Goal: Communication & Community: Answer question/provide support

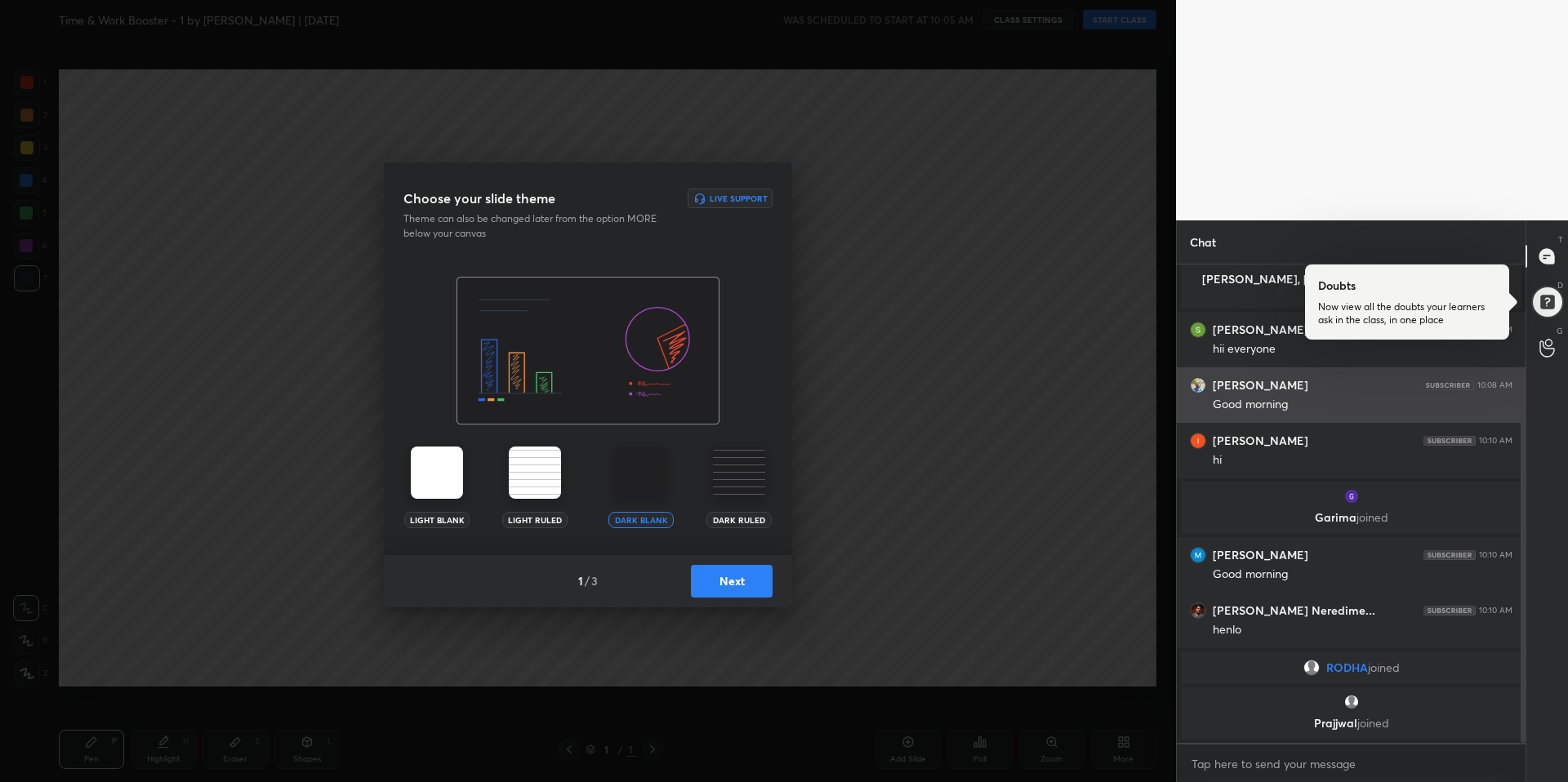
scroll to position [148, 0]
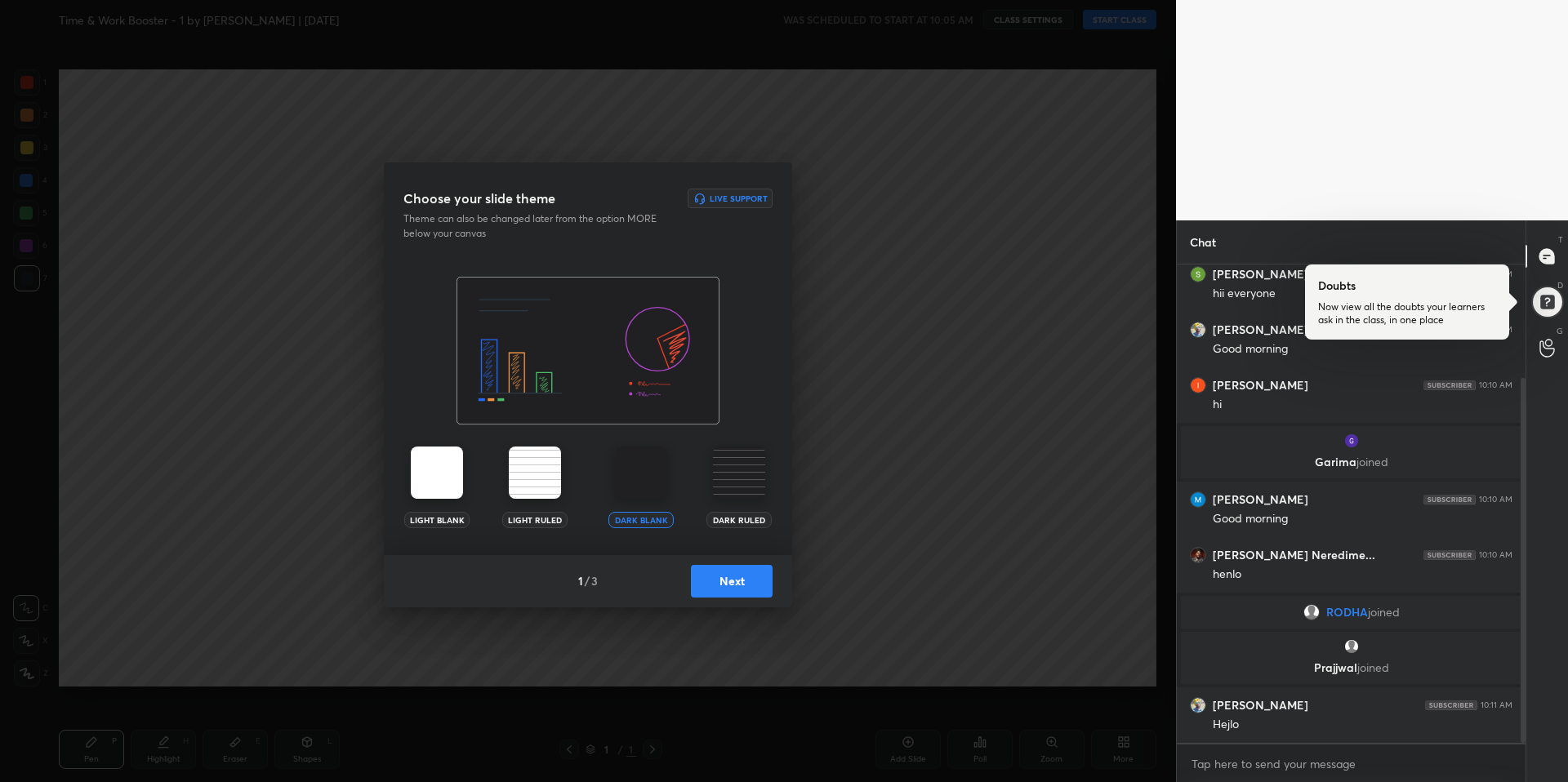
click at [1366, 316] on div at bounding box center [1407, 302] width 204 height 76
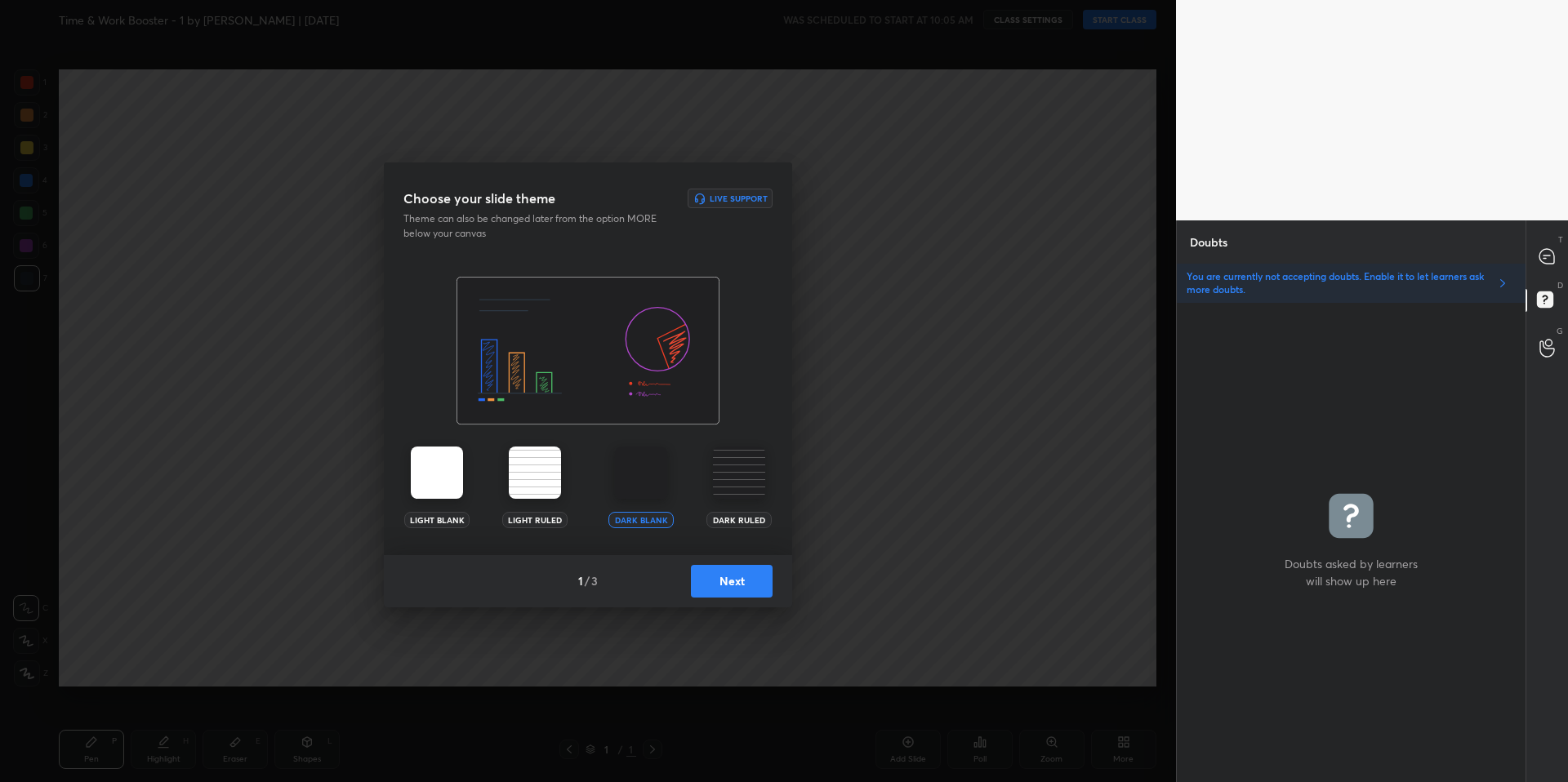
click at [731, 579] on button "Next" at bounding box center [732, 581] width 81 height 33
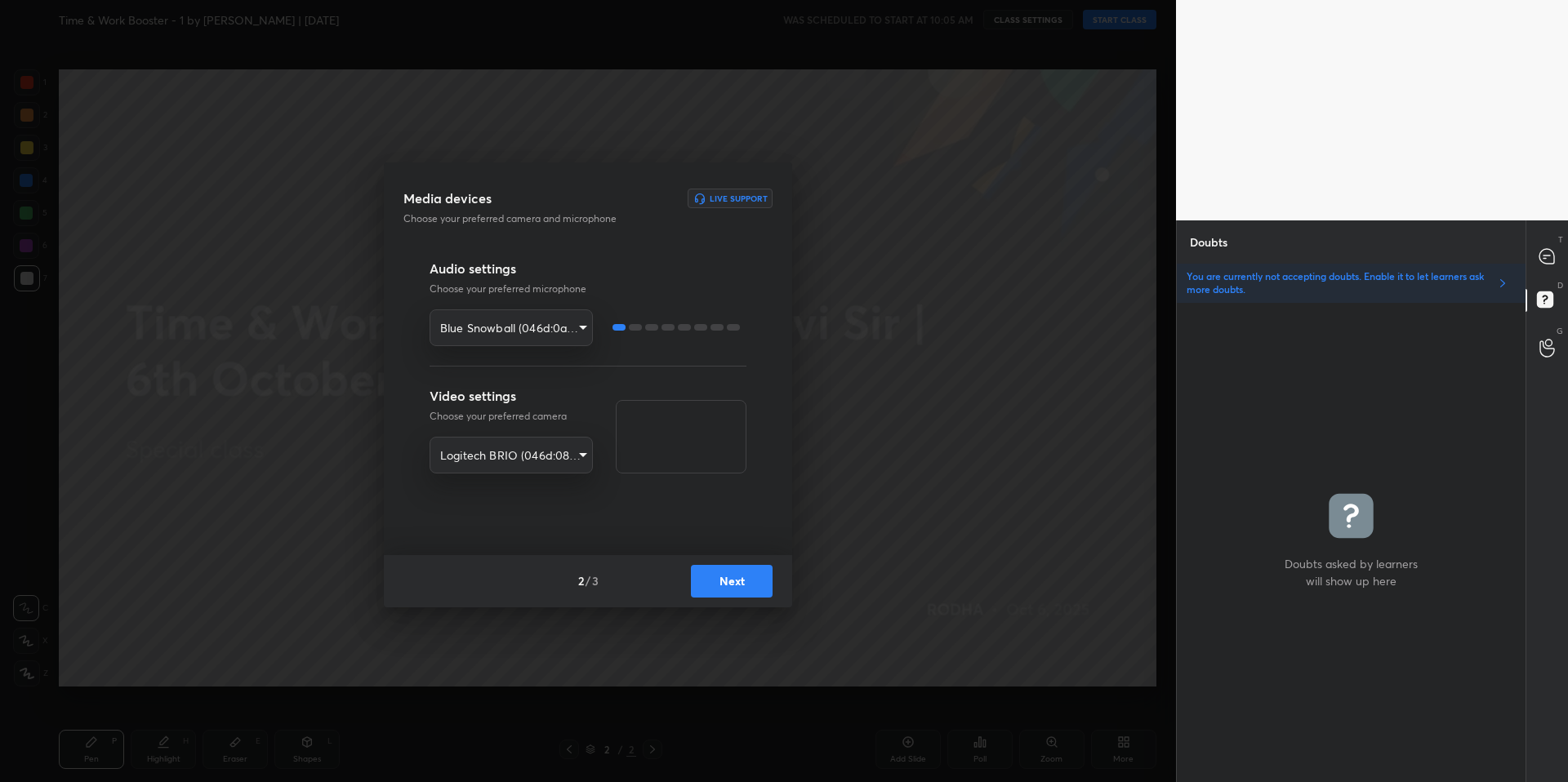
click at [738, 579] on button "Next" at bounding box center [732, 581] width 81 height 33
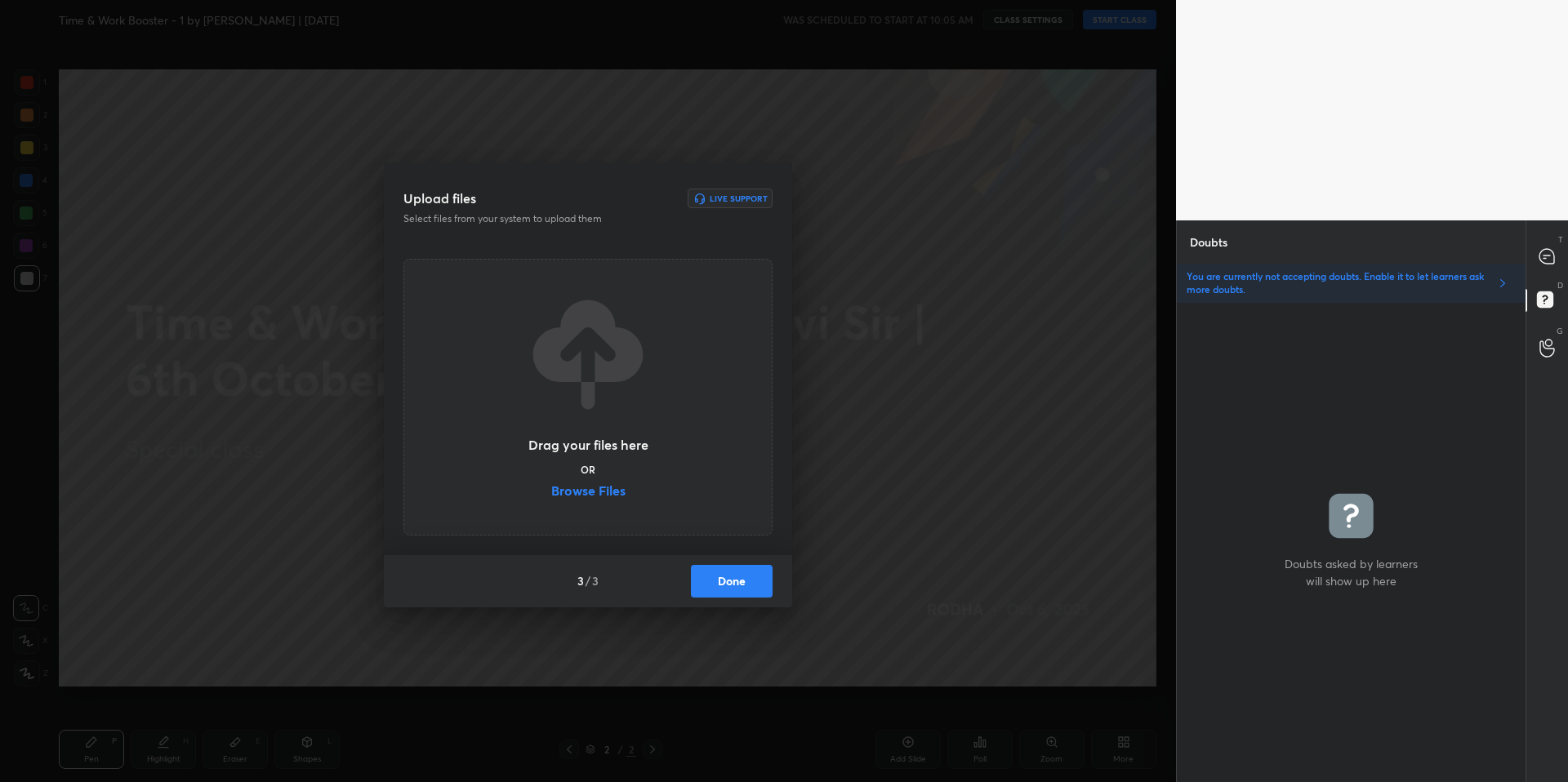
click at [738, 579] on button "Done" at bounding box center [732, 581] width 81 height 33
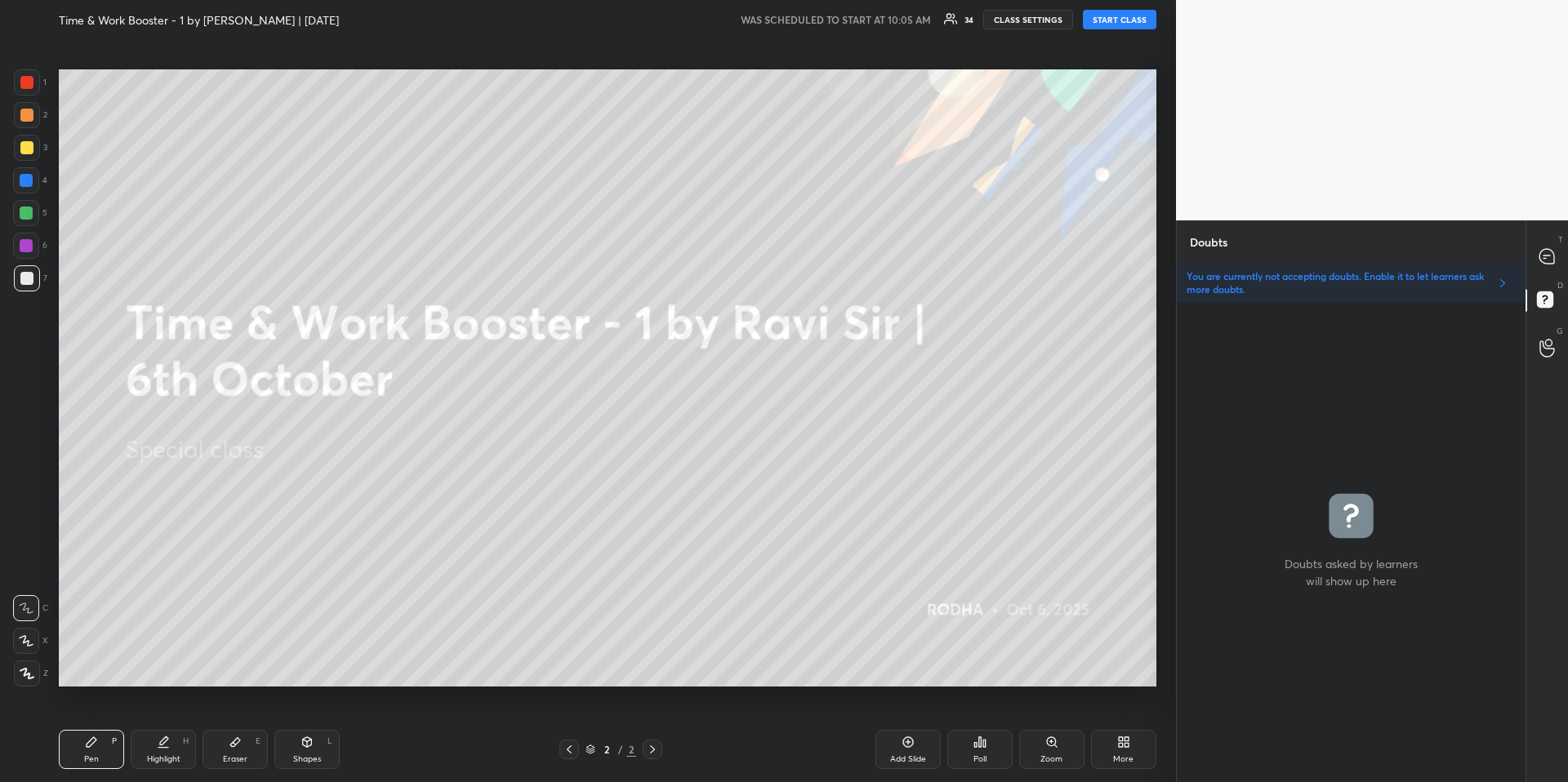
click at [1038, 13] on button "CLASS SETTINGS" at bounding box center [1028, 19] width 90 height 19
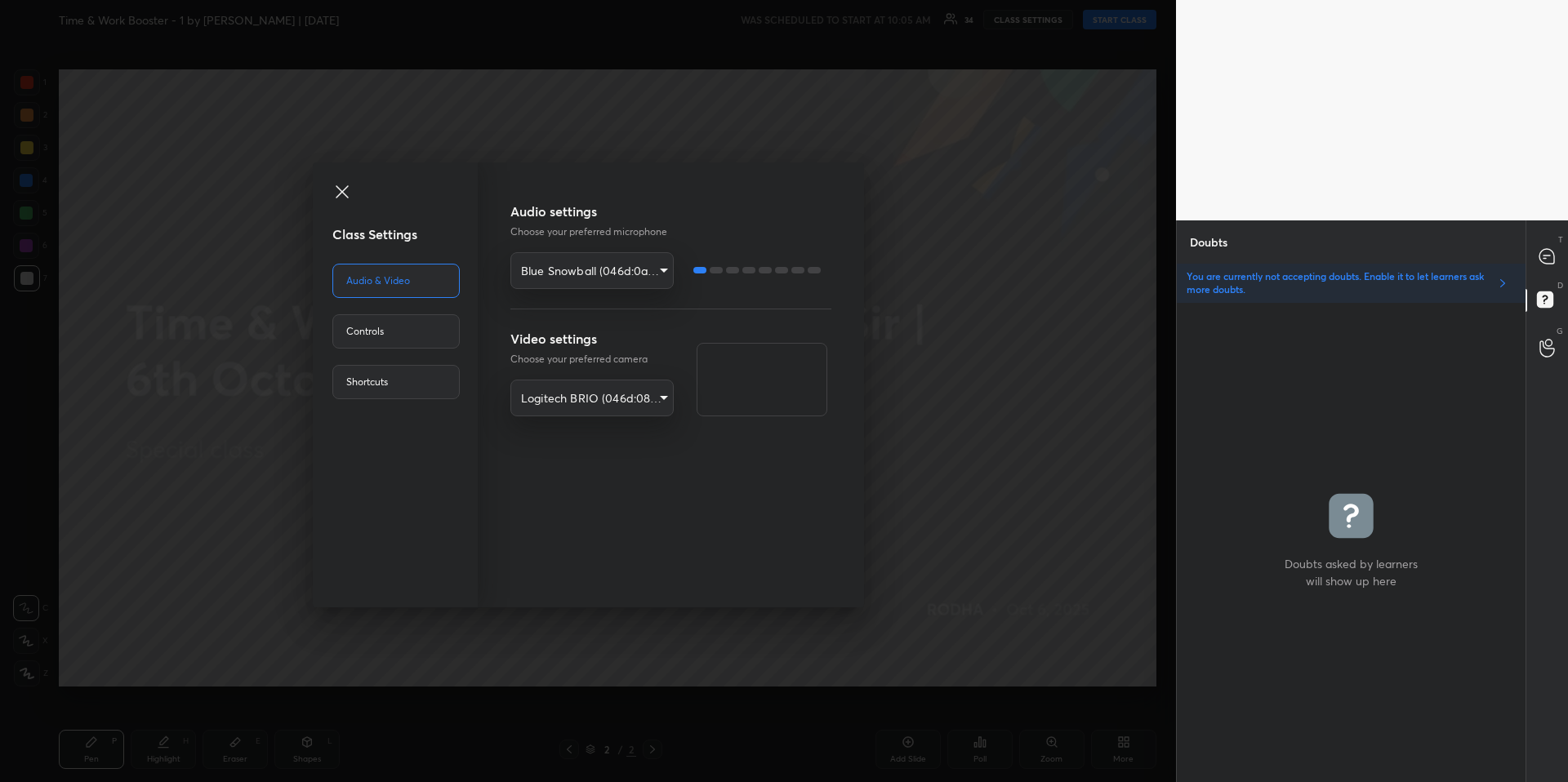
click at [863, 365] on div "Audio settings Choose your preferred microphone Blue Snowball (046d:0ab9) 2f131…" at bounding box center [687, 385] width 354 height 445
click at [912, 370] on div "Class Settings Audio & Video Controls Shortcuts Audio settings Choose your pref…" at bounding box center [588, 391] width 1176 height 782
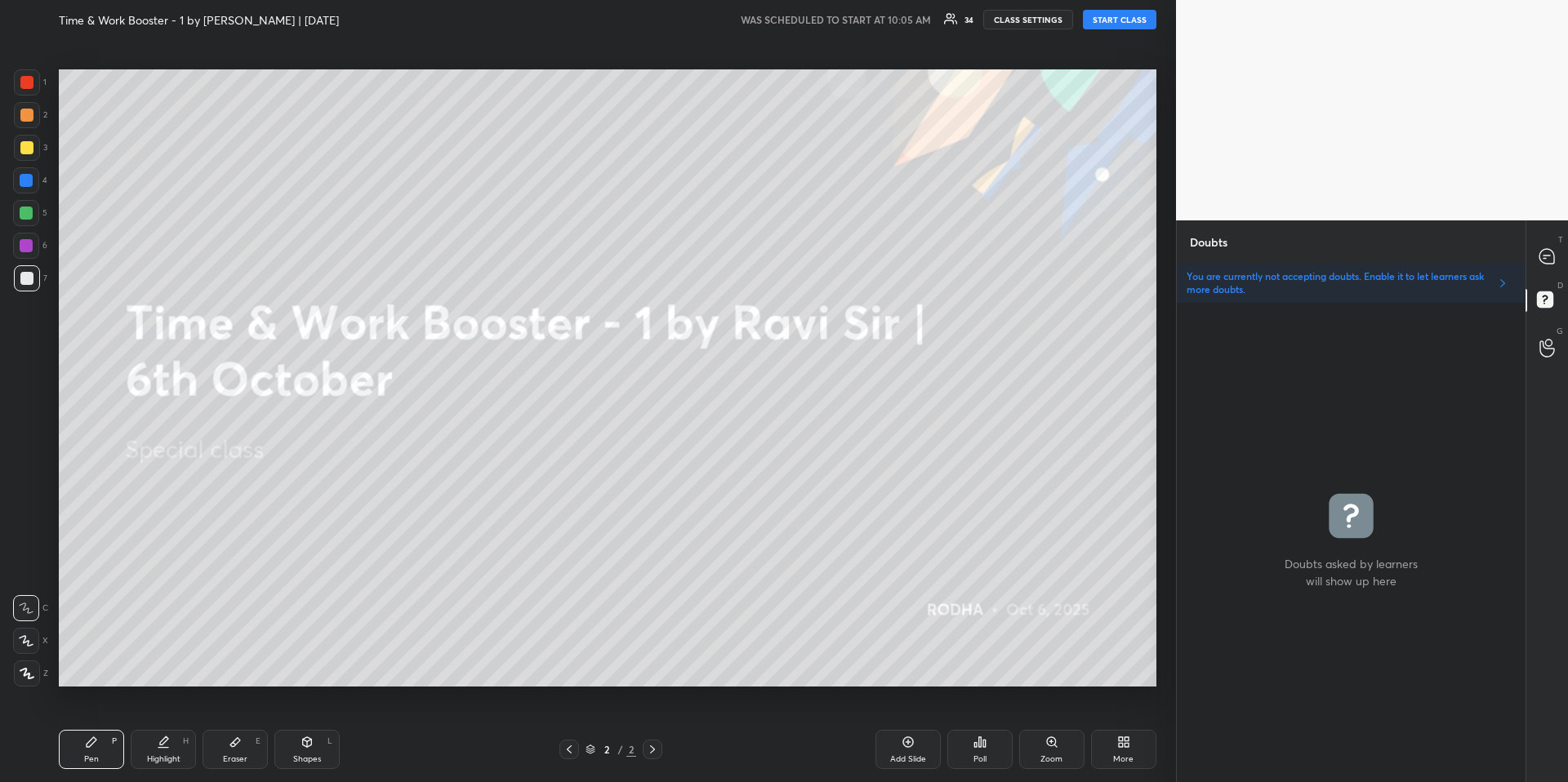
click at [1145, 19] on button "START CLASS" at bounding box center [1120, 19] width 74 height 19
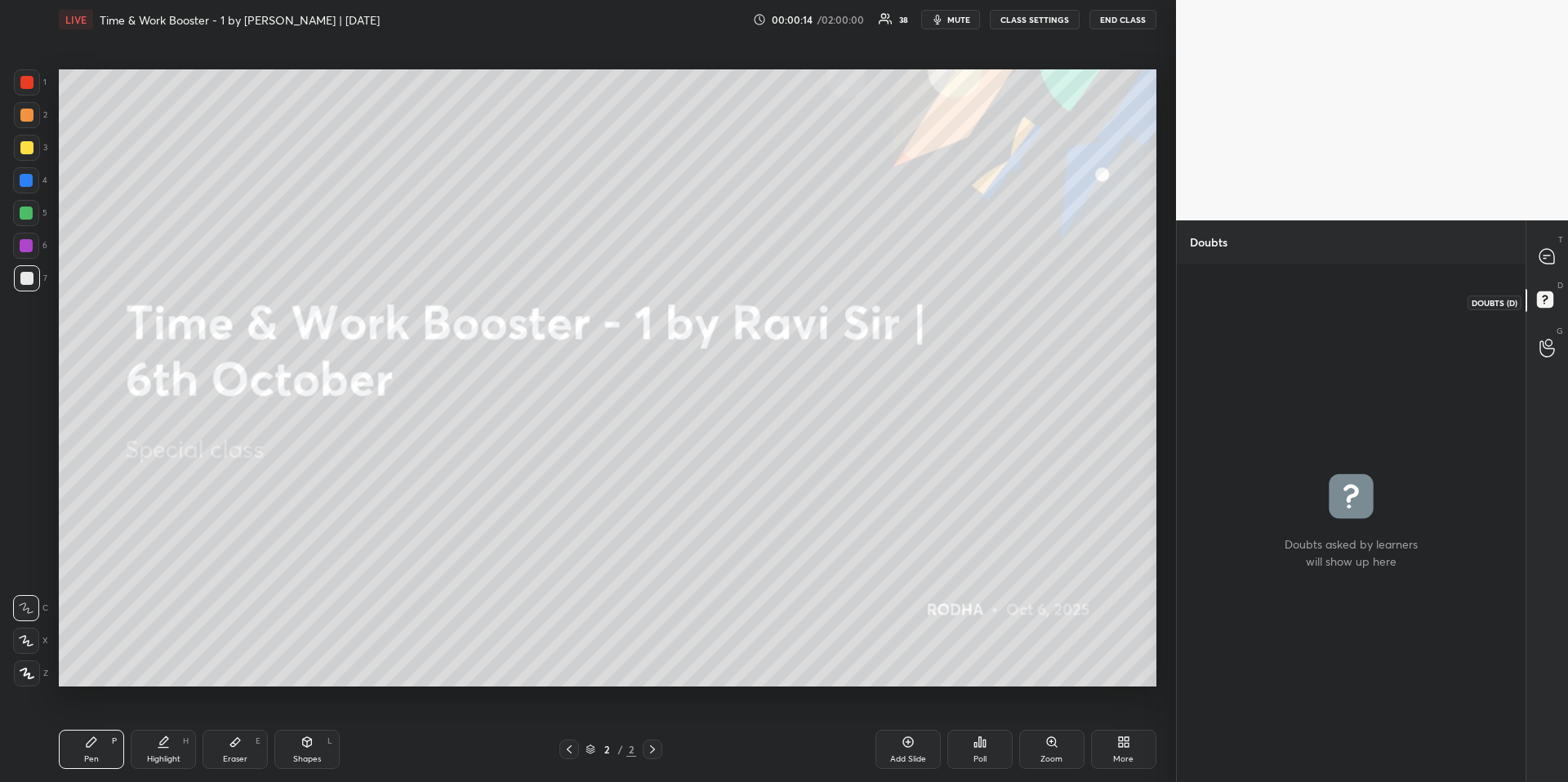
click at [1548, 302] on rect at bounding box center [1545, 300] width 16 height 16
click at [1546, 258] on icon at bounding box center [1547, 256] width 15 height 15
type textarea "x"
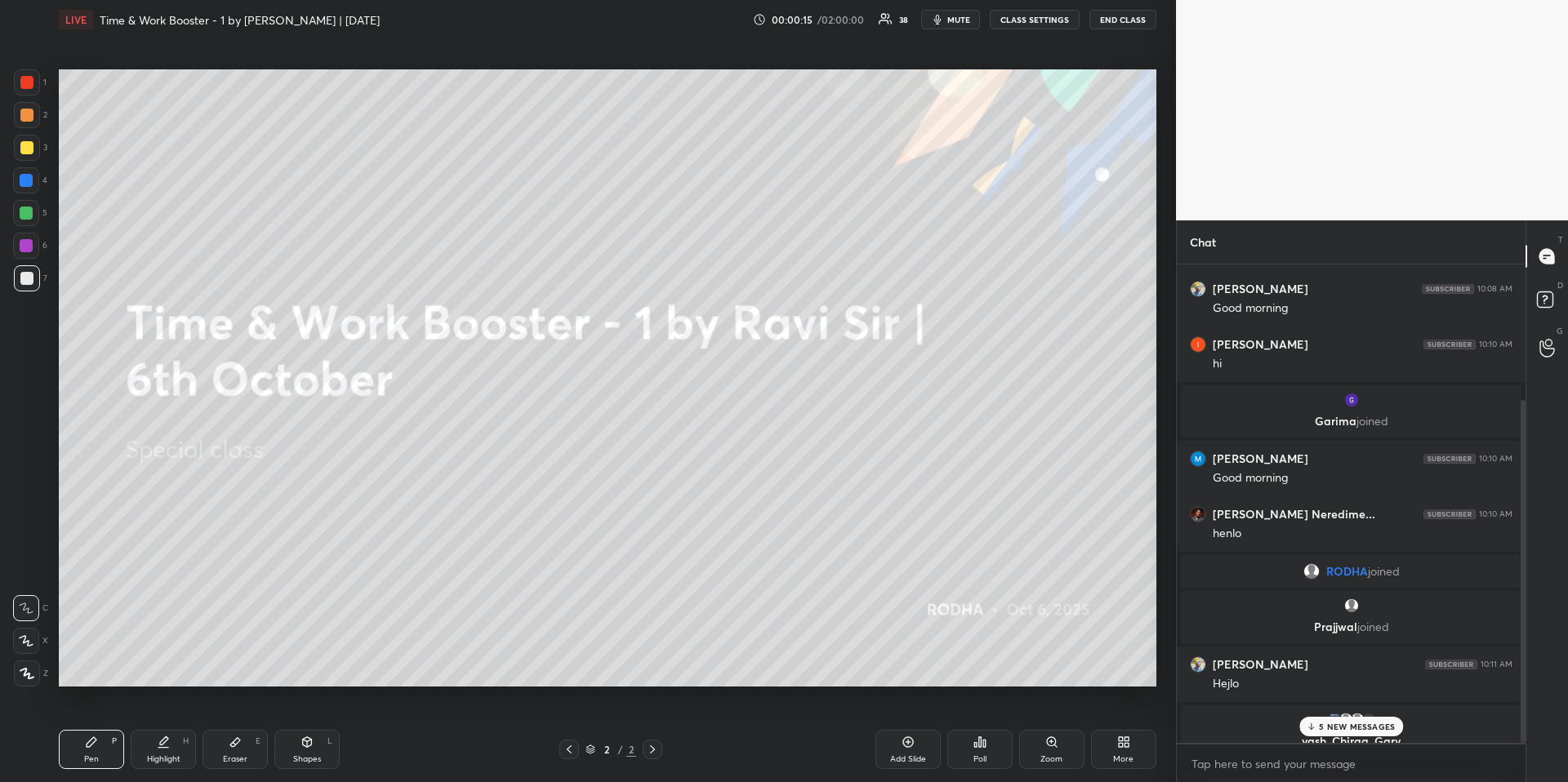
scroll to position [221, 0]
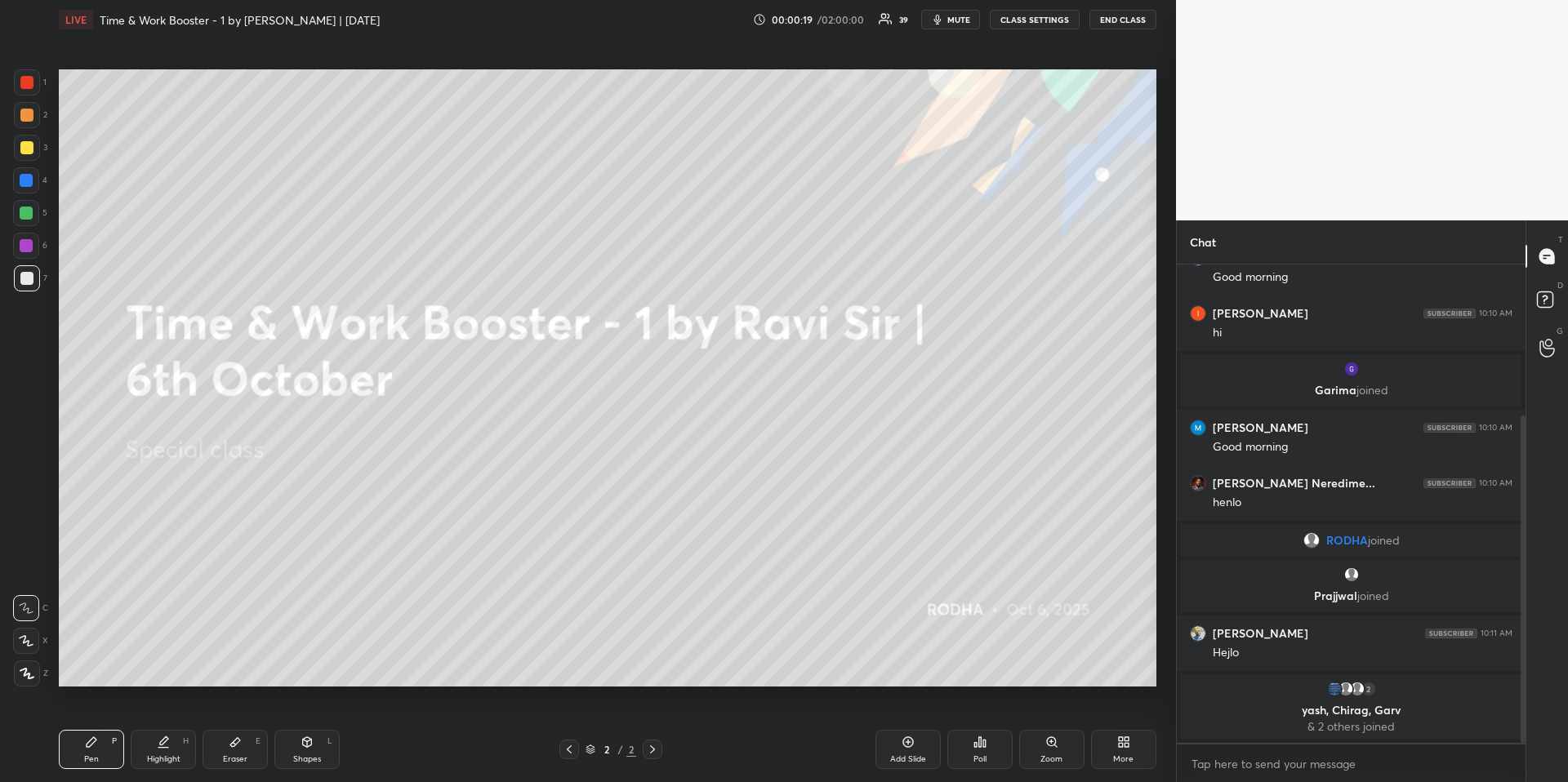
click at [1033, 24] on button "CLASS SETTINGS" at bounding box center [1034, 19] width 90 height 19
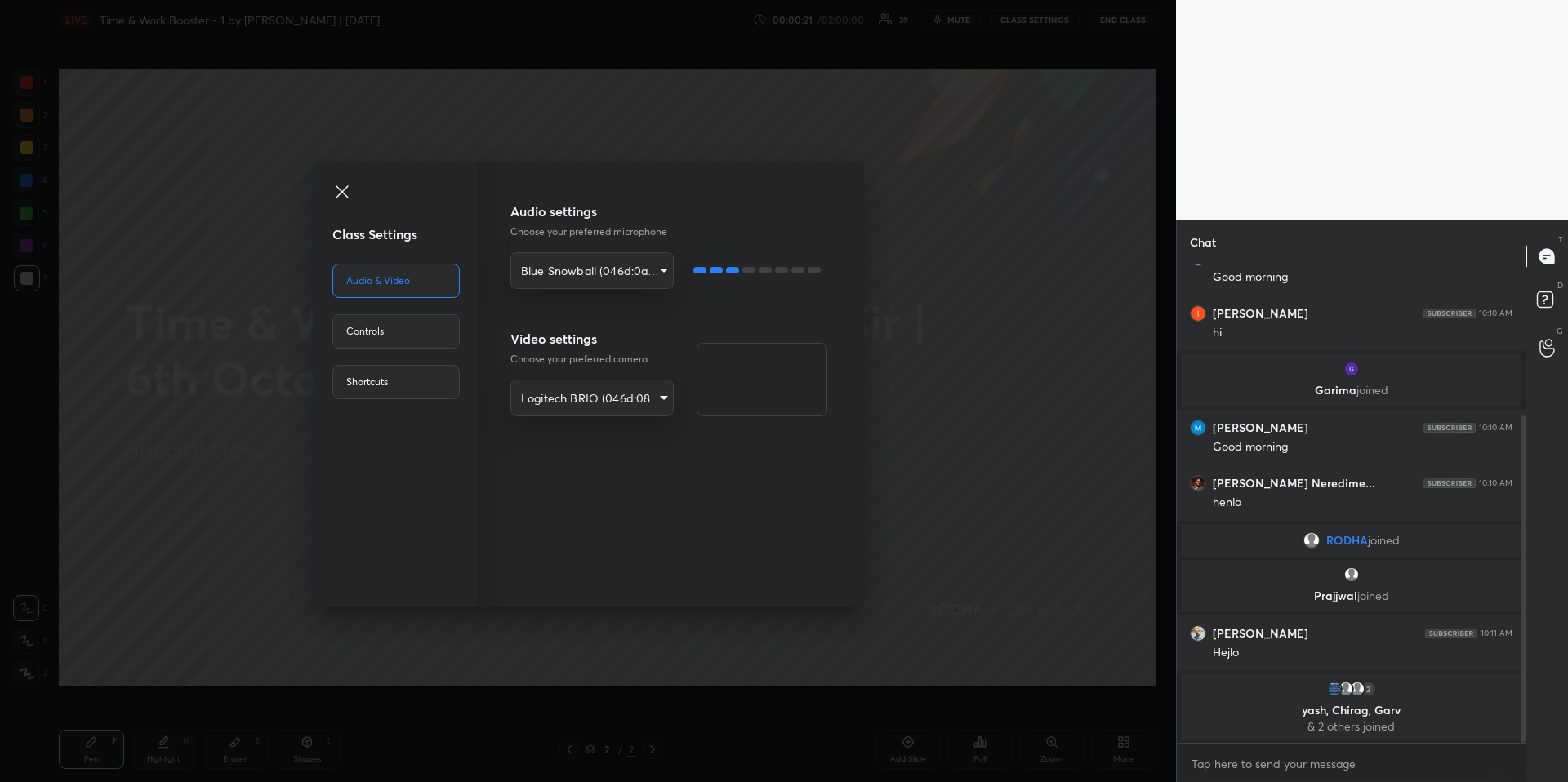
click at [635, 396] on body "1 2 3 4 5 6 7 R O A L C X Z Erase all C X Z LIVE Time & Work Booster - 1 by Rav…" at bounding box center [784, 391] width 1568 height 782
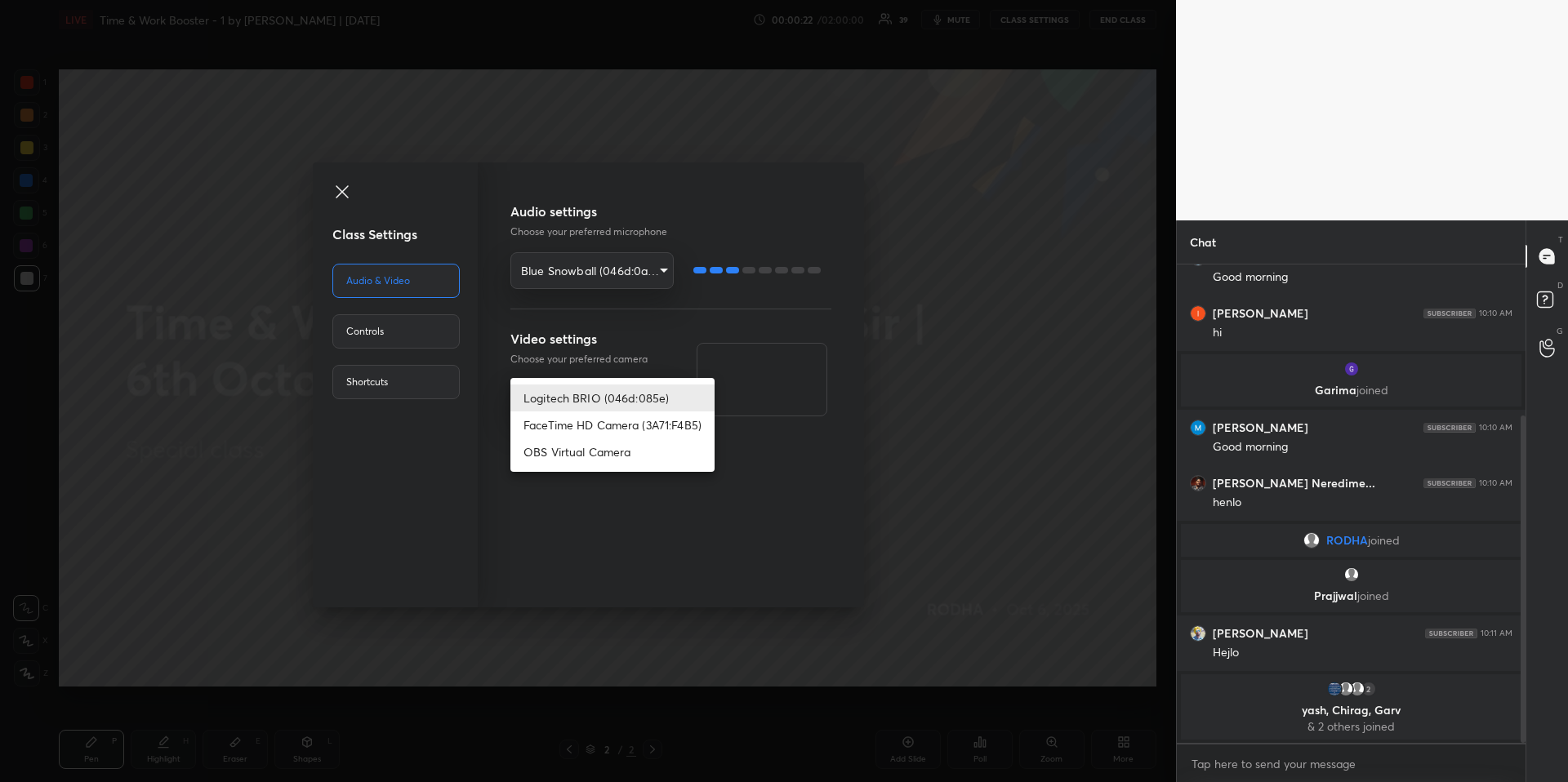
click at [631, 399] on li "Logitech BRIO (046d:085e)" at bounding box center [612, 398] width 204 height 27
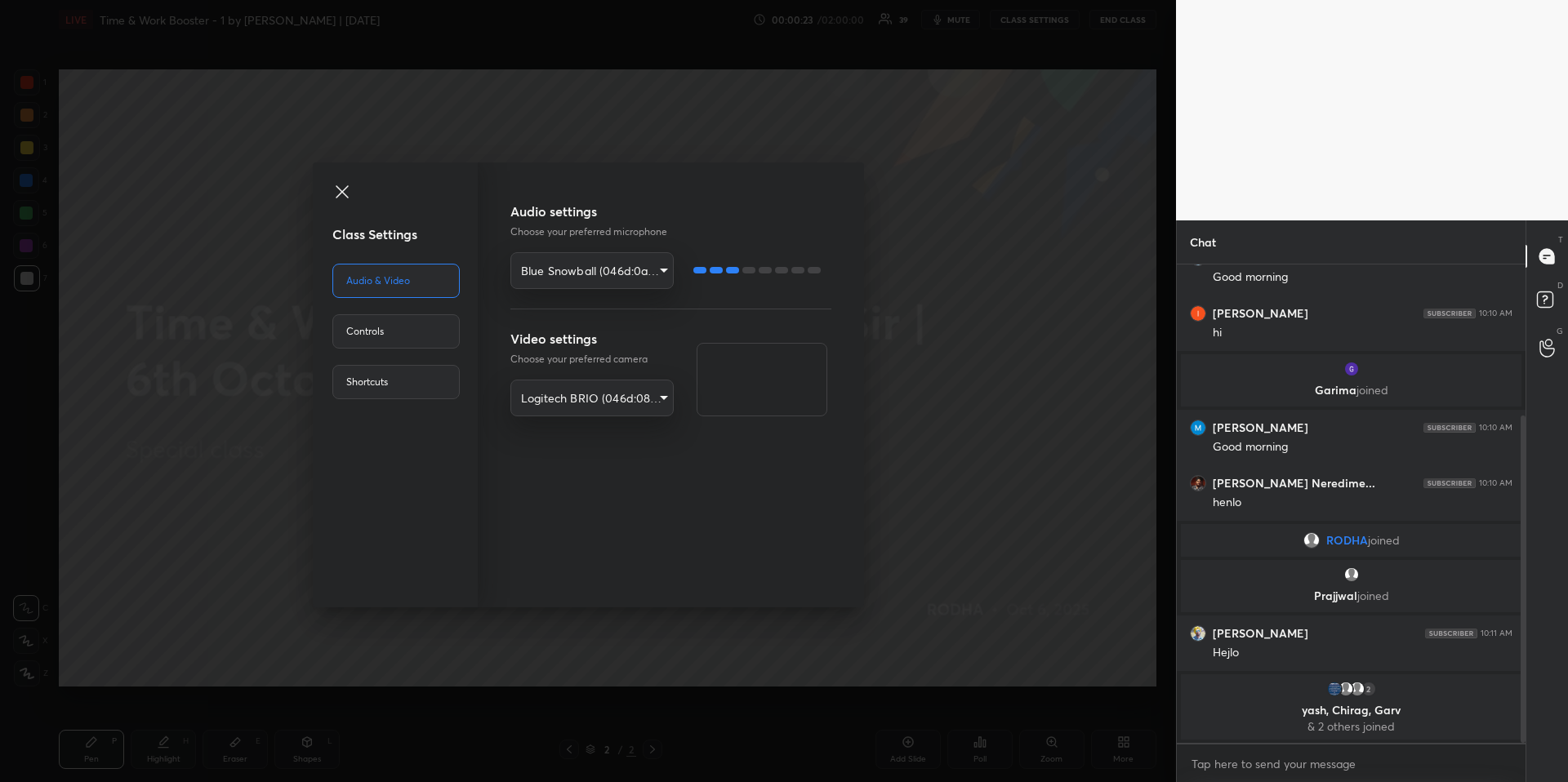
click at [1006, 345] on div "Class Settings Audio & Video Controls Shortcuts Audio settings Choose your pref…" at bounding box center [588, 391] width 1176 height 782
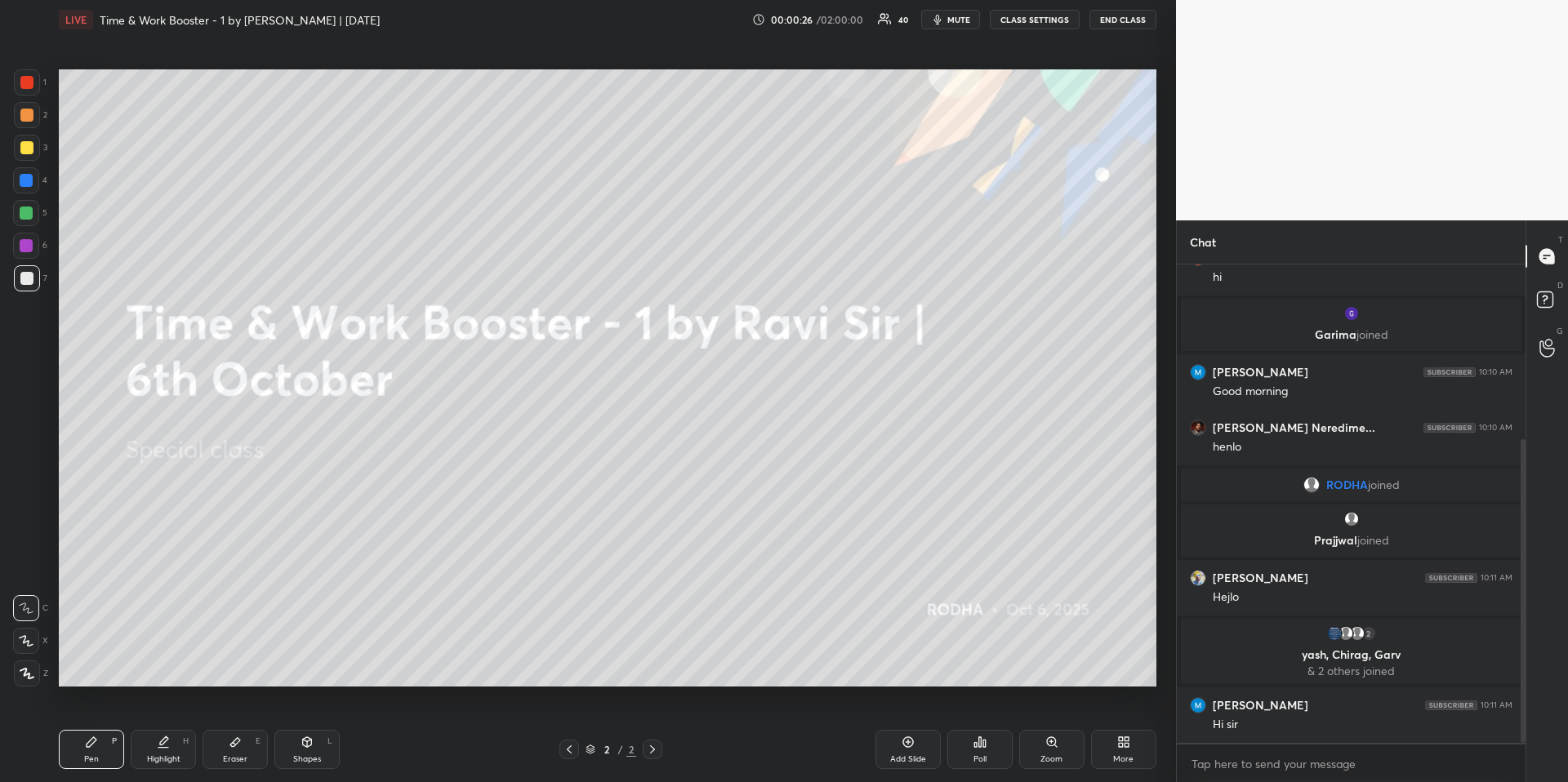
scroll to position [335, 0]
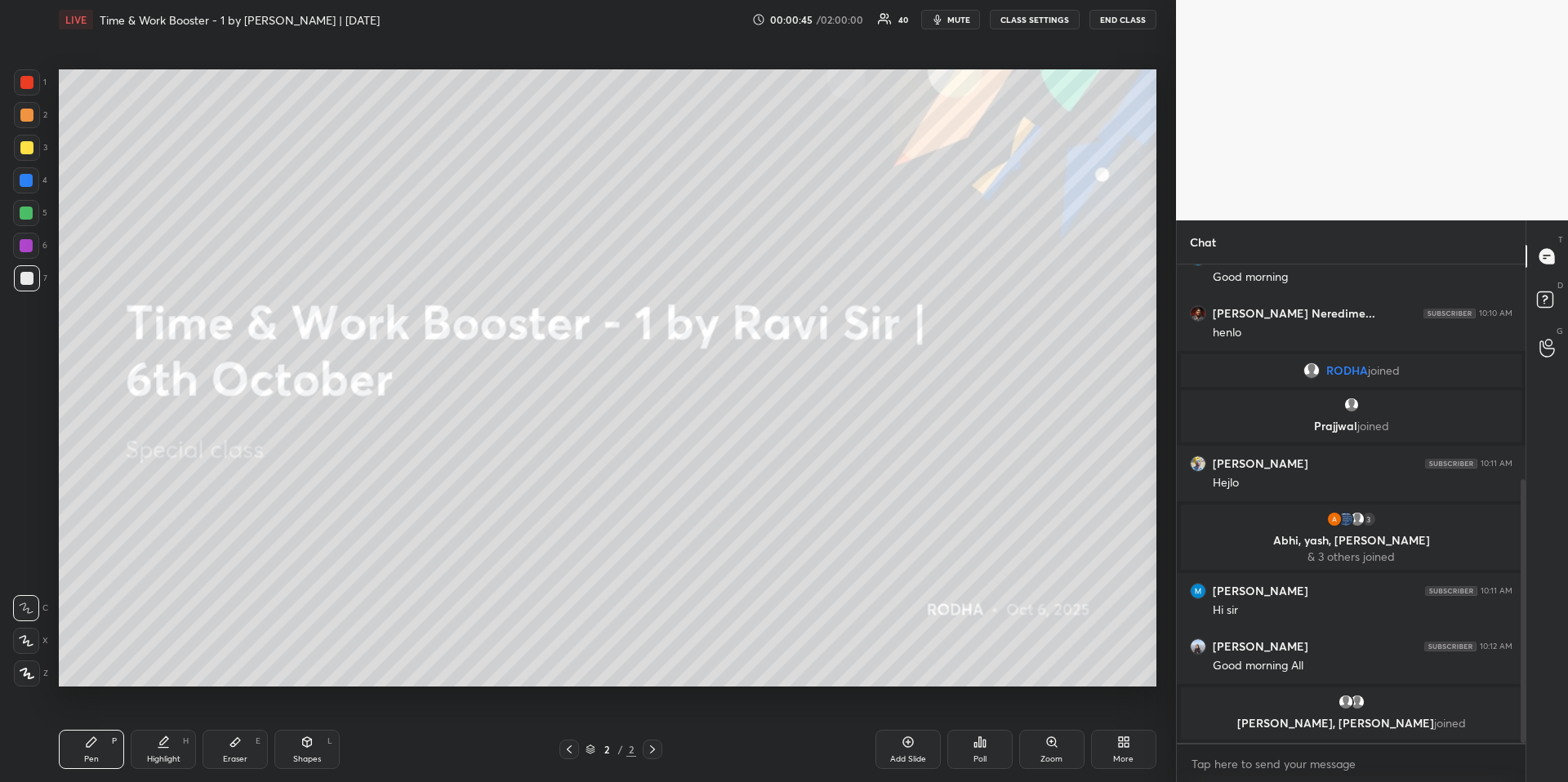
scroll to position [446, 0]
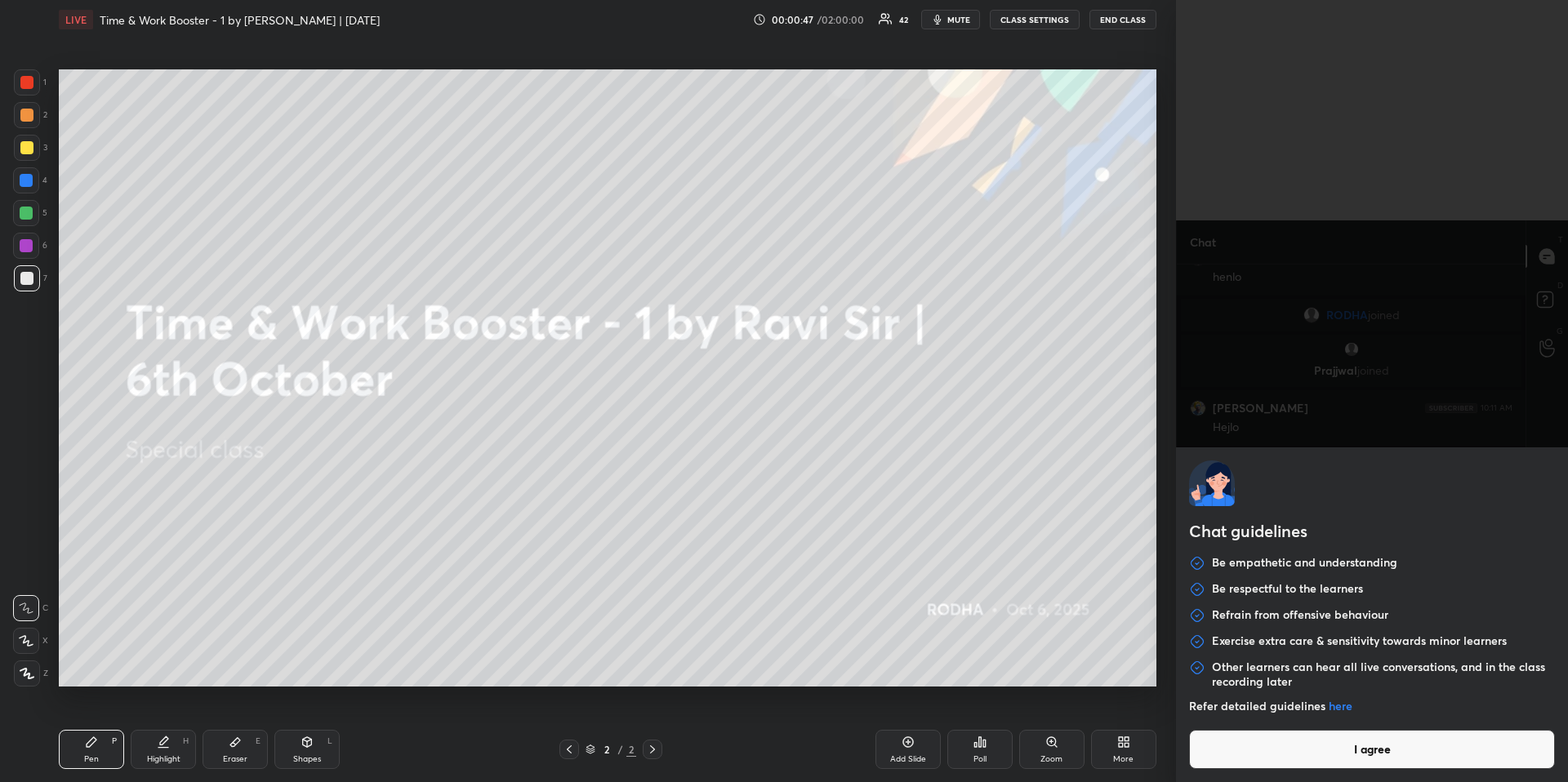
click at [1273, 765] on body "1 2 3 4 5 6 7 R O A L C X Z Erase all C X Z LIVE Time & Work Booster - 1 by Rav…" at bounding box center [784, 391] width 1568 height 782
click at [1282, 757] on button "I agree" at bounding box center [1372, 749] width 366 height 39
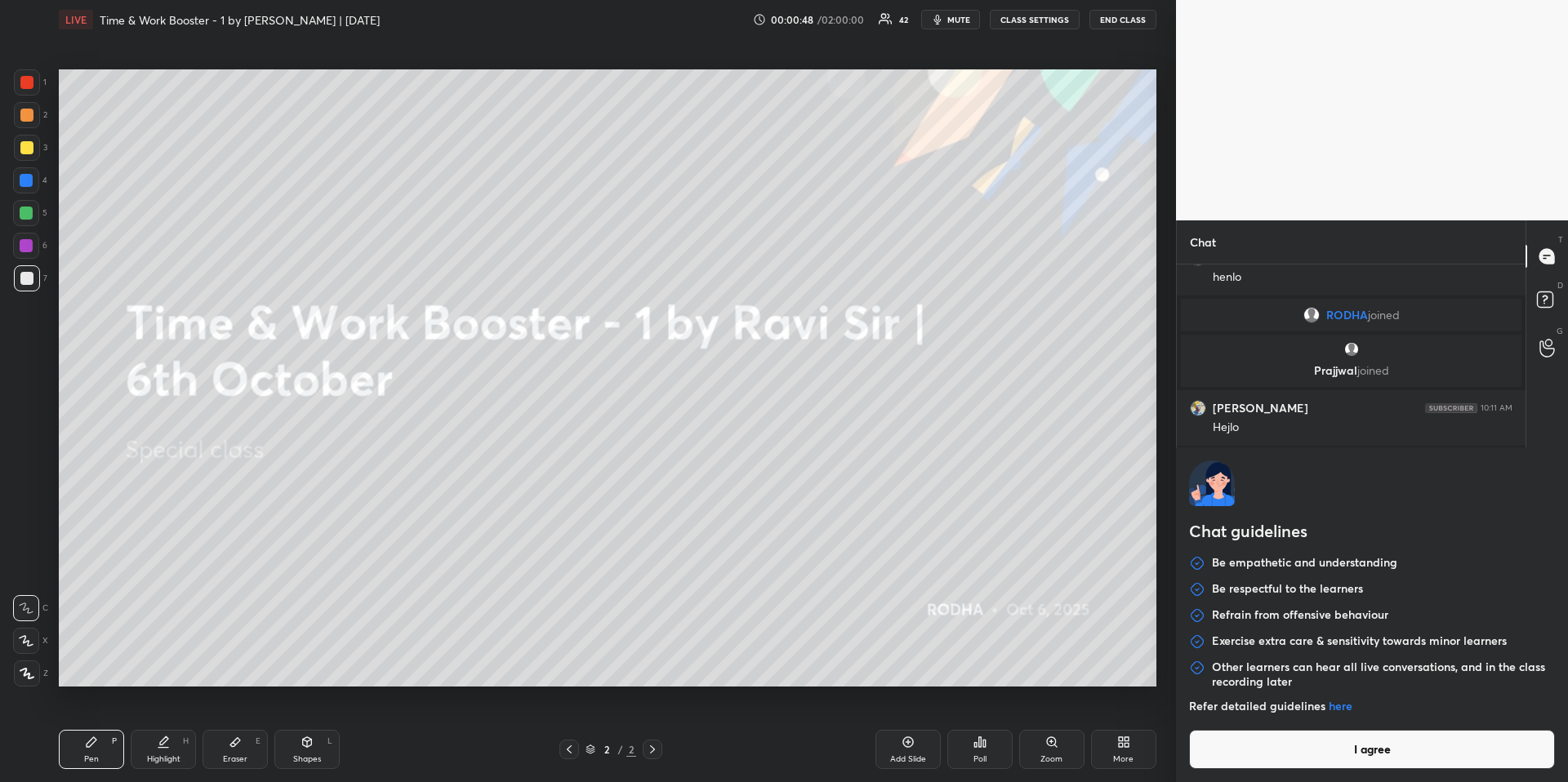
type textarea "x"
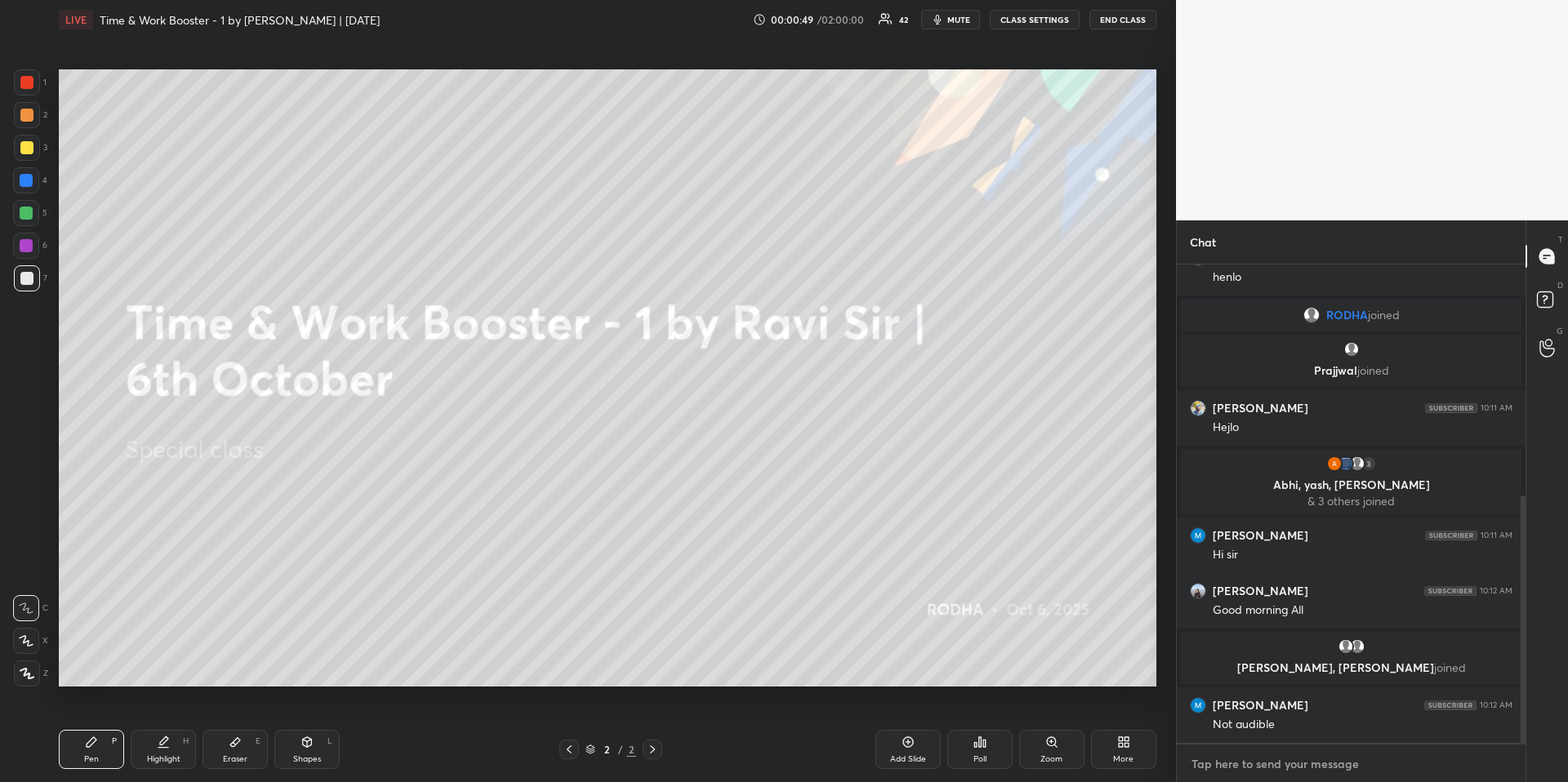
click at [1283, 762] on textarea at bounding box center [1351, 764] width 323 height 26
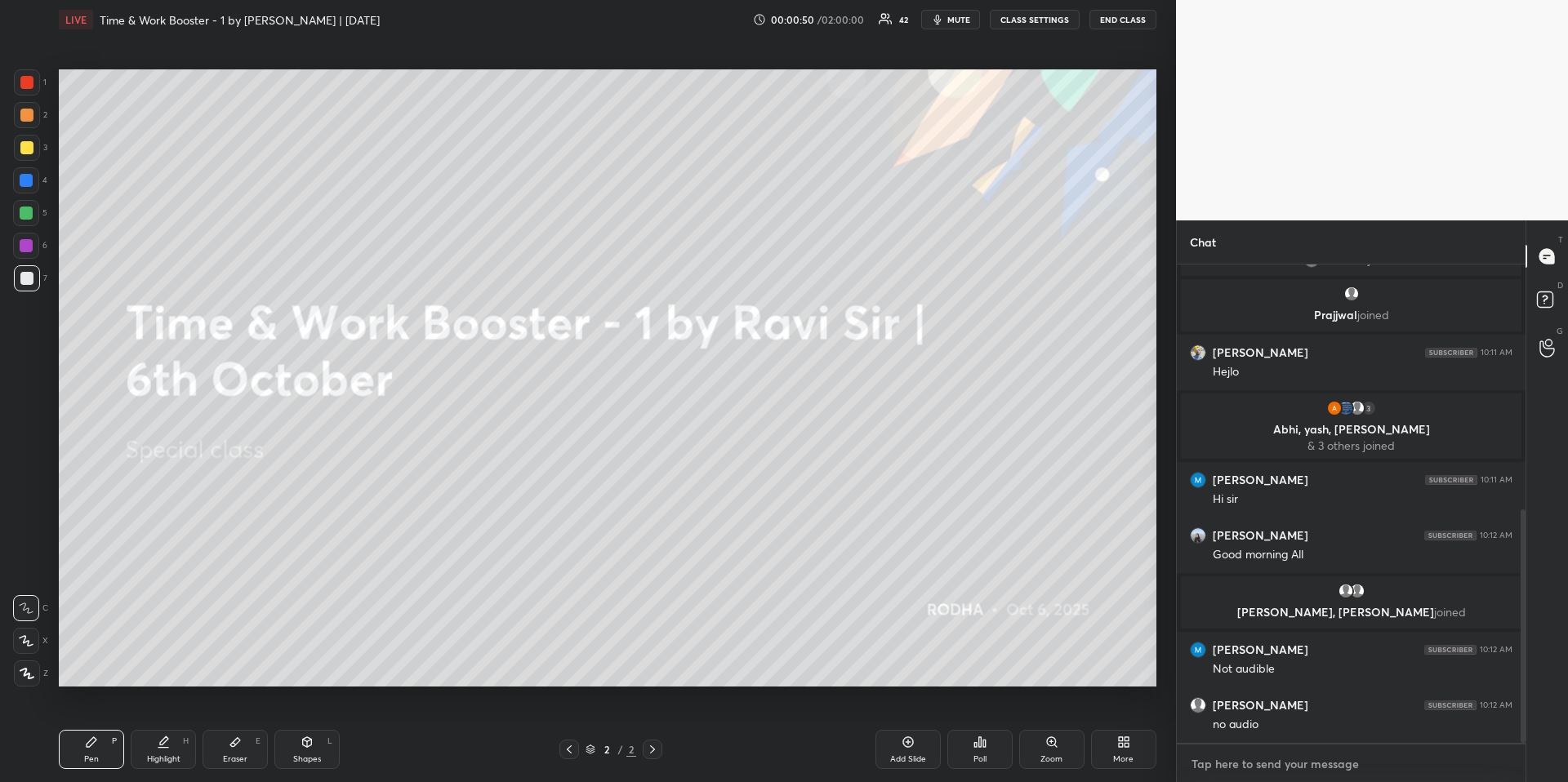
type textarea "H"
type textarea "x"
type textarea "HI"
type textarea "x"
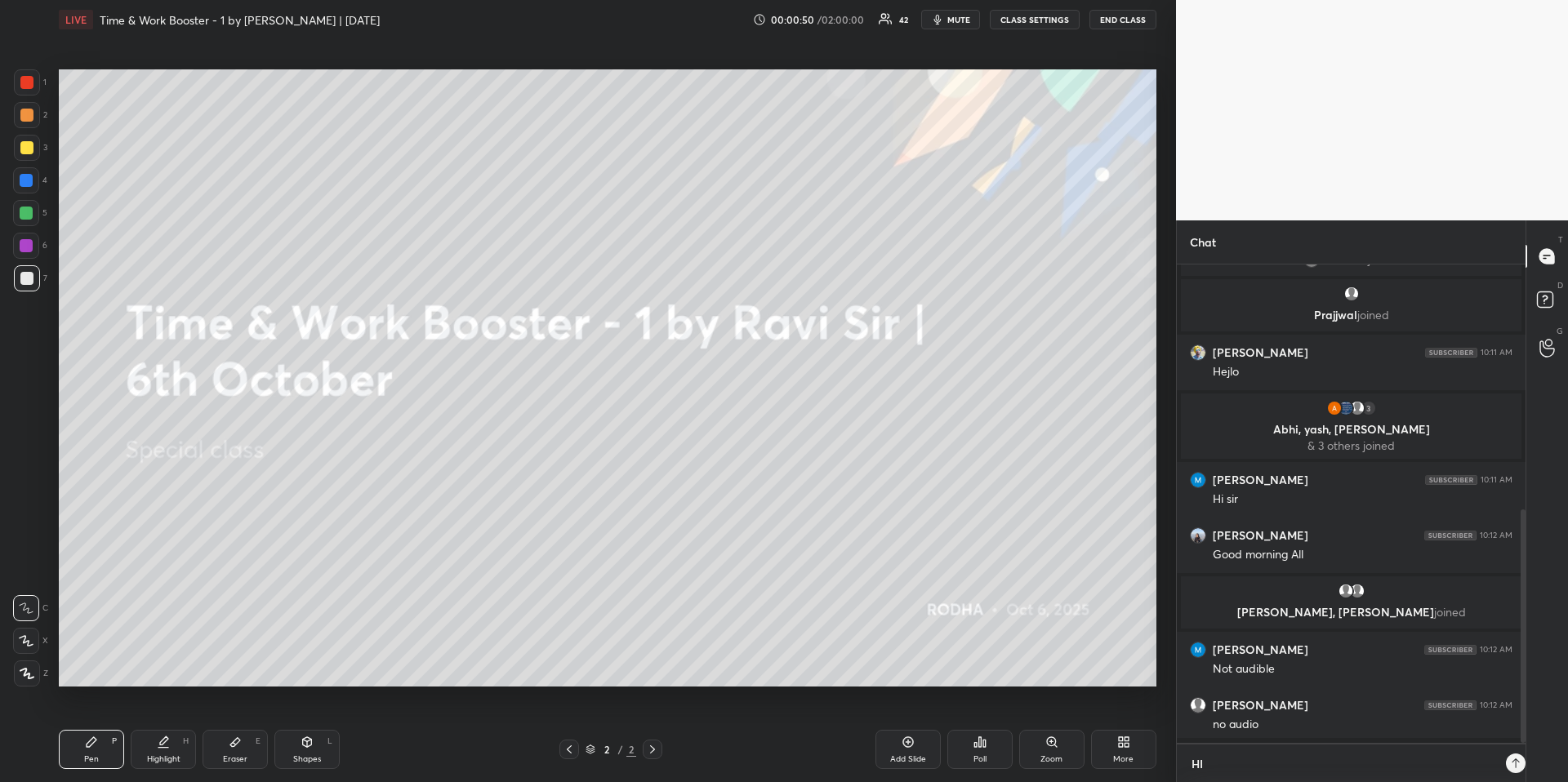
scroll to position [514, 344]
type textarea "HII"
type textarea "x"
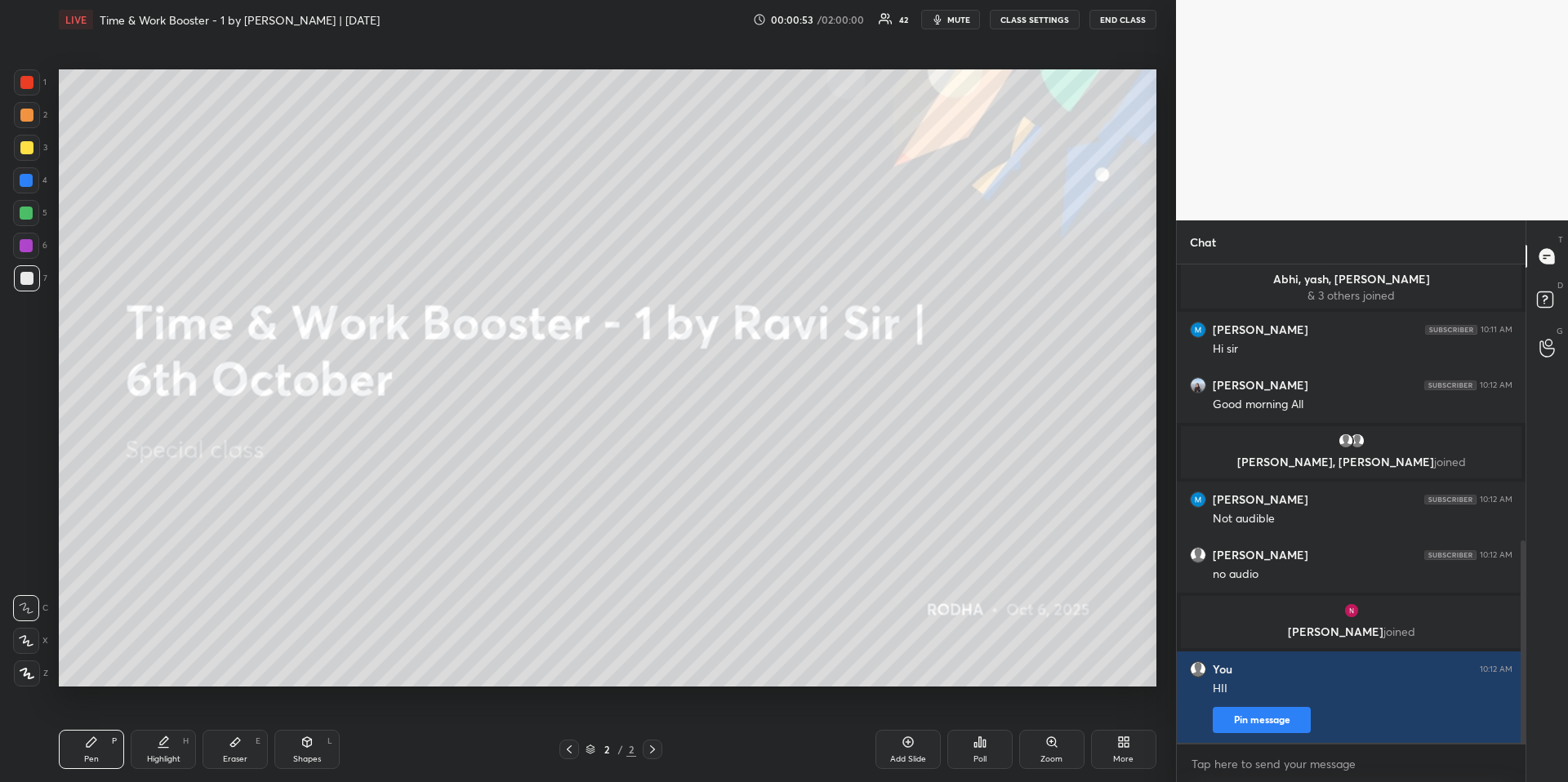
click at [1303, 782] on div "x" at bounding box center [1351, 765] width 349 height 39
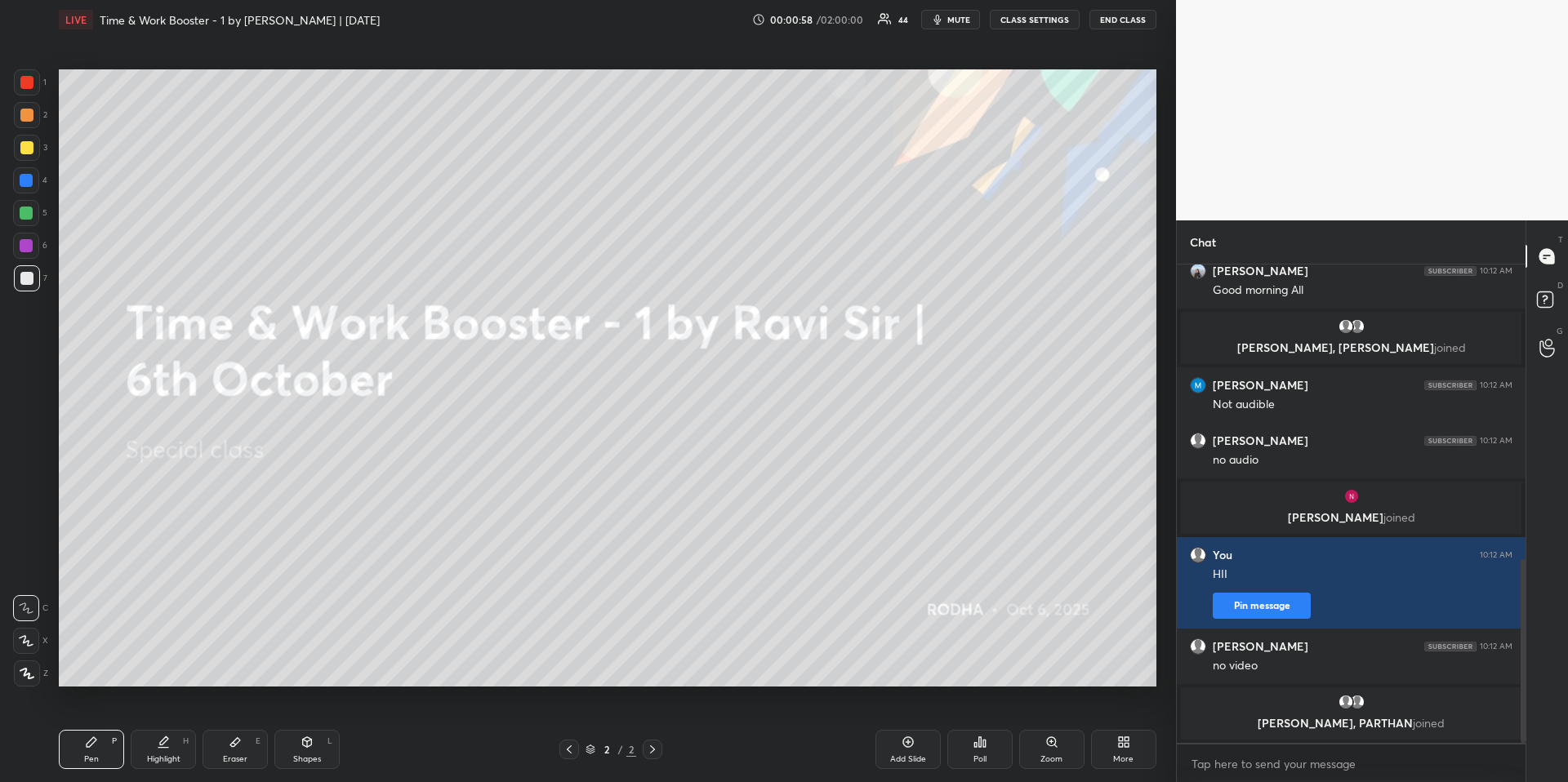
type textarea "x"
click at [1045, 17] on button "CLASS SETTINGS" at bounding box center [1034, 19] width 90 height 19
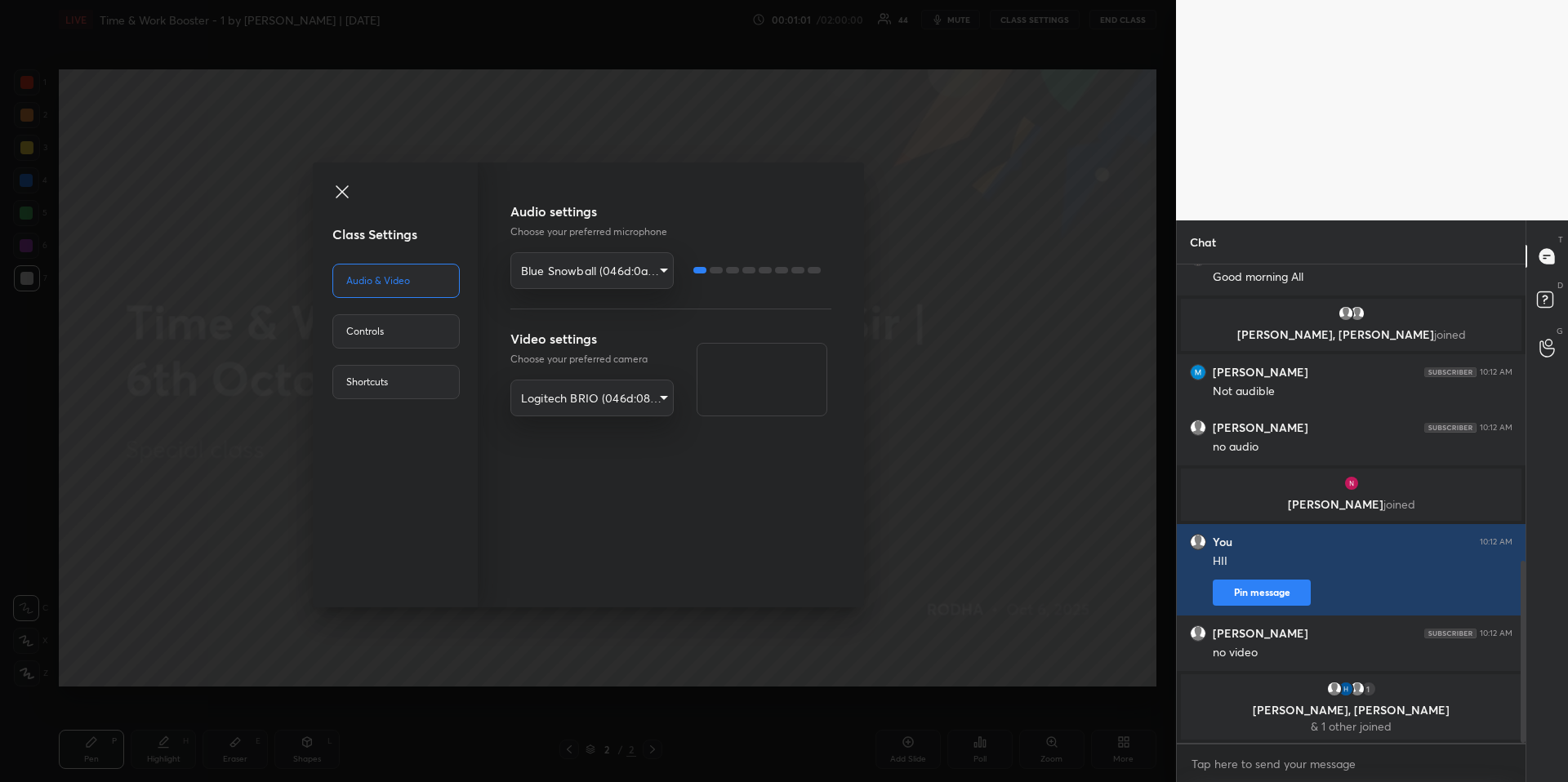
click at [907, 434] on div "Class Settings Audio & Video Controls Shortcuts Audio settings Choose your pref…" at bounding box center [588, 391] width 1176 height 782
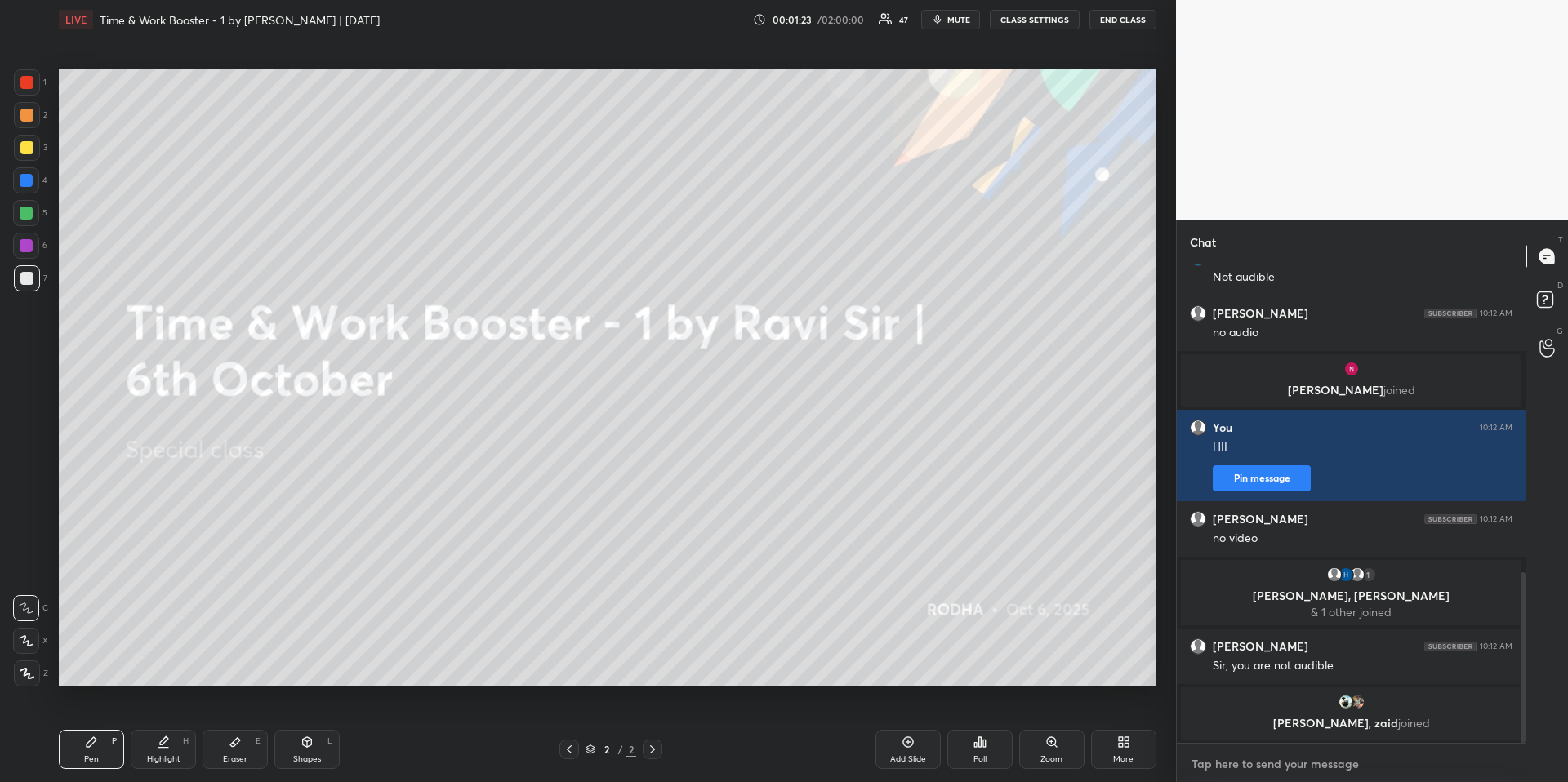
type textarea "x"
click at [1291, 759] on textarea at bounding box center [1351, 764] width 323 height 26
type textarea "W"
type textarea "x"
type textarea "WA"
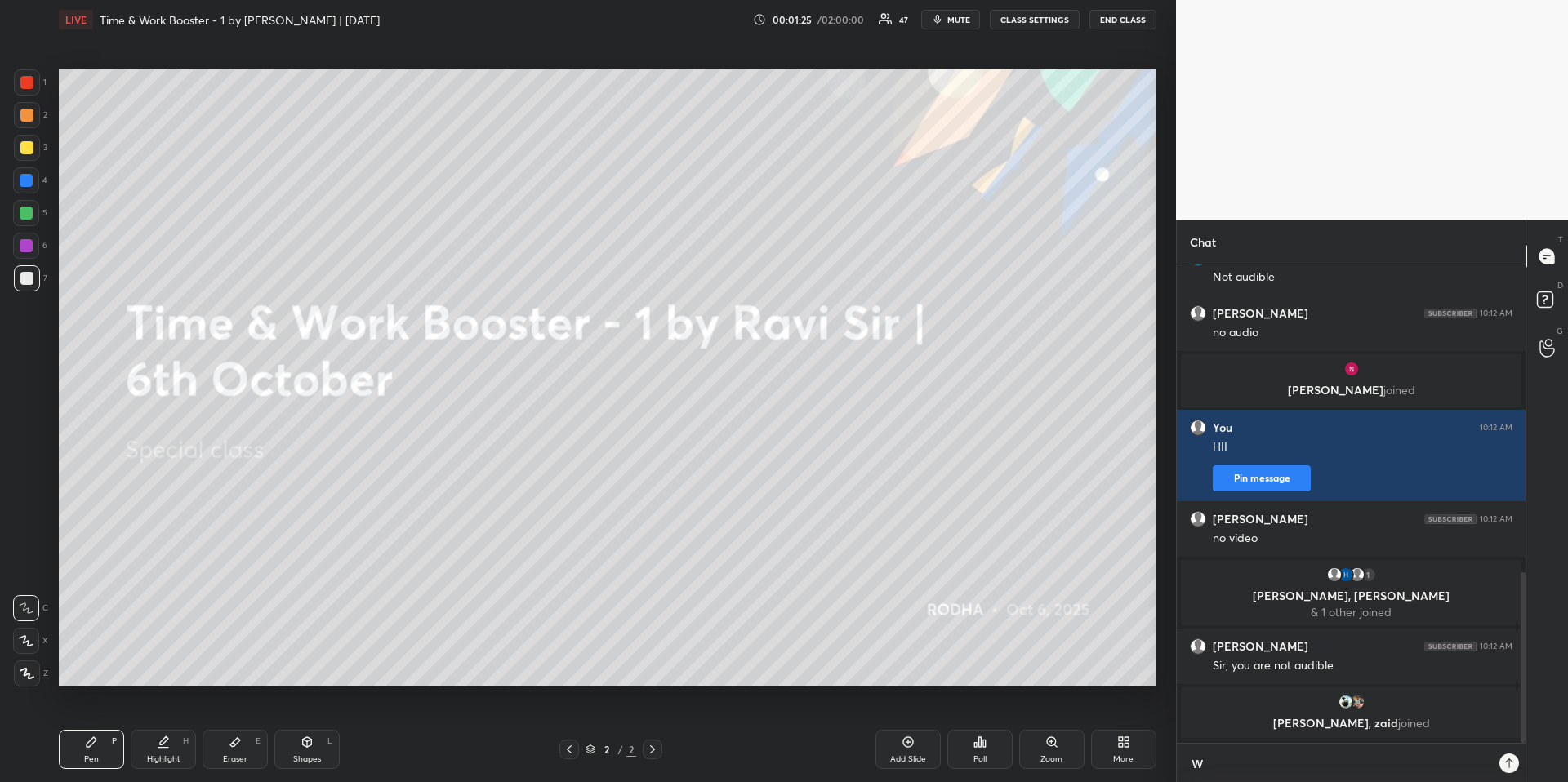
type textarea "x"
type textarea "WAI"
type textarea "x"
type textarea "WAIT"
type textarea "x"
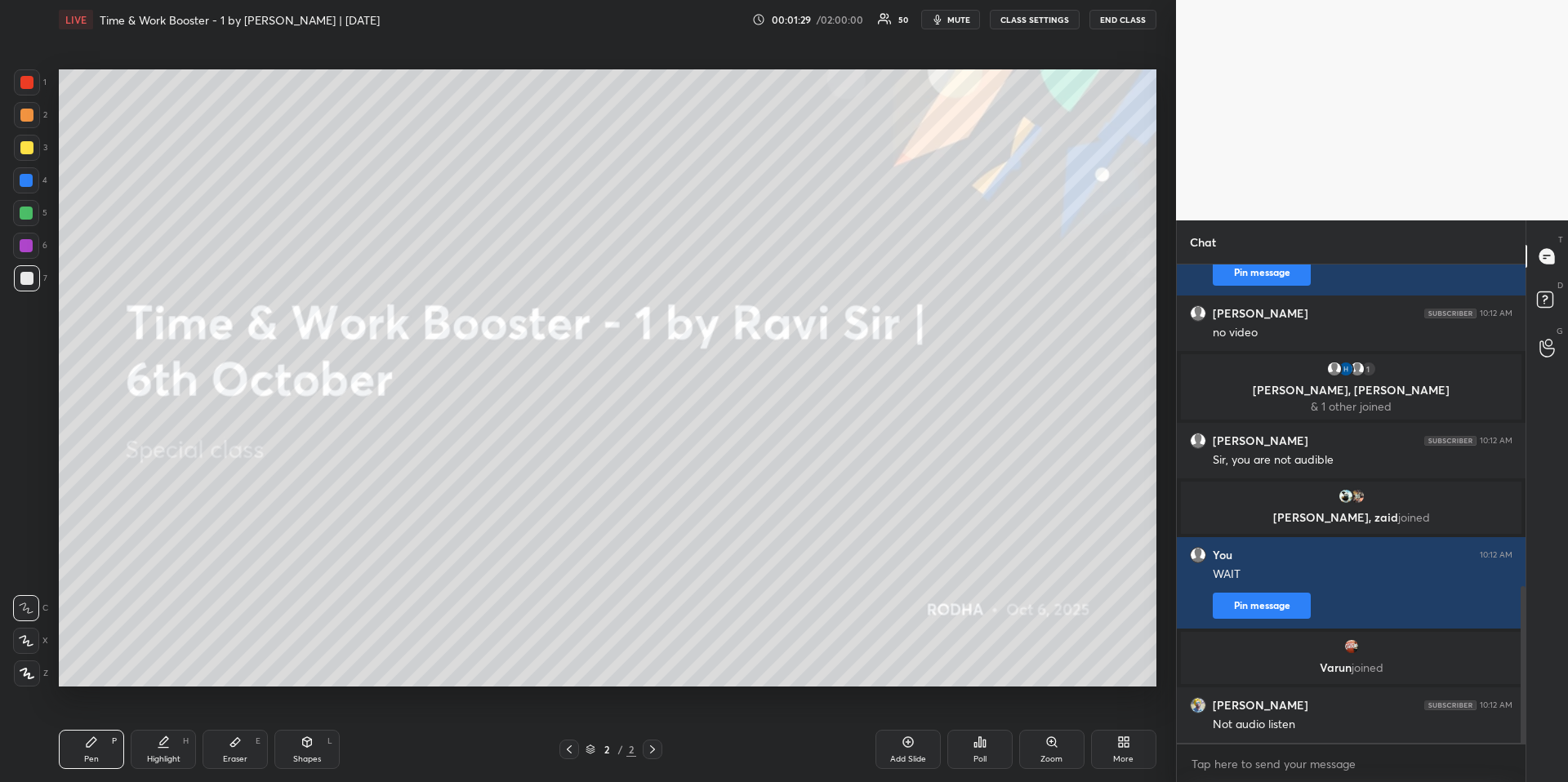
type textarea "x"
click at [1057, 22] on button "CLASS SETTINGS" at bounding box center [1034, 19] width 90 height 19
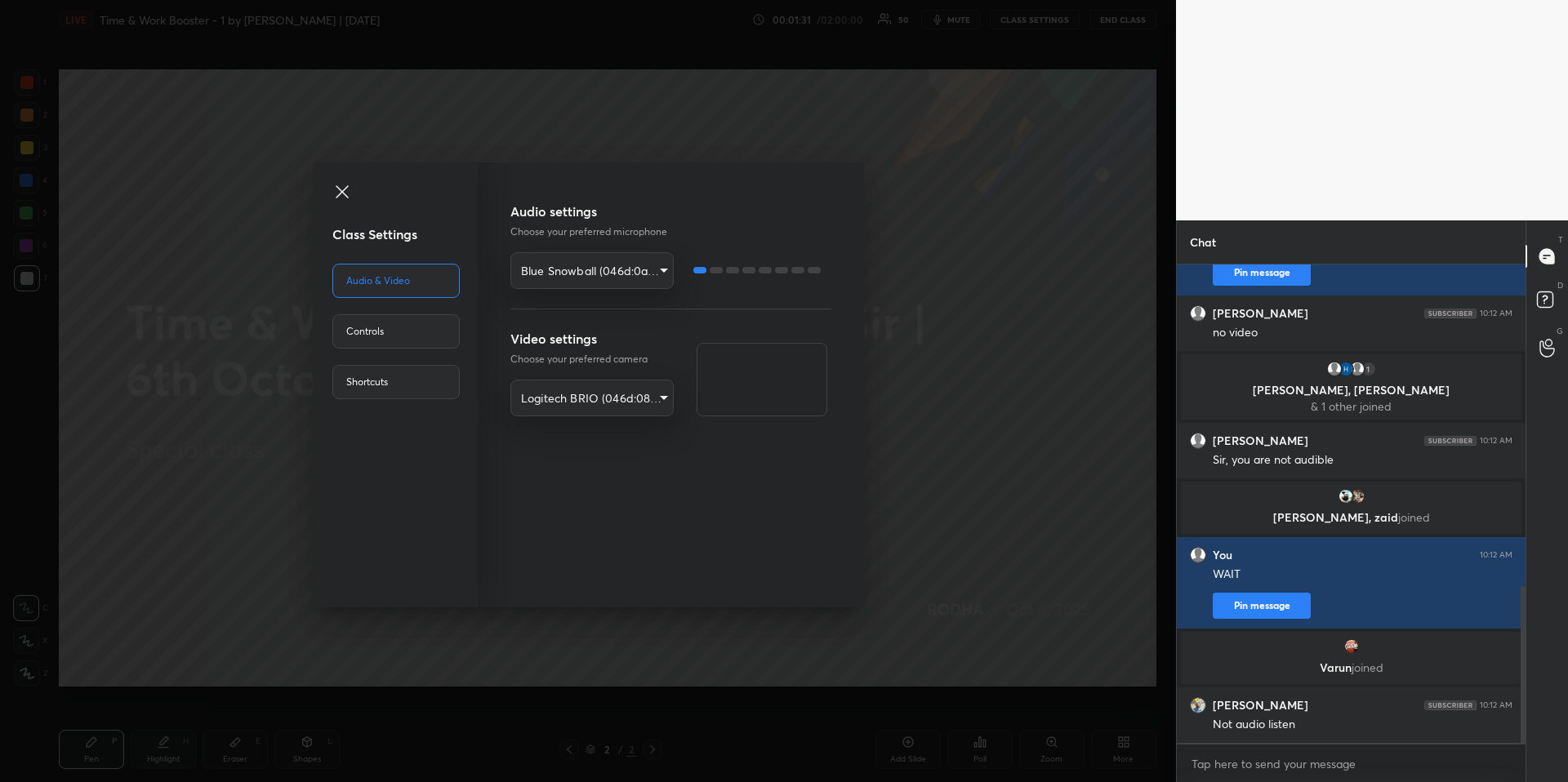
click at [631, 400] on body "1 2 3 4 5 6 7 R O A L C X Z Erase all C X Z LIVE Time & Work Booster - 1 by Rav…" at bounding box center [784, 391] width 1568 height 782
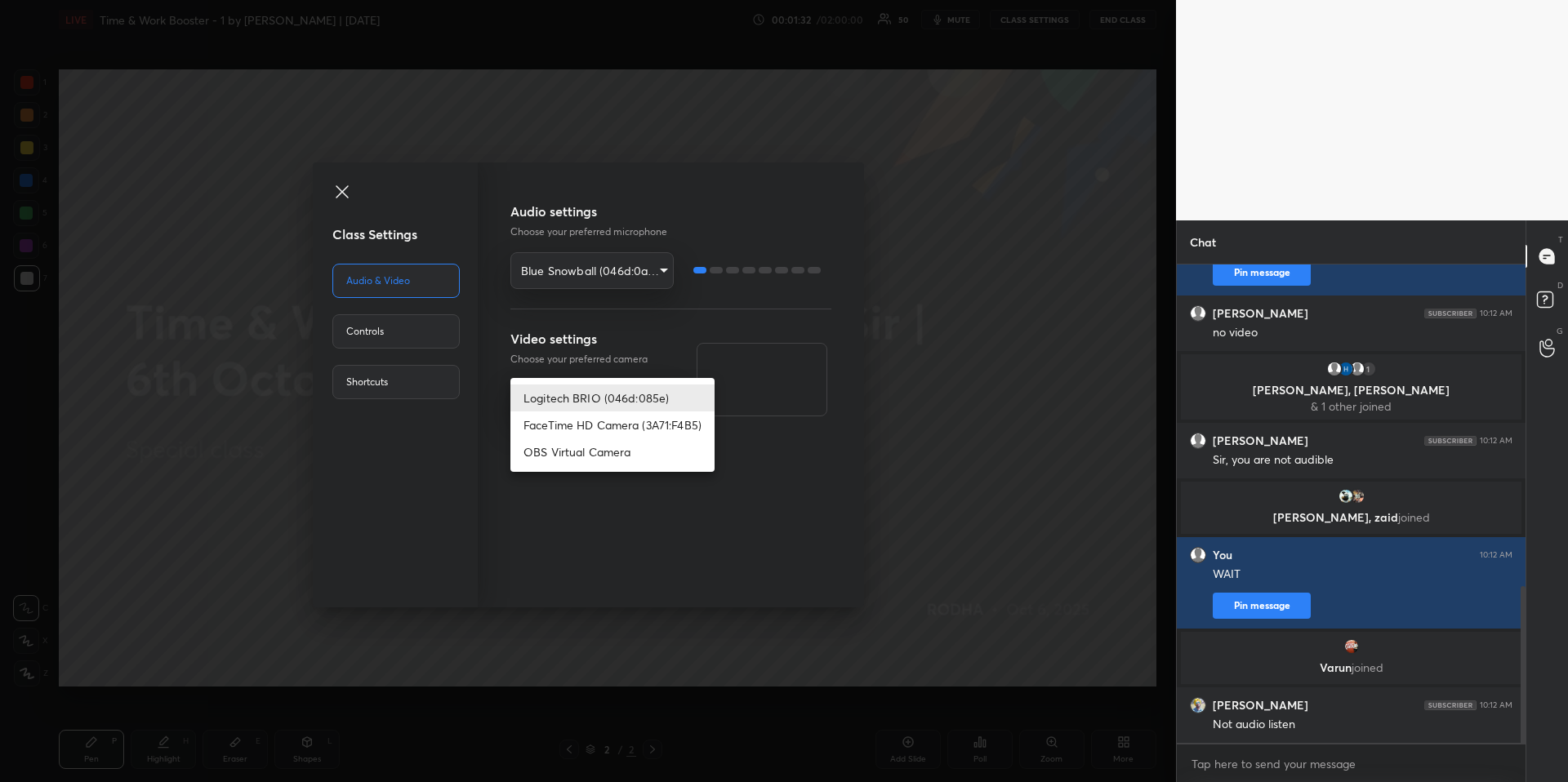
click at [631, 400] on li "Logitech BRIO (046d:085e)" at bounding box center [612, 398] width 204 height 27
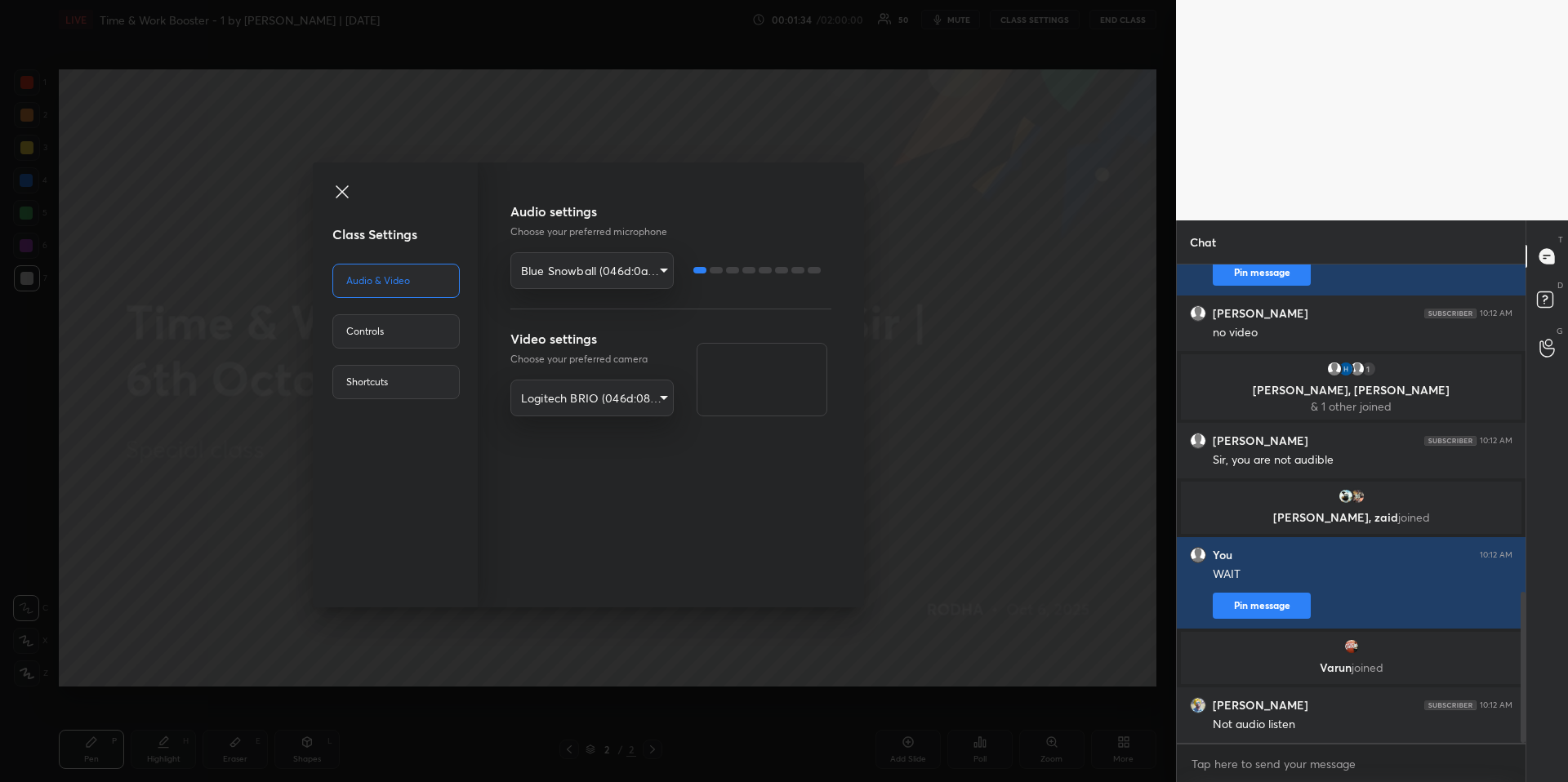
scroll to position [1037, 0]
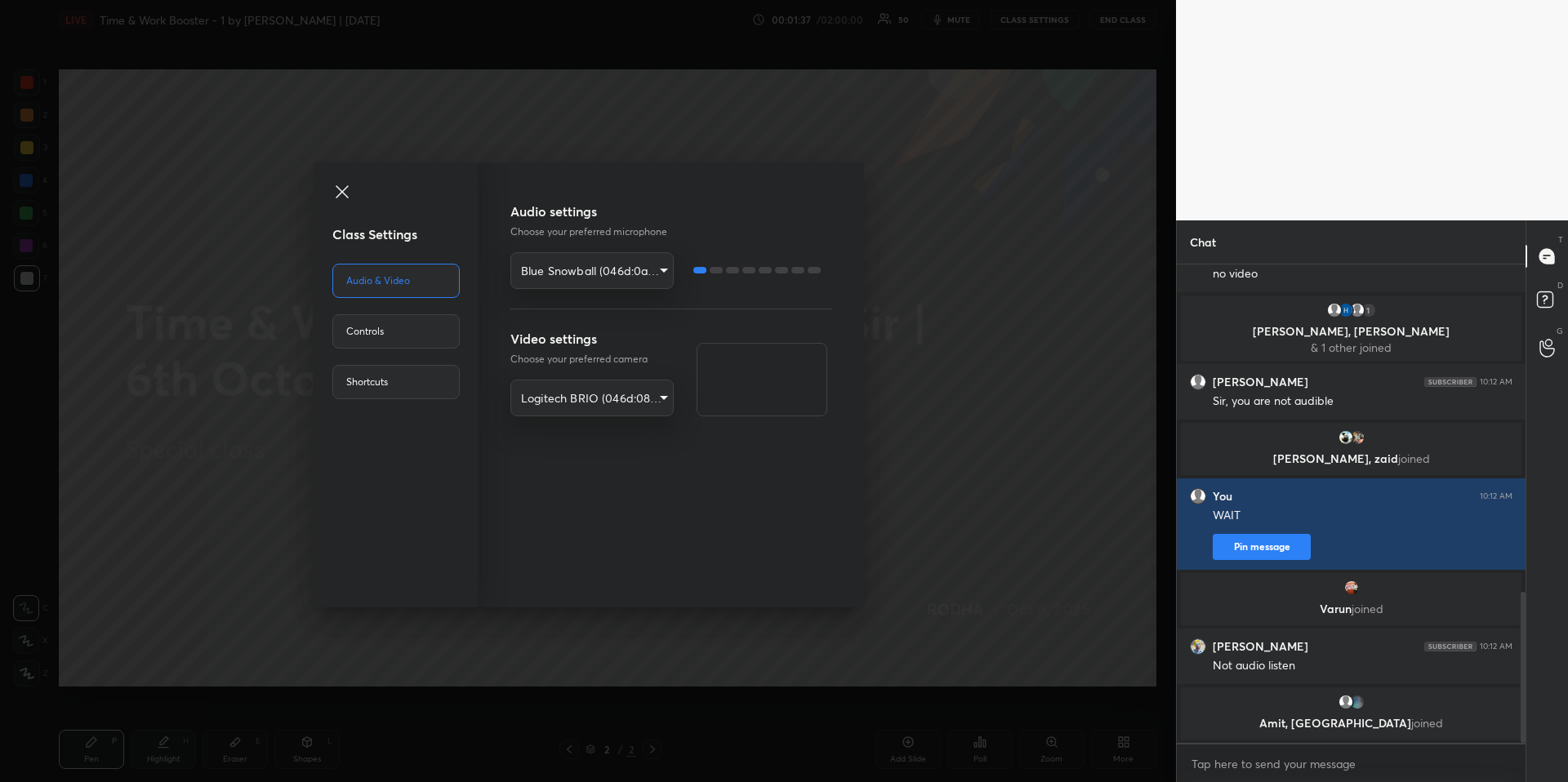
click at [711, 102] on div "Class Settings Audio & Video Controls Shortcuts Audio settings Choose your pref…" at bounding box center [588, 391] width 1176 height 782
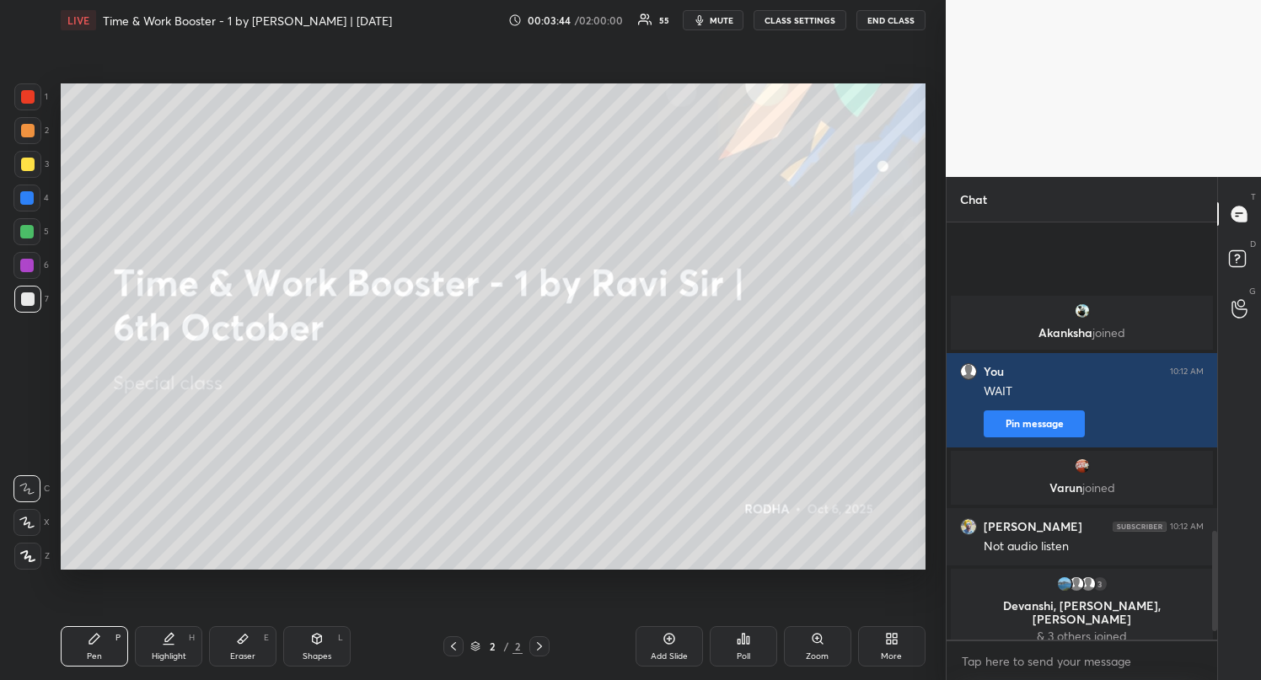
scroll to position [1316, 0]
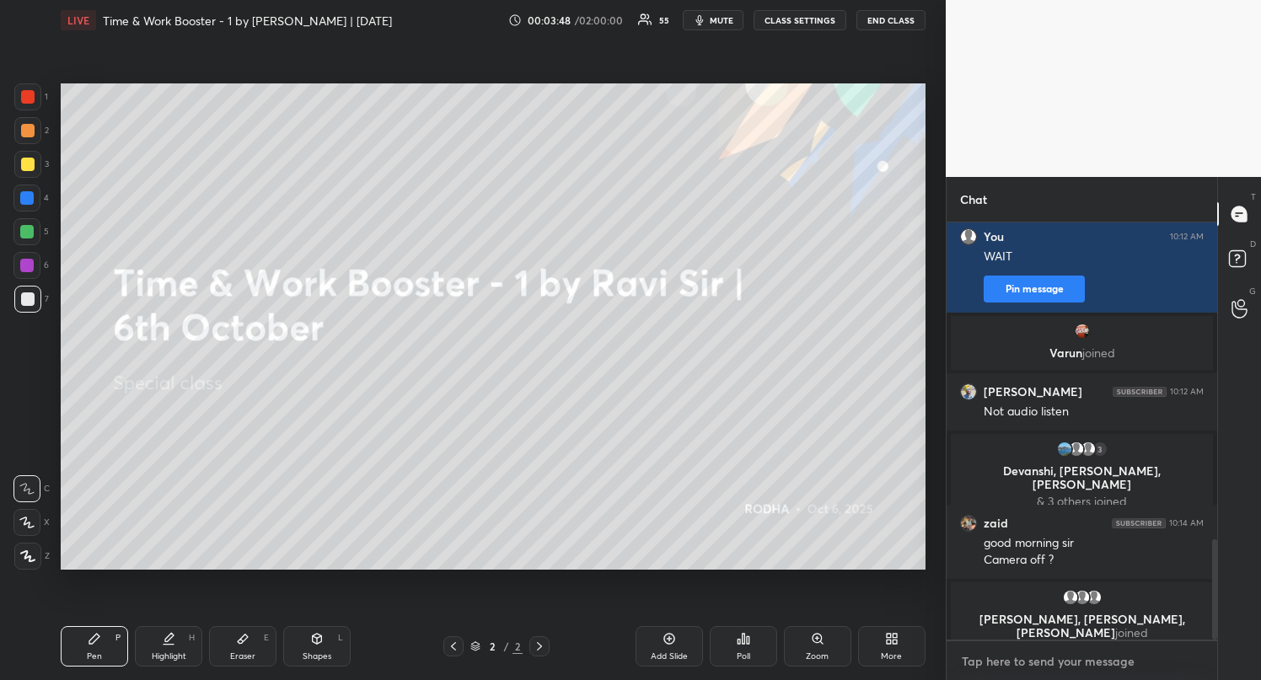
type textarea "x"
click at [1116, 672] on textarea at bounding box center [1082, 661] width 244 height 27
click at [1065, 669] on textarea at bounding box center [1082, 661] width 244 height 27
type textarea "K"
type textarea "x"
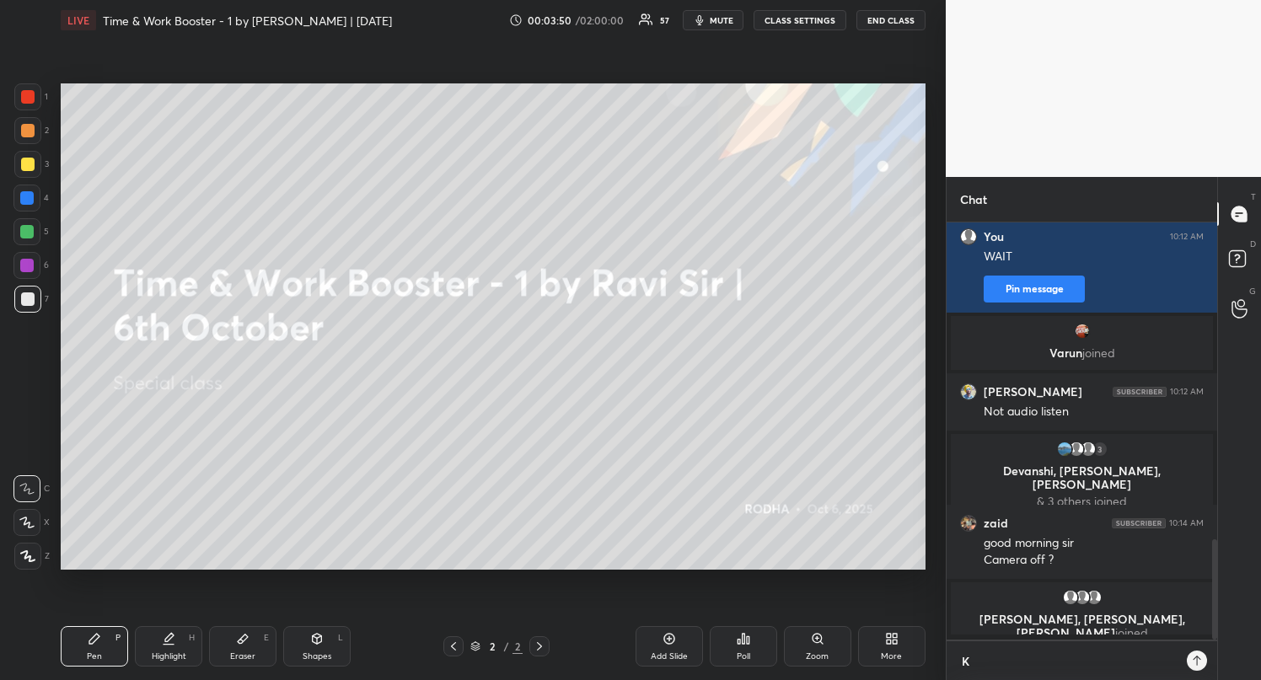
scroll to position [453, 265]
type textarea "KU"
type textarea "x"
type textarea "K"
type textarea "x"
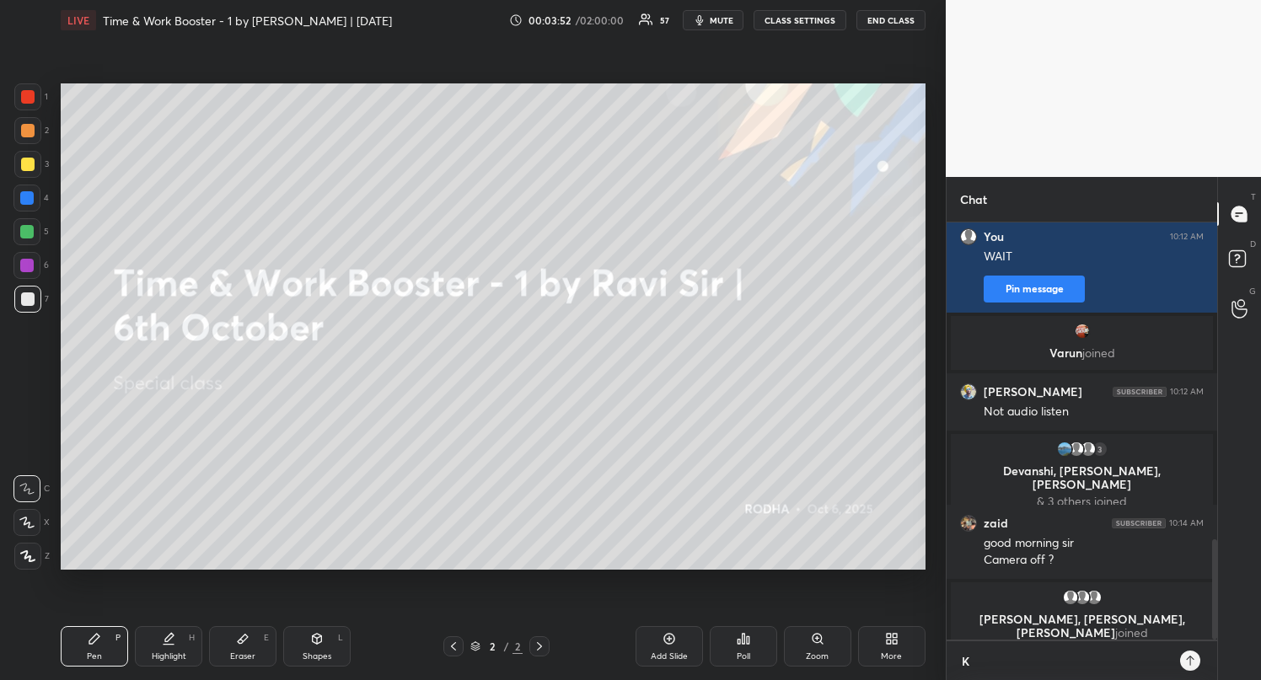
type textarea "x"
type textarea "k"
type textarea "x"
type textarea "ku"
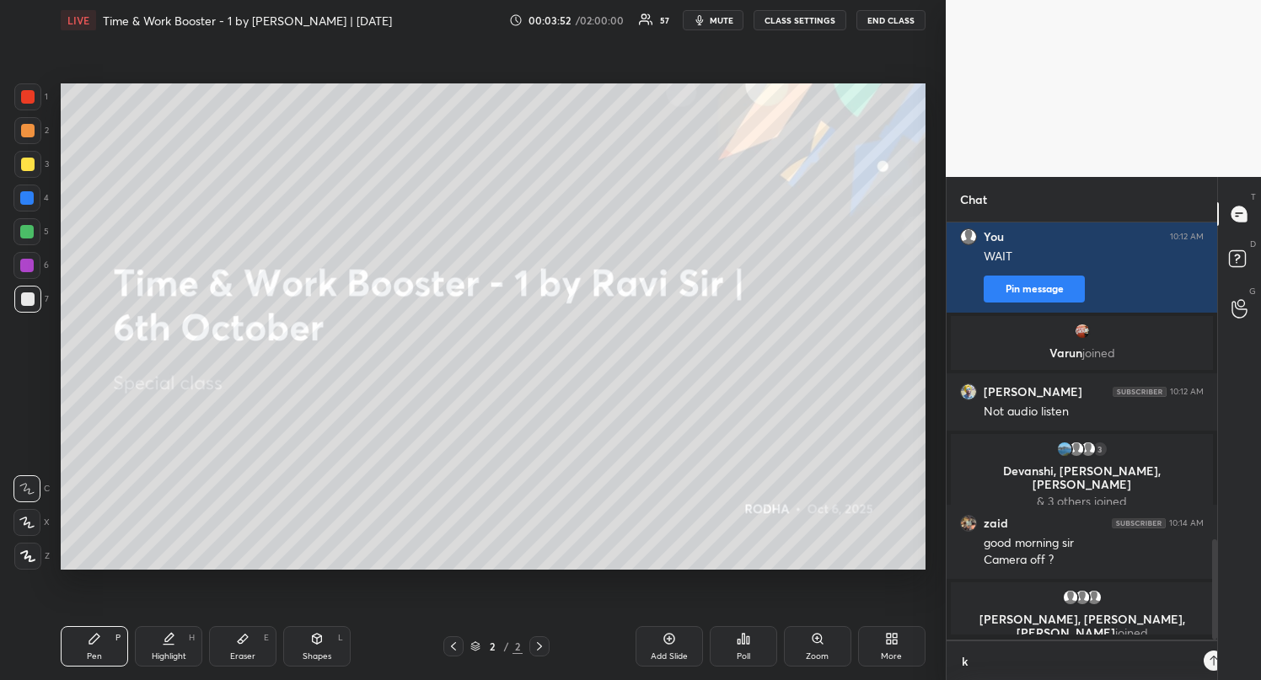
type textarea "x"
type textarea "kuc"
type textarea "x"
type textarea "kuch"
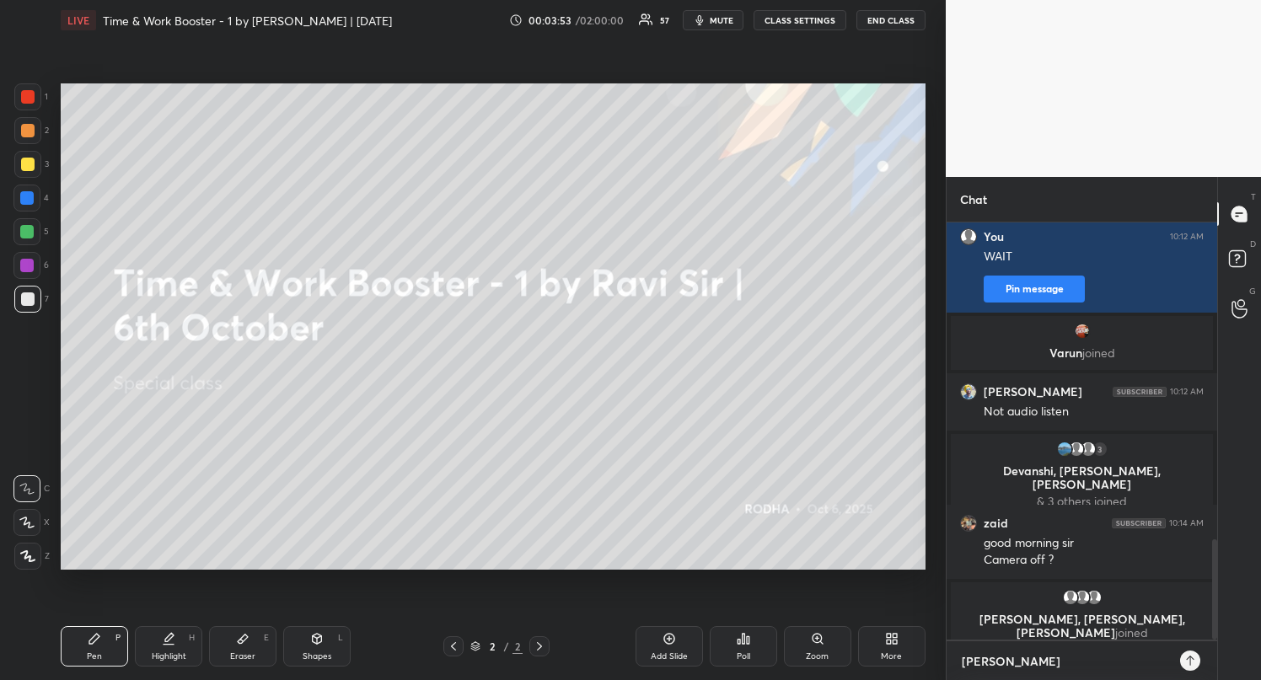
type textarea "x"
type textarea "kuchh"
type textarea "x"
type textarea "kuchh"
type textarea "x"
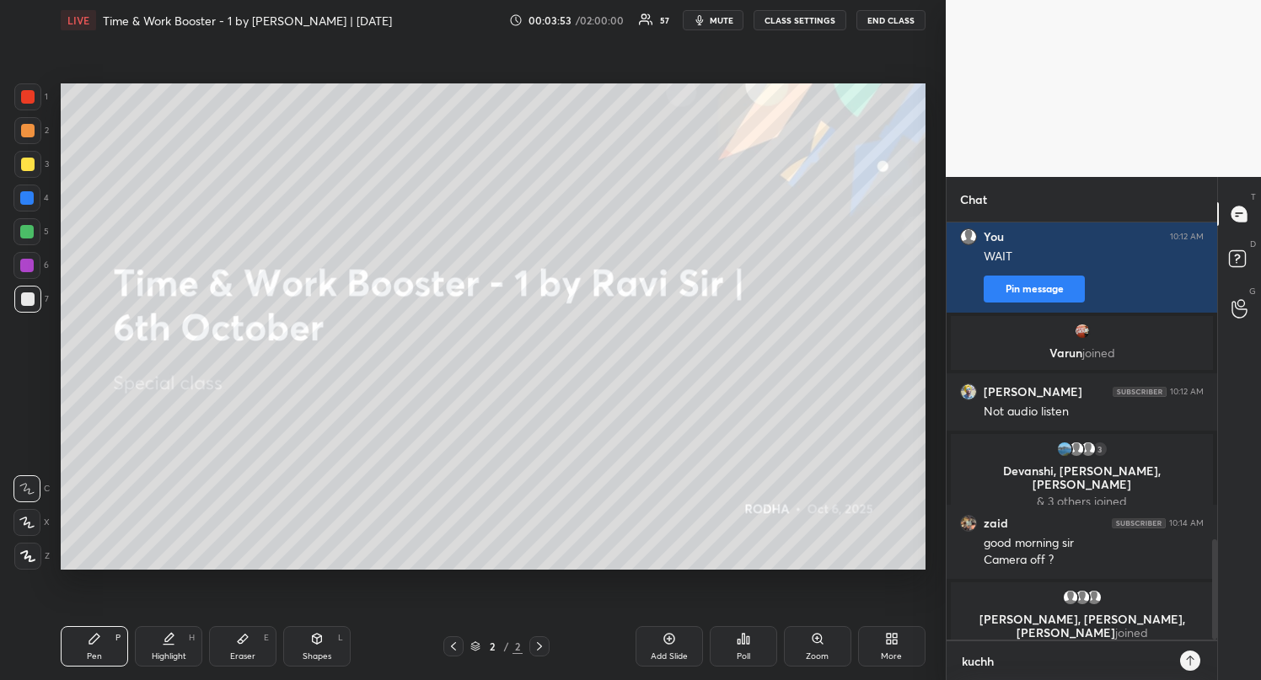
type textarea "kuchh i"
type textarea "x"
type textarea "kuchh is"
type textarea "x"
type textarea "kuchh iss"
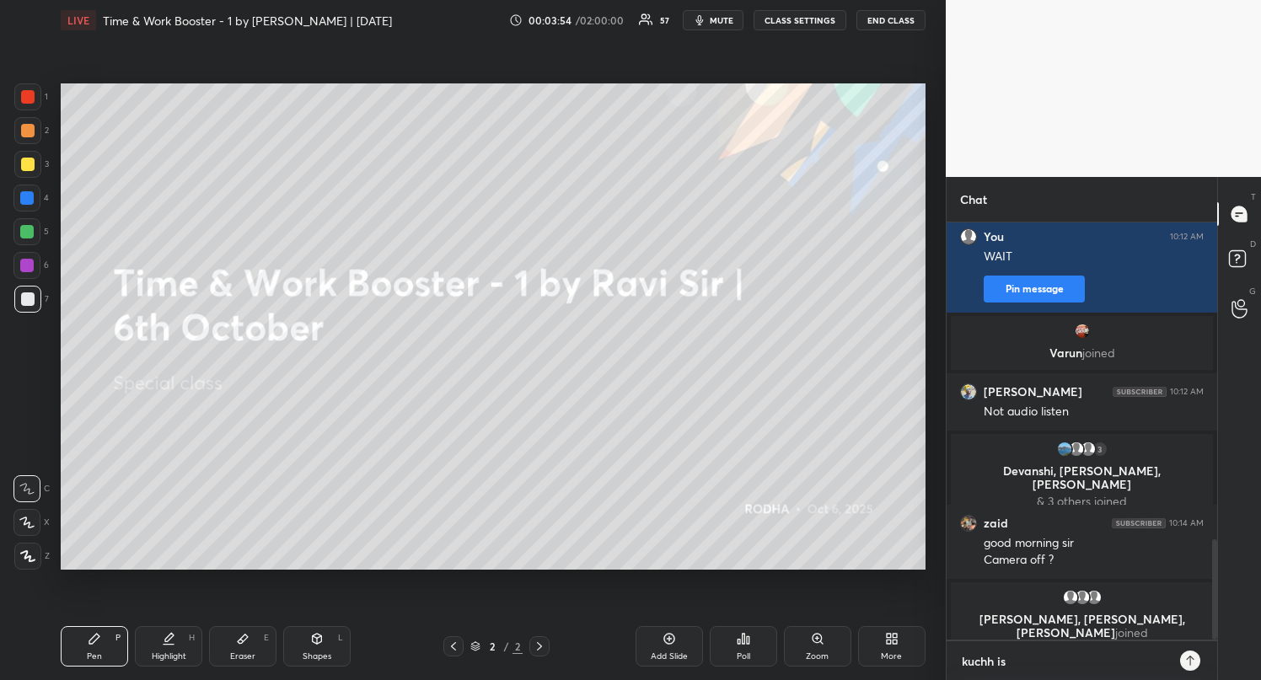
type textarea "x"
type textarea "kuchh issu"
type textarea "x"
type textarea "kuchh issue"
type textarea "x"
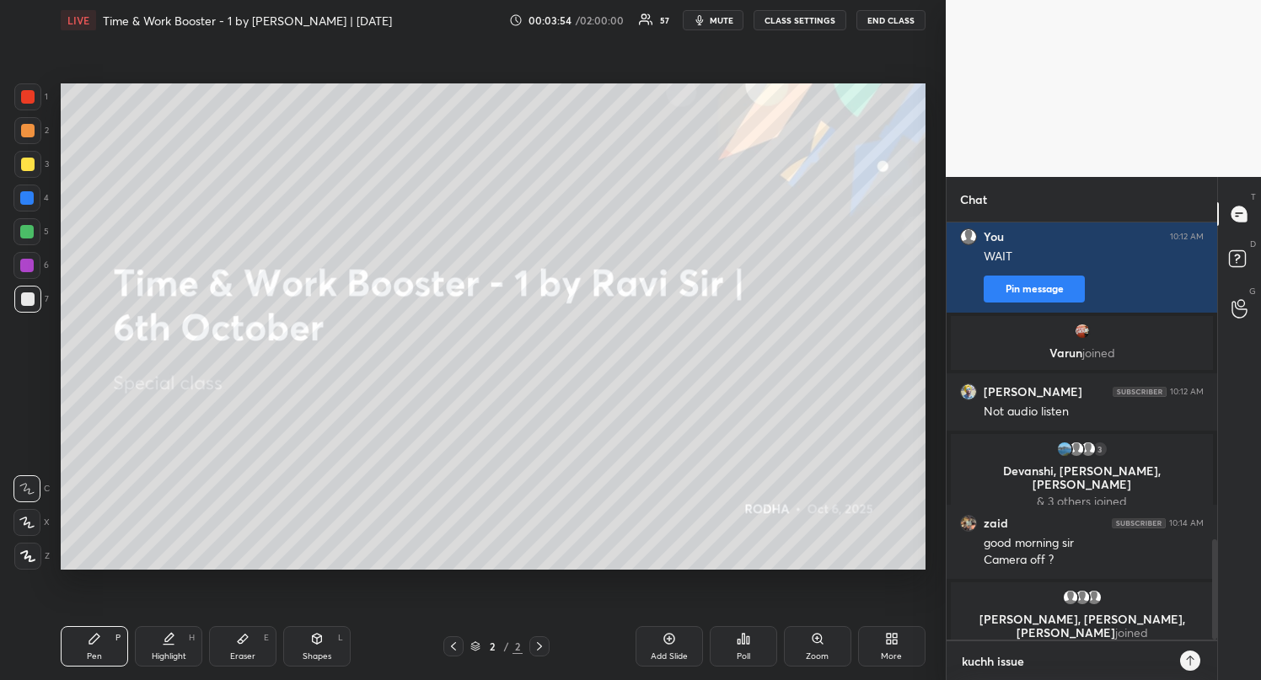
type textarea "kuchh issue"
type textarea "x"
type textarea "kuchh issue h"
type textarea "x"
type textarea "kuchh issue ha"
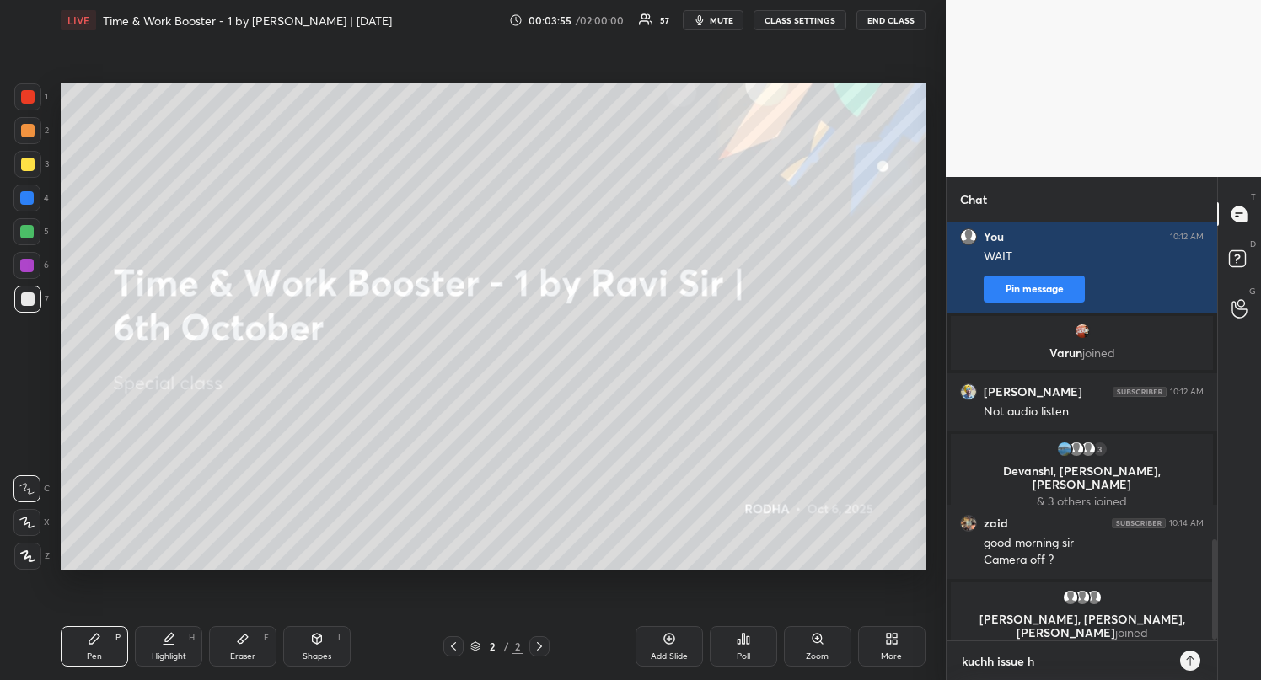
type textarea "x"
type textarea "kuchh issue hai"
type textarea "x"
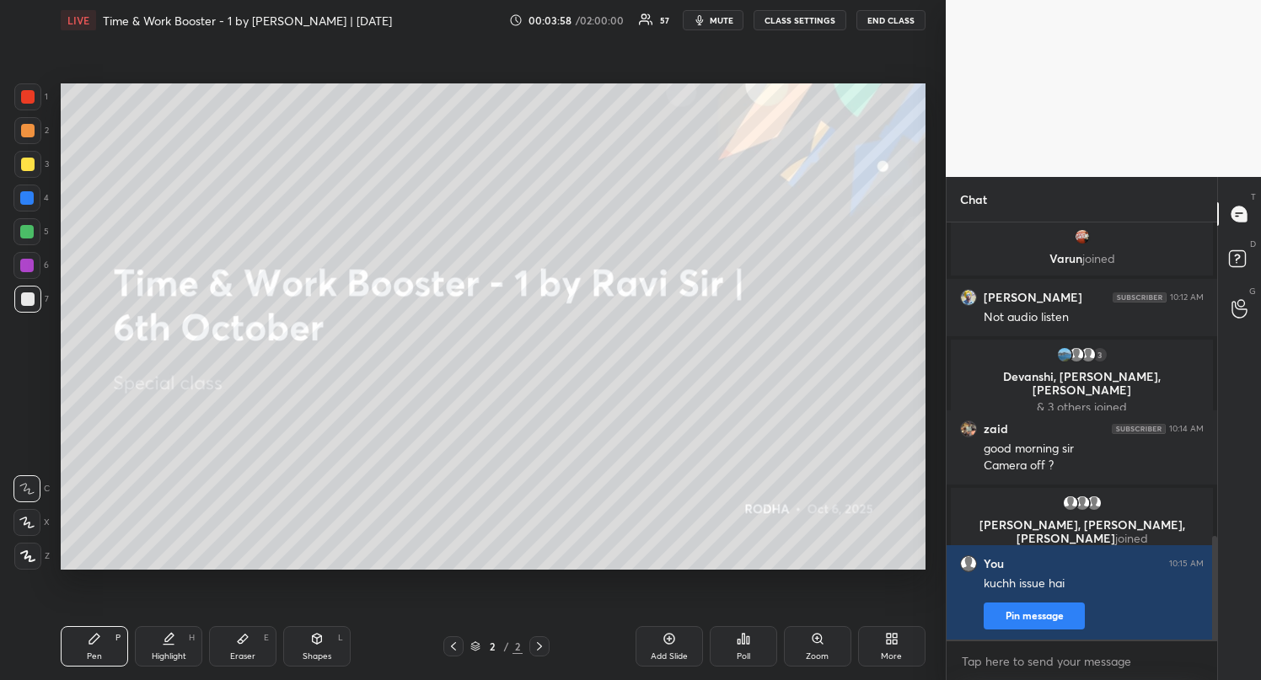
type textarea "x"
click at [781, 17] on button "CLASS SETTINGS" at bounding box center [799, 20] width 93 height 20
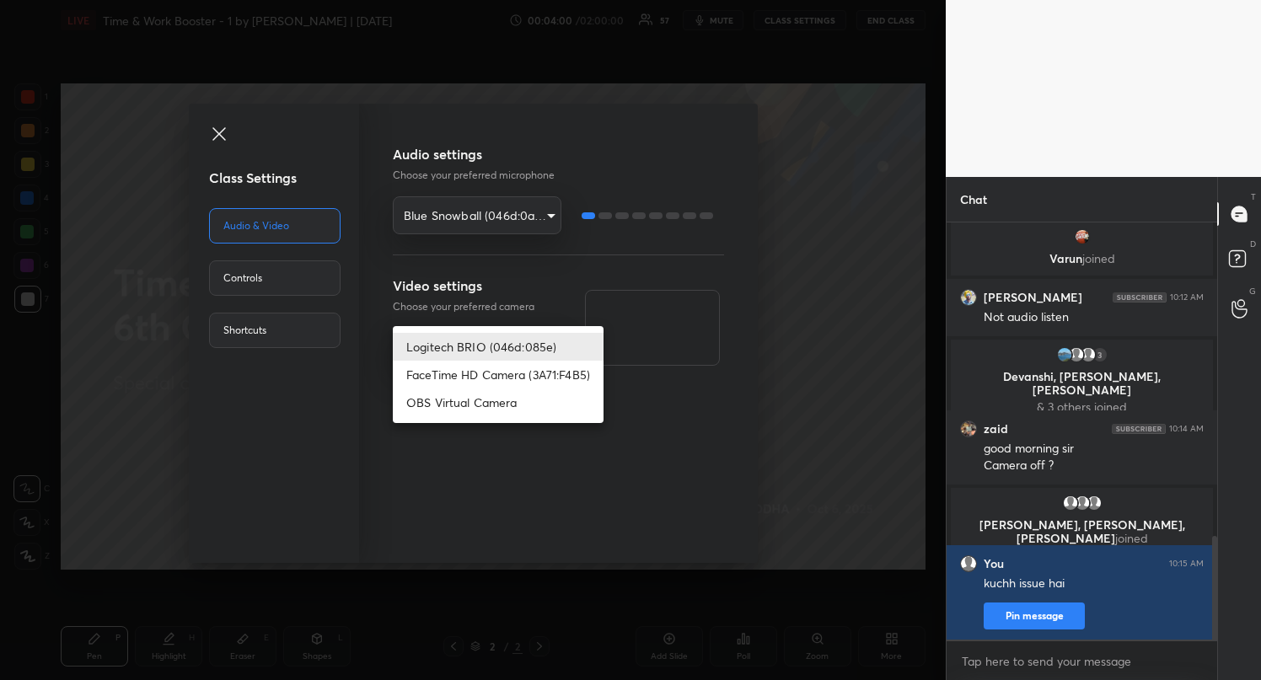
click at [452, 356] on body "1 2 3 4 5 6 7 R O A L C X Z Erase all C X Z LIVE Time & Work Booster - 1 by Rav…" at bounding box center [630, 340] width 1261 height 680
click at [449, 348] on li "Logitech BRIO (046d:085e)" at bounding box center [498, 347] width 211 height 28
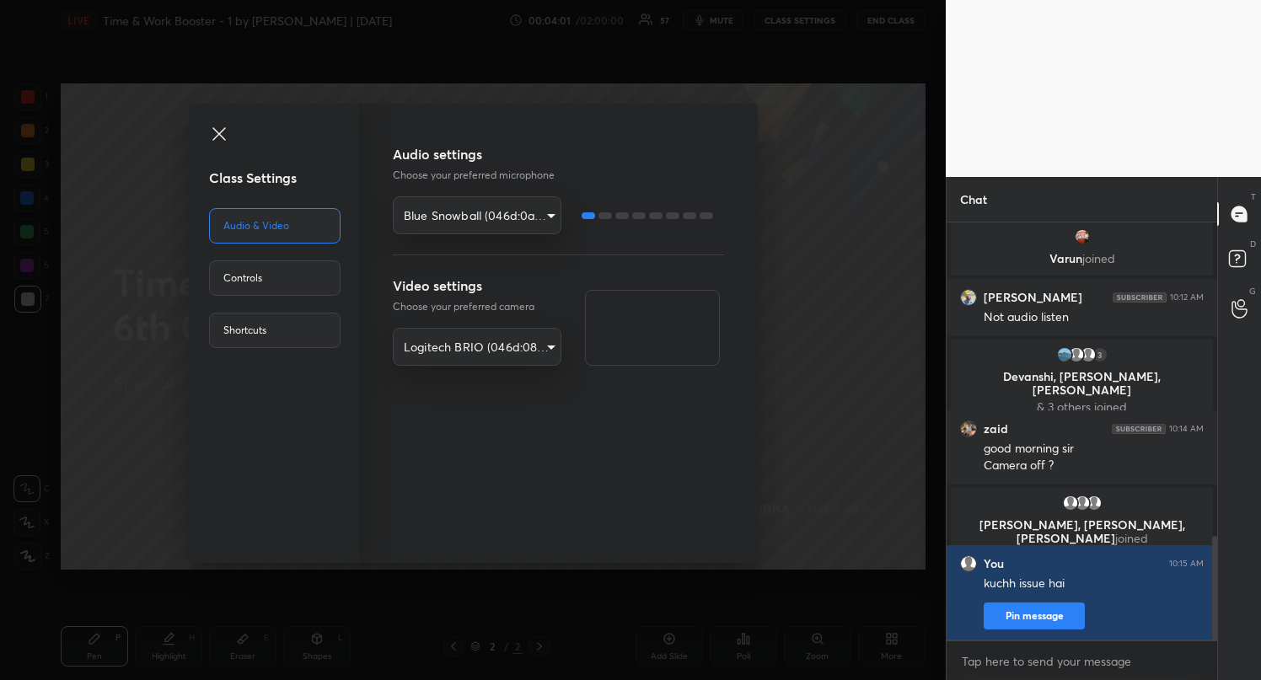
click at [452, 344] on body "1 2 3 4 5 6 7 R O A L C X Z Erase all C X Z LIVE Time & Work Booster - 1 by Rav…" at bounding box center [630, 340] width 1261 height 680
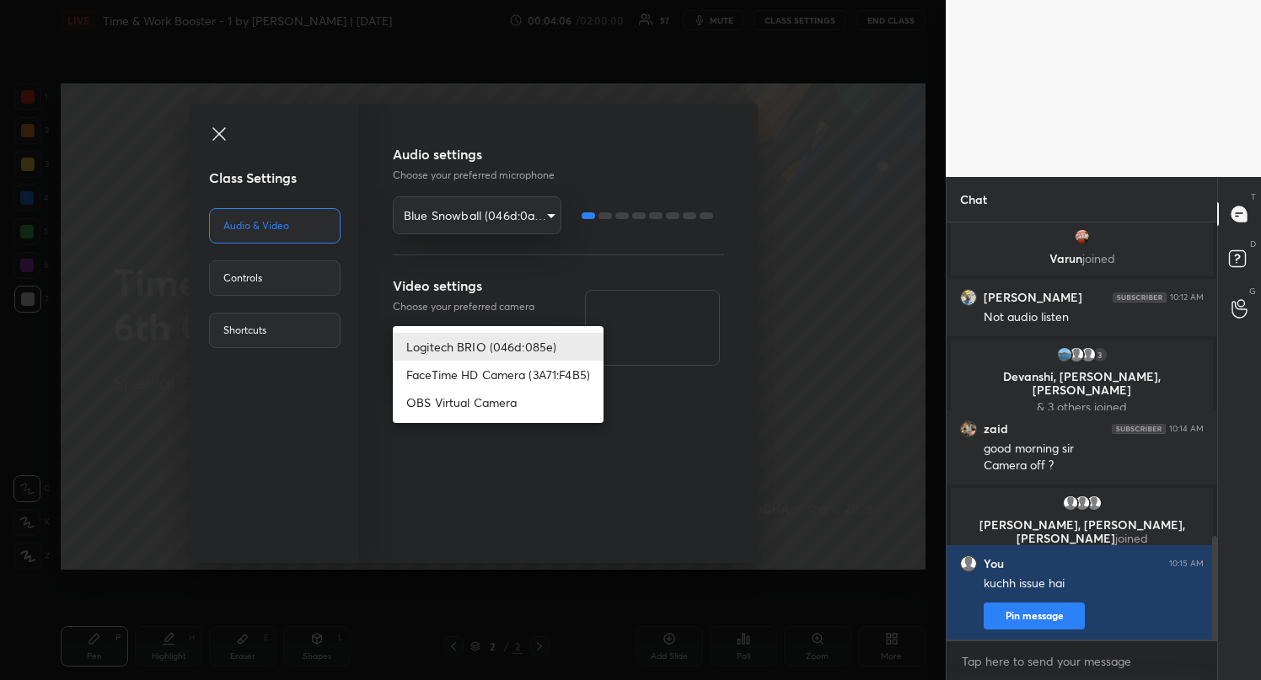
click at [449, 365] on li "FaceTime HD Camera (3A71:F4B5)" at bounding box center [498, 375] width 211 height 28
type input "07889ec745501b75c1dc0a2febbe6d17c47f32869ad5532c571188150d7b8a27"
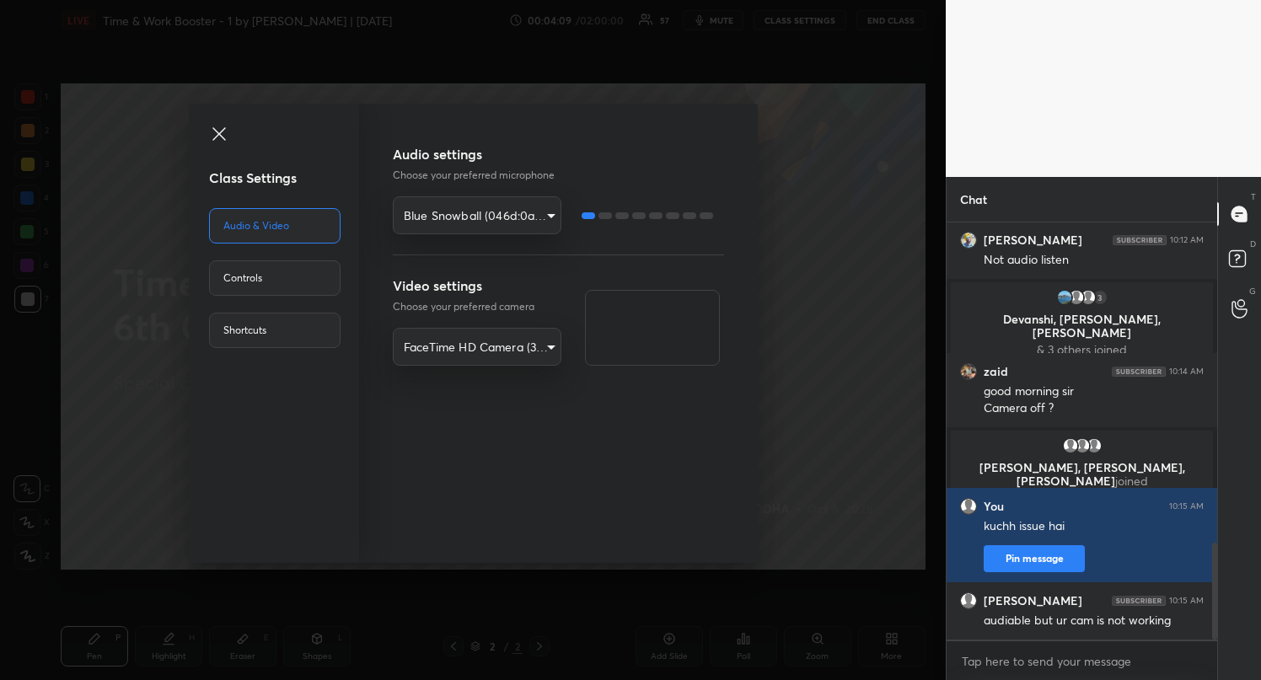
scroll to position [1371, 0]
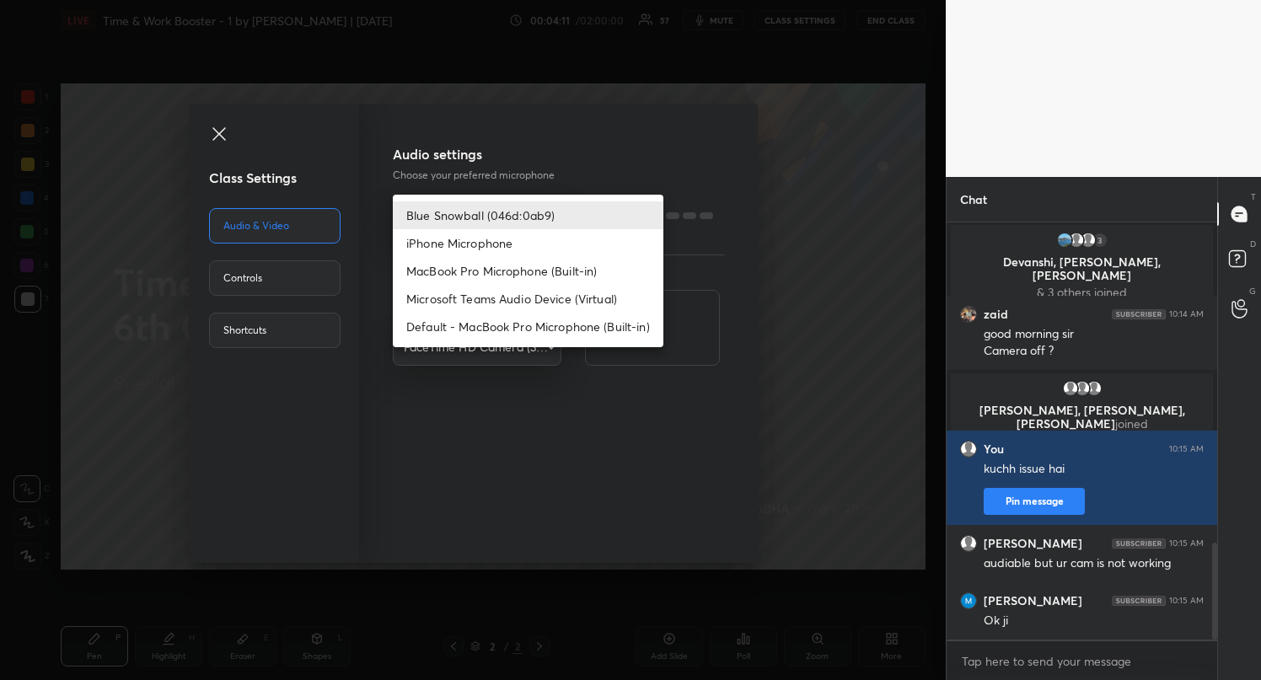
click at [486, 216] on body "1 2 3 4 5 6 7 R O A L C X Z Erase all C X Z LIVE Time & Work Booster - 1 by Rav…" at bounding box center [630, 340] width 1261 height 680
click at [515, 215] on li "Blue Snowball (046d:0ab9)" at bounding box center [528, 215] width 271 height 28
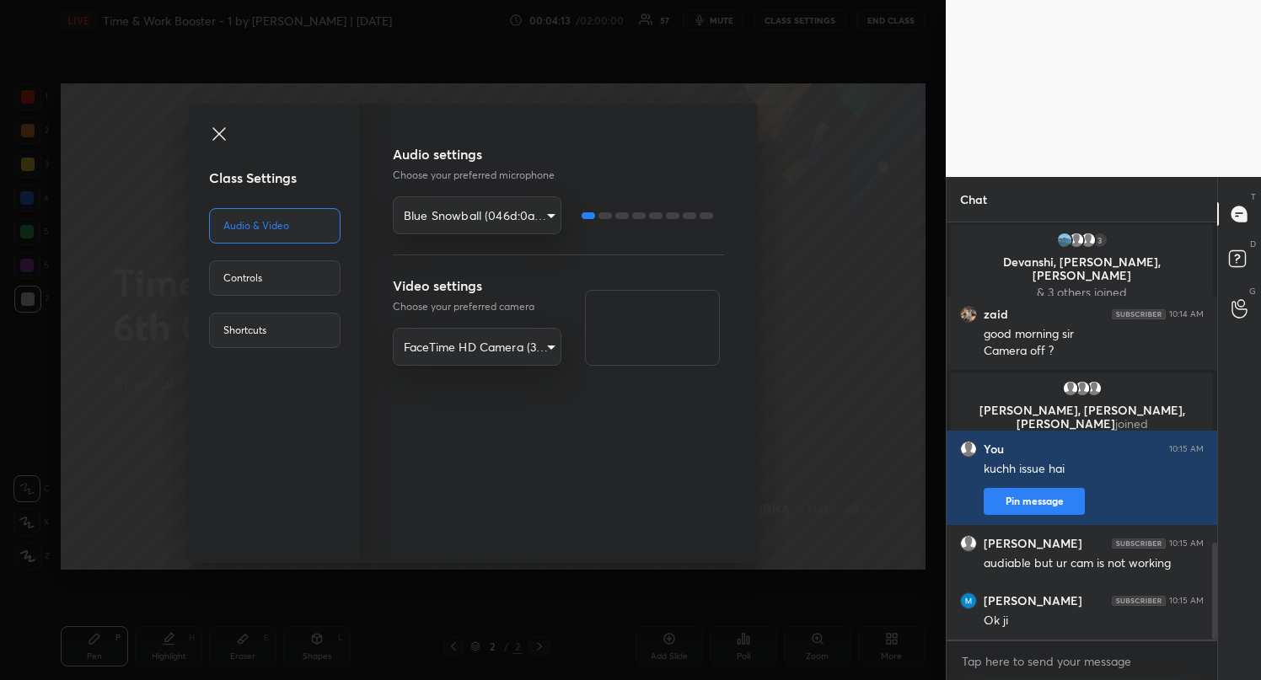
click at [812, 243] on div "Class Settings Audio & Video Controls Shortcuts Audio settings Choose your pref…" at bounding box center [473, 340] width 946 height 680
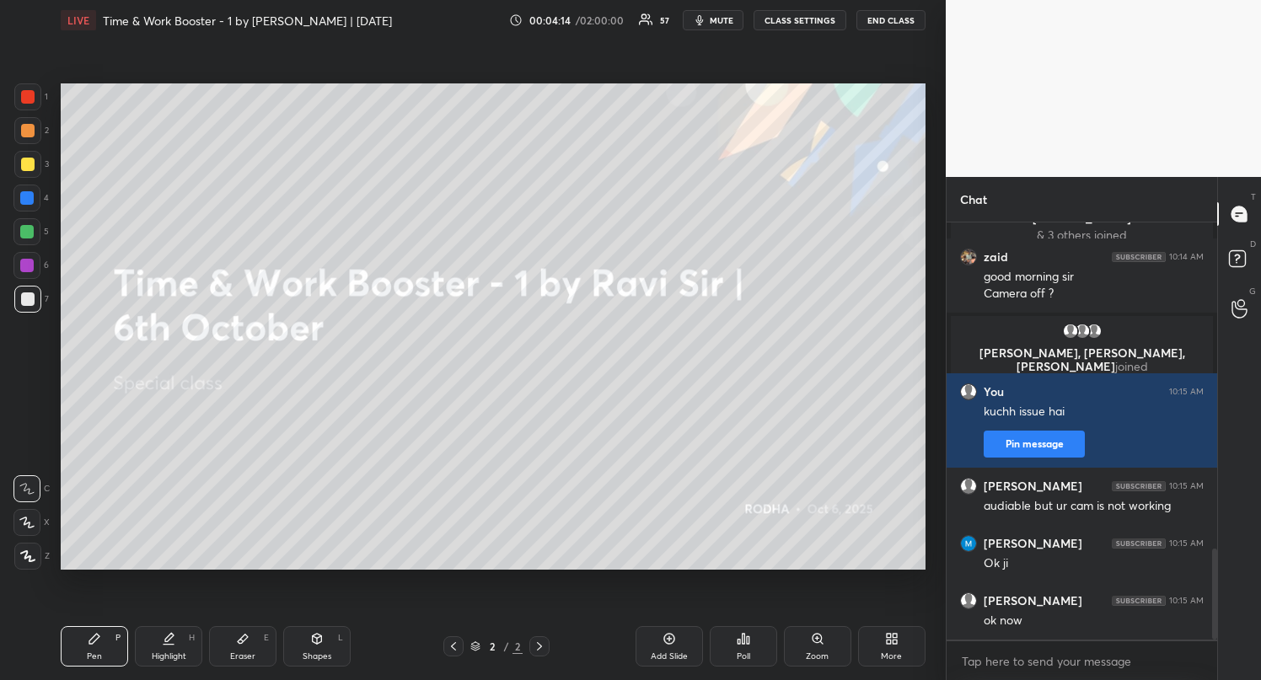
scroll to position [1486, 0]
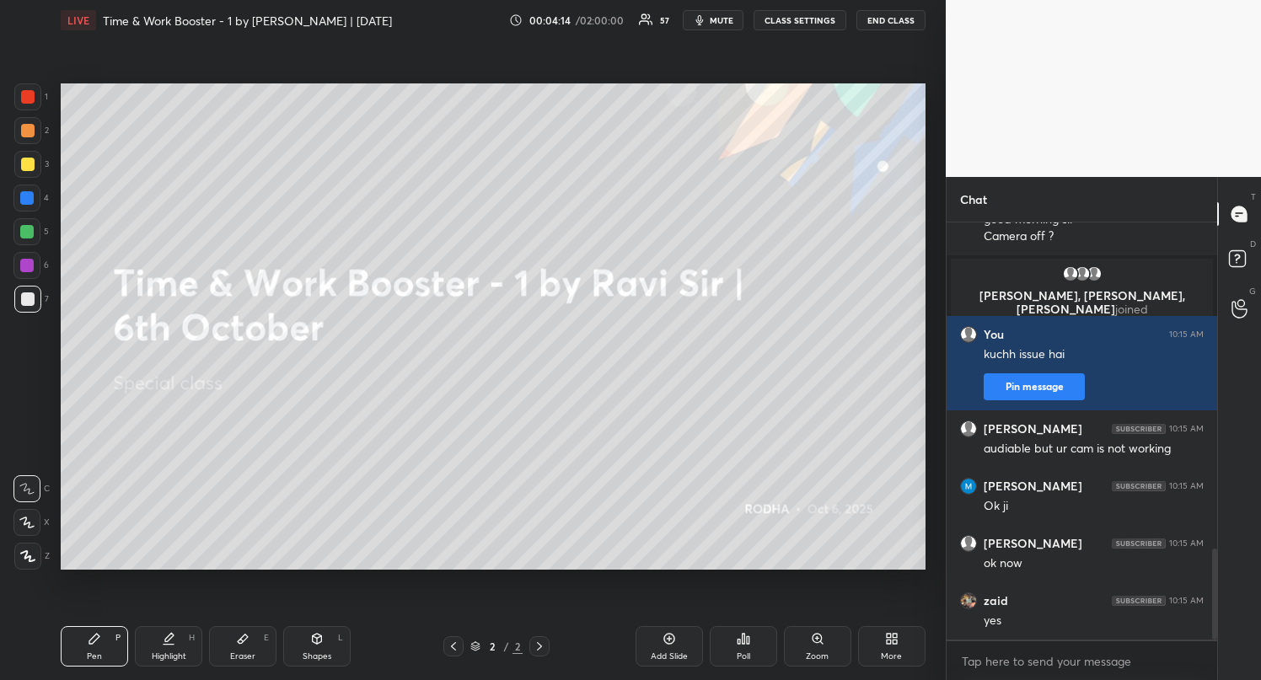
click at [825, 19] on button "CLASS SETTINGS" at bounding box center [799, 20] width 93 height 20
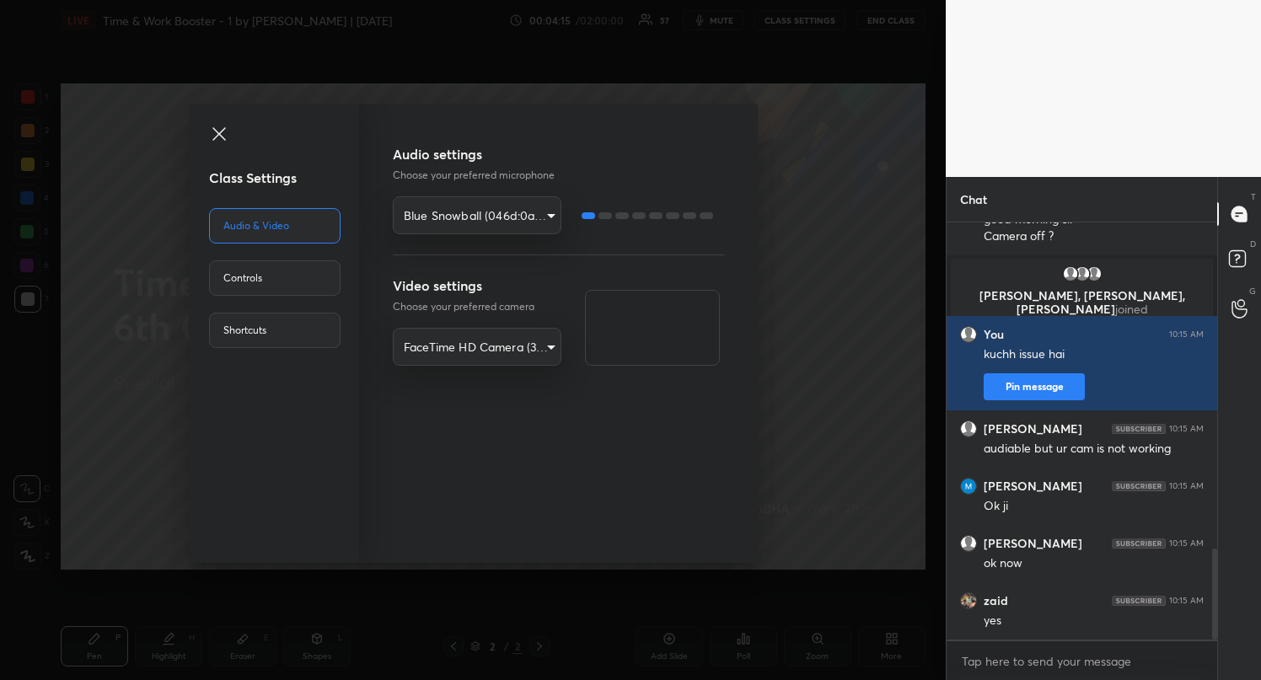
click at [482, 233] on body "1 2 3 4 5 6 7 R O A L C X Z Erase all C X Z LIVE Time & Work Booster - 1 by Rav…" at bounding box center [630, 340] width 1261 height 680
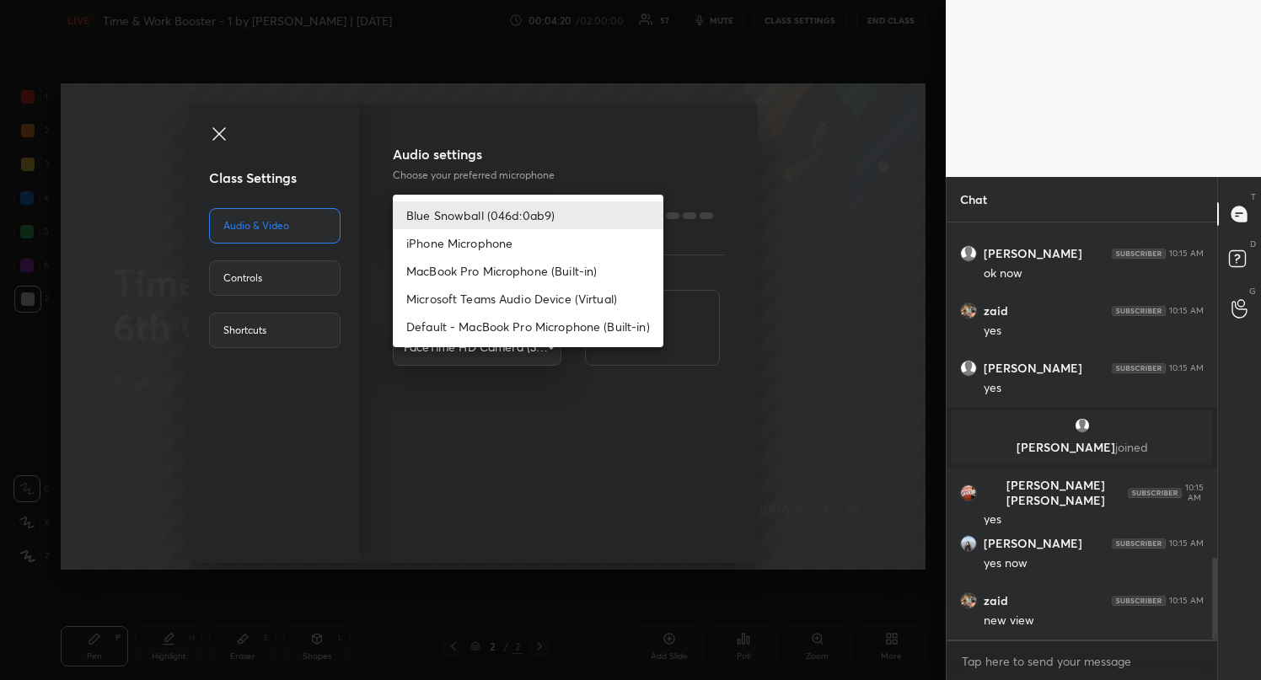
scroll to position [1769, 0]
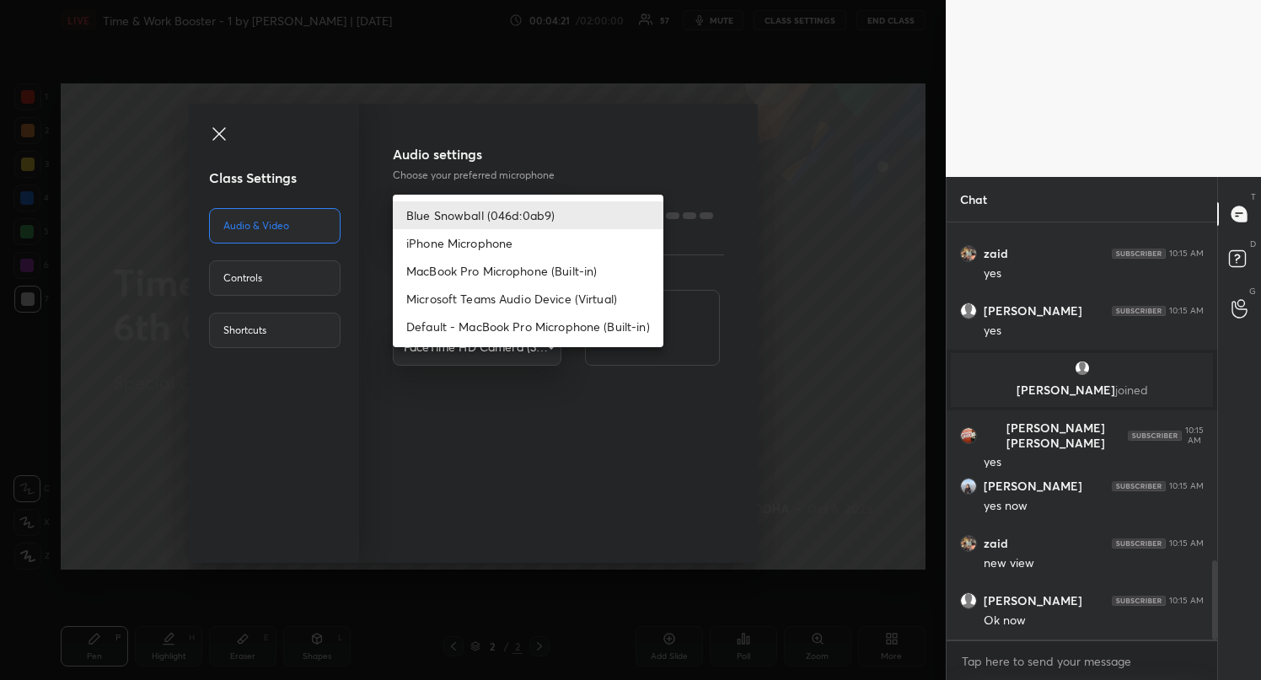
click at [635, 172] on div at bounding box center [630, 340] width 1261 height 680
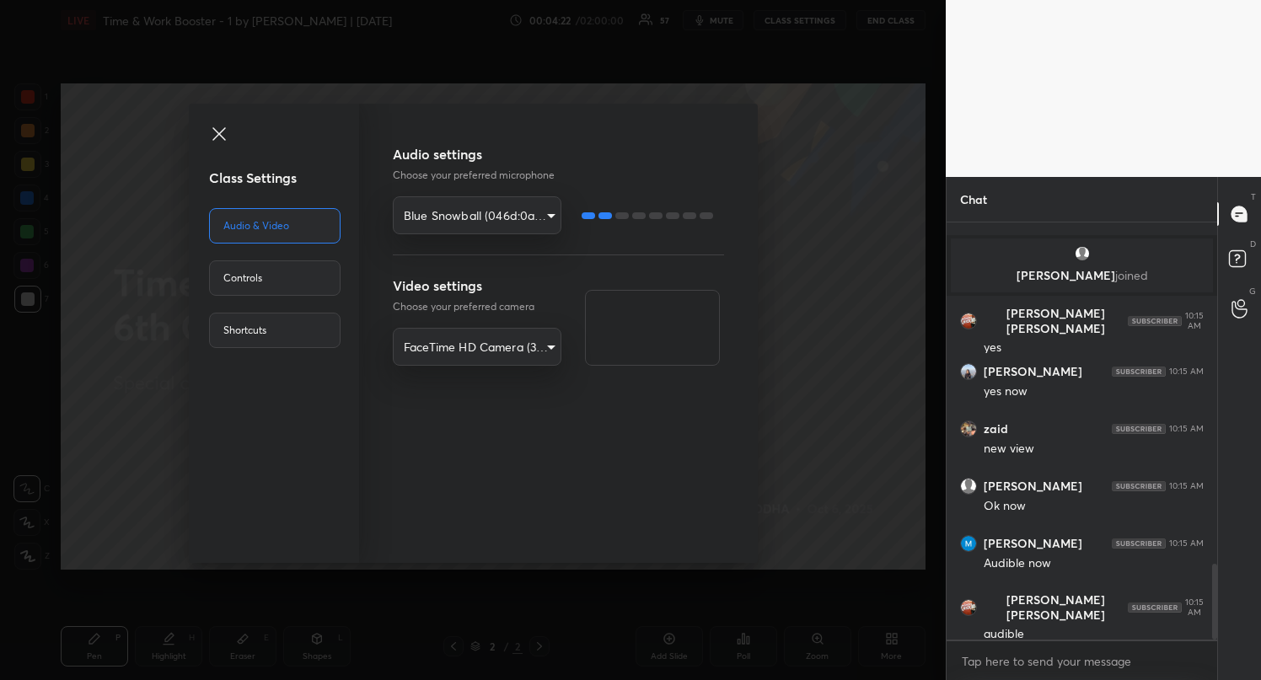
click at [528, 350] on body "1 2 3 4 5 6 7 R O A L C X Z Erase all C X Z LIVE Time & Work Booster - 1 by Rav…" at bounding box center [630, 340] width 1261 height 680
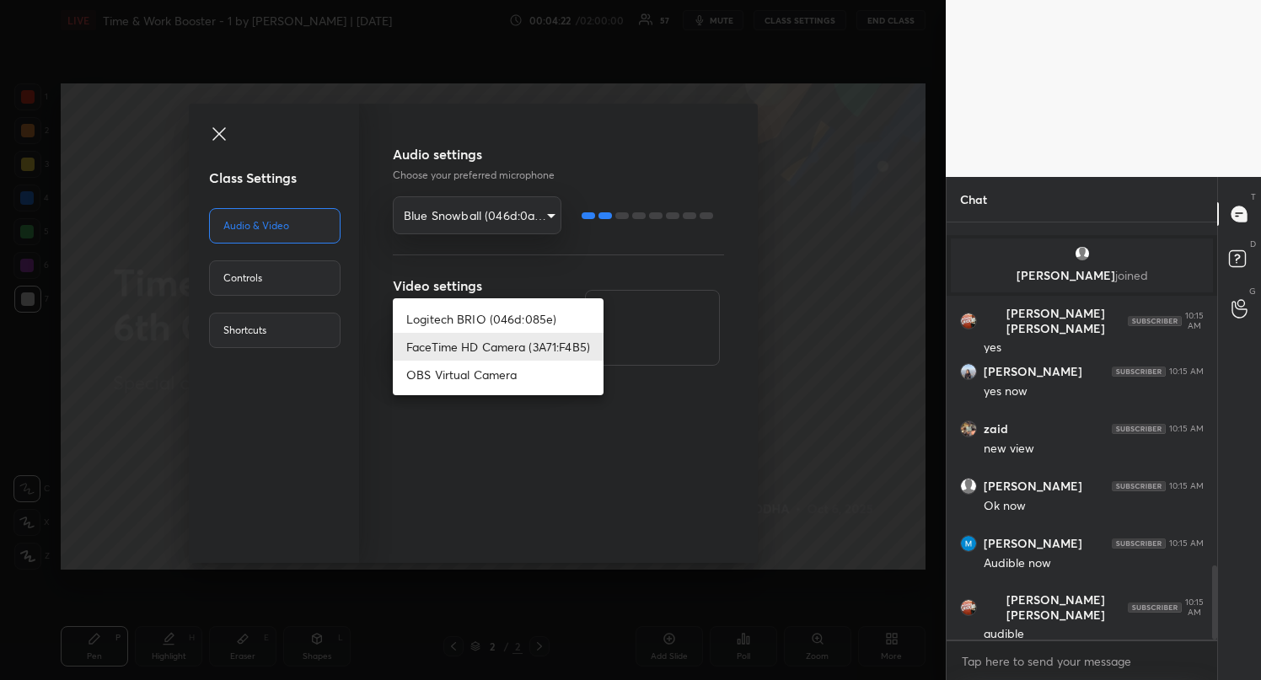
scroll to position [1941, 0]
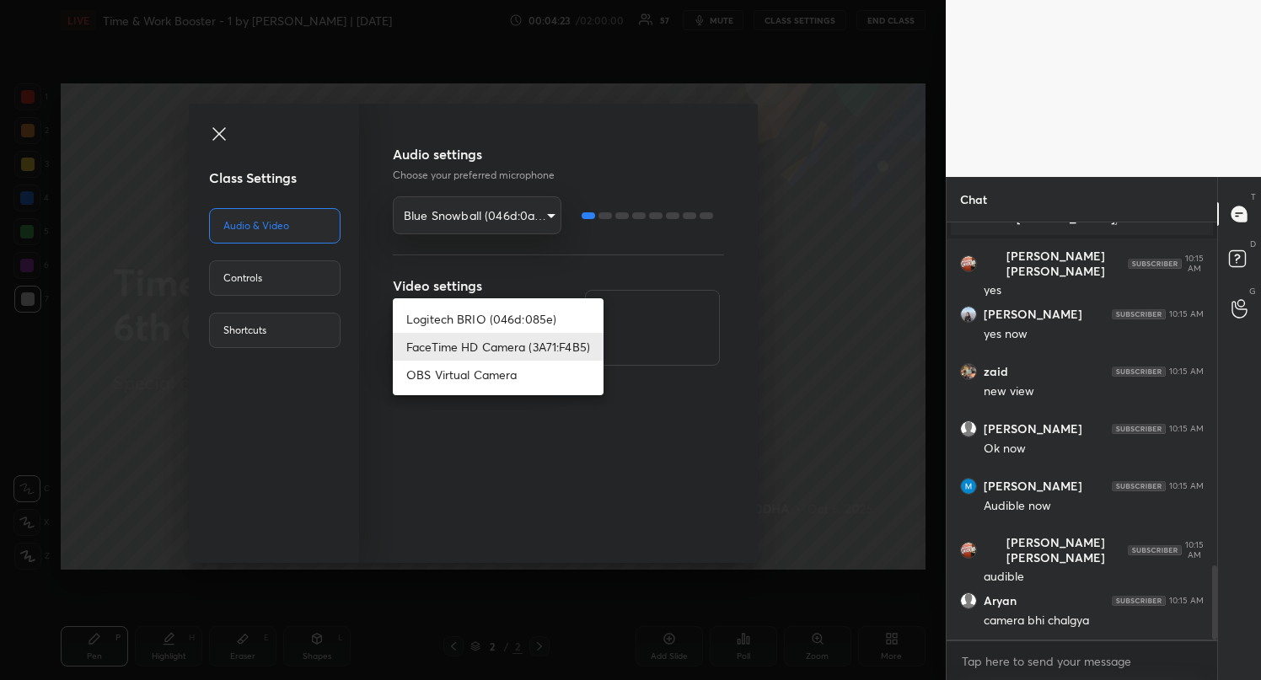
click at [515, 323] on li "Logitech BRIO (046d:085e)" at bounding box center [498, 319] width 211 height 28
type input "4cd057de0fa799975869d7e657348f57cdc40c20e83c3f0af4be9da427b75bf7"
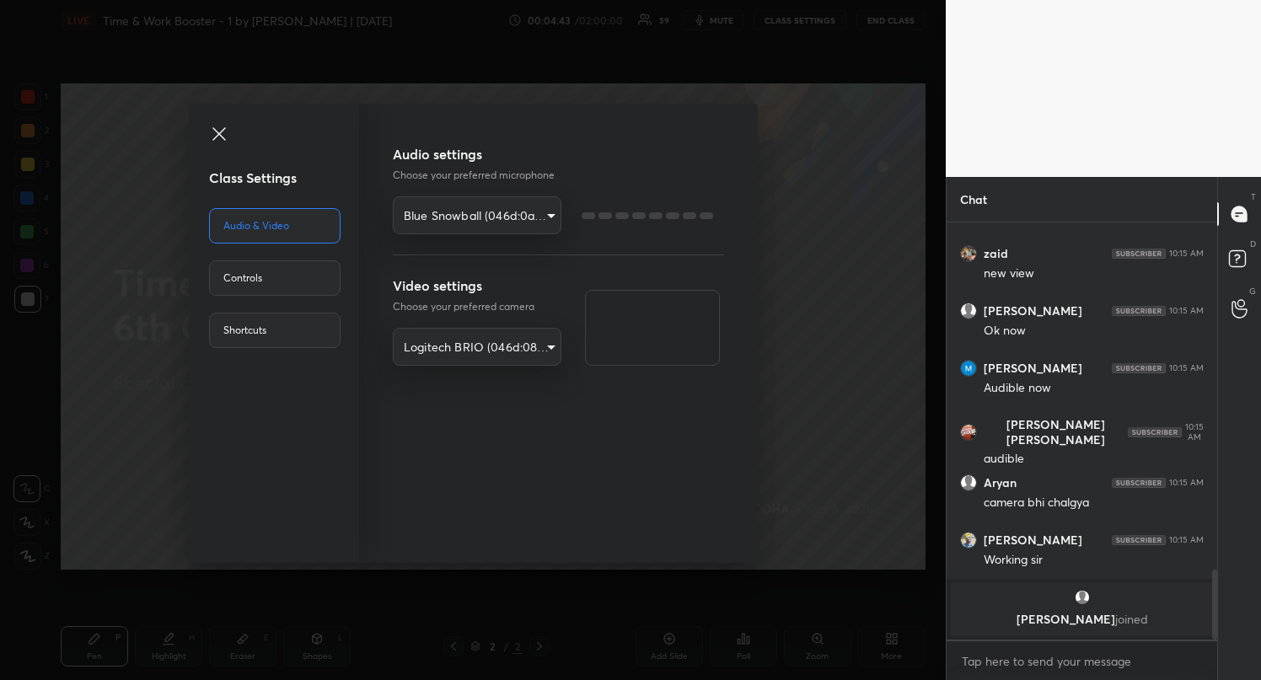
scroll to position [1897, 0]
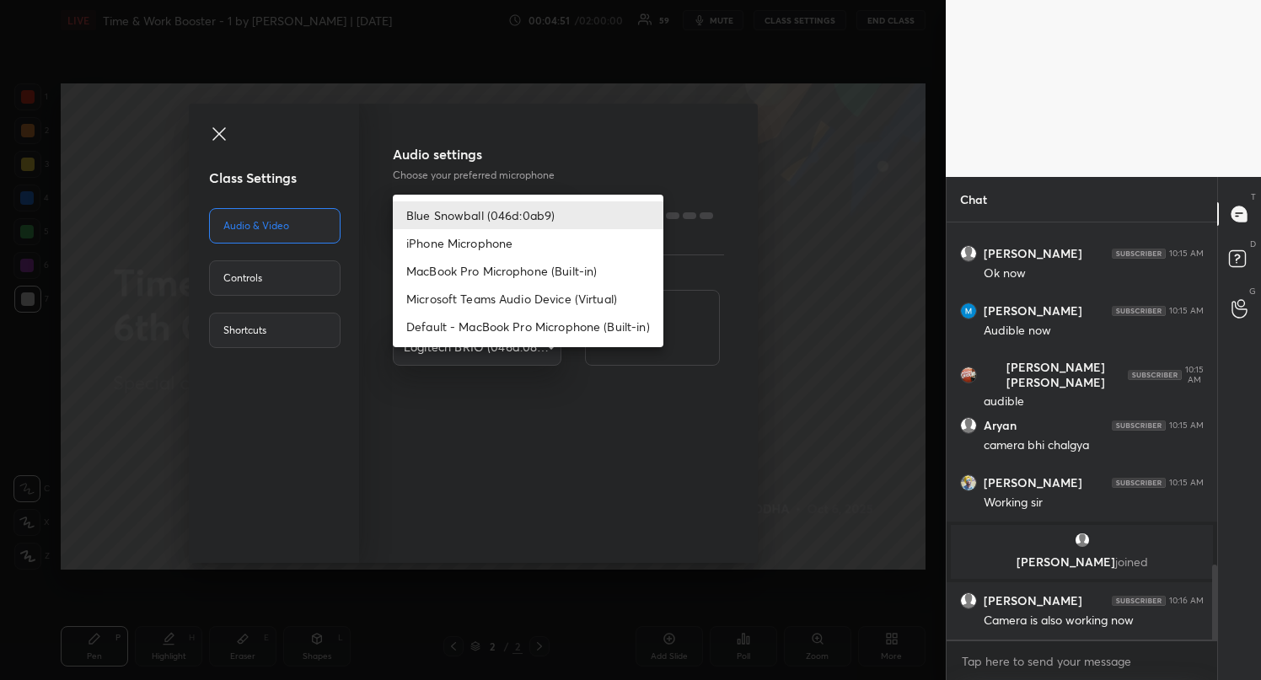
click at [522, 219] on body "1 2 3 4 5 6 7 R O A L C X Z Erase all C X Z LIVE Time & Work Booster - 1 by Rav…" at bounding box center [630, 340] width 1261 height 680
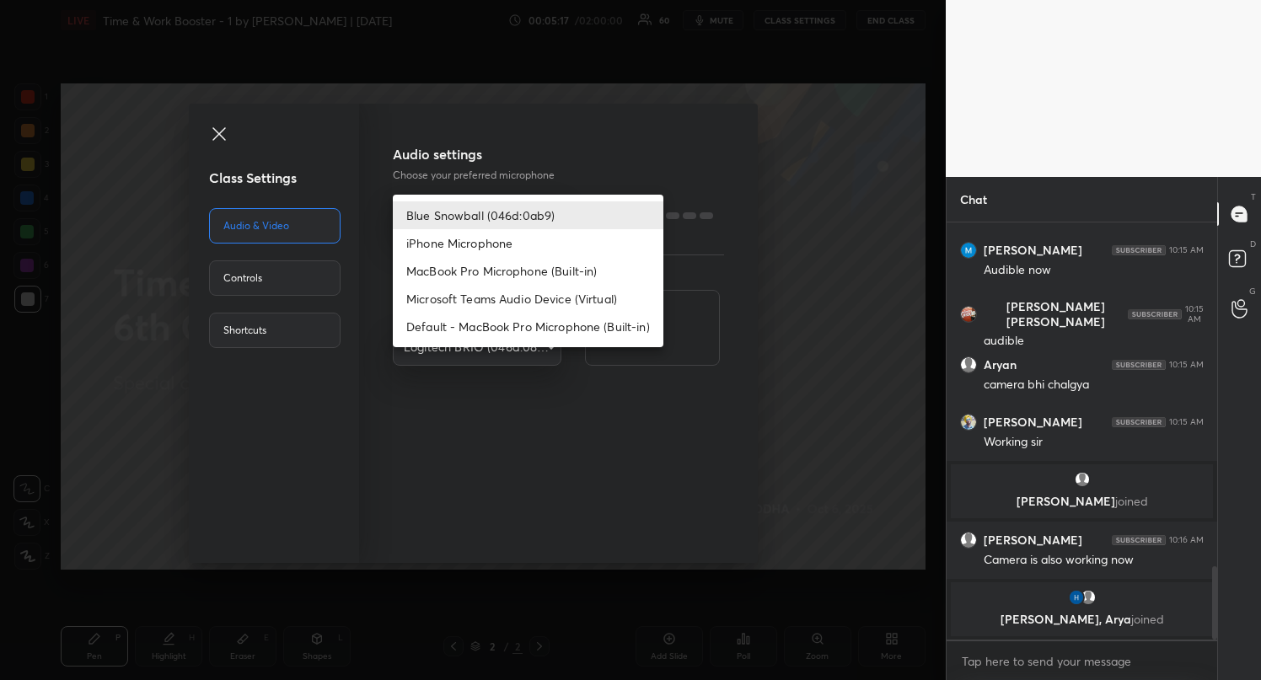
click at [292, 283] on div at bounding box center [630, 340] width 1261 height 680
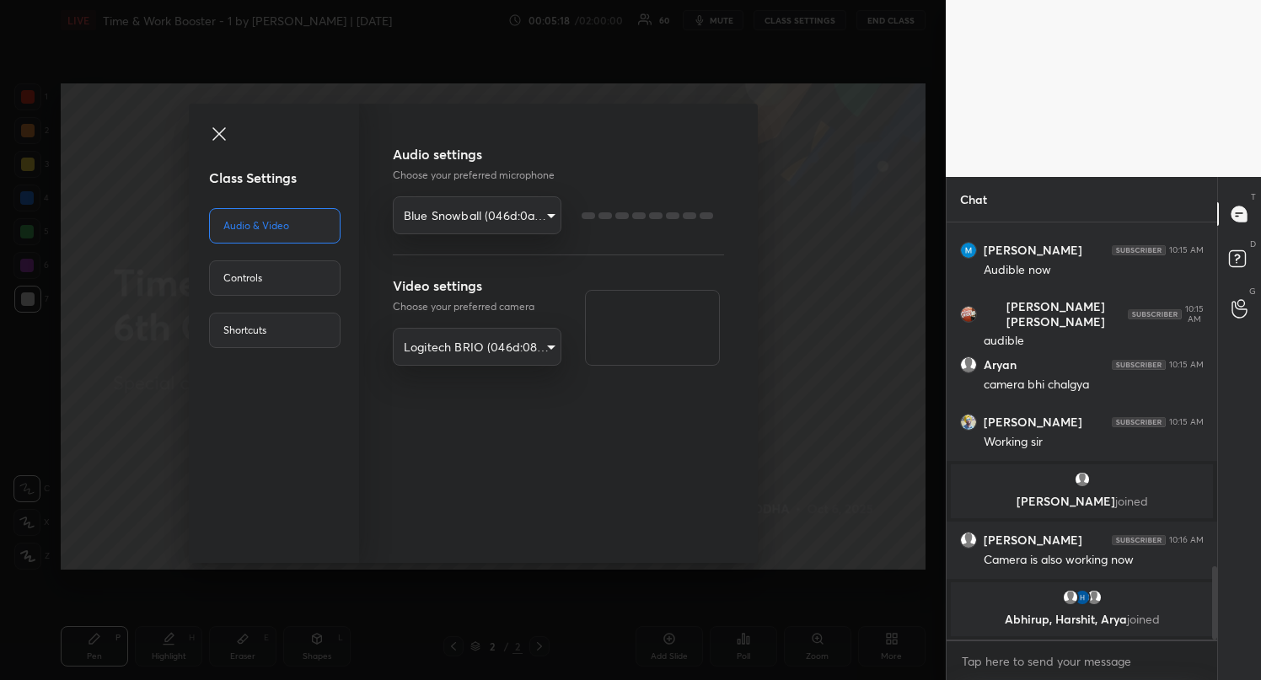
click at [293, 281] on div "Controls" at bounding box center [274, 277] width 131 height 35
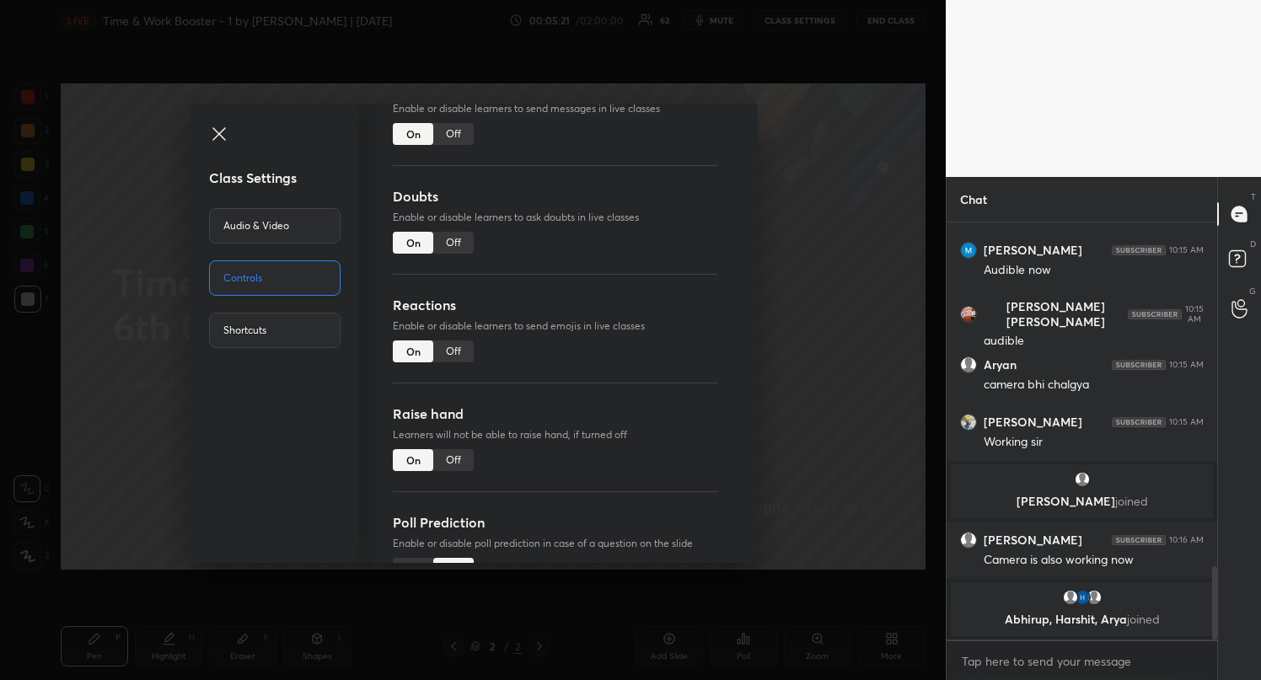
scroll to position [134, 0]
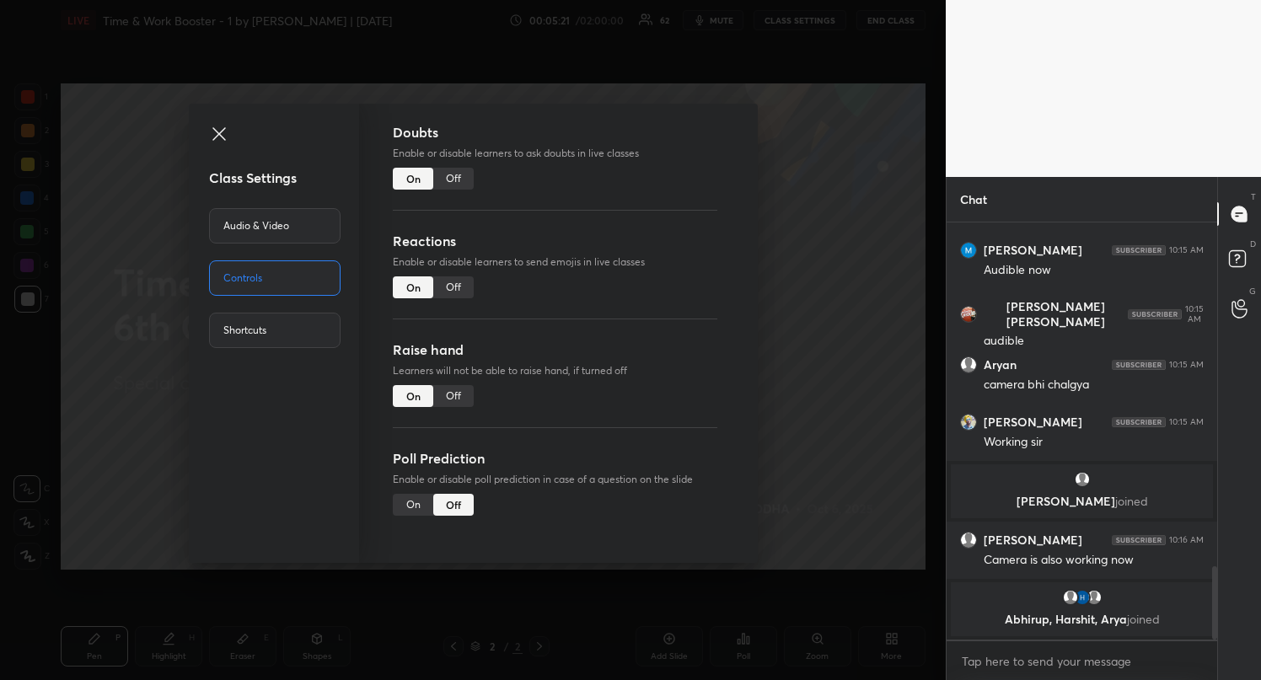
click at [311, 225] on div "Audio & Video" at bounding box center [274, 225] width 131 height 35
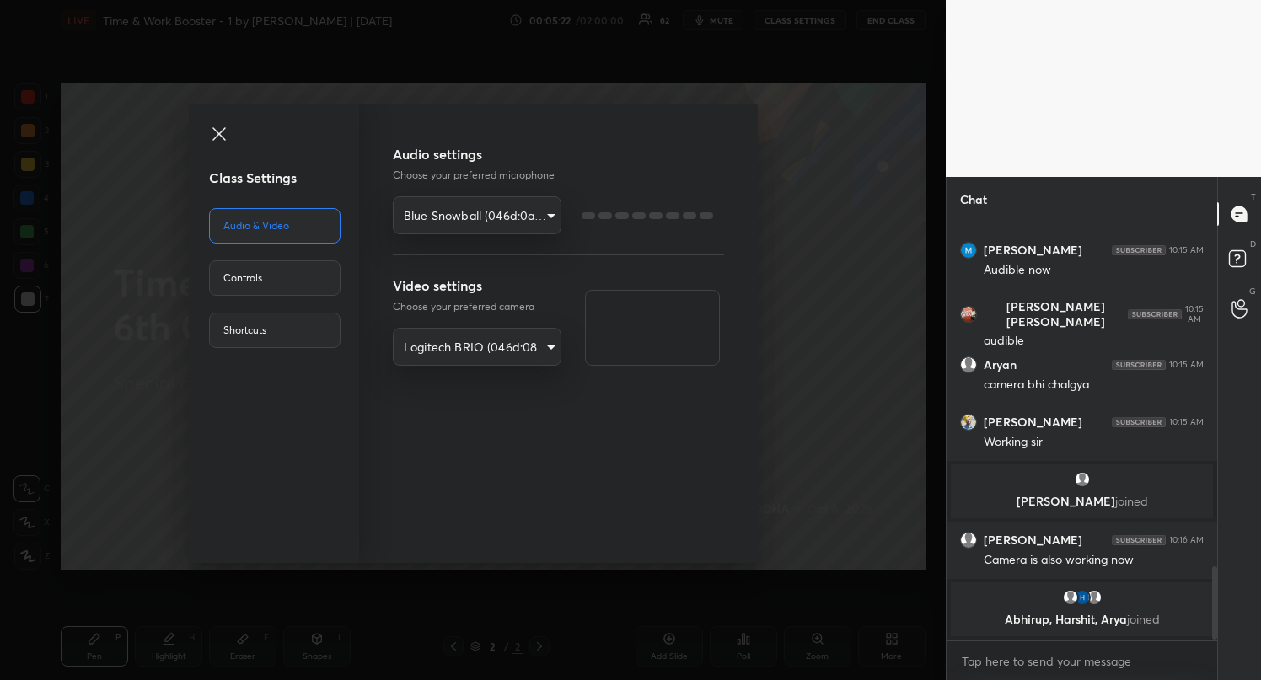
click at [644, 334] on video at bounding box center [652, 328] width 135 height 76
click at [770, 338] on div "Class Settings Audio & Video Controls Shortcuts Audio settings Choose your pref…" at bounding box center [473, 340] width 946 height 680
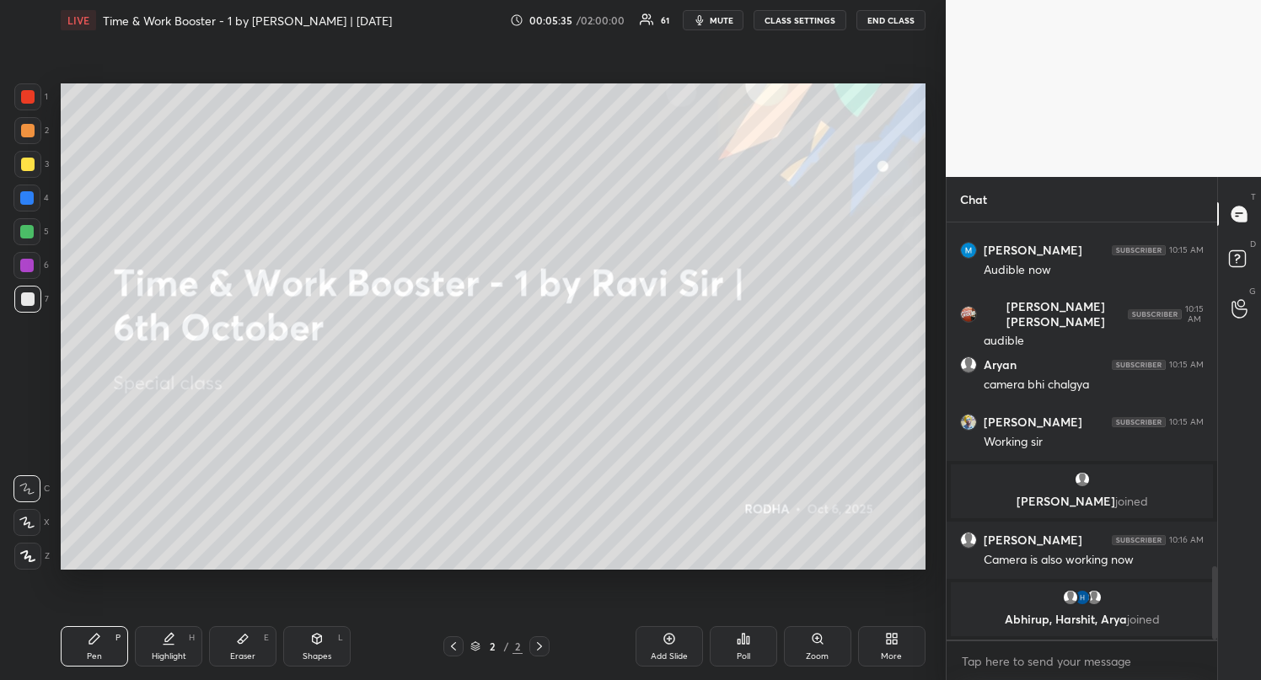
click at [818, 22] on button "CLASS SETTINGS" at bounding box center [799, 20] width 93 height 20
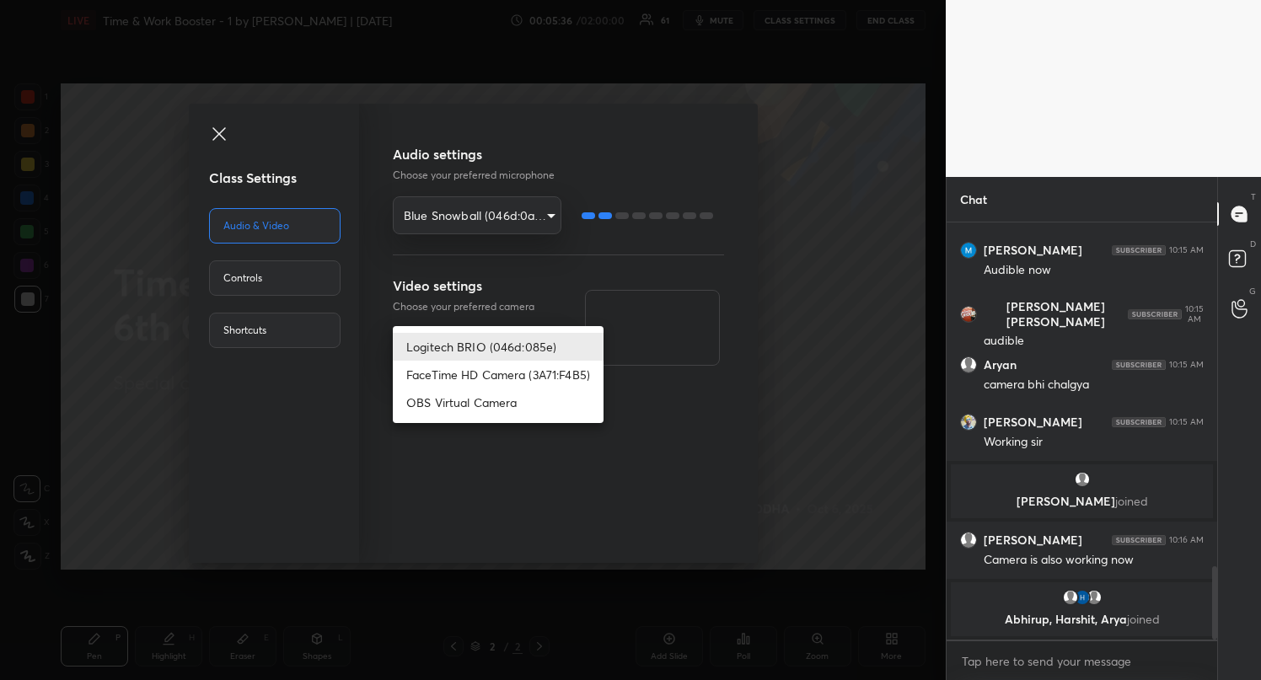
click at [485, 348] on body "1 2 3 4 5 6 7 R O A L C X Z Erase all C X Z LIVE Time & Work Booster - 1 by Rav…" at bounding box center [630, 340] width 1261 height 680
click at [485, 348] on li "Logitech BRIO (046d:085e)" at bounding box center [498, 347] width 211 height 28
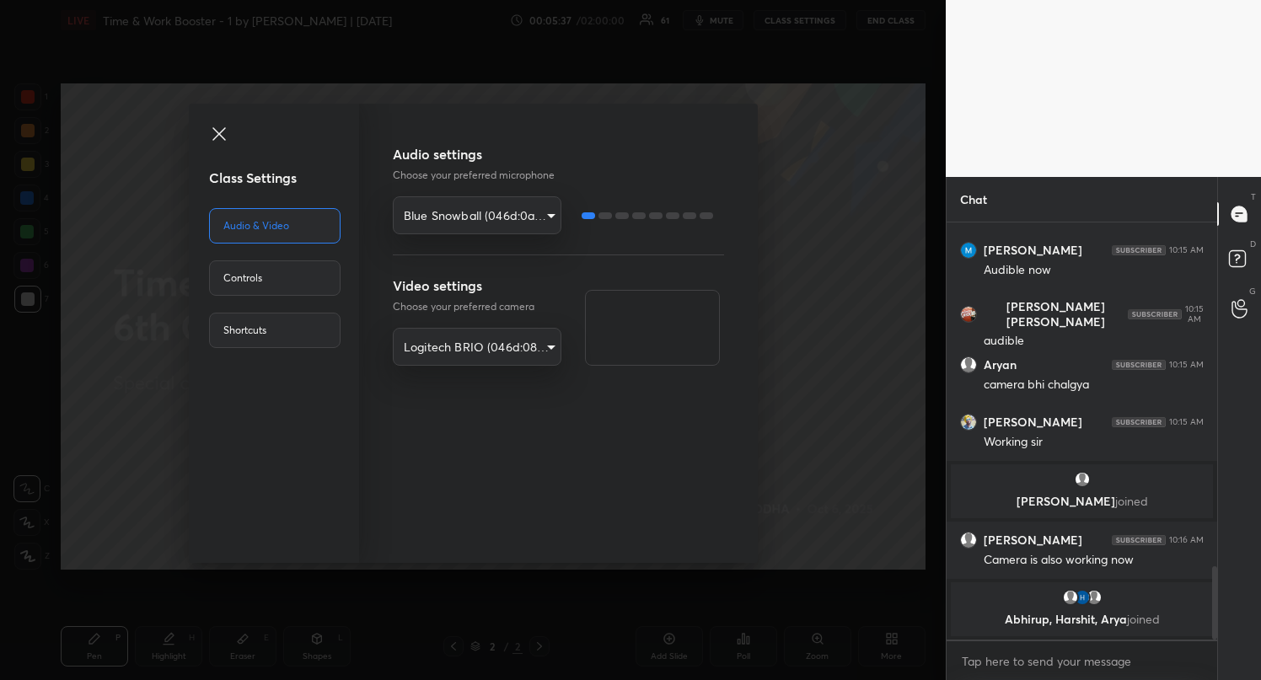
click at [482, 209] on body "1 2 3 4 5 6 7 R O A L C X Z Erase all C X Z LIVE Time & Work Booster - 1 by Rav…" at bounding box center [630, 340] width 1261 height 680
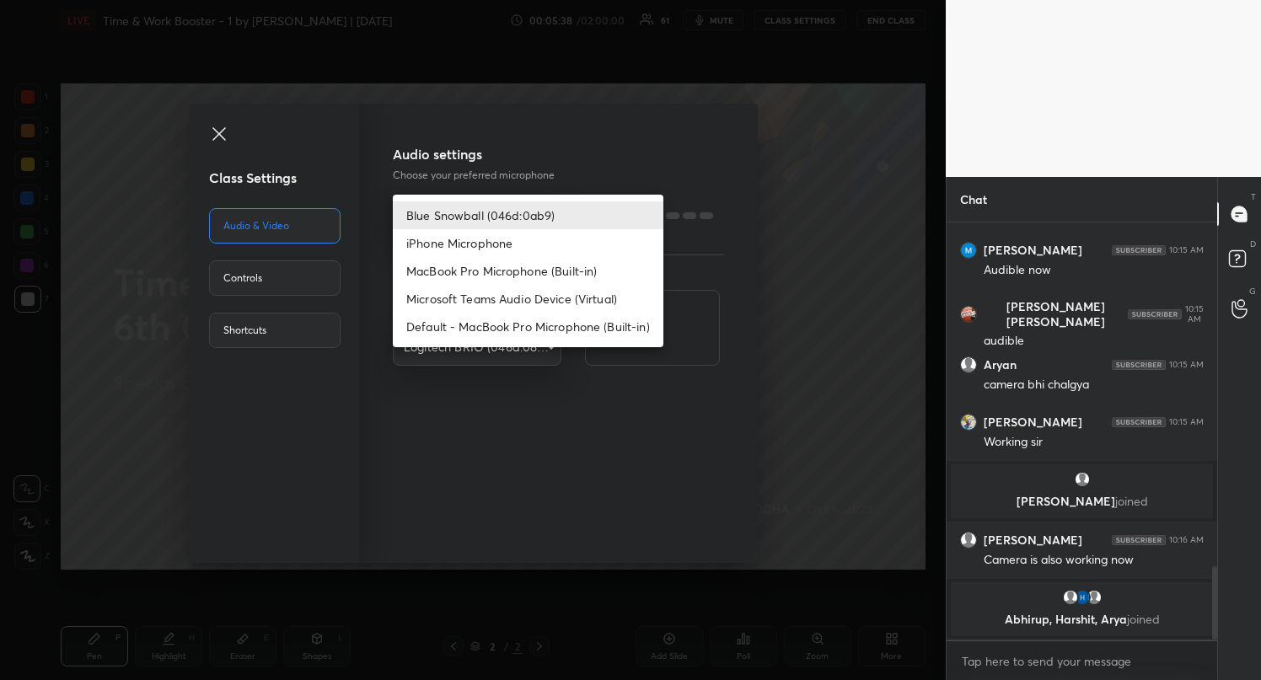
click at [479, 217] on li "Blue Snowball (046d:0ab9)" at bounding box center [528, 215] width 271 height 28
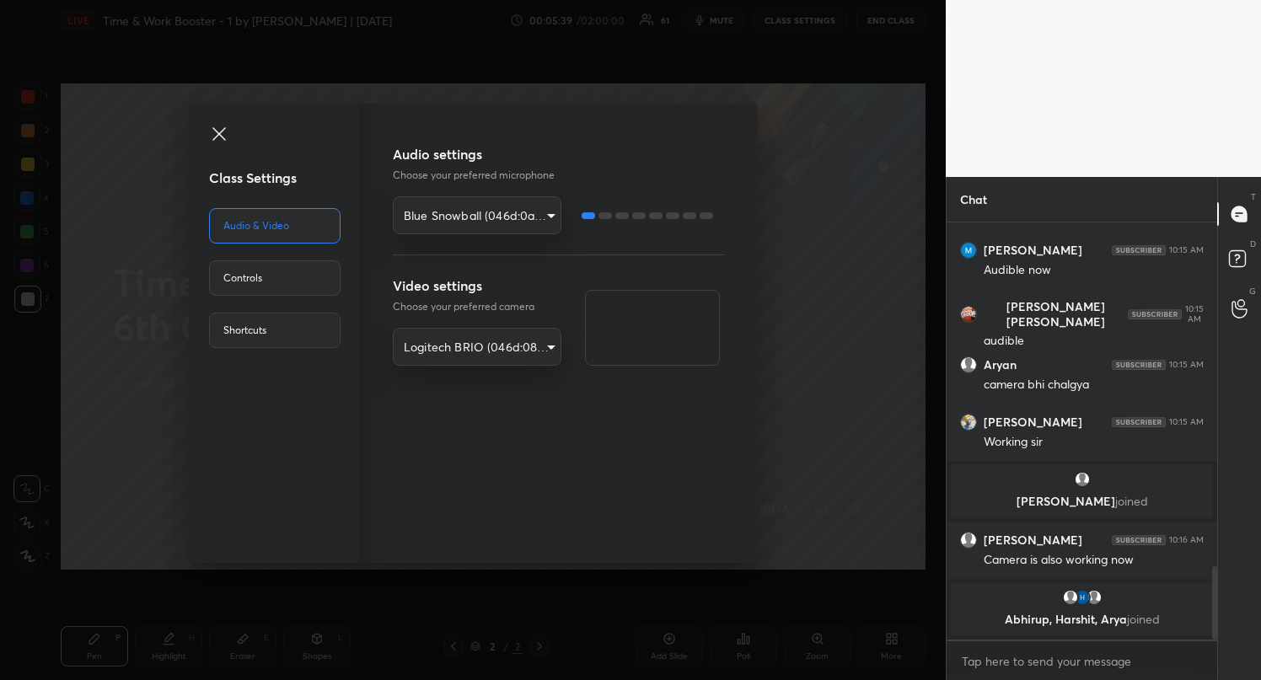
click at [459, 353] on body "1 2 3 4 5 6 7 R O A L C X Z Erase all C X Z LIVE Time & Work Booster - 1 by Rav…" at bounding box center [630, 340] width 1261 height 680
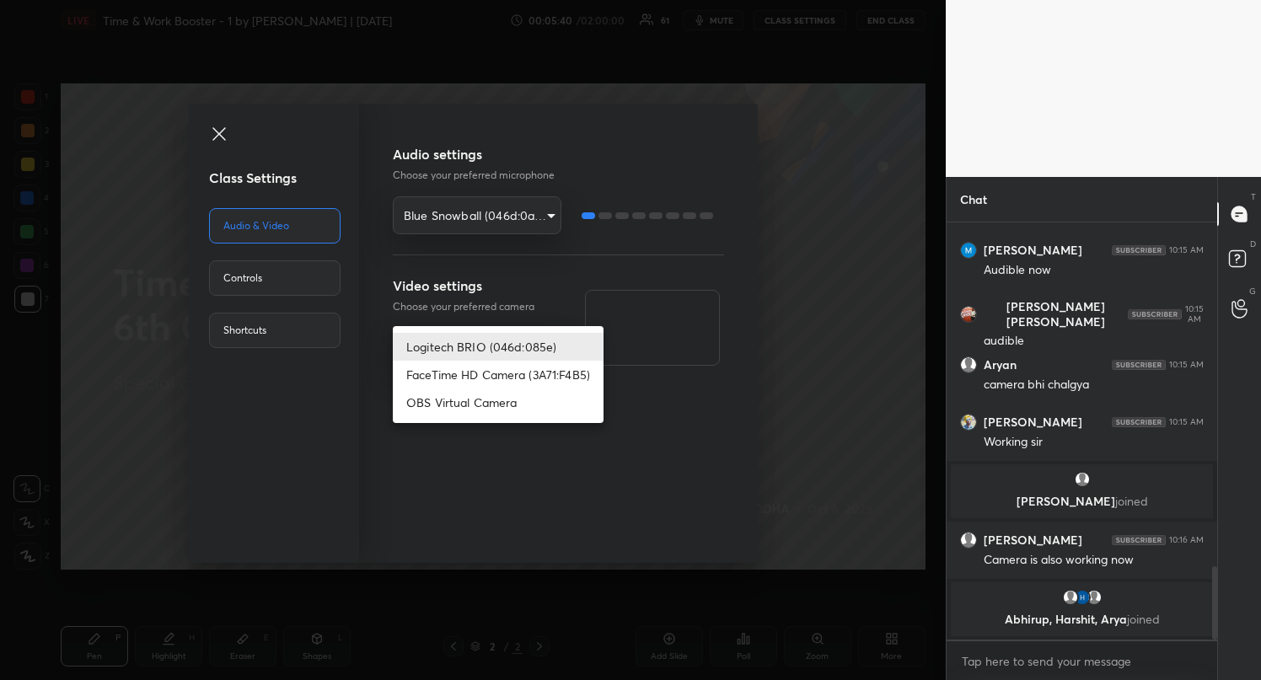
click at [458, 346] on li "Logitech BRIO (046d:085e)" at bounding box center [498, 347] width 211 height 28
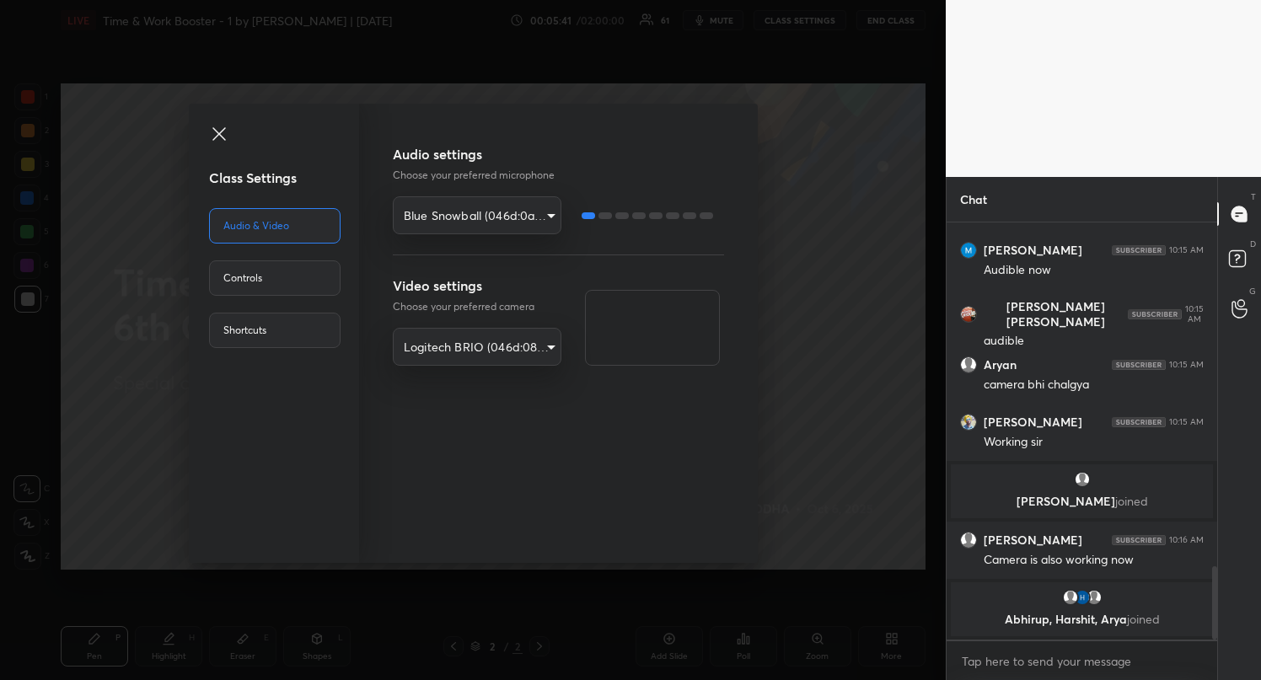
click at [607, 33] on div "Class Settings Audio & Video Controls Shortcuts Audio settings Choose your pref…" at bounding box center [473, 340] width 946 height 680
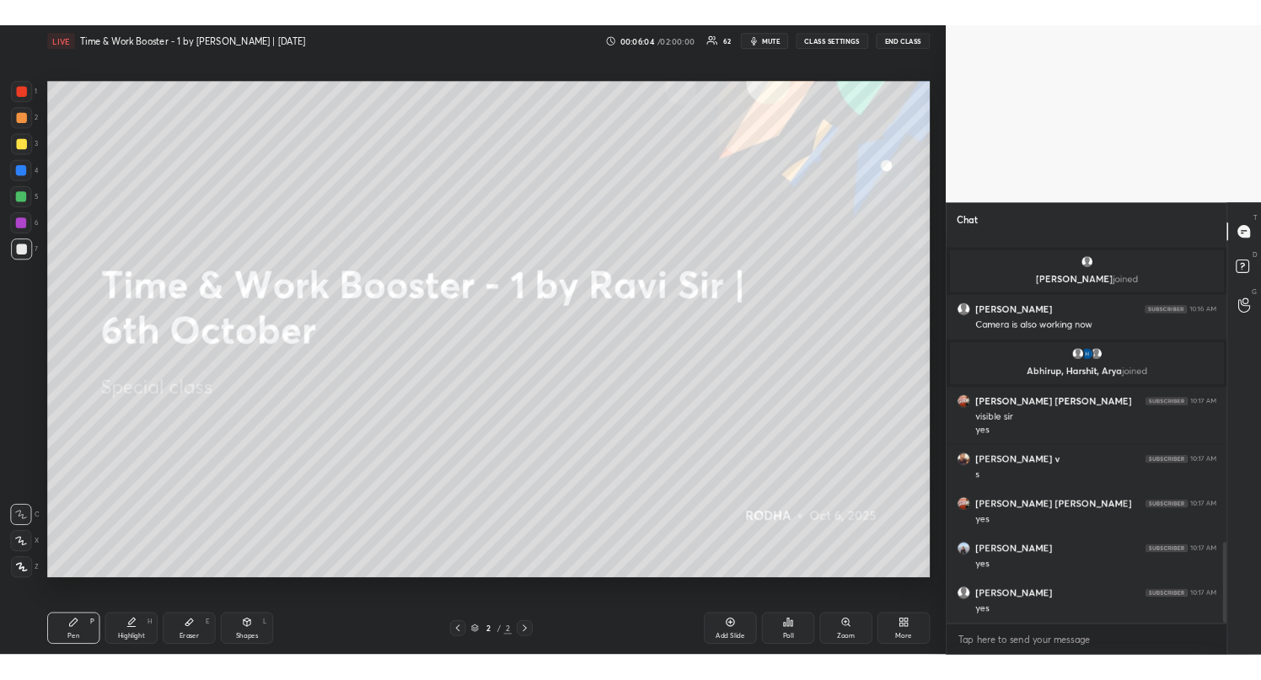
scroll to position [1913, 0]
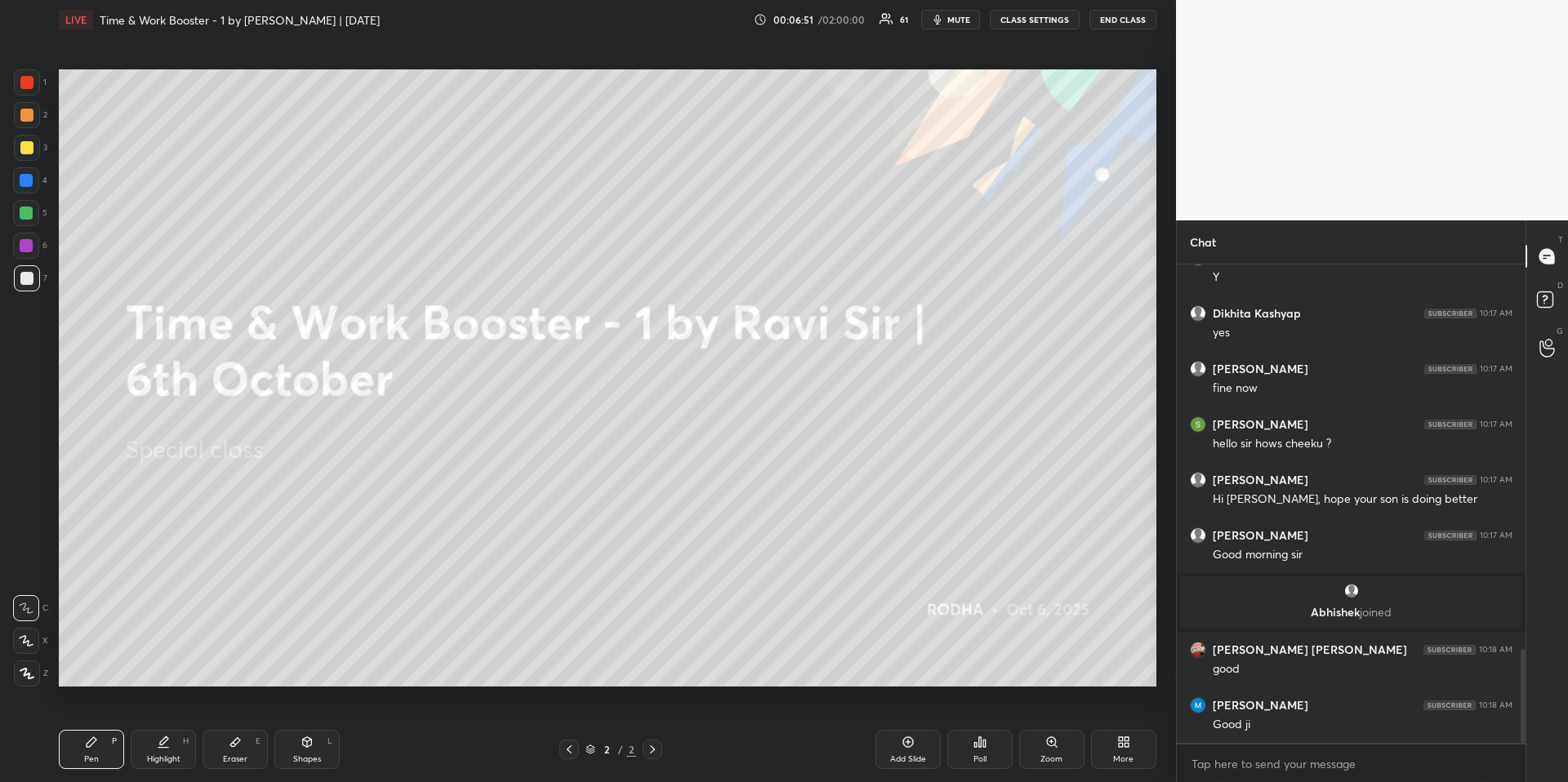
click at [1137, 658] on div "More" at bounding box center [1123, 749] width 65 height 39
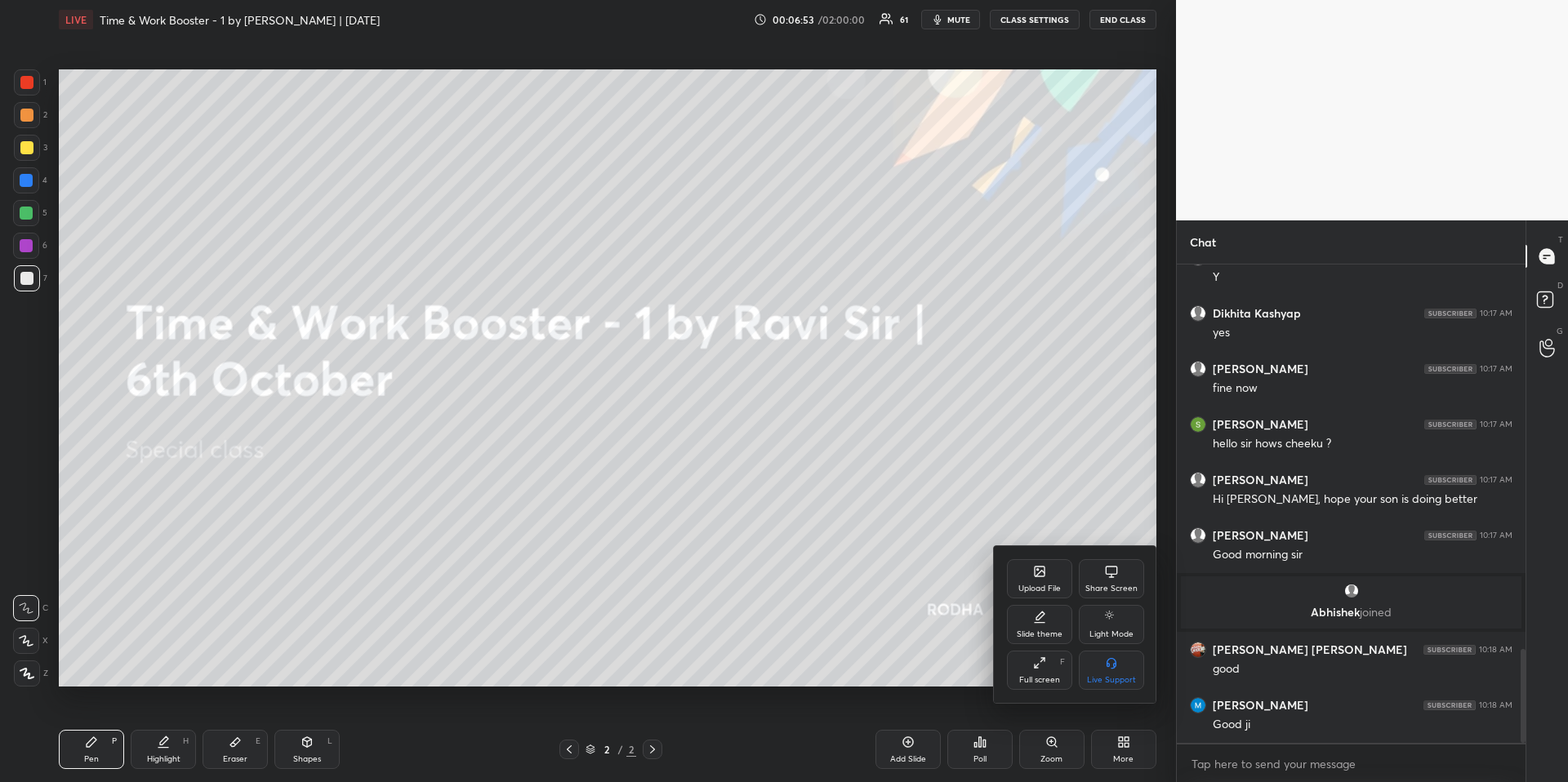
click at [1047, 590] on div "Upload File" at bounding box center [1040, 588] width 43 height 8
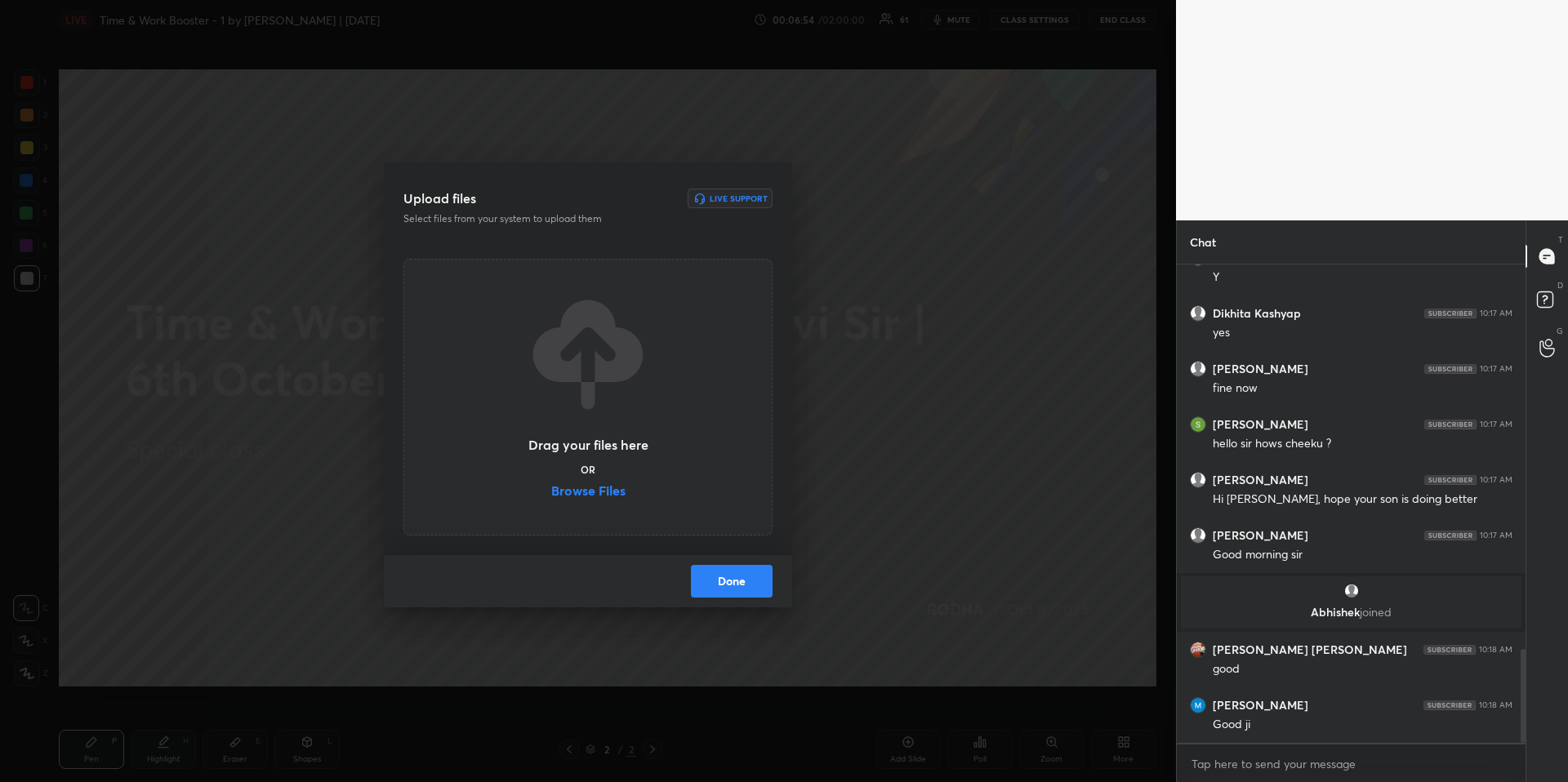
click at [585, 496] on label "Browse Files" at bounding box center [588, 493] width 75 height 17
click at [551, 496] on input "Browse Files" at bounding box center [551, 493] width 0 height 17
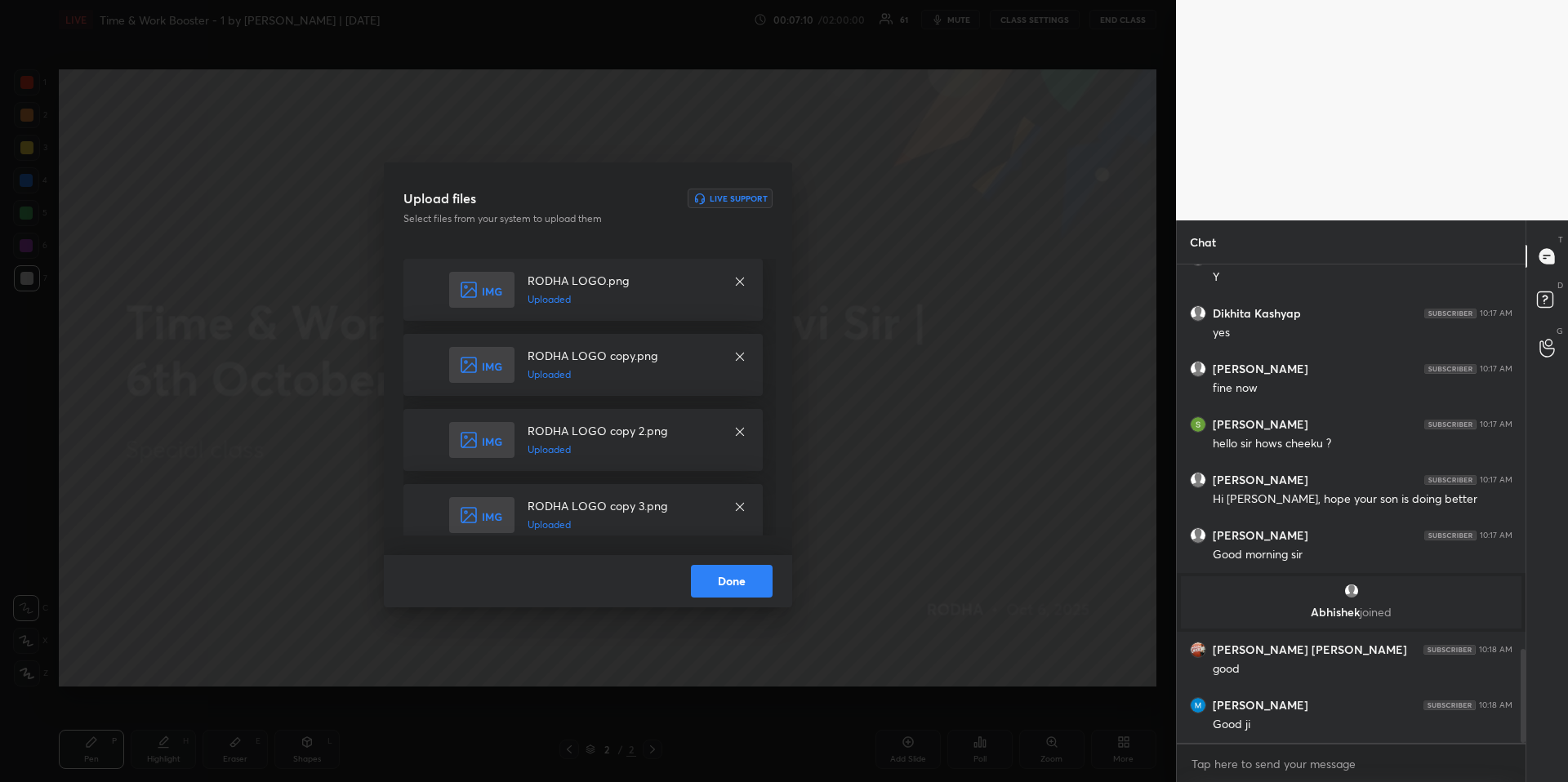
click at [727, 579] on button "Done" at bounding box center [732, 581] width 81 height 33
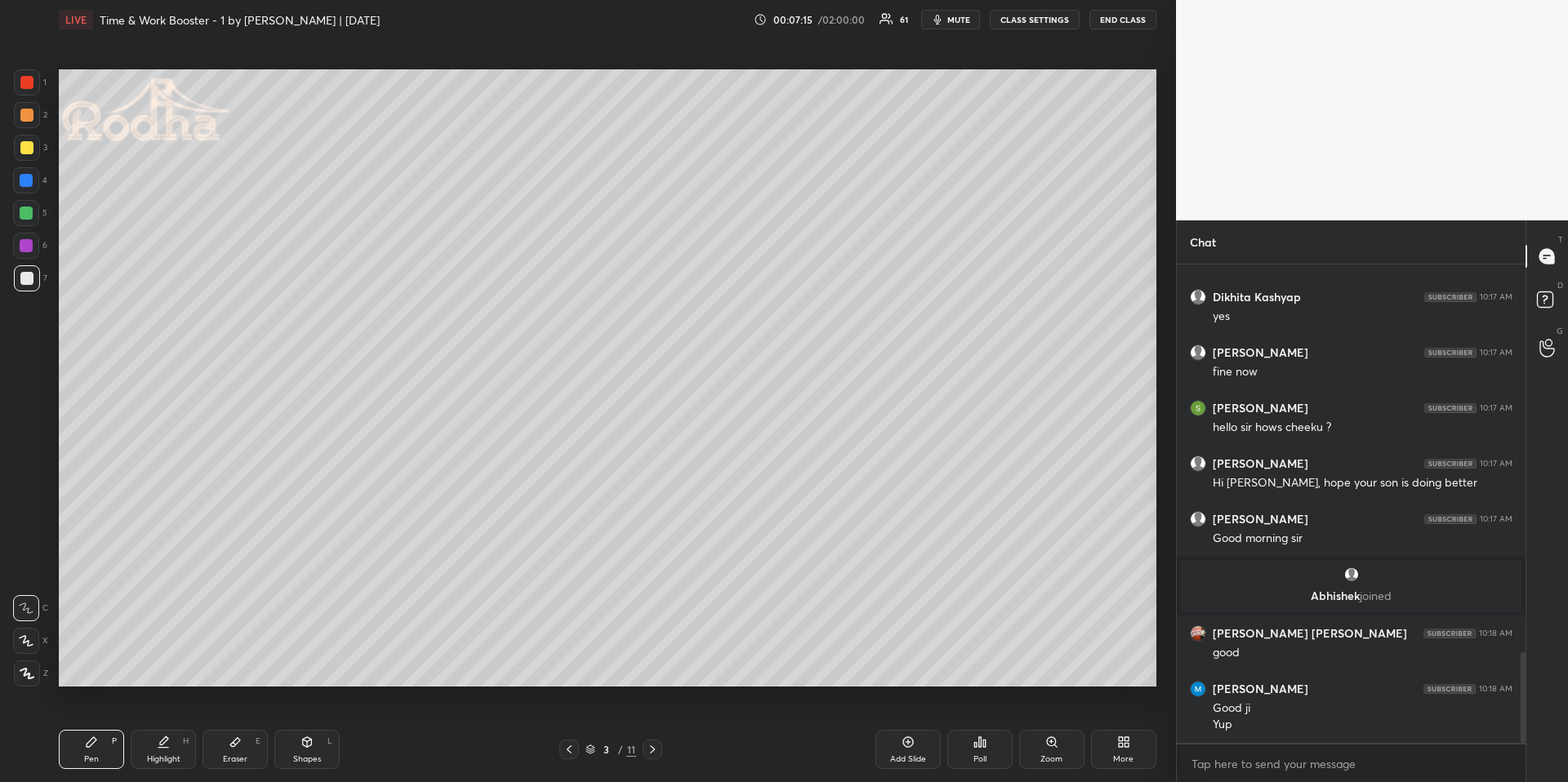
scroll to position [2040, 0]
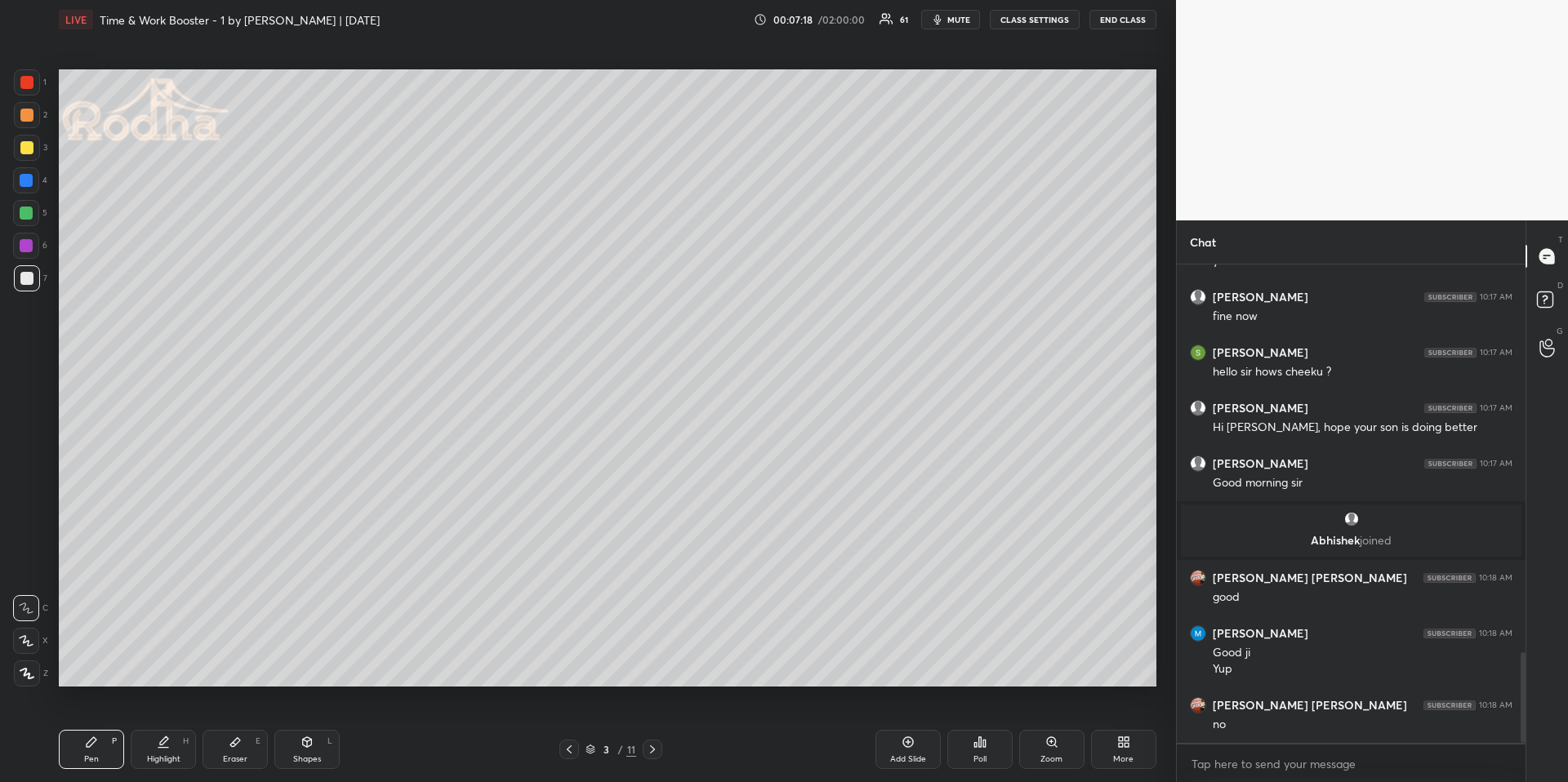
click at [565, 658] on div at bounding box center [569, 750] width 19 height 19
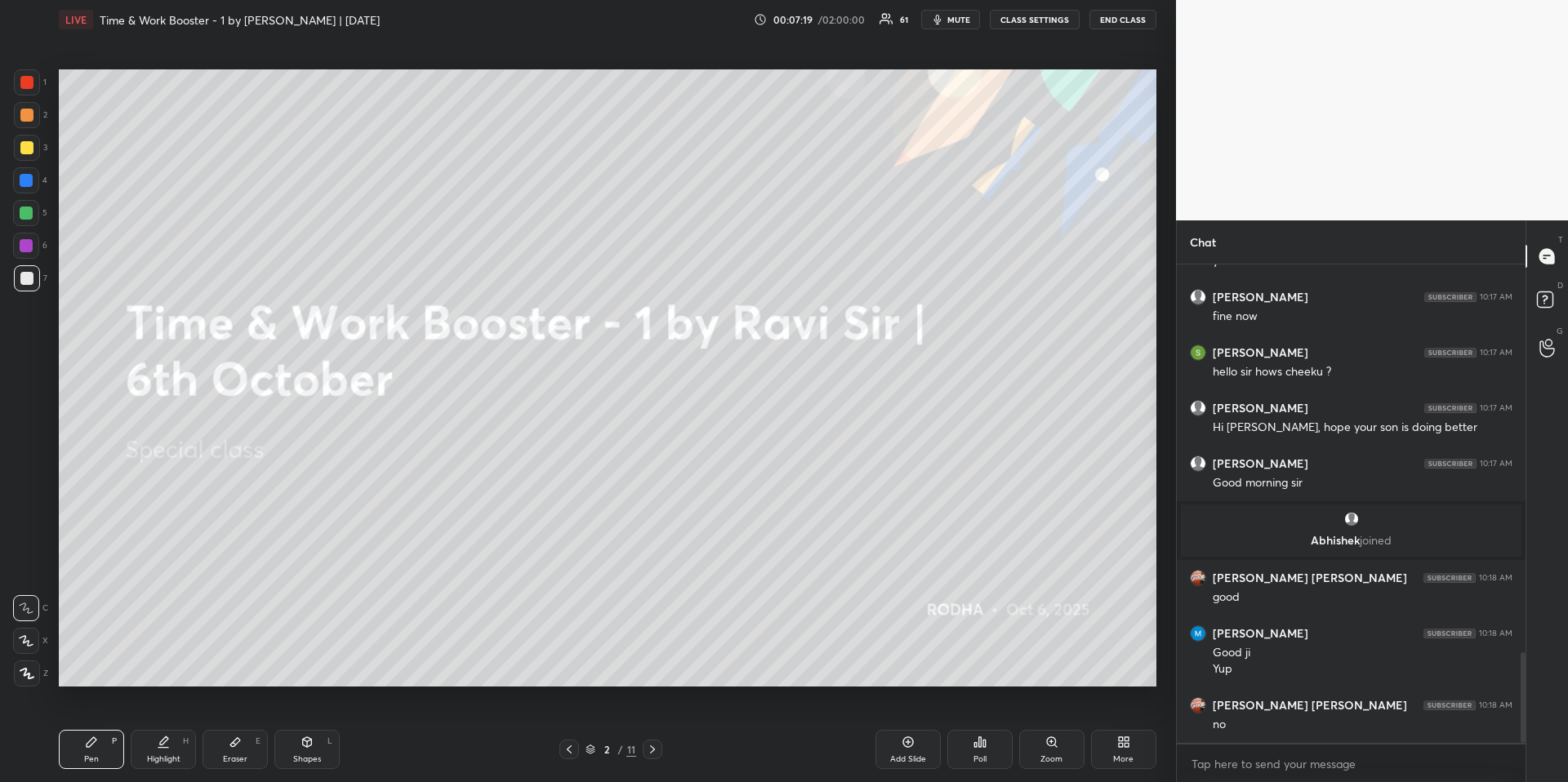
click at [652, 658] on icon at bounding box center [652, 749] width 13 height 13
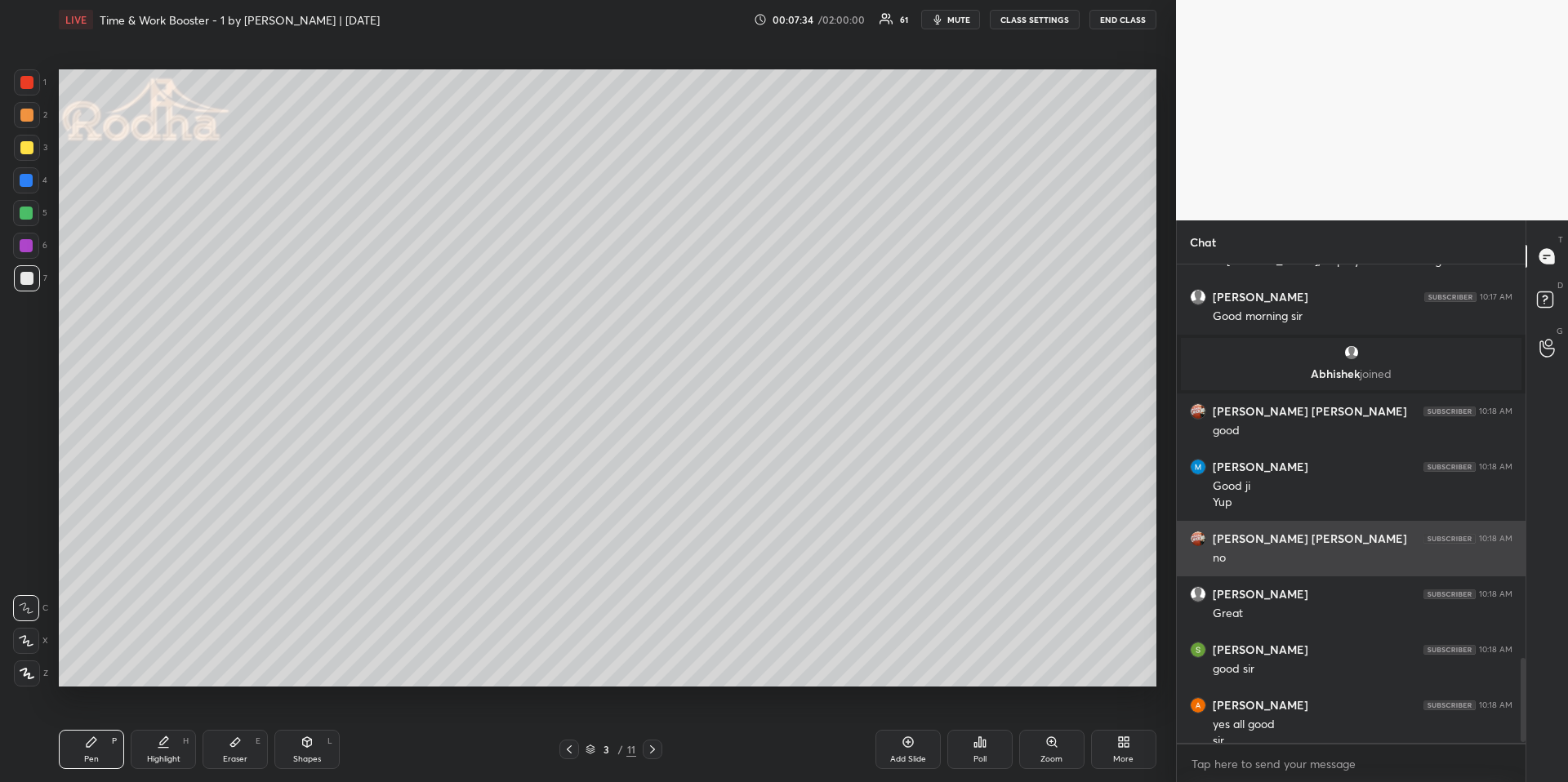
scroll to position [2223, 0]
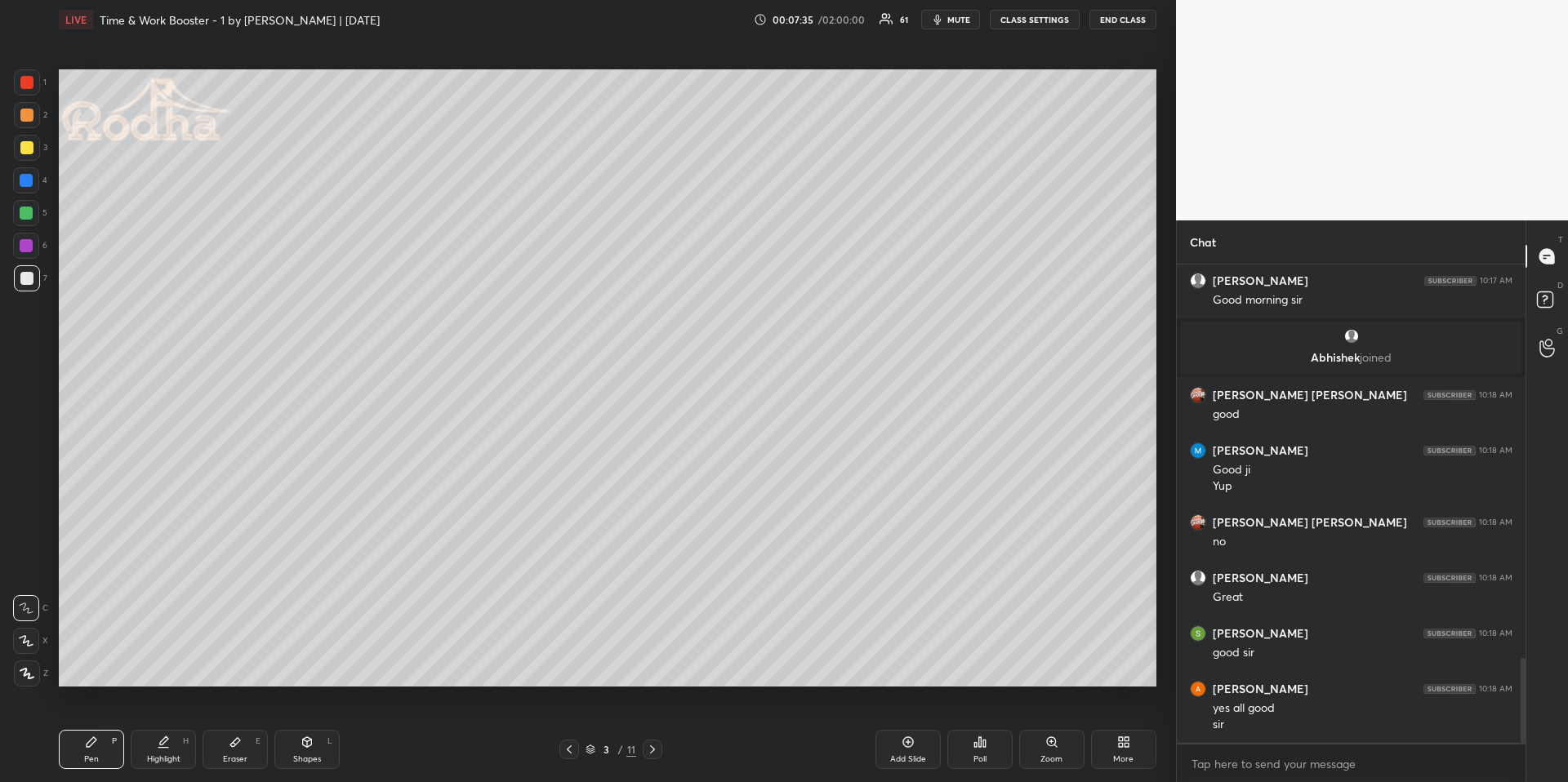
click at [36, 181] on div at bounding box center [25, 180] width 26 height 26
click at [27, 658] on icon at bounding box center [26, 673] width 13 height 10
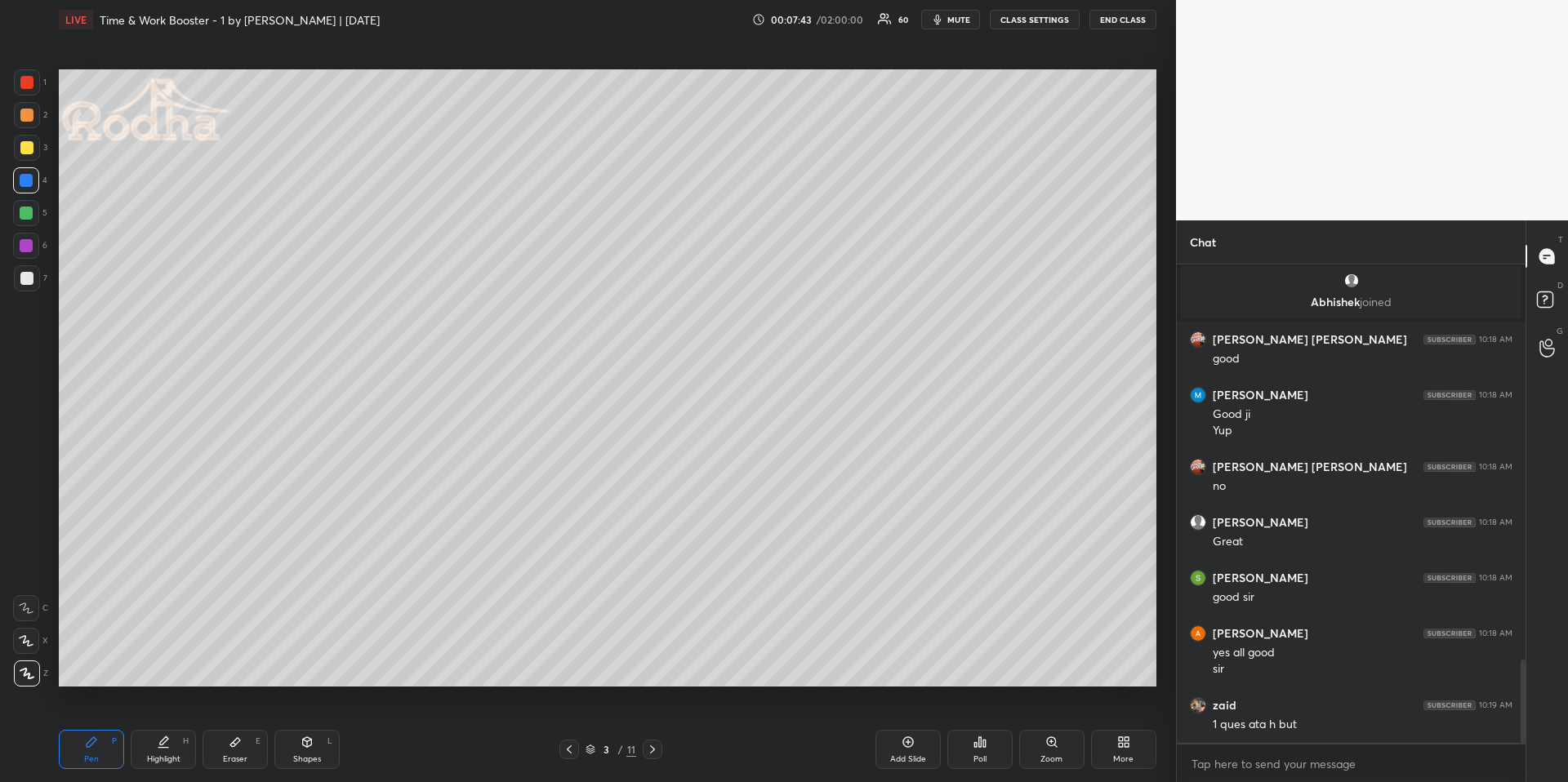
click at [309, 658] on div "Shapes" at bounding box center [307, 760] width 28 height 8
click at [41, 658] on div "L" at bounding box center [30, 673] width 34 height 26
drag, startPoint x: 32, startPoint y: 677, endPoint x: 53, endPoint y: 652, distance: 32.6
click at [33, 658] on icon at bounding box center [27, 673] width 13 height 13
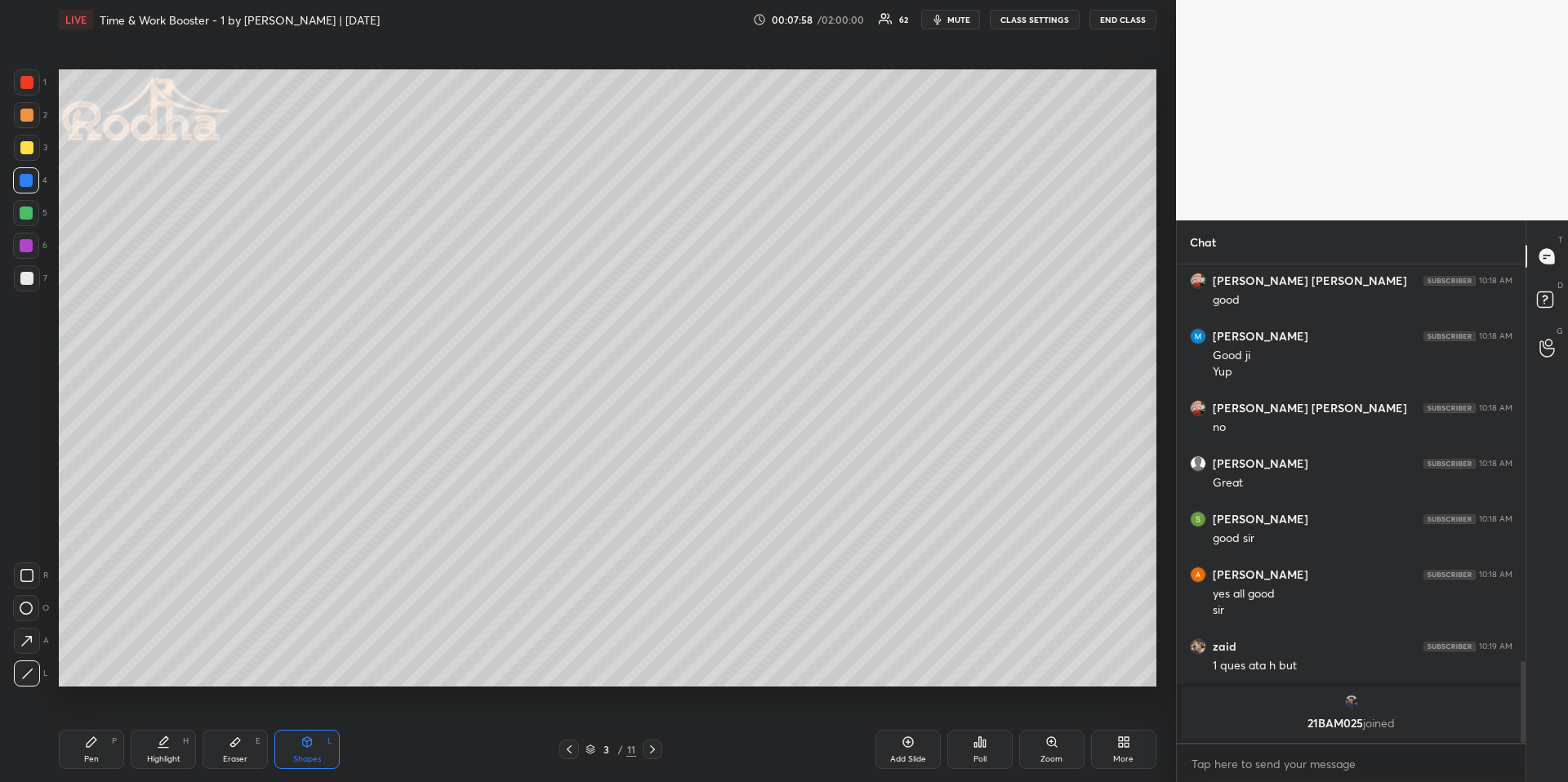
click at [112, 658] on div "Pen P" at bounding box center [91, 749] width 65 height 39
drag, startPoint x: 33, startPoint y: 113, endPoint x: 41, endPoint y: 116, distance: 8.5
click at [29, 112] on div at bounding box center [26, 114] width 13 height 13
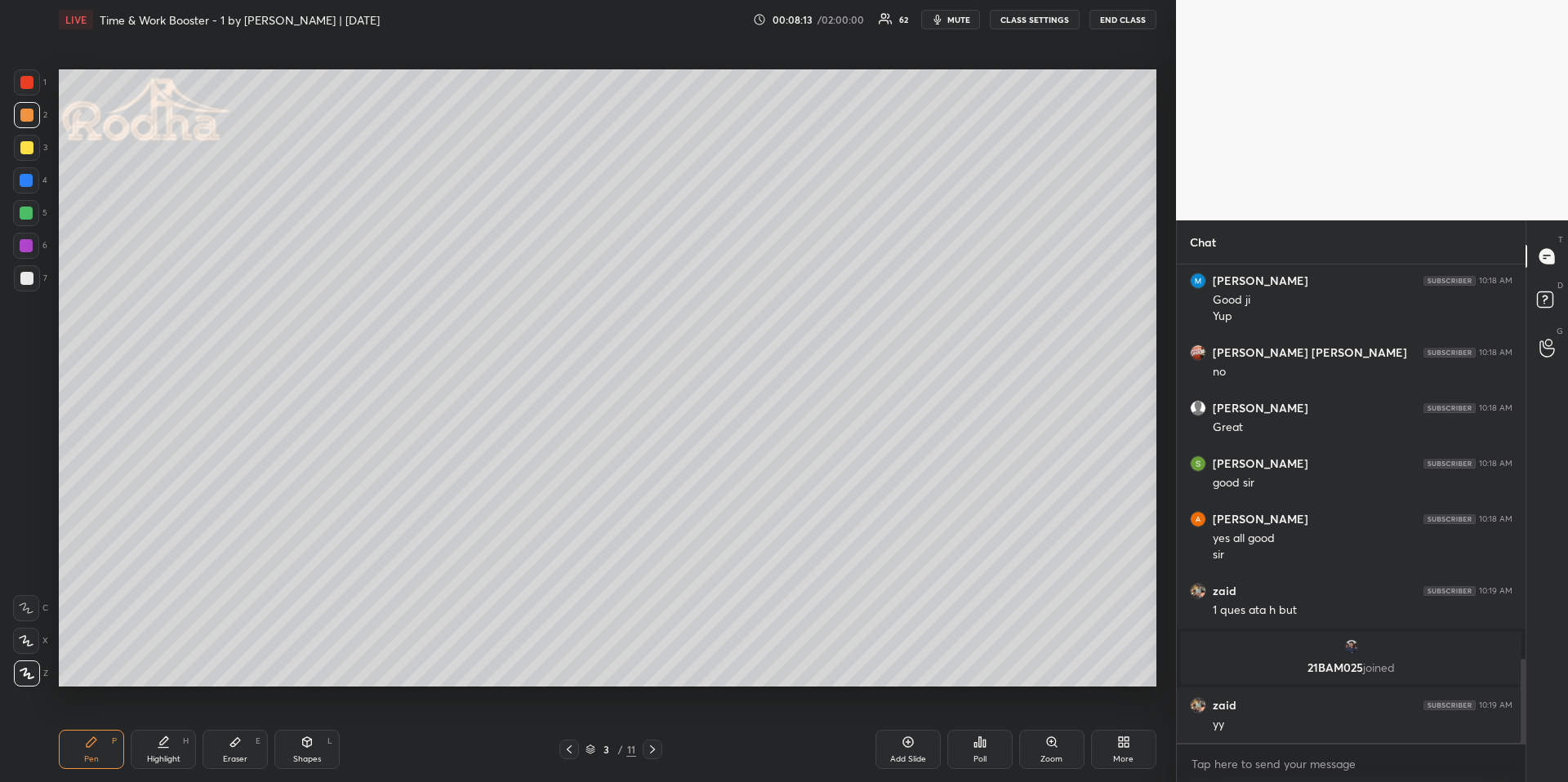
click at [16, 278] on div at bounding box center [26, 278] width 26 height 26
click at [28, 179] on div at bounding box center [25, 180] width 13 height 13
click at [31, 213] on div at bounding box center [25, 212] width 13 height 13
click at [27, 269] on div at bounding box center [26, 278] width 26 height 26
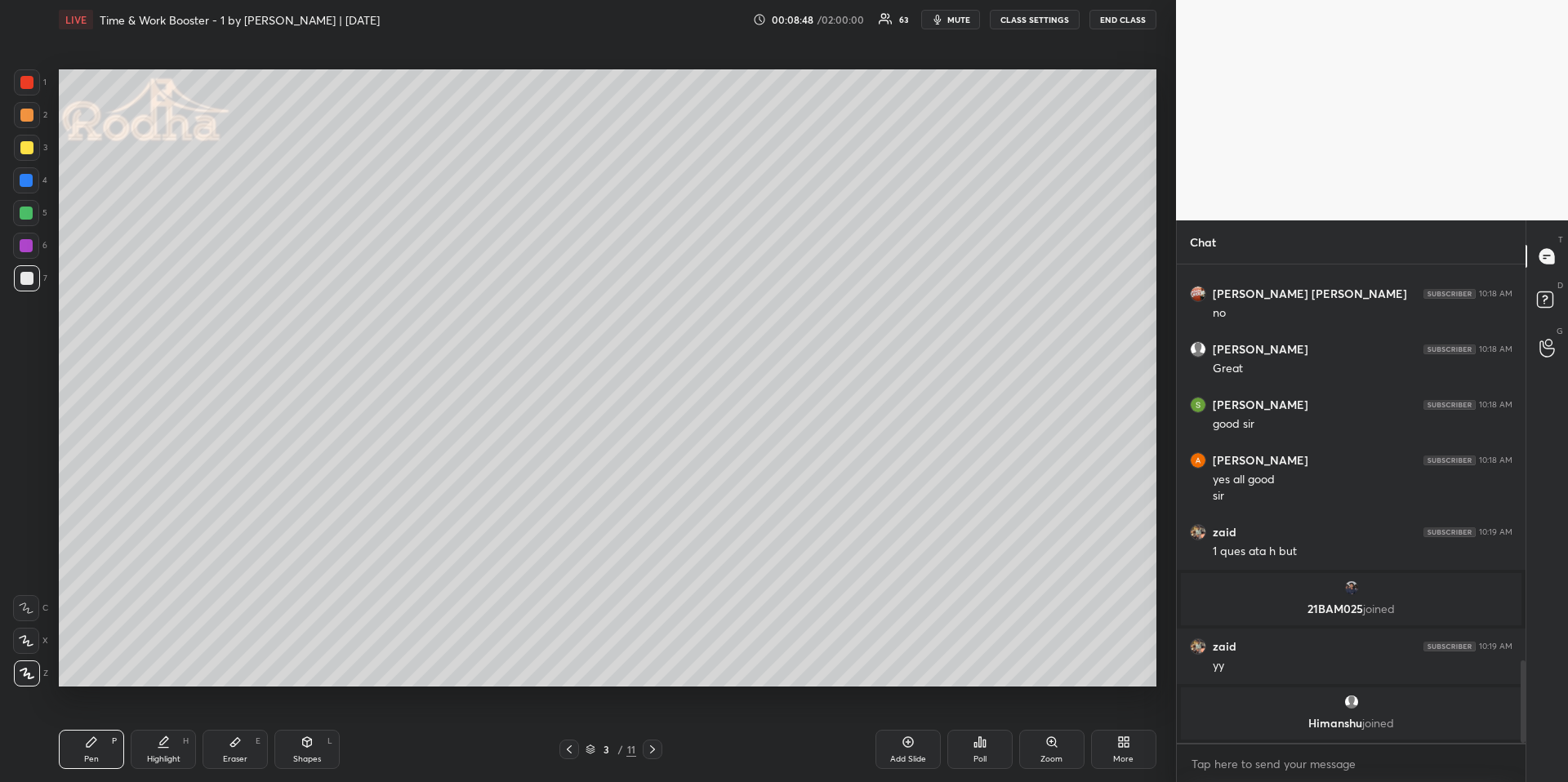
click at [24, 150] on div at bounding box center [26, 147] width 13 height 13
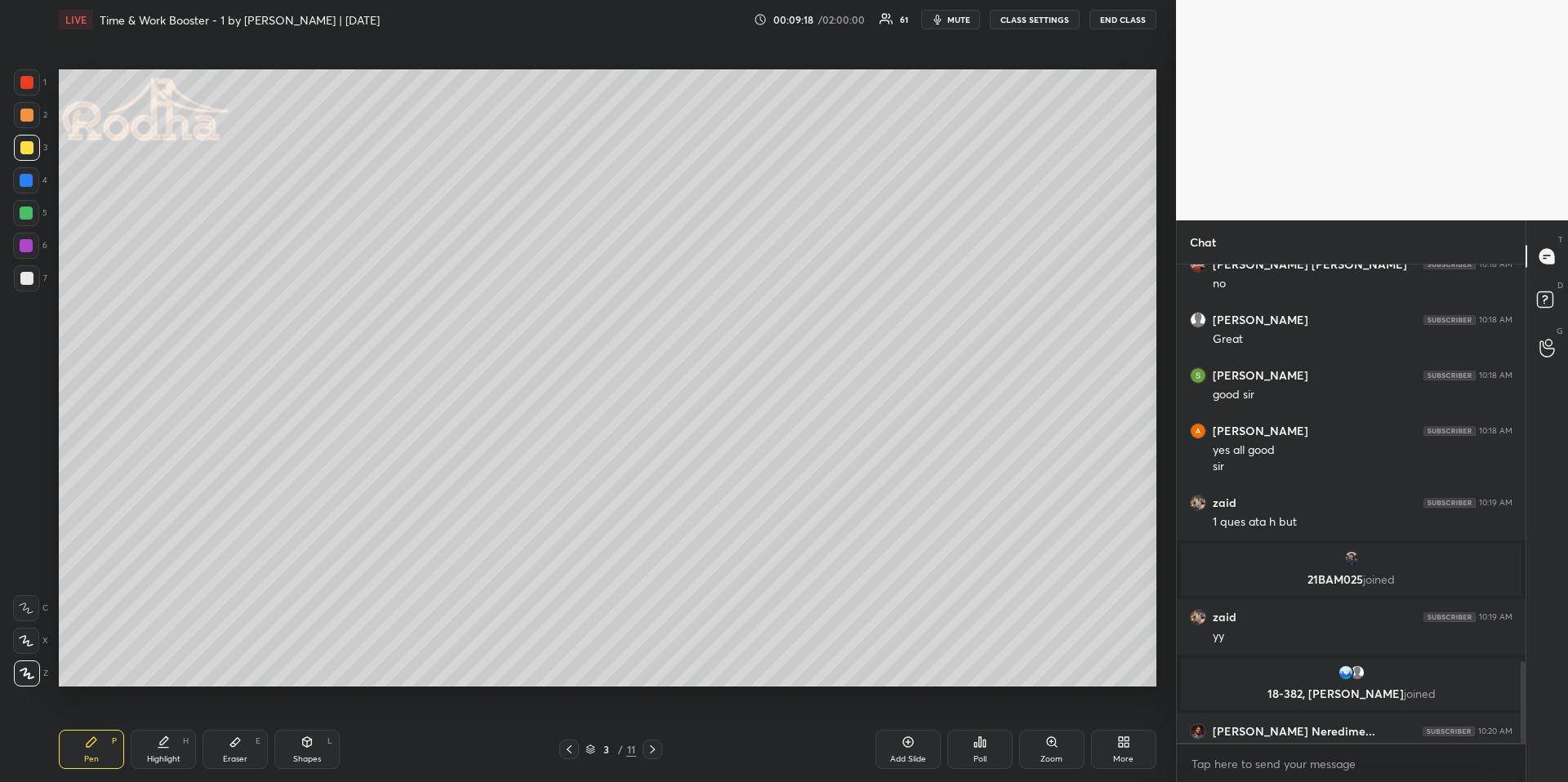
scroll to position [2323, 0]
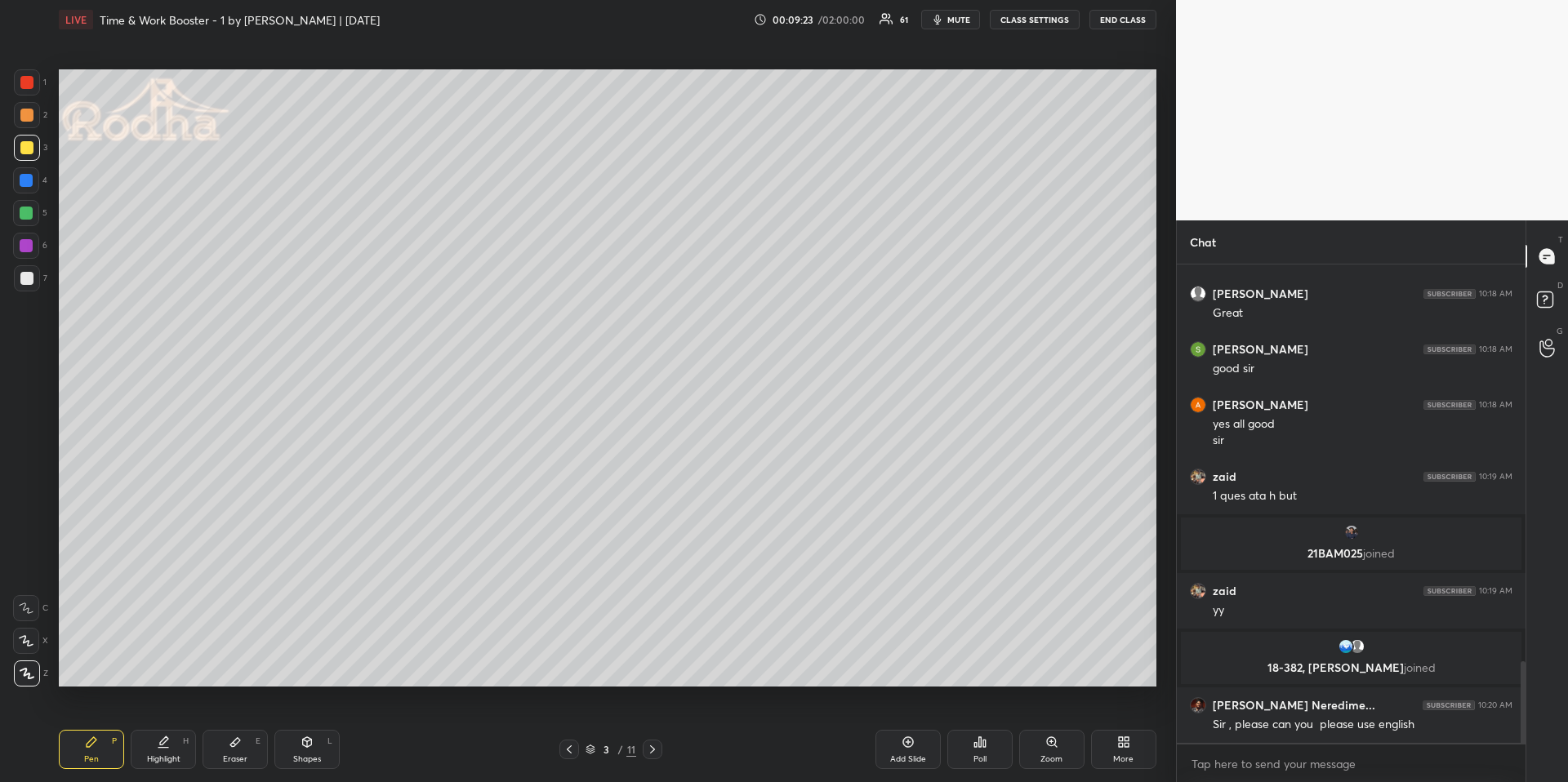
click at [23, 177] on div at bounding box center [25, 180] width 13 height 13
click at [25, 214] on div at bounding box center [25, 212] width 13 height 13
click at [34, 144] on div at bounding box center [26, 147] width 26 height 26
click at [28, 180] on div at bounding box center [25, 180] width 13 height 13
click at [34, 277] on div at bounding box center [26, 278] width 26 height 26
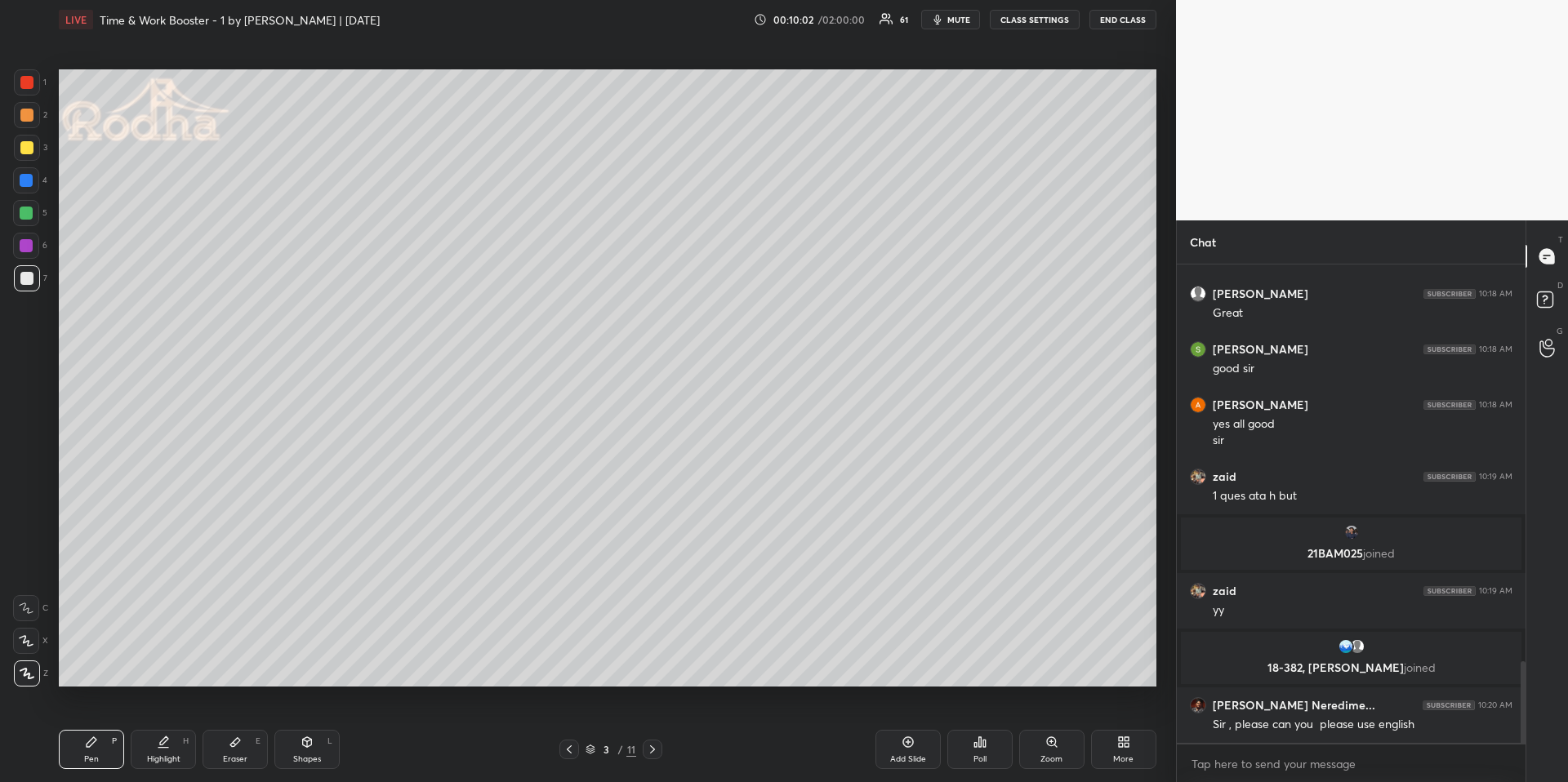
click at [236, 658] on div "Eraser E" at bounding box center [235, 749] width 65 height 39
click at [72, 658] on div "Pen P" at bounding box center [91, 749] width 65 height 39
click at [21, 144] on div at bounding box center [26, 147] width 13 height 13
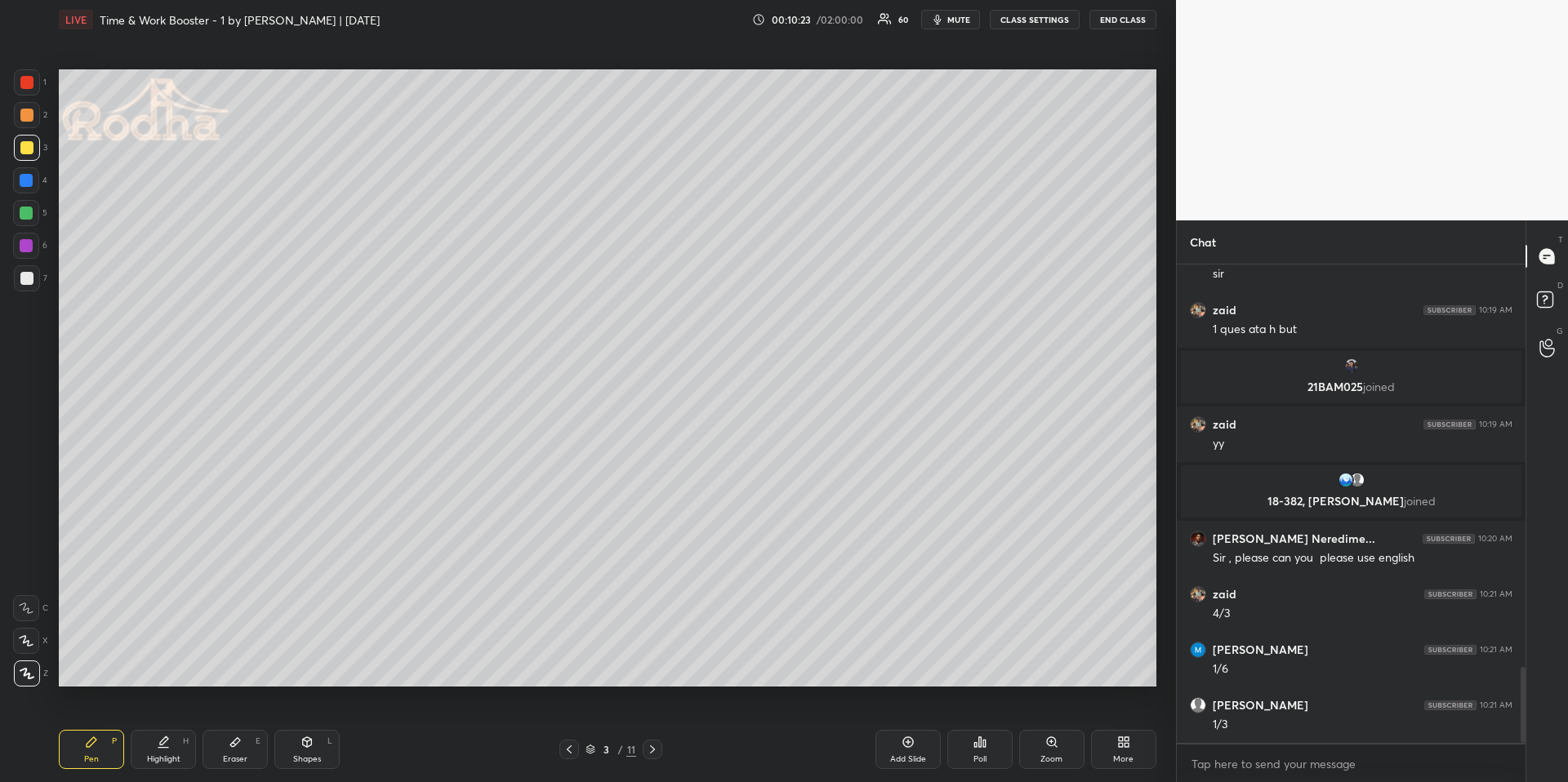
scroll to position [2548, 0]
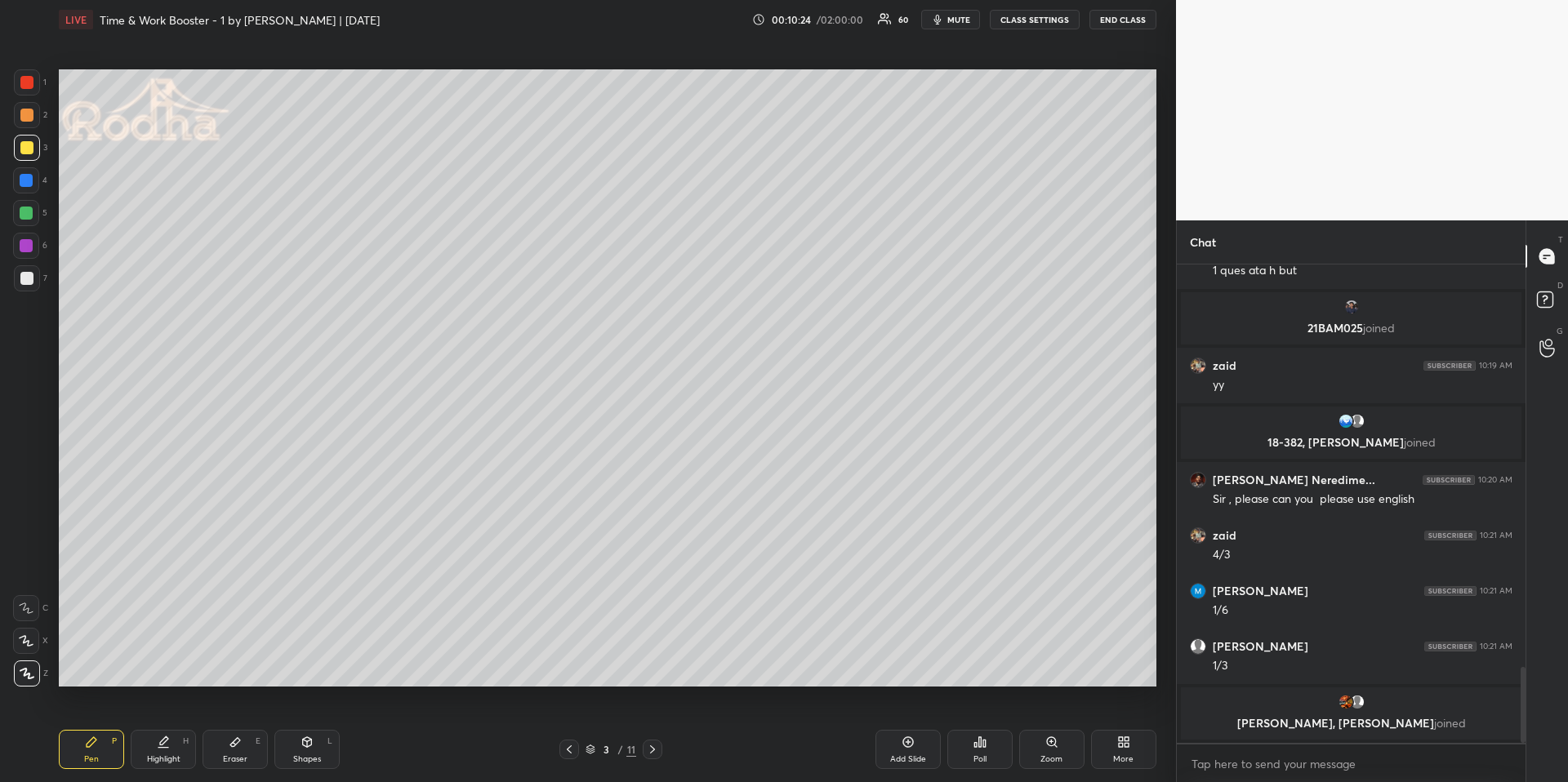
click at [183, 658] on div "Highlight H" at bounding box center [163, 749] width 65 height 39
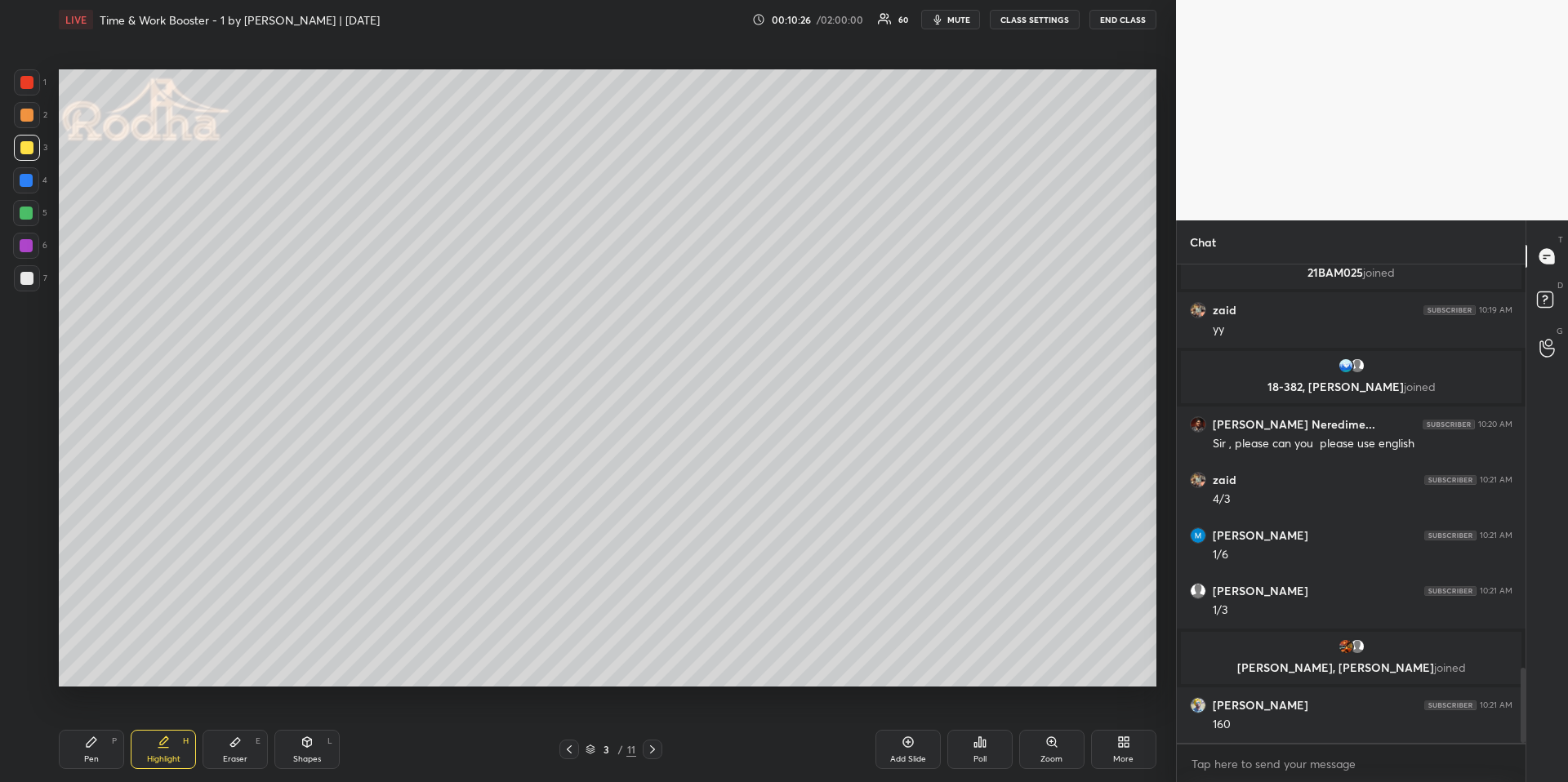
scroll to position [2585, 0]
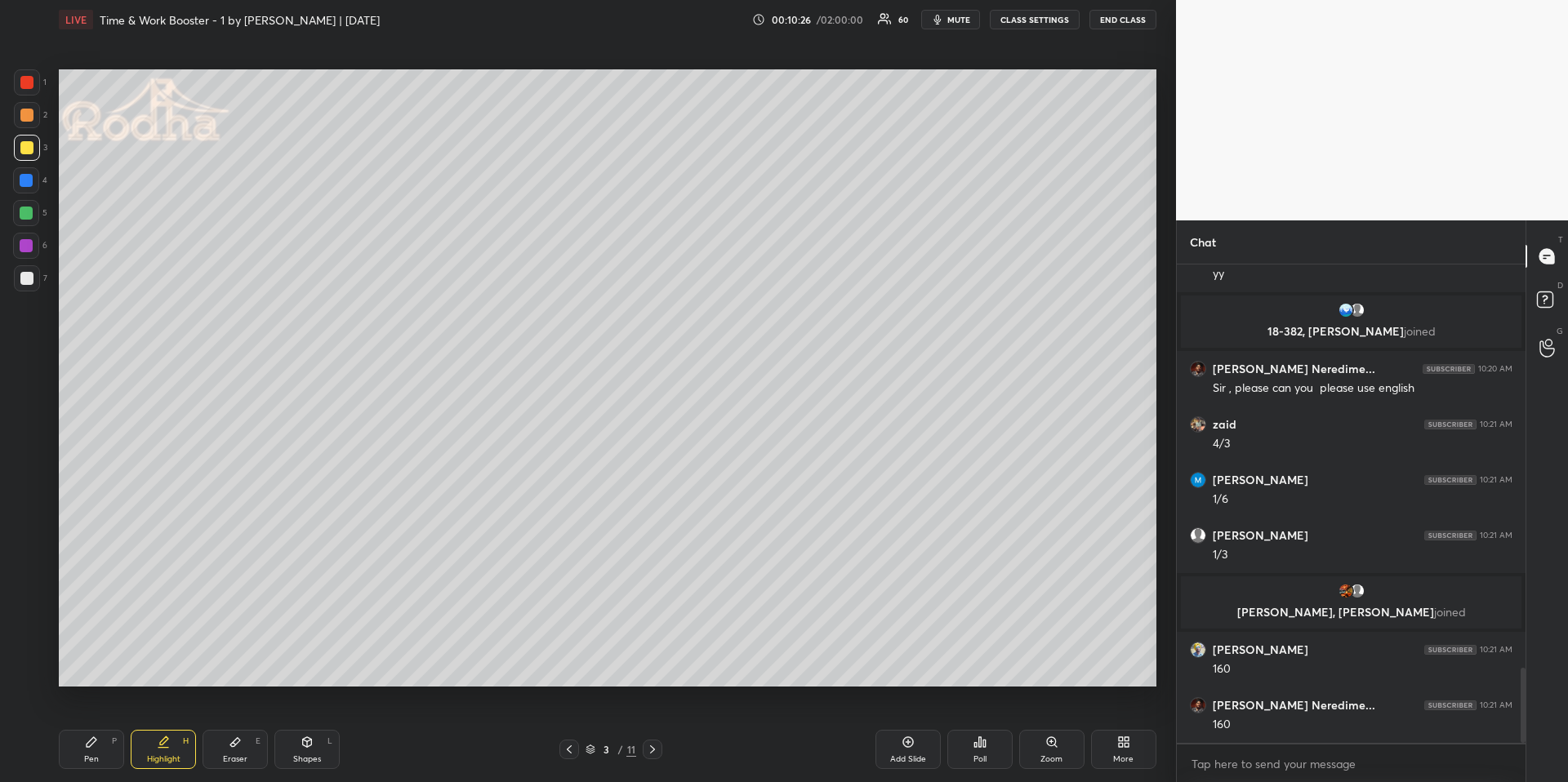
click at [105, 658] on div "Pen P" at bounding box center [91, 749] width 65 height 39
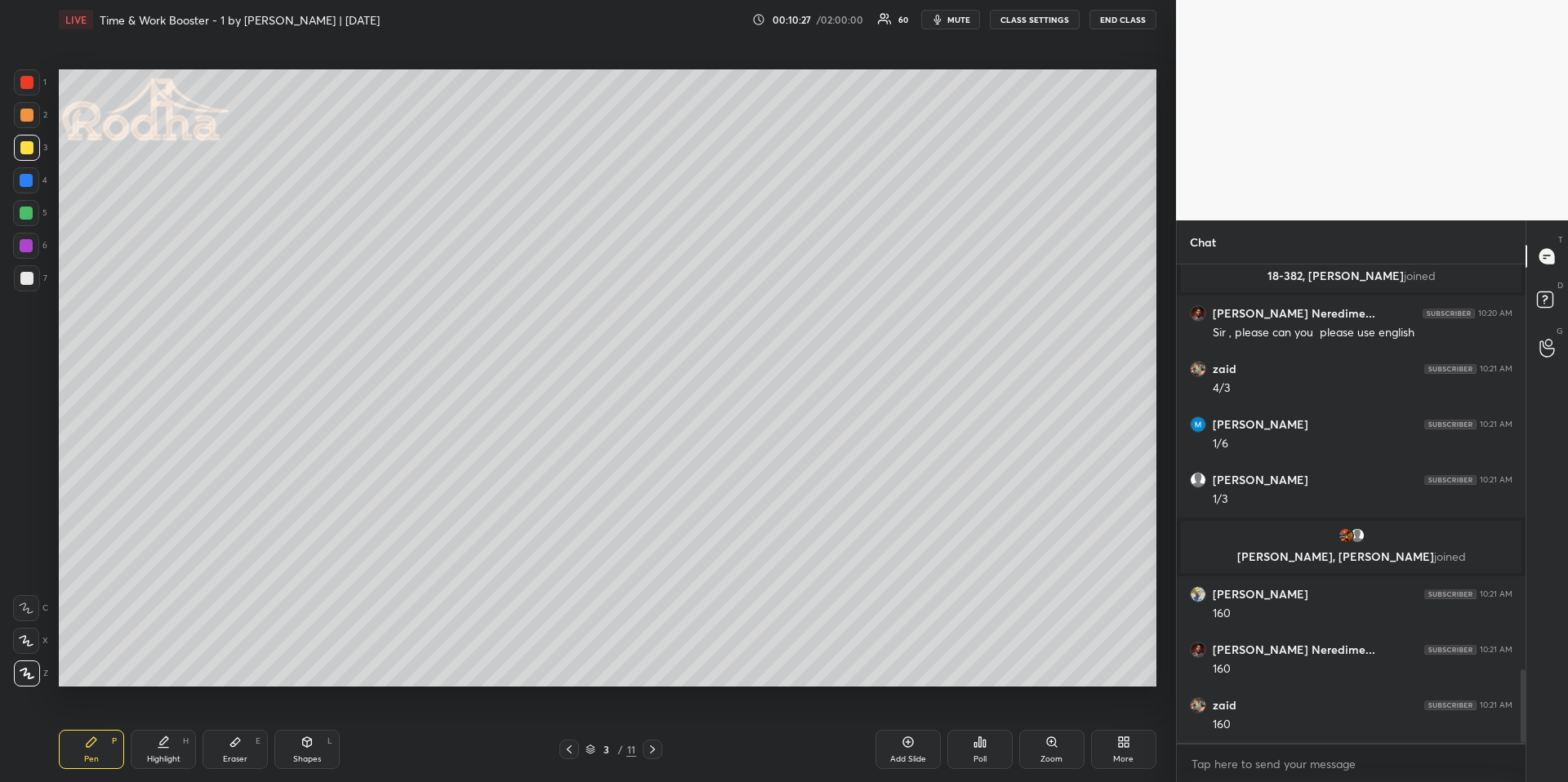
click at [28, 272] on div at bounding box center [26, 278] width 26 height 26
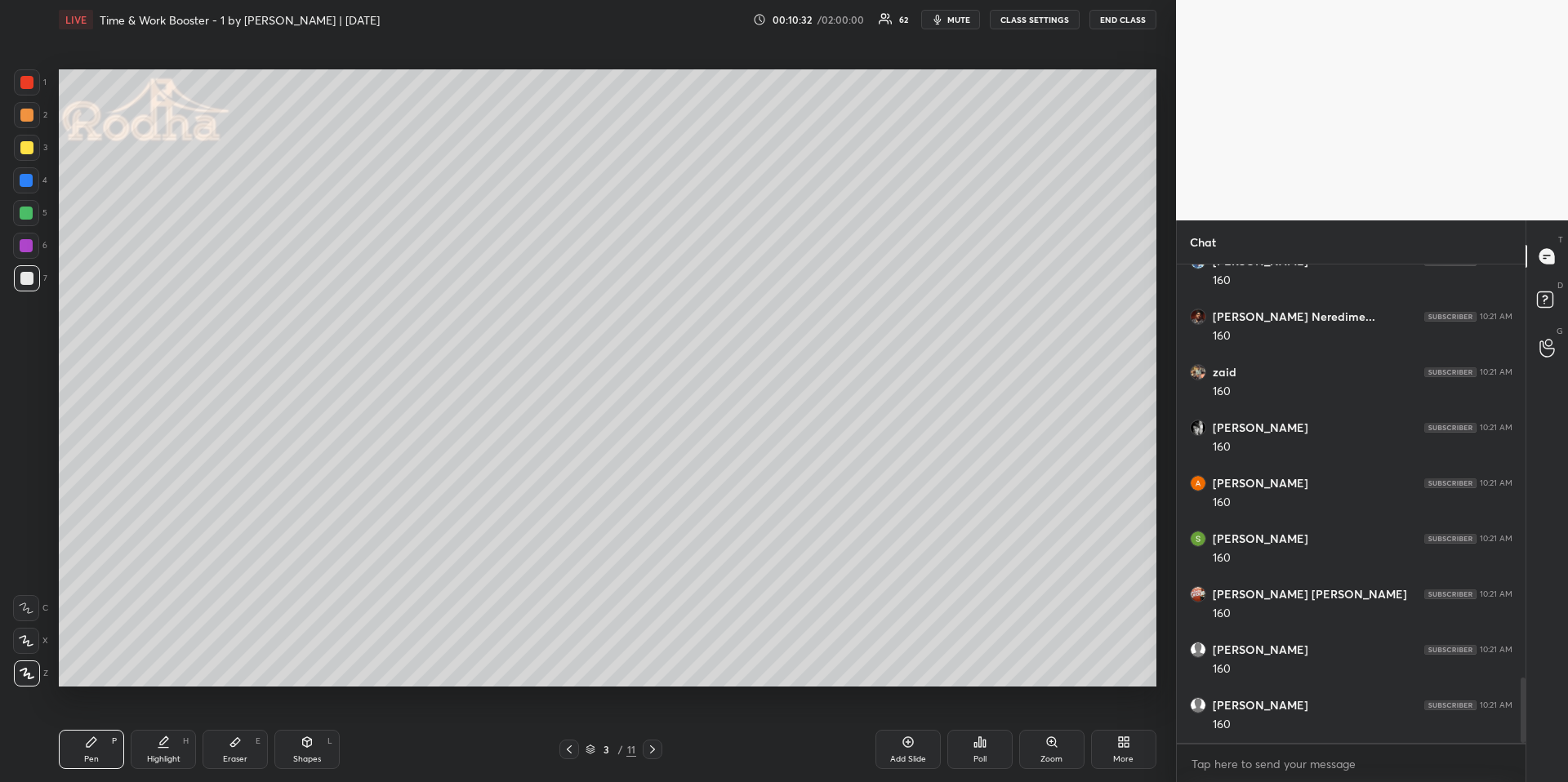
scroll to position [3030, 0]
click at [28, 643] on icon at bounding box center [25, 641] width 15 height 12
click at [28, 277] on div at bounding box center [26, 278] width 13 height 13
drag, startPoint x: 28, startPoint y: 673, endPoint x: 24, endPoint y: 641, distance: 32.2
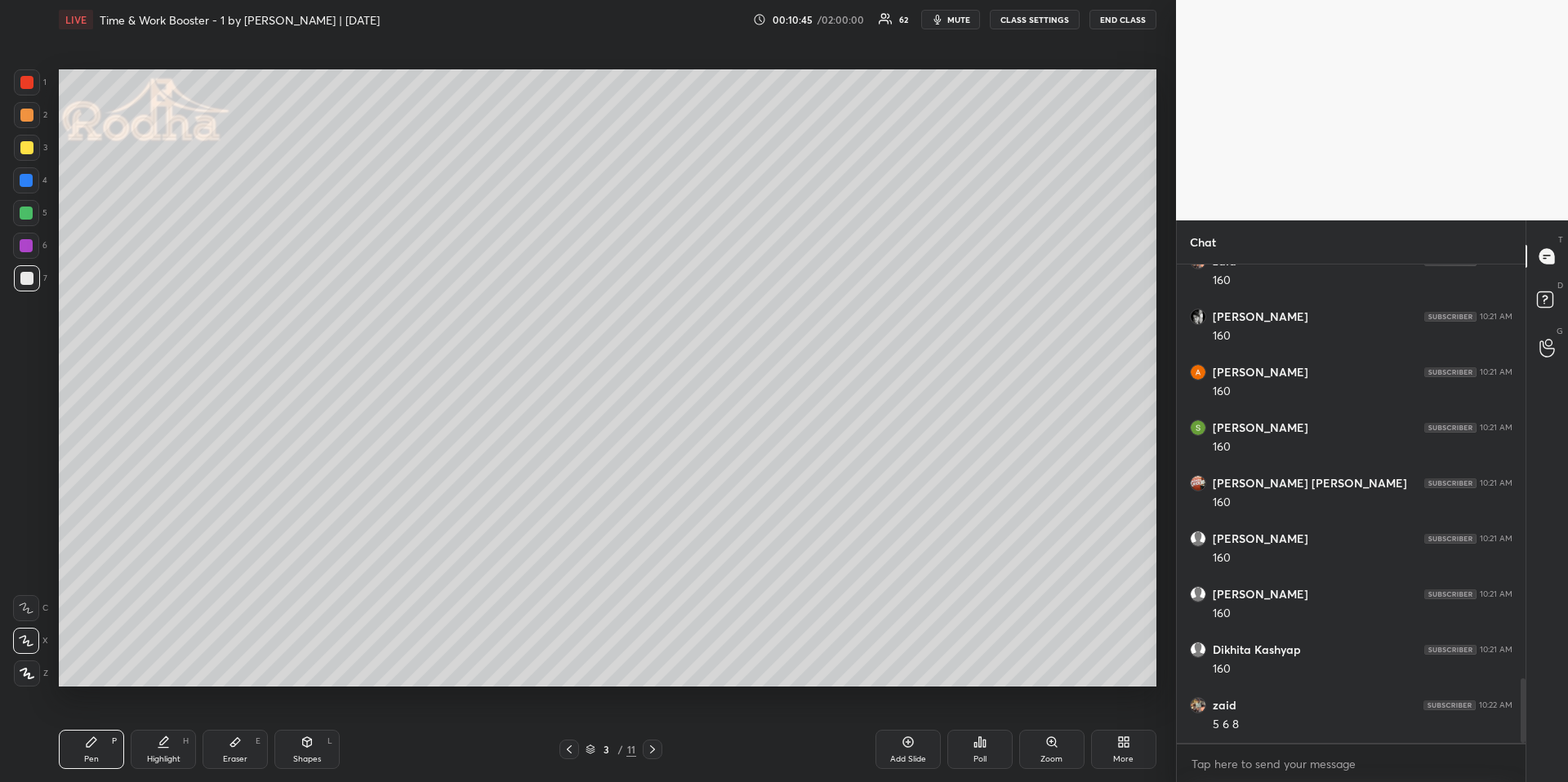
click at [28, 658] on icon at bounding box center [26, 673] width 15 height 12
drag, startPoint x: 27, startPoint y: 642, endPoint x: 45, endPoint y: 631, distance: 21.1
click at [28, 642] on icon at bounding box center [25, 641] width 15 height 12
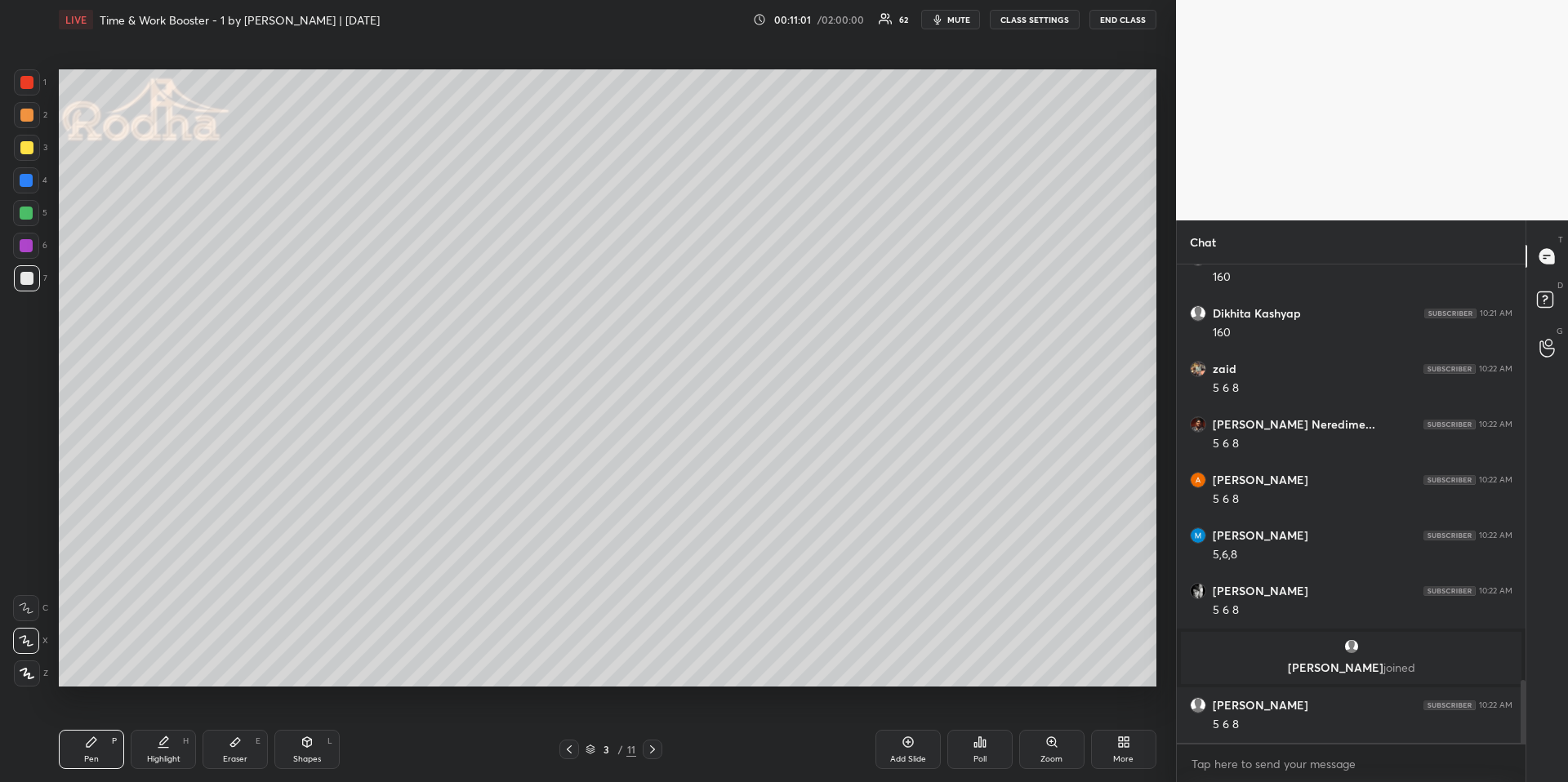
click at [28, 147] on div at bounding box center [26, 147] width 13 height 13
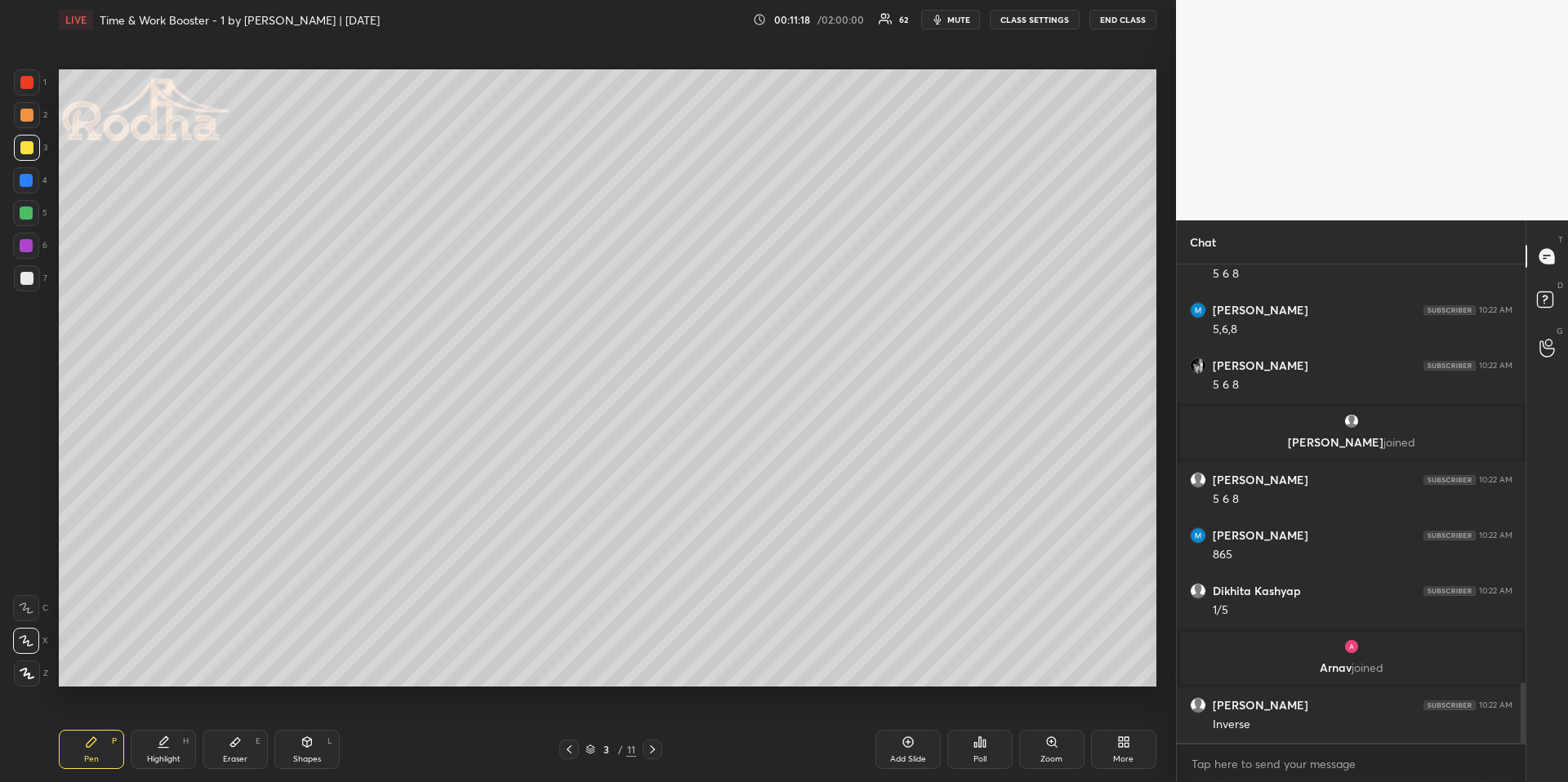
scroll to position [3307, 0]
drag, startPoint x: 28, startPoint y: 274, endPoint x: 45, endPoint y: 296, distance: 27.8
click at [28, 273] on div at bounding box center [26, 278] width 13 height 13
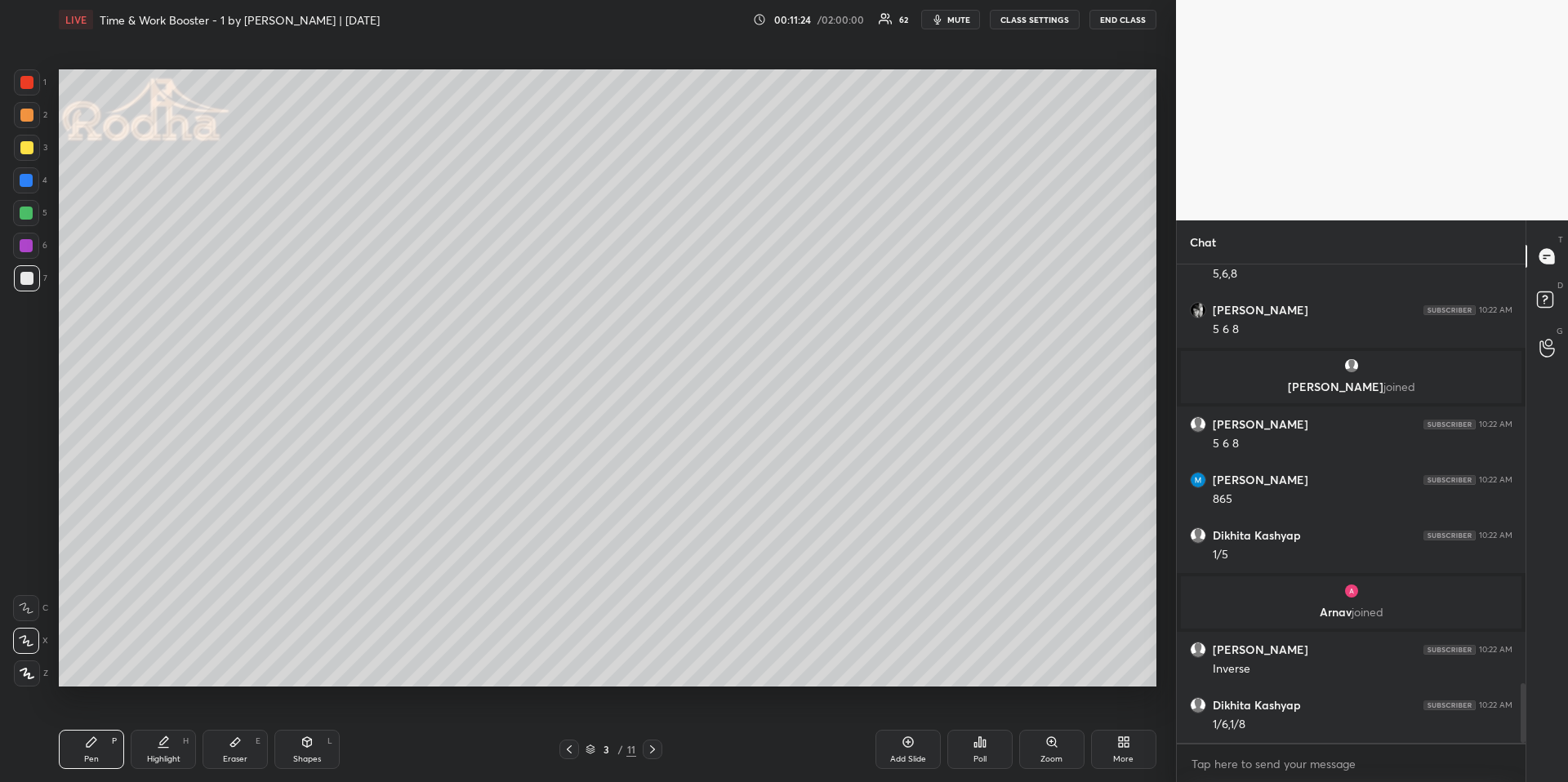
scroll to position [3419, 0]
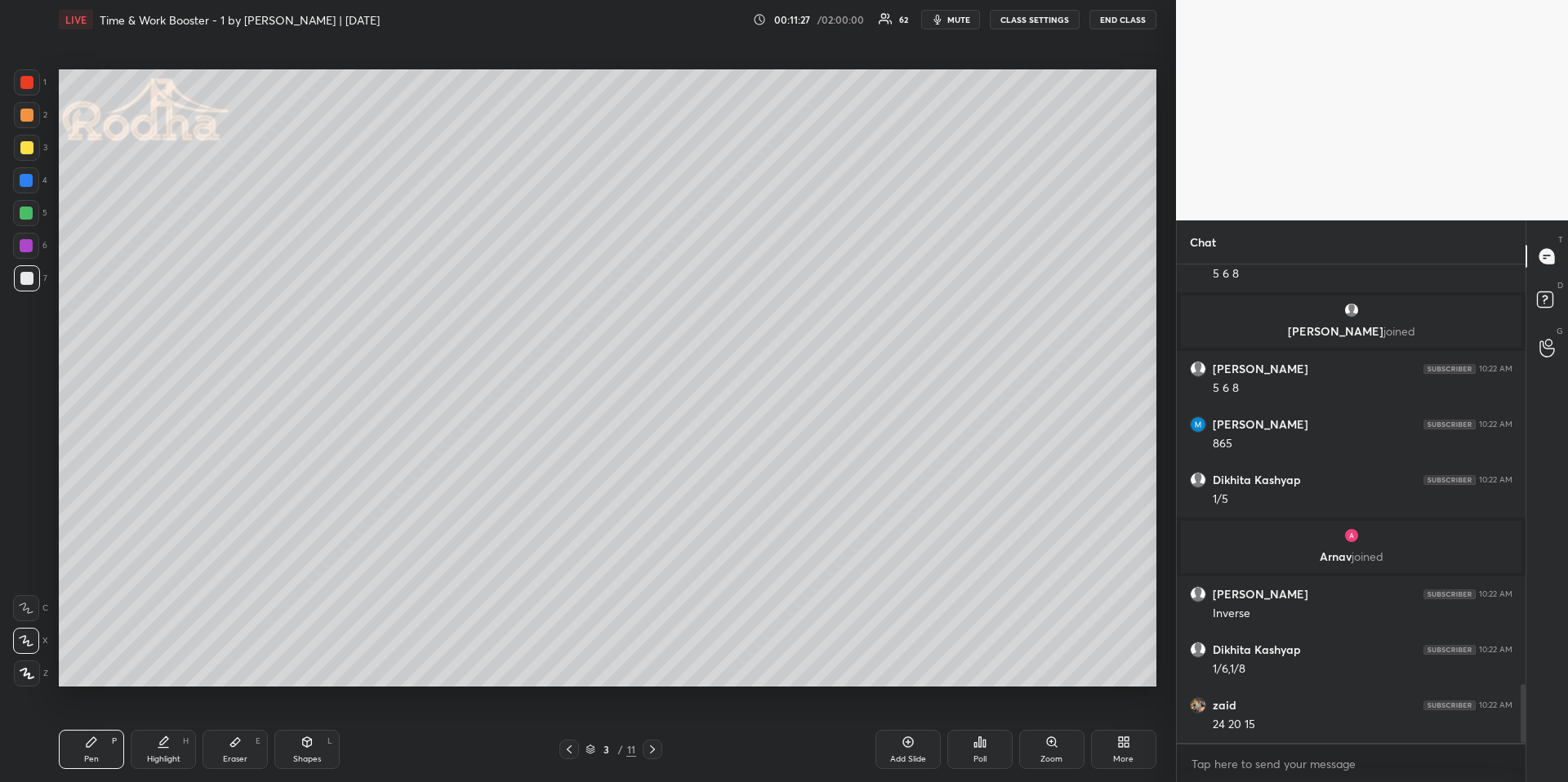
click at [31, 658] on icon at bounding box center [26, 673] width 15 height 12
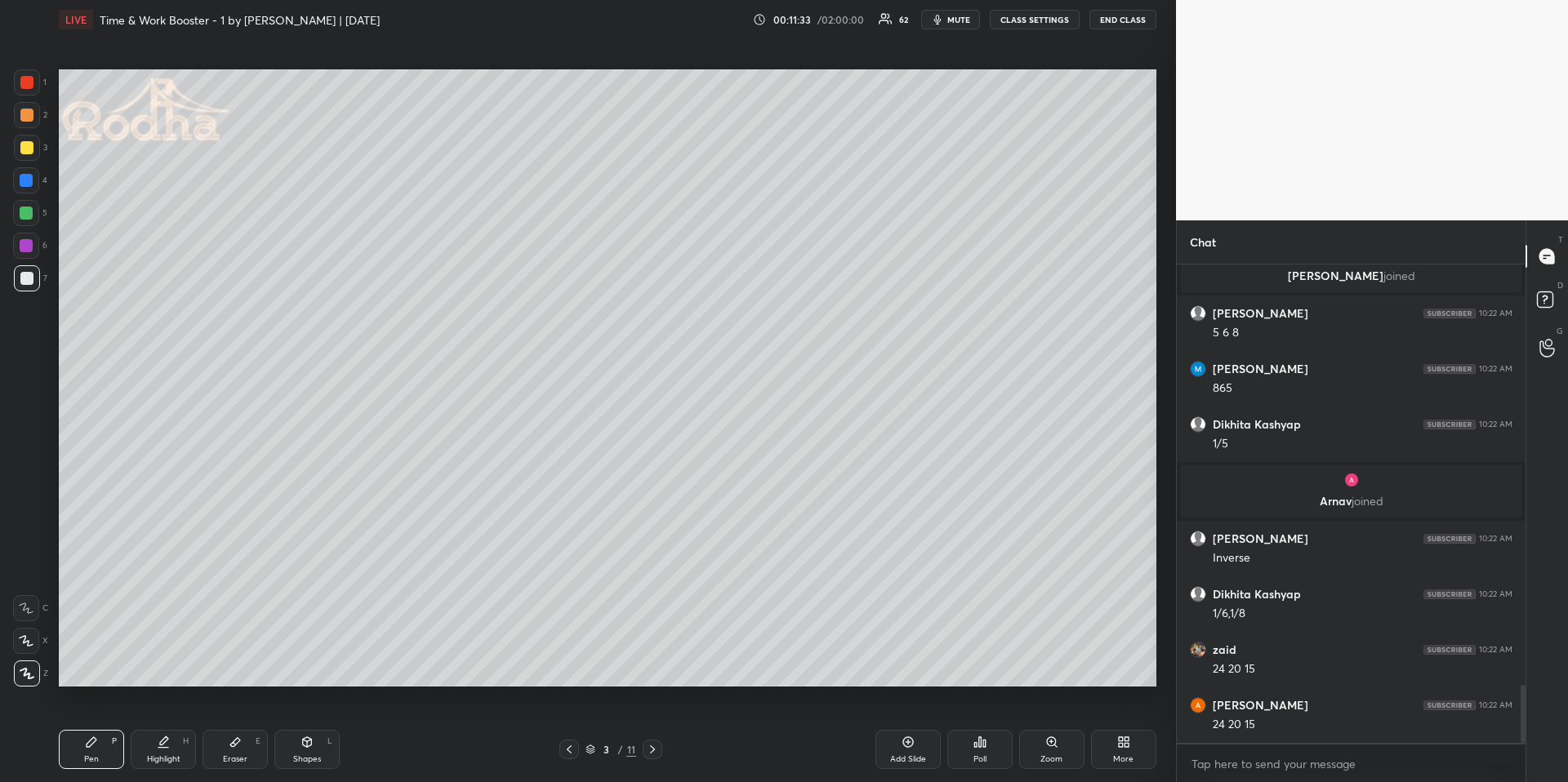
drag, startPoint x: 32, startPoint y: 208, endPoint x: 38, endPoint y: 221, distance: 14.3
click at [32, 210] on div at bounding box center [25, 212] width 13 height 13
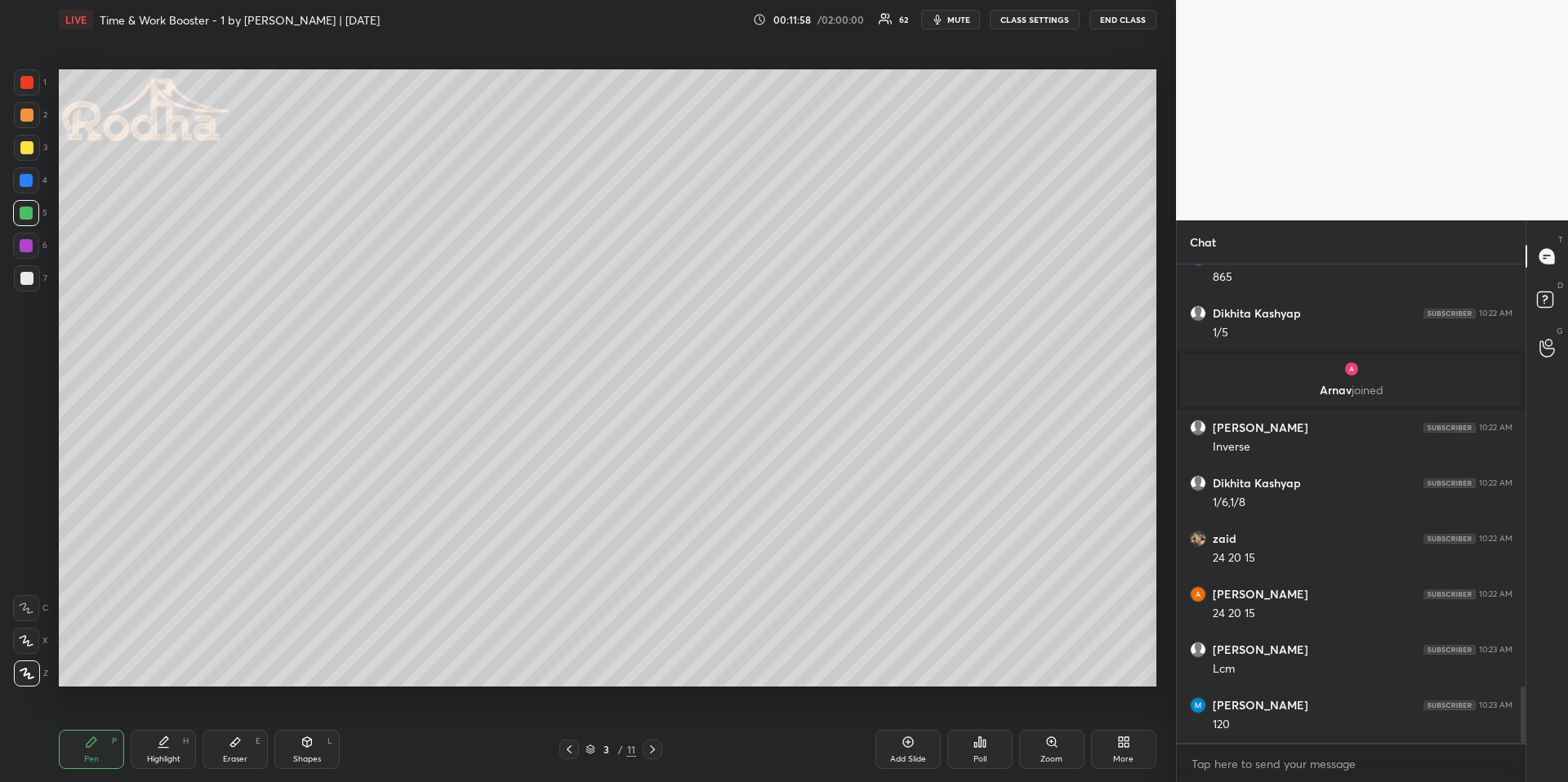
scroll to position [3641, 0]
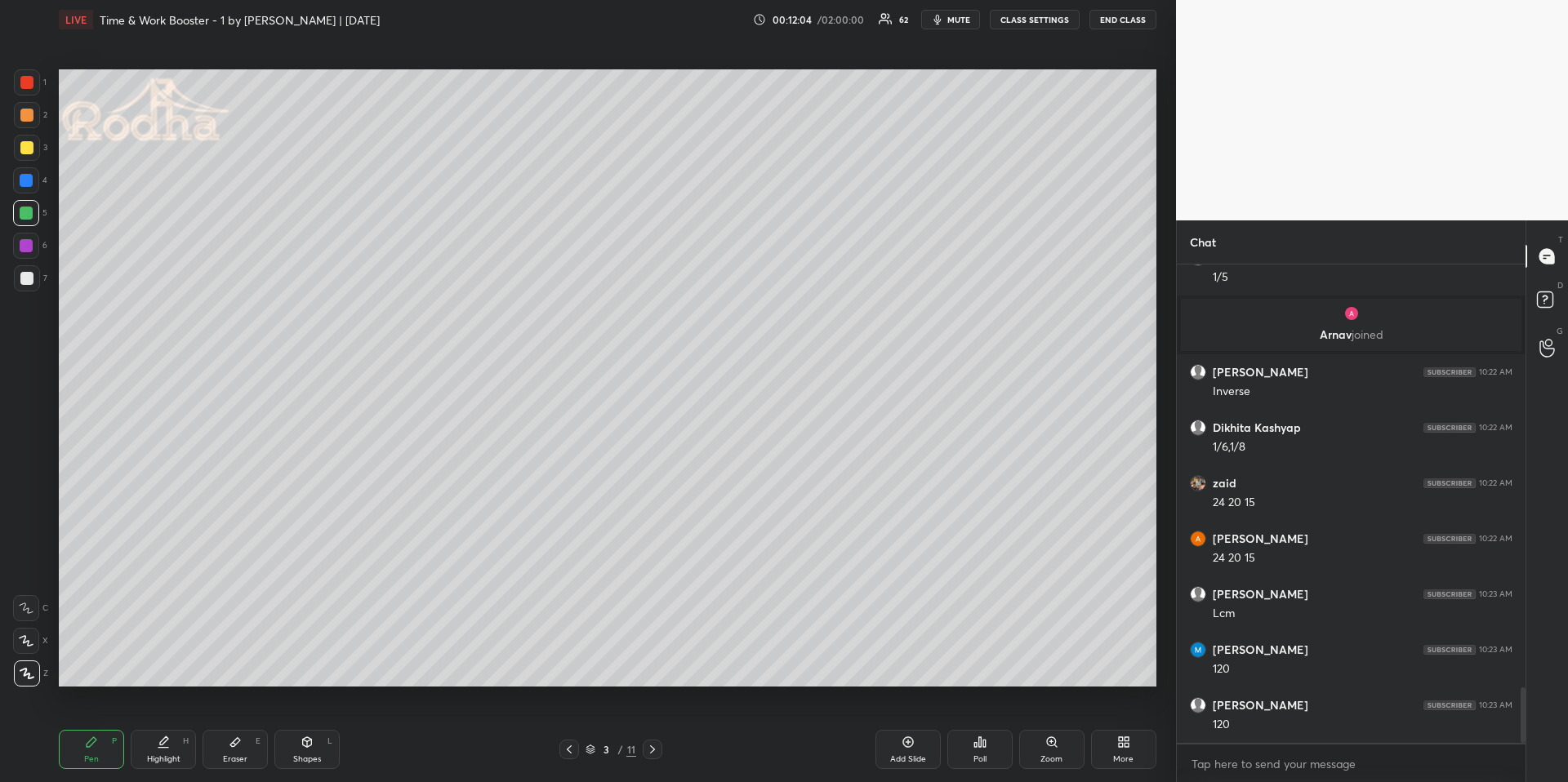
click at [25, 117] on div at bounding box center [26, 114] width 13 height 13
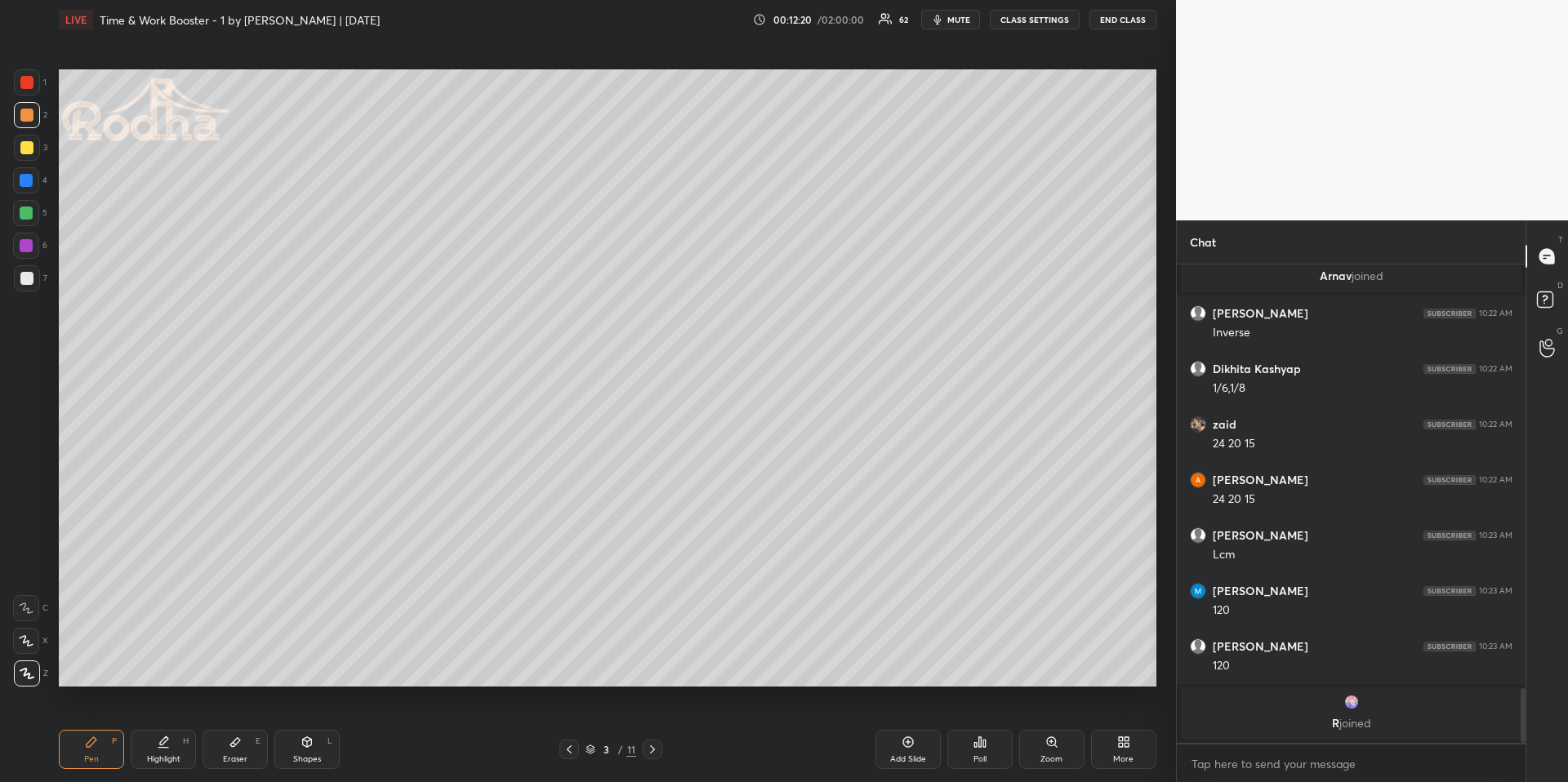
click at [172, 658] on div "Highlight" at bounding box center [164, 760] width 34 height 8
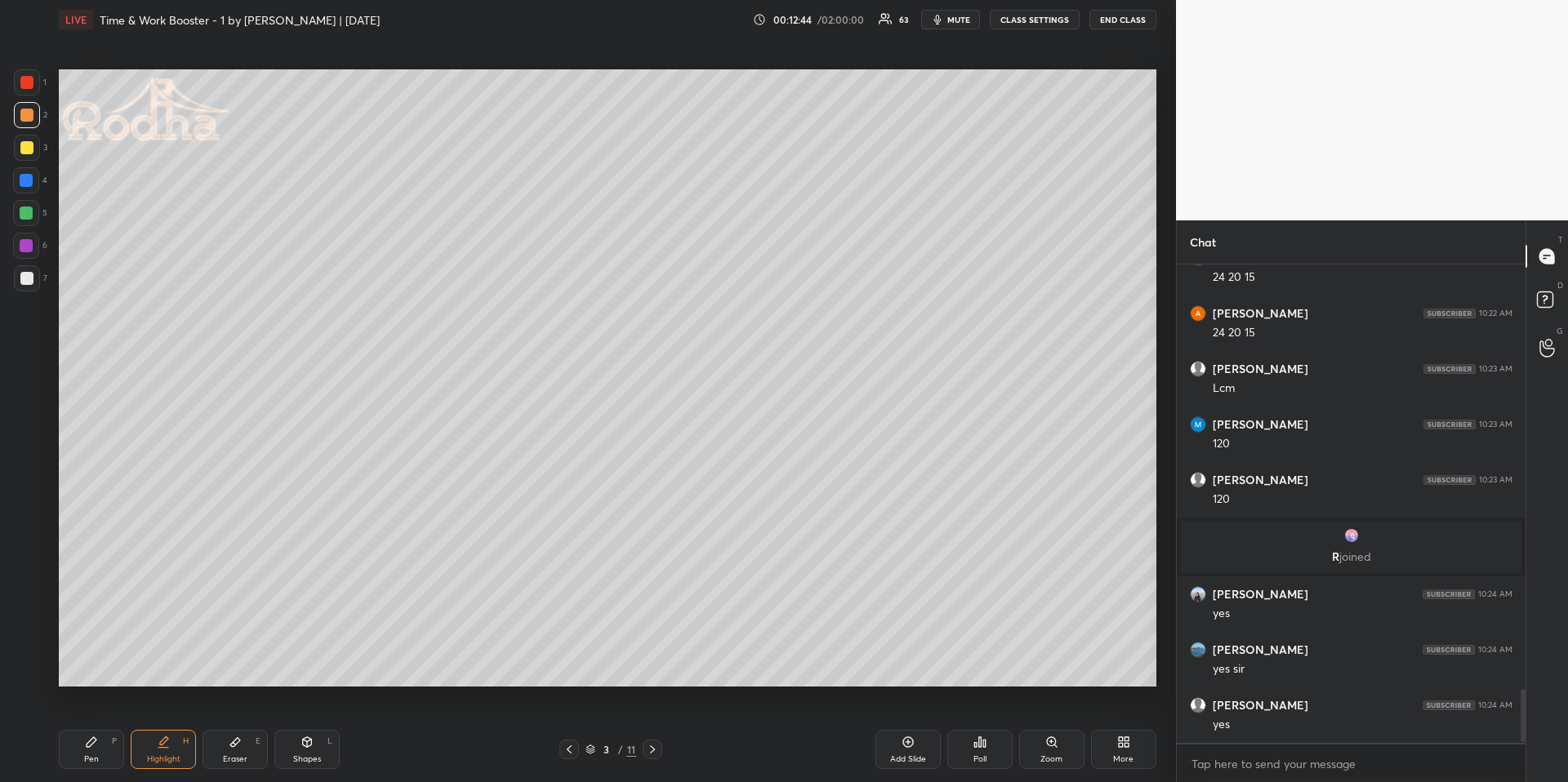
scroll to position [3804, 0]
click at [653, 658] on icon at bounding box center [652, 749] width 13 height 13
drag, startPoint x: 101, startPoint y: 756, endPoint x: 102, endPoint y: 739, distance: 17.0
click at [99, 658] on div "Pen P" at bounding box center [91, 749] width 65 height 39
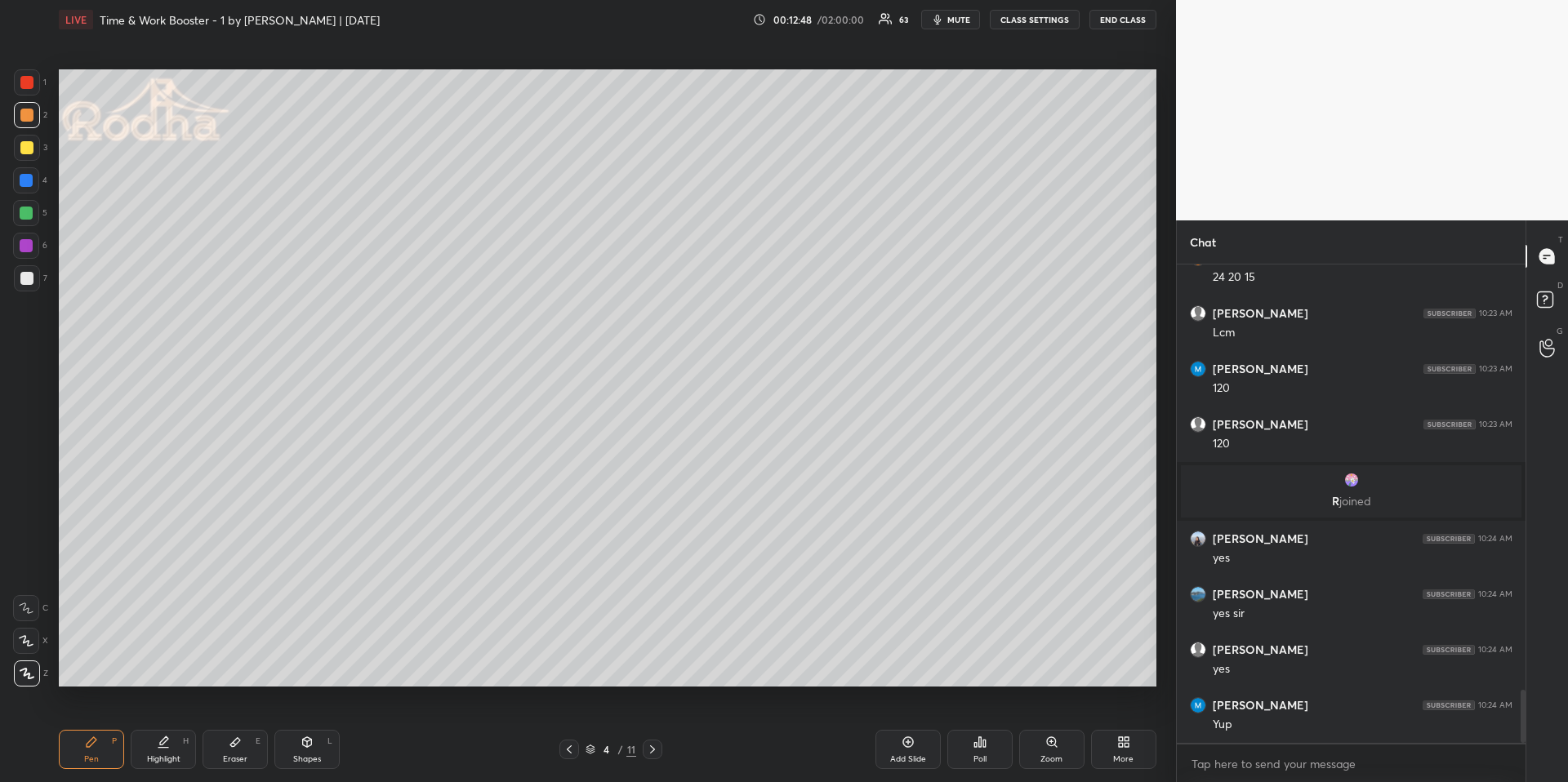
drag, startPoint x: 30, startPoint y: 150, endPoint x: 54, endPoint y: 159, distance: 25.6
click at [30, 148] on div at bounding box center [26, 147] width 13 height 13
drag, startPoint x: 565, startPoint y: 753, endPoint x: 562, endPoint y: 736, distance: 17.3
click at [564, 658] on icon at bounding box center [569, 749] width 13 height 13
drag, startPoint x: 649, startPoint y: 751, endPoint x: 651, endPoint y: 738, distance: 13.2
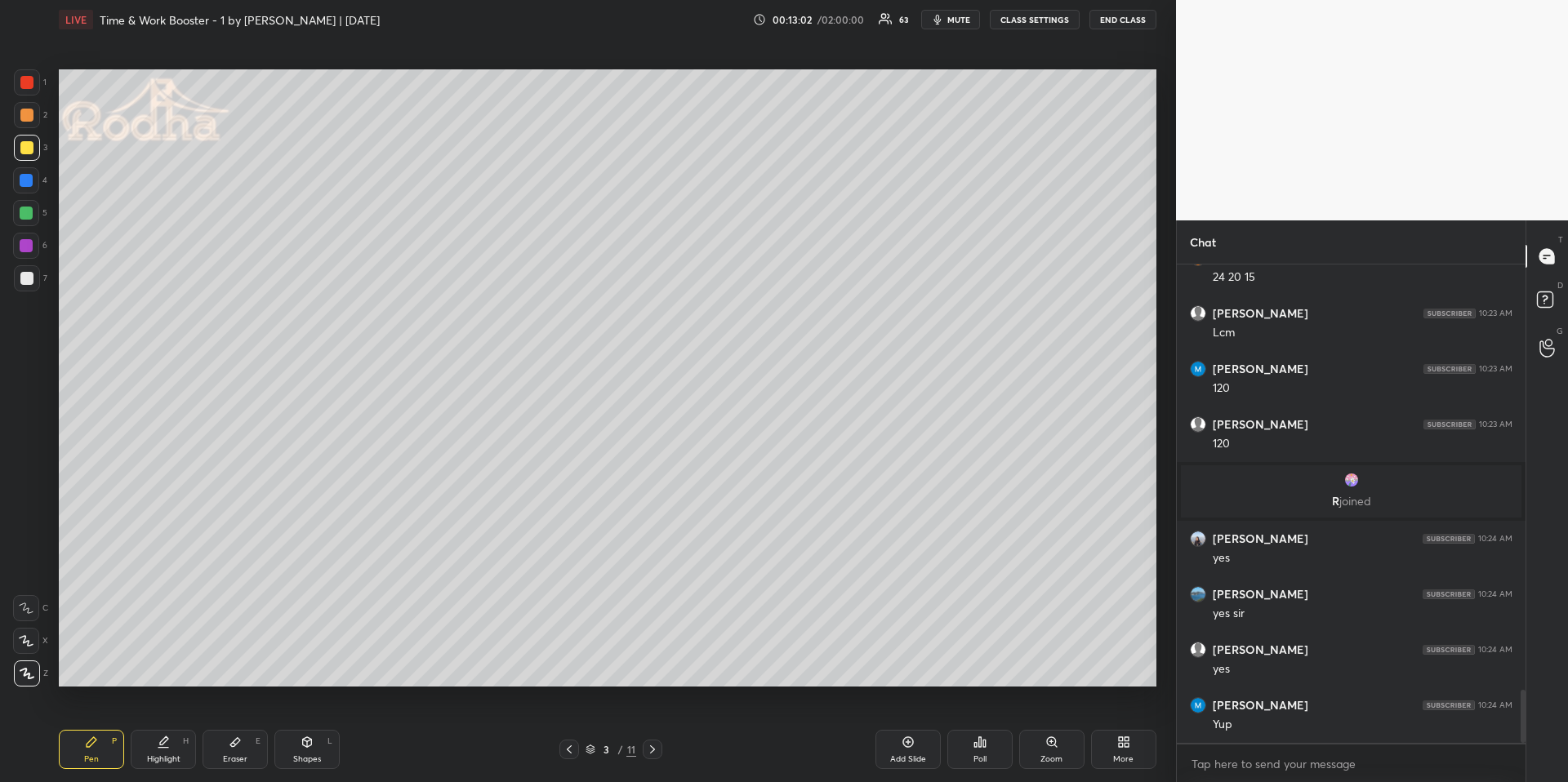
click at [650, 658] on icon at bounding box center [652, 749] width 13 height 13
click at [566, 658] on icon at bounding box center [569, 749] width 13 height 13
drag, startPoint x: 648, startPoint y: 751, endPoint x: 642, endPoint y: 730, distance: 21.8
click at [648, 658] on icon at bounding box center [652, 749] width 13 height 13
click at [567, 658] on icon at bounding box center [569, 749] width 13 height 13
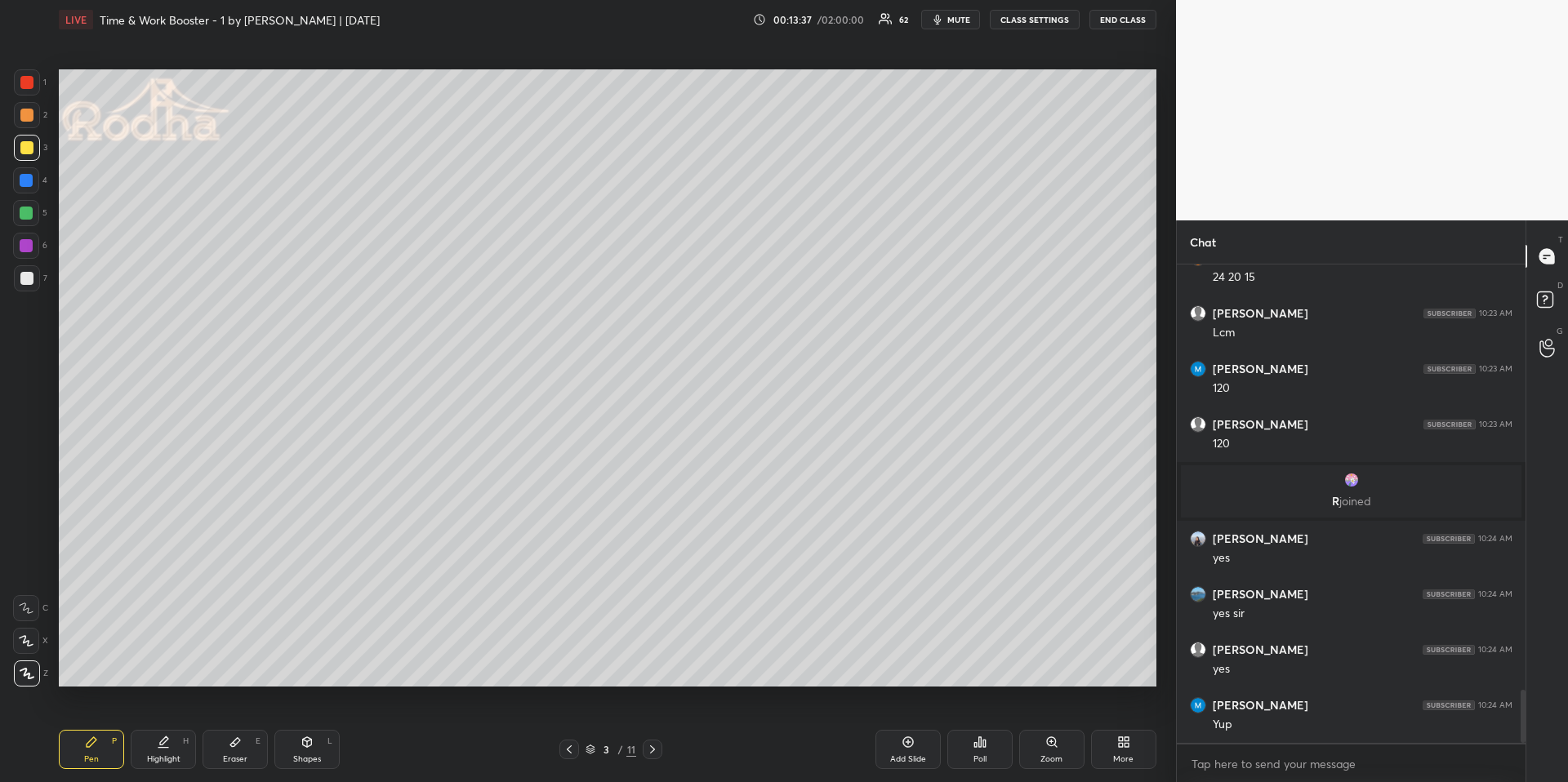
click at [650, 658] on icon at bounding box center [652, 749] width 13 height 13
drag, startPoint x: 166, startPoint y: 756, endPoint x: 169, endPoint y: 709, distance: 47.1
click at [166, 658] on div "Highlight" at bounding box center [164, 760] width 34 height 8
click at [105, 658] on div "Pen P" at bounding box center [91, 749] width 65 height 39
click at [28, 218] on div at bounding box center [25, 212] width 13 height 13
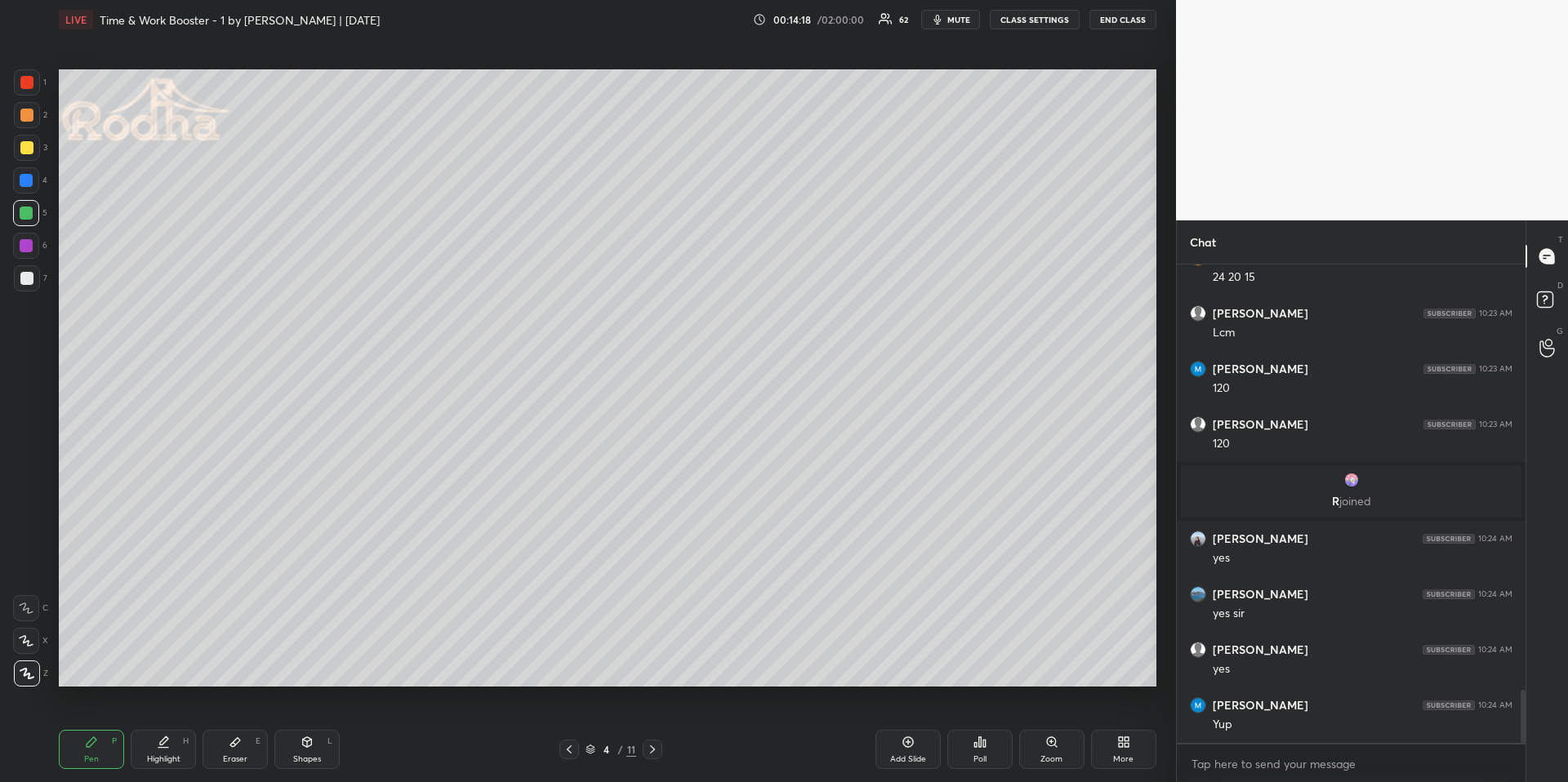
scroll to position [3860, 0]
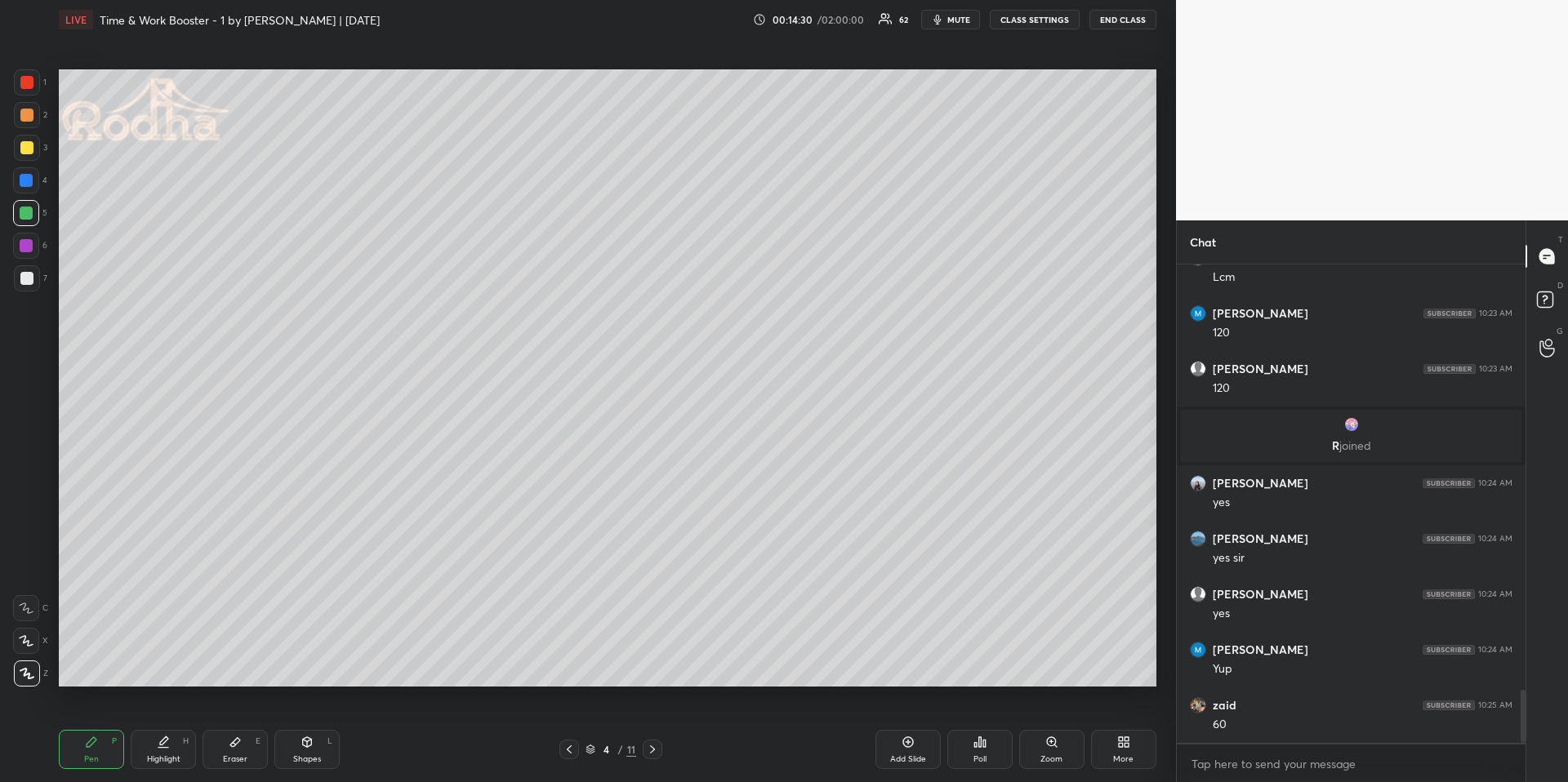
click at [574, 658] on div at bounding box center [569, 750] width 19 height 19
click at [653, 658] on icon at bounding box center [652, 749] width 13 height 13
click at [564, 658] on icon at bounding box center [569, 749] width 13 height 13
drag, startPoint x: 648, startPoint y: 751, endPoint x: 643, endPoint y: 725, distance: 26.5
click at [650, 658] on icon at bounding box center [652, 749] width 13 height 13
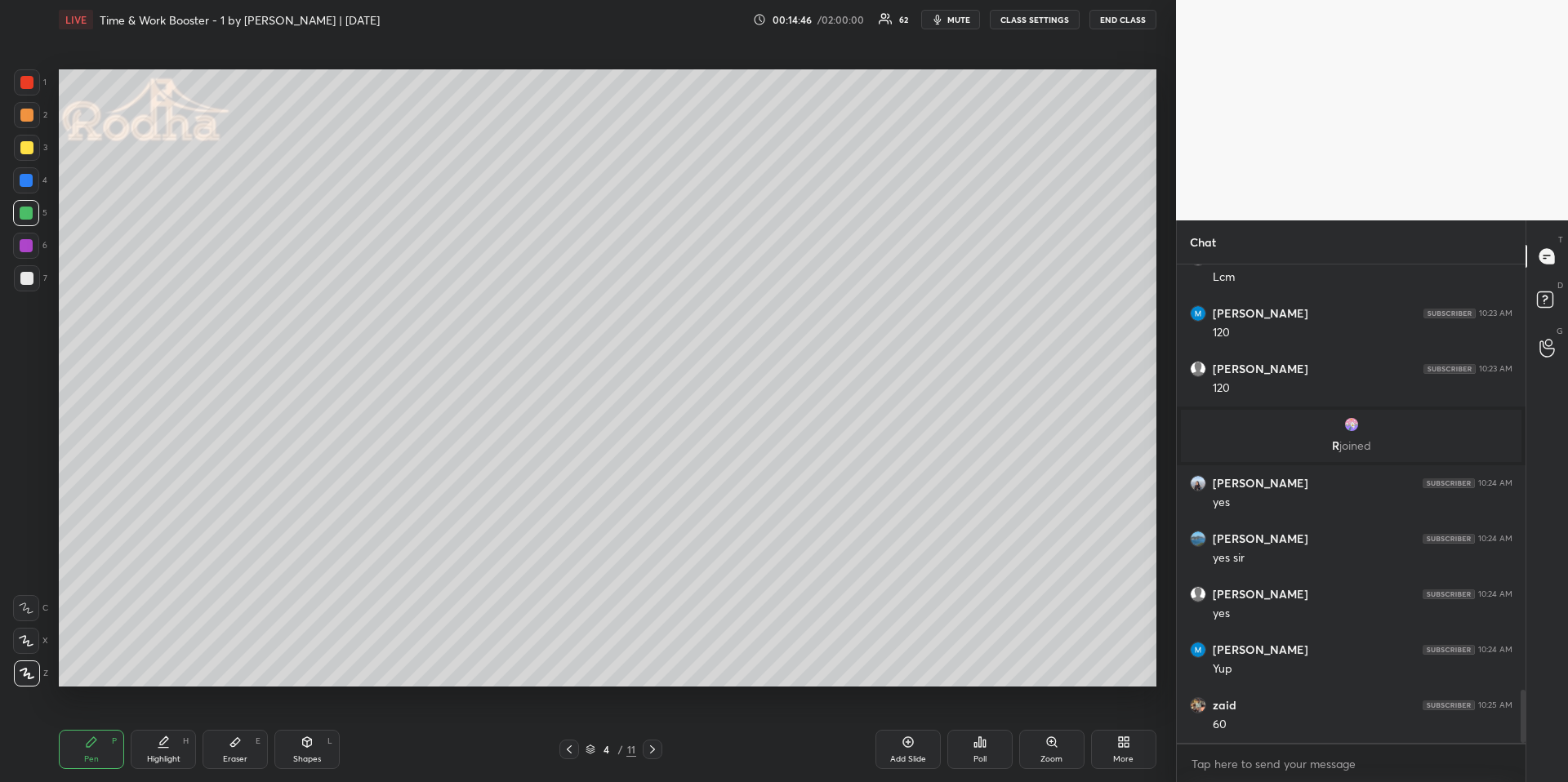
drag, startPoint x: 28, startPoint y: 114, endPoint x: 28, endPoint y: 122, distance: 8.0
click at [28, 116] on div at bounding box center [26, 114] width 13 height 13
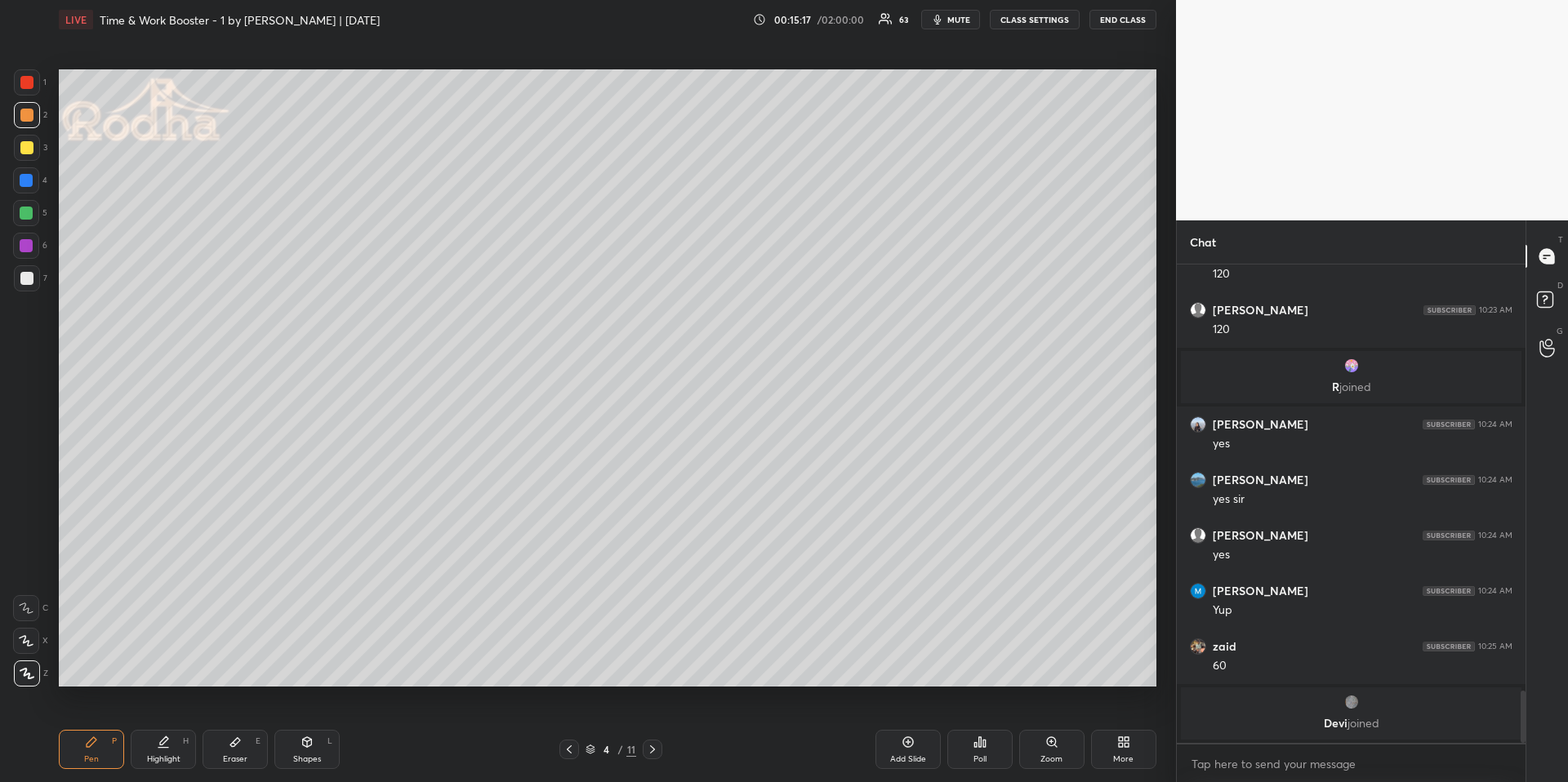
click at [249, 658] on div "Eraser E" at bounding box center [235, 749] width 65 height 39
click at [72, 658] on div "Pen P" at bounding box center [91, 749] width 65 height 39
click at [26, 154] on div at bounding box center [26, 147] width 26 height 26
click at [30, 175] on div at bounding box center [25, 180] width 13 height 13
drag, startPoint x: 22, startPoint y: 152, endPoint x: 15, endPoint y: 165, distance: 14.8
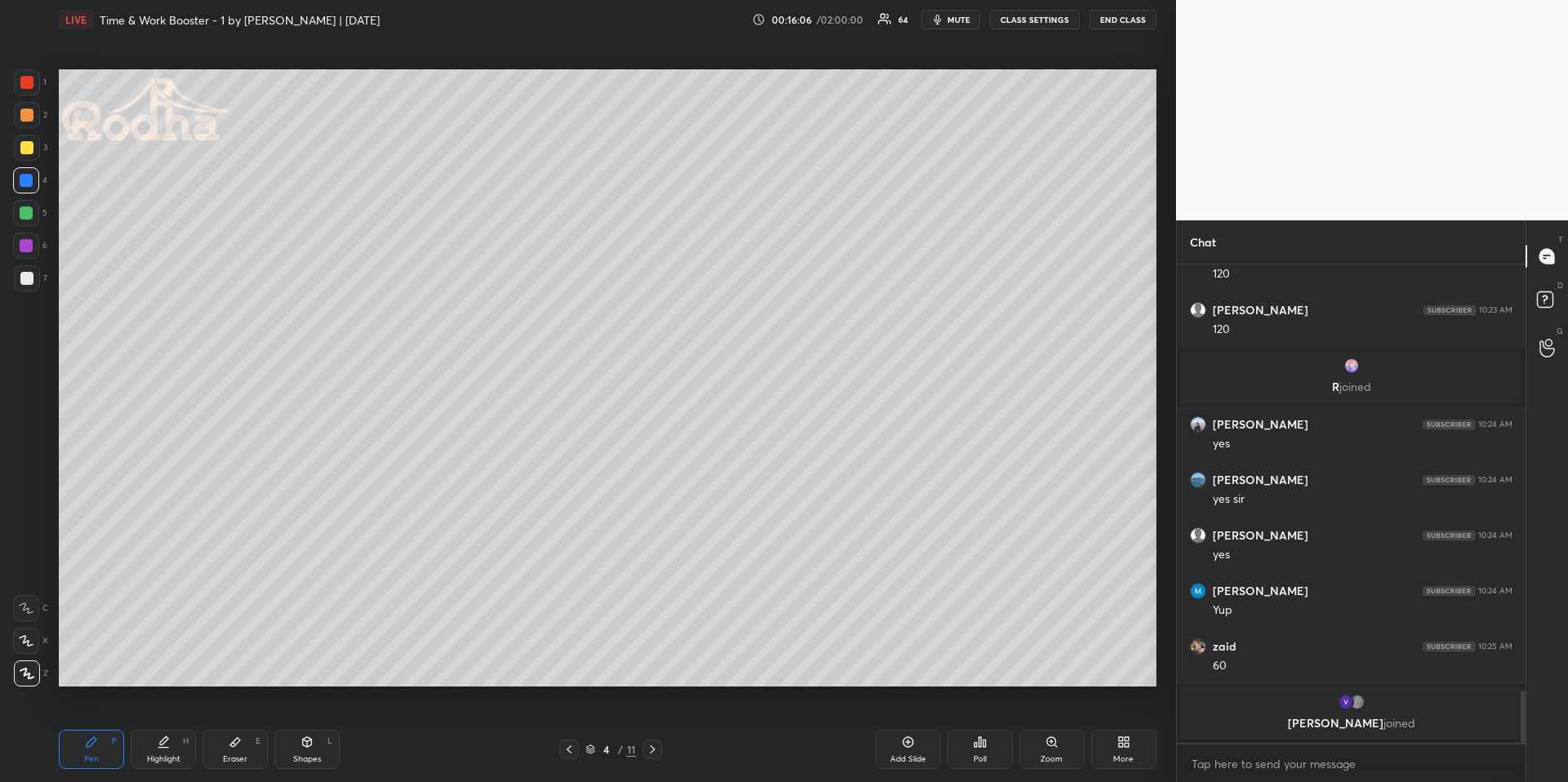
click at [21, 154] on div at bounding box center [26, 147] width 26 height 26
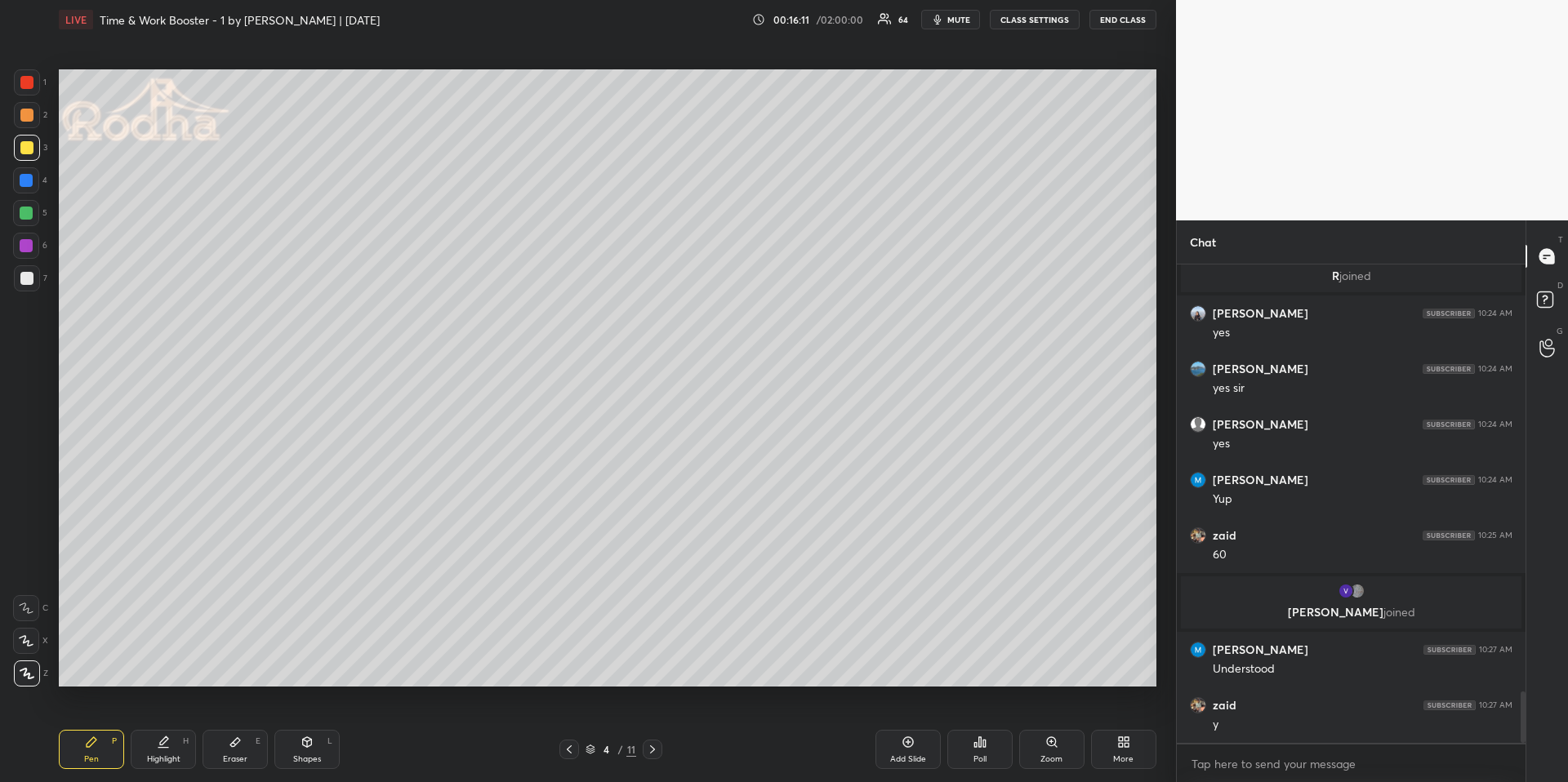
scroll to position [3997, 0]
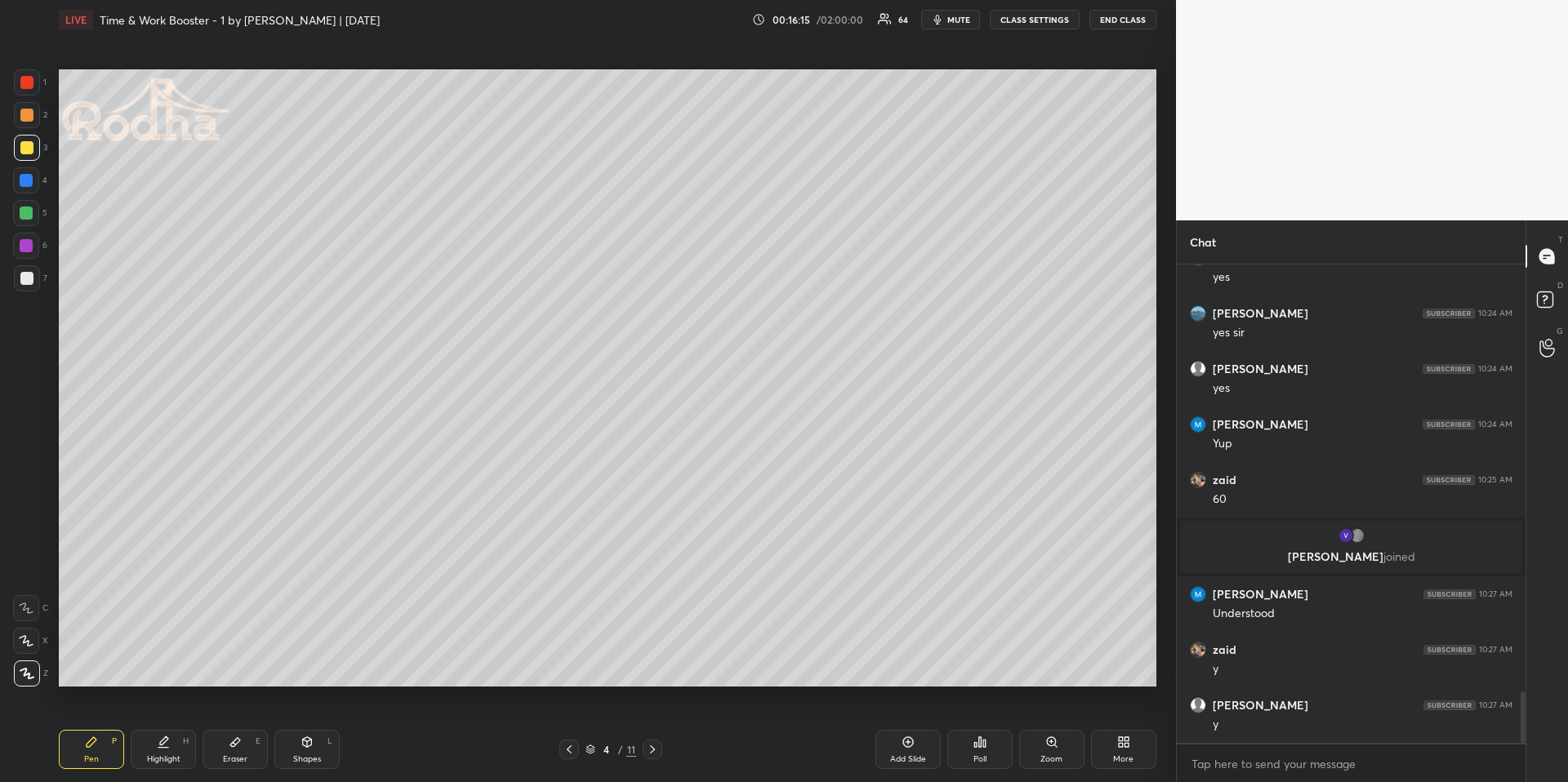
drag, startPoint x: 652, startPoint y: 748, endPoint x: 652, endPoint y: 735, distance: 13.0
click at [652, 658] on icon at bounding box center [652, 749] width 13 height 13
click at [568, 658] on icon at bounding box center [569, 749] width 5 height 8
click at [568, 658] on icon at bounding box center [569, 749] width 13 height 13
click at [647, 658] on icon at bounding box center [652, 749] width 13 height 13
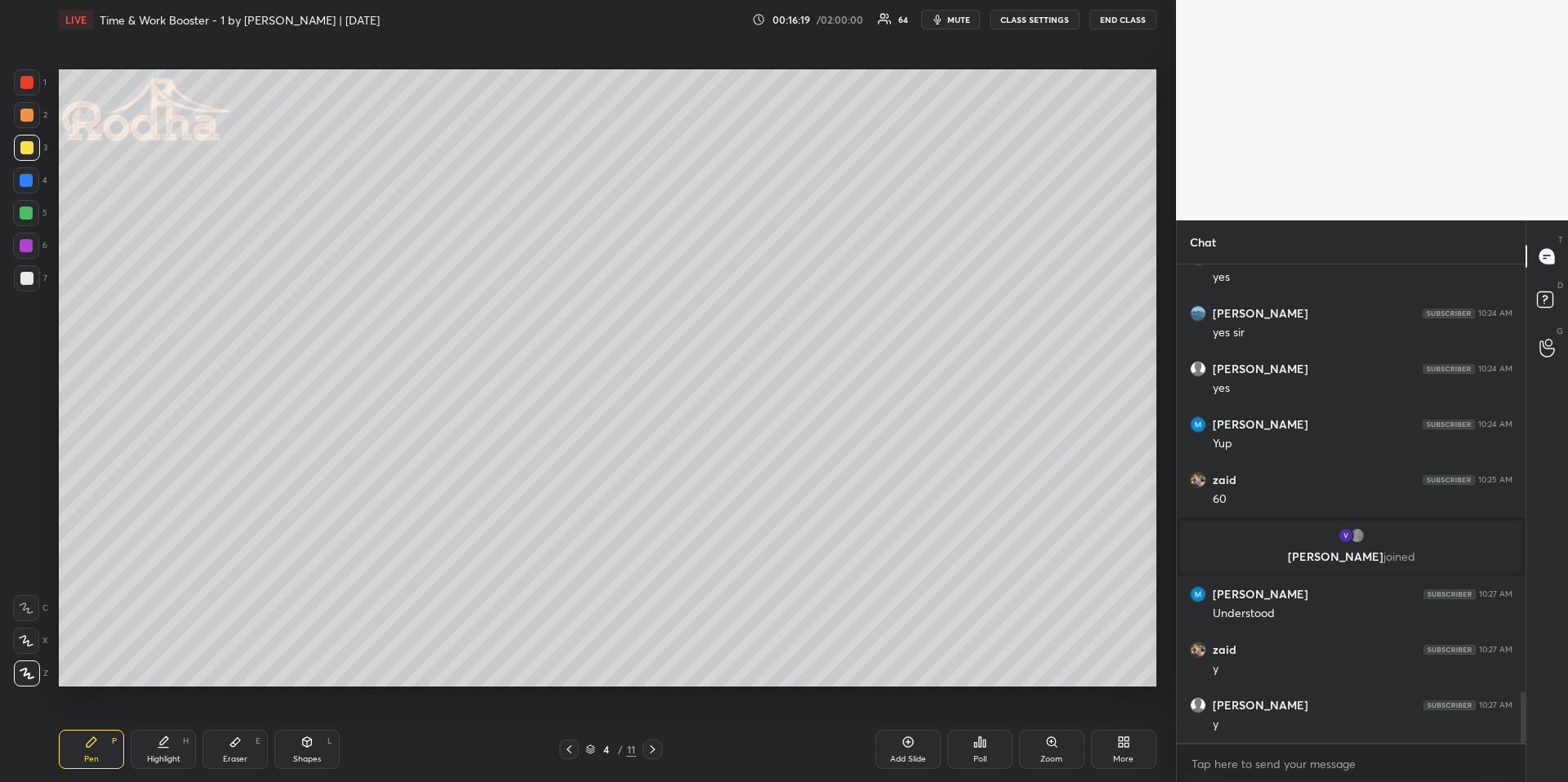
click at [648, 658] on icon at bounding box center [652, 749] width 13 height 13
click at [28, 276] on div at bounding box center [26, 278] width 13 height 13
click at [176, 658] on div "Highlight H" at bounding box center [163, 749] width 65 height 39
click at [87, 658] on div "Pen P" at bounding box center [91, 749] width 65 height 39
click at [30, 211] on div at bounding box center [25, 212] width 13 height 13
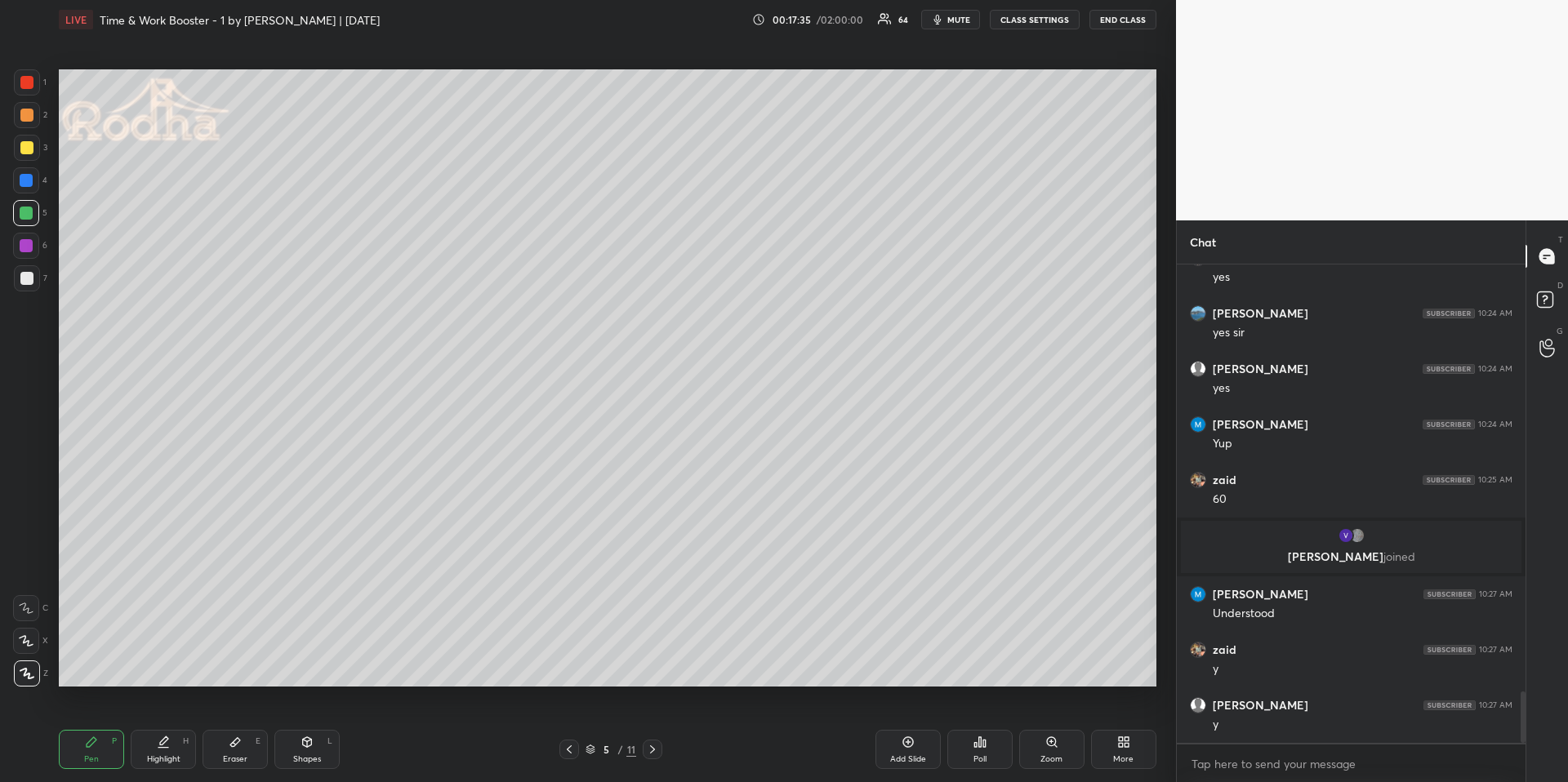
click at [172, 658] on div "Highlight H" at bounding box center [163, 749] width 65 height 39
click at [78, 658] on div "Pen P" at bounding box center [91, 749] width 65 height 39
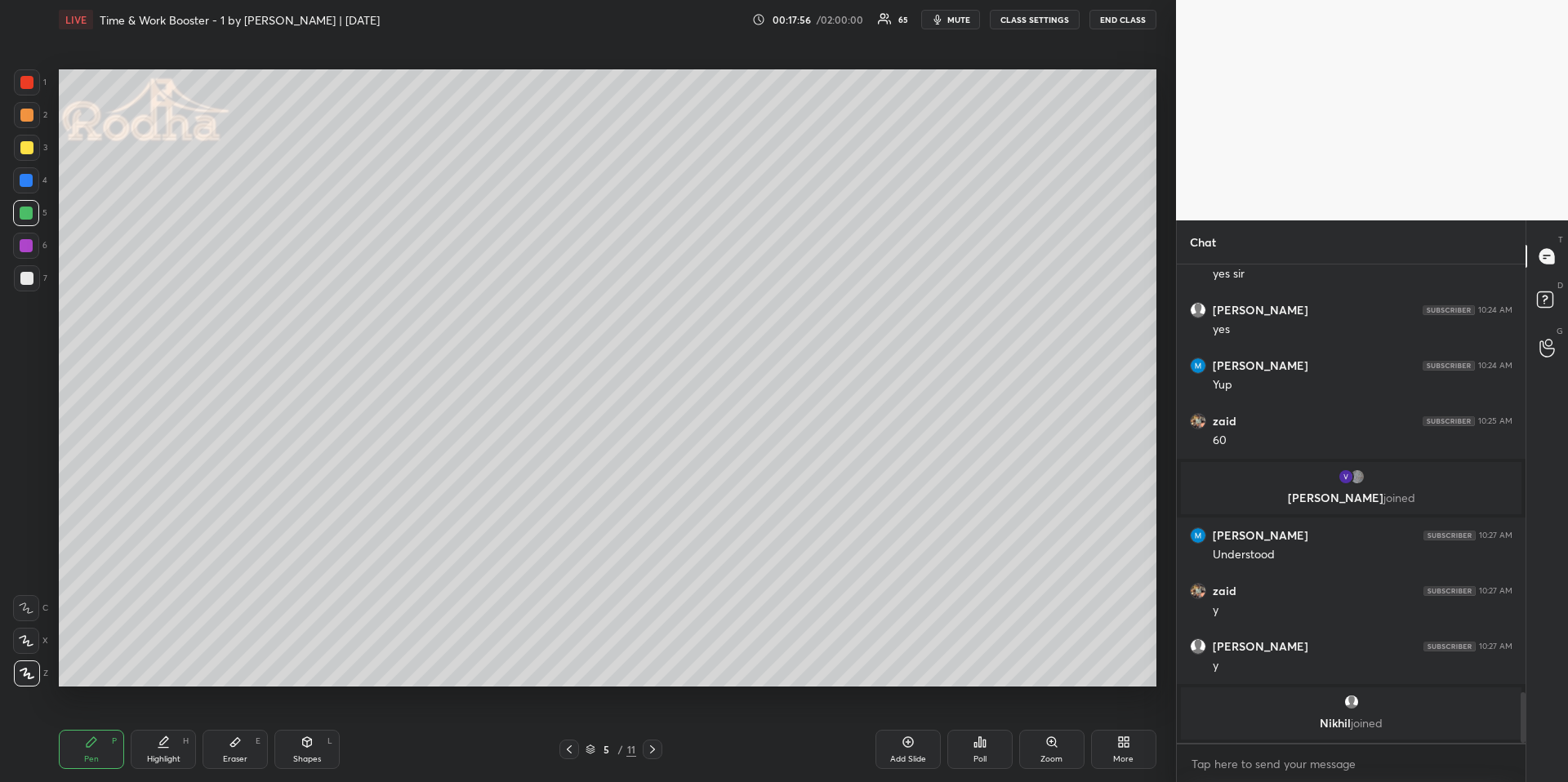
drag, startPoint x: 25, startPoint y: 152, endPoint x: 43, endPoint y: 151, distance: 18.0
click at [25, 152] on div at bounding box center [26, 147] width 13 height 13
click at [161, 658] on div "Highlight" at bounding box center [164, 760] width 34 height 8
click at [107, 658] on div "Pen P" at bounding box center [91, 749] width 65 height 39
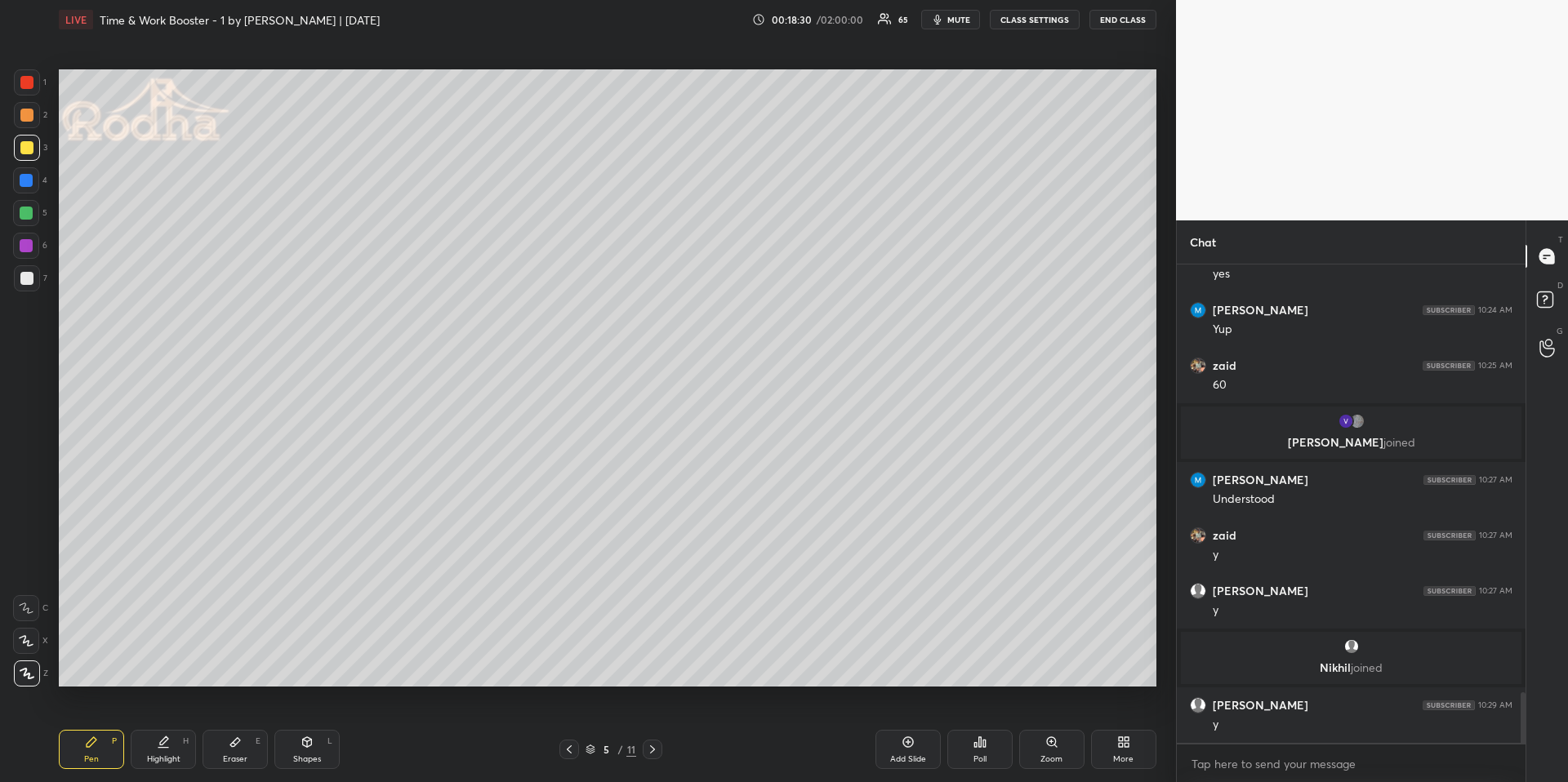
scroll to position [4108, 0]
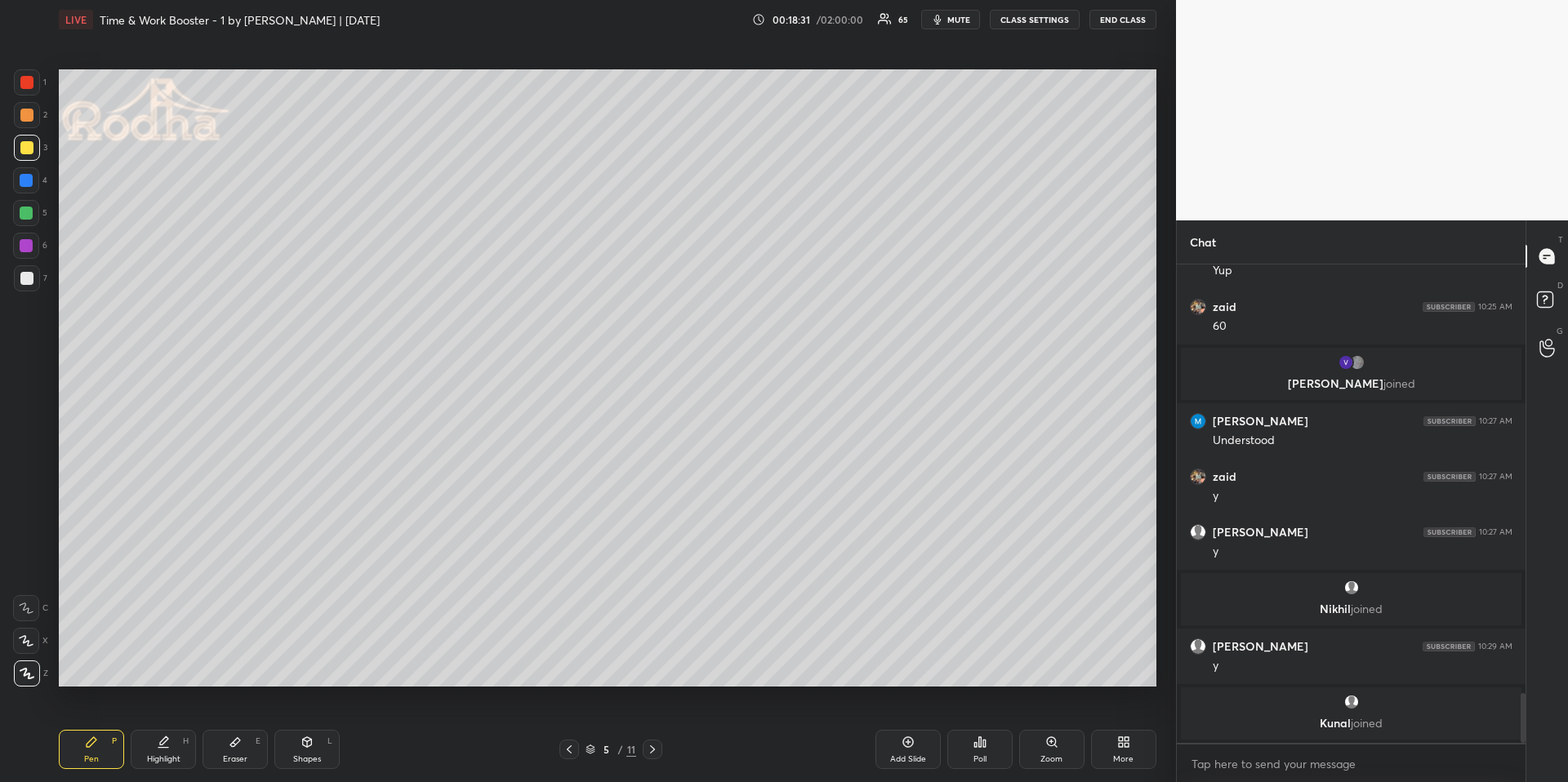
click at [164, 658] on div "Highlight" at bounding box center [164, 760] width 34 height 8
drag, startPoint x: 231, startPoint y: 740, endPoint x: 252, endPoint y: 714, distance: 33.4
click at [232, 658] on icon at bounding box center [235, 741] width 13 height 13
drag, startPoint x: 105, startPoint y: 735, endPoint x: 96, endPoint y: 701, distance: 35.2
click at [105, 658] on div "Pen P" at bounding box center [91, 749] width 65 height 39
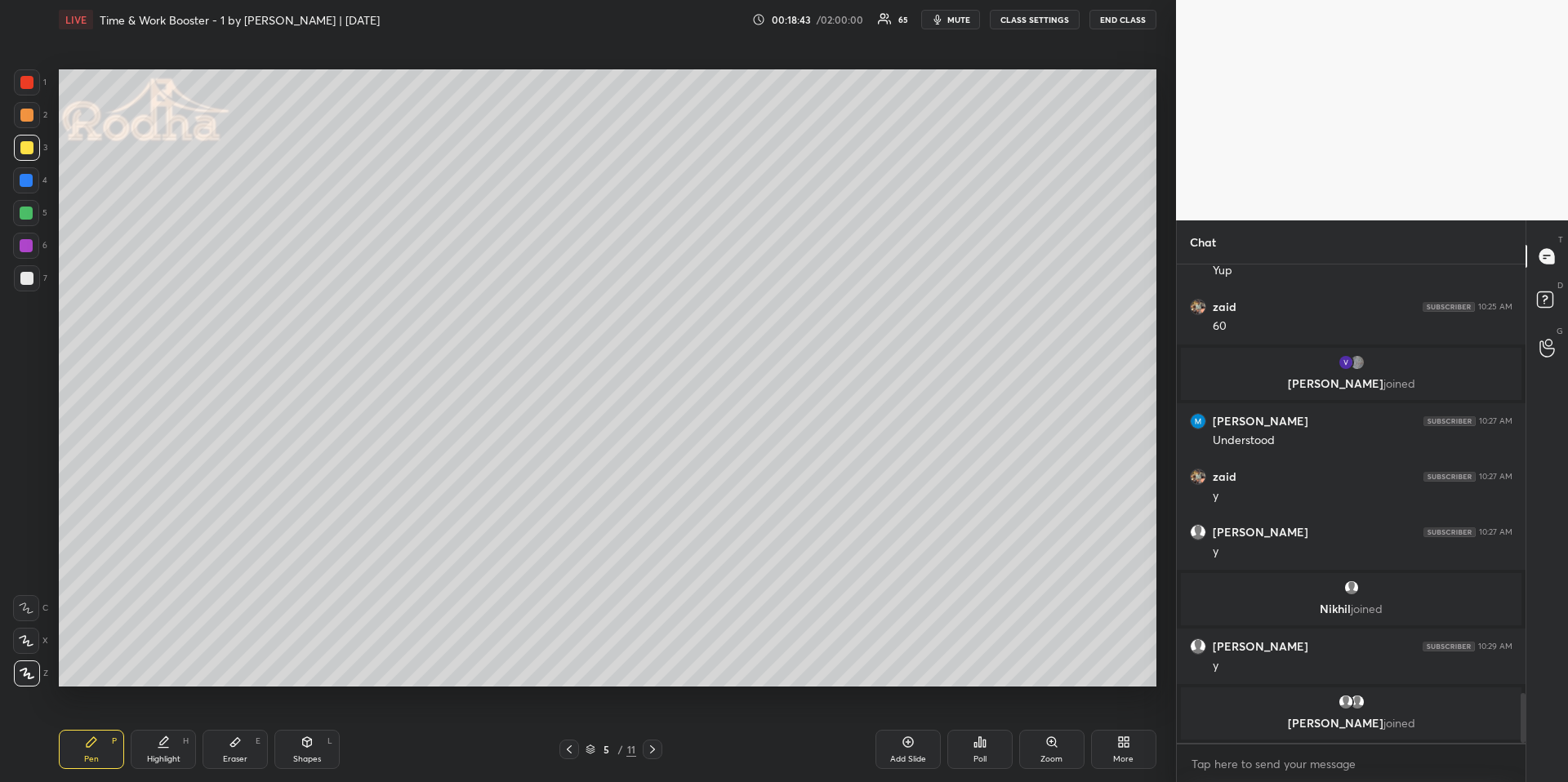
drag, startPoint x: 36, startPoint y: 212, endPoint x: 54, endPoint y: 225, distance: 22.2
click at [34, 210] on div at bounding box center [25, 212] width 26 height 26
click at [183, 658] on div "Highlight H" at bounding box center [163, 749] width 65 height 39
click at [101, 658] on div "Pen P" at bounding box center [91, 749] width 65 height 39
drag, startPoint x: 311, startPoint y: 742, endPoint x: 314, endPoint y: 735, distance: 7.6
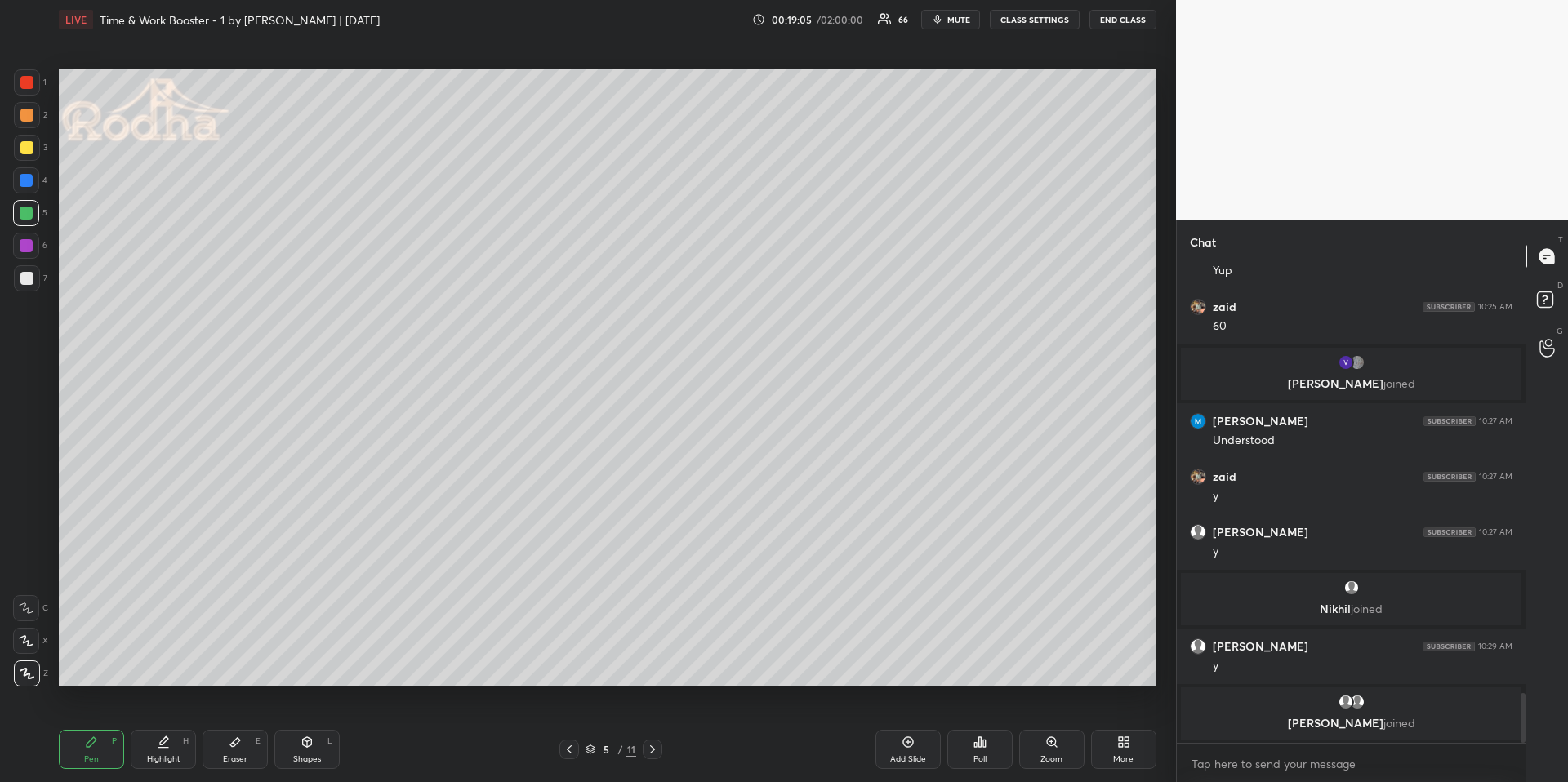
click at [313, 658] on icon at bounding box center [306, 741] width 13 height 13
click at [27, 573] on icon at bounding box center [26, 575] width 13 height 13
click at [158, 658] on div "Pen P Highlight H Eraser E Shapes L 5 / 11 Add Slide Poll Zoom More" at bounding box center [608, 749] width 1098 height 65
click at [165, 658] on div "Pen P Highlight H Eraser E Shapes L 5 / 11 Add Slide Poll Zoom More" at bounding box center [608, 749] width 1098 height 65
click at [172, 658] on div "Highlight H" at bounding box center [163, 749] width 65 height 39
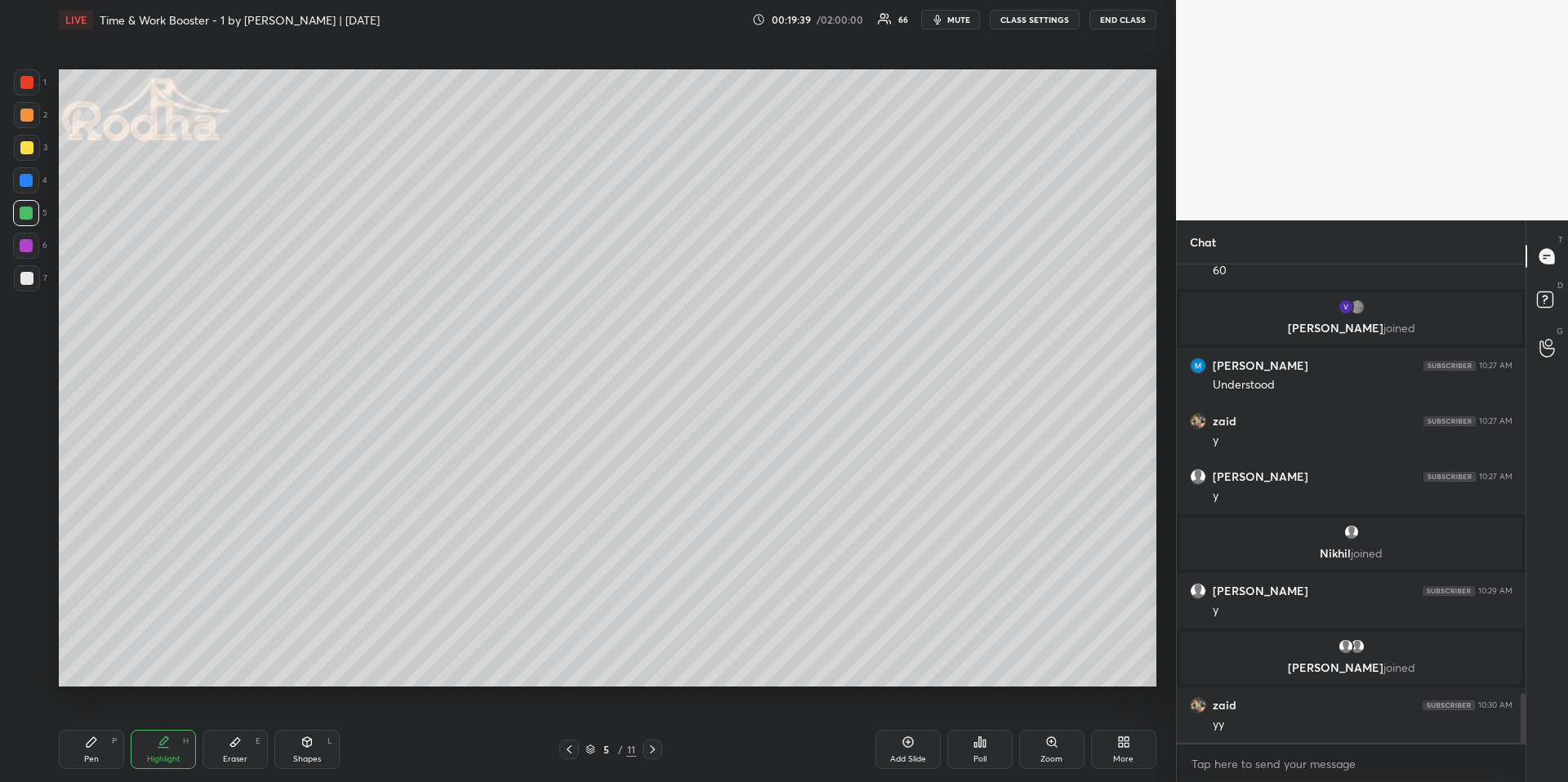
scroll to position [4186, 0]
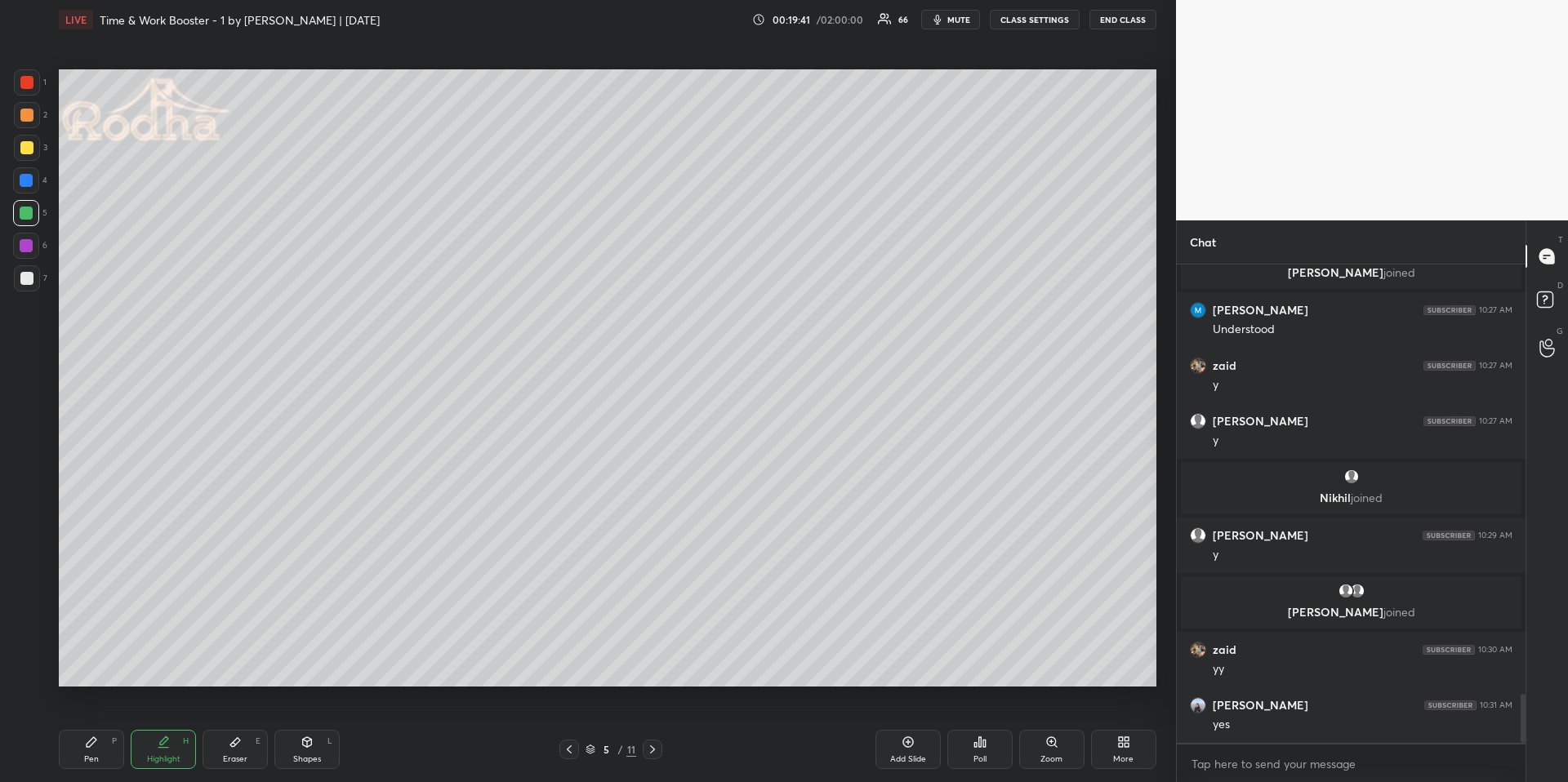
click at [653, 658] on icon at bounding box center [652, 749] width 13 height 13
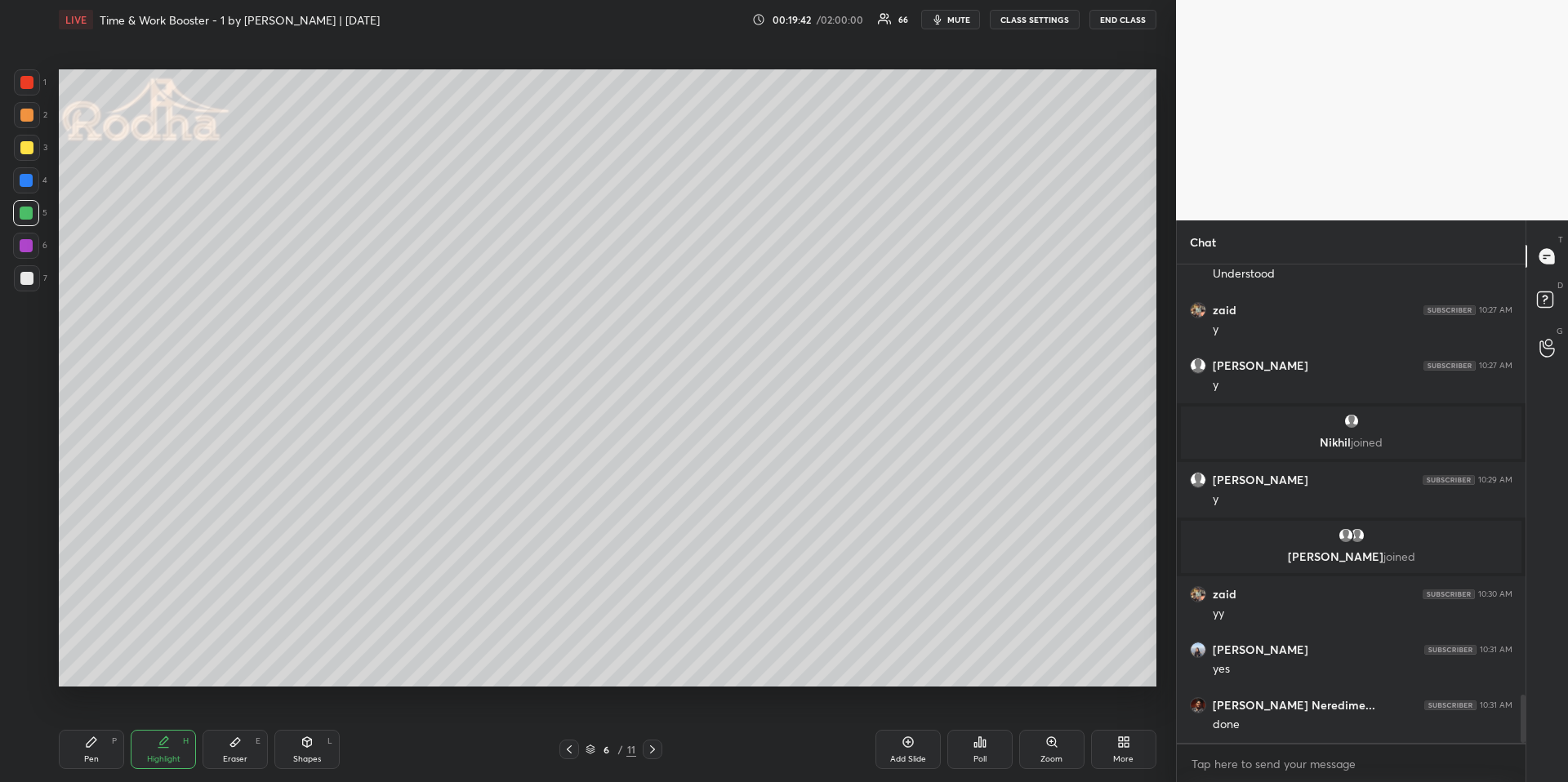
click at [33, 283] on div at bounding box center [26, 278] width 26 height 26
drag, startPoint x: 92, startPoint y: 740, endPoint x: 92, endPoint y: 730, distance: 10.0
click at [93, 658] on icon at bounding box center [91, 742] width 10 height 10
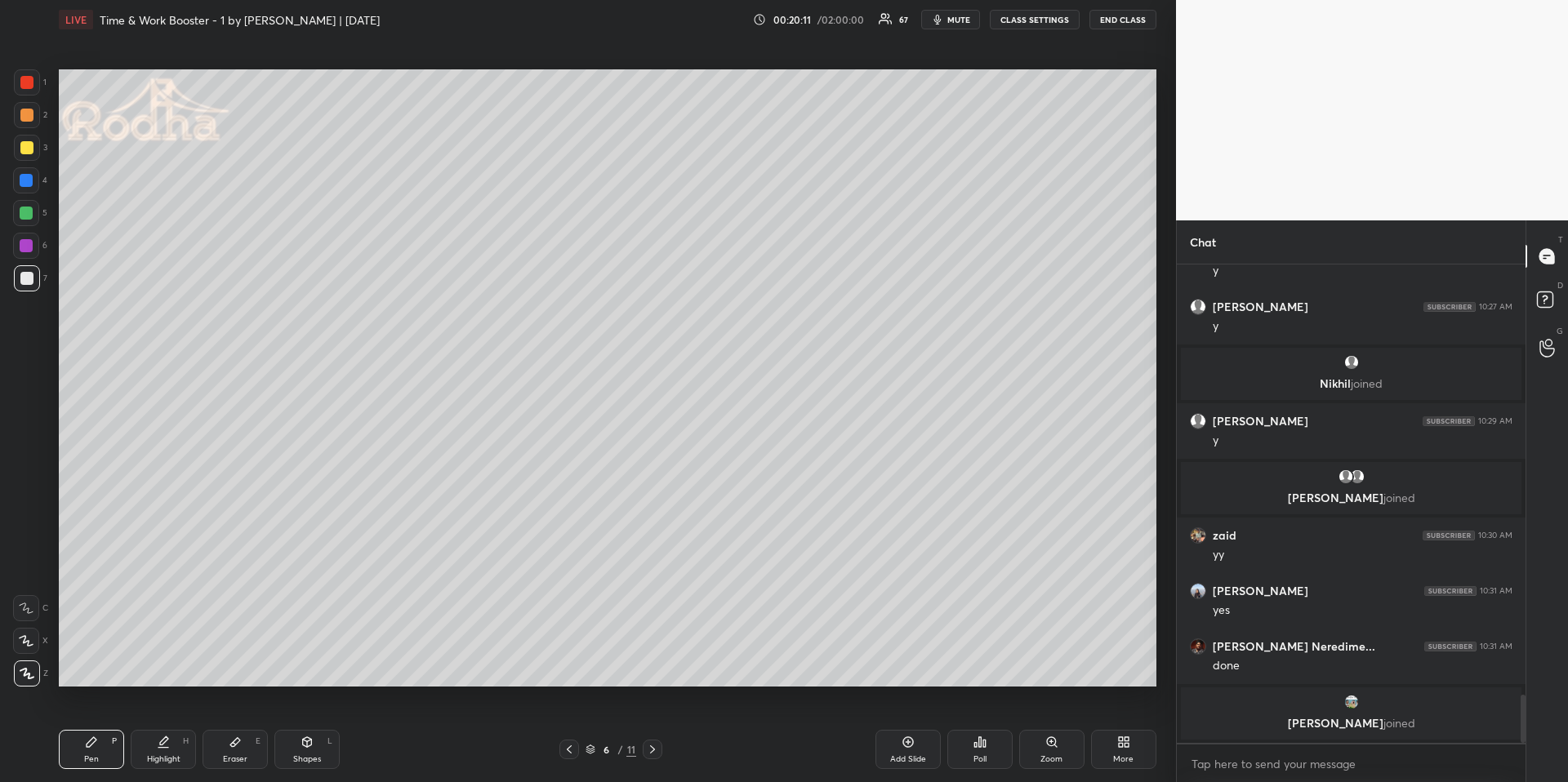
drag, startPoint x: 110, startPoint y: 753, endPoint x: 104, endPoint y: 722, distance: 31.6
click at [107, 658] on div "Pen P" at bounding box center [91, 749] width 65 height 39
click at [30, 146] on div at bounding box center [26, 147] width 13 height 13
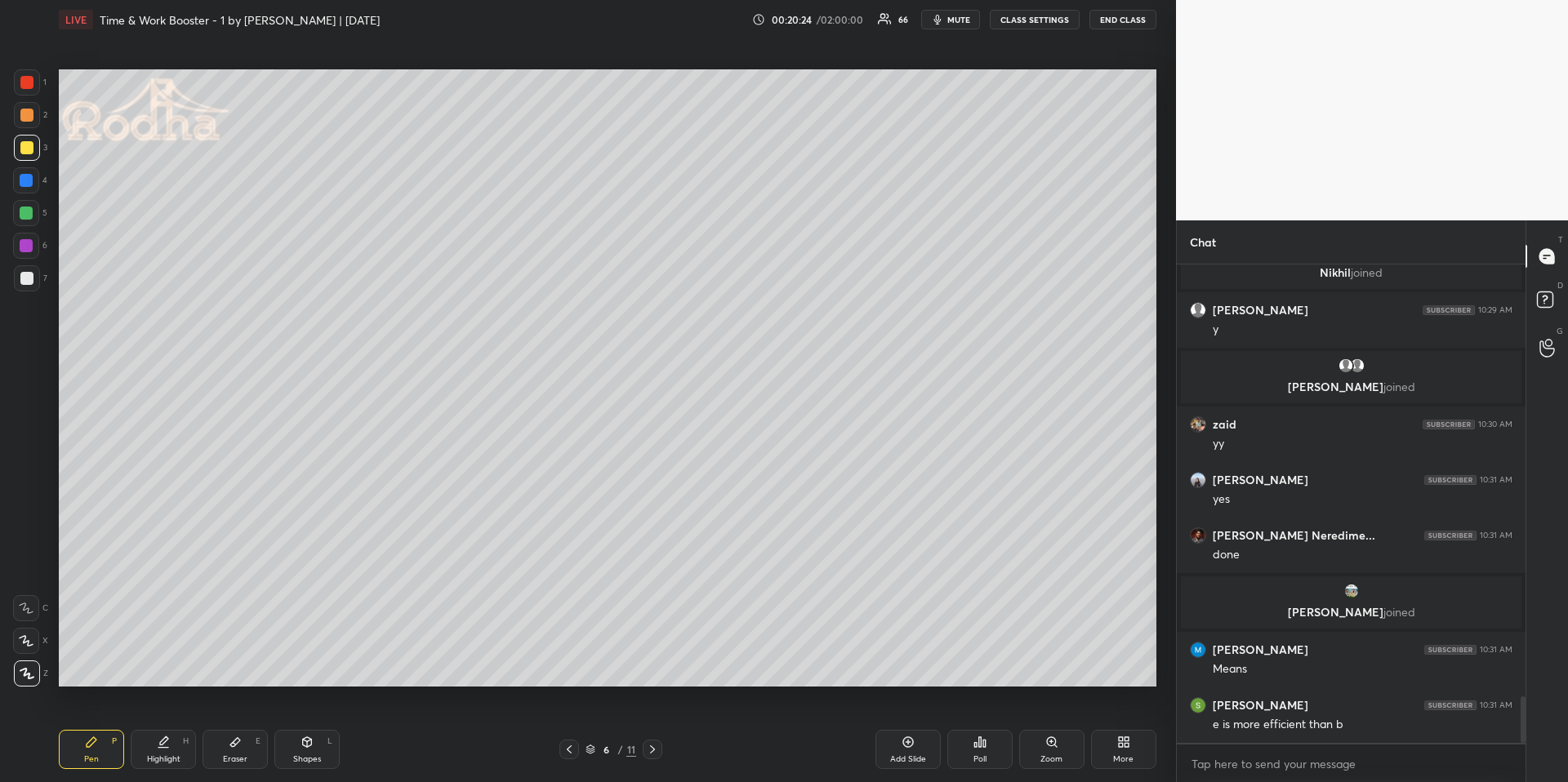
scroll to position [4408, 0]
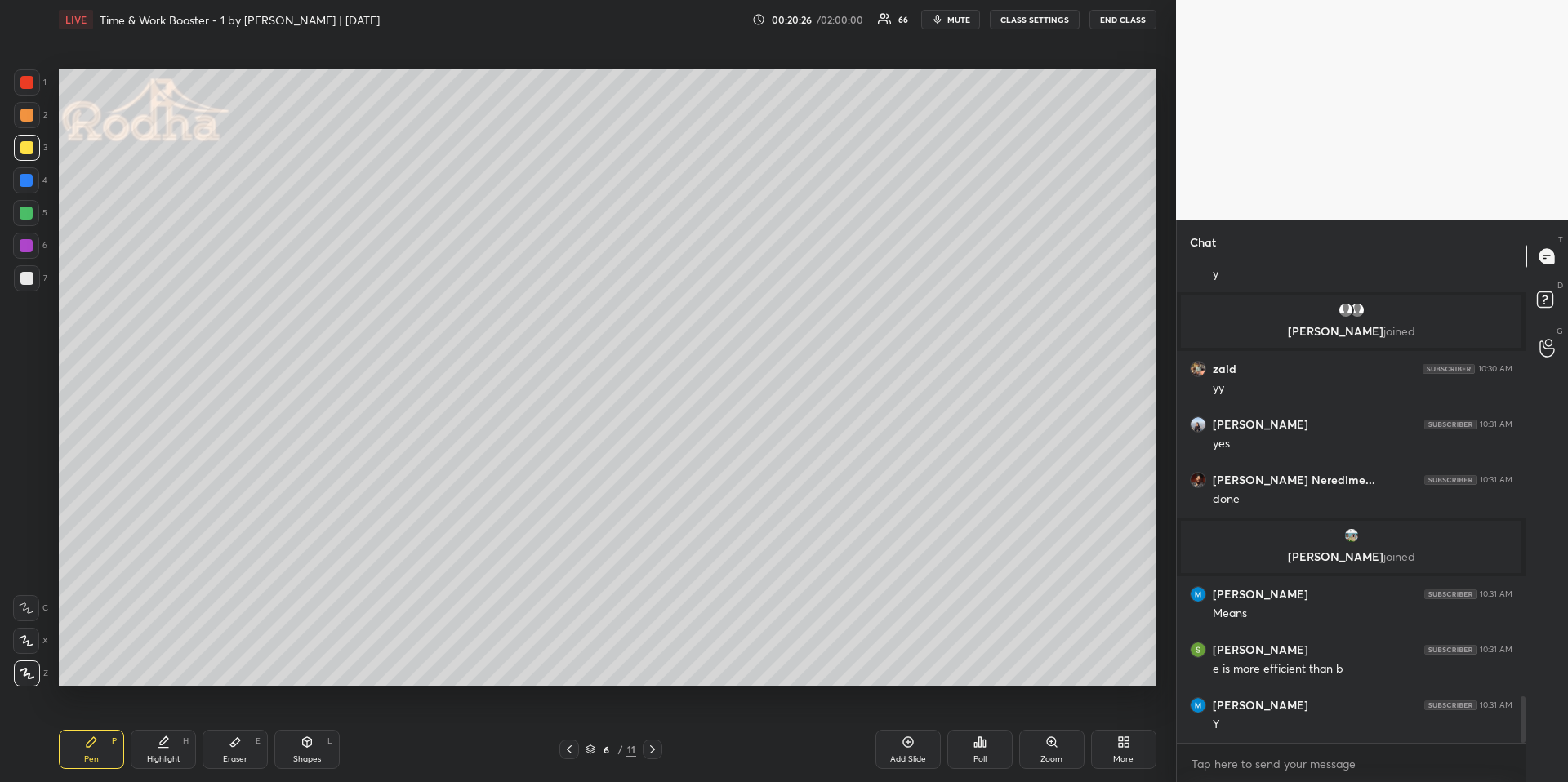
drag, startPoint x: 146, startPoint y: 769, endPoint x: 151, endPoint y: 757, distance: 13.0
click at [147, 658] on div "Highlight H" at bounding box center [163, 749] width 65 height 39
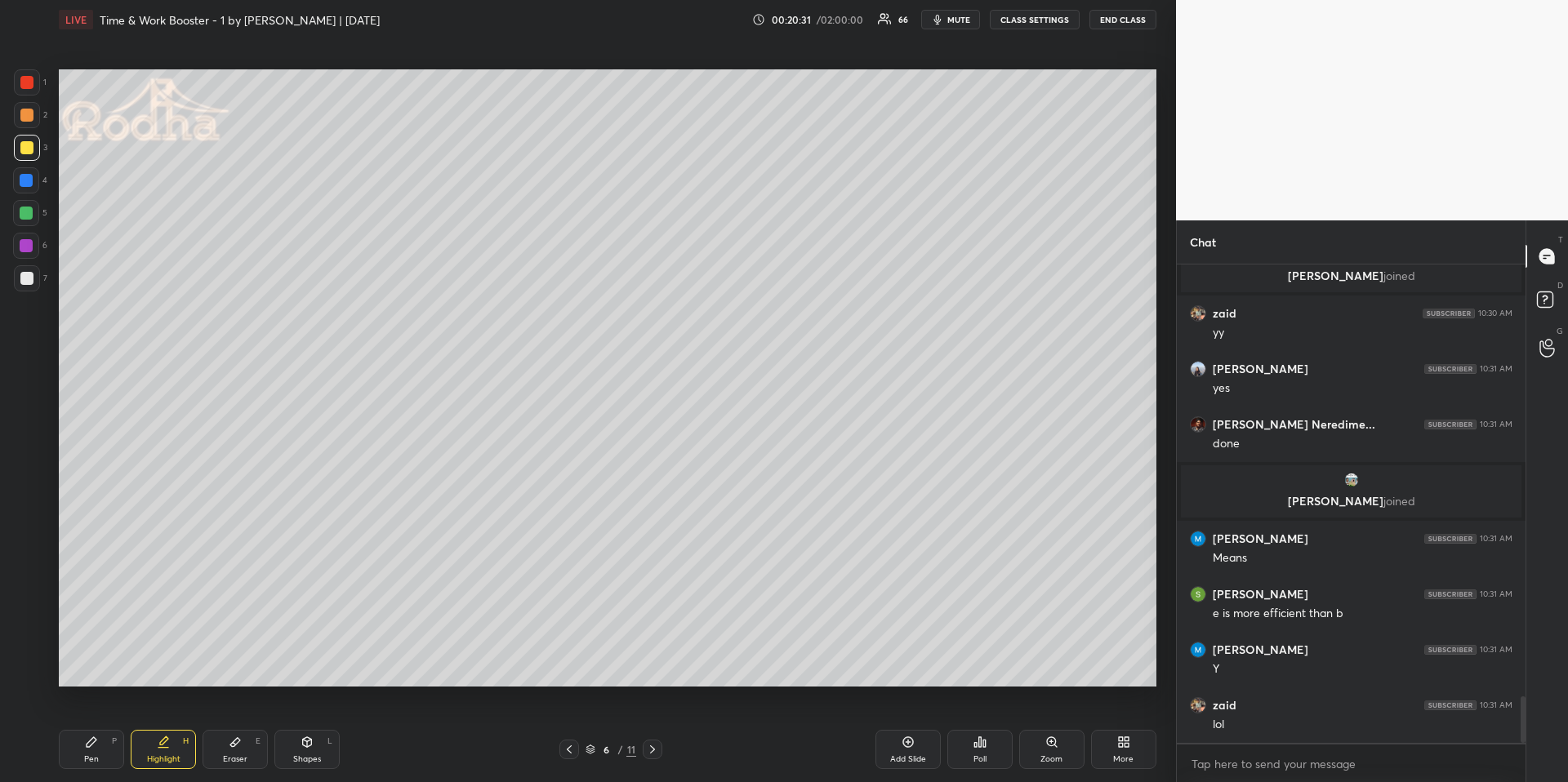
scroll to position [4520, 0]
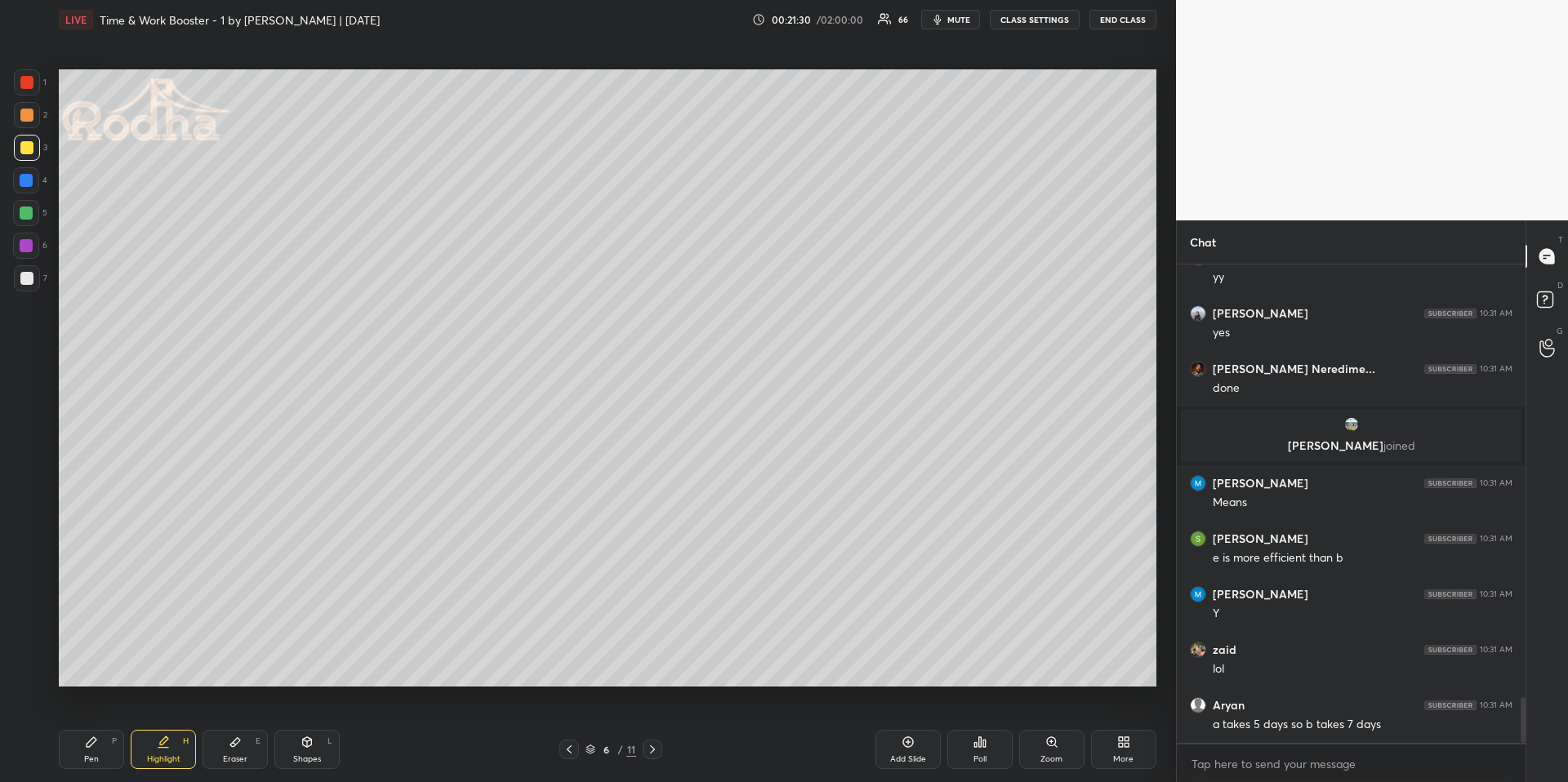
drag, startPoint x: 79, startPoint y: 747, endPoint x: 82, endPoint y: 722, distance: 25.2
click at [79, 658] on div "Pen P" at bounding box center [91, 749] width 65 height 39
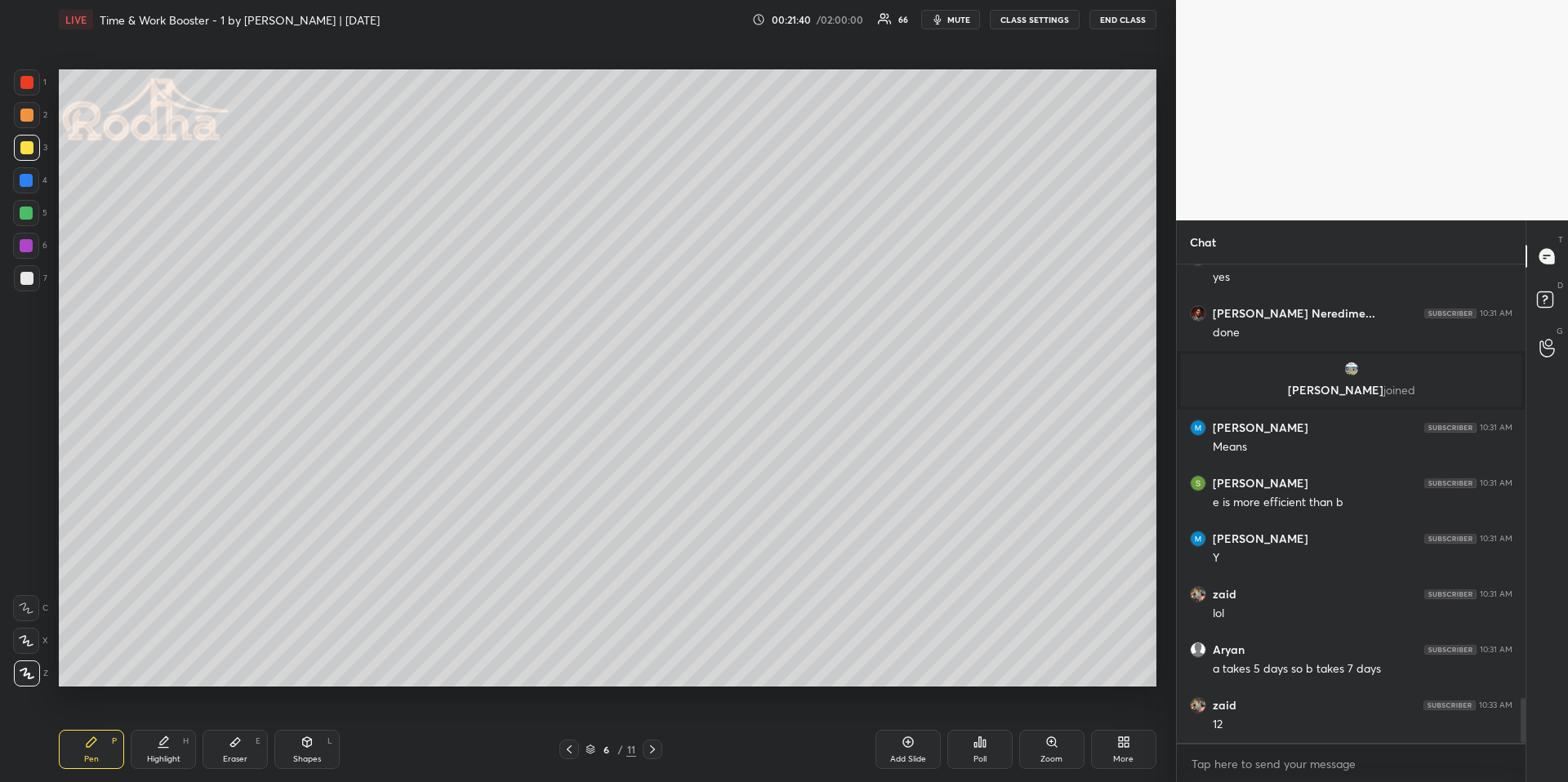
scroll to position [4631, 0]
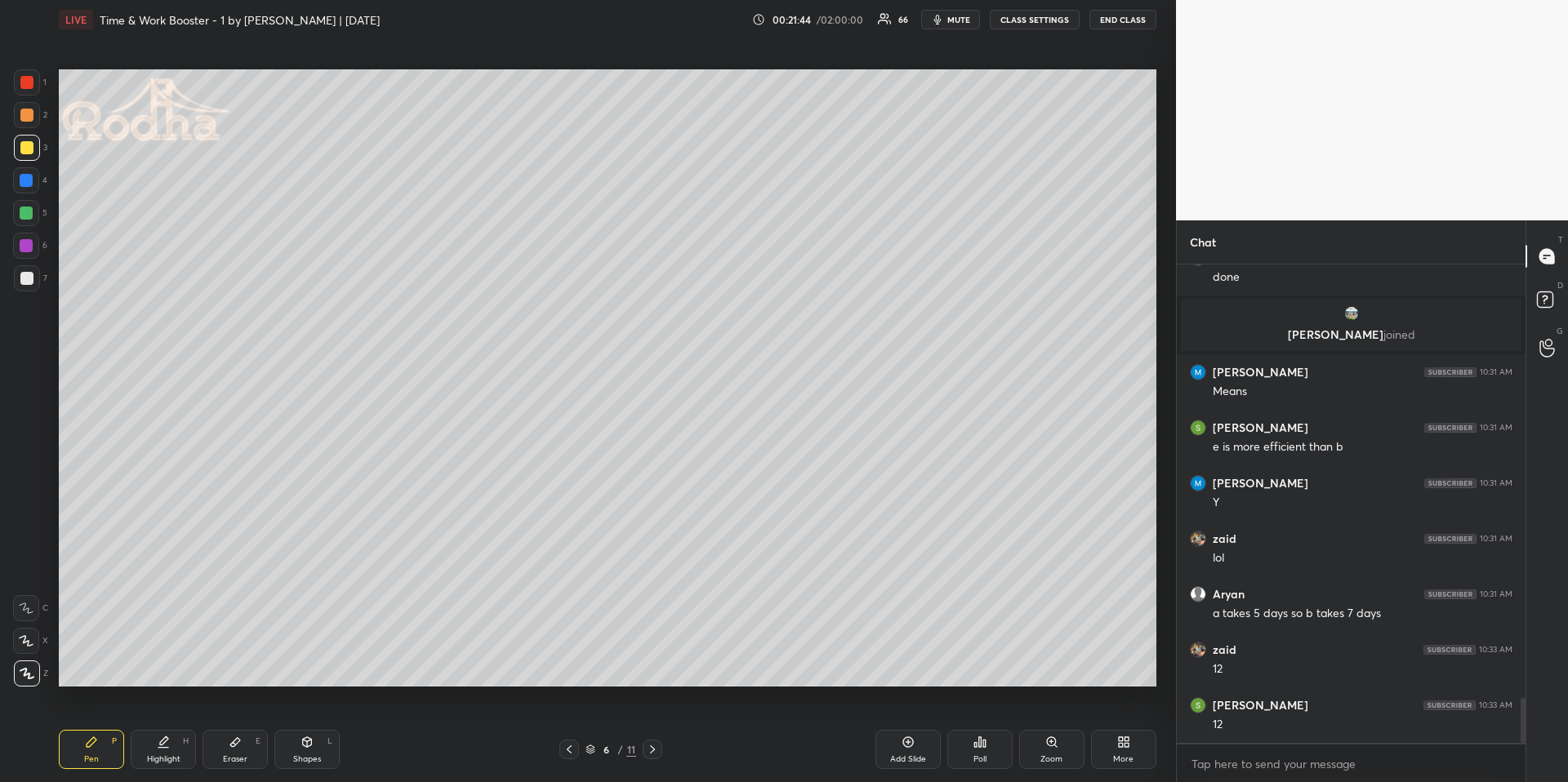
click at [29, 210] on div at bounding box center [25, 212] width 13 height 13
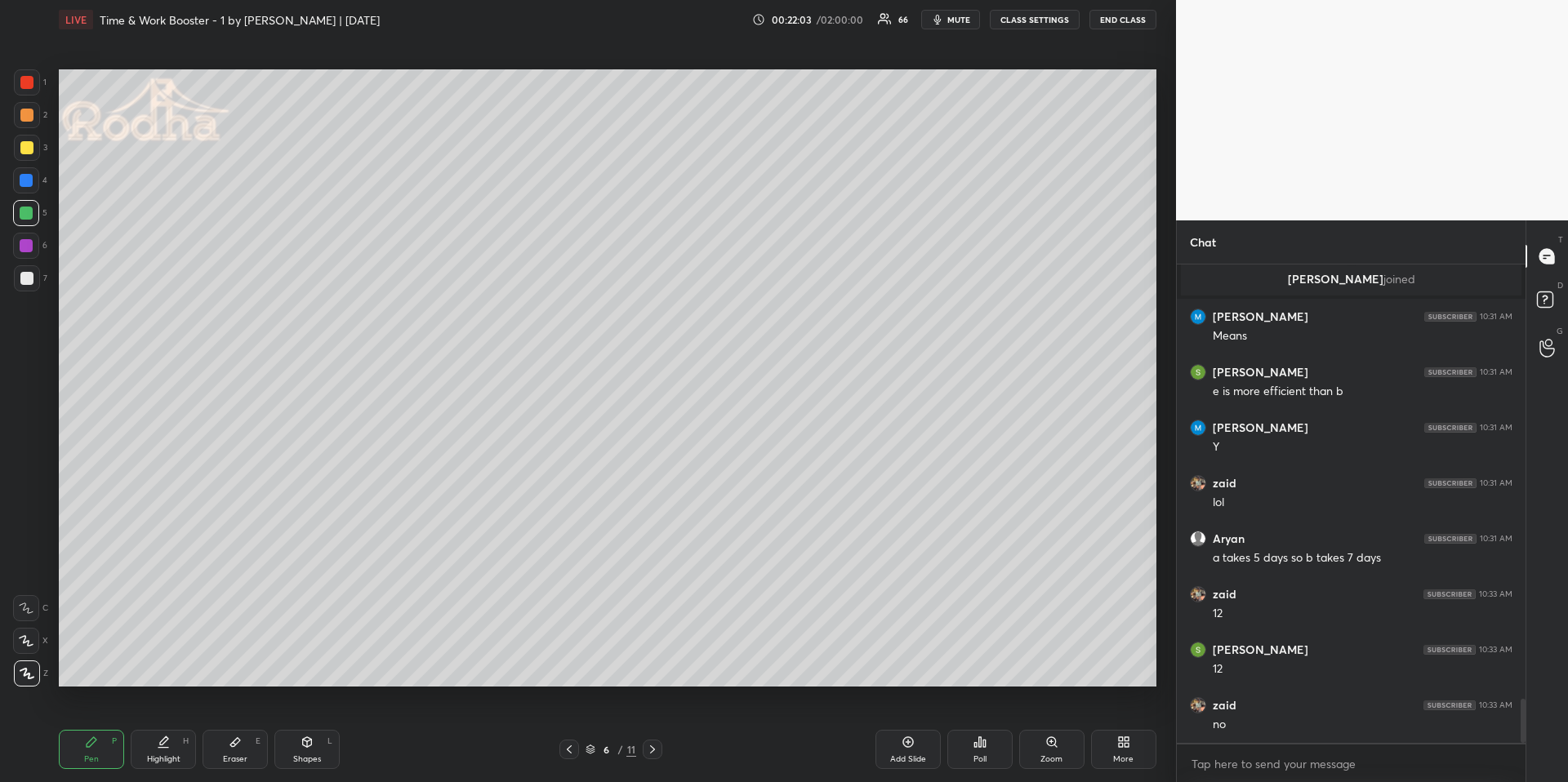
click at [169, 658] on icon at bounding box center [163, 741] width 13 height 13
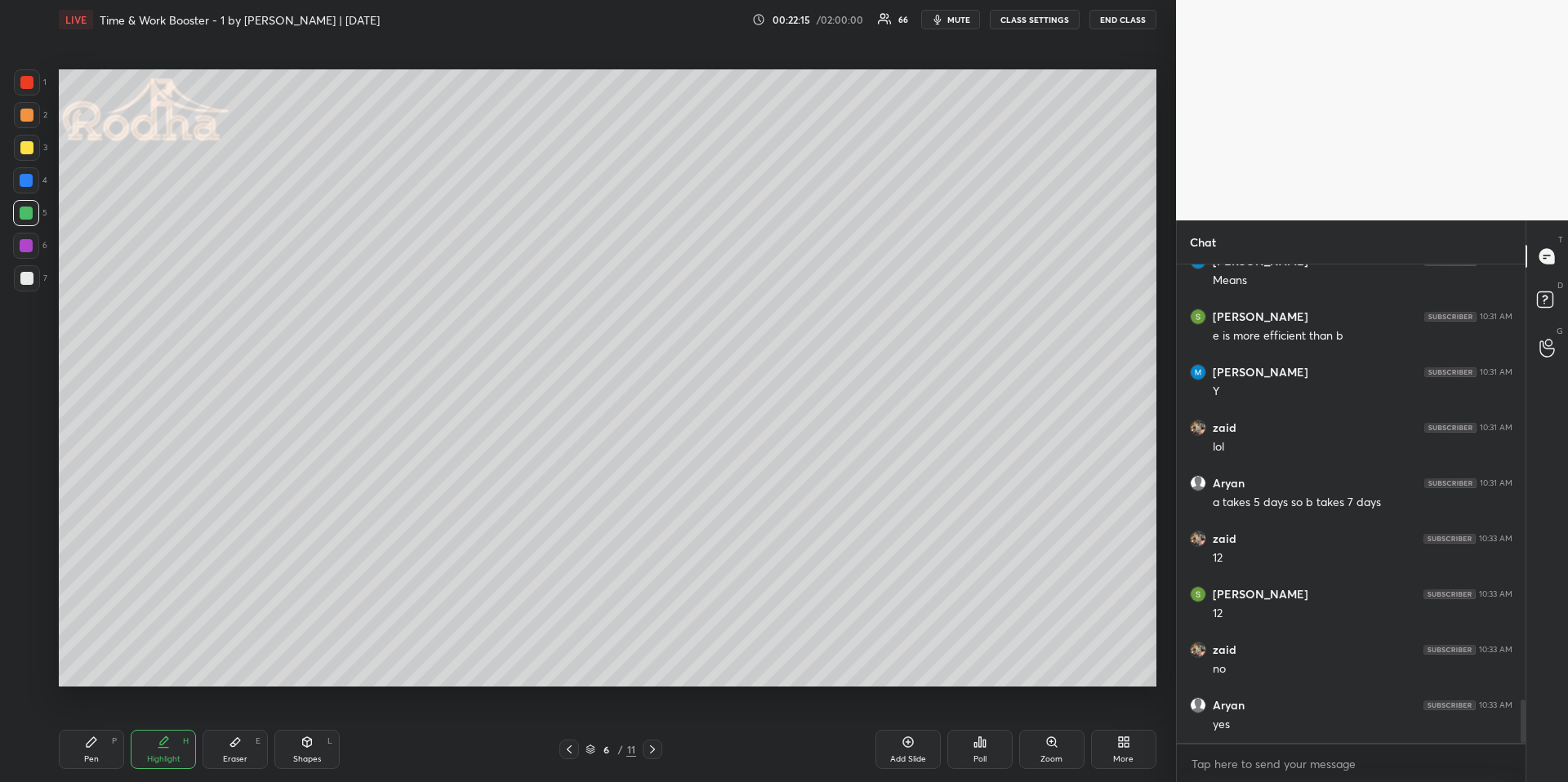
scroll to position [4798, 0]
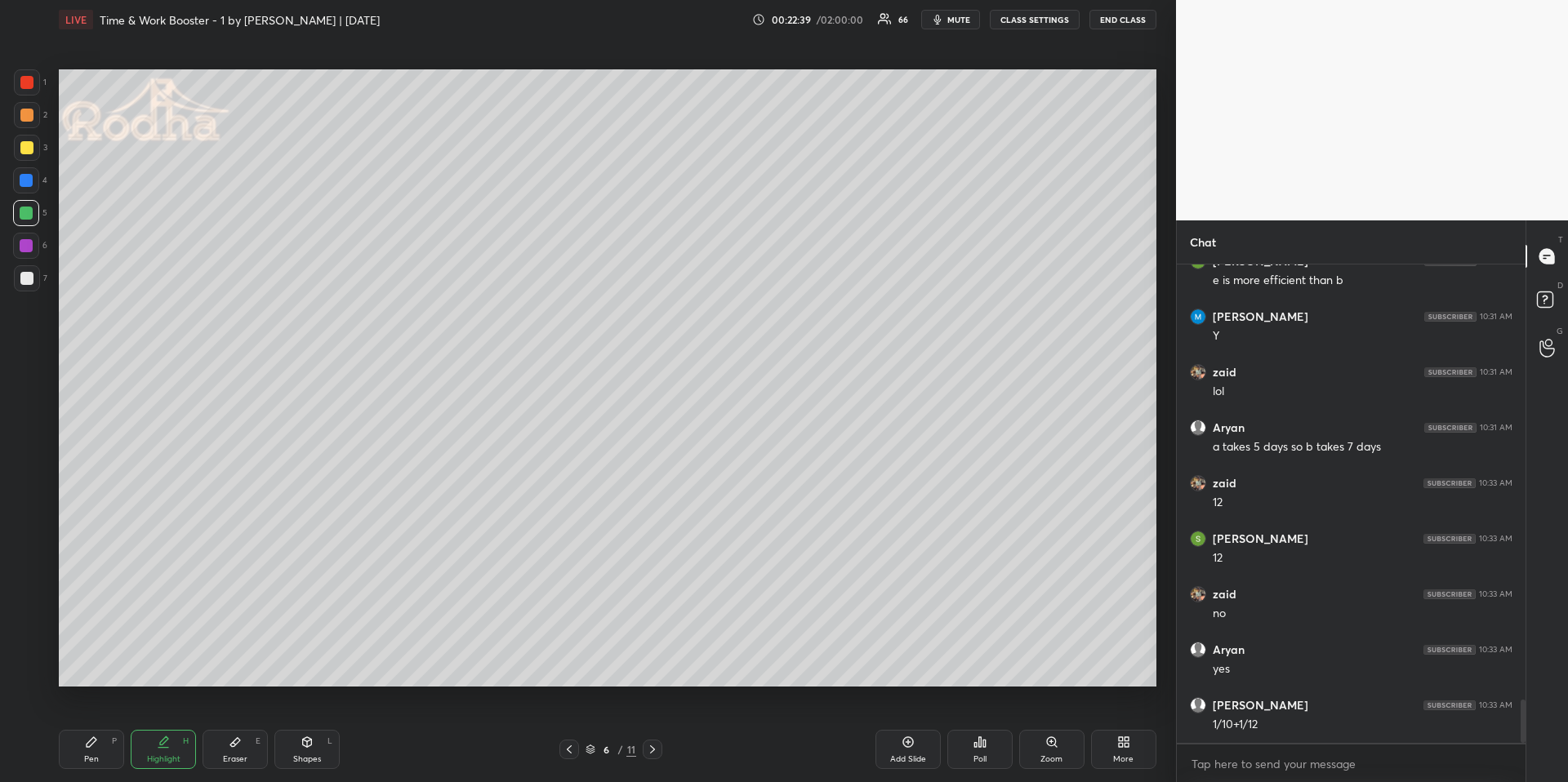
click at [106, 658] on div "Pen P" at bounding box center [91, 749] width 65 height 39
drag, startPoint x: 25, startPoint y: 116, endPoint x: 14, endPoint y: 140, distance: 26.4
click at [26, 117] on div at bounding box center [26, 114] width 13 height 13
click at [27, 145] on div at bounding box center [26, 147] width 13 height 13
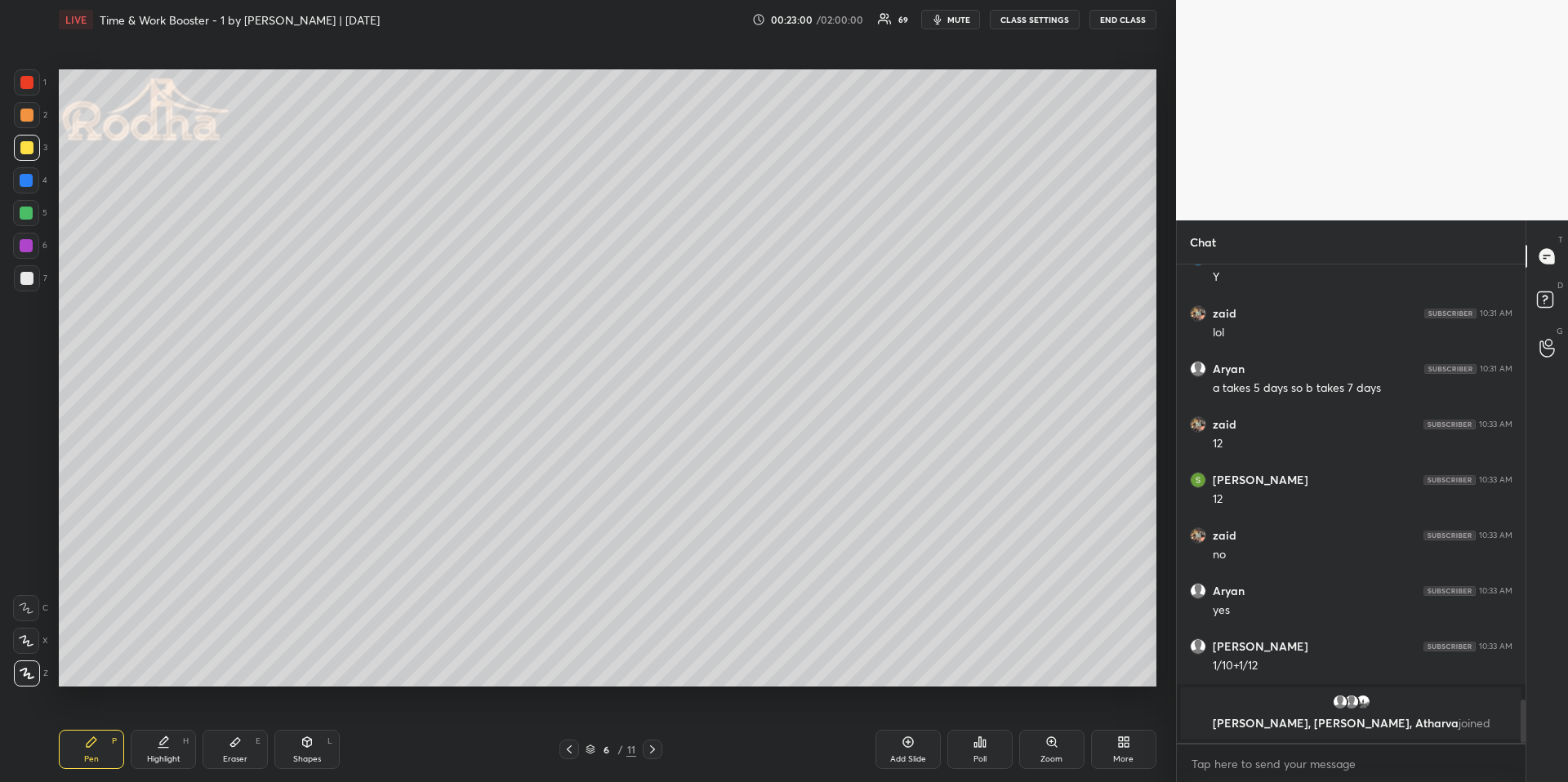
click at [170, 658] on div "Highlight H" at bounding box center [163, 749] width 65 height 39
click at [98, 658] on div "Pen P" at bounding box center [91, 749] width 65 height 39
click at [23, 174] on div at bounding box center [25, 180] width 13 height 13
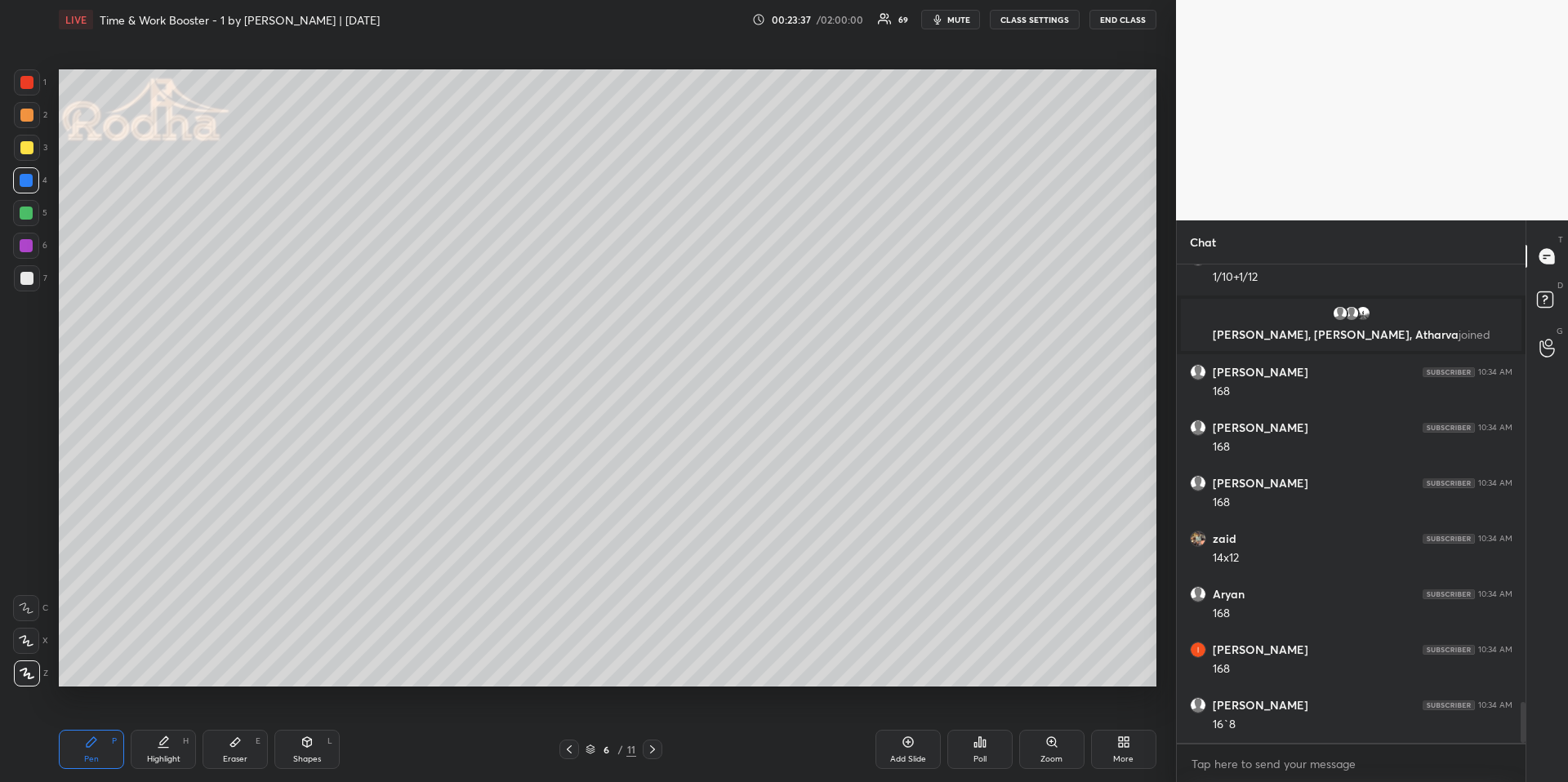
scroll to position [5146, 0]
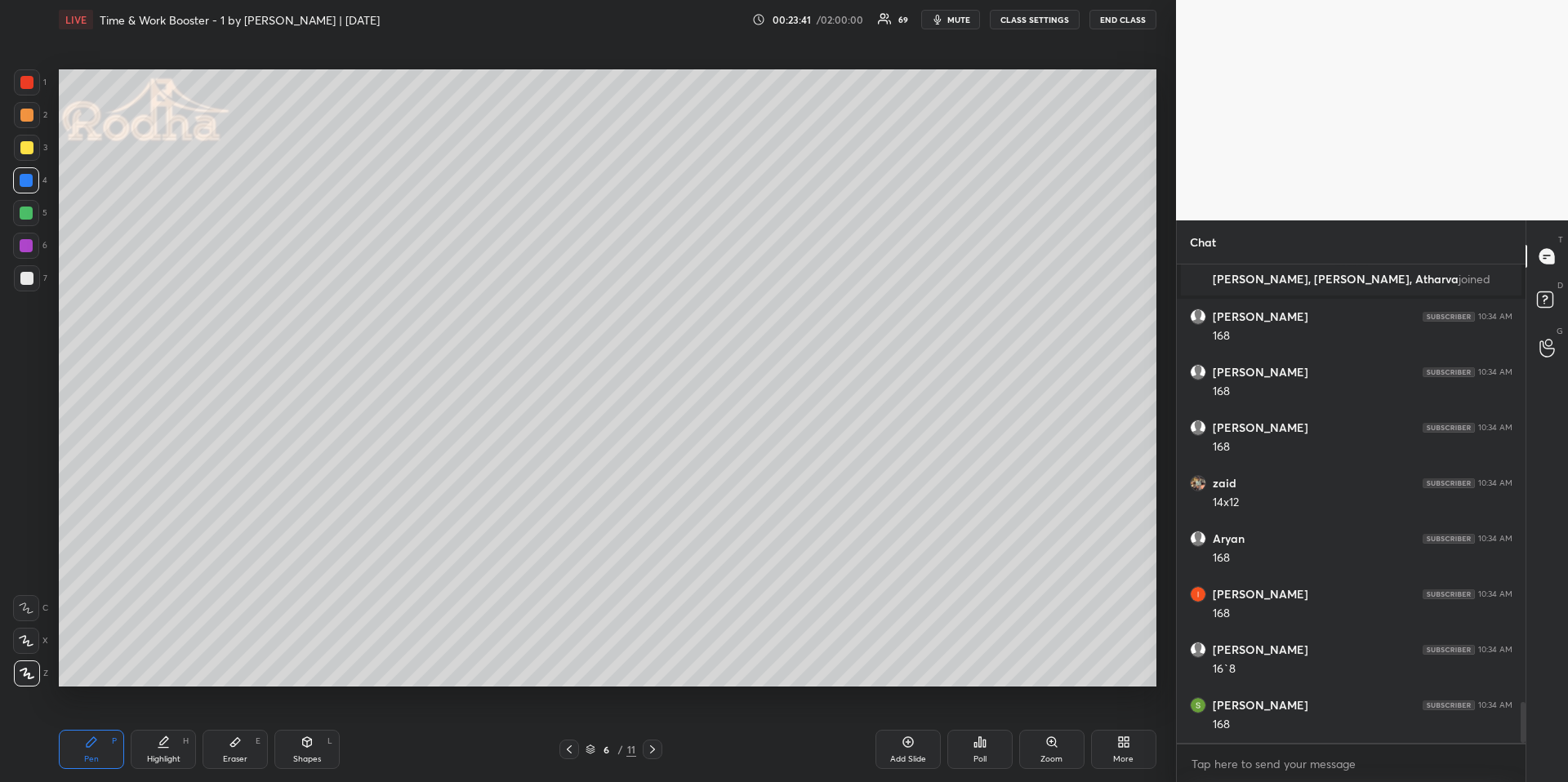
click at [169, 658] on div "Highlight" at bounding box center [164, 760] width 34 height 8
click at [91, 658] on div "Pen" at bounding box center [91, 760] width 15 height 8
click at [23, 141] on div at bounding box center [26, 147] width 13 height 13
drag, startPoint x: 246, startPoint y: 740, endPoint x: 242, endPoint y: 727, distance: 13.6
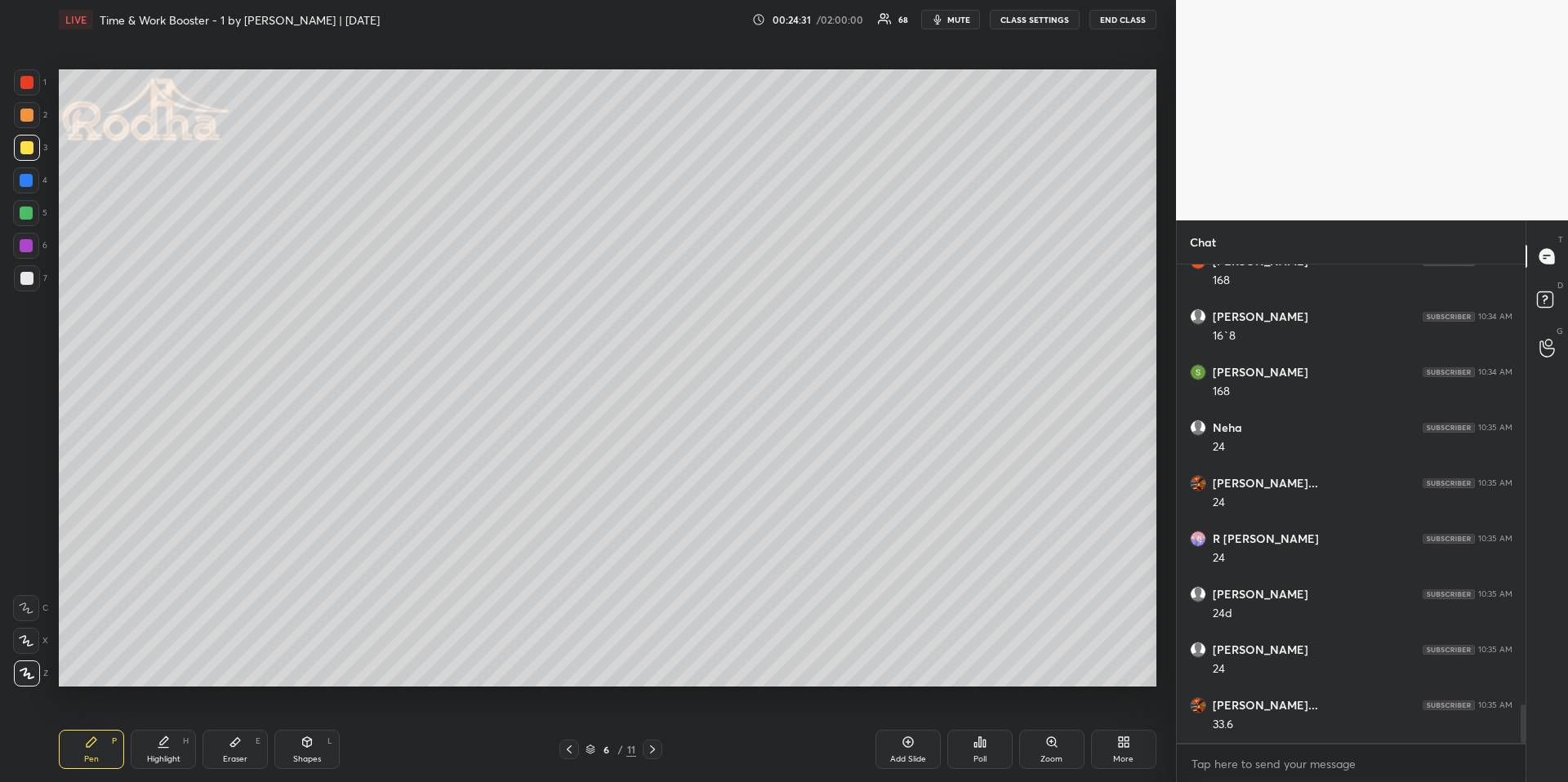
click at [246, 658] on div "Eraser E" at bounding box center [235, 749] width 65 height 39
drag, startPoint x: 18, startPoint y: 667, endPoint x: 35, endPoint y: 656, distance: 20.2
click at [19, 658] on div at bounding box center [25, 673] width 26 height 26
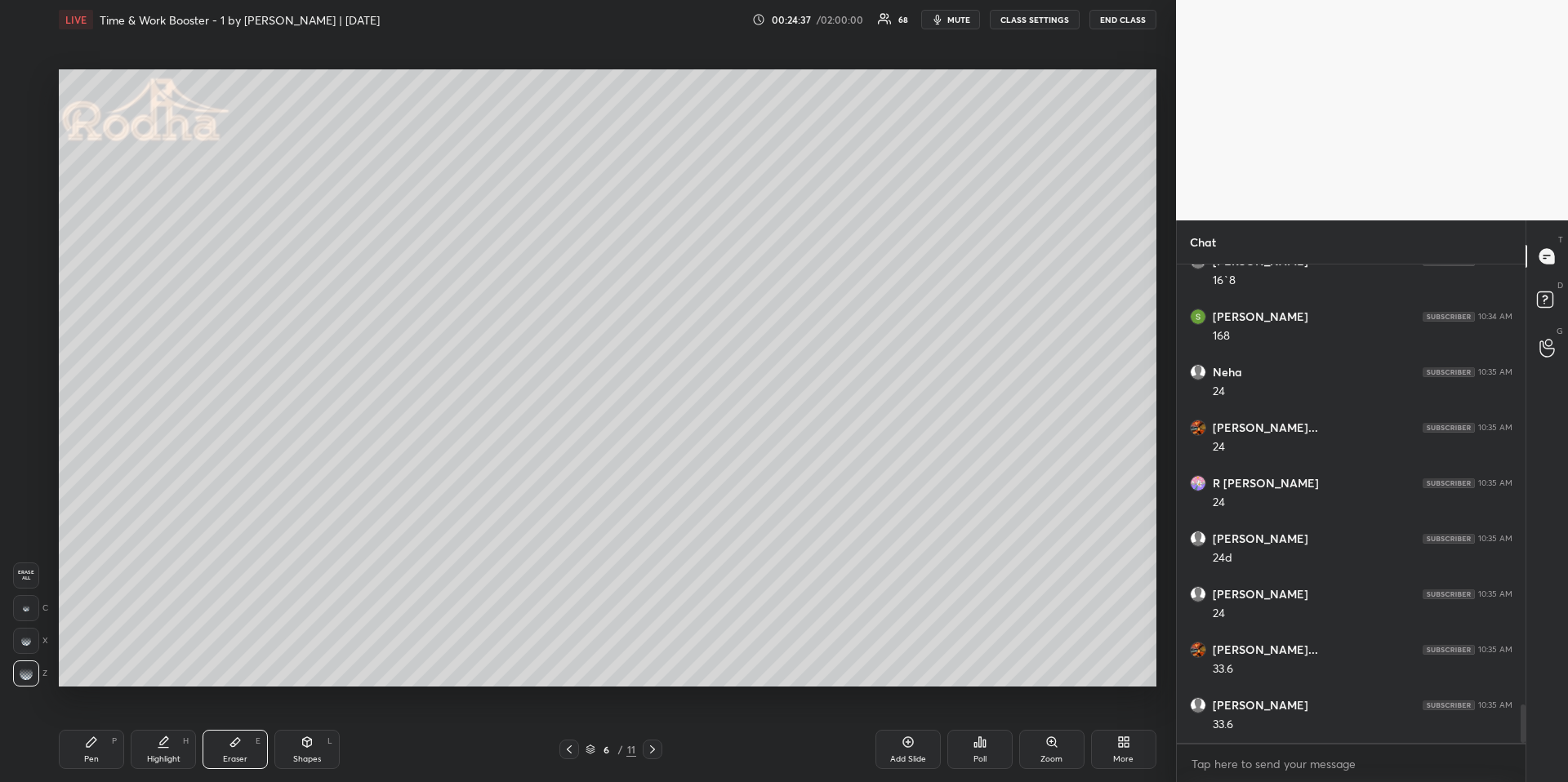
click at [98, 658] on div "Pen P" at bounding box center [91, 749] width 65 height 39
click at [28, 150] on div at bounding box center [26, 147] width 13 height 13
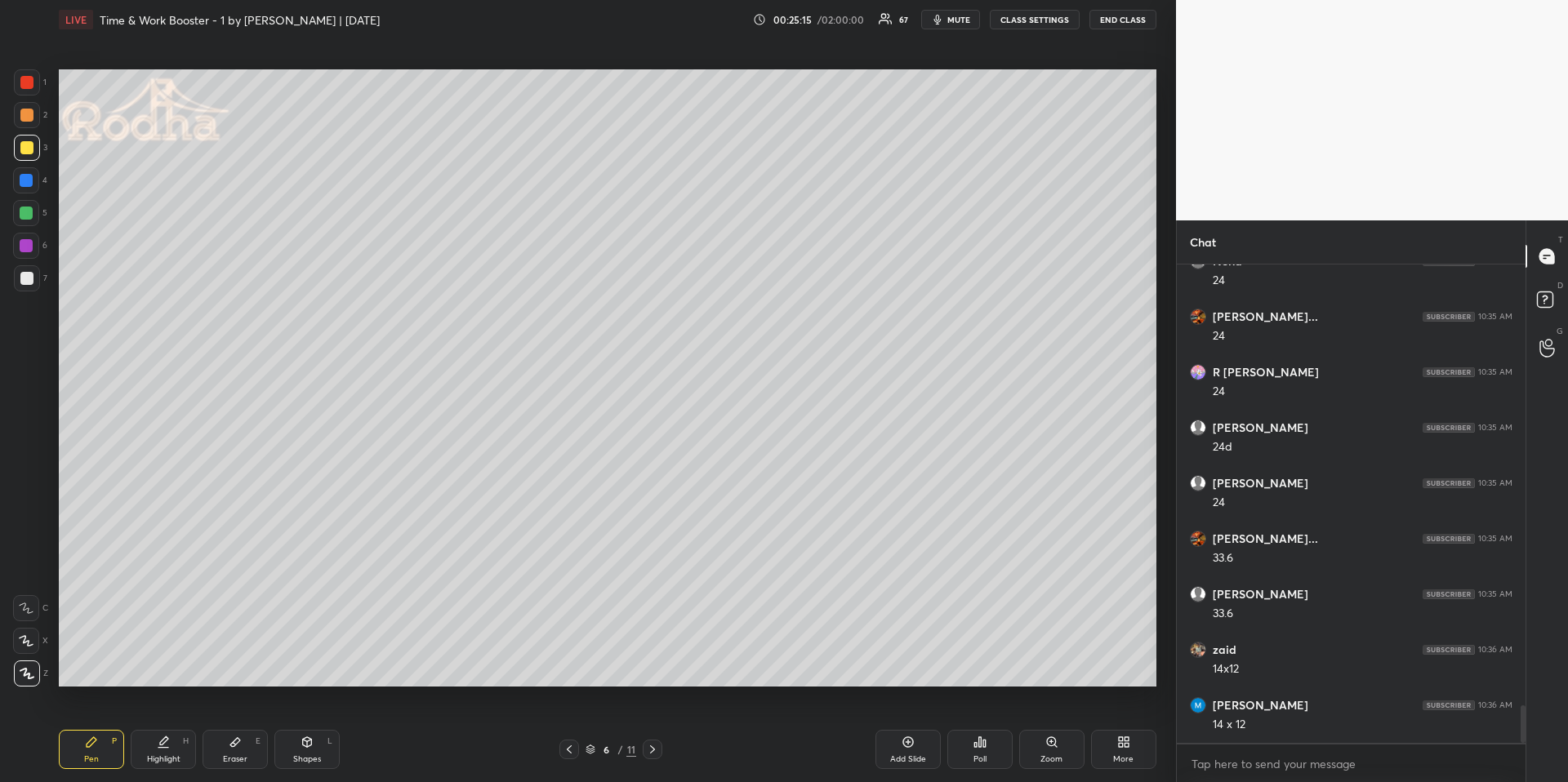
scroll to position [5702, 0]
click at [164, 658] on icon at bounding box center [164, 740] width 8 height 8
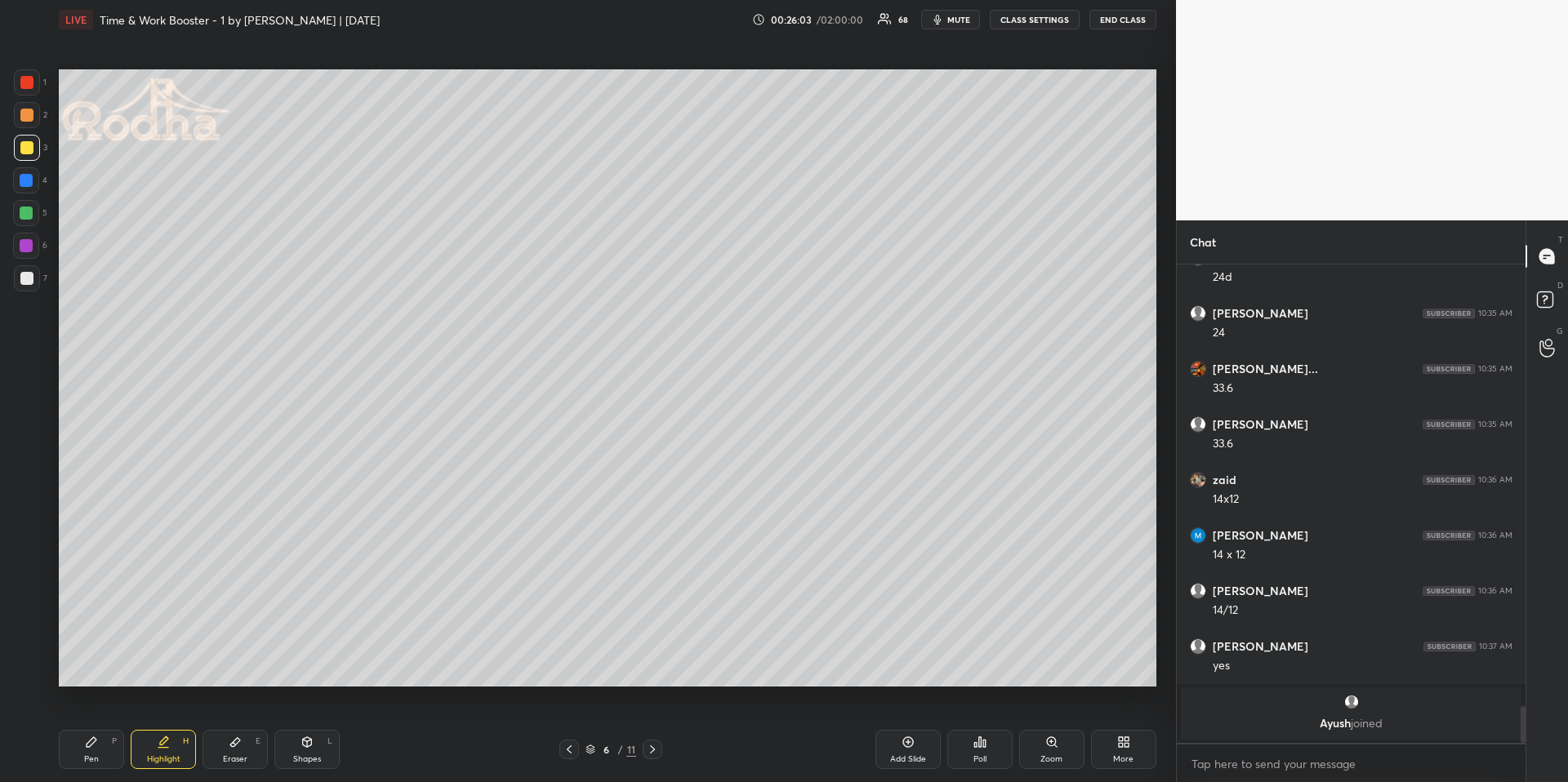
drag, startPoint x: 79, startPoint y: 770, endPoint x: 79, endPoint y: 748, distance: 22.0
click at [80, 658] on div "Pen P Highlight H Eraser E Shapes L 6 / 11 Add Slide Poll Zoom More" at bounding box center [608, 749] width 1098 height 65
click at [84, 658] on div "Pen P" at bounding box center [91, 749] width 65 height 39
click at [37, 186] on div at bounding box center [25, 180] width 26 height 26
drag, startPoint x: 164, startPoint y: 747, endPoint x: 172, endPoint y: 689, distance: 58.5
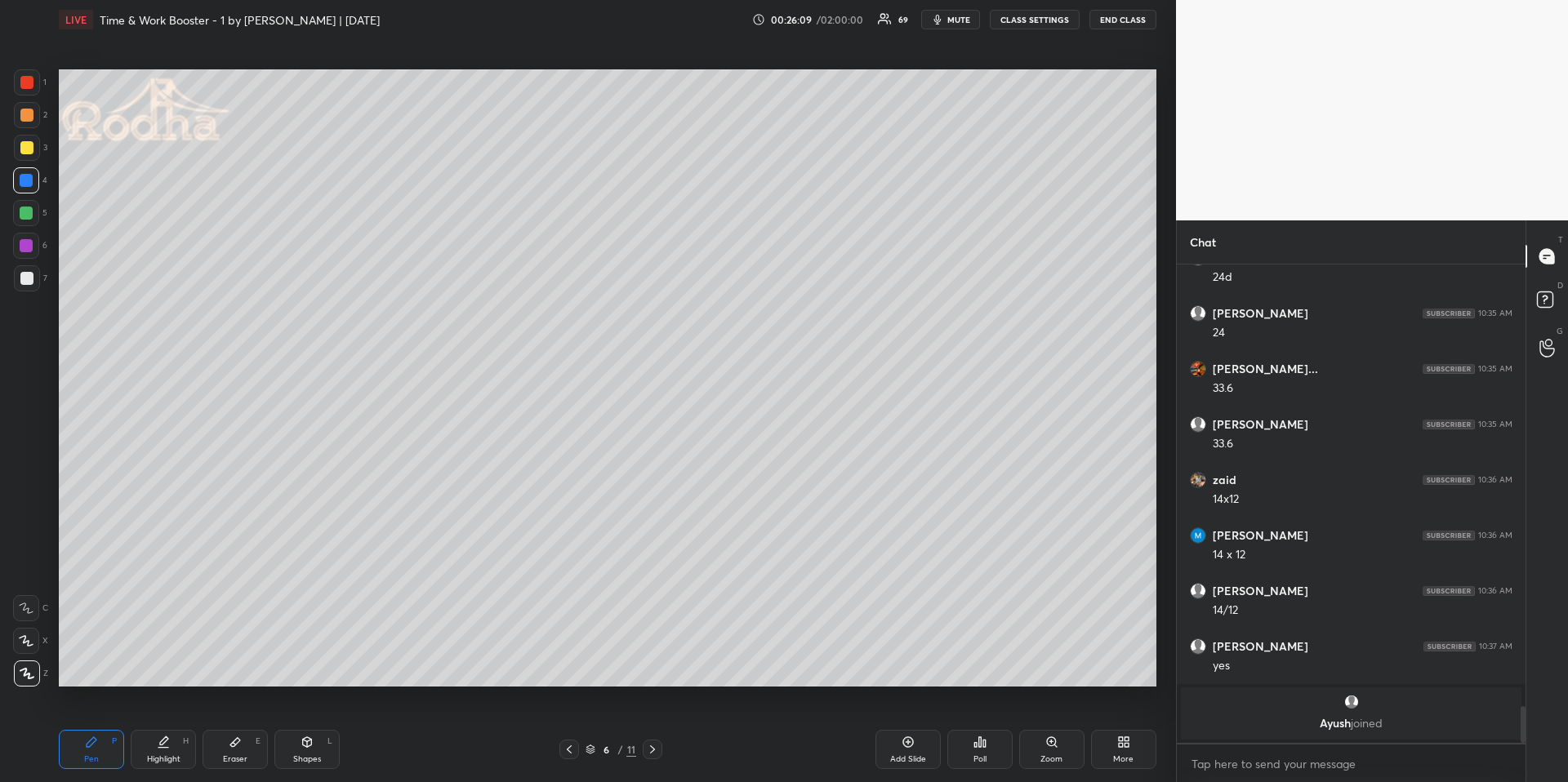
click at [164, 658] on icon at bounding box center [163, 741] width 13 height 13
click at [74, 658] on div "Pen P" at bounding box center [91, 749] width 65 height 39
click at [23, 153] on div at bounding box center [26, 147] width 13 height 13
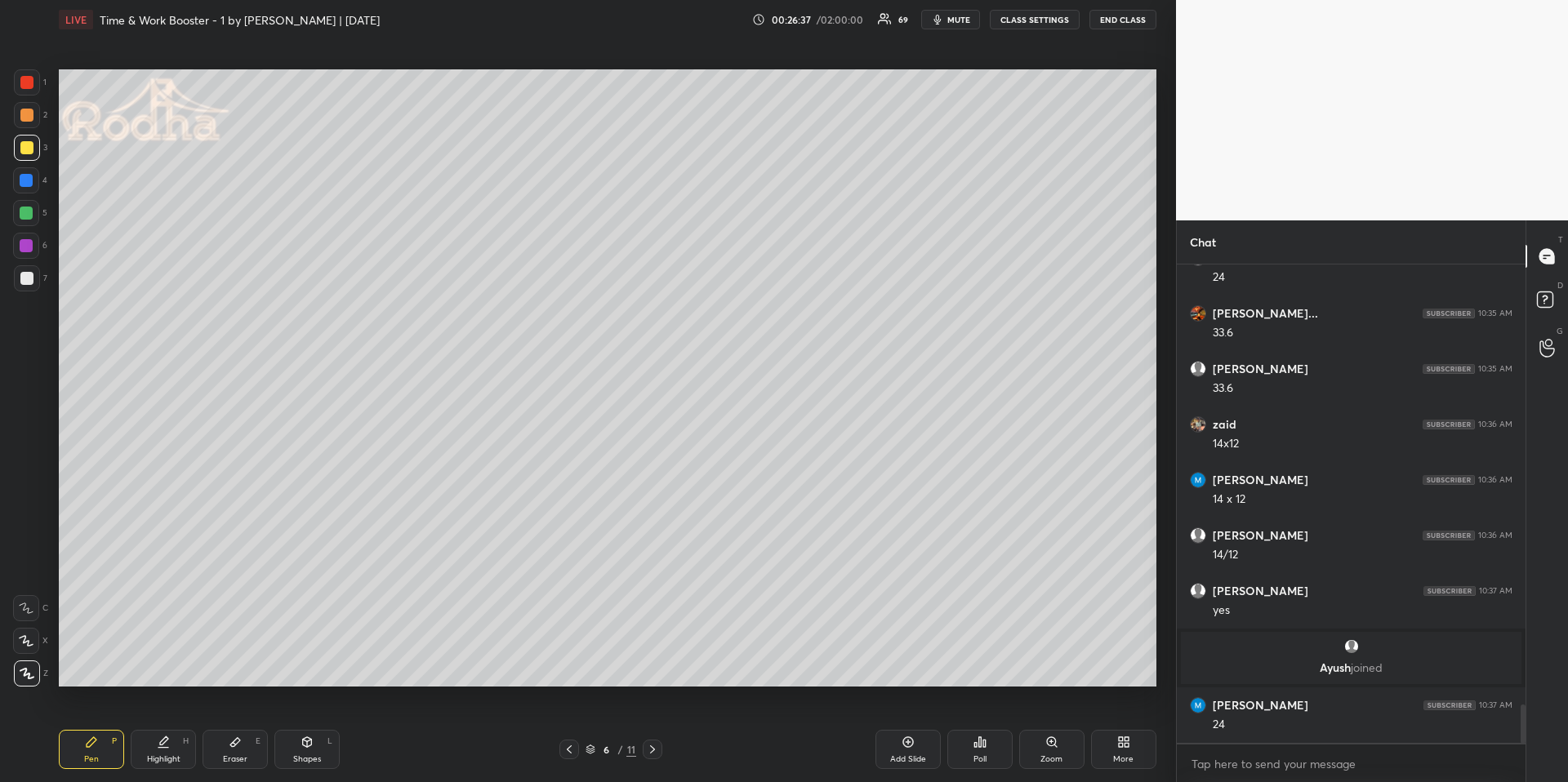
click at [28, 181] on div at bounding box center [25, 180] width 13 height 13
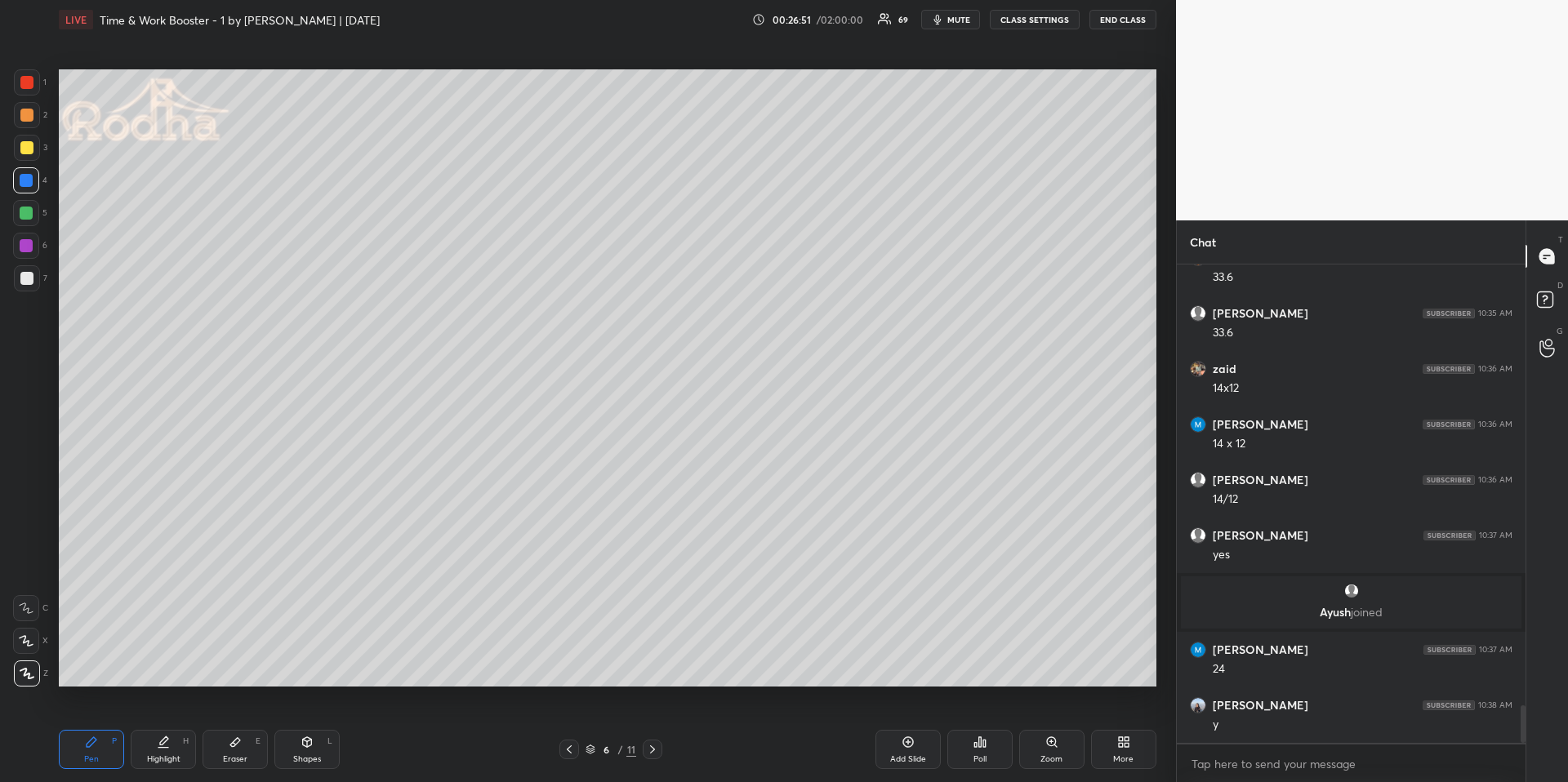
click at [174, 658] on div "Highlight H" at bounding box center [163, 749] width 65 height 39
click at [80, 658] on div "Pen P" at bounding box center [91, 749] width 65 height 39
drag, startPoint x: 24, startPoint y: 146, endPoint x: 8, endPoint y: 173, distance: 31.4
click at [23, 147] on div at bounding box center [26, 147] width 13 height 13
drag, startPoint x: 26, startPoint y: 644, endPoint x: 51, endPoint y: 640, distance: 25.3
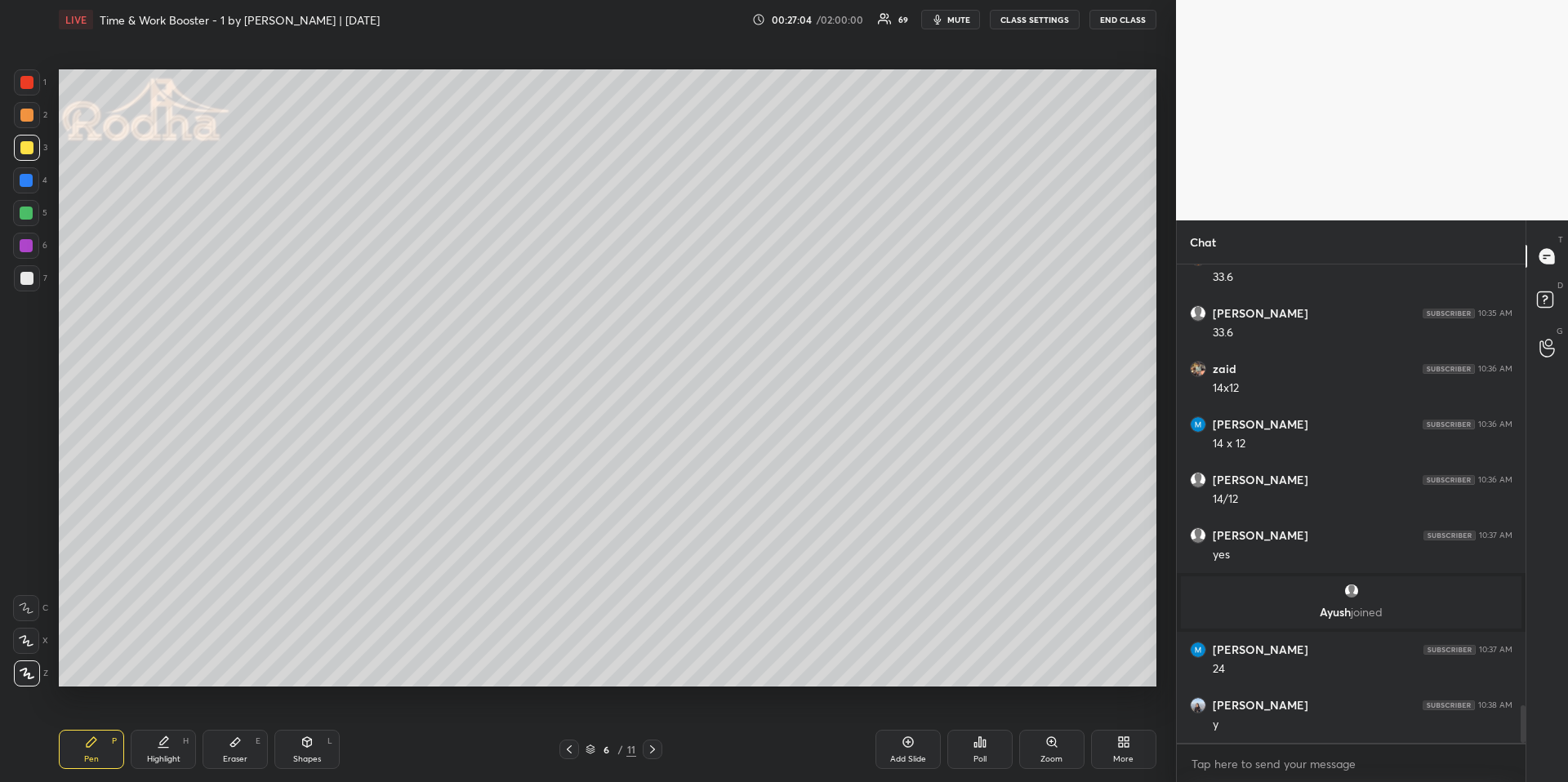
click at [28, 645] on icon at bounding box center [25, 641] width 15 height 12
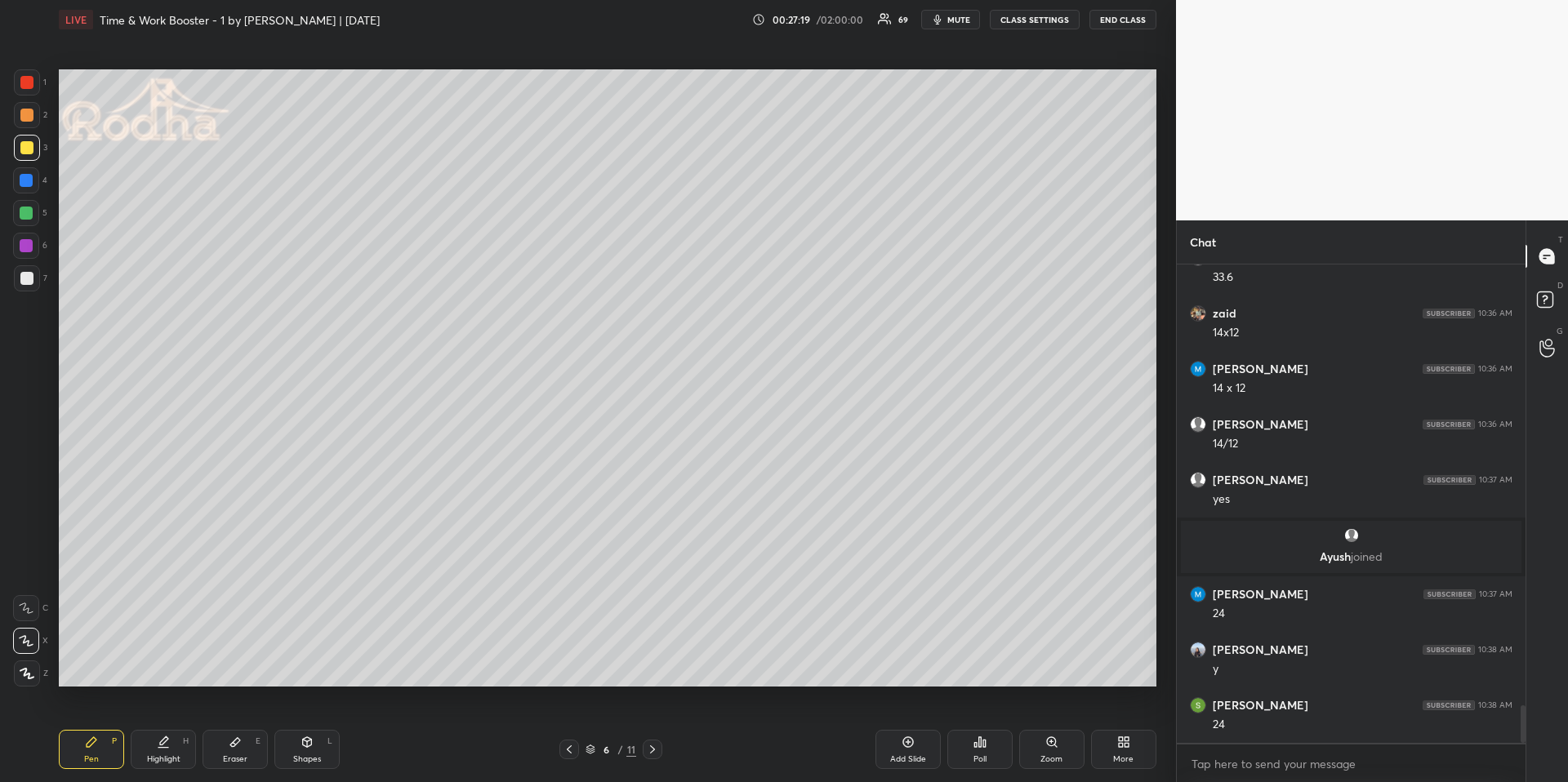
click at [26, 214] on div at bounding box center [25, 212] width 13 height 13
drag, startPoint x: 31, startPoint y: 681, endPoint x: 41, endPoint y: 662, distance: 21.5
click at [31, 658] on div at bounding box center [26, 673] width 26 height 26
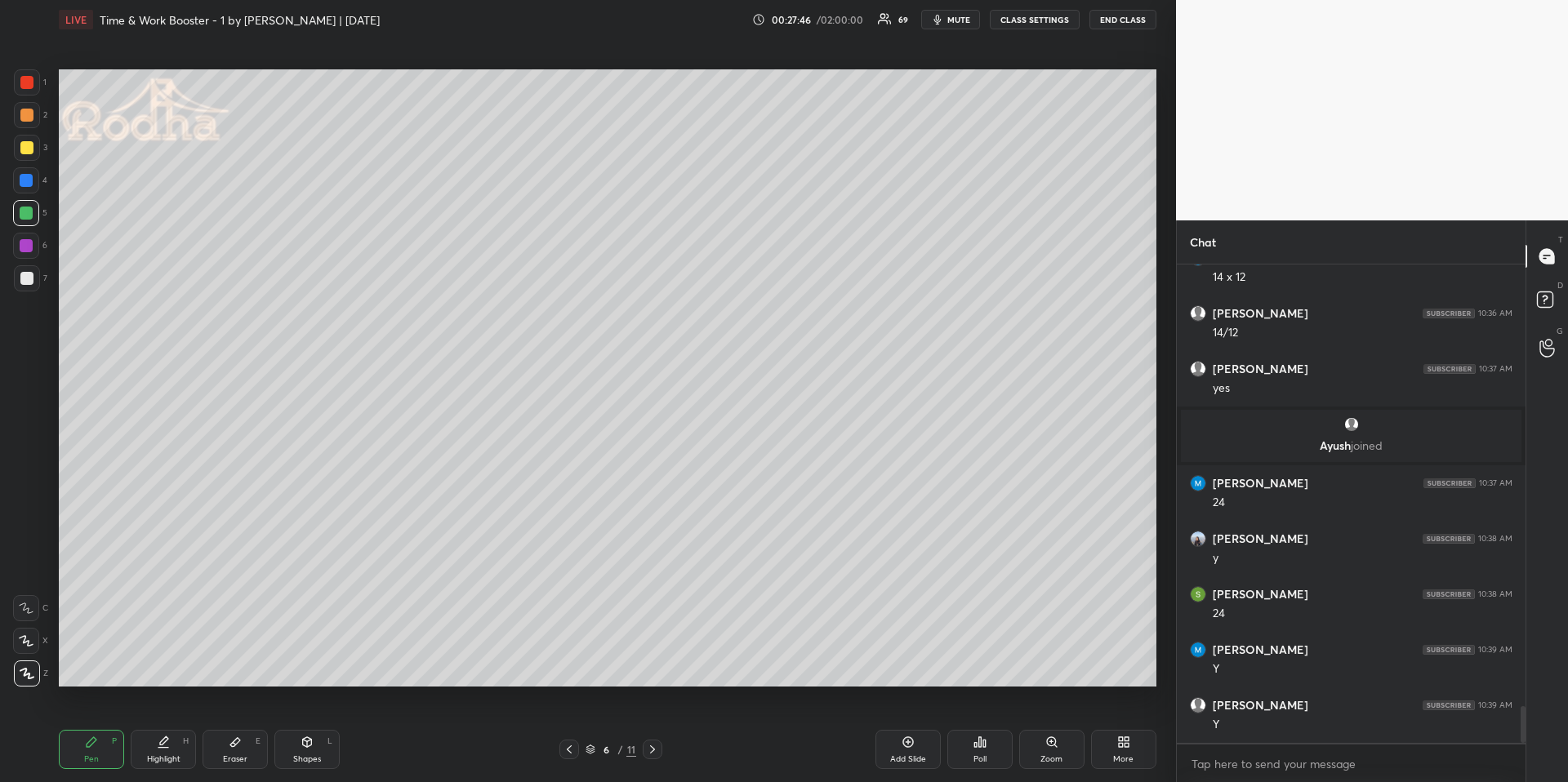
scroll to position [5828, 0]
click at [571, 658] on icon at bounding box center [569, 749] width 5 height 8
click at [570, 658] on icon at bounding box center [569, 749] width 13 height 13
drag, startPoint x: 164, startPoint y: 756, endPoint x: 180, endPoint y: 745, distance: 19.4
click at [169, 658] on div "Highlight" at bounding box center [164, 760] width 34 height 8
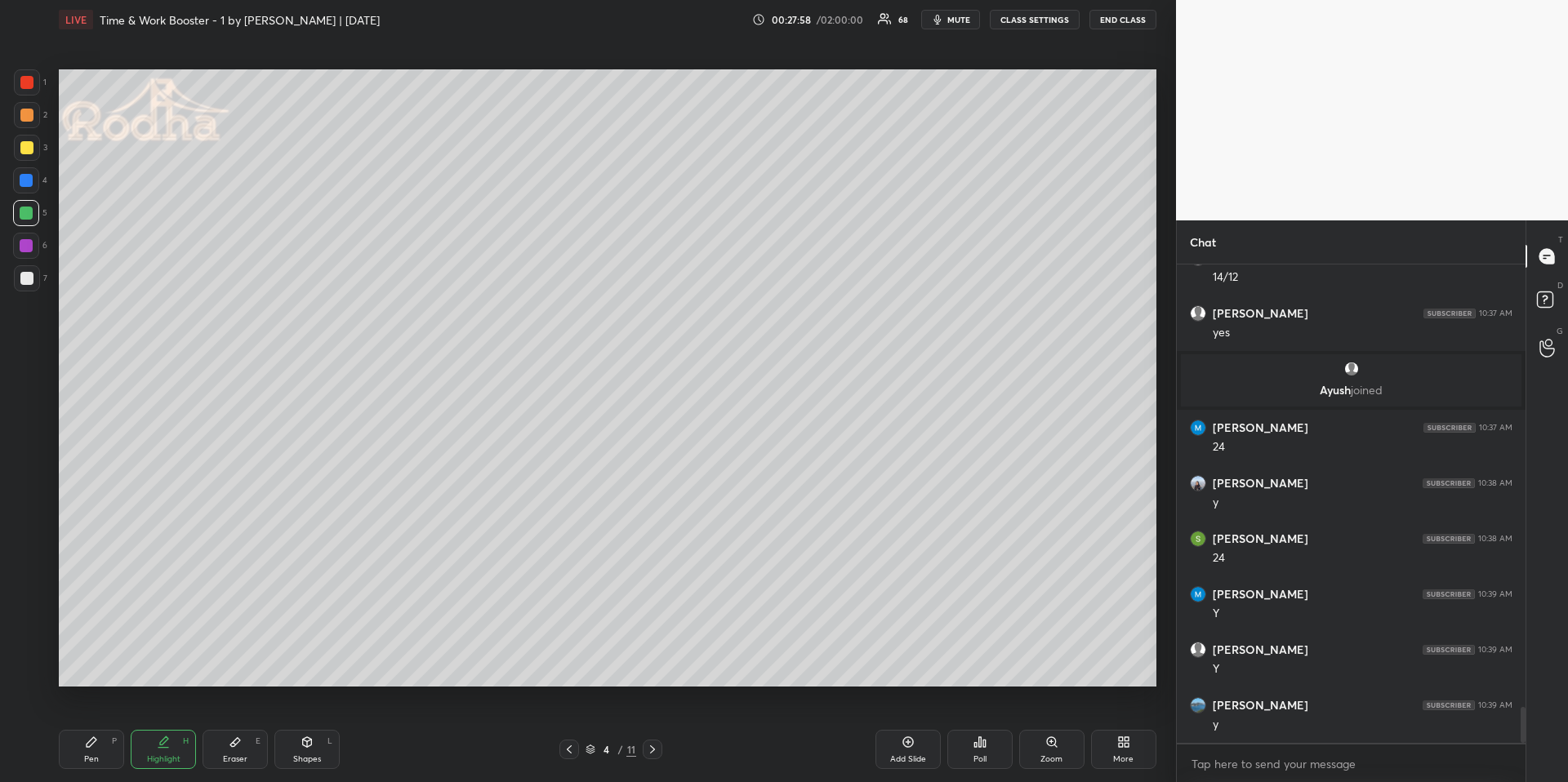
drag, startPoint x: 250, startPoint y: 730, endPoint x: 260, endPoint y: 731, distance: 10.0
click at [248, 658] on div "Pen P Highlight H Eraser E Shapes L 4 / 11 Add Slide Poll Zoom More" at bounding box center [608, 749] width 1098 height 65
drag, startPoint x: 253, startPoint y: 758, endPoint x: 252, endPoint y: 747, distance: 11.0
click at [247, 658] on div "Eraser E" at bounding box center [235, 749] width 65 height 39
drag, startPoint x: 70, startPoint y: 742, endPoint x: 63, endPoint y: 720, distance: 23.1
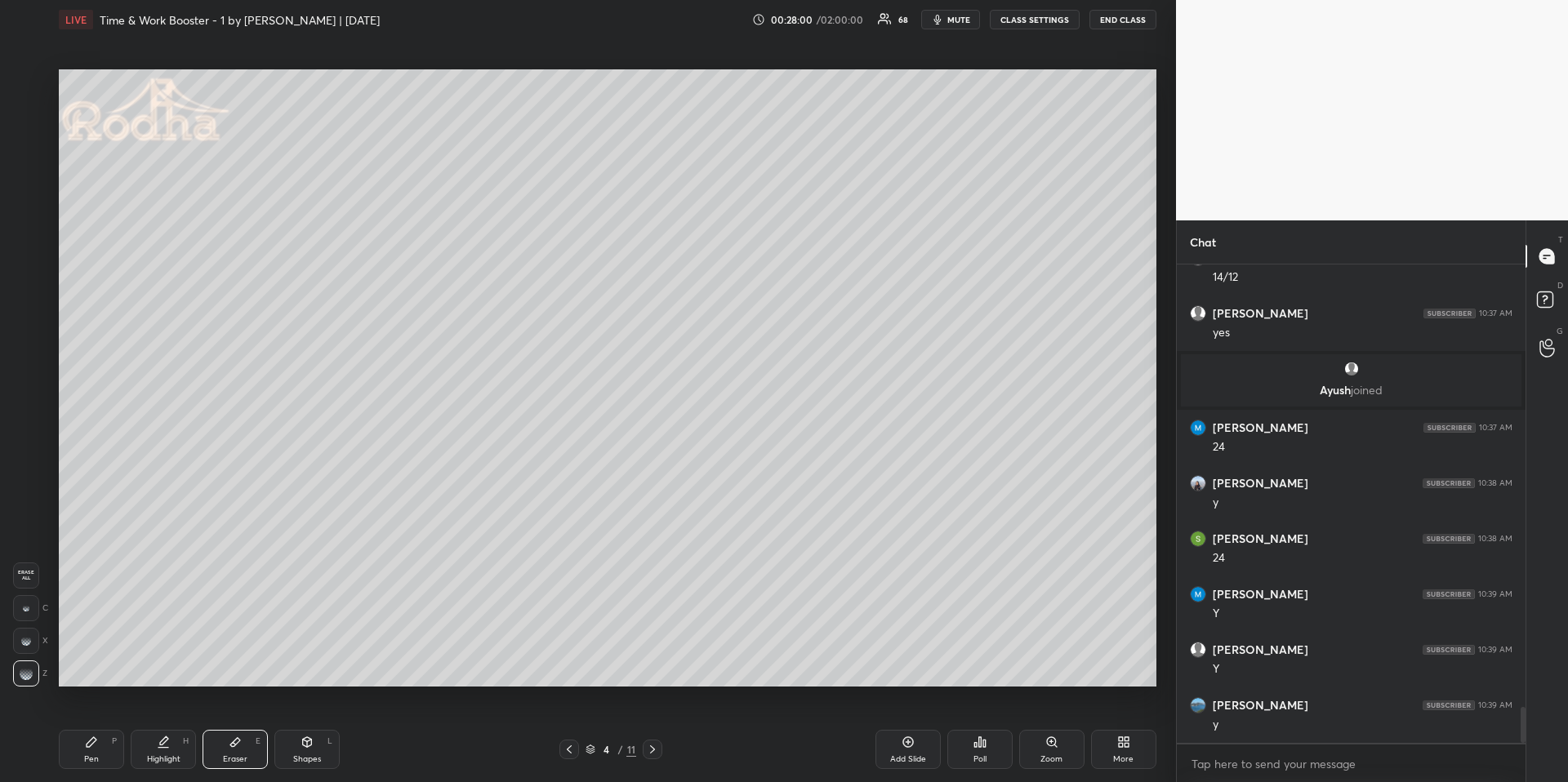
click at [70, 658] on div "Pen P" at bounding box center [91, 749] width 65 height 39
click at [30, 137] on div at bounding box center [26, 147] width 26 height 26
click at [155, 658] on div "Highlight H" at bounding box center [163, 749] width 65 height 39
click at [655, 658] on icon at bounding box center [652, 749] width 13 height 13
click at [654, 658] on icon at bounding box center [652, 749] width 13 height 13
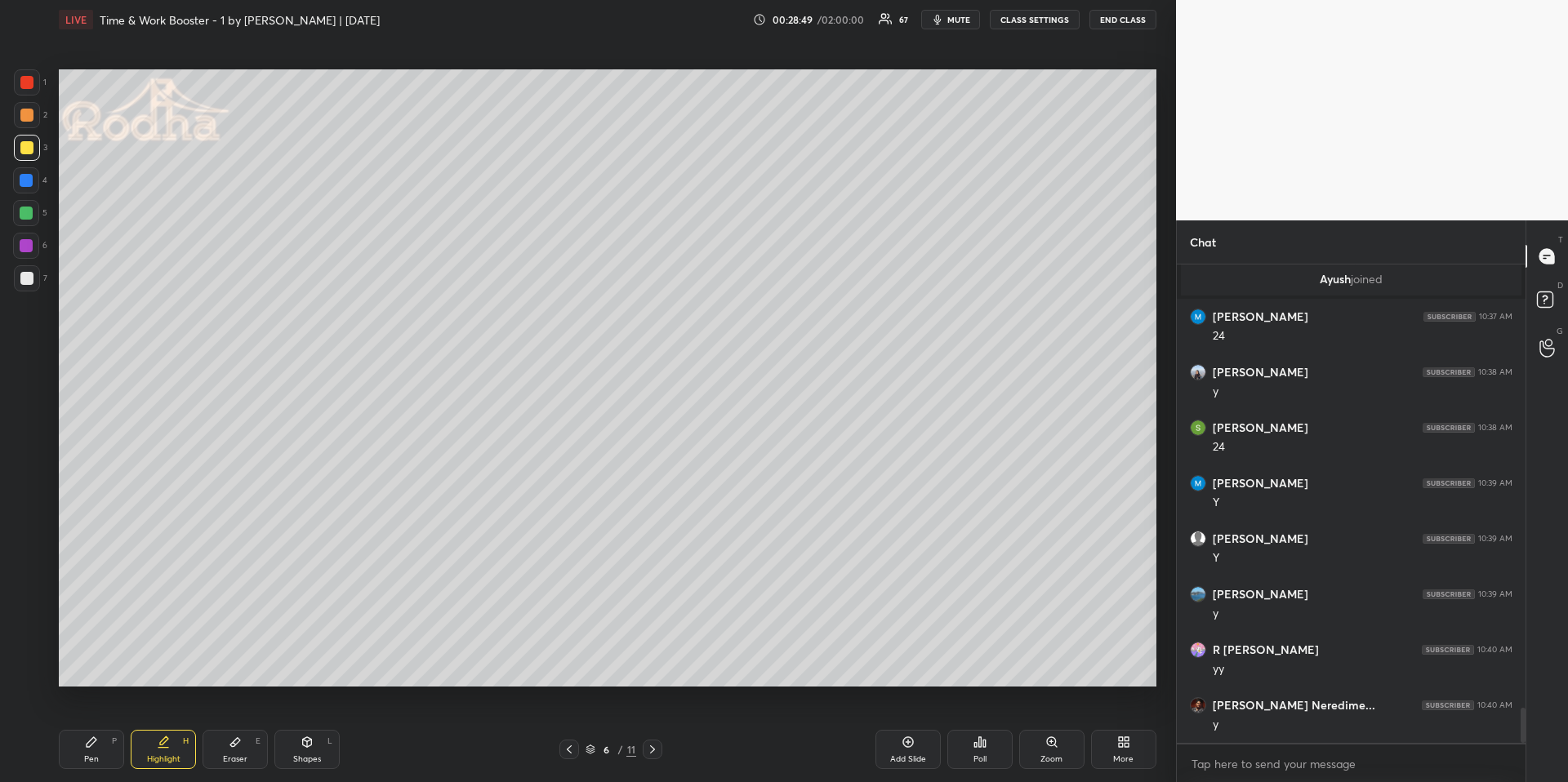
scroll to position [5994, 0]
click at [654, 658] on div at bounding box center [652, 750] width 19 height 19
click at [97, 658] on div "Pen" at bounding box center [91, 760] width 15 height 8
click at [28, 280] on div at bounding box center [26, 278] width 13 height 13
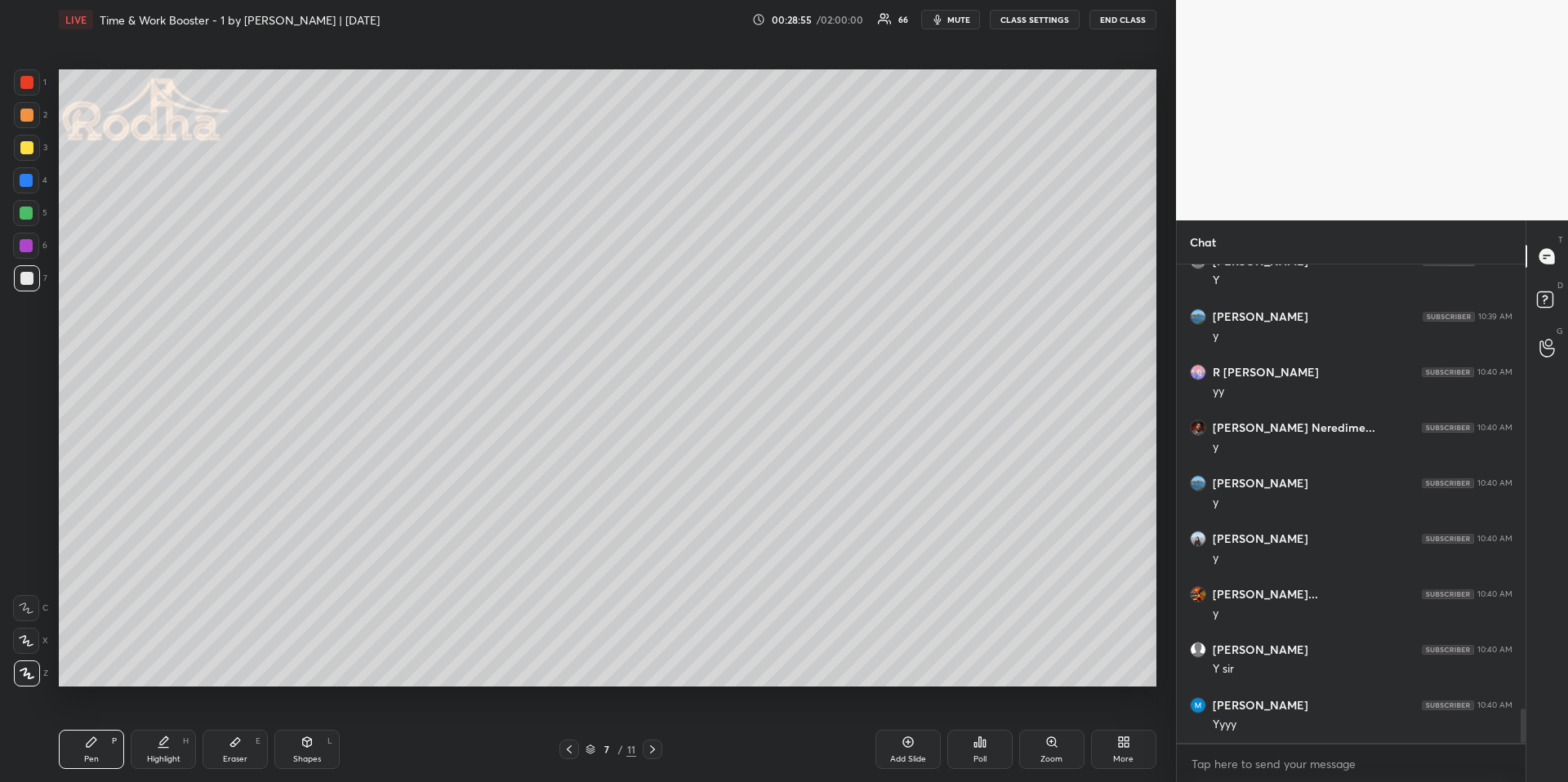
scroll to position [6272, 0]
click at [175, 658] on div "Highlight" at bounding box center [164, 760] width 34 height 8
click at [92, 658] on div "Pen P" at bounding box center [91, 749] width 65 height 39
click at [32, 111] on div at bounding box center [26, 114] width 13 height 13
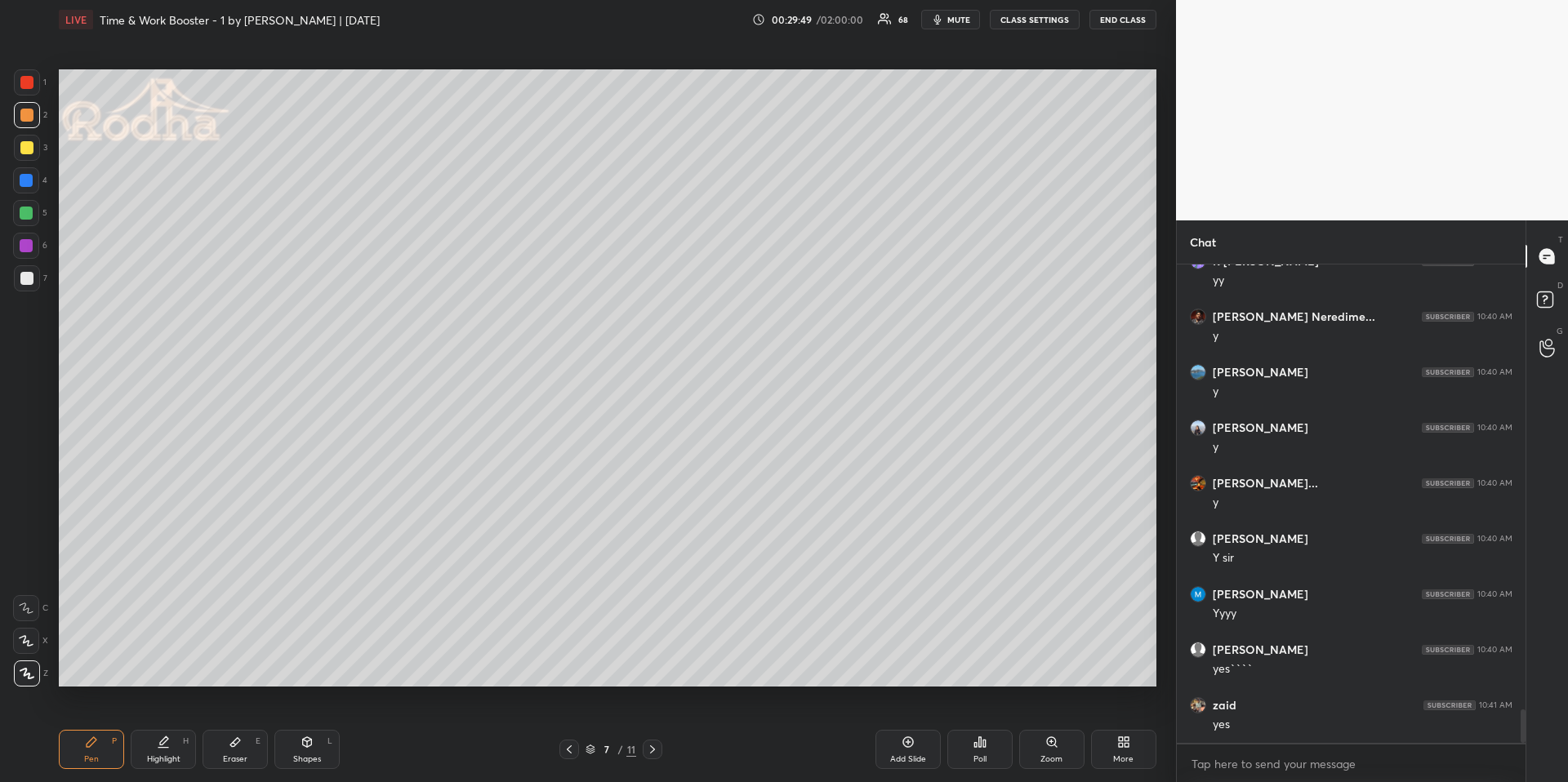
drag, startPoint x: 23, startPoint y: 281, endPoint x: 45, endPoint y: 269, distance: 25.1
click at [23, 283] on div at bounding box center [26, 278] width 13 height 13
click at [319, 658] on div "Shapes L" at bounding box center [306, 749] width 65 height 39
click at [28, 586] on div at bounding box center [26, 576] width 26 height 26
click at [170, 658] on div "Highlight H" at bounding box center [163, 749] width 65 height 39
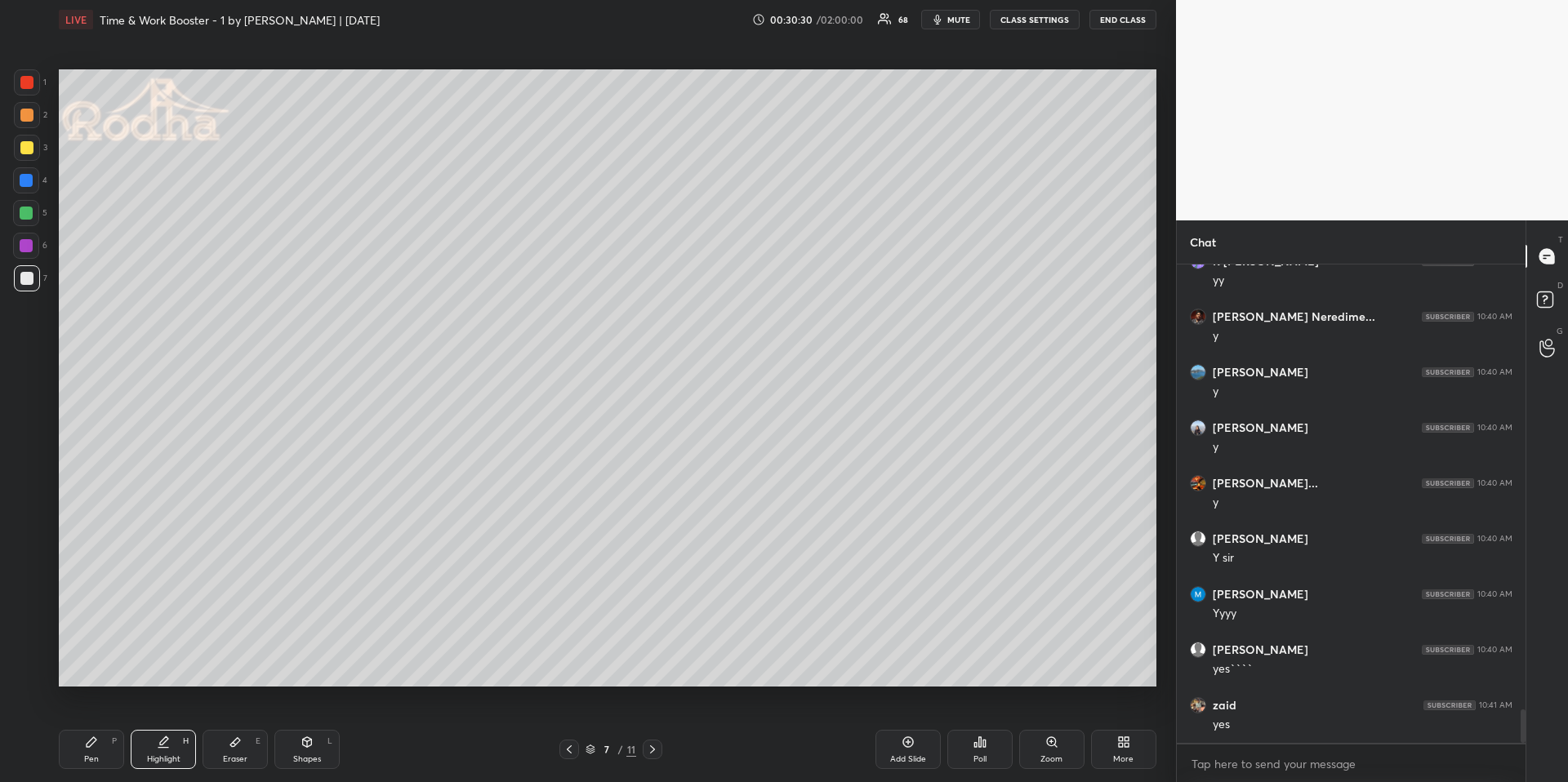
scroll to position [6387, 0]
click at [97, 658] on div "Pen P" at bounding box center [91, 749] width 65 height 39
drag, startPoint x: 31, startPoint y: 208, endPoint x: 55, endPoint y: 221, distance: 27.3
click at [31, 208] on div at bounding box center [25, 212] width 13 height 13
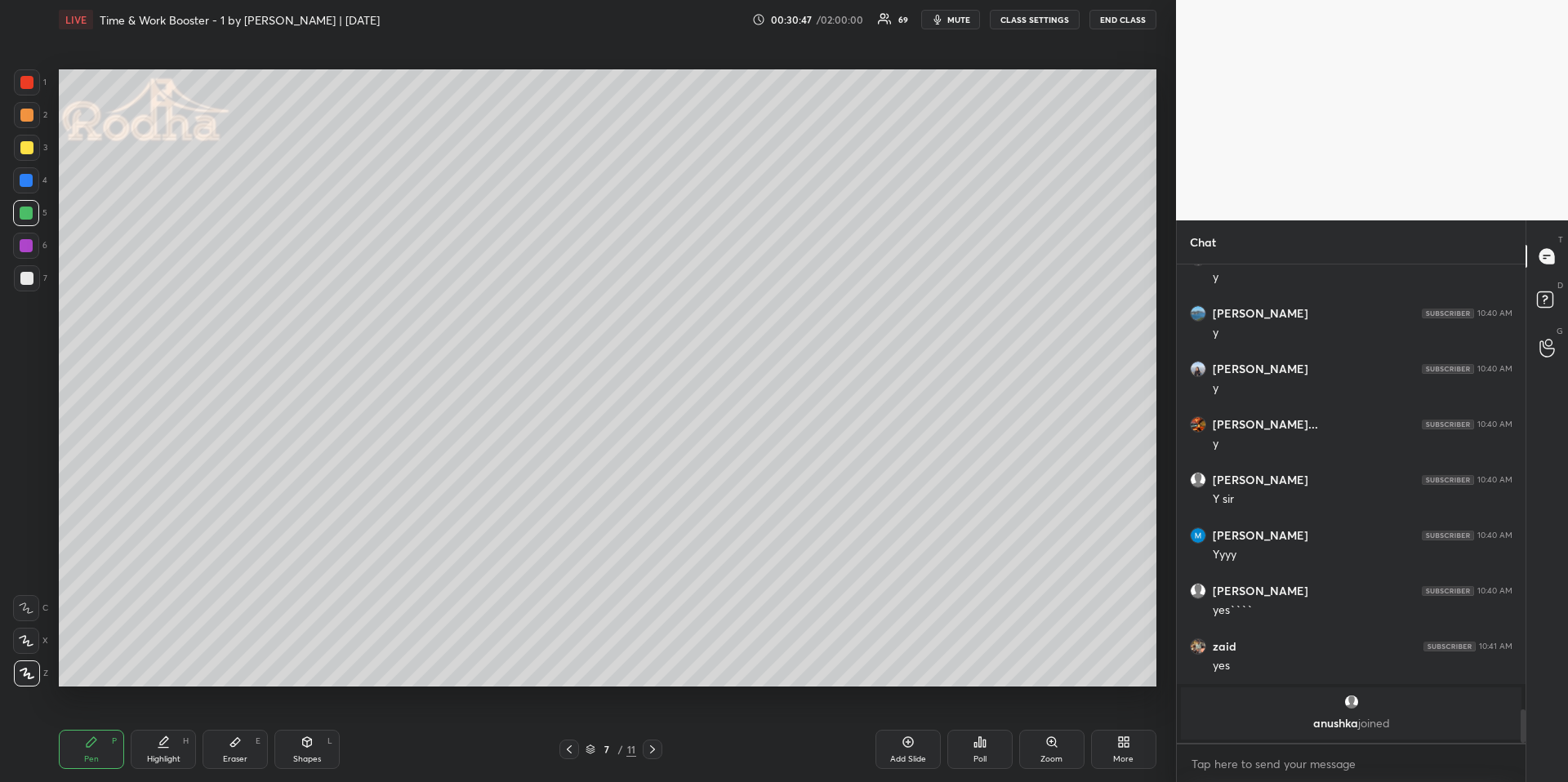
click at [156, 658] on div "Highlight H" at bounding box center [163, 749] width 65 height 39
drag, startPoint x: 93, startPoint y: 751, endPoint x: 91, endPoint y: 729, distance: 22.1
click at [94, 658] on div "Pen P" at bounding box center [91, 749] width 65 height 39
click at [26, 637] on icon at bounding box center [25, 641] width 13 height 10
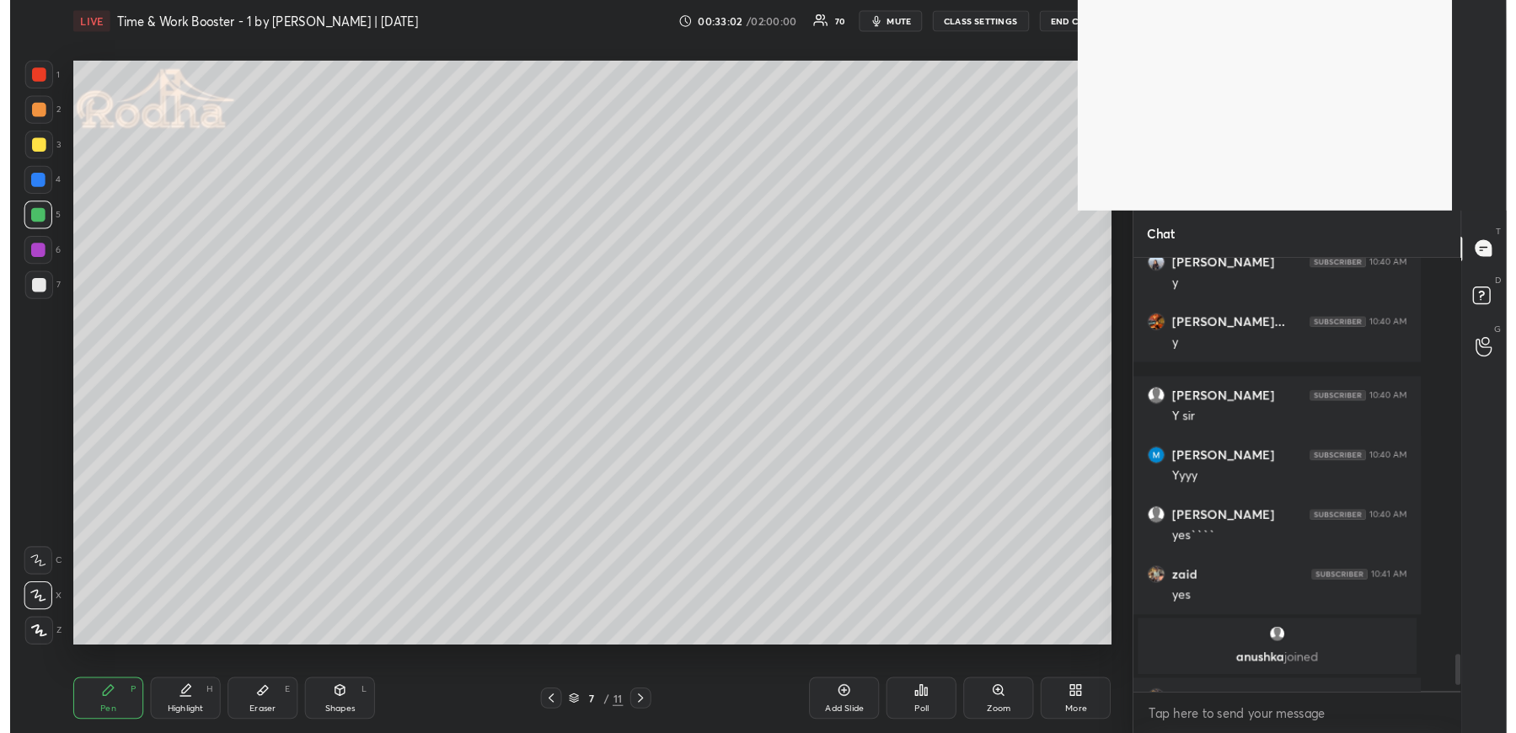
scroll to position [470, 311]
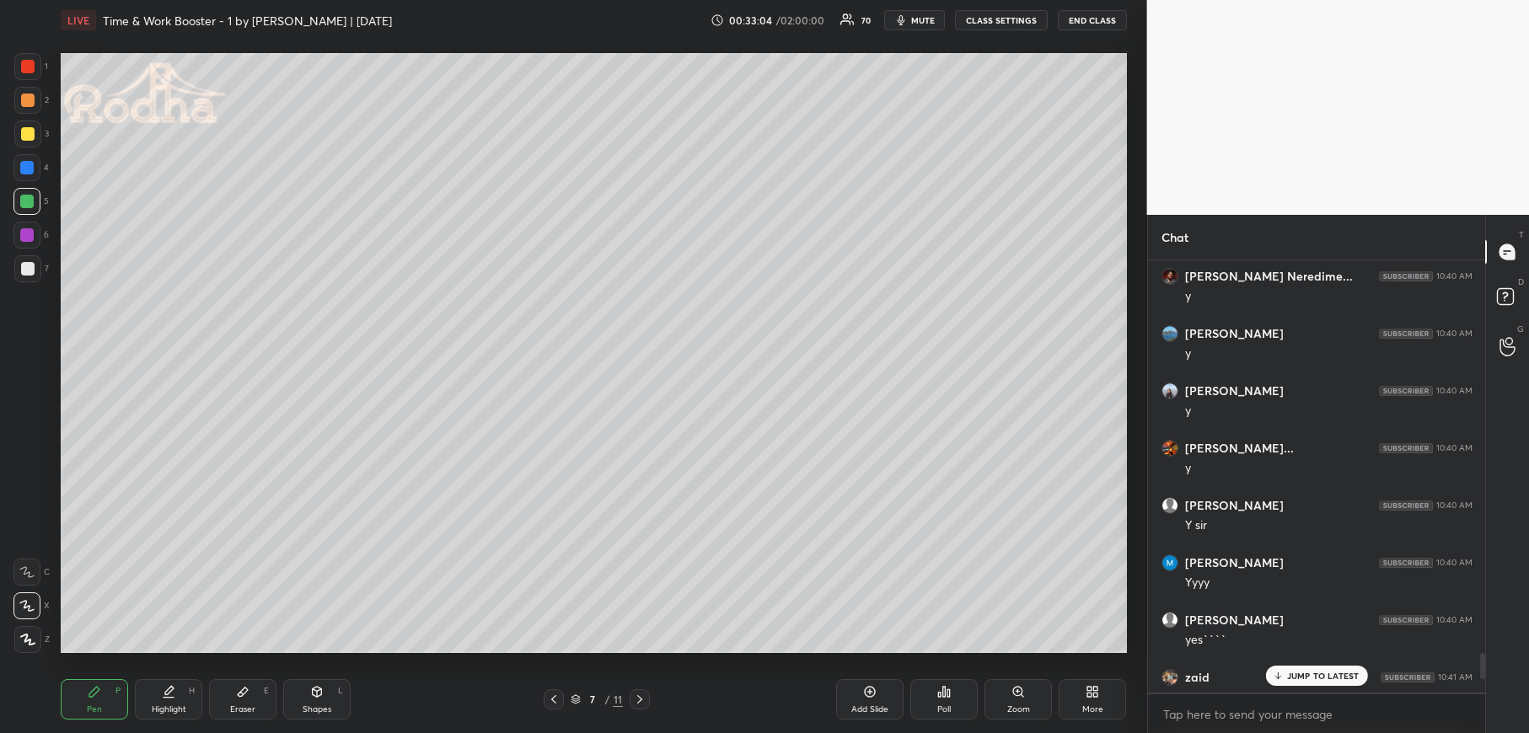
drag, startPoint x: 1519, startPoint y: 719, endPoint x: 1522, endPoint y: 729, distance: 10.7
click at [1260, 679] on div "T Messages (T) D Doubts (D) G Raise Hand (G)" at bounding box center [1507, 474] width 44 height 518
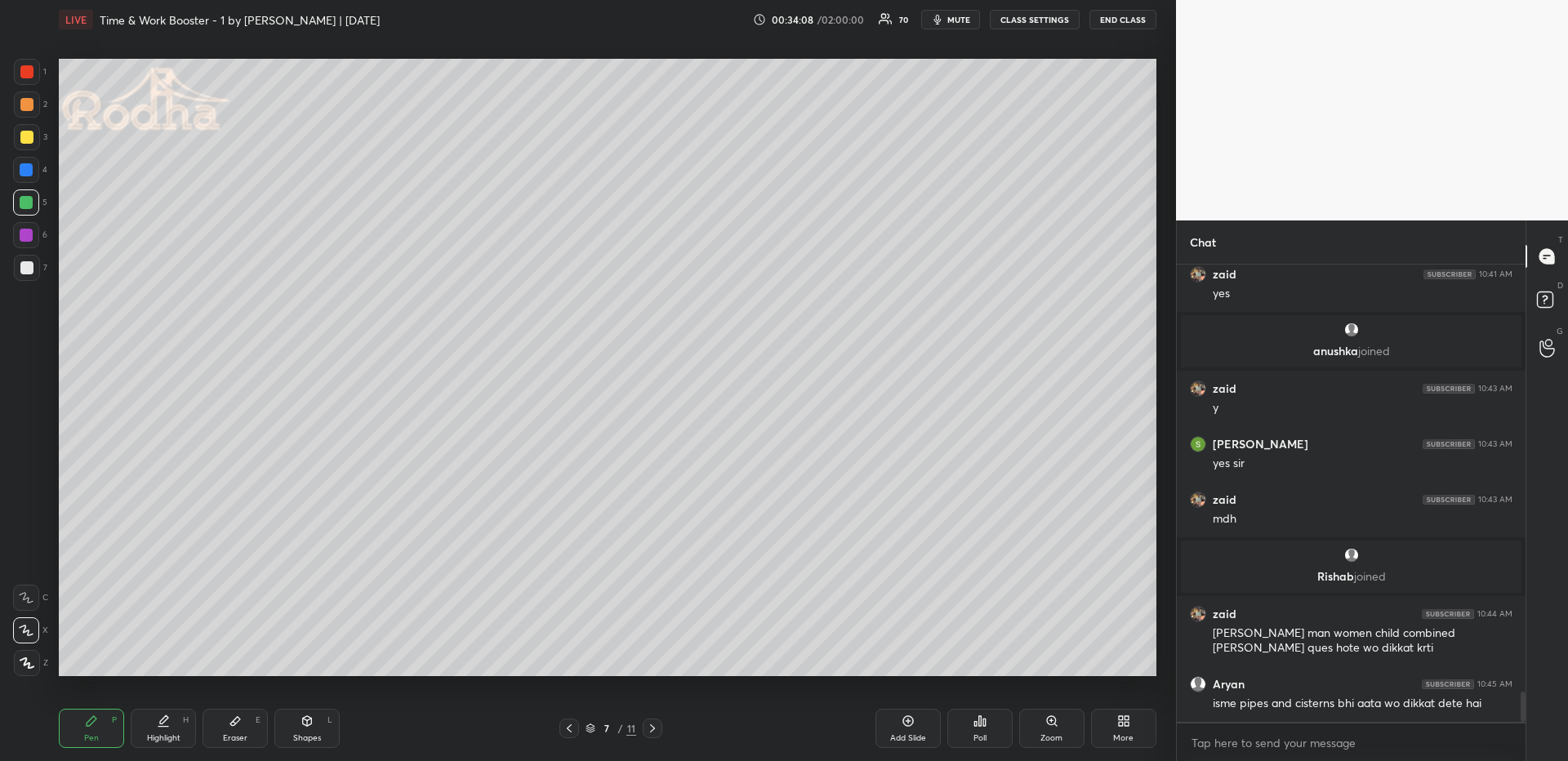
scroll to position [6581, 0]
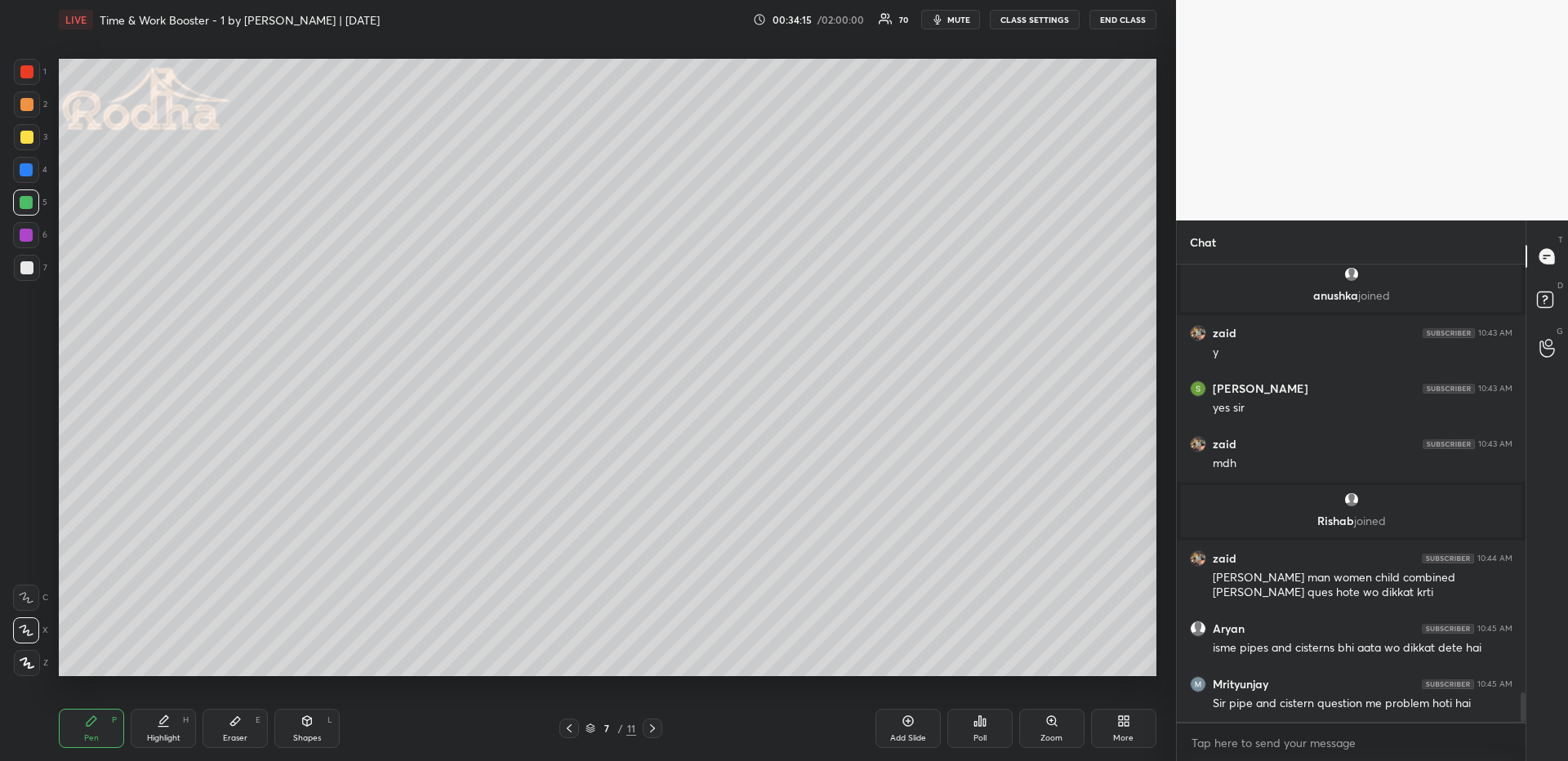
click at [656, 658] on icon at bounding box center [652, 728] width 13 height 13
click at [569, 658] on icon at bounding box center [569, 728] width 13 height 13
click at [1100, 658] on div "More" at bounding box center [1123, 729] width 65 height 39
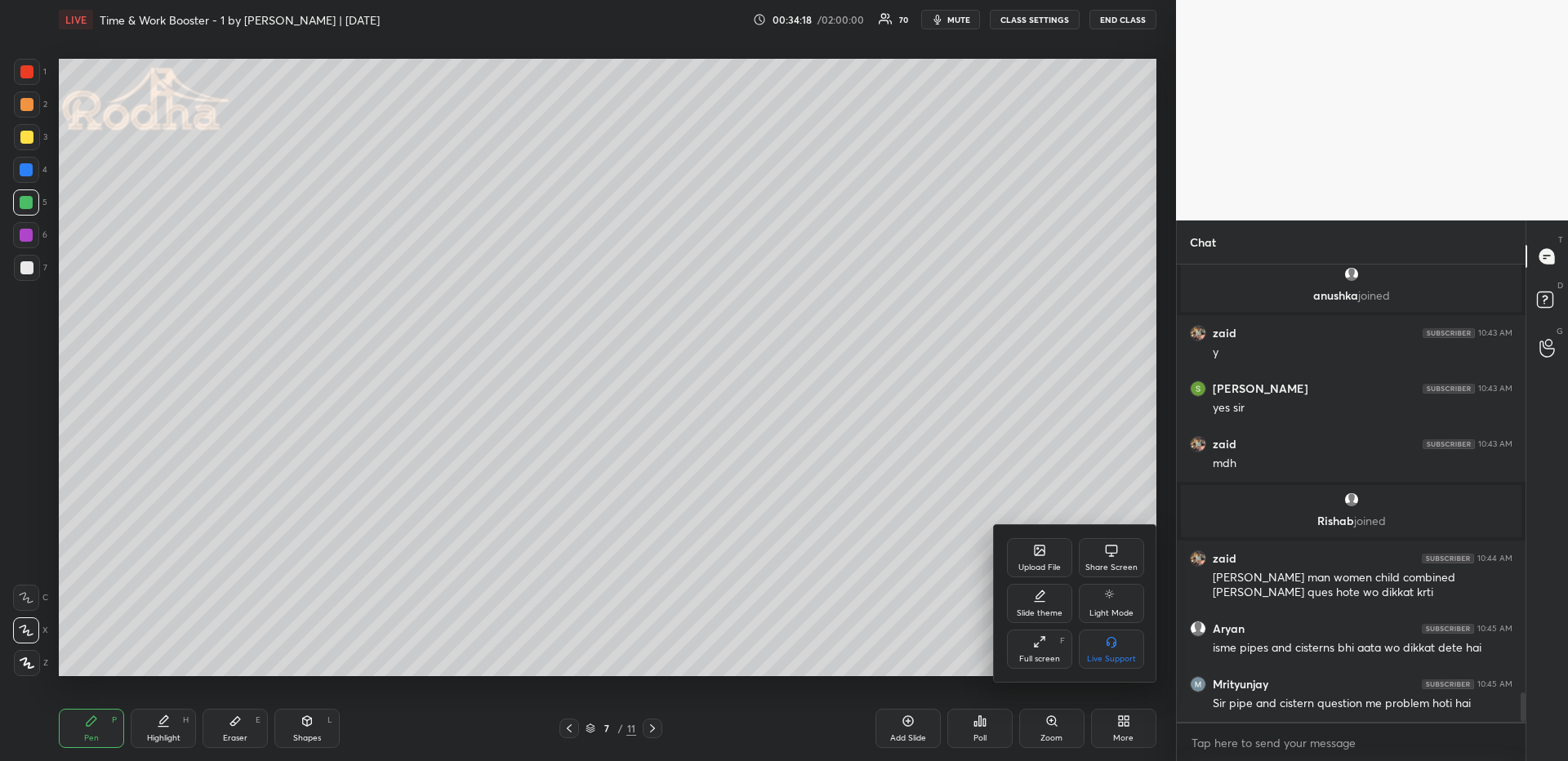
click at [1030, 564] on div "Upload File" at bounding box center [1040, 568] width 43 height 8
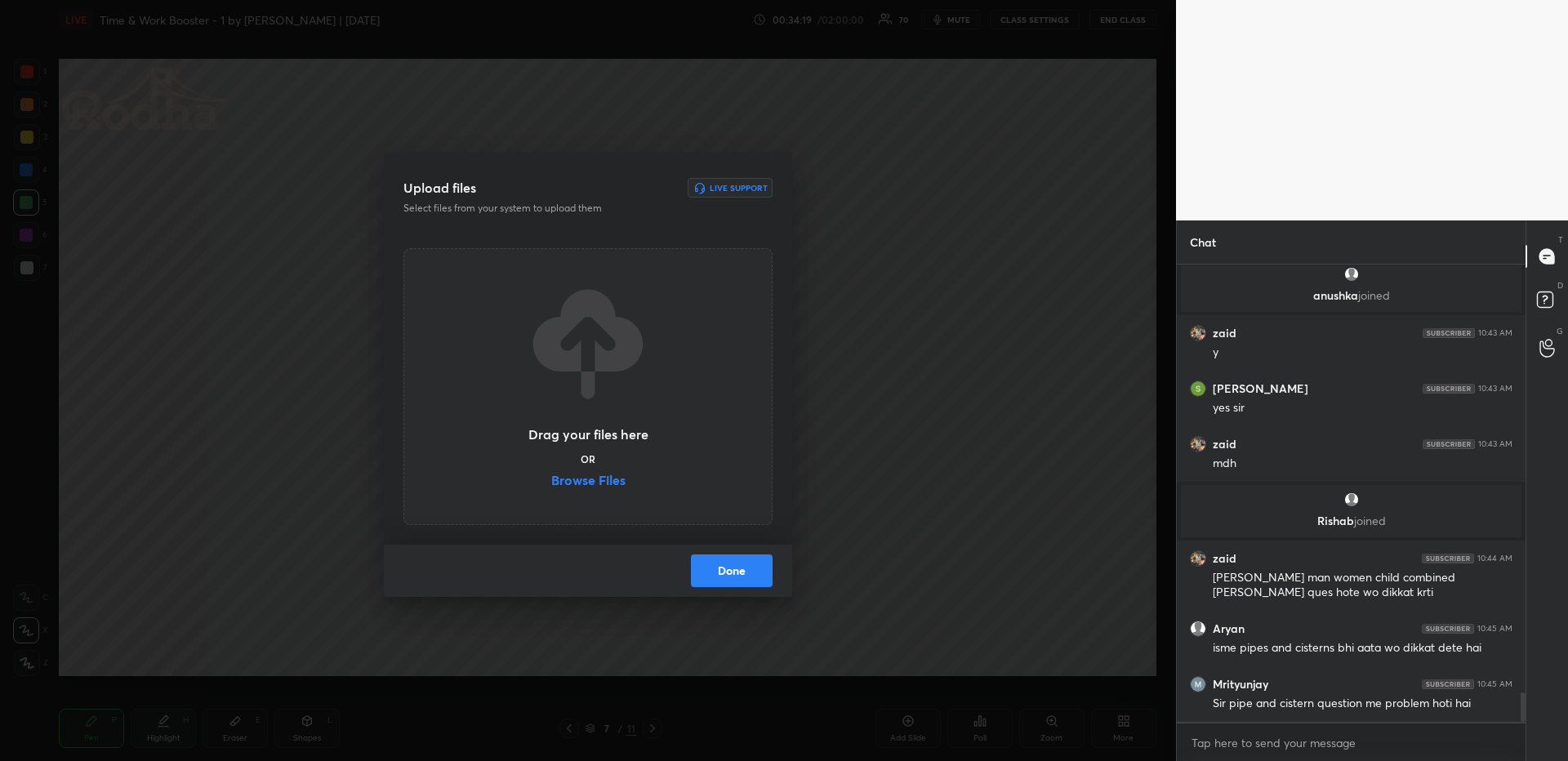
click at [602, 486] on label "Browse Files" at bounding box center [588, 483] width 75 height 17
click at [551, 486] on input "Browse Files" at bounding box center [551, 483] width 0 height 17
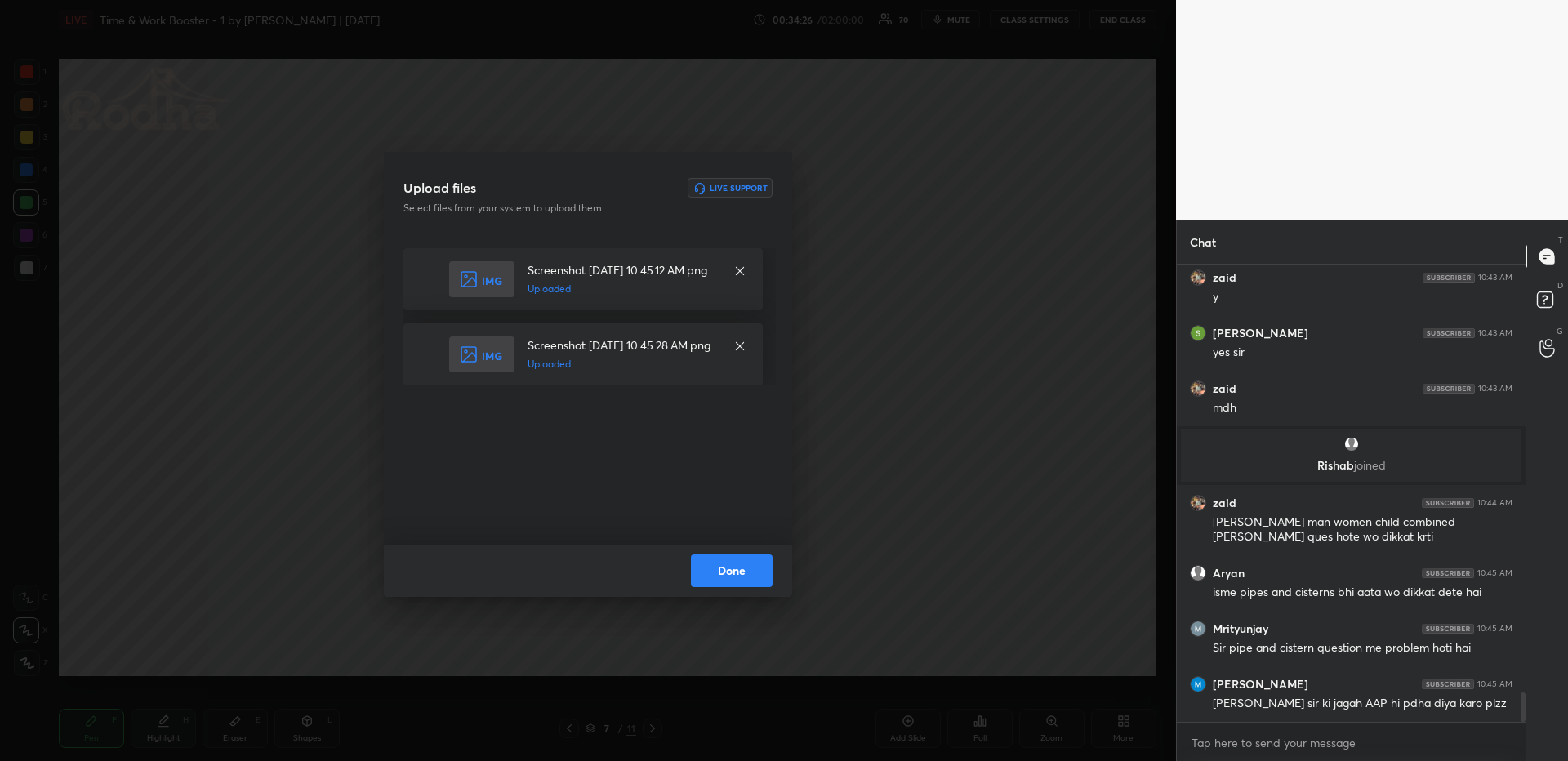
click at [730, 564] on button "Done" at bounding box center [732, 571] width 81 height 33
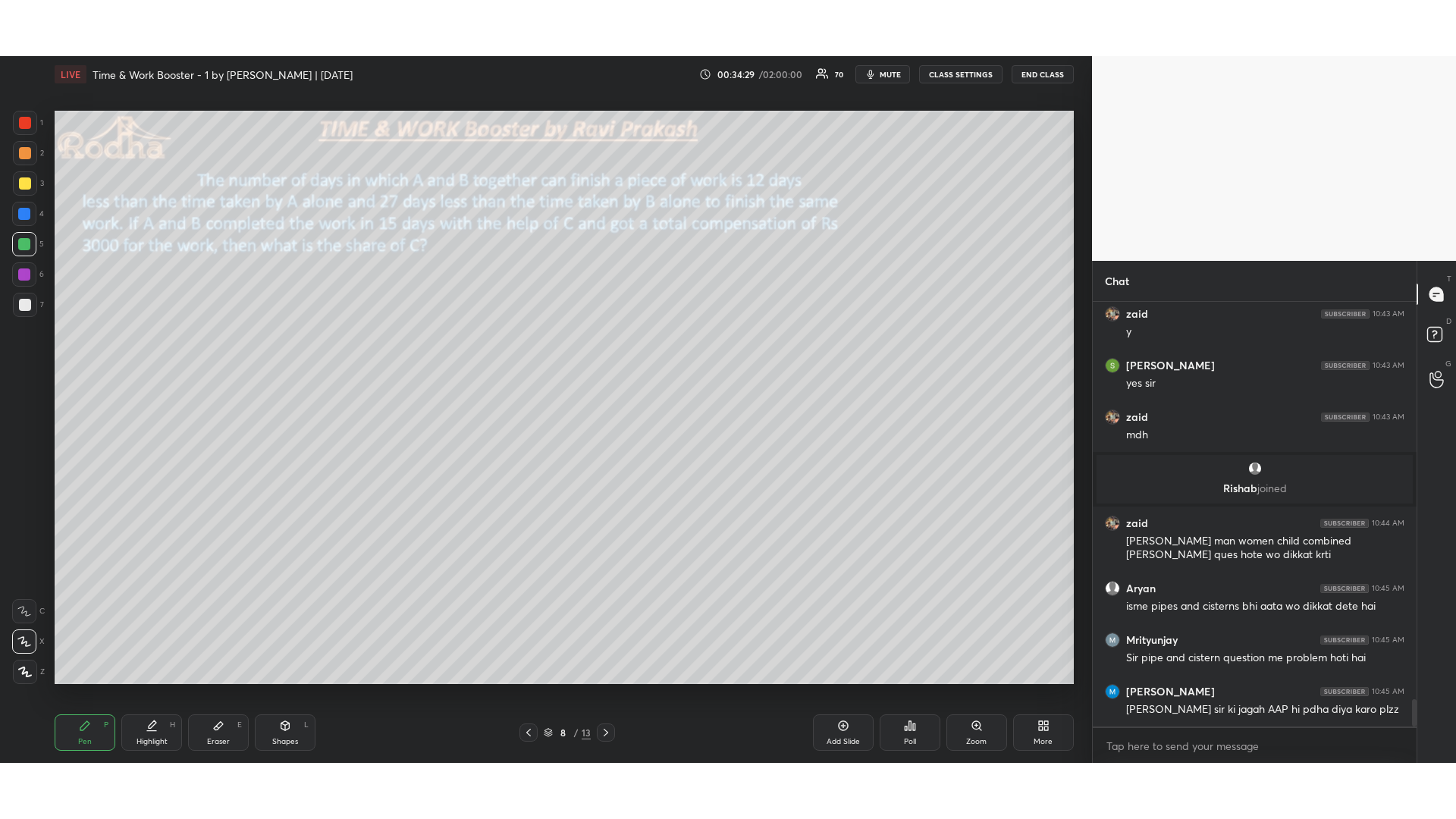
scroll to position [6214, 0]
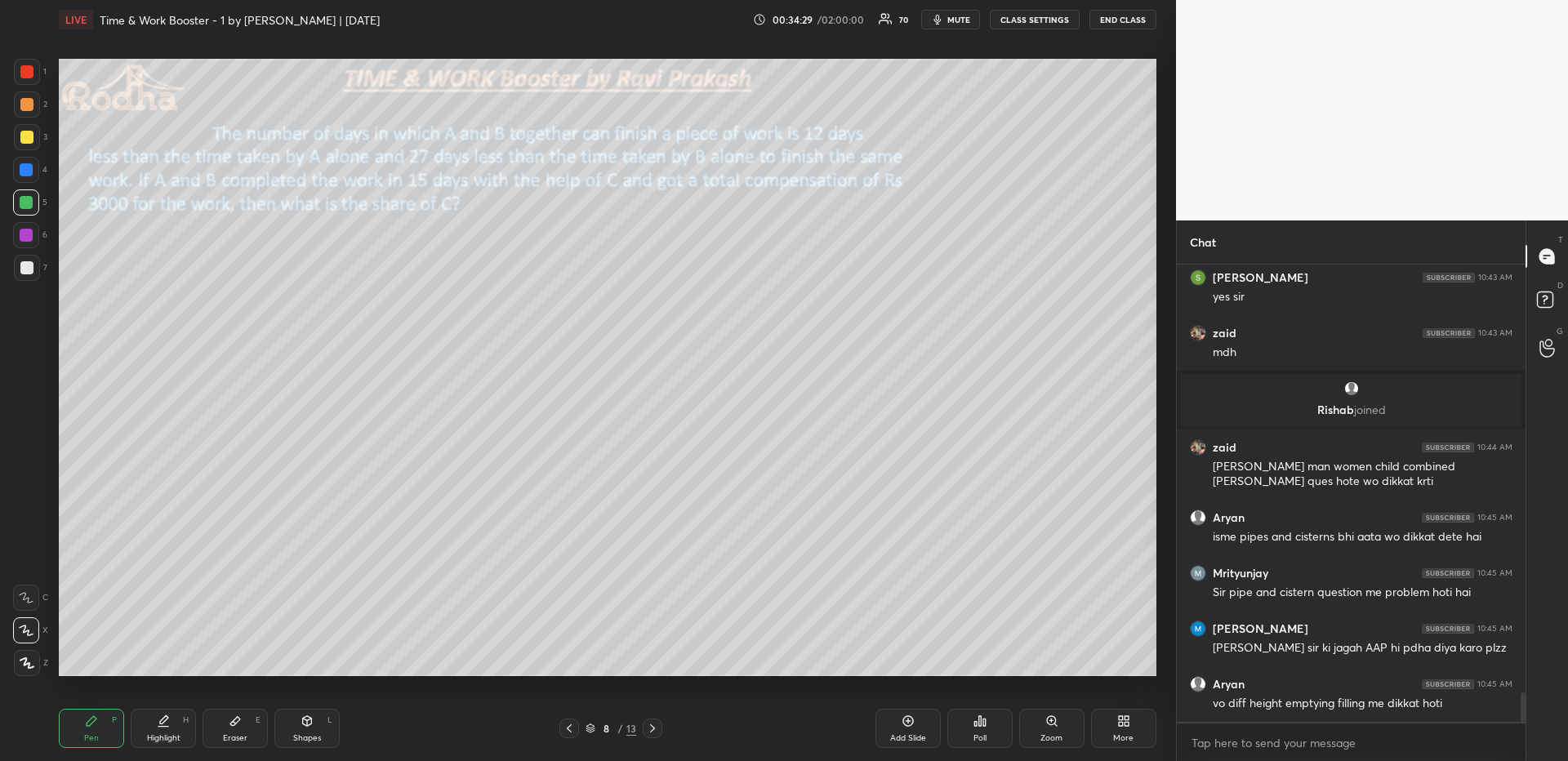
click at [97, 658] on div "Pen P" at bounding box center [91, 729] width 65 height 39
click at [31, 272] on div at bounding box center [26, 268] width 13 height 13
click at [18, 657] on div at bounding box center [26, 663] width 26 height 26
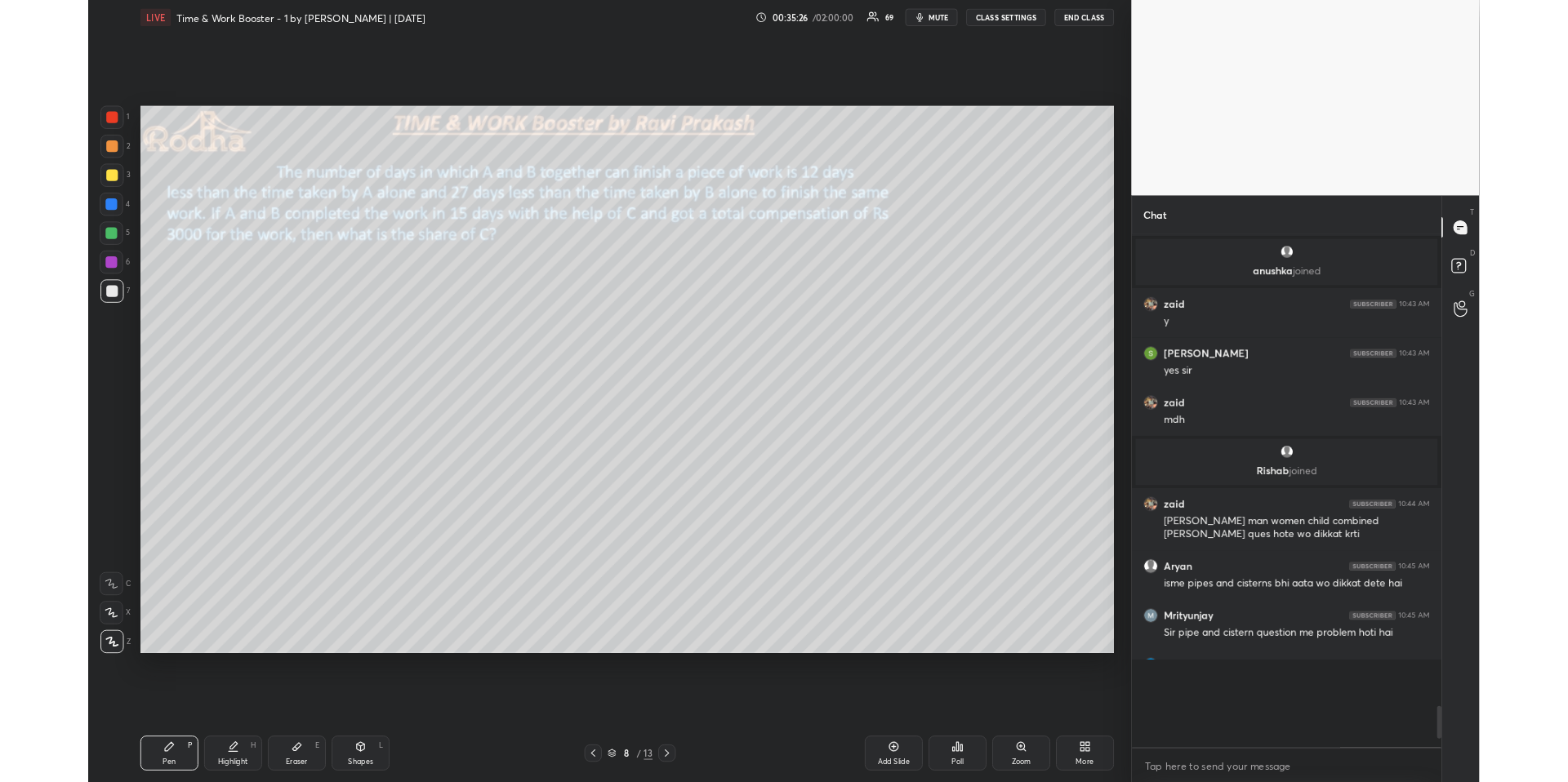
scroll to position [514, 344]
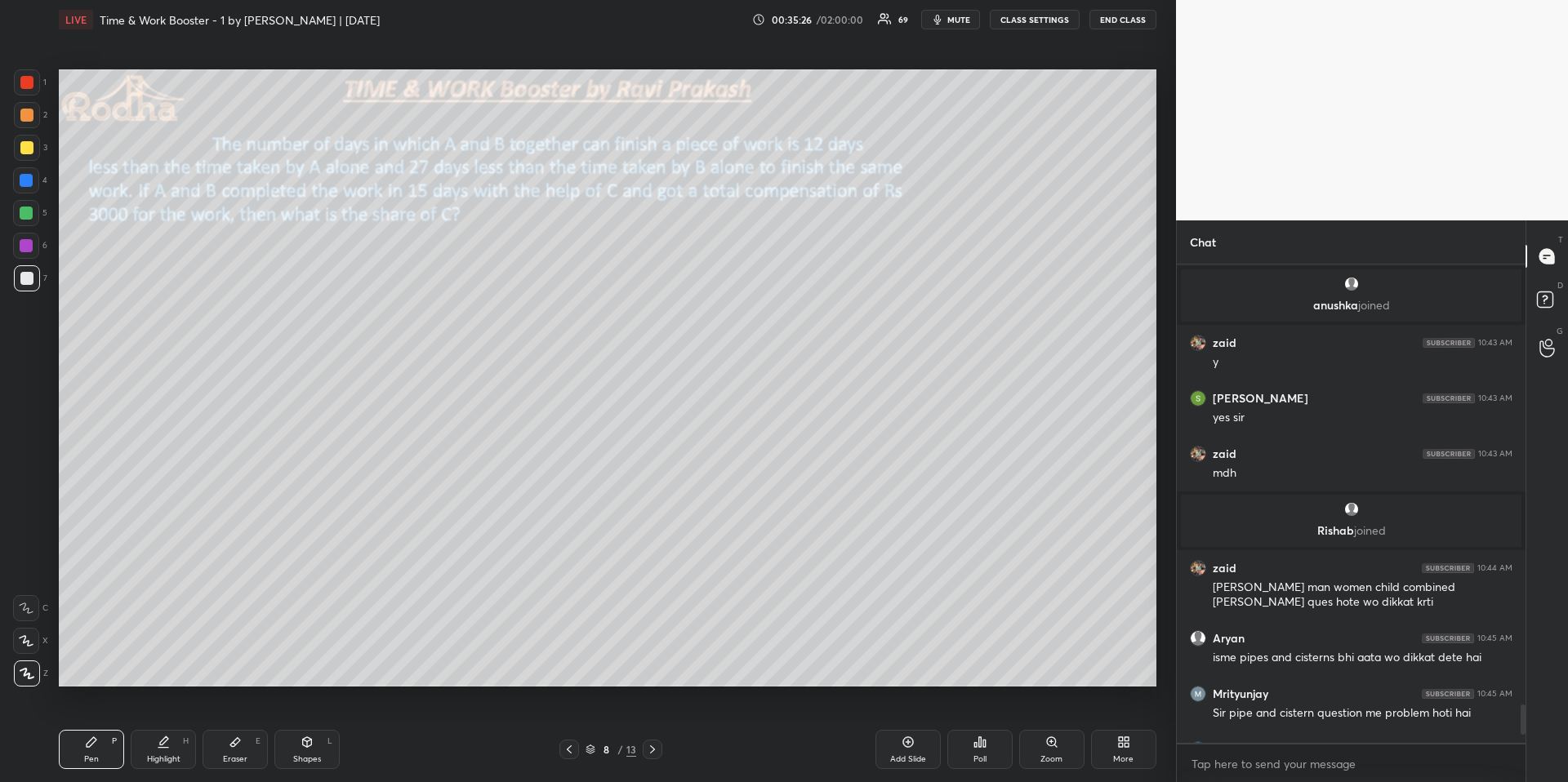
type textarea "x"
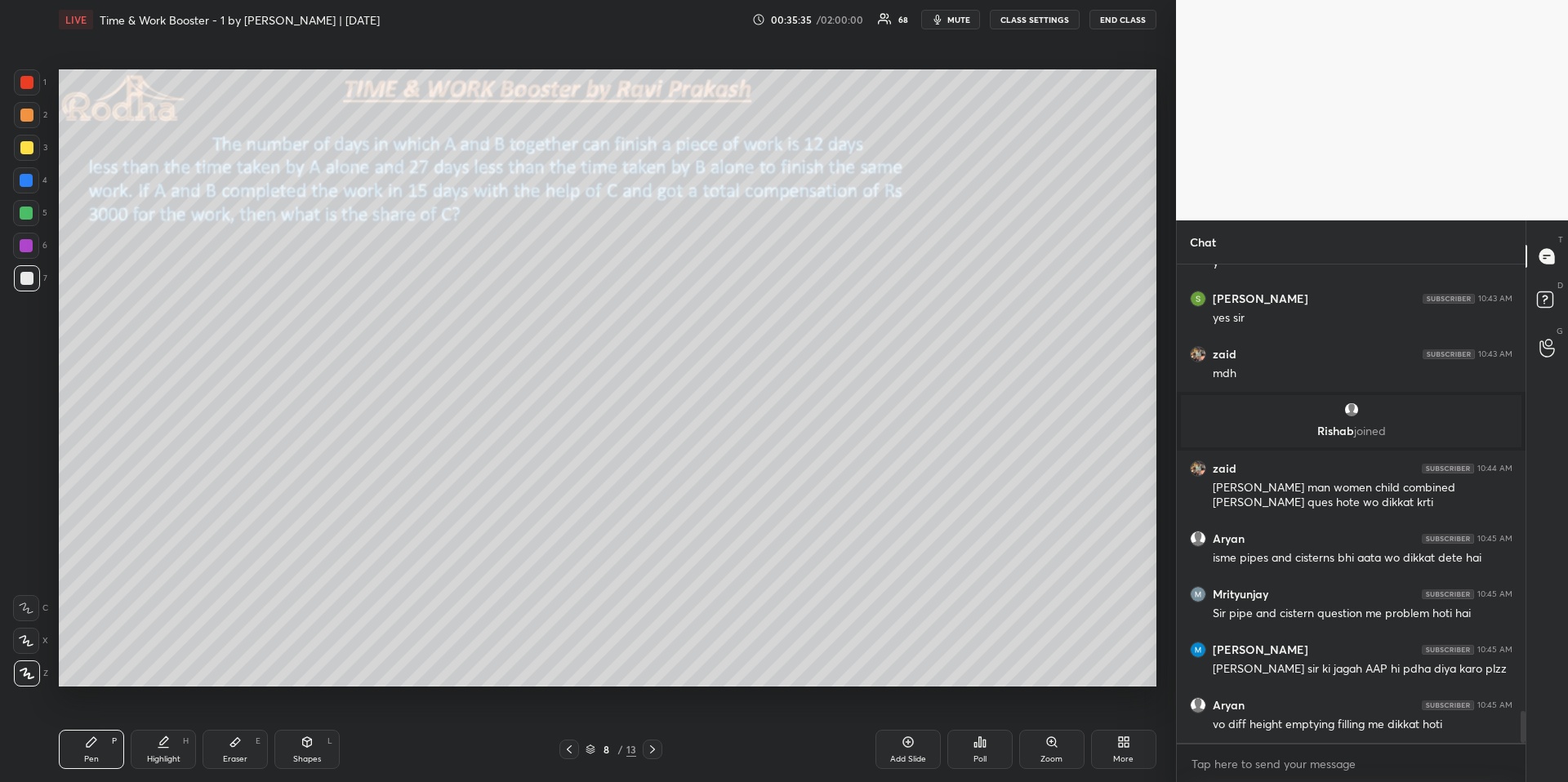
click at [29, 145] on div at bounding box center [26, 147] width 13 height 13
click at [32, 268] on div at bounding box center [26, 278] width 26 height 26
click at [31, 210] on div at bounding box center [25, 212] width 13 height 13
click at [34, 283] on div at bounding box center [26, 278] width 26 height 26
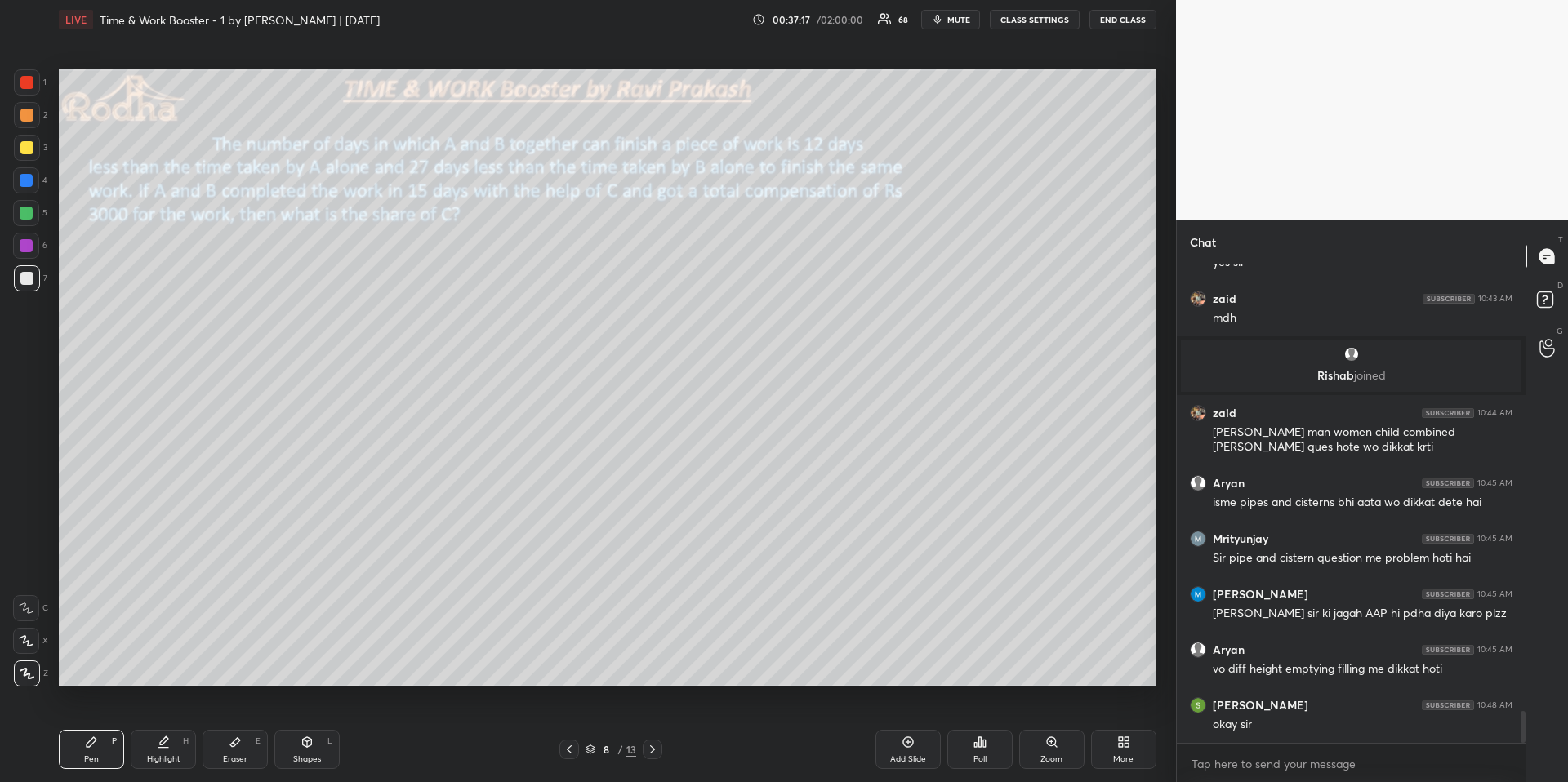
click at [984, 658] on div "Poll" at bounding box center [980, 760] width 13 height 8
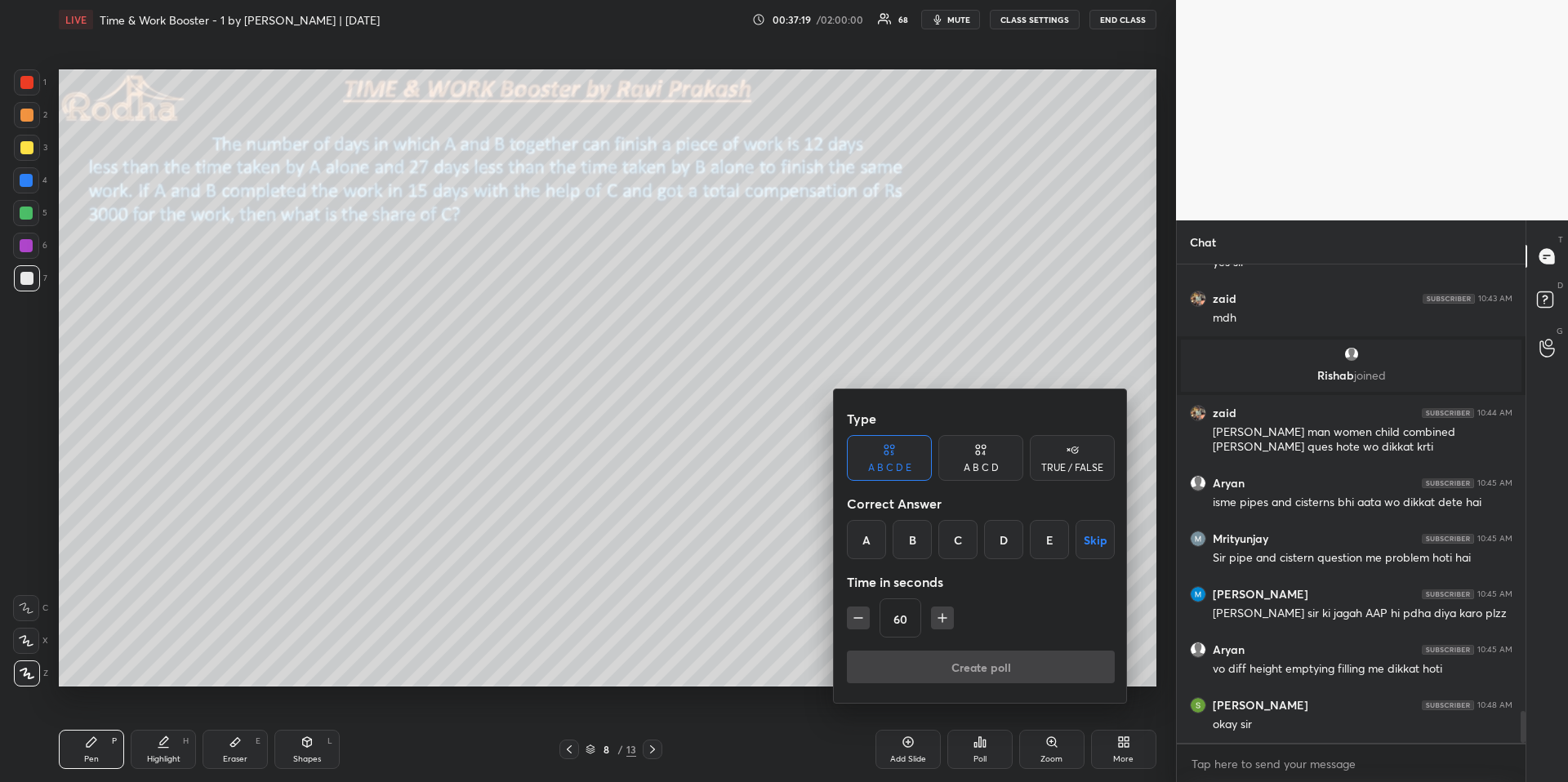
click at [932, 373] on div at bounding box center [784, 391] width 1568 height 782
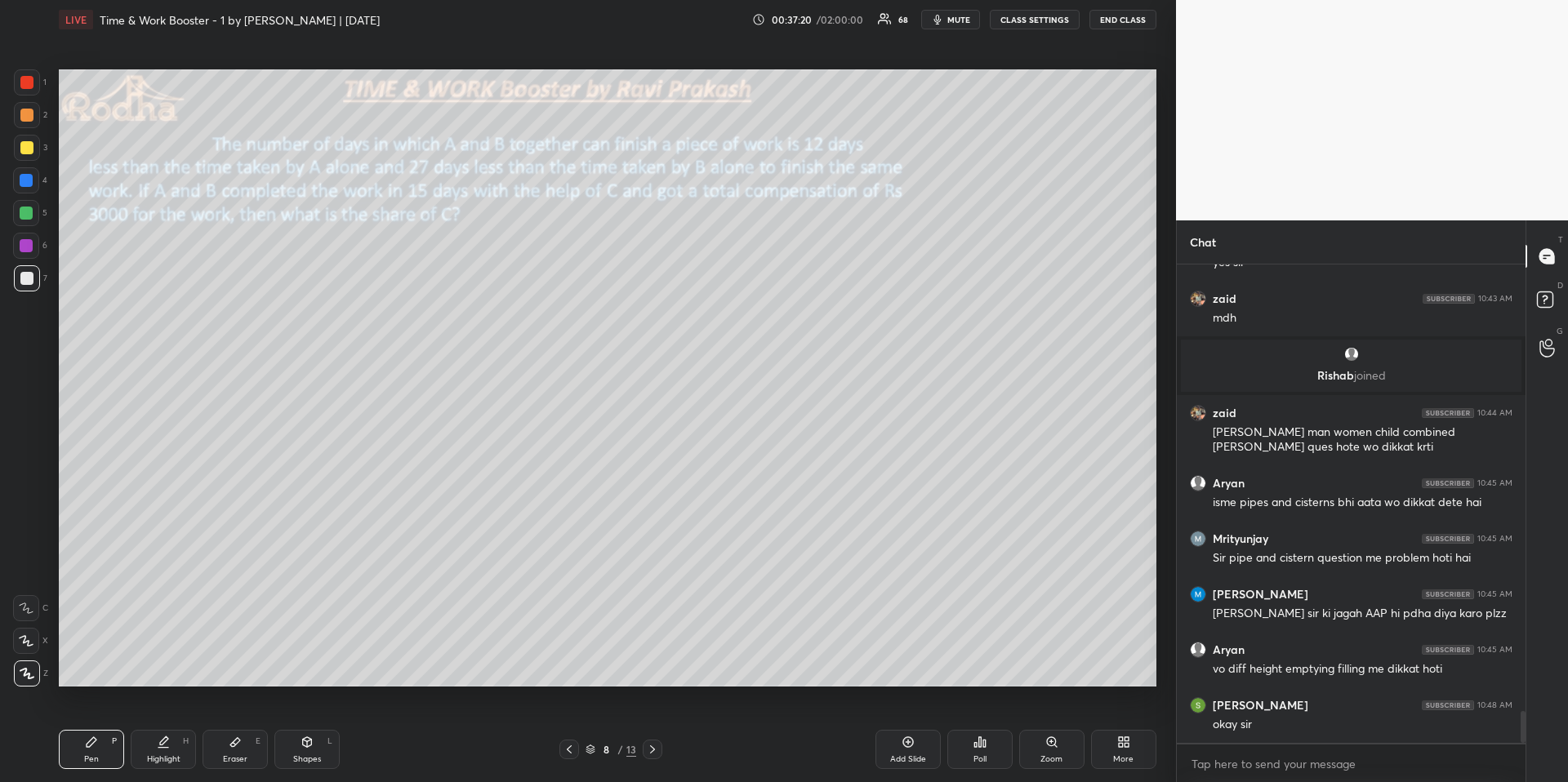
scroll to position [6783, 0]
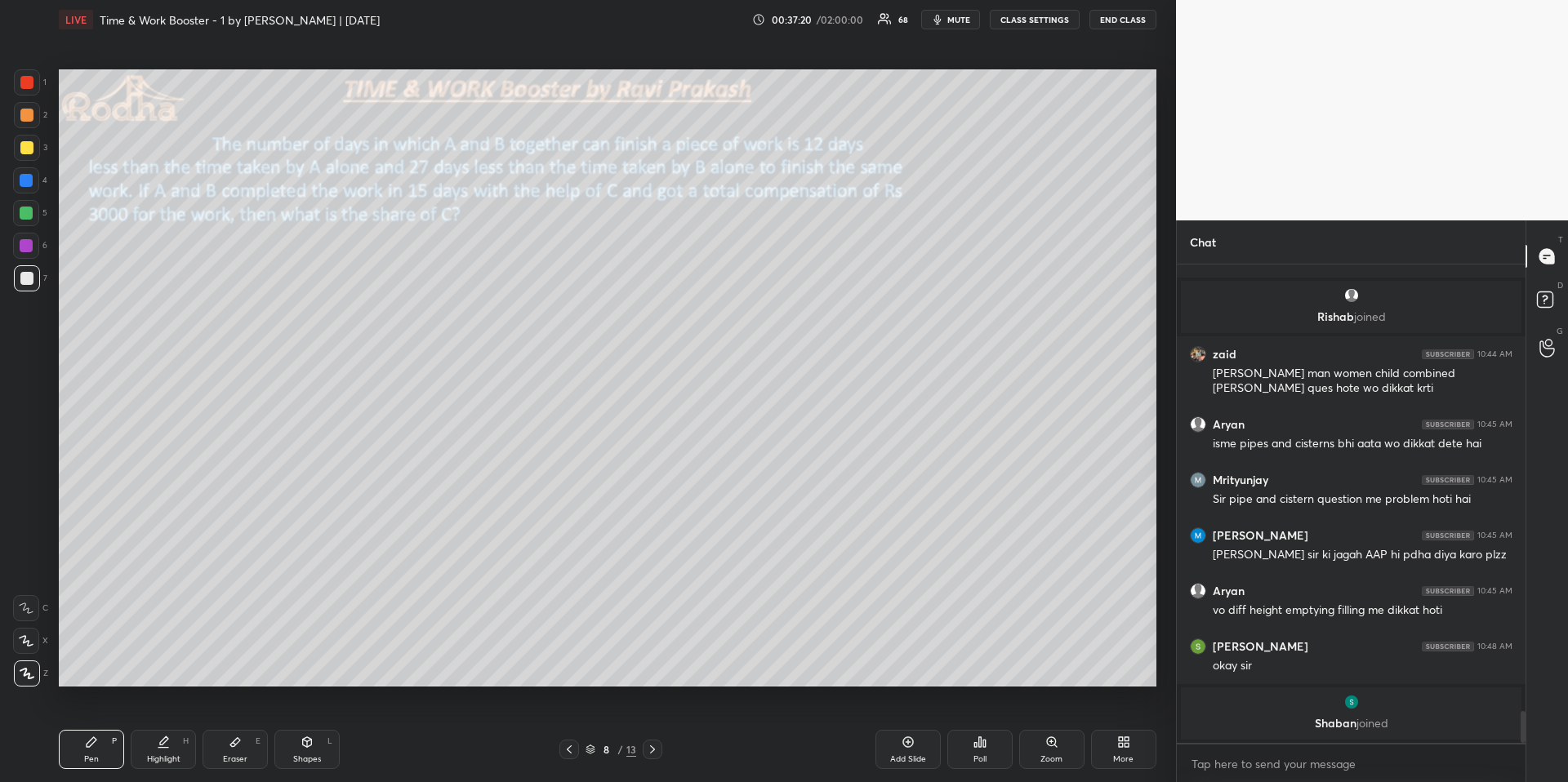
click at [992, 658] on div "Poll" at bounding box center [980, 749] width 65 height 39
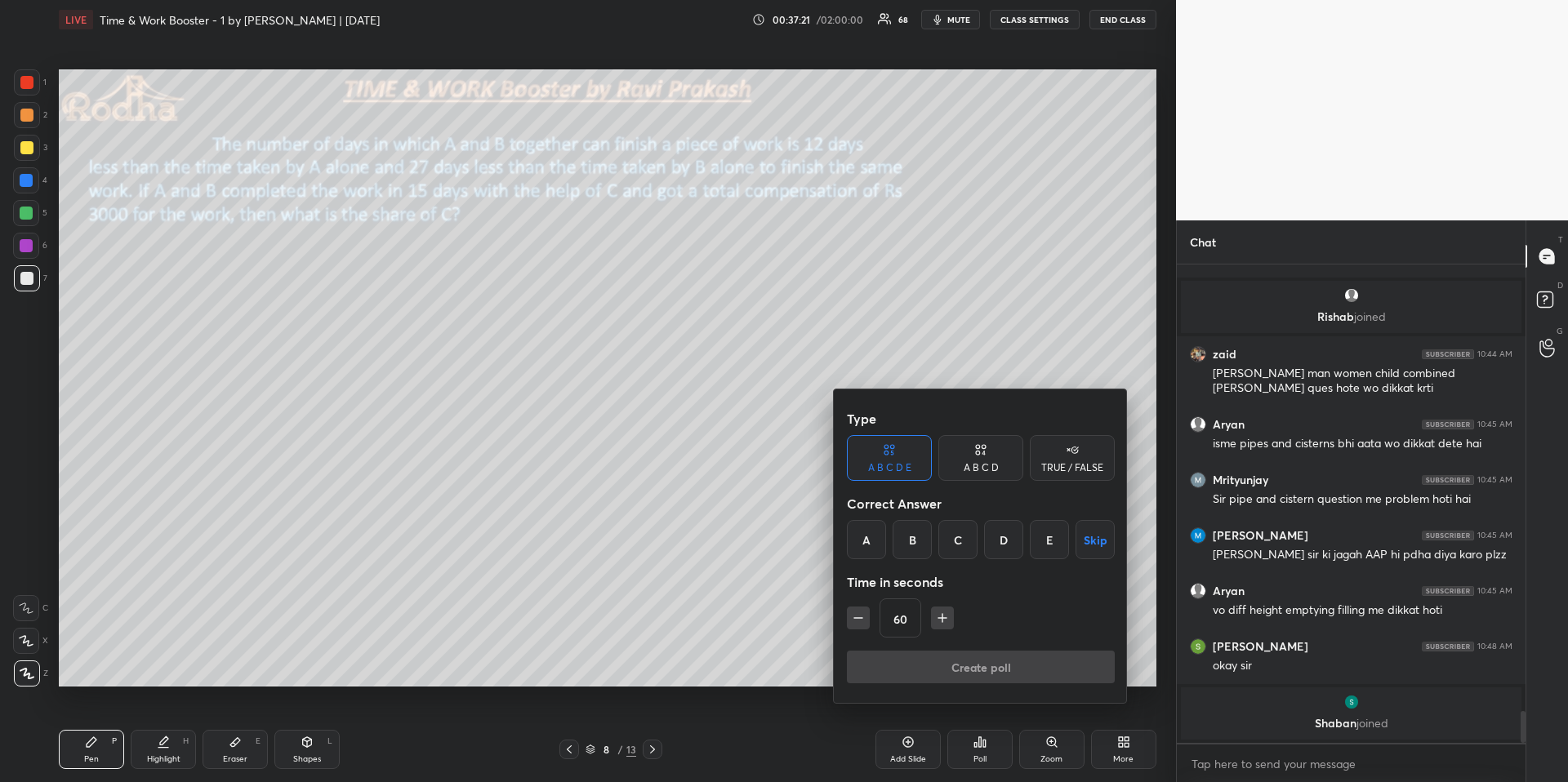
click at [862, 615] on icon "button" at bounding box center [858, 618] width 16 height 16
click at [862, 619] on icon "button" at bounding box center [858, 618] width 16 height 16
type input "15"
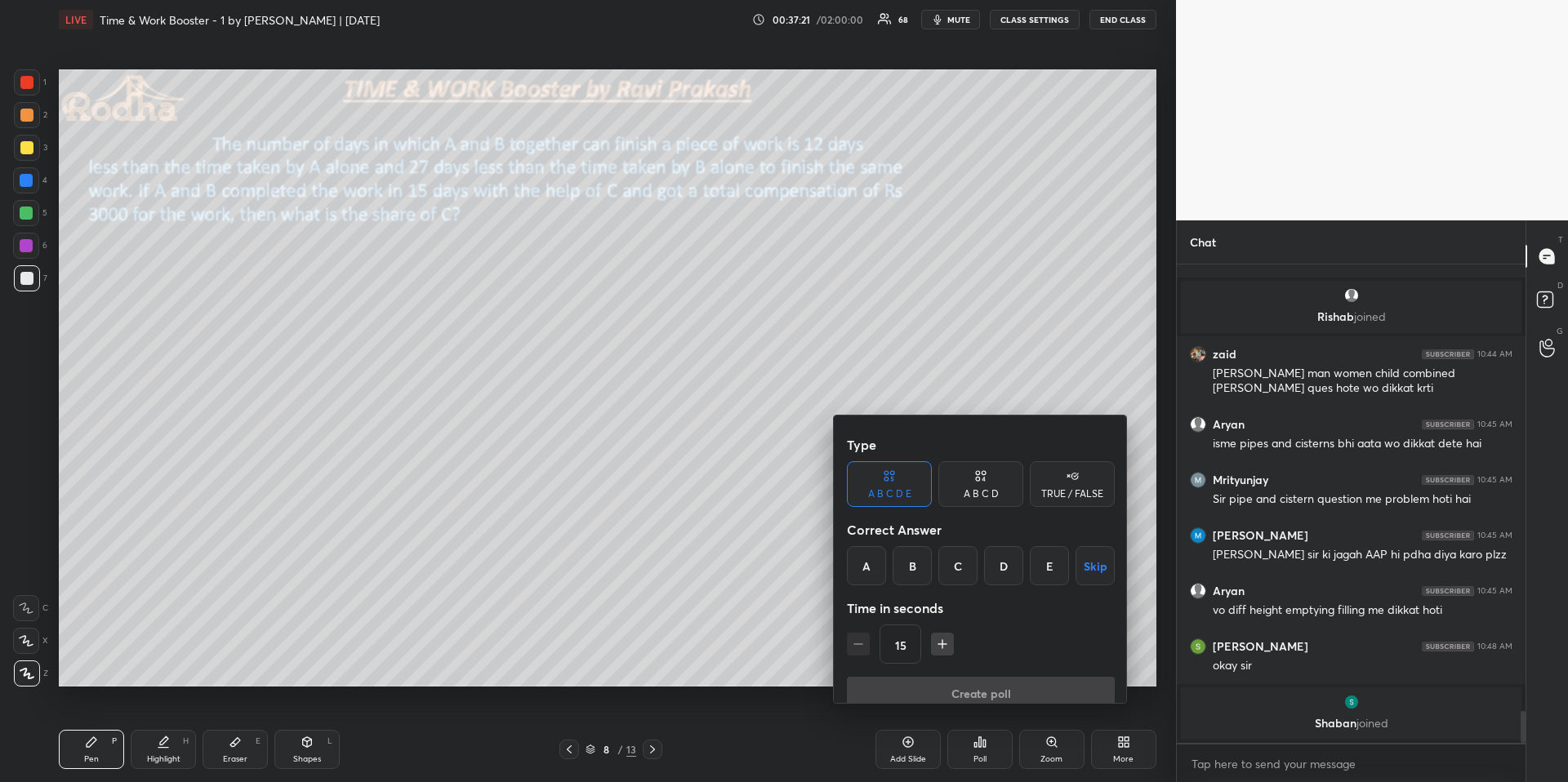
click at [862, 625] on div "15" at bounding box center [981, 644] width 267 height 39
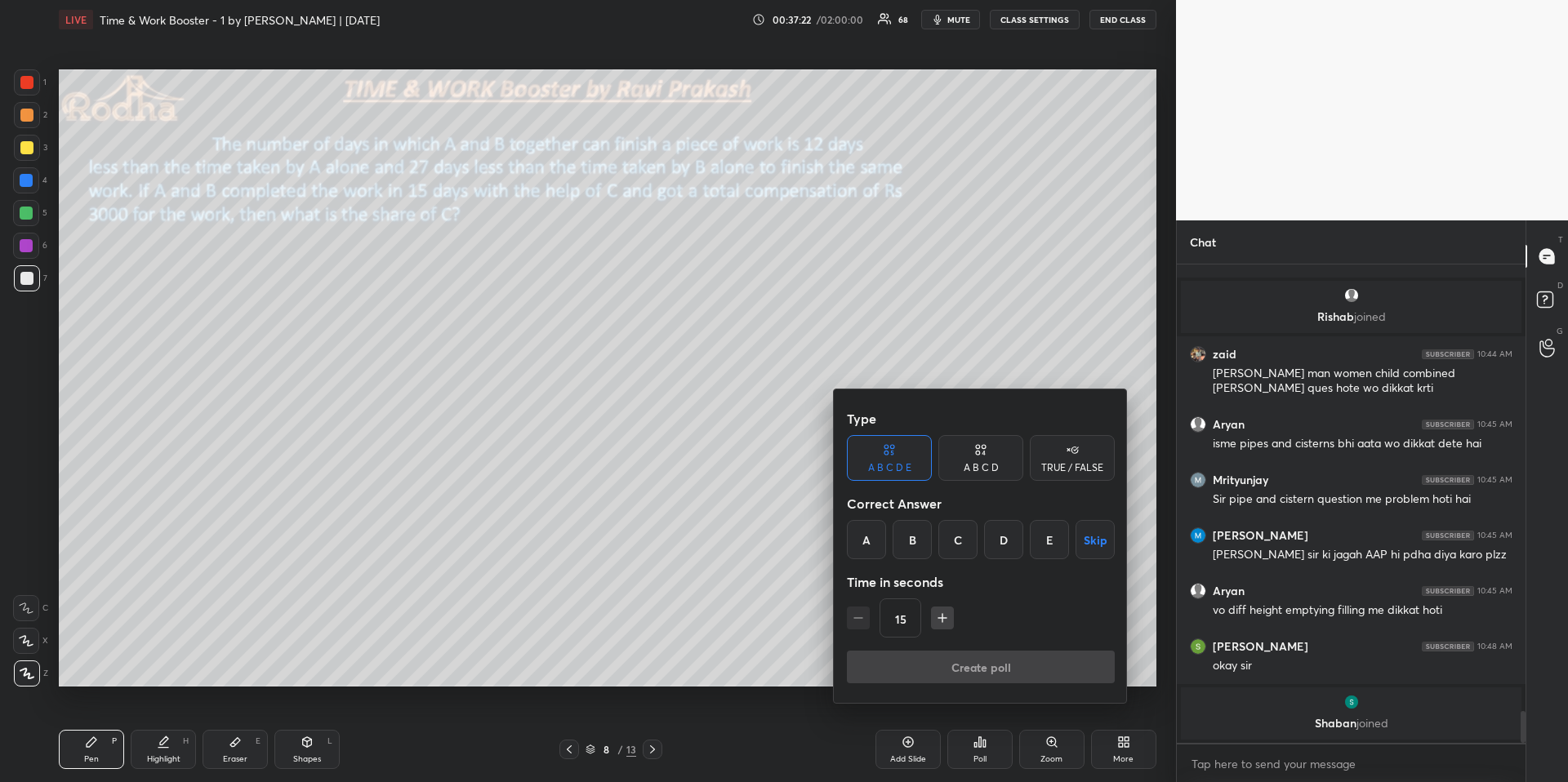
click at [860, 618] on div "15" at bounding box center [981, 618] width 267 height 39
drag, startPoint x: 1003, startPoint y: 542, endPoint x: 997, endPoint y: 573, distance: 31.6
click at [1001, 543] on div "D" at bounding box center [1004, 540] width 39 height 39
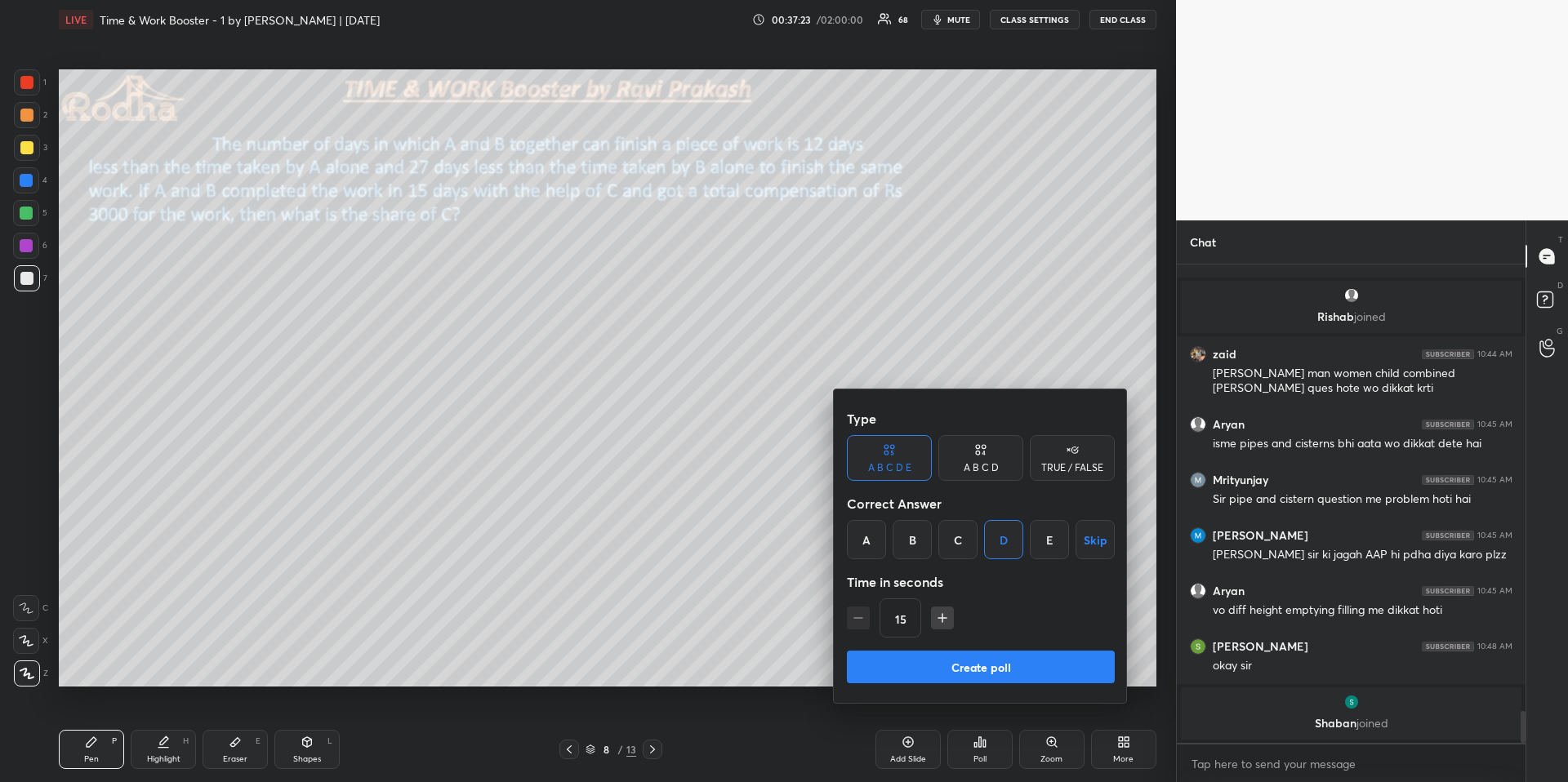
click at [979, 658] on button "Create poll" at bounding box center [981, 668] width 267 height 33
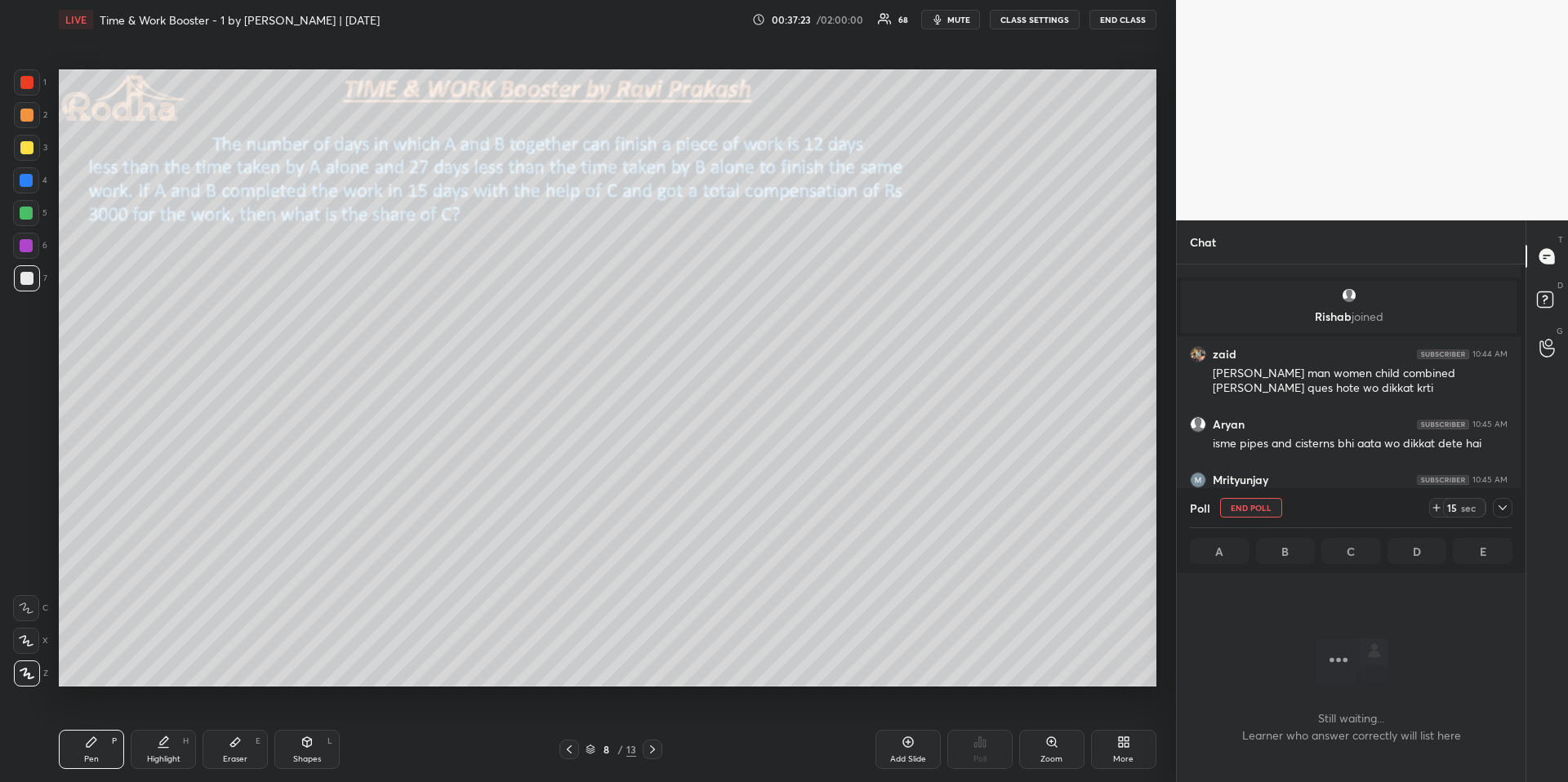
scroll to position [6, 6]
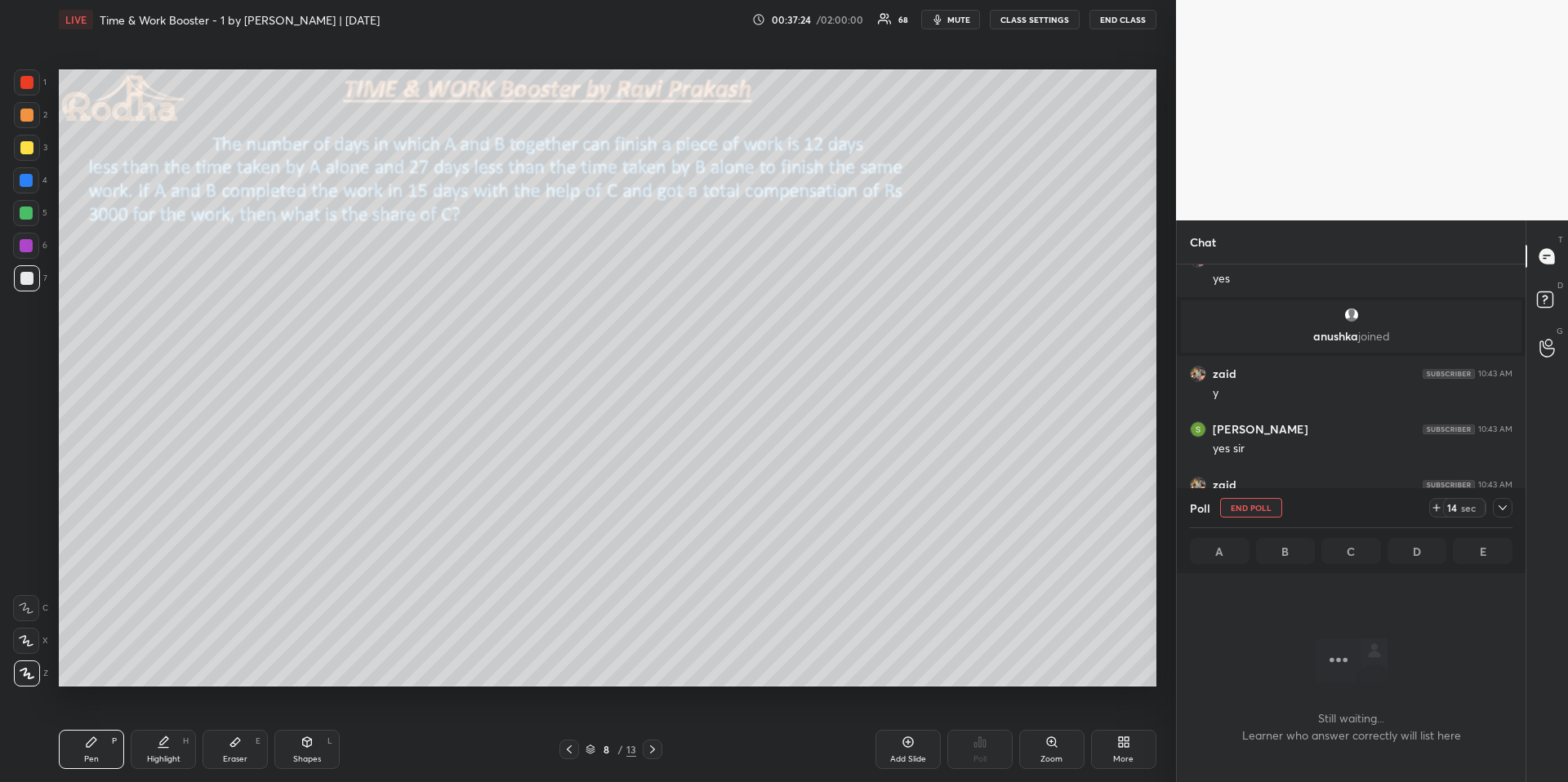
click at [28, 117] on div at bounding box center [26, 114] width 13 height 13
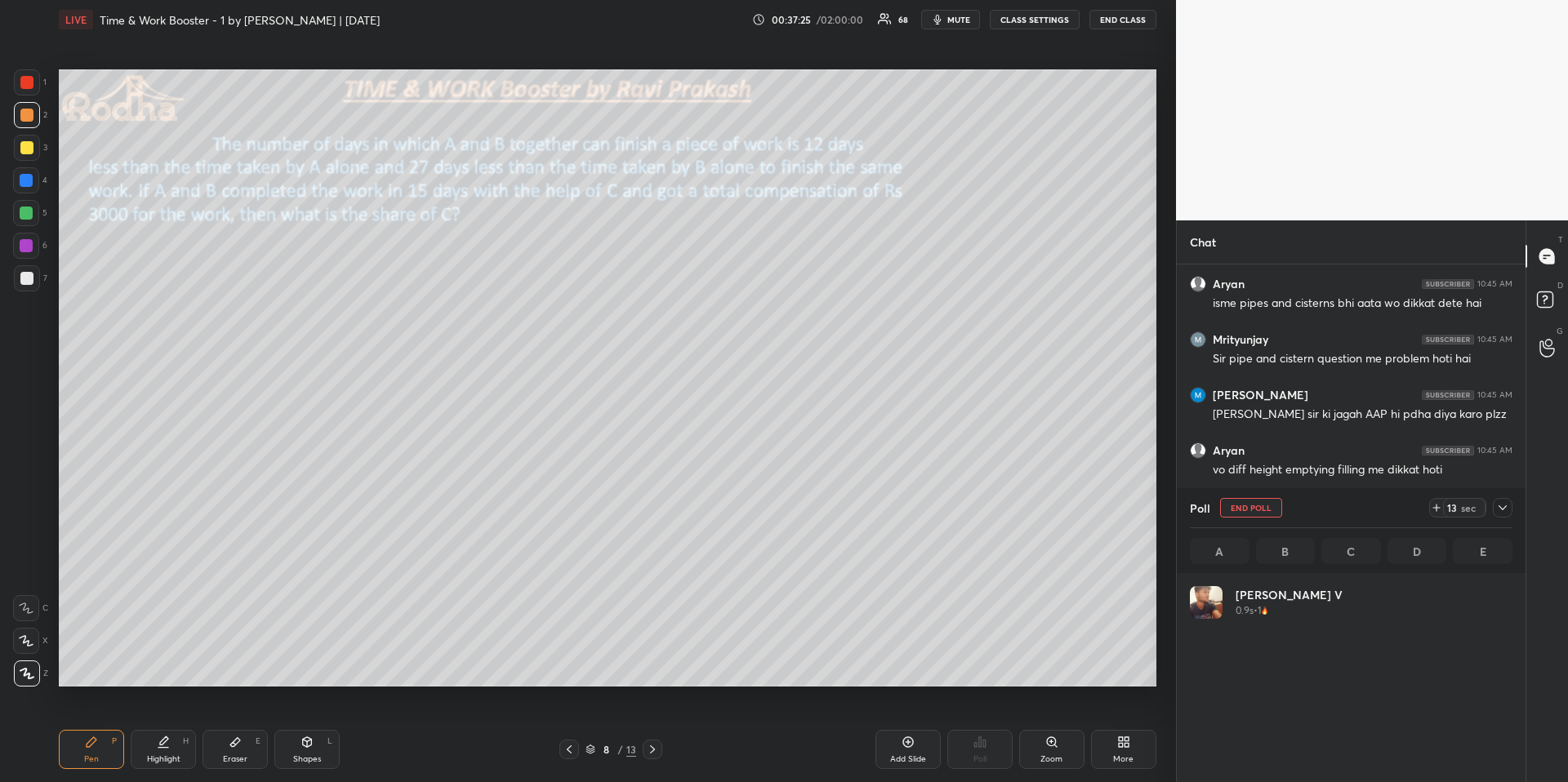
scroll to position [191, 318]
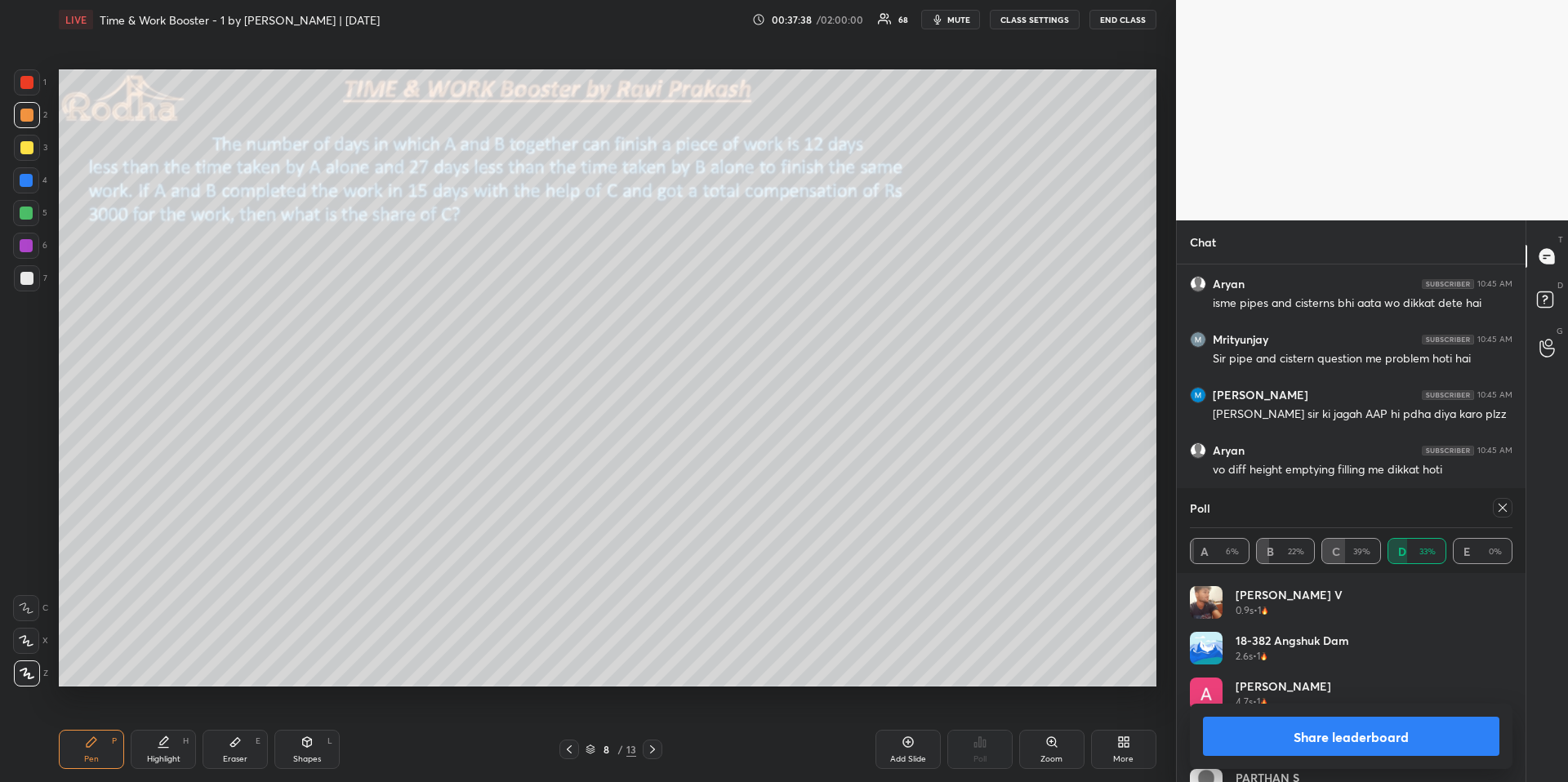
click at [1221, 509] on icon at bounding box center [1502, 507] width 13 height 13
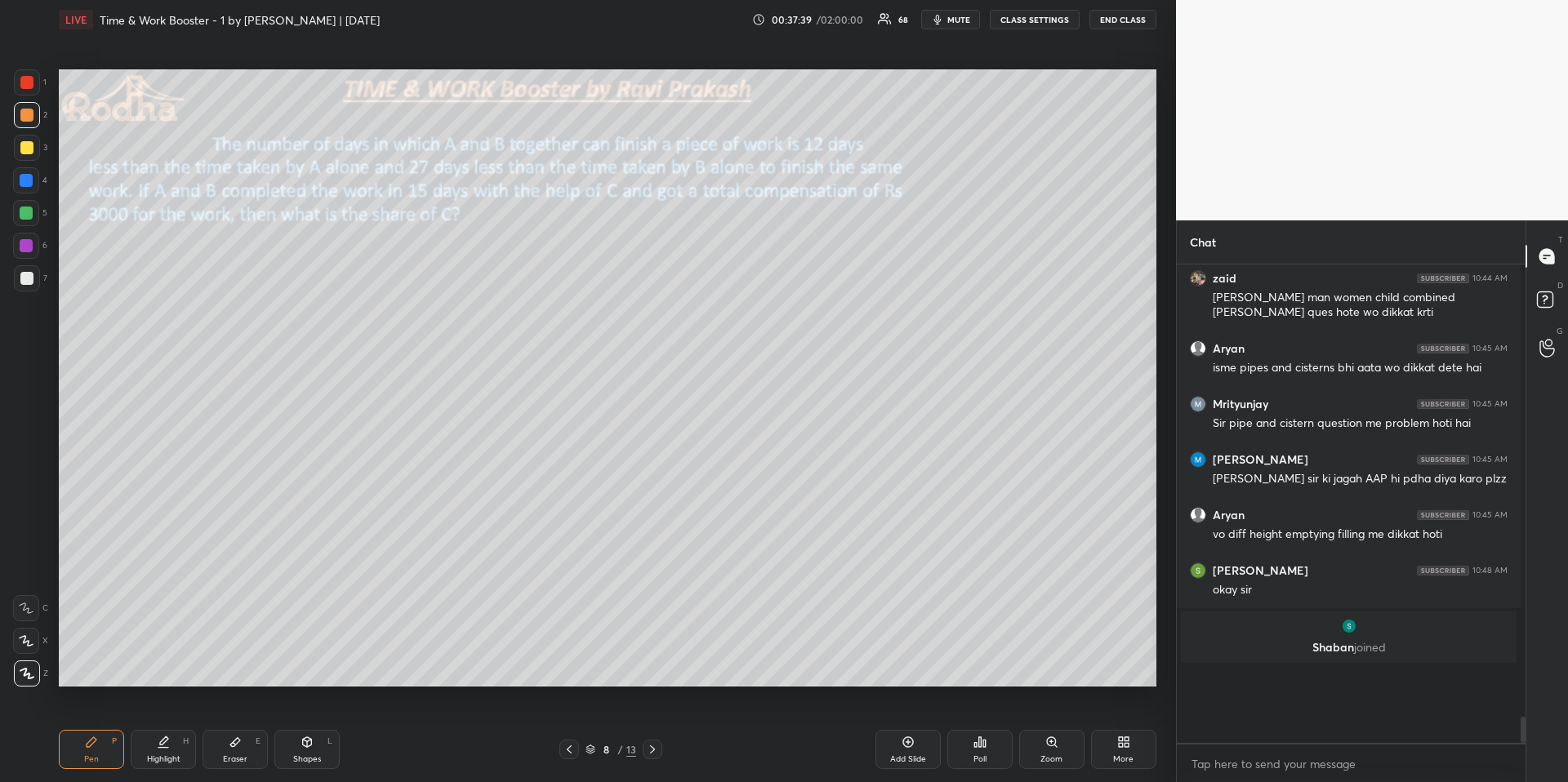
scroll to position [460, 339]
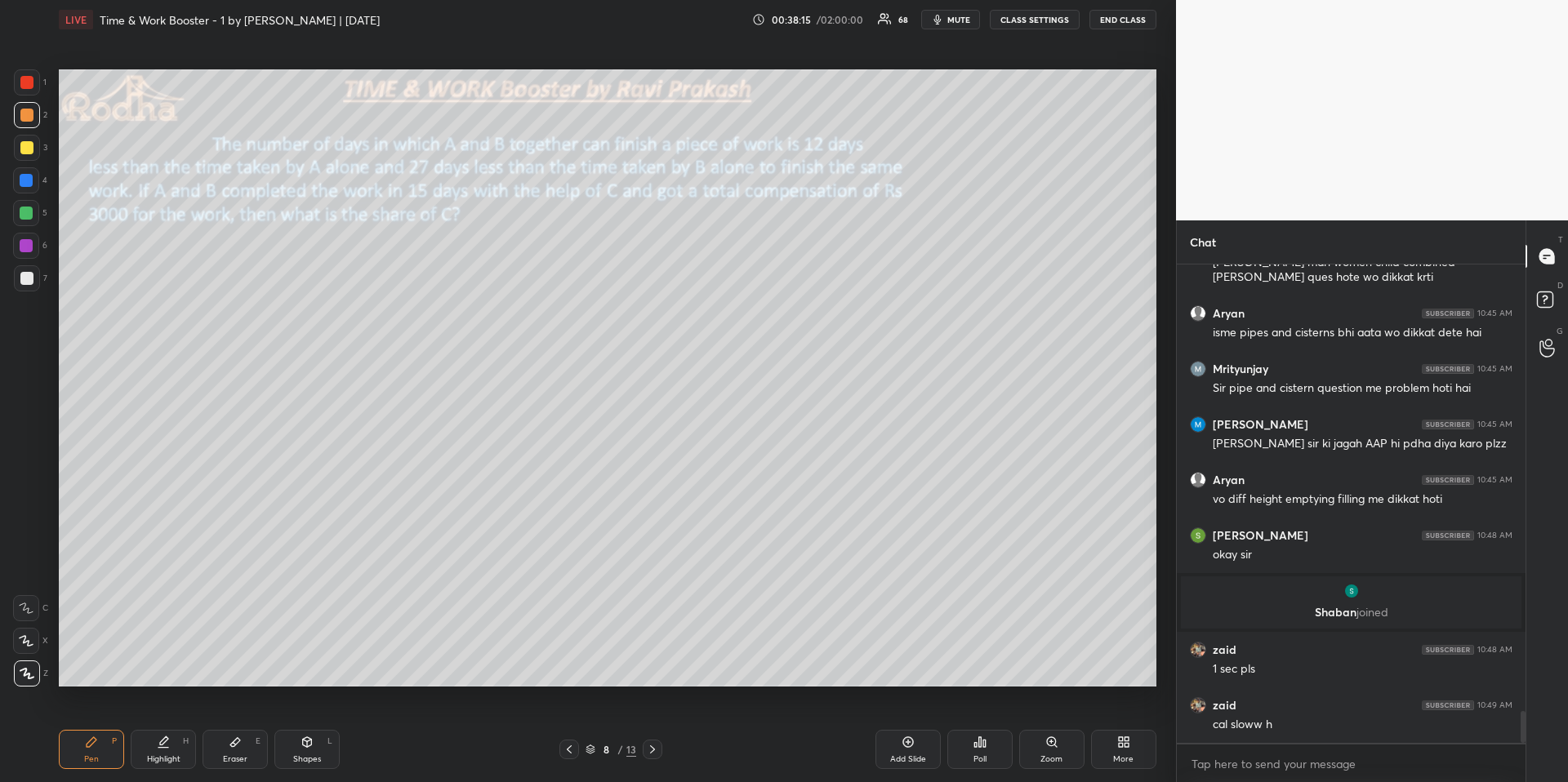
drag, startPoint x: 182, startPoint y: 748, endPoint x: 188, endPoint y: 699, distance: 49.4
click at [179, 658] on div "Highlight H" at bounding box center [163, 749] width 65 height 39
click at [86, 658] on div "Pen" at bounding box center [91, 760] width 15 height 8
drag, startPoint x: 172, startPoint y: 743, endPoint x: 181, endPoint y: 691, distance: 52.8
click at [172, 658] on div "Highlight H" at bounding box center [163, 749] width 65 height 39
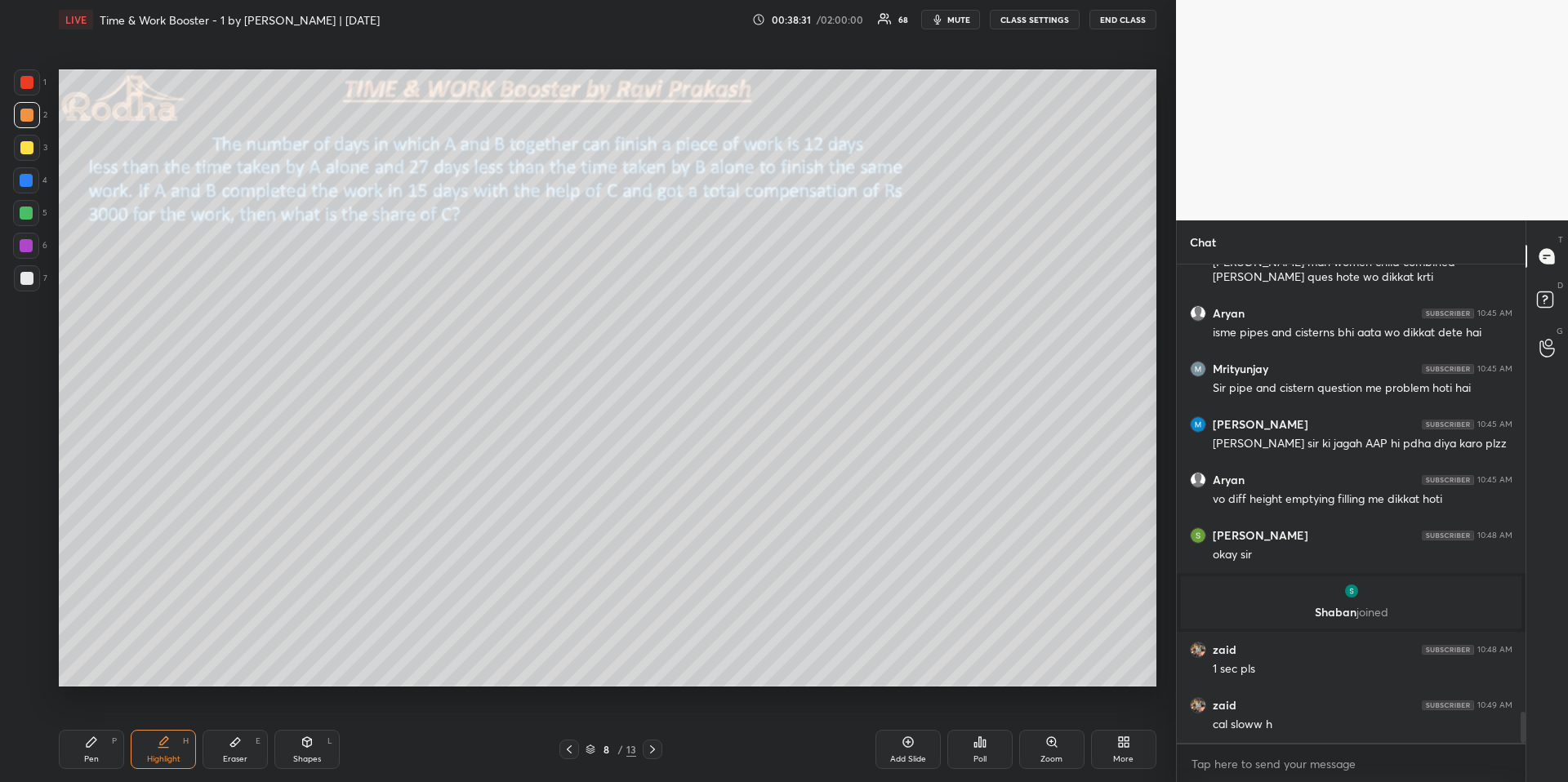
scroll to position [6859, 0]
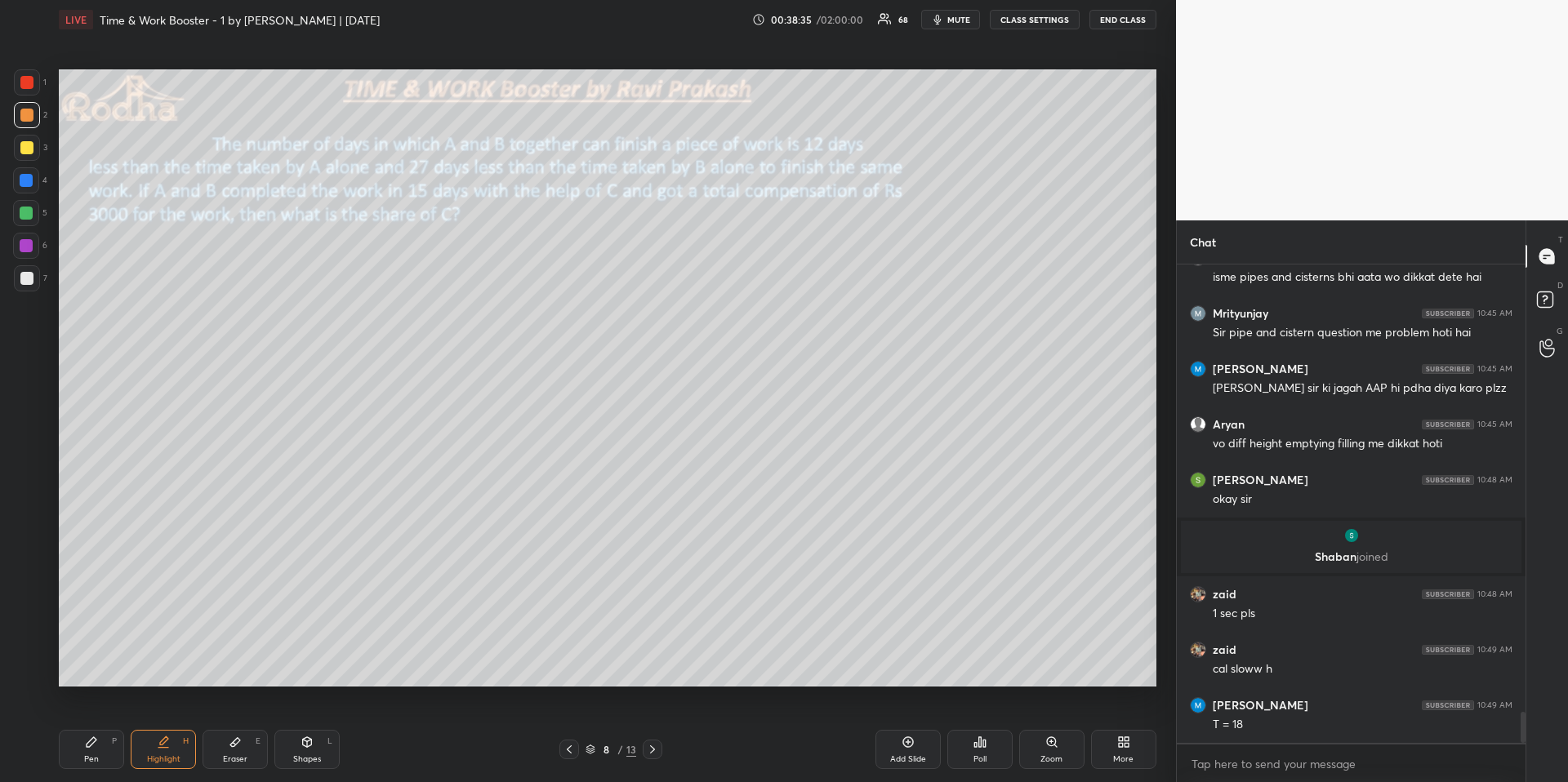
drag, startPoint x: 88, startPoint y: 750, endPoint x: 94, endPoint y: 725, distance: 25.7
click at [89, 658] on div "Pen P" at bounding box center [91, 749] width 65 height 39
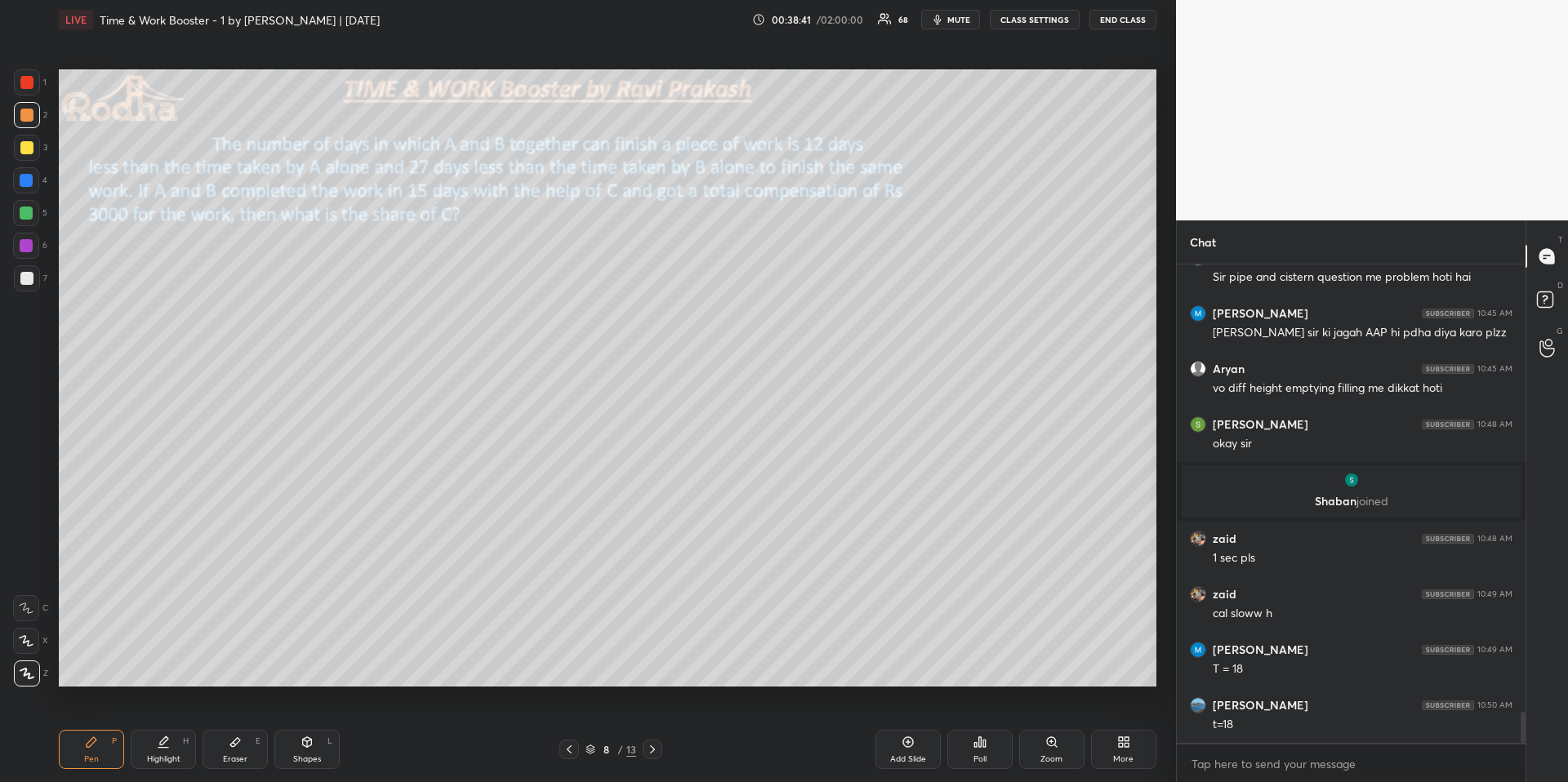
click at [172, 658] on div "Highlight H" at bounding box center [163, 749] width 65 height 39
click at [568, 658] on icon at bounding box center [569, 749] width 13 height 13
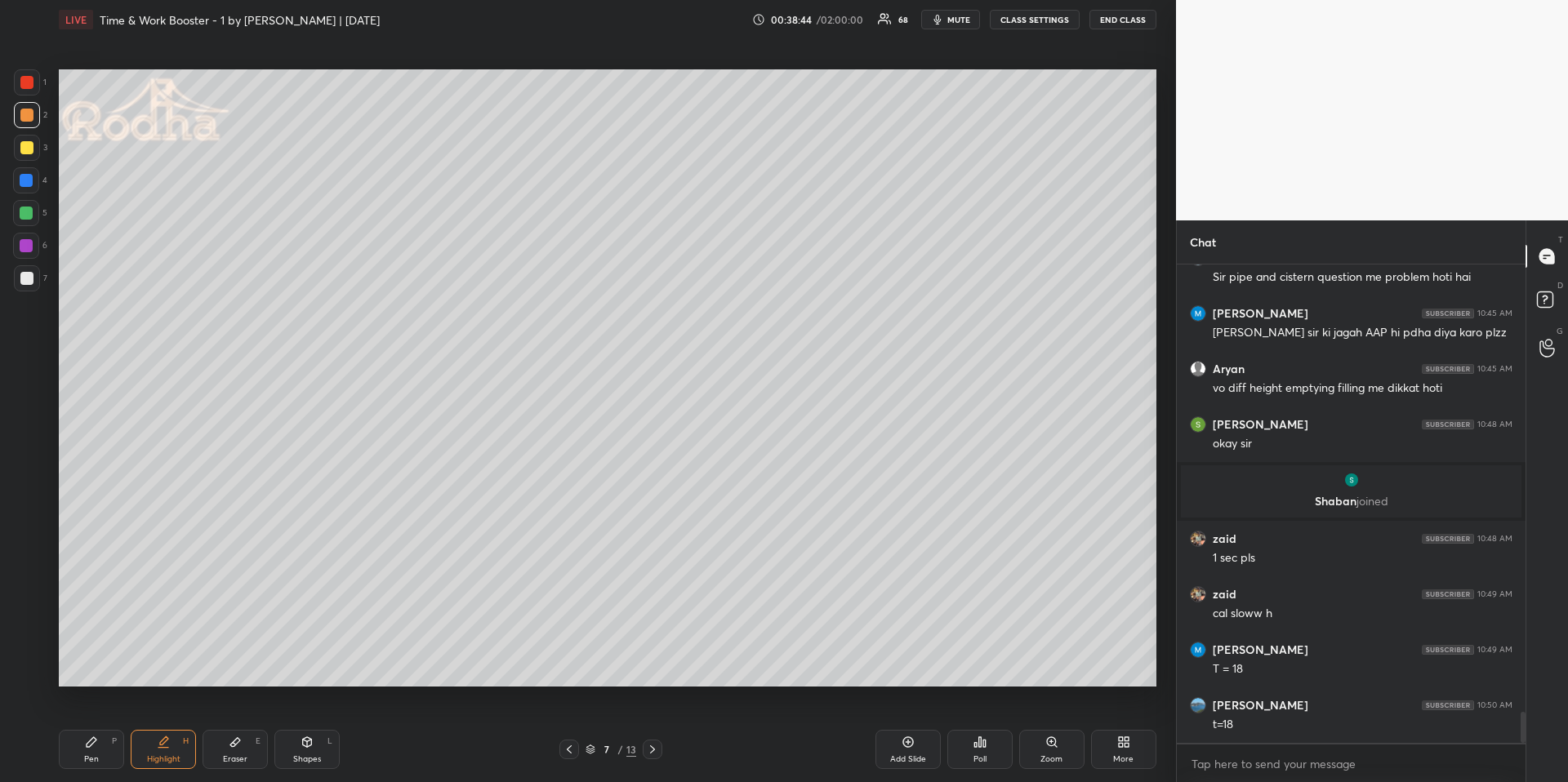
click at [569, 658] on icon at bounding box center [569, 749] width 13 height 13
click at [570, 658] on icon at bounding box center [569, 749] width 13 height 13
click at [646, 658] on icon at bounding box center [652, 749] width 13 height 13
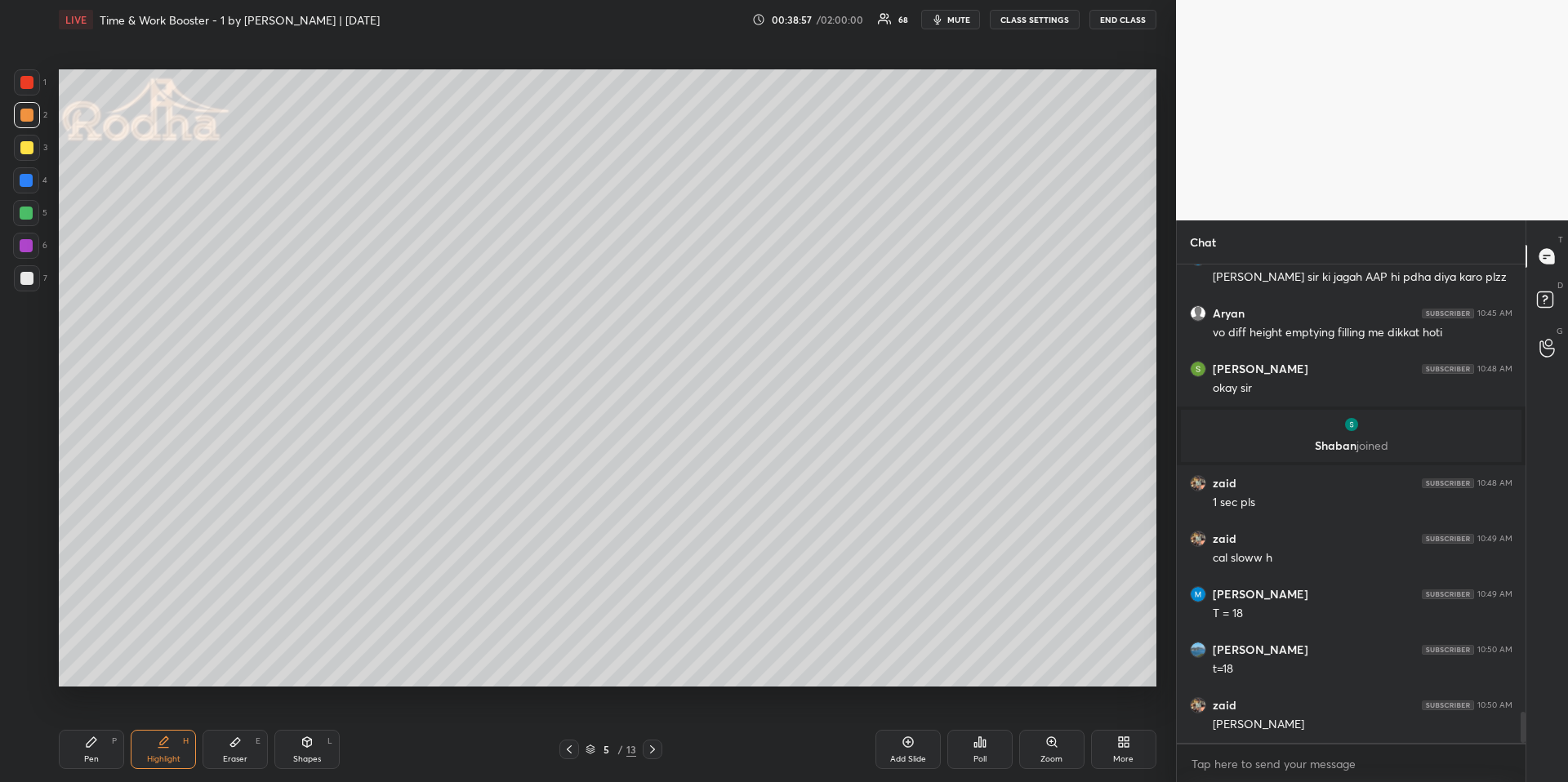
click at [652, 658] on icon at bounding box center [652, 749] width 13 height 13
click at [651, 658] on icon at bounding box center [652, 749] width 13 height 13
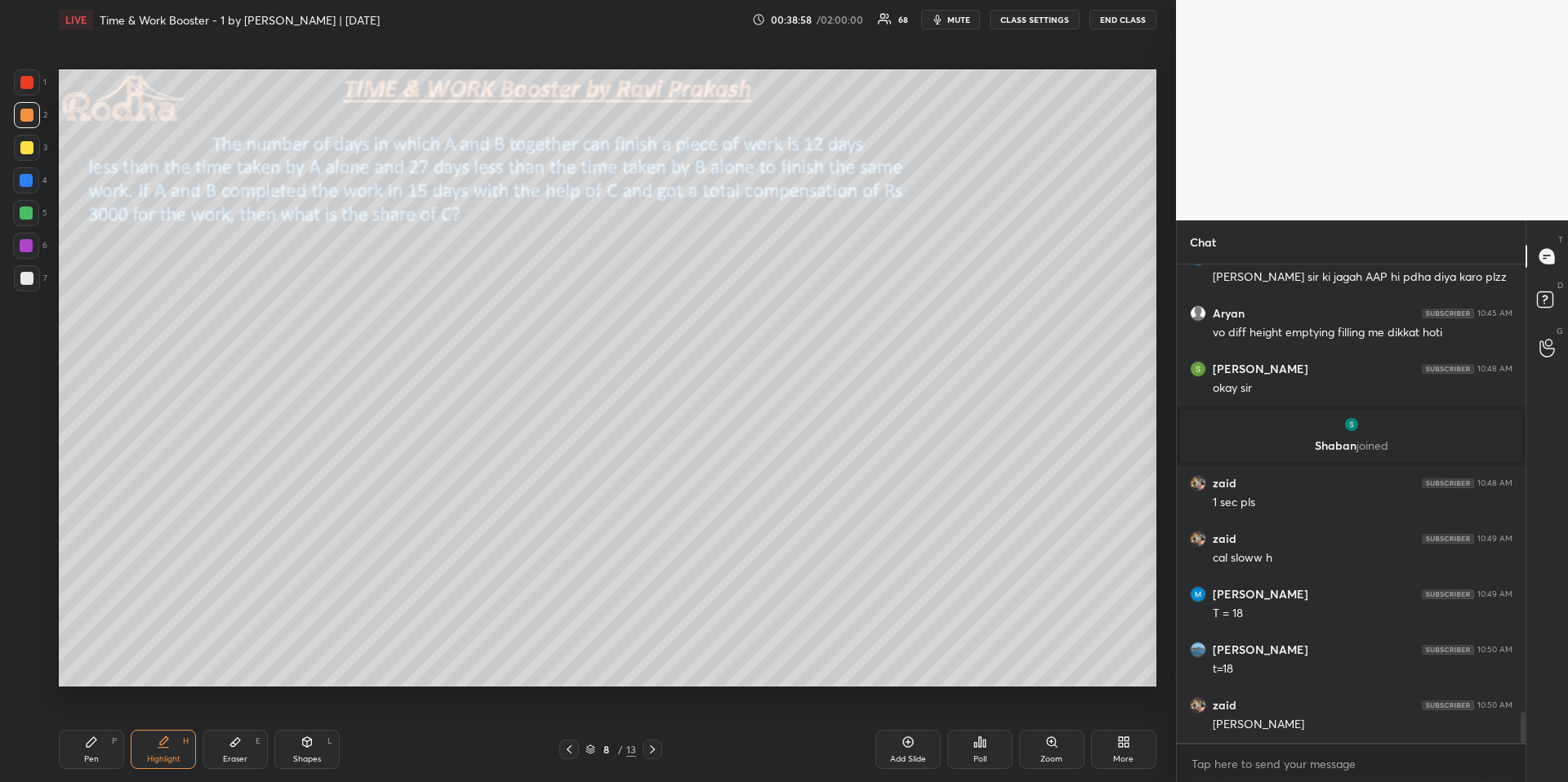
click at [654, 658] on icon at bounding box center [652, 749] width 13 height 13
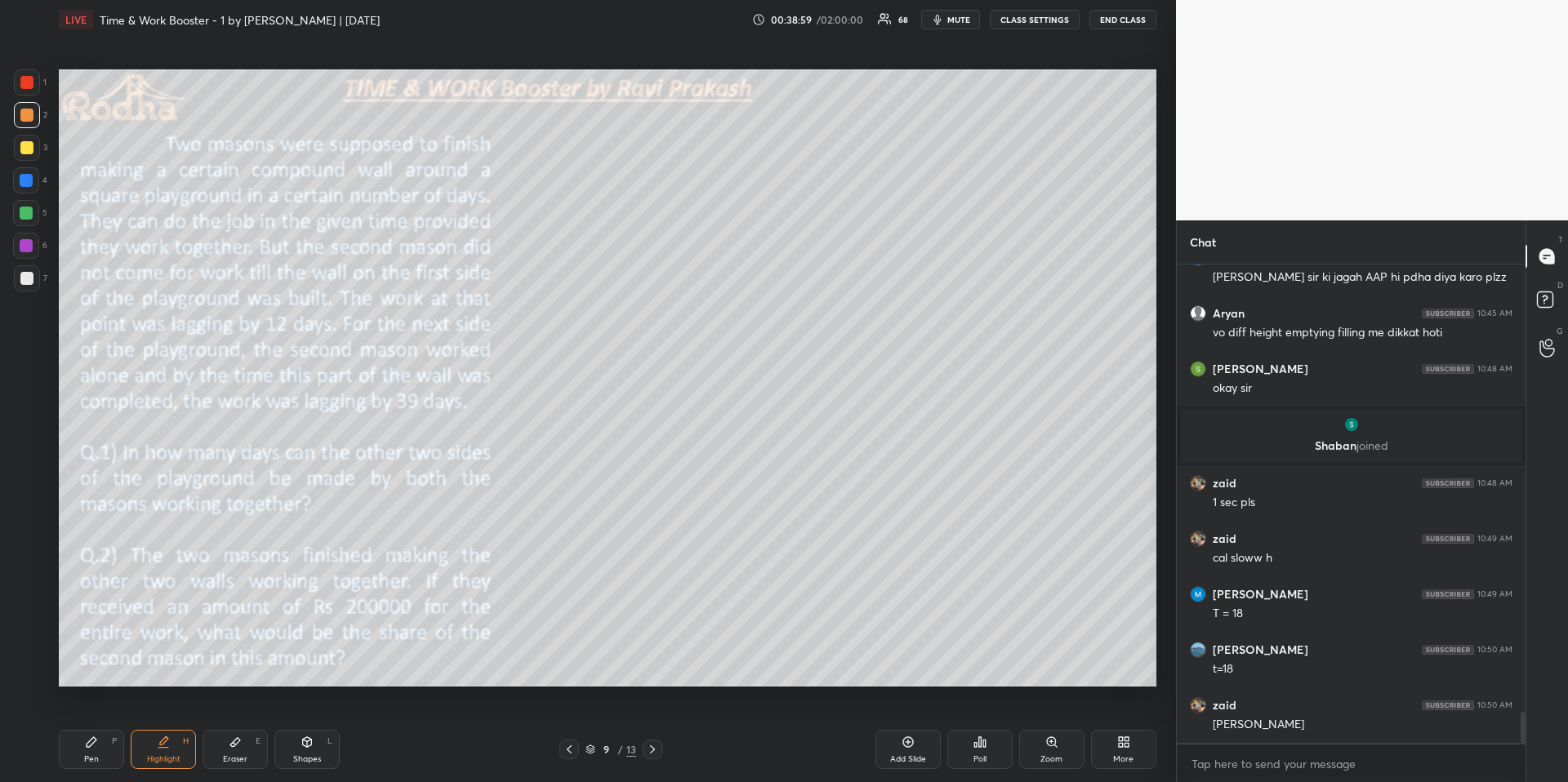
click at [569, 658] on icon at bounding box center [569, 749] width 13 height 13
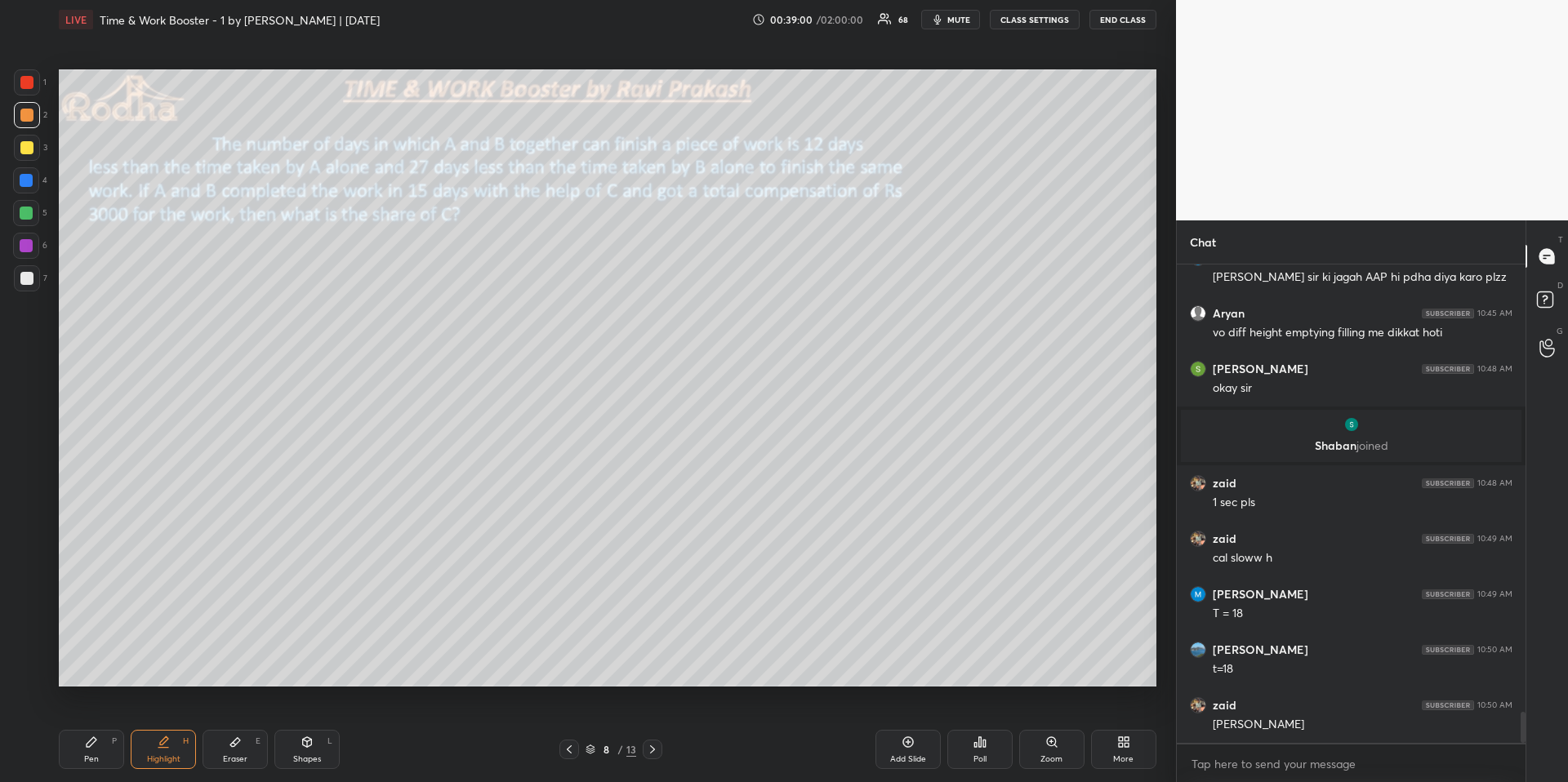
click at [94, 658] on div "Pen P" at bounding box center [91, 749] width 65 height 39
click at [29, 179] on div at bounding box center [25, 180] width 13 height 13
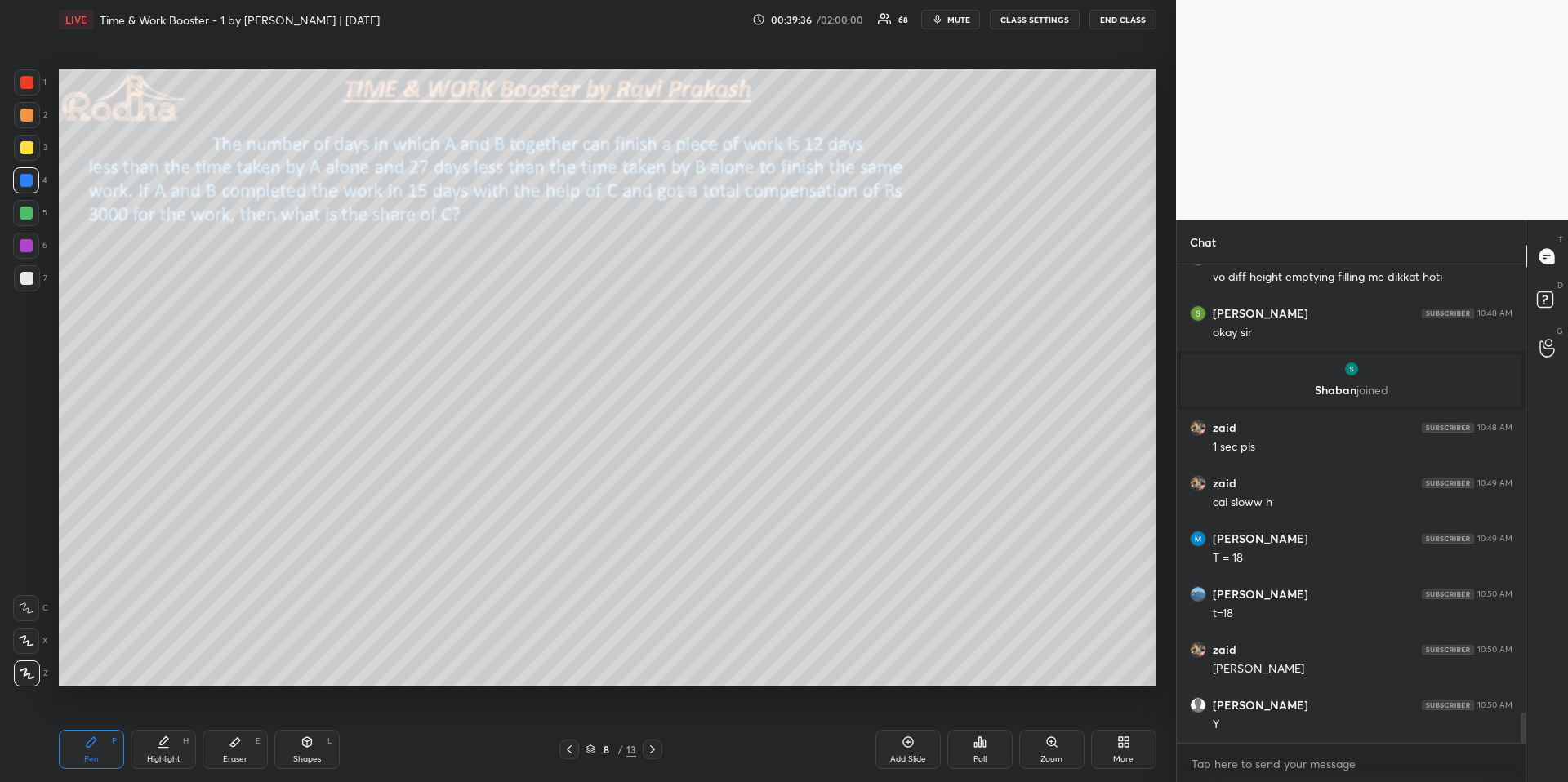
click at [37, 203] on div at bounding box center [25, 212] width 26 height 26
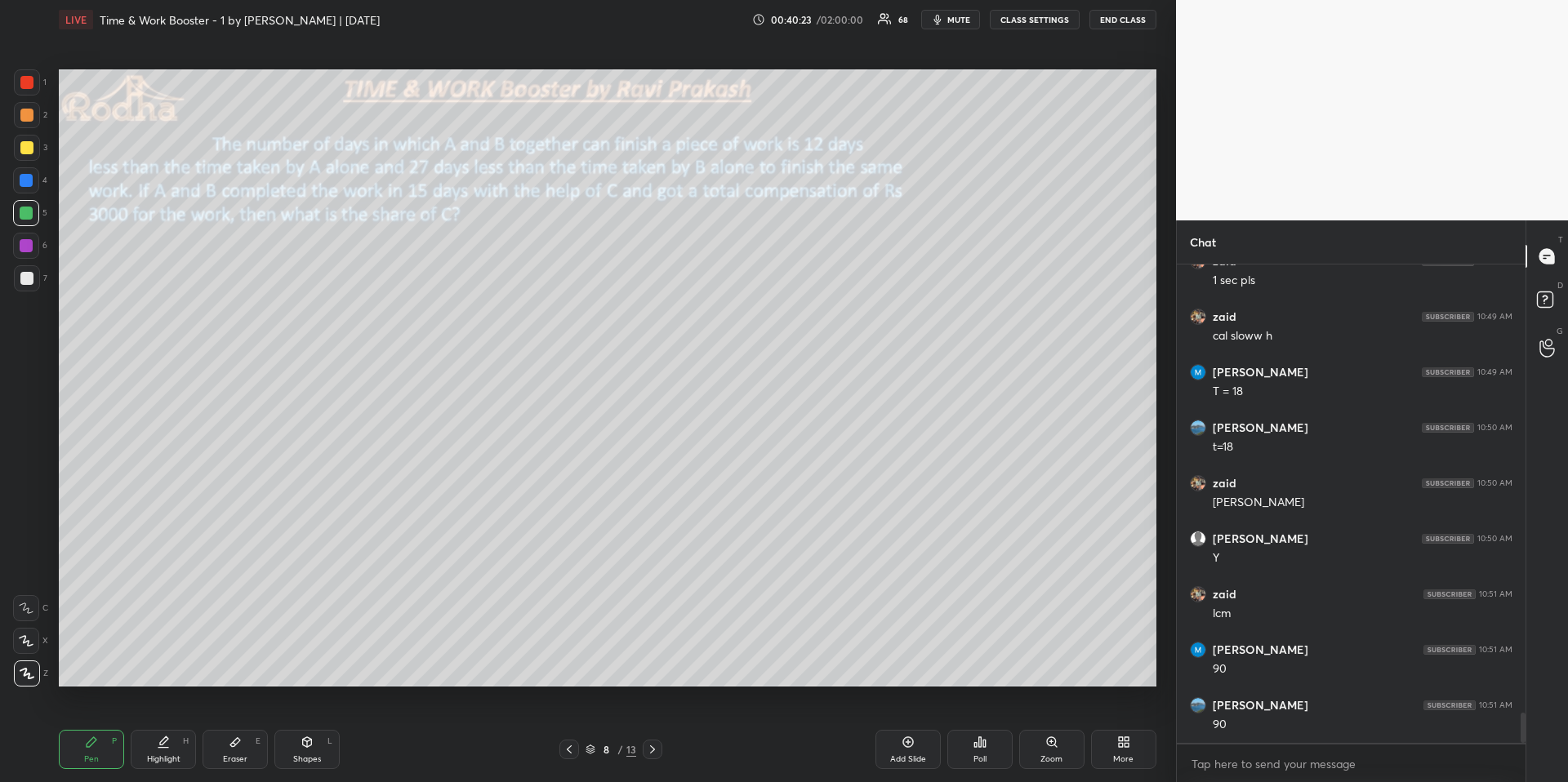
scroll to position [7247, 0]
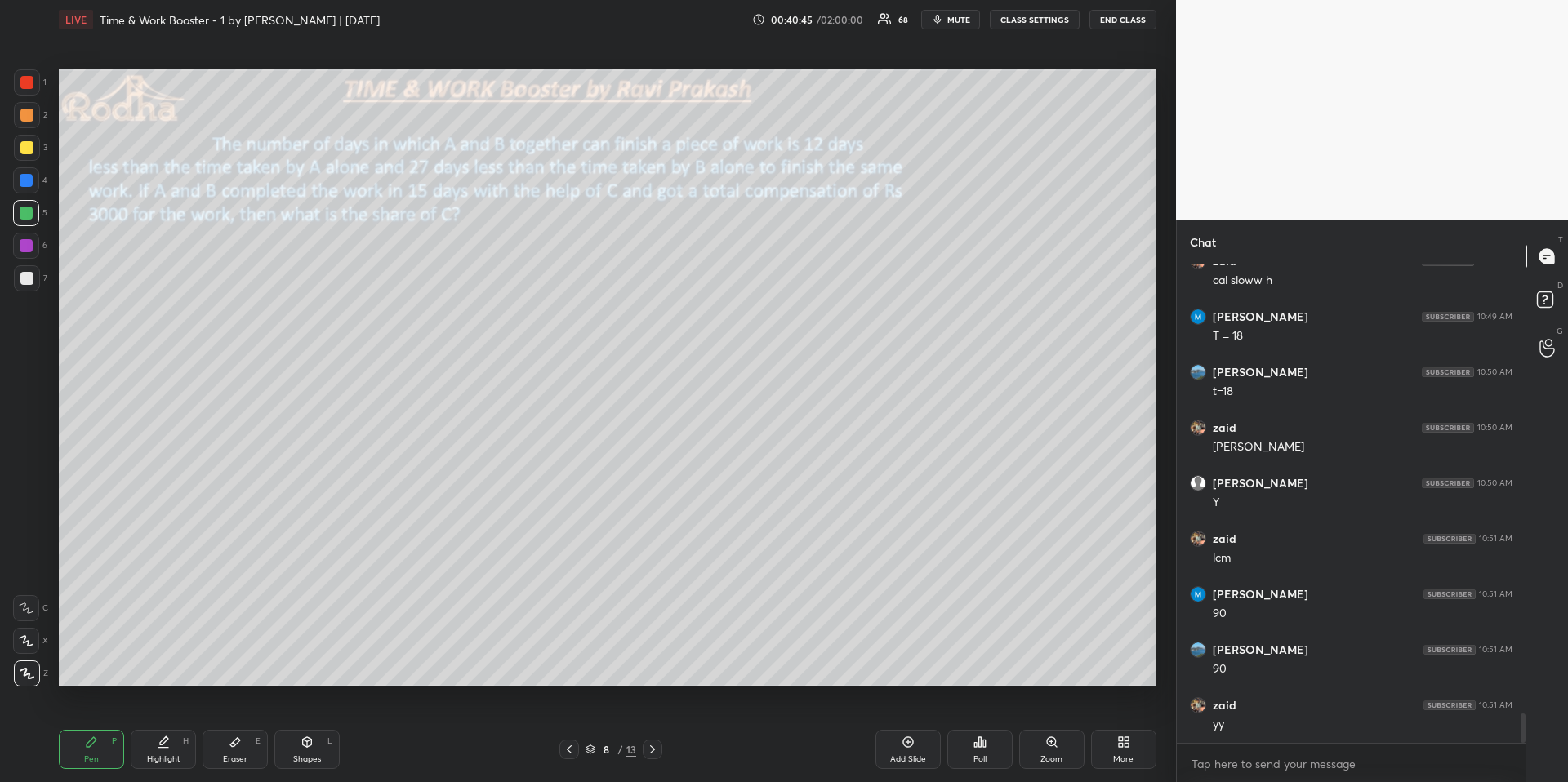
click at [967, 16] on span "mute" at bounding box center [959, 19] width 23 height 12
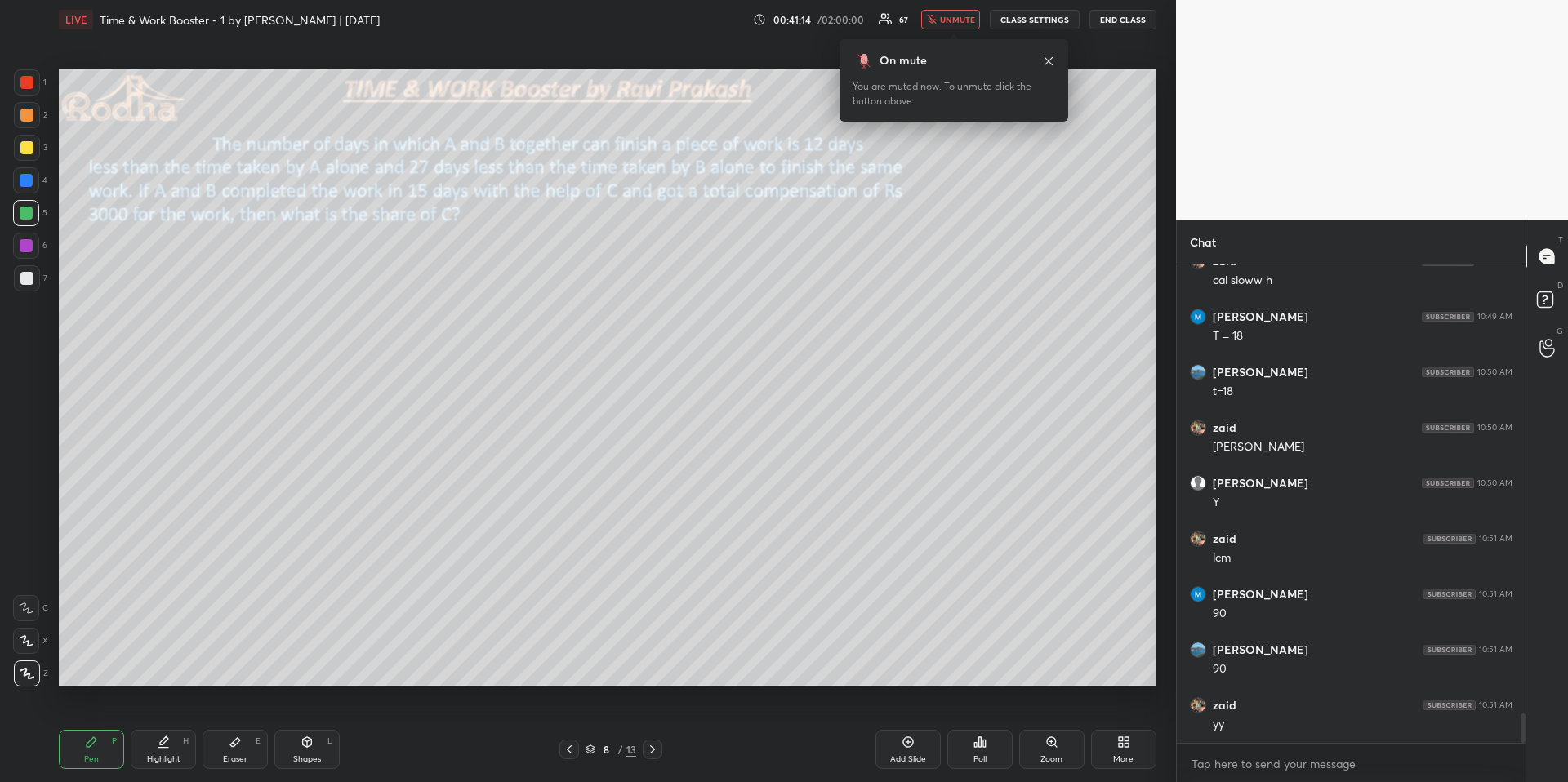
click at [963, 16] on span "unmute" at bounding box center [957, 19] width 35 height 12
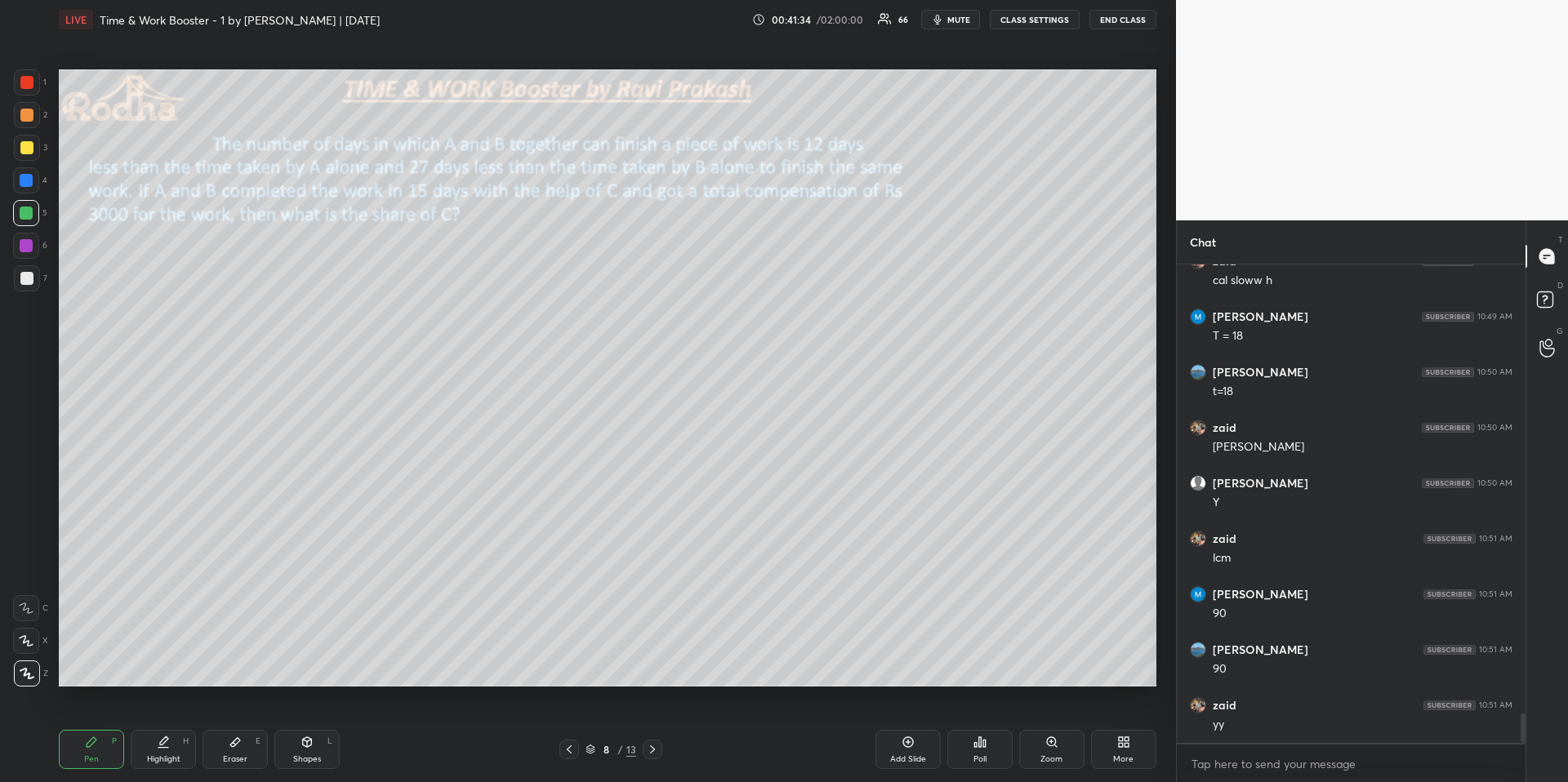
scroll to position [7303, 0]
click at [158, 658] on div "Highlight H" at bounding box center [163, 749] width 65 height 39
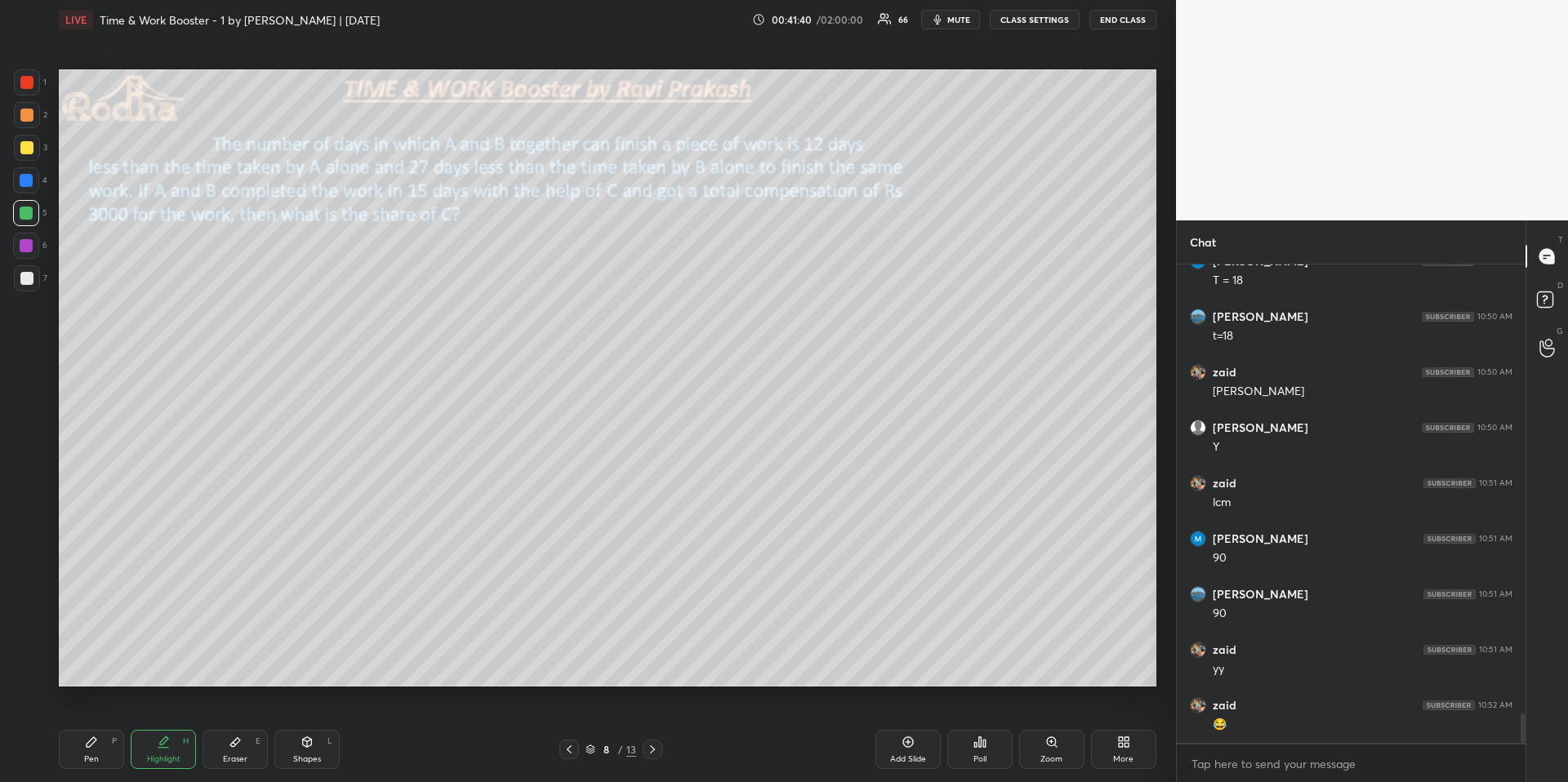
scroll to position [7359, 0]
drag, startPoint x: 87, startPoint y: 743, endPoint x: 102, endPoint y: 707, distance: 39.0
click at [88, 658] on icon at bounding box center [91, 741] width 13 height 13
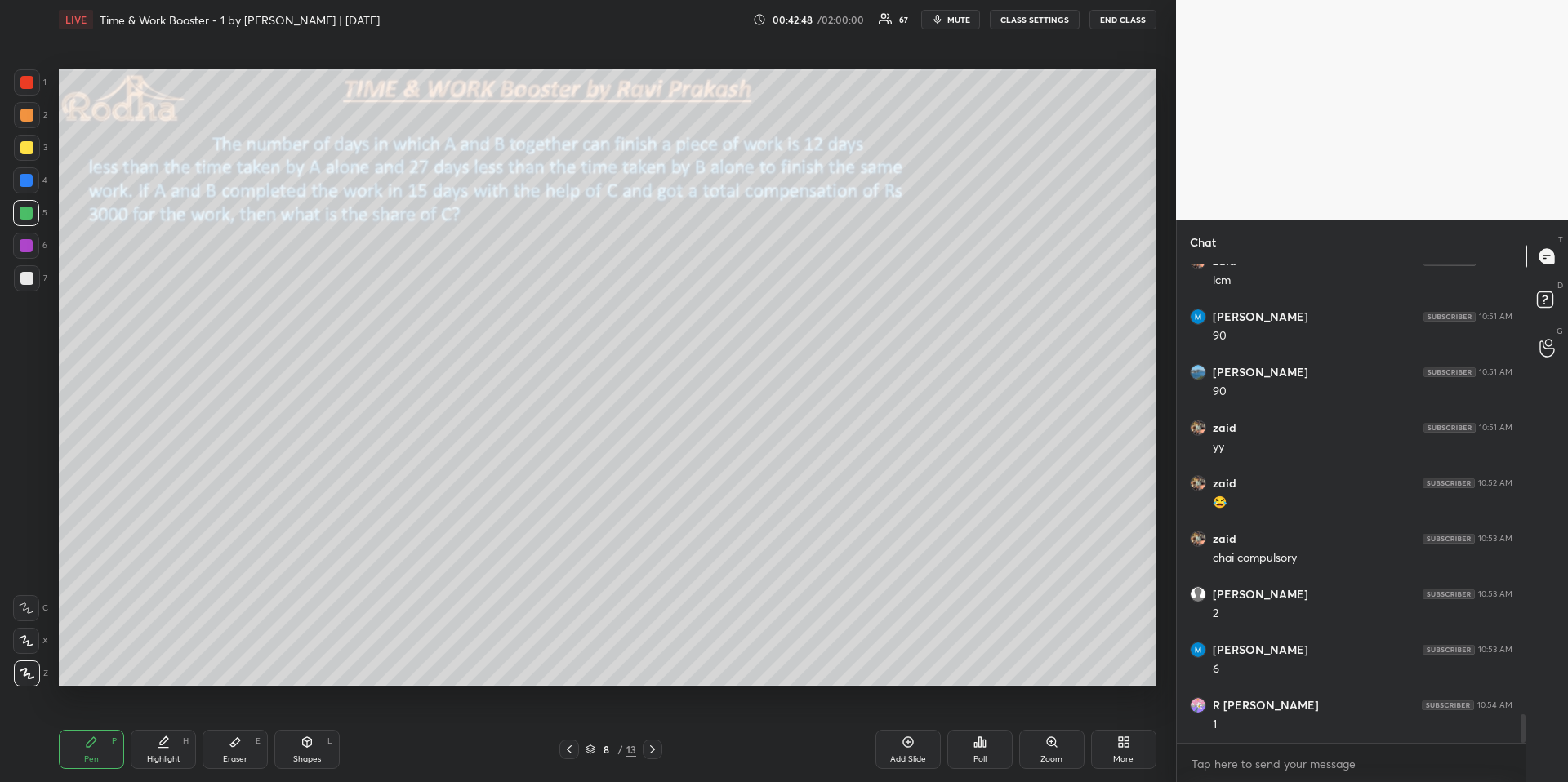
scroll to position [7581, 0]
drag, startPoint x: 184, startPoint y: 746, endPoint x: 251, endPoint y: 690, distance: 87.3
click at [184, 658] on div "Highlight H" at bounding box center [163, 749] width 65 height 39
click at [93, 658] on div "Pen P" at bounding box center [91, 749] width 65 height 39
click at [32, 151] on div at bounding box center [26, 147] width 26 height 26
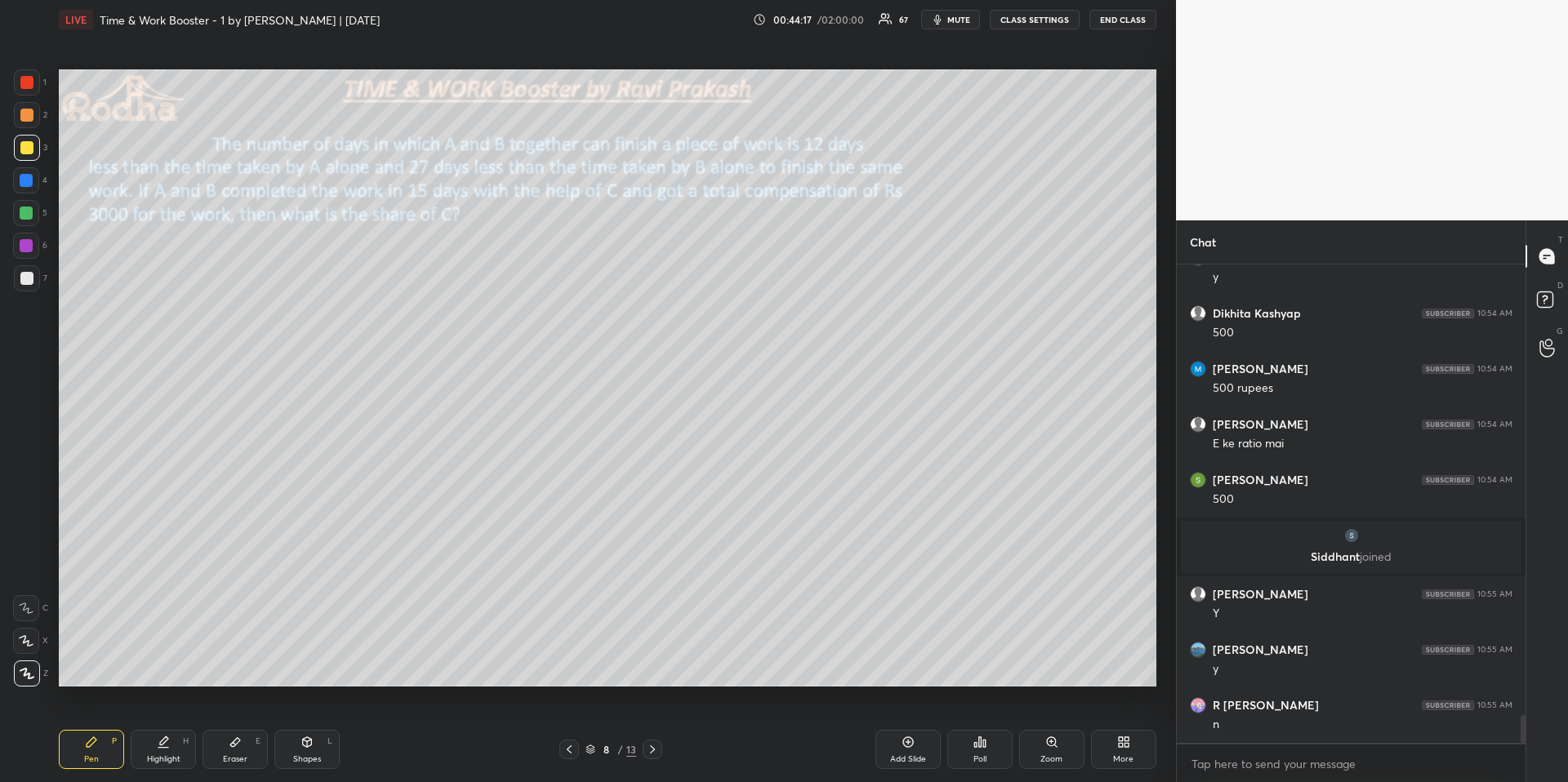
scroll to position [7717, 0]
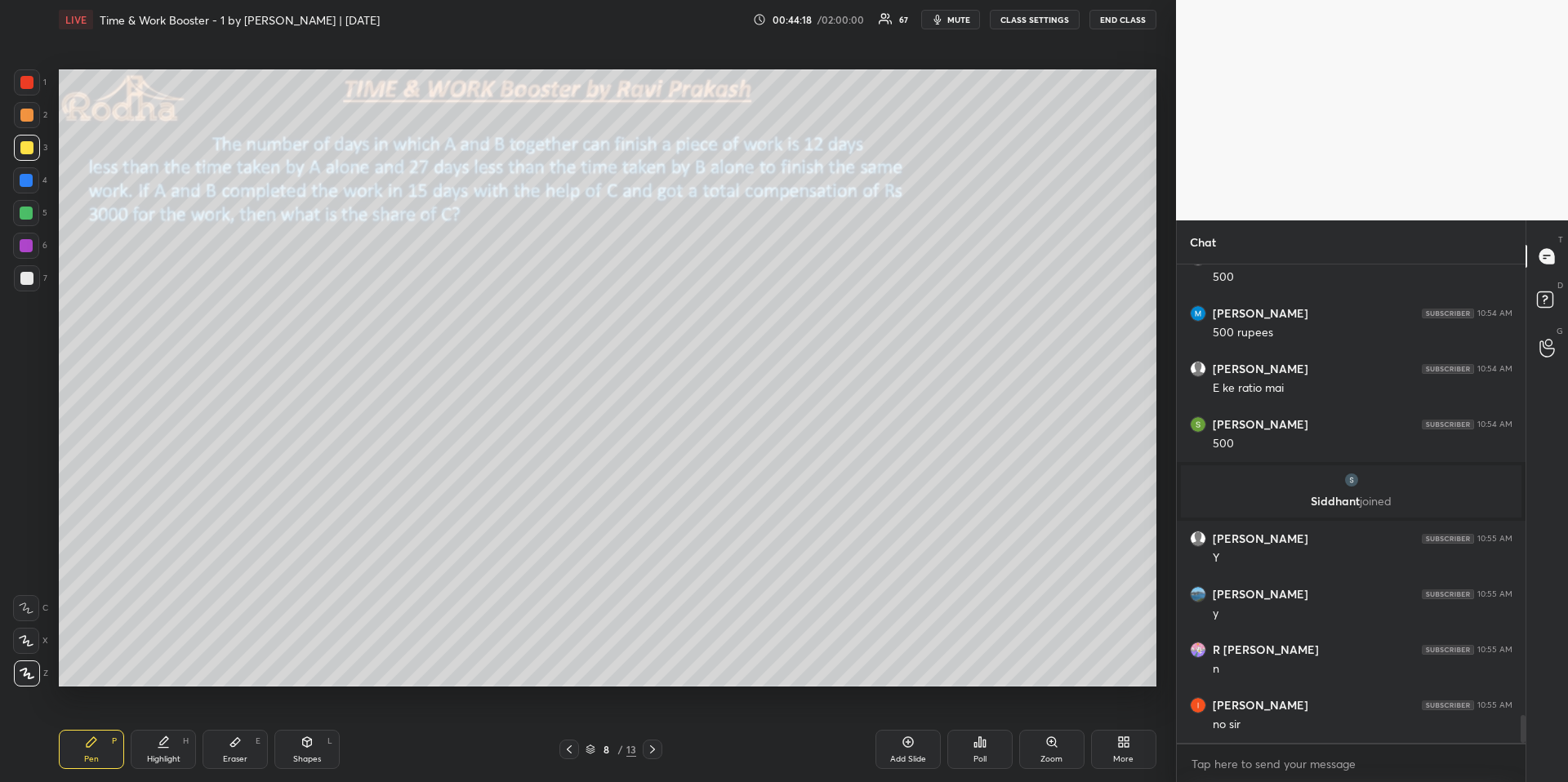
click at [656, 658] on icon at bounding box center [652, 749] width 13 height 13
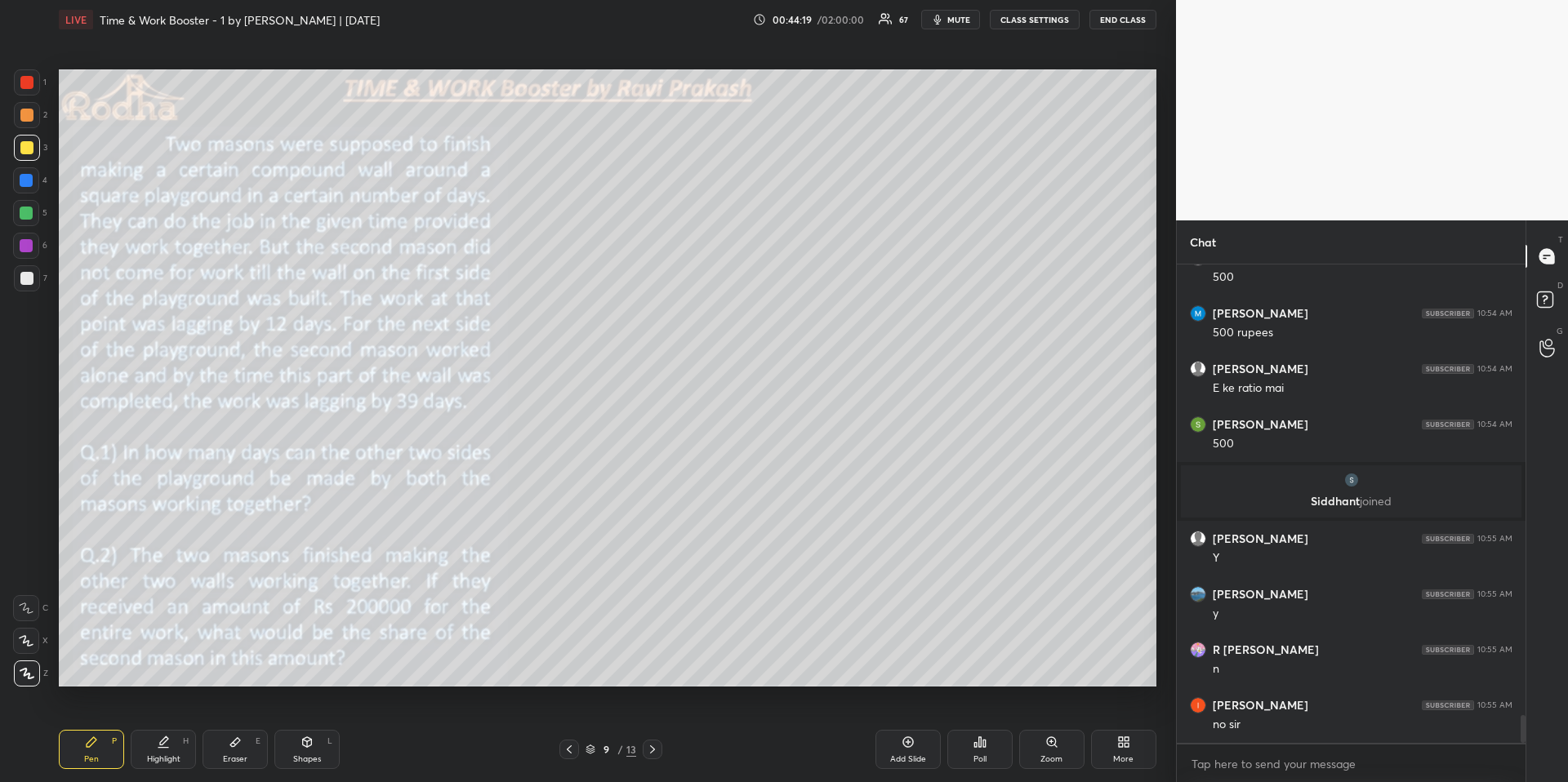
scroll to position [7773, 0]
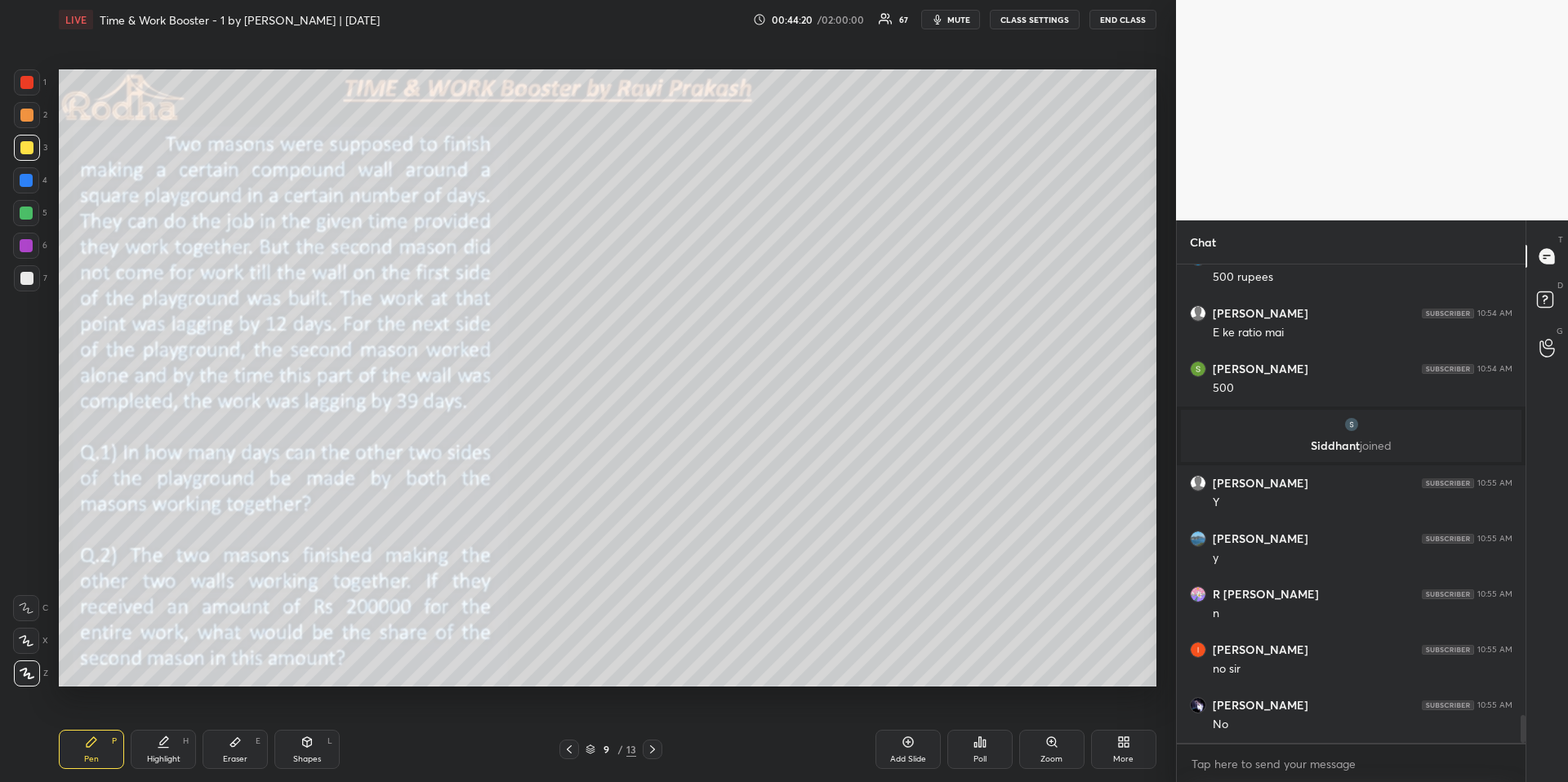
click at [85, 658] on div "Pen P" at bounding box center [91, 749] width 65 height 39
click at [22, 286] on div at bounding box center [26, 278] width 26 height 26
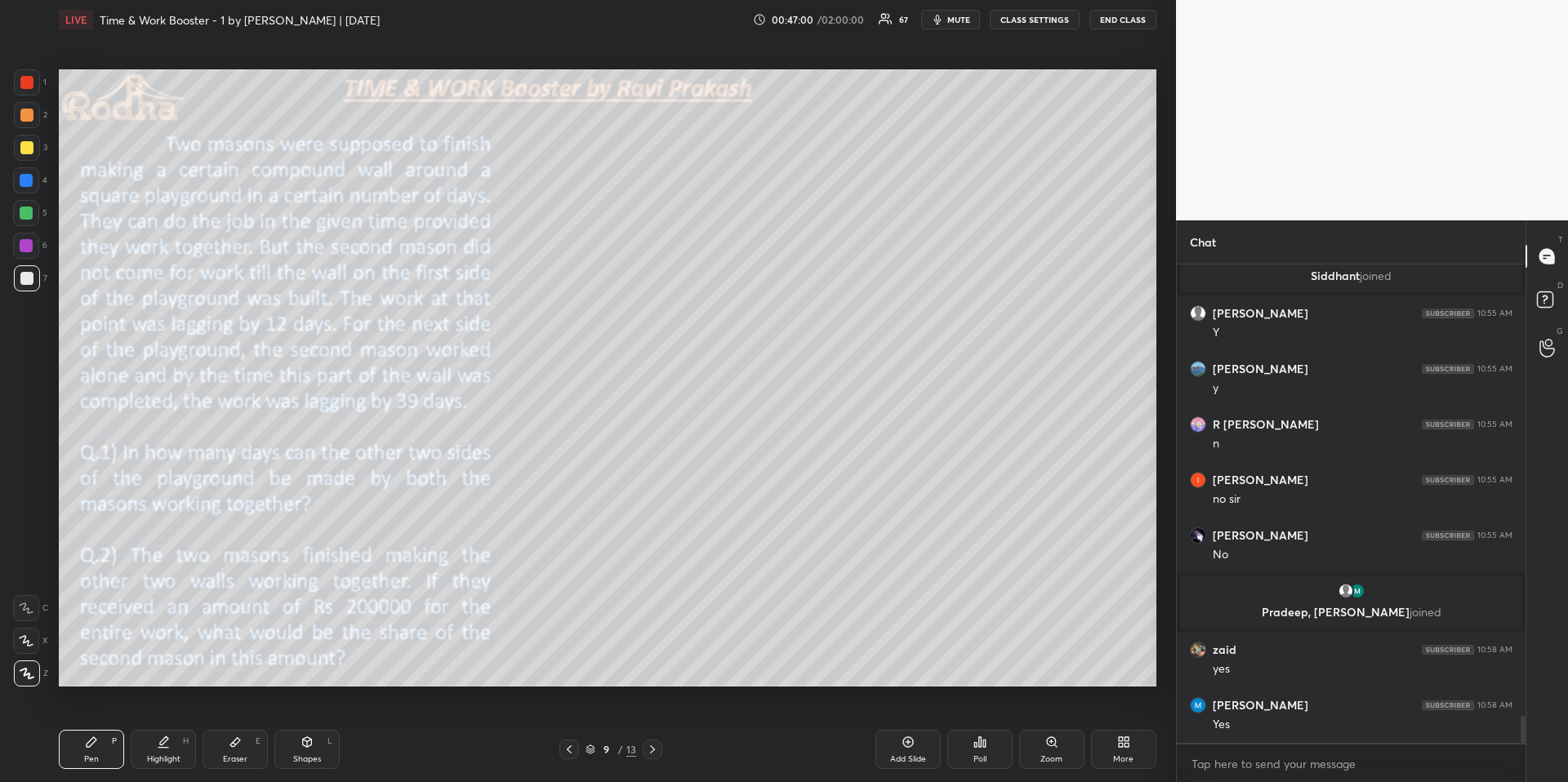
scroll to position [7925, 0]
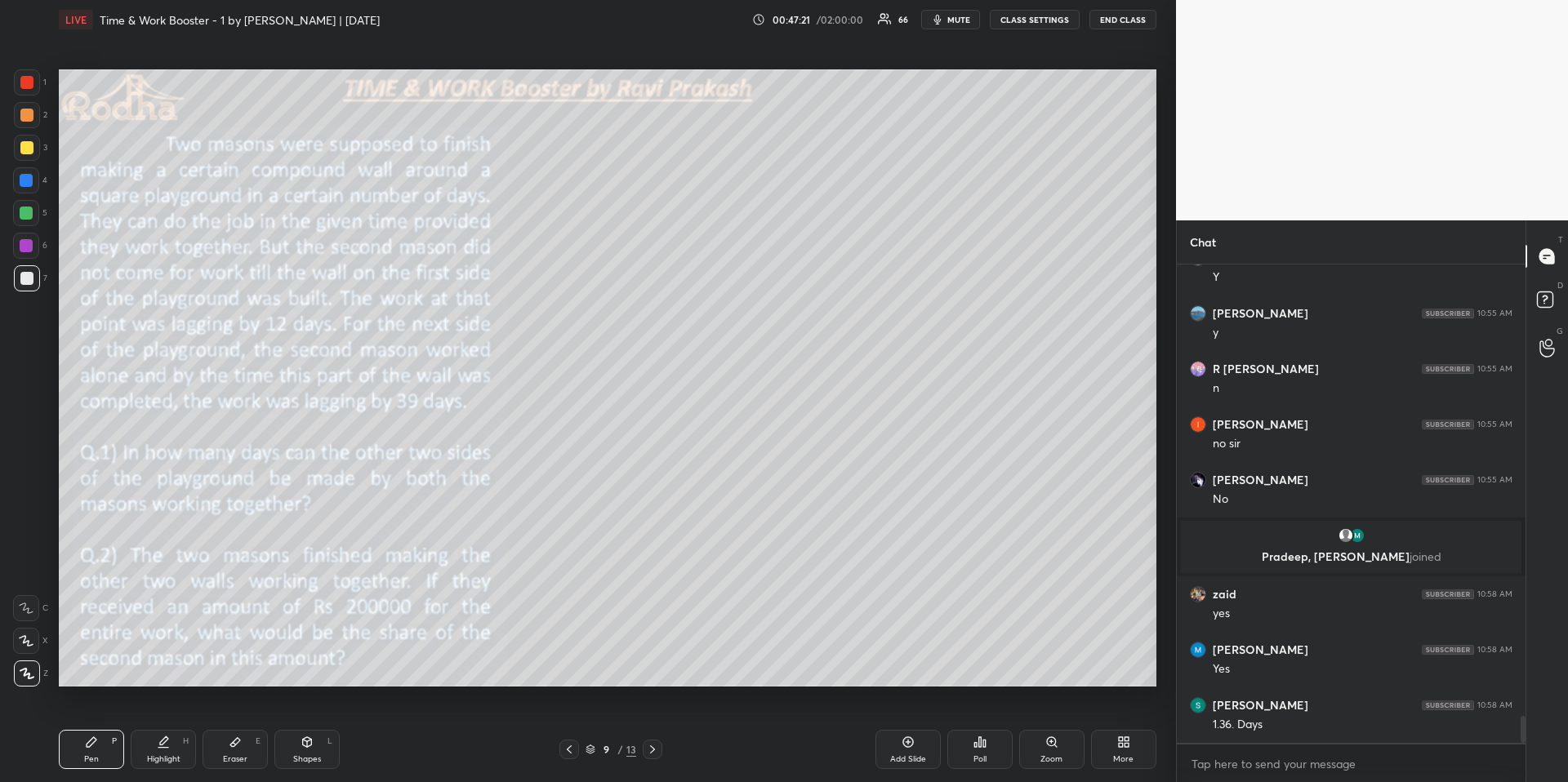
click at [28, 146] on div at bounding box center [26, 147] width 13 height 13
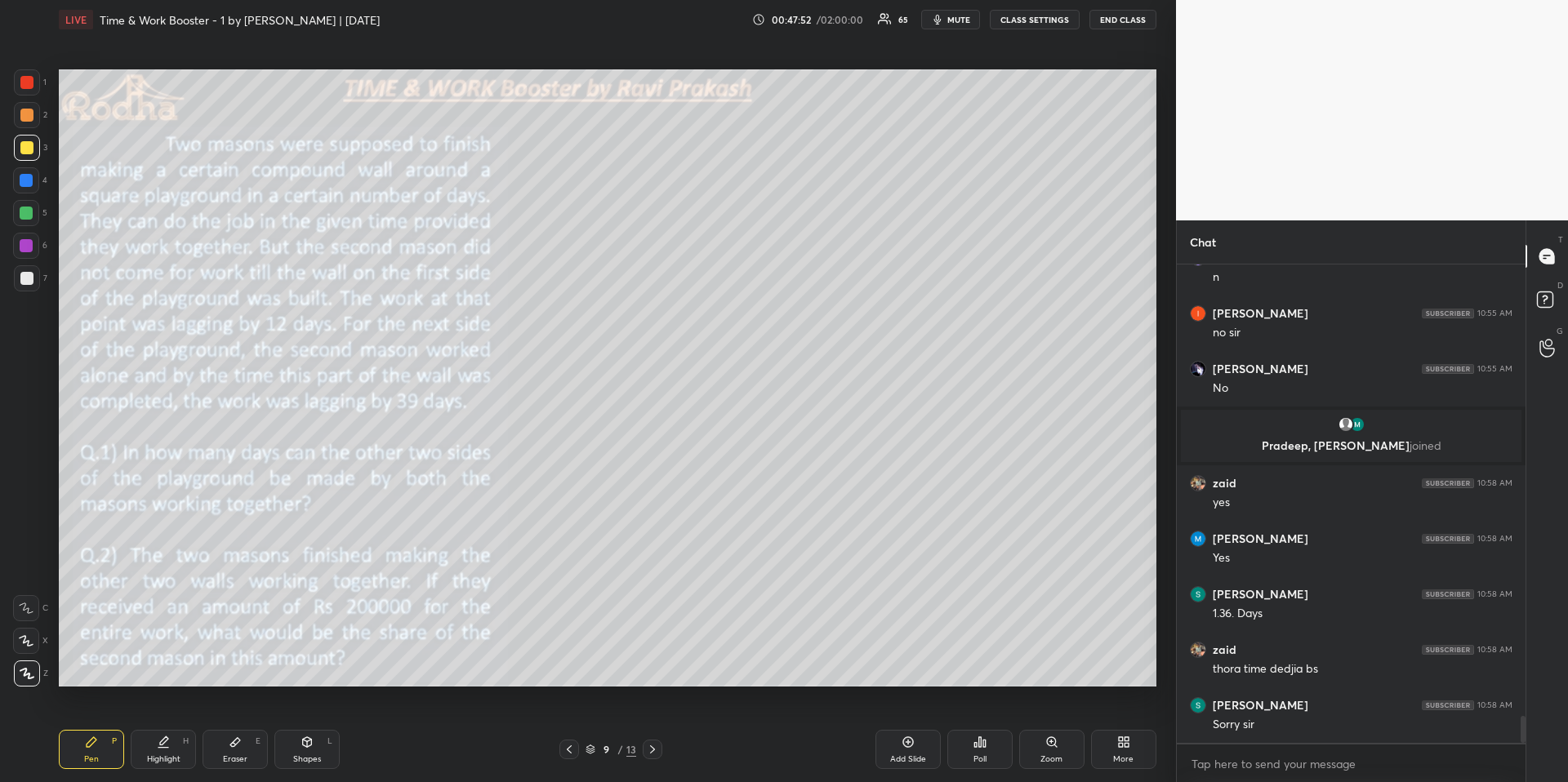
scroll to position [8095, 0]
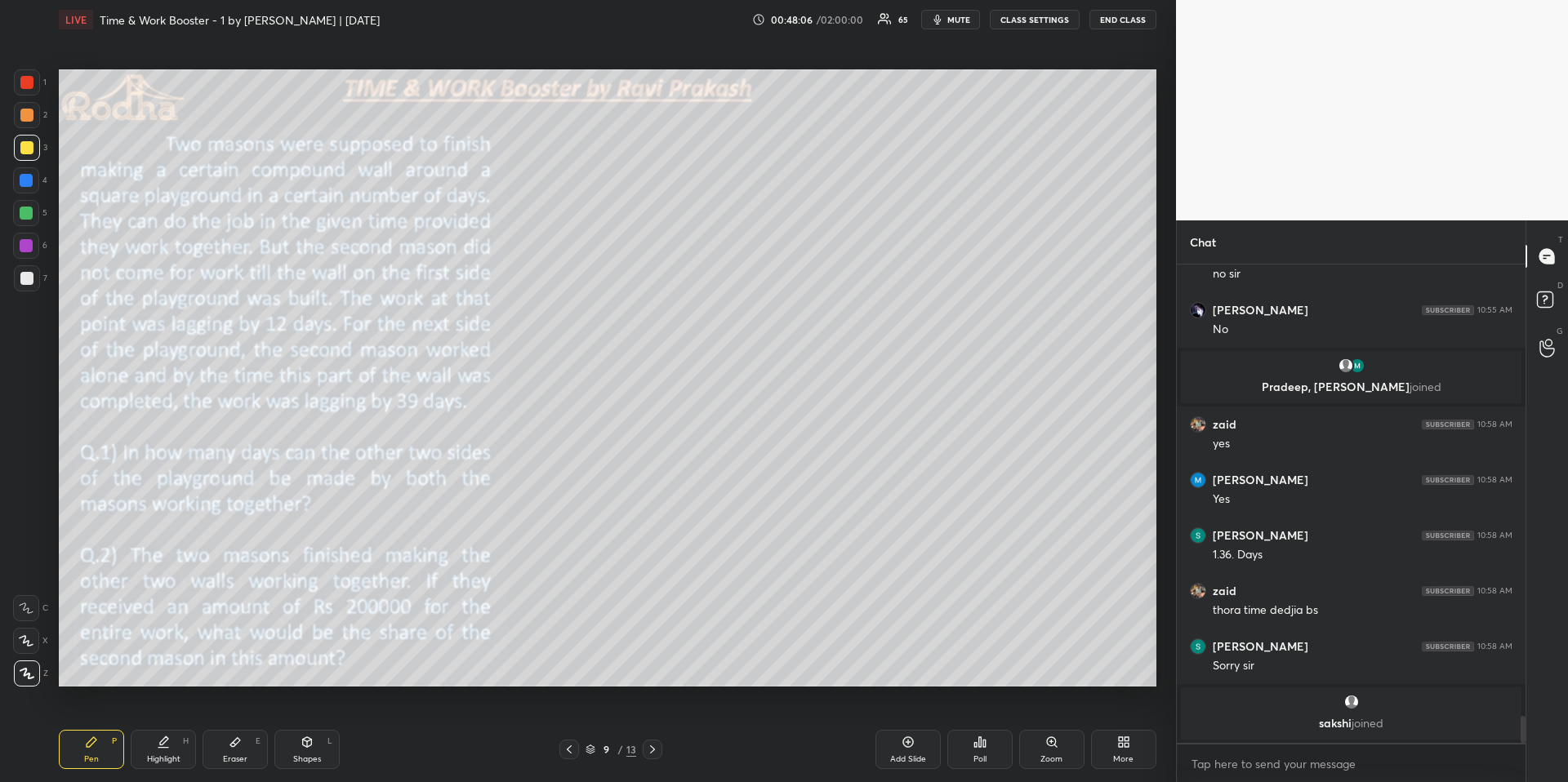
click at [232, 658] on icon at bounding box center [235, 741] width 13 height 13
click at [87, 658] on div "Pen P" at bounding box center [91, 749] width 65 height 39
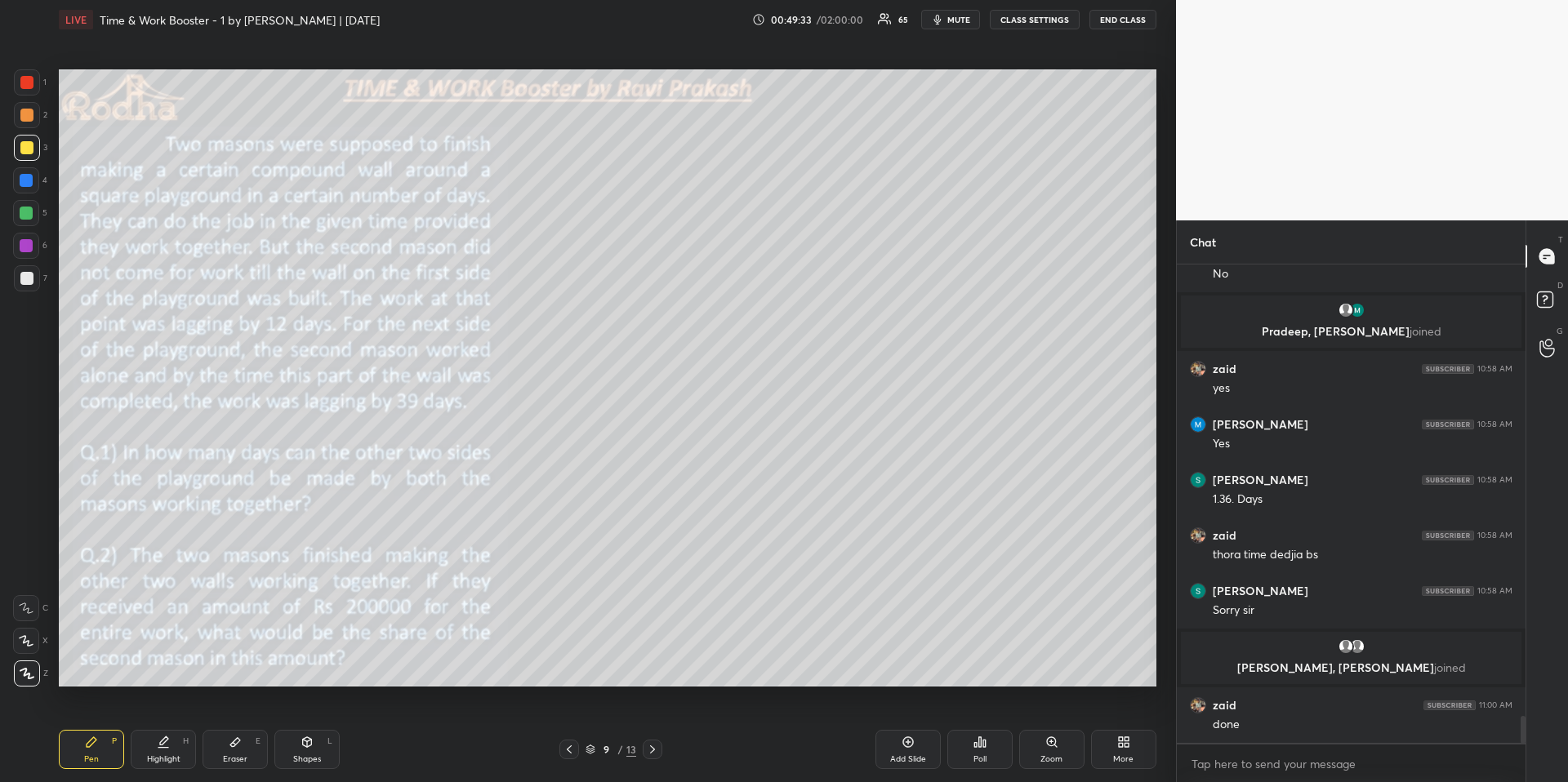
scroll to position [8048, 0]
click at [984, 658] on div "Poll" at bounding box center [980, 760] width 13 height 8
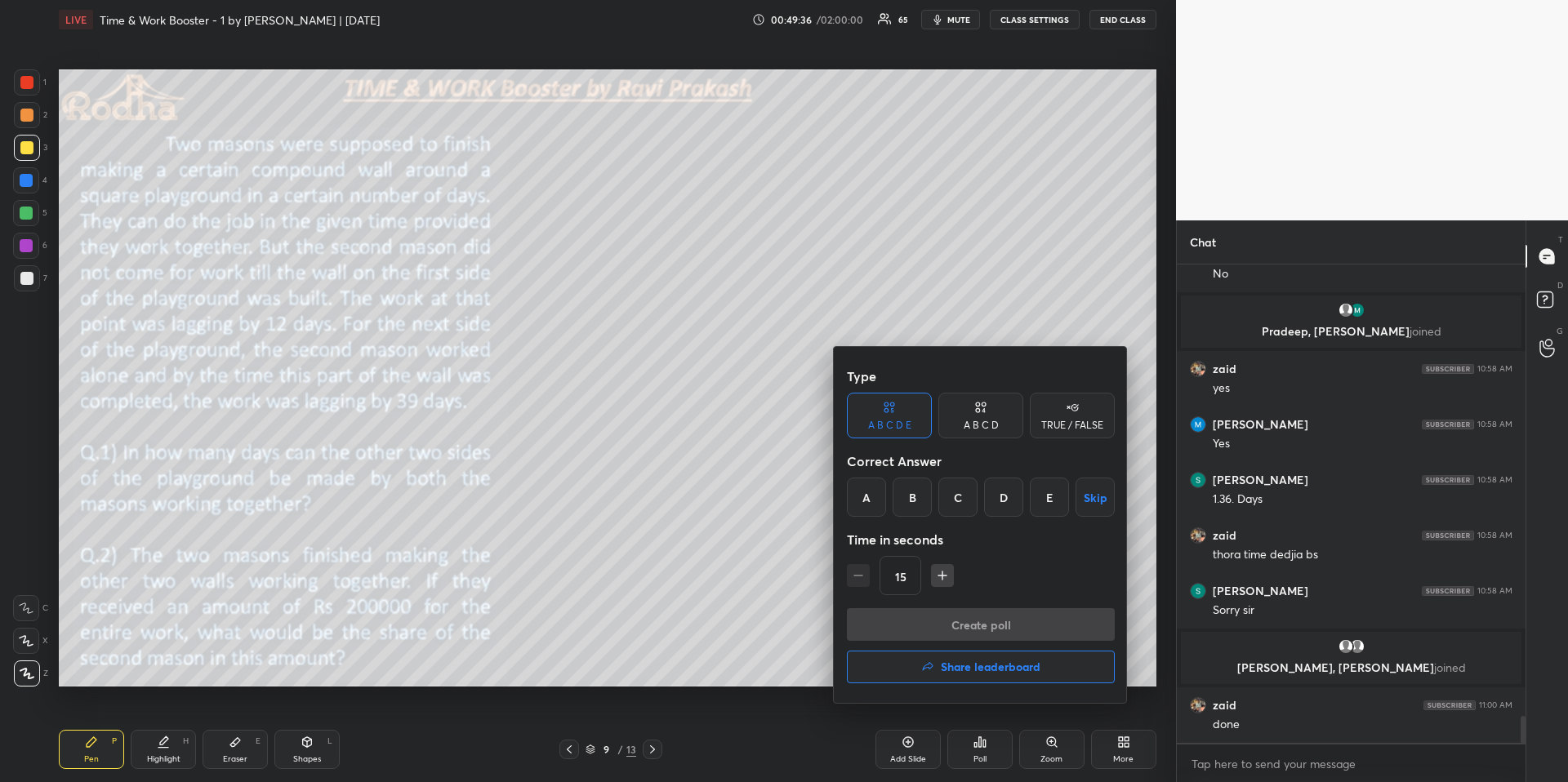
drag, startPoint x: 880, startPoint y: 500, endPoint x: 889, endPoint y: 527, distance: 28.5
click at [881, 500] on div "A" at bounding box center [866, 497] width 39 height 39
click at [918, 615] on button "Create poll" at bounding box center [981, 625] width 267 height 33
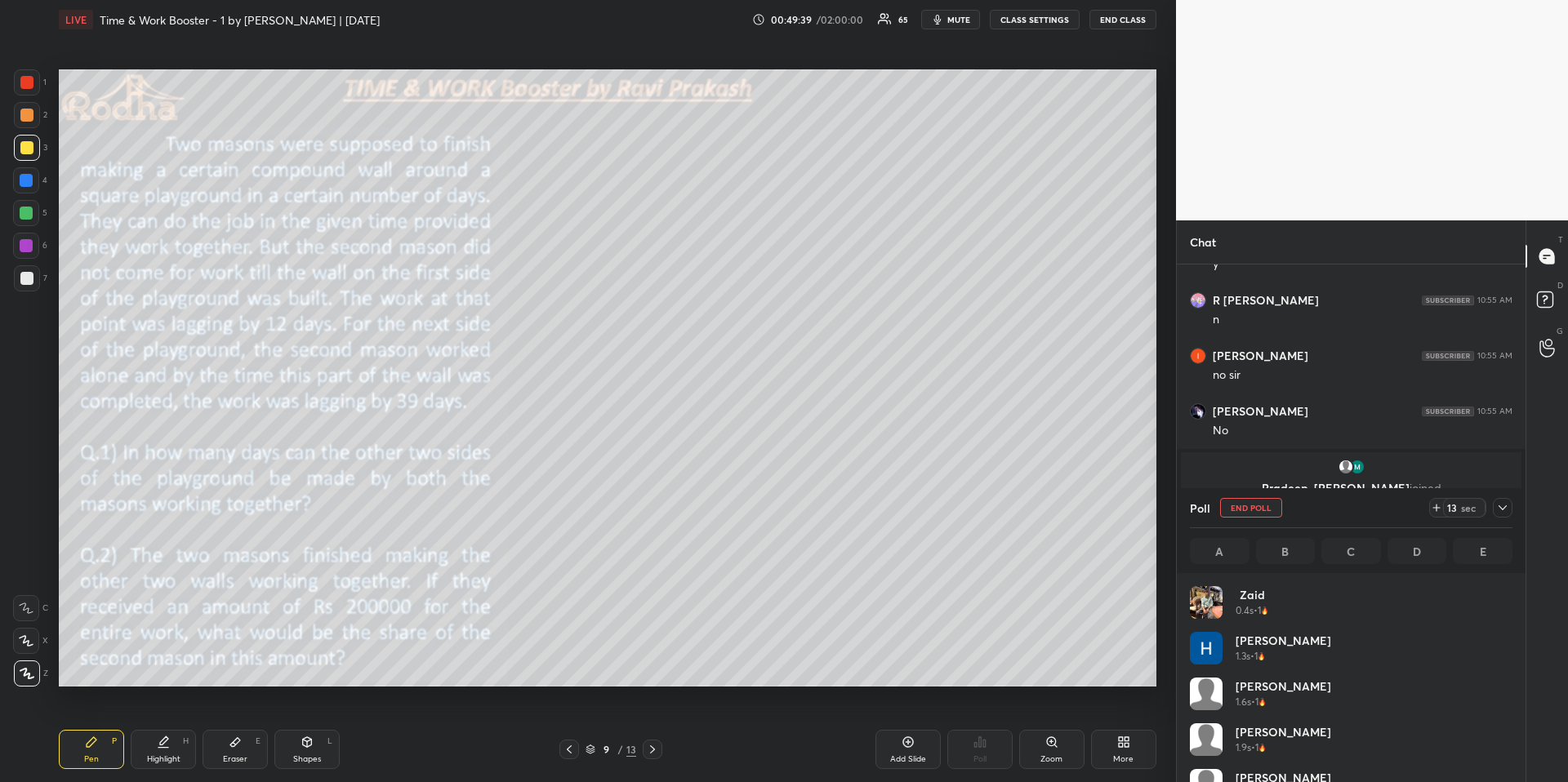
scroll to position [6, 6]
click at [1221, 502] on icon at bounding box center [1502, 507] width 13 height 13
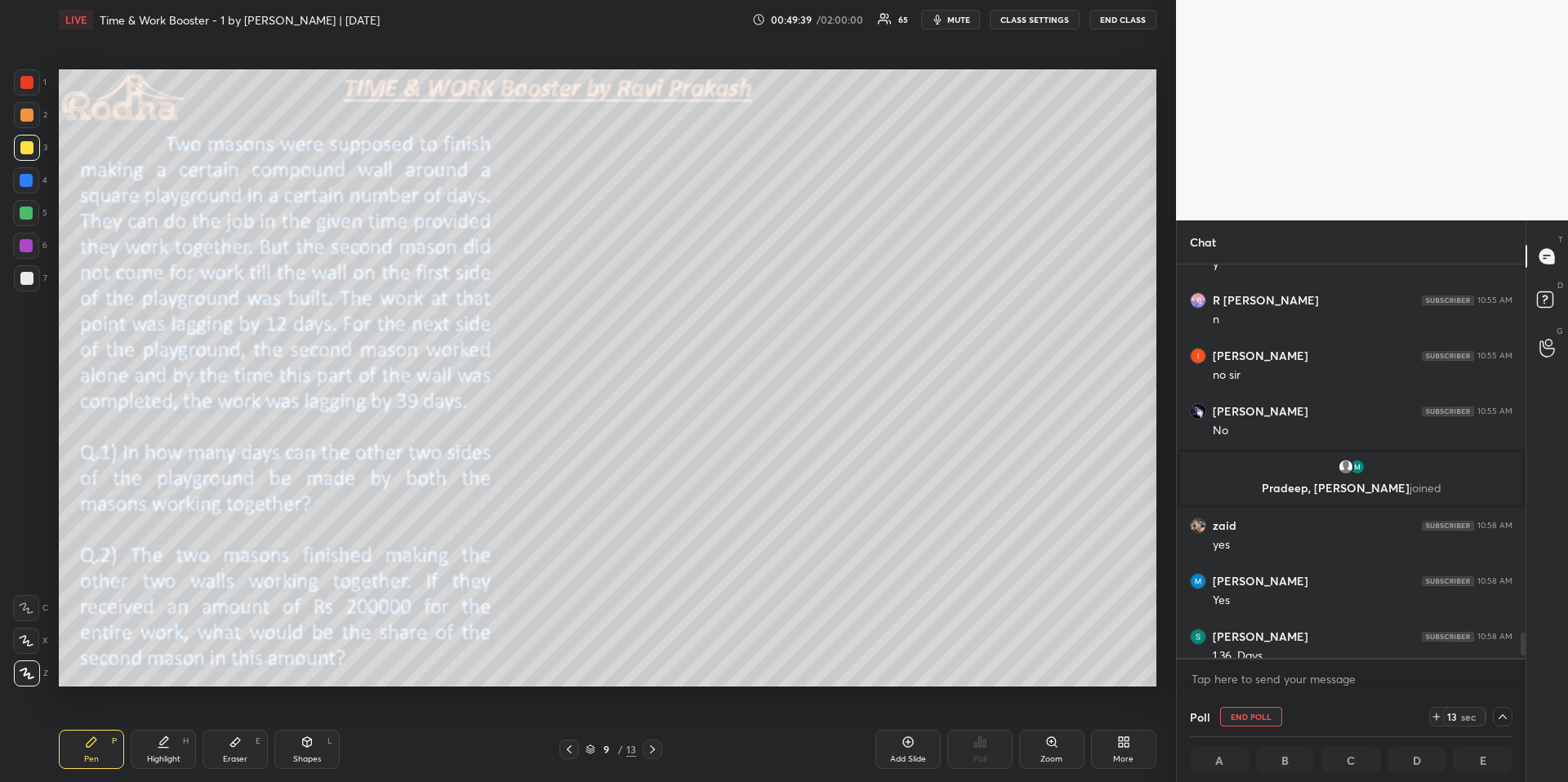
scroll to position [0, 0]
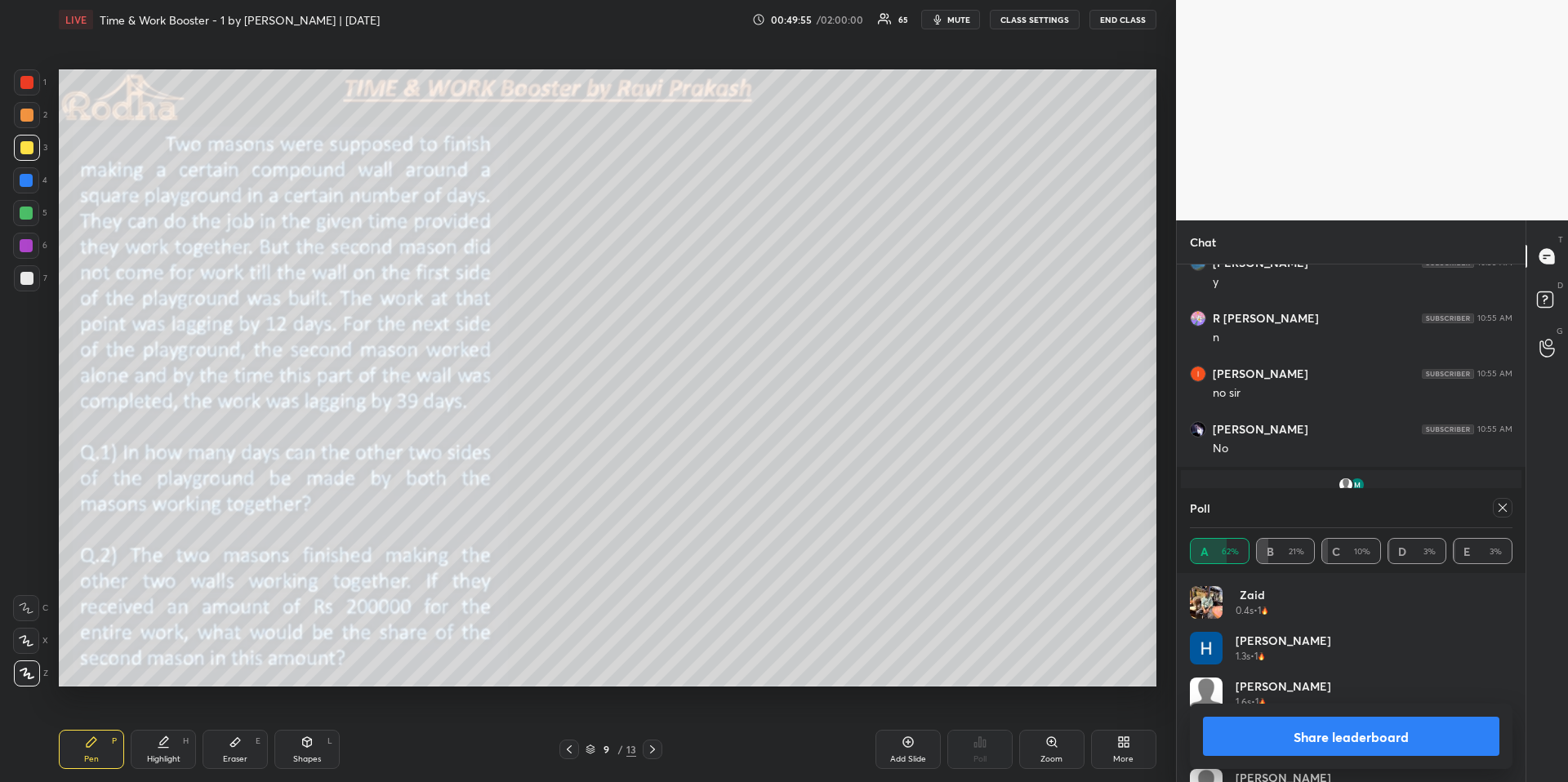
drag, startPoint x: 1506, startPoint y: 506, endPoint x: 1494, endPoint y: 507, distance: 12.0
click at [1221, 506] on icon at bounding box center [1502, 507] width 13 height 13
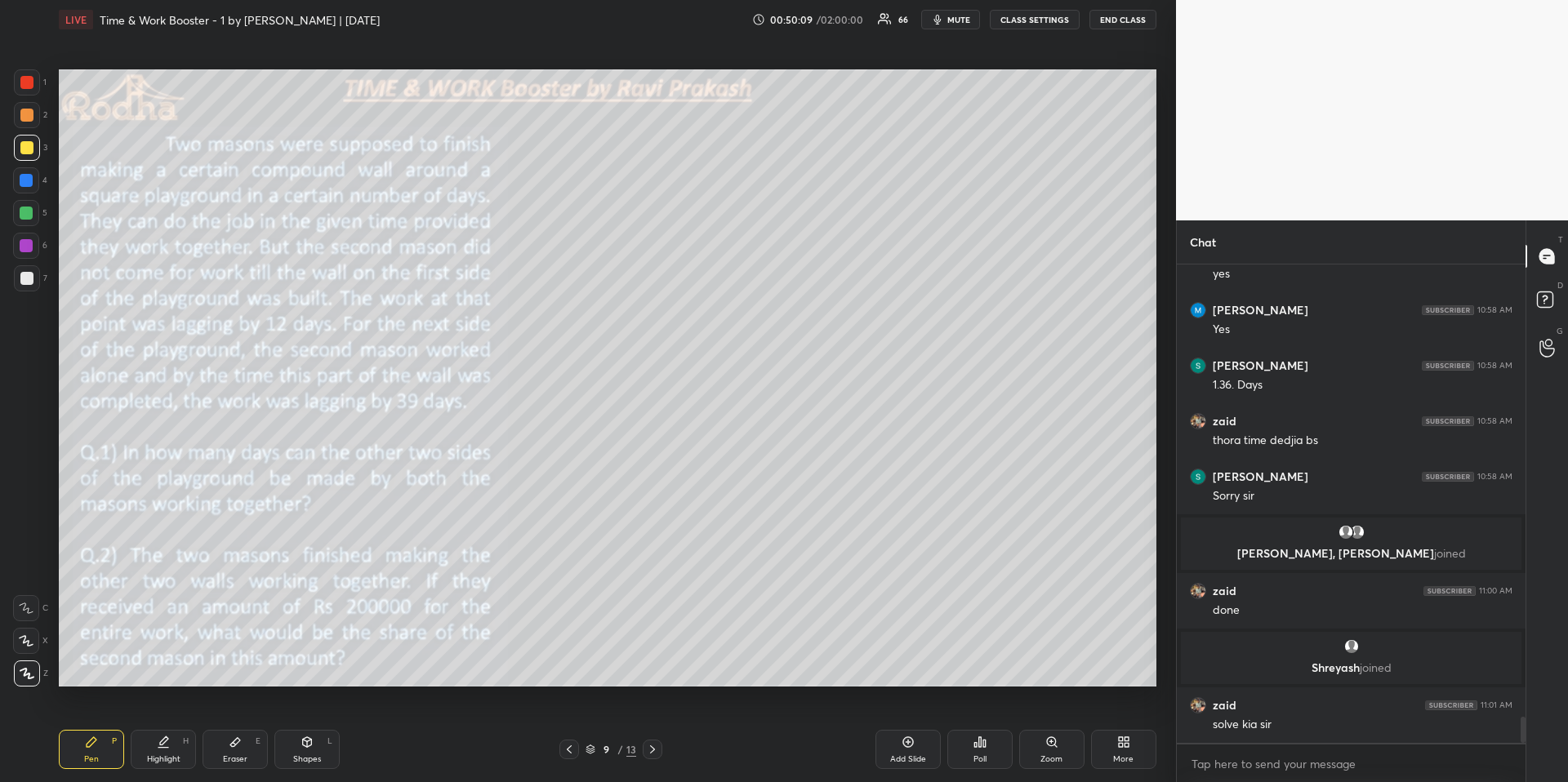
click at [985, 658] on icon at bounding box center [985, 744] width 3 height 8
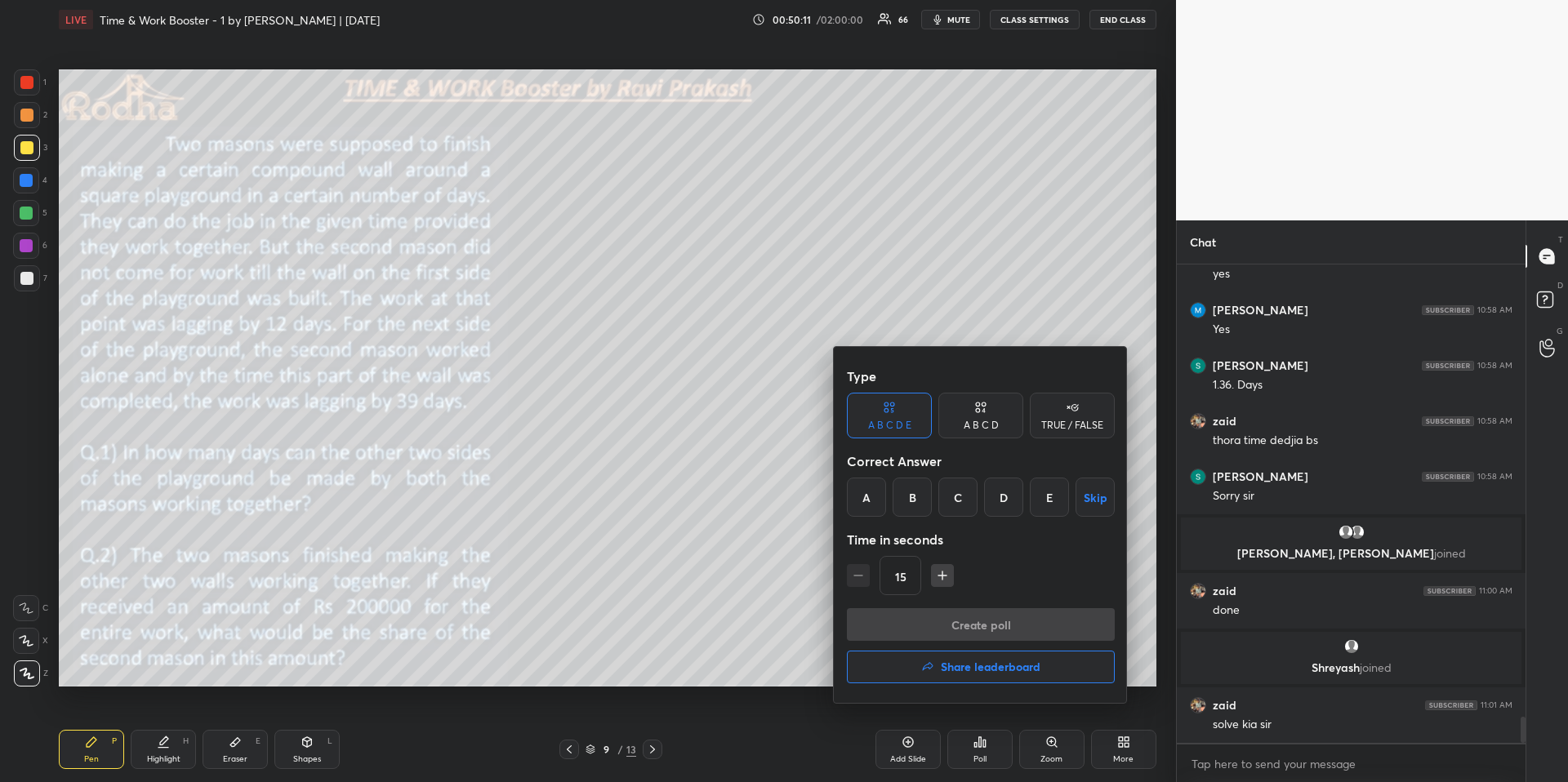
click at [870, 504] on div "A" at bounding box center [866, 497] width 39 height 39
click at [930, 631] on button "Create poll" at bounding box center [981, 625] width 267 height 33
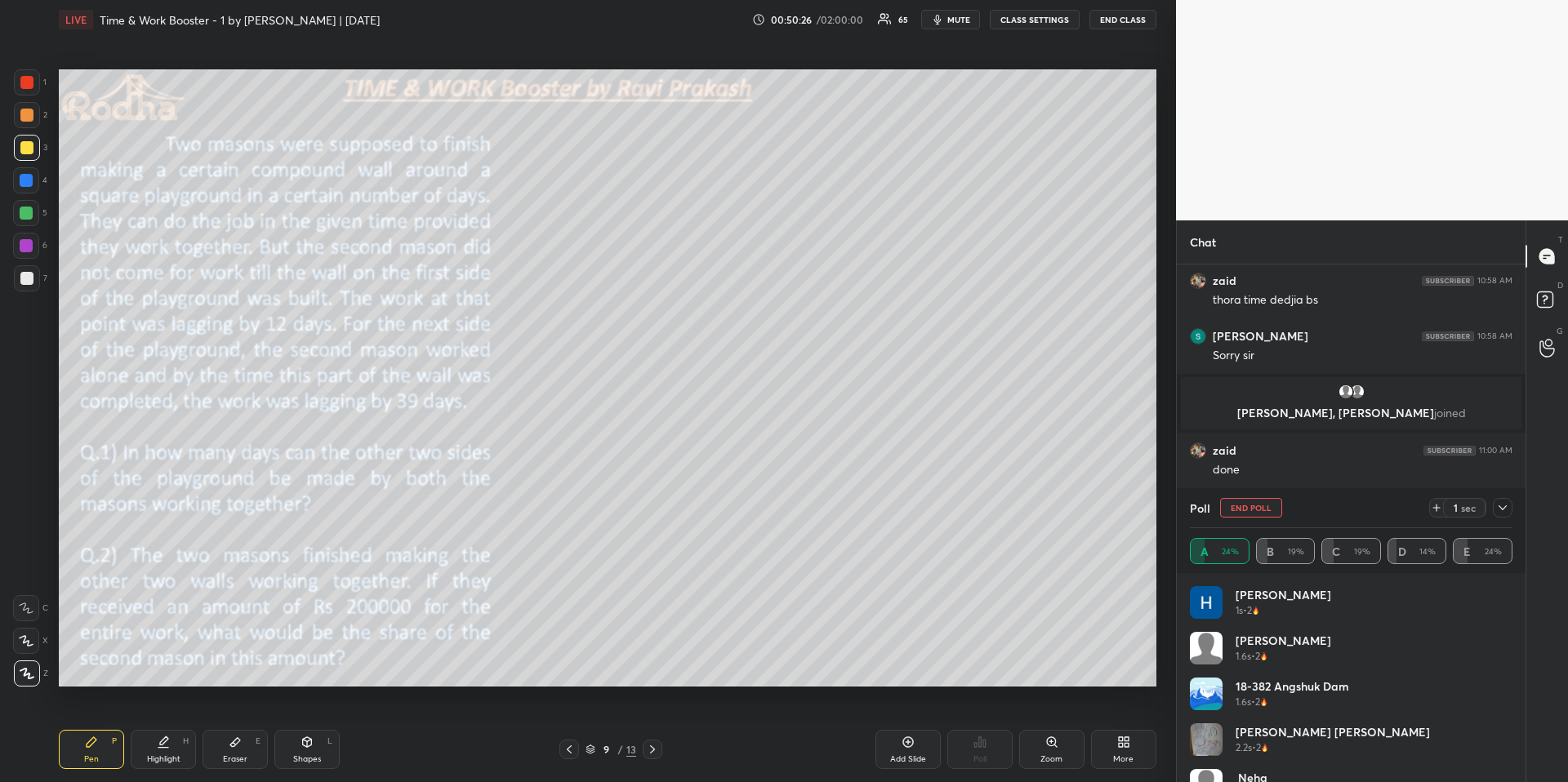
click at [258, 658] on div "E" at bounding box center [258, 741] width 5 height 8
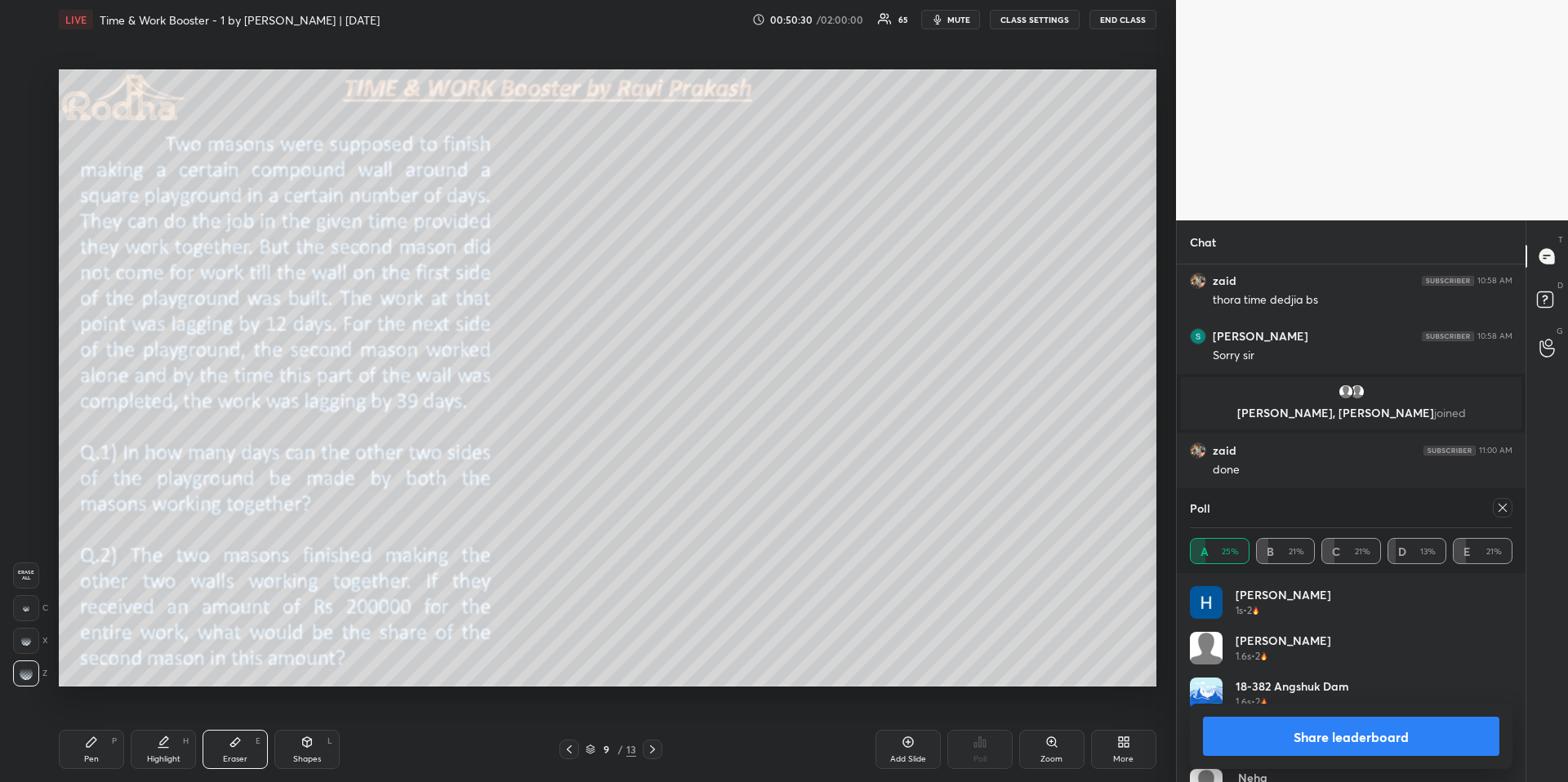
drag, startPoint x: 1503, startPoint y: 503, endPoint x: 1466, endPoint y: 499, distance: 37.2
click at [1221, 505] on icon at bounding box center [1502, 507] width 13 height 13
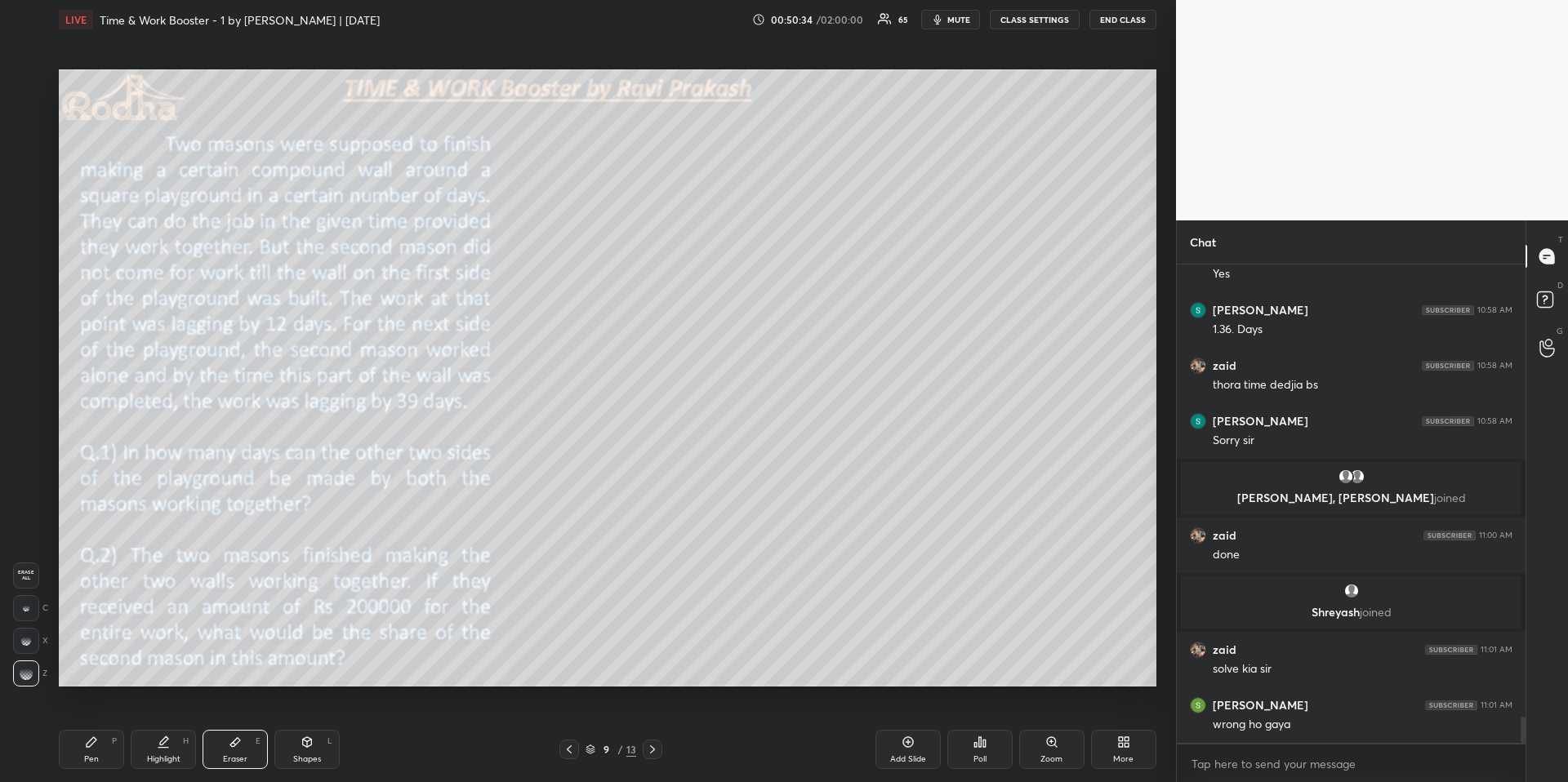
click at [186, 658] on div "Highlight H" at bounding box center [163, 749] width 65 height 39
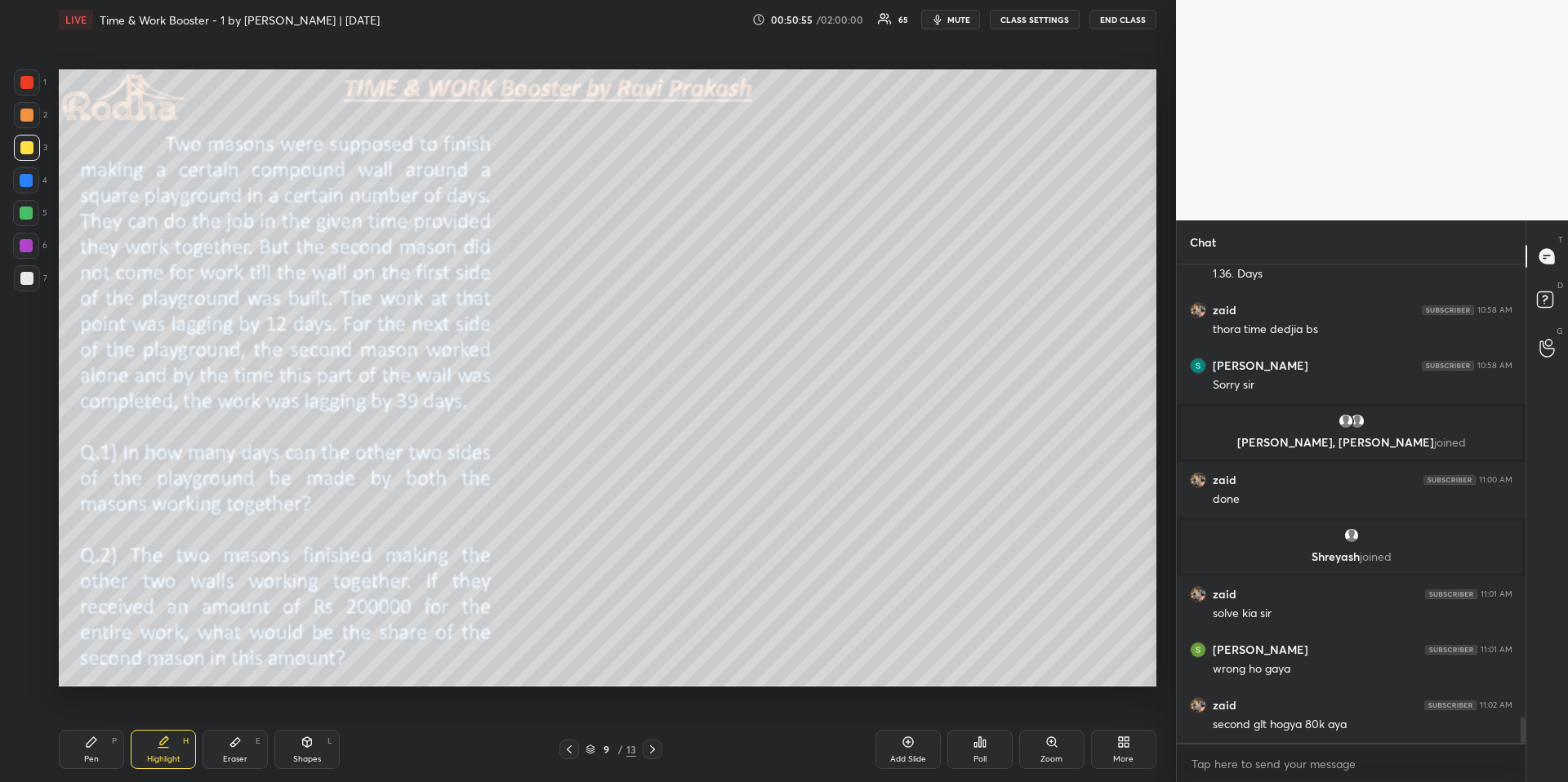
click at [98, 658] on div "Pen P" at bounding box center [91, 749] width 65 height 39
click at [29, 212] on div at bounding box center [25, 212] width 13 height 13
click at [290, 658] on div "Shapes L" at bounding box center [306, 749] width 65 height 39
click at [23, 573] on icon at bounding box center [26, 575] width 13 height 13
click at [23, 572] on icon at bounding box center [26, 575] width 13 height 13
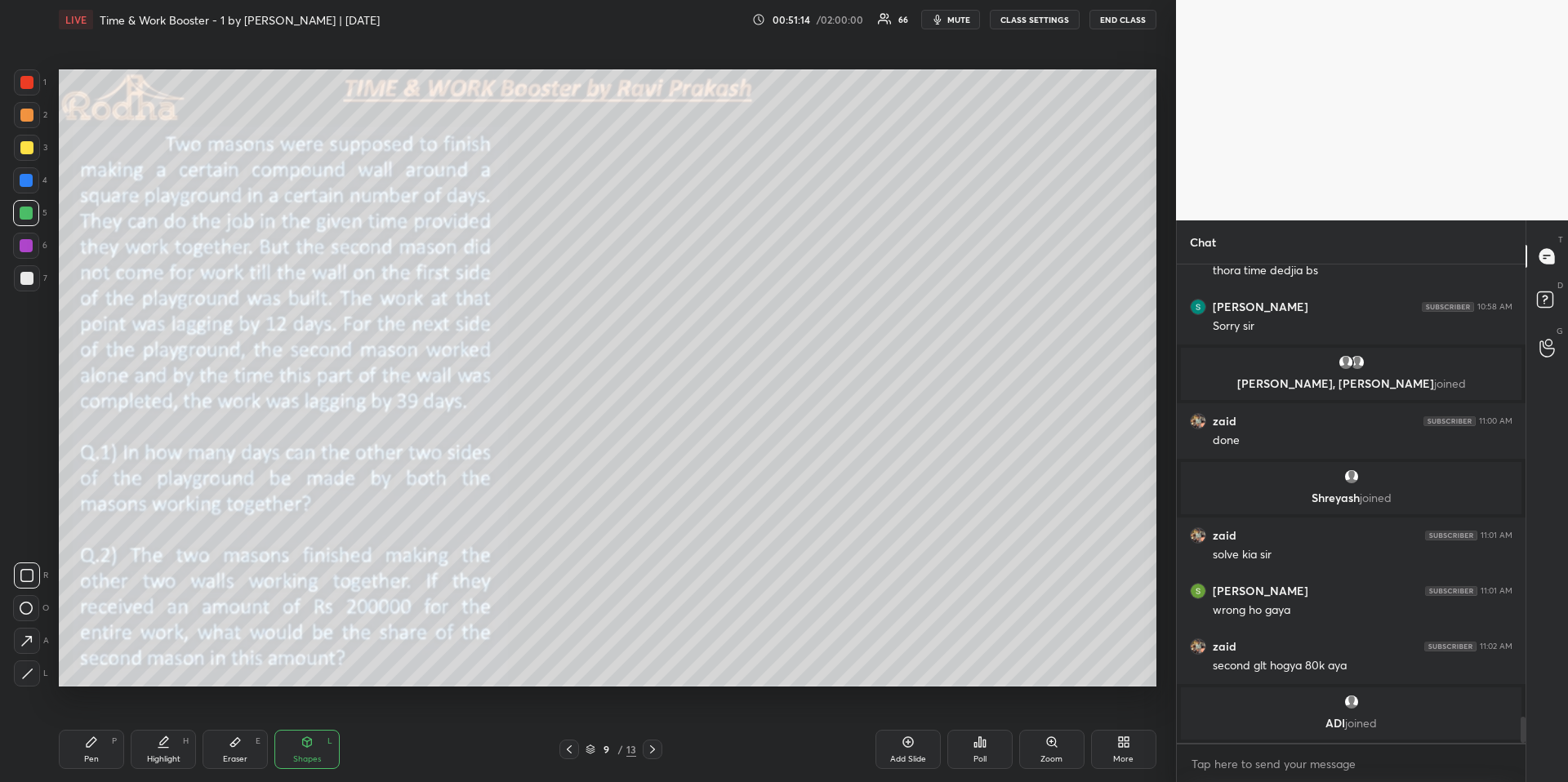
click at [84, 658] on div "Pen P" at bounding box center [91, 749] width 65 height 39
click at [28, 154] on div at bounding box center [26, 147] width 26 height 26
click at [31, 74] on div at bounding box center [26, 82] width 26 height 26
click at [96, 658] on div "Pen P" at bounding box center [91, 749] width 65 height 39
click at [24, 142] on div at bounding box center [26, 147] width 13 height 13
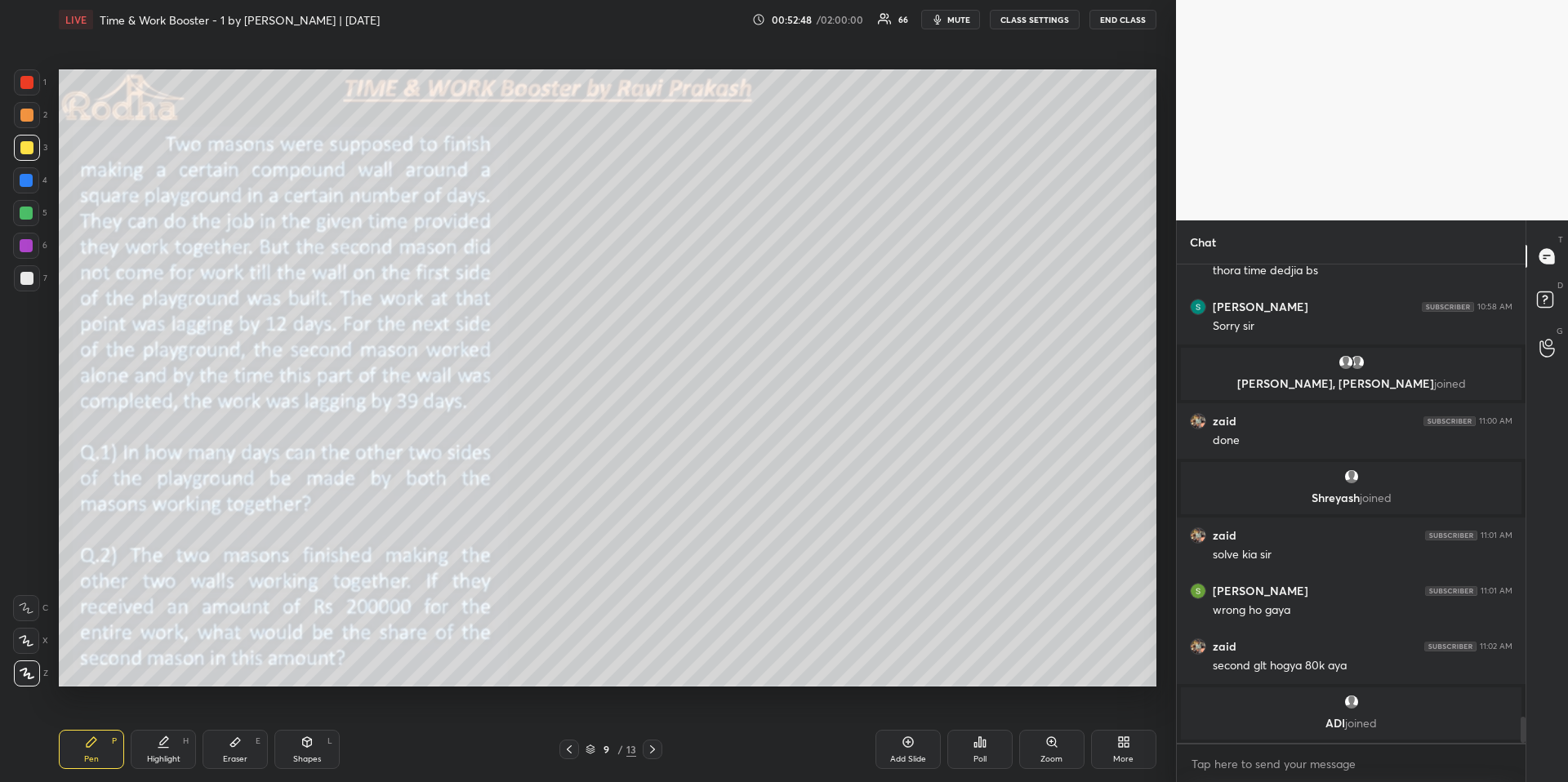
scroll to position [8299, 0]
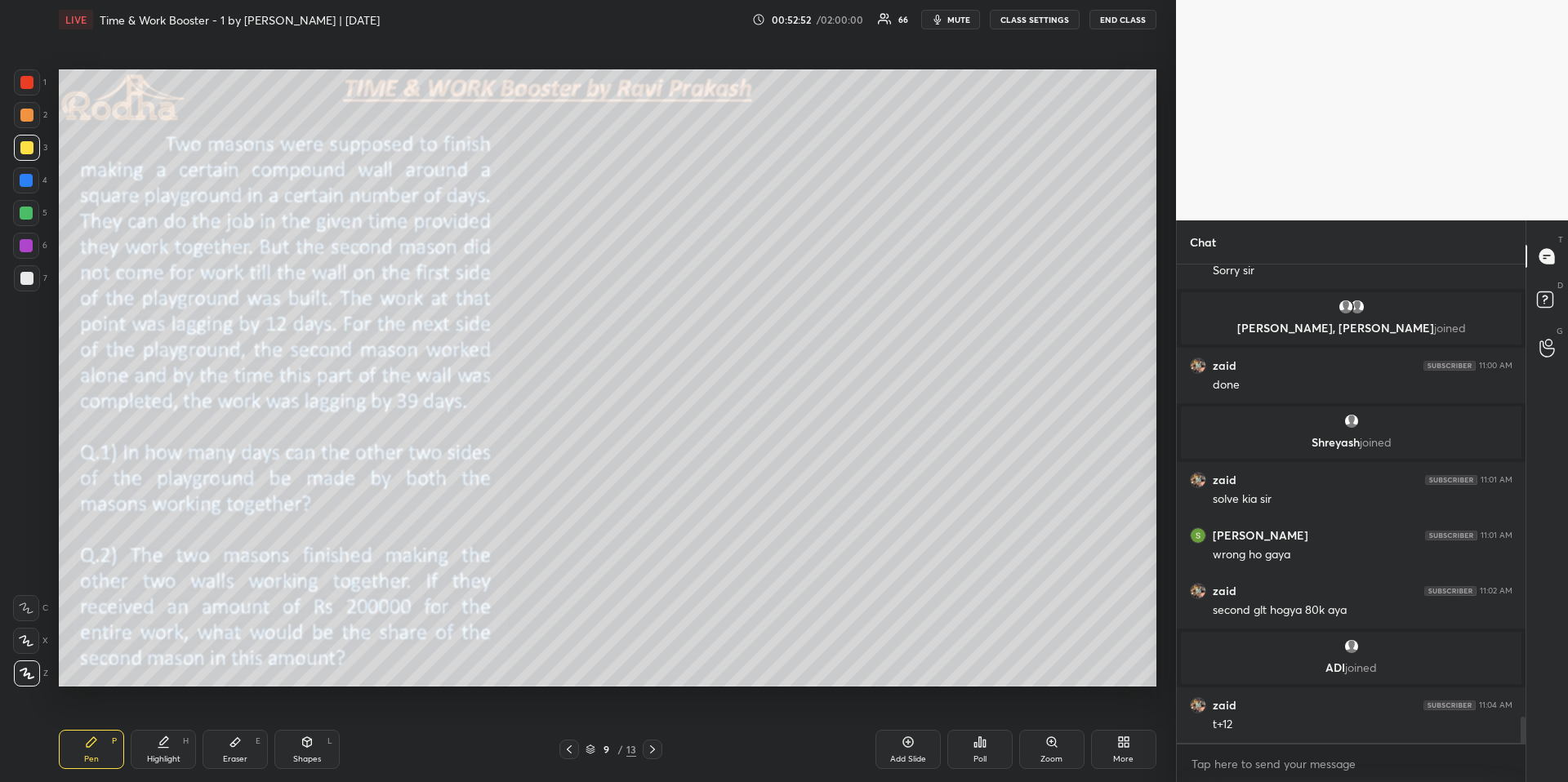
click at [160, 658] on div "Highlight" at bounding box center [164, 760] width 34 height 8
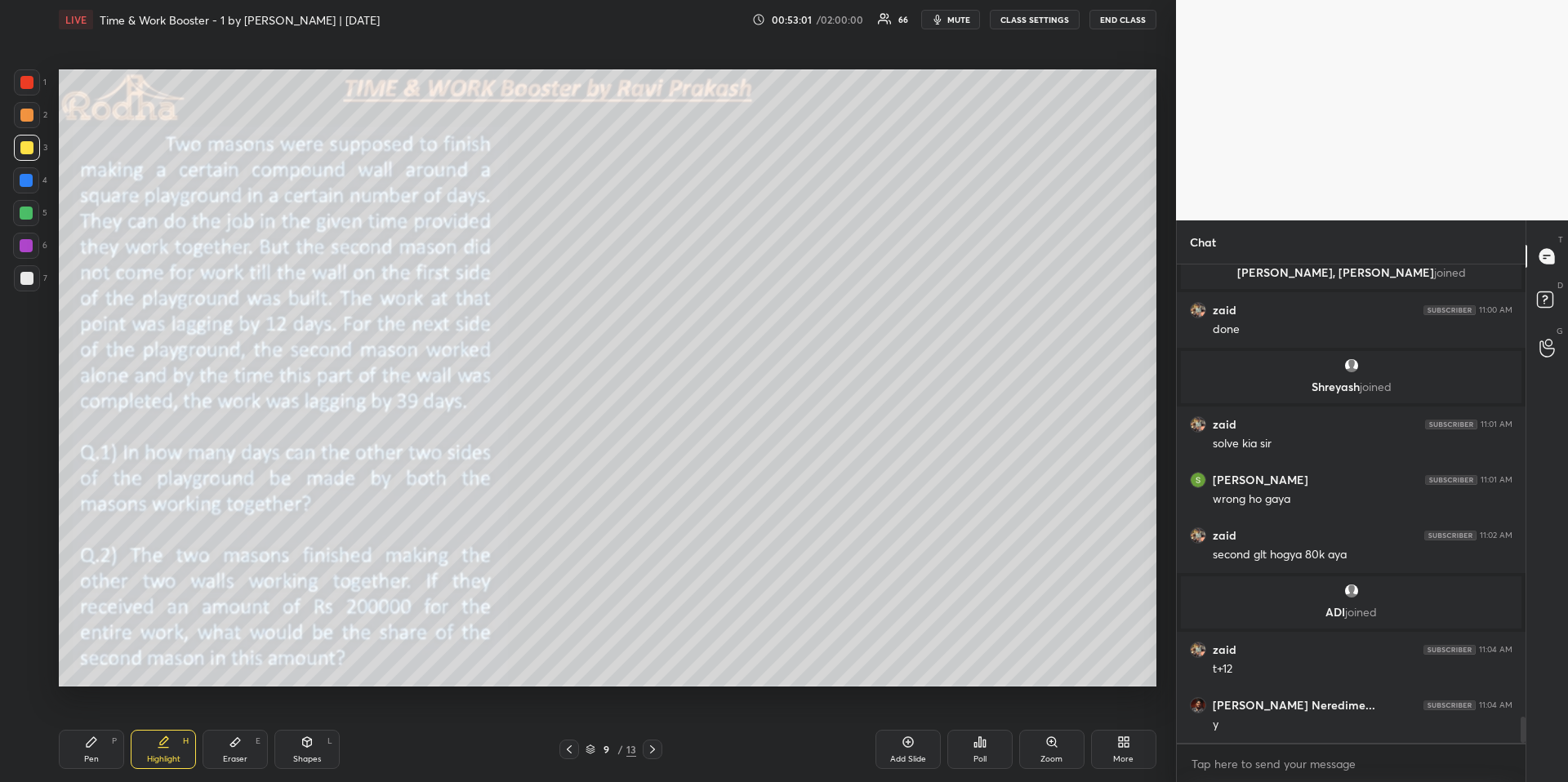
click at [161, 658] on icon at bounding box center [164, 740] width 8 height 8
click at [98, 658] on div "Pen P" at bounding box center [91, 749] width 65 height 39
click at [25, 86] on div at bounding box center [26, 81] width 13 height 13
click at [29, 242] on div at bounding box center [25, 245] width 13 height 13
click at [20, 143] on div at bounding box center [26, 147] width 13 height 13
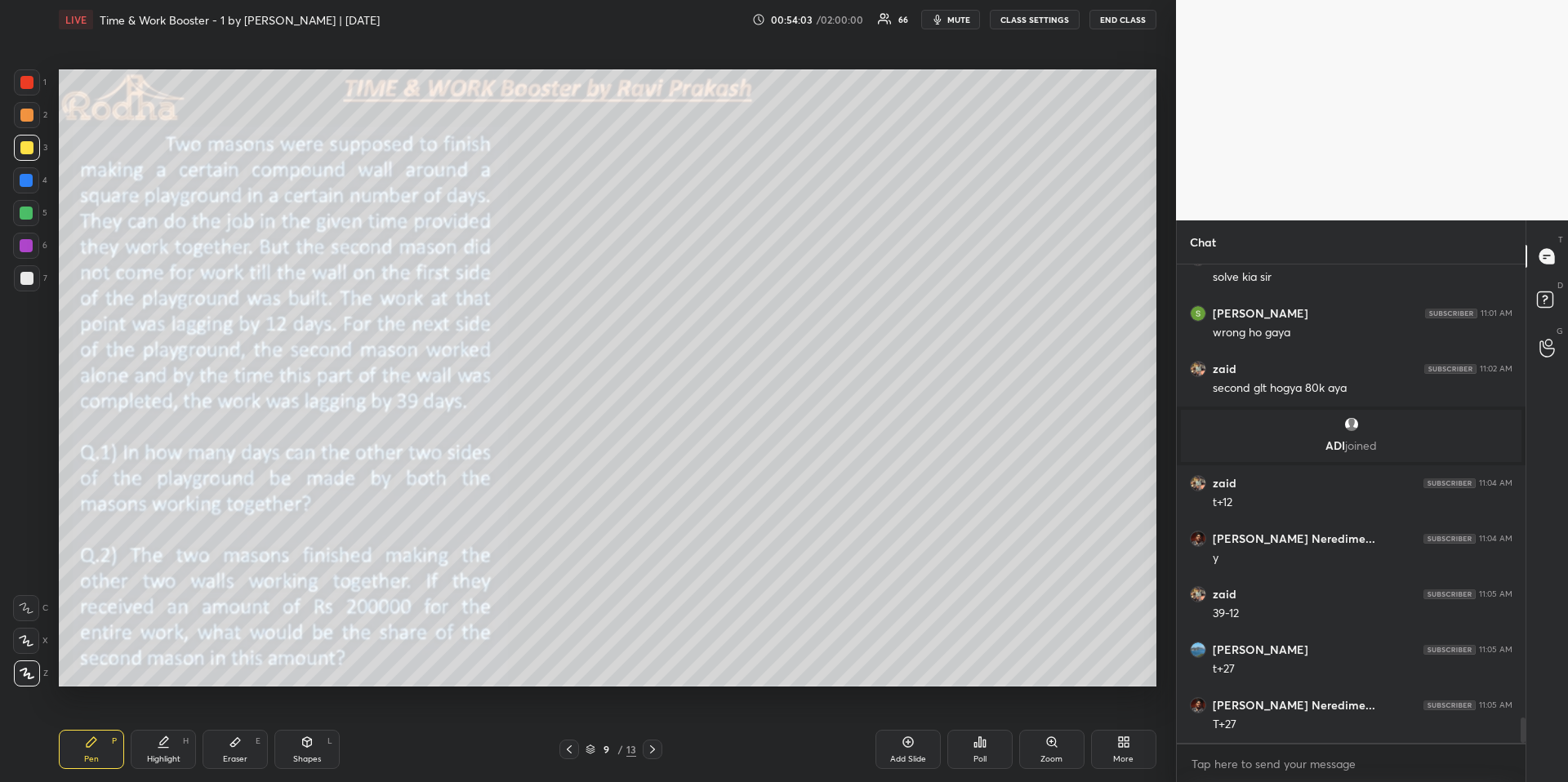
scroll to position [8577, 0]
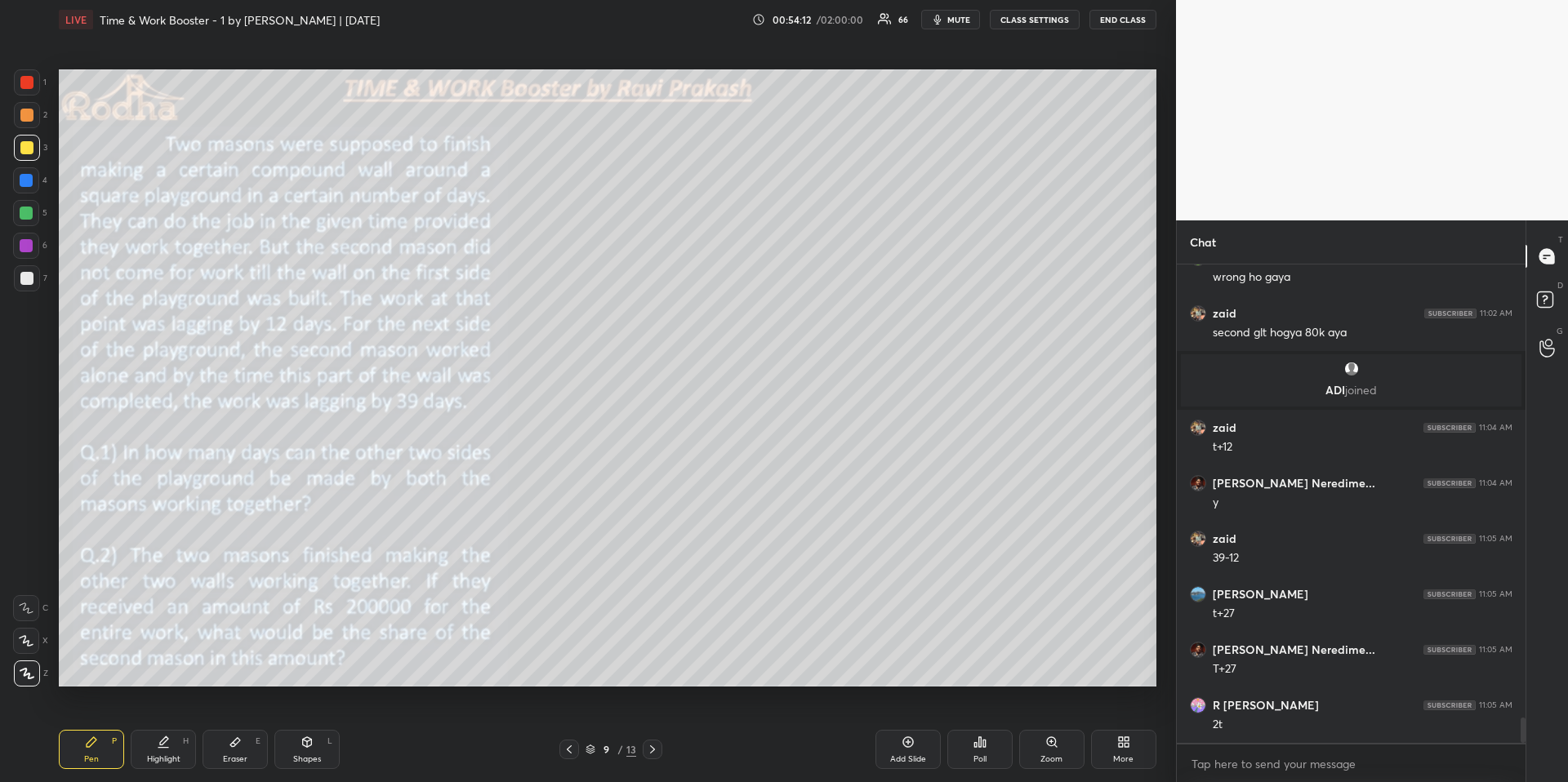
click at [23, 179] on div at bounding box center [25, 180] width 13 height 13
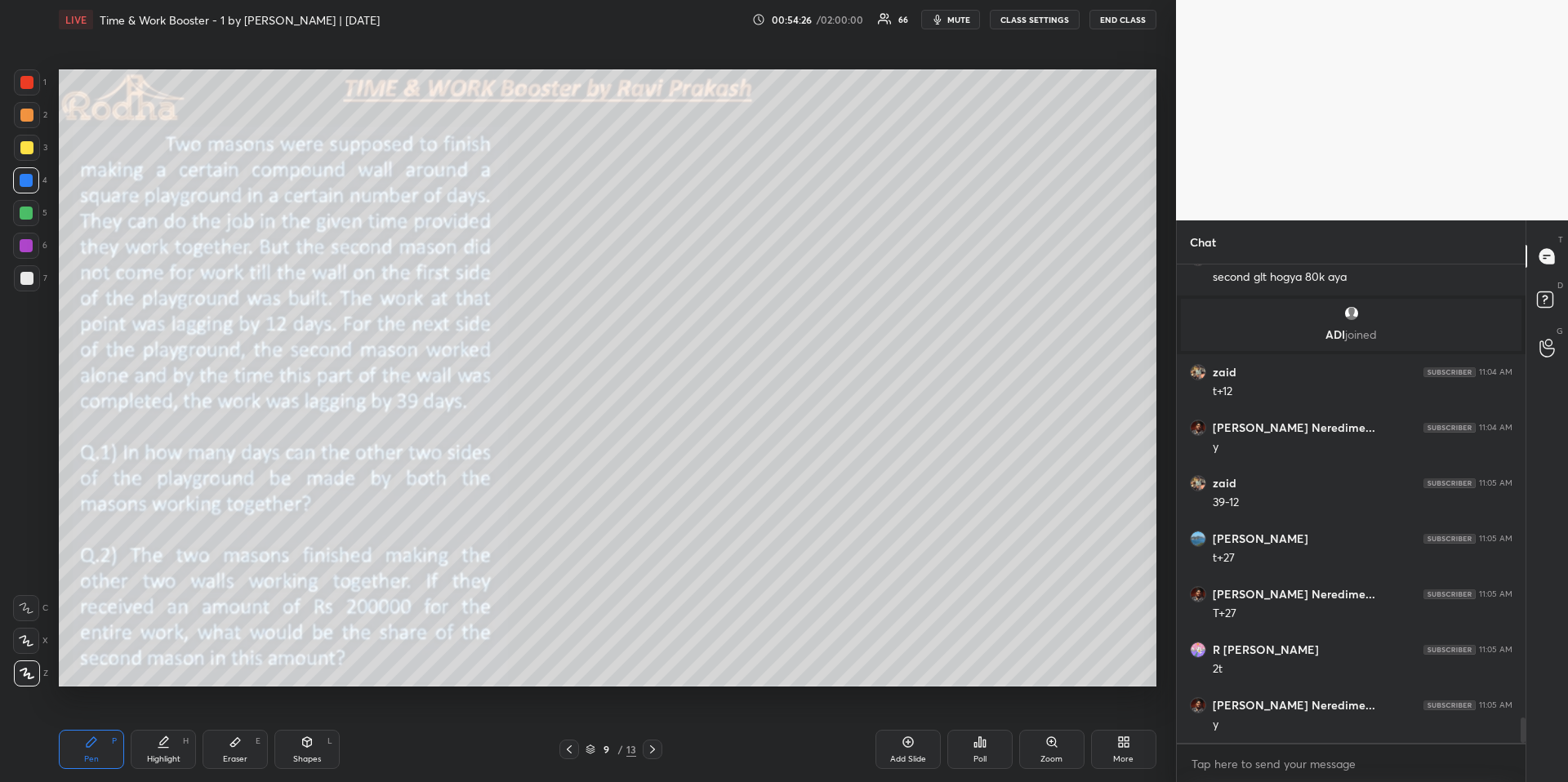
click at [156, 658] on div "Highlight" at bounding box center [164, 760] width 34 height 8
click at [92, 658] on div "Pen" at bounding box center [91, 760] width 15 height 8
click at [30, 87] on div at bounding box center [26, 81] width 13 height 13
click at [28, 210] on div at bounding box center [25, 212] width 13 height 13
click at [165, 658] on icon at bounding box center [163, 741] width 13 height 13
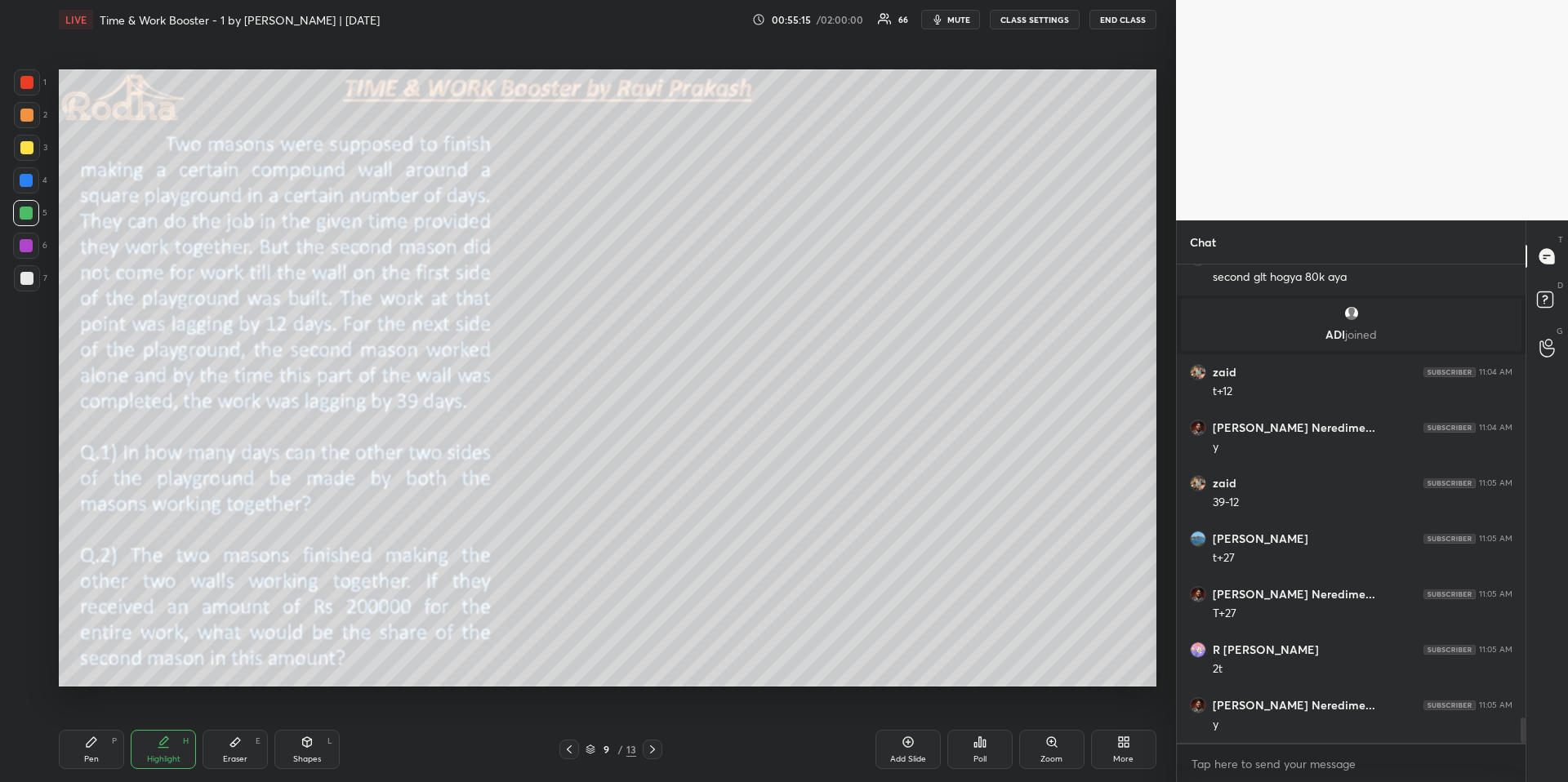
click at [47, 658] on div "1 2 3 4 5 6 7 R O A L C X Z Erase all C X Z LIVE Time & Work Booster - 1 by [PE…" at bounding box center [581, 391] width 1163 height 782
click at [89, 658] on div "Pen" at bounding box center [91, 760] width 15 height 8
click at [28, 180] on div at bounding box center [25, 180] width 13 height 13
drag, startPoint x: 172, startPoint y: 751, endPoint x: 224, endPoint y: 709, distance: 66.8
click at [172, 658] on div "Highlight H" at bounding box center [163, 749] width 65 height 39
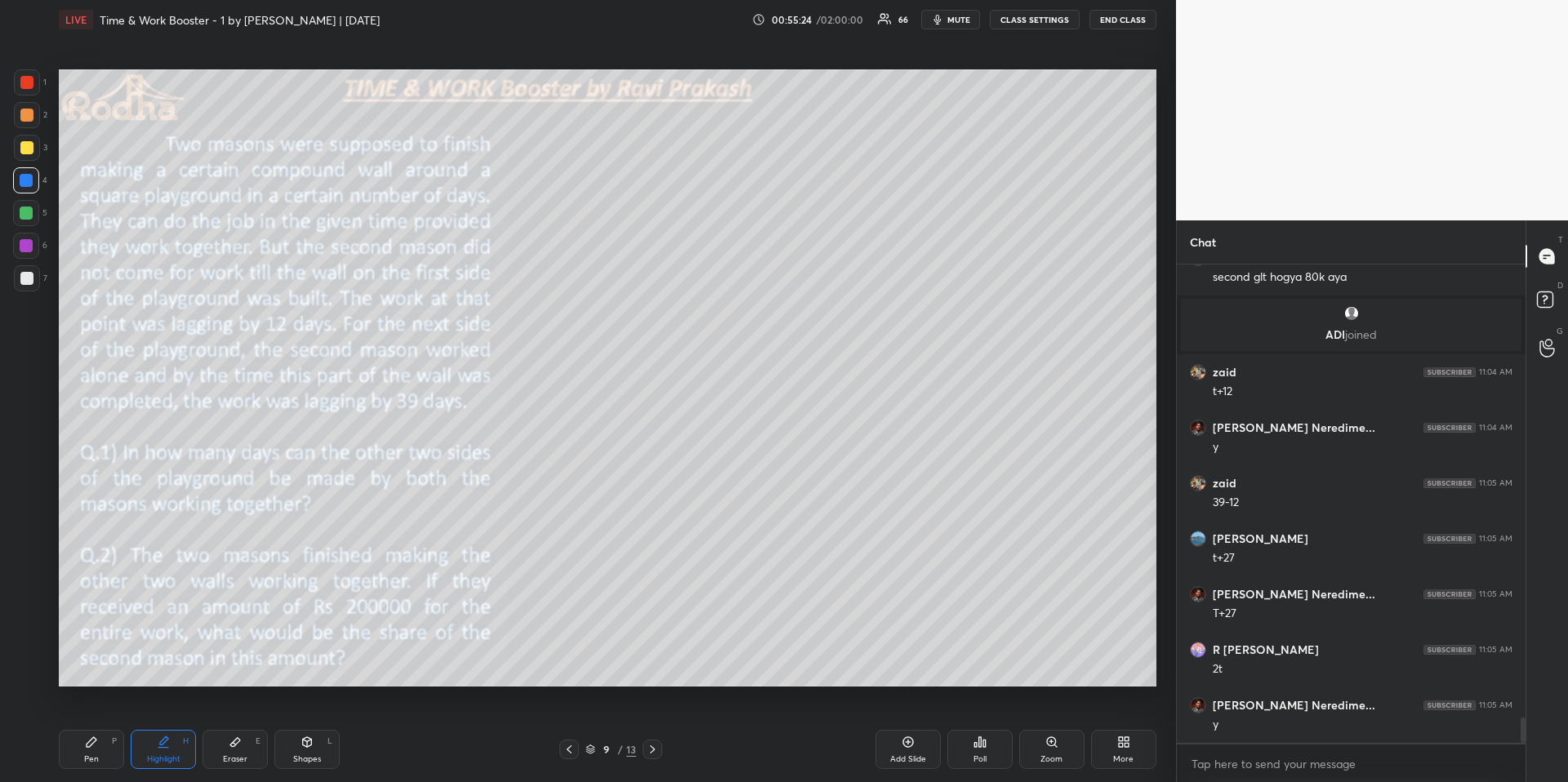
drag, startPoint x: 98, startPoint y: 751, endPoint x: 94, endPoint y: 744, distance: 8.1
click at [92, 658] on div "Pen P" at bounding box center [91, 749] width 65 height 39
drag, startPoint x: 25, startPoint y: 246, endPoint x: 18, endPoint y: 238, distance: 10.6
click at [25, 247] on div at bounding box center [25, 245] width 13 height 13
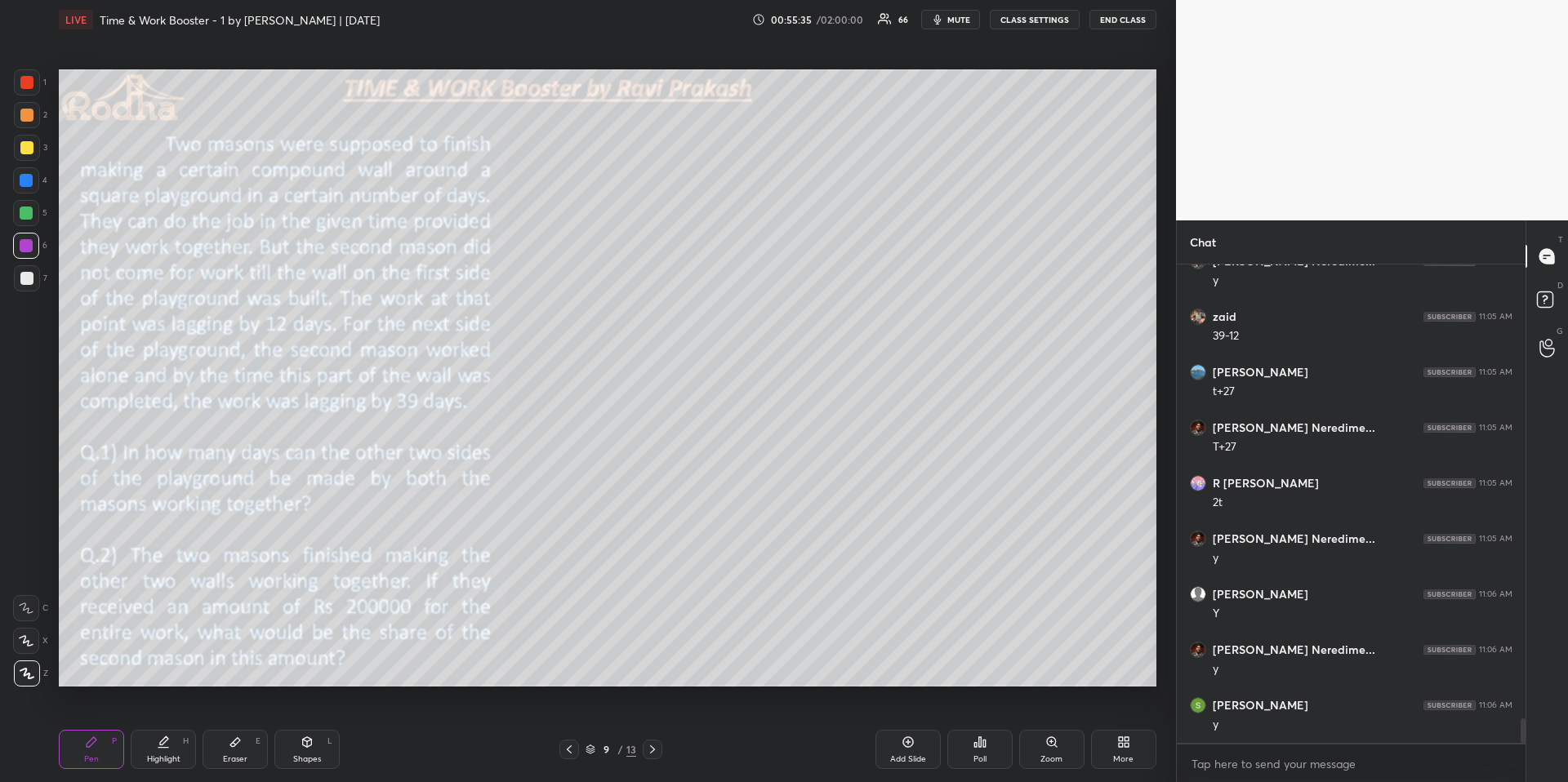
scroll to position [8854, 0]
click at [570, 658] on icon at bounding box center [569, 749] width 13 height 13
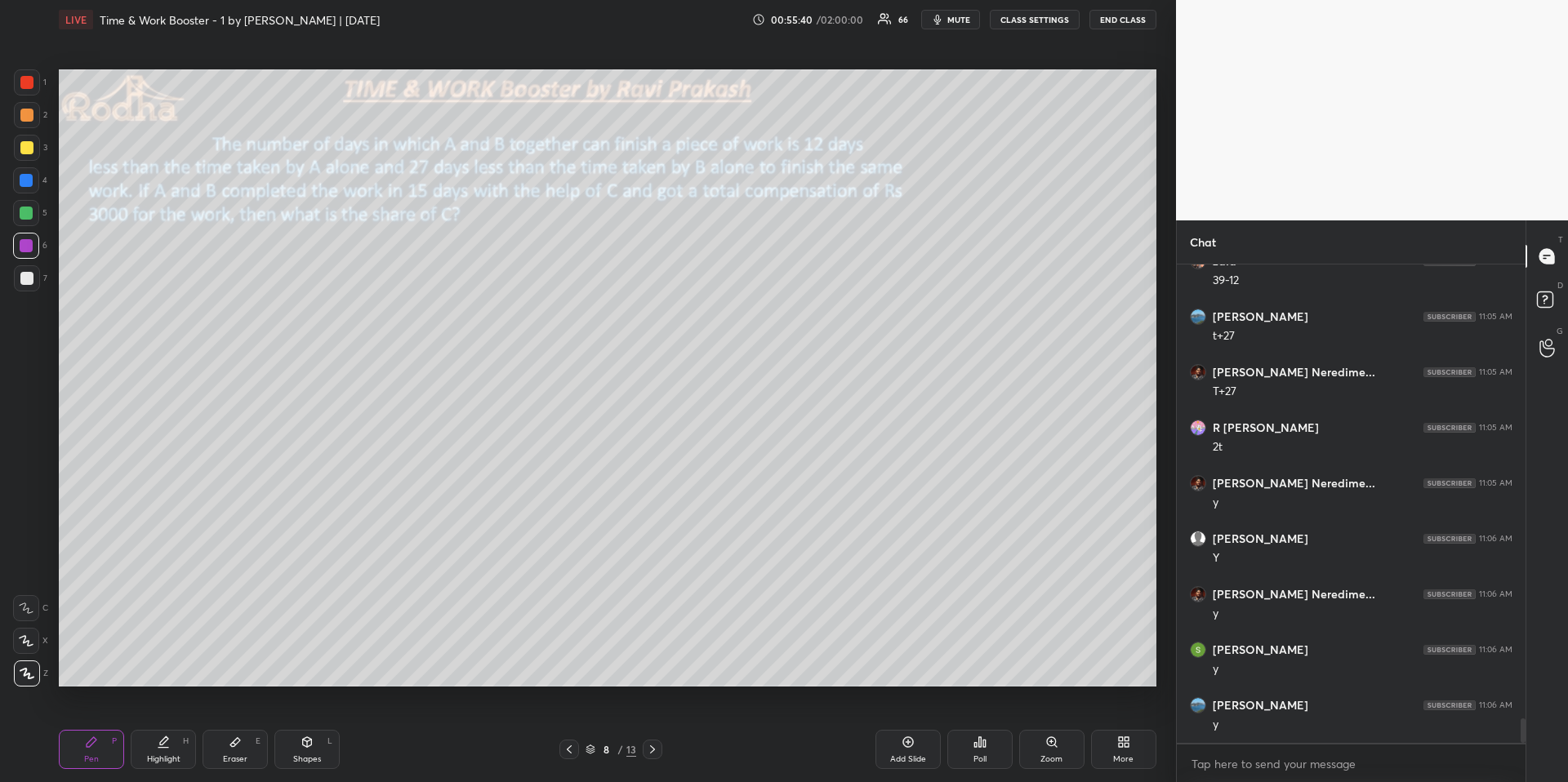
click at [643, 658] on div at bounding box center [652, 750] width 19 height 19
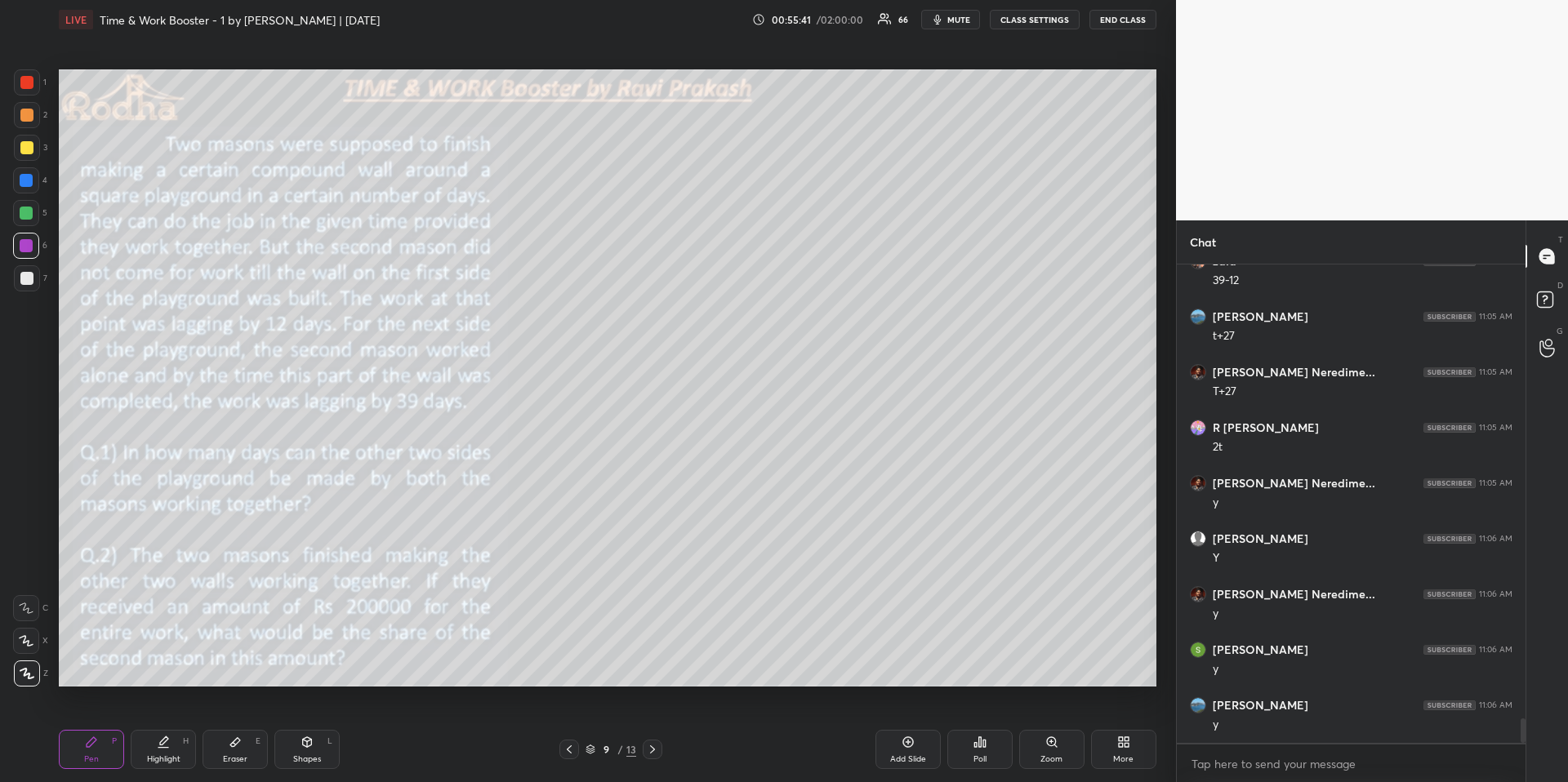
drag, startPoint x: 28, startPoint y: 144, endPoint x: 56, endPoint y: 171, distance: 38.9
click at [27, 144] on div at bounding box center [26, 147] width 13 height 13
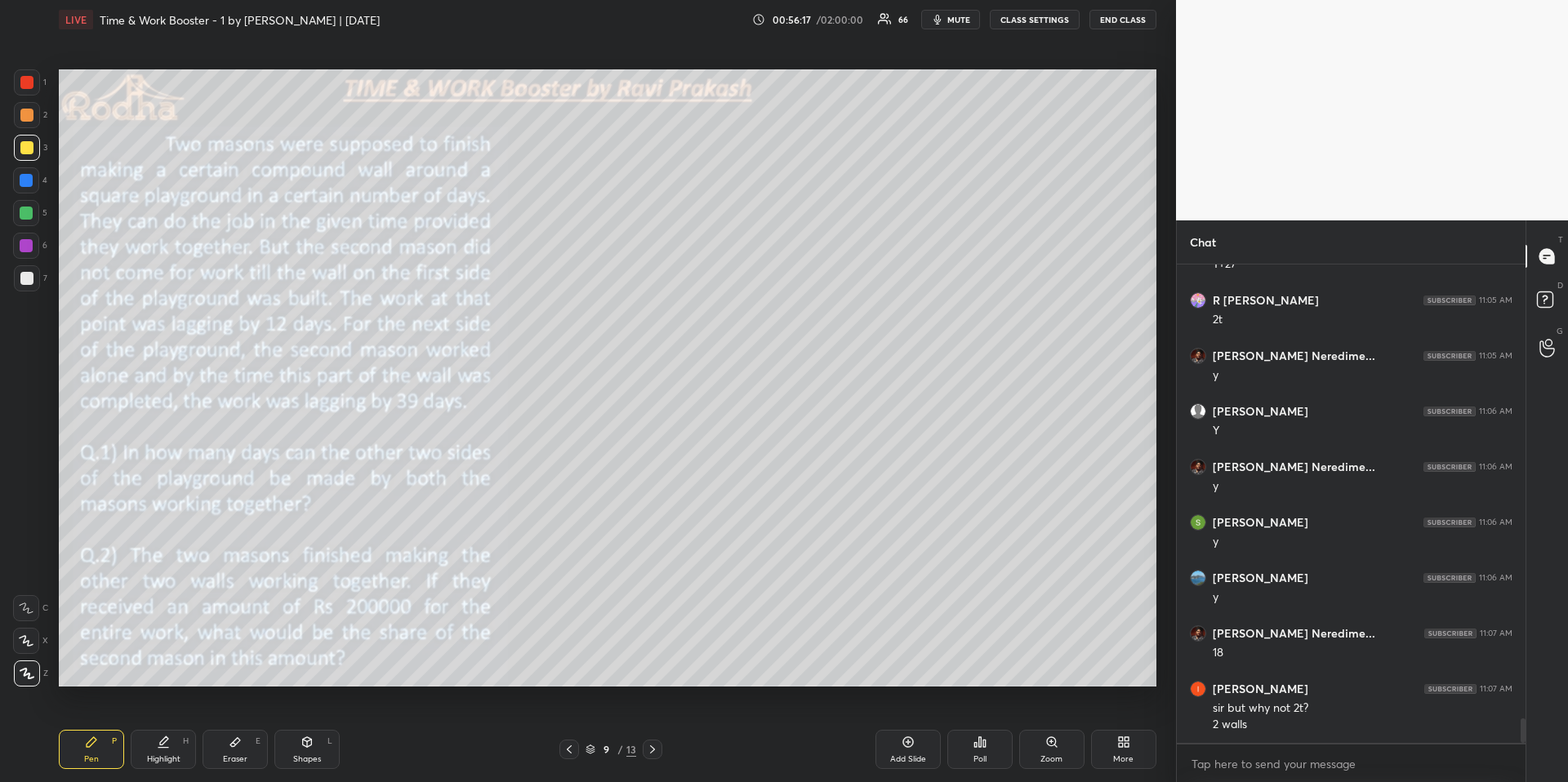
drag, startPoint x: 187, startPoint y: 757, endPoint x: 184, endPoint y: 745, distance: 12.4
click at [185, 658] on div "Highlight H" at bounding box center [163, 749] width 65 height 39
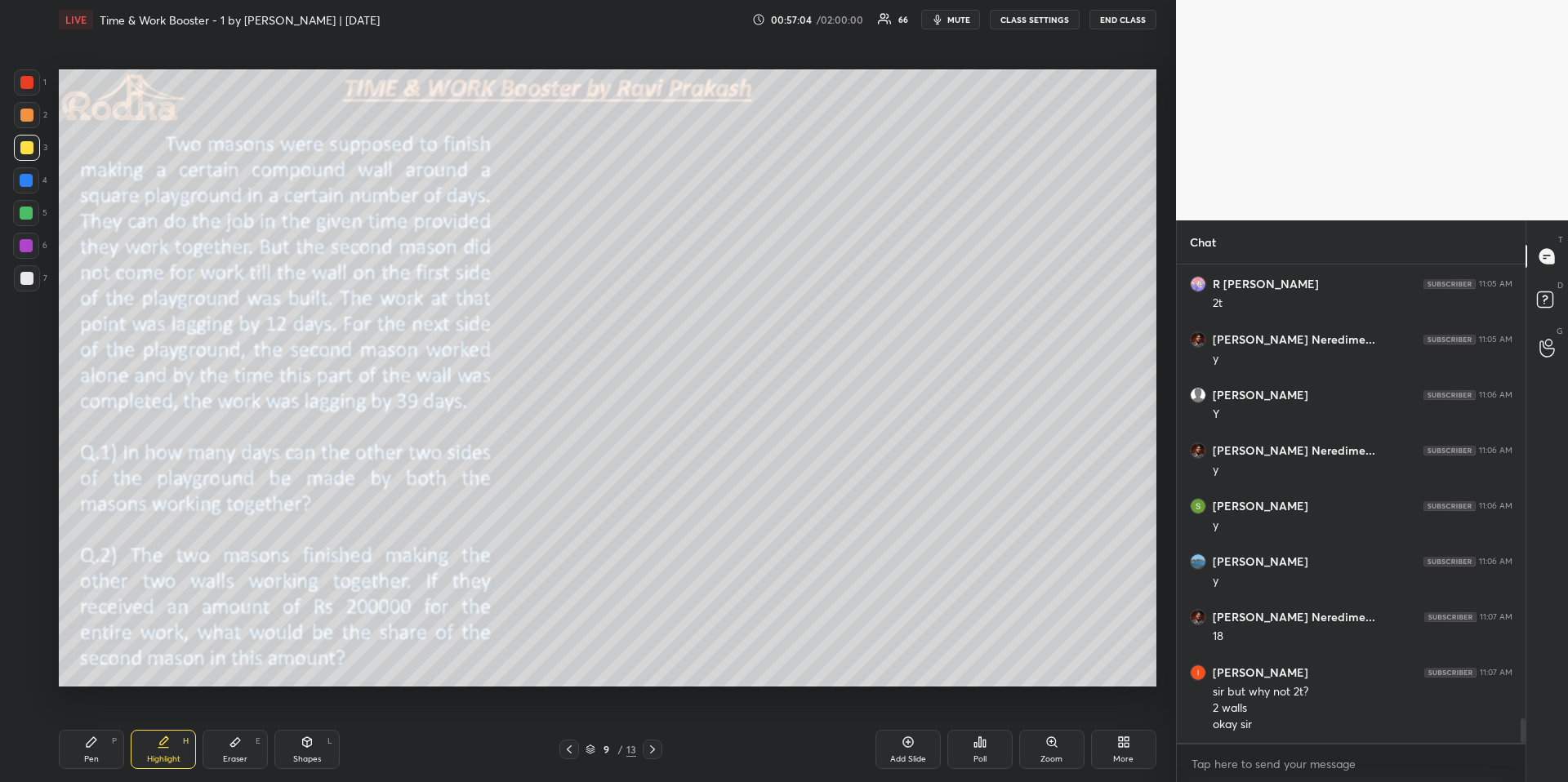
scroll to position [9054, 0]
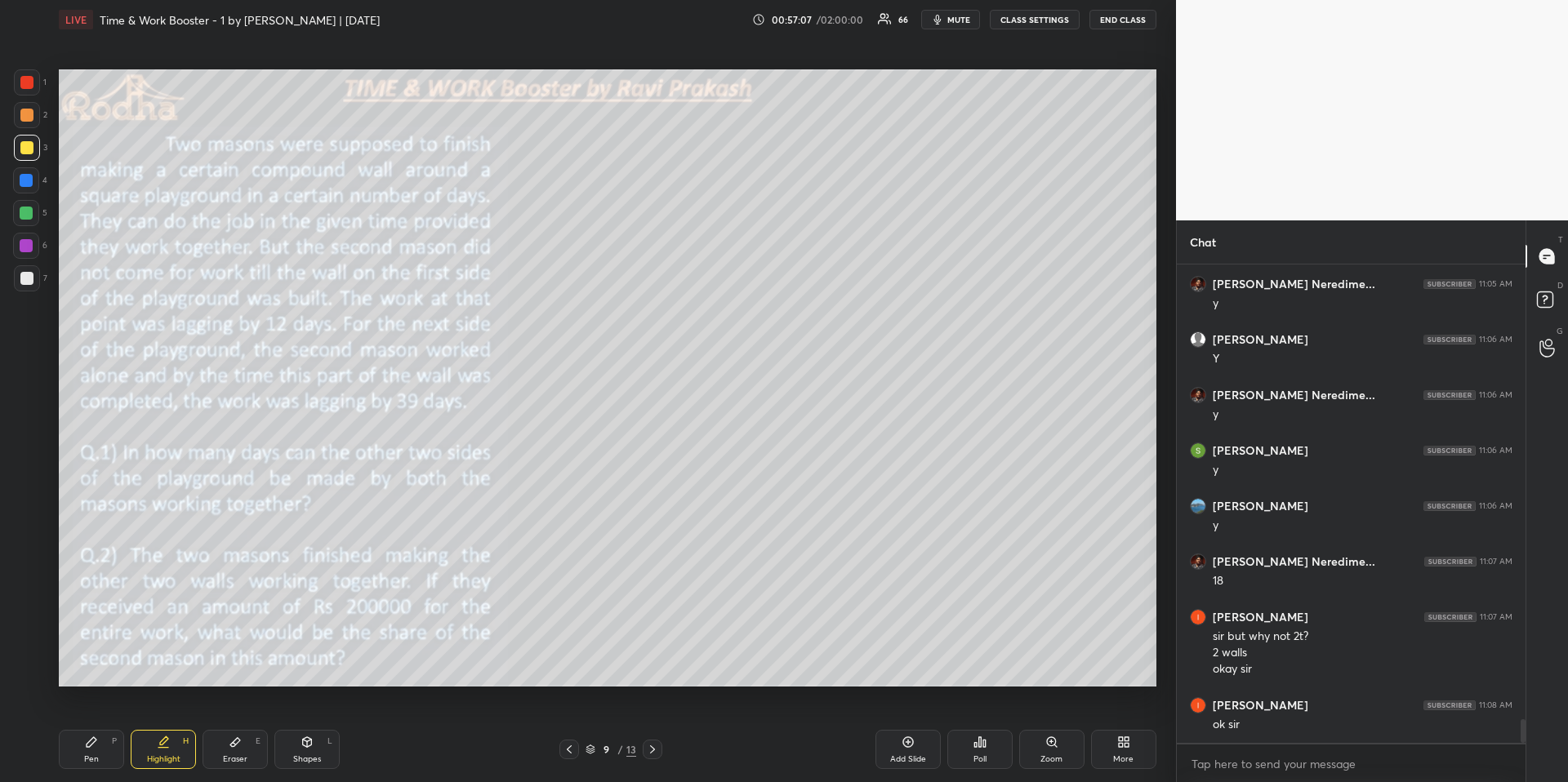
click at [109, 658] on div "Pen P" at bounding box center [91, 749] width 65 height 39
click at [33, 175] on div at bounding box center [25, 180] width 26 height 26
click at [30, 209] on div at bounding box center [25, 212] width 13 height 13
click at [30, 275] on div at bounding box center [26, 278] width 13 height 13
drag, startPoint x: 30, startPoint y: 87, endPoint x: 38, endPoint y: 115, distance: 29.1
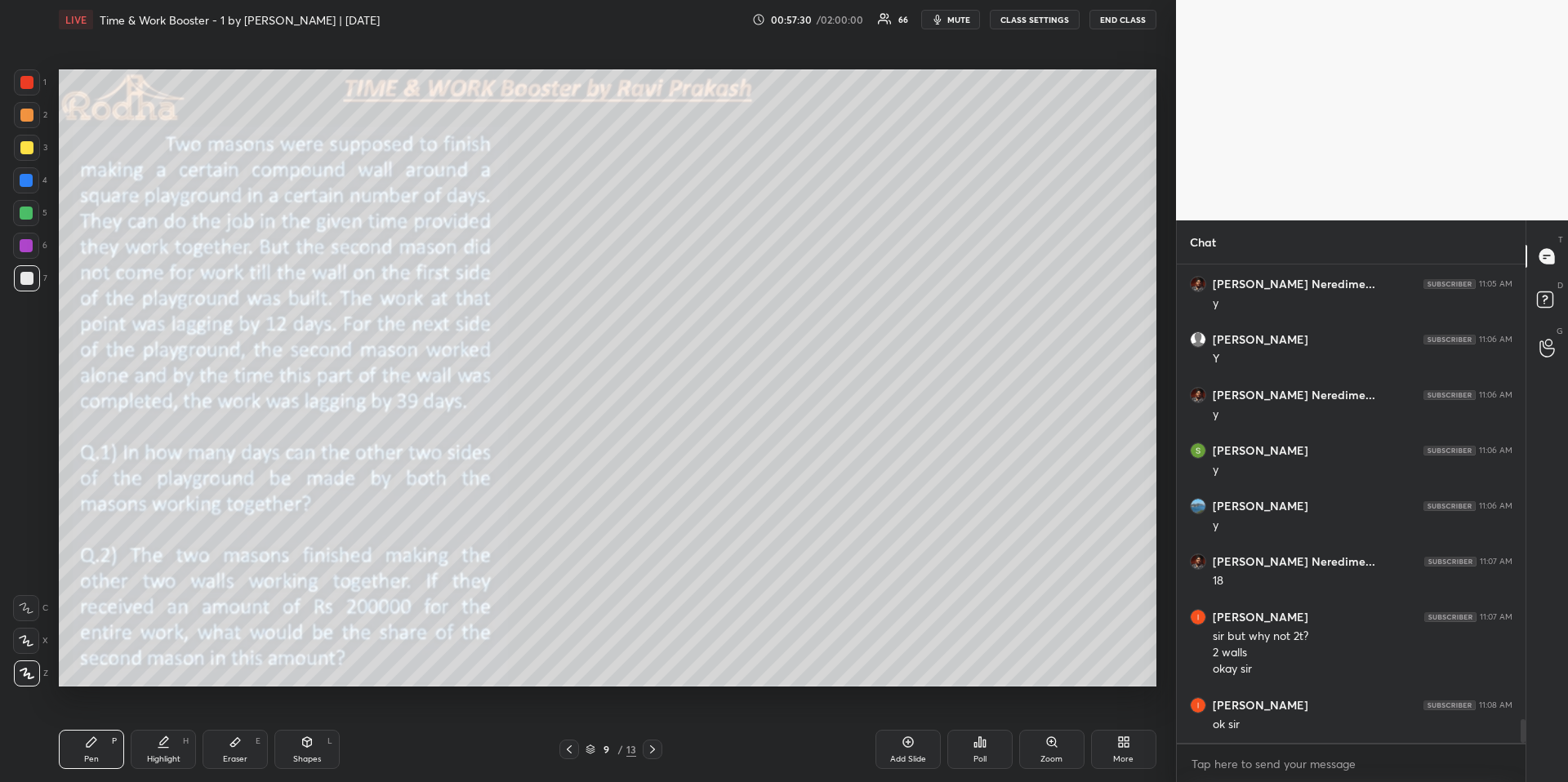
click at [30, 87] on div at bounding box center [26, 81] width 13 height 13
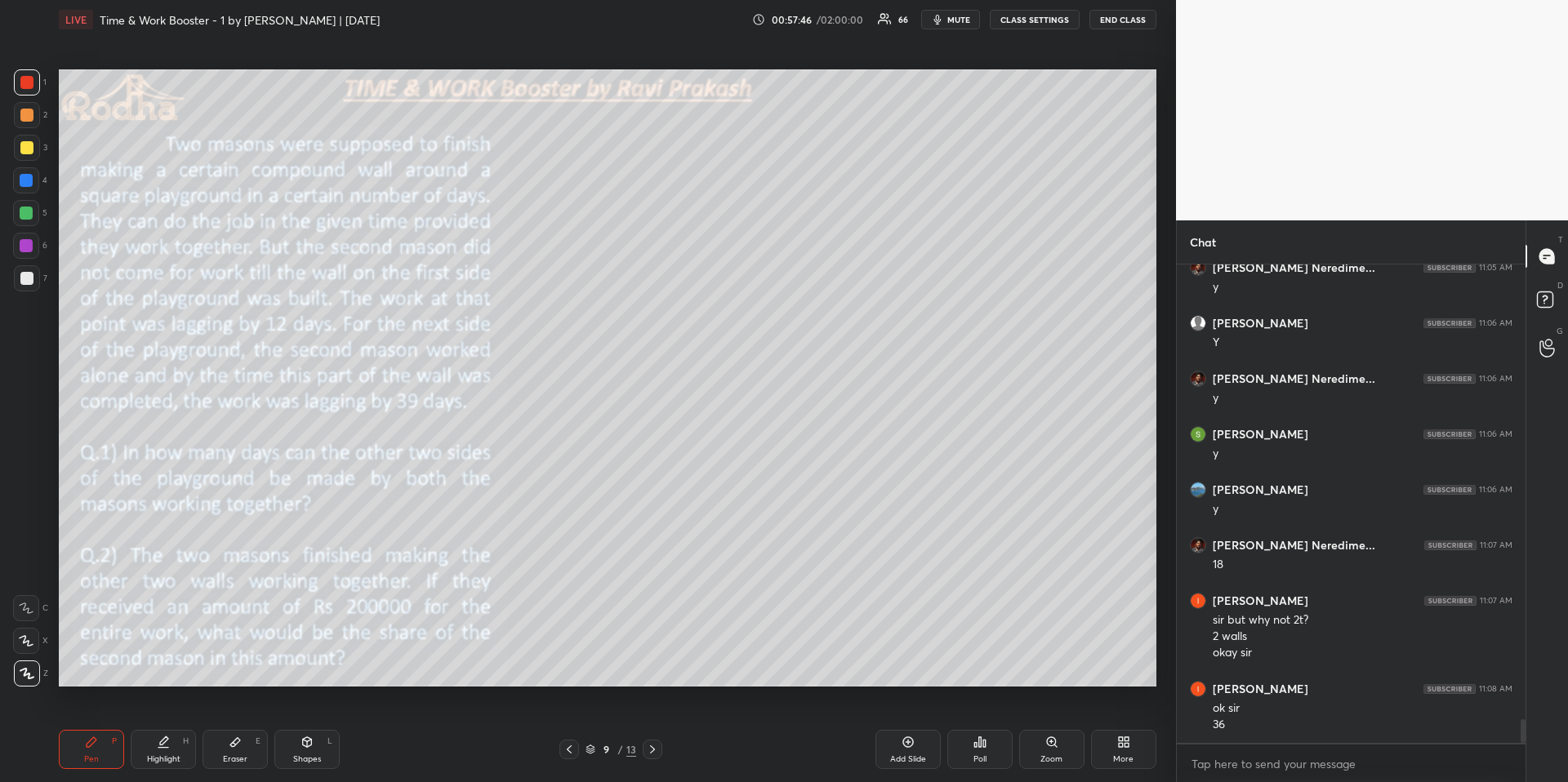
click at [192, 658] on div "Highlight H" at bounding box center [163, 749] width 65 height 39
click at [657, 658] on icon at bounding box center [652, 749] width 13 height 13
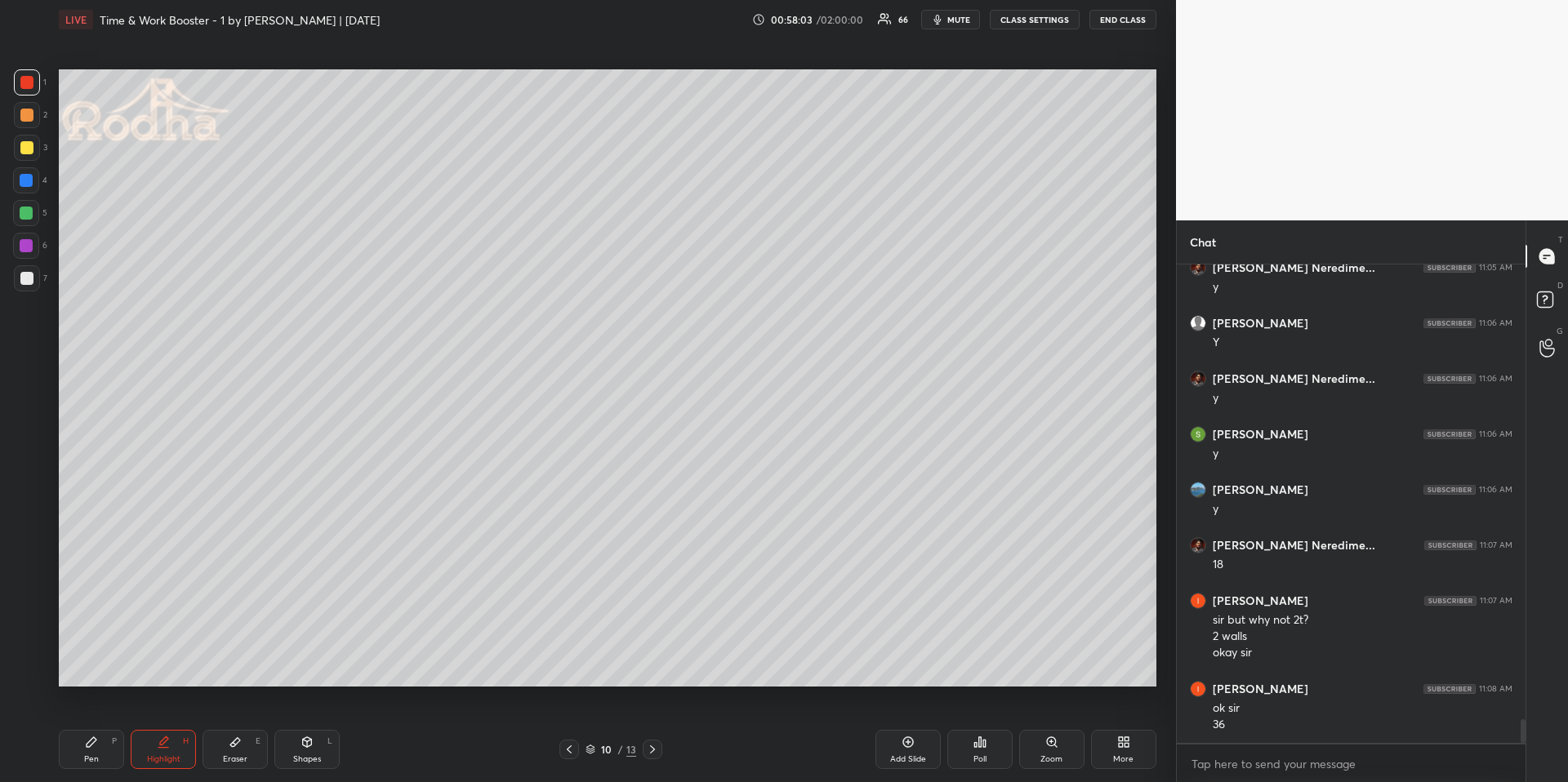
click at [117, 658] on div "Pen P" at bounding box center [91, 749] width 65 height 39
click at [32, 215] on div at bounding box center [25, 212] width 13 height 13
click at [306, 658] on div "Shapes L" at bounding box center [306, 749] width 65 height 39
drag, startPoint x: 30, startPoint y: 577, endPoint x: 34, endPoint y: 569, distance: 8.9
click at [30, 576] on icon at bounding box center [26, 575] width 13 height 13
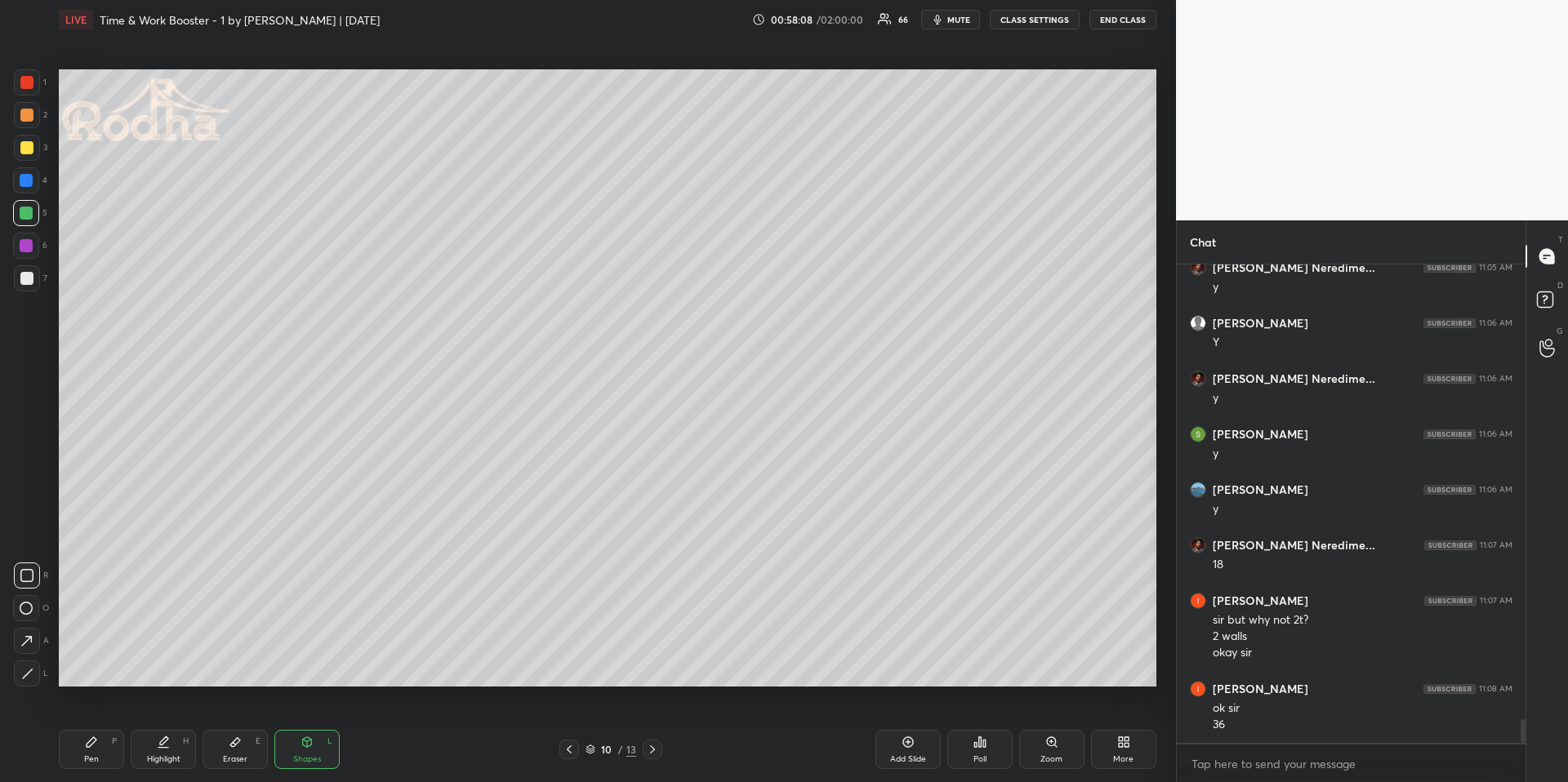
drag, startPoint x: 91, startPoint y: 752, endPoint x: 89, endPoint y: 741, distance: 11.2
click at [91, 658] on div "Pen P" at bounding box center [91, 749] width 65 height 39
drag, startPoint x: 28, startPoint y: 145, endPoint x: 48, endPoint y: 148, distance: 20.2
click at [28, 146] on div at bounding box center [26, 147] width 13 height 13
drag, startPoint x: 570, startPoint y: 748, endPoint x: 578, endPoint y: 741, distance: 10.6
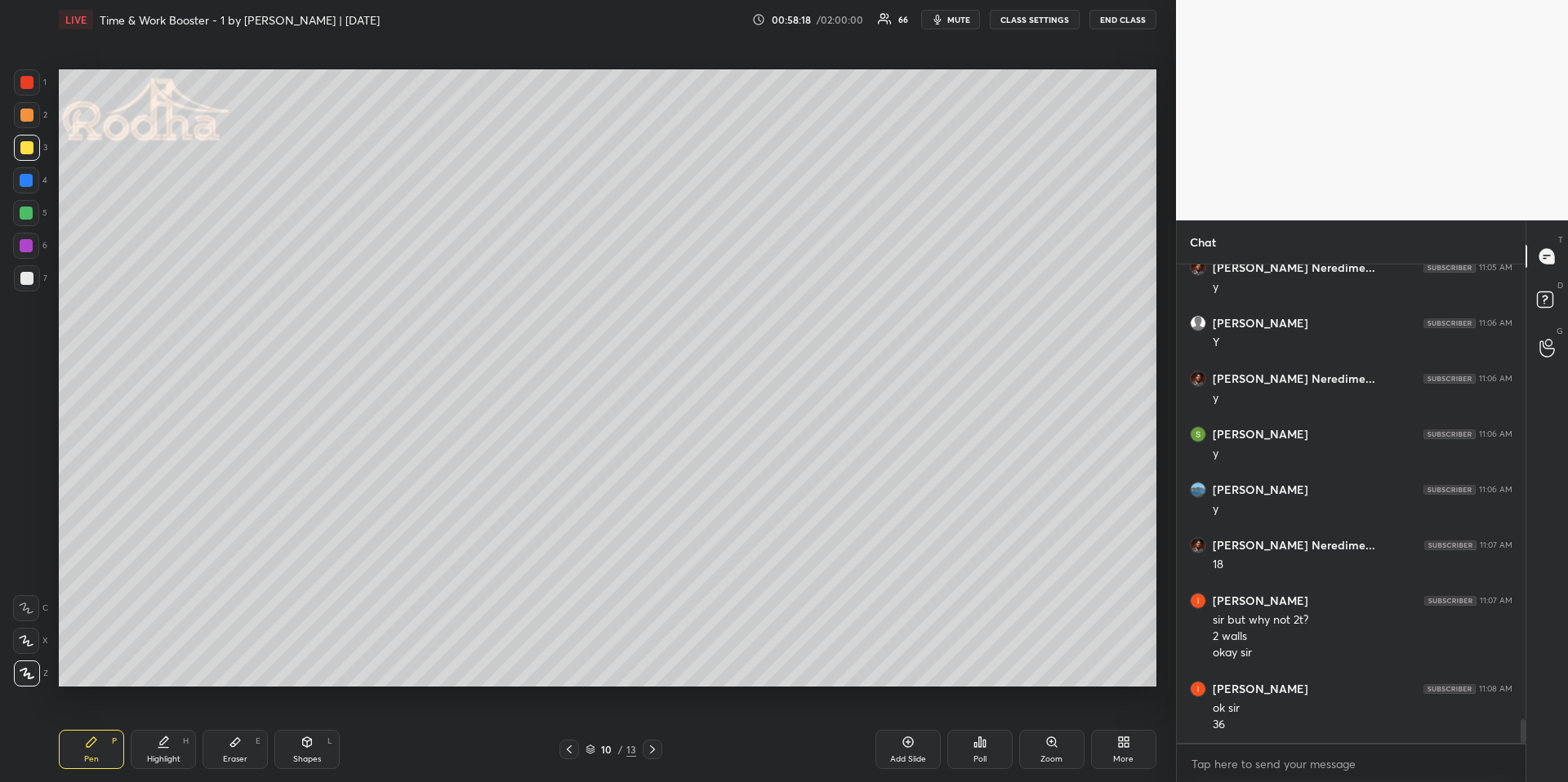
click at [570, 658] on icon at bounding box center [569, 749] width 13 height 13
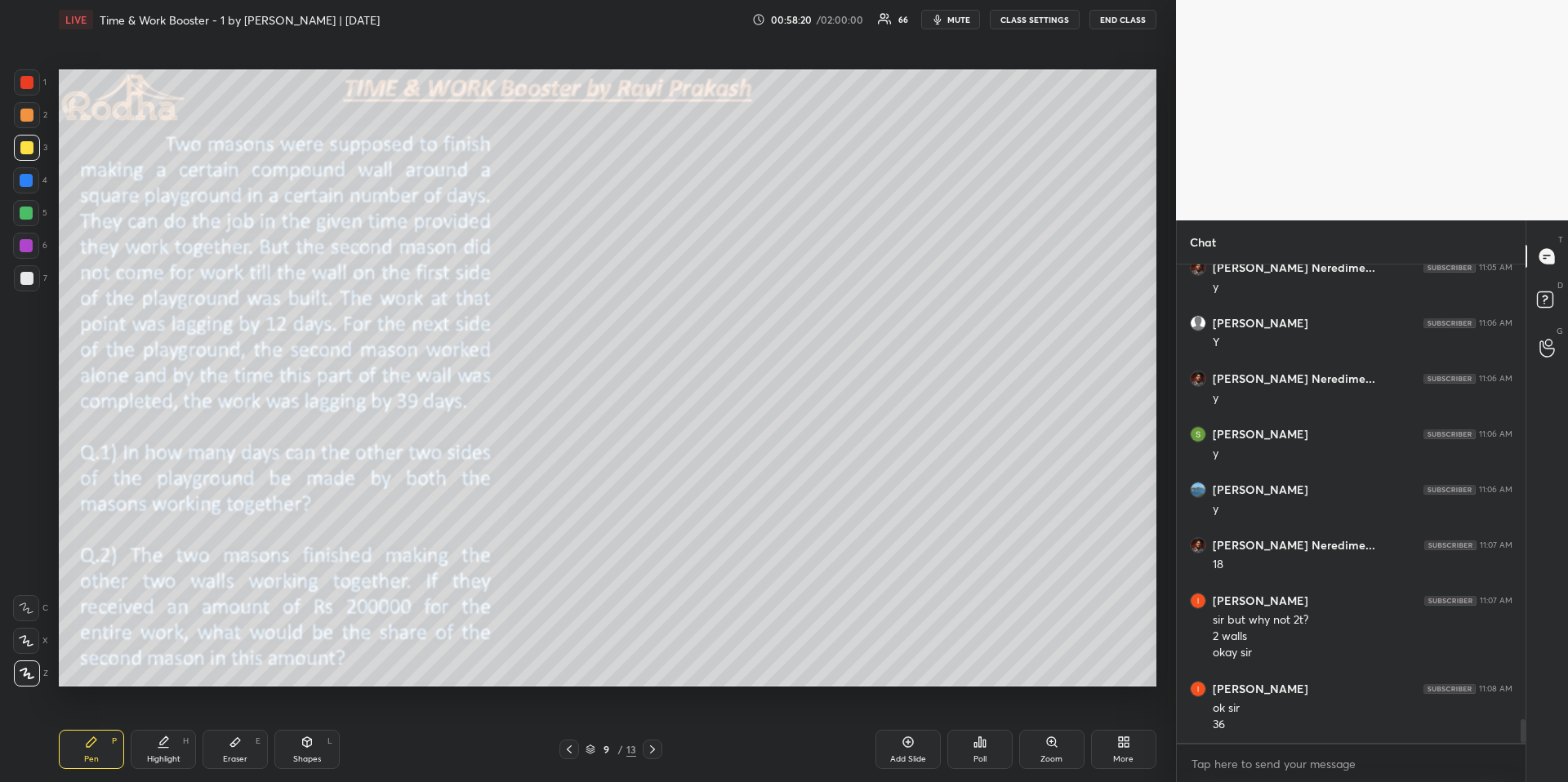
drag, startPoint x: 652, startPoint y: 750, endPoint x: 621, endPoint y: 737, distance: 33.6
click at [653, 658] on icon at bounding box center [652, 749] width 13 height 13
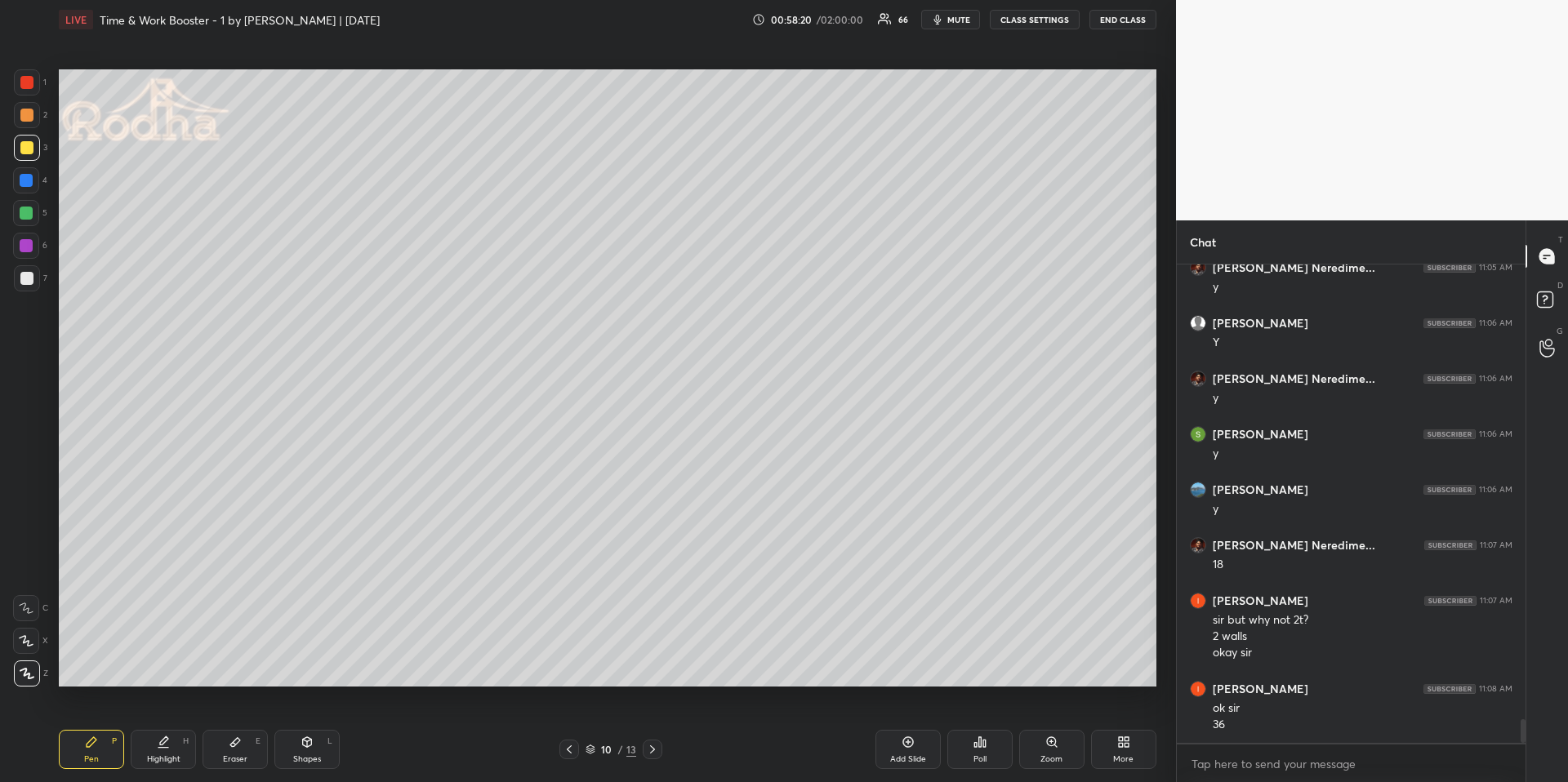
click at [219, 658] on div "Eraser E" at bounding box center [235, 749] width 65 height 39
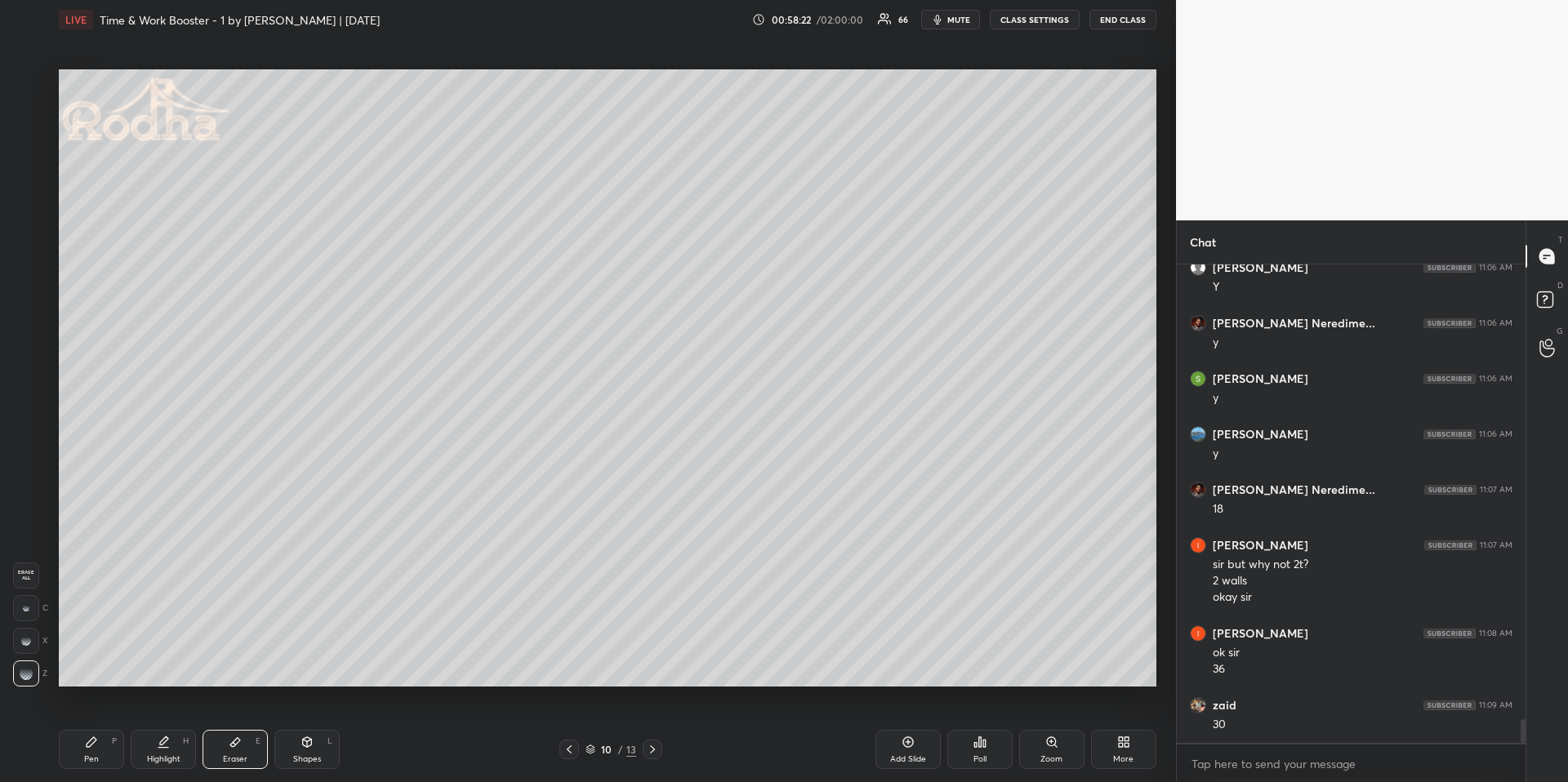
drag, startPoint x: 73, startPoint y: 747, endPoint x: 73, endPoint y: 692, distance: 55.0
click at [73, 658] on div "Pen P" at bounding box center [91, 749] width 65 height 39
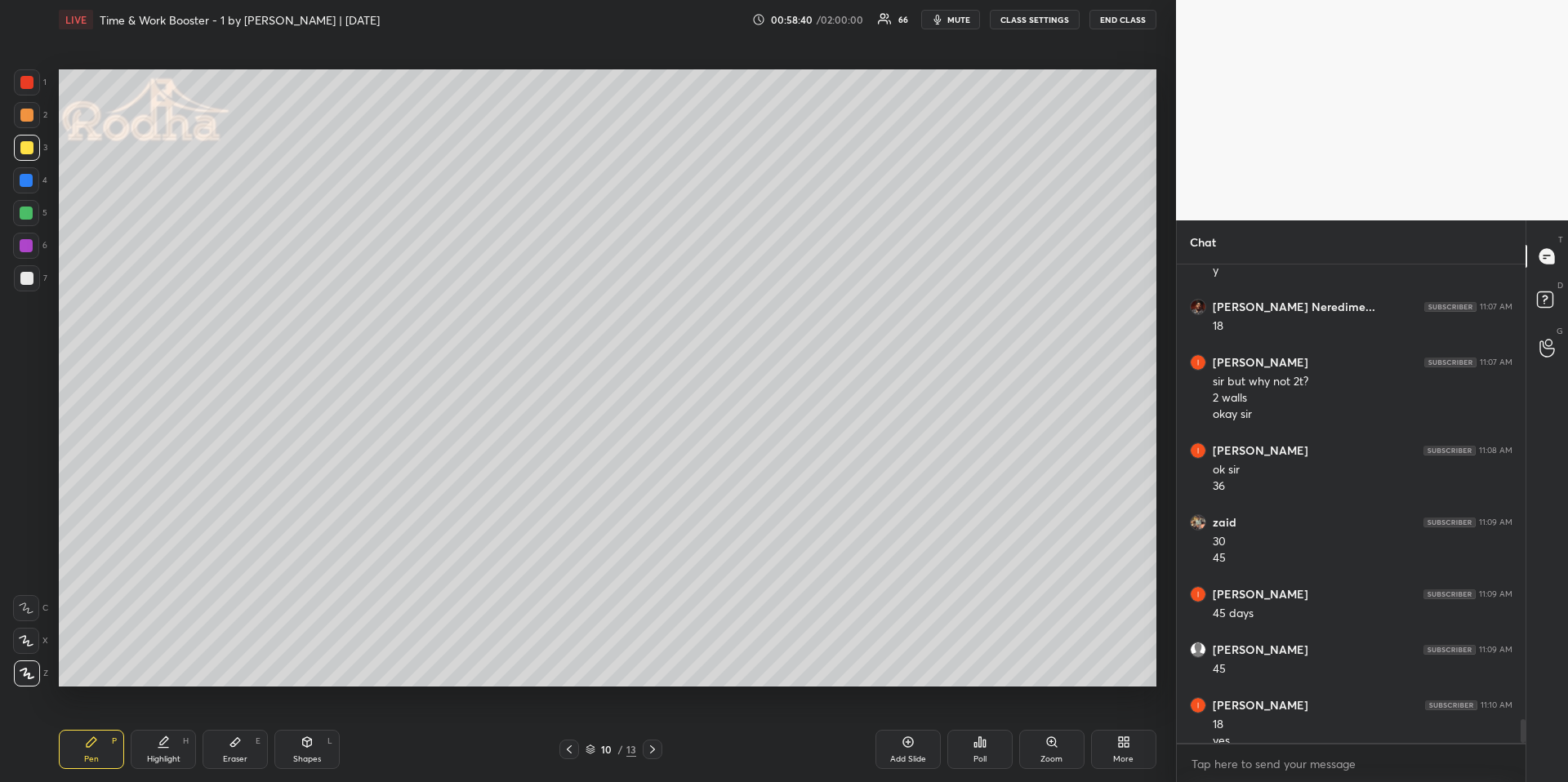
scroll to position [9325, 0]
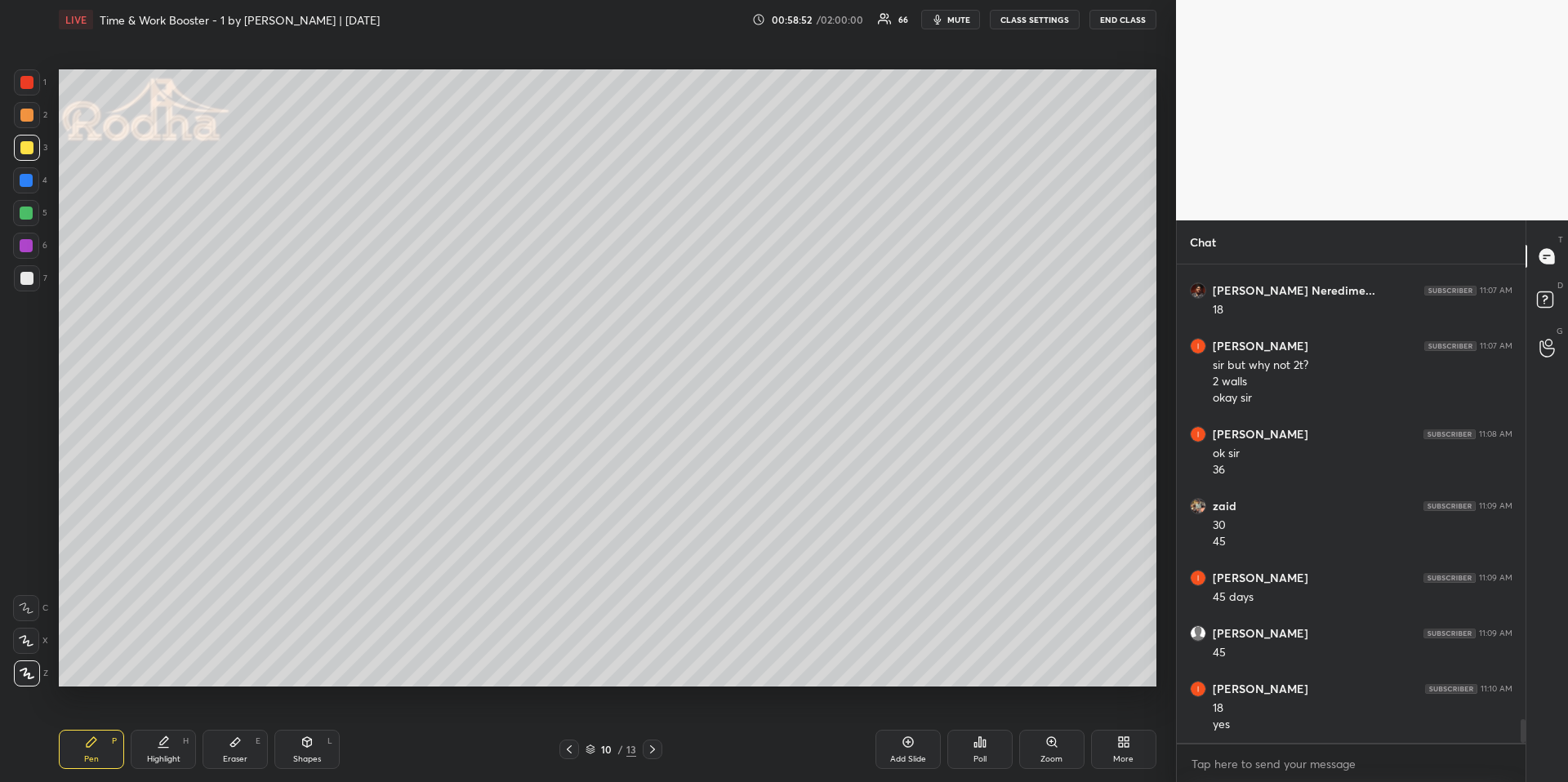
click at [570, 658] on icon at bounding box center [569, 749] width 5 height 8
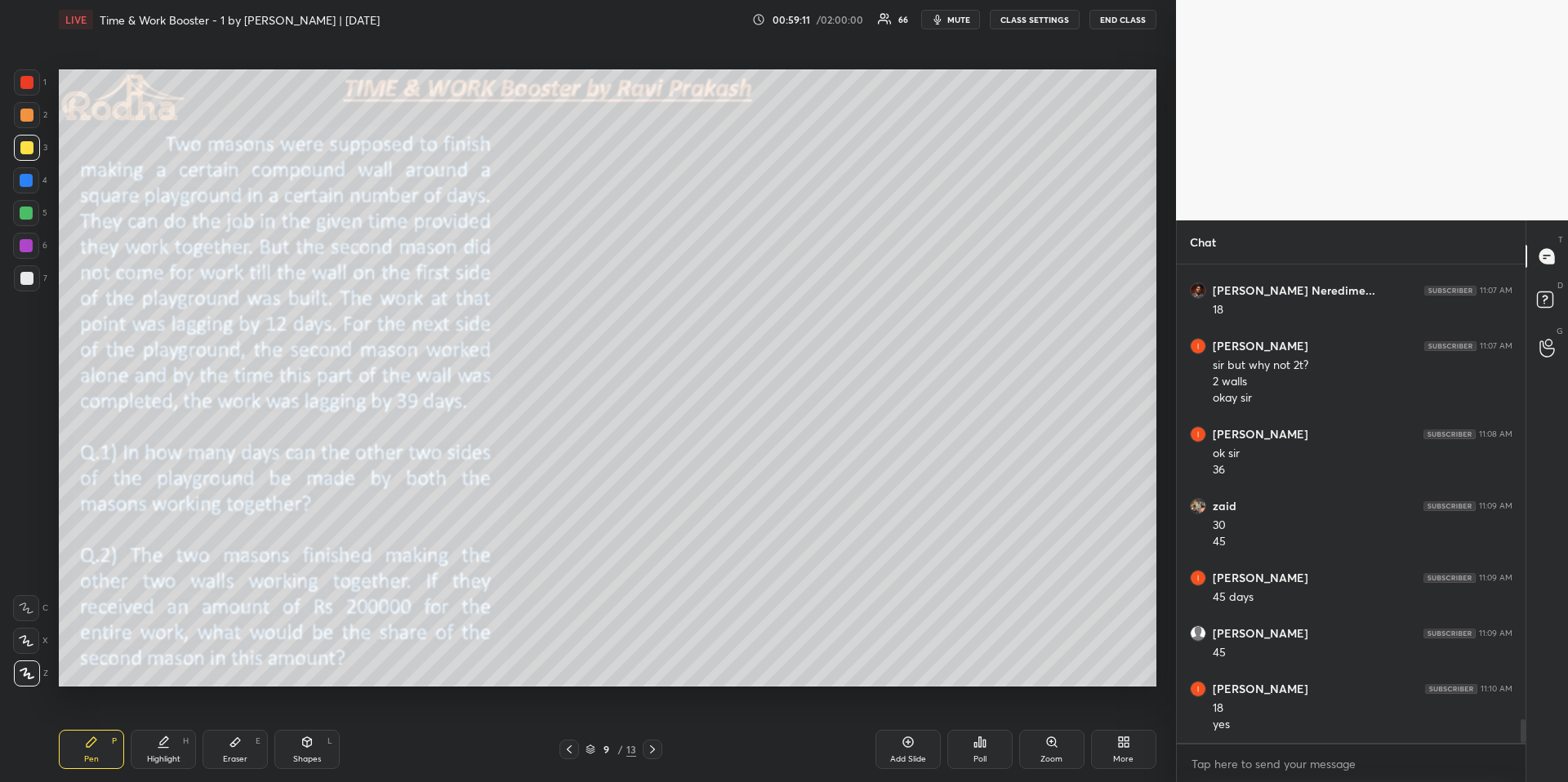
click at [653, 658] on icon at bounding box center [652, 749] width 5 height 8
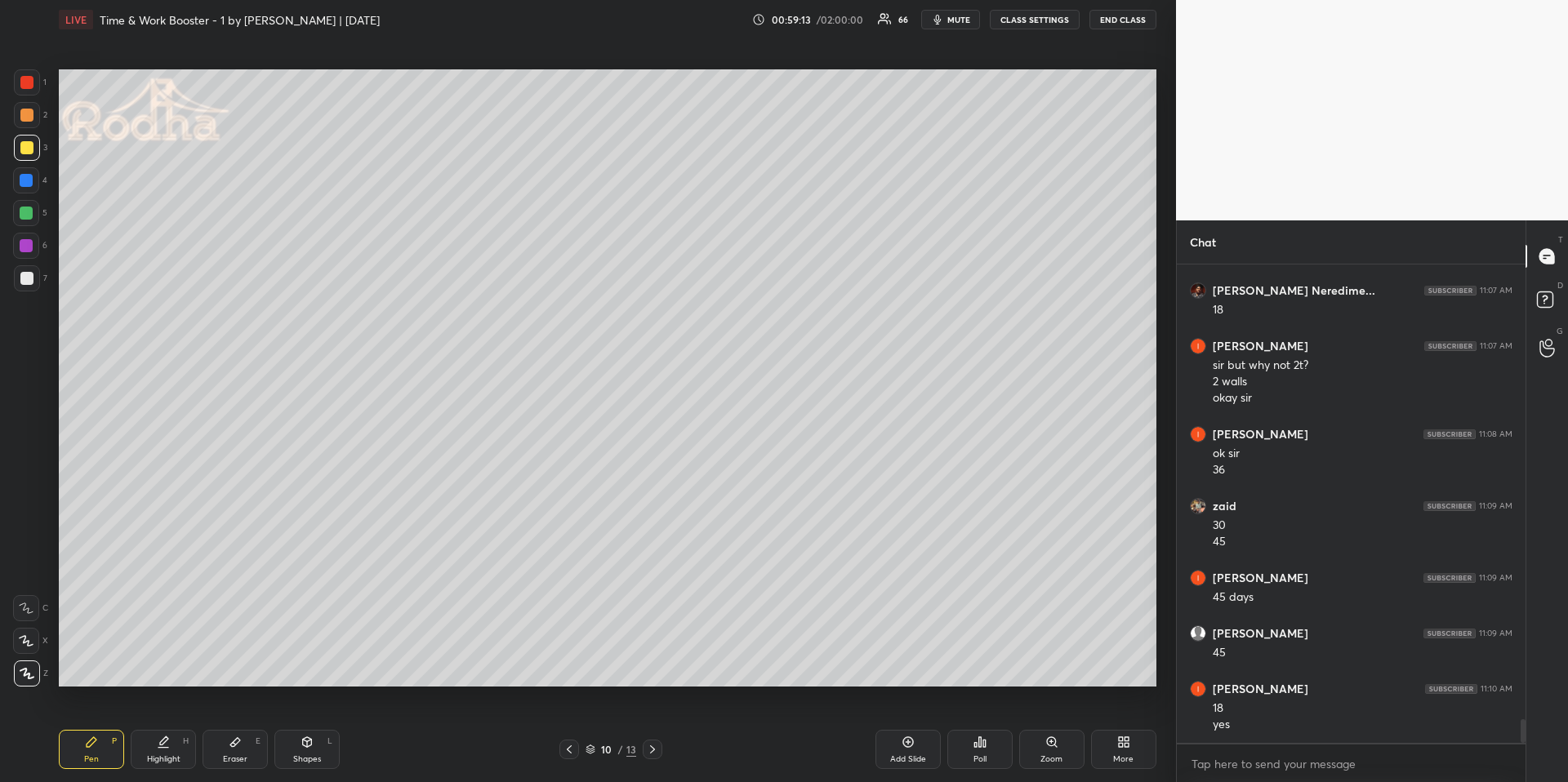
click at [31, 175] on div at bounding box center [25, 180] width 13 height 13
click at [23, 117] on div at bounding box center [26, 114] width 13 height 13
click at [24, 85] on div at bounding box center [26, 81] width 13 height 13
click at [27, 184] on div at bounding box center [25, 180] width 13 height 13
drag, startPoint x: 176, startPoint y: 742, endPoint x: 181, endPoint y: 710, distance: 32.4
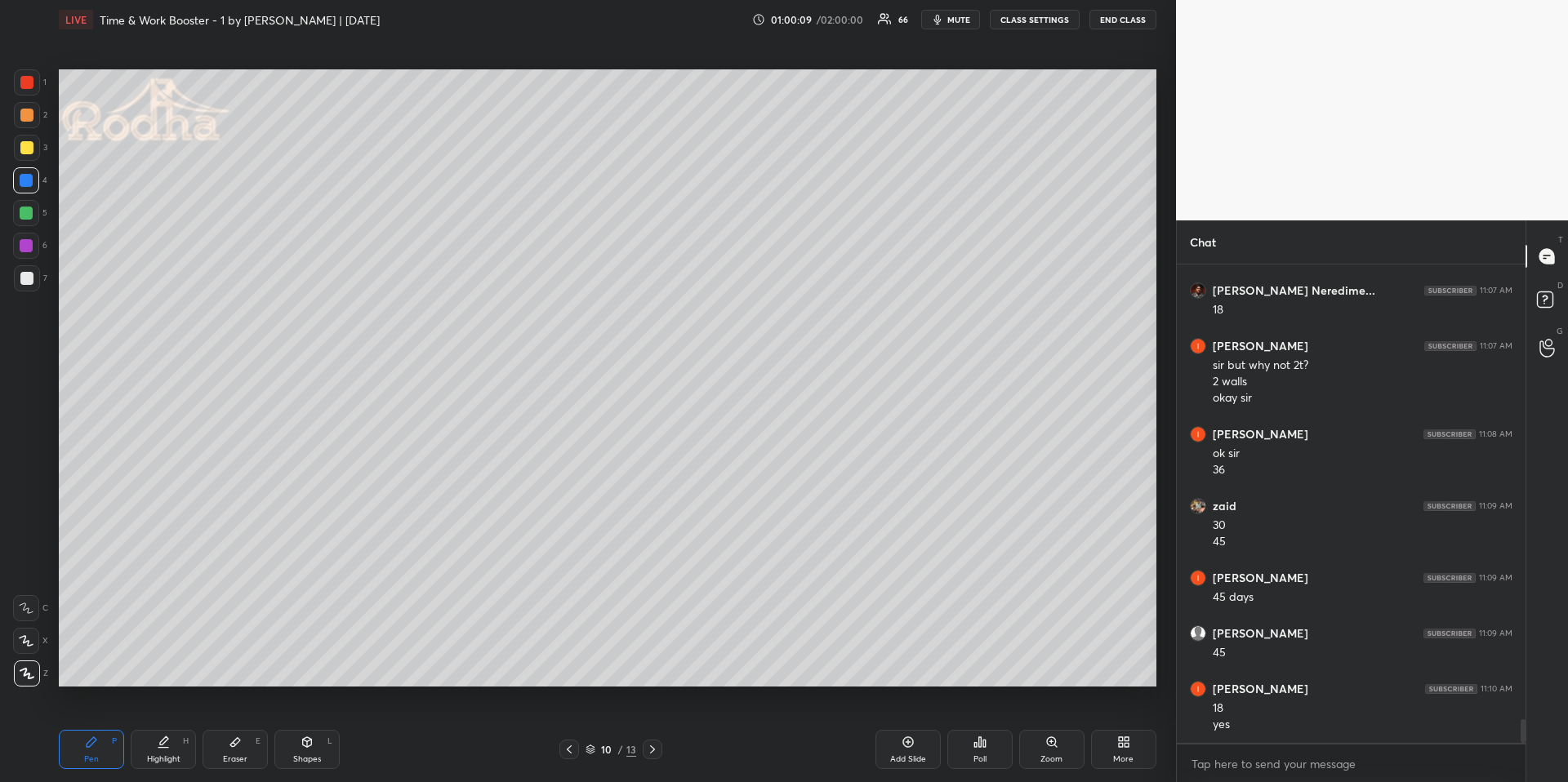
click at [174, 658] on div "Highlight H" at bounding box center [163, 749] width 65 height 39
click at [92, 658] on icon at bounding box center [91, 742] width 10 height 10
click at [568, 658] on icon at bounding box center [569, 749] width 13 height 13
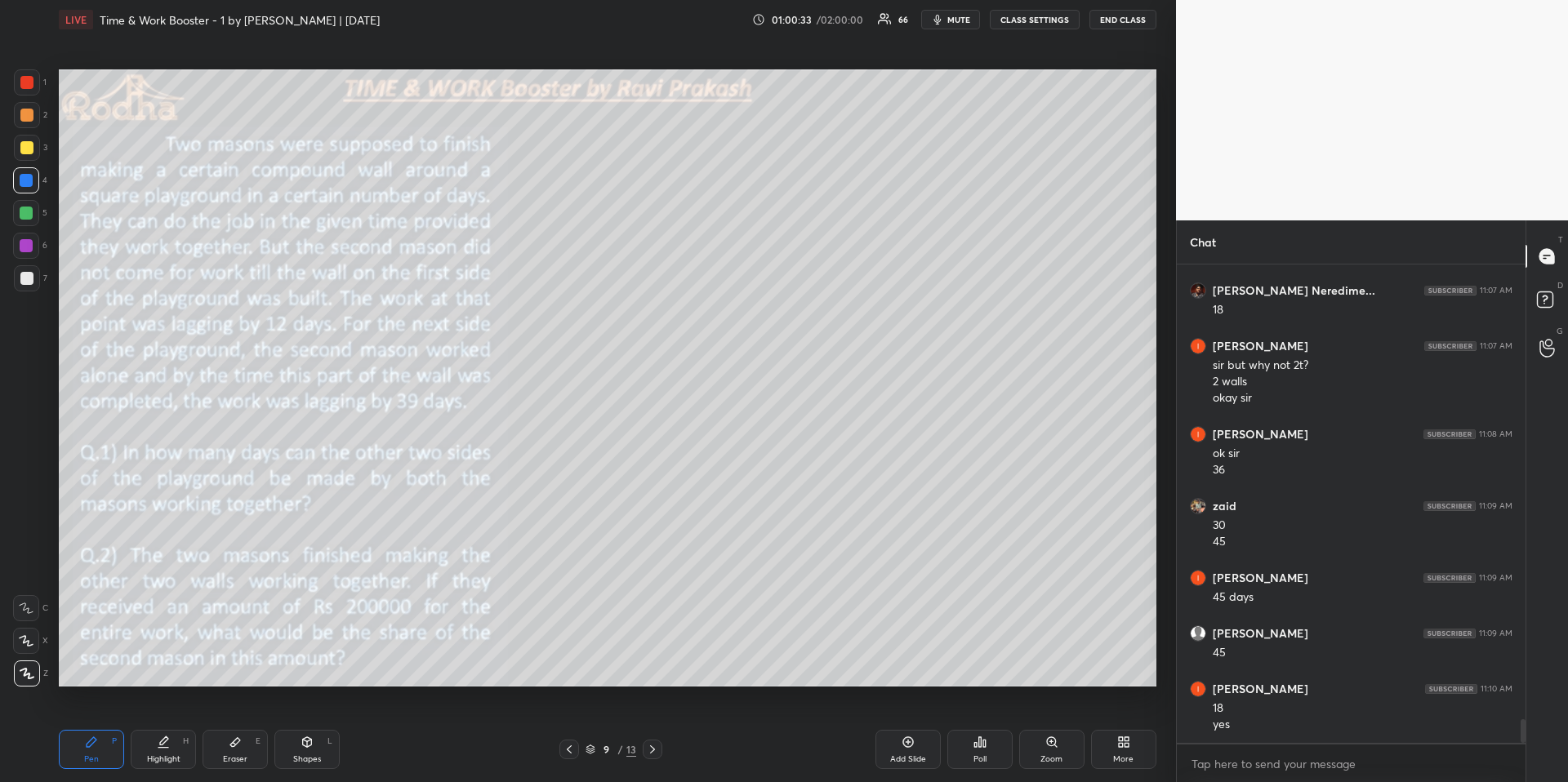
click at [652, 658] on div at bounding box center [652, 750] width 19 height 19
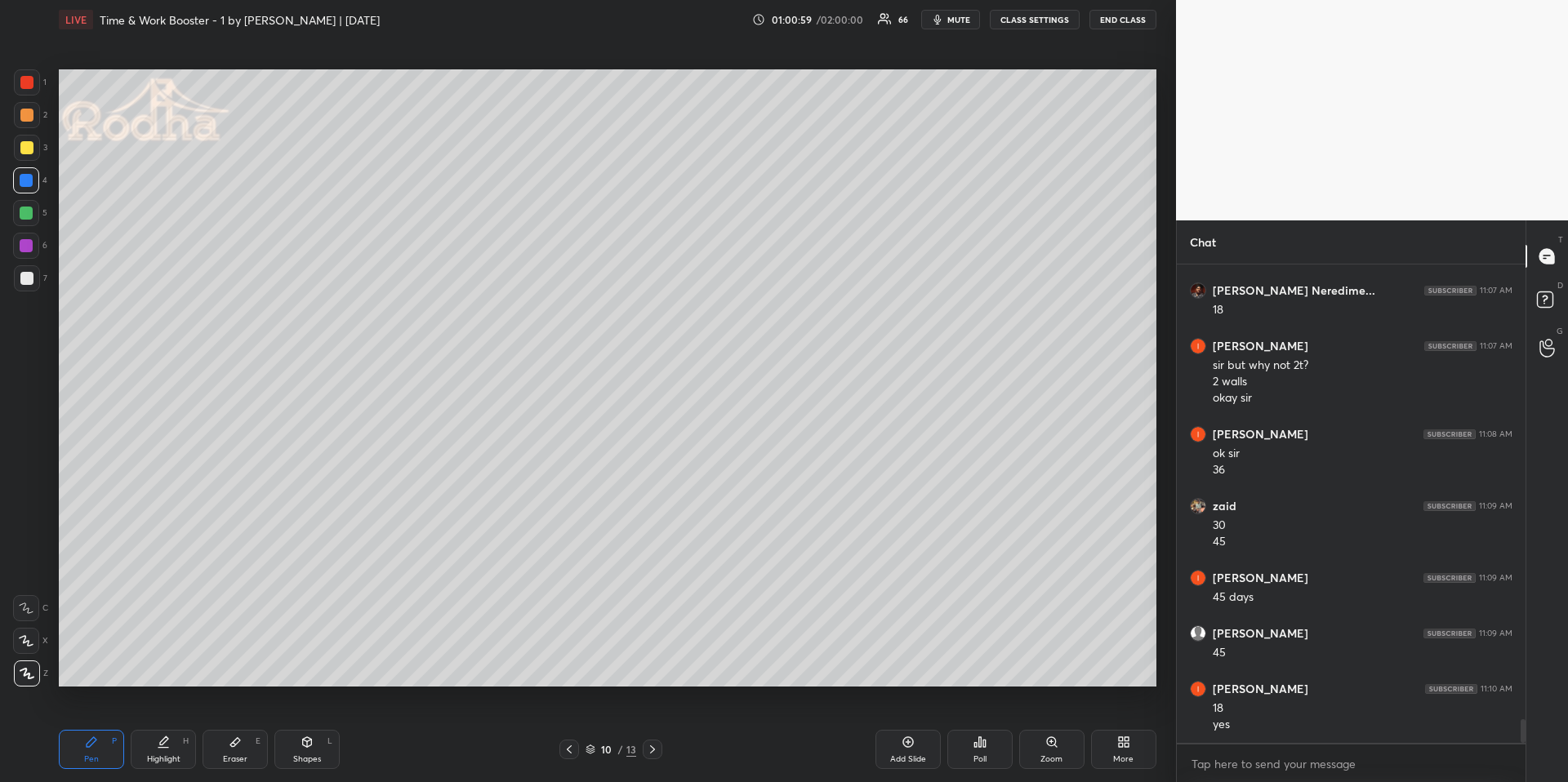
click at [27, 117] on div at bounding box center [26, 114] width 13 height 13
drag, startPoint x: 153, startPoint y: 748, endPoint x: 193, endPoint y: 701, distance: 61.7
click at [154, 658] on div "Highlight H" at bounding box center [163, 749] width 65 height 39
click at [85, 658] on icon at bounding box center [91, 741] width 13 height 13
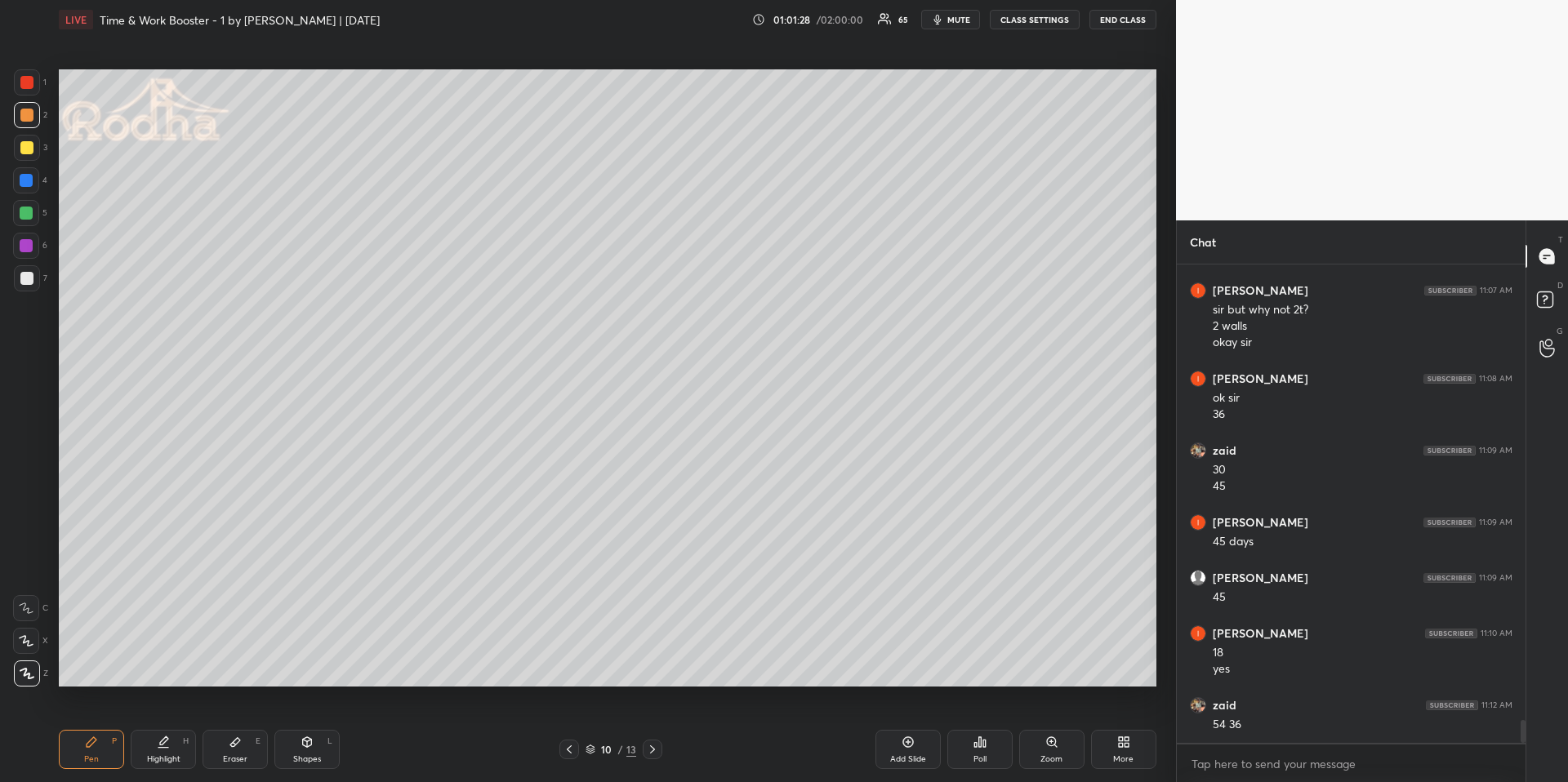
scroll to position [9436, 0]
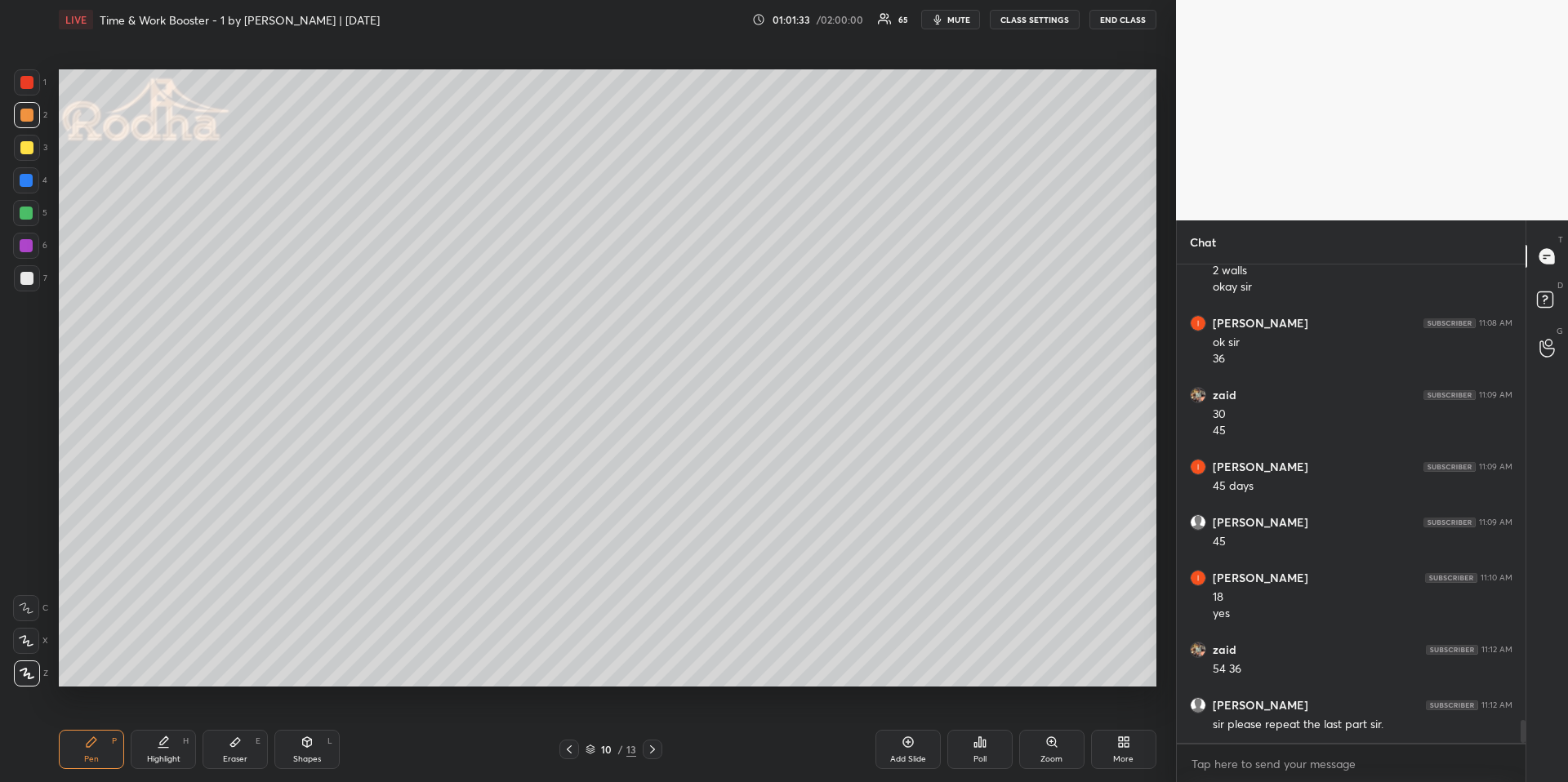
click at [169, 658] on icon at bounding box center [163, 741] width 13 height 13
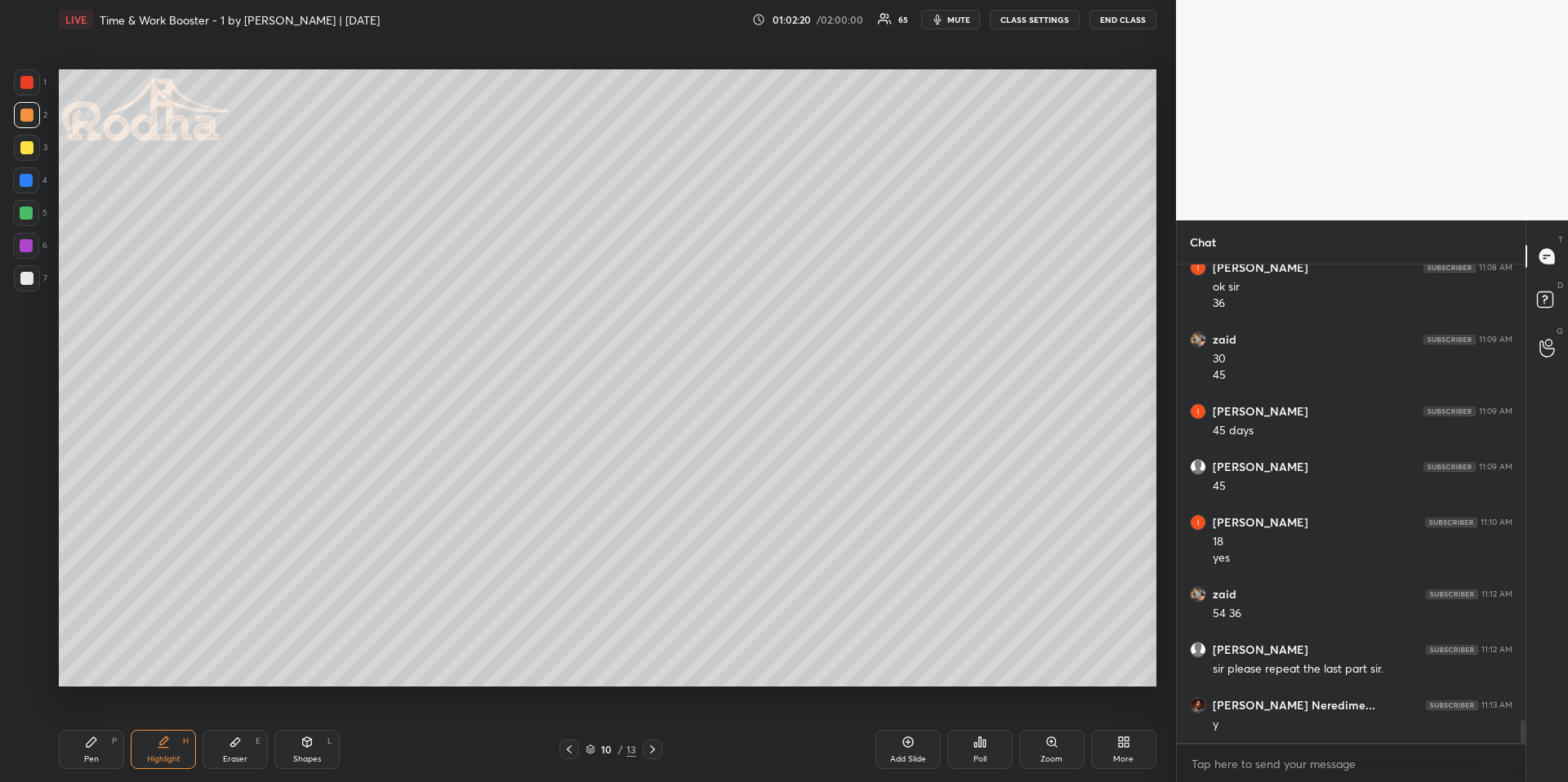
click at [57, 658] on div "LIVE Time & Work Booster - 1 by [PERSON_NAME] | [DATE] 01:02:20 / 02:00:00 65 m…" at bounding box center [608, 391] width 1111 height 782
click at [89, 658] on div "Pen" at bounding box center [91, 760] width 15 height 8
click at [26, 177] on div at bounding box center [25, 180] width 13 height 13
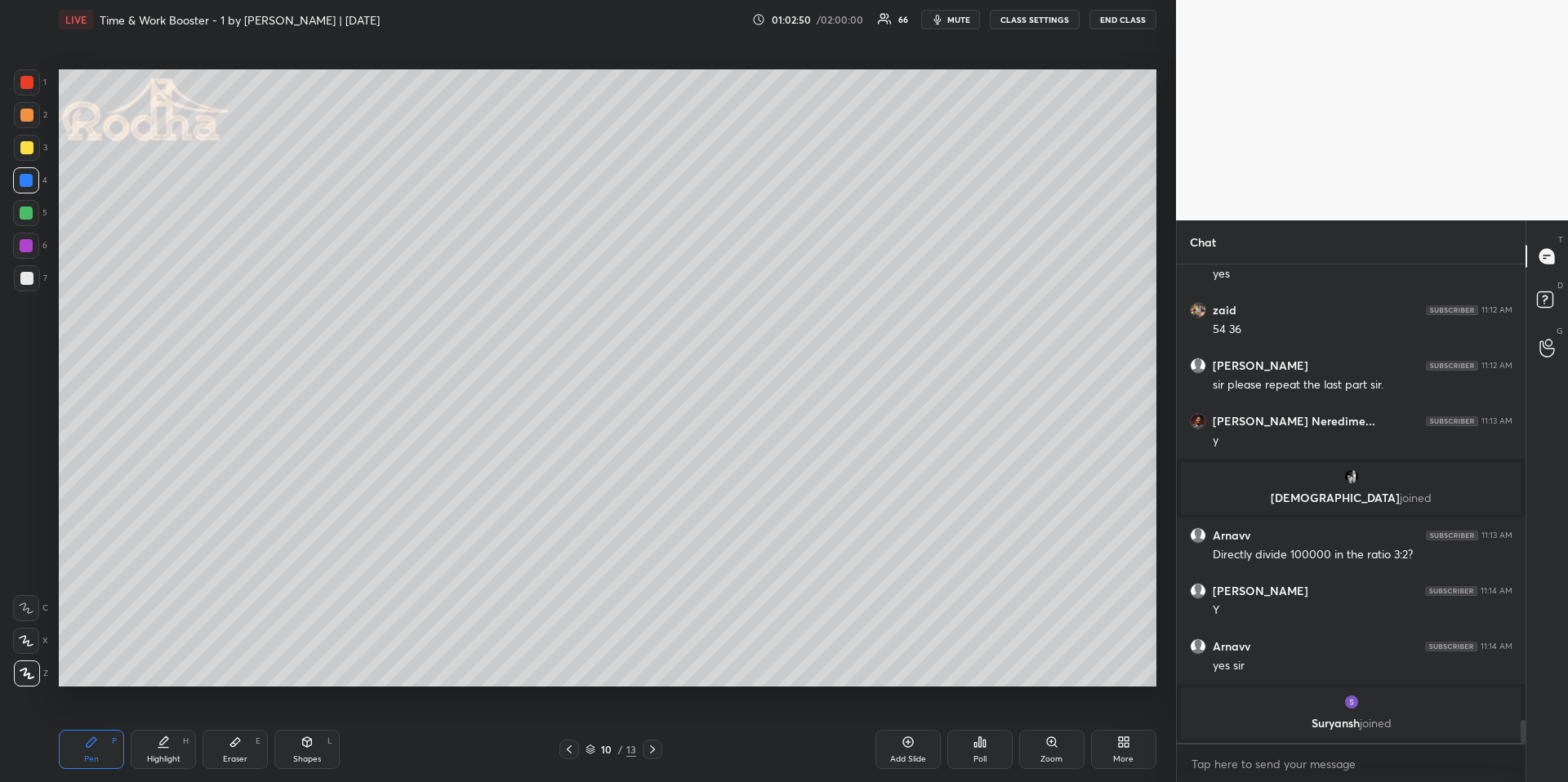
scroll to position [9462, 0]
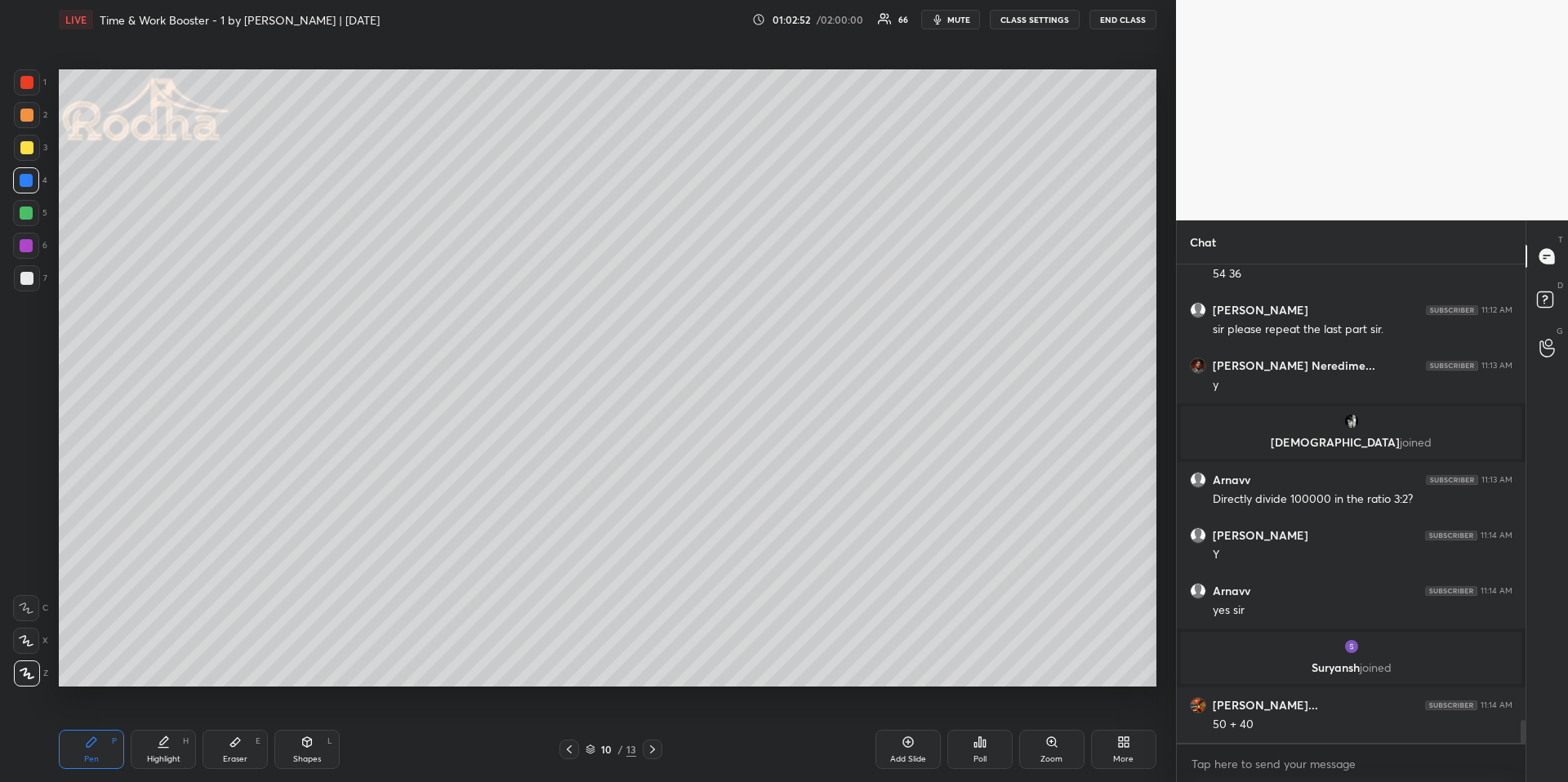
click at [26, 151] on div at bounding box center [26, 147] width 13 height 13
drag, startPoint x: 25, startPoint y: 273, endPoint x: 39, endPoint y: 277, distance: 14.6
click at [25, 275] on div at bounding box center [26, 278] width 13 height 13
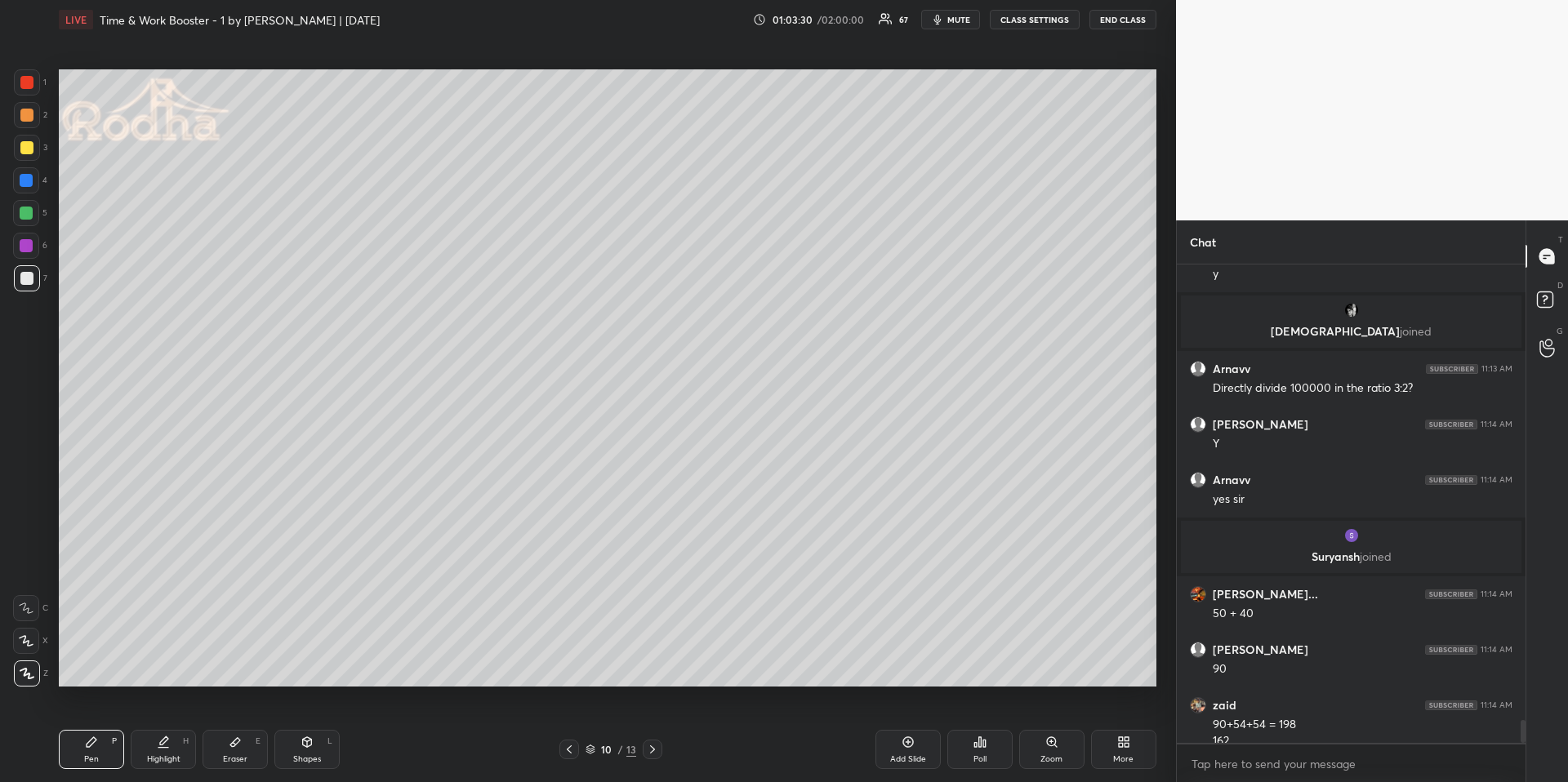
scroll to position [9589, 0]
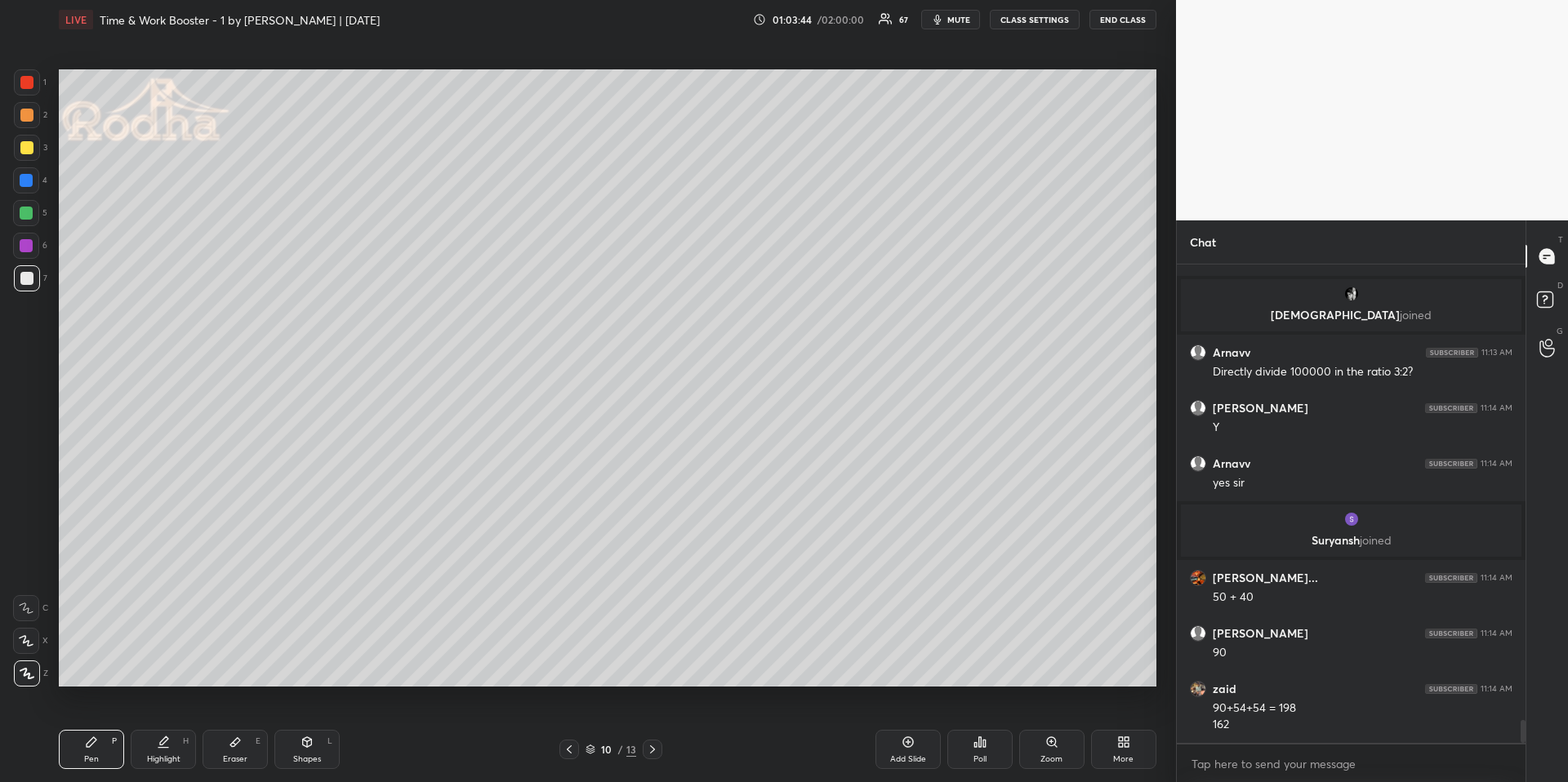
click at [32, 149] on div at bounding box center [26, 147] width 13 height 13
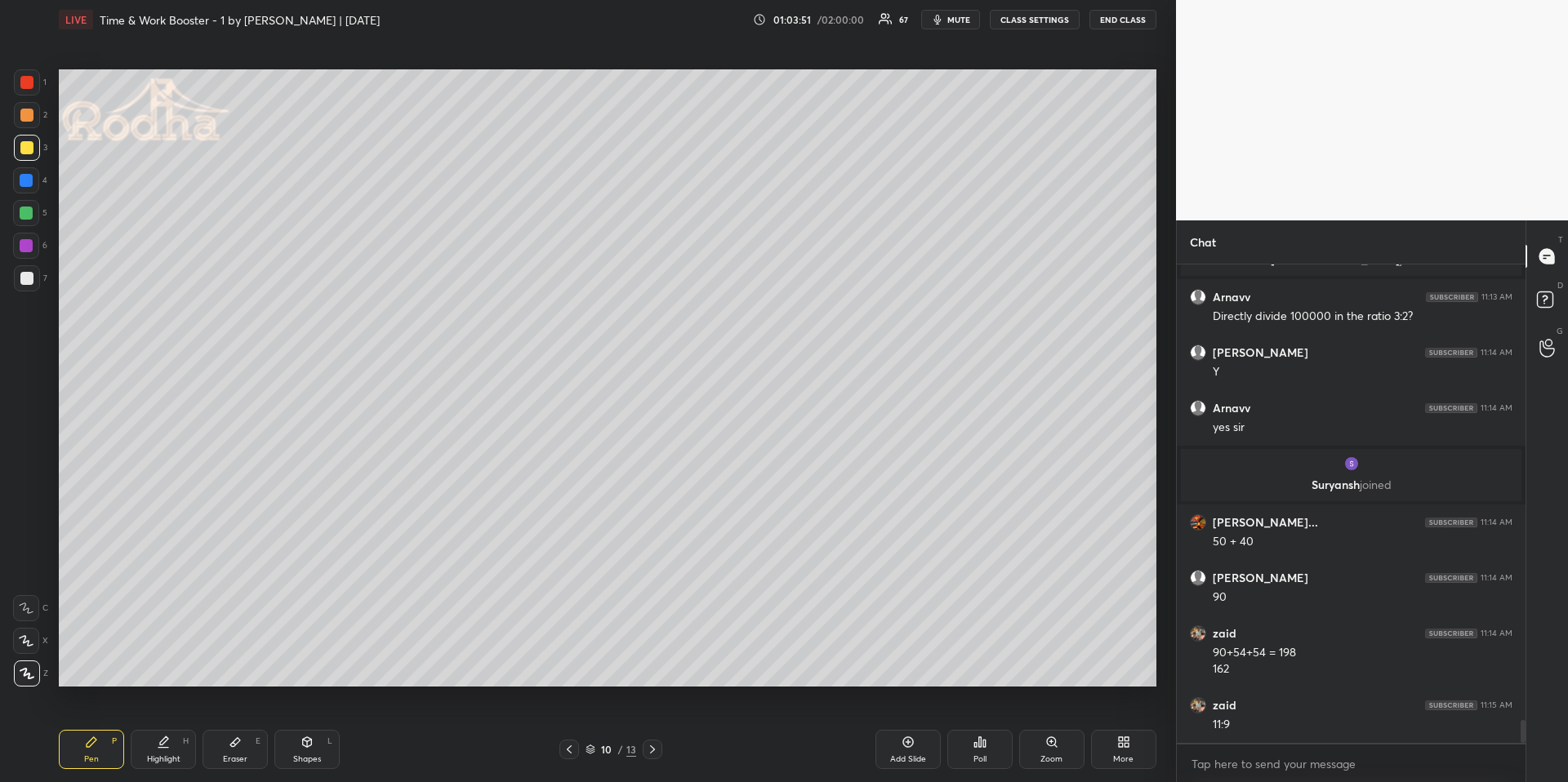
click at [21, 636] on icon at bounding box center [25, 641] width 15 height 12
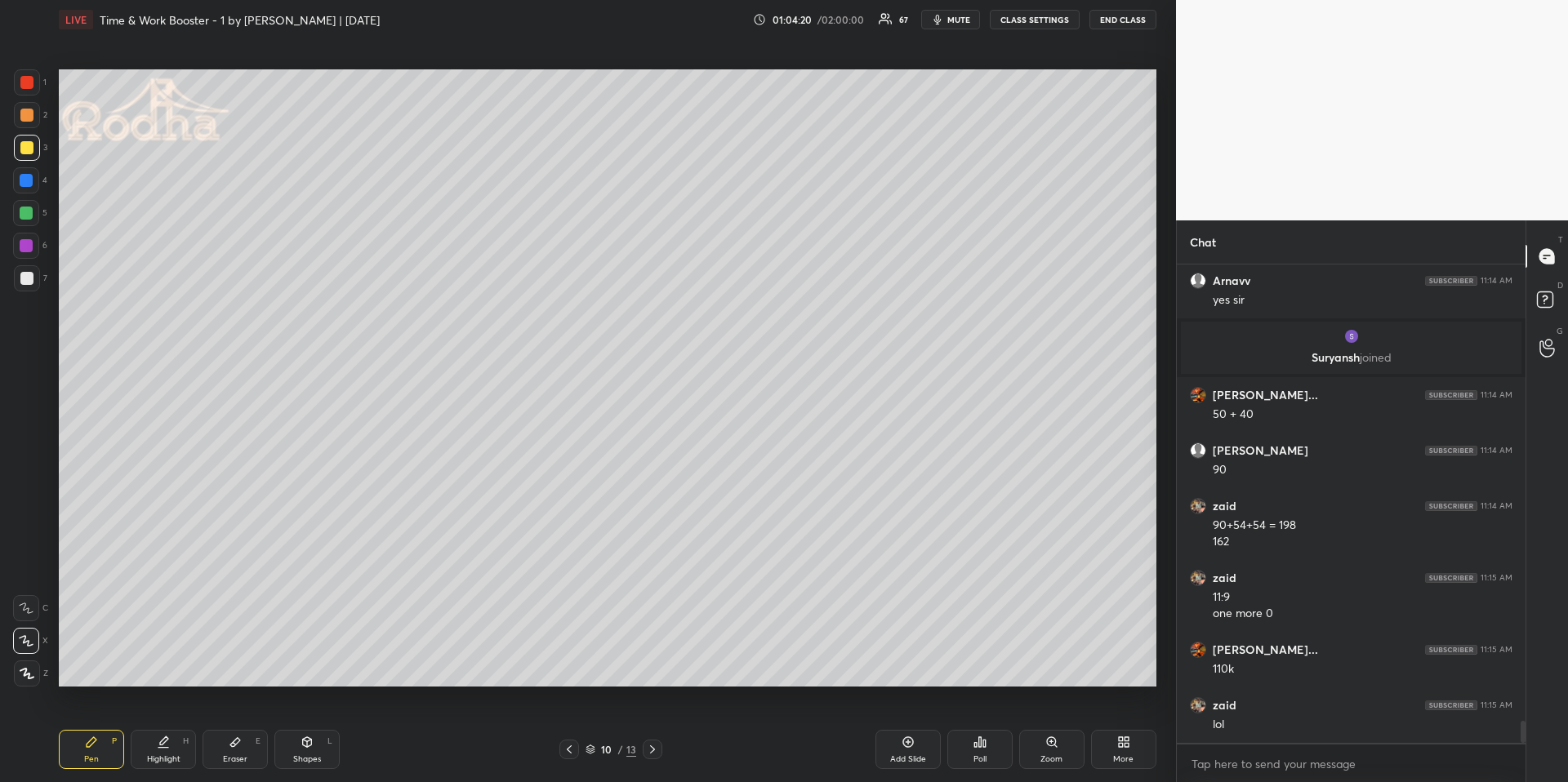
scroll to position [9828, 0]
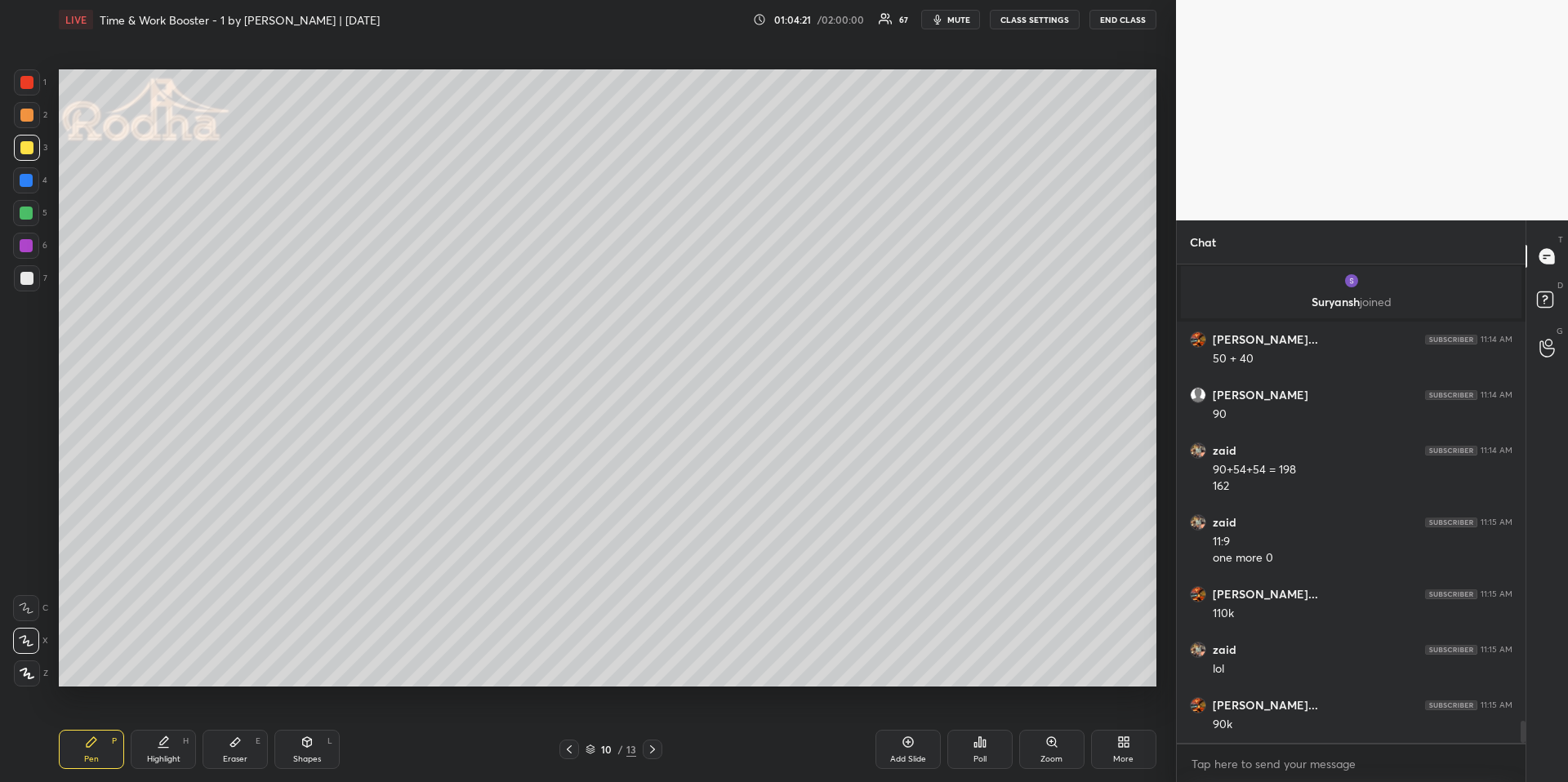
click at [149, 658] on div "Highlight" at bounding box center [164, 760] width 34 height 8
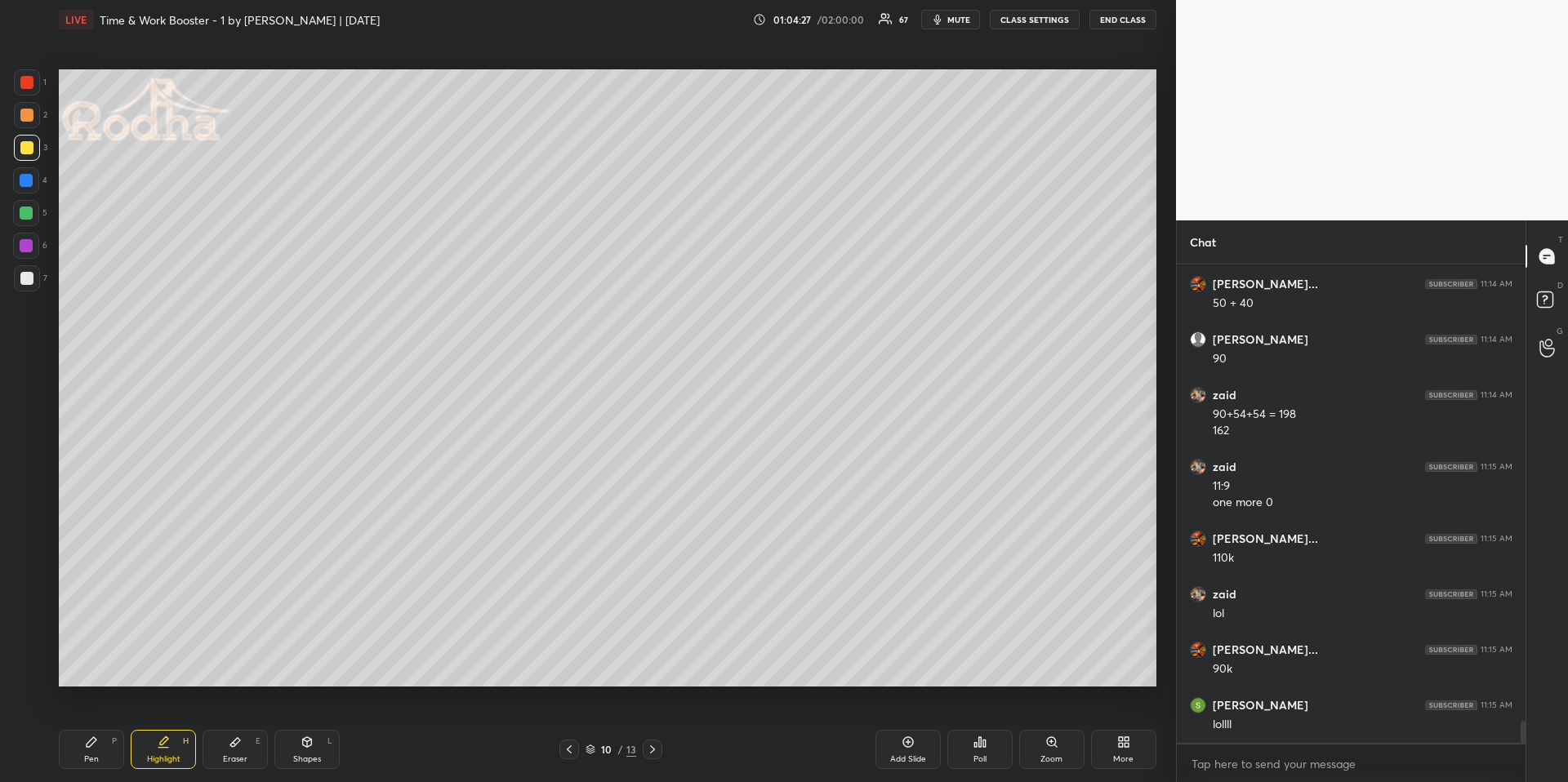
click at [117, 658] on div "Pen P" at bounding box center [91, 749] width 65 height 39
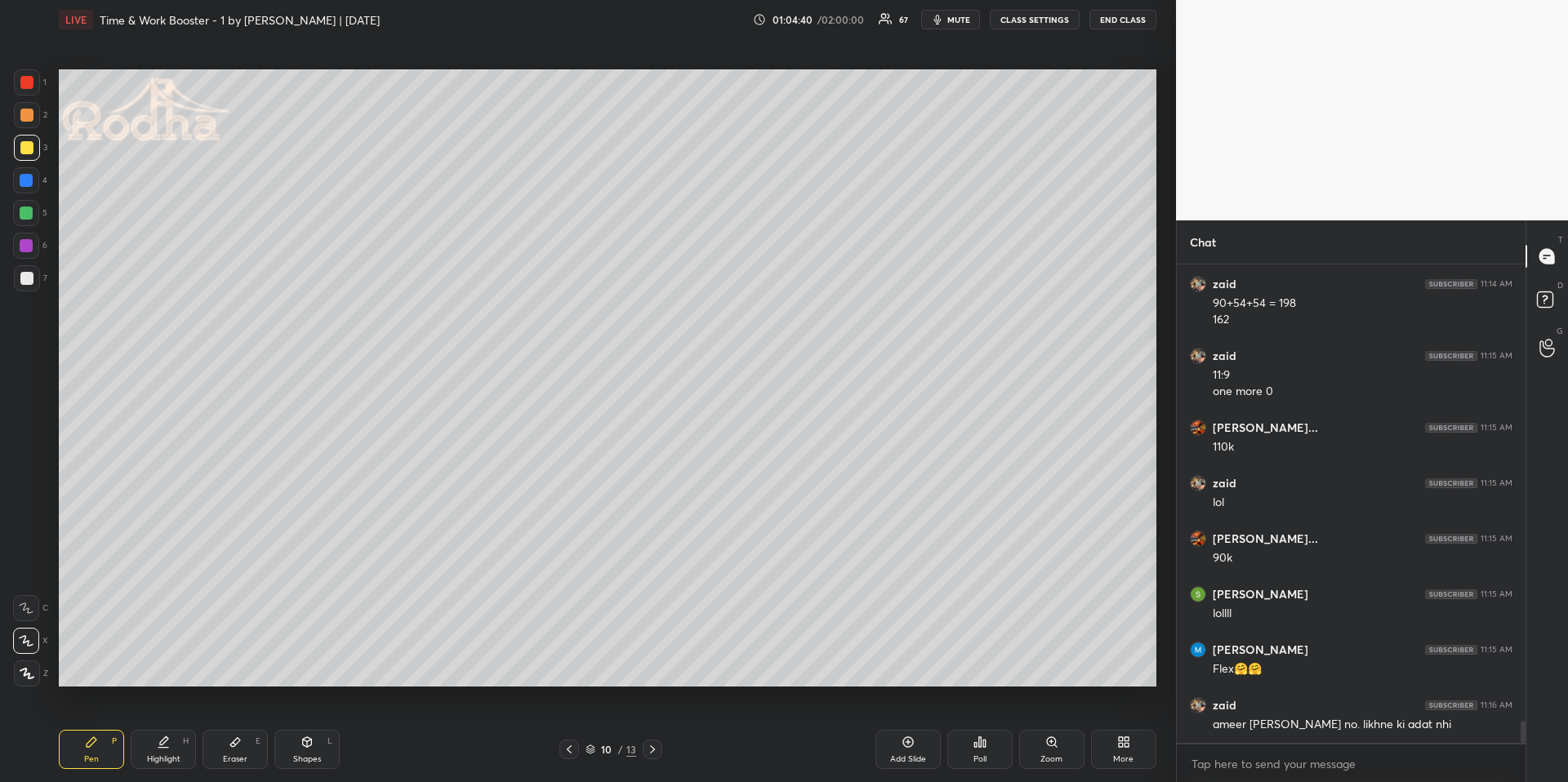
scroll to position [10050, 0]
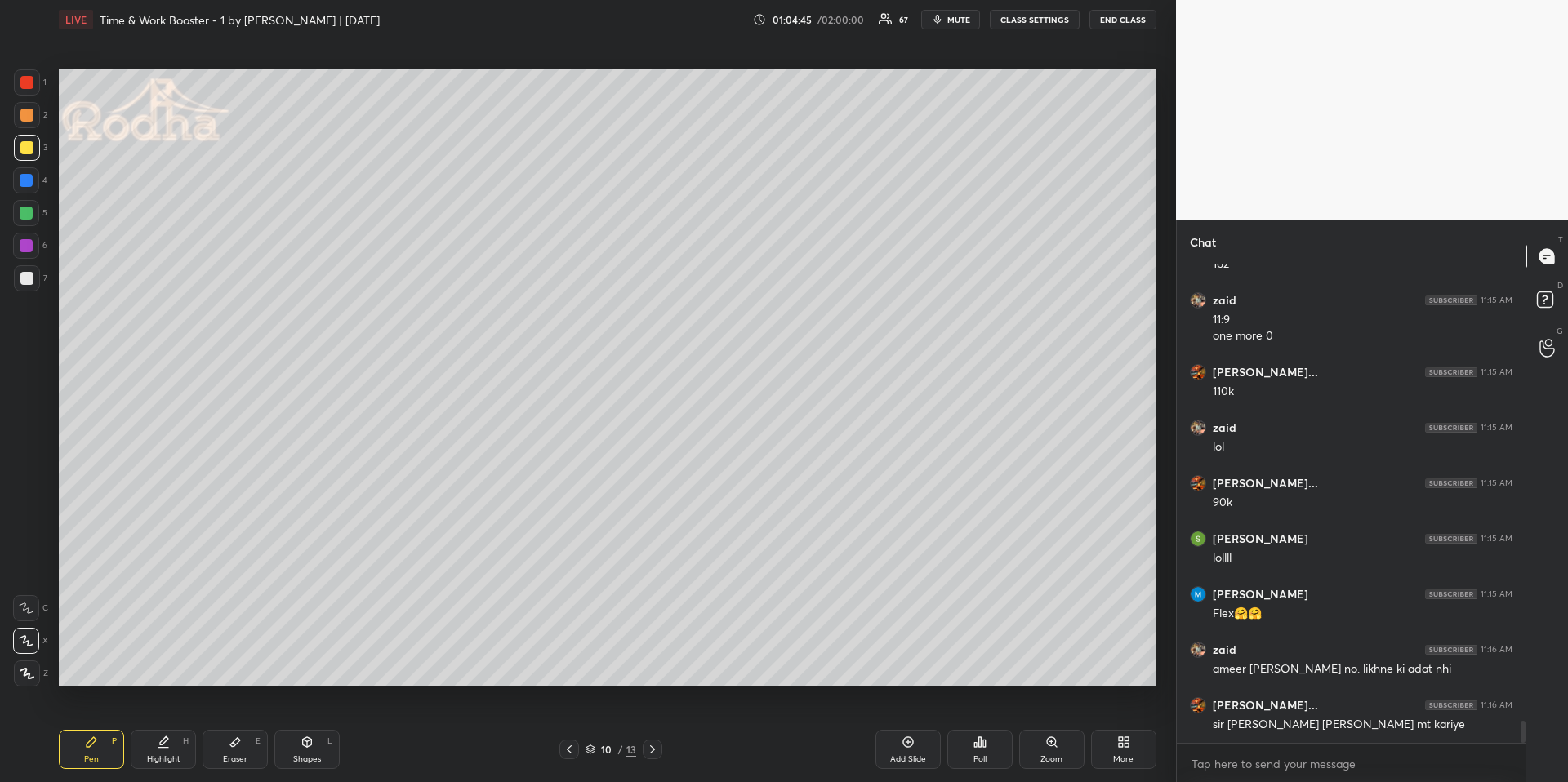
drag, startPoint x: 167, startPoint y: 735, endPoint x: 198, endPoint y: 714, distance: 37.4
click at [167, 658] on icon at bounding box center [163, 741] width 13 height 13
click at [105, 658] on div "Pen P" at bounding box center [91, 749] width 65 height 39
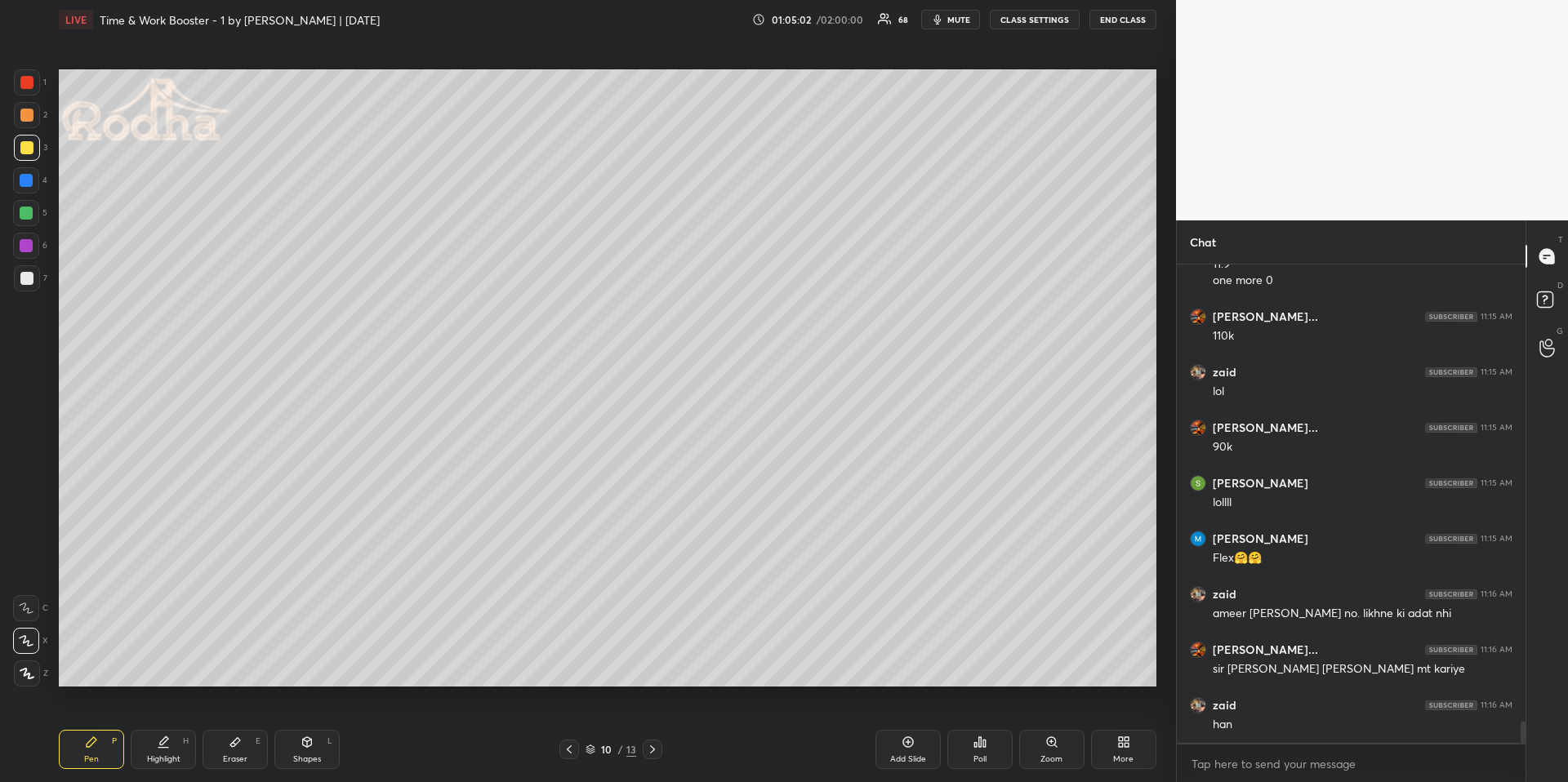
scroll to position [10164, 0]
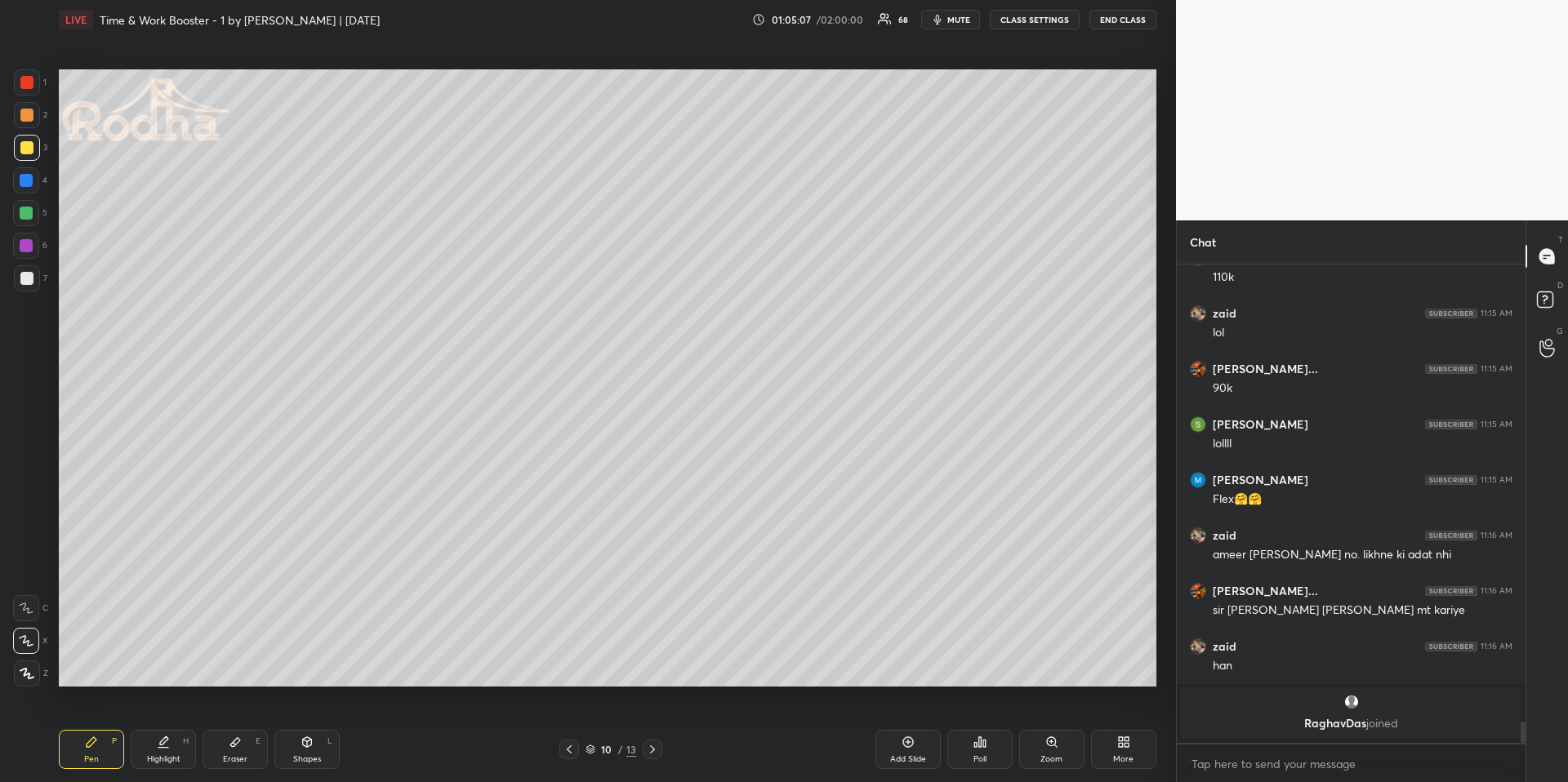
click at [315, 658] on div "Shapes L" at bounding box center [306, 749] width 65 height 39
click at [28, 658] on icon at bounding box center [27, 673] width 13 height 13
click at [26, 282] on div at bounding box center [26, 278] width 13 height 13
click at [82, 658] on div "Pen P" at bounding box center [91, 749] width 65 height 39
drag, startPoint x: 182, startPoint y: 749, endPoint x: 184, endPoint y: 725, distance: 24.1
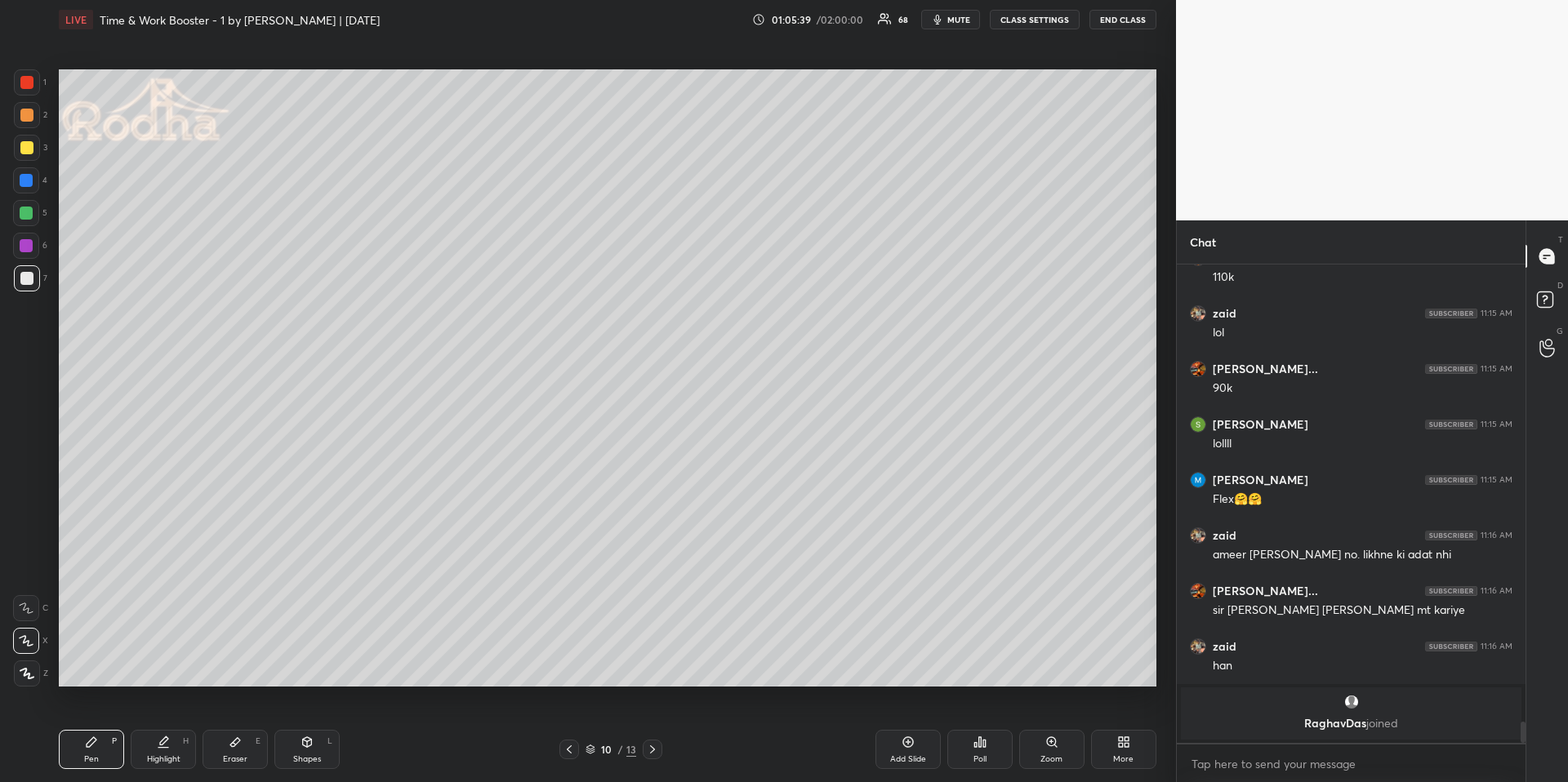
click at [179, 658] on div "Highlight H" at bounding box center [163, 749] width 65 height 39
click at [94, 658] on div "Pen P" at bounding box center [91, 749] width 65 height 39
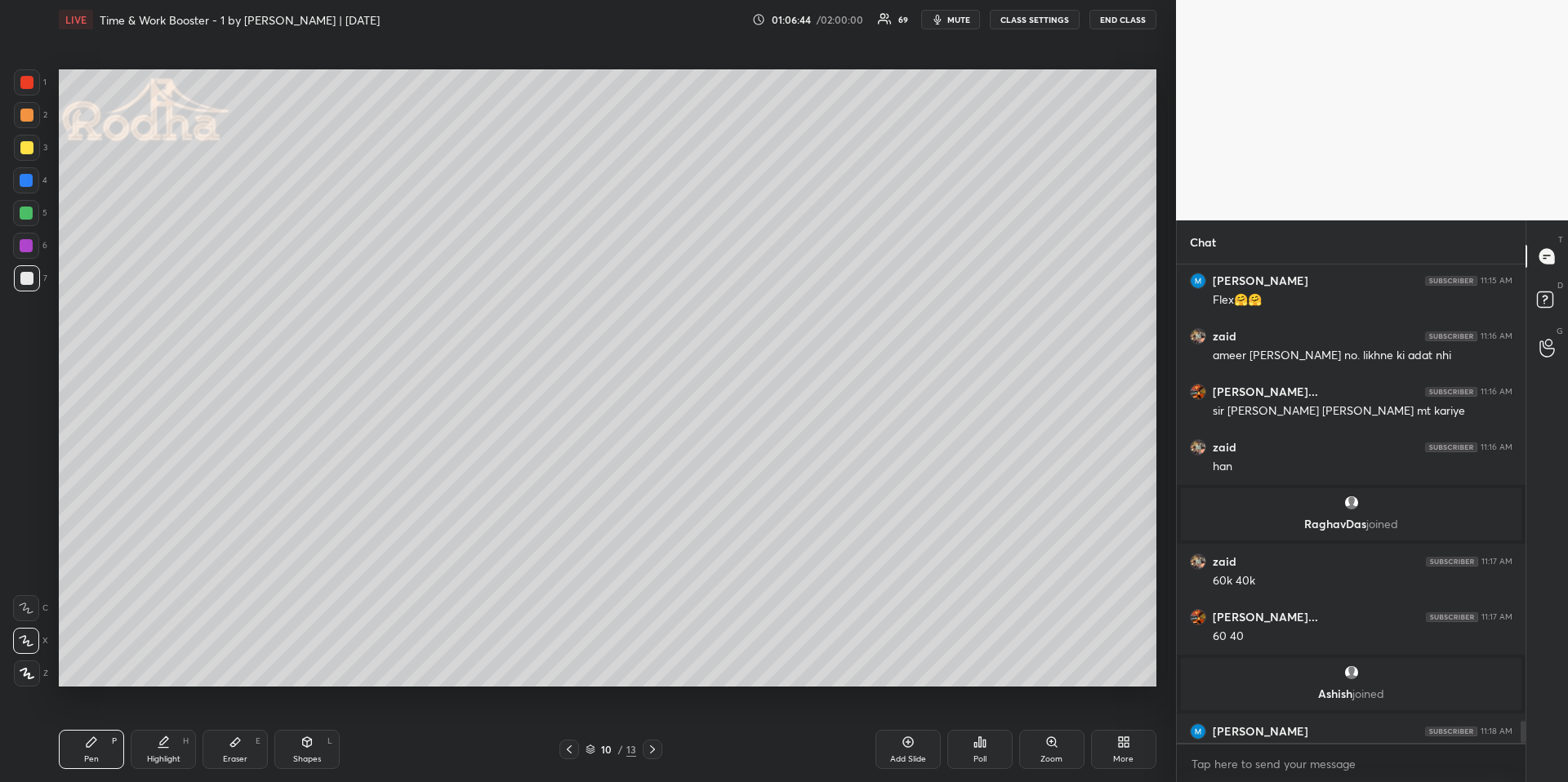
scroll to position [10058, 0]
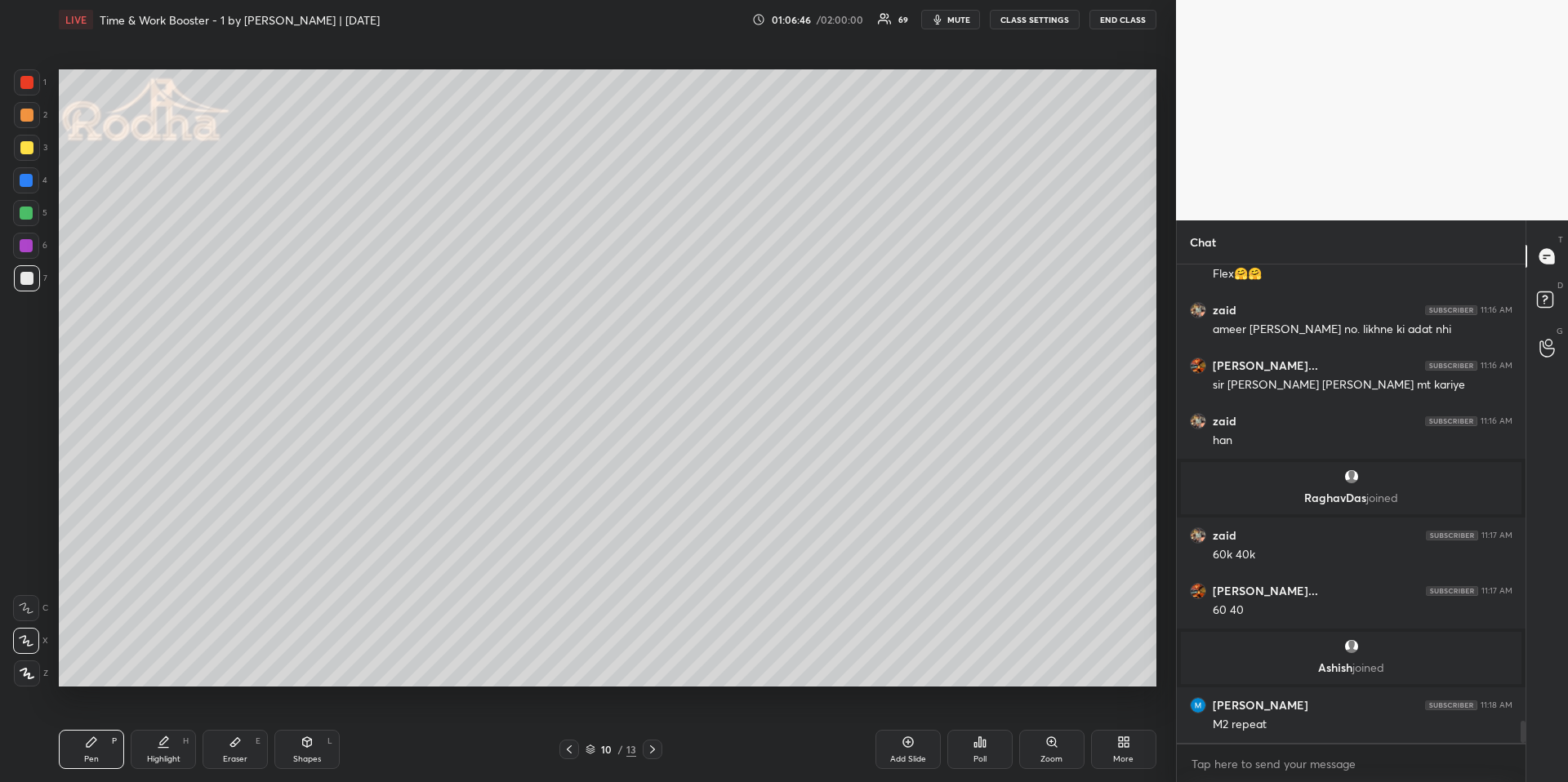
click at [172, 658] on div "Highlight" at bounding box center [164, 760] width 34 height 8
click at [1120, 658] on div "More" at bounding box center [1123, 749] width 65 height 39
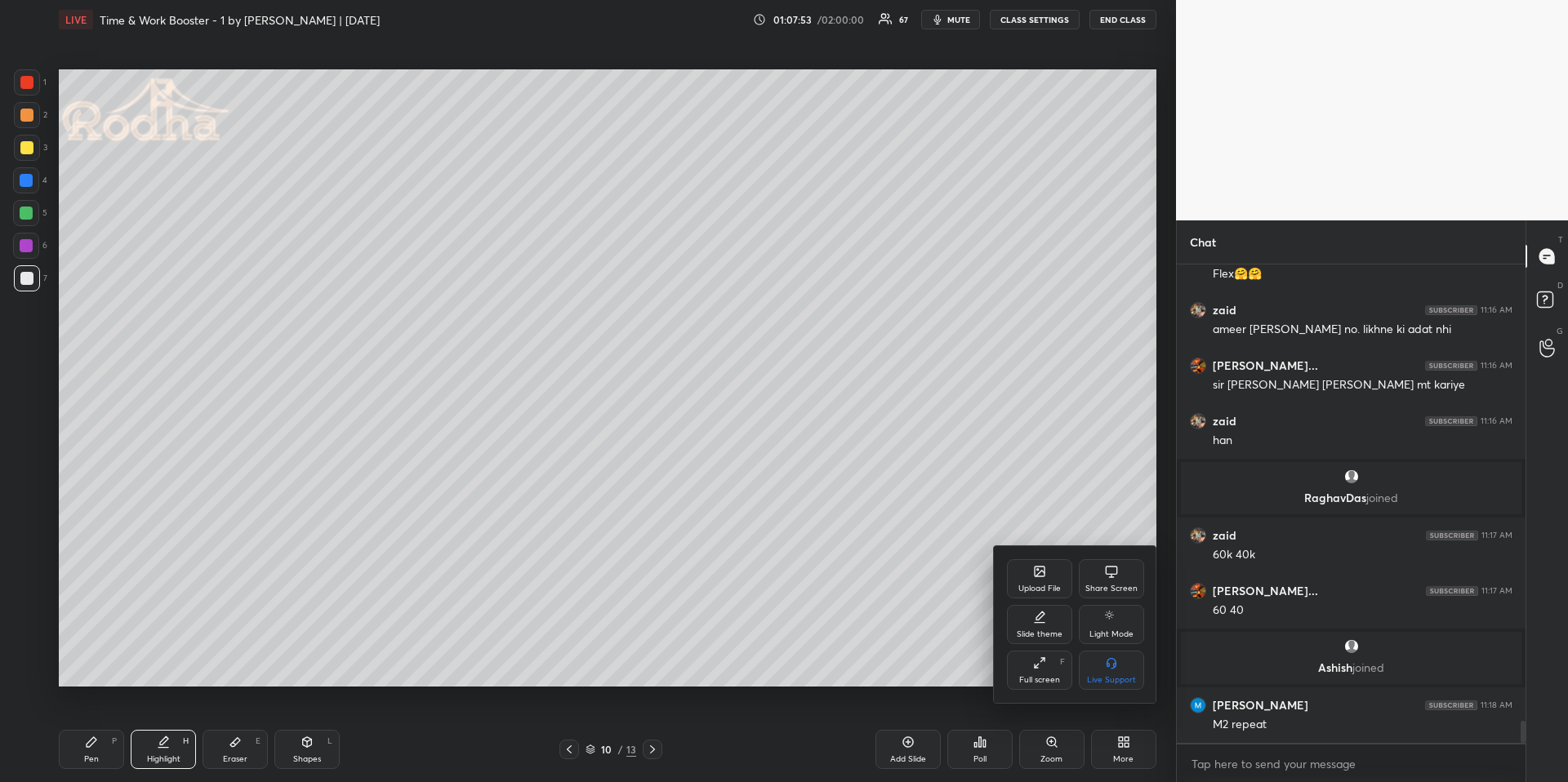
click at [1058, 587] on div "Upload File" at bounding box center [1040, 588] width 43 height 8
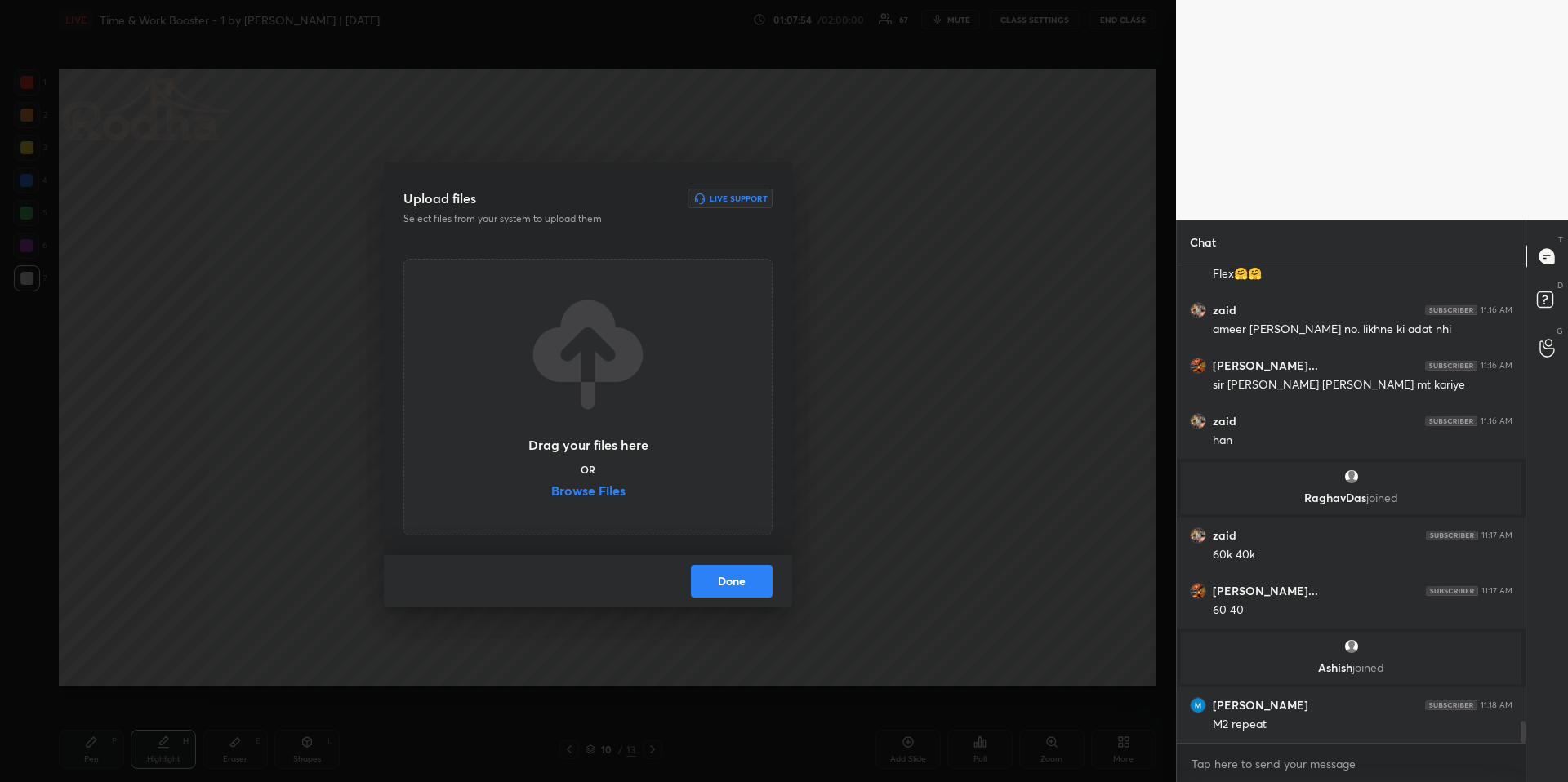
scroll to position [10114, 0]
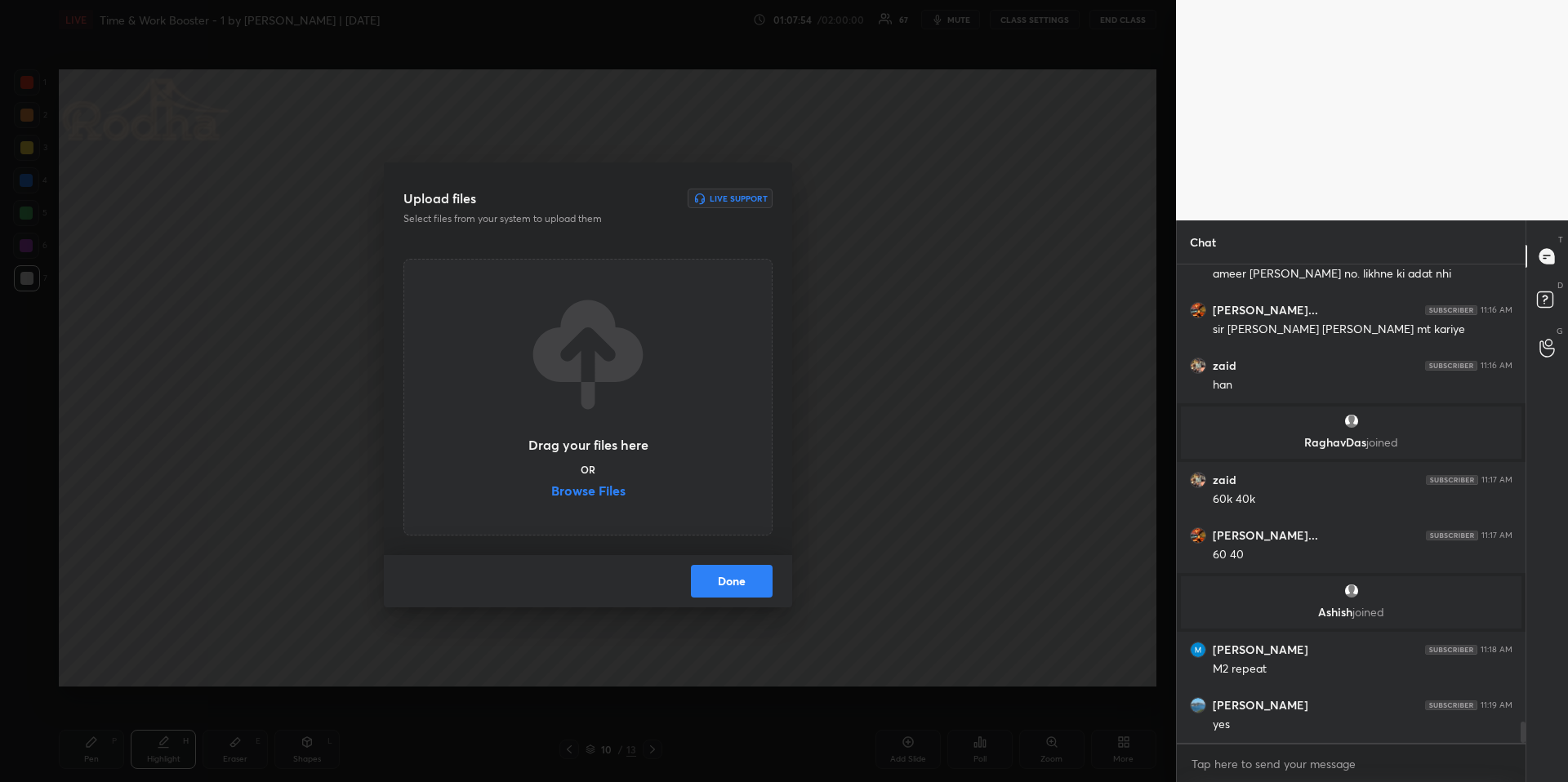
click at [626, 496] on div "Drag your files here OR Browse Files" at bounding box center [588, 397] width 122 height 208
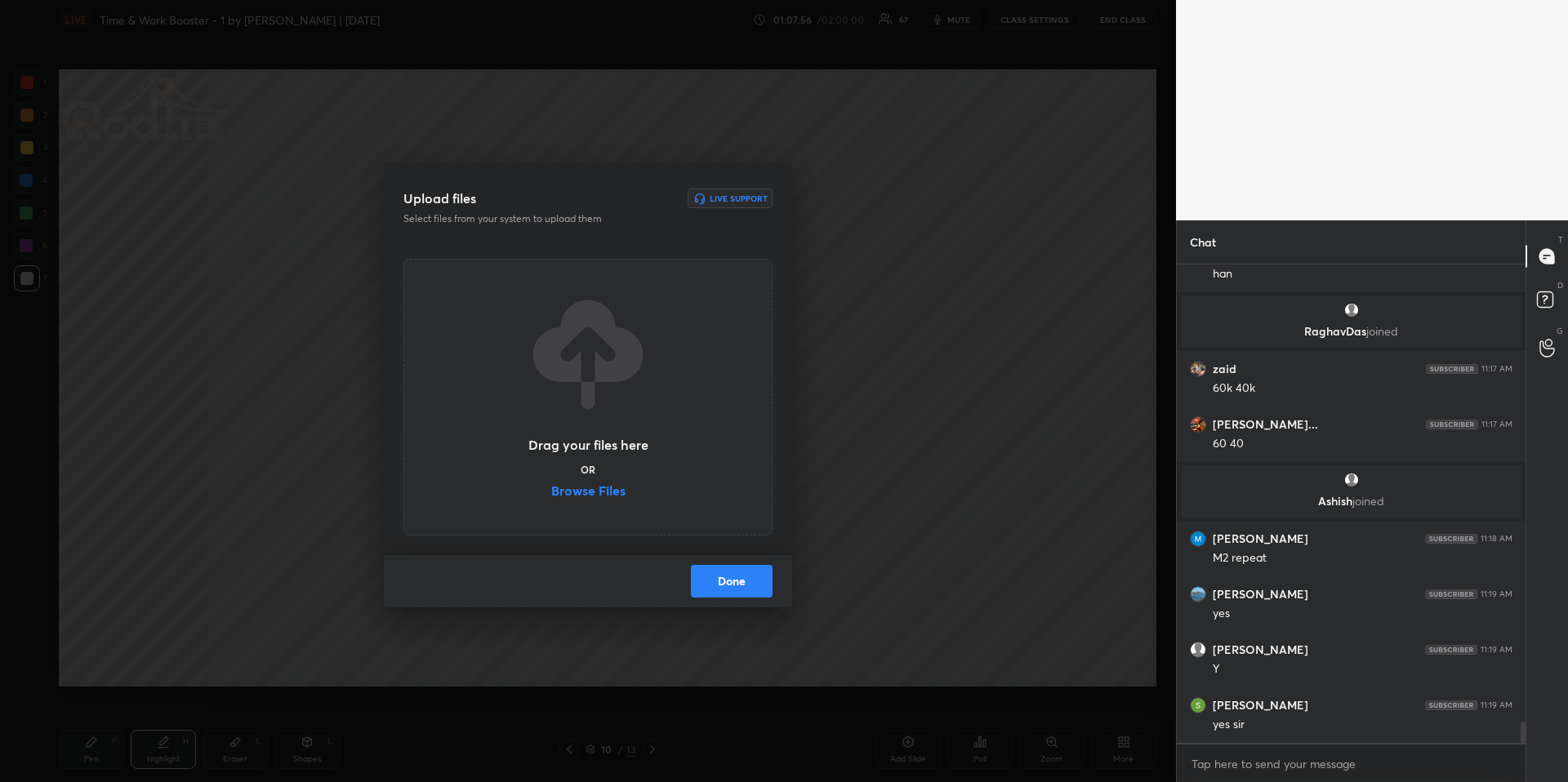
click at [620, 494] on label "Browse Files" at bounding box center [588, 493] width 75 height 17
click at [551, 494] on input "Browse Files" at bounding box center [551, 493] width 0 height 17
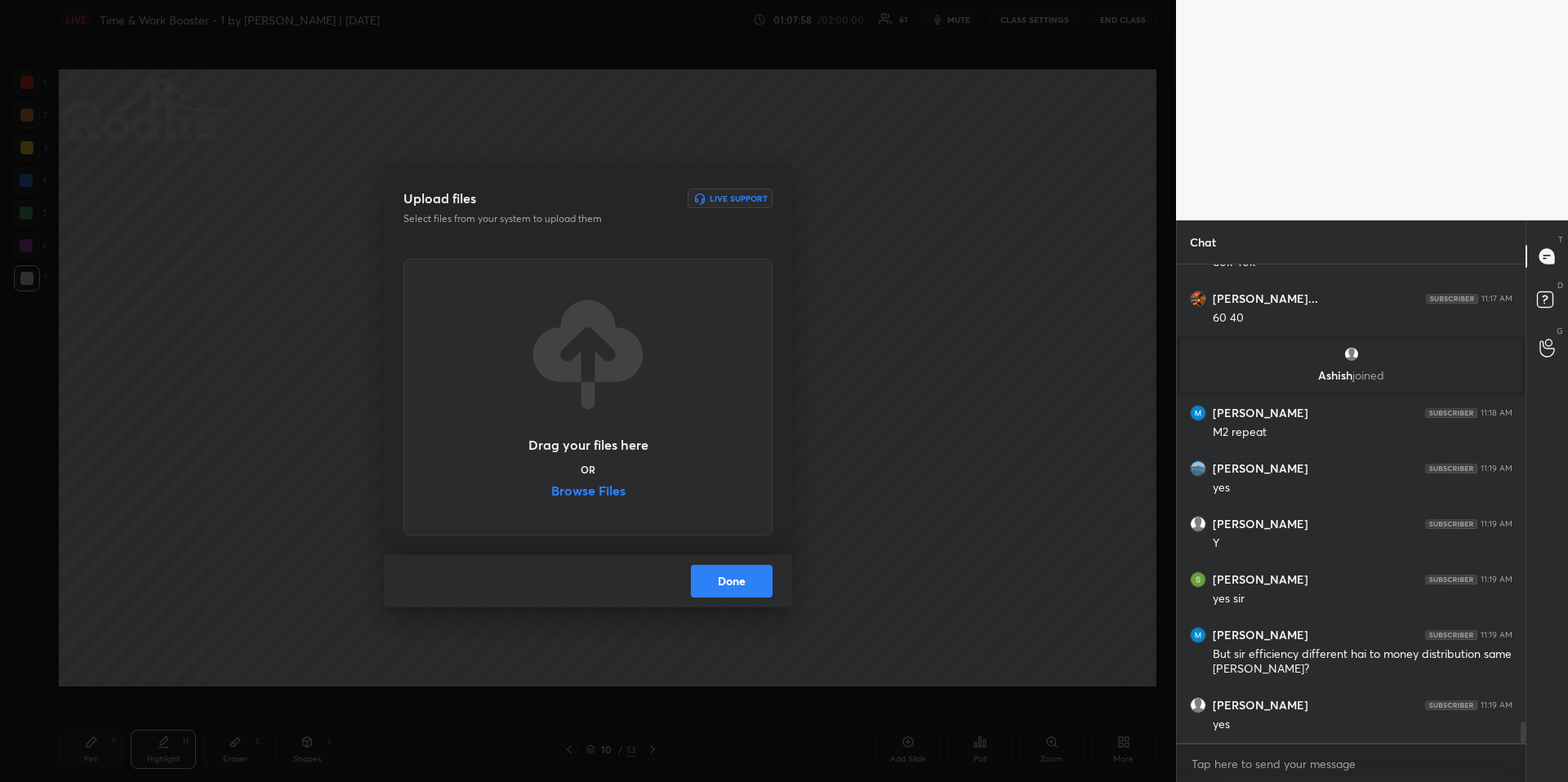
click at [752, 587] on button "Done" at bounding box center [732, 581] width 81 height 33
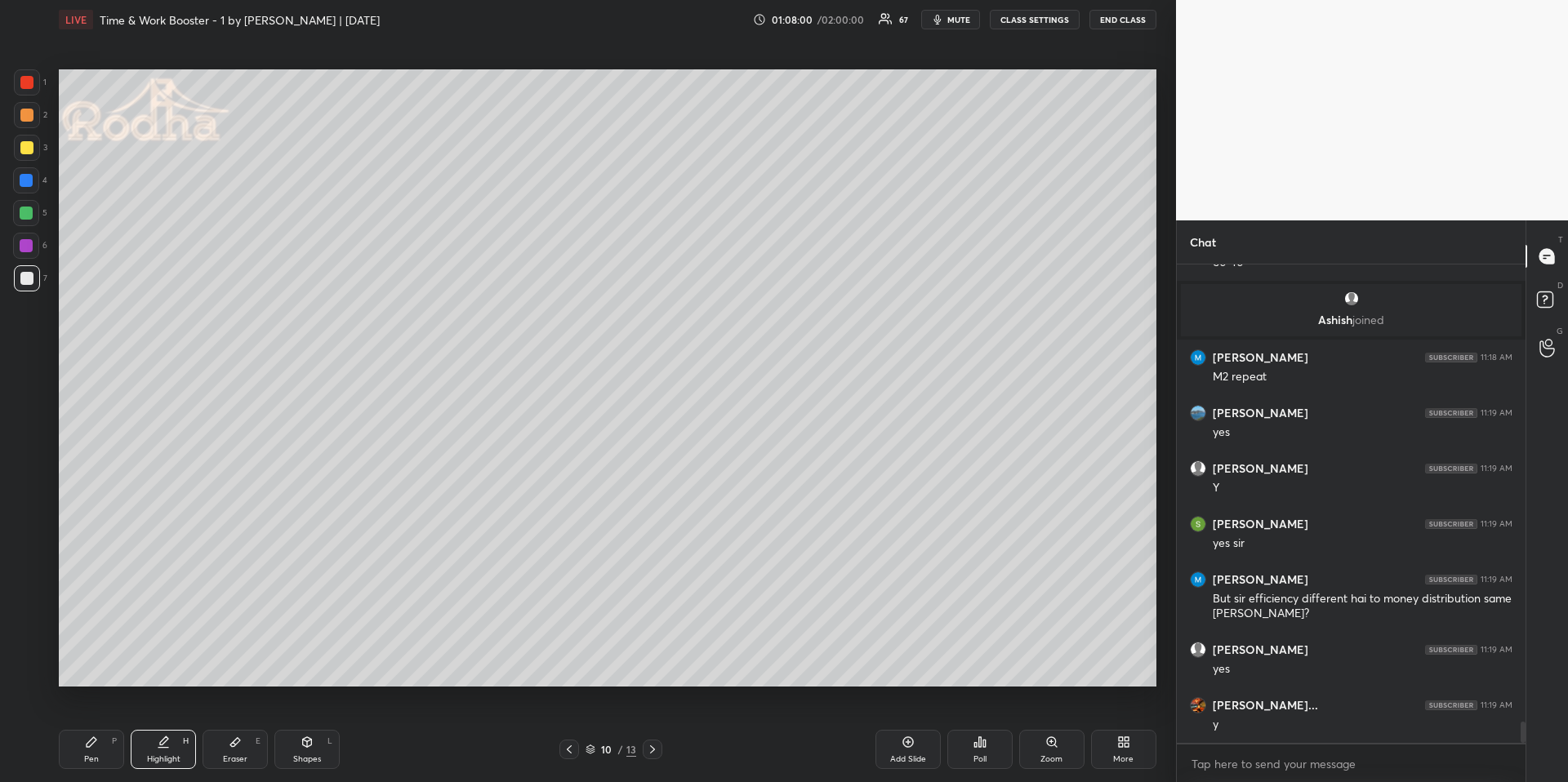
scroll to position [10462, 0]
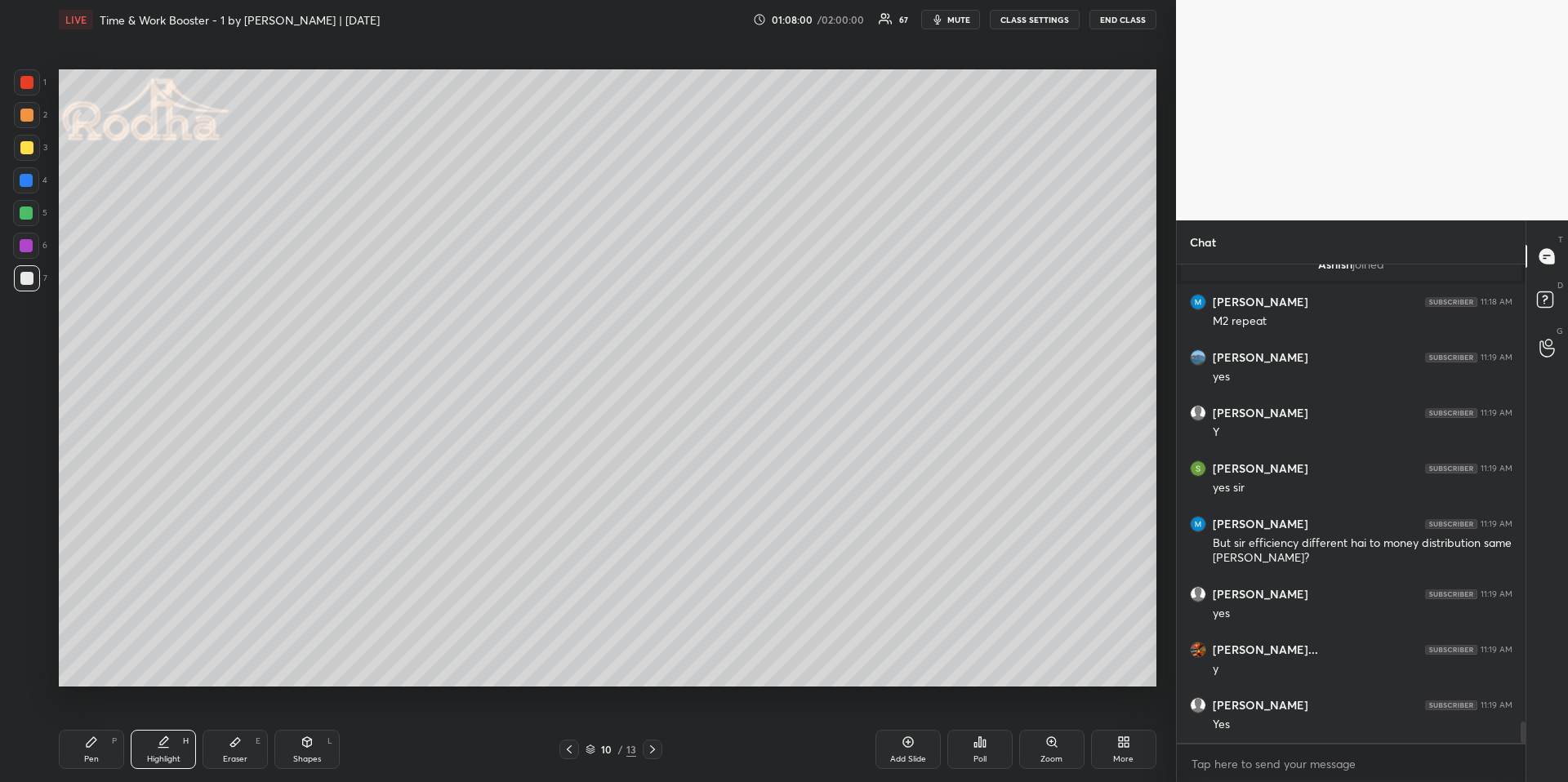
click at [573, 658] on icon at bounding box center [569, 749] width 13 height 13
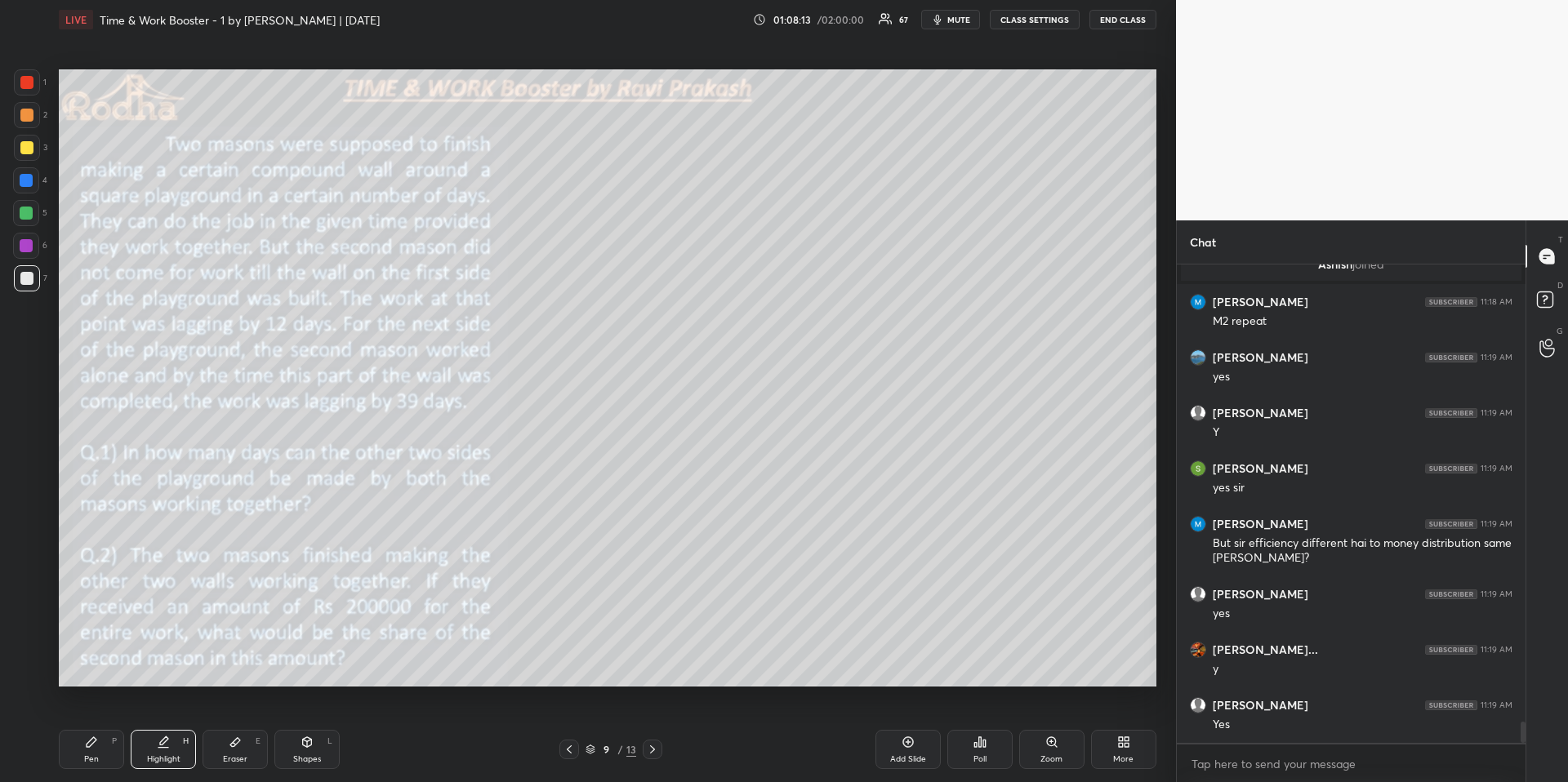
click at [651, 658] on div at bounding box center [652, 750] width 19 height 19
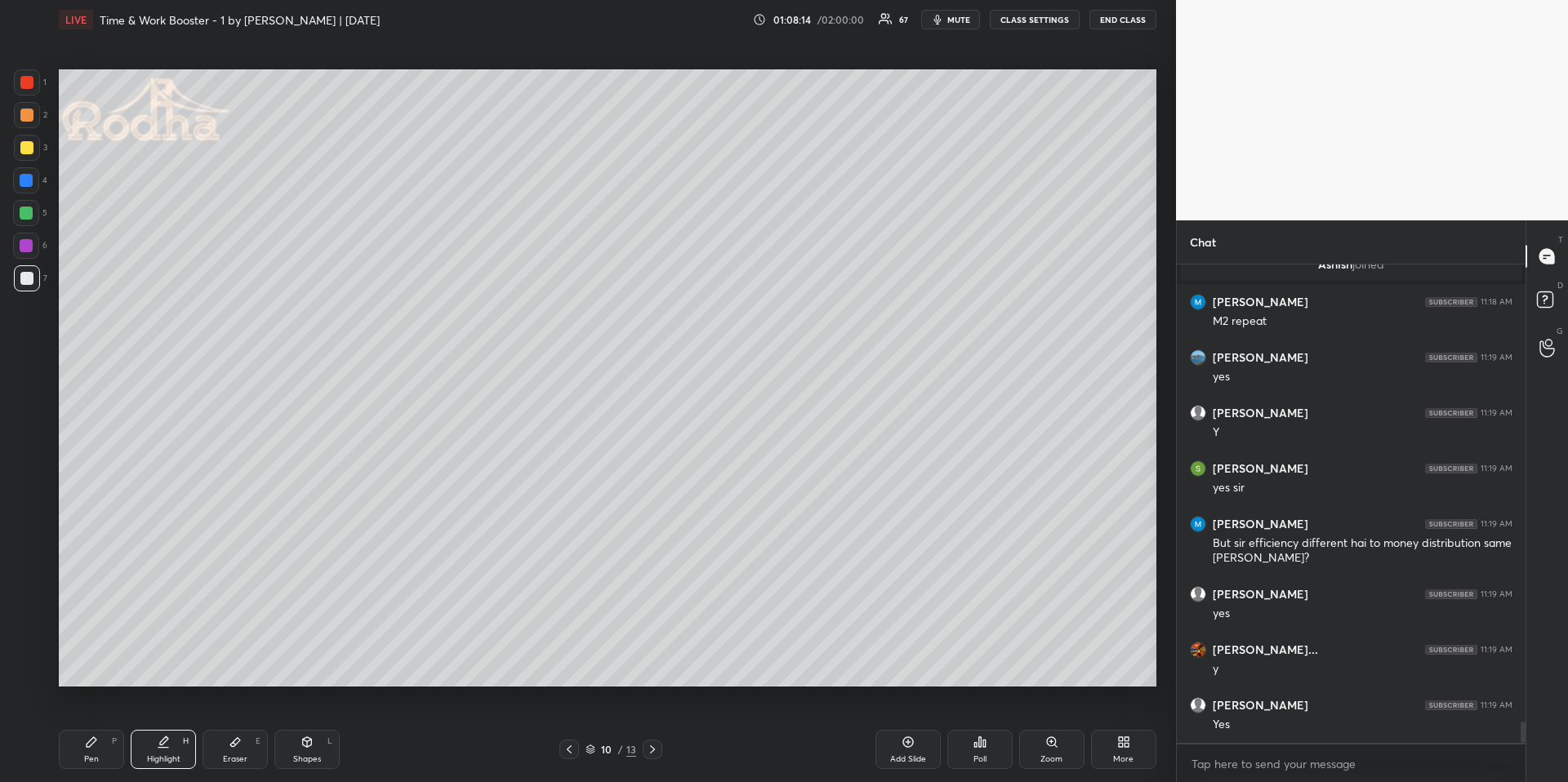
click at [172, 658] on div "Highlight H" at bounding box center [163, 749] width 65 height 39
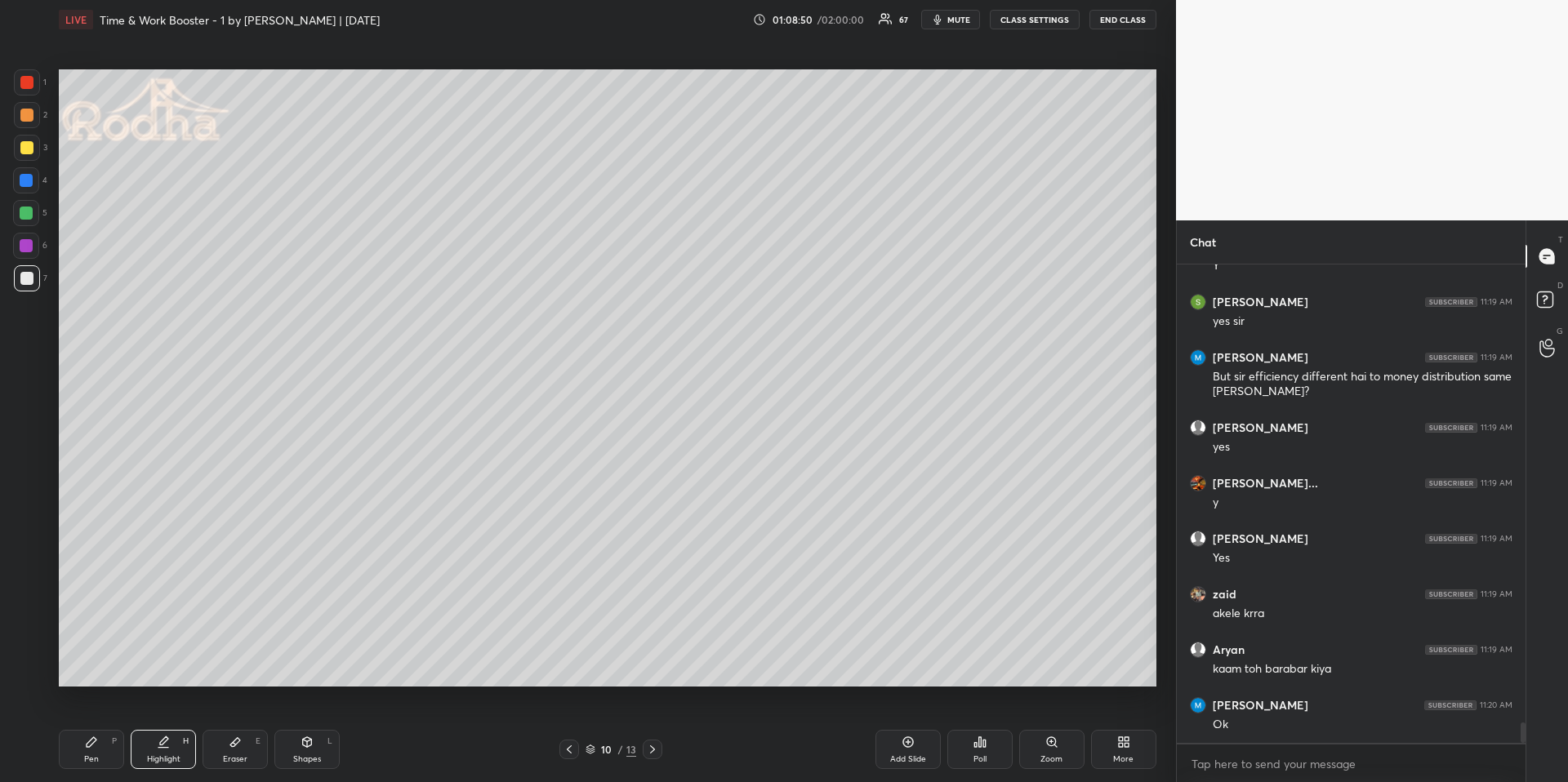
scroll to position [10687, 0]
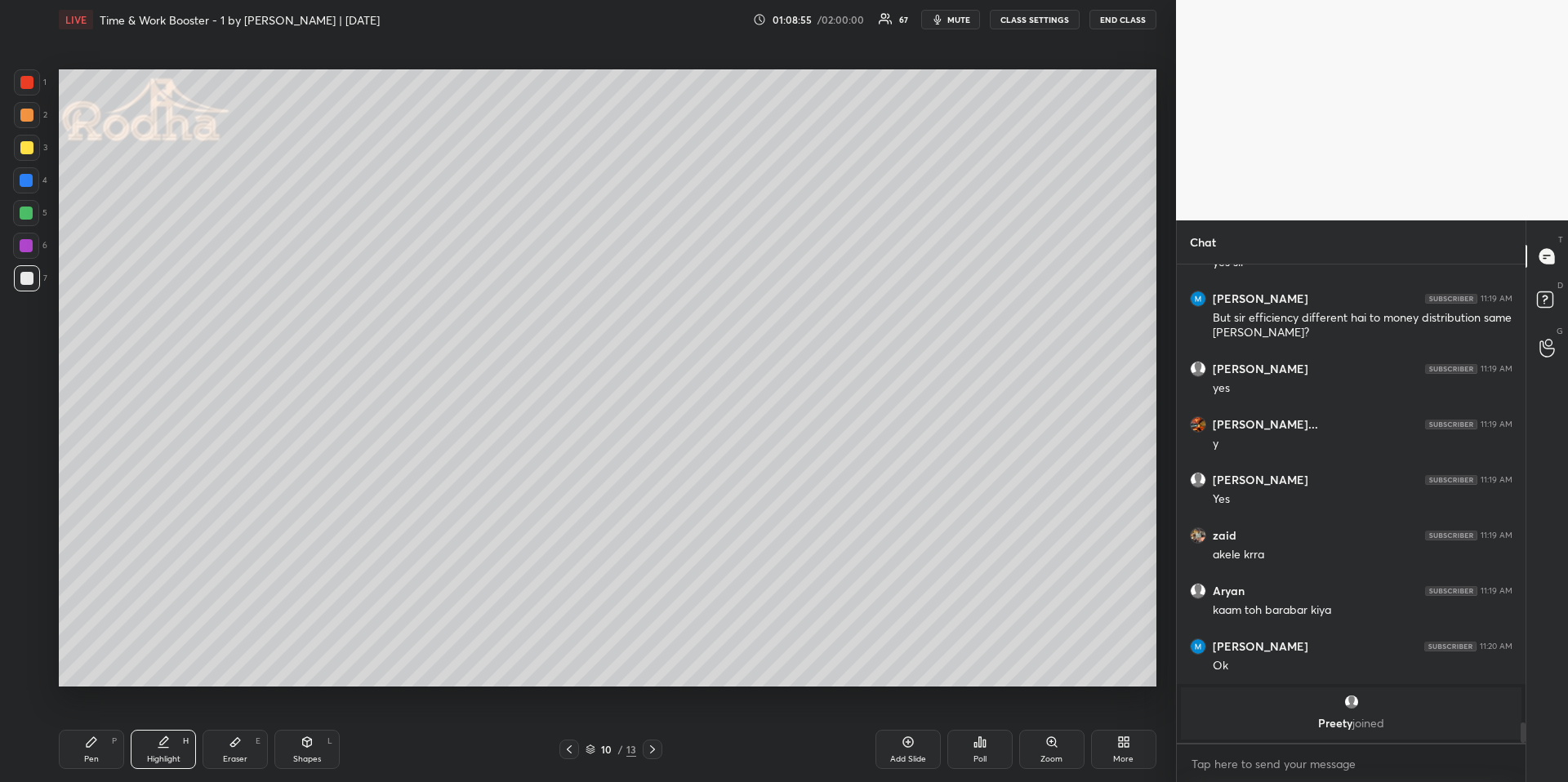
click at [653, 658] on icon at bounding box center [652, 749] width 13 height 13
click at [571, 658] on icon at bounding box center [569, 749] width 13 height 13
click at [1128, 658] on div "More" at bounding box center [1123, 749] width 65 height 39
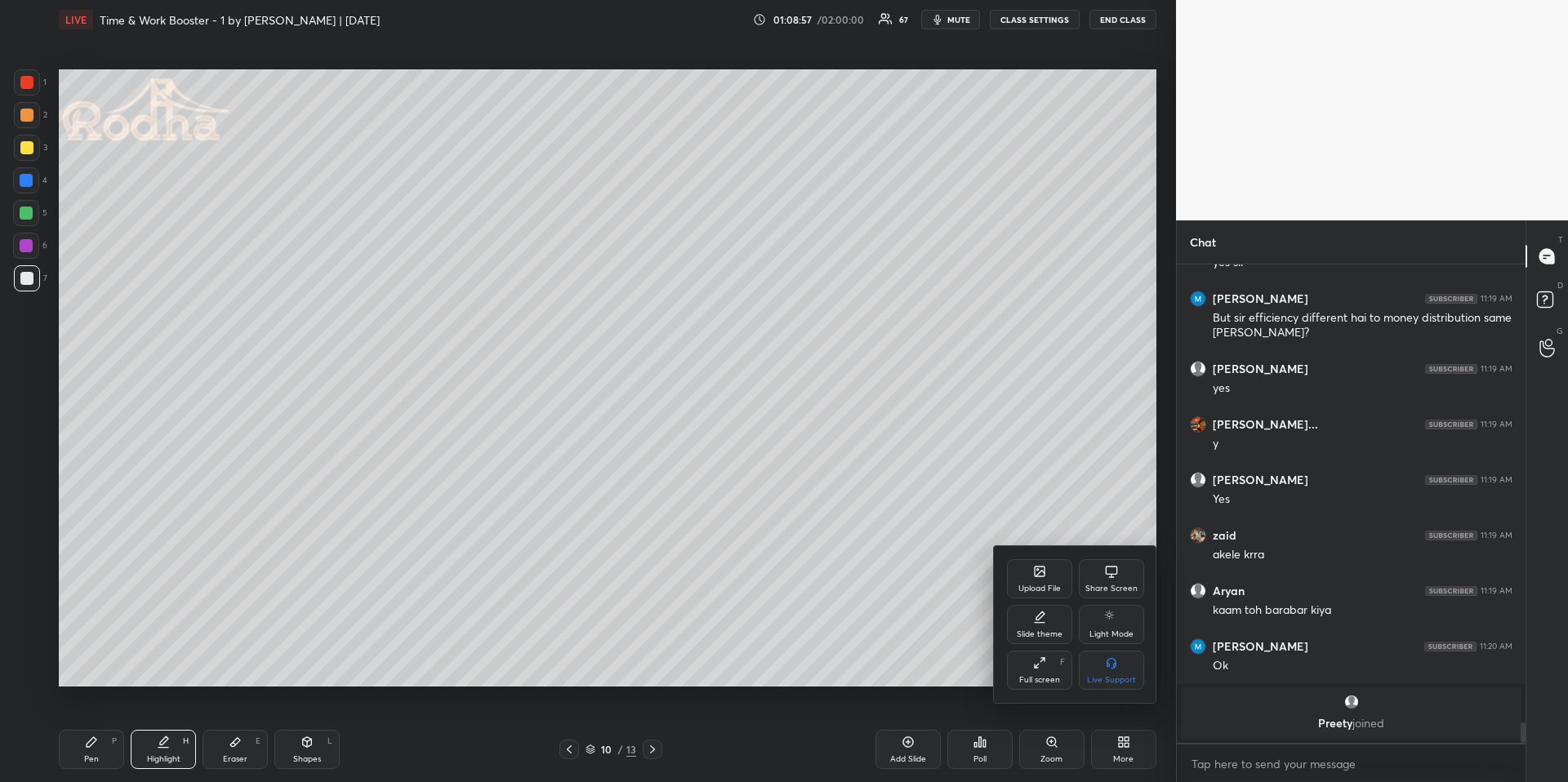
click at [1051, 580] on div "Upload File" at bounding box center [1039, 579] width 65 height 39
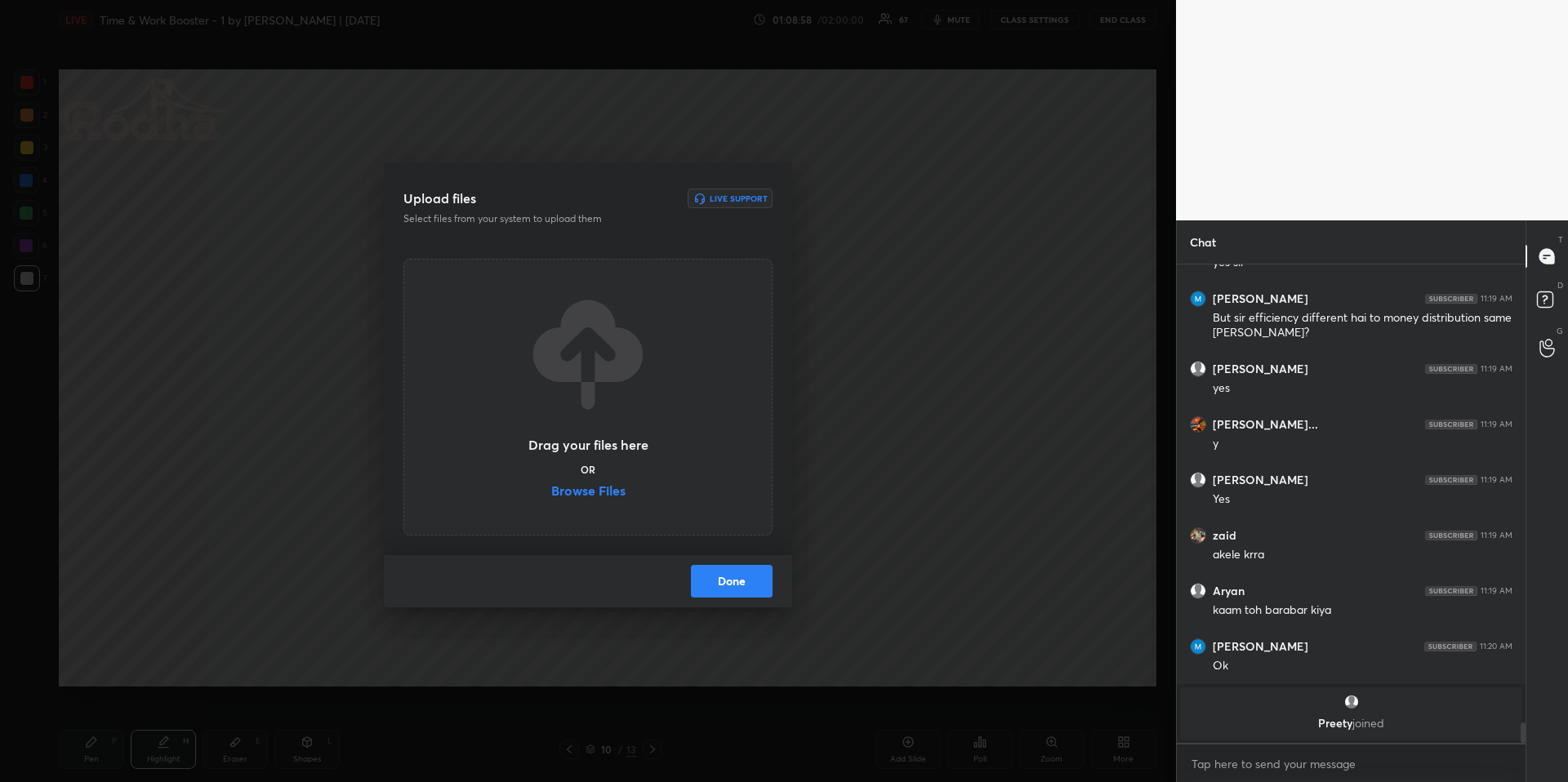
click at [615, 491] on label "Browse Files" at bounding box center [588, 493] width 75 height 17
click at [551, 491] on input "Browse Files" at bounding box center [551, 493] width 0 height 17
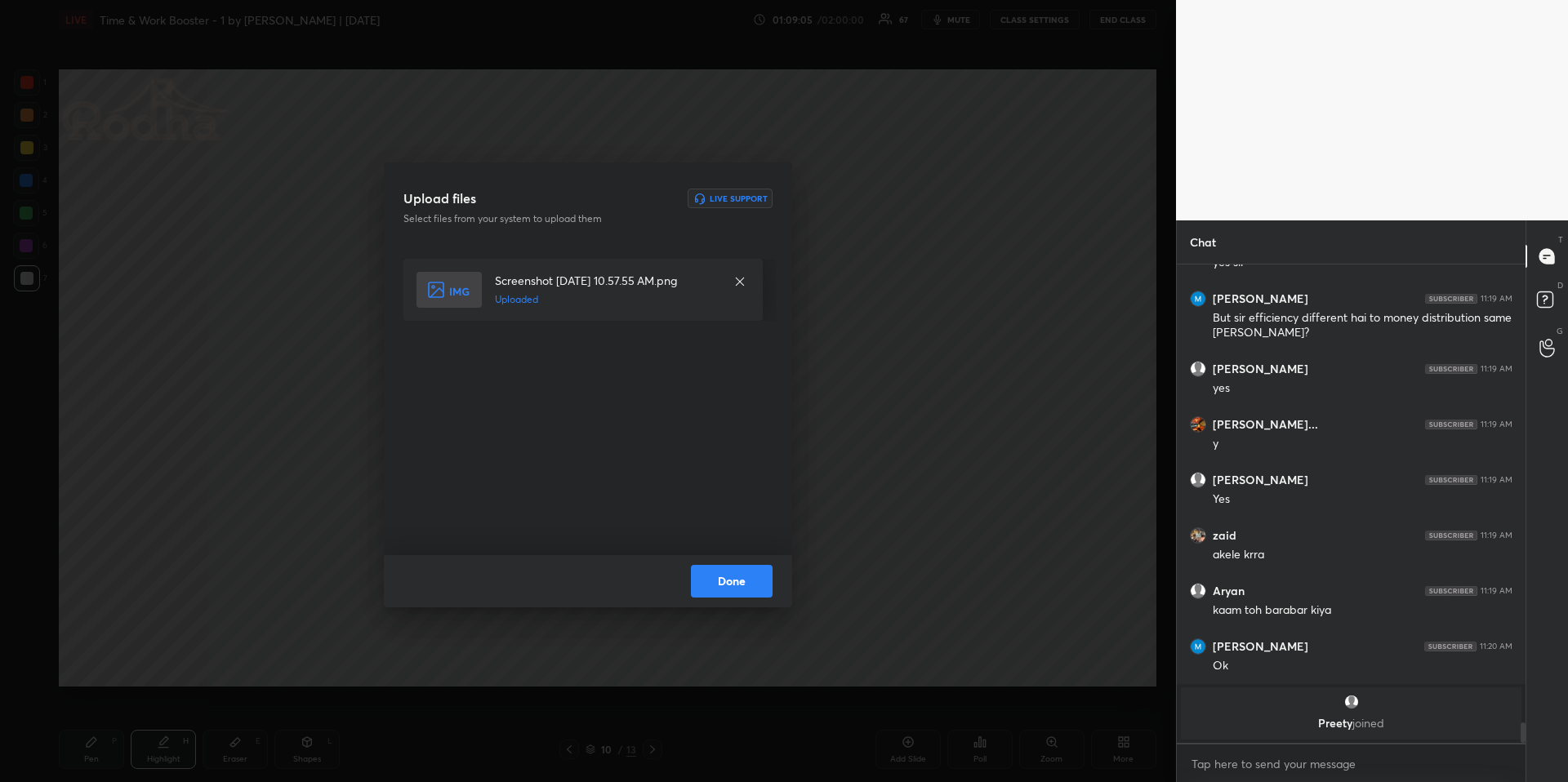
click at [746, 578] on button "Done" at bounding box center [732, 581] width 81 height 33
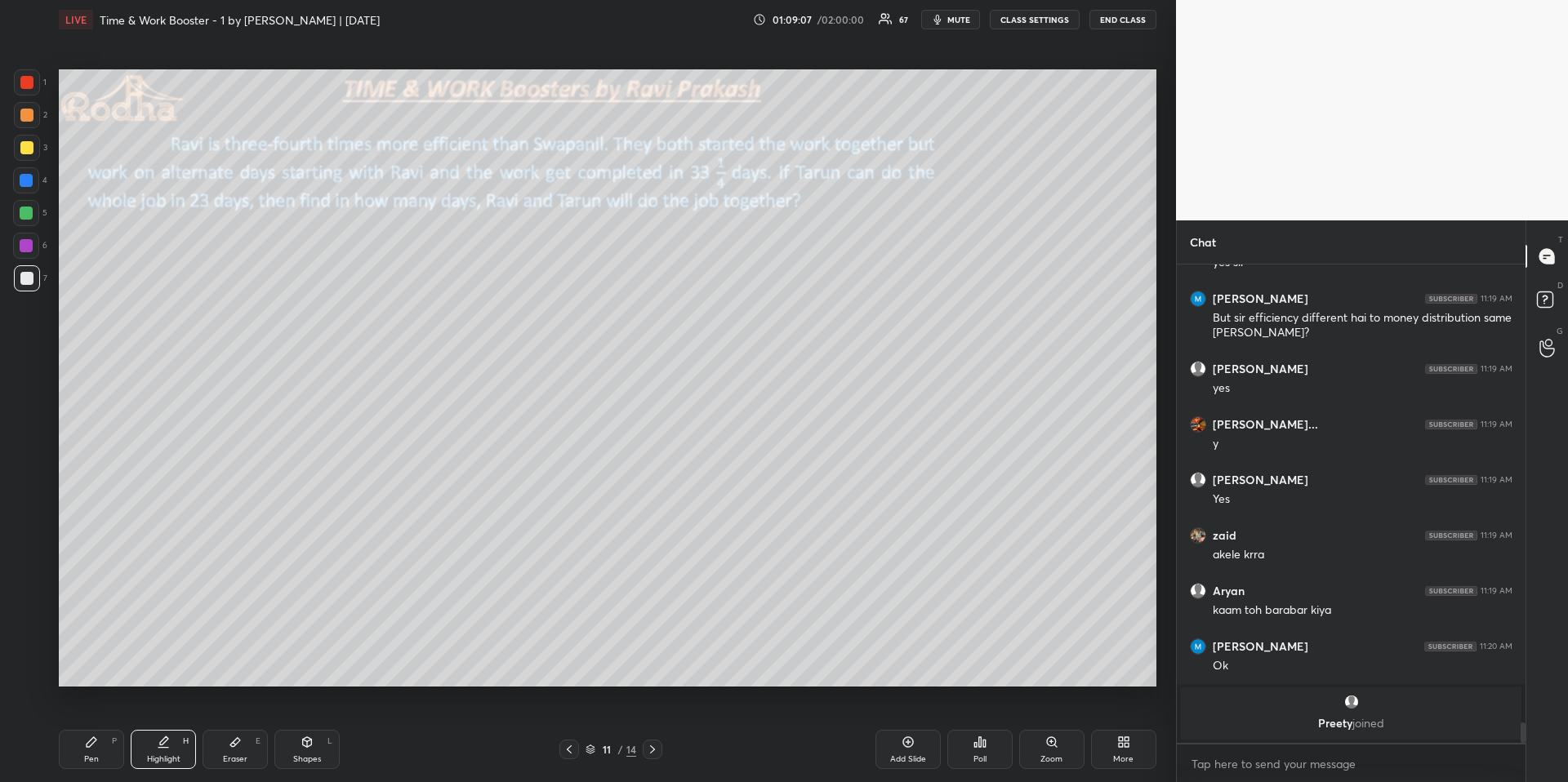
click at [109, 658] on div "Pen P" at bounding box center [91, 749] width 65 height 39
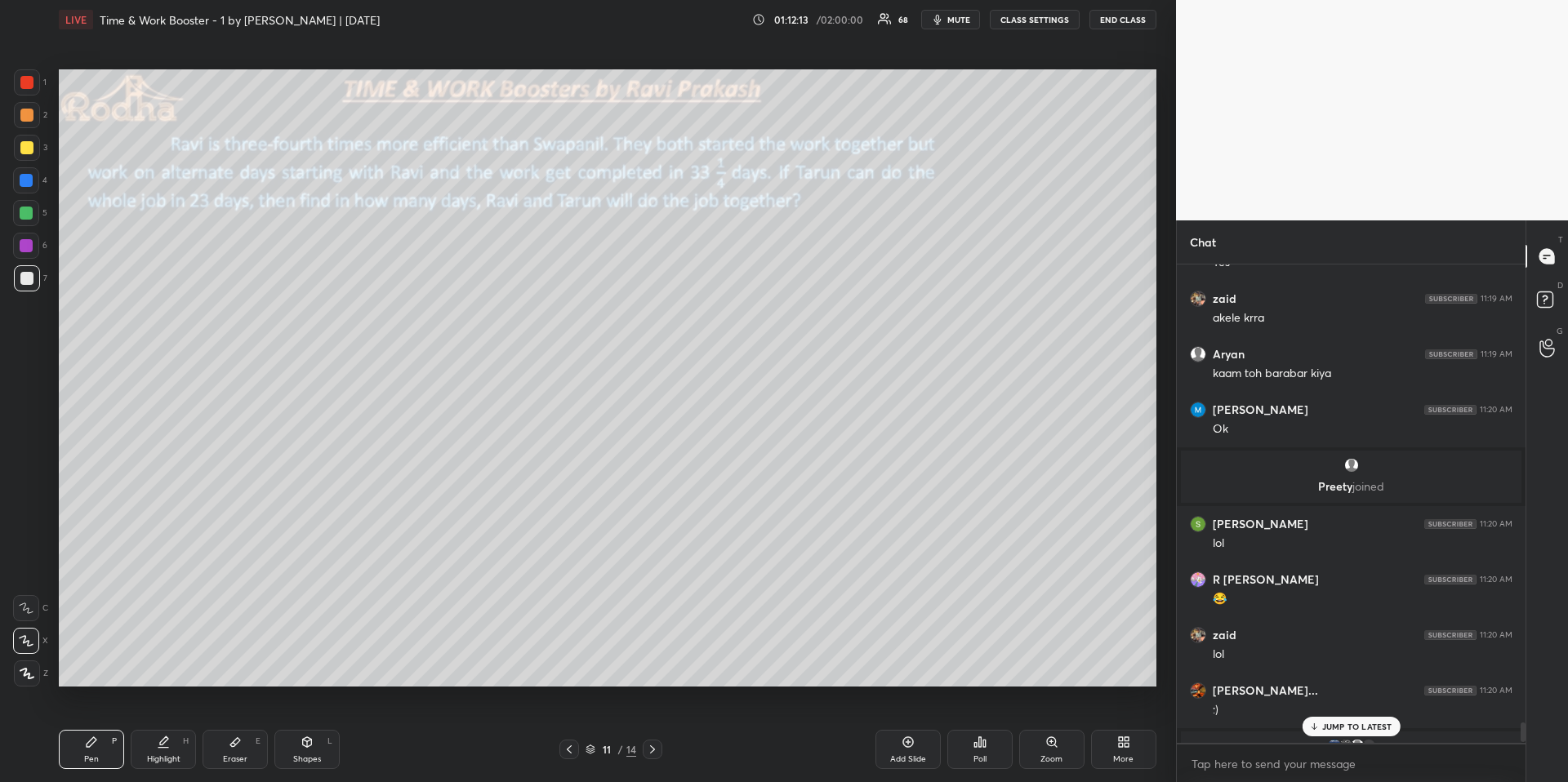
scroll to position [10750, 0]
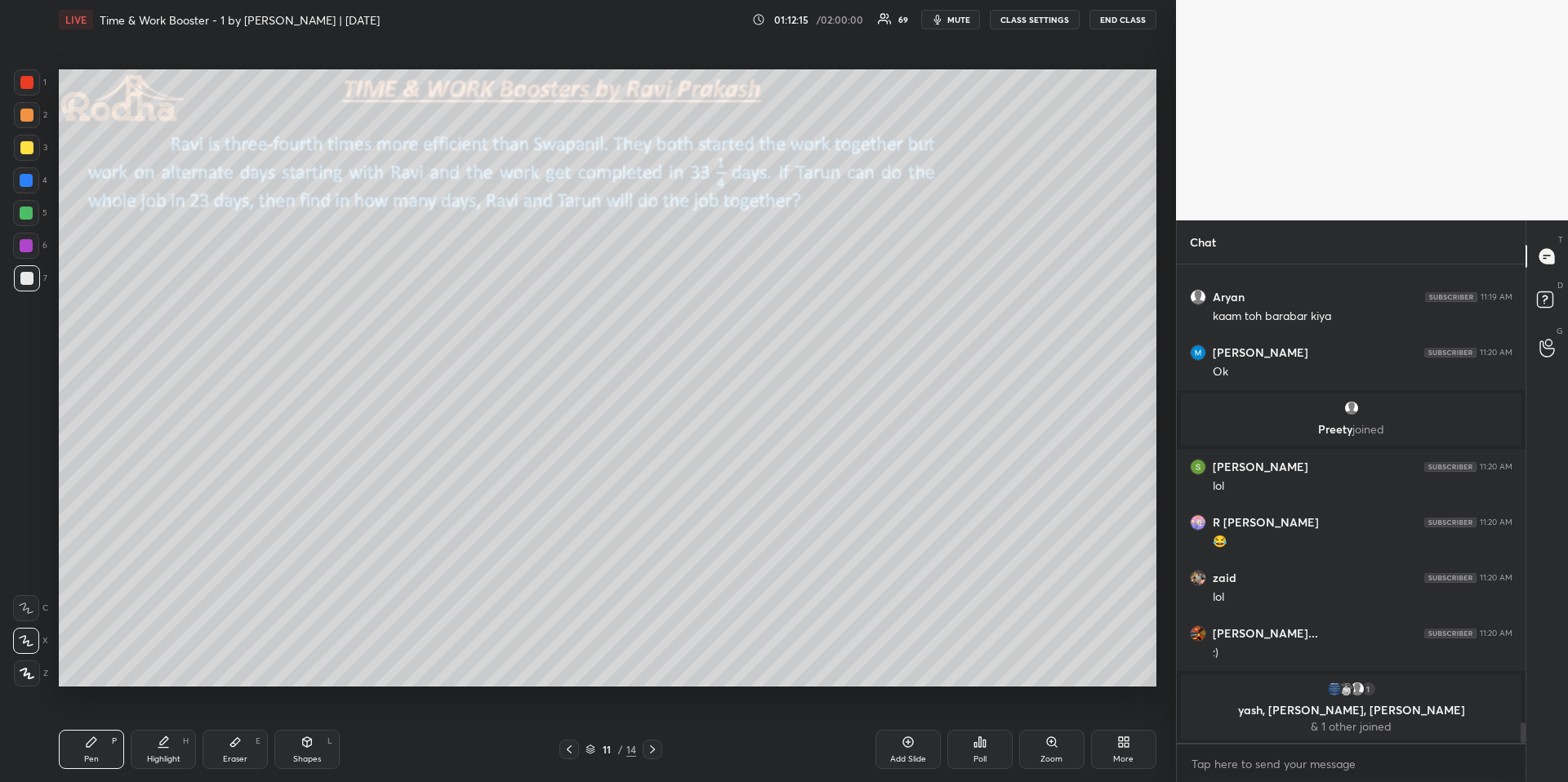
click at [28, 274] on div at bounding box center [26, 278] width 13 height 13
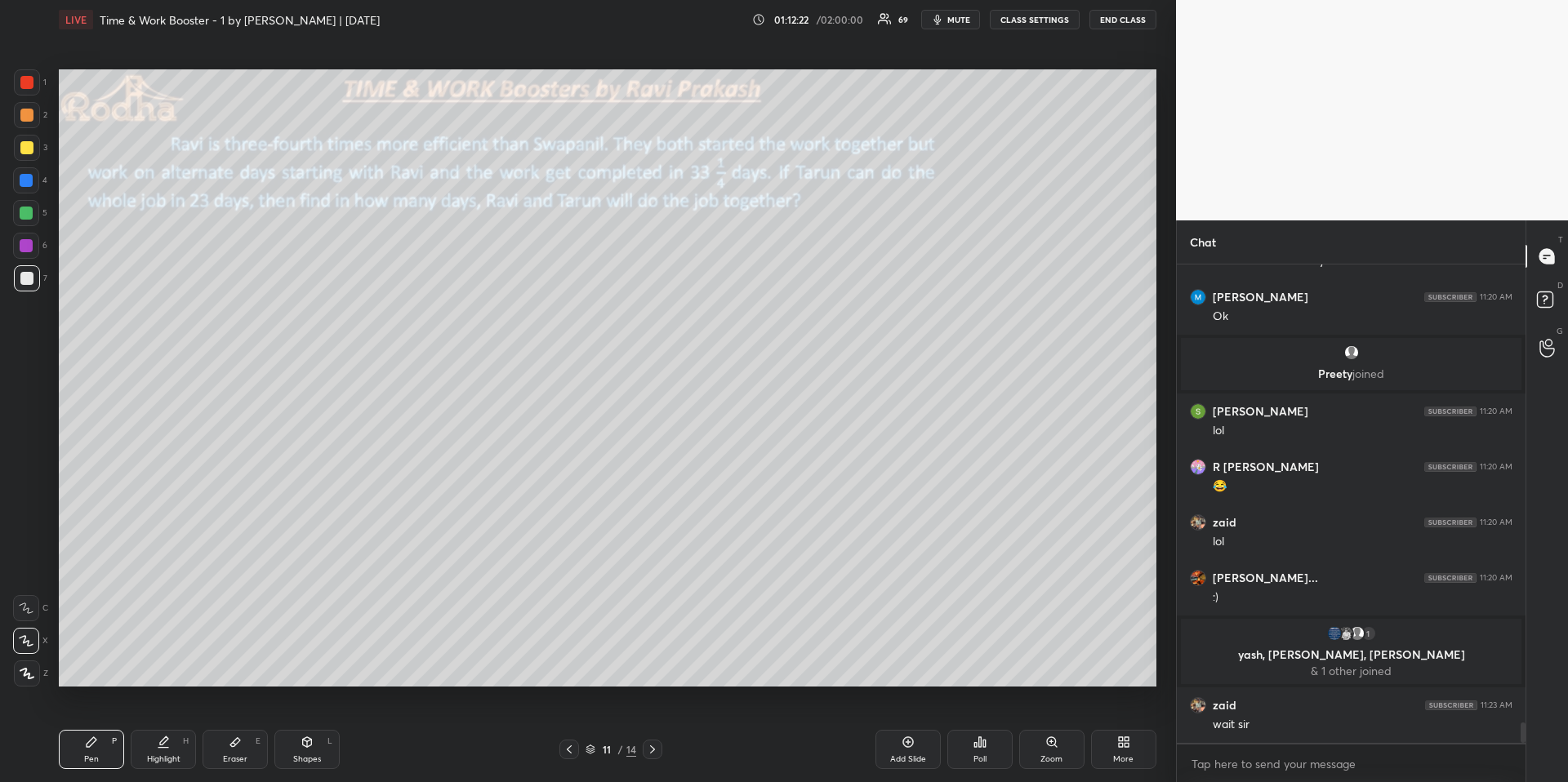
scroll to position [10747, 0]
click at [227, 658] on div "Eraser" at bounding box center [235, 760] width 24 height 8
click at [96, 658] on div "Pen P" at bounding box center [91, 749] width 65 height 39
click at [986, 658] on div "Poll" at bounding box center [980, 749] width 65 height 39
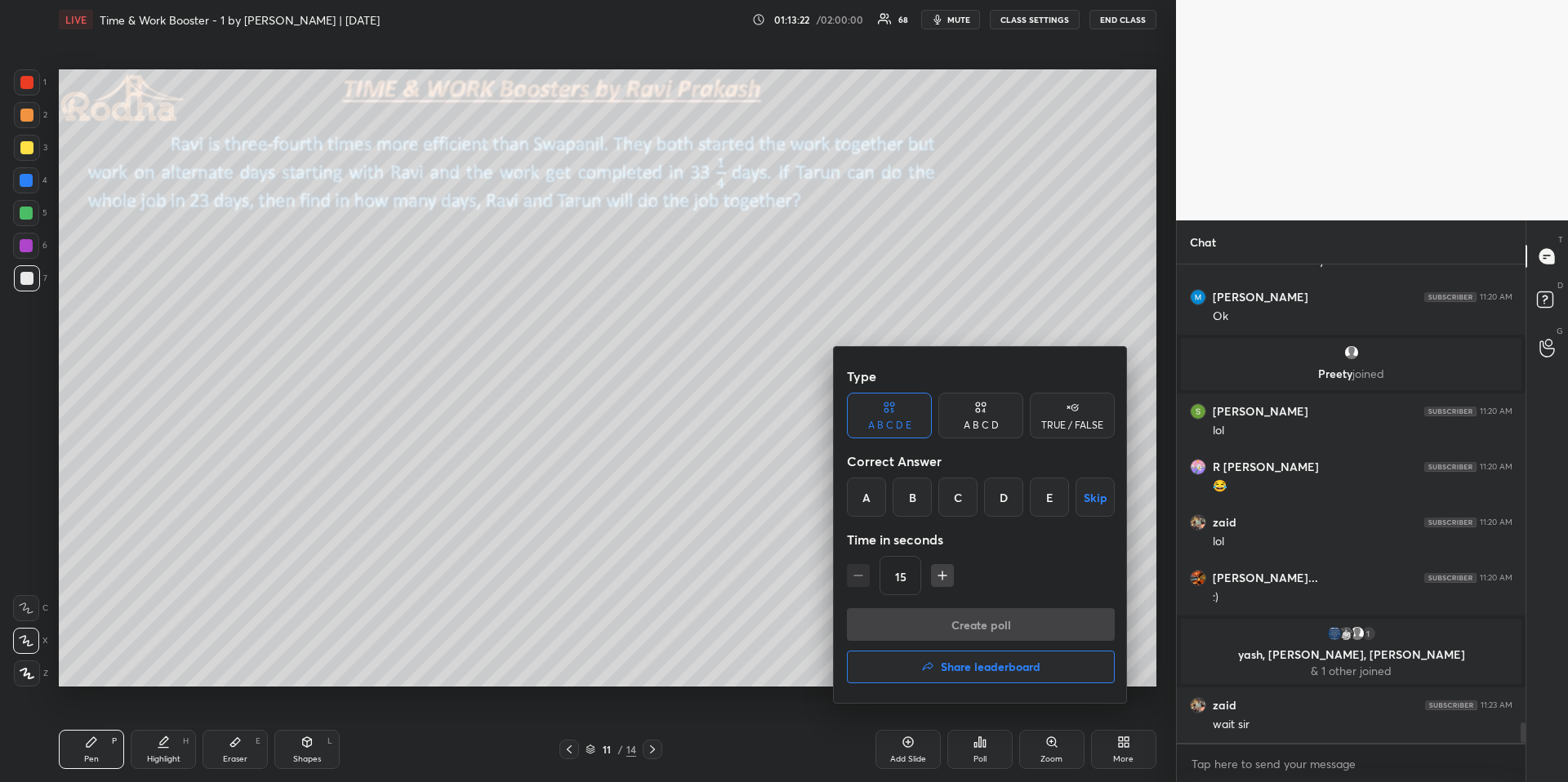
click at [921, 499] on div "B" at bounding box center [912, 497] width 39 height 39
click at [967, 627] on button "Create poll" at bounding box center [981, 625] width 267 height 33
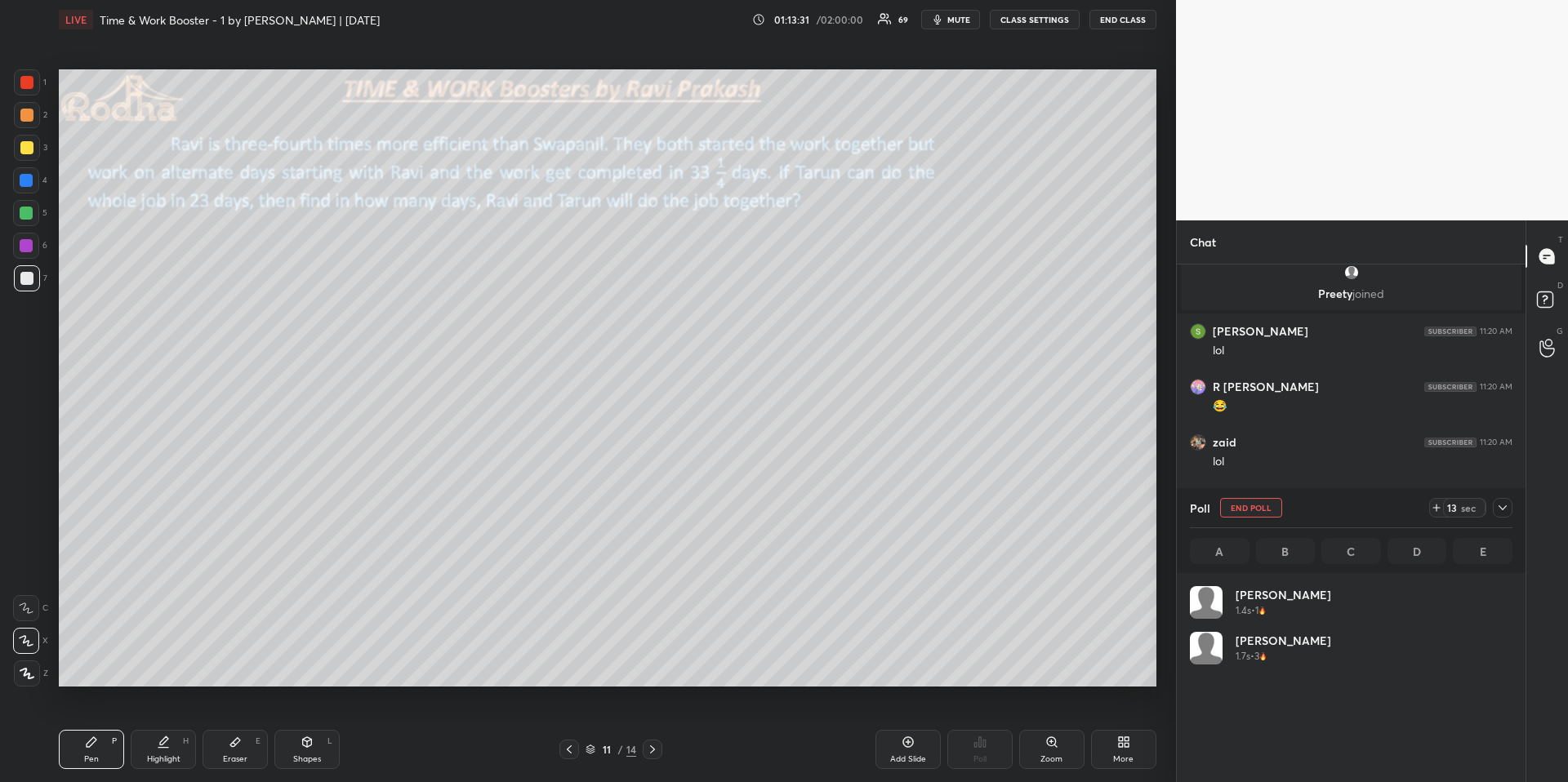
scroll to position [6, 6]
click at [29, 658] on div at bounding box center [26, 673] width 26 height 26
click at [970, 18] on span "mute" at bounding box center [959, 19] width 23 height 12
click at [955, 18] on span "unmute" at bounding box center [957, 19] width 35 height 12
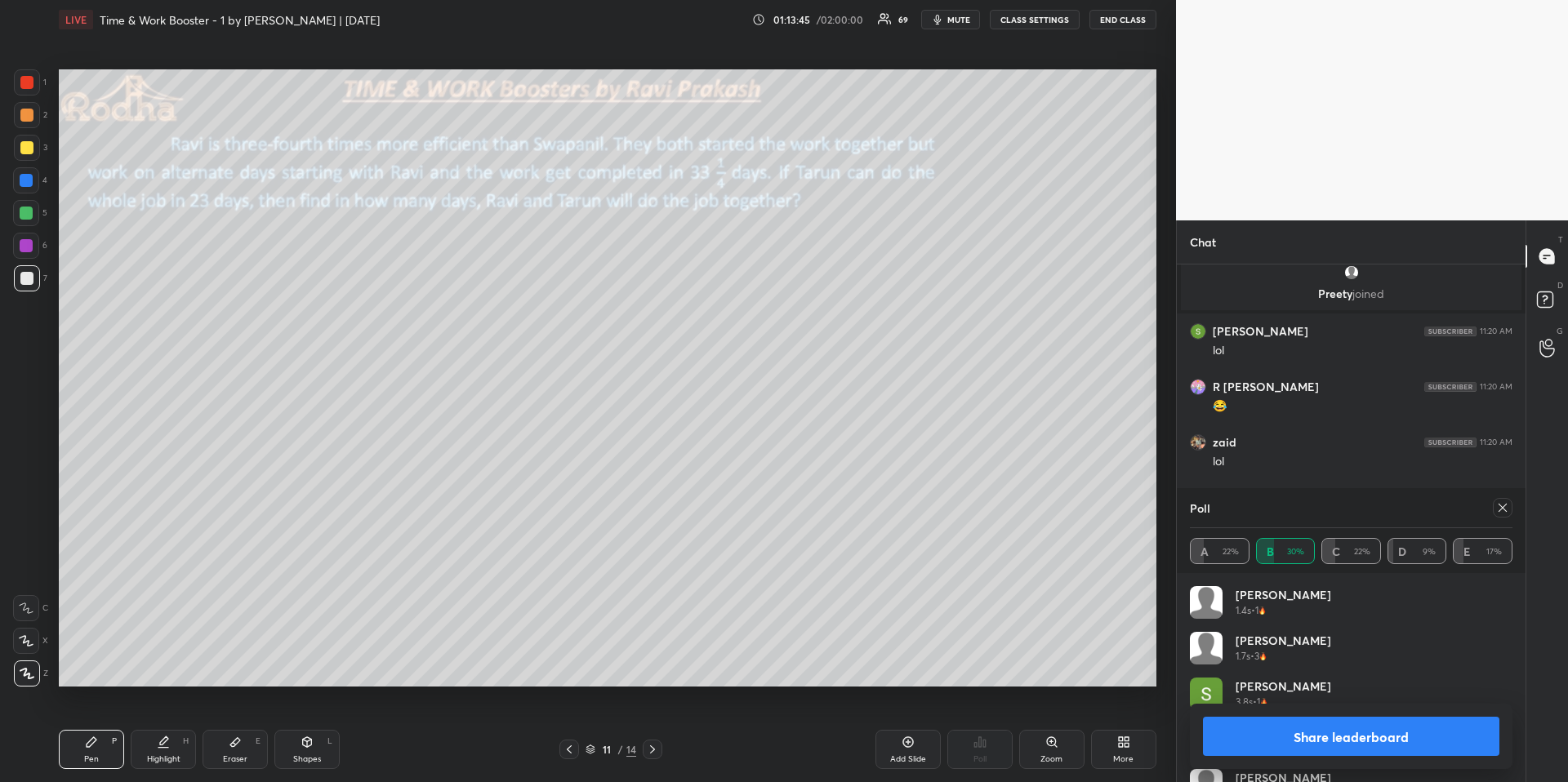
drag, startPoint x: 1509, startPoint y: 512, endPoint x: 1473, endPoint y: 516, distance: 36.2
click at [1221, 512] on icon at bounding box center [1502, 507] width 13 height 13
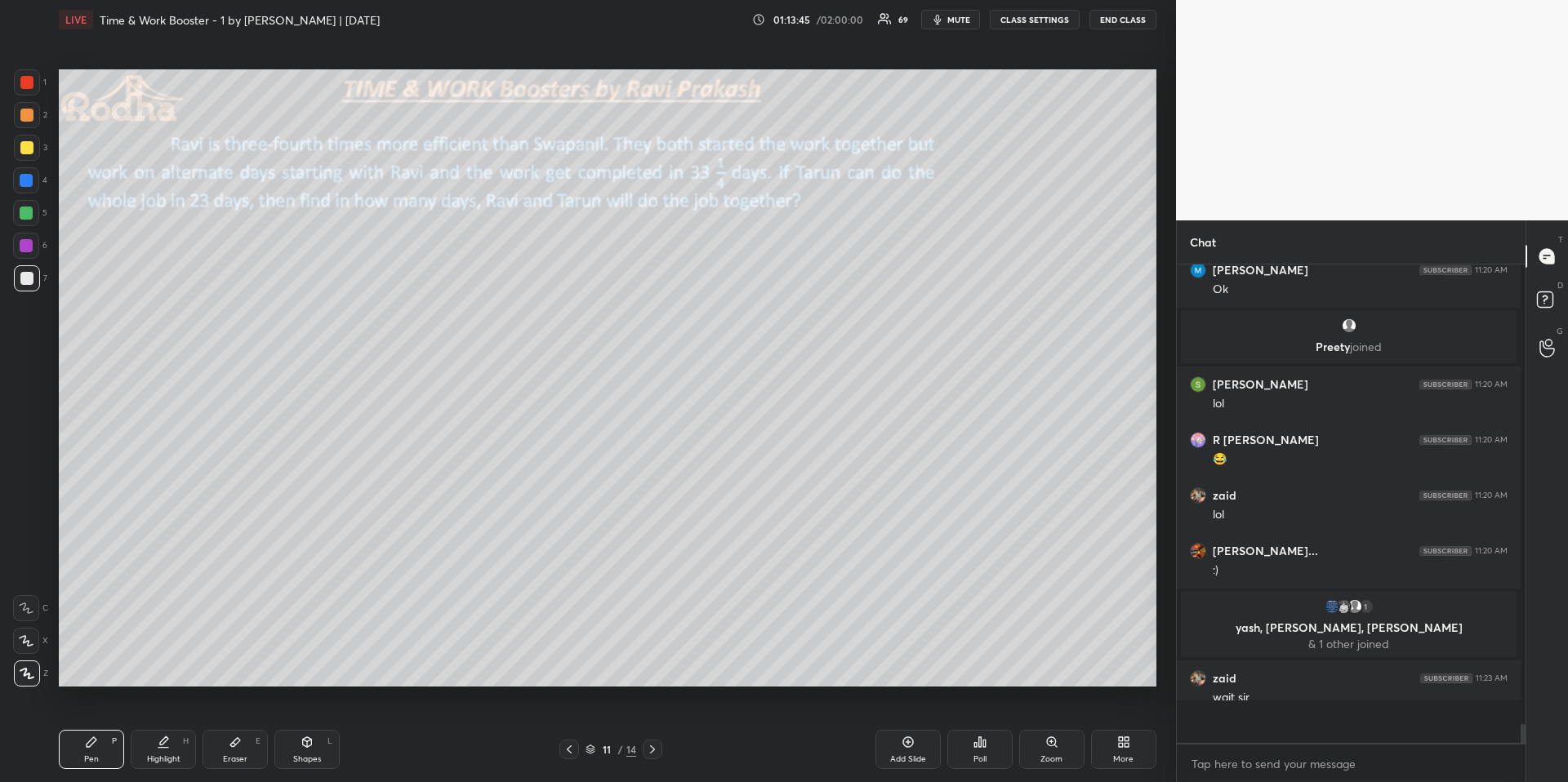
scroll to position [469, 339]
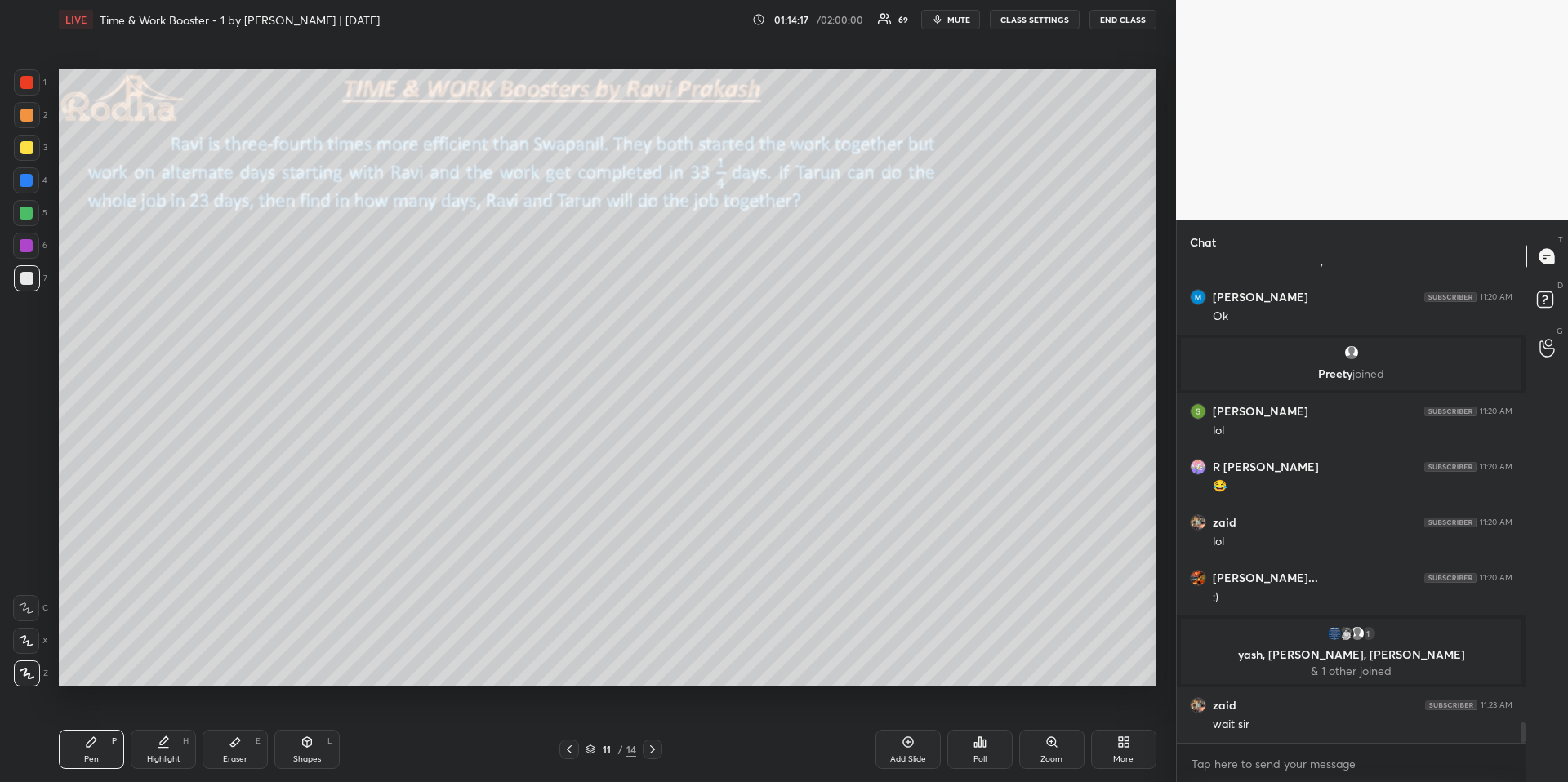
click at [28, 119] on div at bounding box center [26, 114] width 13 height 13
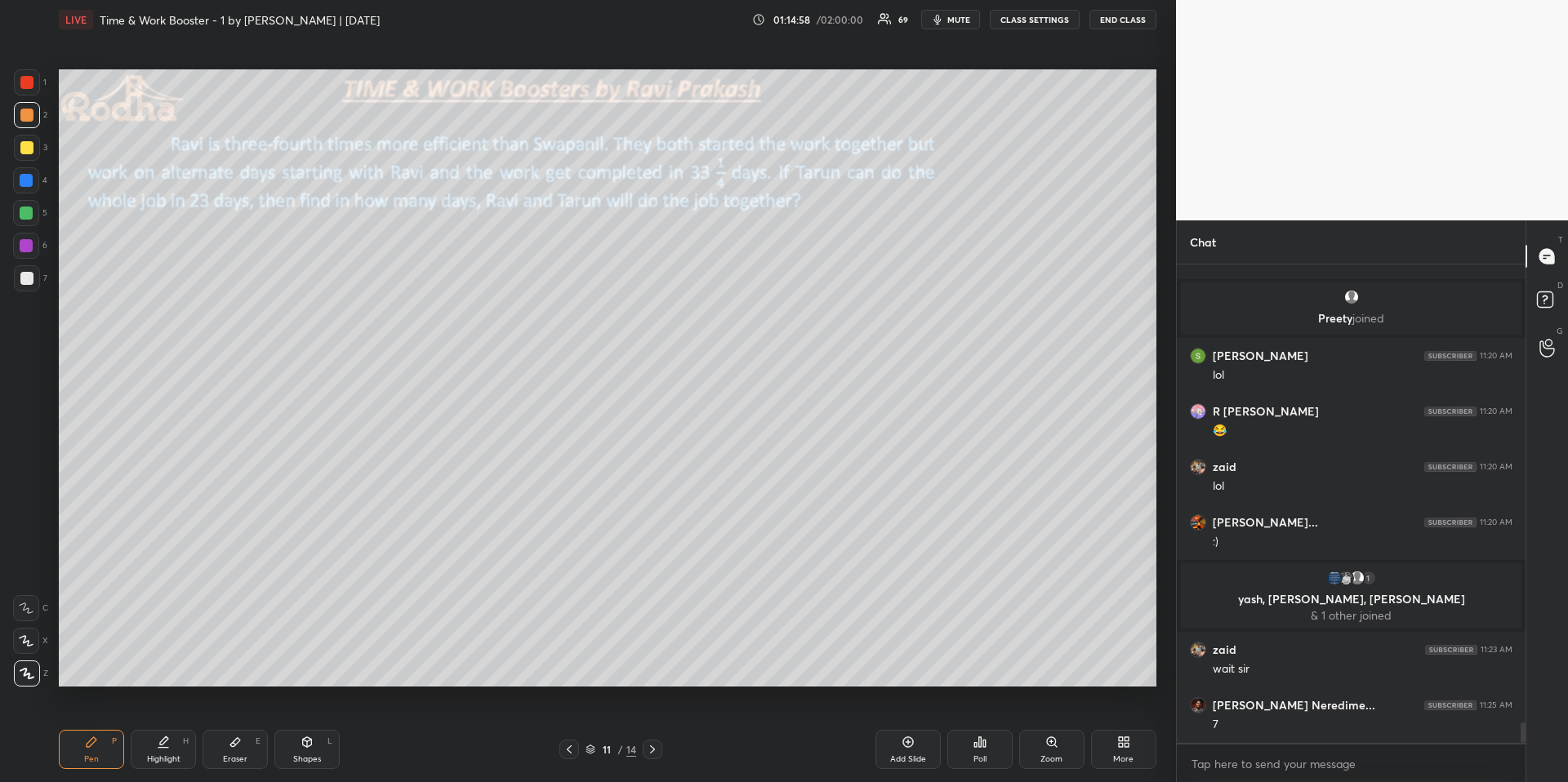
drag, startPoint x: 31, startPoint y: 269, endPoint x: 39, endPoint y: 316, distance: 47.7
click at [31, 270] on div at bounding box center [26, 278] width 26 height 26
click at [169, 658] on div "Highlight" at bounding box center [164, 760] width 34 height 8
click at [92, 658] on icon at bounding box center [91, 741] width 13 height 13
drag, startPoint x: 27, startPoint y: 151, endPoint x: 40, endPoint y: 156, distance: 13.9
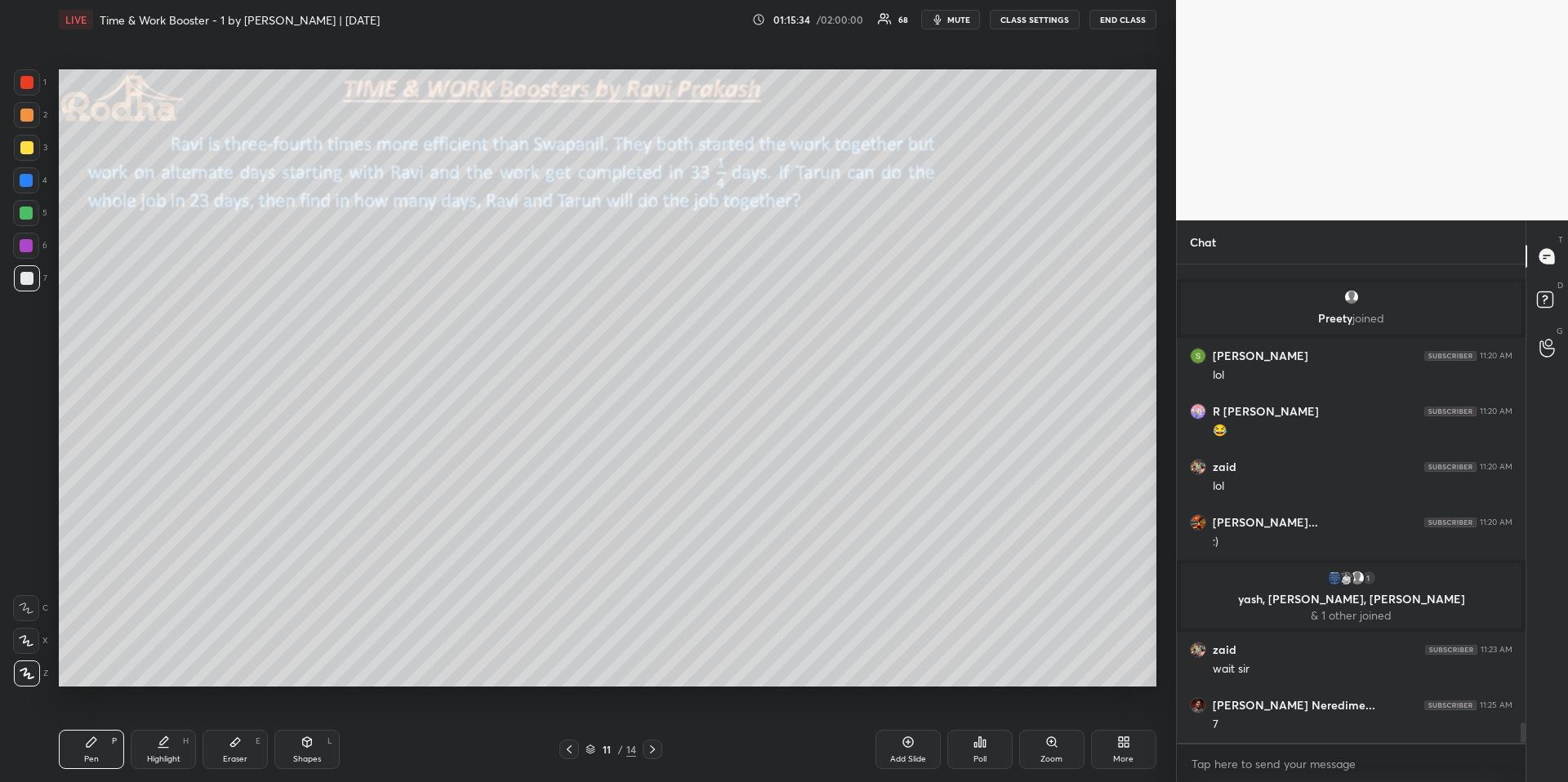
click at [27, 152] on div at bounding box center [26, 147] width 13 height 13
drag, startPoint x: 245, startPoint y: 751, endPoint x: 294, endPoint y: 730, distance: 53.3
click at [241, 658] on div "Eraser E" at bounding box center [235, 749] width 65 height 39
click at [84, 658] on div "Pen P" at bounding box center [91, 749] width 65 height 39
click at [141, 658] on div "Highlight H" at bounding box center [163, 749] width 65 height 39
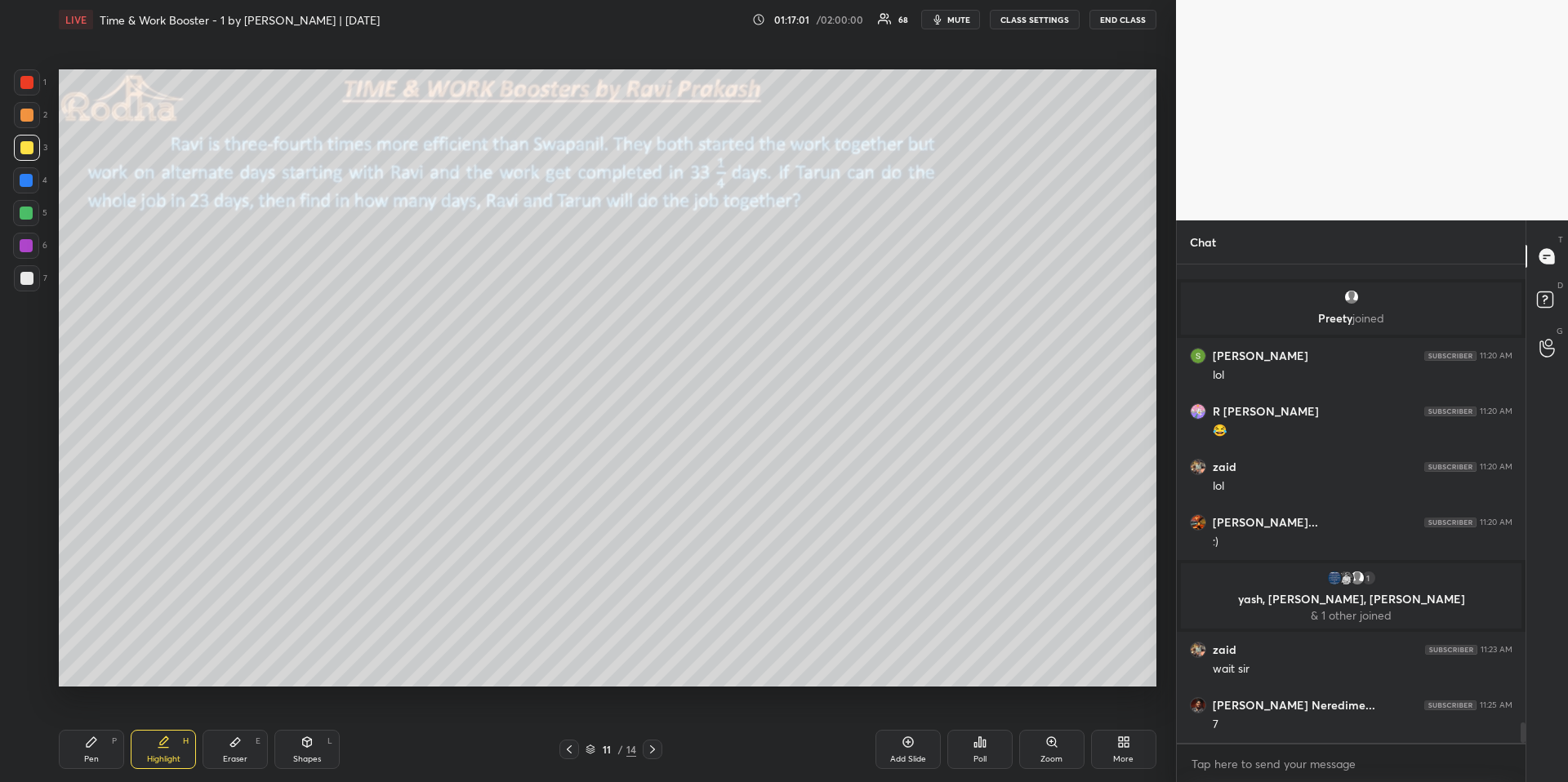
drag, startPoint x: 70, startPoint y: 749, endPoint x: 76, endPoint y: 739, distance: 11.7
click at [70, 658] on div "Pen P" at bounding box center [91, 749] width 65 height 39
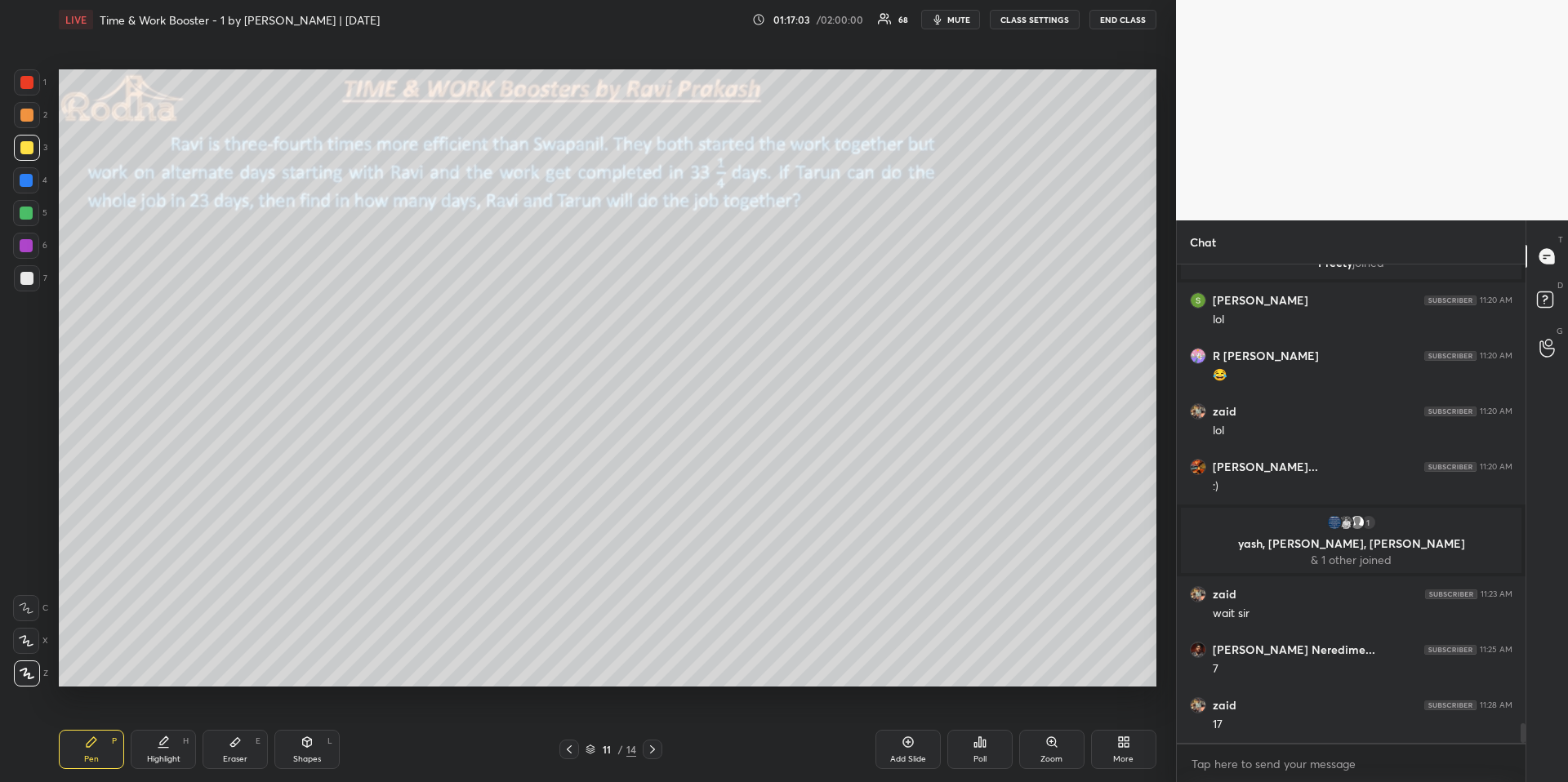
scroll to position [10973, 0]
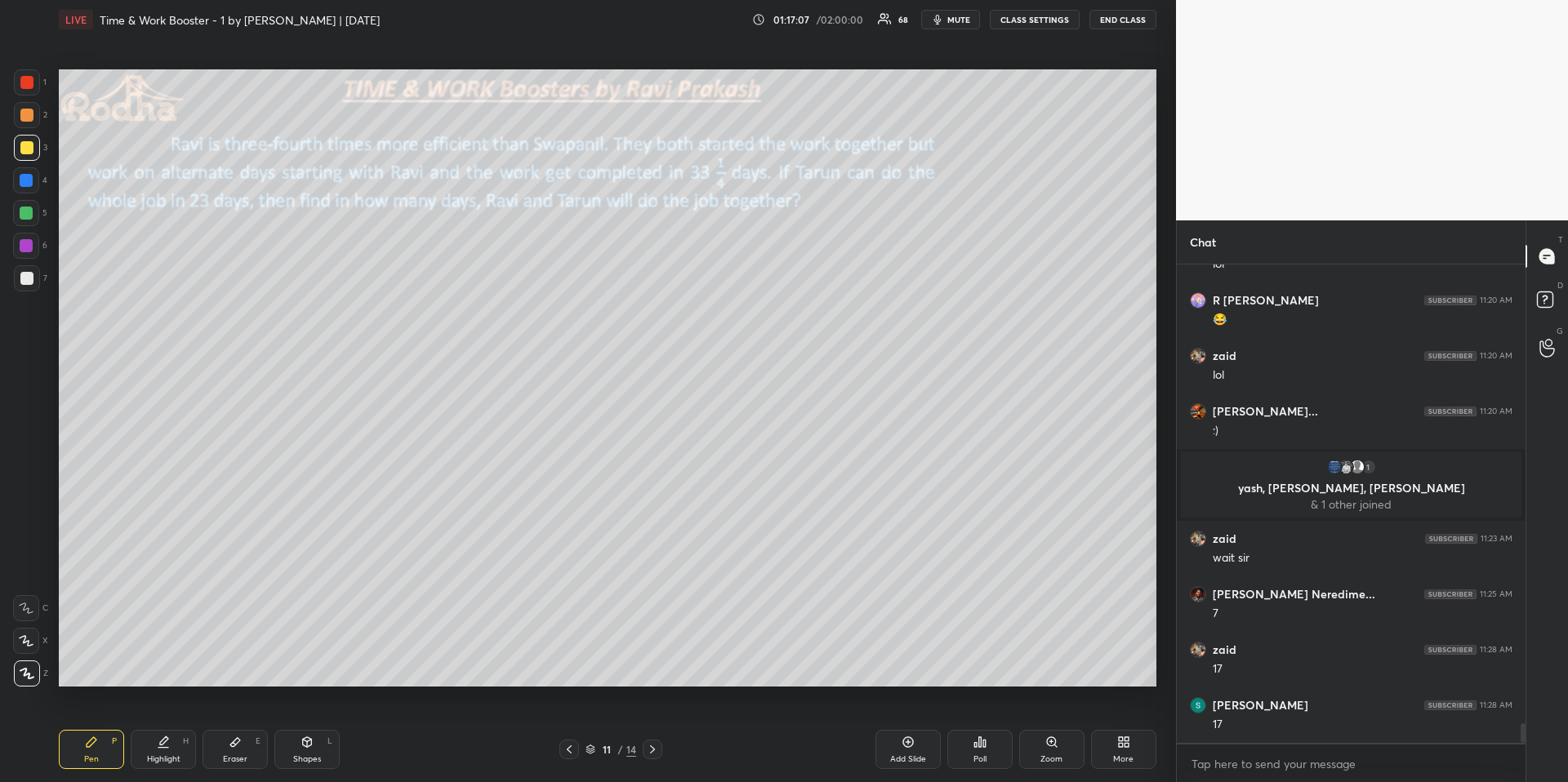
click at [172, 658] on div "Highlight" at bounding box center [164, 760] width 34 height 8
click at [107, 658] on div "Pen P" at bounding box center [91, 749] width 65 height 39
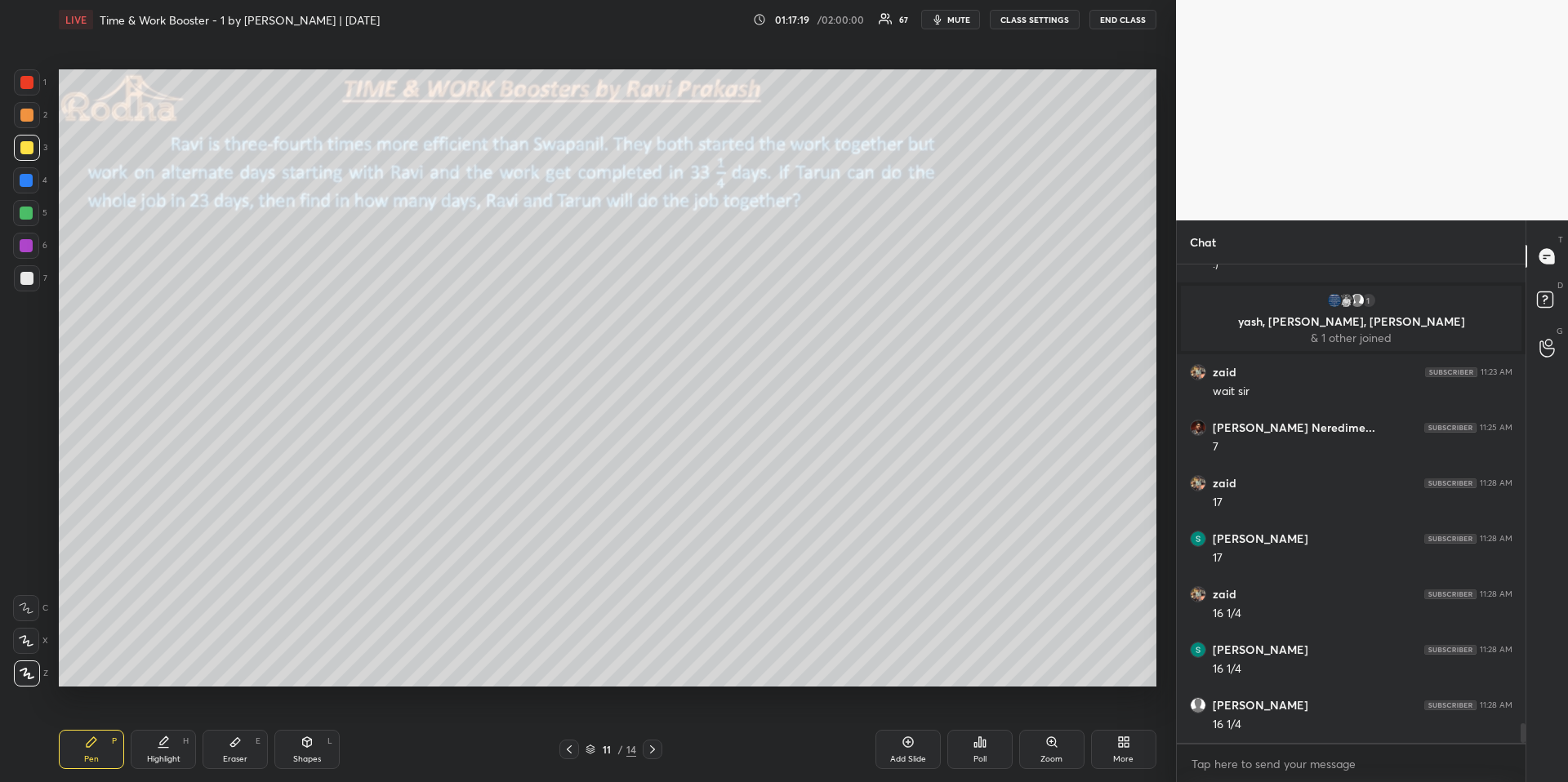
scroll to position [11195, 0]
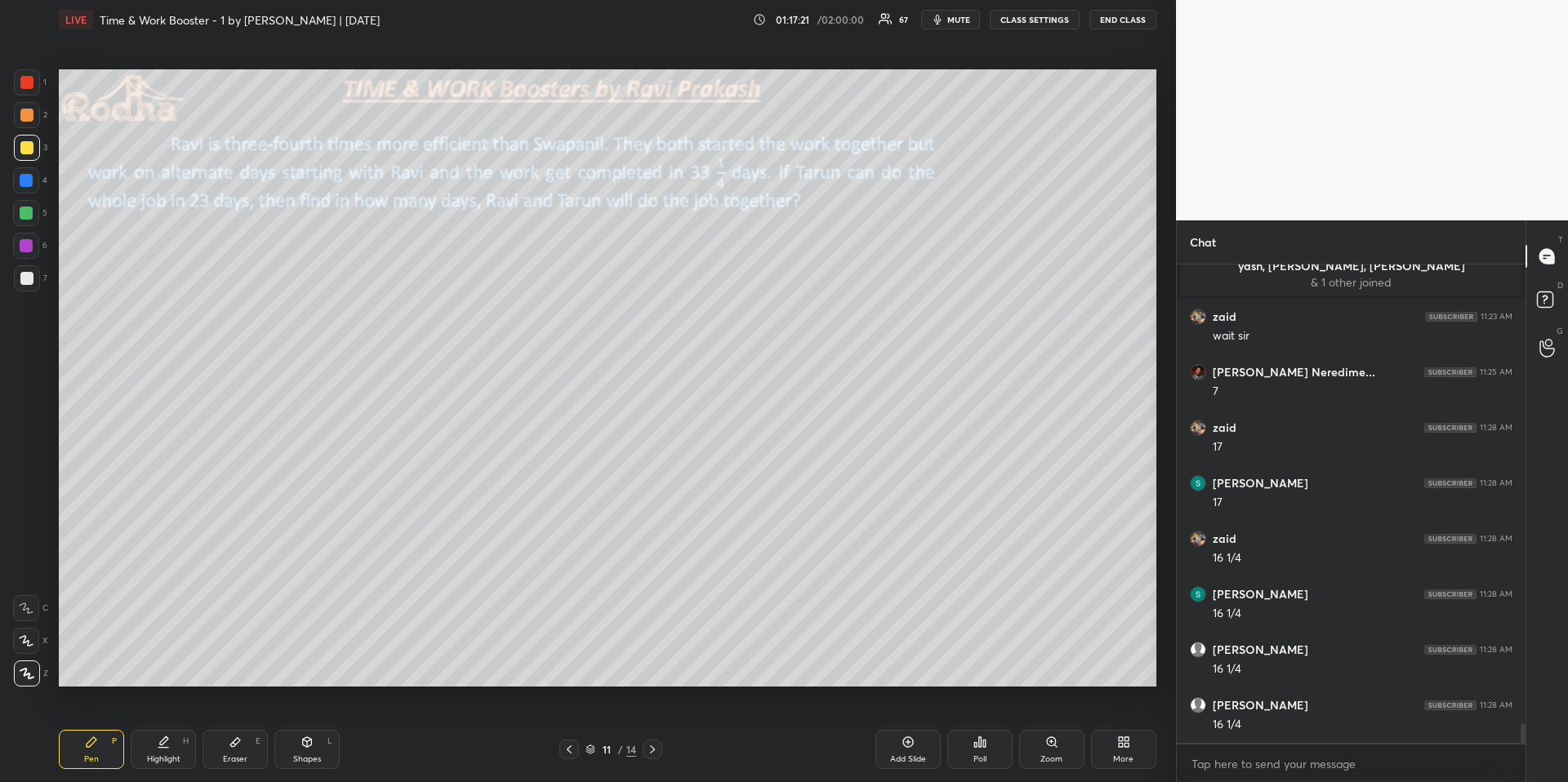
click at [157, 658] on div "Highlight H" at bounding box center [163, 749] width 65 height 39
click at [80, 658] on div "Pen P" at bounding box center [91, 749] width 65 height 39
click at [29, 209] on div at bounding box center [25, 212] width 13 height 13
click at [23, 276] on div at bounding box center [26, 278] width 13 height 13
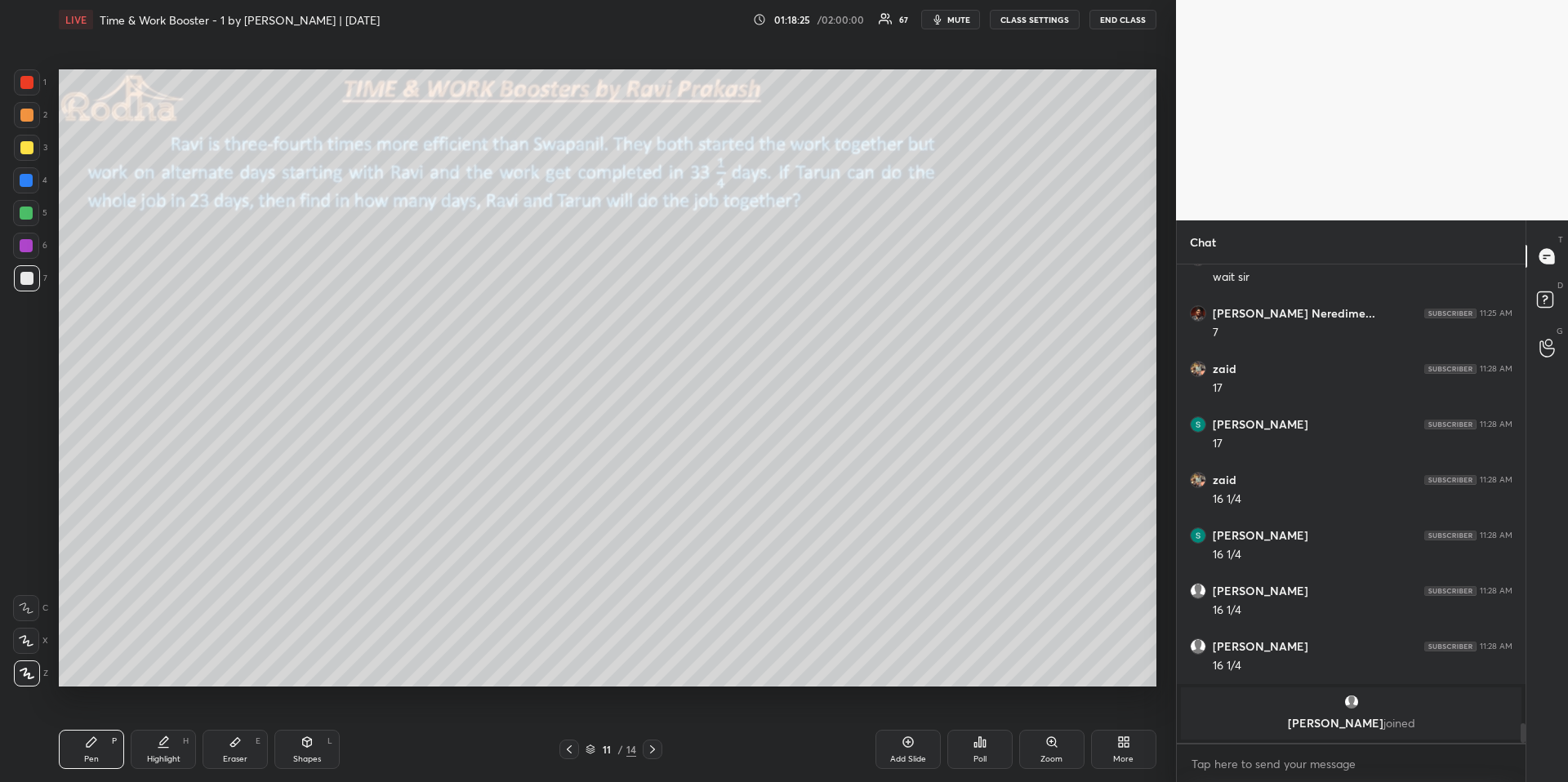
click at [172, 658] on div "Highlight" at bounding box center [164, 760] width 34 height 8
click at [82, 658] on div "Pen P" at bounding box center [91, 749] width 65 height 39
click at [21, 146] on div at bounding box center [26, 147] width 13 height 13
click at [33, 278] on div at bounding box center [26, 278] width 26 height 26
click at [156, 658] on div "Highlight" at bounding box center [164, 760] width 34 height 8
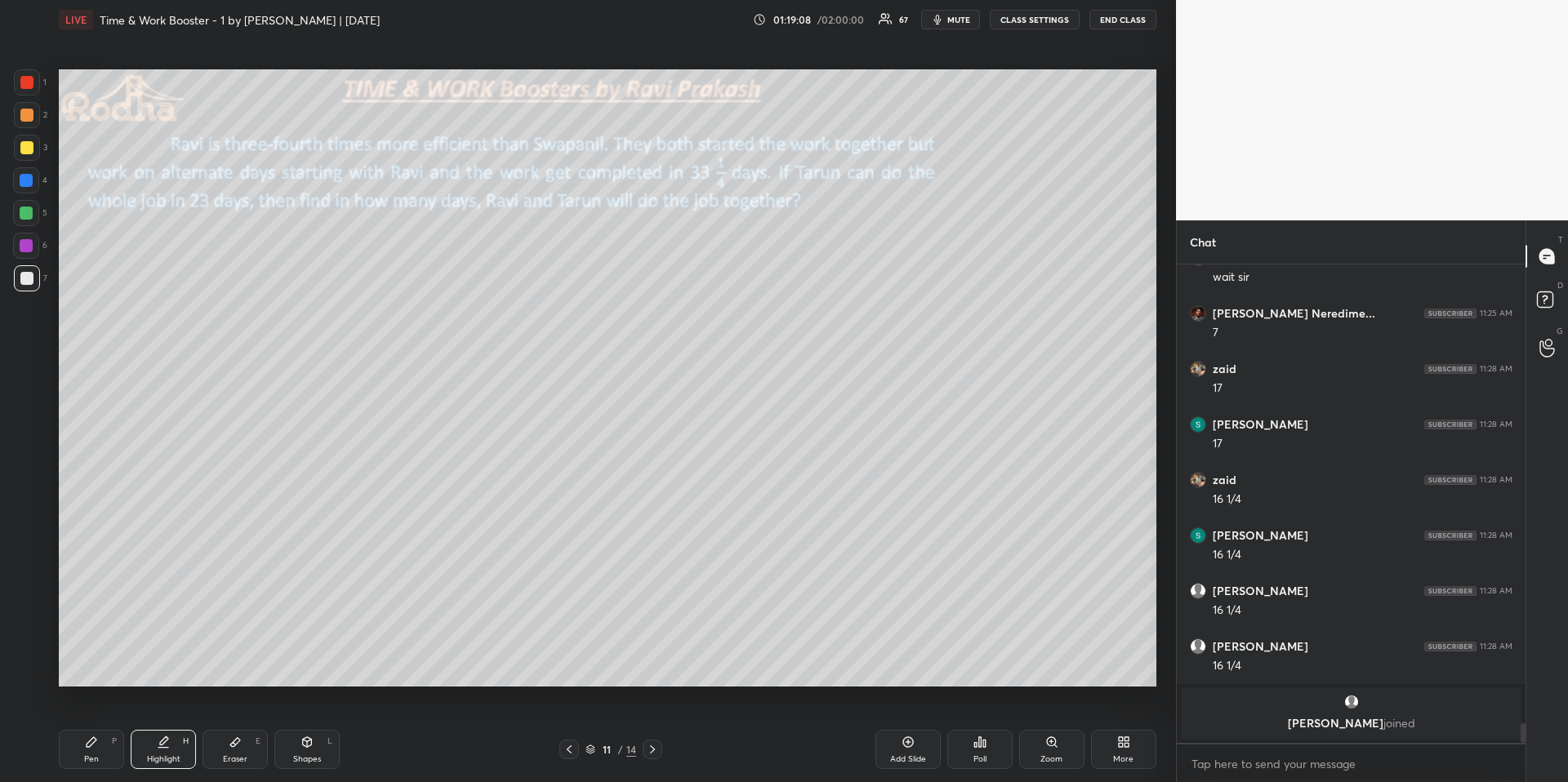
drag, startPoint x: 73, startPoint y: 756, endPoint x: 76, endPoint y: 745, distance: 11.4
click at [73, 658] on div "Pen P" at bounding box center [91, 749] width 65 height 39
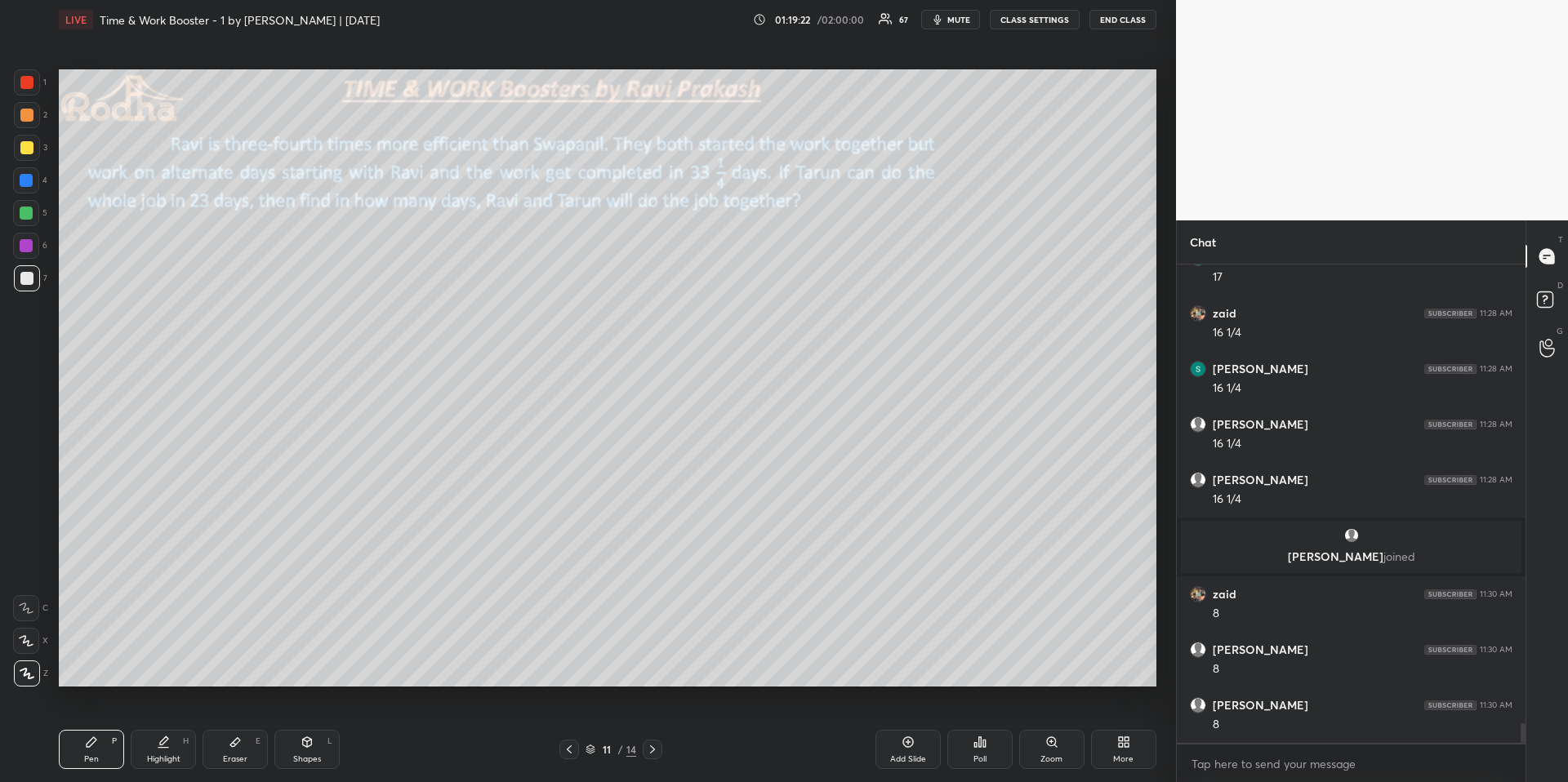
scroll to position [11249, 0]
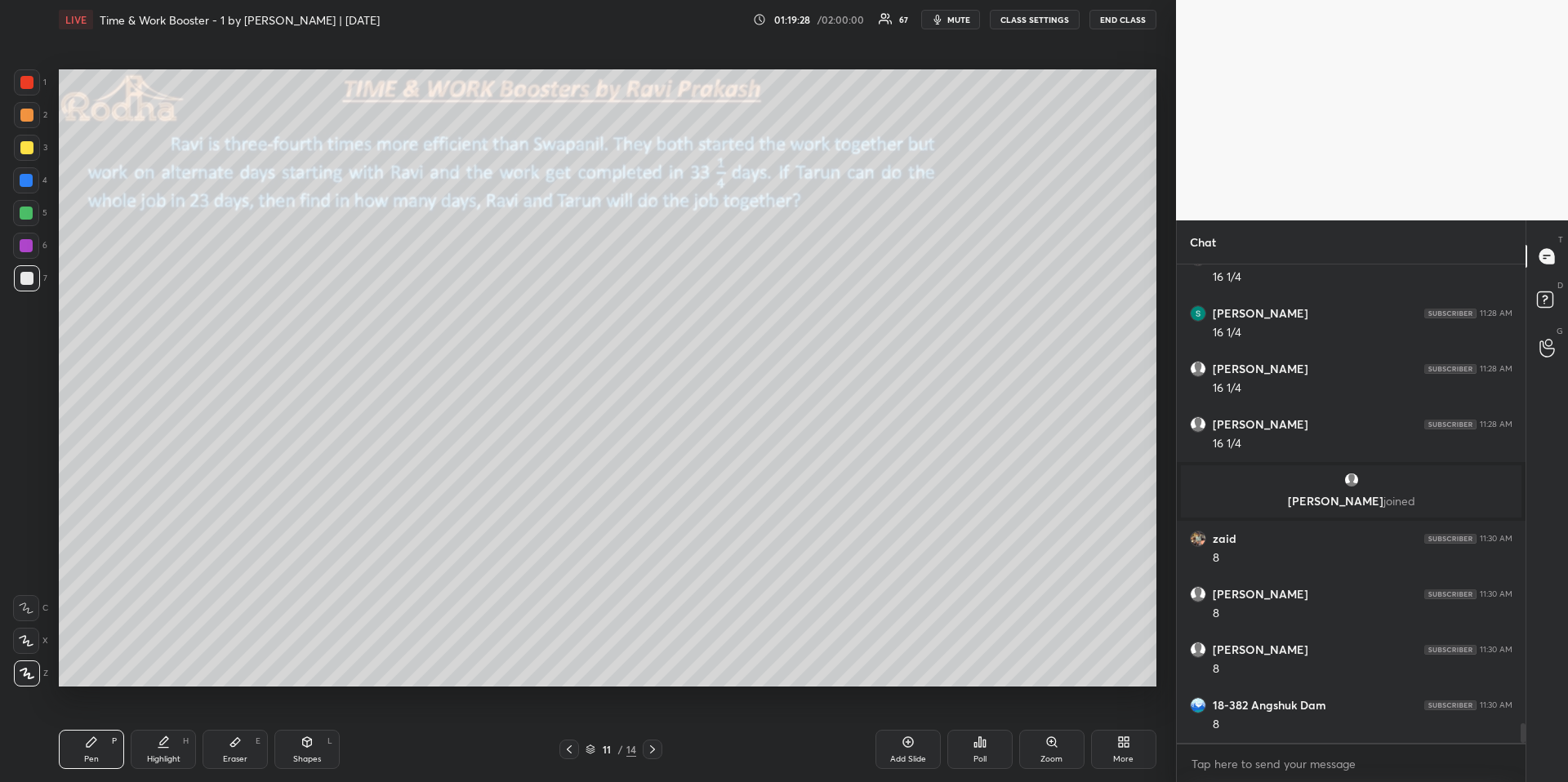
click at [31, 177] on div at bounding box center [25, 180] width 13 height 13
drag, startPoint x: 32, startPoint y: 215, endPoint x: 56, endPoint y: 216, distance: 24.0
click at [32, 215] on div at bounding box center [25, 212] width 13 height 13
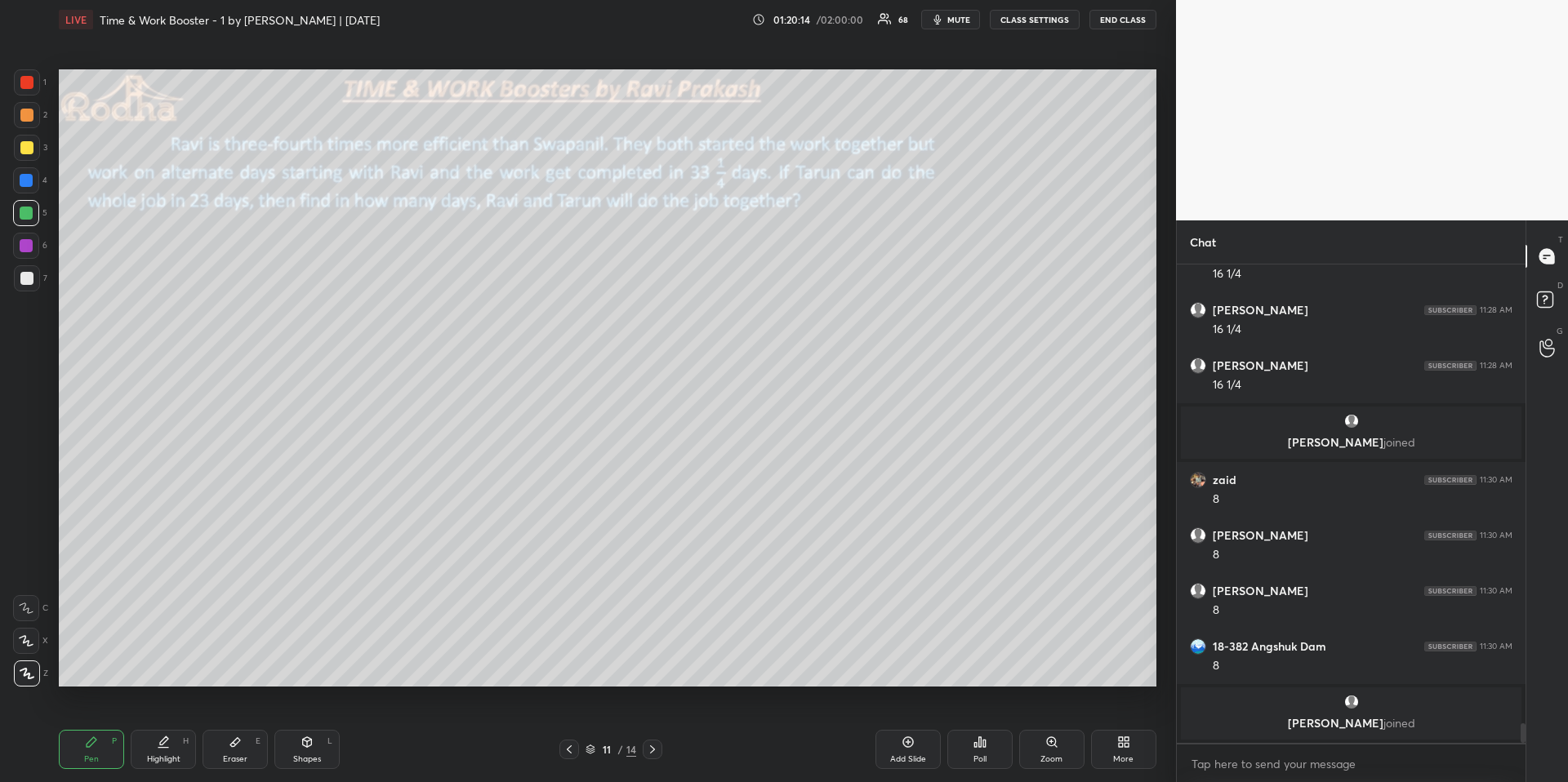
click at [242, 658] on div "Eraser E" at bounding box center [235, 749] width 65 height 39
click at [104, 658] on div "Pen P" at bounding box center [91, 749] width 65 height 39
click at [30, 179] on div at bounding box center [25, 180] width 13 height 13
click at [27, 214] on div at bounding box center [25, 212] width 13 height 13
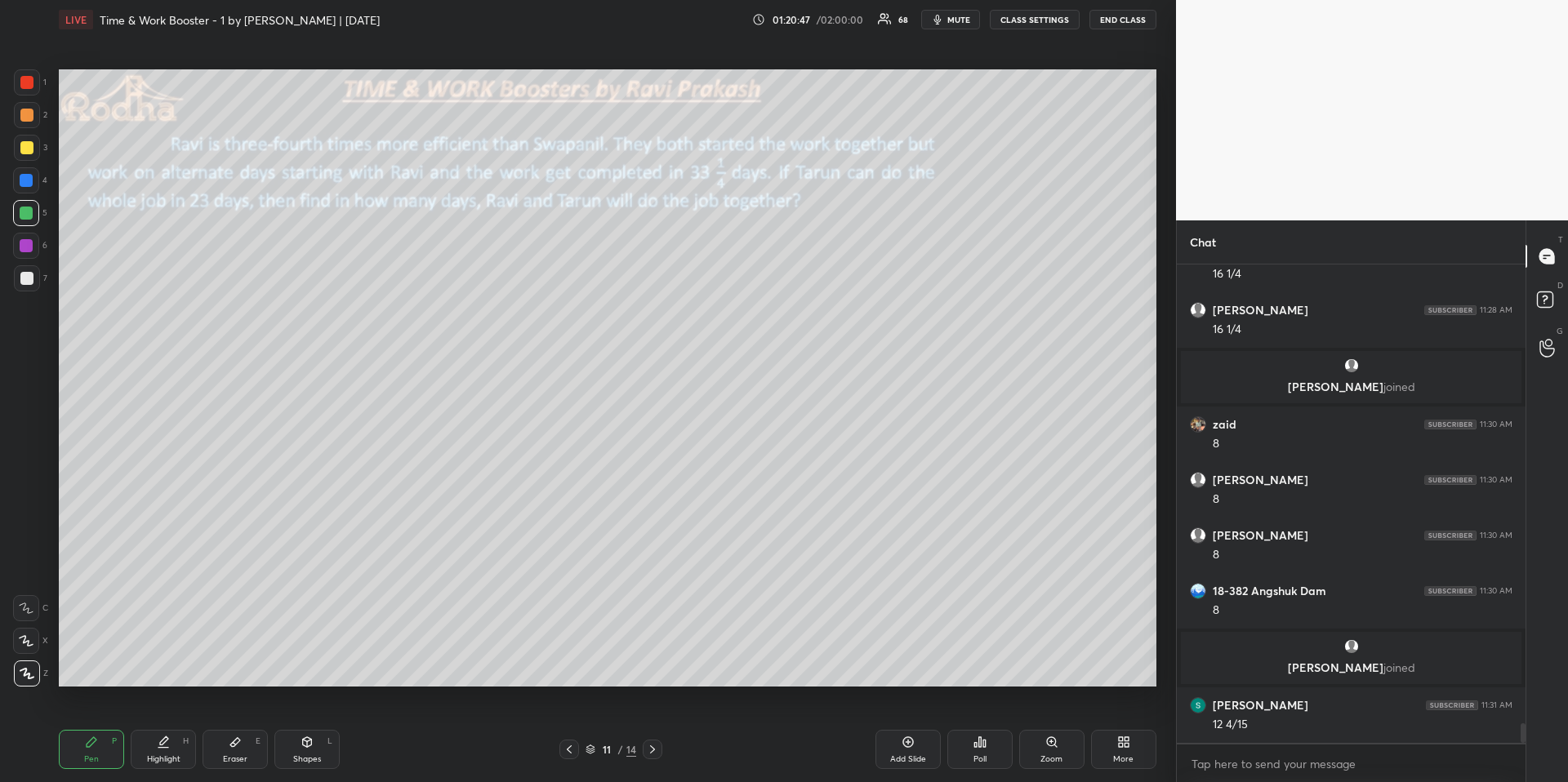
scroll to position [11374, 0]
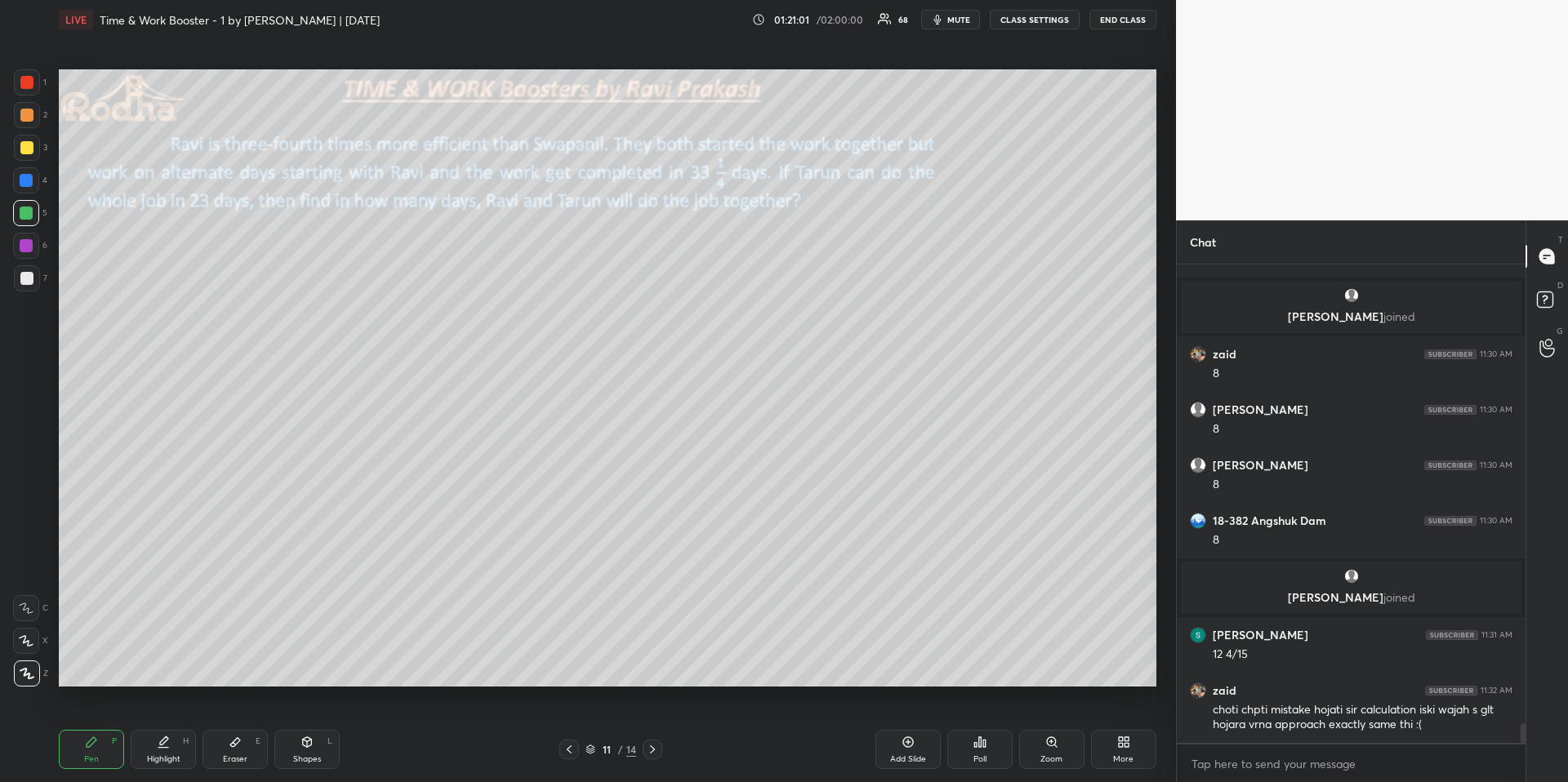
click at [23, 87] on div at bounding box center [26, 82] width 26 height 26
drag, startPoint x: 898, startPoint y: 739, endPoint x: 876, endPoint y: 706, distance: 39.7
click at [898, 658] on div "Add Slide" at bounding box center [907, 749] width 65 height 39
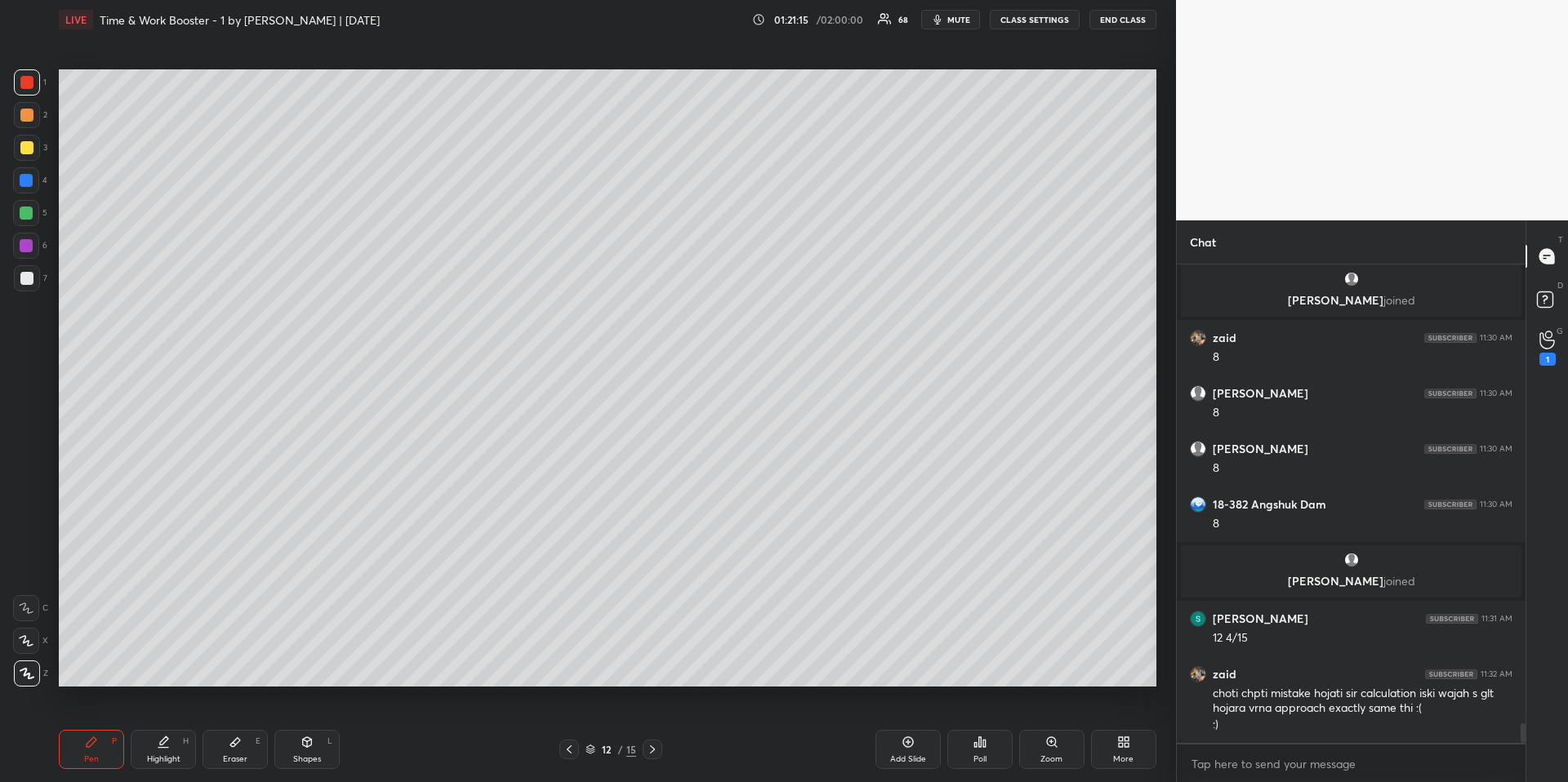
scroll to position [11446, 0]
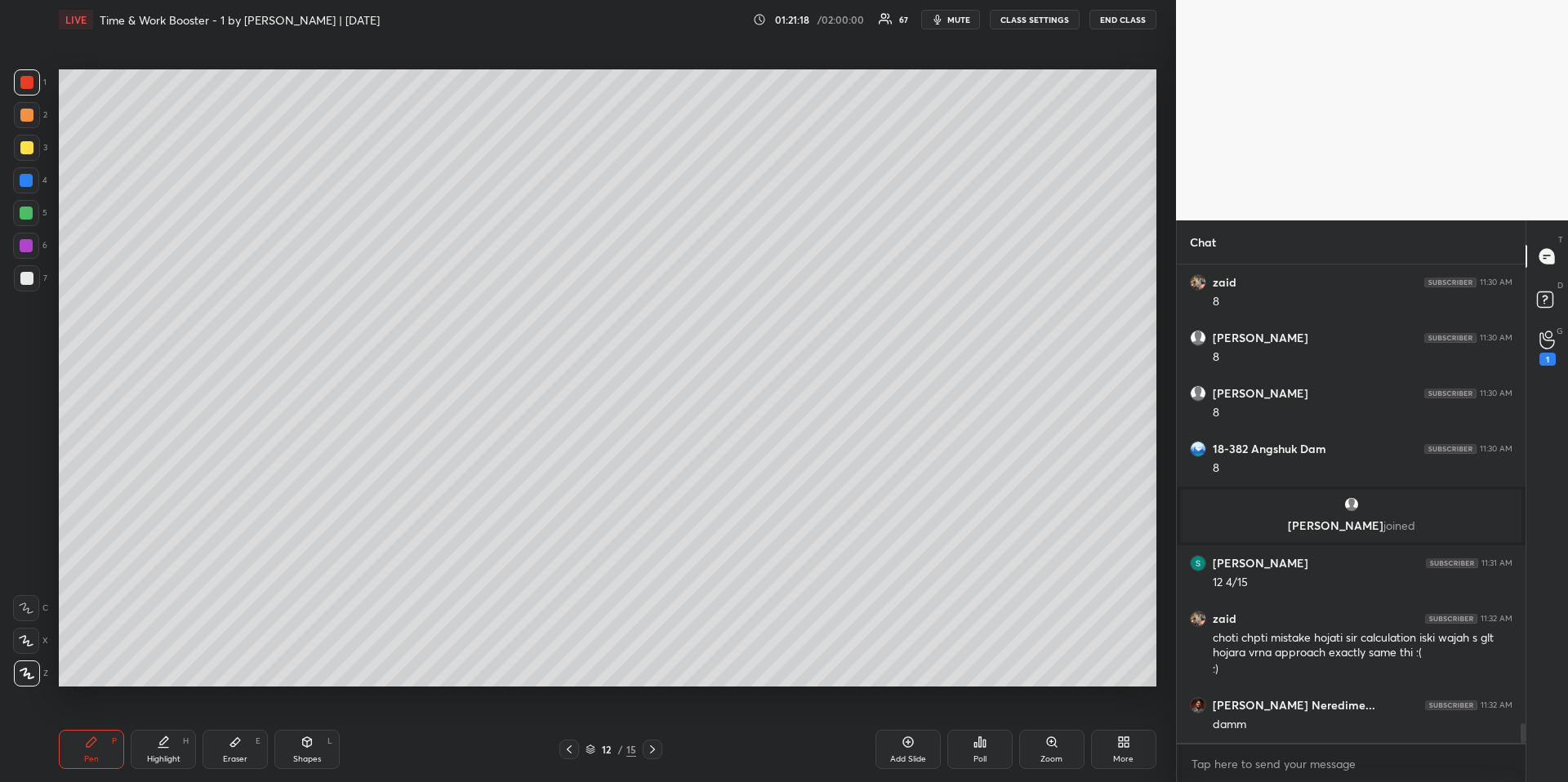
click at [572, 658] on icon at bounding box center [569, 749] width 13 height 13
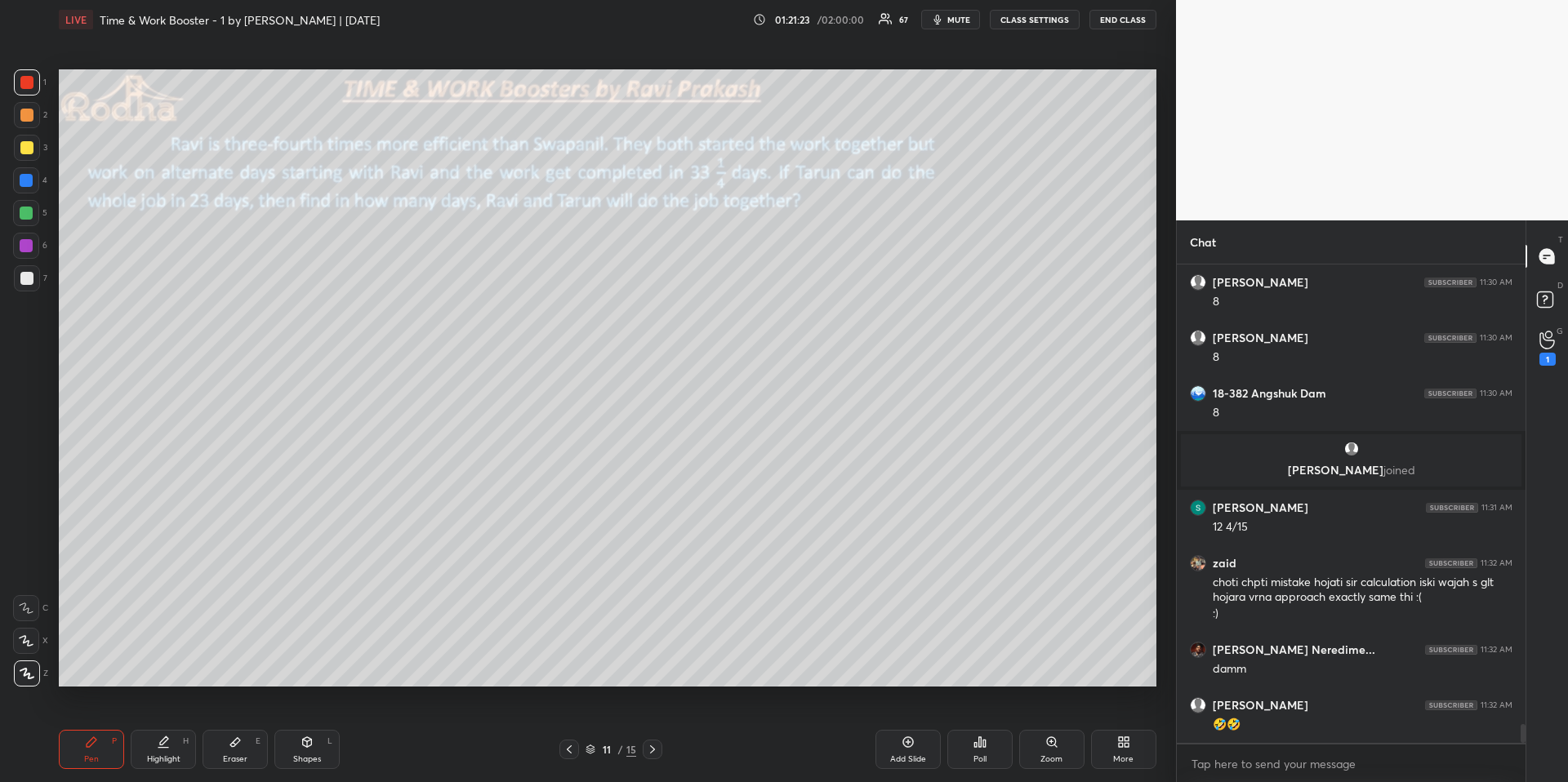
click at [655, 658] on icon at bounding box center [652, 749] width 13 height 13
click at [657, 658] on icon at bounding box center [652, 749] width 13 height 13
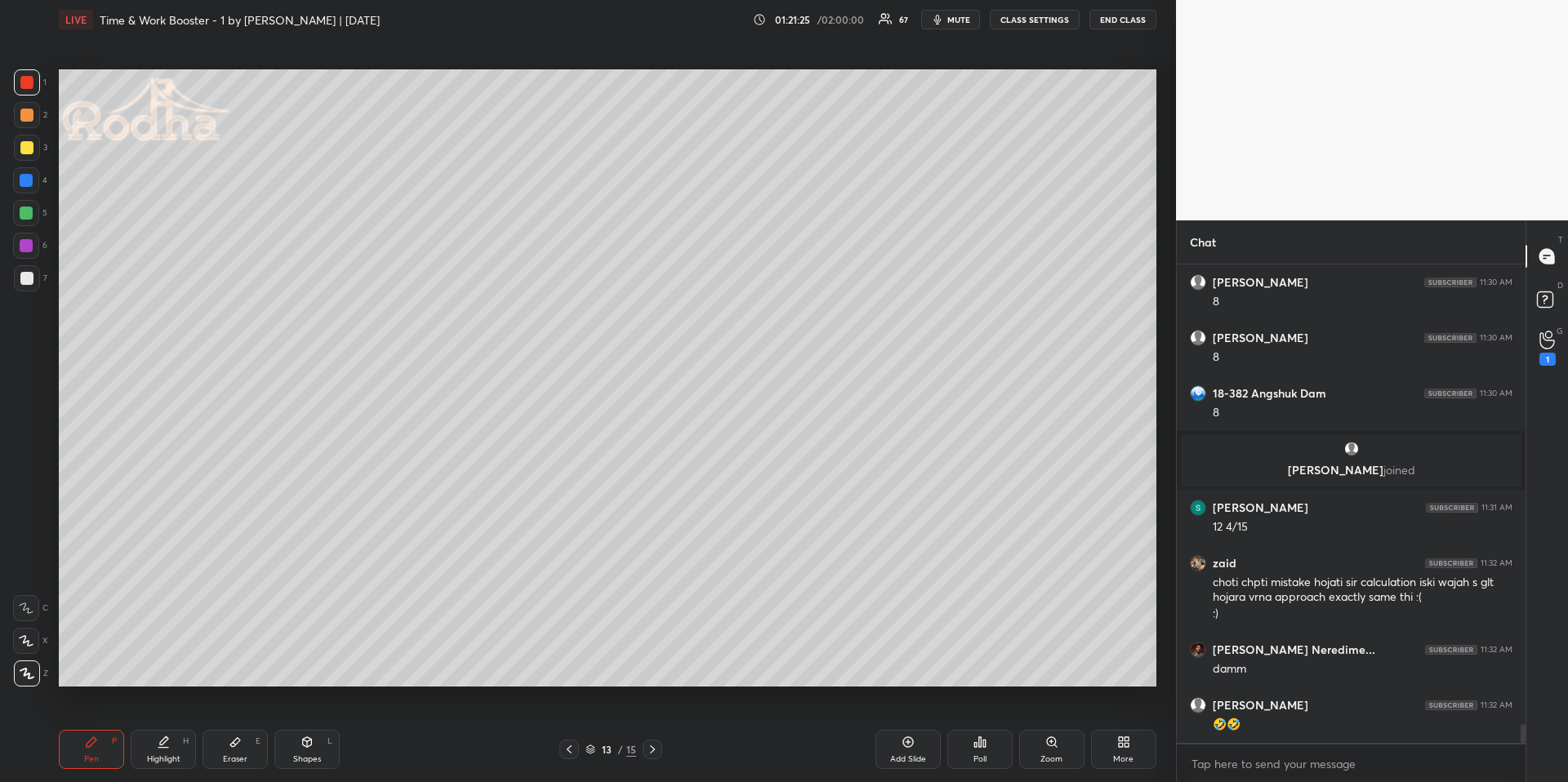
drag, startPoint x: 573, startPoint y: 751, endPoint x: 641, endPoint y: 740, distance: 68.9
click at [571, 658] on icon at bounding box center [569, 749] width 13 height 13
click at [1103, 658] on div "More" at bounding box center [1123, 749] width 65 height 39
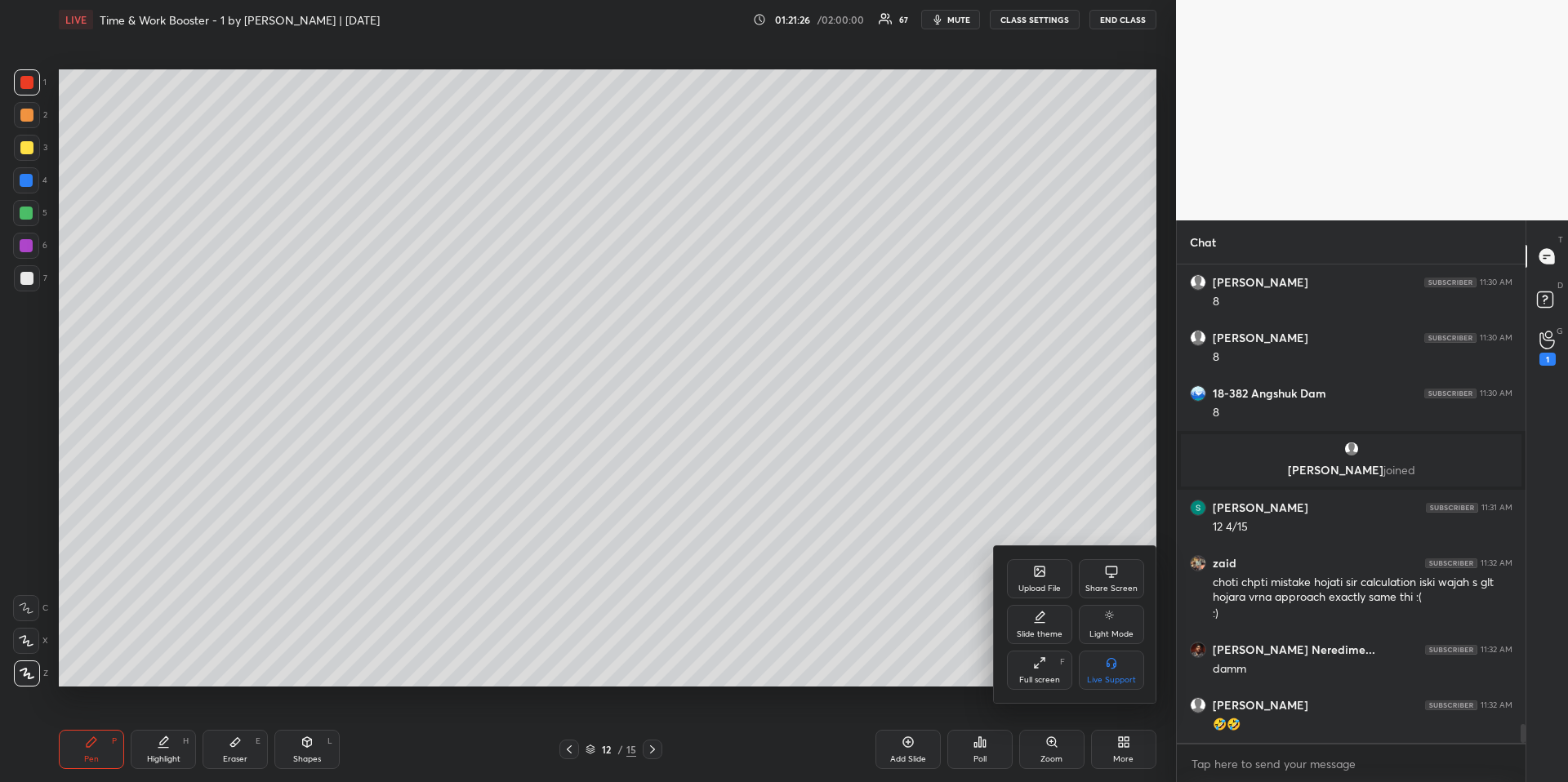
click at [1044, 584] on div "Upload File" at bounding box center [1040, 588] width 43 height 8
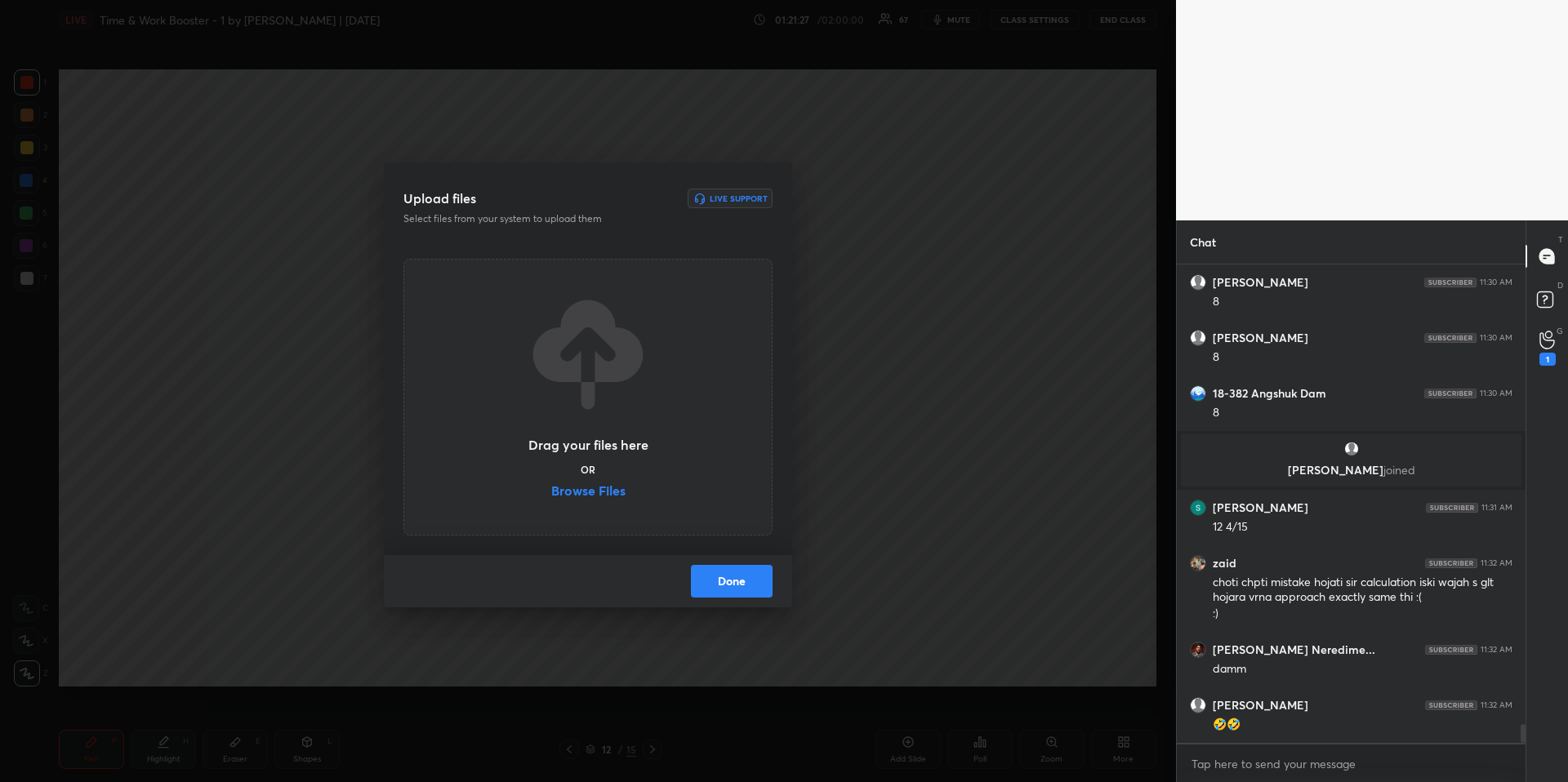
click at [569, 490] on label "Browse Files" at bounding box center [588, 493] width 75 height 17
click at [551, 490] on input "Browse Files" at bounding box center [551, 493] width 0 height 17
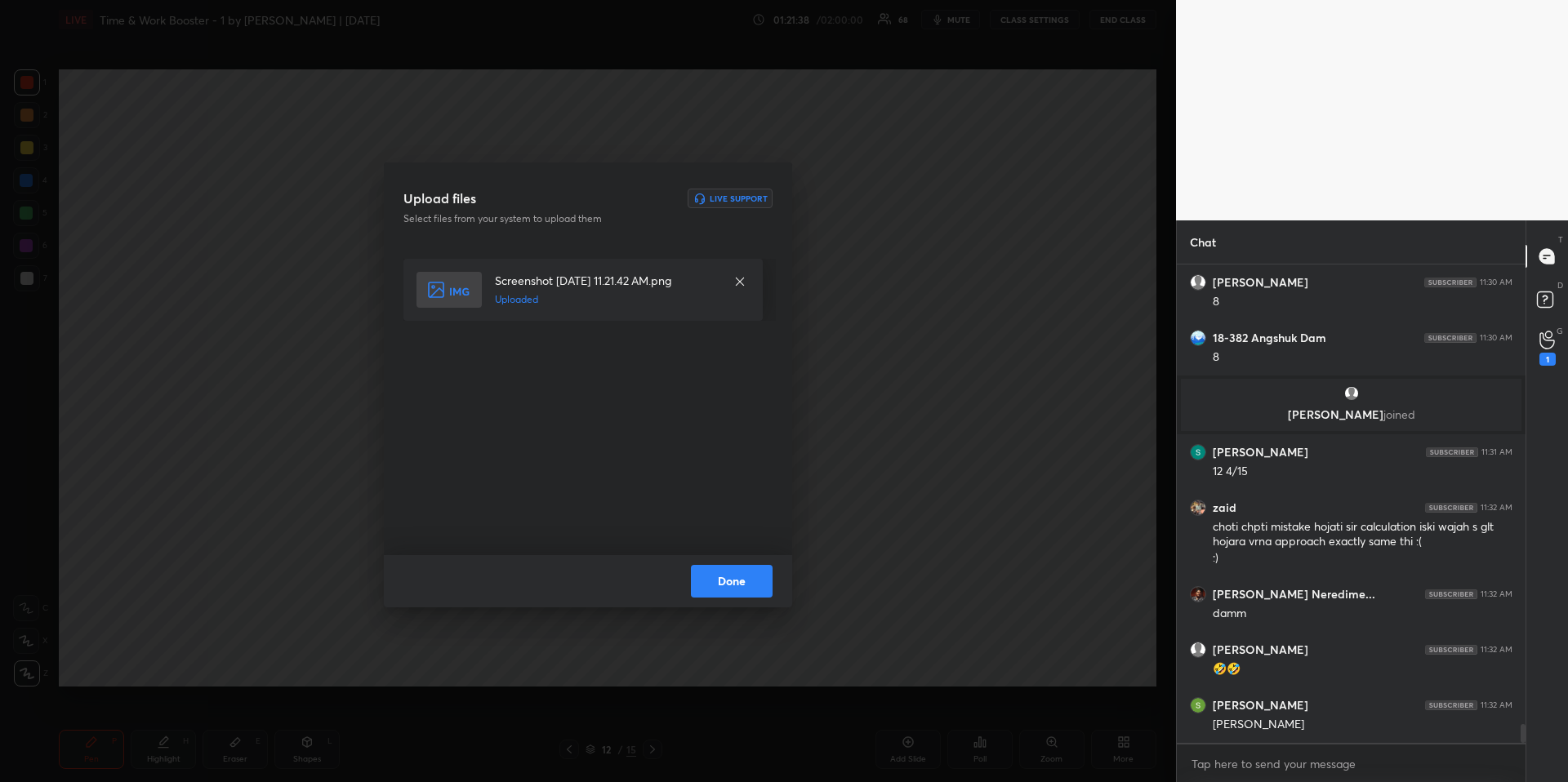
click at [753, 580] on button "Done" at bounding box center [732, 581] width 81 height 33
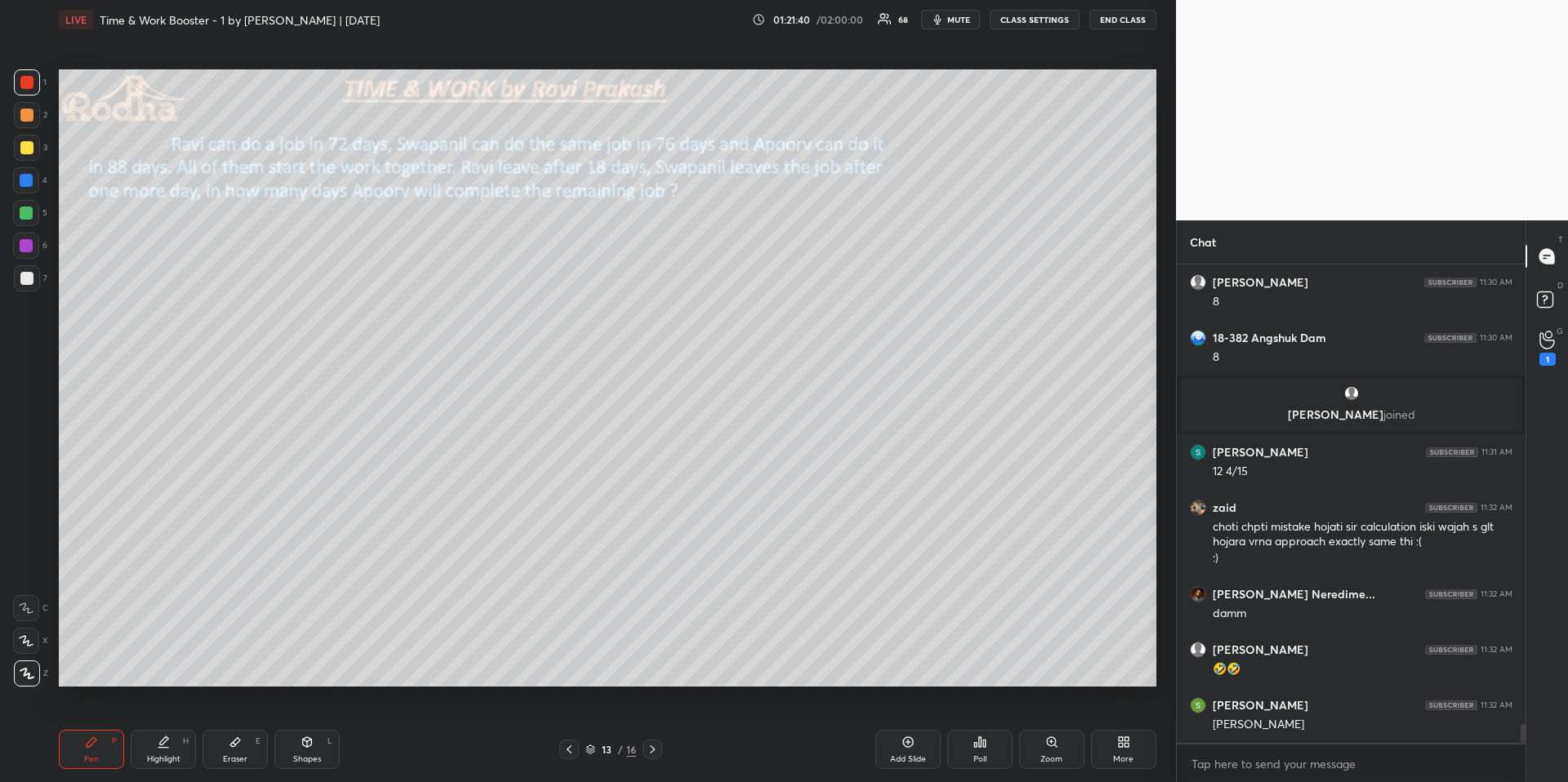
click at [566, 658] on div at bounding box center [569, 750] width 19 height 19
click at [569, 658] on div at bounding box center [569, 750] width 19 height 19
click at [657, 658] on icon at bounding box center [652, 749] width 13 height 13
click at [646, 658] on icon at bounding box center [652, 749] width 13 height 13
click at [99, 658] on div "Pen P" at bounding box center [91, 749] width 65 height 39
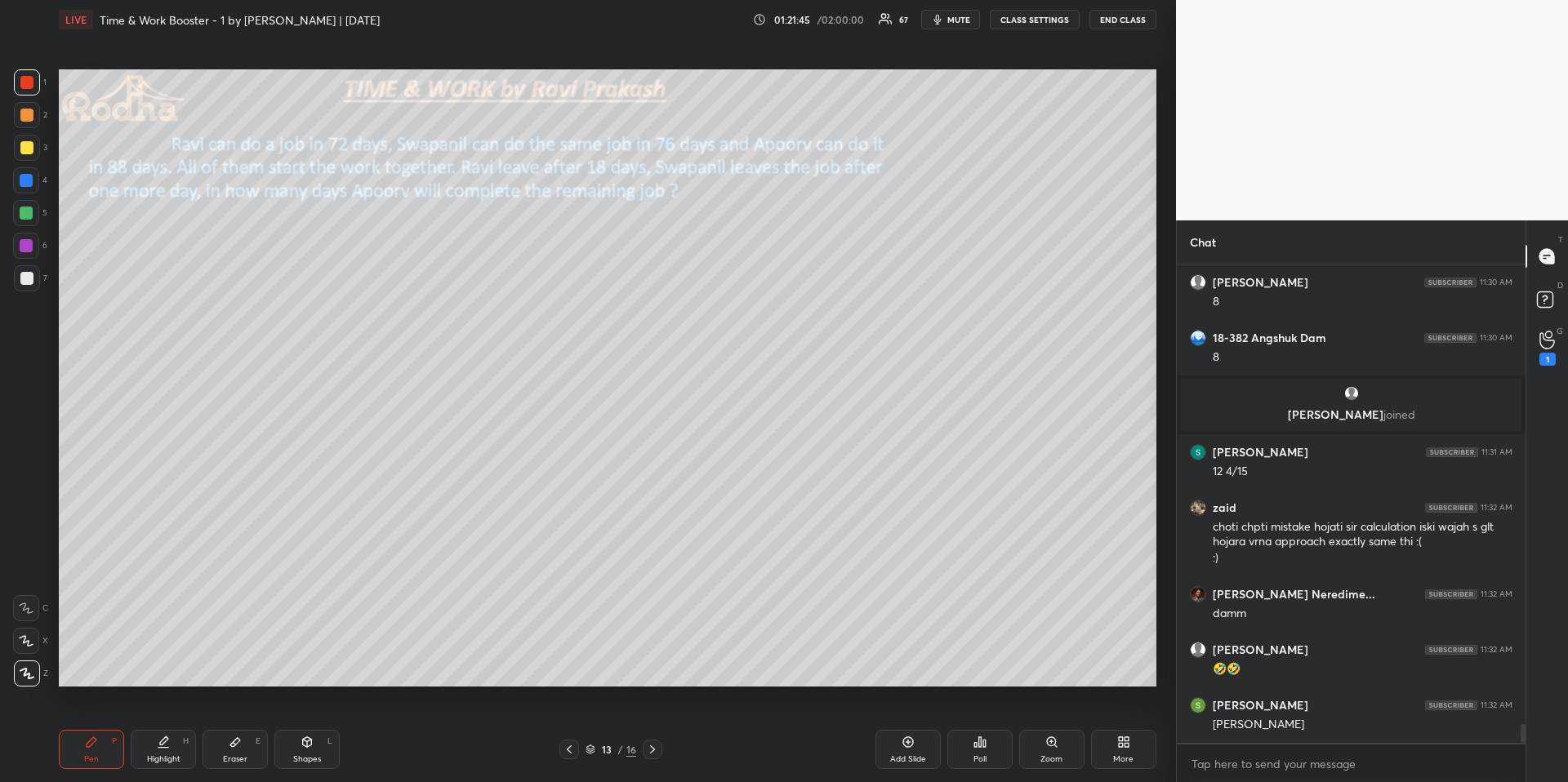
drag, startPoint x: 17, startPoint y: 281, endPoint x: 30, endPoint y: 268, distance: 18.4
click at [22, 280] on div at bounding box center [26, 278] width 26 height 26
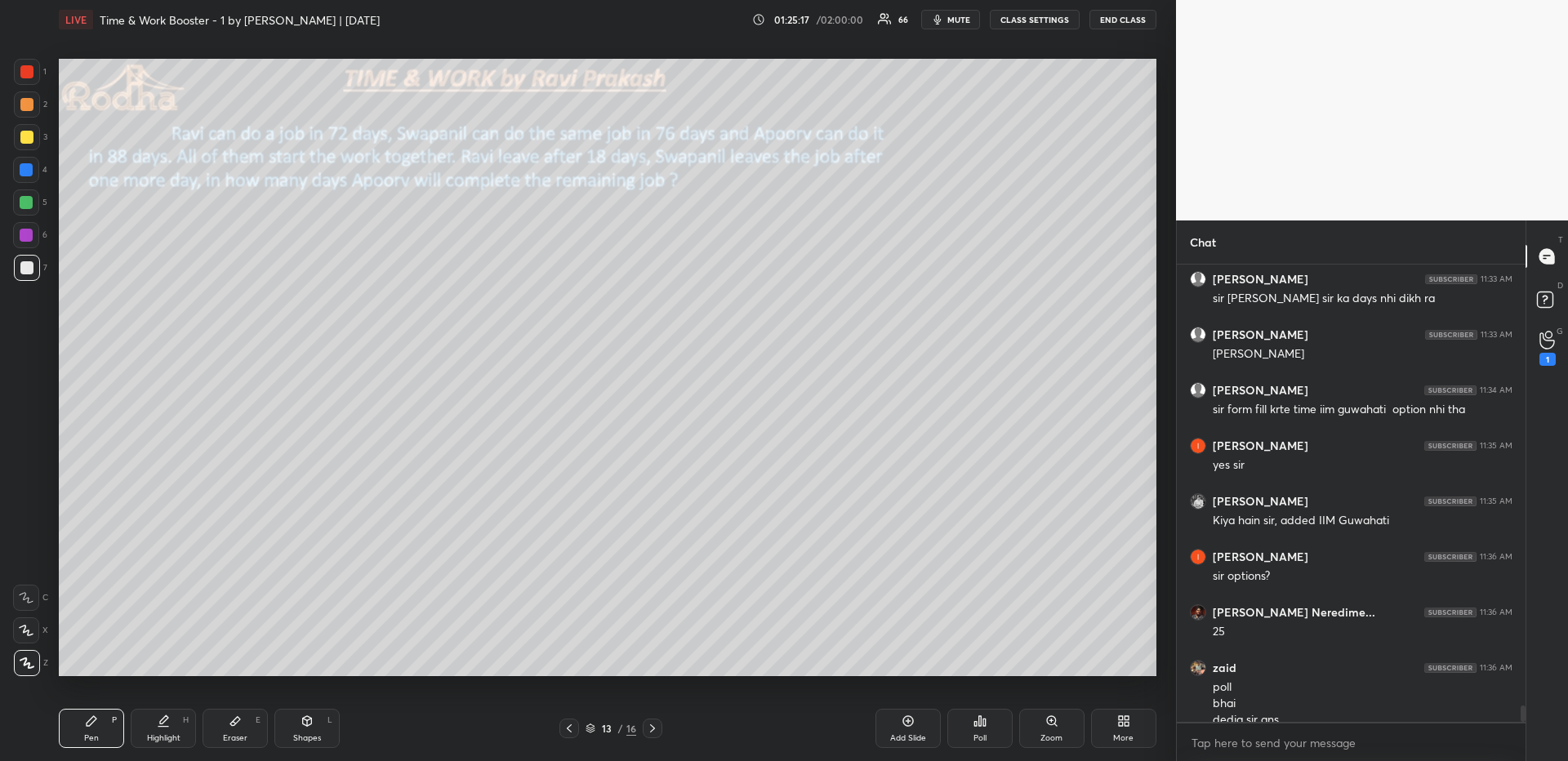
scroll to position [12117, 0]
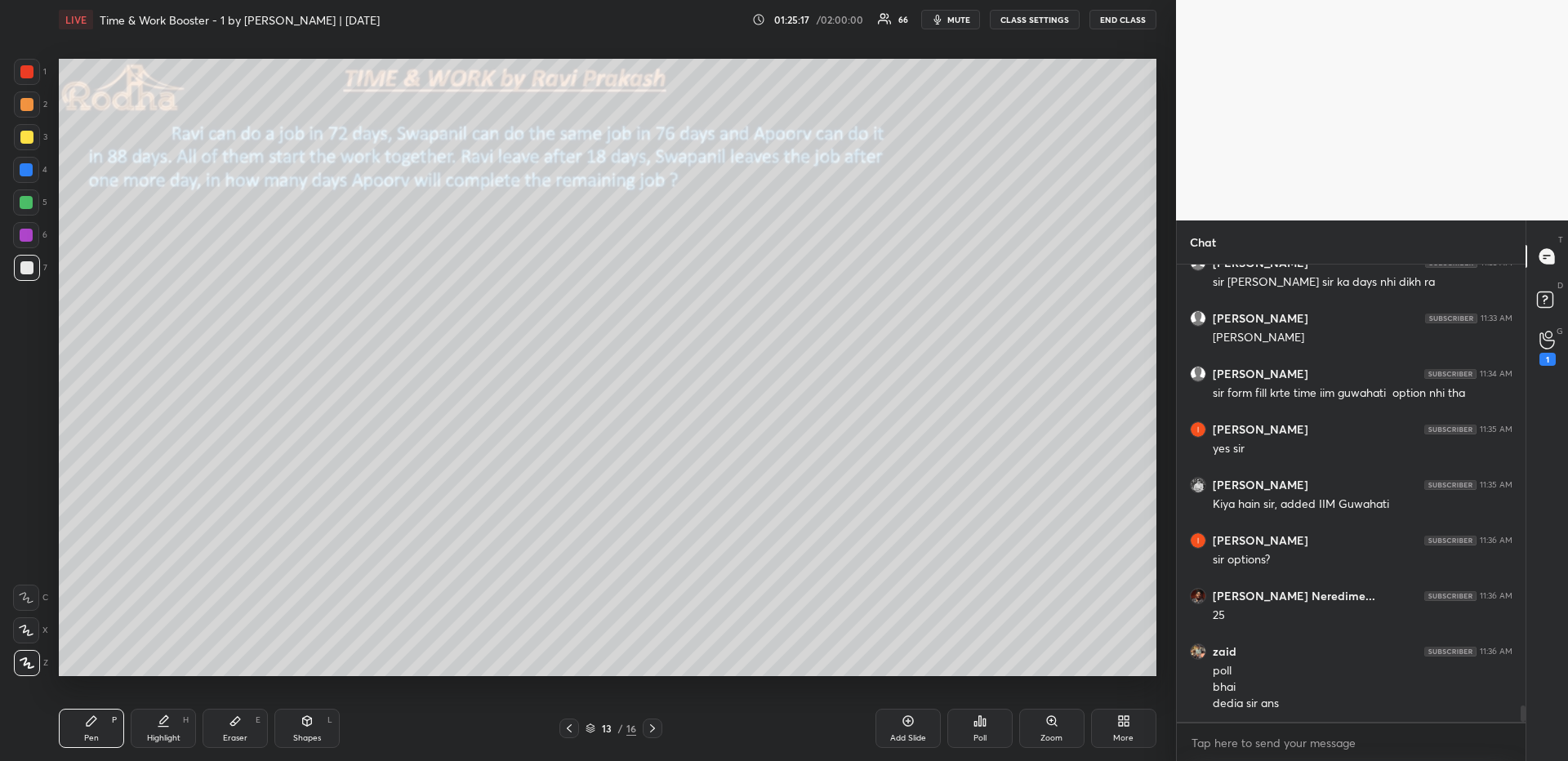
click at [240, 658] on div "Eraser" at bounding box center [235, 739] width 24 height 8
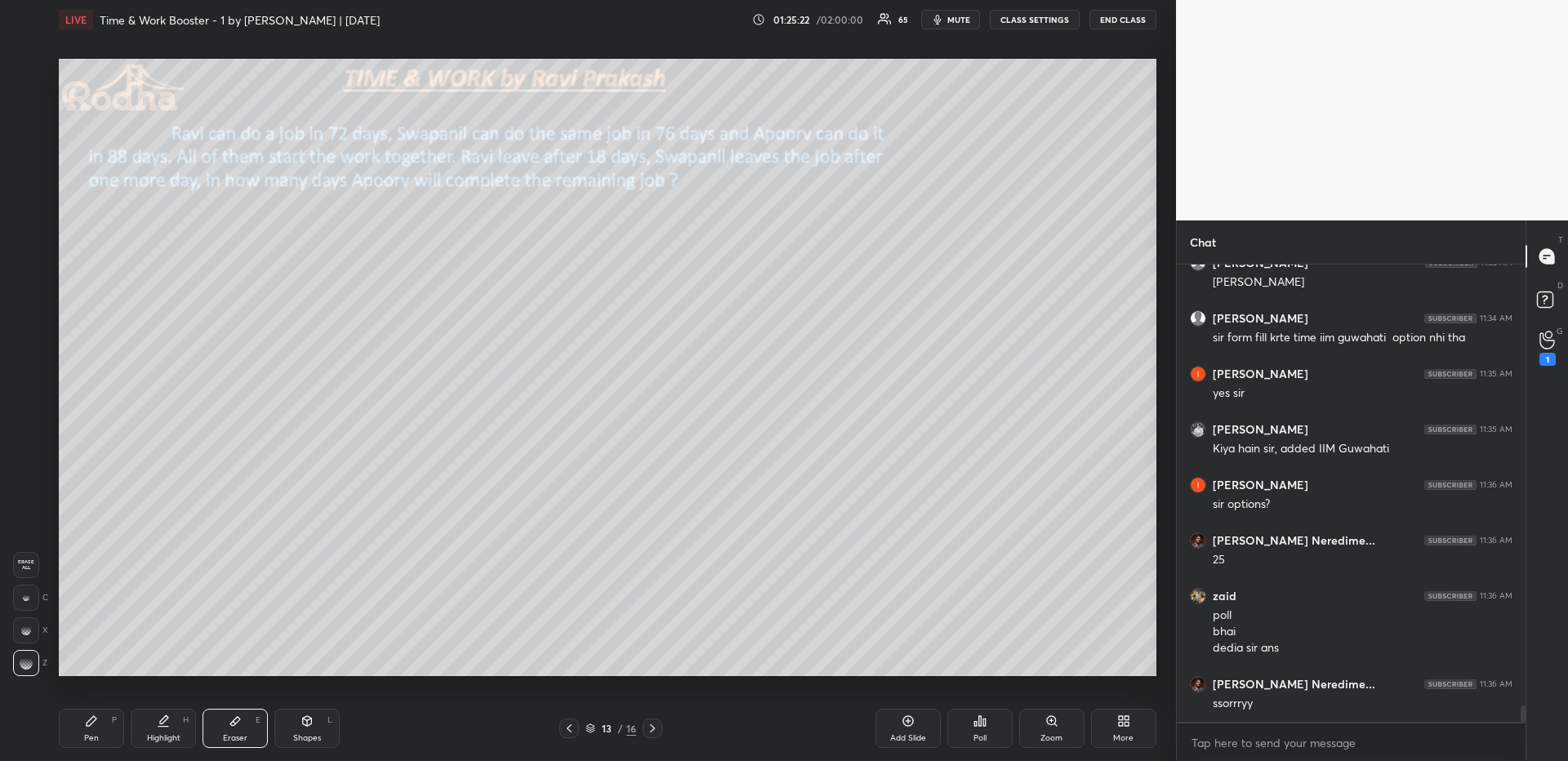
click at [96, 658] on div "Pen P" at bounding box center [91, 729] width 65 height 39
click at [29, 135] on div at bounding box center [26, 137] width 13 height 13
click at [985, 658] on div "Poll" at bounding box center [980, 729] width 65 height 39
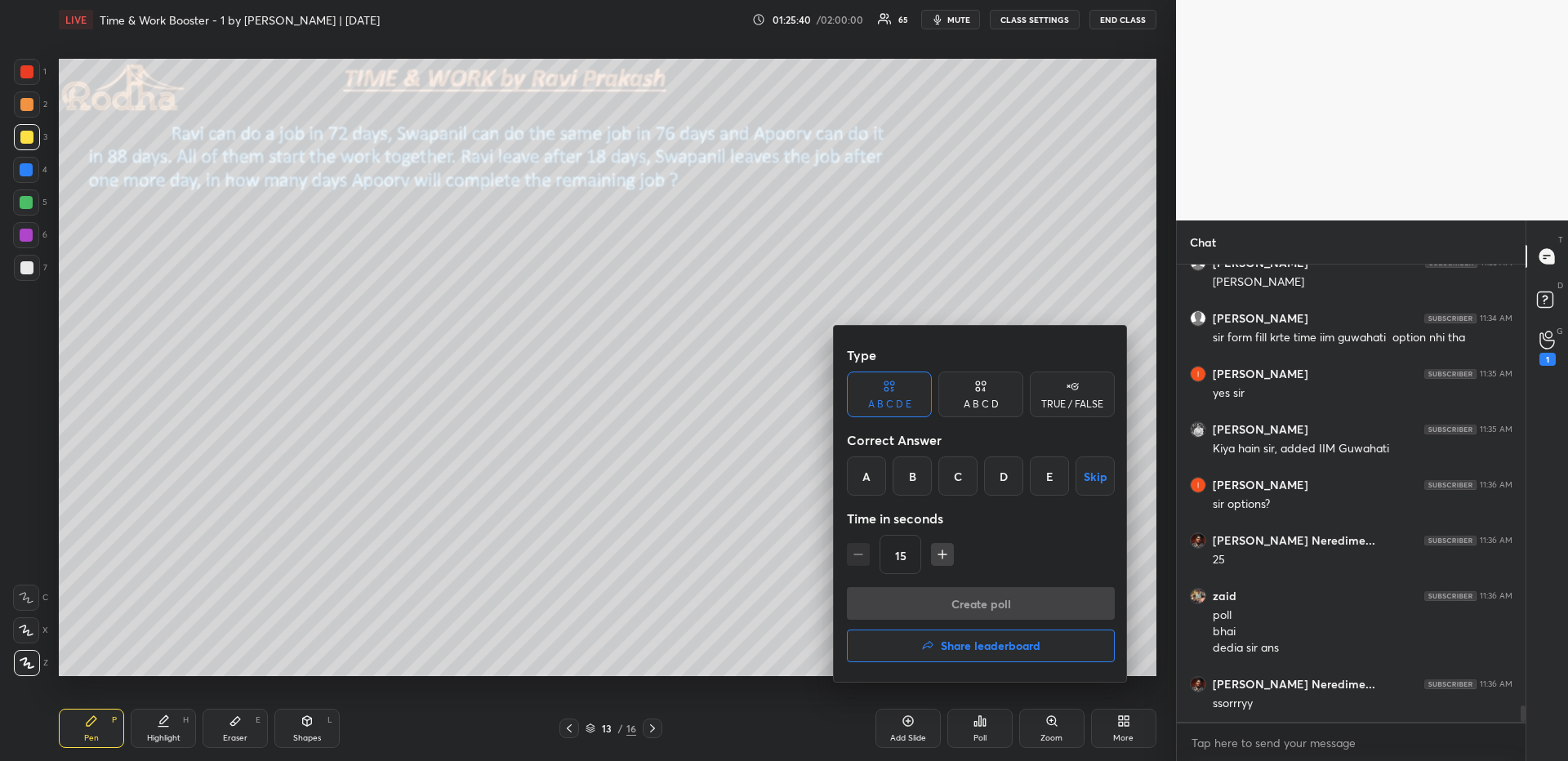
click at [976, 654] on button "Share leaderboard" at bounding box center [981, 647] width 267 height 33
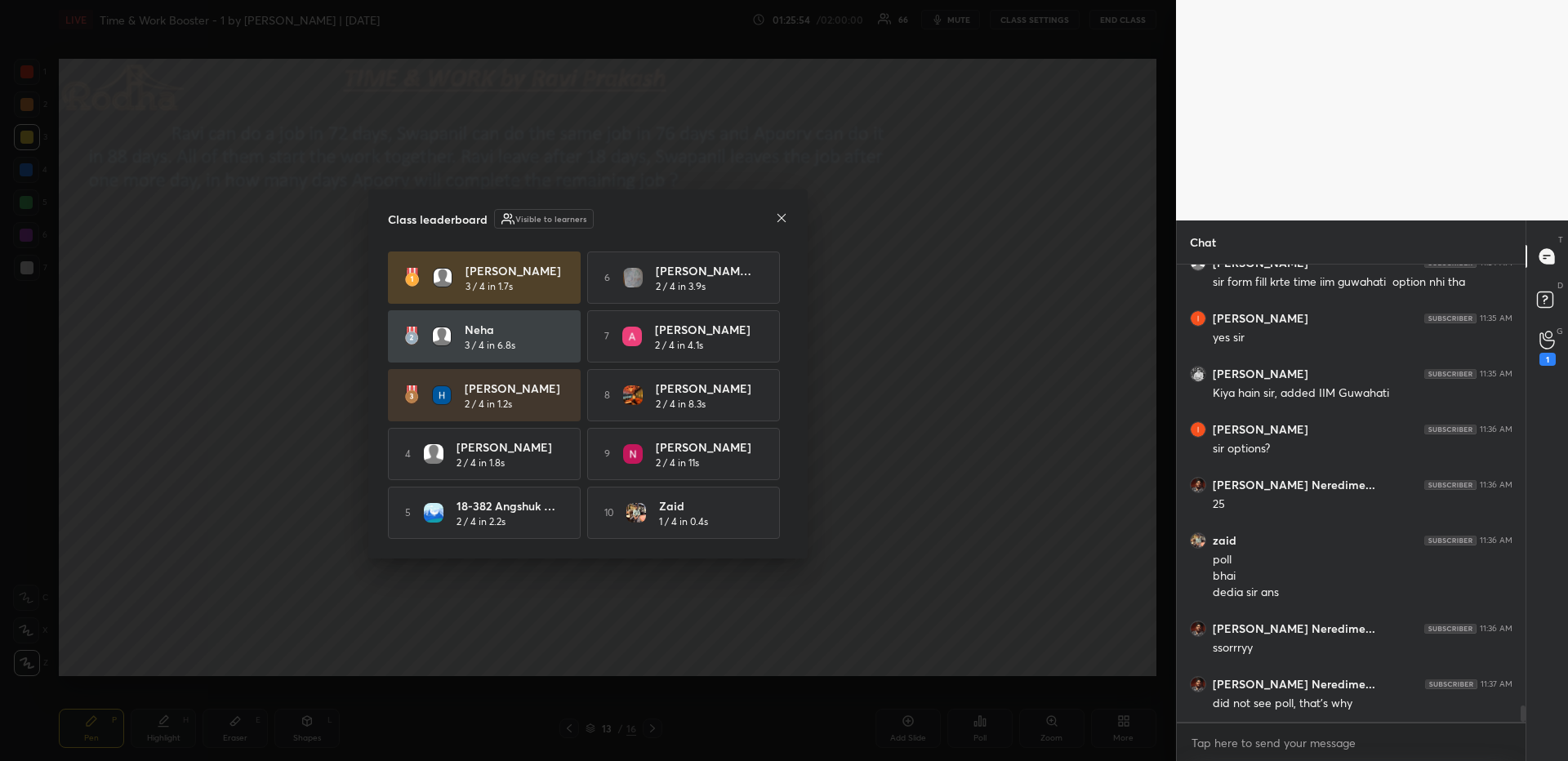
scroll to position [12283, 0]
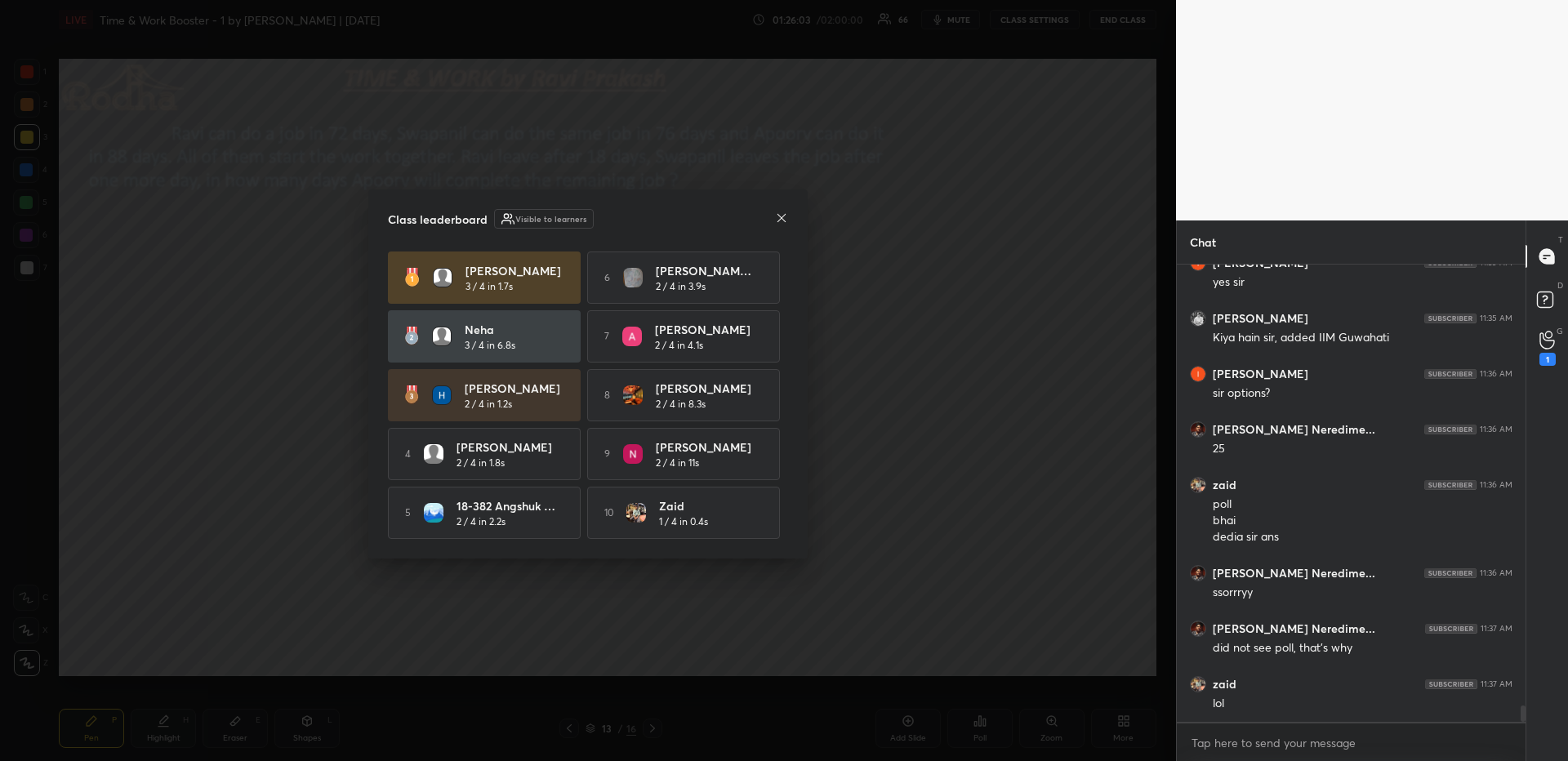
click at [784, 216] on icon at bounding box center [781, 217] width 13 height 13
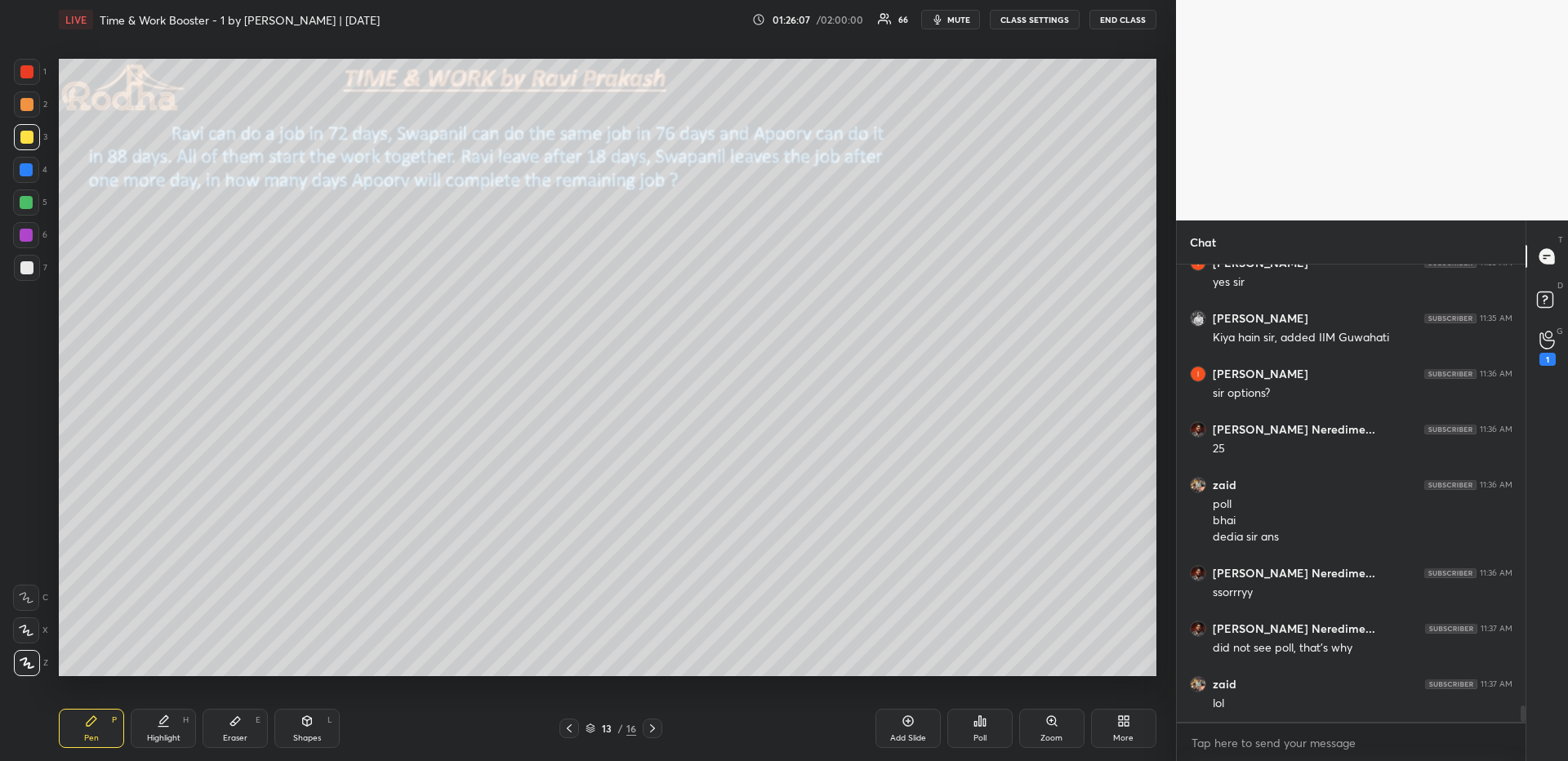
click at [232, 658] on icon at bounding box center [235, 720] width 13 height 13
drag, startPoint x: 85, startPoint y: 722, endPoint x: 80, endPoint y: 707, distance: 15.8
click at [85, 658] on icon at bounding box center [91, 720] width 13 height 13
click at [34, 271] on div at bounding box center [26, 268] width 26 height 26
click at [177, 658] on div "Highlight H" at bounding box center [163, 729] width 65 height 39
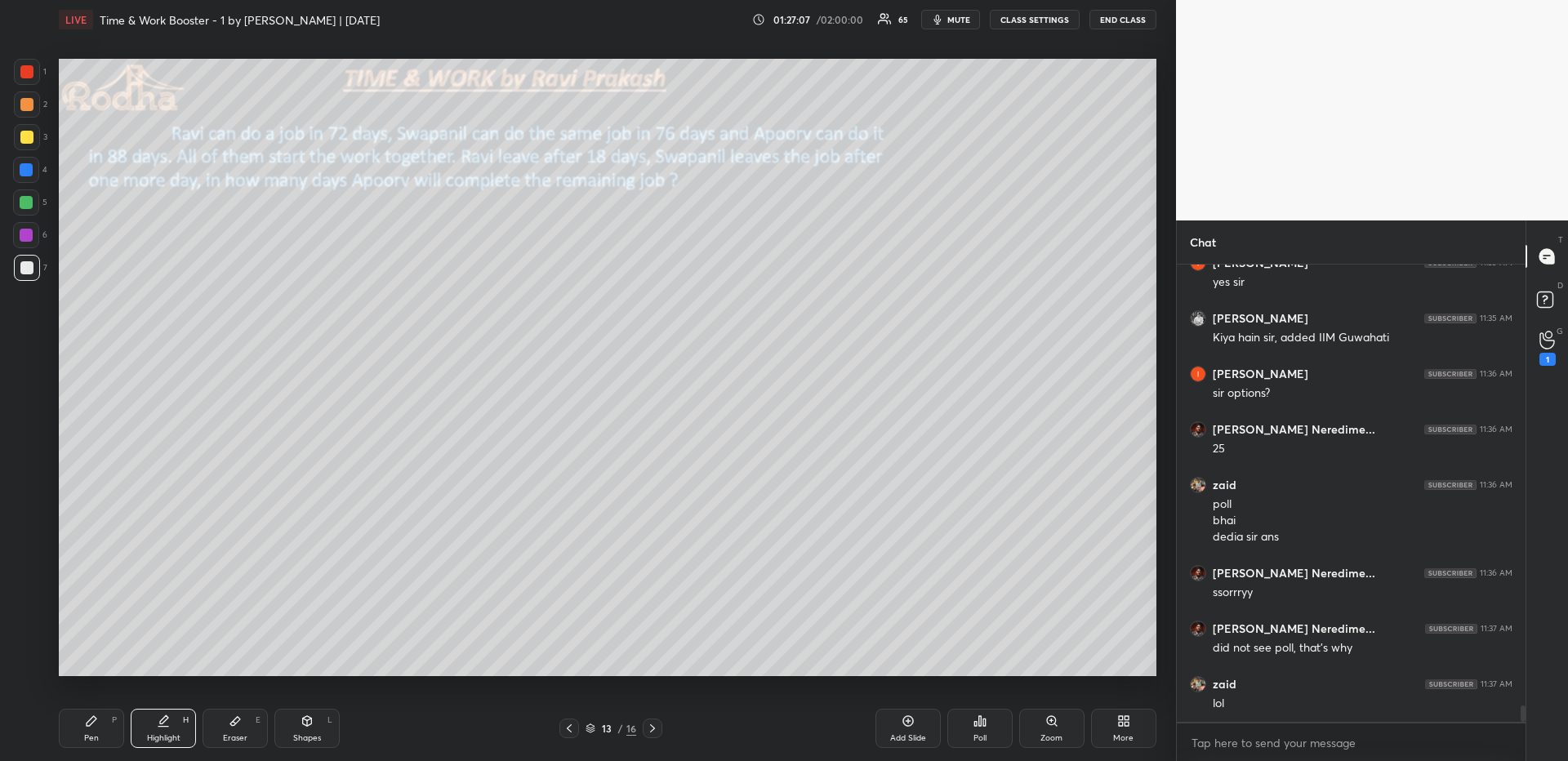
drag, startPoint x: 93, startPoint y: 729, endPoint x: 93, endPoint y: 715, distance: 14.0
click at [92, 658] on div "Pen P" at bounding box center [91, 729] width 65 height 39
click at [28, 108] on div at bounding box center [26, 104] width 13 height 13
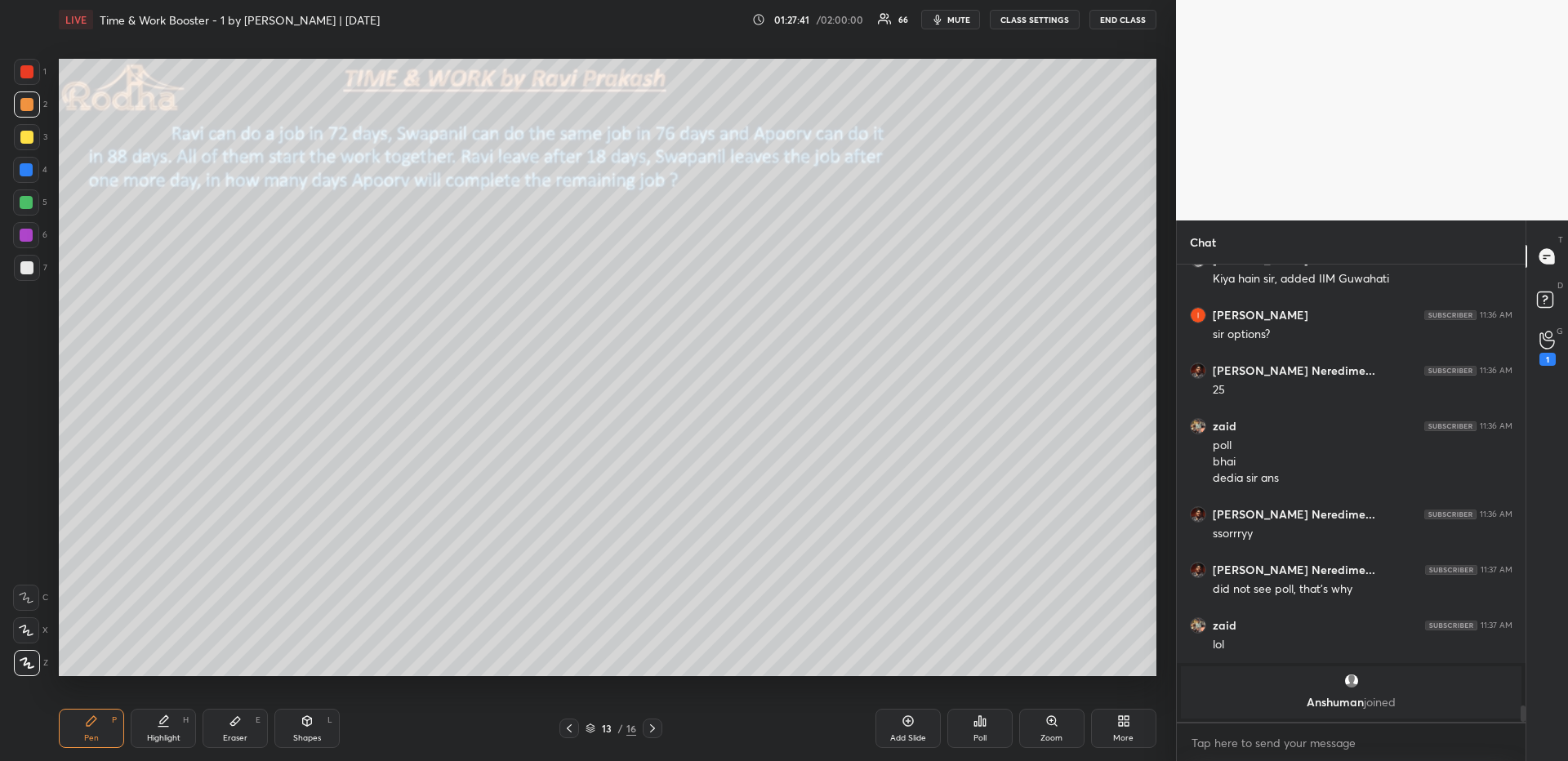
click at [163, 658] on icon at bounding box center [163, 720] width 13 height 13
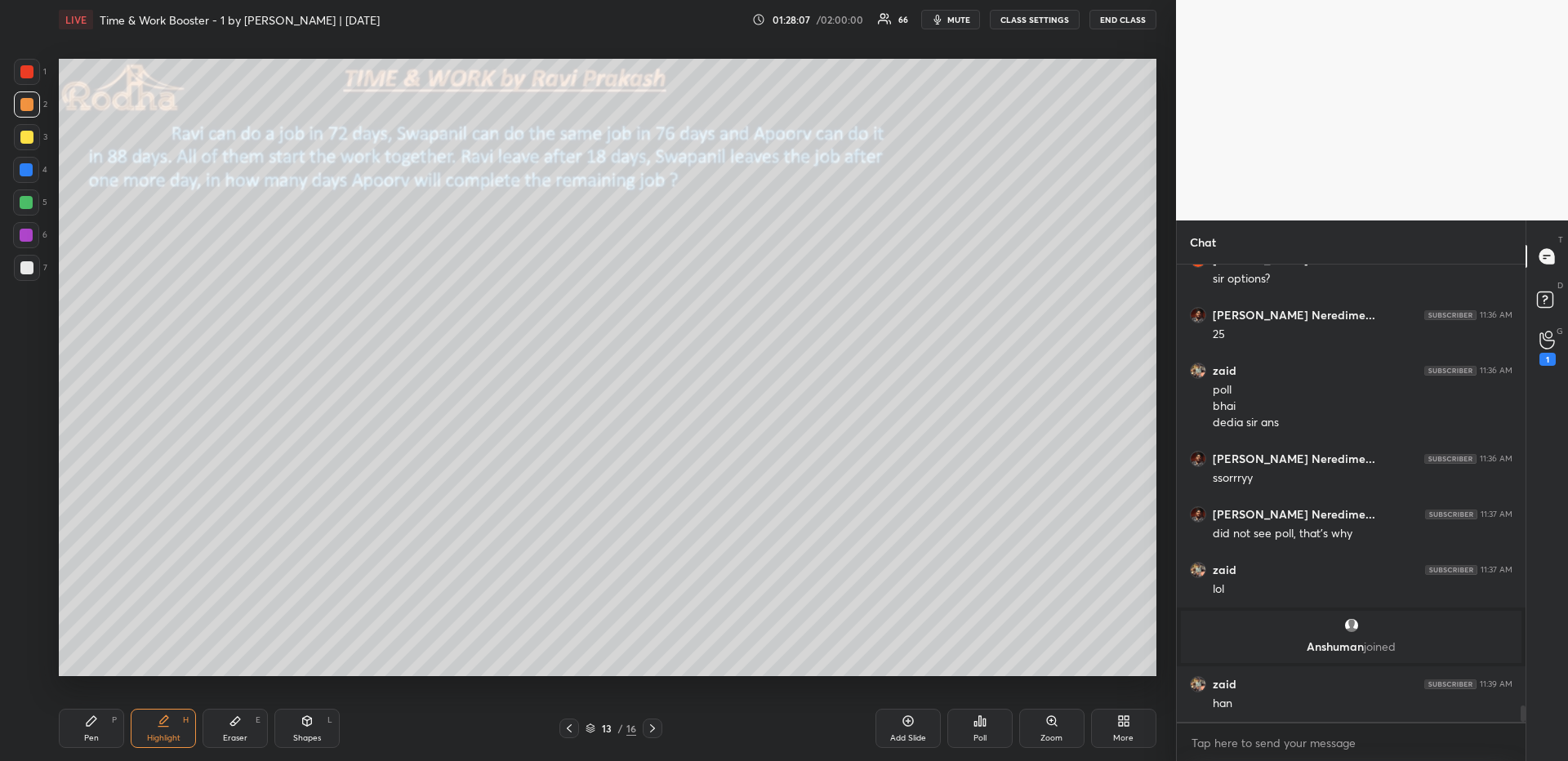
scroll to position [12096, 0]
click at [108, 658] on div "Pen P" at bounding box center [91, 729] width 65 height 39
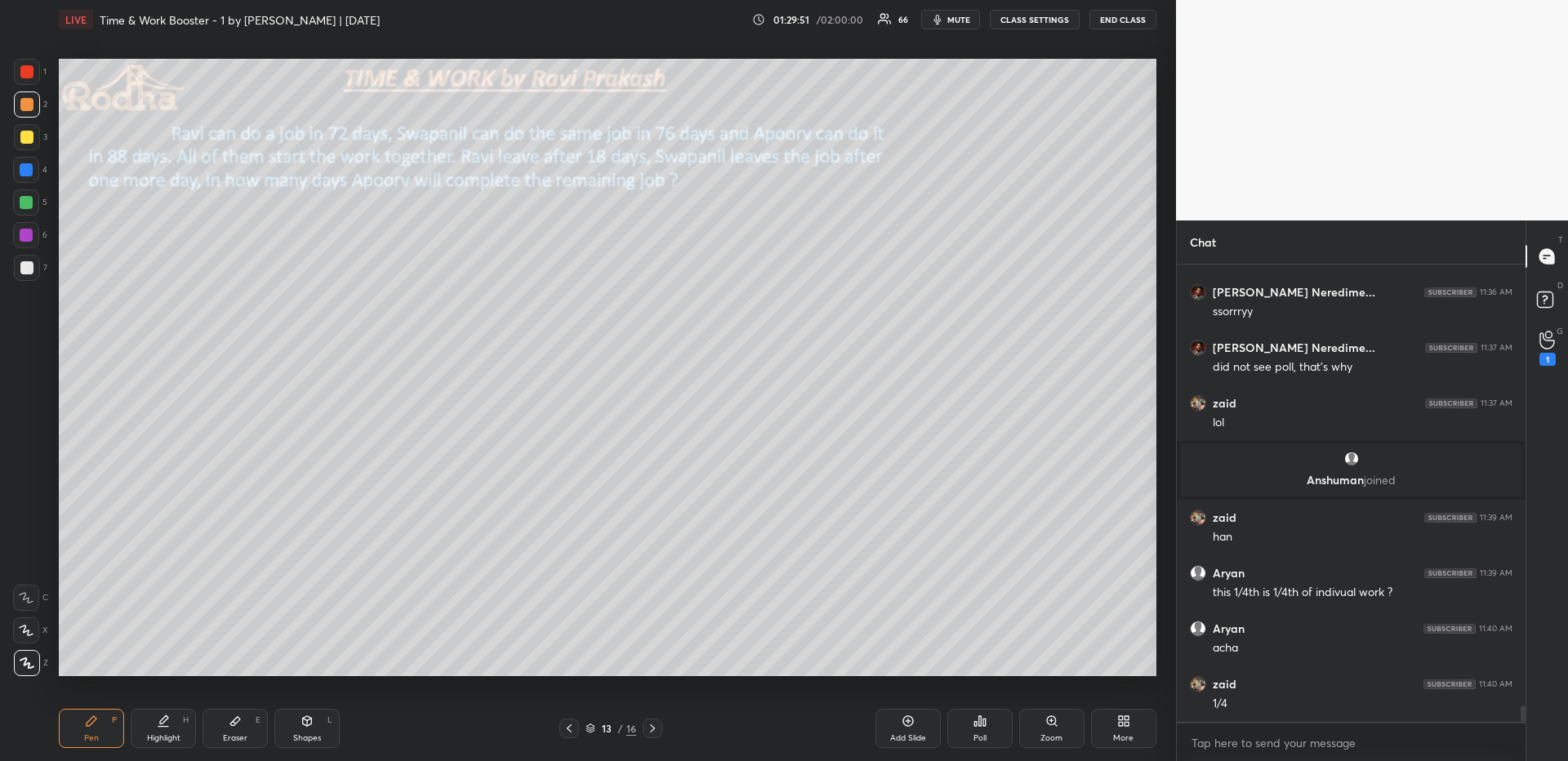
scroll to position [12318, 0]
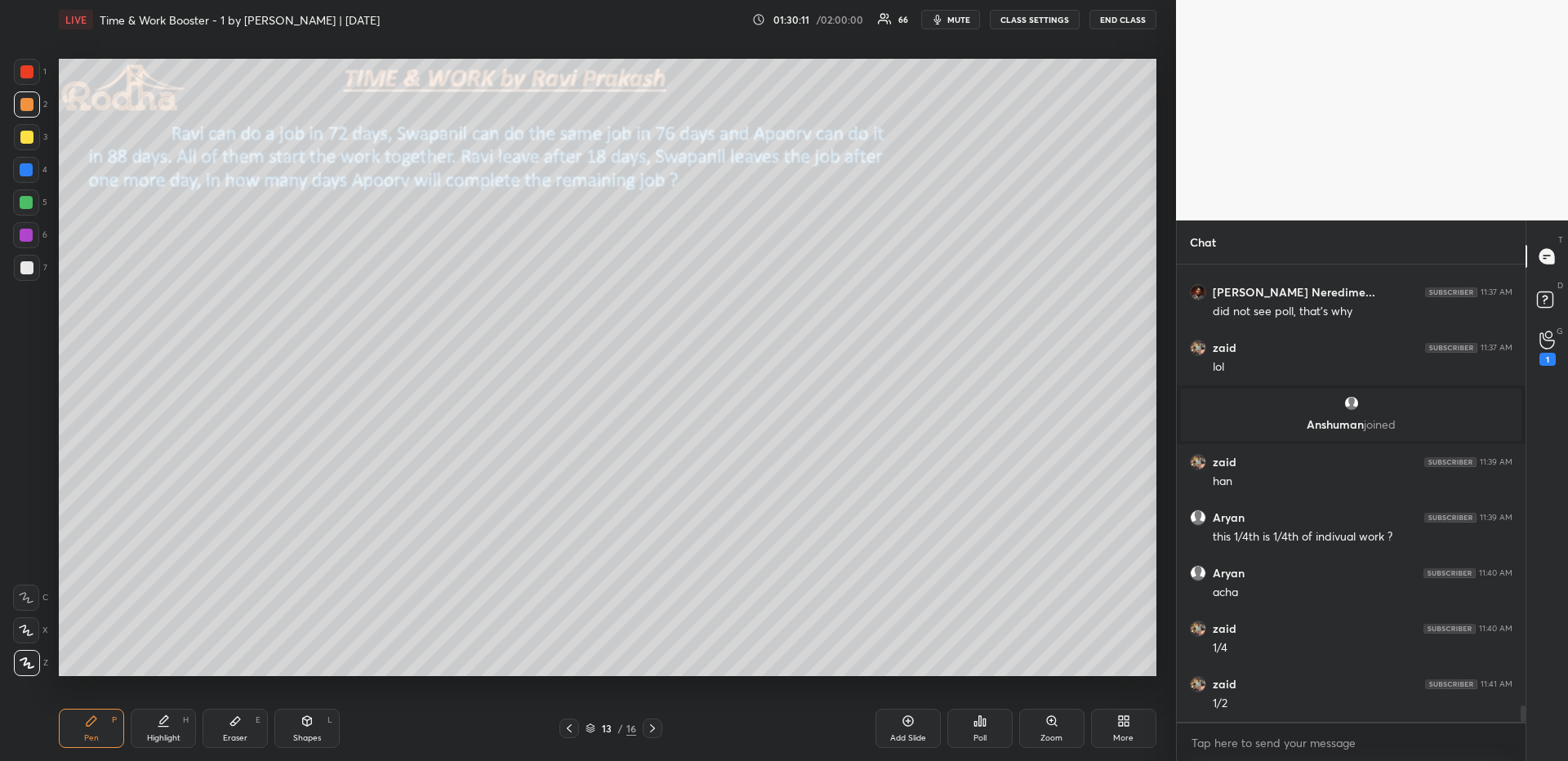
click at [177, 658] on div "Highlight H" at bounding box center [163, 729] width 65 height 39
click at [117, 658] on div "Pen P" at bounding box center [91, 729] width 65 height 39
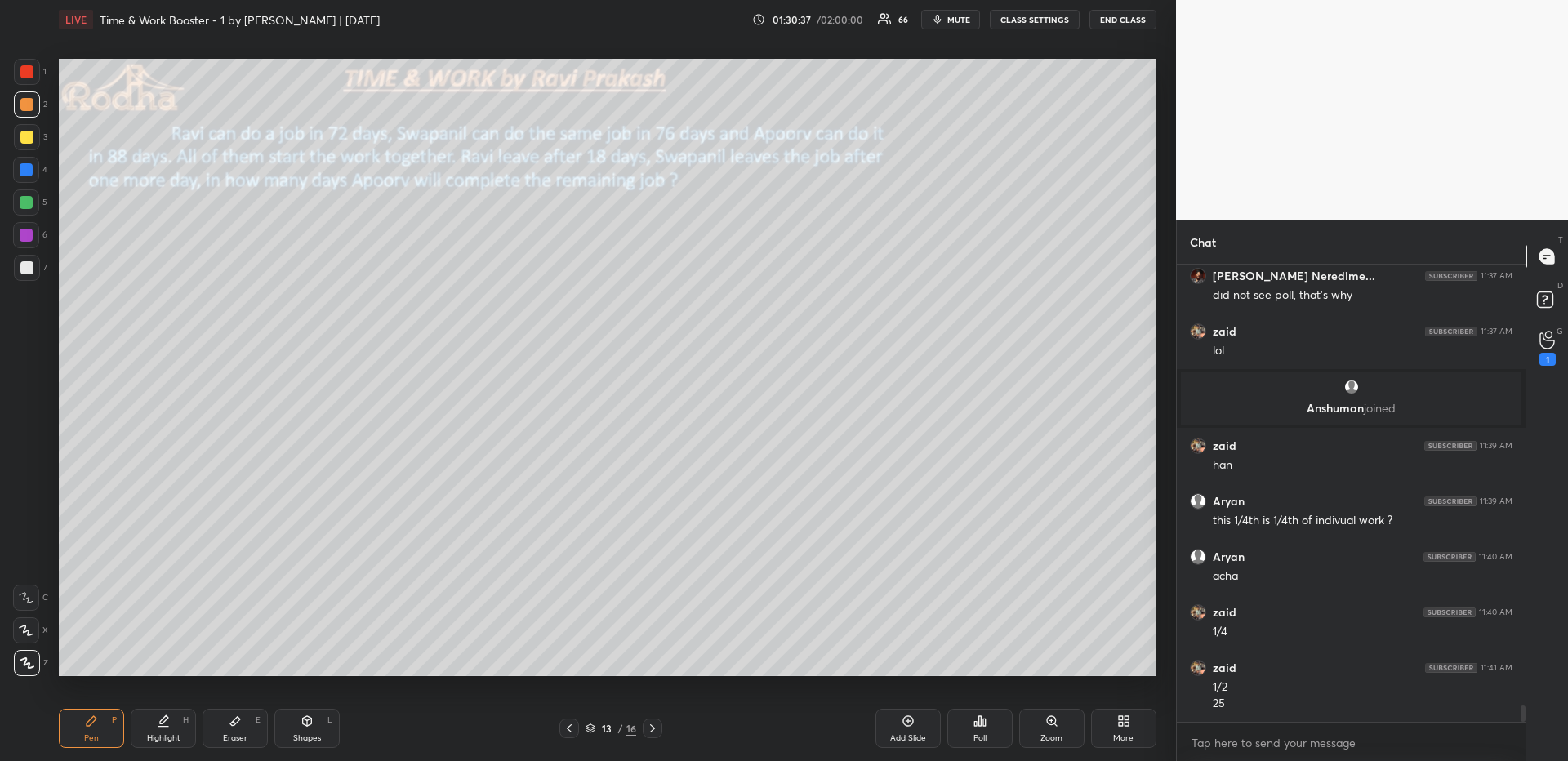
scroll to position [12389, 0]
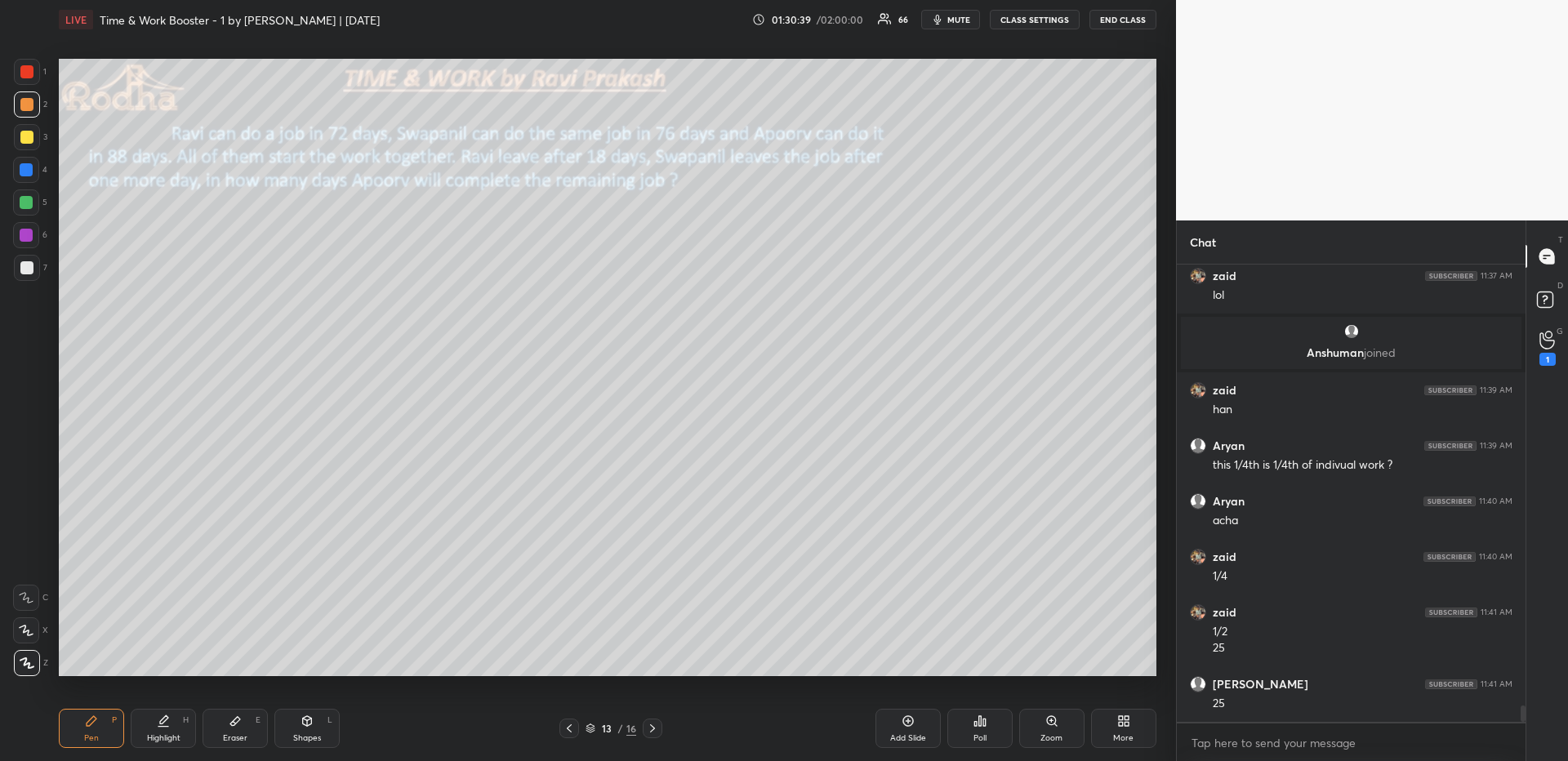
click at [31, 136] on div at bounding box center [26, 137] width 13 height 13
drag, startPoint x: 157, startPoint y: 719, endPoint x: 181, endPoint y: 712, distance: 25.0
click at [163, 658] on icon at bounding box center [163, 720] width 13 height 13
click at [117, 658] on div "Pen P" at bounding box center [91, 729] width 65 height 39
drag, startPoint x: 29, startPoint y: 65, endPoint x: 25, endPoint y: 73, distance: 8.9
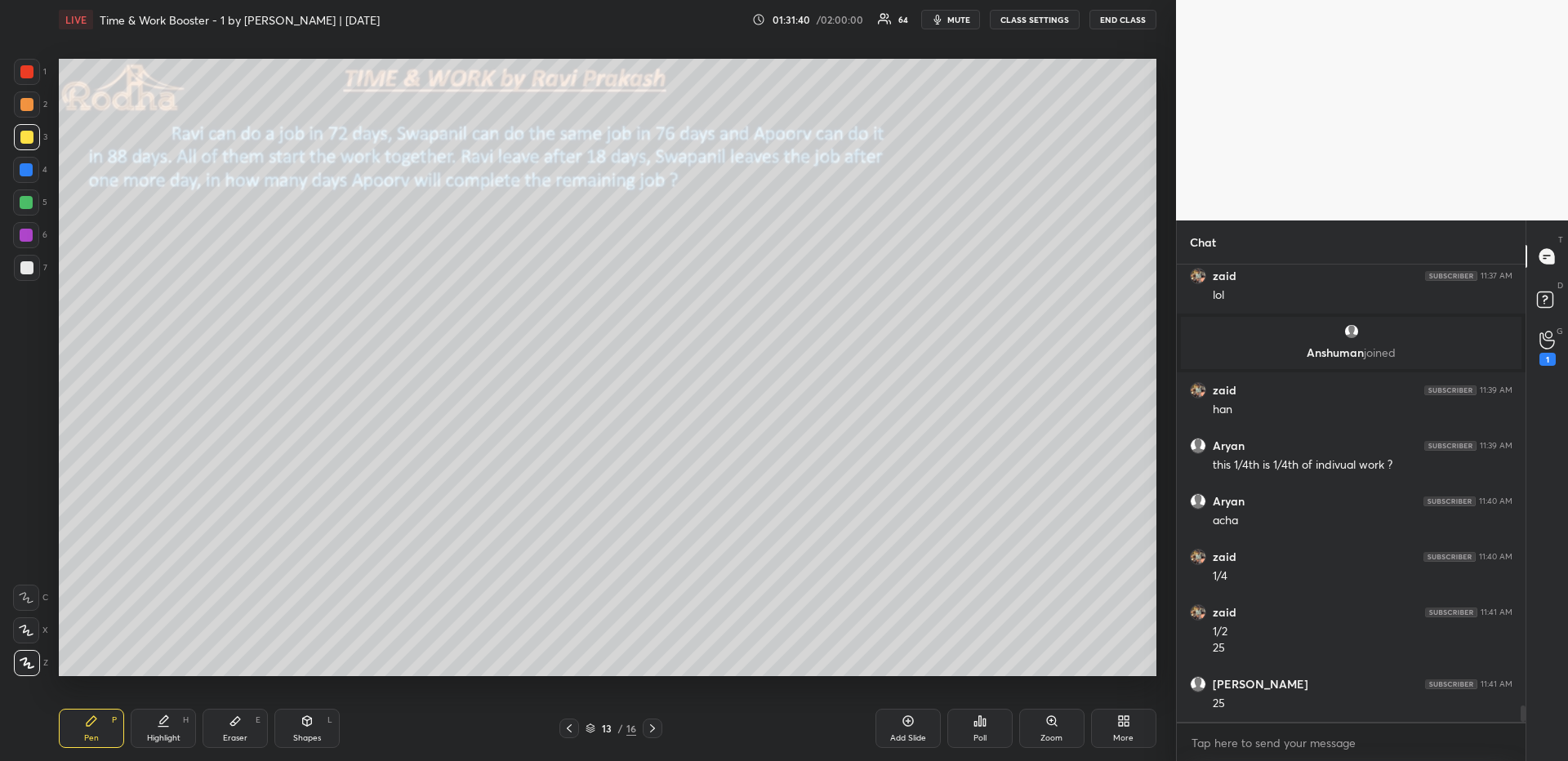
click at [27, 65] on div at bounding box center [26, 71] width 13 height 13
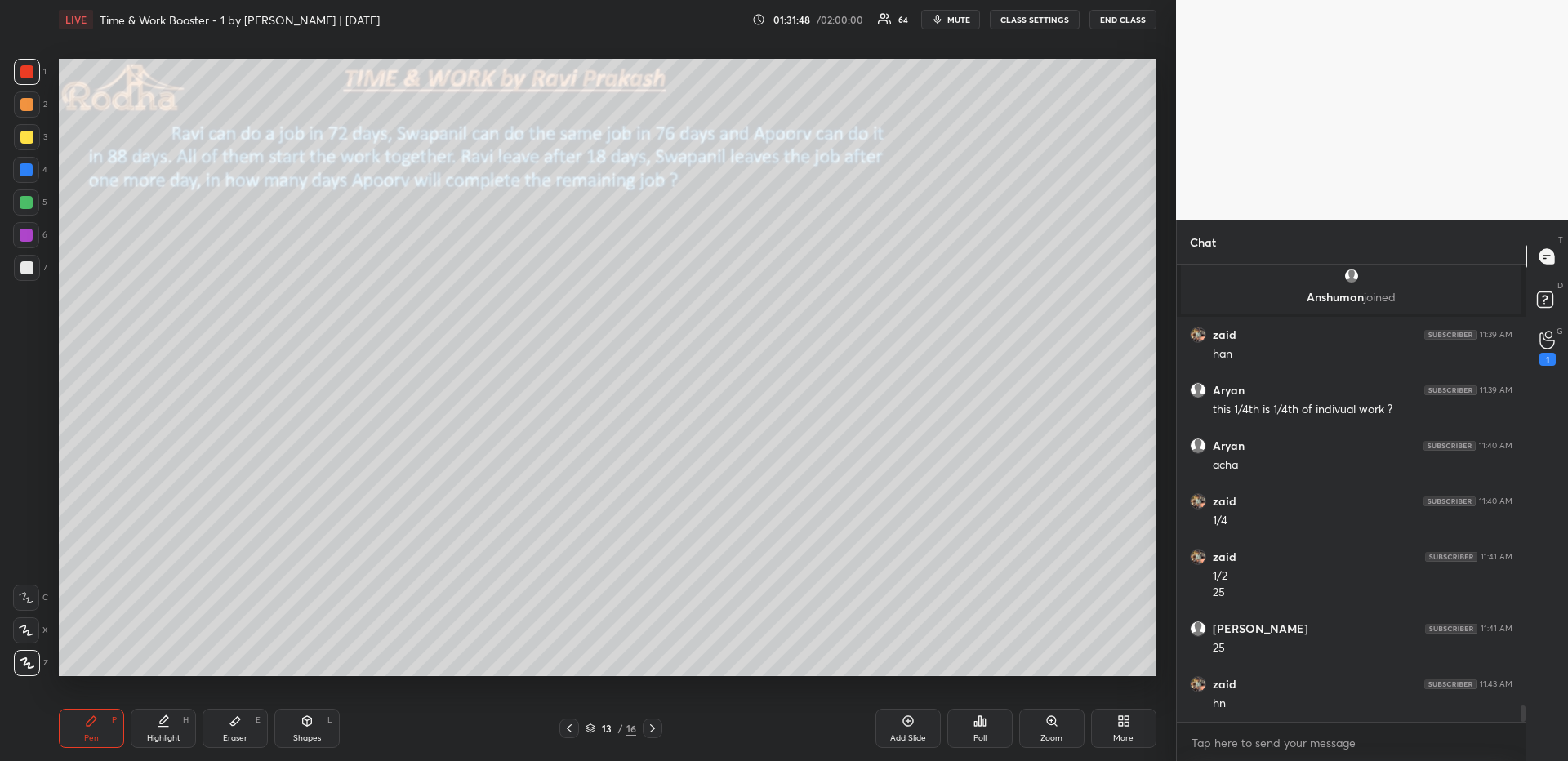
scroll to position [12501, 0]
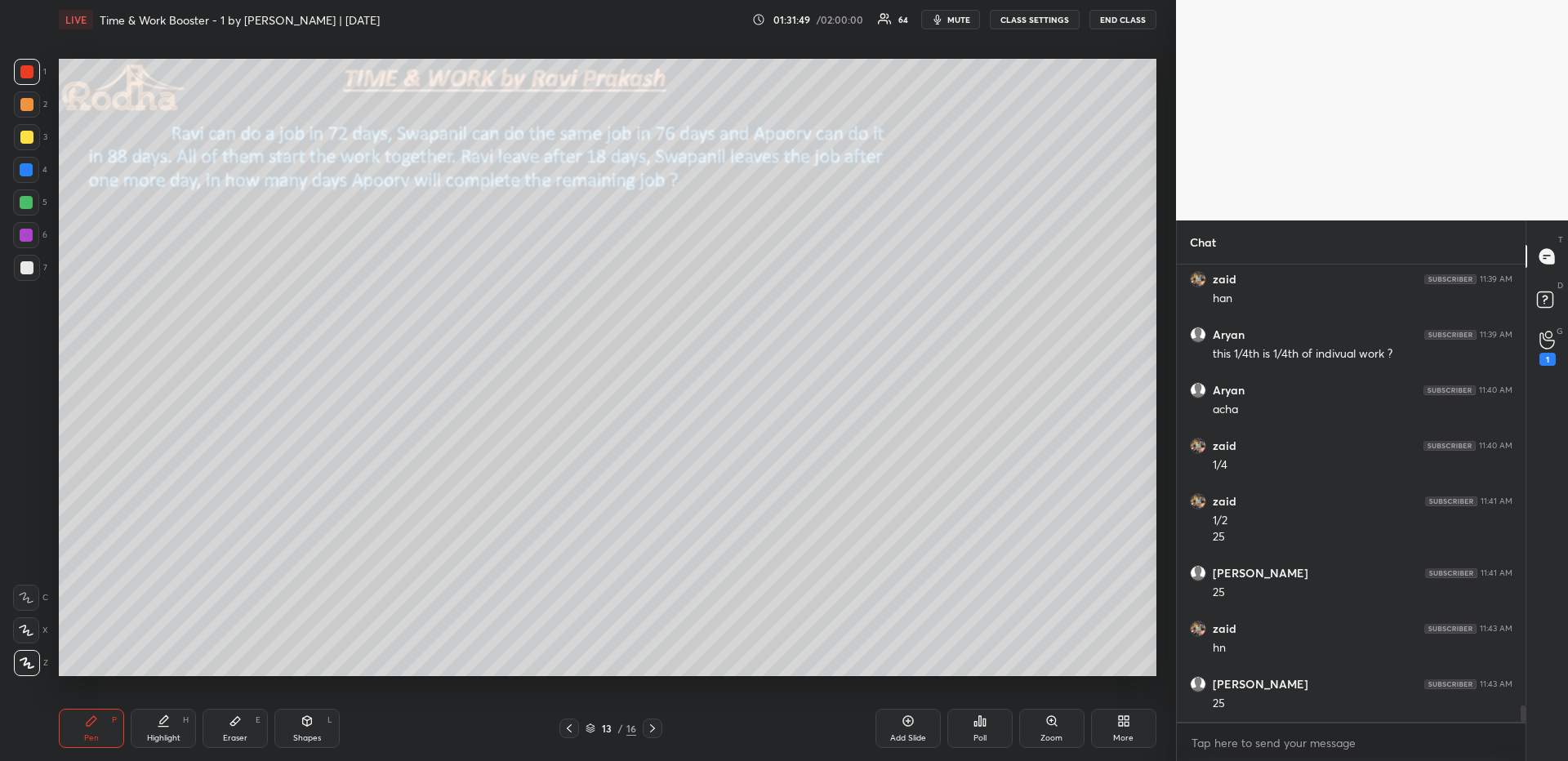
click at [652, 658] on icon at bounding box center [652, 728] width 13 height 13
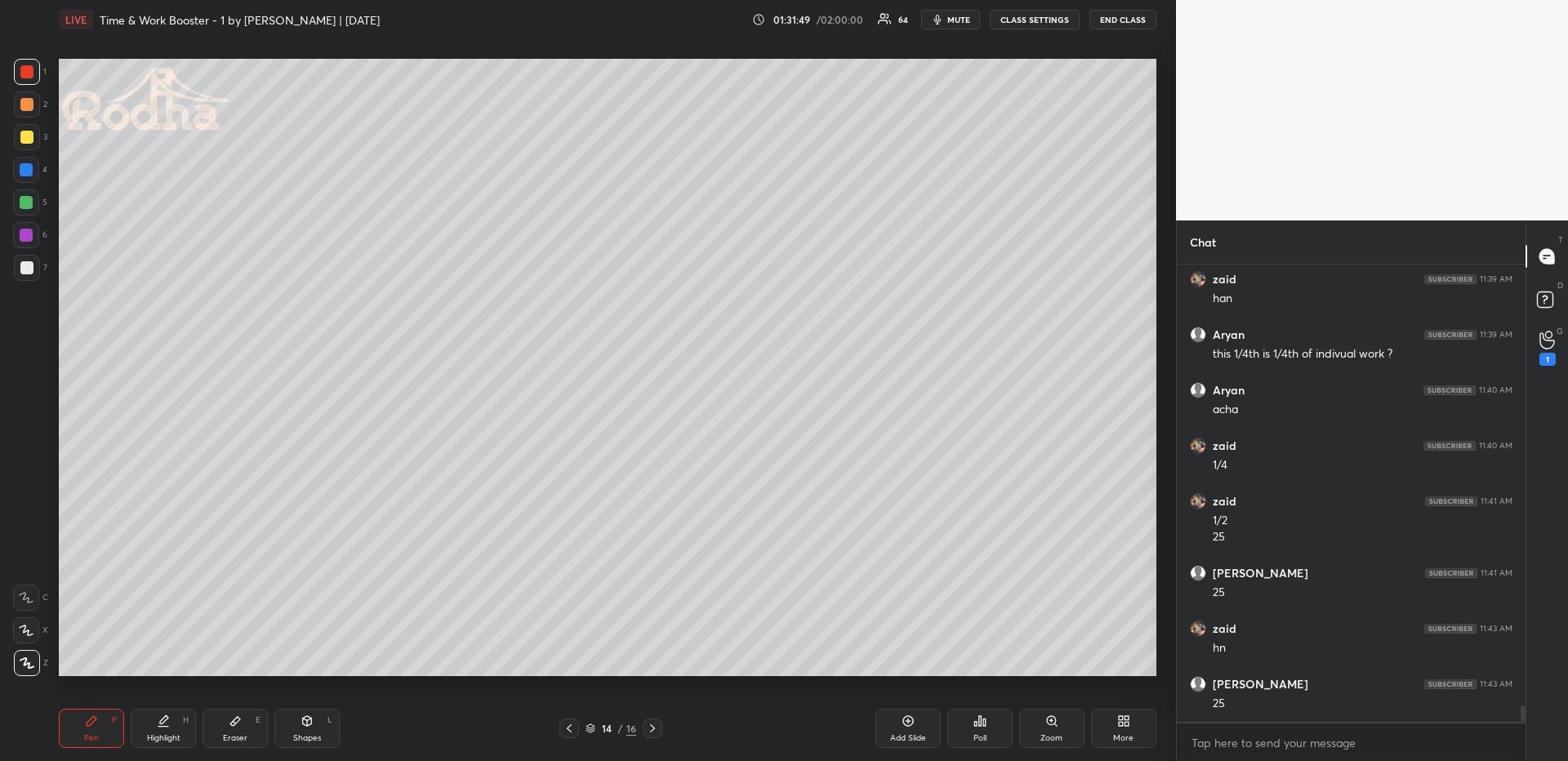
click at [574, 658] on icon at bounding box center [569, 728] width 13 height 13
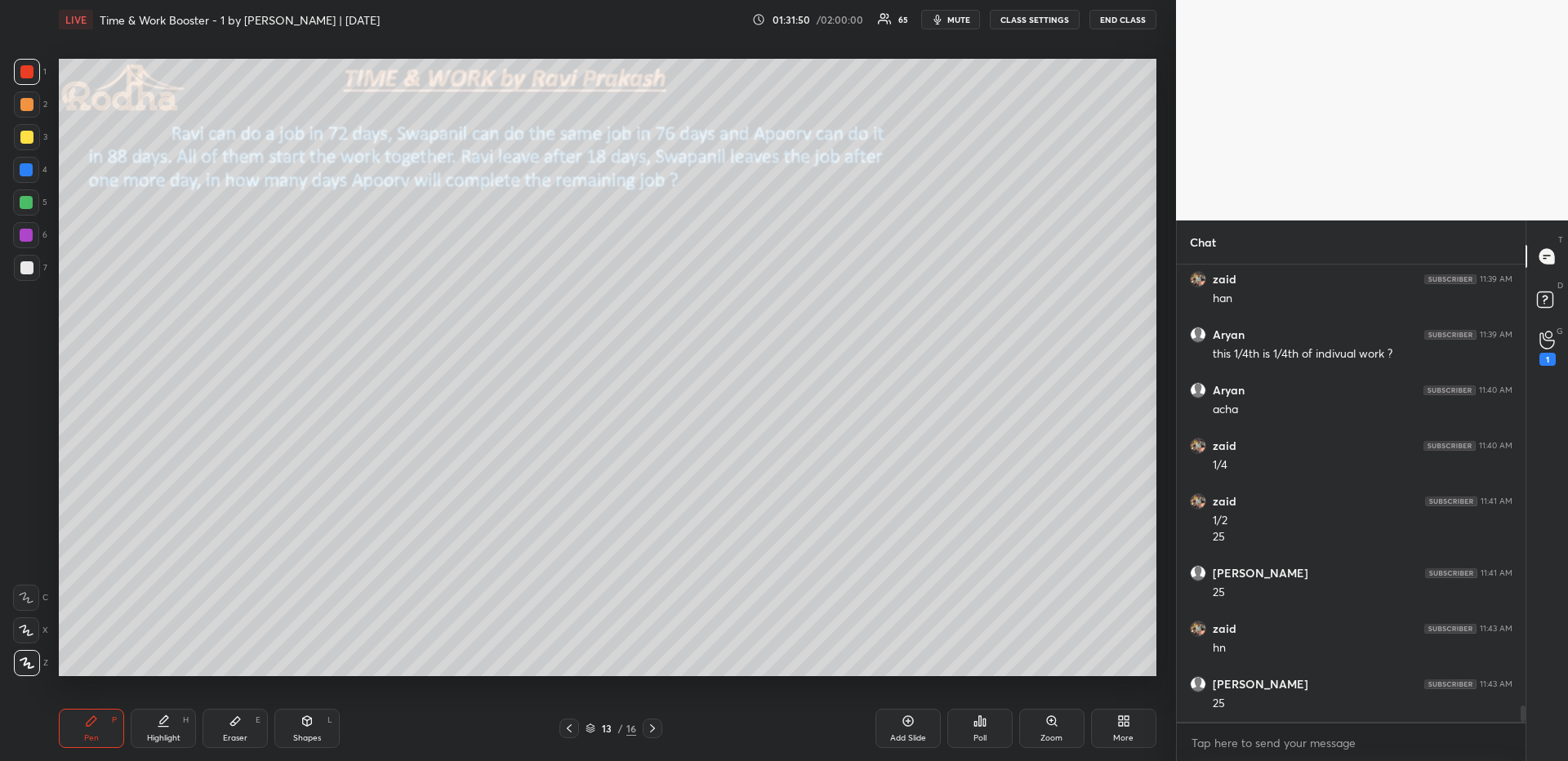
click at [1114, 658] on div "More" at bounding box center [1123, 729] width 65 height 39
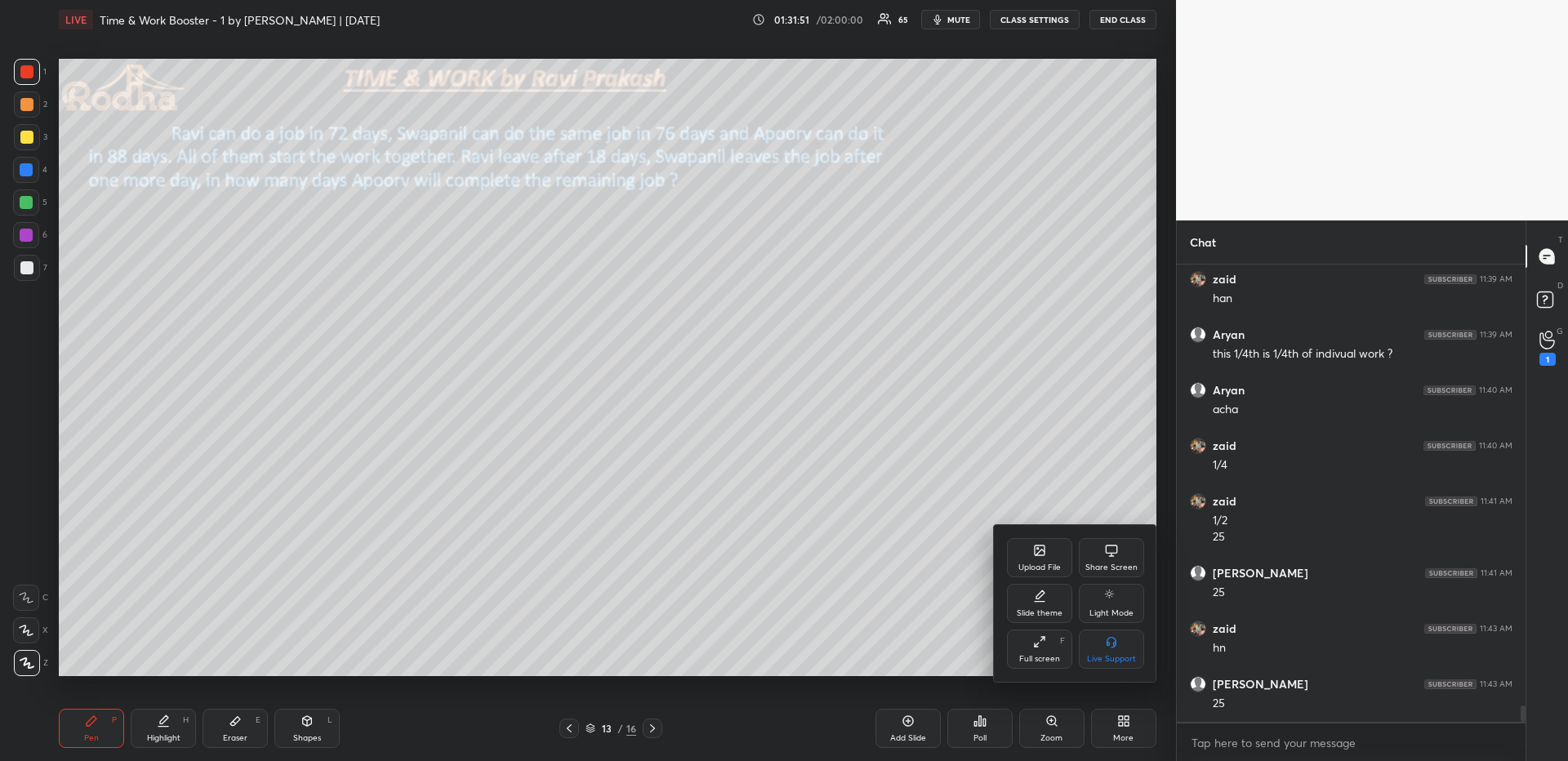
click at [1044, 565] on div "Upload File" at bounding box center [1040, 568] width 43 height 8
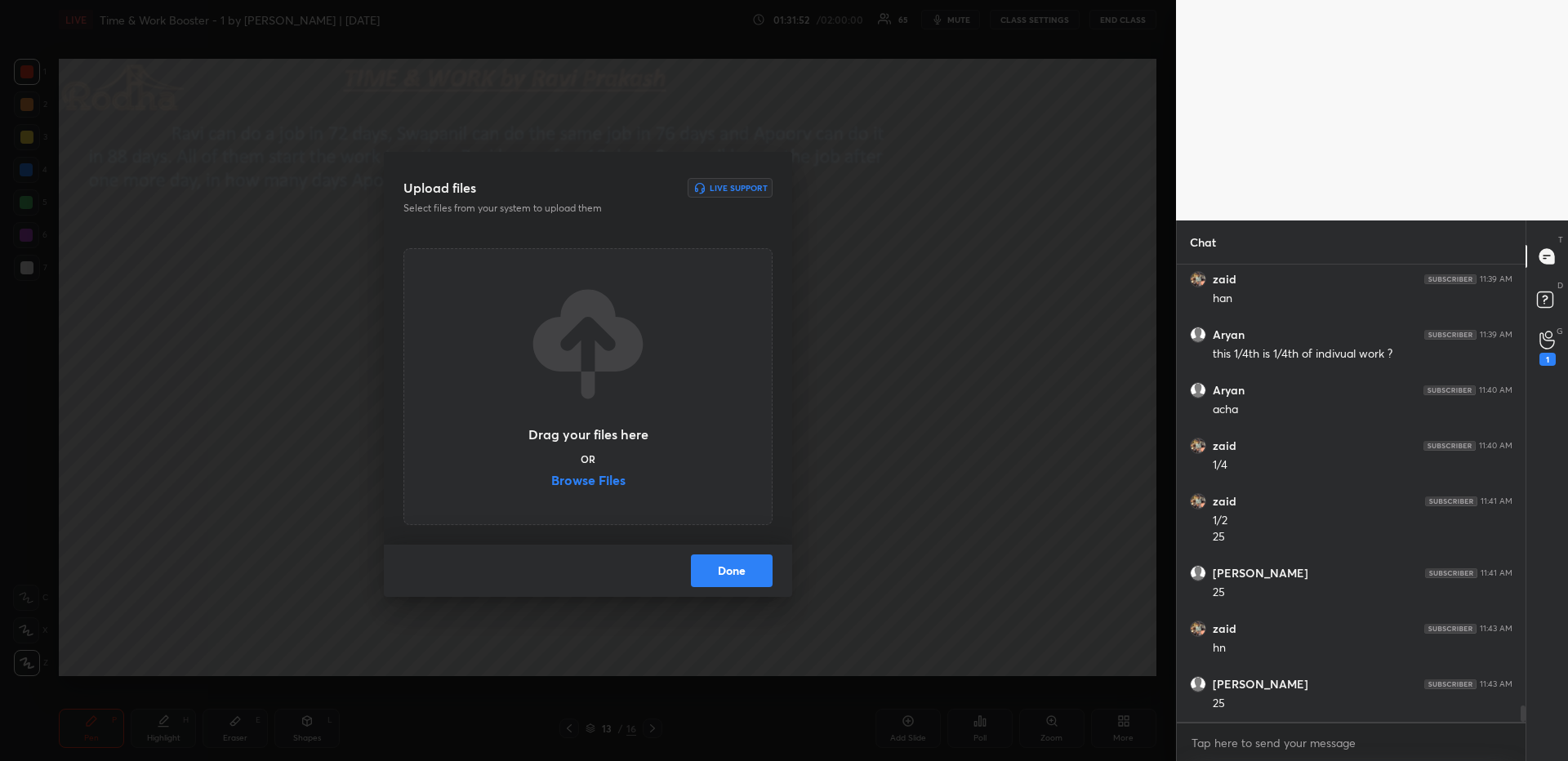
click at [590, 480] on label "Browse Files" at bounding box center [588, 483] width 75 height 17
click at [551, 480] on input "Browse Files" at bounding box center [551, 483] width 0 height 17
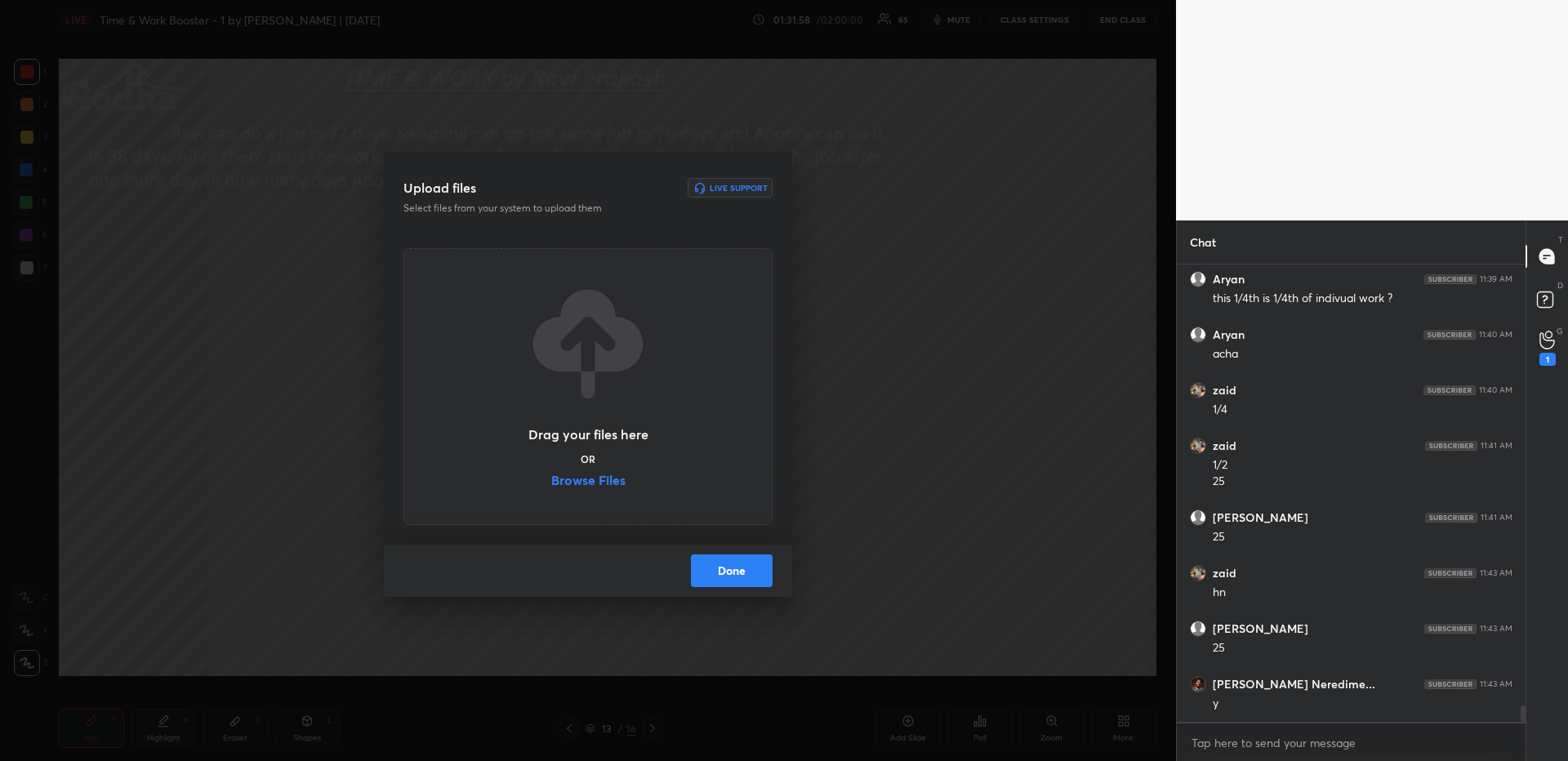
scroll to position [12611, 0]
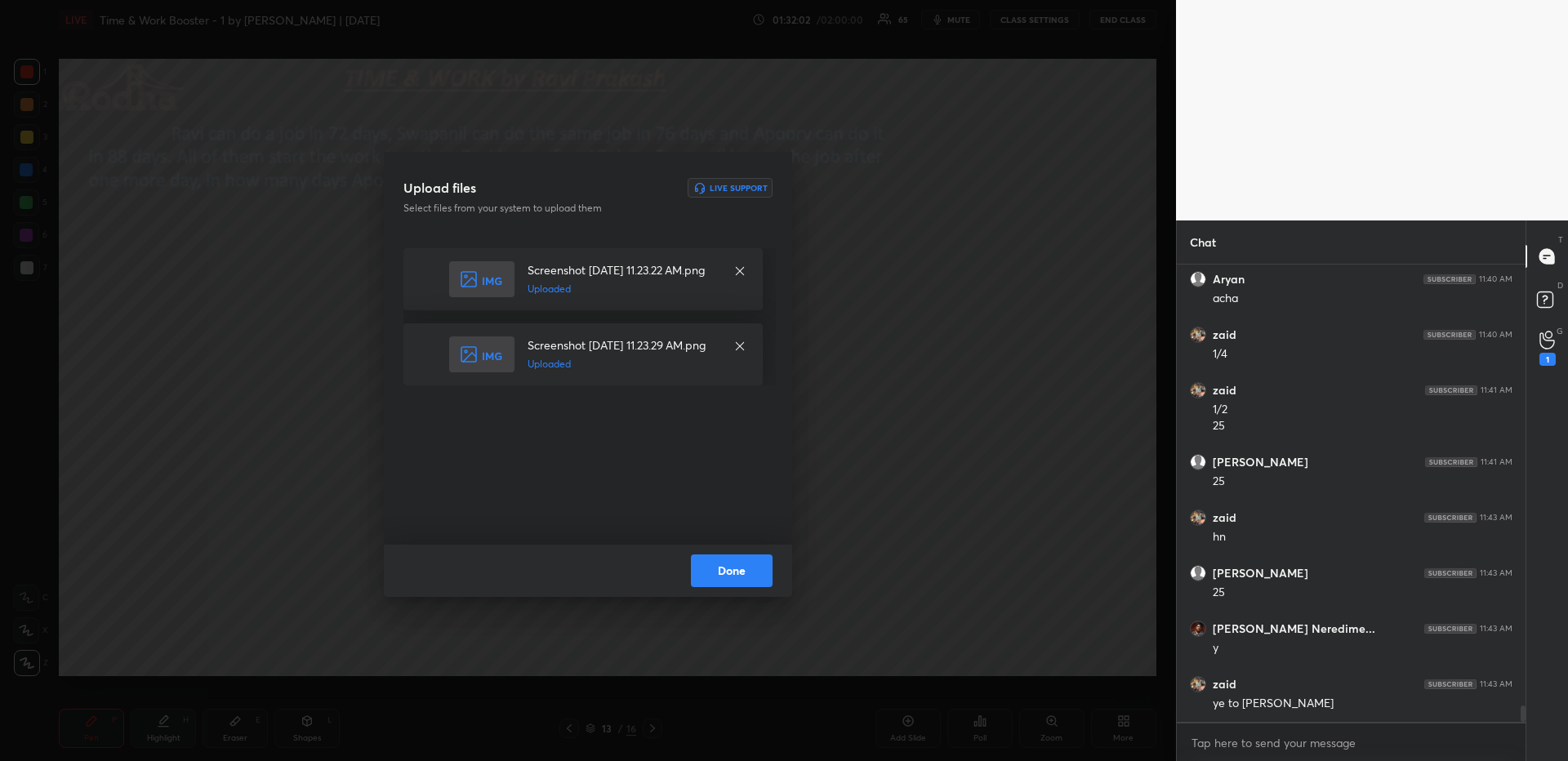
click at [730, 569] on button "Done" at bounding box center [732, 571] width 81 height 33
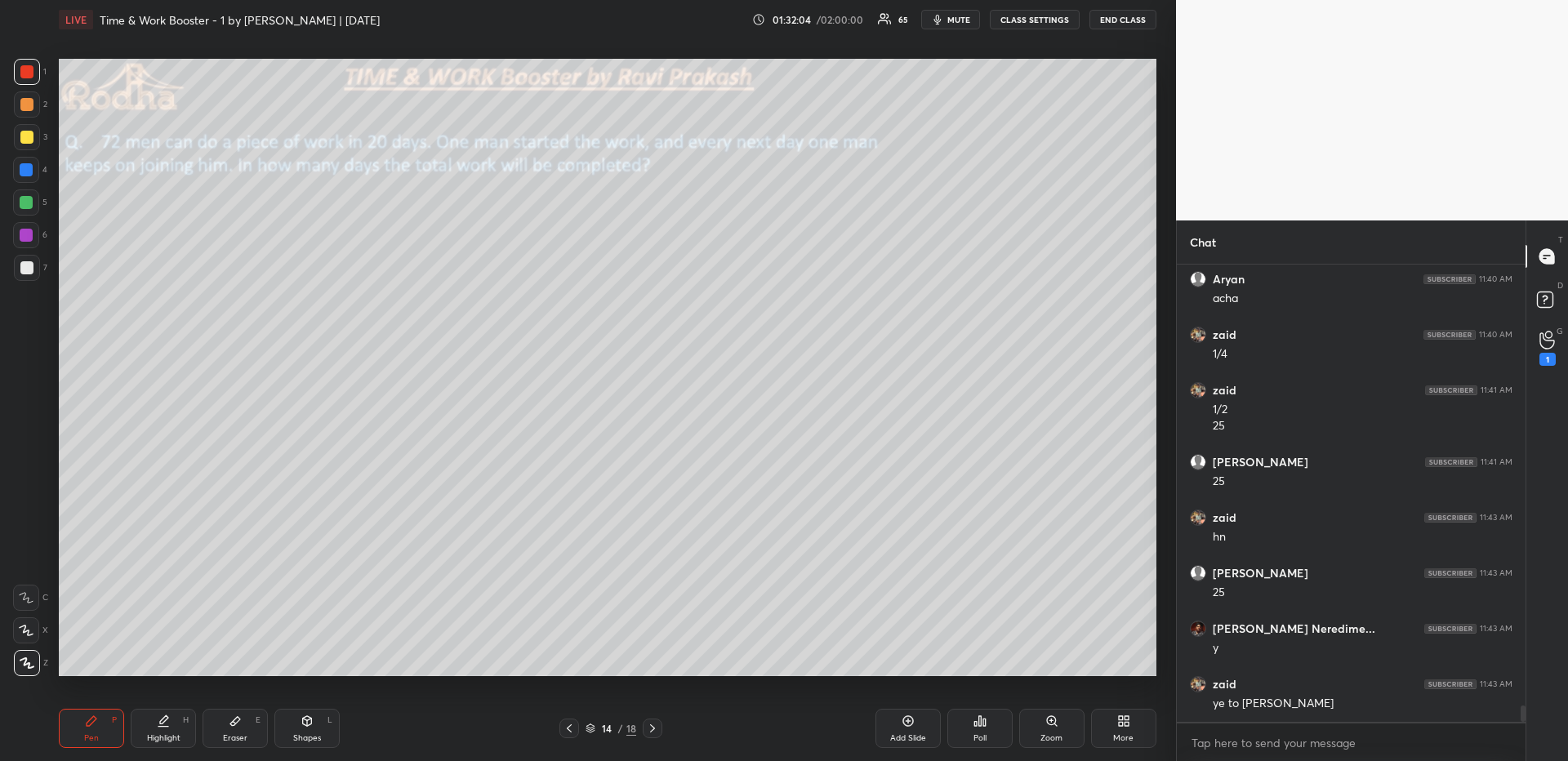
click at [569, 658] on icon at bounding box center [569, 728] width 13 height 13
click at [163, 658] on div "Highlight" at bounding box center [164, 739] width 34 height 8
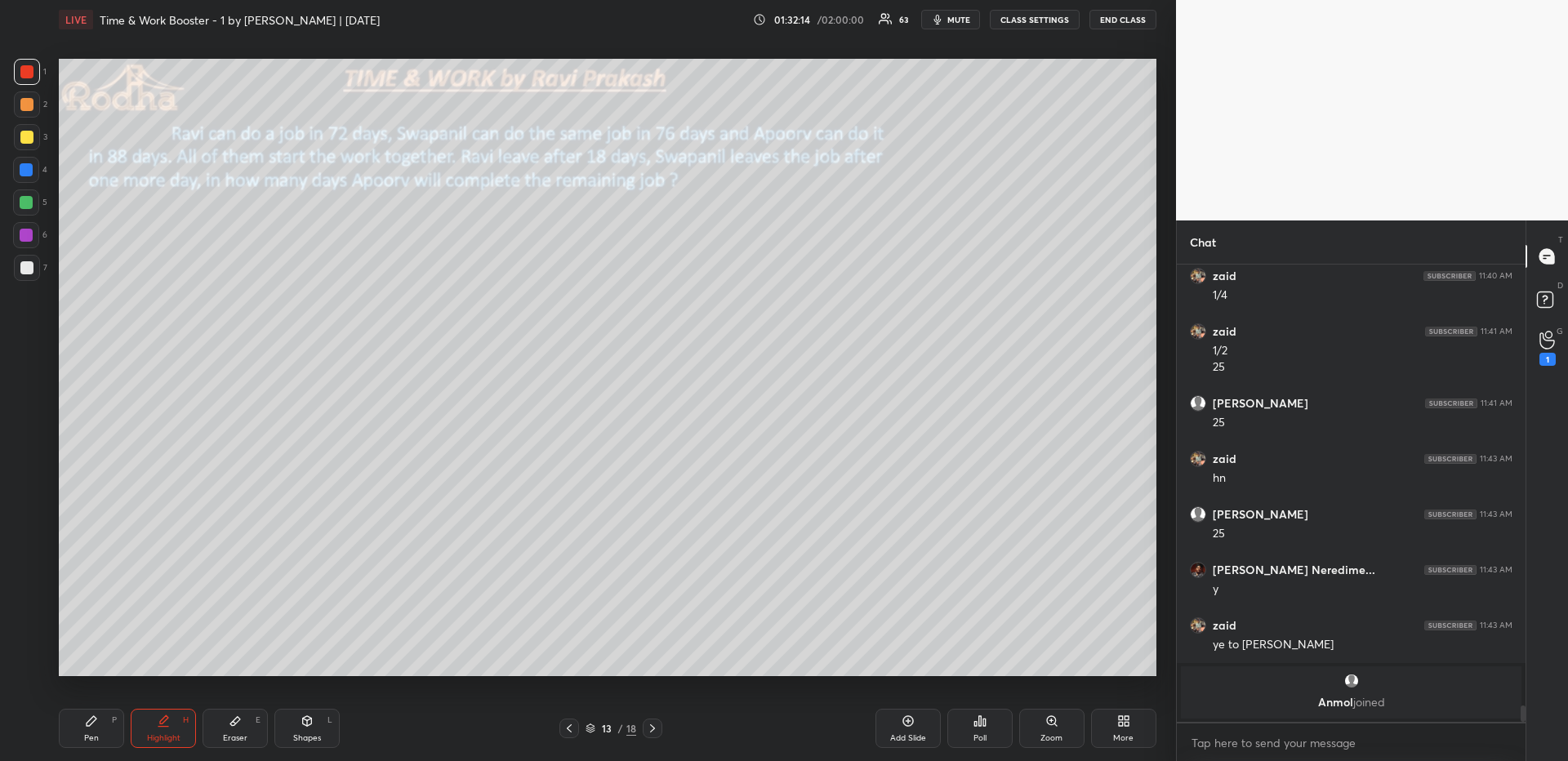
click at [651, 658] on icon at bounding box center [652, 728] width 13 height 13
click at [80, 658] on div "Pen P" at bounding box center [91, 729] width 65 height 39
click at [35, 269] on div at bounding box center [26, 268] width 26 height 26
click at [23, 629] on icon at bounding box center [25, 631] width 15 height 12
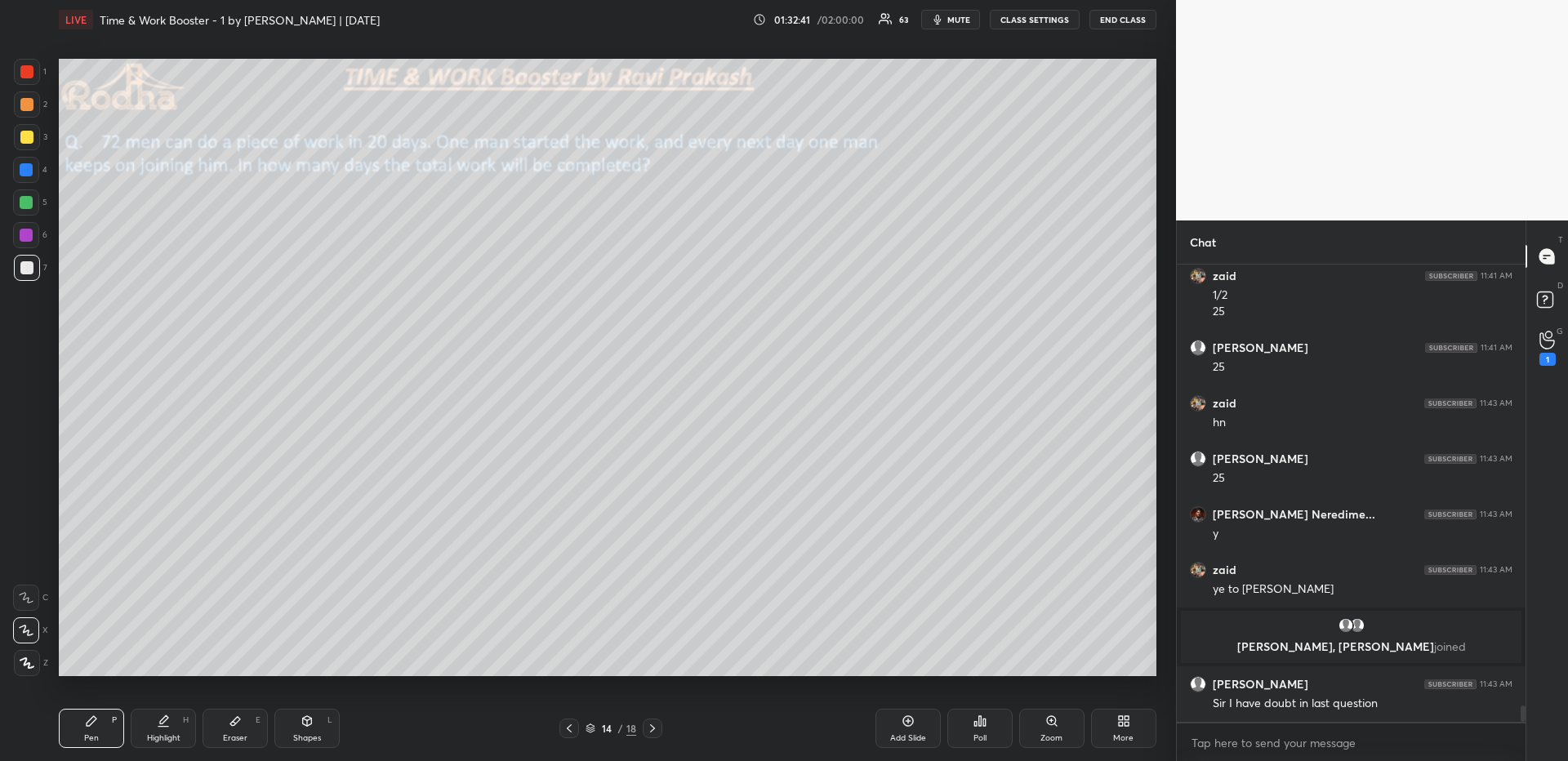
click at [254, 658] on div "Eraser E" at bounding box center [235, 729] width 65 height 39
click at [70, 658] on div "Pen P" at bounding box center [91, 729] width 65 height 39
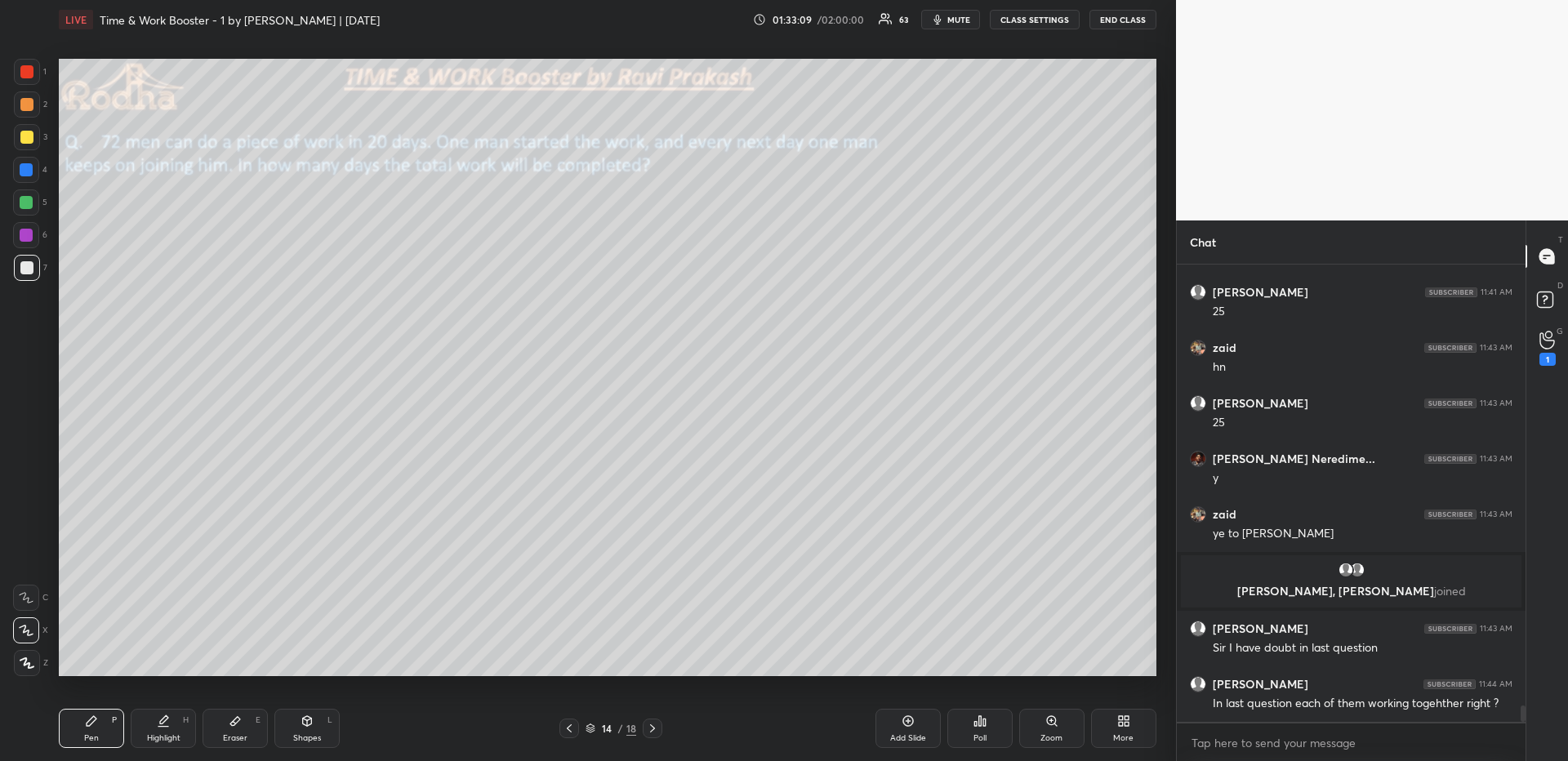
click at [574, 658] on icon at bounding box center [569, 728] width 13 height 13
click at [656, 658] on icon at bounding box center [652, 728] width 13 height 13
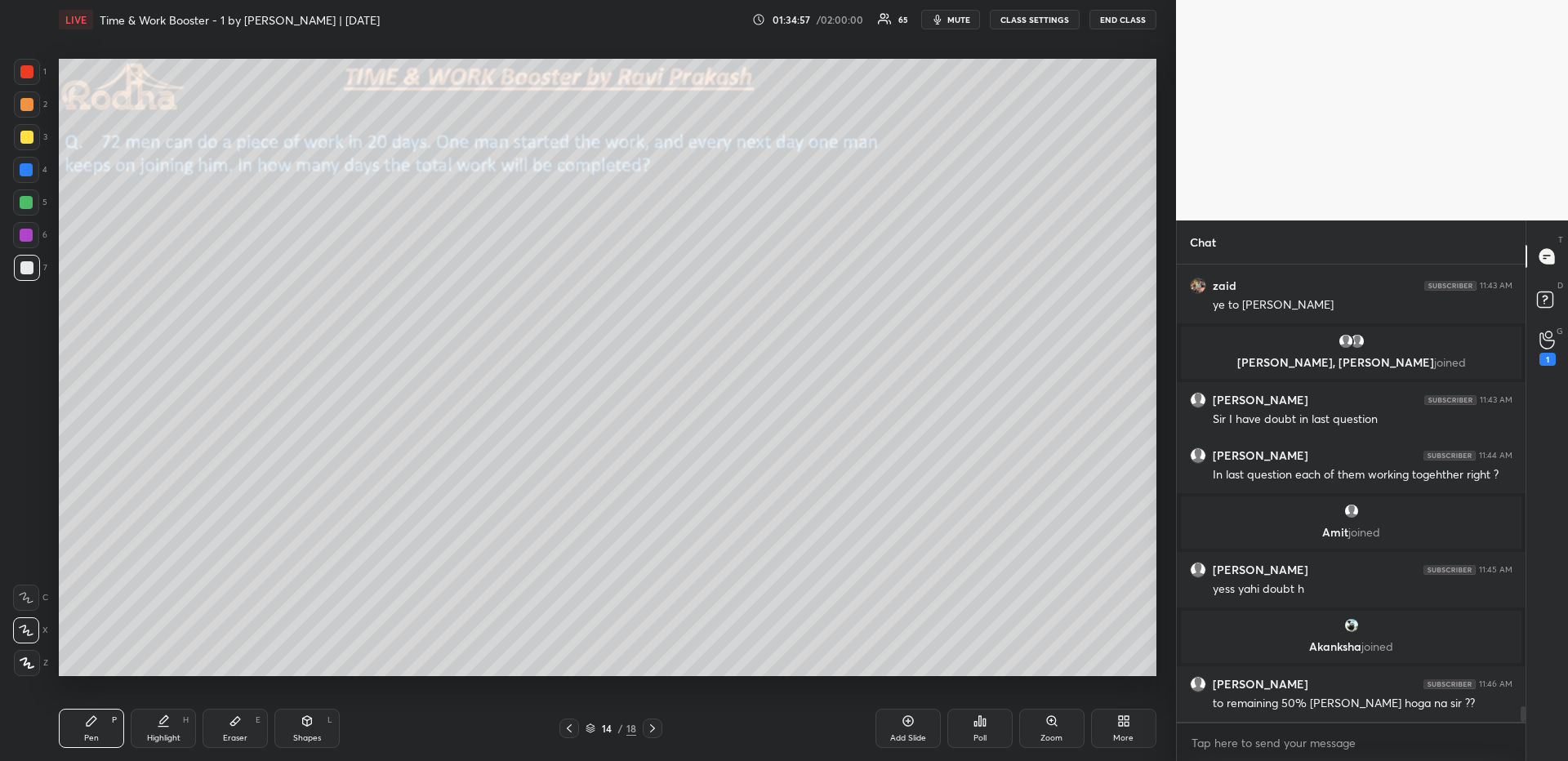
scroll to position [12708, 0]
drag, startPoint x: 235, startPoint y: 724, endPoint x: 229, endPoint y: 687, distance: 37.5
click at [235, 658] on icon at bounding box center [235, 720] width 13 height 13
click at [82, 658] on div "Pen P" at bounding box center [91, 729] width 65 height 39
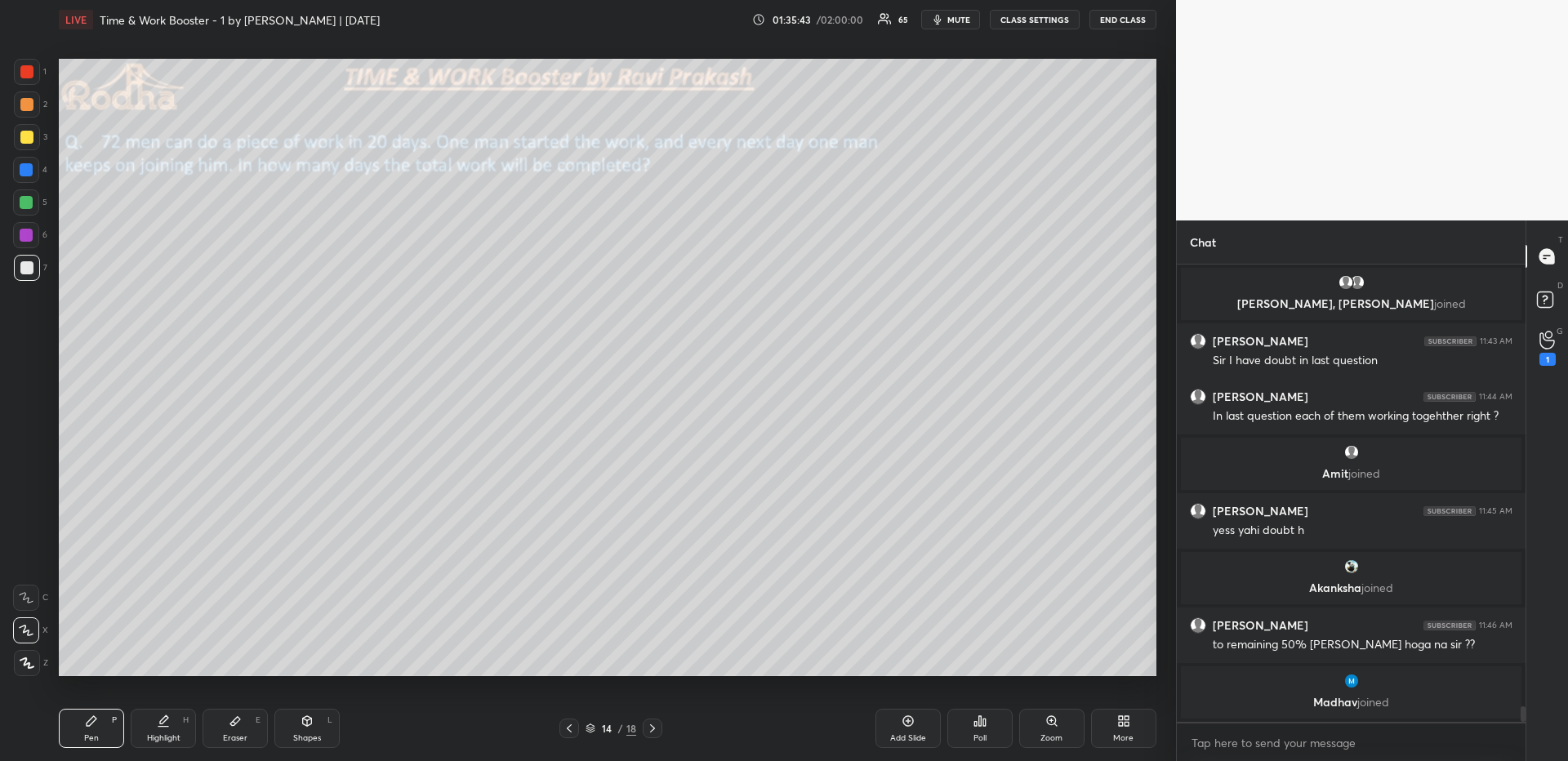
click at [28, 73] on div at bounding box center [26, 71] width 13 height 13
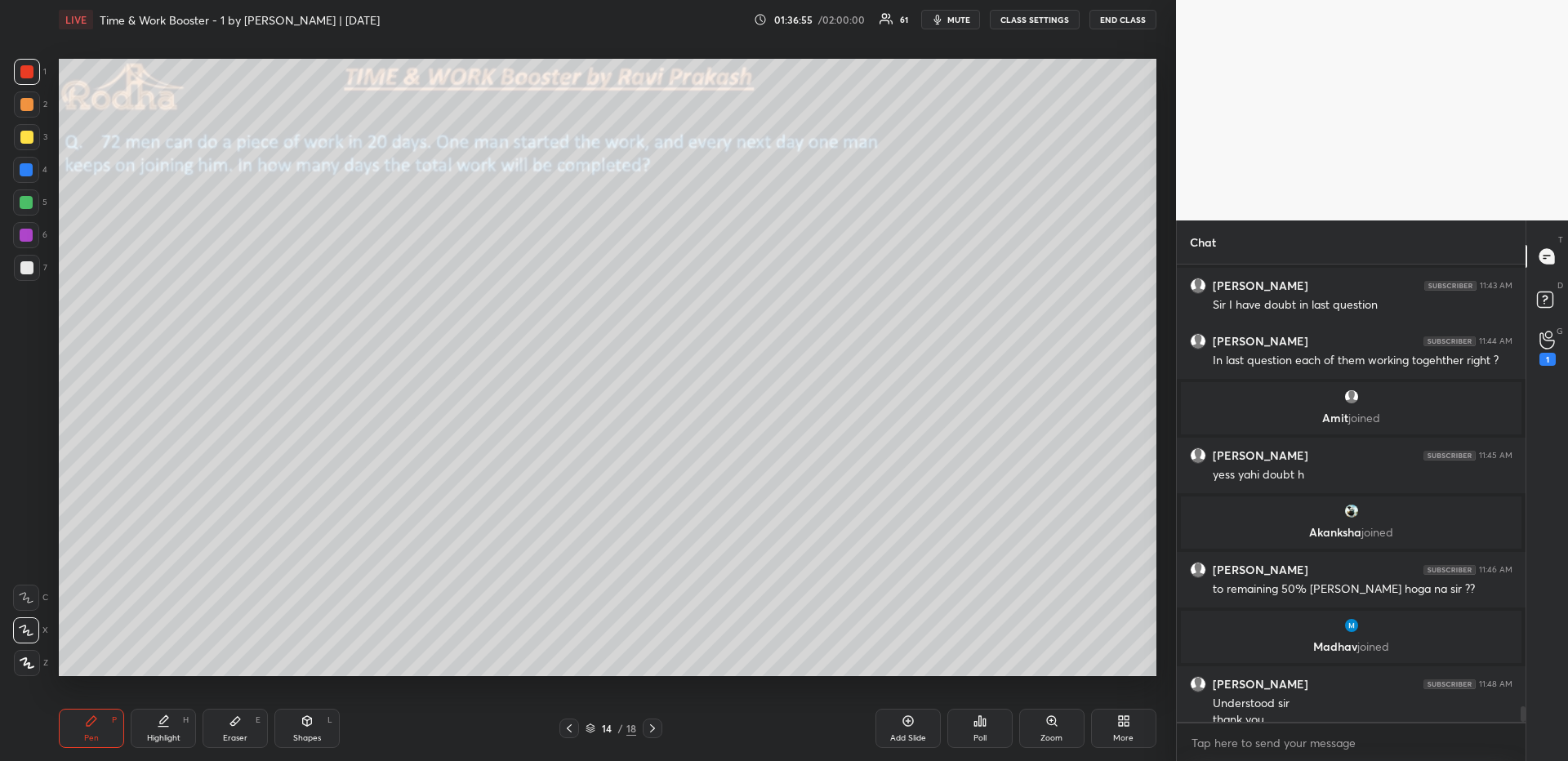
scroll to position [12809, 0]
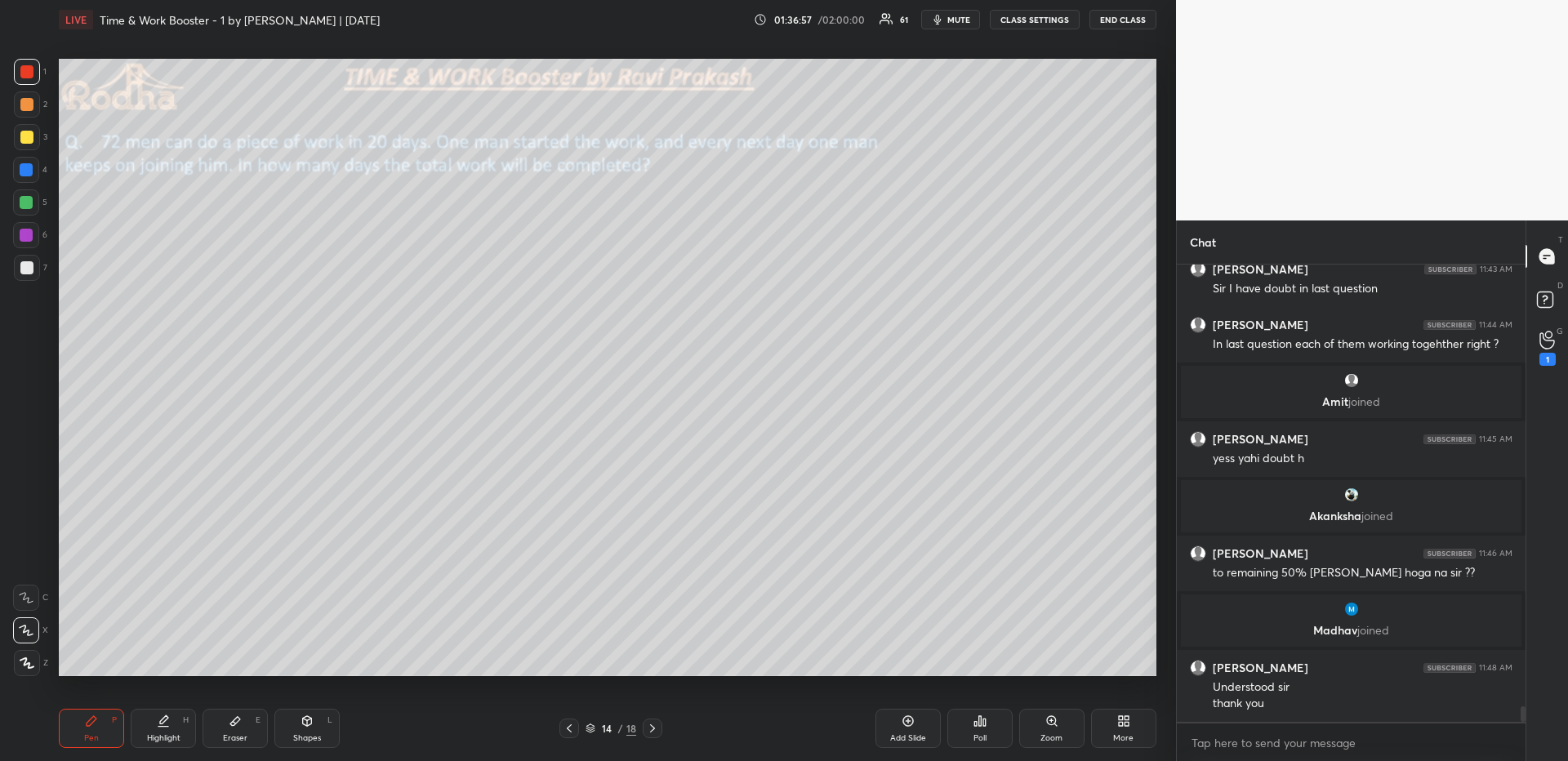
drag, startPoint x: 235, startPoint y: 715, endPoint x: 231, endPoint y: 697, distance: 18.4
click at [235, 658] on div "Eraser E" at bounding box center [235, 729] width 65 height 39
click at [65, 658] on div "Pen P" at bounding box center [91, 729] width 65 height 39
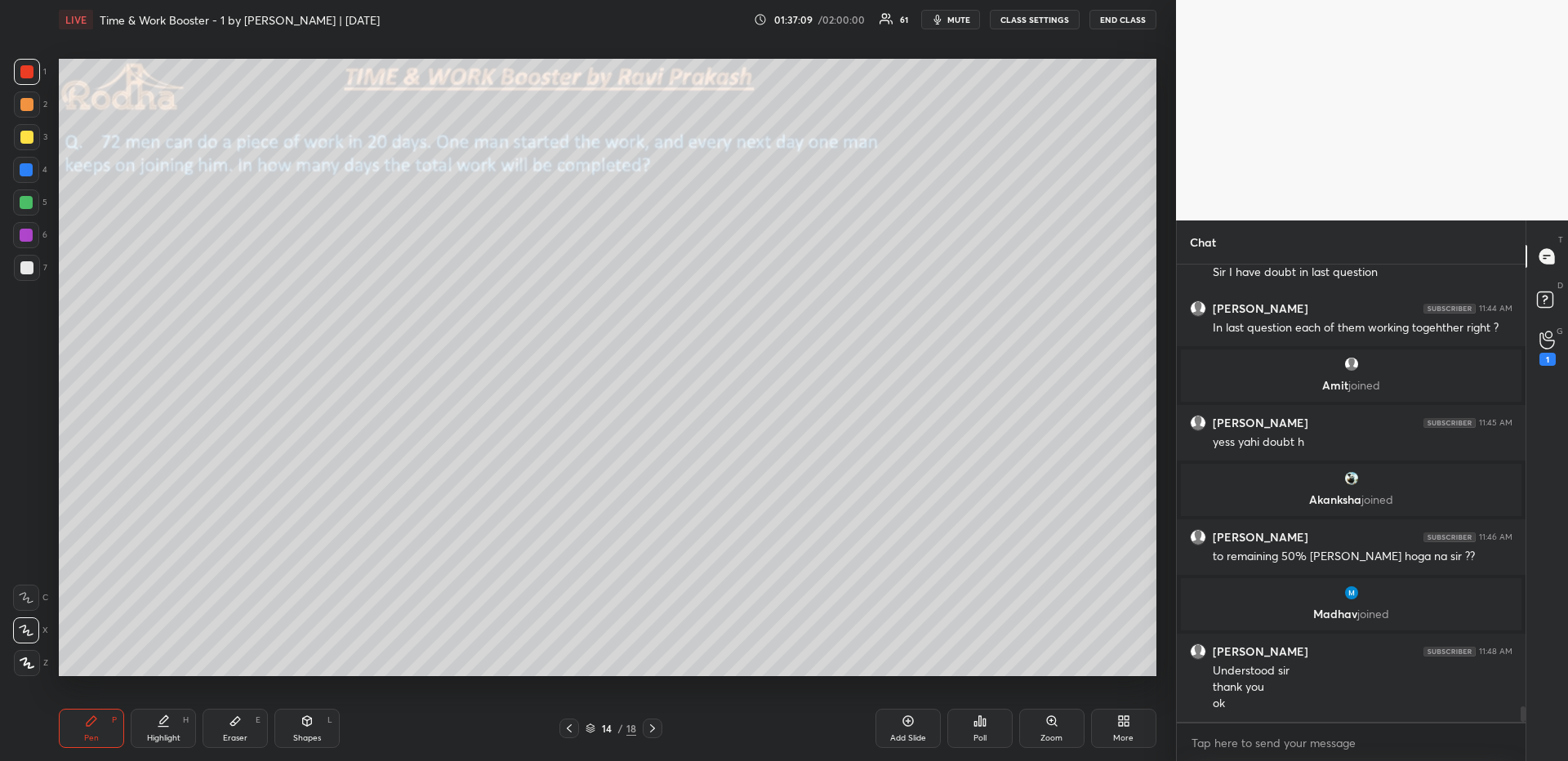
drag, startPoint x: 28, startPoint y: 133, endPoint x: 35, endPoint y: 152, distance: 20.2
click at [28, 134] on div at bounding box center [26, 137] width 13 height 13
click at [26, 262] on div at bounding box center [26, 268] width 26 height 26
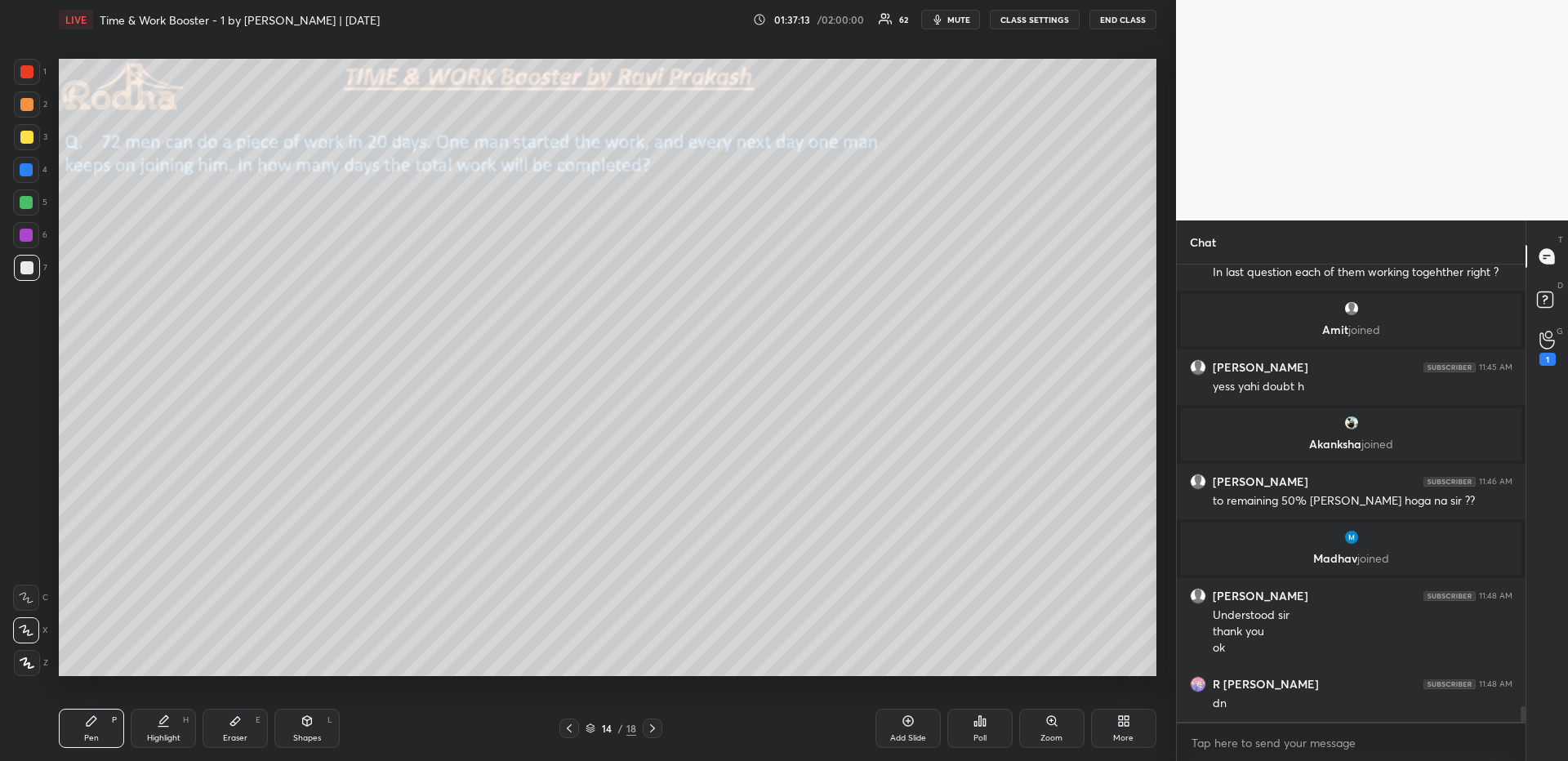
click at [1128, 23] on button "END CLASS" at bounding box center [1122, 19] width 67 height 19
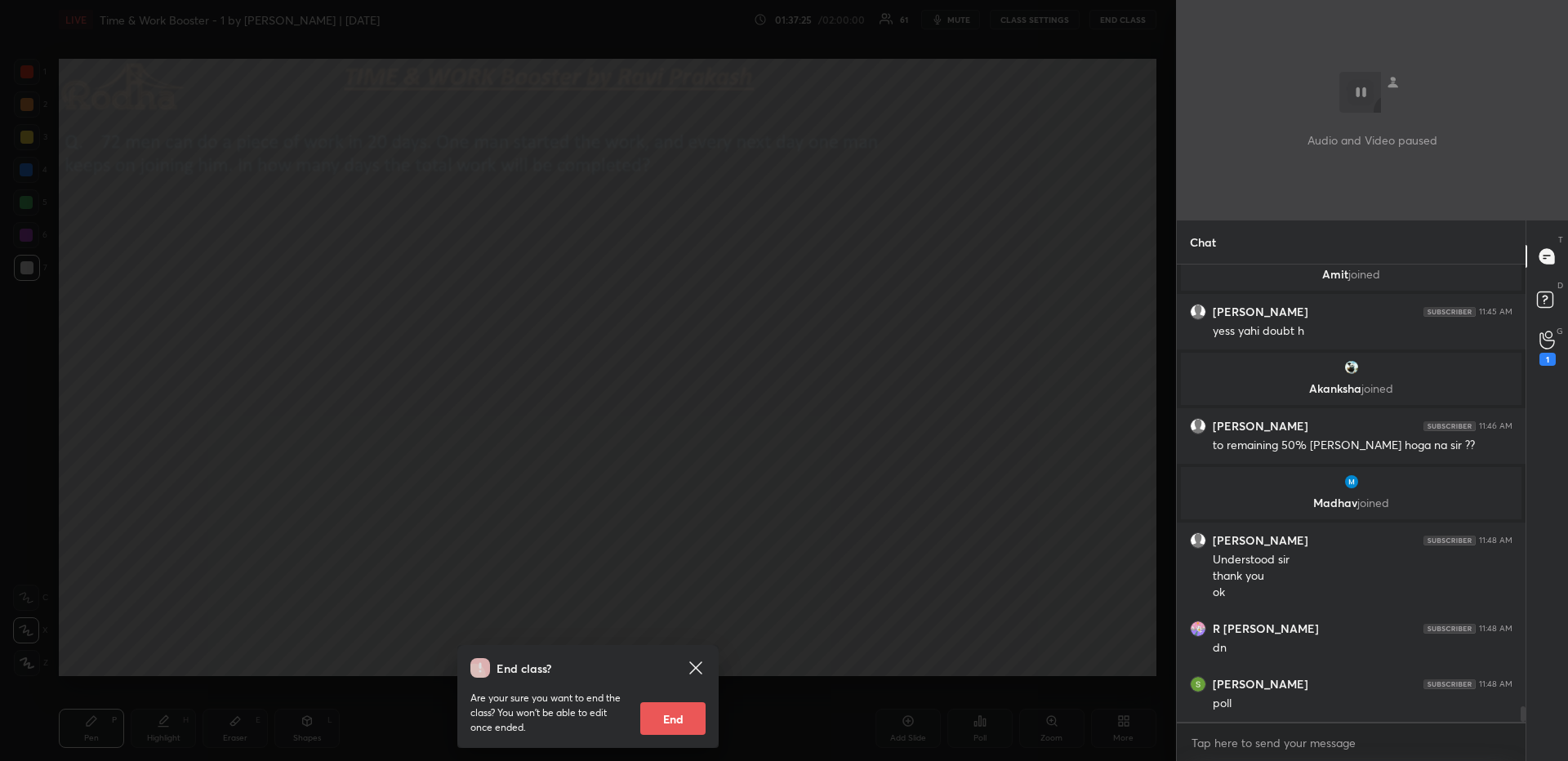
scroll to position [12992, 0]
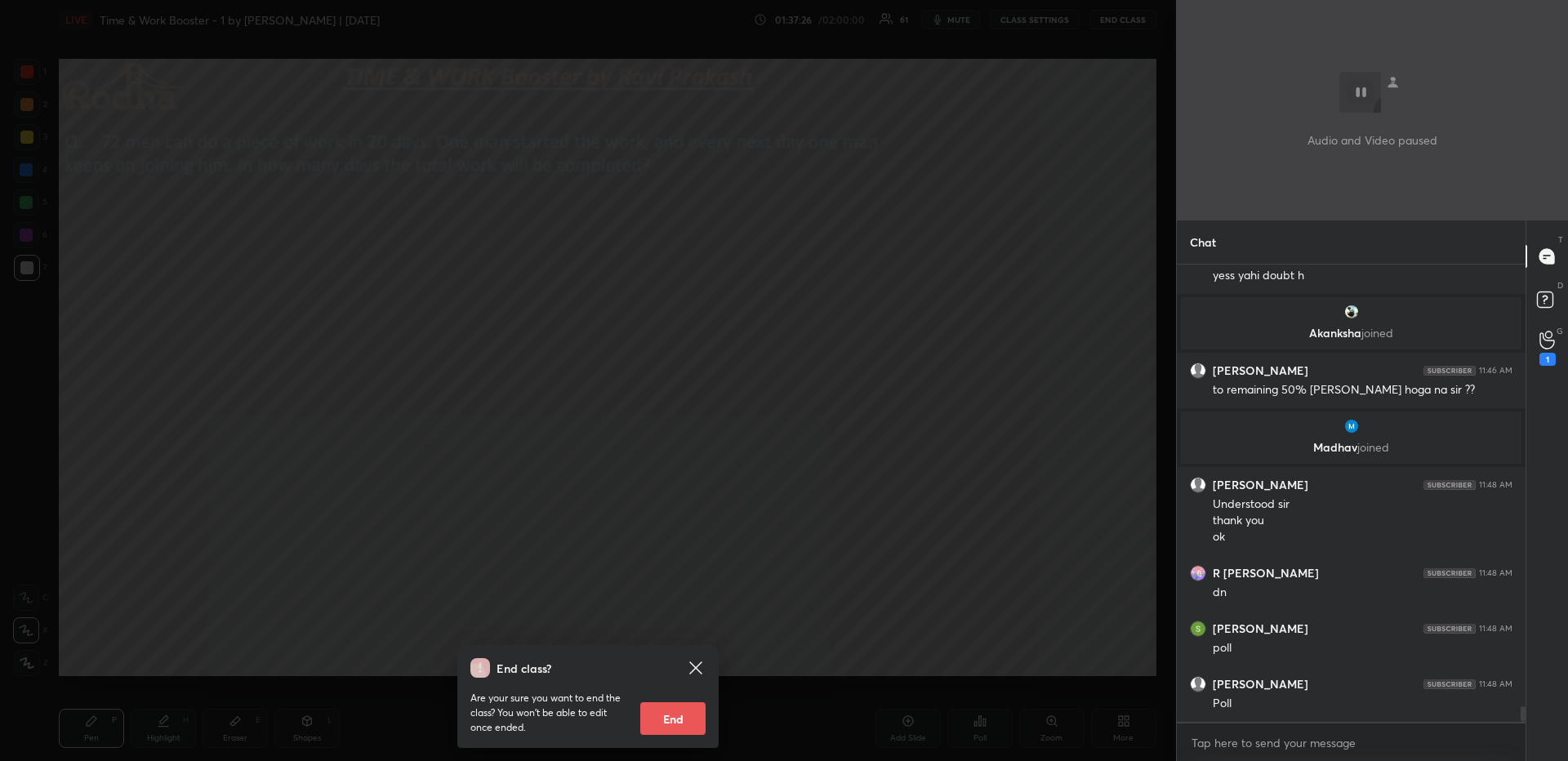
click at [939, 430] on div "End class? Are your sure you want to end the class? You won’t be able to edit o…" at bounding box center [588, 380] width 1176 height 761
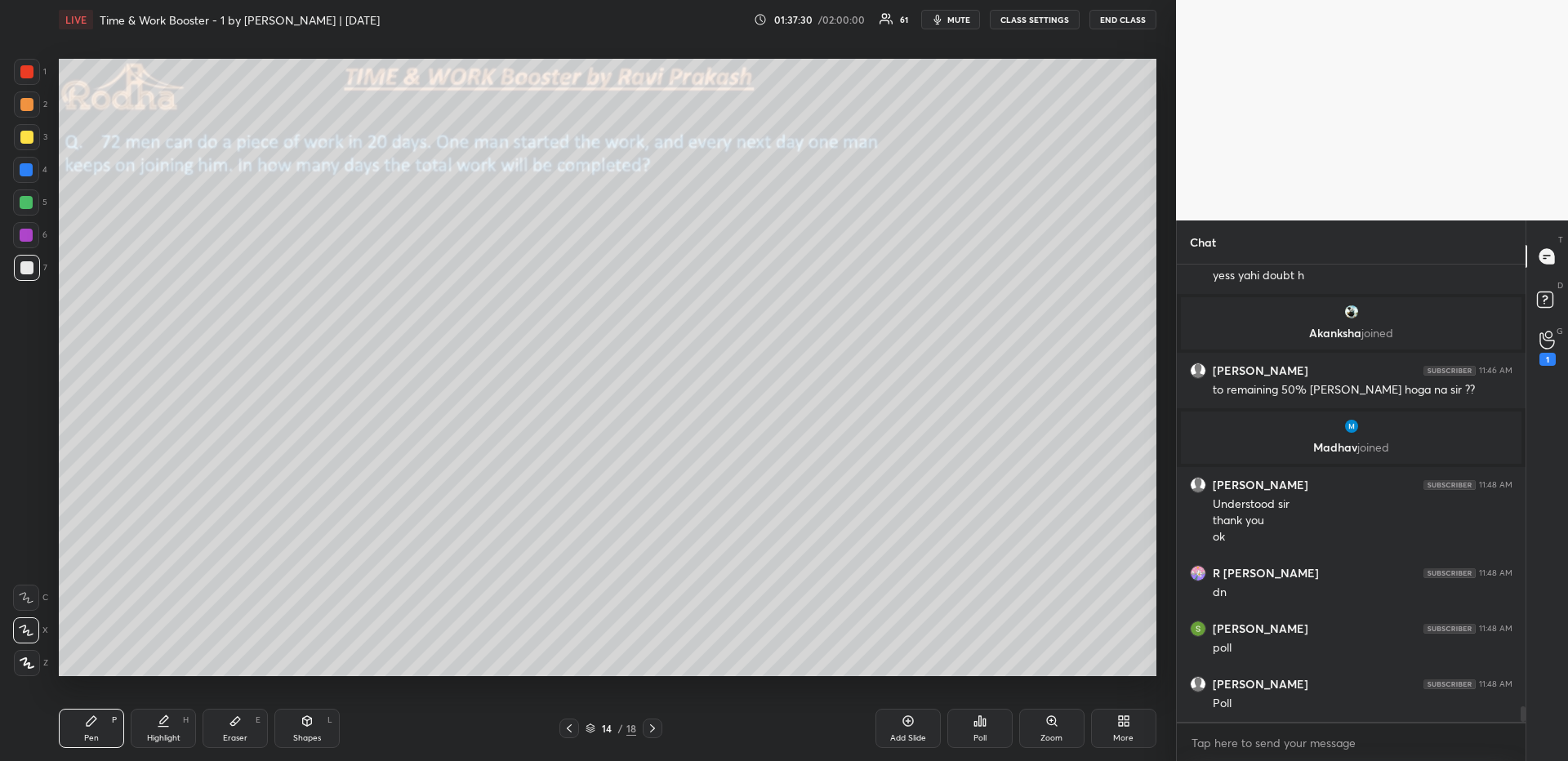
scroll to position [13048, 0]
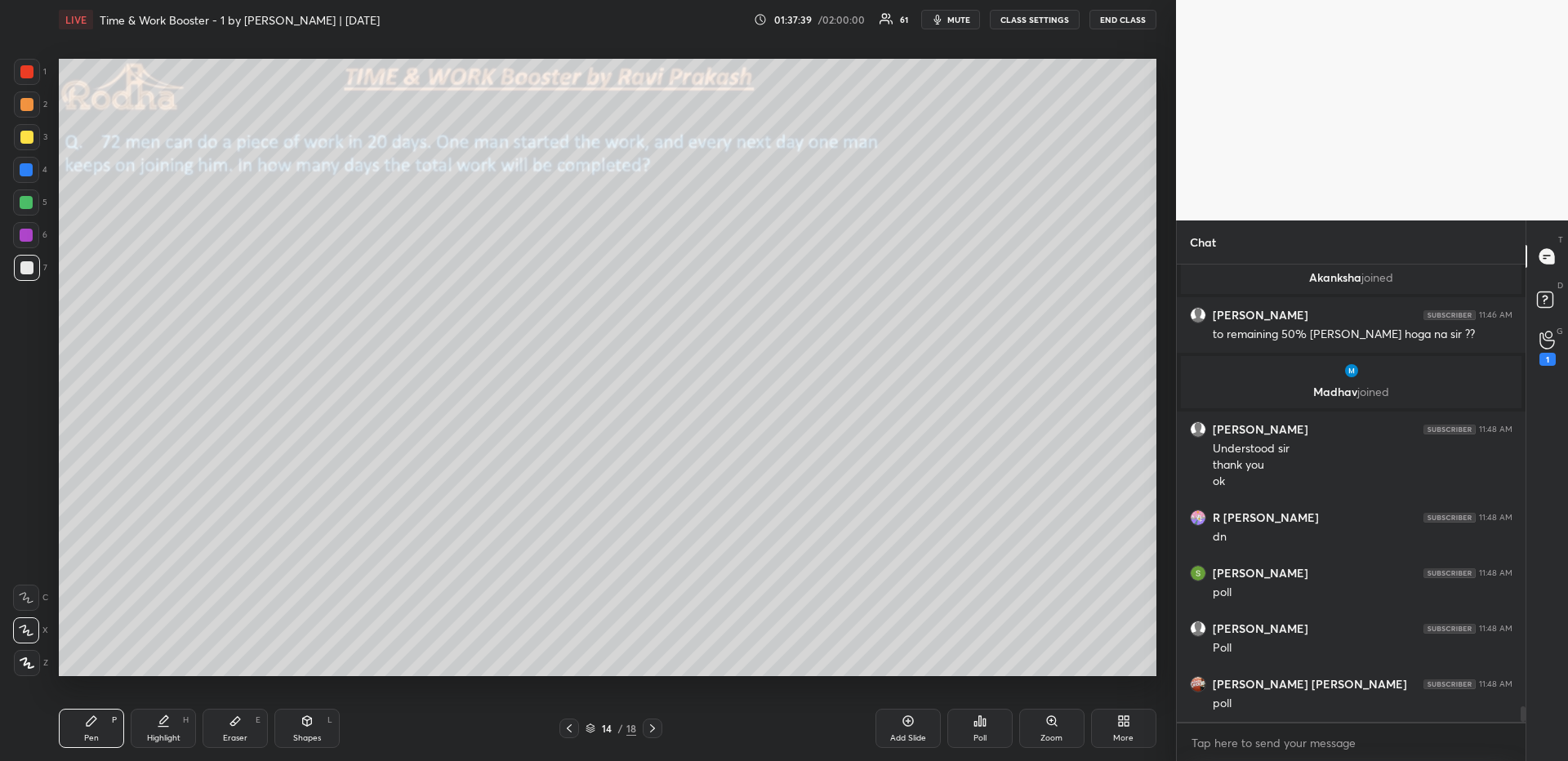
click at [26, 205] on div at bounding box center [25, 202] width 13 height 13
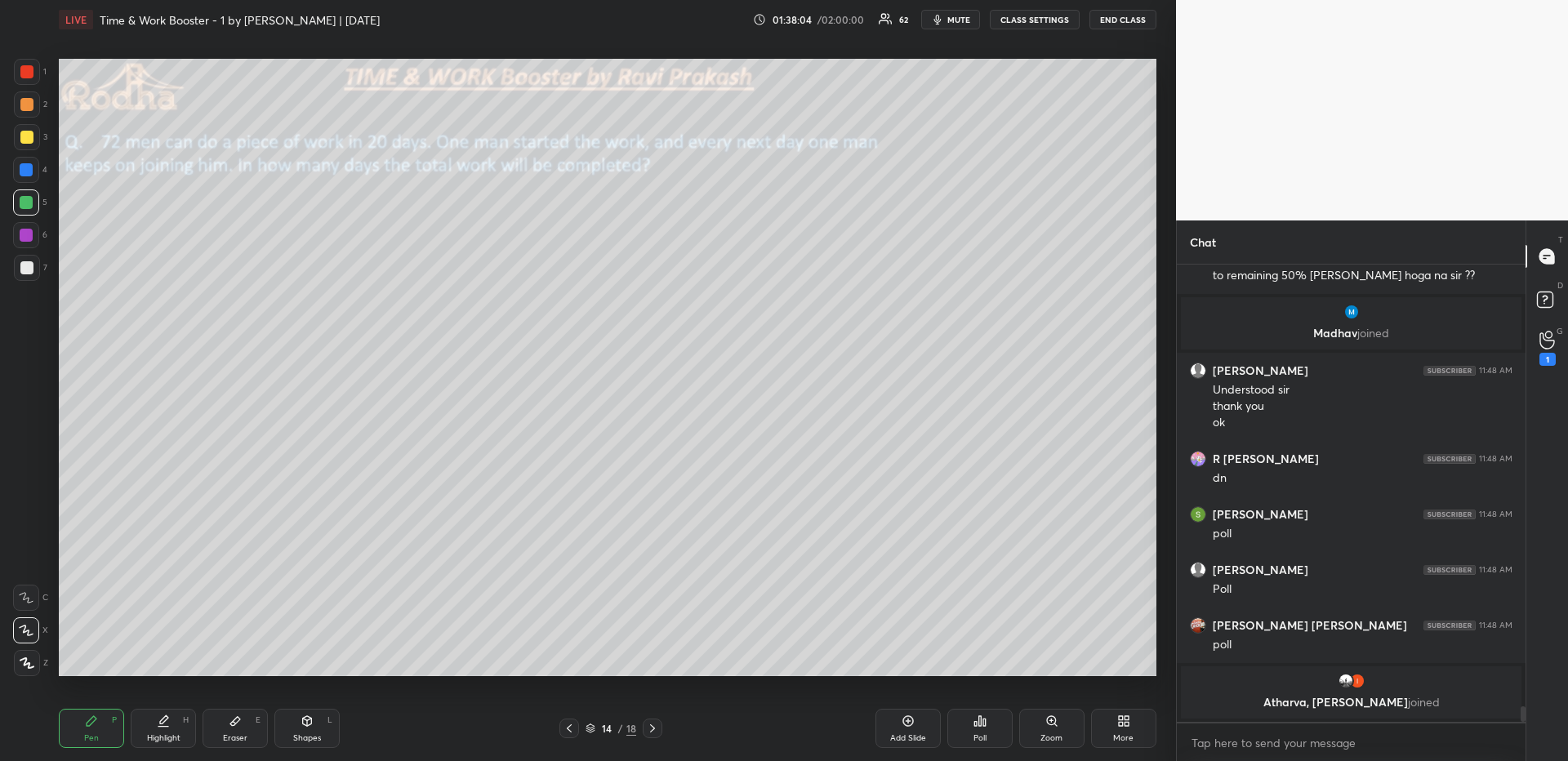
click at [27, 658] on icon at bounding box center [26, 663] width 15 height 12
click at [983, 658] on div "Poll" at bounding box center [980, 729] width 65 height 39
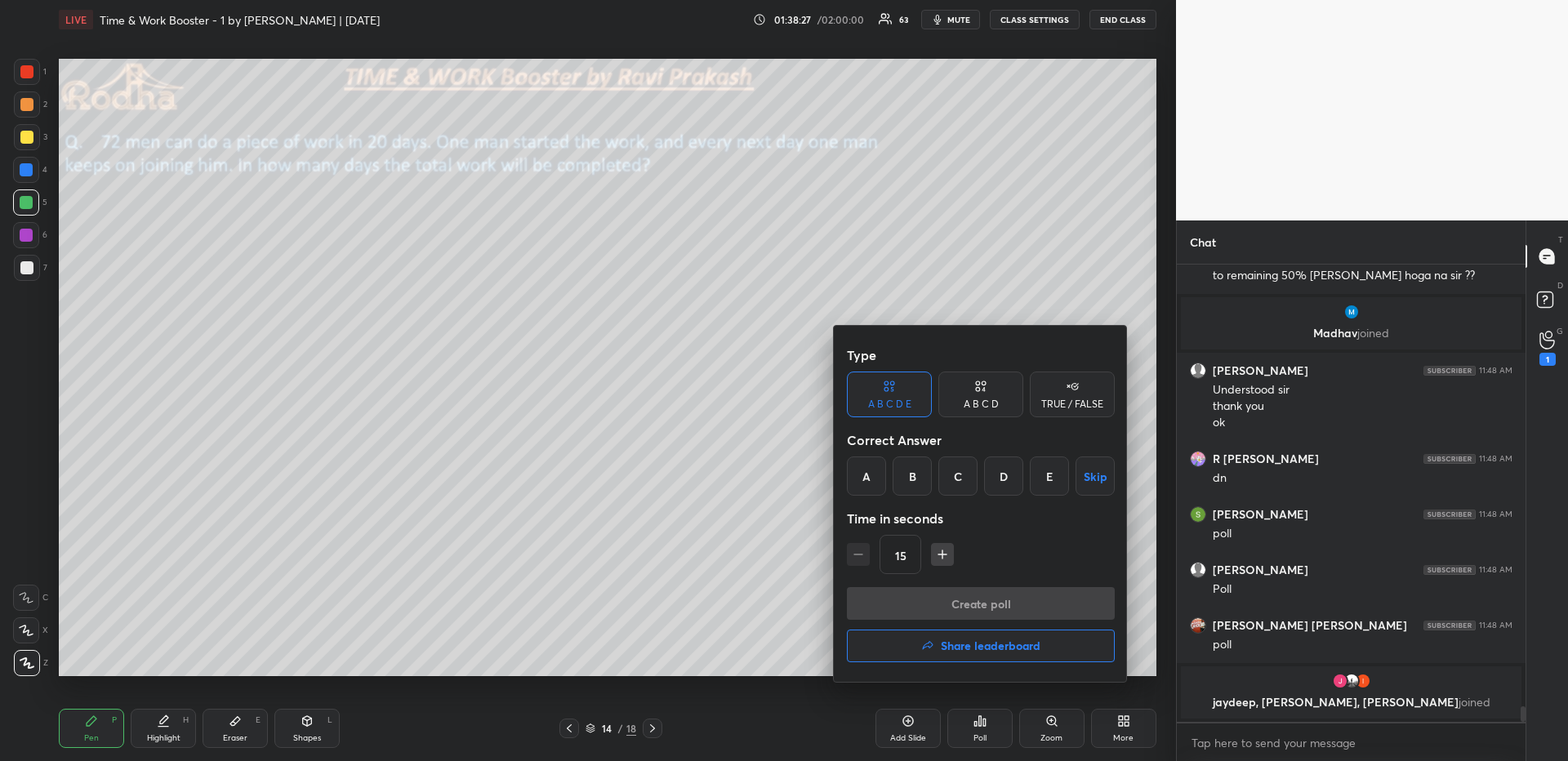
click at [1055, 482] on div "E" at bounding box center [1050, 476] width 39 height 39
click at [1026, 613] on button "Create poll" at bounding box center [981, 604] width 267 height 33
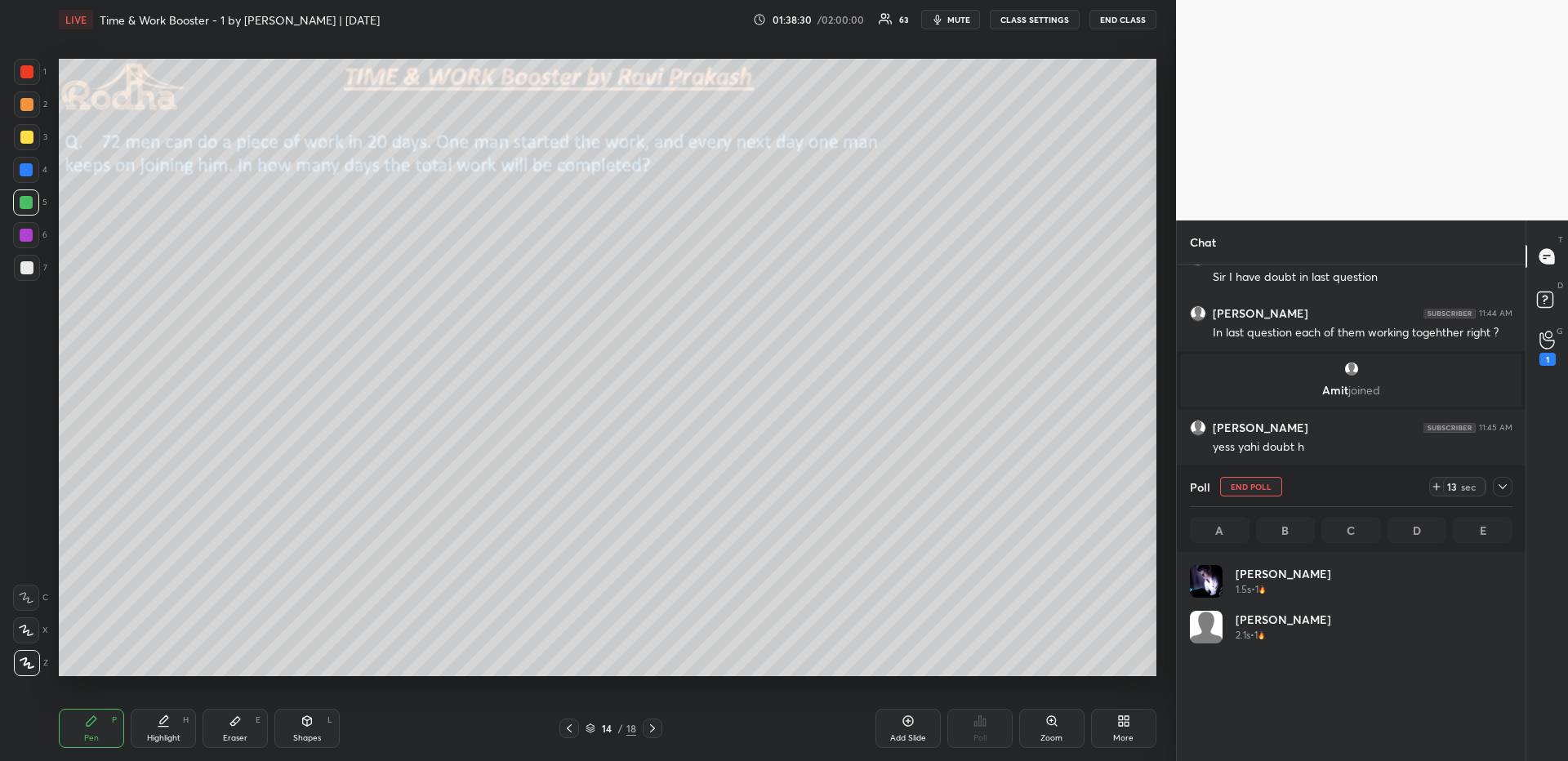
scroll to position [191, 318]
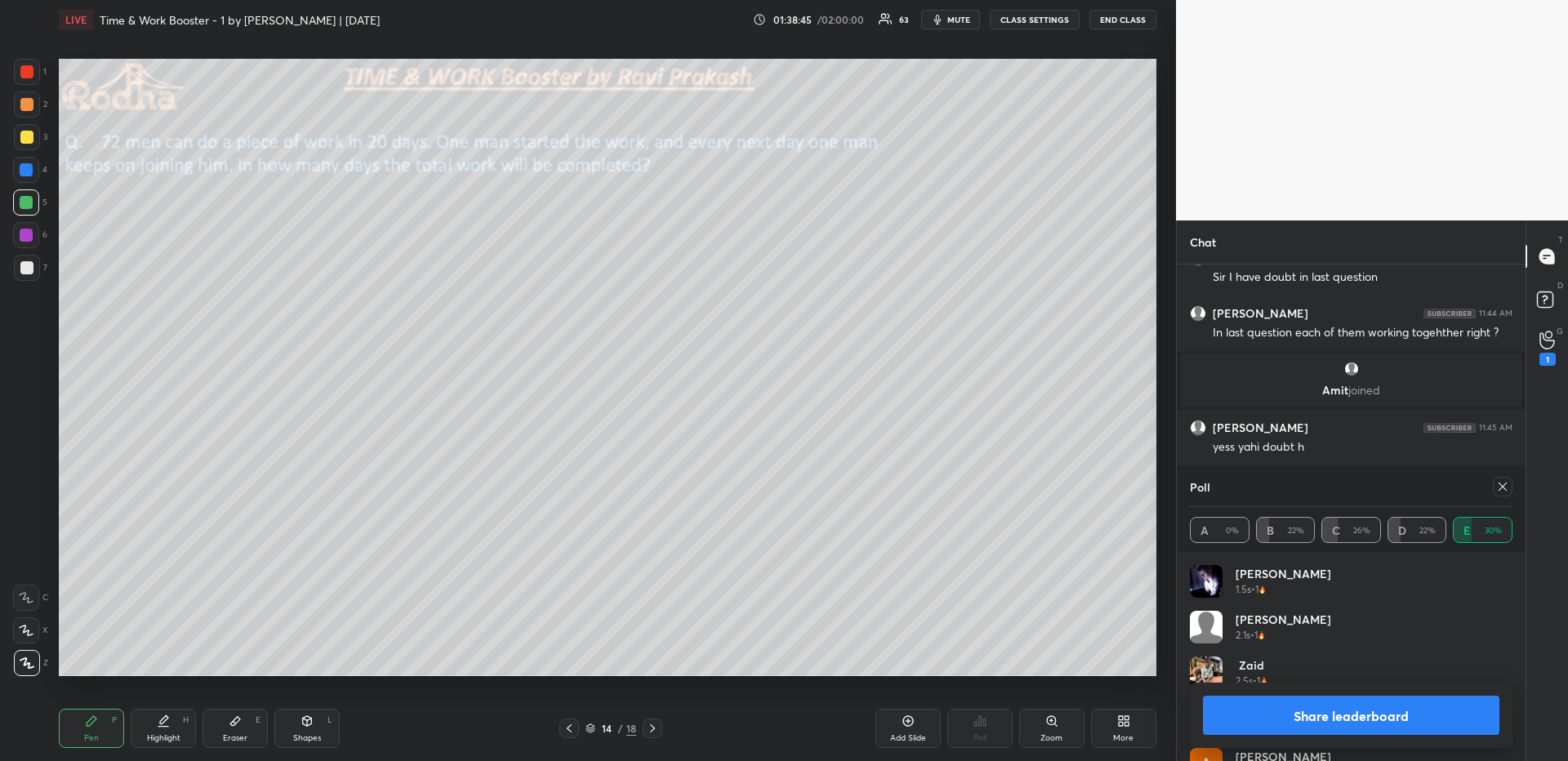
click at [1221, 488] on icon at bounding box center [1502, 487] width 13 height 13
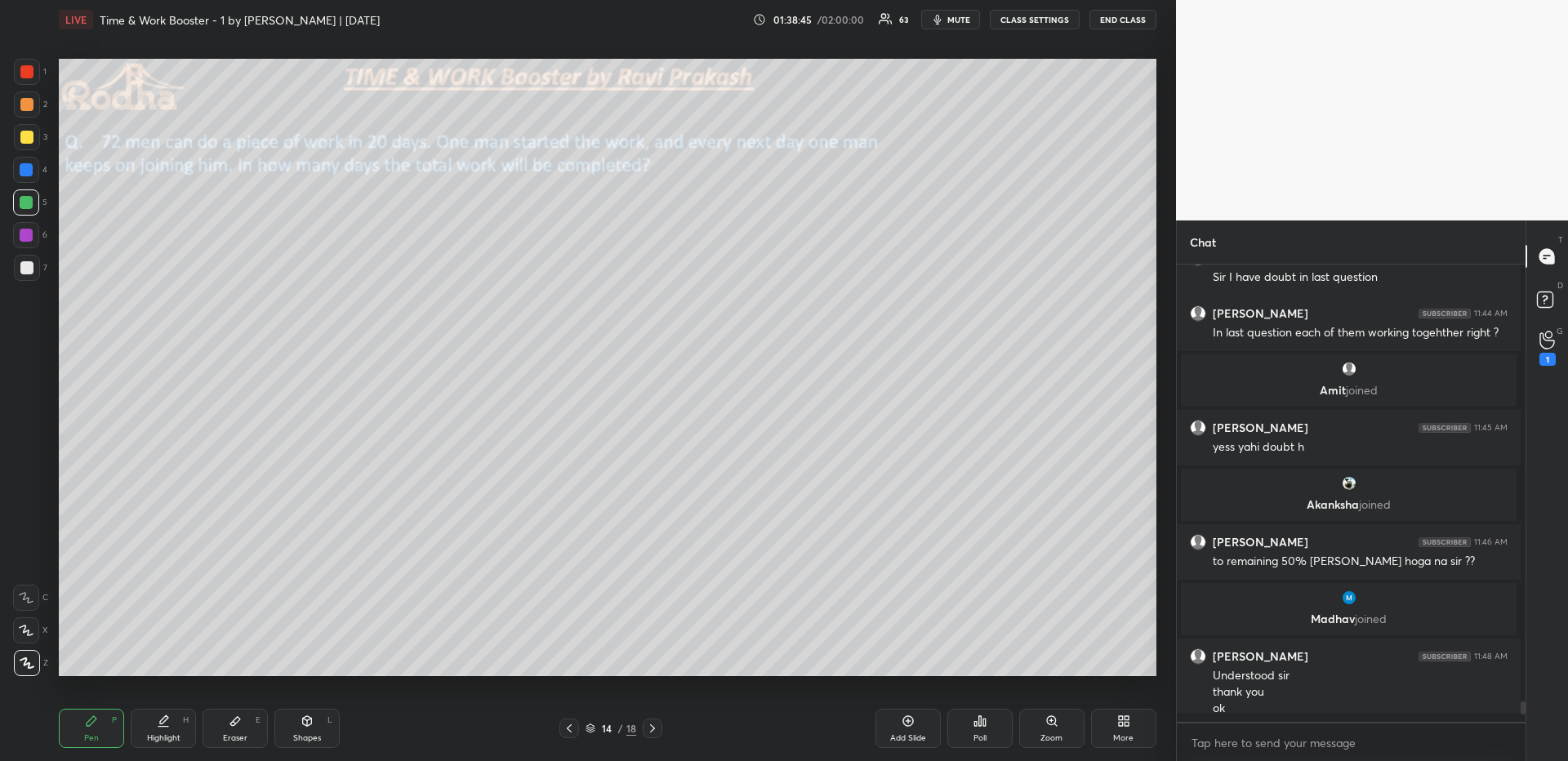
scroll to position [492, 344]
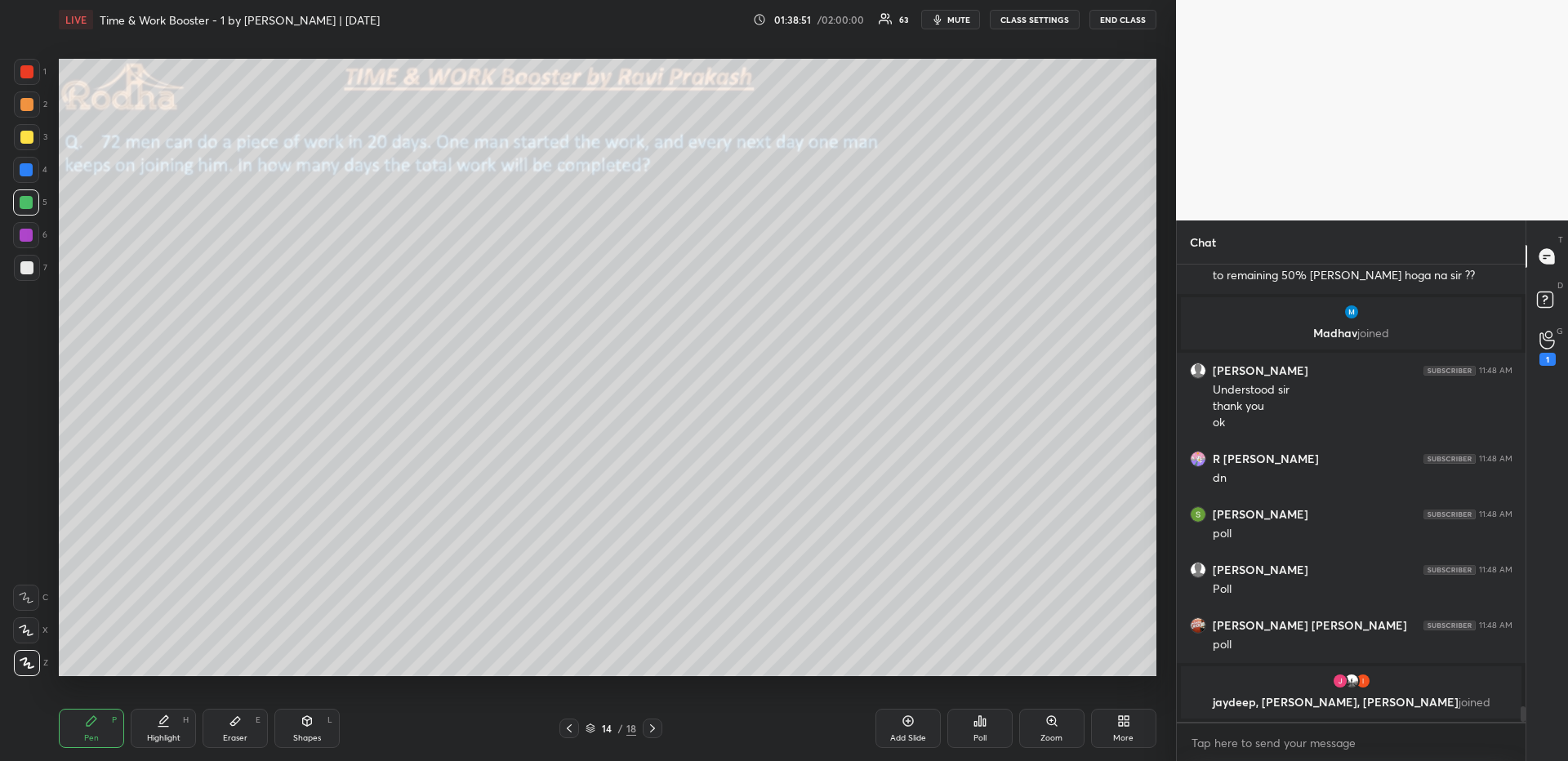
drag, startPoint x: 27, startPoint y: 102, endPoint x: 22, endPoint y: 117, distance: 15.8
click at [27, 104] on div at bounding box center [26, 104] width 13 height 13
drag, startPoint x: 22, startPoint y: 263, endPoint x: 49, endPoint y: 269, distance: 27.7
click at [22, 263] on div at bounding box center [26, 268] width 13 height 13
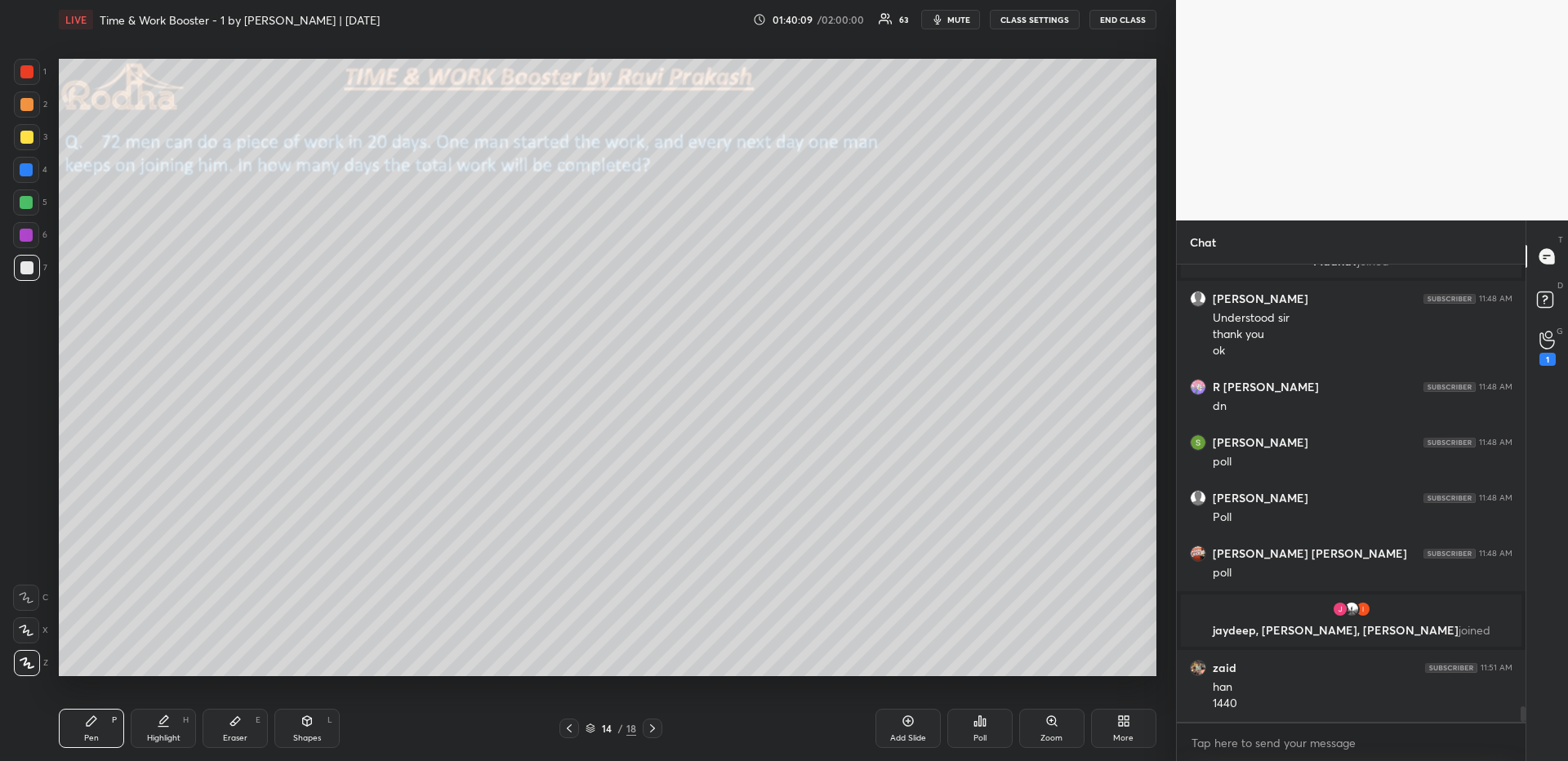
scroll to position [13234, 0]
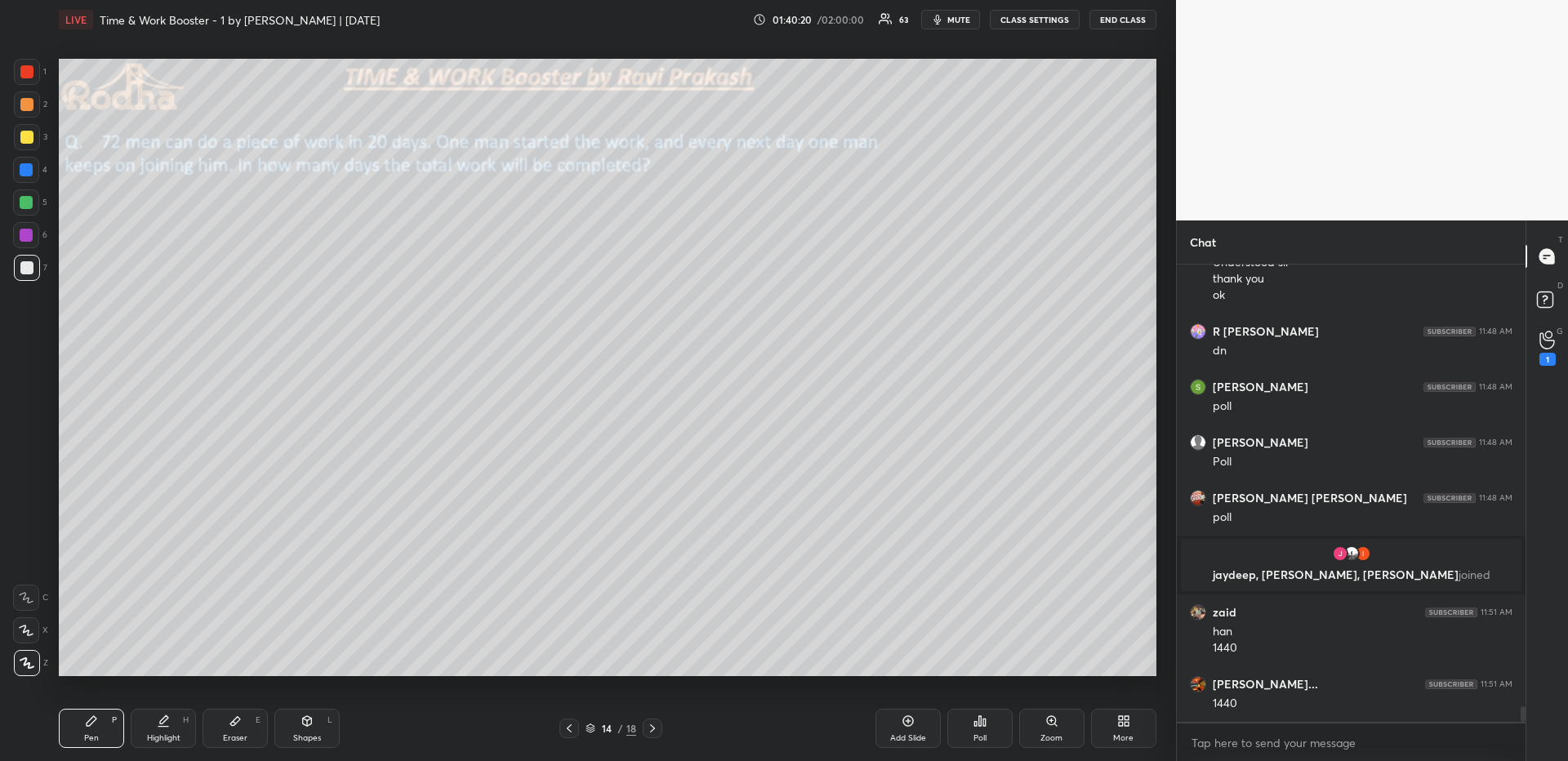
drag, startPoint x: 28, startPoint y: 111, endPoint x: 28, endPoint y: 170, distance: 59.0
click at [29, 111] on div at bounding box center [26, 104] width 13 height 13
click at [30, 206] on div at bounding box center [25, 202] width 13 height 13
click at [32, 270] on div at bounding box center [26, 268] width 13 height 13
click at [25, 193] on div at bounding box center [25, 203] width 26 height 26
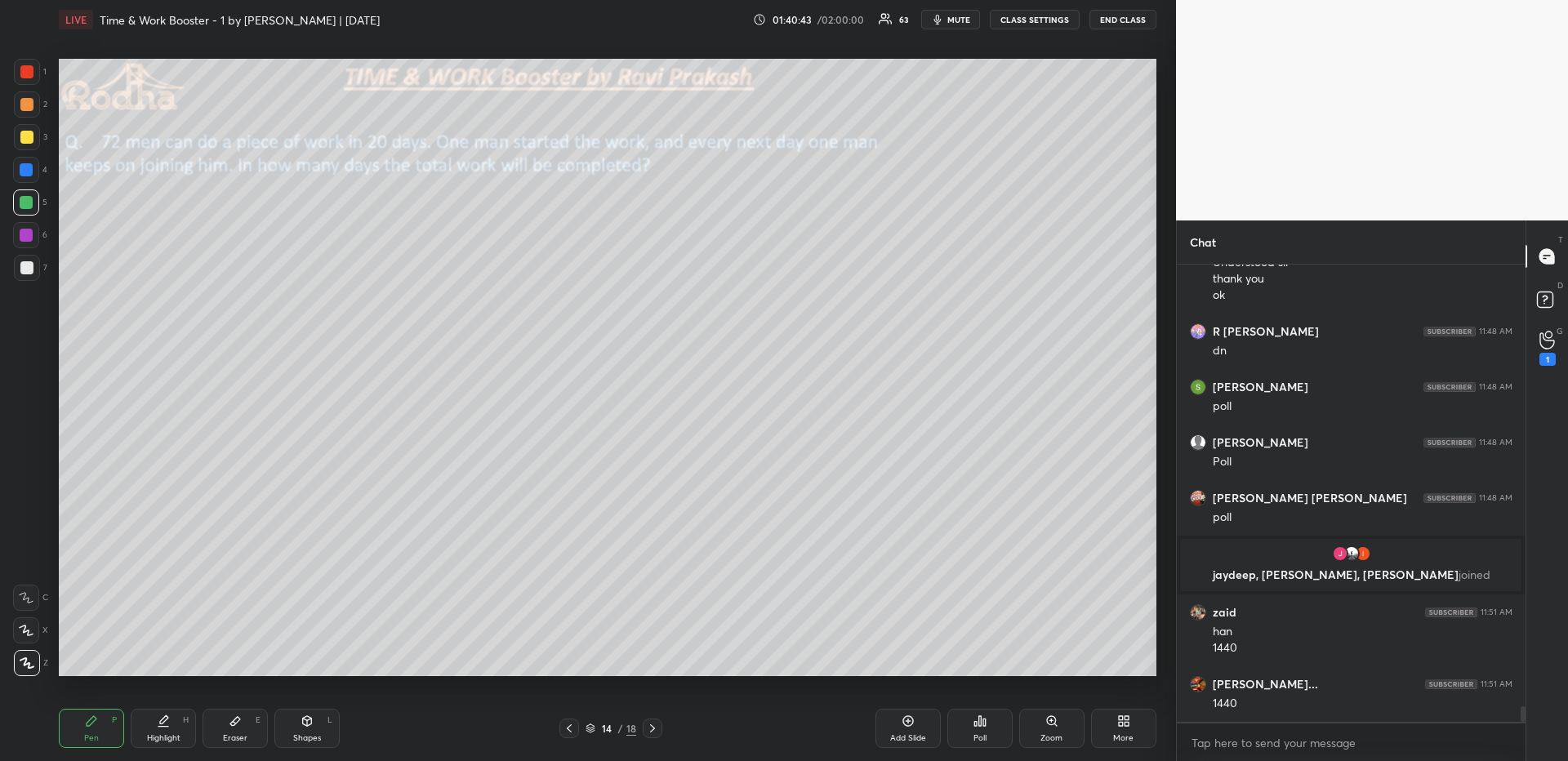
drag, startPoint x: 27, startPoint y: 268, endPoint x: 48, endPoint y: 272, distance: 21.4
click at [26, 268] on div at bounding box center [26, 268] width 13 height 13
click at [31, 200] on div at bounding box center [25, 202] width 13 height 13
click at [27, 269] on div at bounding box center [26, 268] width 13 height 13
click at [26, 110] on div at bounding box center [26, 104] width 13 height 13
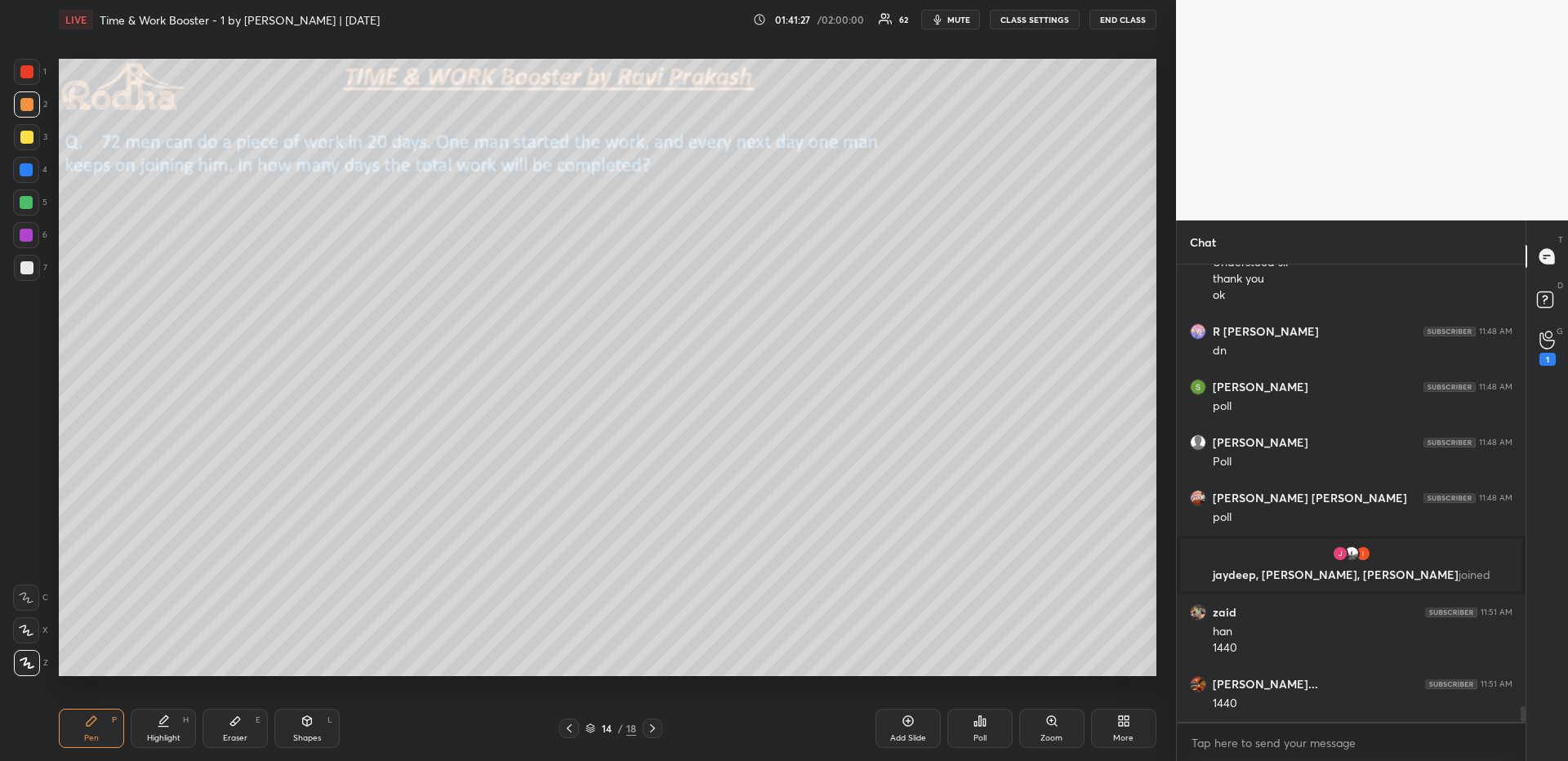
click at [33, 202] on div at bounding box center [25, 203] width 26 height 26
click at [28, 270] on div at bounding box center [26, 268] width 13 height 13
drag, startPoint x: 157, startPoint y: 739, endPoint x: 153, endPoint y: 713, distance: 26.3
click at [158, 658] on div "Highlight" at bounding box center [164, 739] width 34 height 8
click at [96, 658] on div "Pen P" at bounding box center [91, 729] width 65 height 39
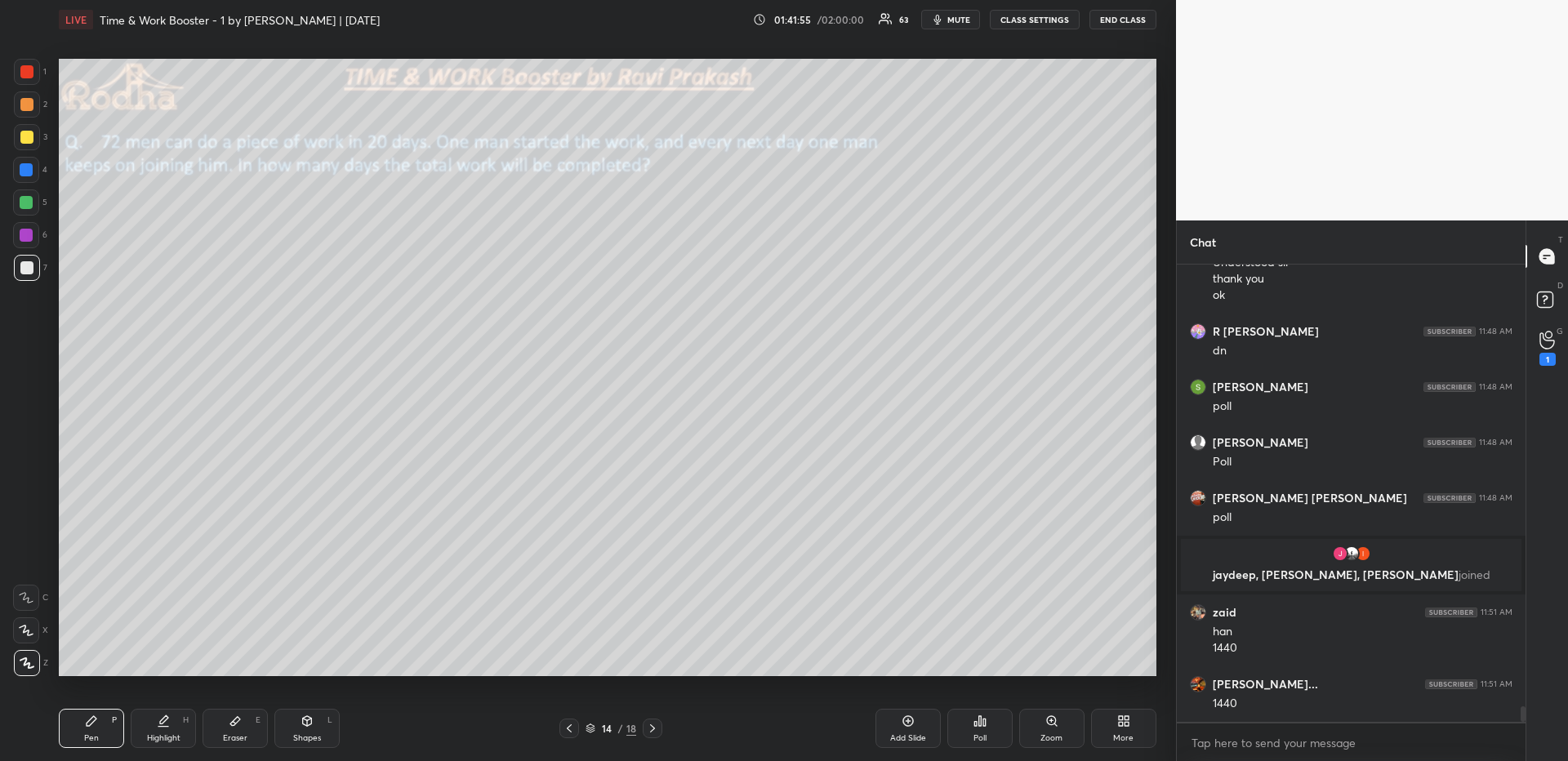
drag, startPoint x: 29, startPoint y: 134, endPoint x: 34, endPoint y: 112, distance: 22.6
click at [29, 133] on div at bounding box center [26, 137] width 13 height 13
click at [28, 106] on div at bounding box center [26, 104] width 13 height 13
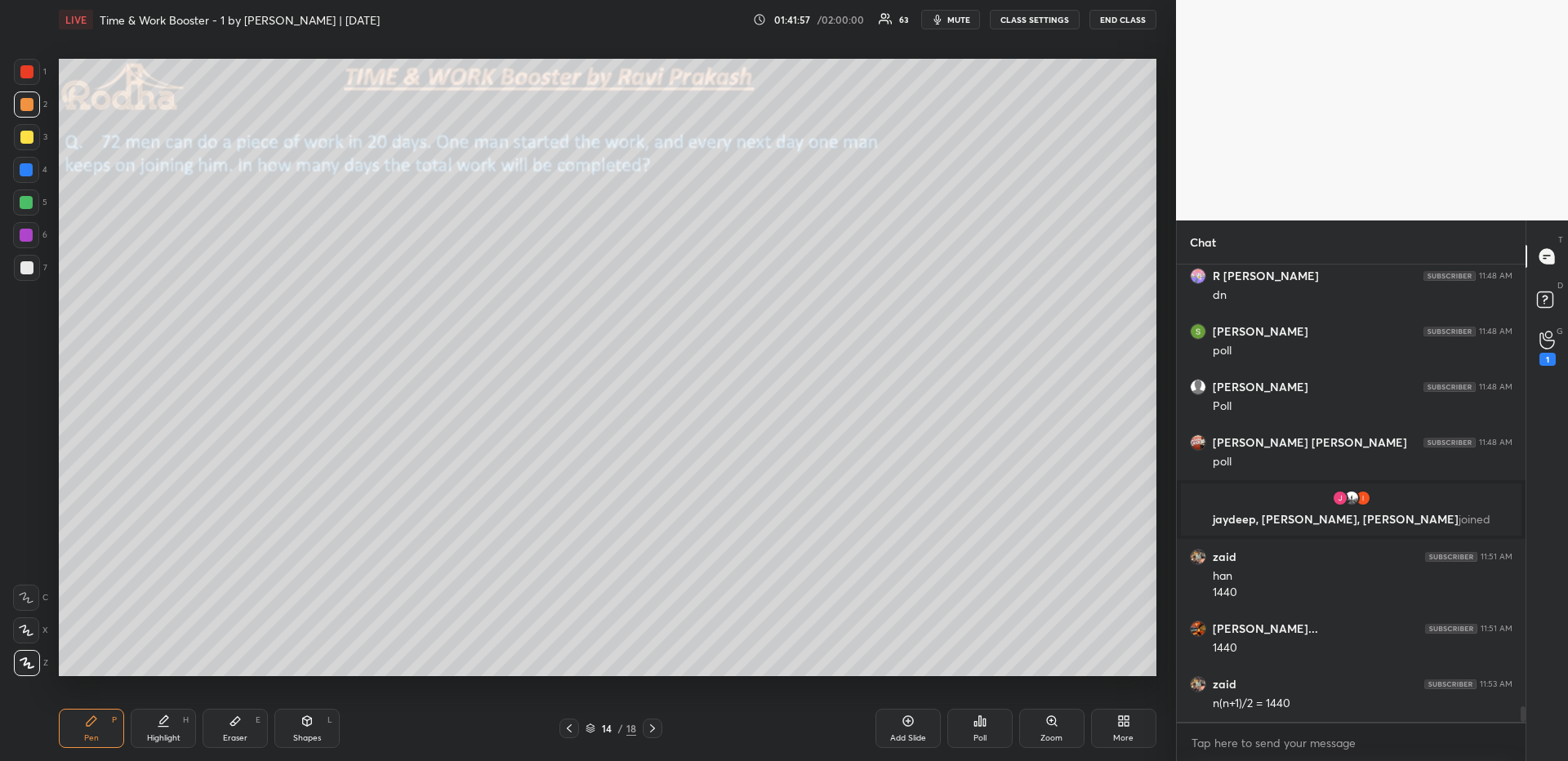
scroll to position [13345, 0]
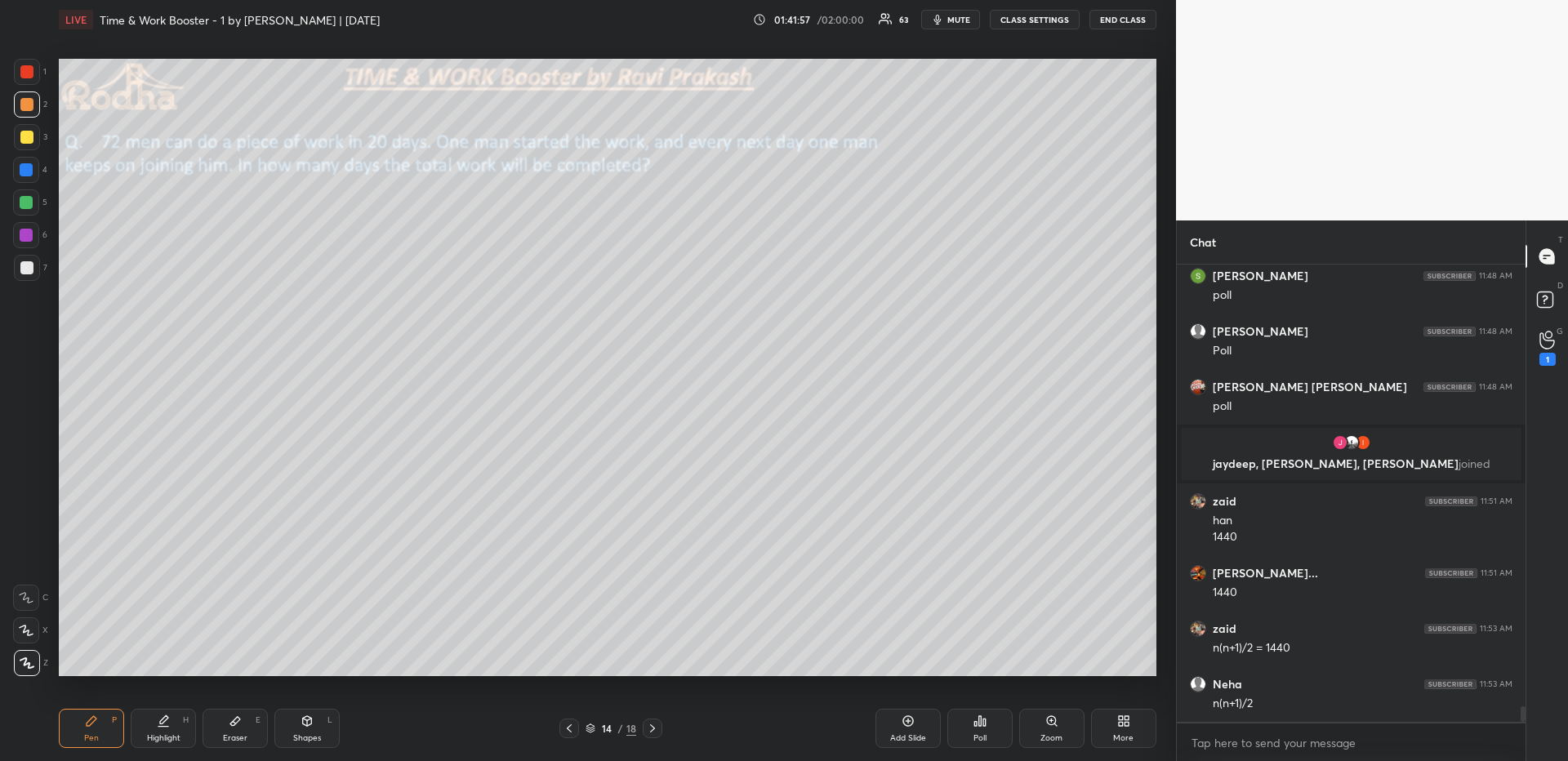
click at [26, 276] on div at bounding box center [26, 268] width 26 height 26
click at [153, 658] on div "Highlight" at bounding box center [164, 739] width 34 height 8
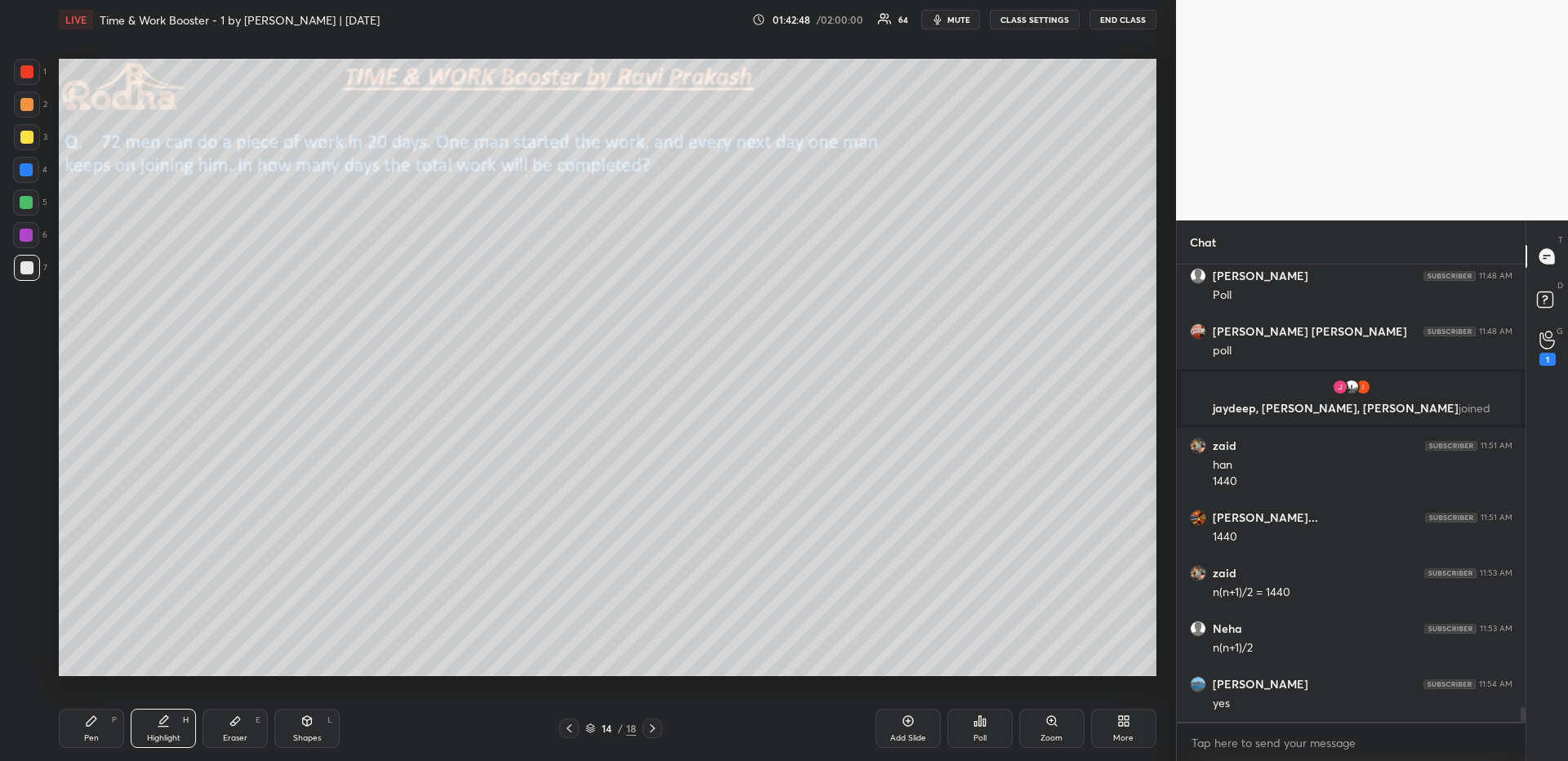
scroll to position [13457, 0]
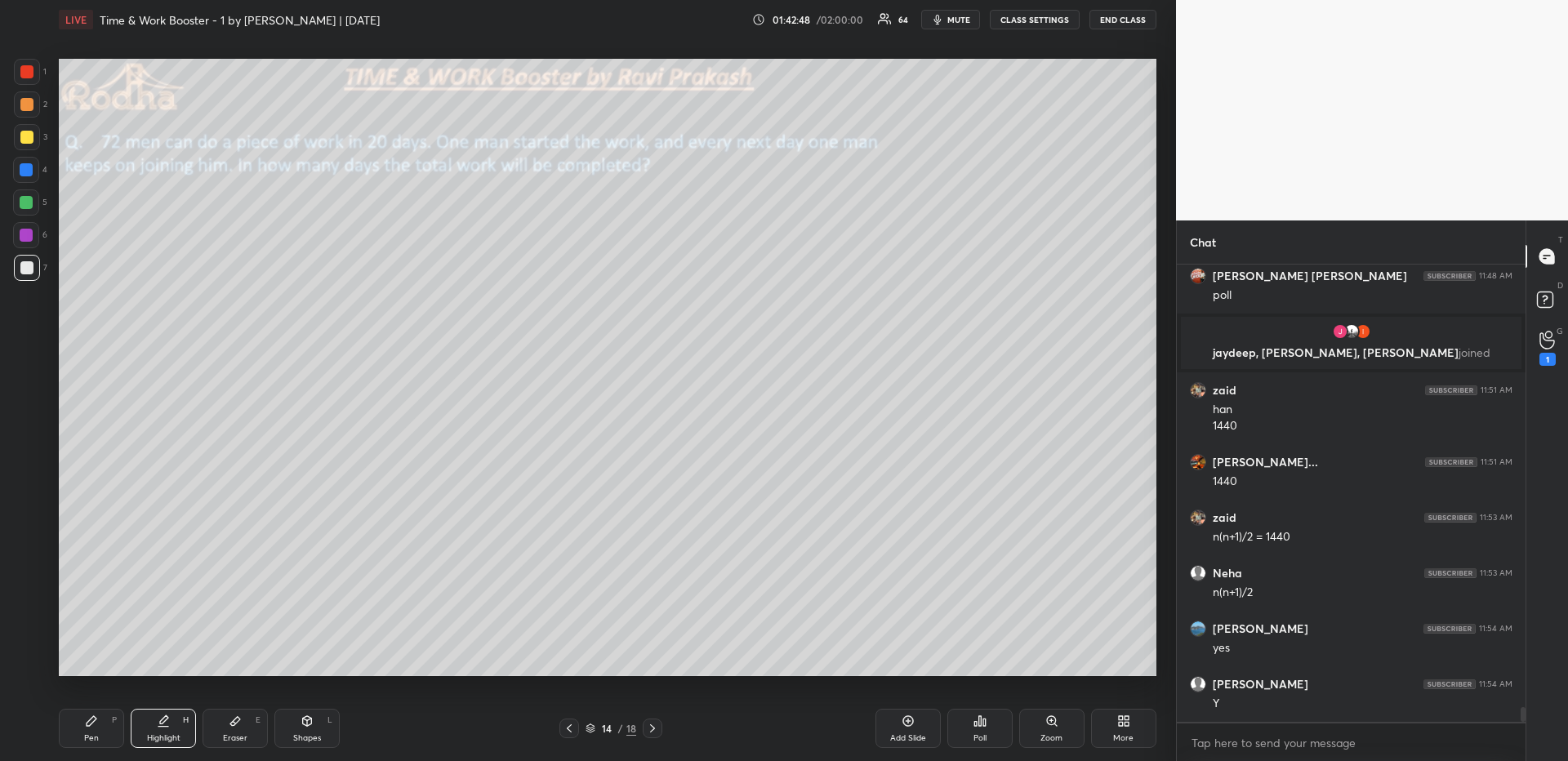
drag, startPoint x: 96, startPoint y: 720, endPoint x: 95, endPoint y: 700, distance: 20.0
click at [96, 658] on icon at bounding box center [91, 720] width 13 height 13
drag, startPoint x: 27, startPoint y: 197, endPoint x: 41, endPoint y: 210, distance: 19.1
click at [28, 199] on div at bounding box center [25, 202] width 13 height 13
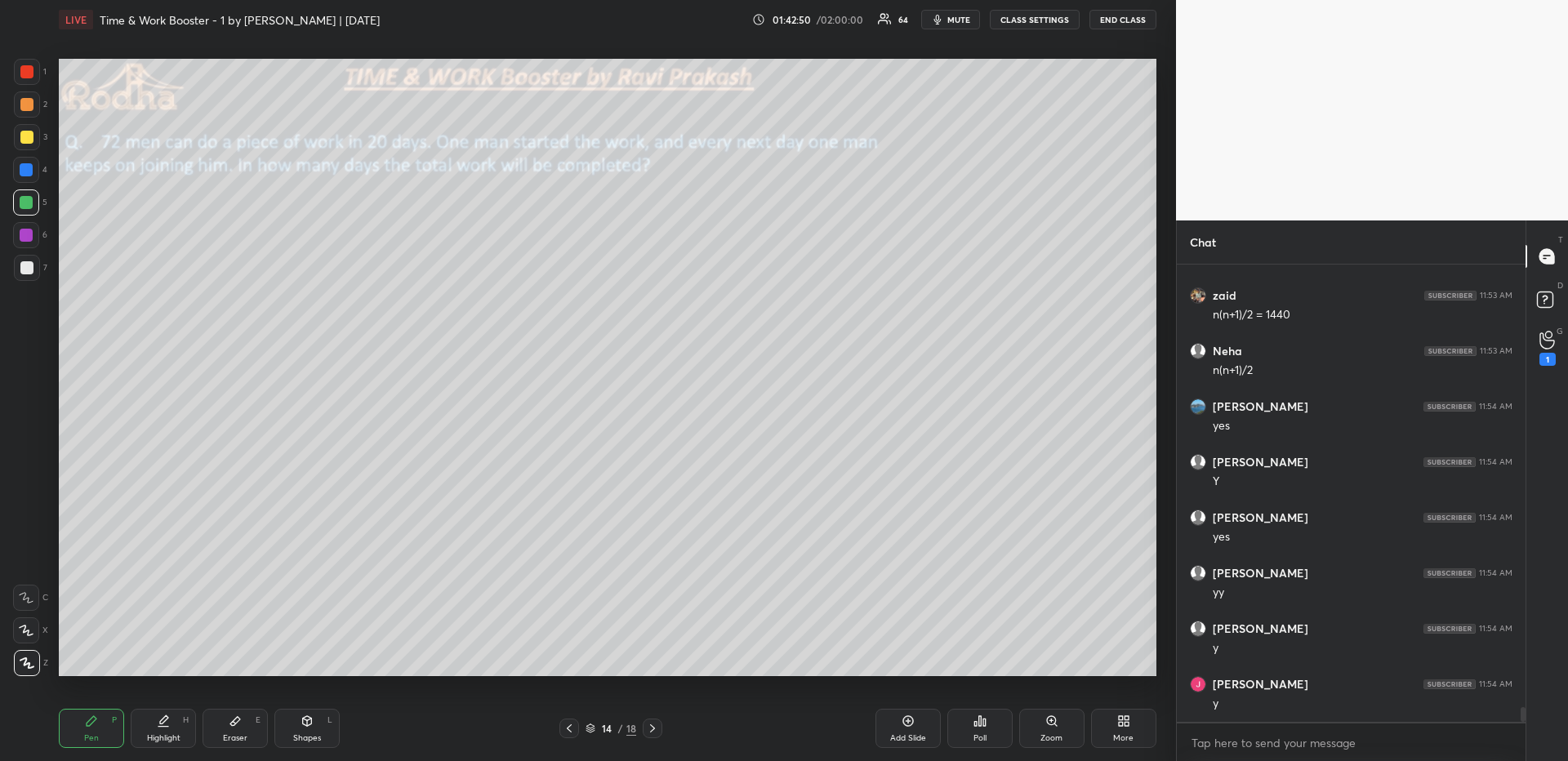
scroll to position [13734, 0]
drag, startPoint x: 28, startPoint y: 626, endPoint x: 41, endPoint y: 625, distance: 13.0
click at [22, 627] on icon at bounding box center [25, 631] width 15 height 12
click at [23, 658] on icon at bounding box center [26, 663] width 15 height 12
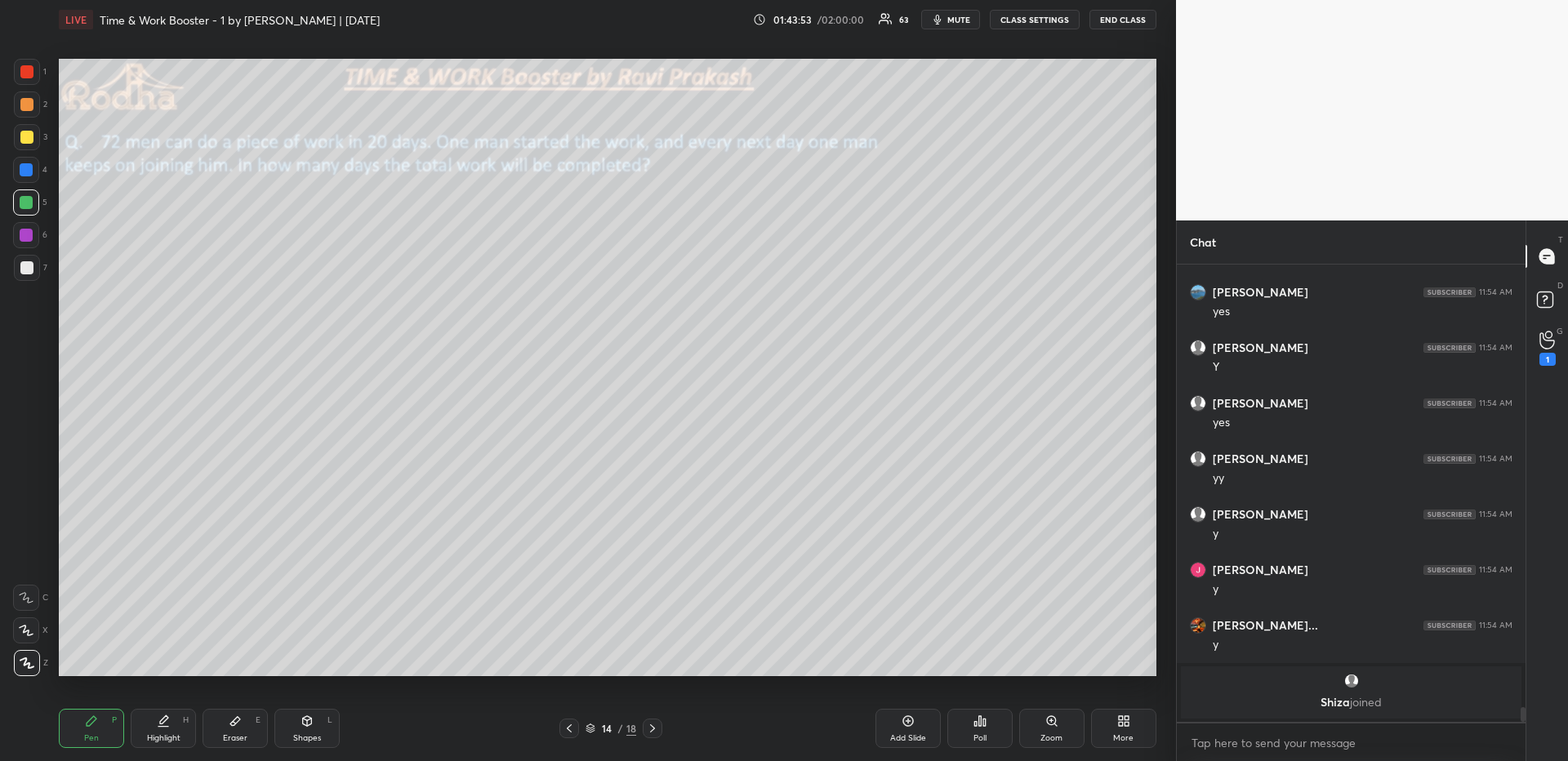
click at [153, 658] on div "Highlight H" at bounding box center [163, 729] width 65 height 39
click at [89, 658] on div "Pen P" at bounding box center [91, 729] width 65 height 39
click at [22, 73] on div at bounding box center [26, 71] width 13 height 13
click at [28, 111] on div at bounding box center [26, 104] width 13 height 13
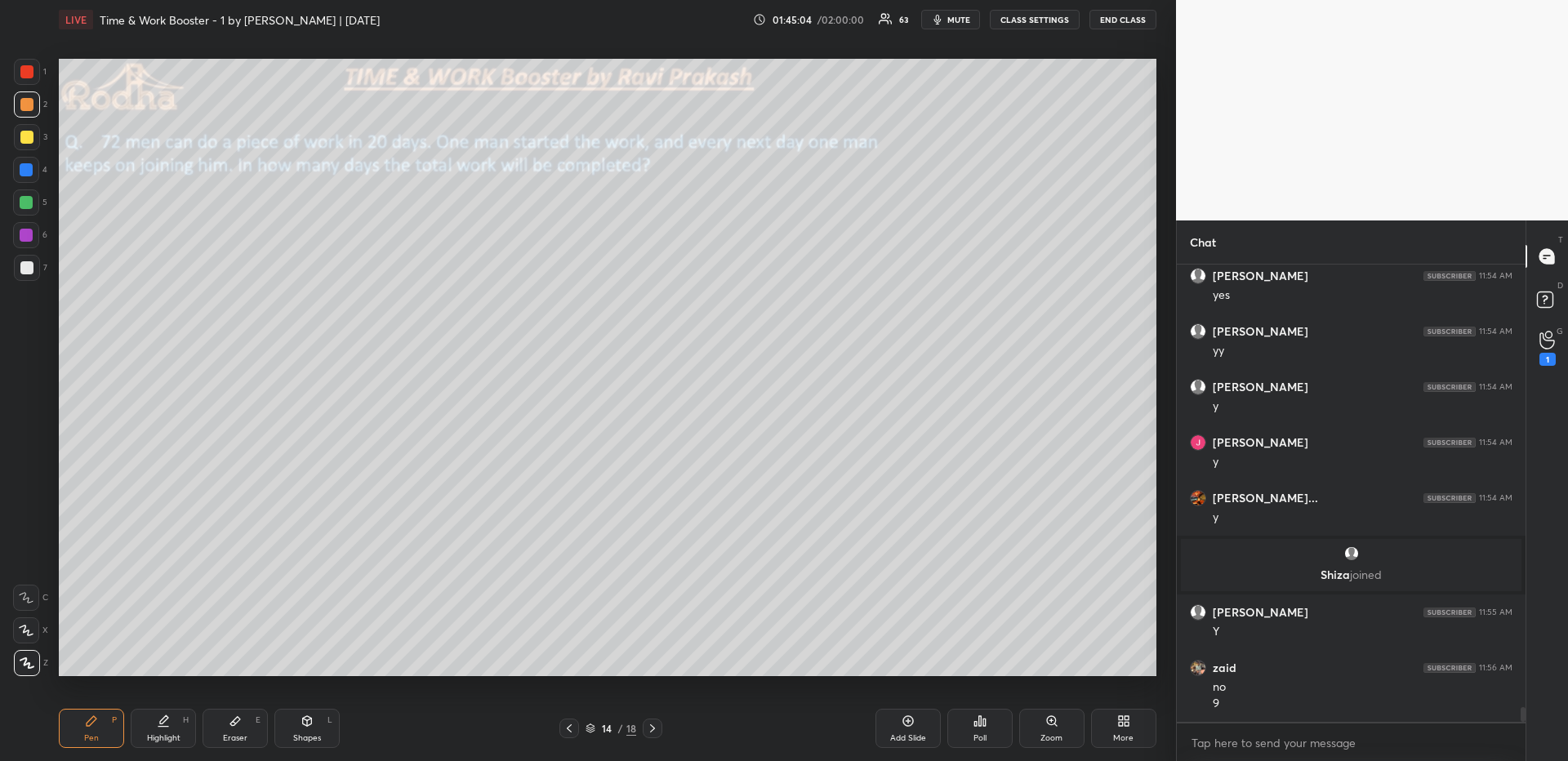
click at [28, 73] on div at bounding box center [26, 71] width 13 height 13
drag, startPoint x: 24, startPoint y: 138, endPoint x: 34, endPoint y: 156, distance: 20.6
click at [24, 138] on div at bounding box center [26, 137] width 13 height 13
drag, startPoint x: 22, startPoint y: 102, endPoint x: 38, endPoint y: 137, distance: 38.5
click at [21, 104] on div at bounding box center [26, 104] width 13 height 13
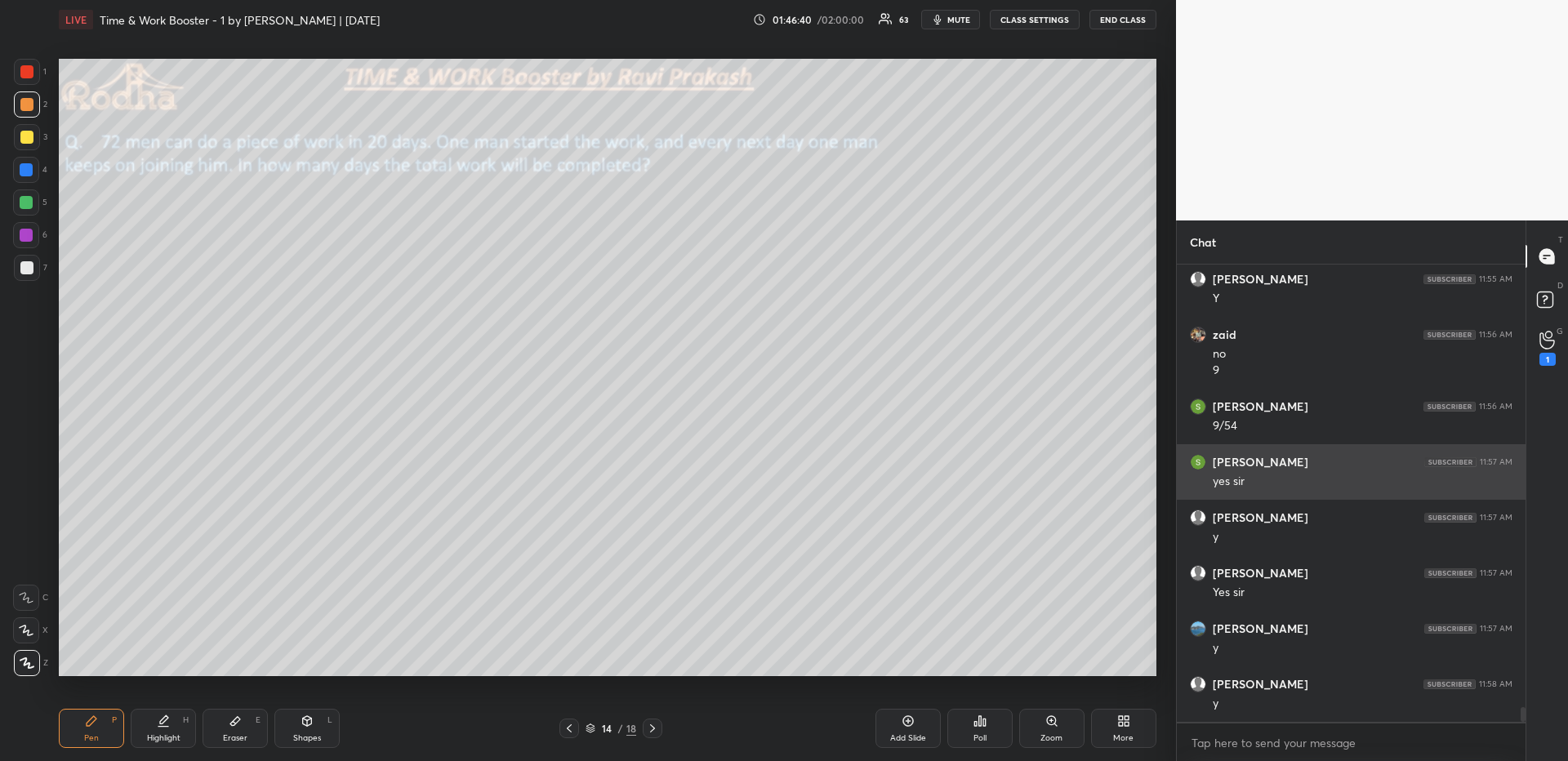
scroll to position [14033, 0]
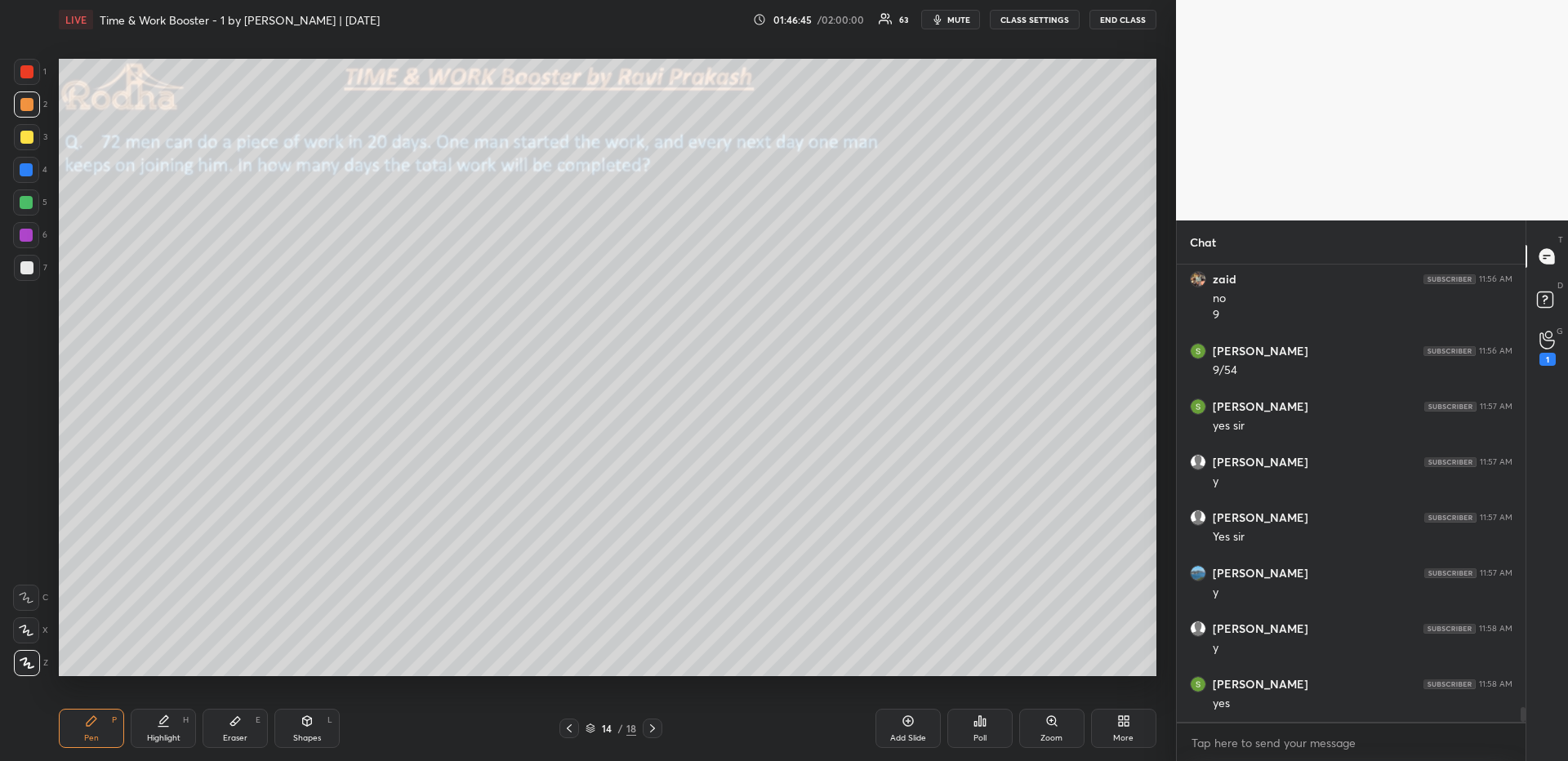
click at [652, 658] on div at bounding box center [652, 729] width 19 height 19
click at [31, 632] on icon at bounding box center [25, 631] width 15 height 12
click at [31, 283] on div "1 2 3 4 5 6 7" at bounding box center [29, 174] width 34 height 229
click at [31, 270] on div at bounding box center [26, 268] width 13 height 13
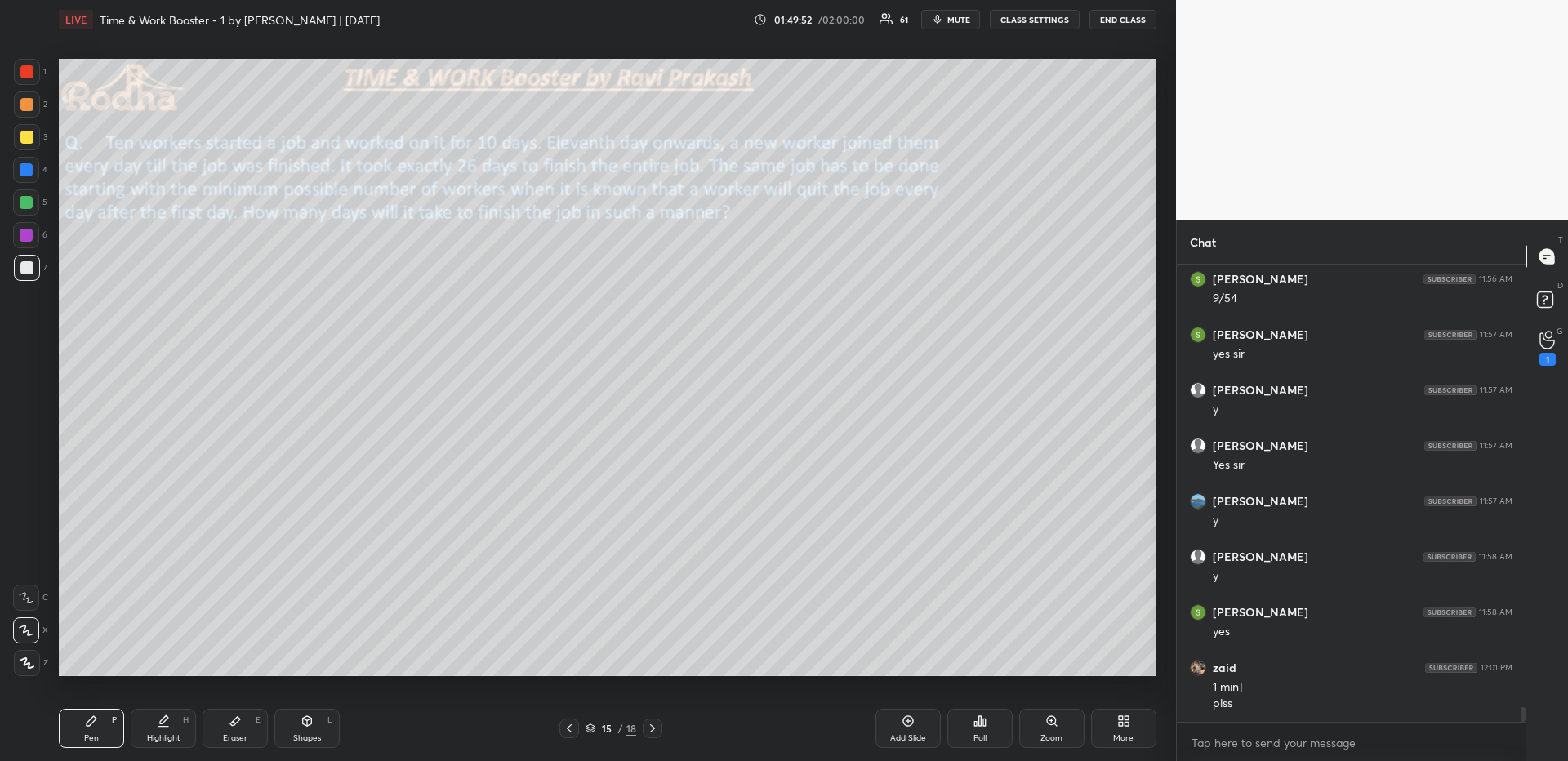
click at [568, 658] on icon at bounding box center [569, 728] width 13 height 13
click at [567, 658] on icon at bounding box center [569, 728] width 13 height 13
click at [566, 658] on icon at bounding box center [569, 728] width 13 height 13
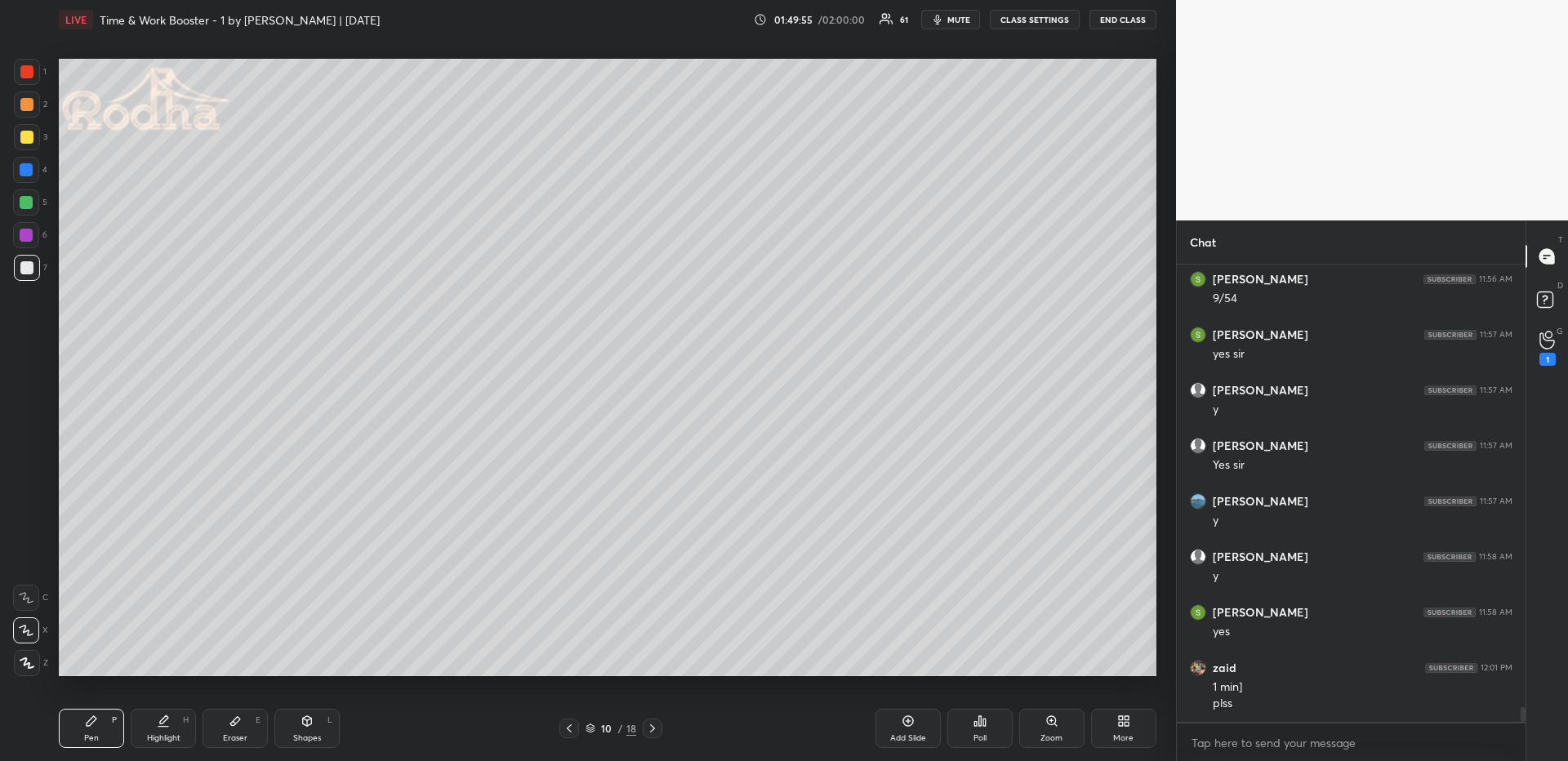
click at [566, 658] on icon at bounding box center [569, 728] width 13 height 13
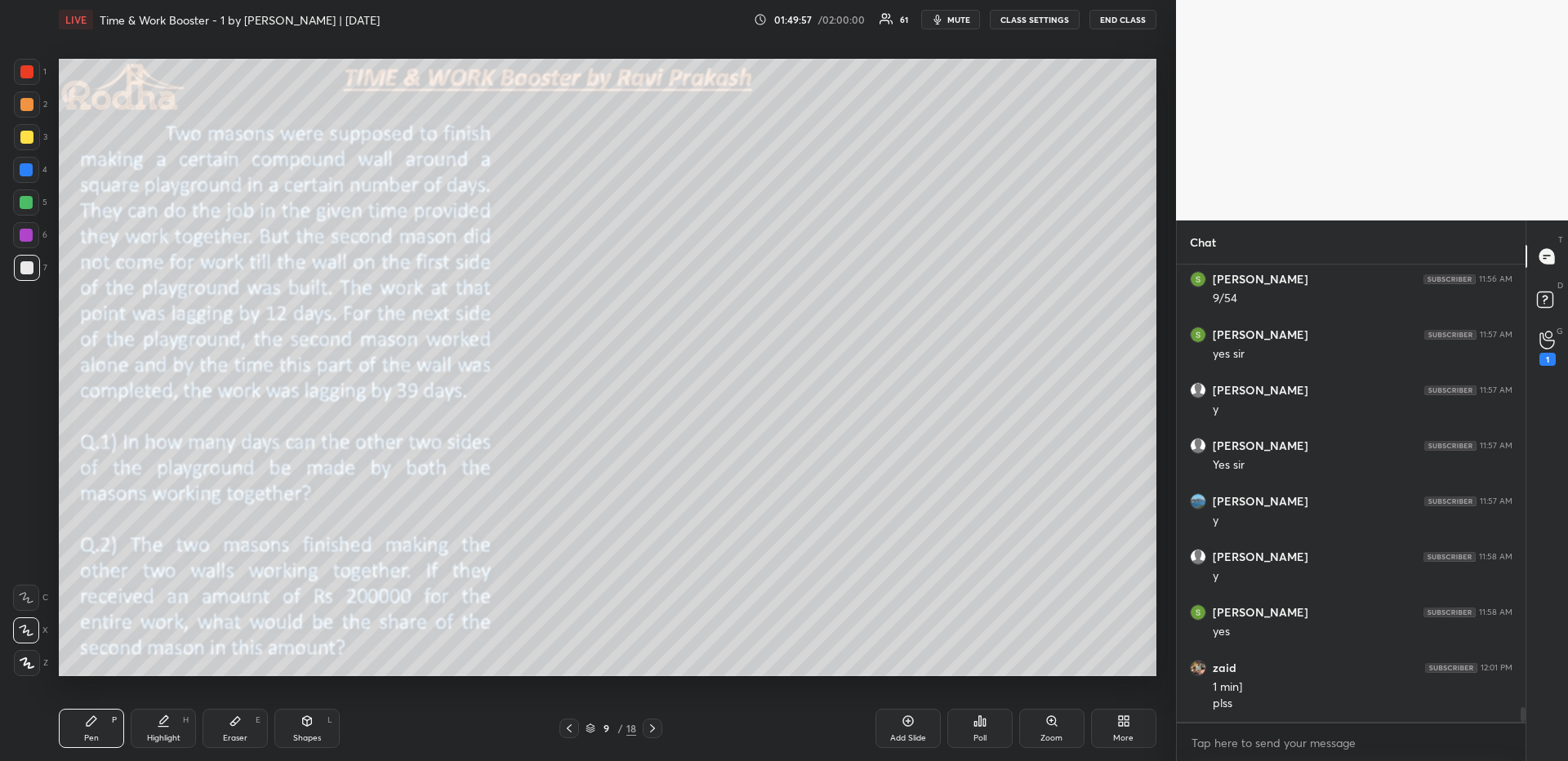
click at [646, 658] on icon at bounding box center [652, 728] width 13 height 13
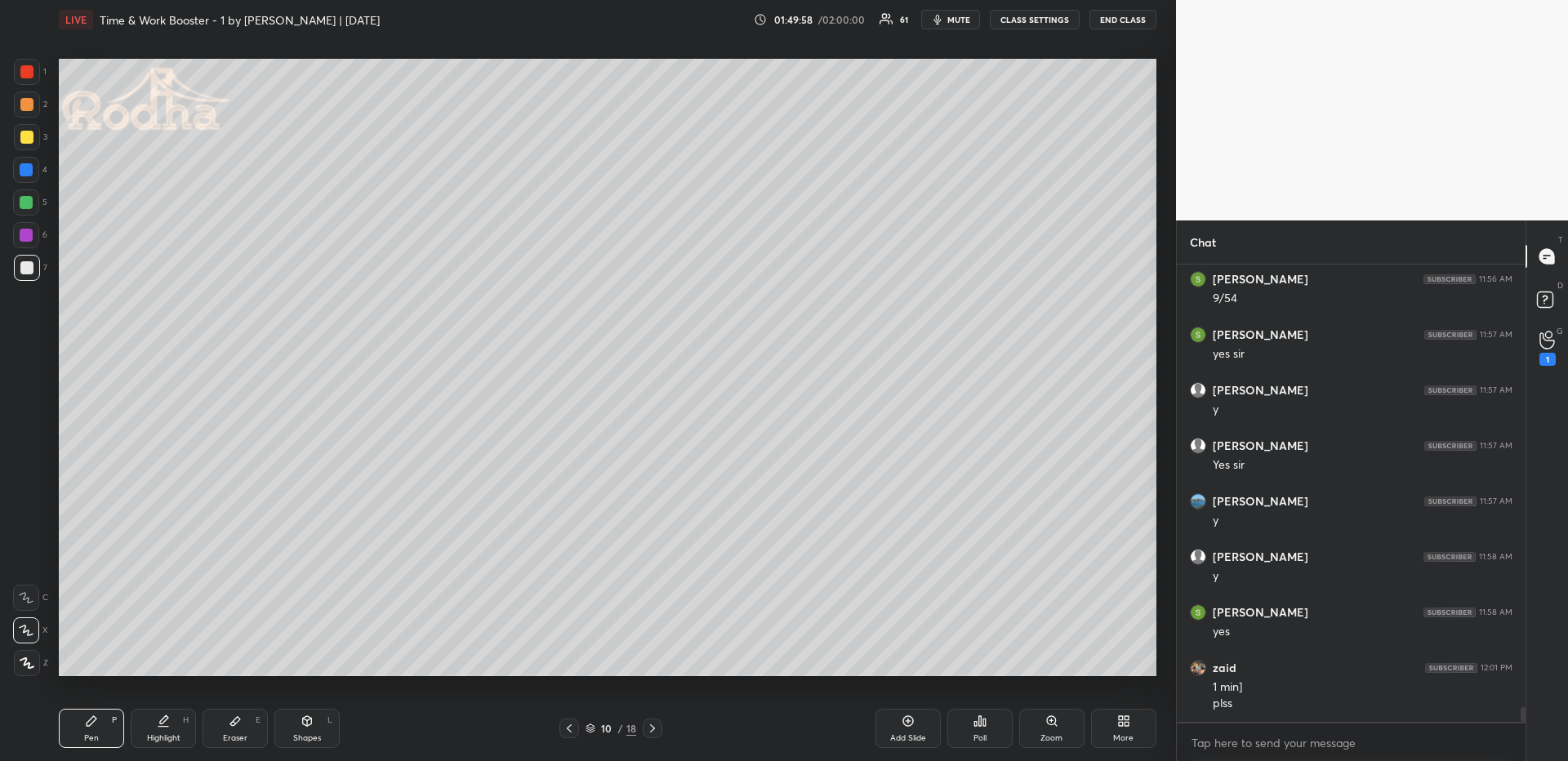
click at [646, 658] on icon at bounding box center [652, 728] width 13 height 13
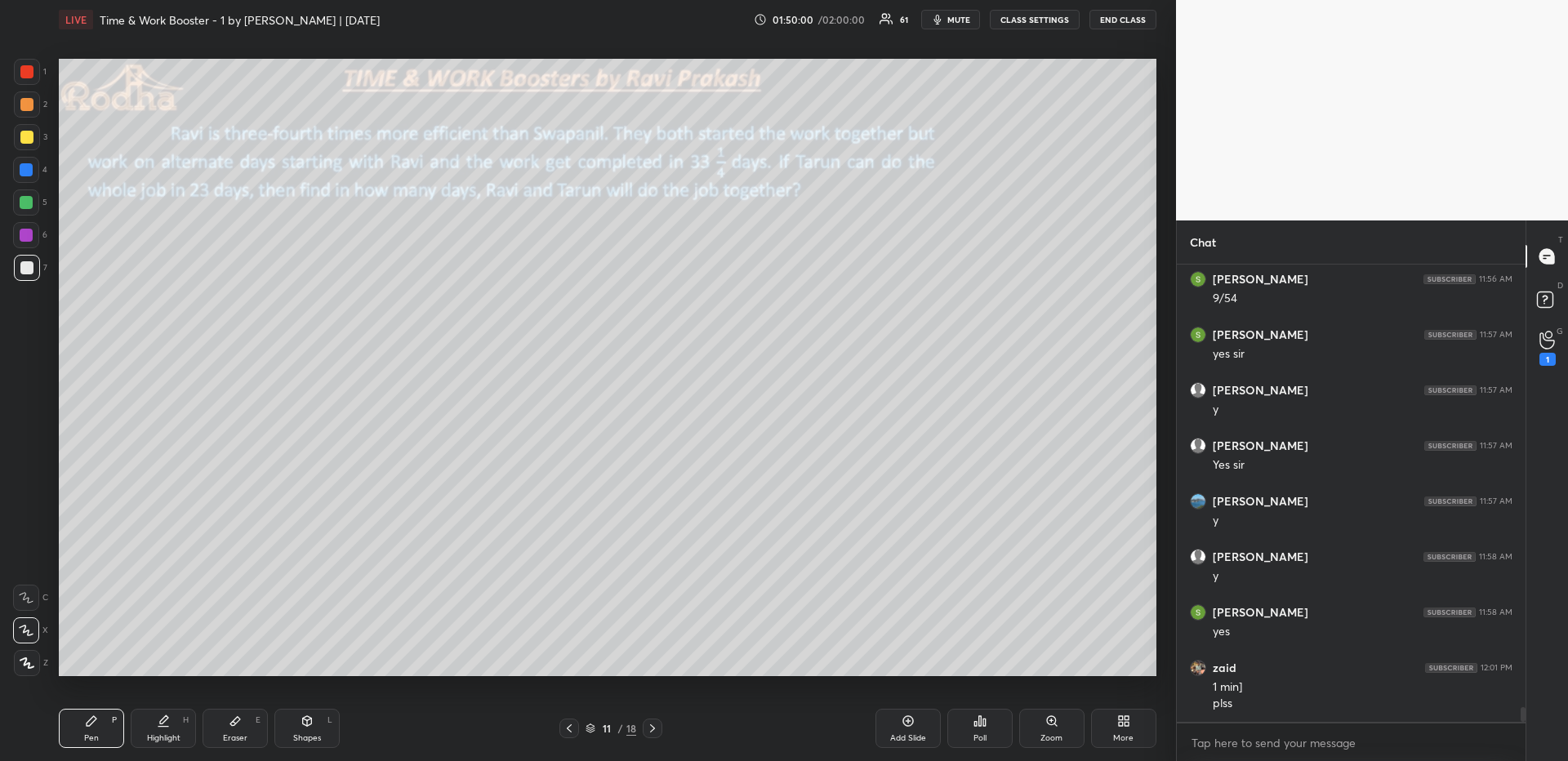
drag, startPoint x: 241, startPoint y: 735, endPoint x: 240, endPoint y: 708, distance: 27.0
click at [242, 658] on div "Eraser" at bounding box center [235, 739] width 24 height 8
click at [23, 600] on g at bounding box center [26, 598] width 7 height 7
click at [62, 658] on div "Pen P Highlight H Eraser E Shapes L 11 / 18 Add Slide Poll Zoom More" at bounding box center [608, 728] width 1098 height 65
drag, startPoint x: 83, startPoint y: 730, endPoint x: 78, endPoint y: 719, distance: 12.1
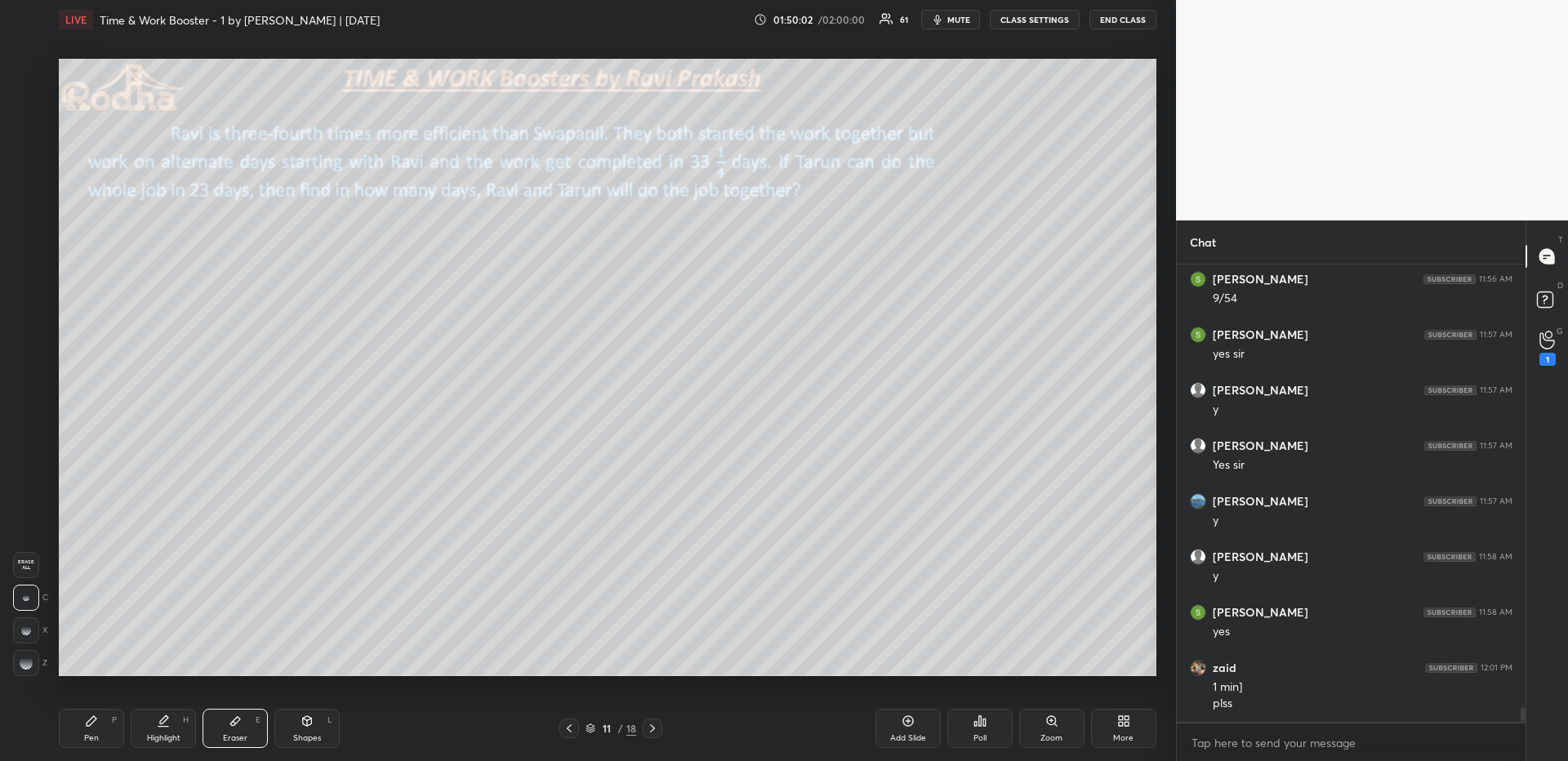
click at [82, 658] on div "Pen P" at bounding box center [91, 729] width 65 height 39
click at [32, 658] on div at bounding box center [26, 663] width 26 height 26
click at [658, 658] on icon at bounding box center [652, 728] width 13 height 13
click at [656, 658] on icon at bounding box center [652, 728] width 13 height 13
click at [236, 658] on div "Eraser E" at bounding box center [235, 729] width 65 height 39
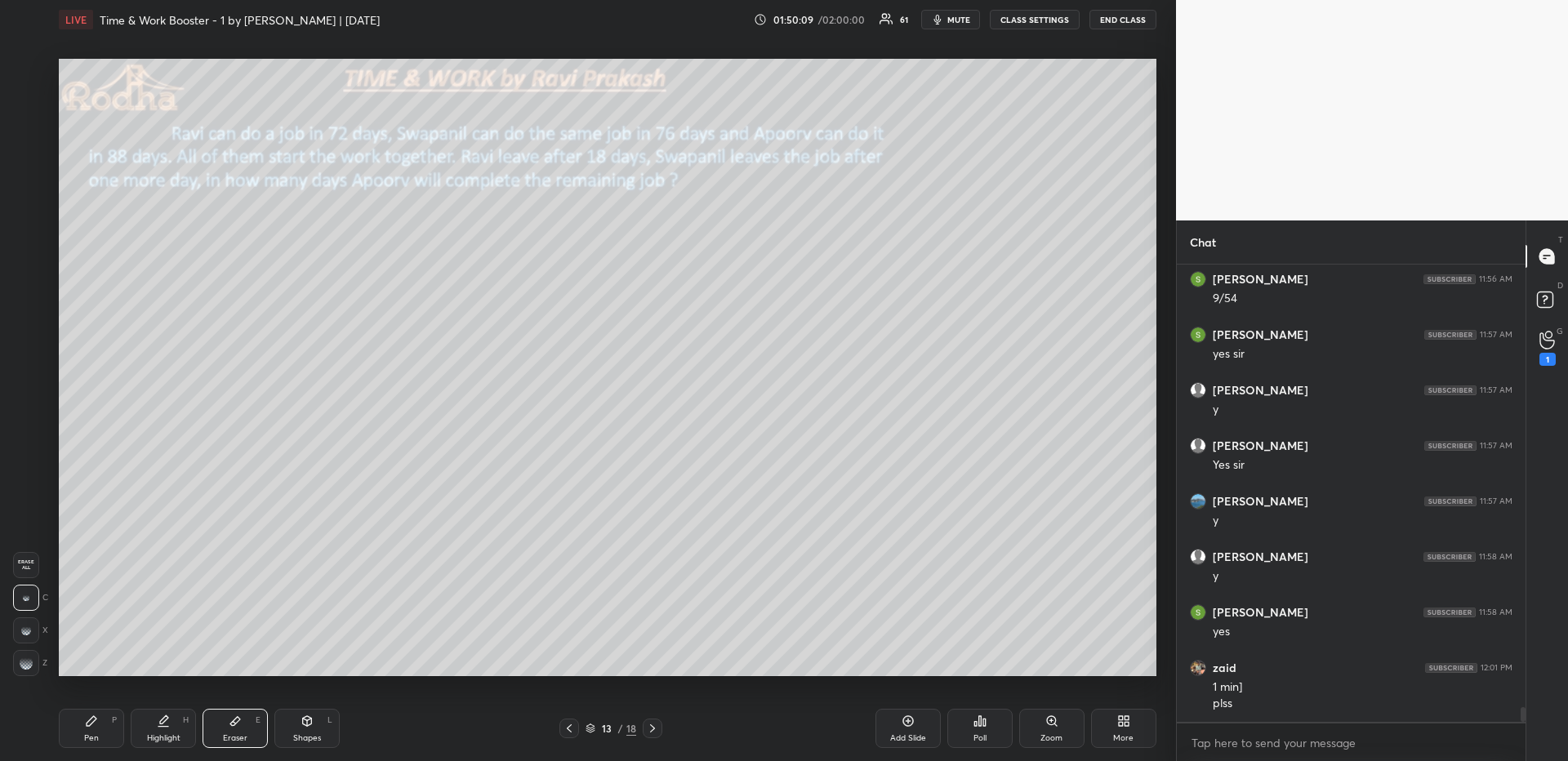
click at [81, 658] on div "Pen P" at bounding box center [91, 729] width 65 height 39
click at [228, 658] on div "Eraser" at bounding box center [235, 739] width 24 height 8
drag, startPoint x: 75, startPoint y: 726, endPoint x: 77, endPoint y: 706, distance: 20.1
click at [78, 658] on div "Pen P" at bounding box center [91, 729] width 65 height 39
click at [220, 658] on div "Eraser E" at bounding box center [235, 729] width 65 height 39
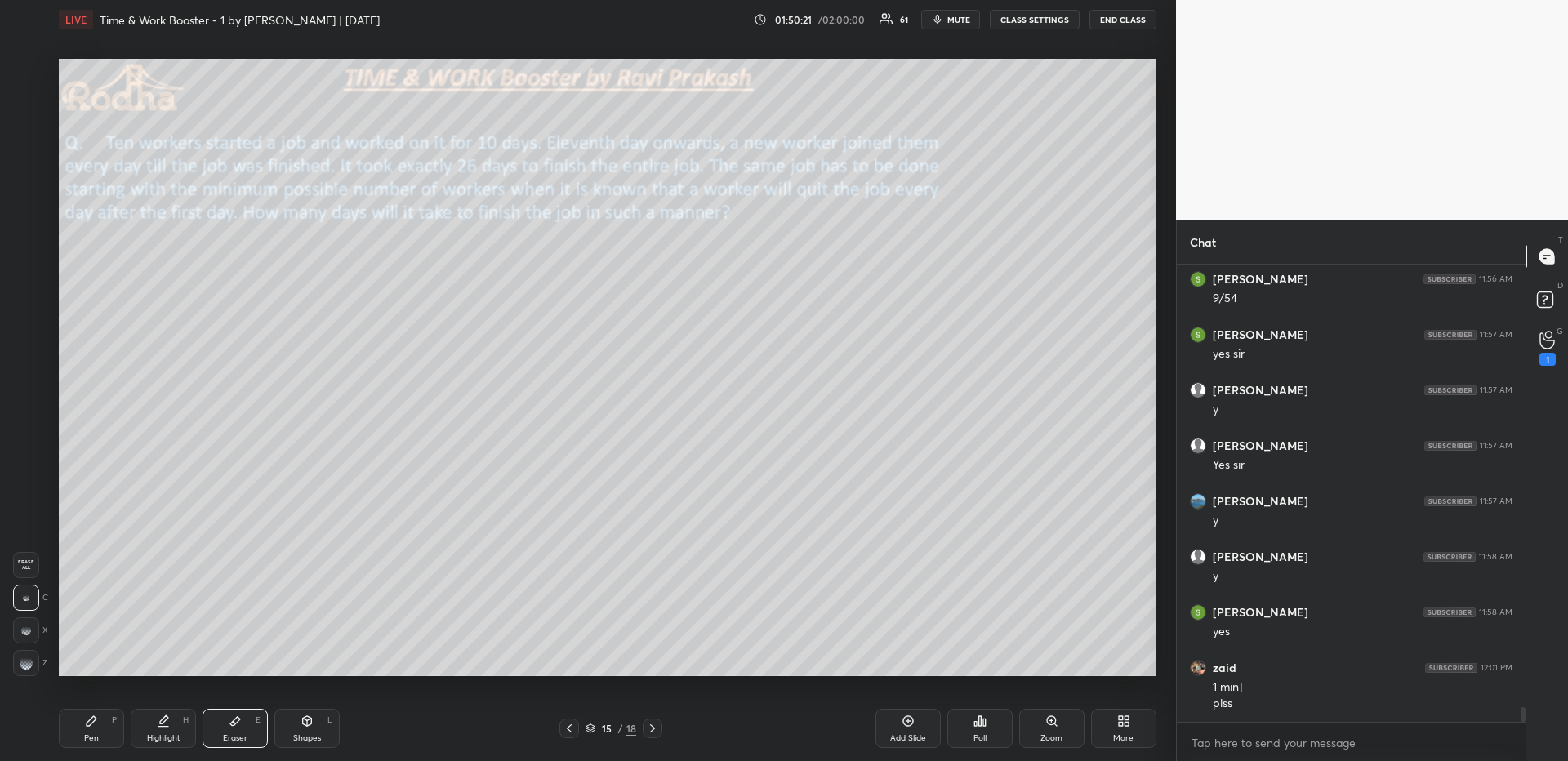
drag, startPoint x: 63, startPoint y: 716, endPoint x: 63, endPoint y: 696, distance: 20.0
click at [65, 658] on div "Pen P" at bounding box center [91, 729] width 65 height 39
click at [27, 635] on icon at bounding box center [25, 631] width 15 height 12
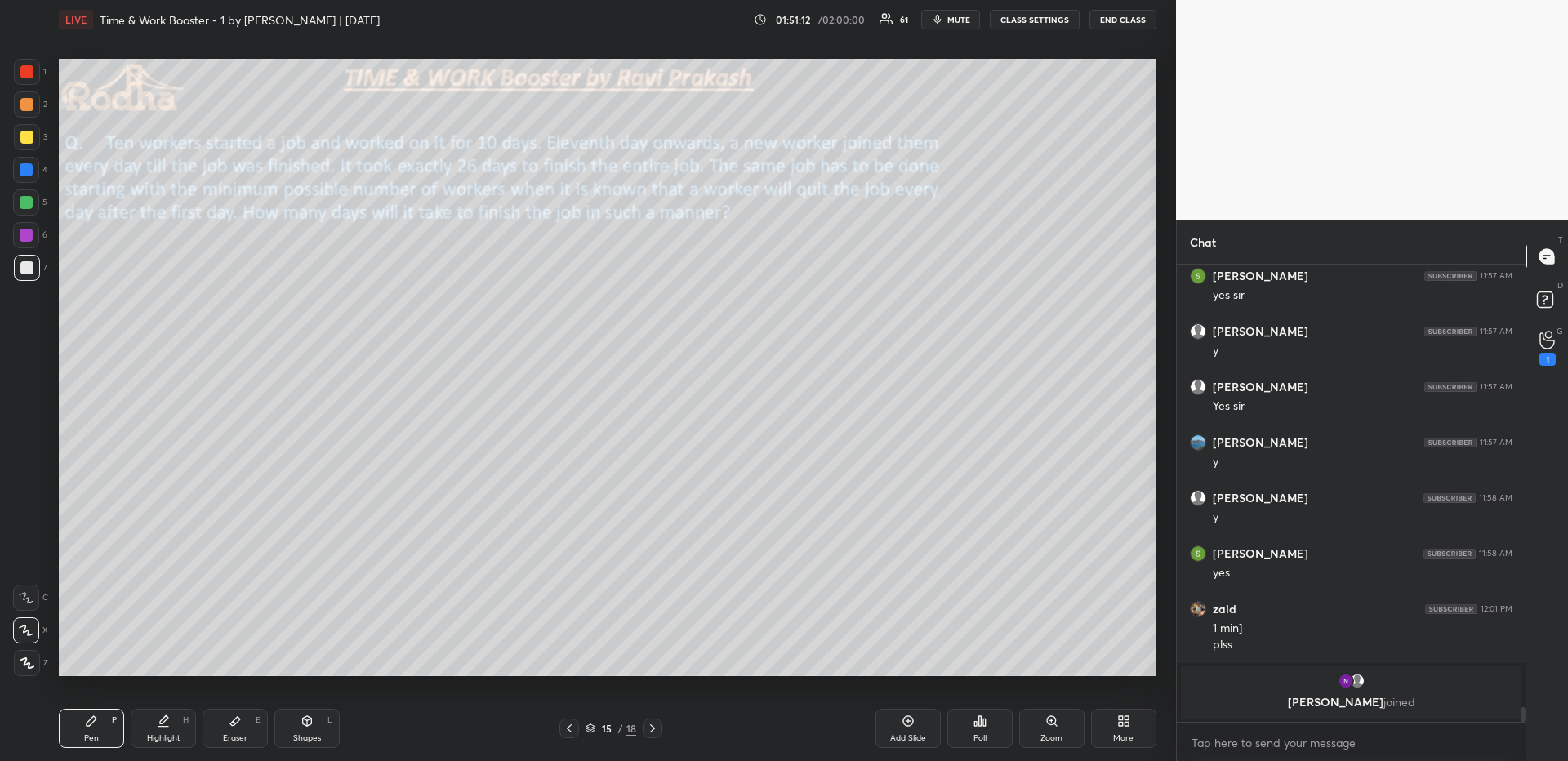
click at [28, 658] on icon at bounding box center [26, 663] width 15 height 12
drag, startPoint x: 193, startPoint y: 728, endPoint x: 235, endPoint y: 684, distance: 60.8
click at [196, 658] on div "Pen P Highlight H Eraser E Shapes L" at bounding box center [280, 729] width 442 height 39
click at [195, 658] on div "Pen P Highlight H Eraser E Shapes L" at bounding box center [280, 729] width 442 height 39
click at [241, 658] on div "Eraser E" at bounding box center [235, 729] width 65 height 39
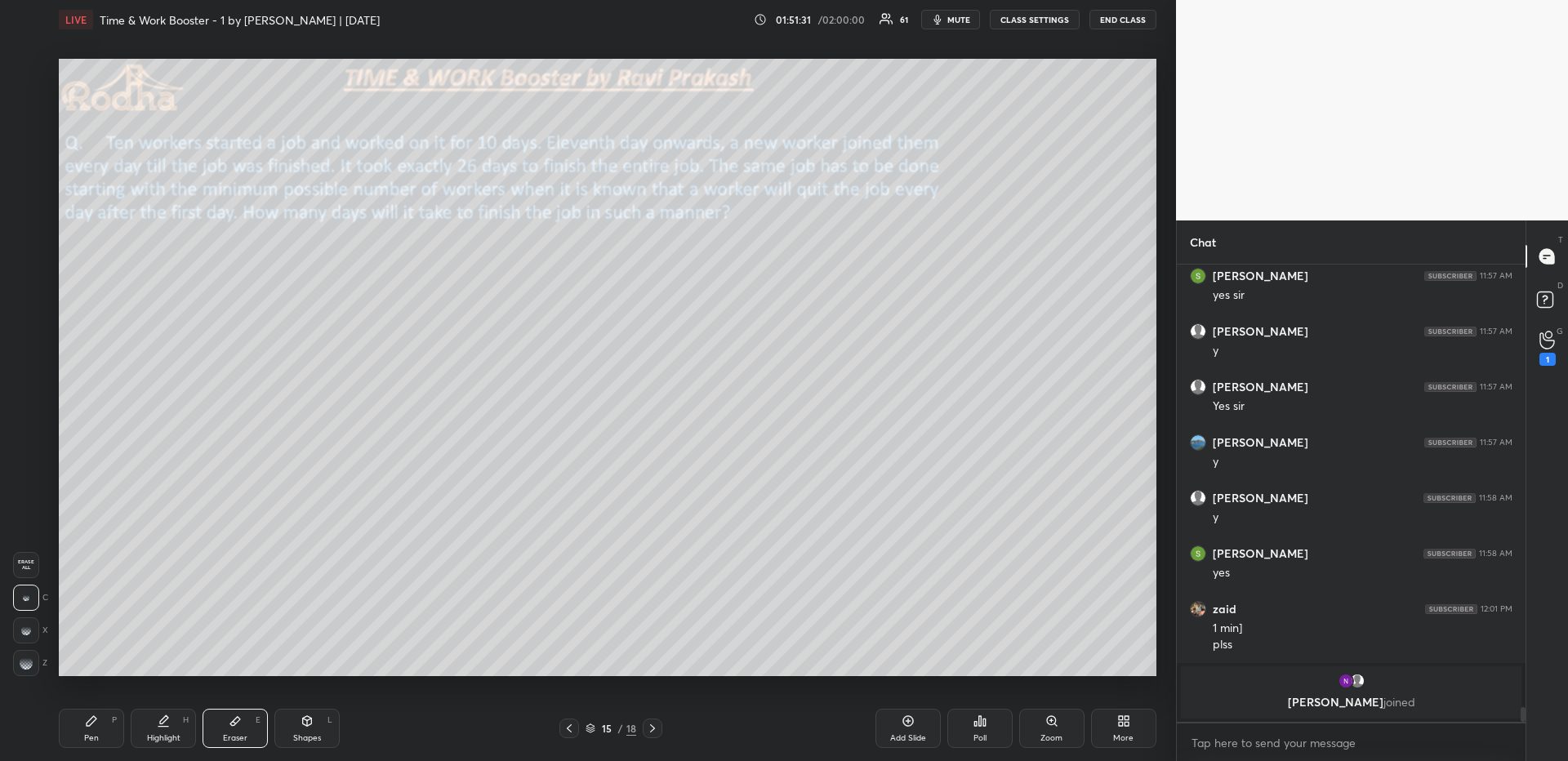
click at [78, 658] on div "Pen P" at bounding box center [91, 729] width 65 height 39
click at [978, 658] on icon at bounding box center [980, 720] width 13 height 13
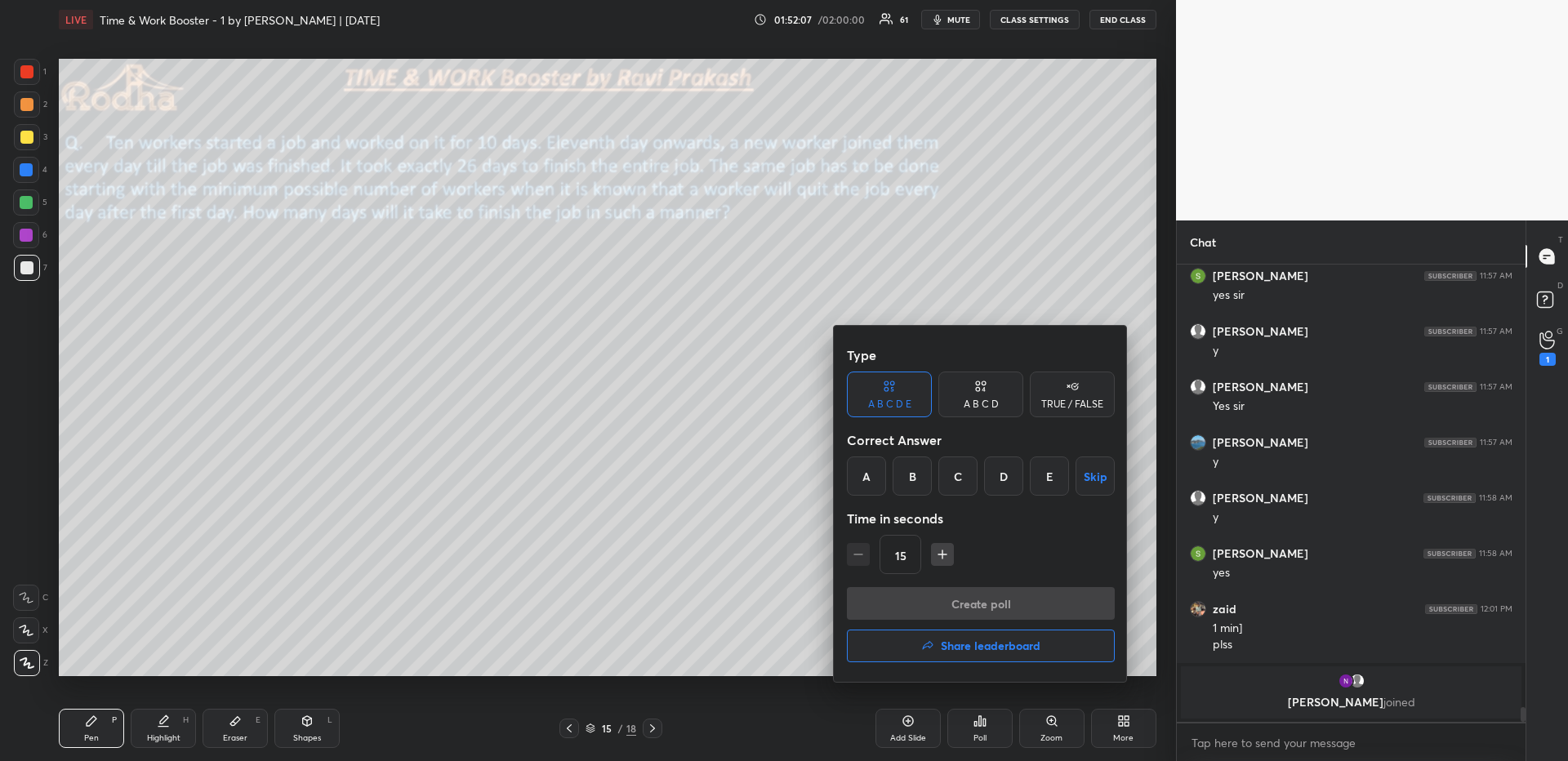
click at [759, 582] on div at bounding box center [784, 380] width 1568 height 761
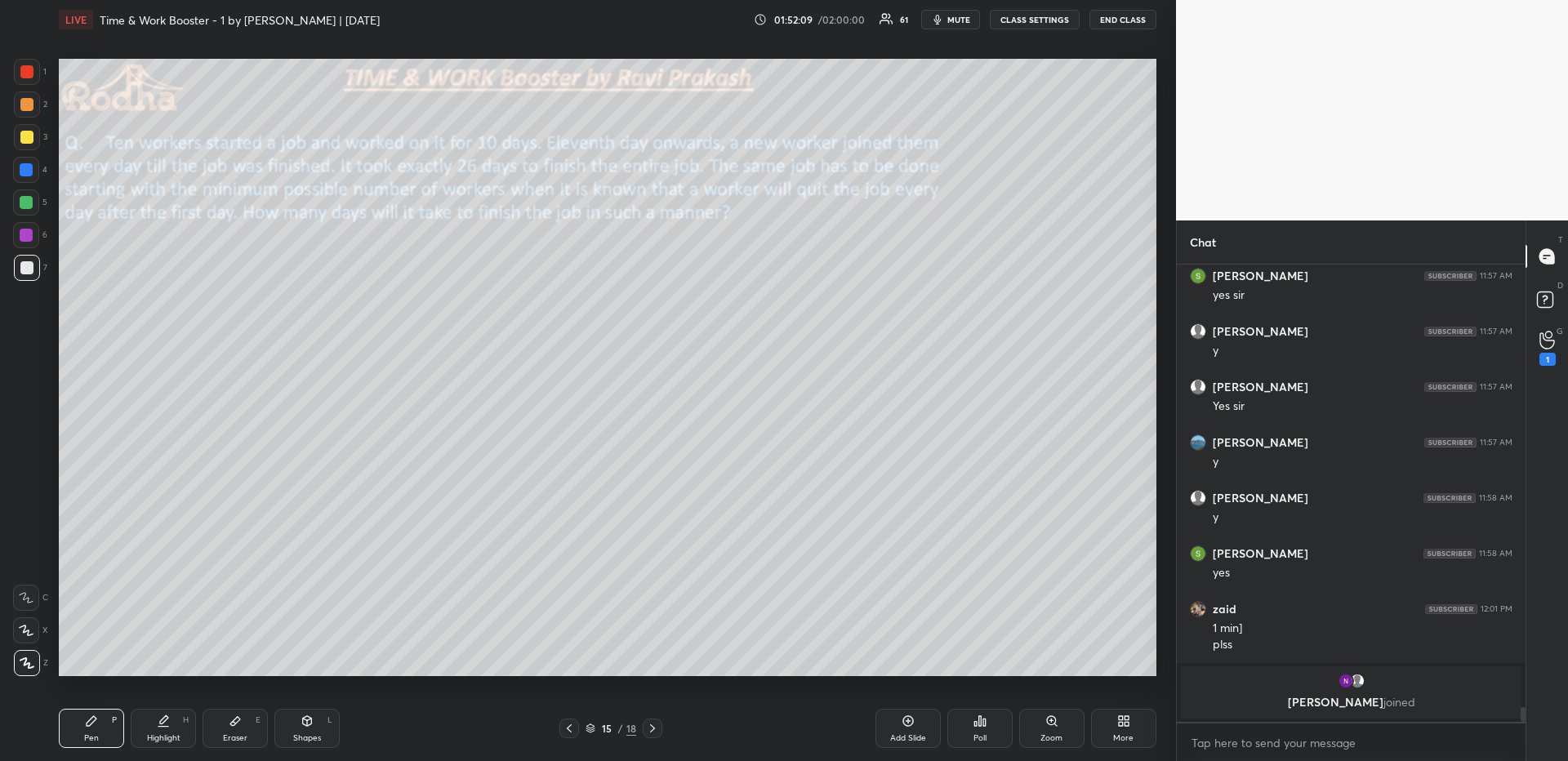
click at [967, 658] on div "Poll" at bounding box center [980, 729] width 65 height 39
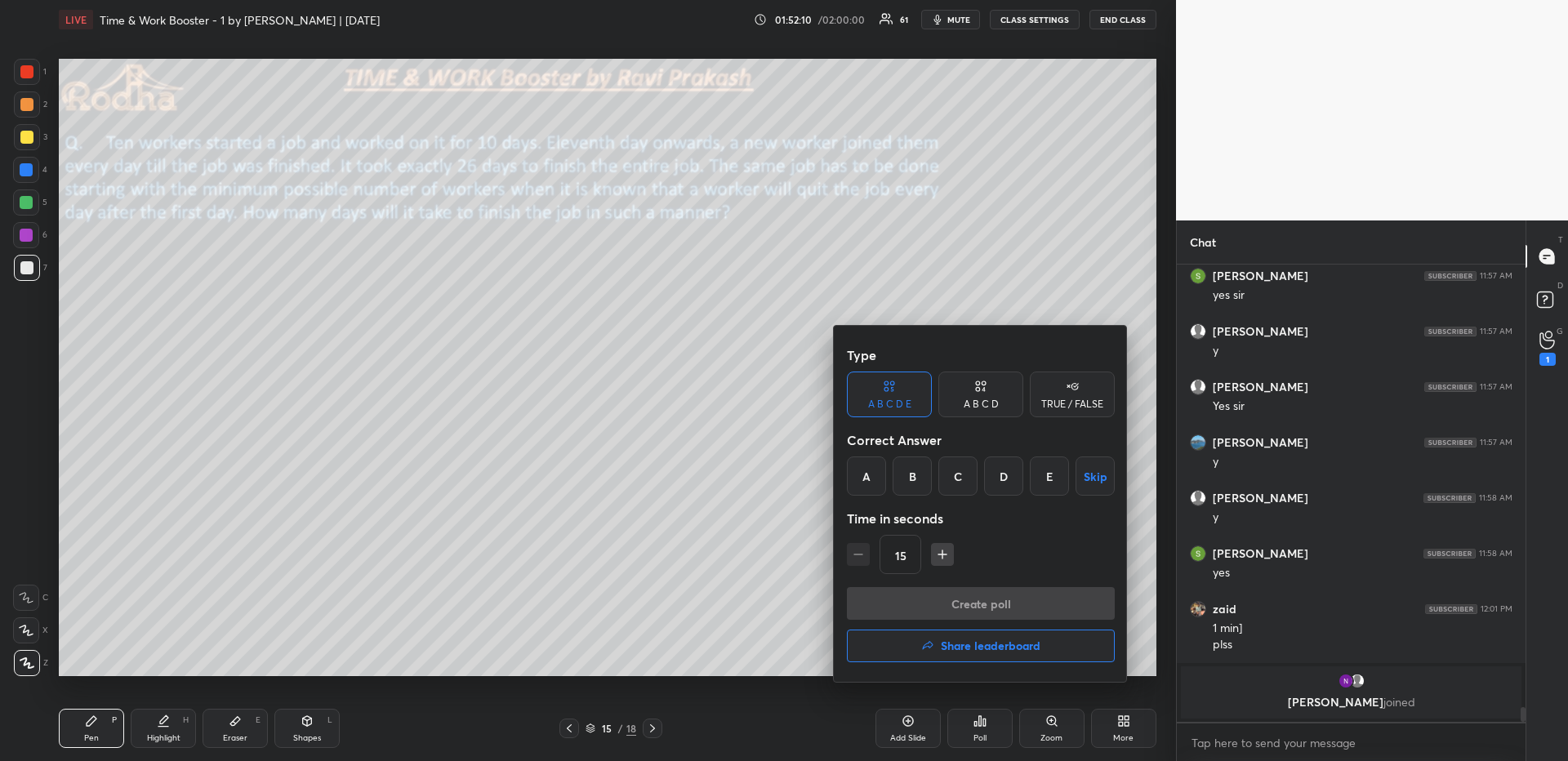
click at [998, 477] on div "D" at bounding box center [1004, 476] width 39 height 39
click at [992, 602] on button "Create poll" at bounding box center [981, 604] width 267 height 33
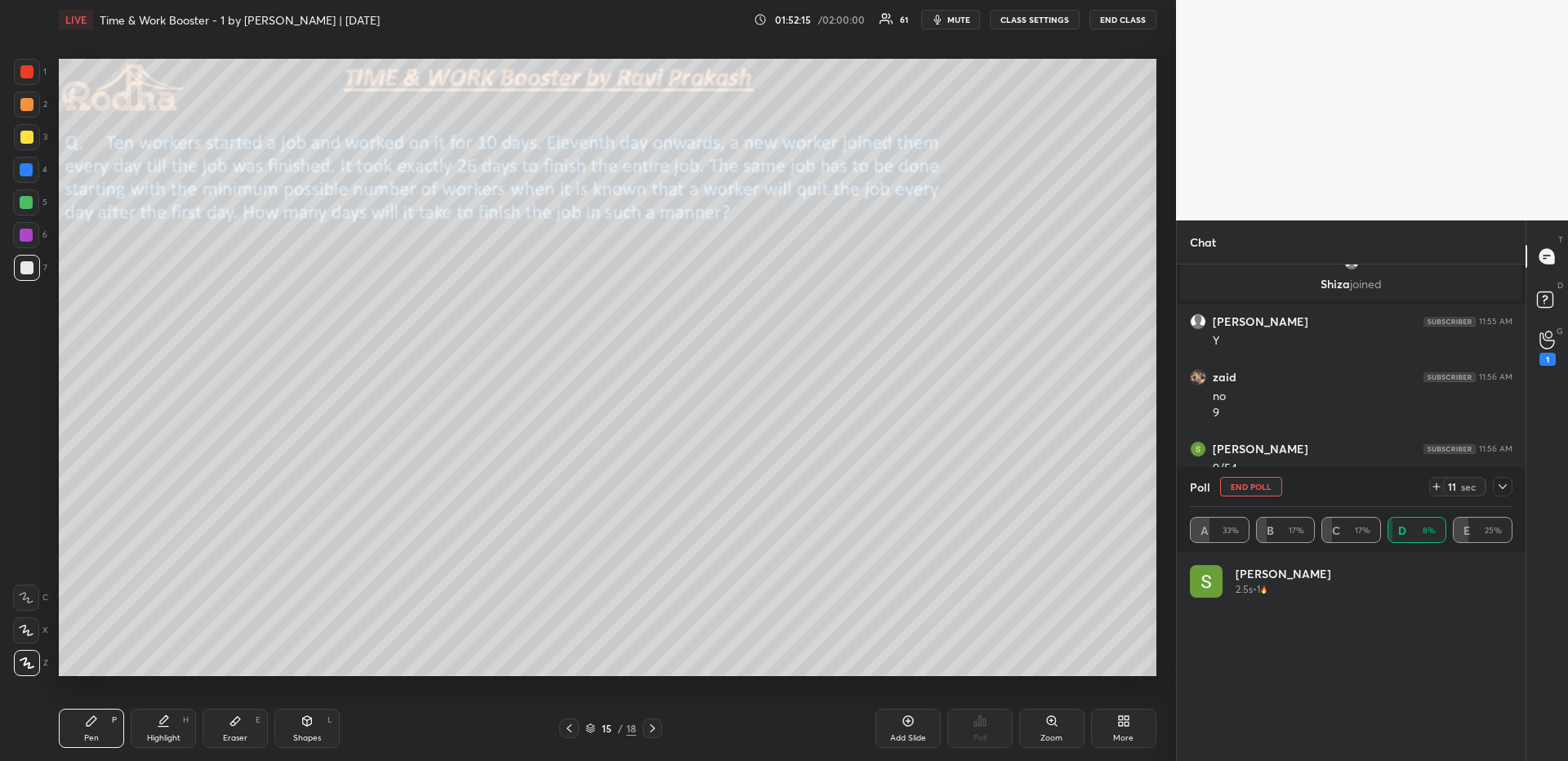
scroll to position [191, 318]
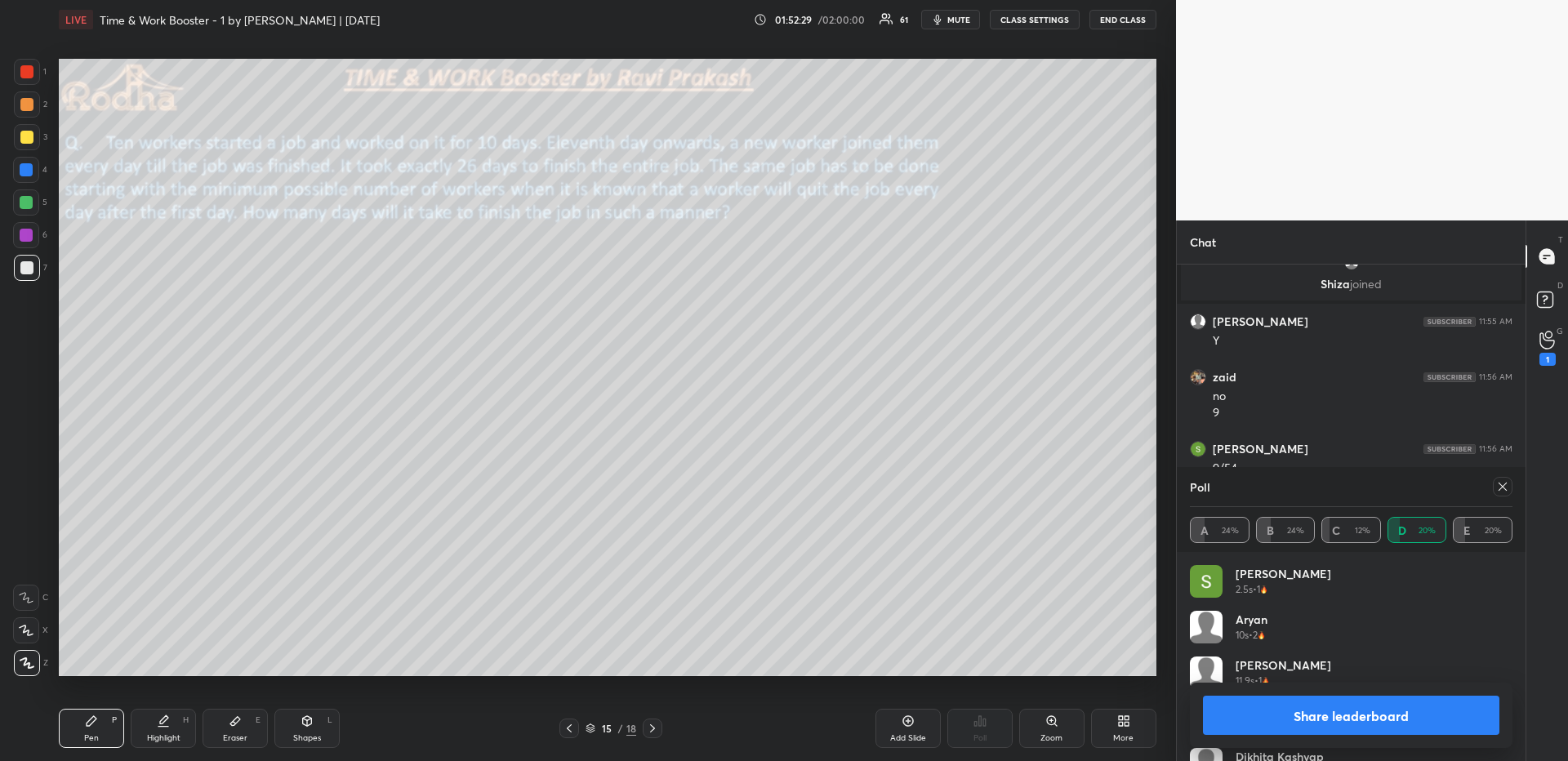
click at [1221, 487] on icon at bounding box center [1502, 487] width 13 height 13
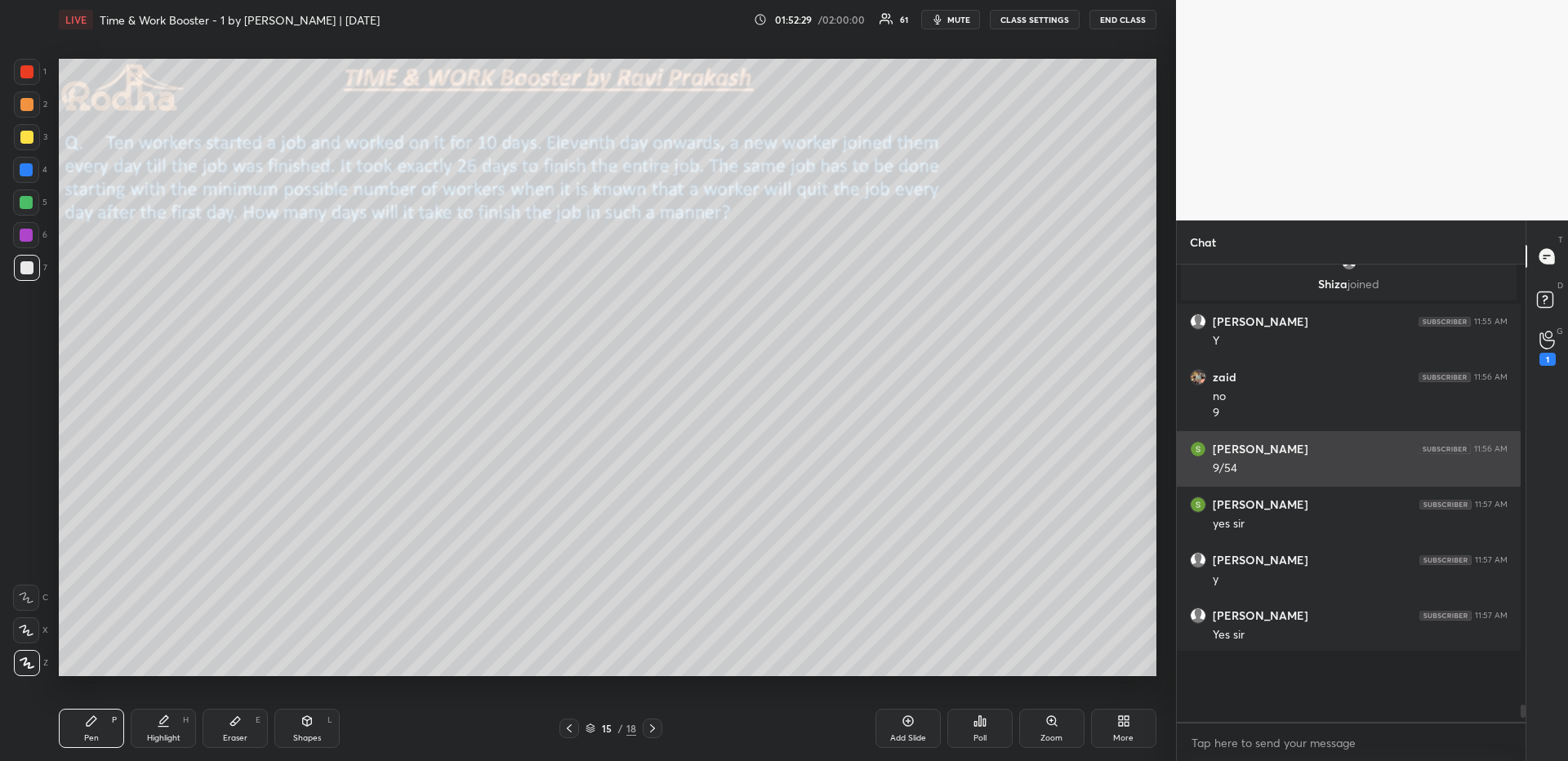
scroll to position [492, 344]
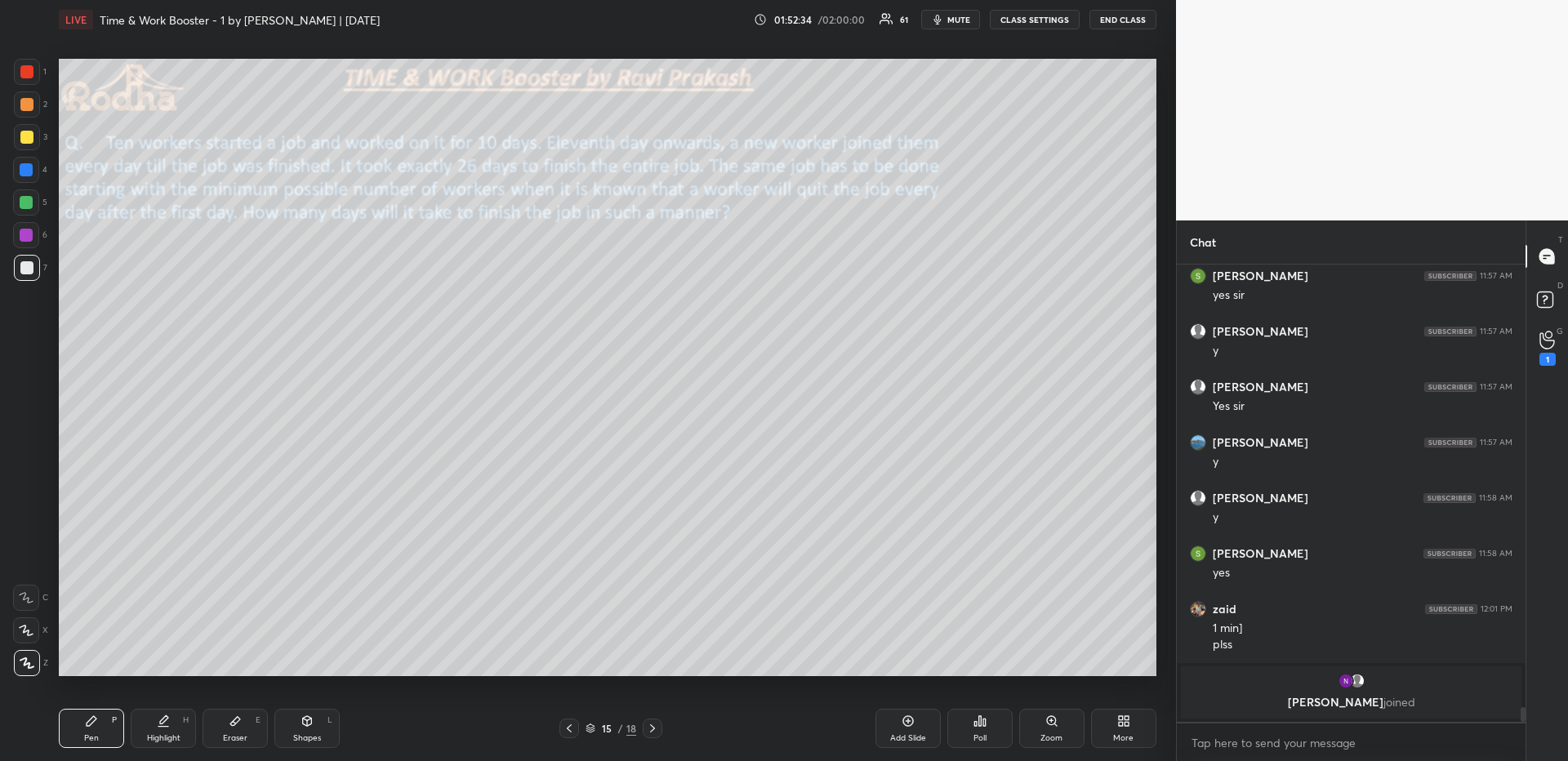
click at [27, 107] on div at bounding box center [26, 104] width 13 height 13
click at [309, 658] on icon at bounding box center [306, 720] width 13 height 13
click at [247, 658] on div "Eraser E" at bounding box center [235, 729] width 65 height 39
drag, startPoint x: 38, startPoint y: 666, endPoint x: 52, endPoint y: 657, distance: 16.6
click at [37, 658] on div "Z" at bounding box center [29, 663] width 34 height 26
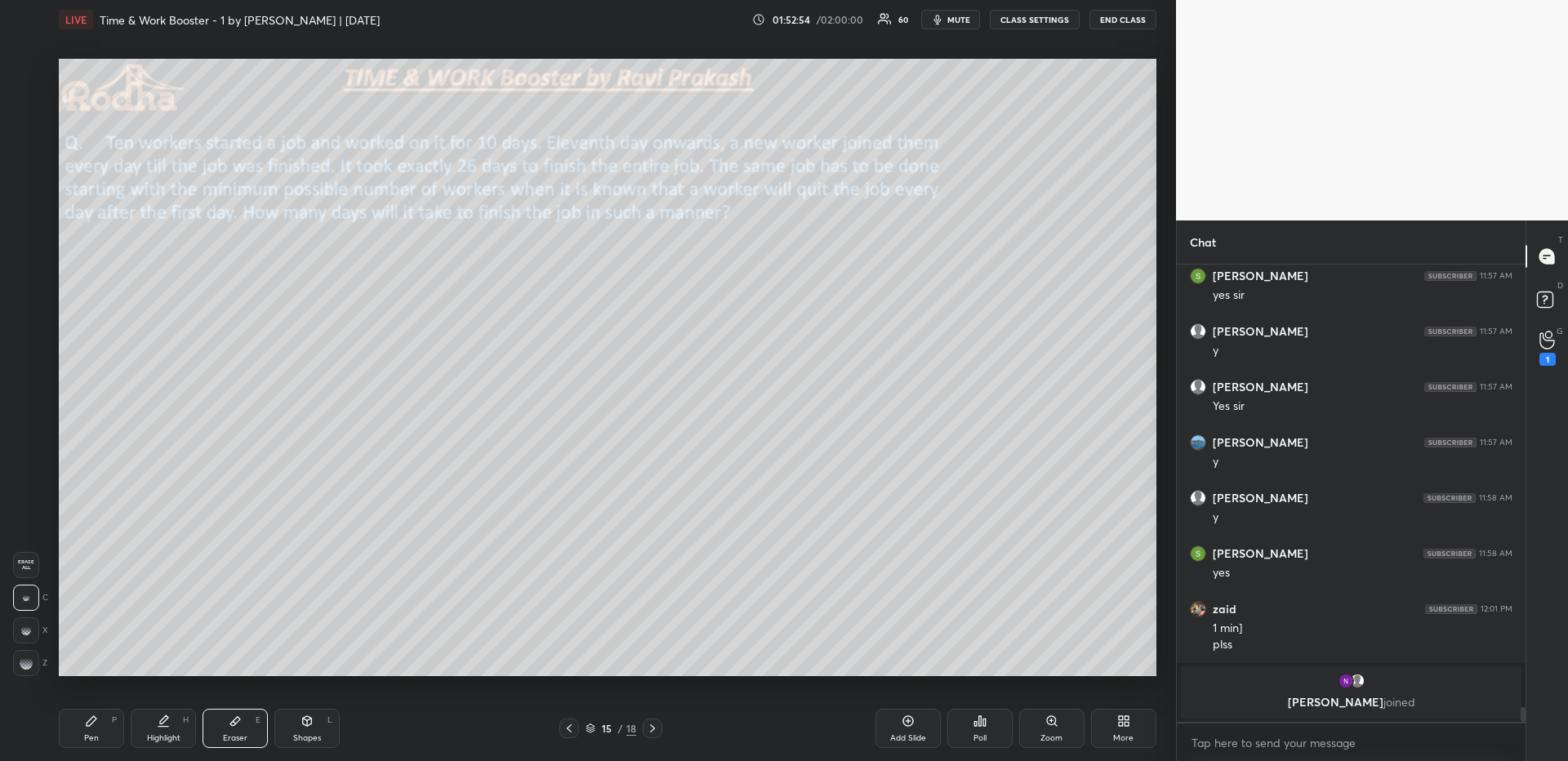
click at [20, 658] on g at bounding box center [25, 663] width 13 height 13
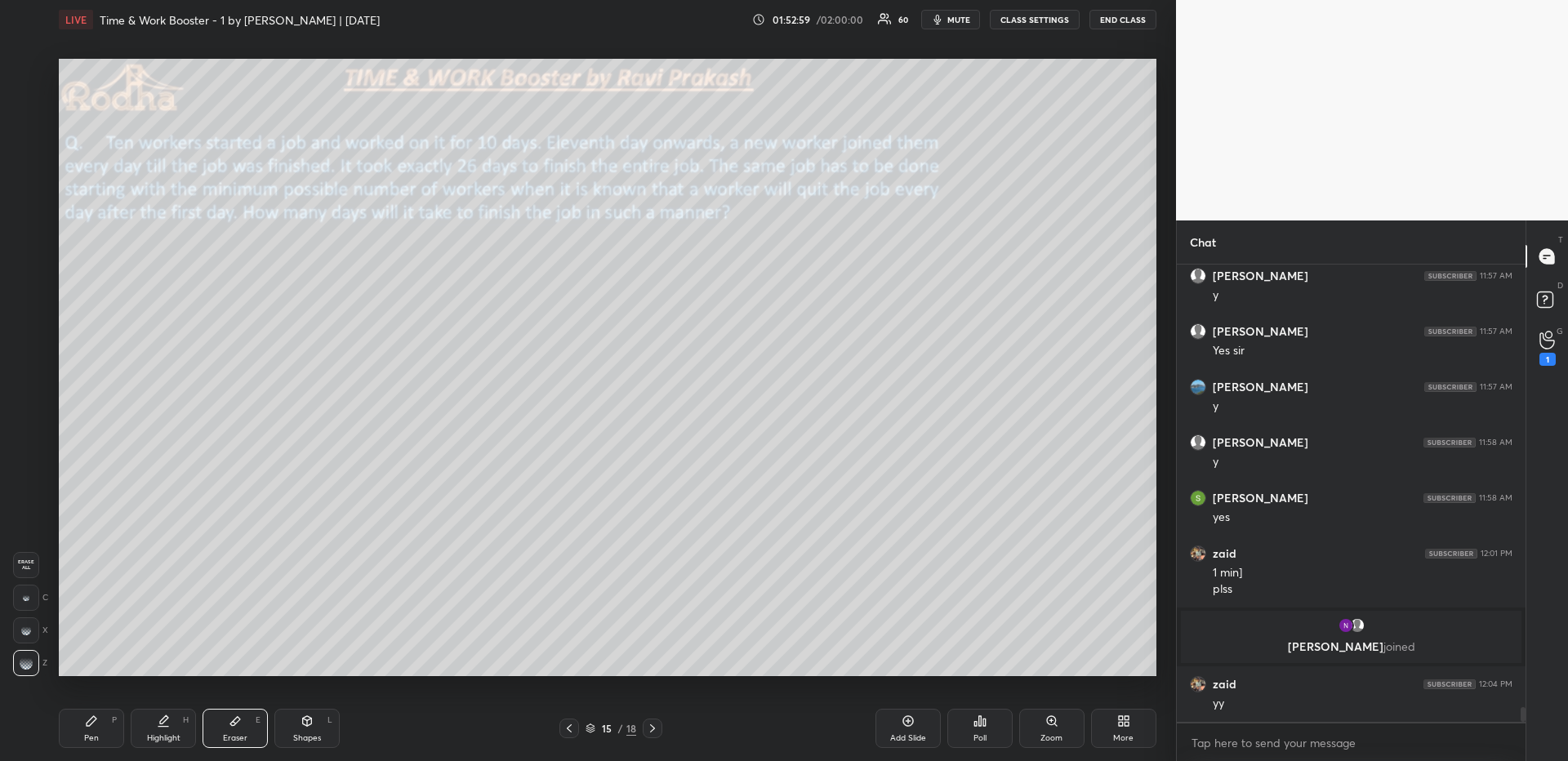
click at [570, 658] on icon at bounding box center [569, 728] width 13 height 13
click at [160, 658] on div "Highlight H" at bounding box center [163, 729] width 65 height 39
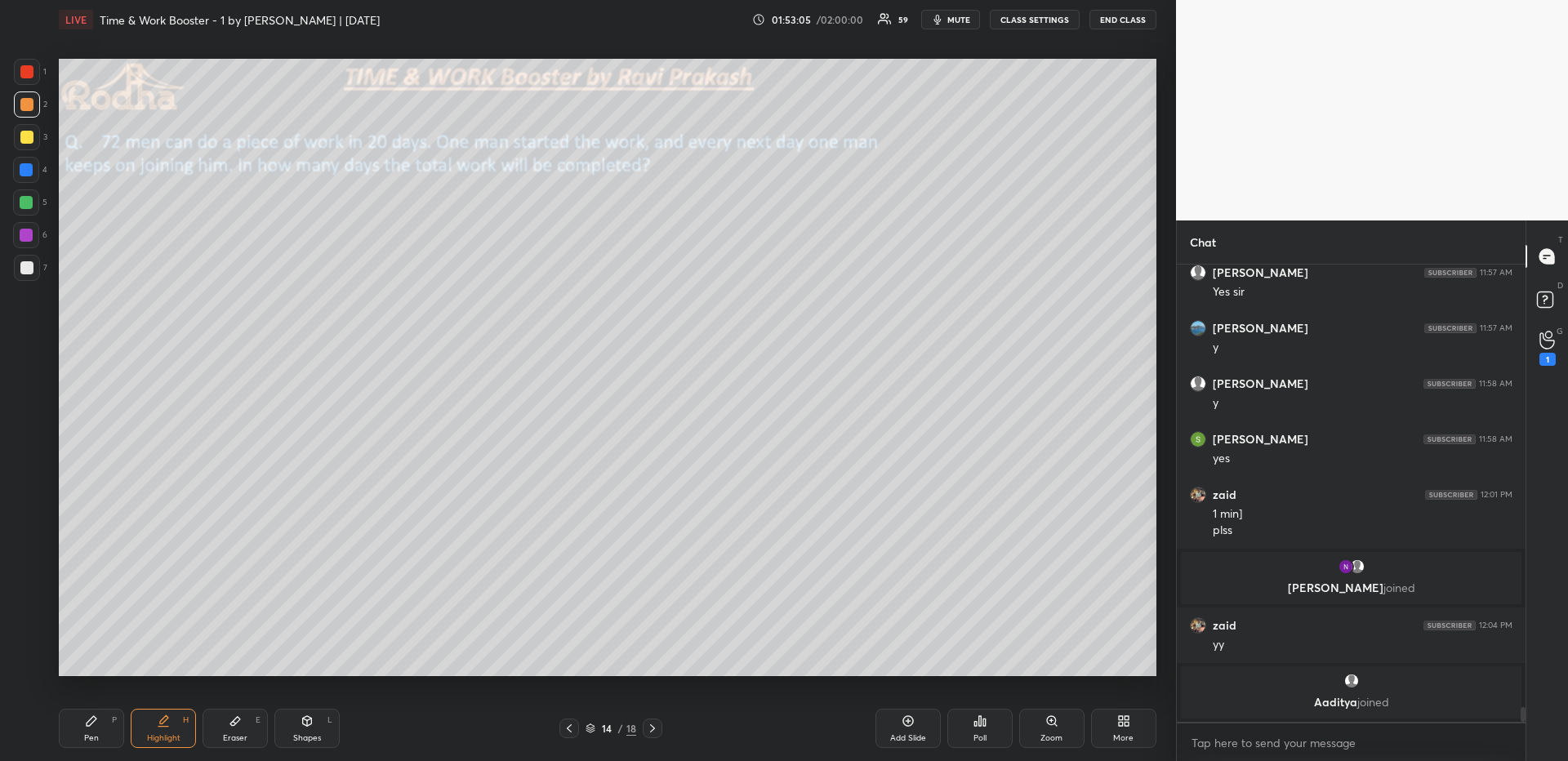
click at [653, 658] on icon at bounding box center [652, 728] width 13 height 13
click at [97, 658] on icon at bounding box center [91, 720] width 13 height 13
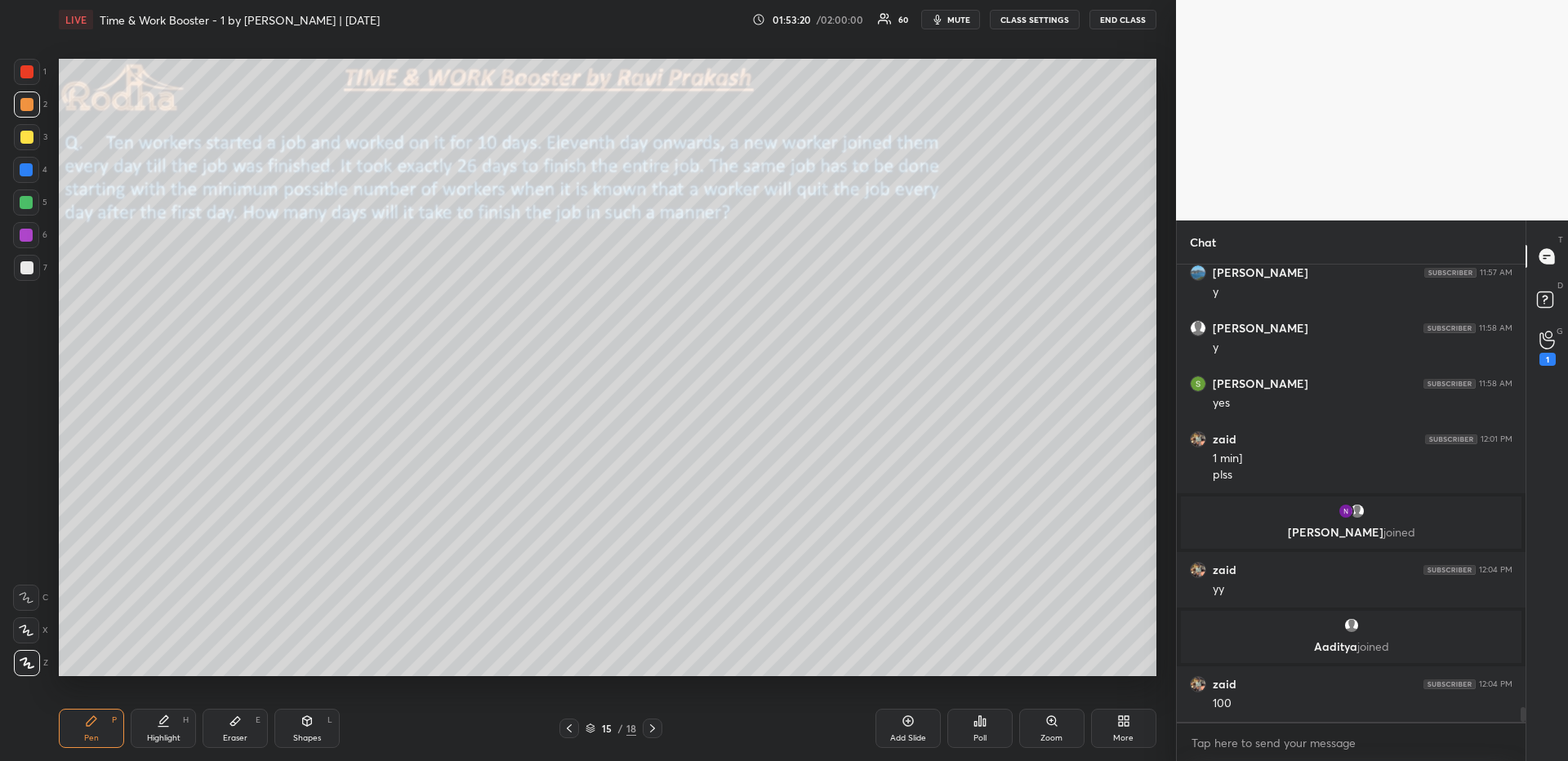
click at [25, 268] on div at bounding box center [26, 268] width 13 height 13
drag, startPoint x: 28, startPoint y: 99, endPoint x: 37, endPoint y: 107, distance: 12.0
click at [27, 100] on div at bounding box center [26, 104] width 13 height 13
click at [25, 169] on div at bounding box center [25, 170] width 13 height 13
click at [28, 264] on div at bounding box center [26, 268] width 13 height 13
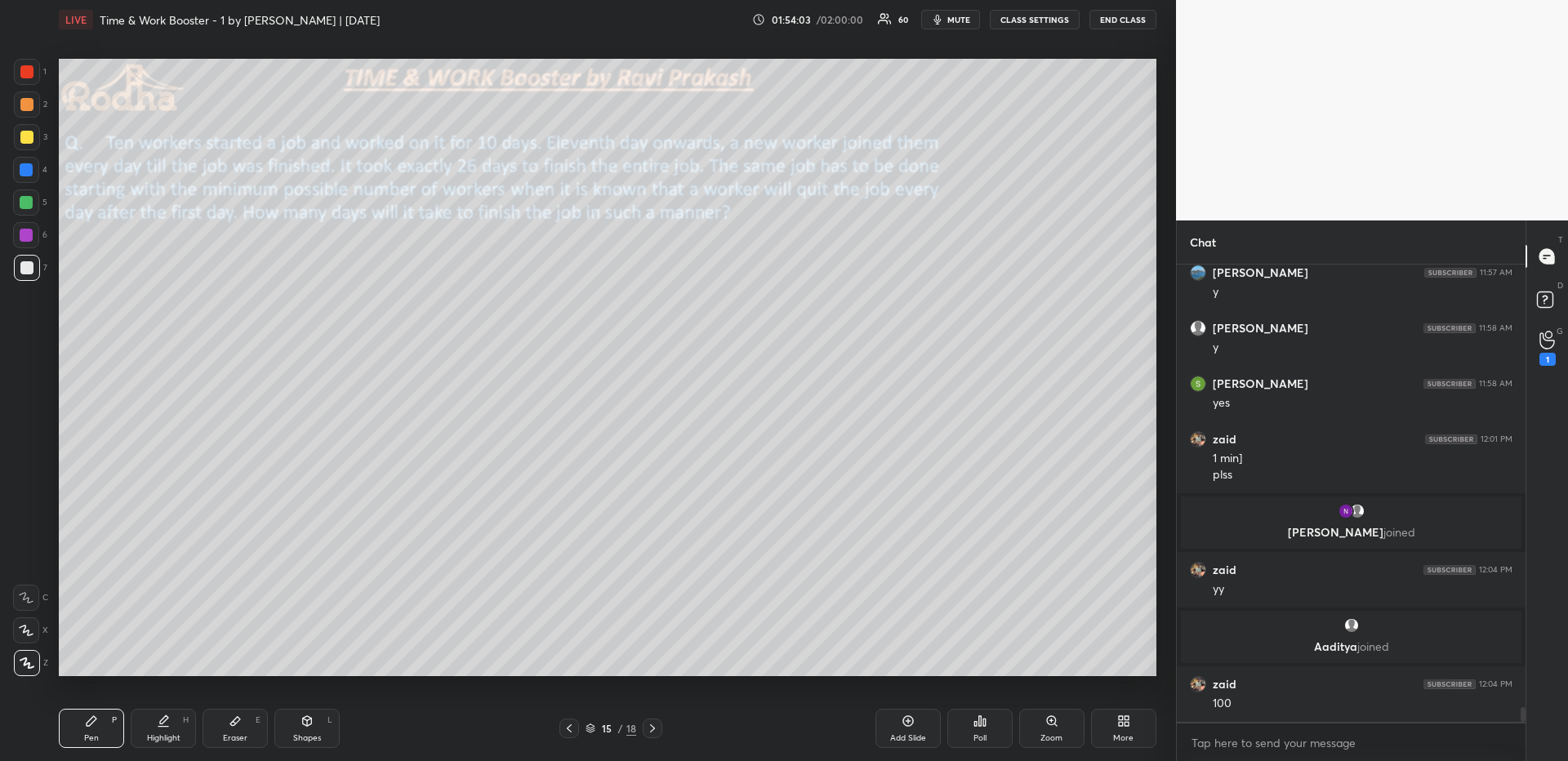
click at [27, 102] on div at bounding box center [26, 104] width 13 height 13
click at [28, 272] on div at bounding box center [26, 268] width 13 height 13
click at [25, 635] on icon at bounding box center [25, 631] width 15 height 12
click at [31, 107] on div at bounding box center [26, 104] width 13 height 13
drag, startPoint x: 29, startPoint y: 654, endPoint x: 34, endPoint y: 638, distance: 16.8
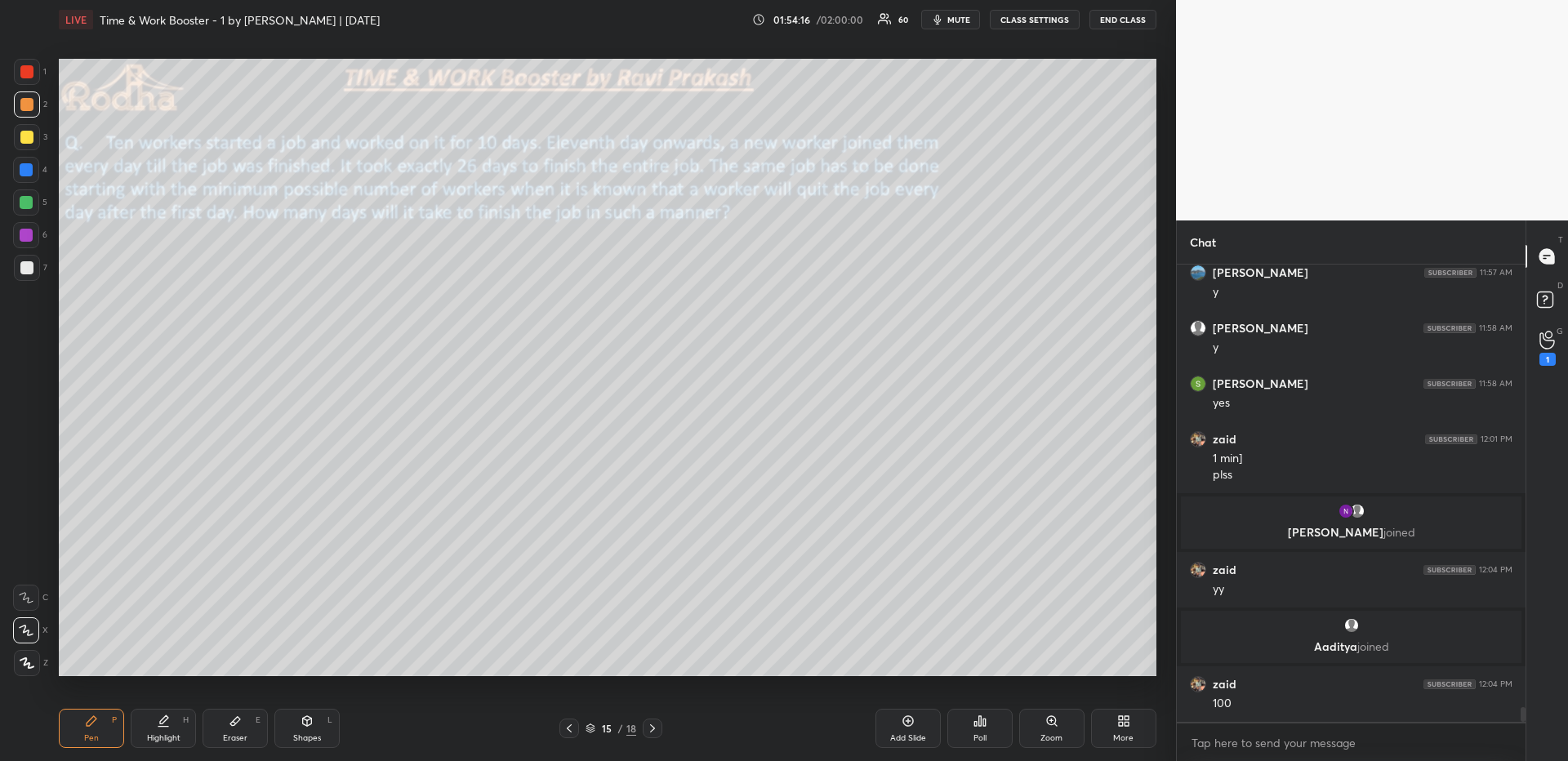
click at [29, 654] on div at bounding box center [26, 663] width 26 height 26
click at [164, 658] on div "Highlight" at bounding box center [164, 739] width 34 height 8
click at [106, 658] on div "Pen P" at bounding box center [91, 729] width 65 height 39
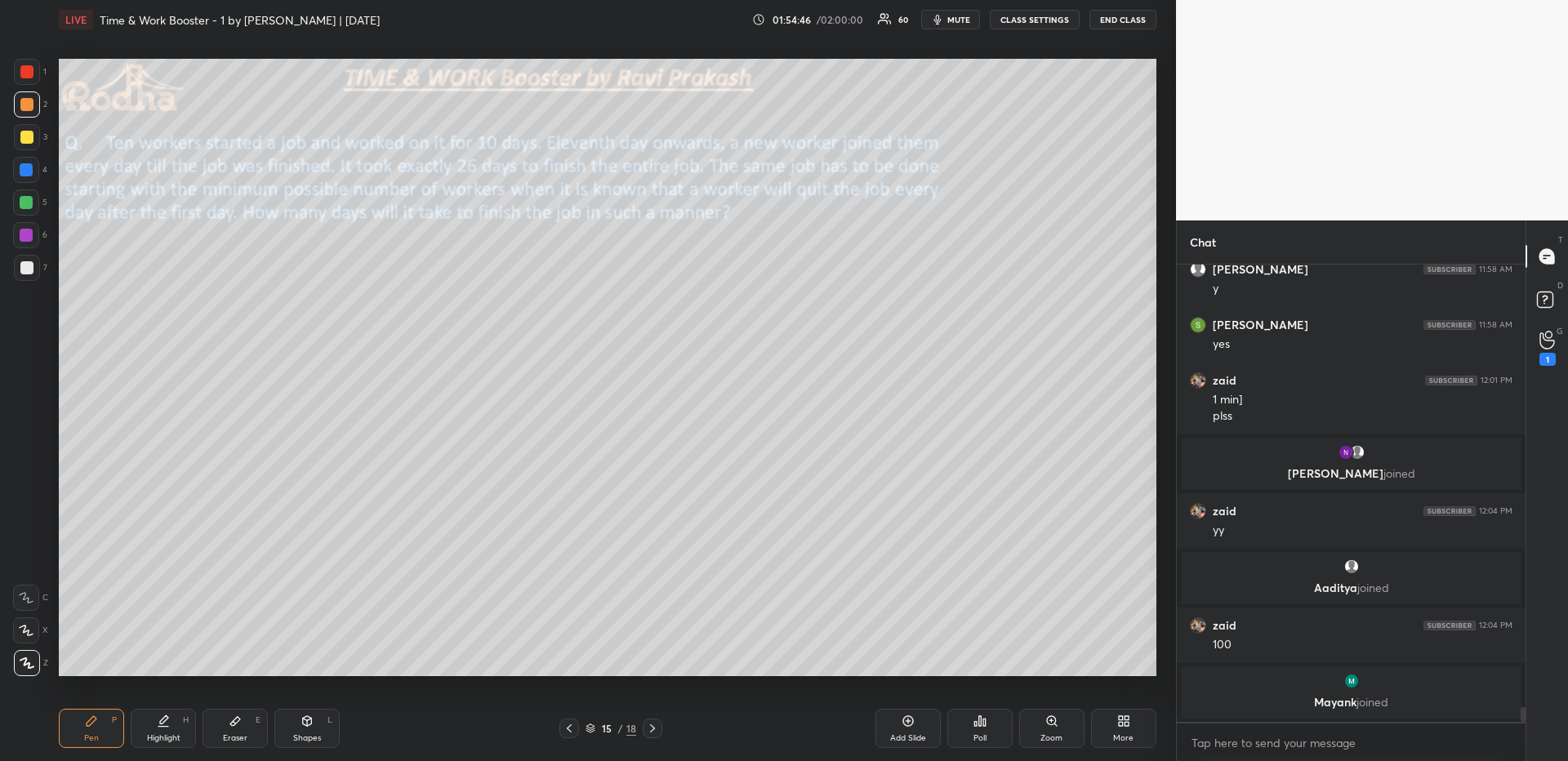
click at [28, 69] on div at bounding box center [26, 71] width 13 height 13
click at [574, 658] on icon at bounding box center [569, 728] width 13 height 13
click at [909, 658] on div "Add Slide" at bounding box center [908, 739] width 36 height 8
drag, startPoint x: 240, startPoint y: 724, endPoint x: 236, endPoint y: 711, distance: 13.6
click at [239, 658] on icon at bounding box center [235, 720] width 13 height 13
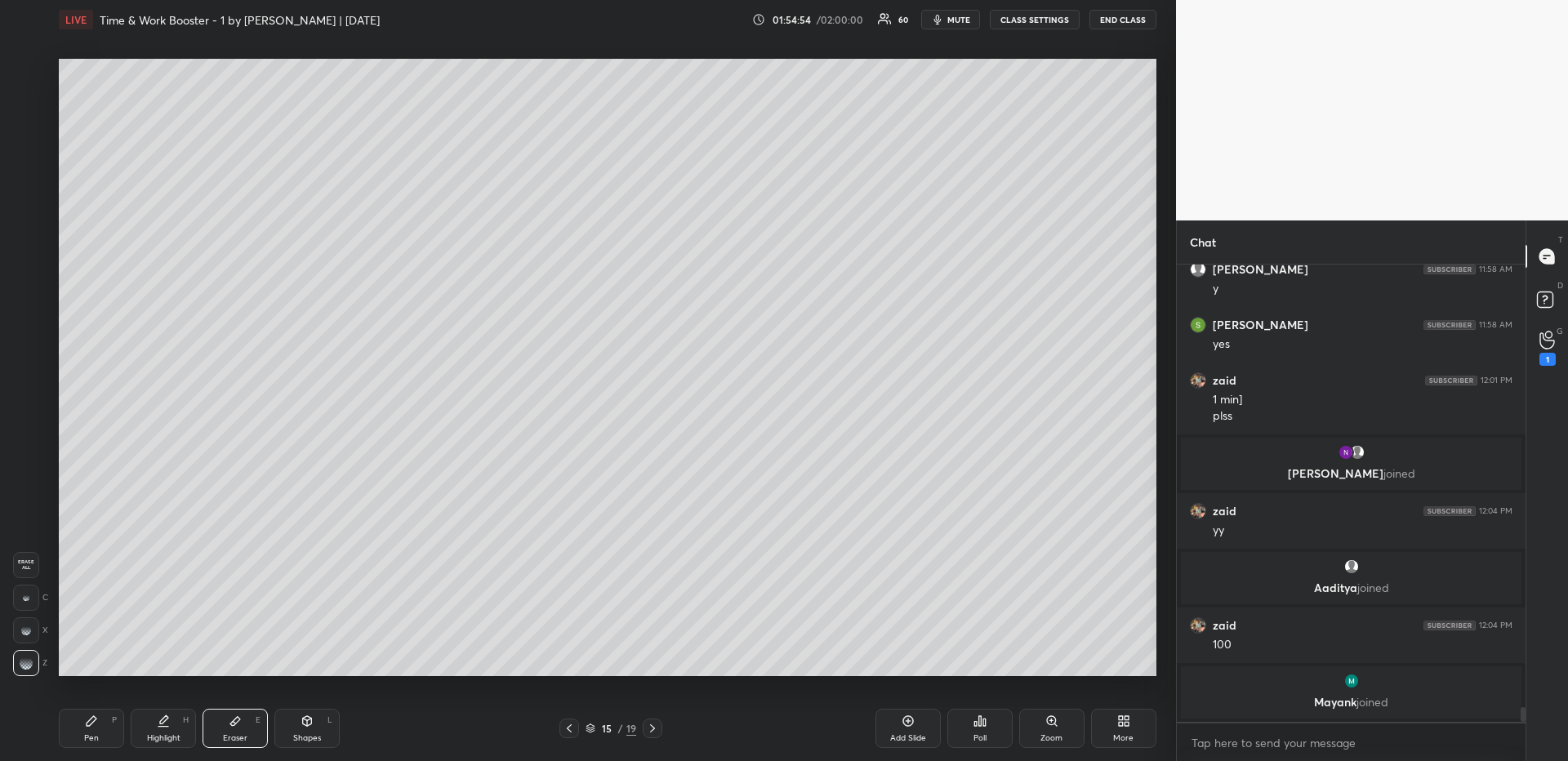
drag, startPoint x: 100, startPoint y: 732, endPoint x: 103, endPoint y: 698, distance: 34.1
click at [98, 658] on div "Pen P" at bounding box center [91, 729] width 65 height 39
drag, startPoint x: 245, startPoint y: 725, endPoint x: 244, endPoint y: 710, distance: 15.0
click at [246, 658] on div "Eraser E" at bounding box center [235, 729] width 65 height 39
click at [78, 658] on div "Pen P" at bounding box center [91, 729] width 65 height 39
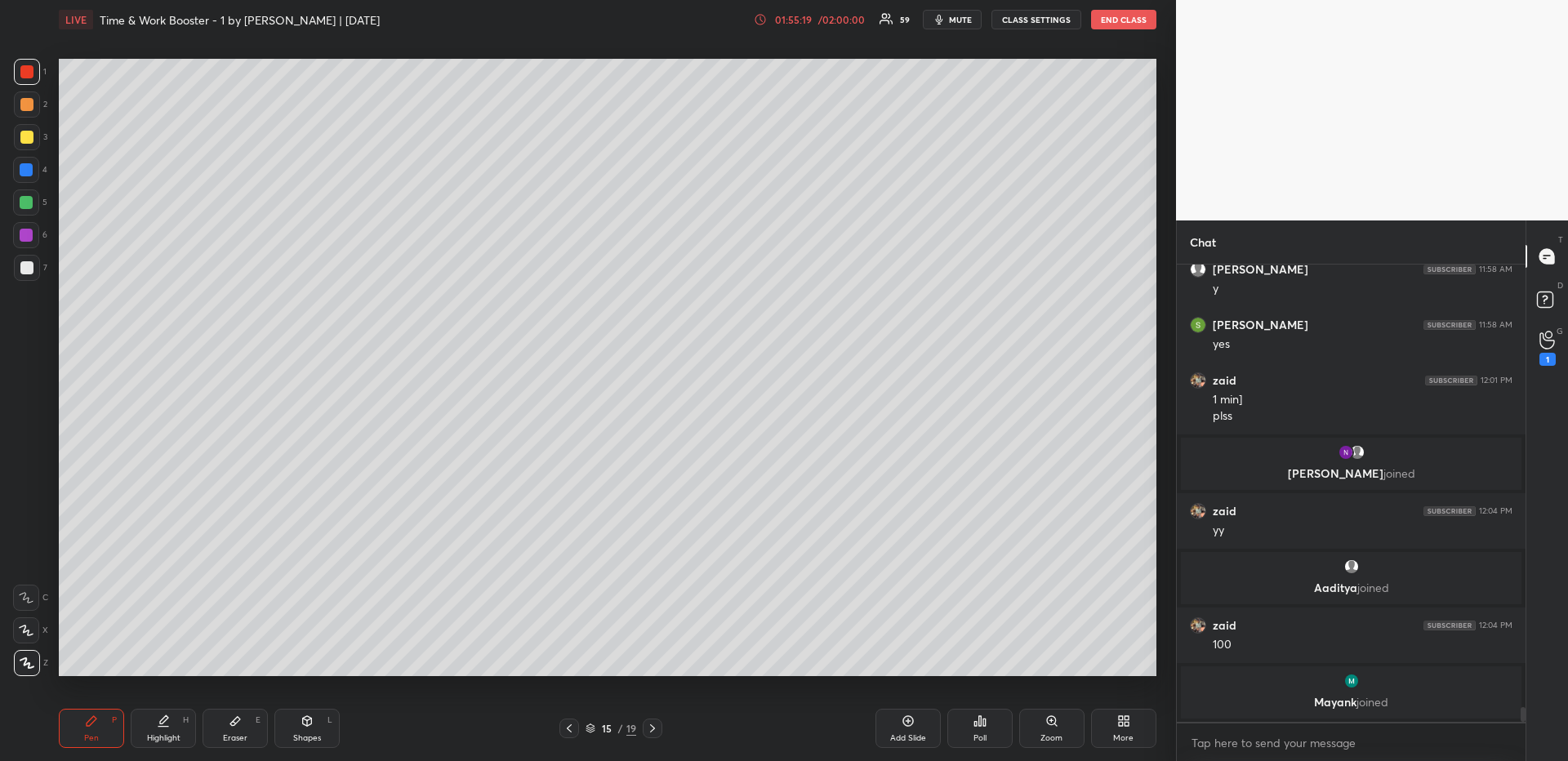
click at [652, 658] on icon at bounding box center [652, 728] width 13 height 13
drag, startPoint x: 174, startPoint y: 726, endPoint x: 193, endPoint y: 691, distance: 39.8
click at [175, 658] on div "Highlight H" at bounding box center [163, 729] width 65 height 39
drag, startPoint x: 570, startPoint y: 727, endPoint x: 567, endPoint y: 712, distance: 15.3
click at [570, 658] on icon at bounding box center [569, 728] width 13 height 13
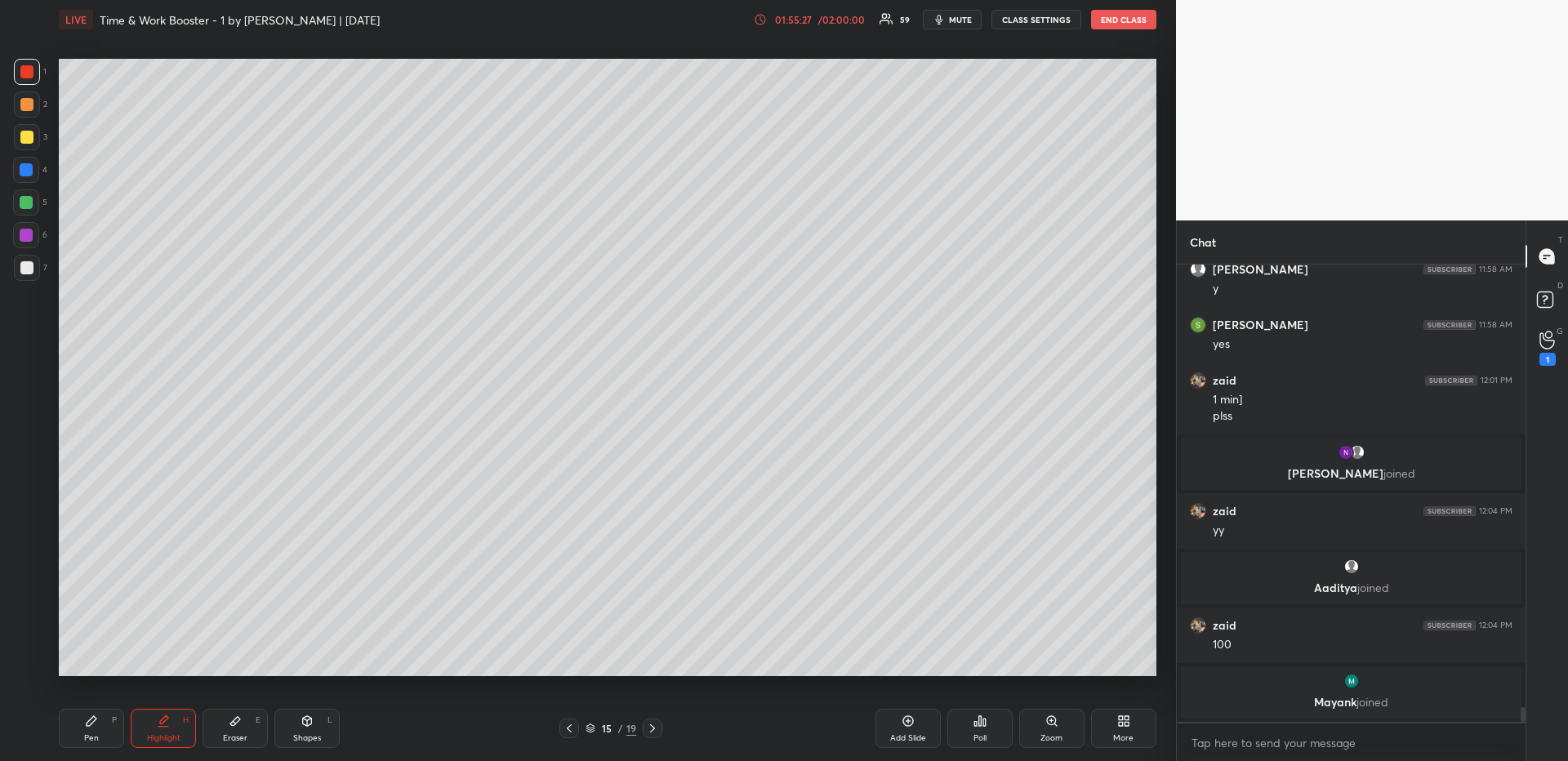
drag, startPoint x: 657, startPoint y: 726, endPoint x: 646, endPoint y: 704, distance: 24.6
click at [656, 658] on icon at bounding box center [652, 728] width 13 height 13
drag, startPoint x: 569, startPoint y: 731, endPoint x: 563, endPoint y: 704, distance: 27.7
click at [569, 658] on icon at bounding box center [569, 728] width 13 height 13
click at [575, 658] on div at bounding box center [569, 729] width 19 height 19
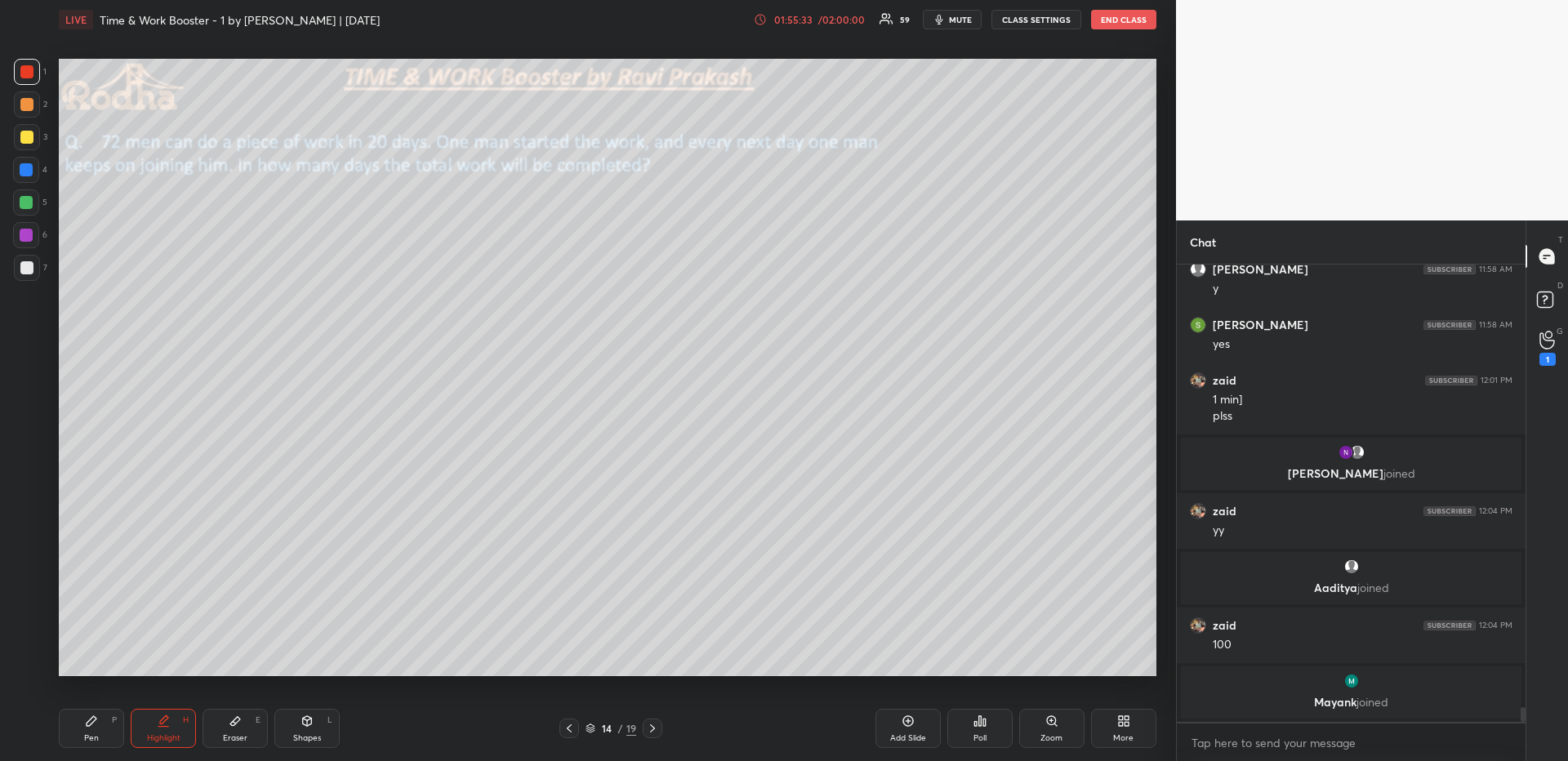
click at [657, 658] on div at bounding box center [652, 729] width 19 height 19
click at [659, 658] on div at bounding box center [652, 729] width 19 height 19
drag, startPoint x: 78, startPoint y: 736, endPoint x: 69, endPoint y: 693, distance: 43.9
click at [80, 658] on div "Pen P" at bounding box center [91, 729] width 65 height 39
click at [30, 105] on div at bounding box center [26, 104] width 13 height 13
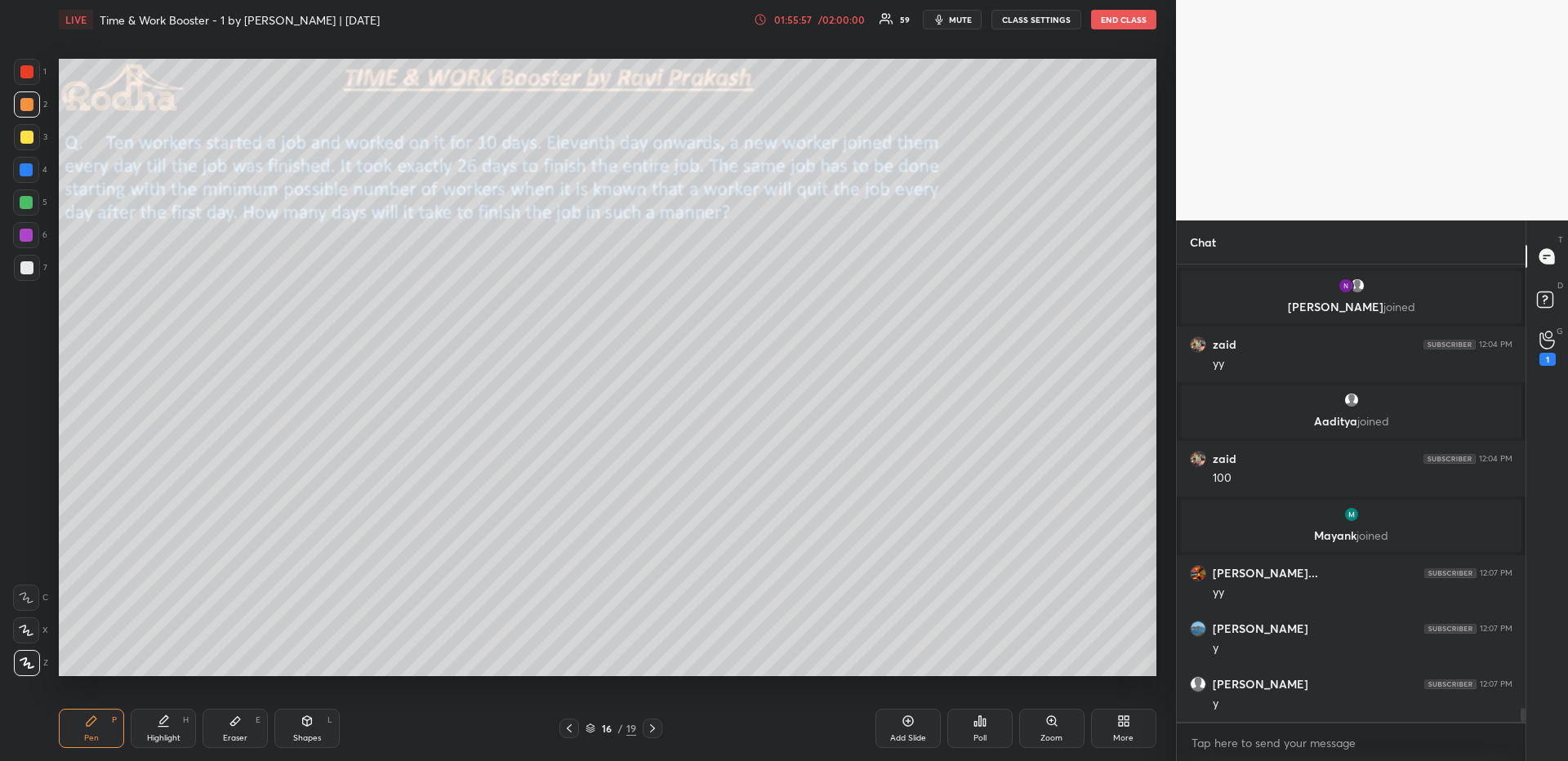
scroll to position [14320, 0]
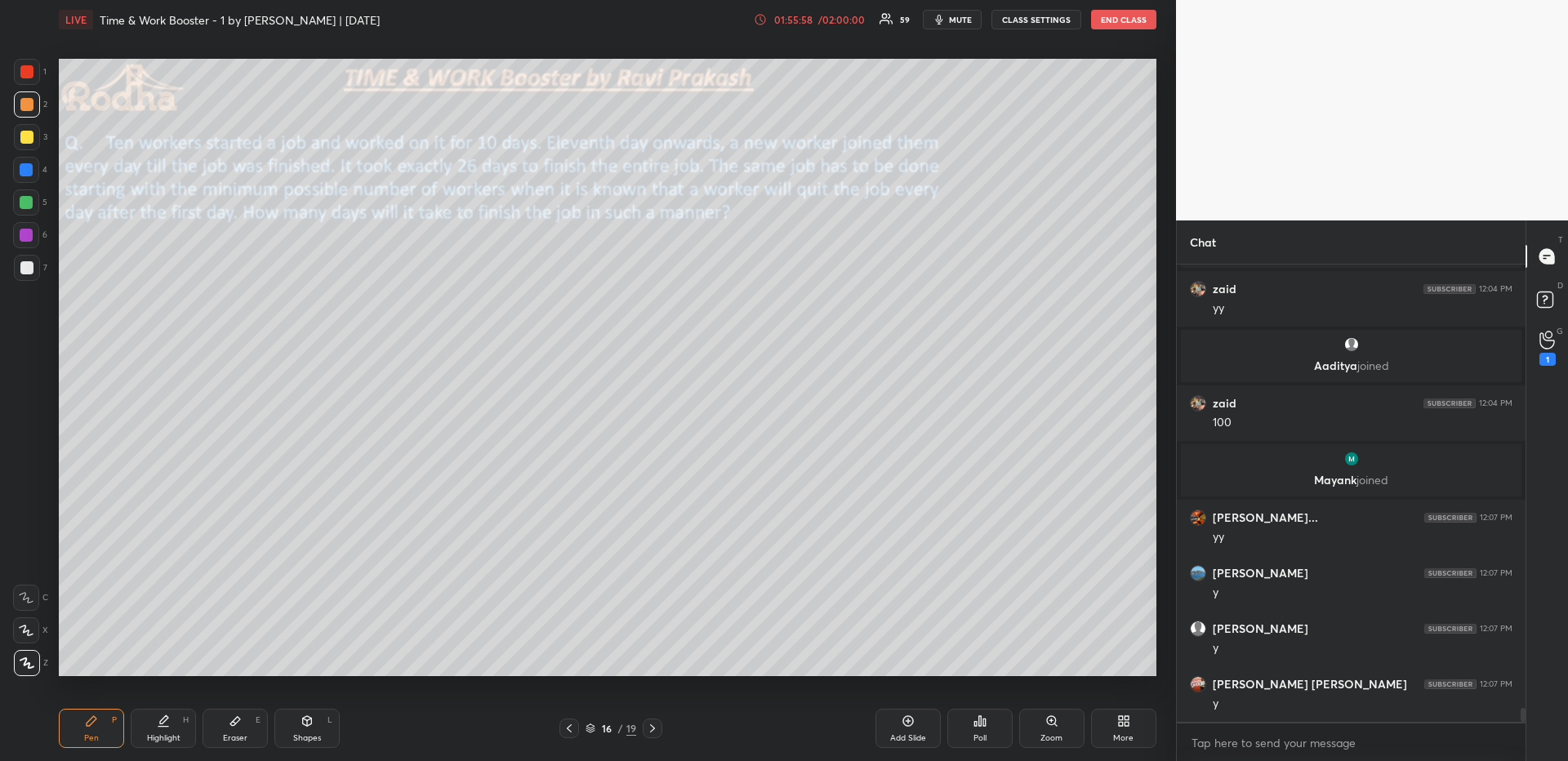
drag, startPoint x: 153, startPoint y: 722, endPoint x: 162, endPoint y: 720, distance: 9.2
click at [155, 658] on div "Highlight H" at bounding box center [163, 729] width 65 height 39
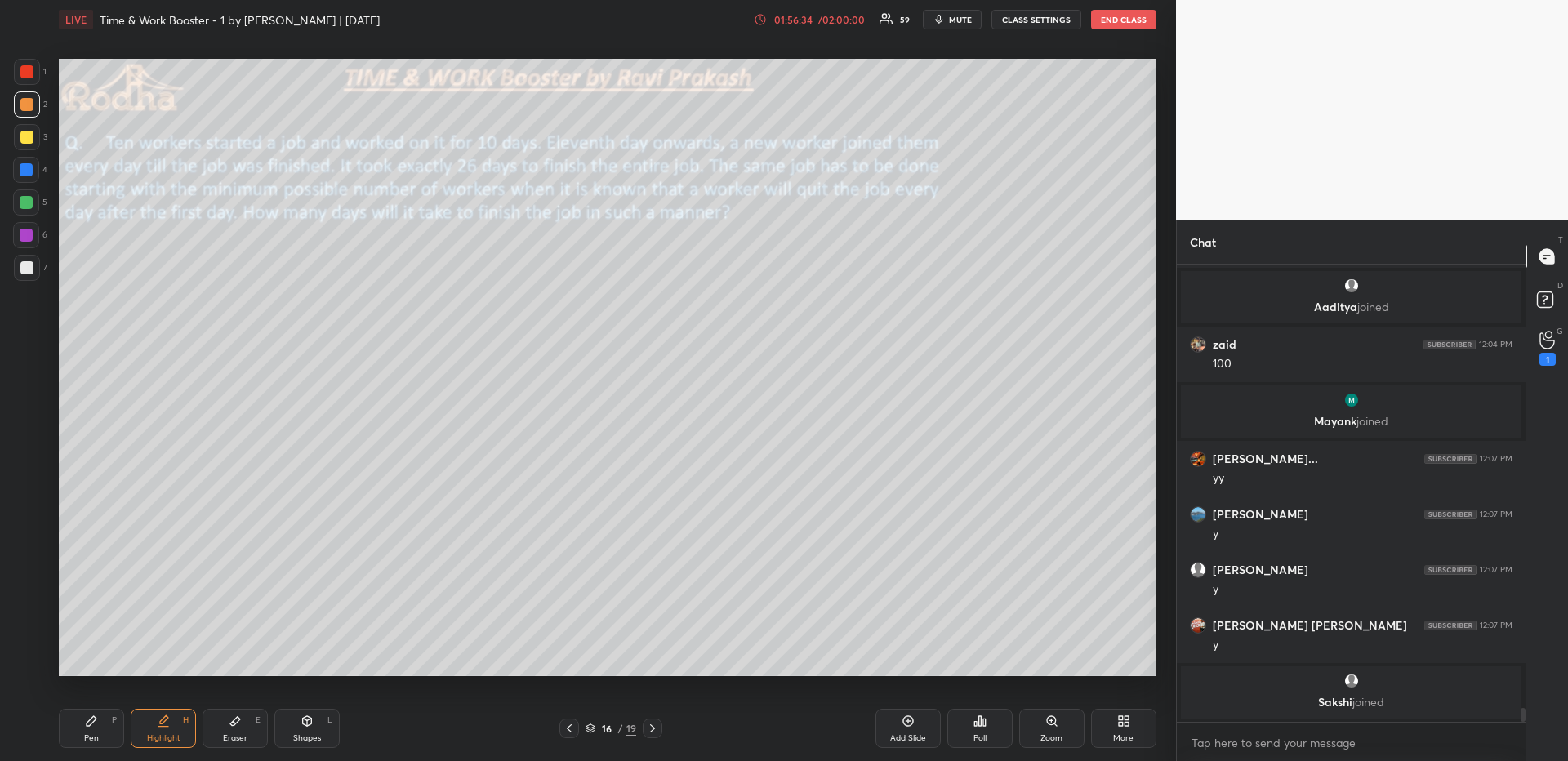
drag, startPoint x: 96, startPoint y: 744, endPoint x: 88, endPoint y: 733, distance: 13.6
click at [96, 658] on div "Pen P" at bounding box center [91, 729] width 65 height 39
click at [23, 197] on div at bounding box center [25, 202] width 13 height 13
click at [159, 658] on div "Highlight H" at bounding box center [163, 729] width 65 height 39
click at [235, 658] on div "Eraser E" at bounding box center [235, 729] width 65 height 39
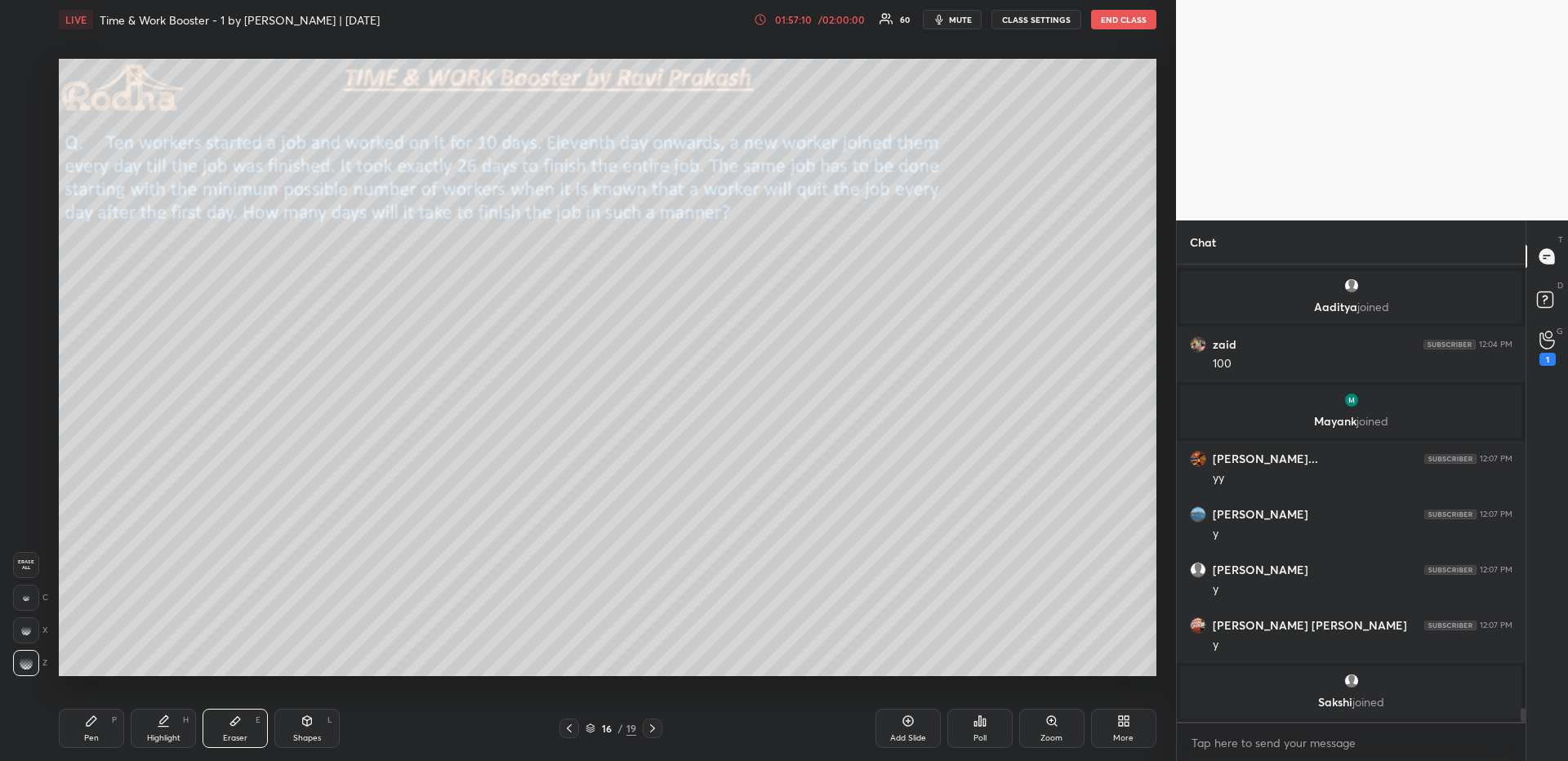
click at [96, 658] on div "Pen" at bounding box center [91, 739] width 15 height 8
drag, startPoint x: 88, startPoint y: 719, endPoint x: 81, endPoint y: 692, distance: 27.9
click at [89, 658] on icon at bounding box center [91, 720] width 13 height 13
drag, startPoint x: 171, startPoint y: 721, endPoint x: 170, endPoint y: 705, distance: 16.0
click at [169, 658] on div "Highlight H" at bounding box center [163, 729] width 65 height 39
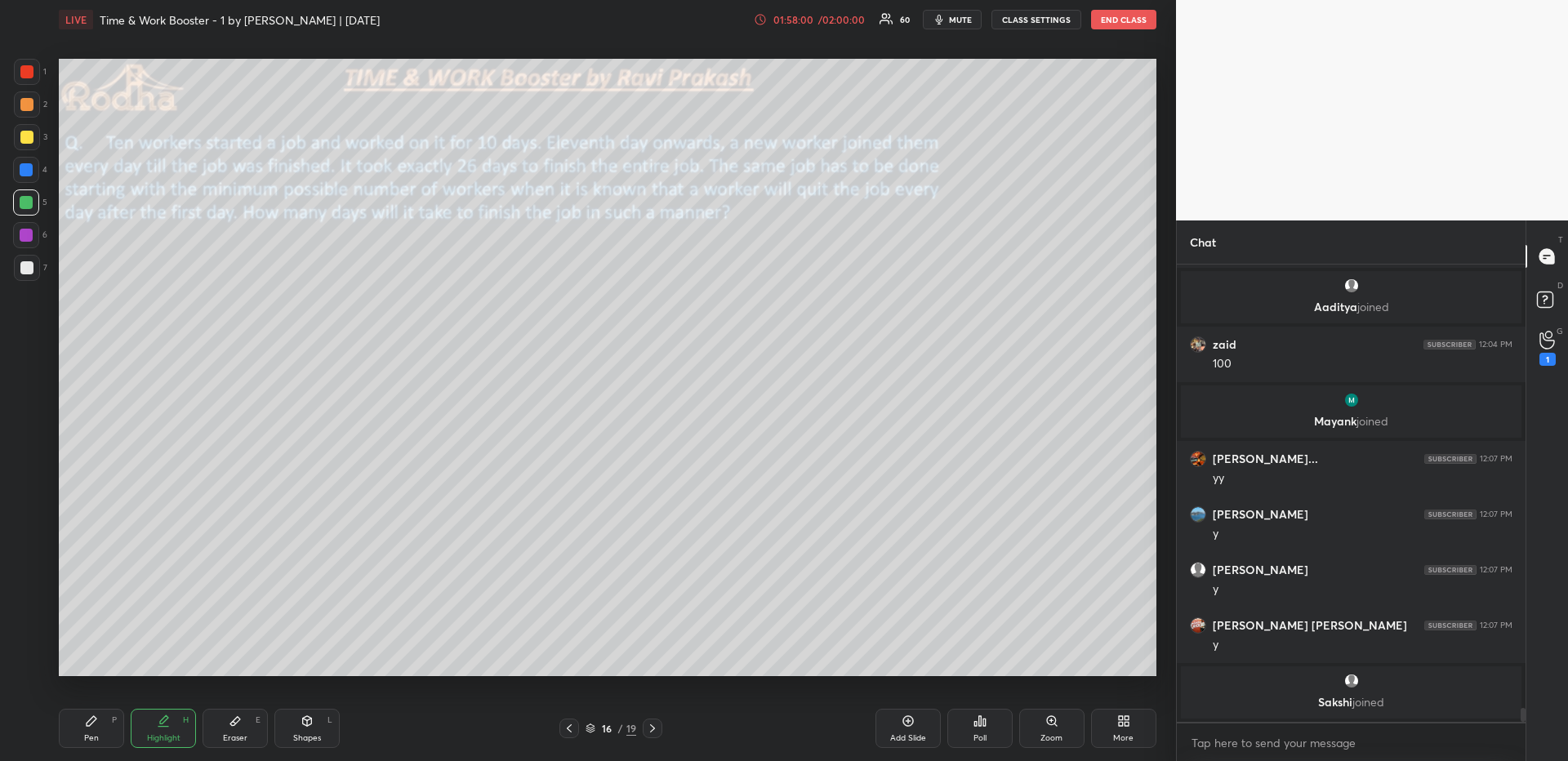
click at [85, 658] on icon at bounding box center [91, 720] width 13 height 13
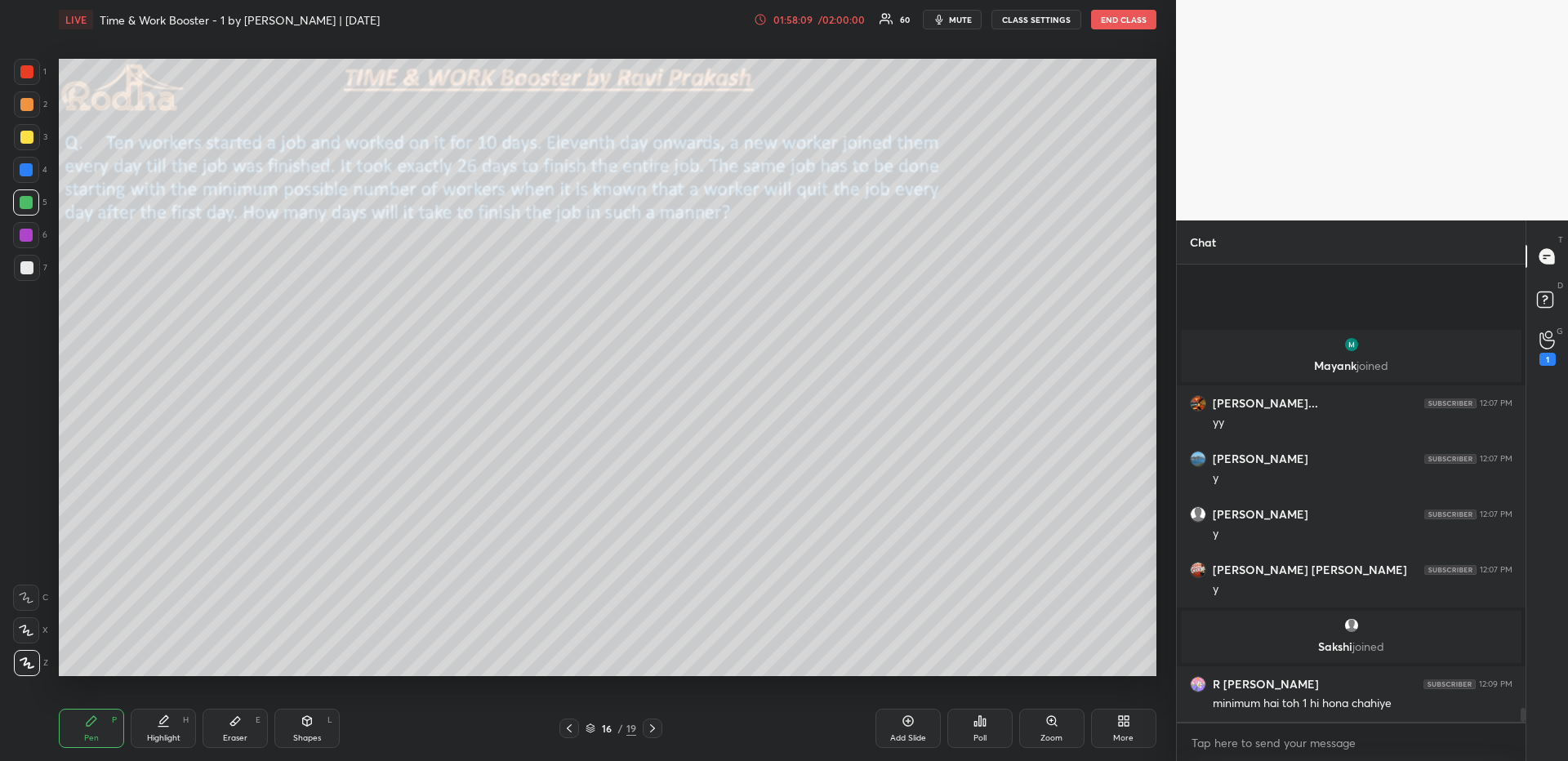
click at [29, 237] on div at bounding box center [25, 235] width 13 height 13
click at [162, 658] on div "Highlight" at bounding box center [164, 739] width 34 height 8
click at [92, 658] on div "Pen P" at bounding box center [91, 729] width 65 height 39
click at [176, 658] on div "Highlight H" at bounding box center [163, 729] width 65 height 39
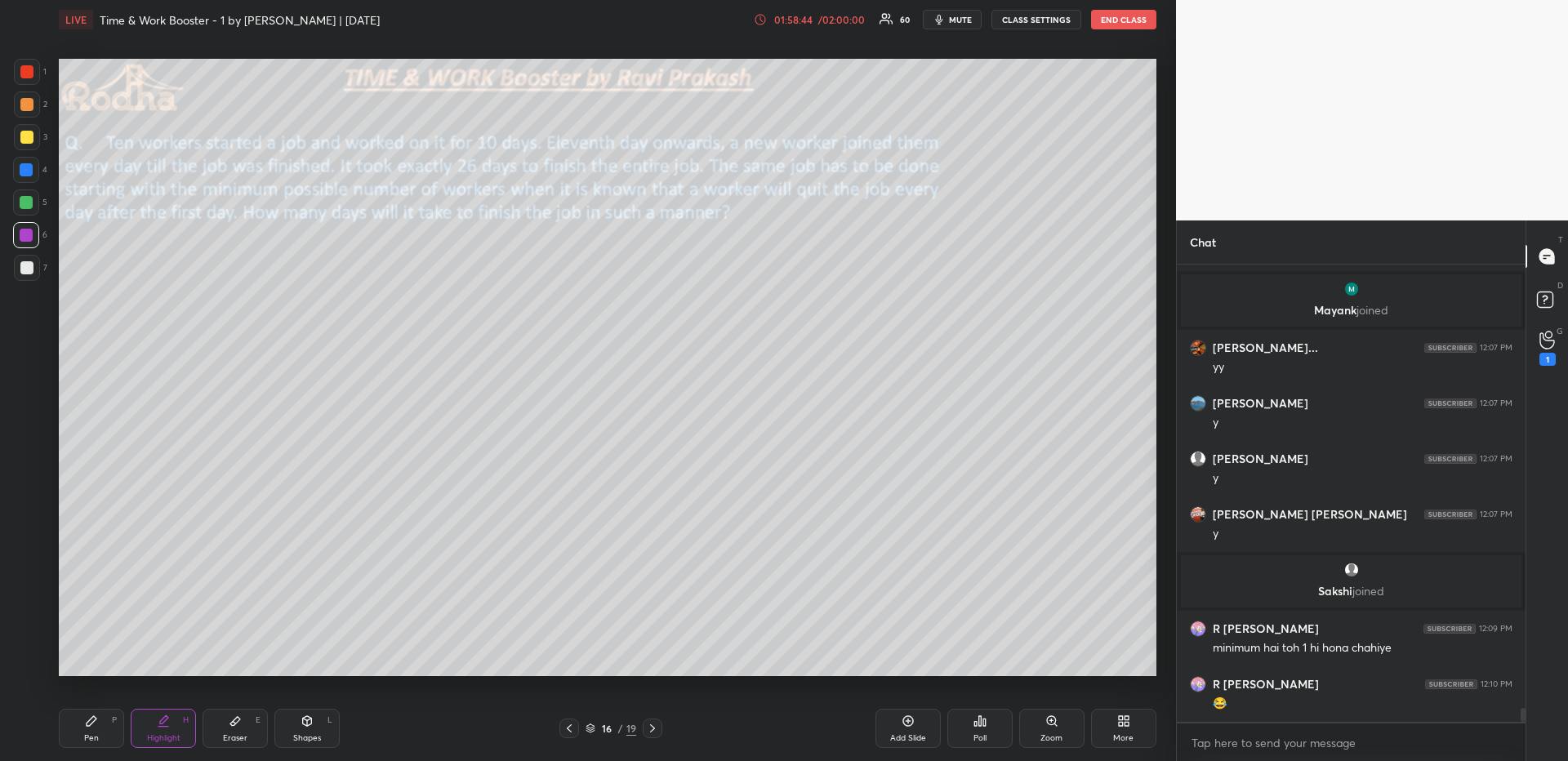
scroll to position [14430, 0]
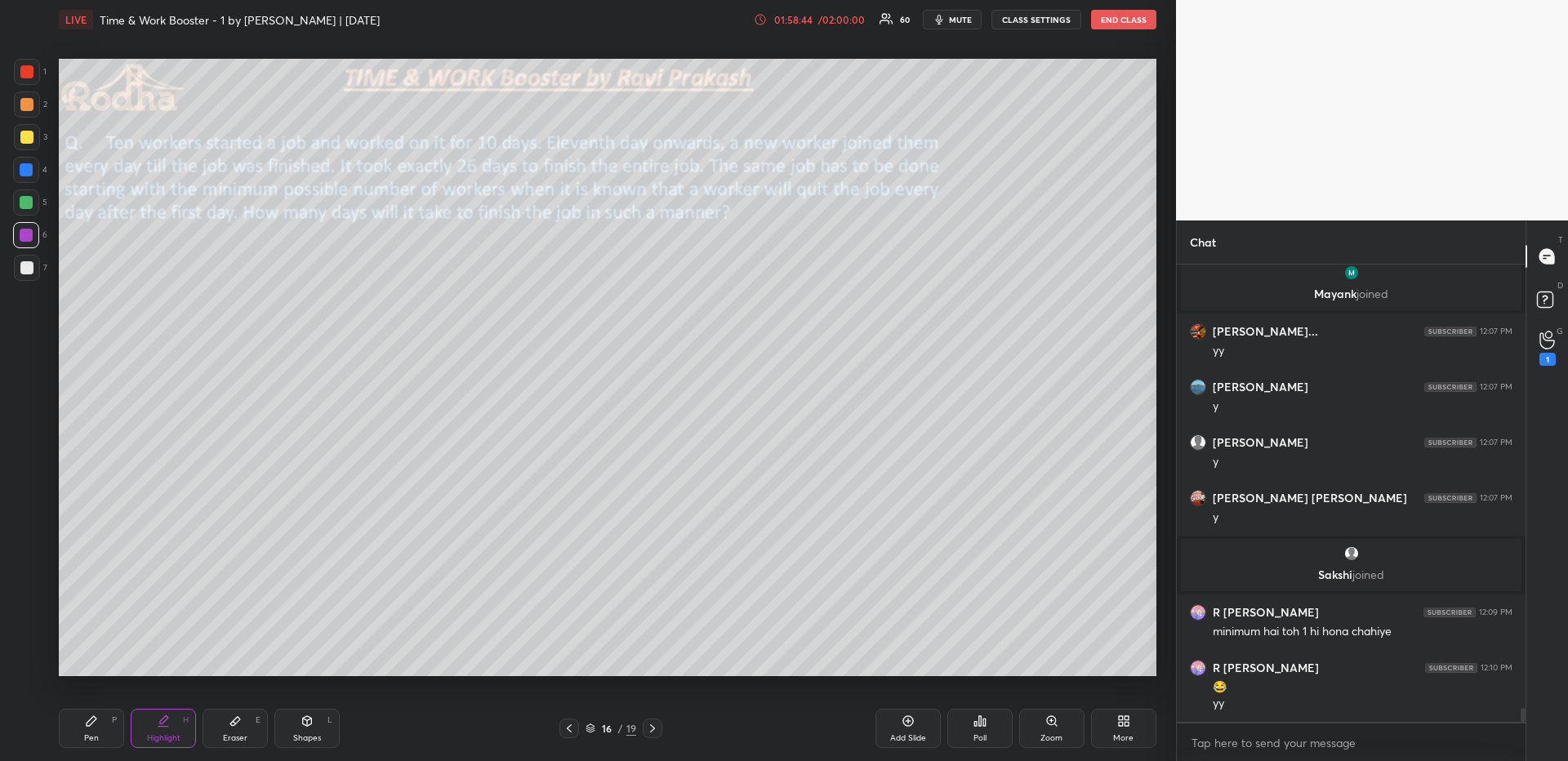
drag, startPoint x: 238, startPoint y: 713, endPoint x: 238, endPoint y: 700, distance: 13.0
click at [237, 658] on div "Eraser E" at bounding box center [235, 729] width 65 height 39
click at [106, 658] on div "Pen P" at bounding box center [91, 729] width 65 height 39
click at [650, 658] on icon at bounding box center [652, 728] width 13 height 13
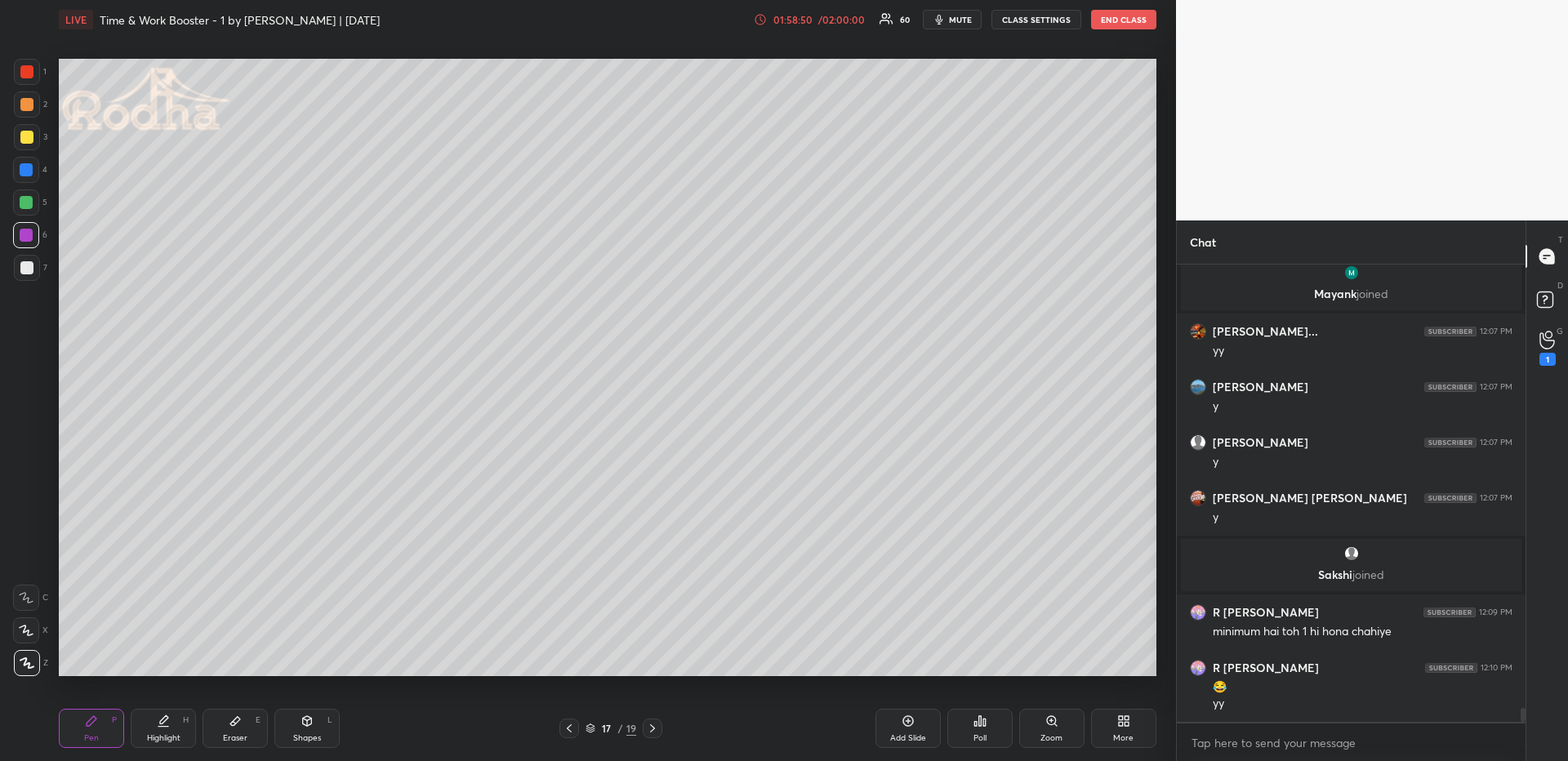
click at [902, 658] on div "Add Slide" at bounding box center [907, 729] width 65 height 39
click at [85, 658] on div "Pen P" at bounding box center [91, 729] width 65 height 39
click at [26, 135] on div at bounding box center [26, 137] width 13 height 13
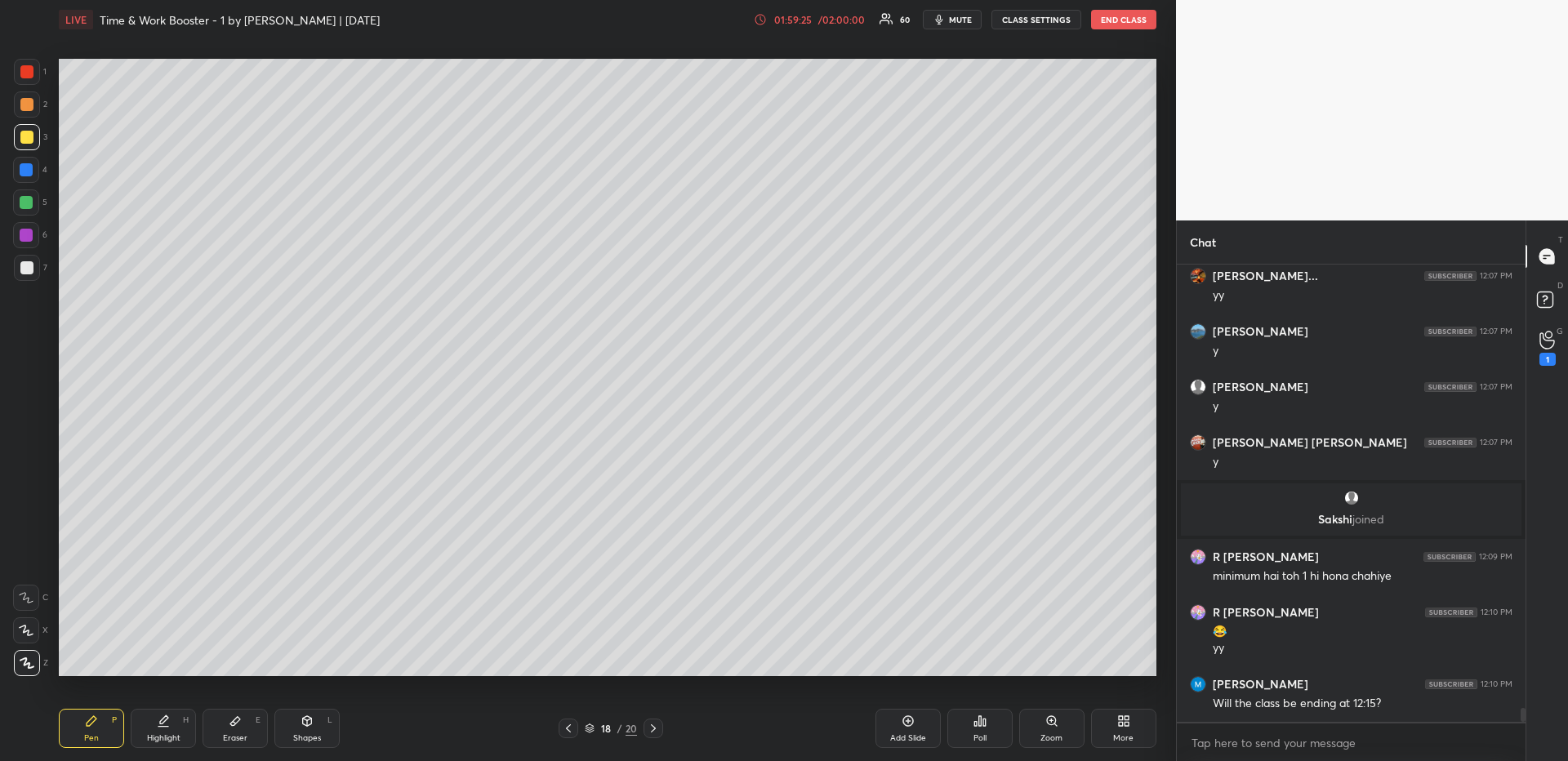
click at [29, 170] on div at bounding box center [25, 170] width 13 height 13
click at [569, 658] on icon at bounding box center [568, 728] width 13 height 13
click at [664, 658] on div "16 / 20" at bounding box center [611, 729] width 220 height 19
click at [652, 658] on icon at bounding box center [652, 728] width 13 height 13
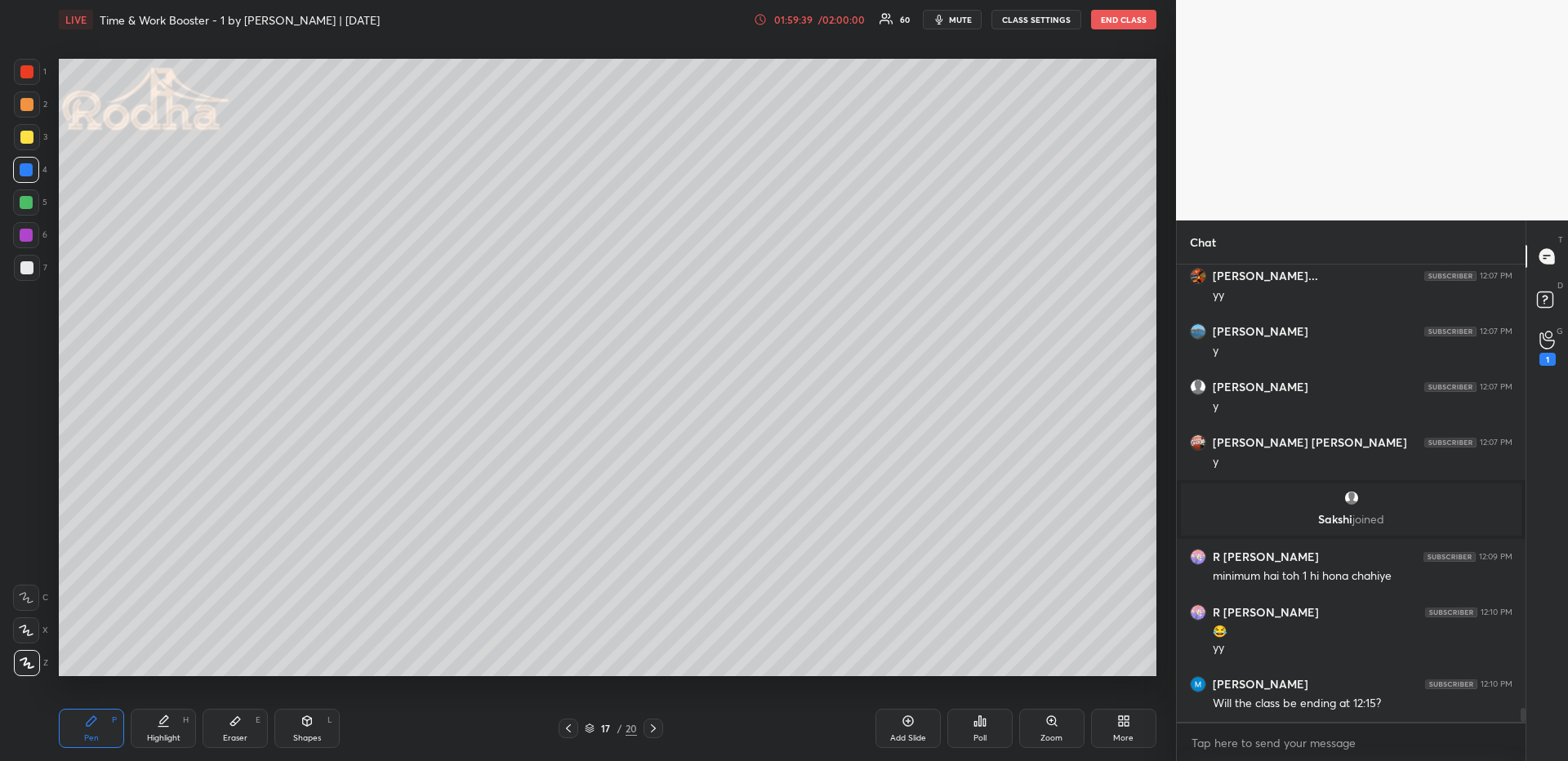
click at [572, 658] on icon at bounding box center [568, 728] width 13 height 13
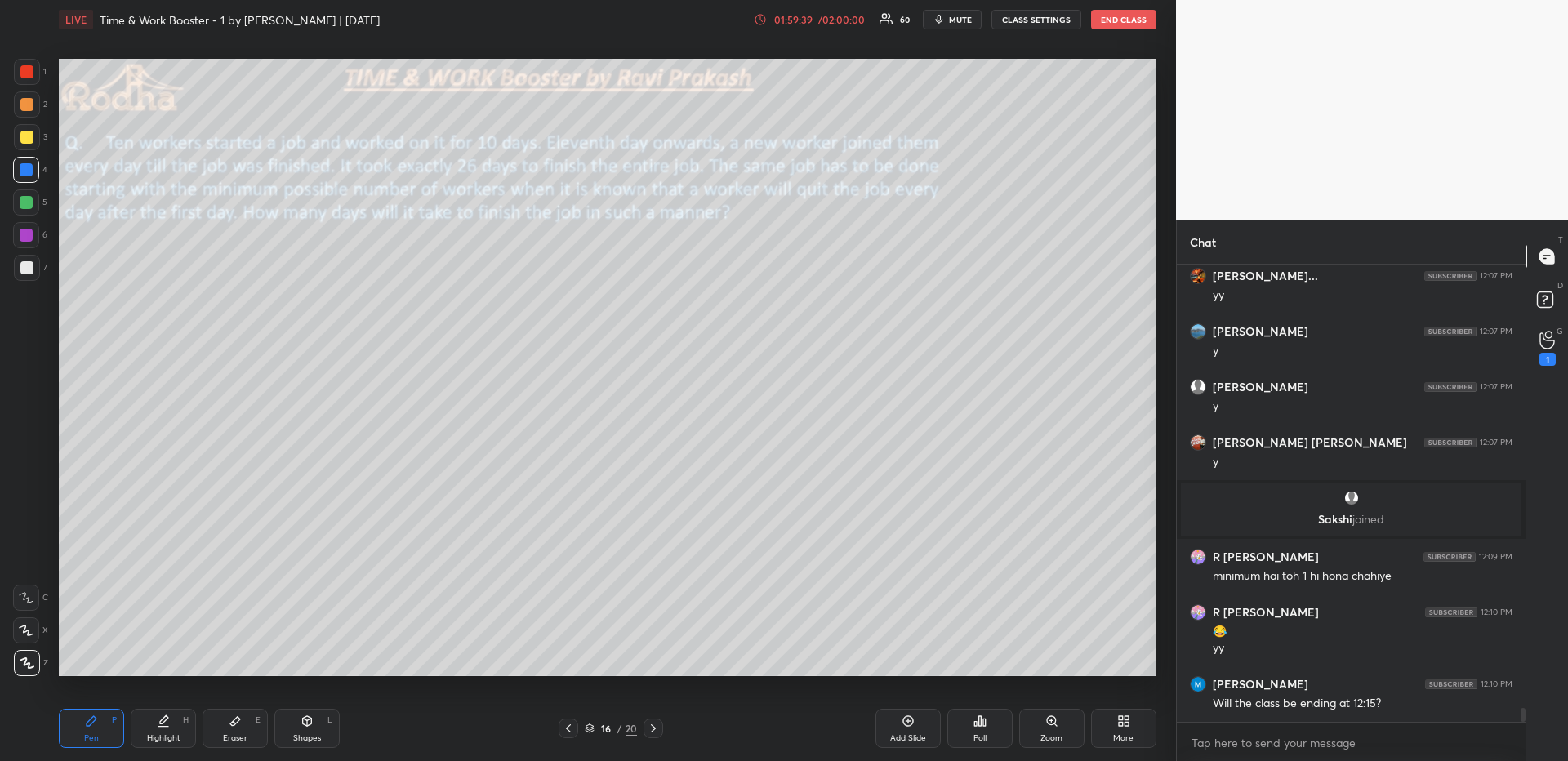
click at [574, 658] on div at bounding box center [568, 729] width 19 height 19
click at [565, 658] on icon at bounding box center [568, 728] width 13 height 13
click at [652, 658] on icon at bounding box center [652, 728] width 13 height 13
click at [653, 658] on icon at bounding box center [652, 728] width 13 height 13
click at [654, 658] on icon at bounding box center [652, 728] width 13 height 13
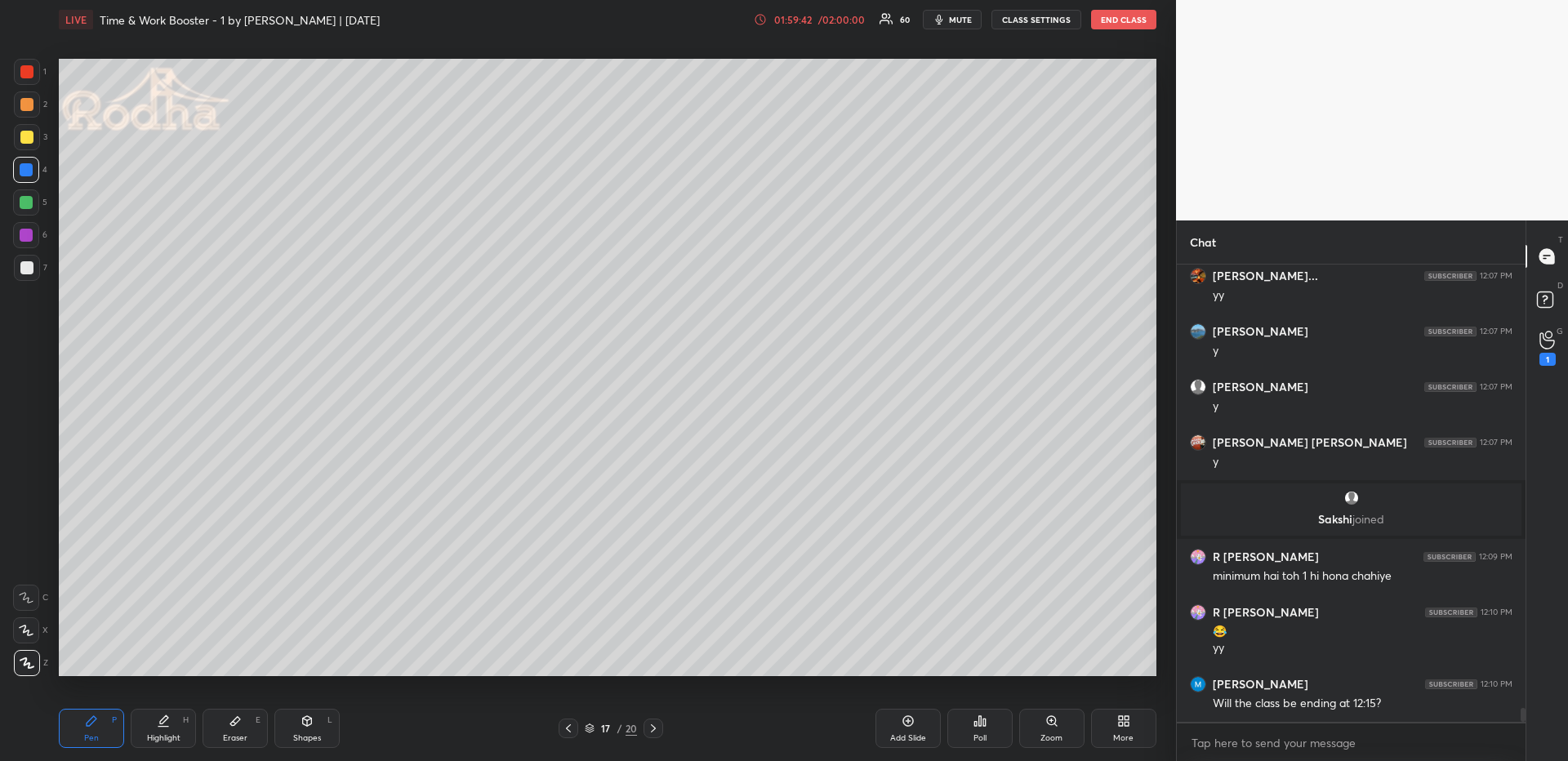
click at [653, 658] on icon at bounding box center [652, 728] width 13 height 13
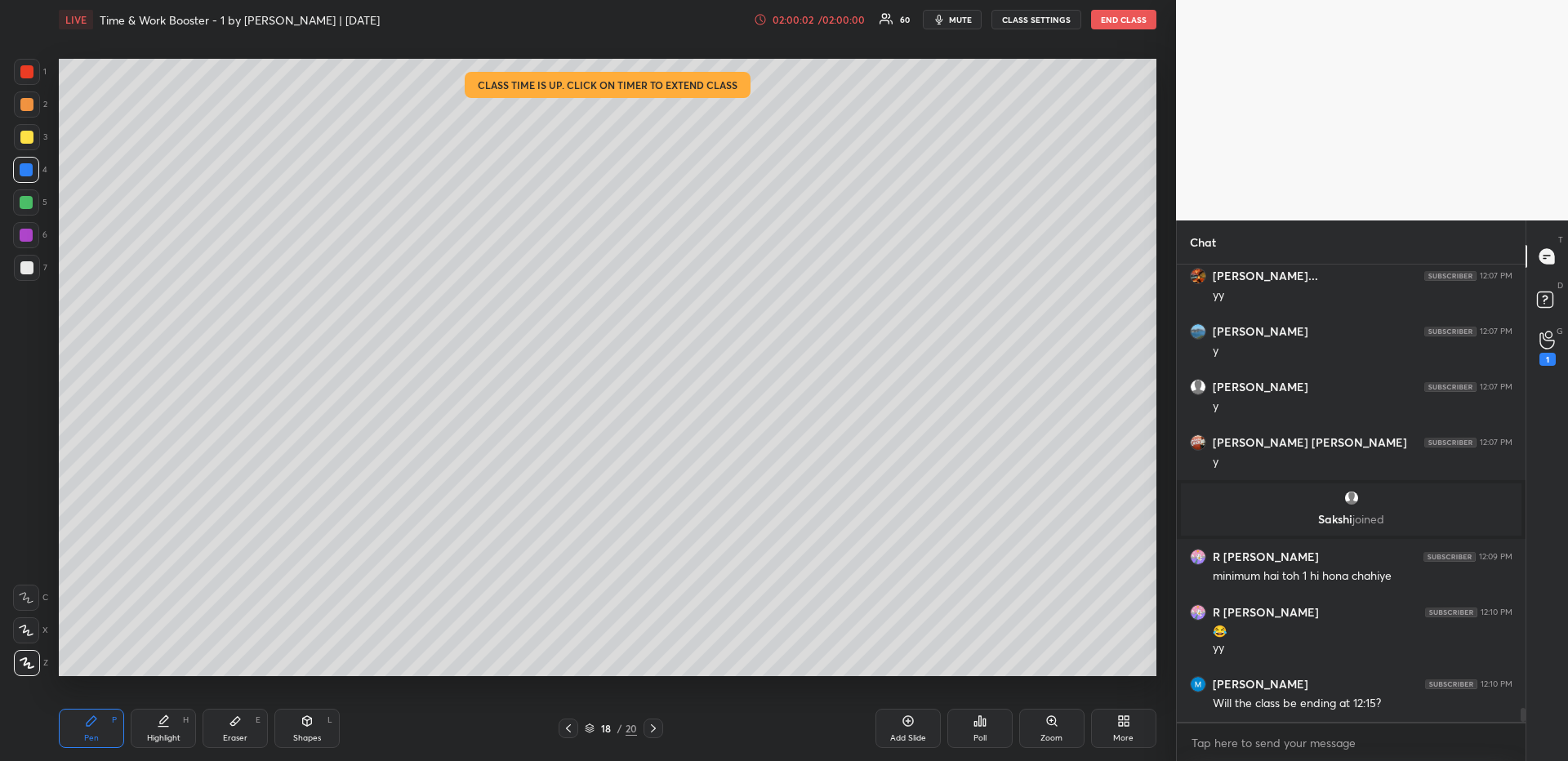
click at [568, 658] on icon at bounding box center [568, 728] width 13 height 13
click at [569, 658] on icon at bounding box center [568, 728] width 13 height 13
click at [169, 658] on icon at bounding box center [163, 720] width 13 height 13
drag, startPoint x: 94, startPoint y: 731, endPoint x: 100, endPoint y: 707, distance: 24.7
click at [91, 658] on div "Pen P" at bounding box center [91, 729] width 65 height 39
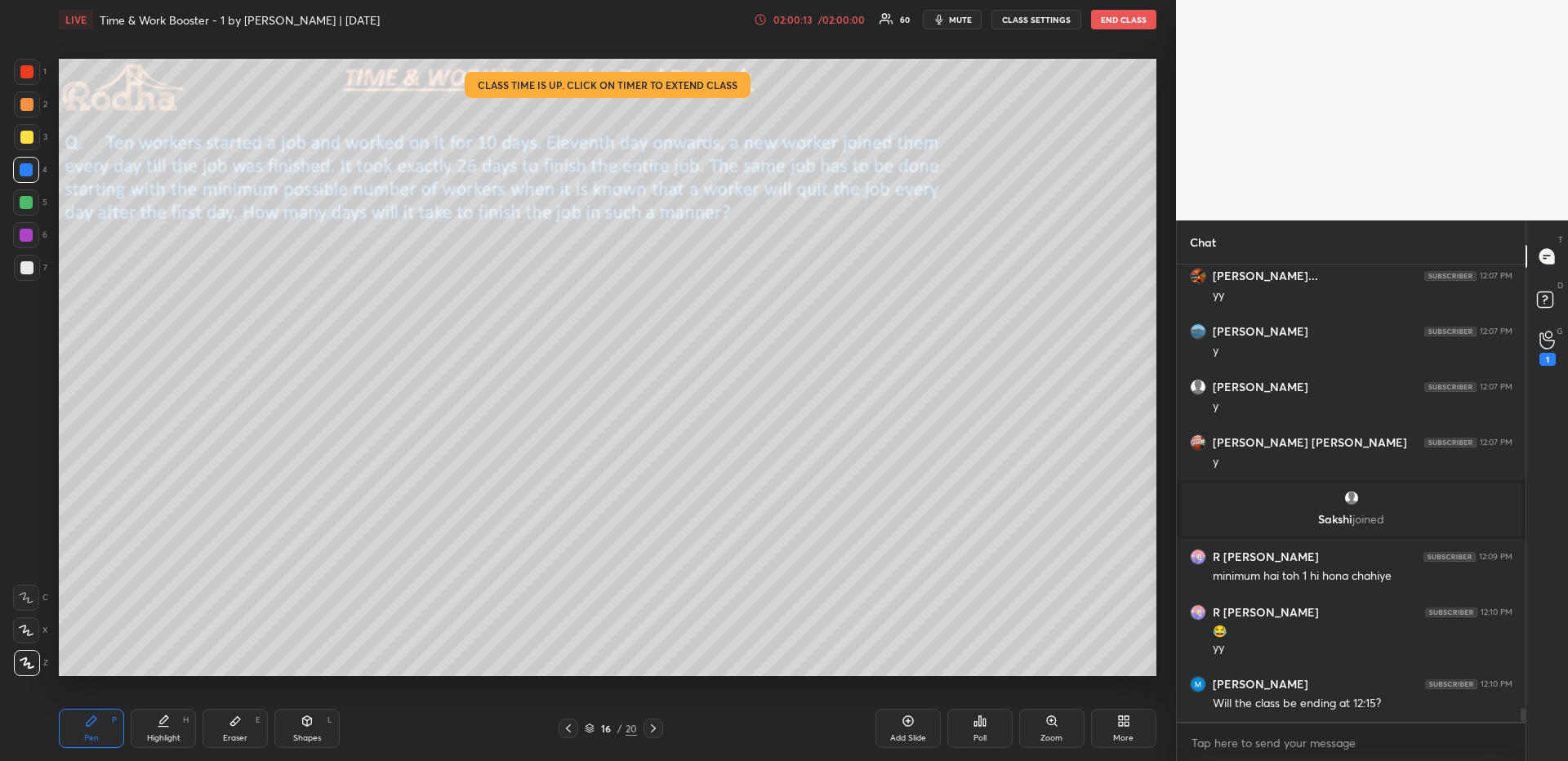
click at [28, 101] on div at bounding box center [26, 104] width 13 height 13
drag, startPoint x: 32, startPoint y: 72, endPoint x: 45, endPoint y: 79, distance: 14.8
click at [33, 72] on div at bounding box center [26, 71] width 13 height 13
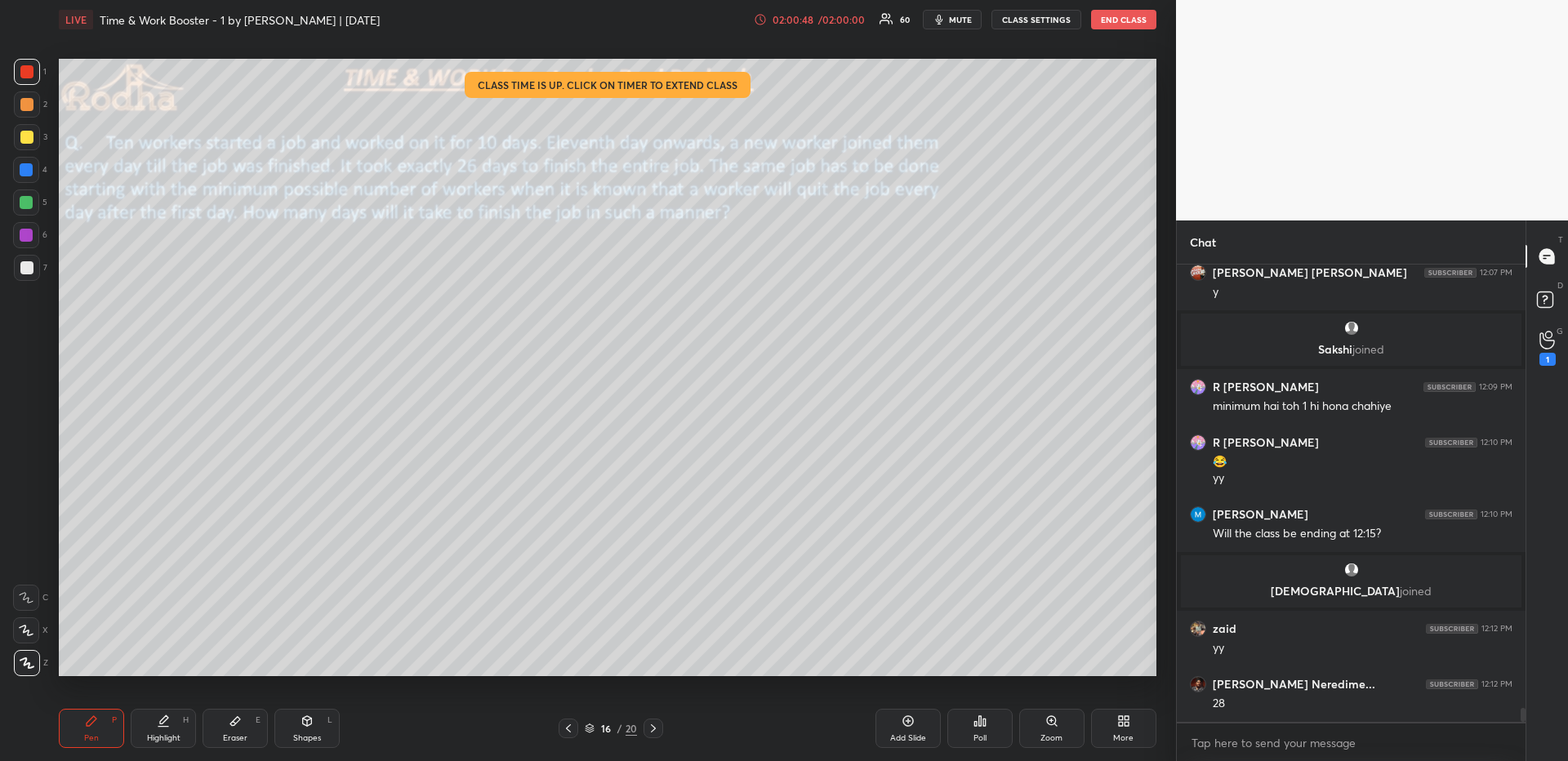
scroll to position [14636, 0]
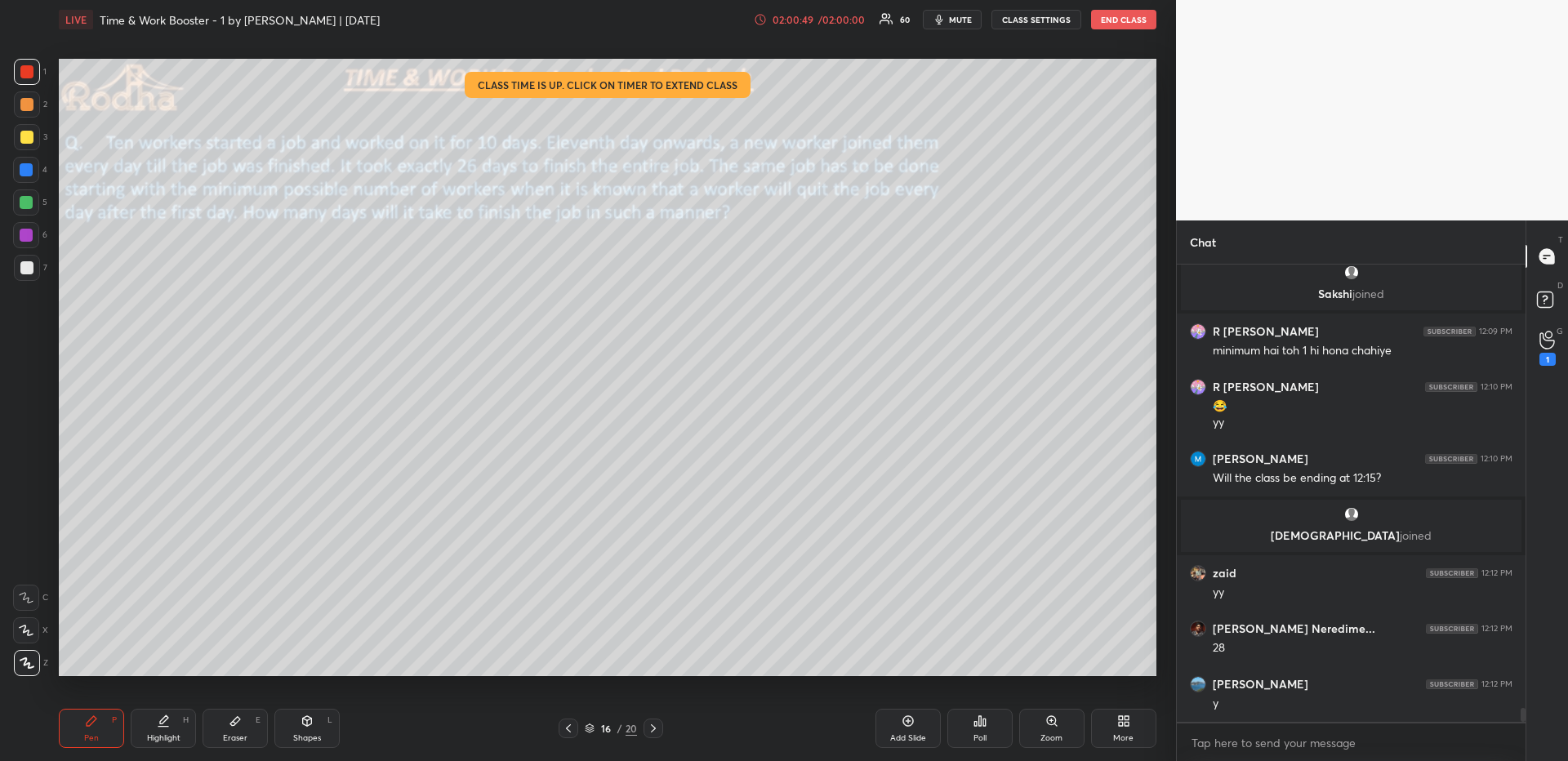
click at [28, 264] on div at bounding box center [26, 268] width 13 height 13
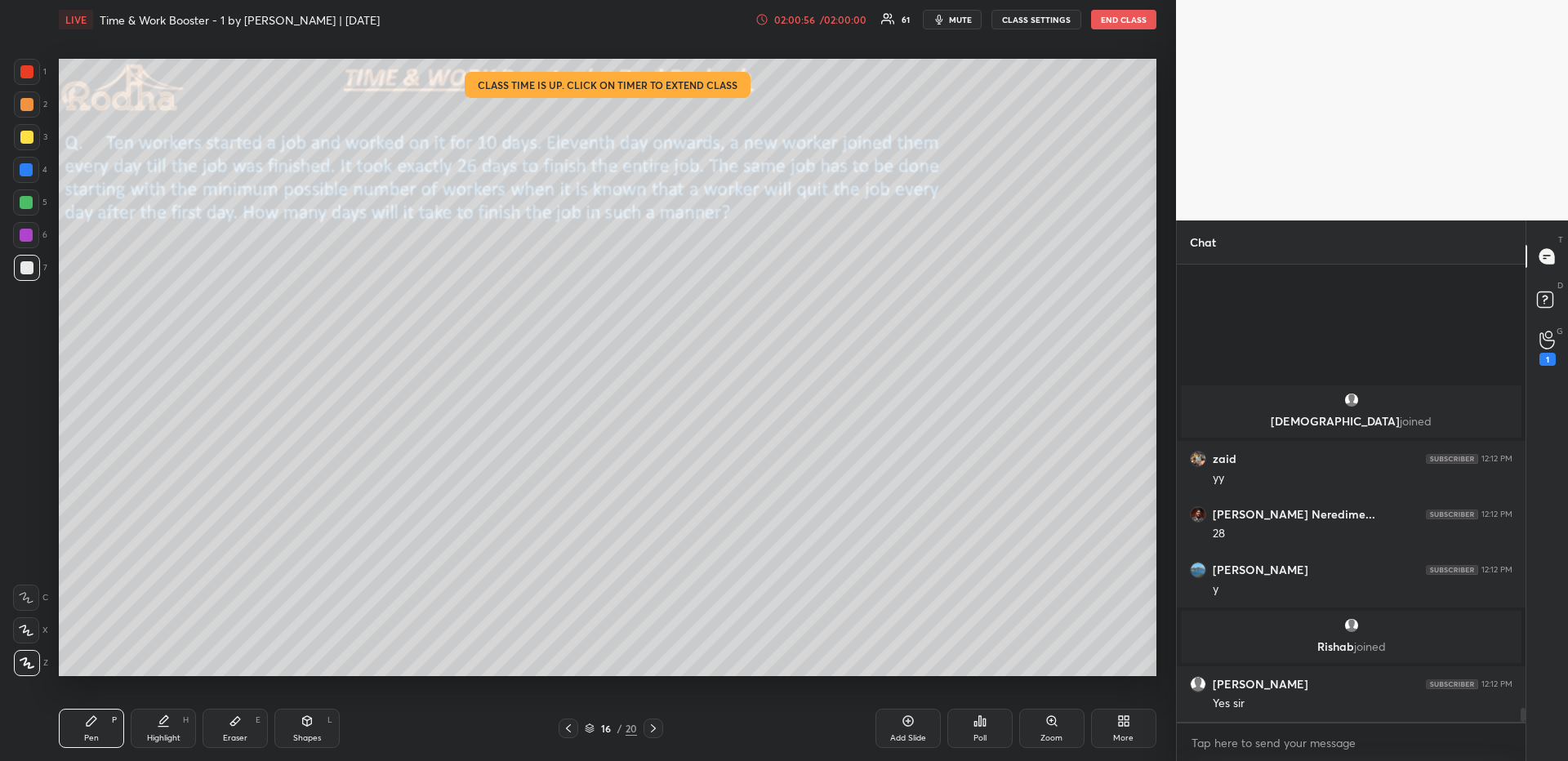
scroll to position [14692, 0]
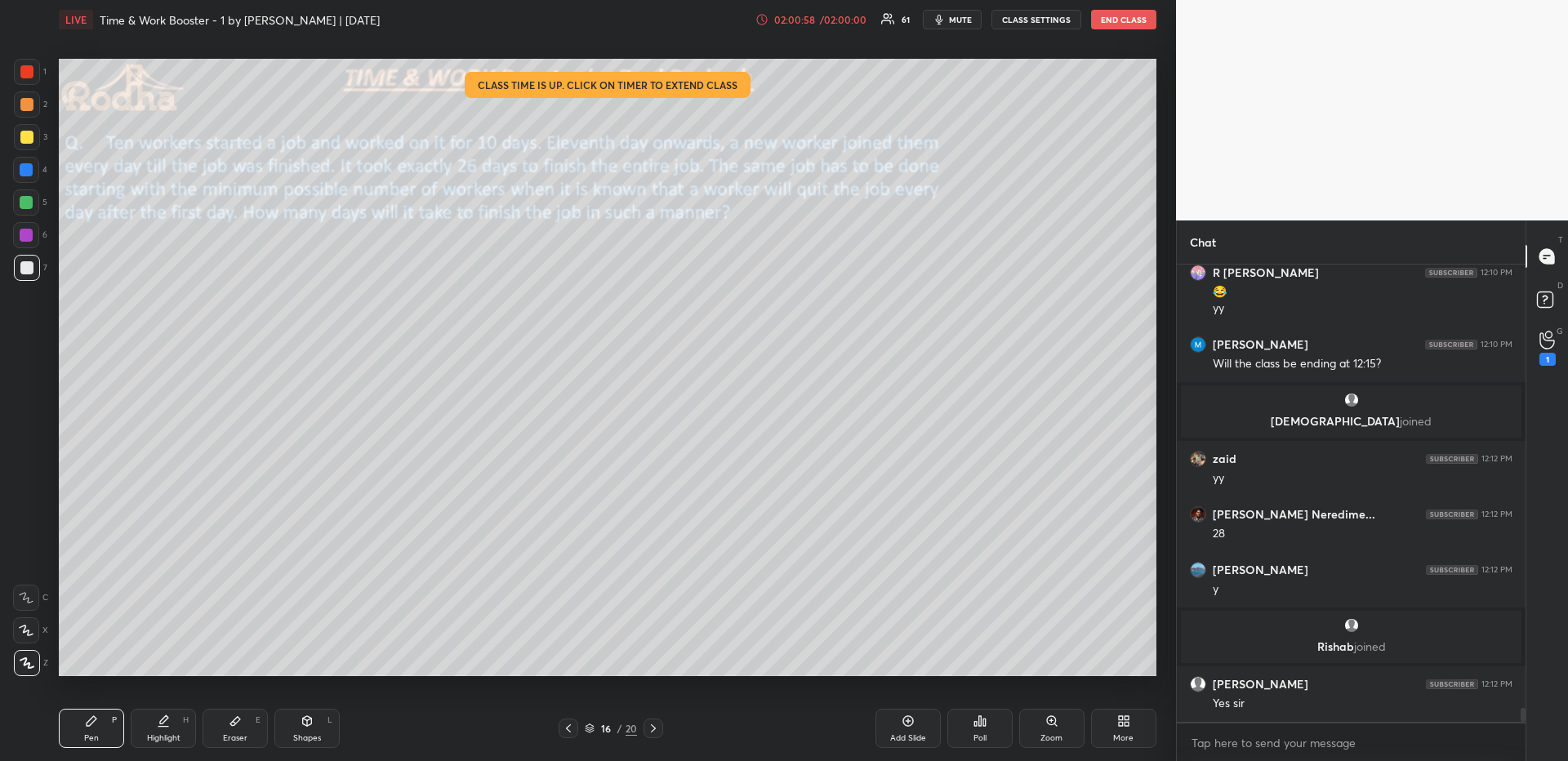
click at [29, 131] on div at bounding box center [26, 137] width 13 height 13
click at [28, 200] on div at bounding box center [25, 202] width 13 height 13
drag, startPoint x: 160, startPoint y: 728, endPoint x: 164, endPoint y: 713, distance: 15.5
click at [159, 658] on div "Highlight H" at bounding box center [163, 729] width 65 height 39
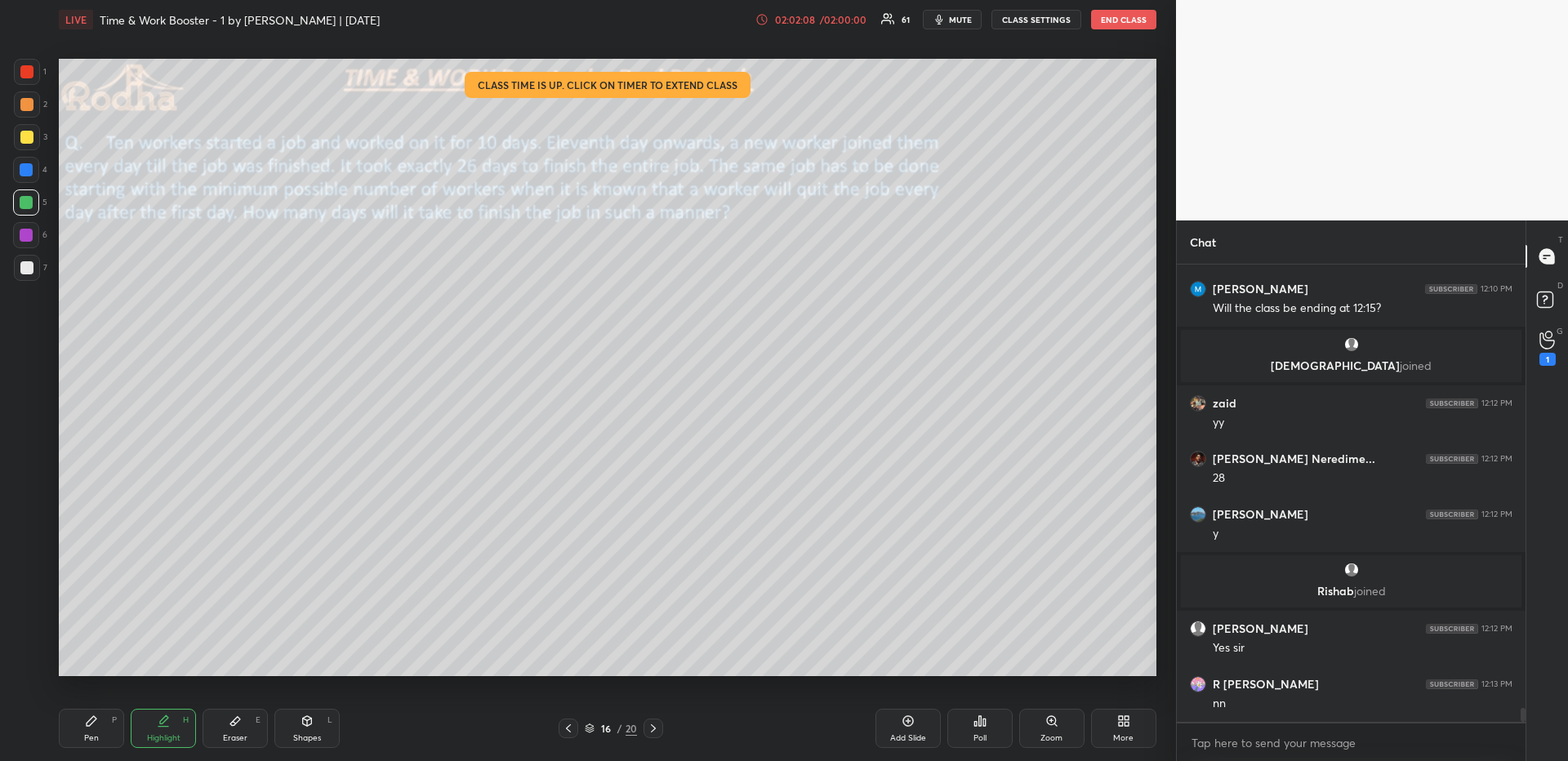
drag, startPoint x: 106, startPoint y: 724, endPoint x: 118, endPoint y: 713, distance: 16.3
click at [107, 658] on div "Pen P" at bounding box center [91, 729] width 65 height 39
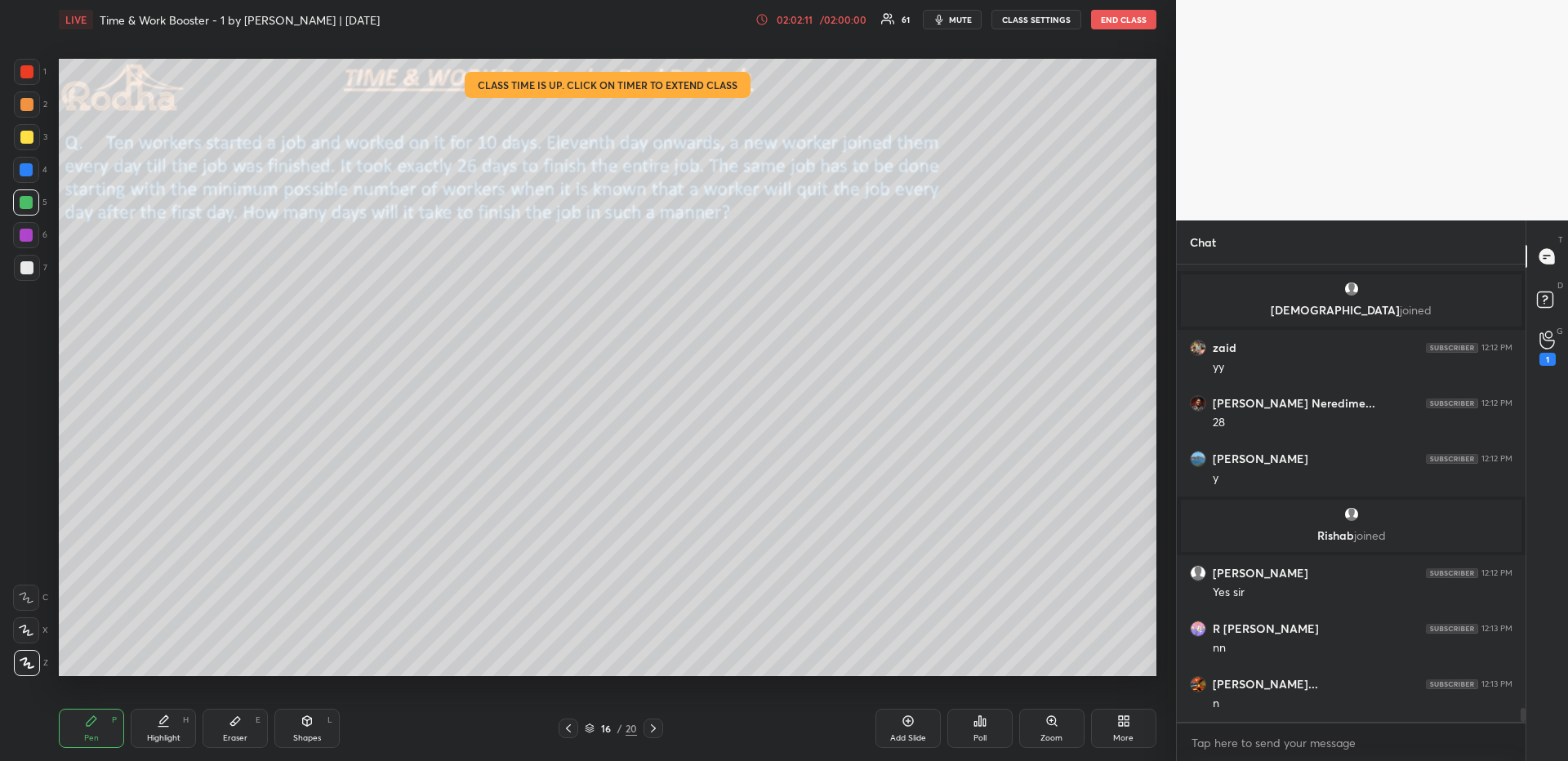
scroll to position [14858, 0]
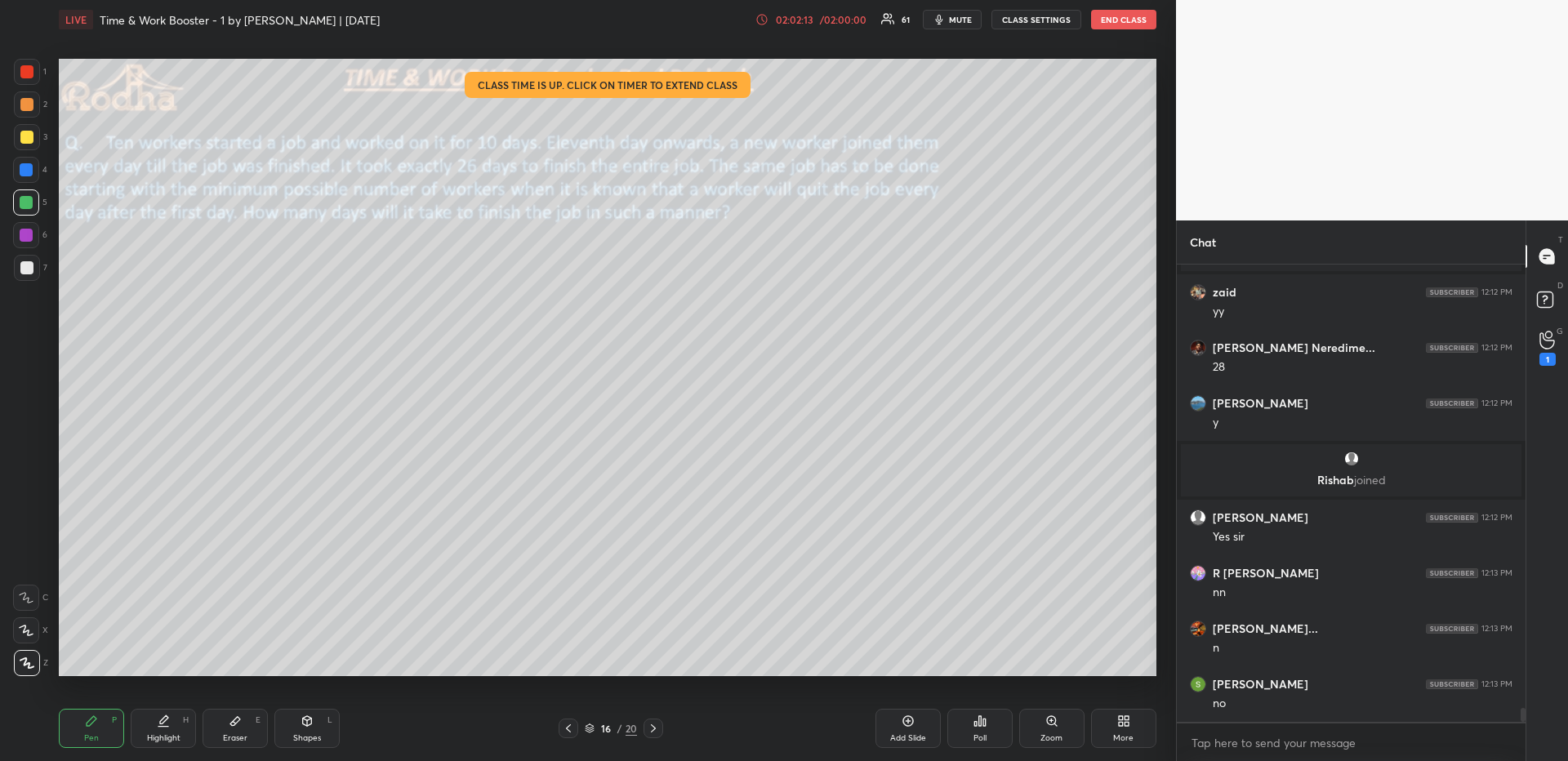
drag, startPoint x: 28, startPoint y: 143, endPoint x: 24, endPoint y: 170, distance: 27.3
click at [27, 141] on div at bounding box center [26, 137] width 13 height 13
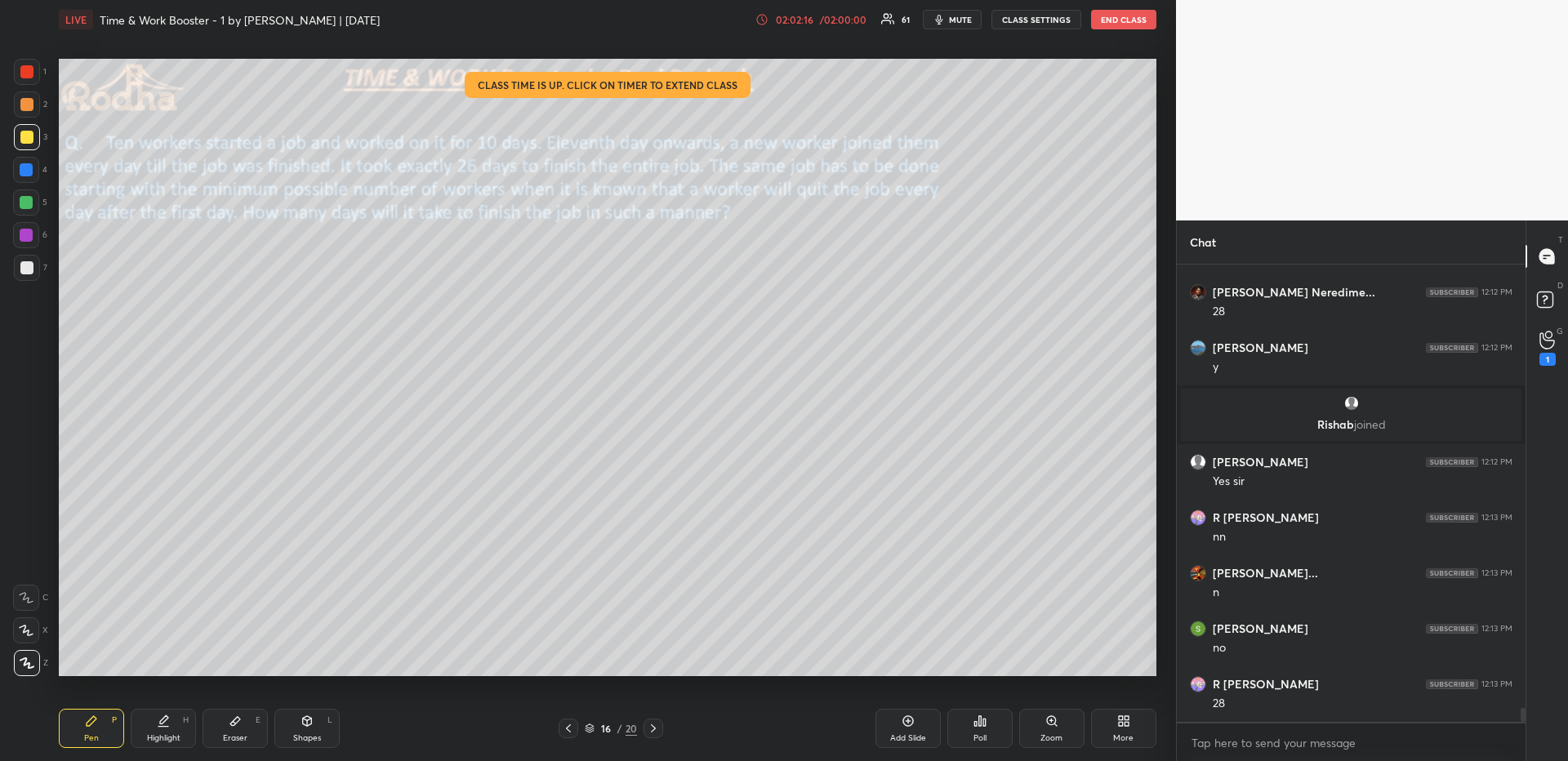
click at [158, 658] on icon at bounding box center [163, 720] width 13 height 13
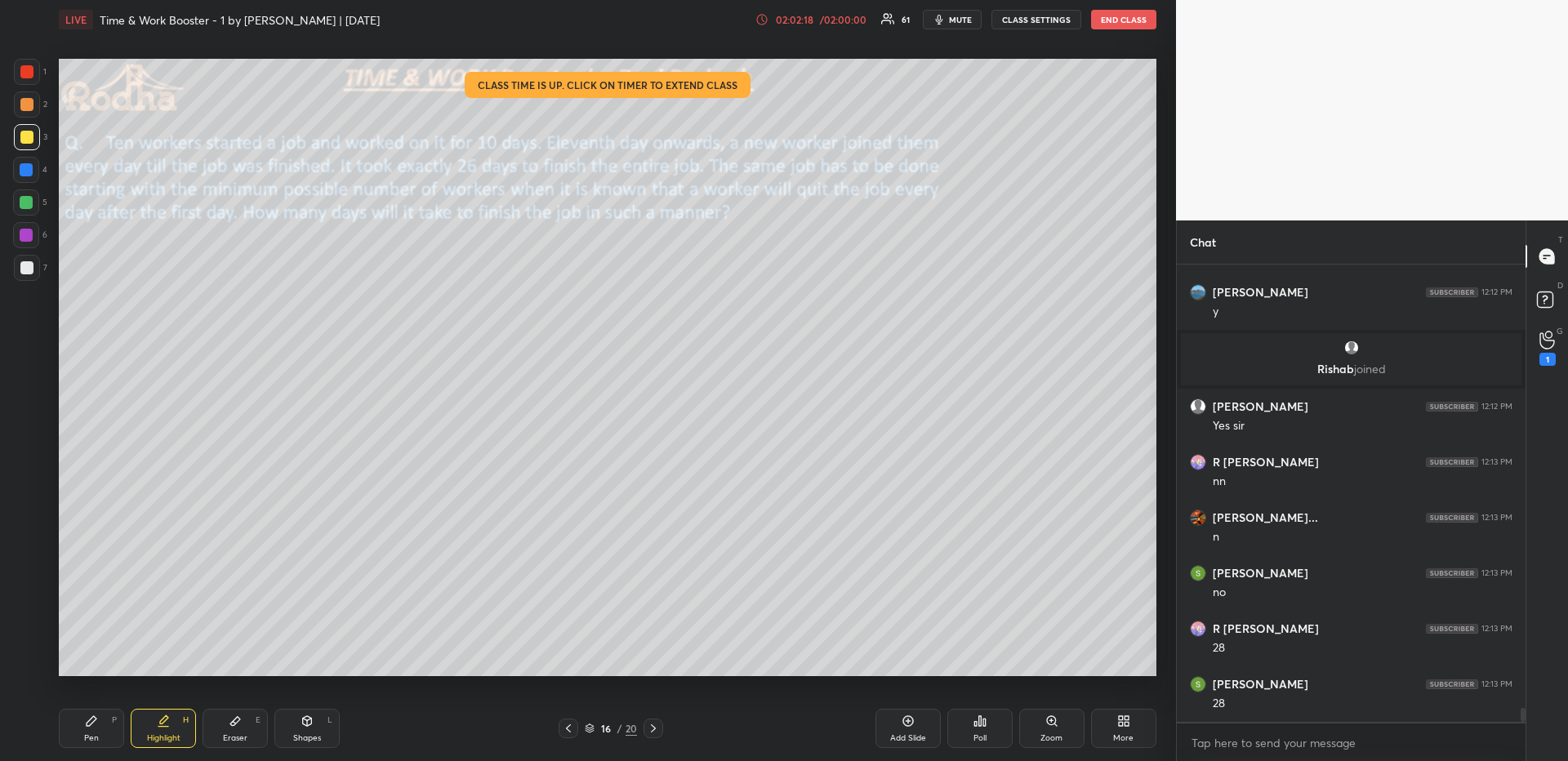
scroll to position [15025, 0]
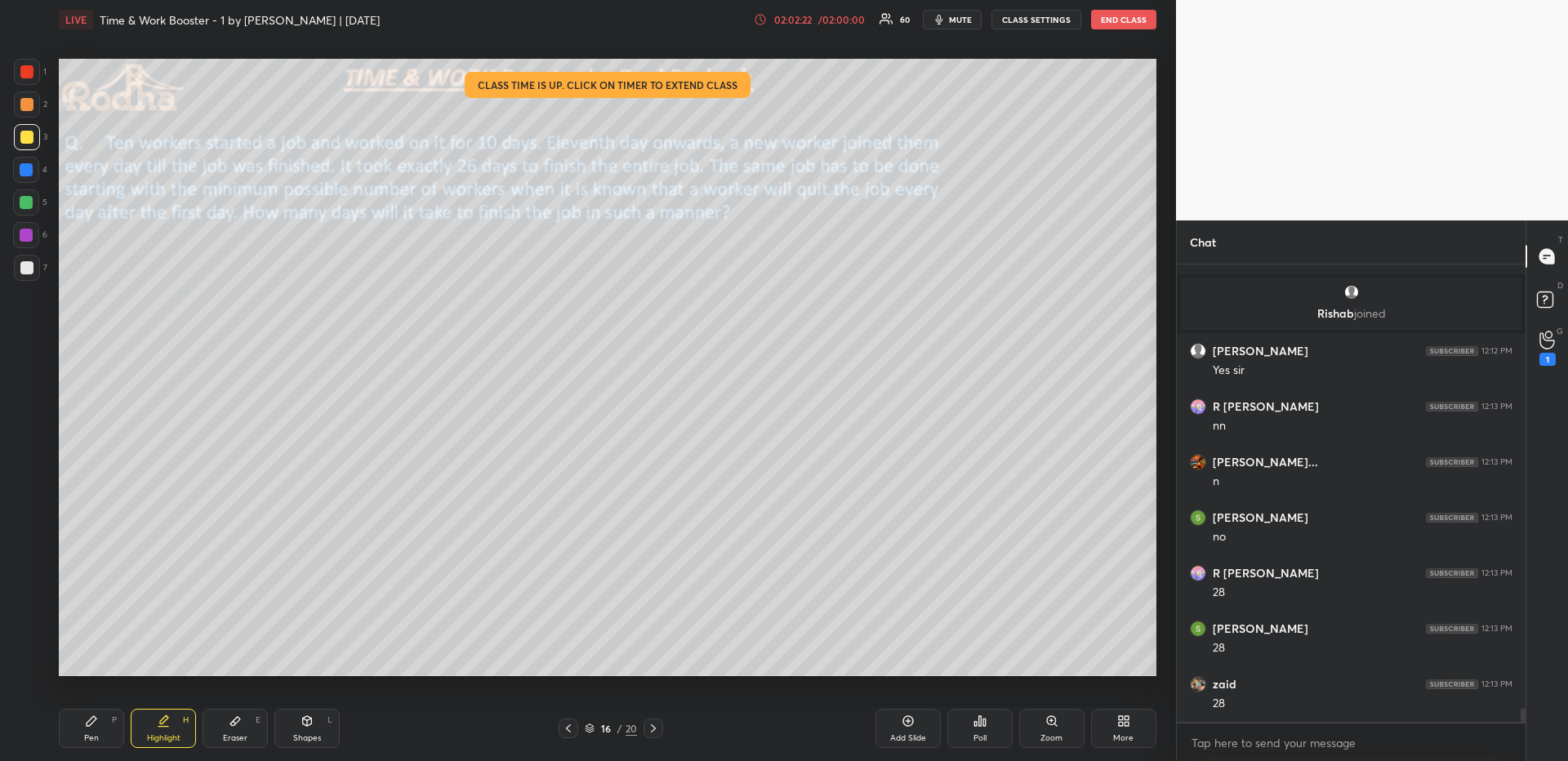
click at [91, 658] on icon at bounding box center [91, 720] width 13 height 13
click at [25, 173] on div at bounding box center [25, 170] width 13 height 13
click at [395, 658] on div "Setting up your live class Class time is up. Click on timer to extend class Pol…" at bounding box center [608, 367] width 1111 height 657
click at [232, 658] on div "Eraser" at bounding box center [235, 739] width 24 height 8
click at [34, 656] on div at bounding box center [25, 663] width 26 height 26
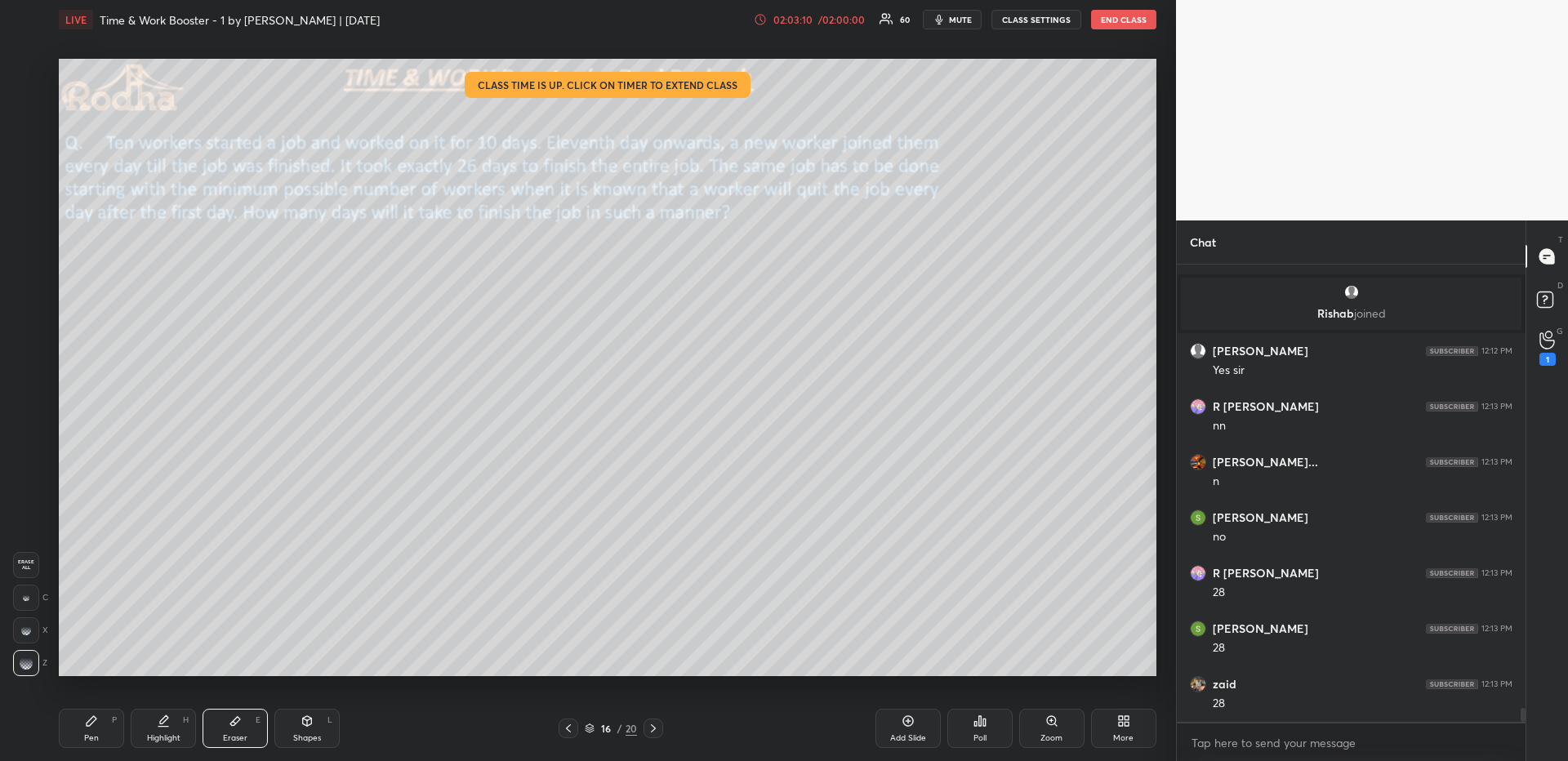
click at [79, 658] on div "Pen P" at bounding box center [91, 729] width 65 height 39
click at [23, 140] on div at bounding box center [26, 137] width 13 height 13
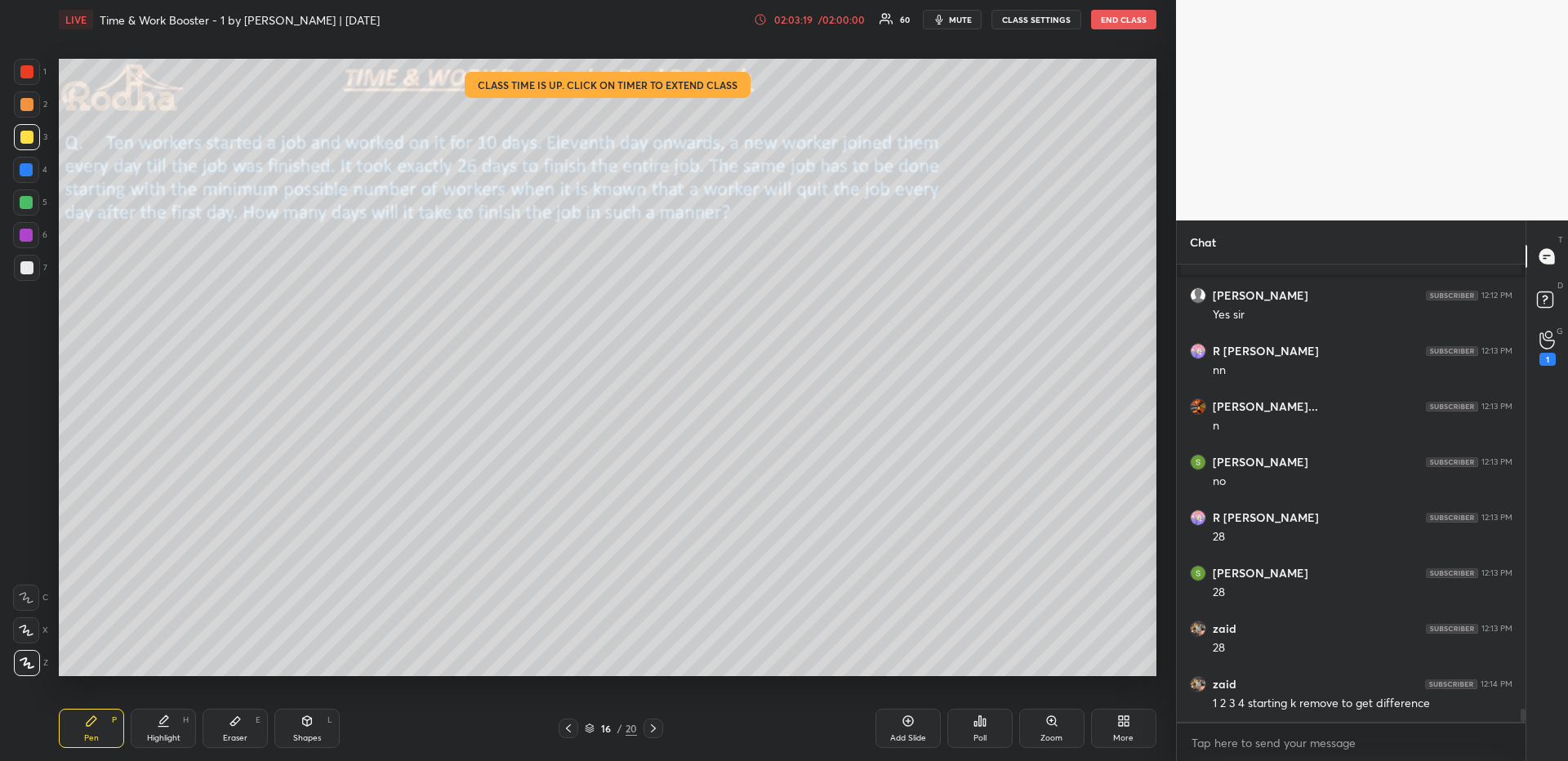
drag, startPoint x: 24, startPoint y: 76, endPoint x: 45, endPoint y: 115, distance: 44.3
click at [25, 76] on div at bounding box center [26, 71] width 13 height 13
click at [27, 136] on div at bounding box center [26, 137] width 13 height 13
click at [23, 169] on div at bounding box center [25, 170] width 13 height 13
drag, startPoint x: 149, startPoint y: 726, endPoint x: 147, endPoint y: 701, distance: 25.1
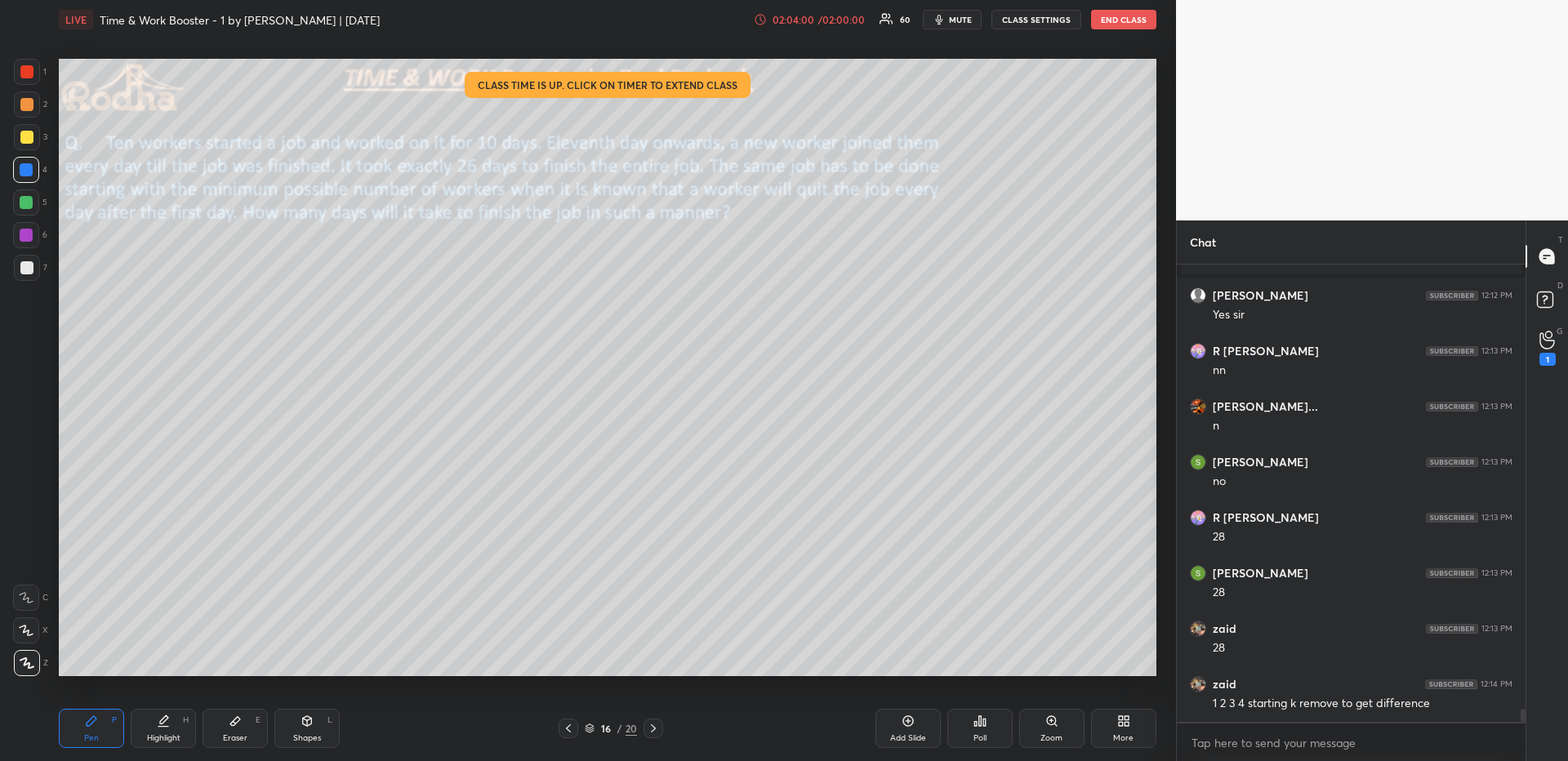
click at [149, 658] on div "Highlight H" at bounding box center [163, 729] width 65 height 39
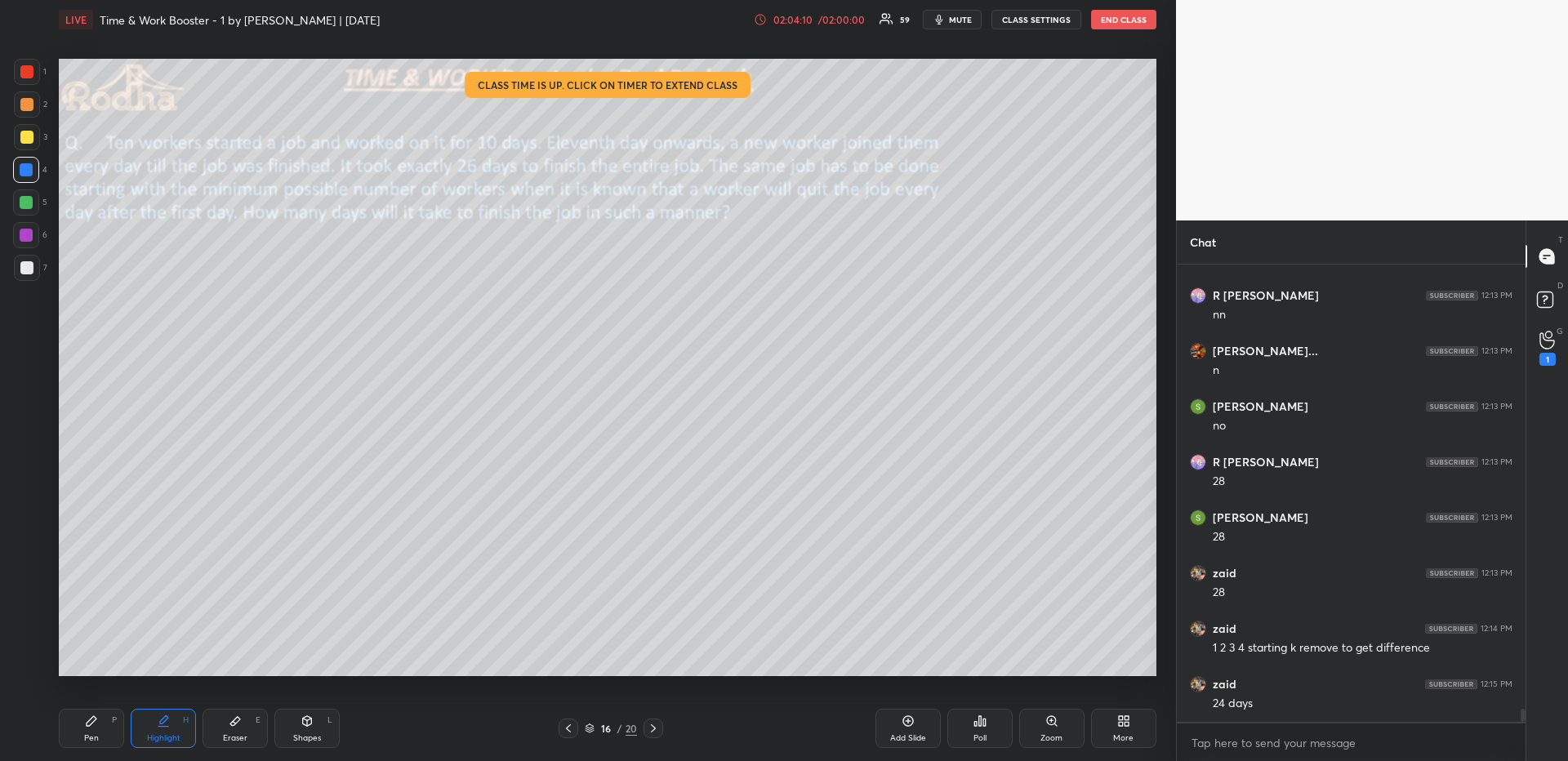
scroll to position [15192, 0]
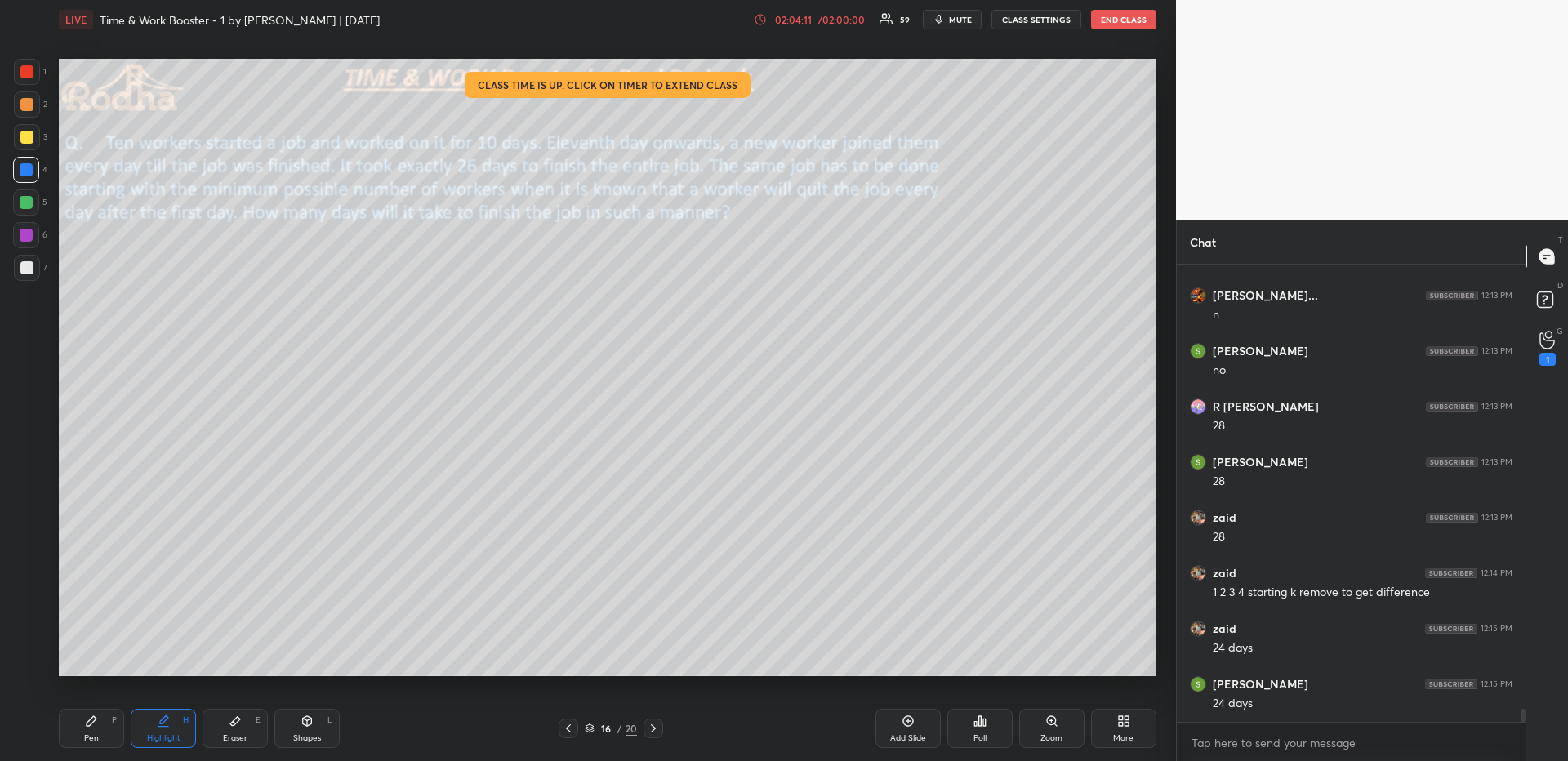
click at [69, 658] on div "Pen P" at bounding box center [91, 729] width 65 height 39
click at [13, 70] on div "1 2 3 4 5 6 7 R O A L C X Z Erase all C X Z" at bounding box center [26, 367] width 52 height 618
click at [26, 76] on div at bounding box center [26, 71] width 13 height 13
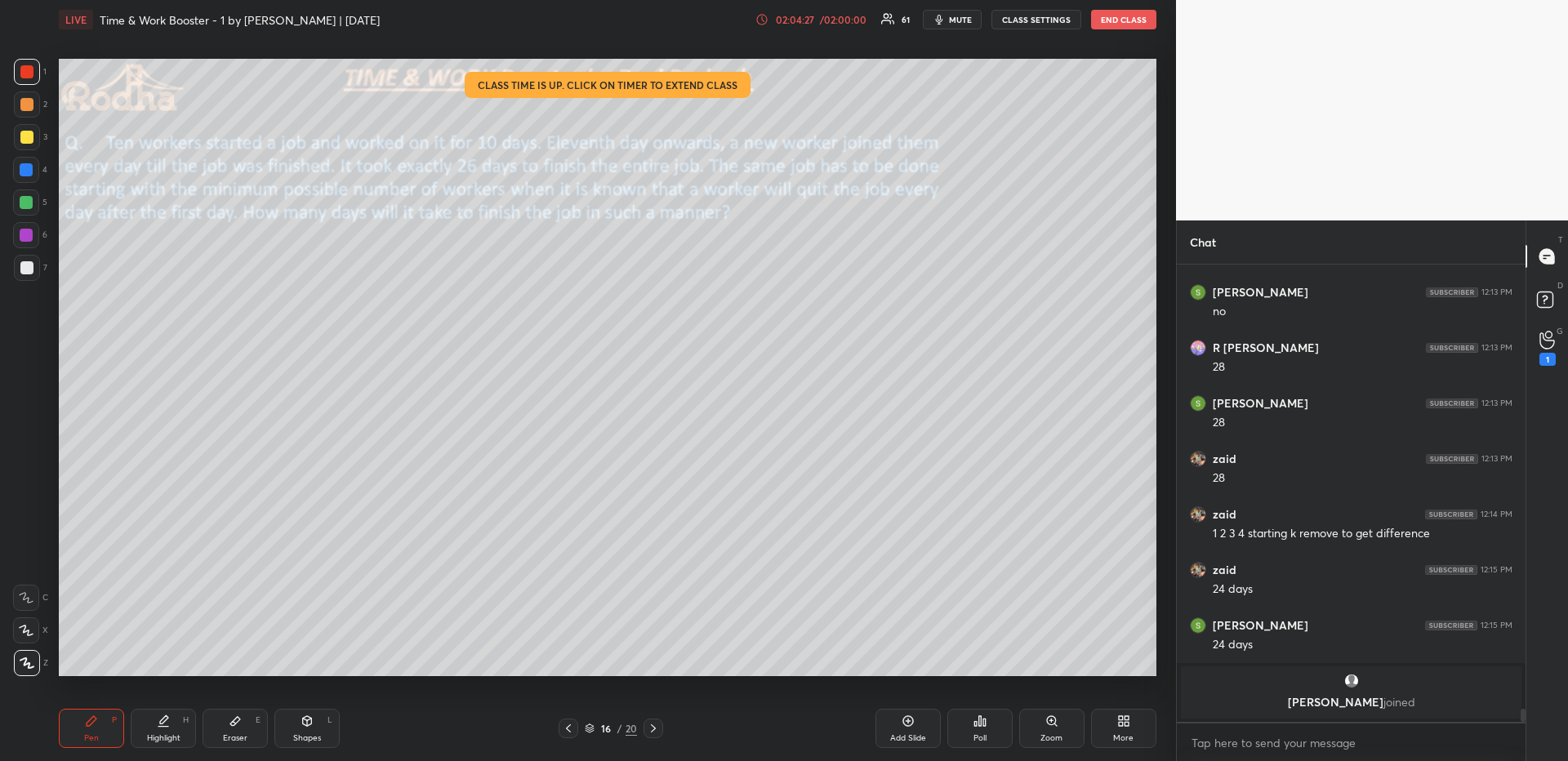
click at [28, 134] on div at bounding box center [26, 137] width 13 height 13
click at [26, 267] on div at bounding box center [26, 268] width 13 height 13
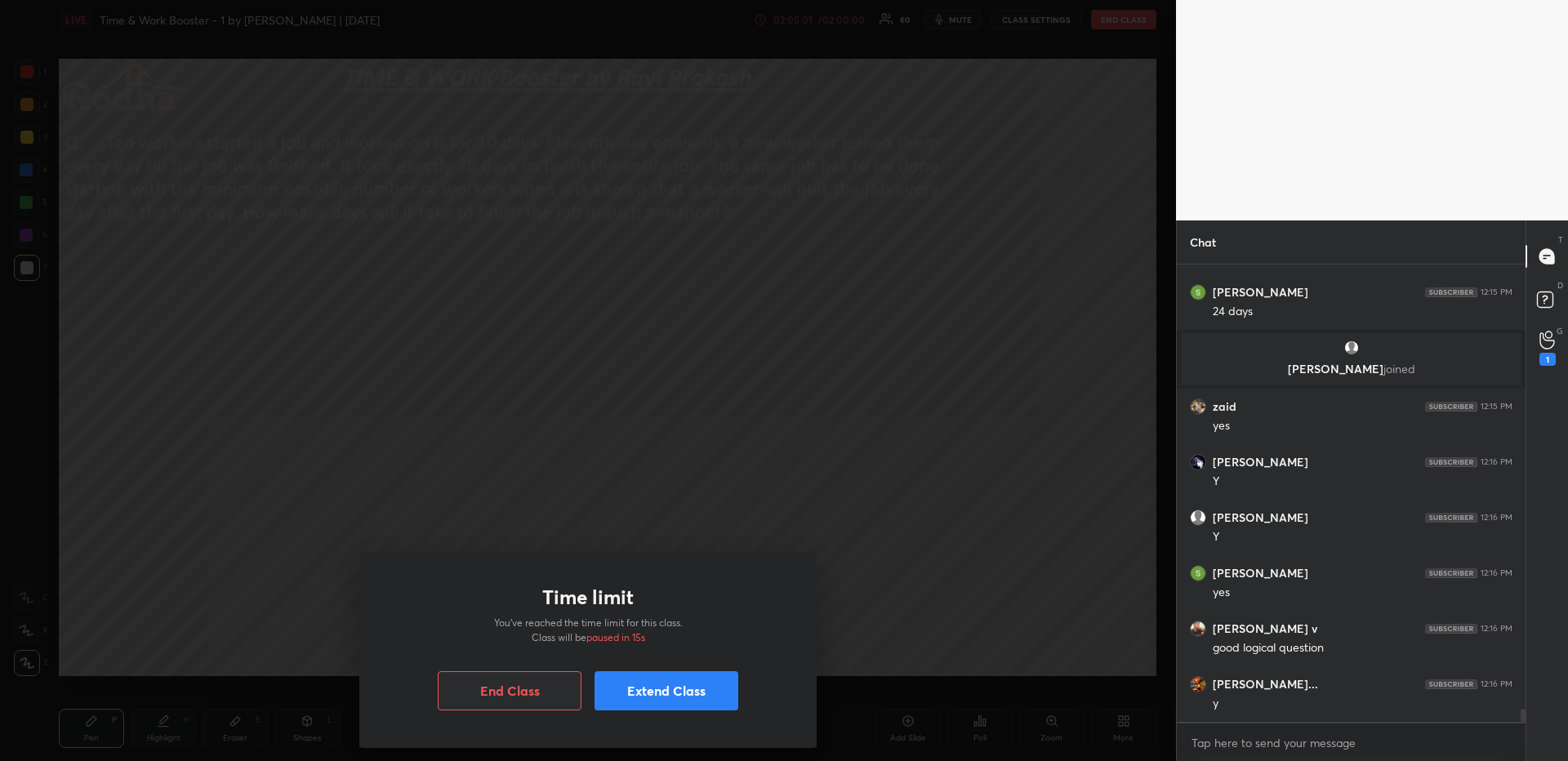
scroll to position [15466, 0]
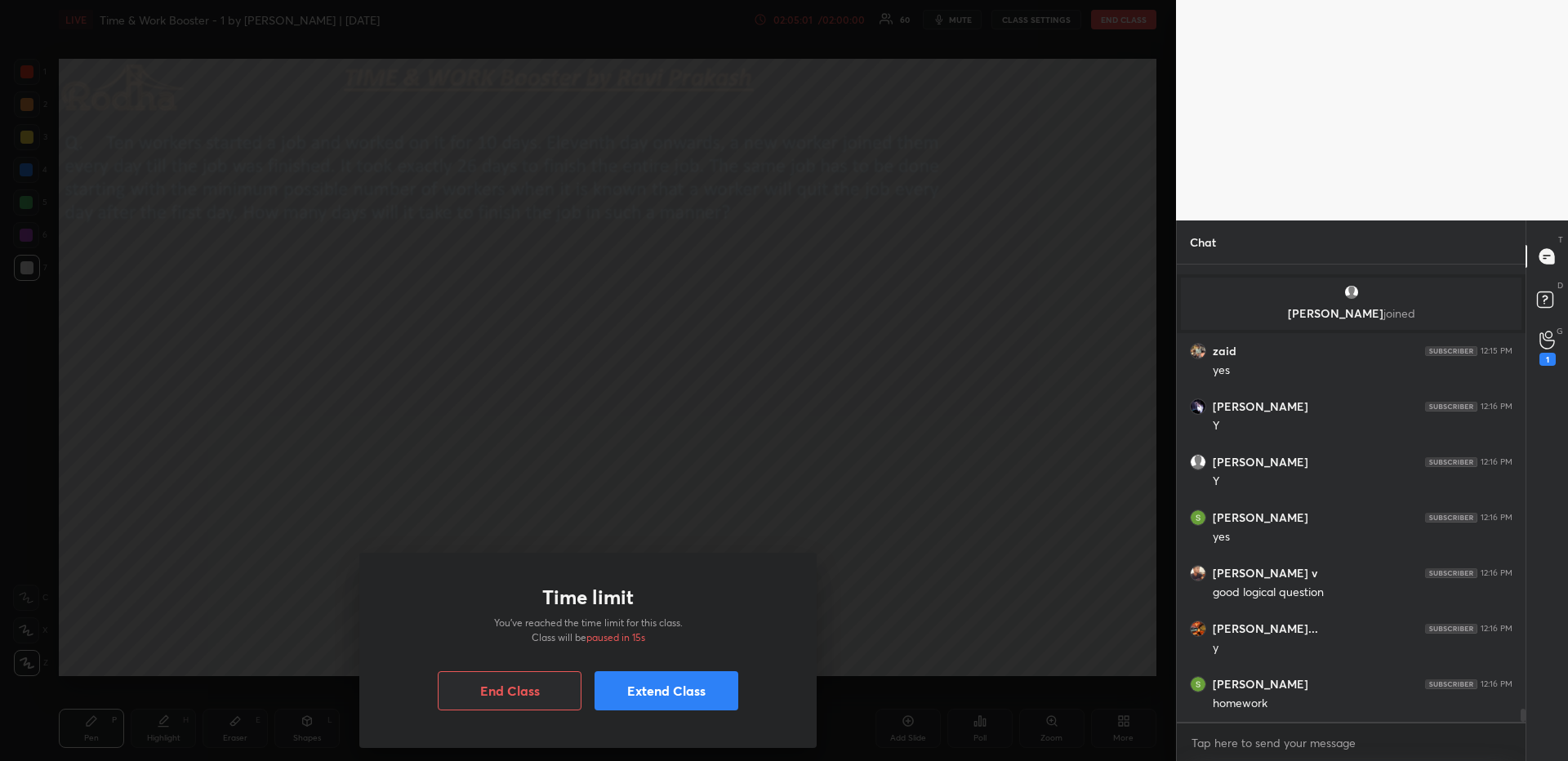
click at [698, 658] on div "Time limit You’ve reached the time limit for this class. Class will be paused i…" at bounding box center [588, 650] width 457 height 195
click at [658, 658] on button "Extend Class" at bounding box center [667, 691] width 143 height 39
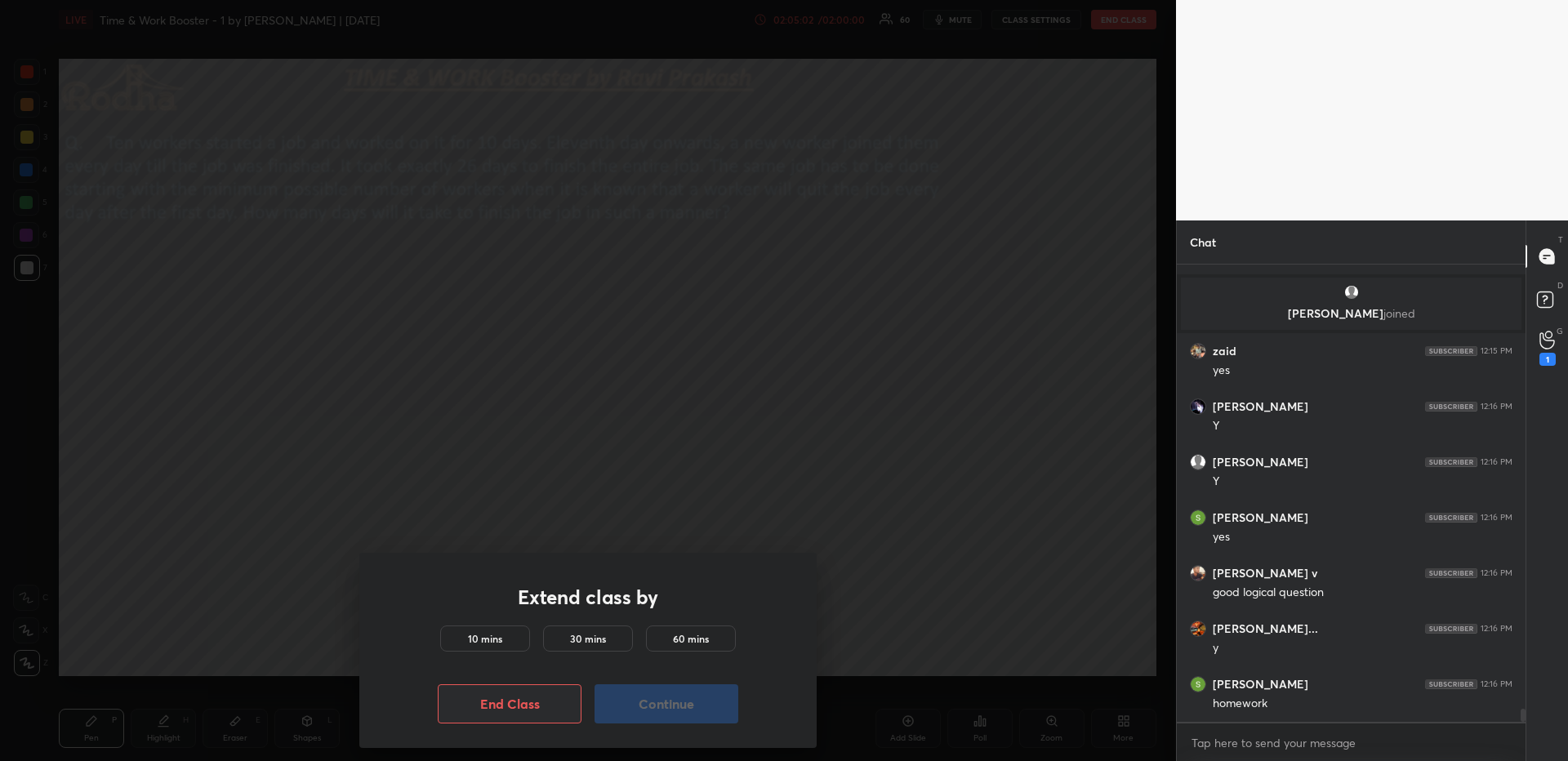
scroll to position [15521, 0]
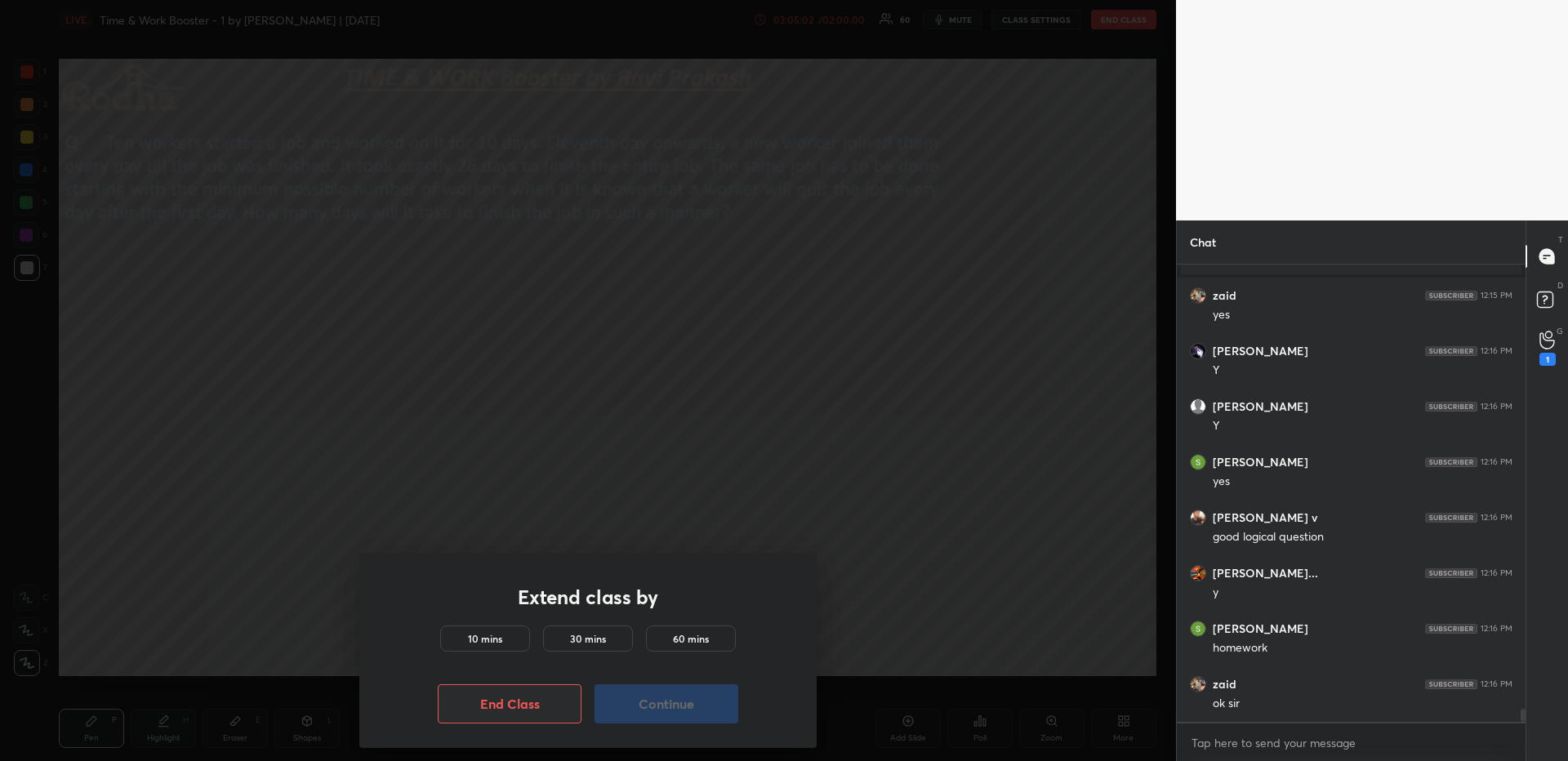
click at [480, 640] on h5 "10 mins" at bounding box center [485, 638] width 34 height 15
click at [704, 658] on button "Continue" at bounding box center [667, 704] width 143 height 39
click at [705, 658] on button "Continue" at bounding box center [667, 704] width 143 height 39
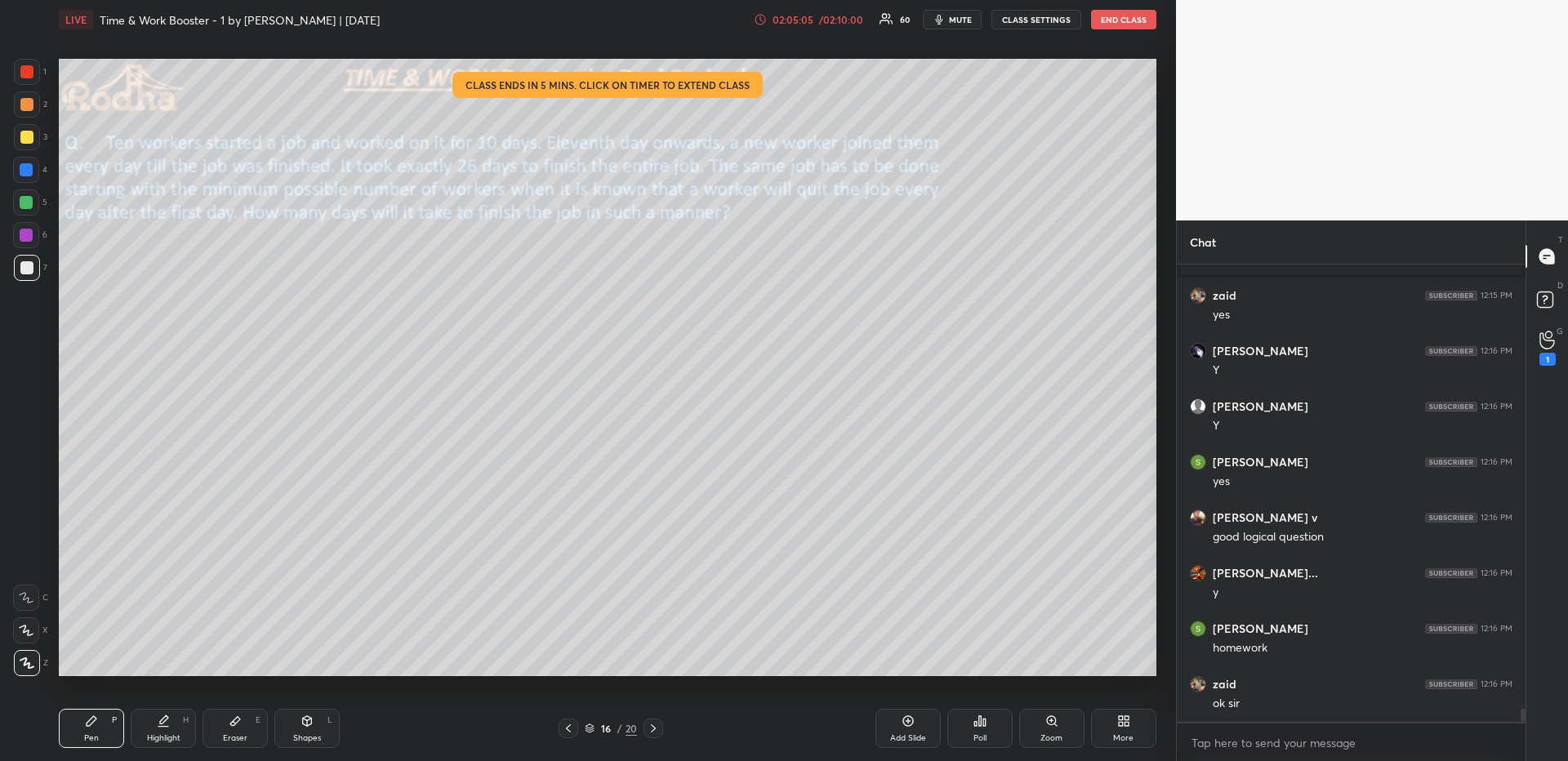
scroll to position [15578, 0]
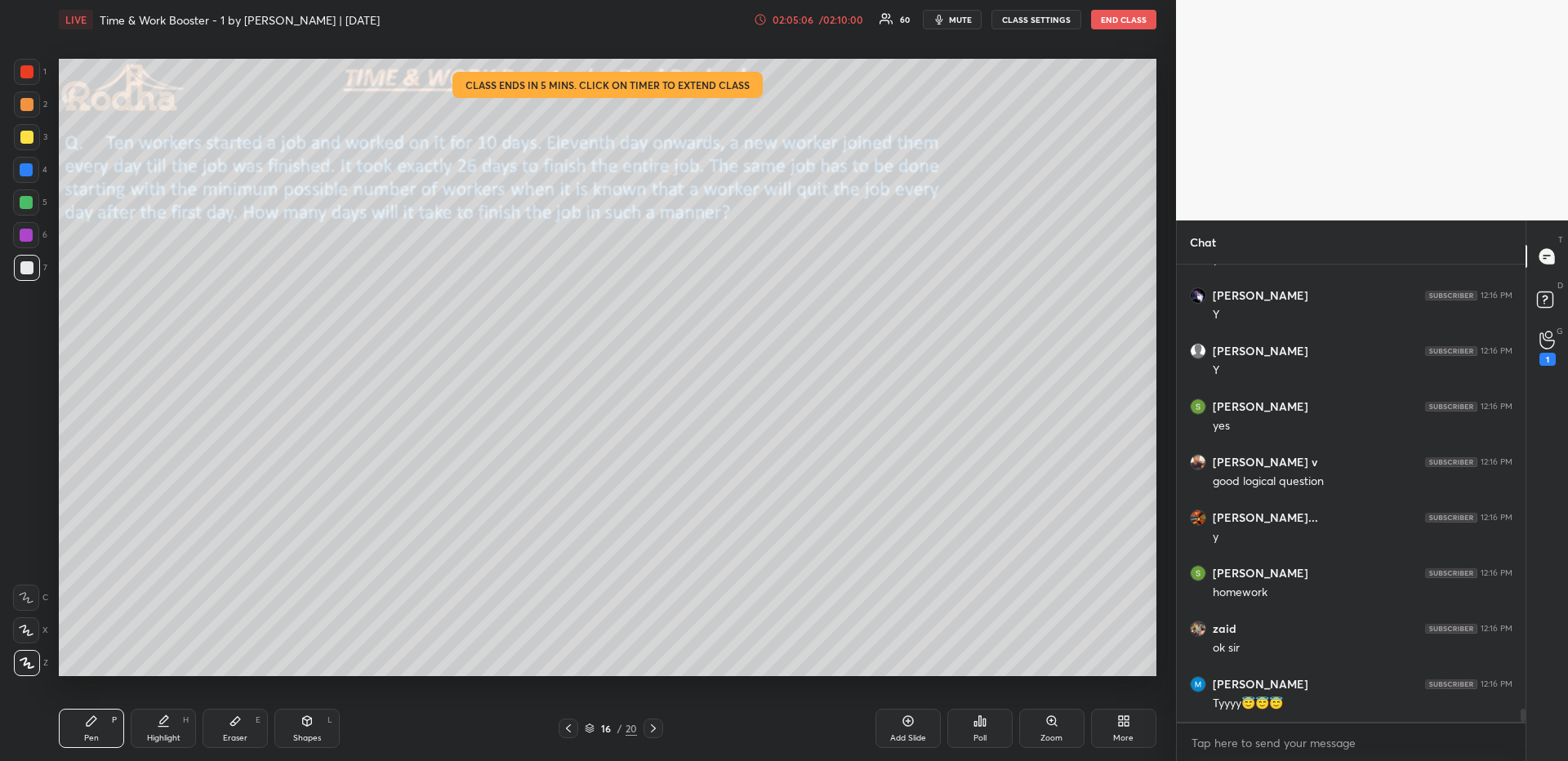
click at [910, 658] on icon at bounding box center [907, 720] width 13 height 13
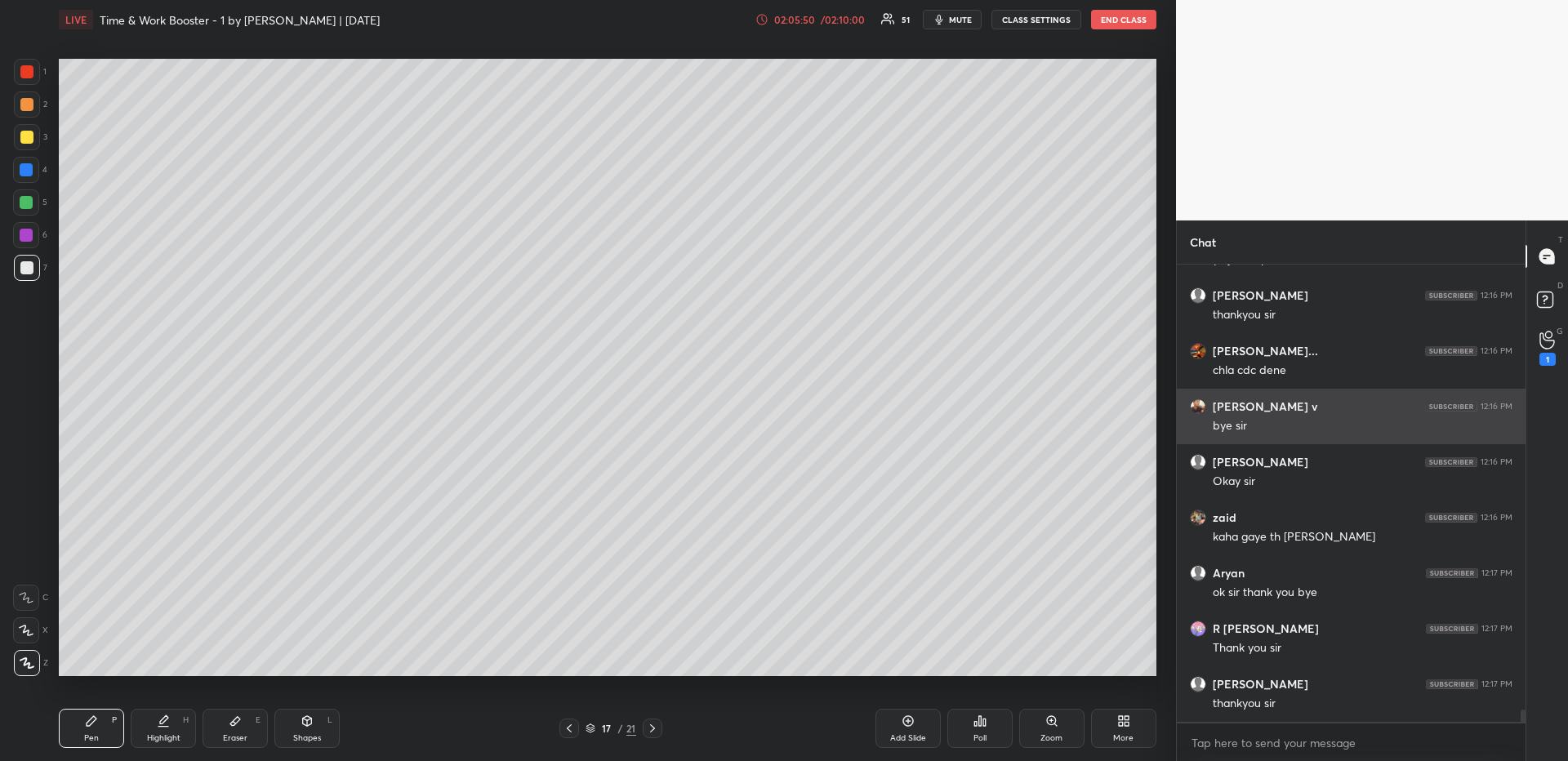
scroll to position [16551, 0]
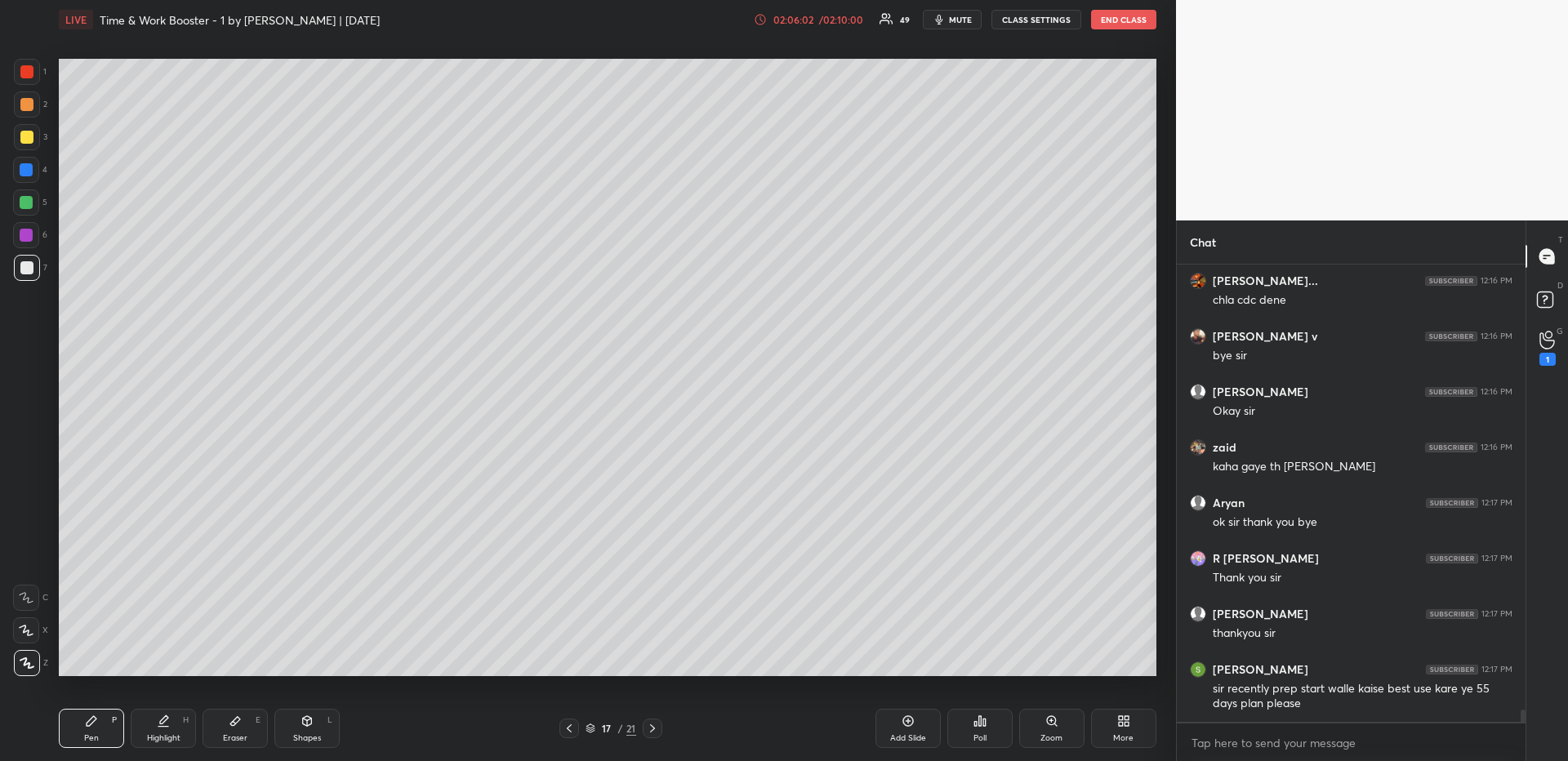
click at [913, 658] on div "Add Slide" at bounding box center [908, 739] width 36 height 8
click at [66, 658] on div "Pen P" at bounding box center [91, 729] width 65 height 39
click at [87, 658] on div "Pen P" at bounding box center [91, 729] width 65 height 39
click at [28, 134] on div at bounding box center [26, 137] width 13 height 13
click at [28, 174] on div at bounding box center [25, 170] width 13 height 13
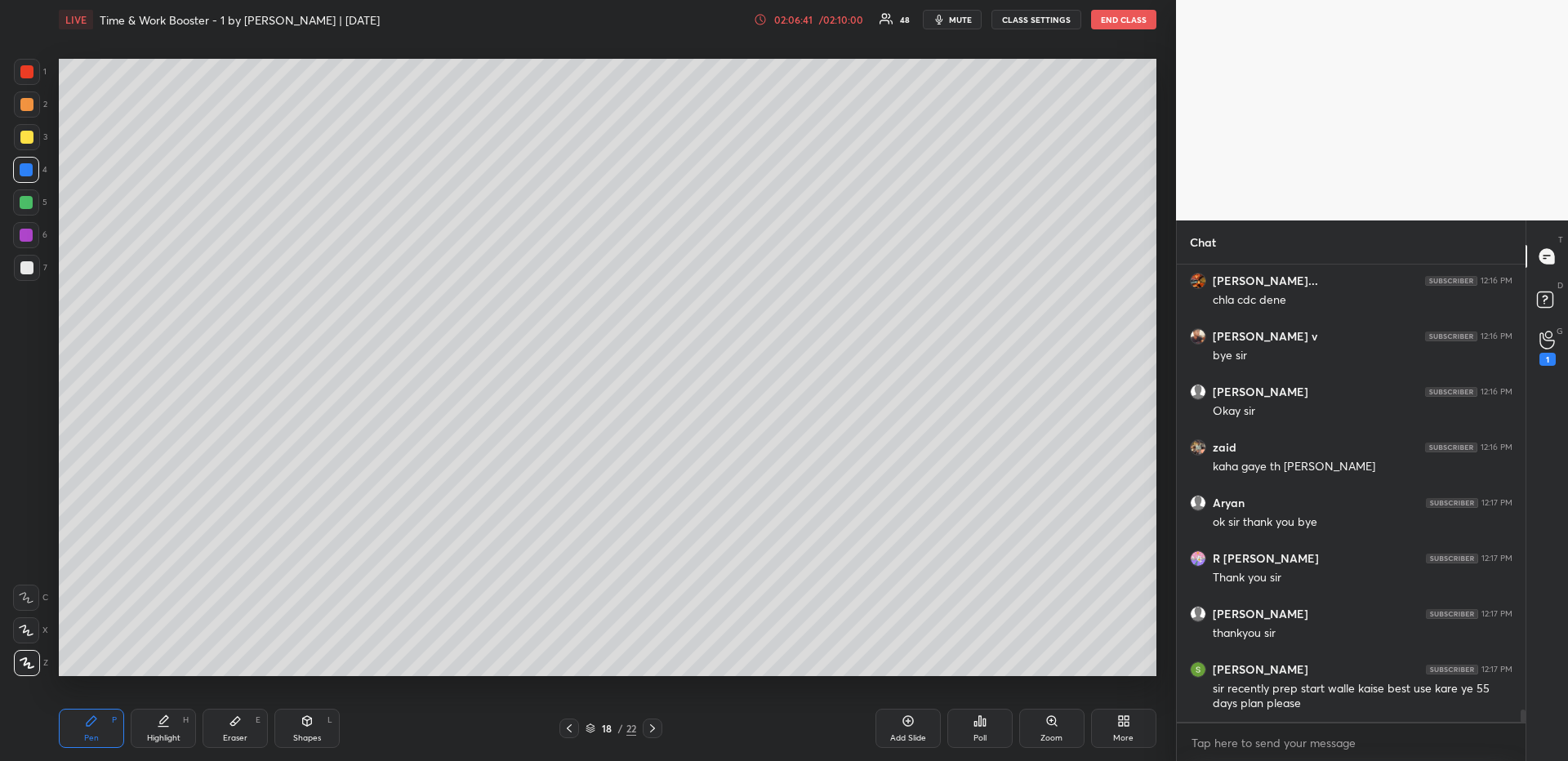
click at [29, 105] on div at bounding box center [26, 104] width 13 height 13
click at [29, 141] on div at bounding box center [26, 137] width 13 height 13
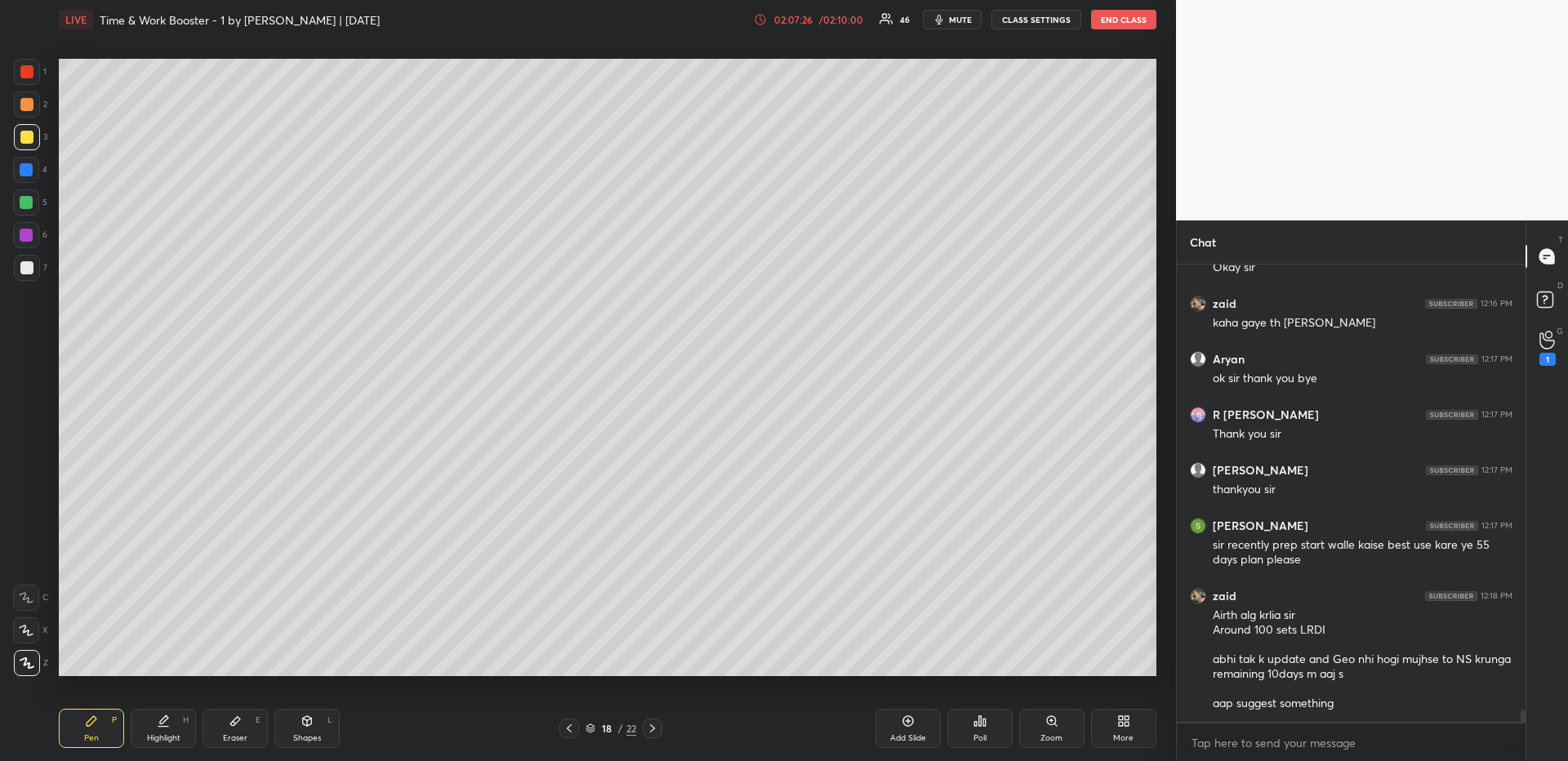
click at [314, 658] on div "Shapes L" at bounding box center [306, 729] width 65 height 39
click at [28, 658] on icon at bounding box center [27, 663] width 13 height 13
click at [102, 658] on div "Pen P" at bounding box center [91, 729] width 65 height 39
click at [32, 174] on div at bounding box center [25, 170] width 26 height 26
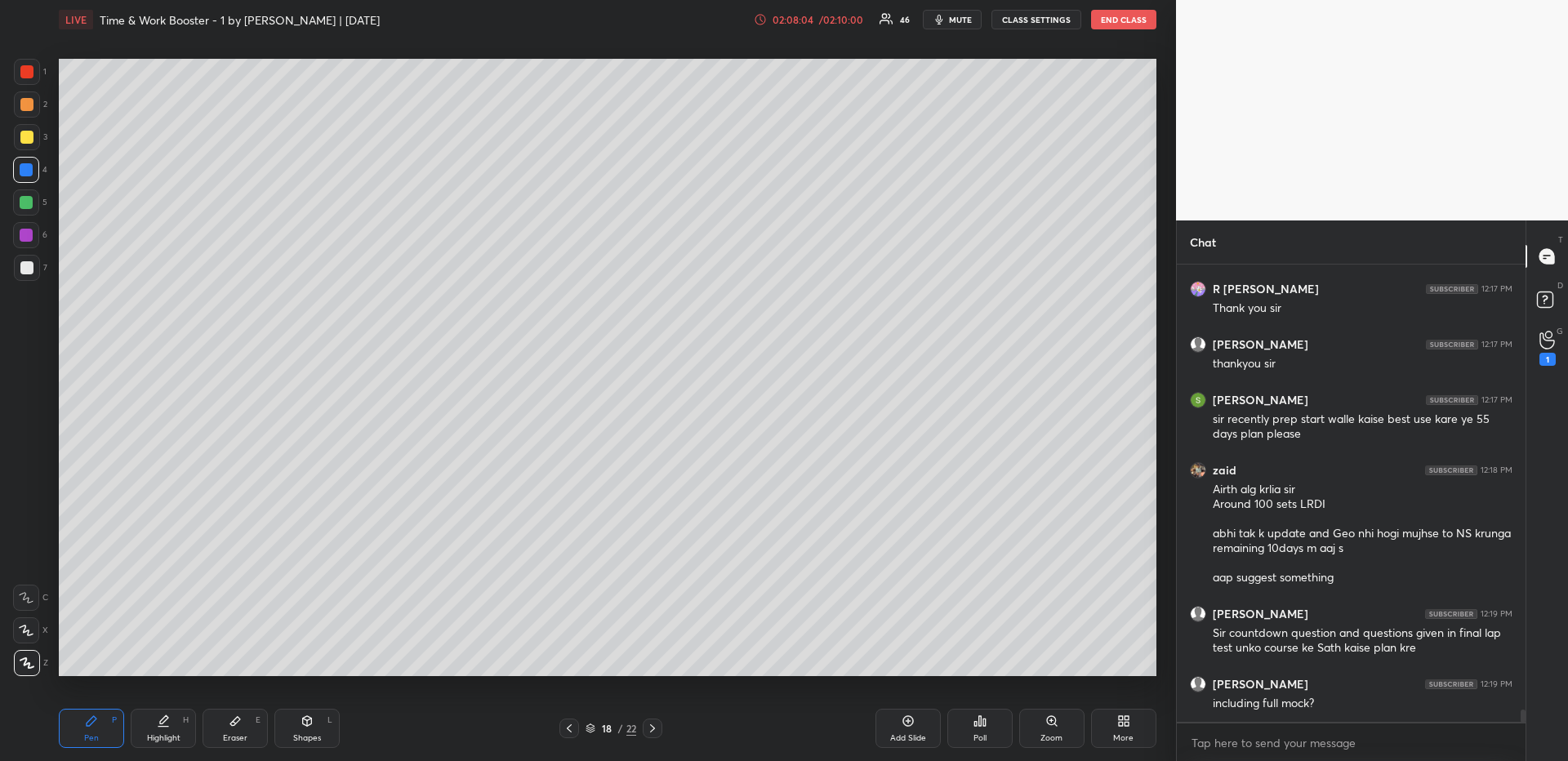
scroll to position [16877, 0]
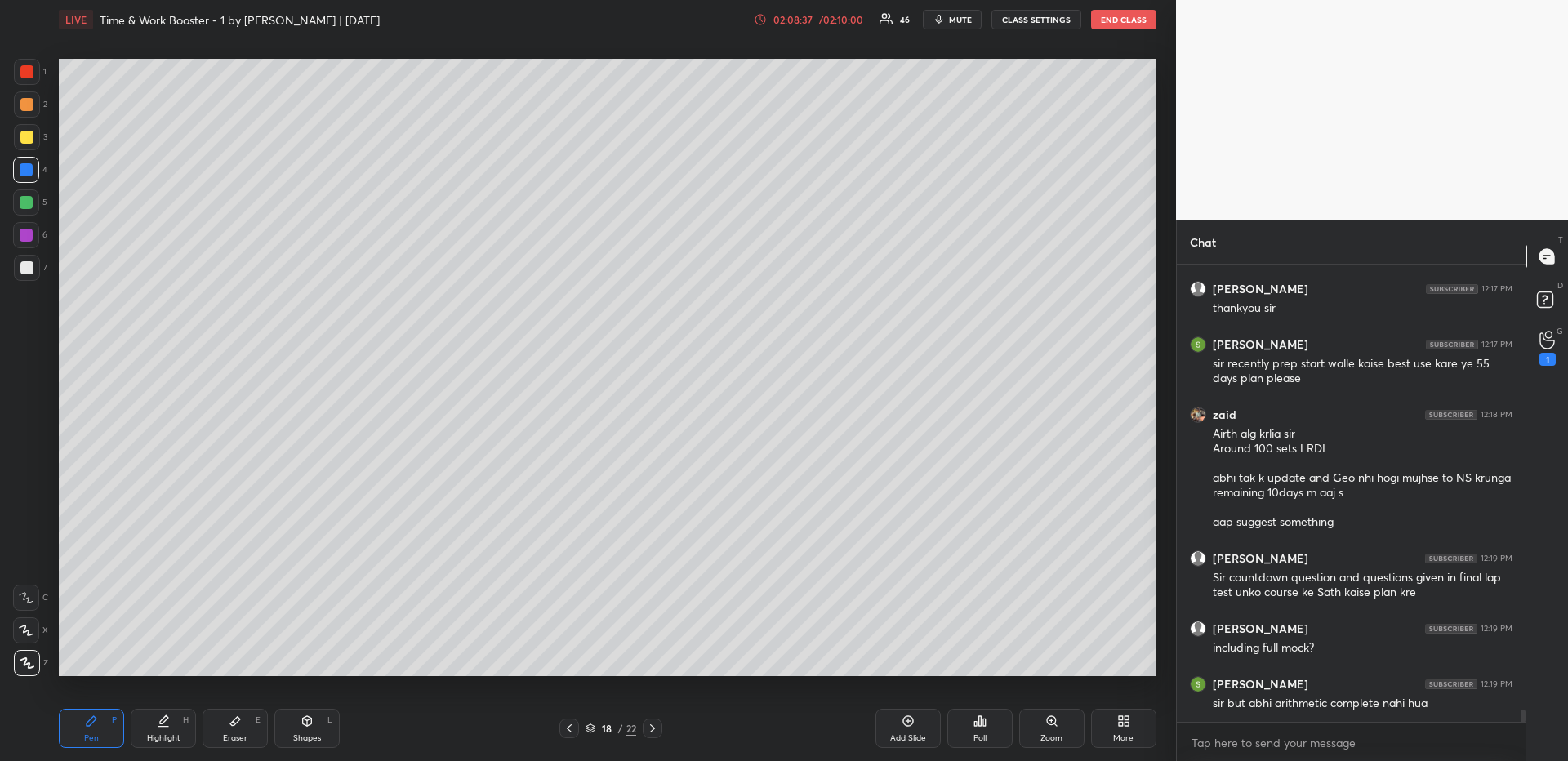
click at [33, 134] on div at bounding box center [26, 137] width 26 height 26
click at [166, 658] on div "Highlight H" at bounding box center [163, 729] width 65 height 39
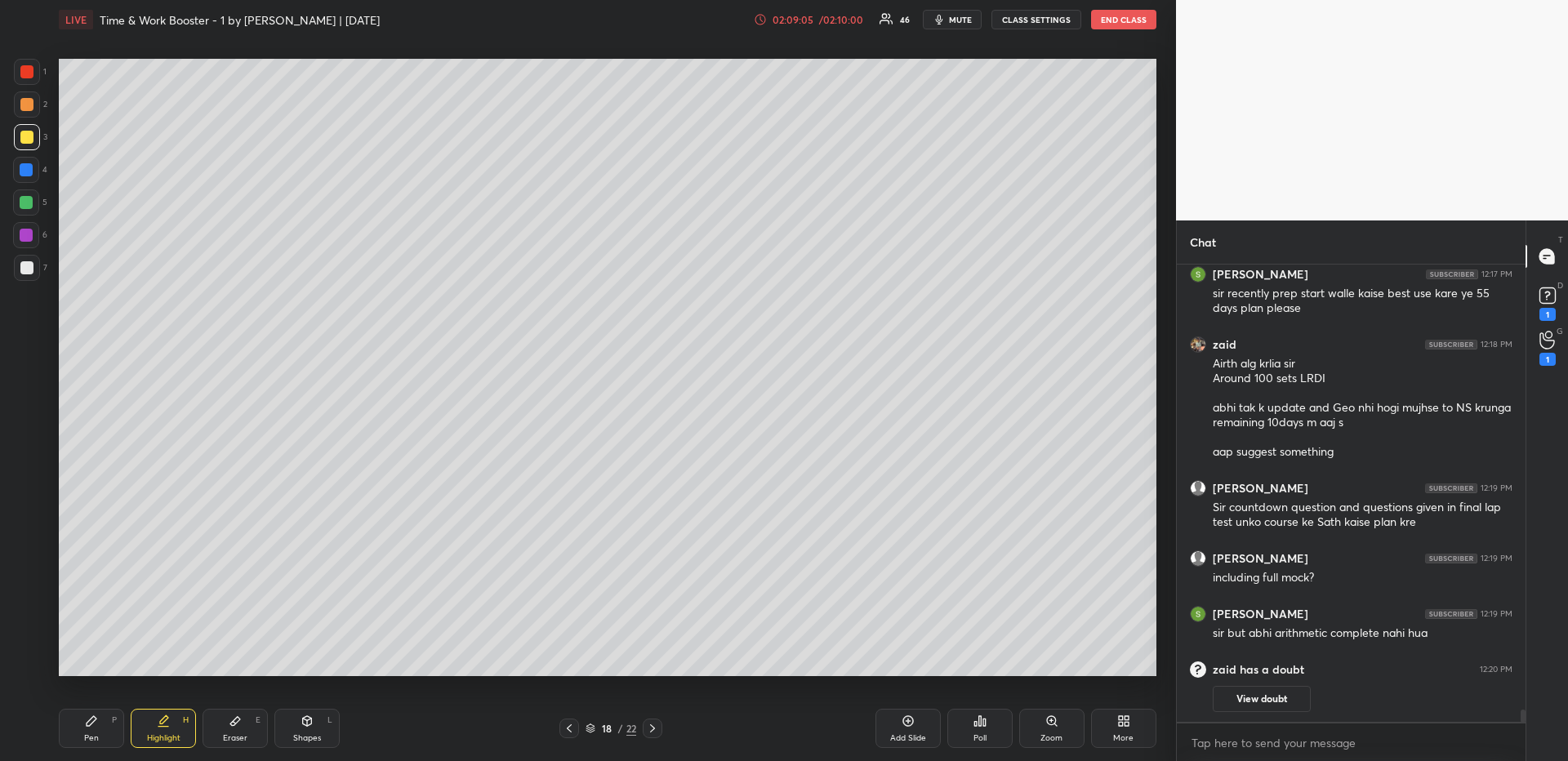
drag, startPoint x: 113, startPoint y: 715, endPoint x: 107, endPoint y: 724, distance: 10.8
click at [109, 658] on div "Pen P Highlight H Eraser E Shapes L 18 / 22 Add Slide Poll Zoom More" at bounding box center [608, 728] width 1098 height 65
click at [108, 658] on div "Pen P" at bounding box center [91, 729] width 65 height 39
drag, startPoint x: 116, startPoint y: 725, endPoint x: 105, endPoint y: 682, distance: 44.4
click at [110, 658] on div "Pen P" at bounding box center [91, 729] width 65 height 39
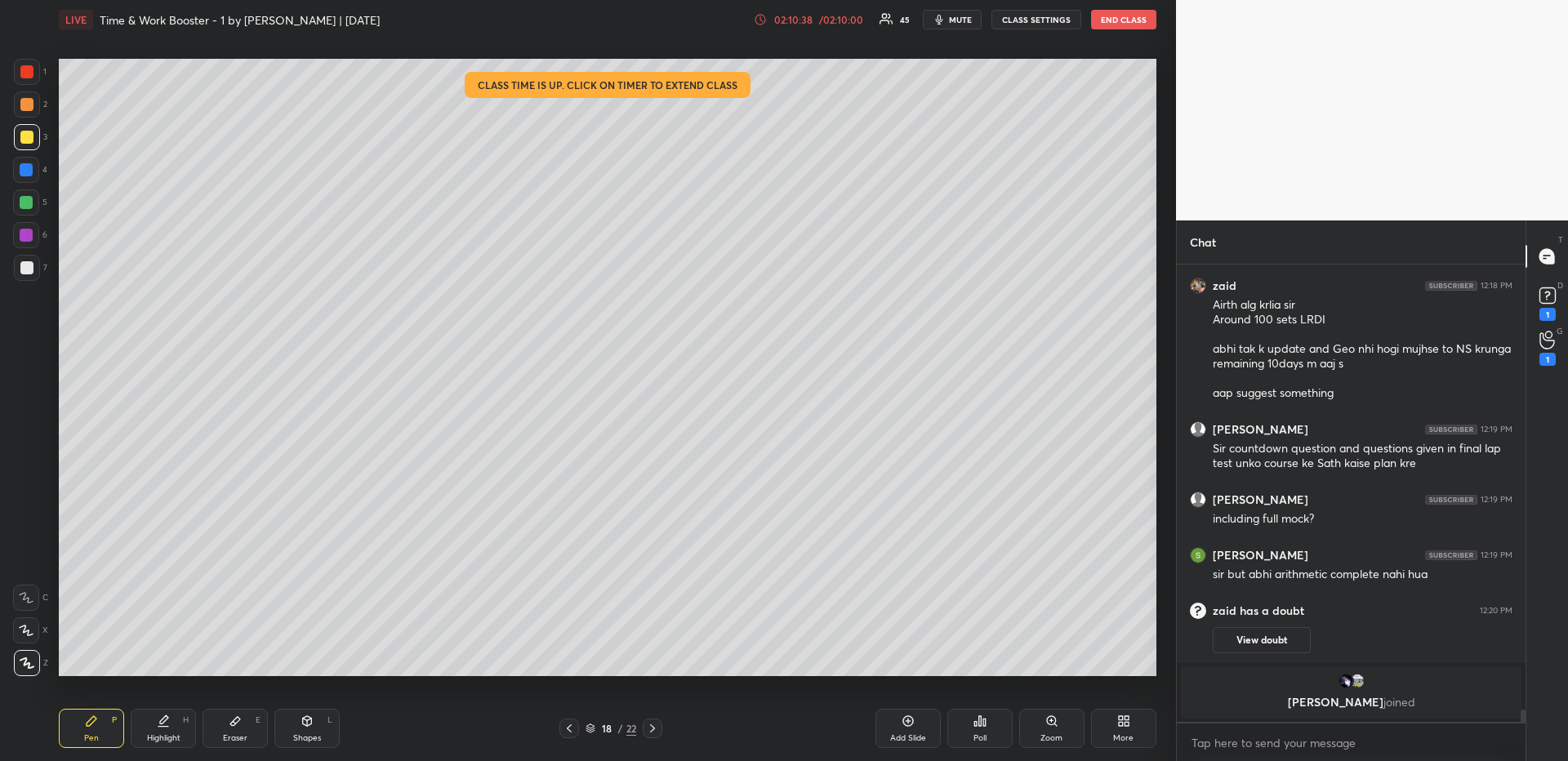
scroll to position [16532, 0]
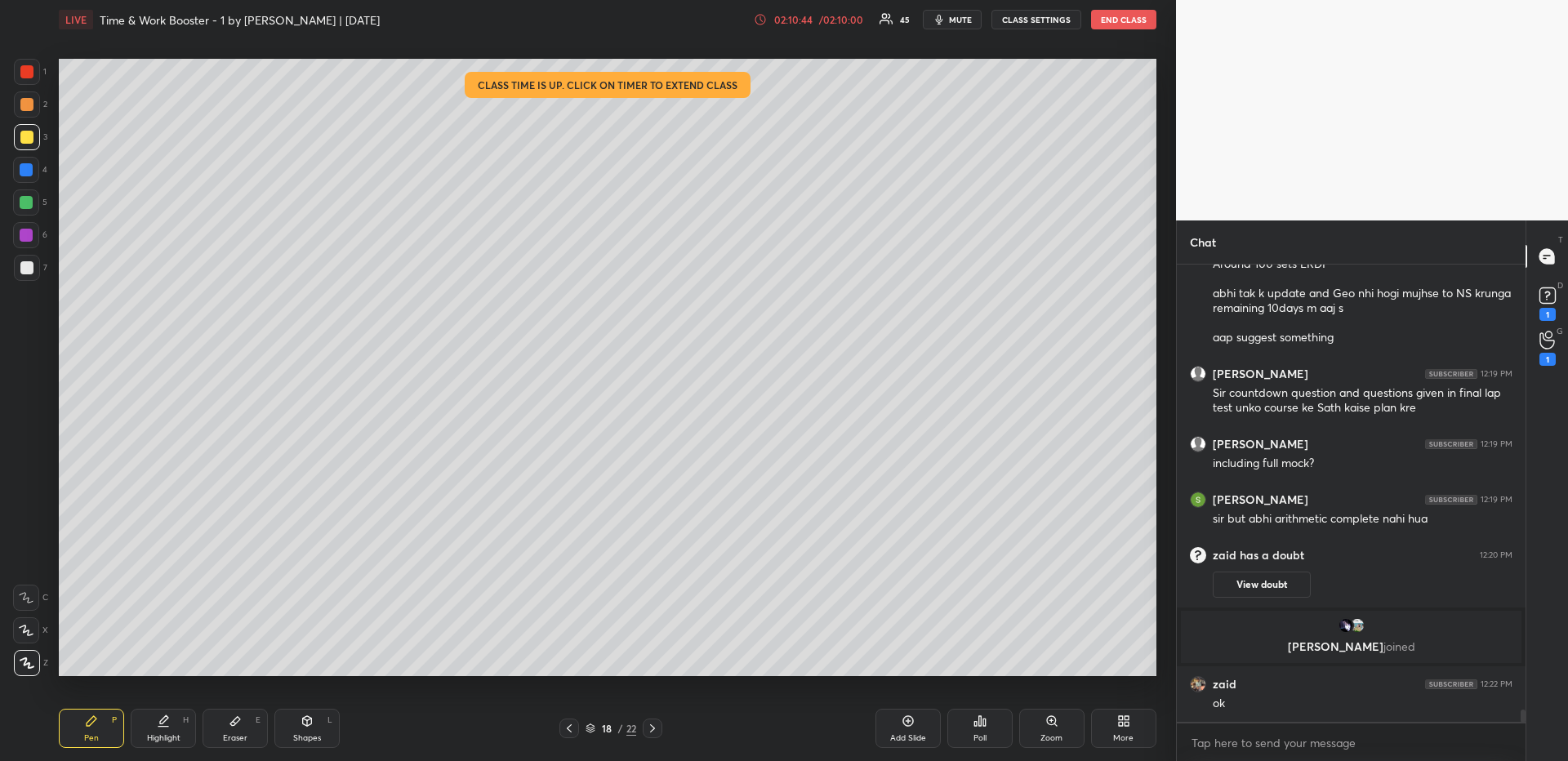
click at [30, 164] on div at bounding box center [25, 170] width 13 height 13
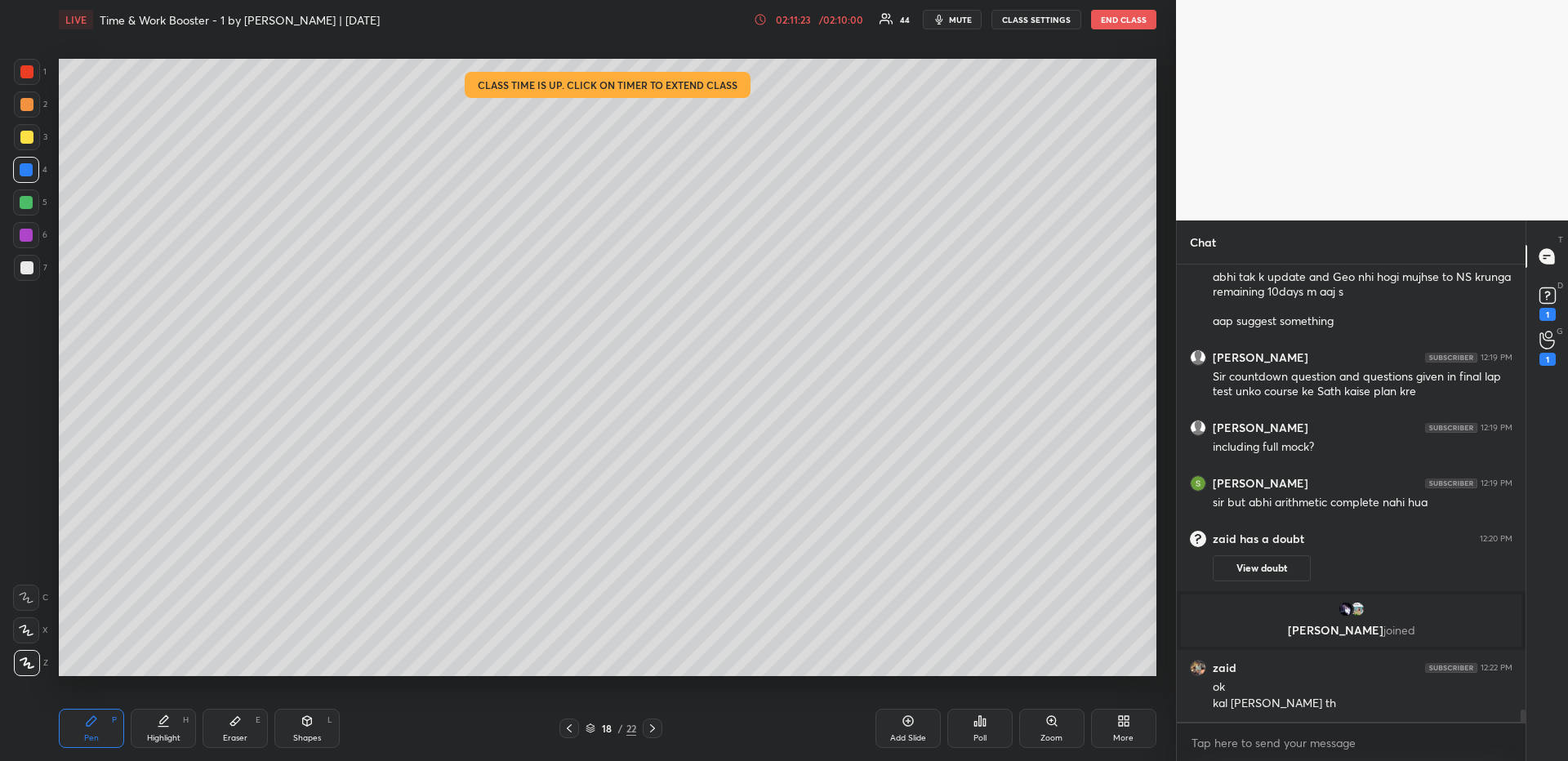
click at [23, 139] on div at bounding box center [26, 137] width 13 height 13
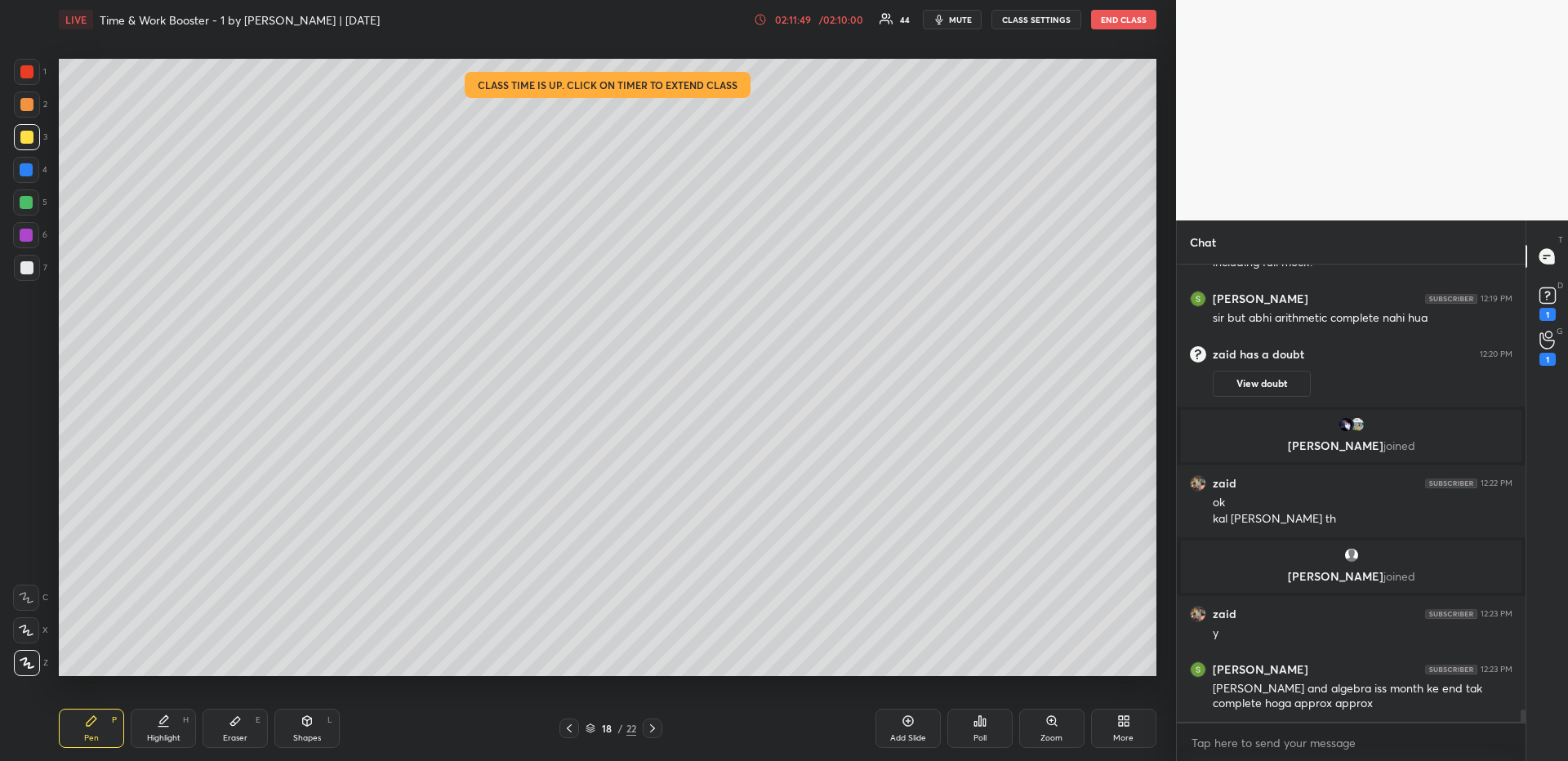
scroll to position [16758, 0]
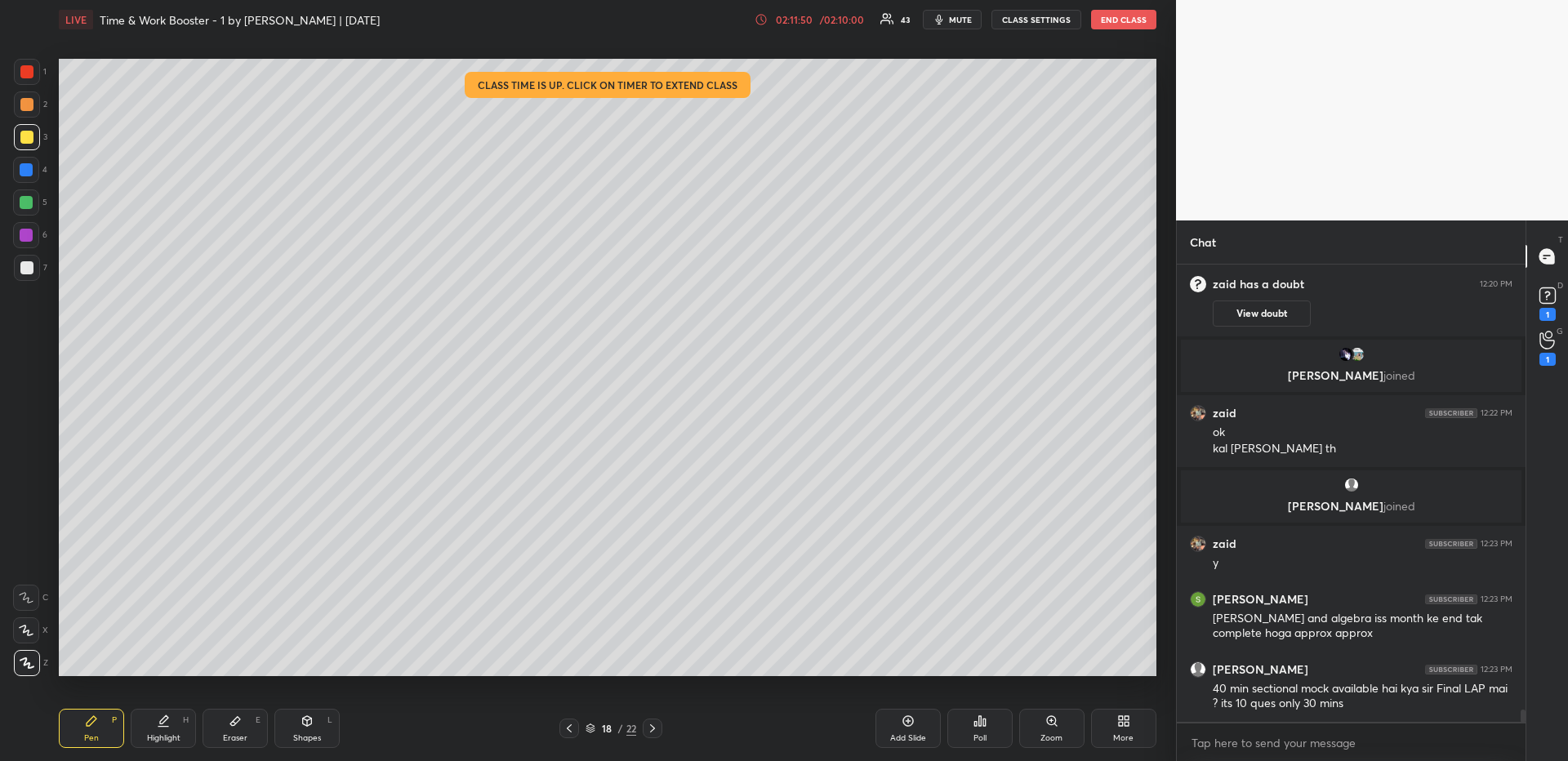
click at [844, 19] on div "/ 02:10:00" at bounding box center [842, 19] width 50 height 10
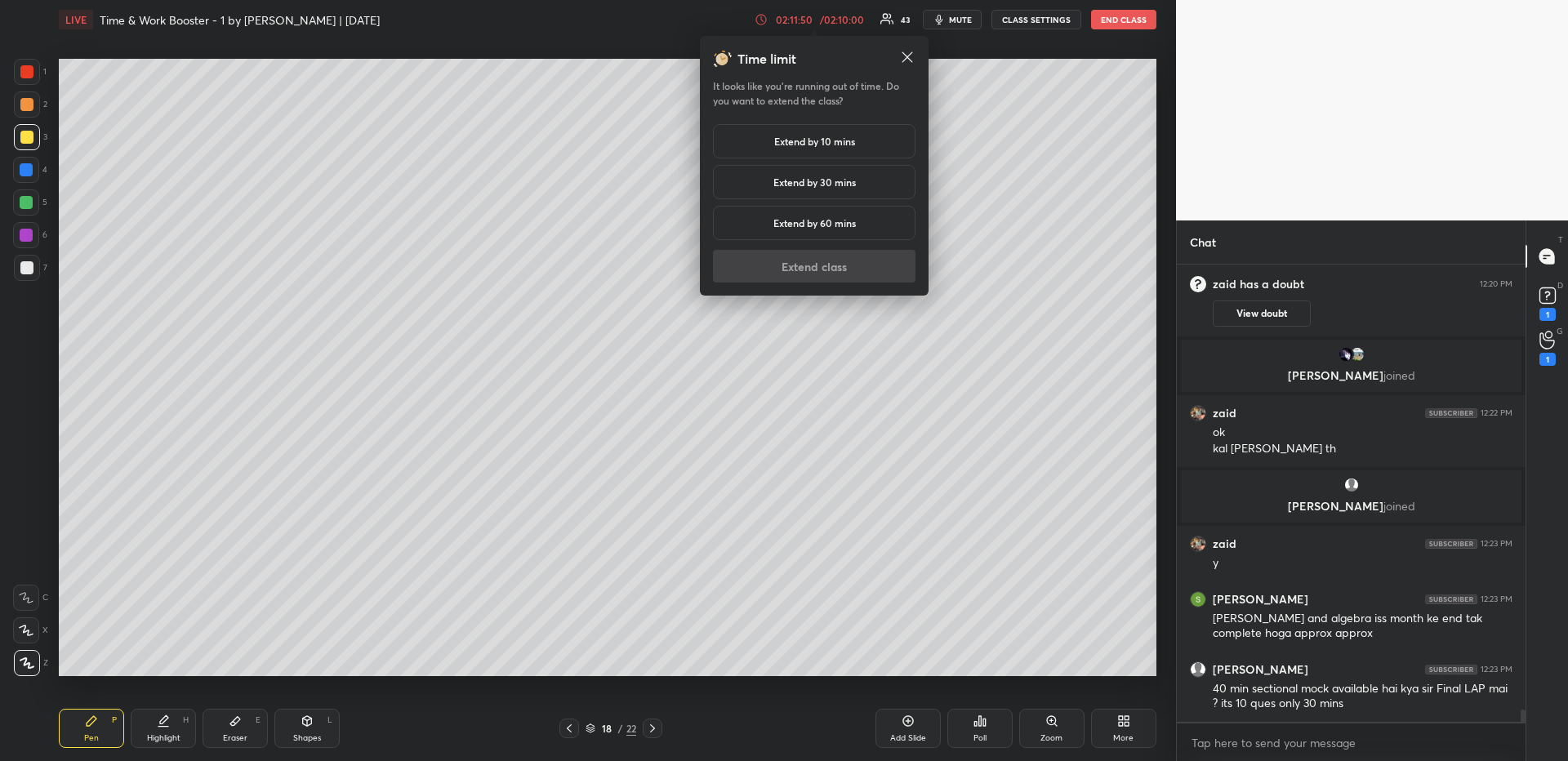
click at [849, 135] on h5 "Extend by 10 mins" at bounding box center [814, 141] width 80 height 15
click at [843, 263] on button "Extend class" at bounding box center [814, 267] width 203 height 33
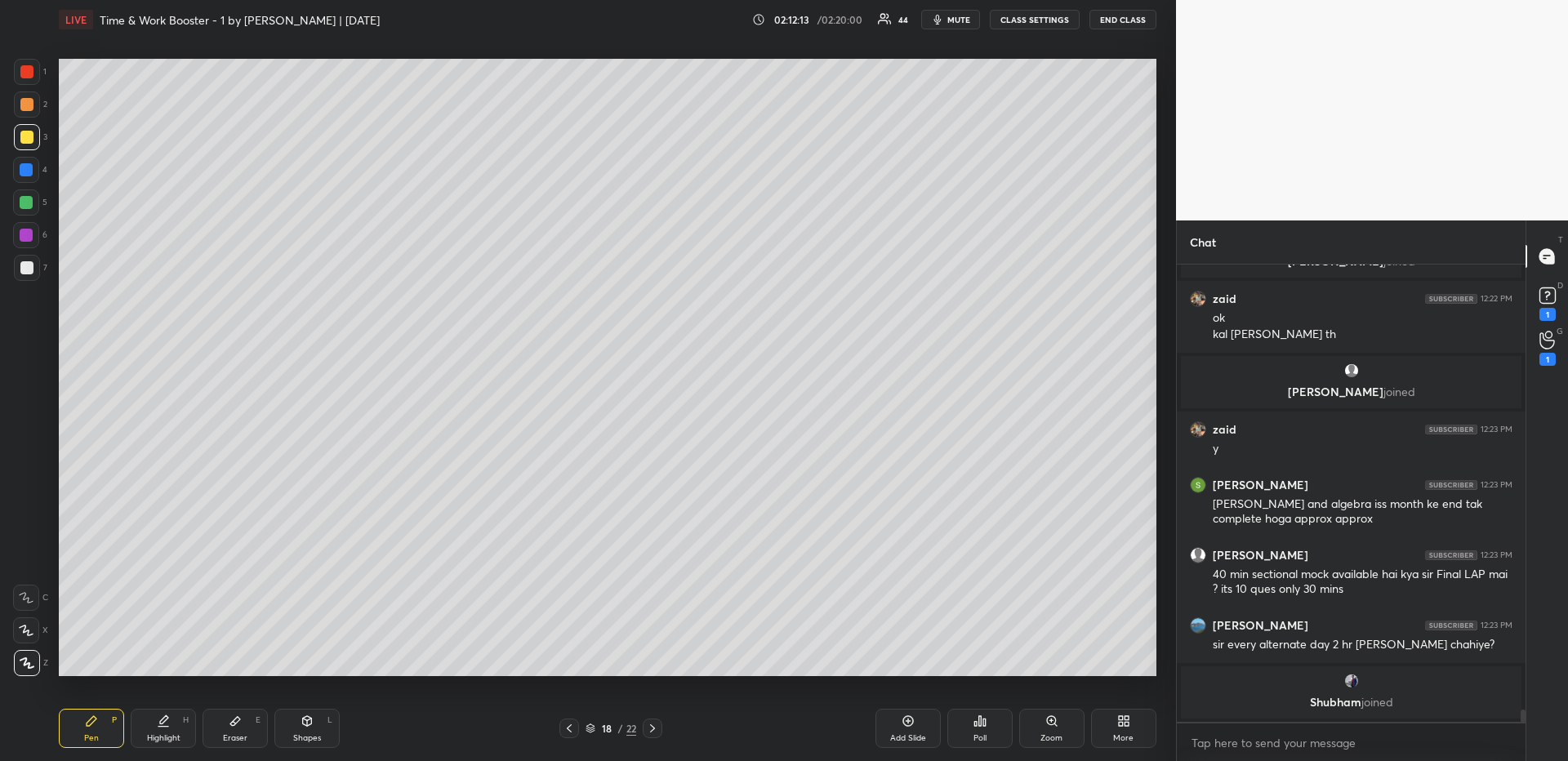
scroll to position [16885, 0]
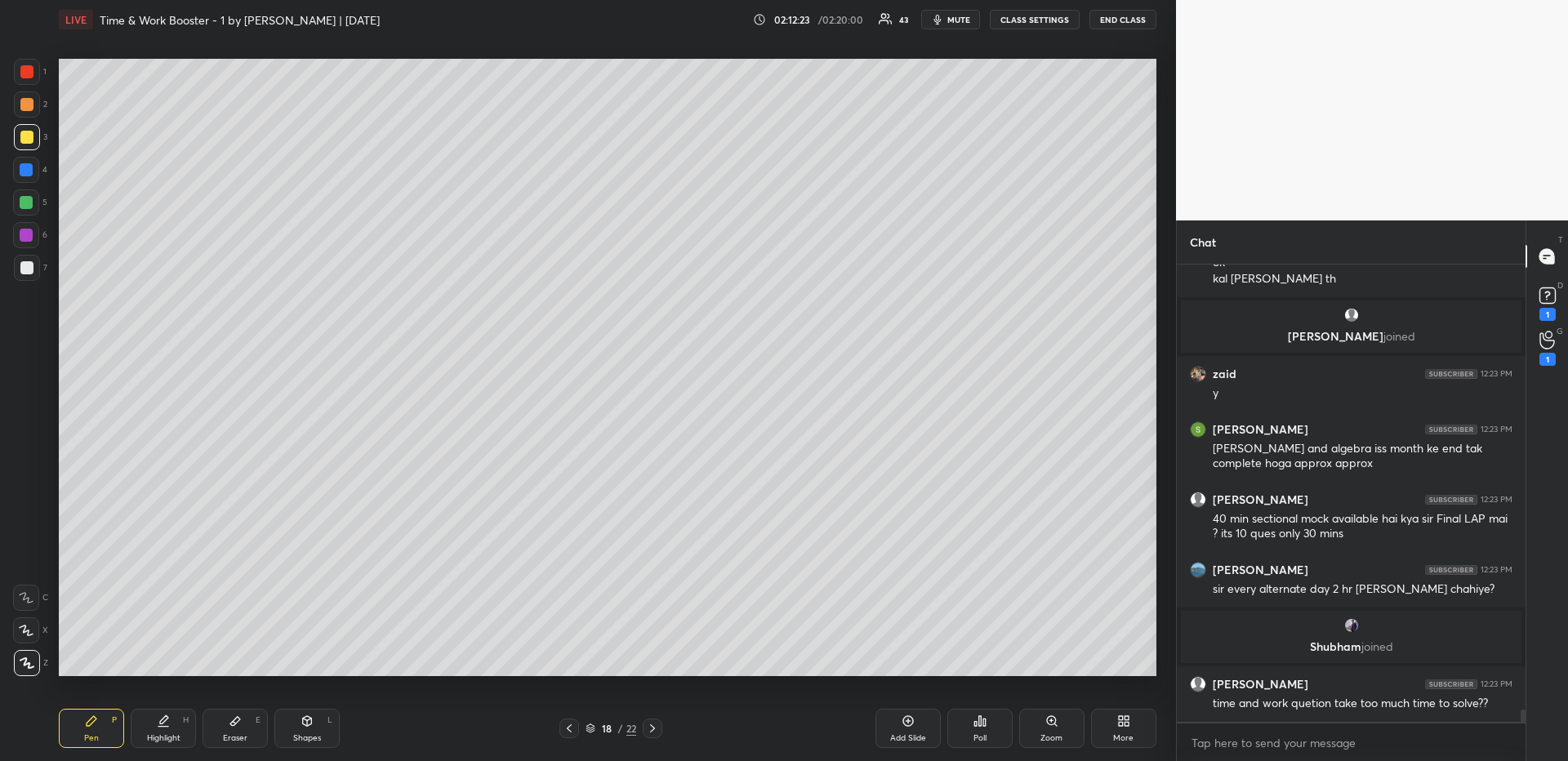
click at [919, 658] on div "Add Slide" at bounding box center [907, 729] width 65 height 39
click at [27, 169] on div at bounding box center [25, 170] width 13 height 13
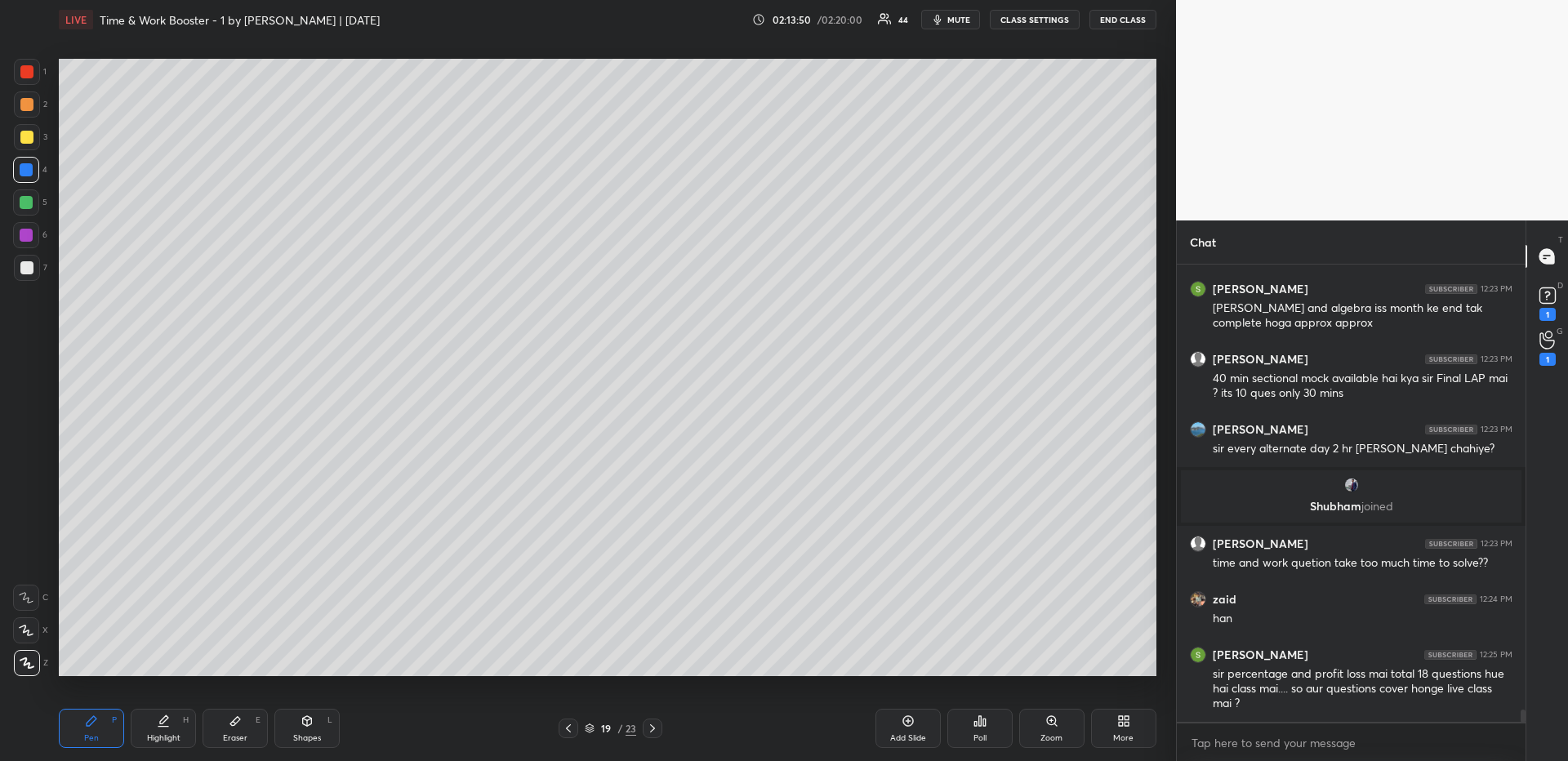
scroll to position [17080, 0]
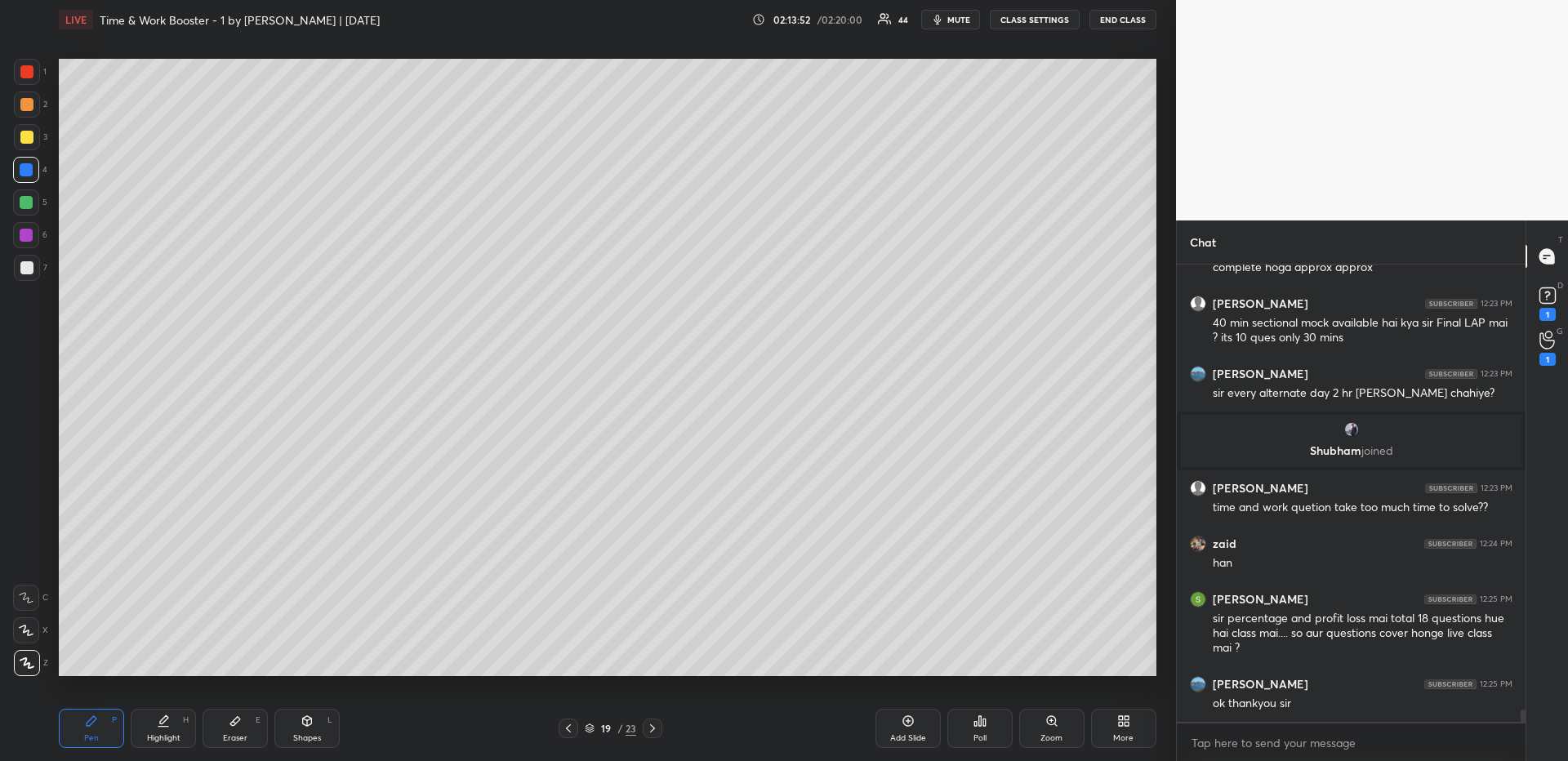
click at [28, 79] on div at bounding box center [26, 72] width 26 height 26
click at [31, 195] on div at bounding box center [25, 203] width 26 height 26
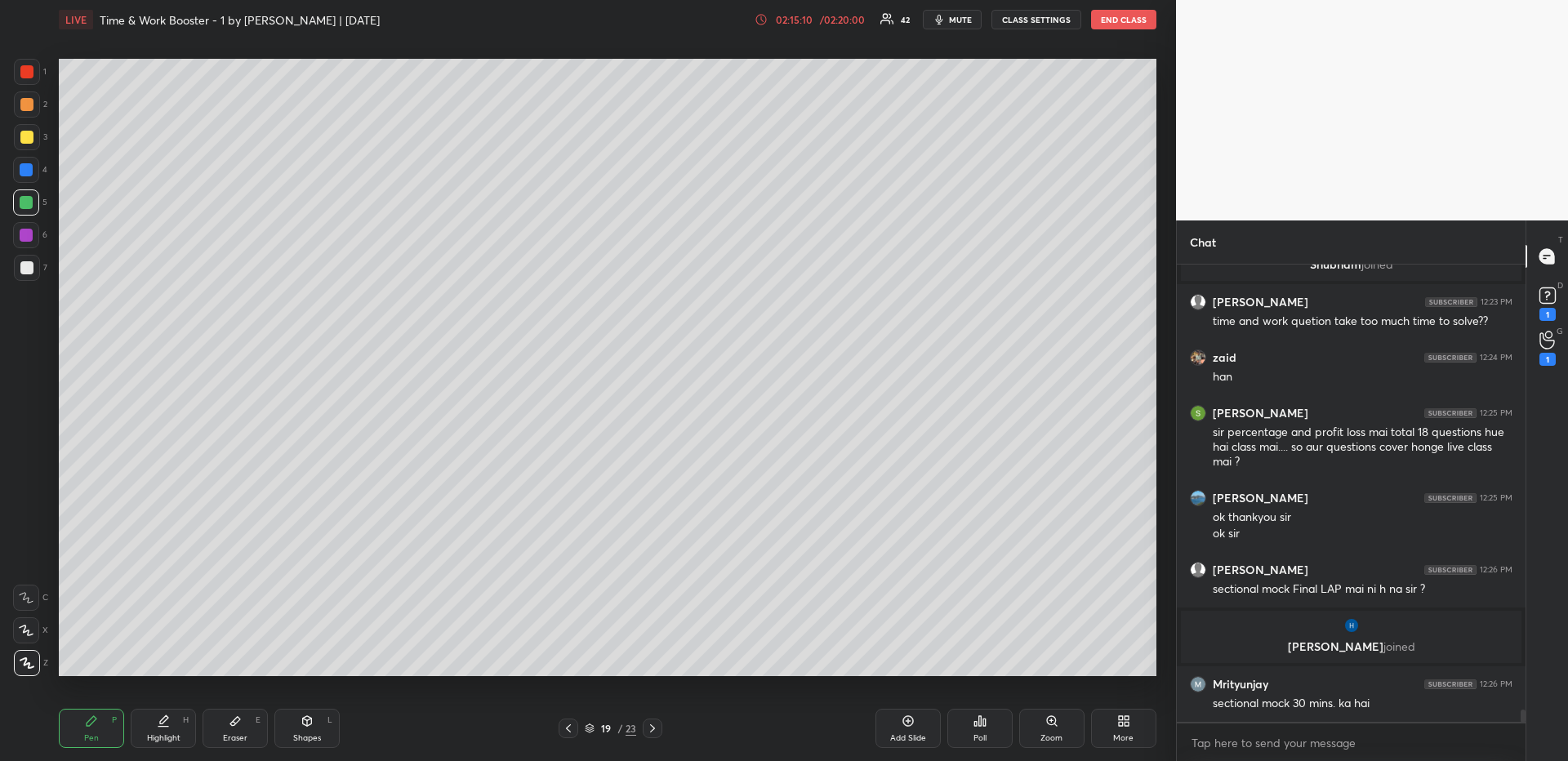
scroll to position [17249, 0]
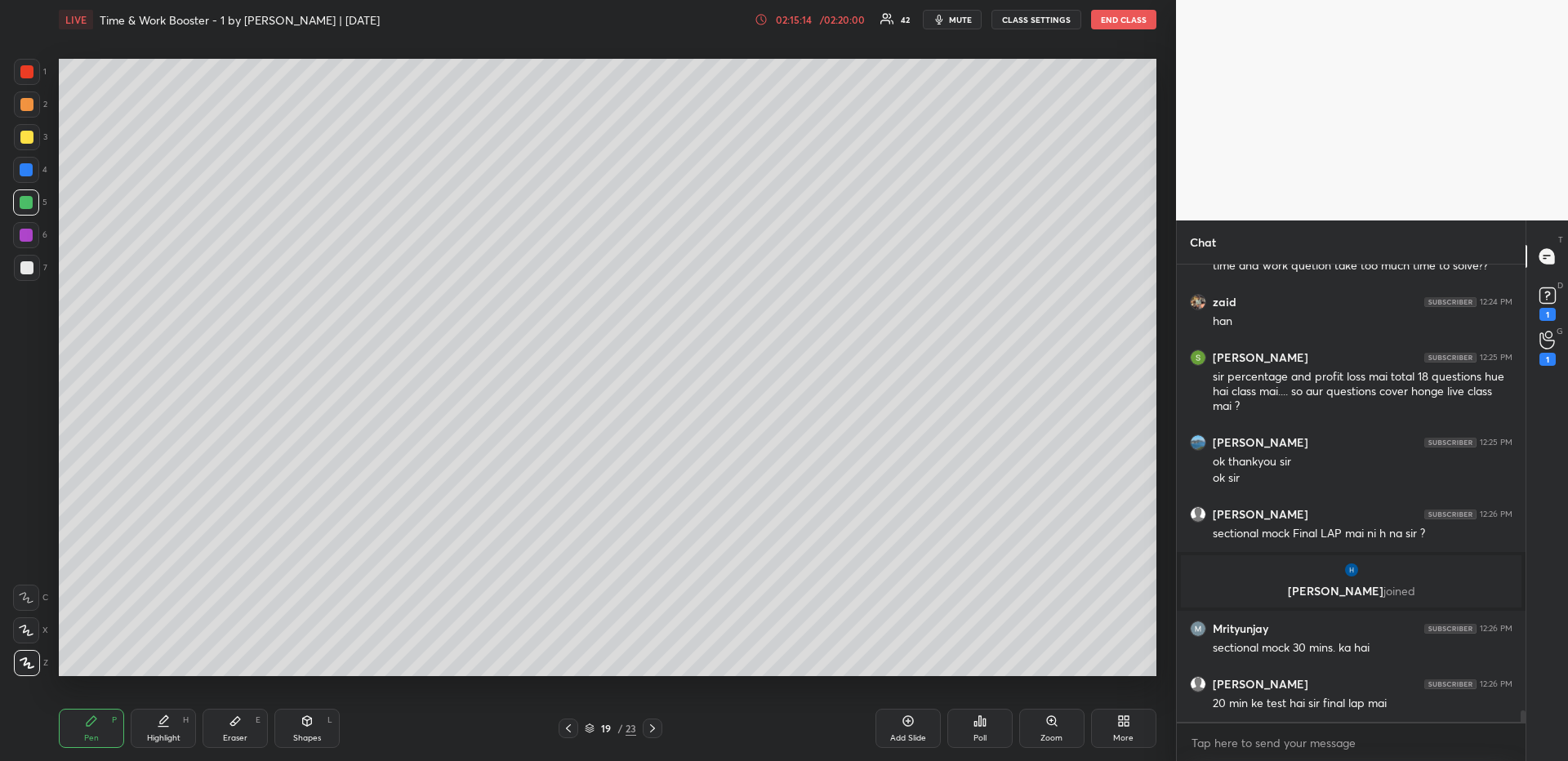
click at [655, 658] on icon at bounding box center [652, 728] width 13 height 13
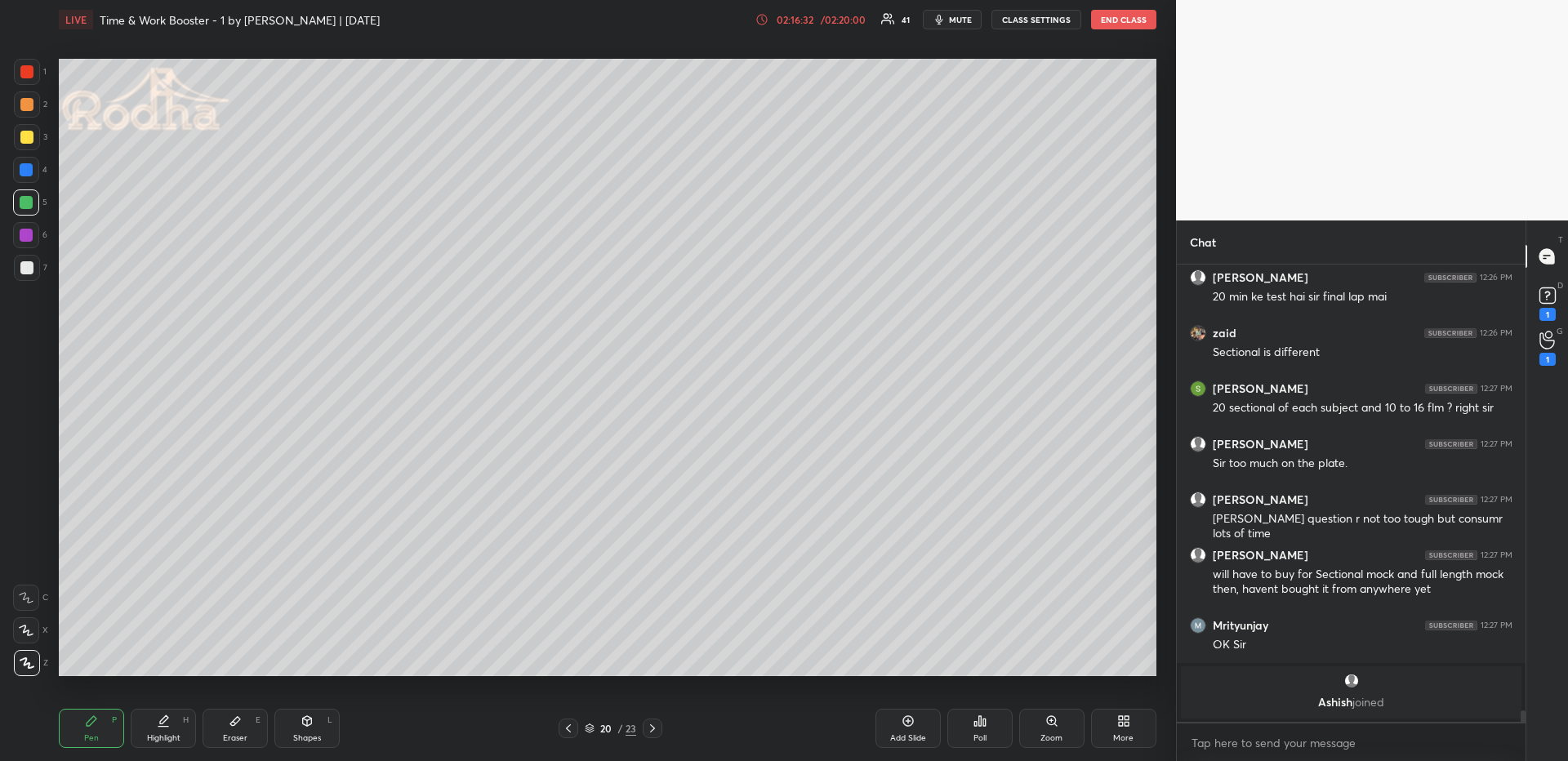
scroll to position [17443, 0]
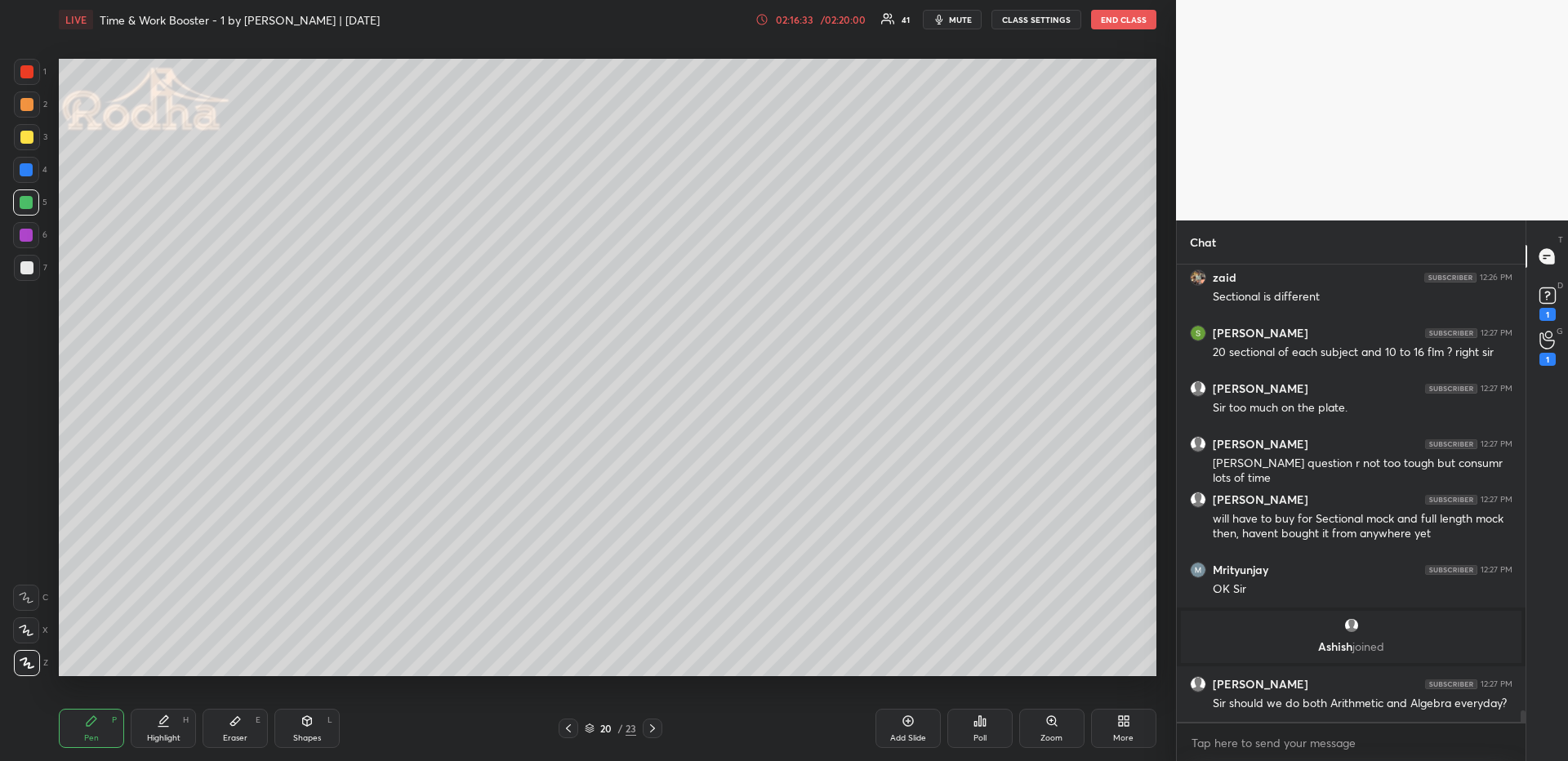
click at [657, 658] on icon at bounding box center [652, 728] width 13 height 13
drag, startPoint x: 568, startPoint y: 728, endPoint x: 612, endPoint y: 719, distance: 44.9
click at [568, 658] on icon at bounding box center [568, 728] width 13 height 13
click at [907, 658] on icon at bounding box center [907, 720] width 13 height 13
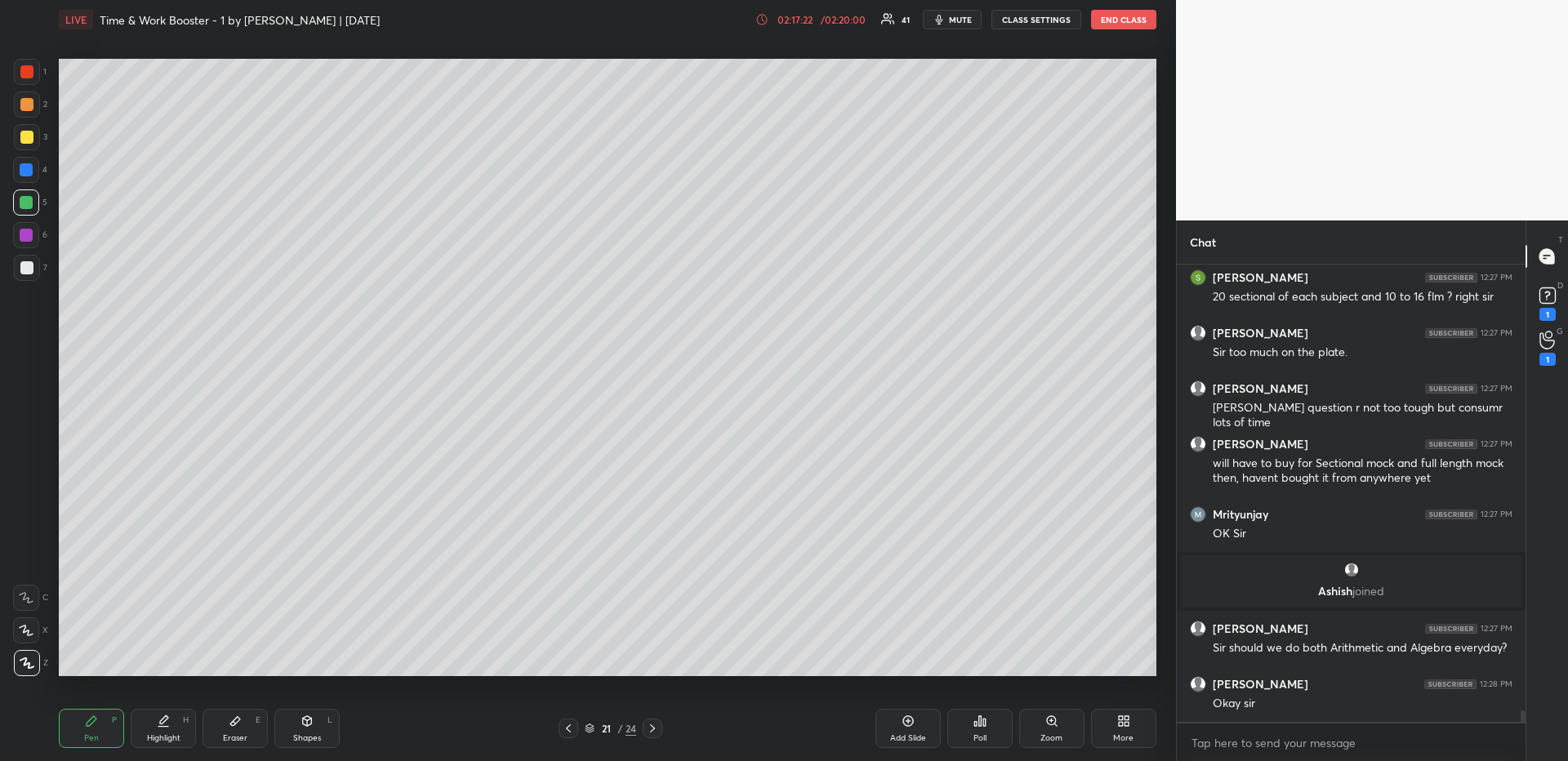
drag, startPoint x: 30, startPoint y: 163, endPoint x: 37, endPoint y: 178, distance: 16.6
click at [30, 164] on div at bounding box center [25, 170] width 13 height 13
click at [28, 138] on div at bounding box center [26, 137] width 13 height 13
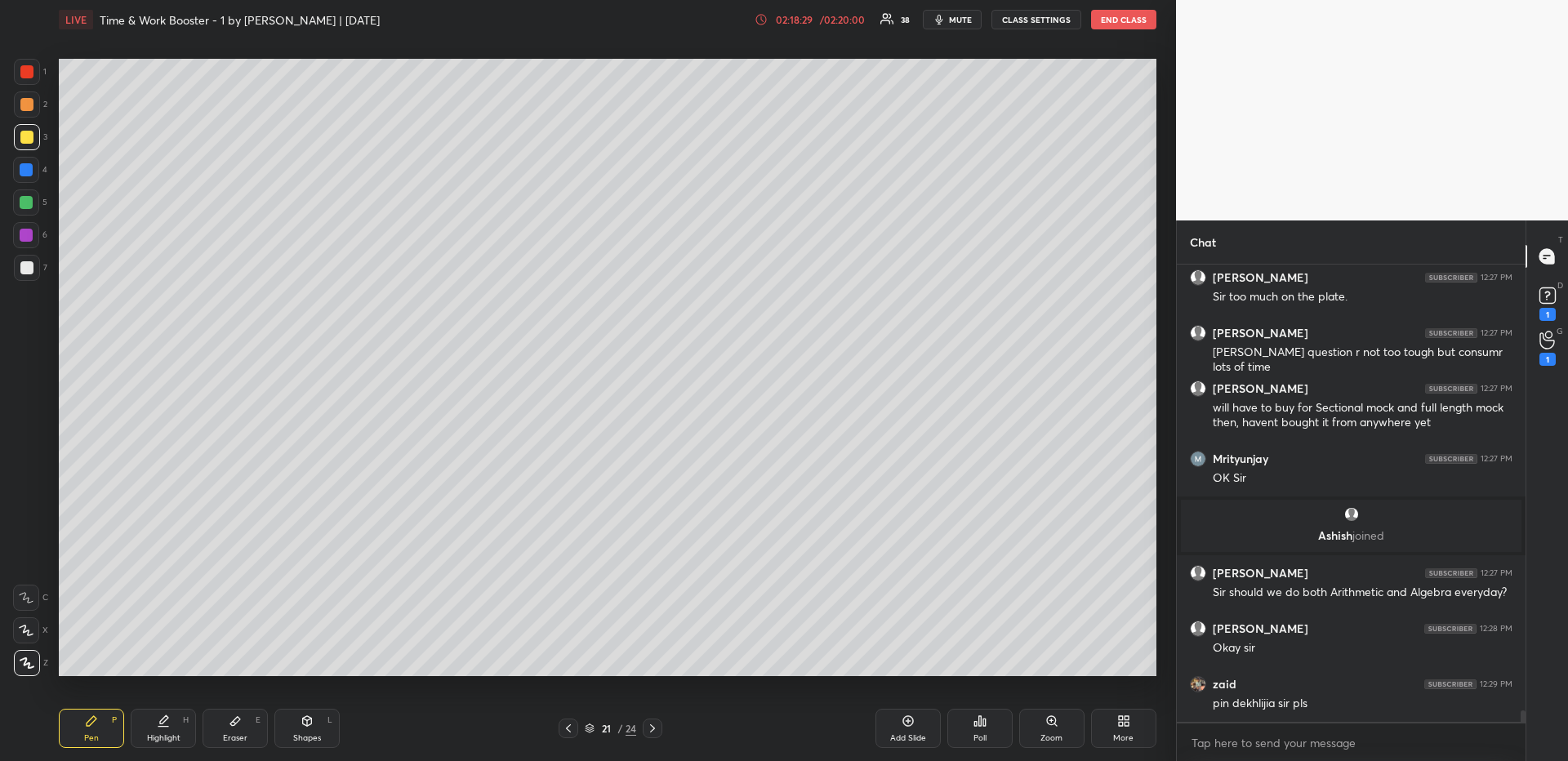
click at [919, 658] on div "Add Slide" at bounding box center [907, 729] width 65 height 39
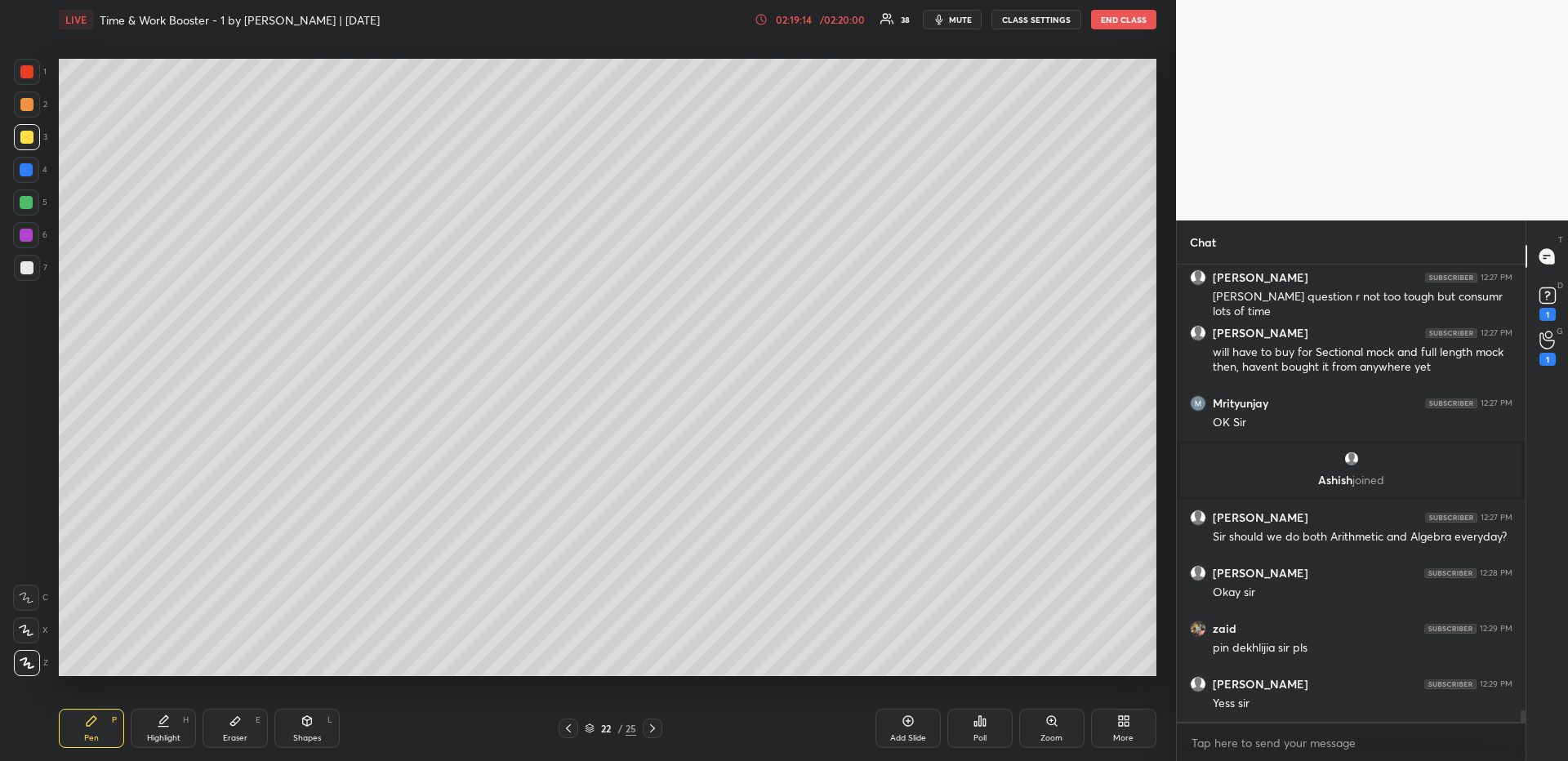
scroll to position [17680, 0]
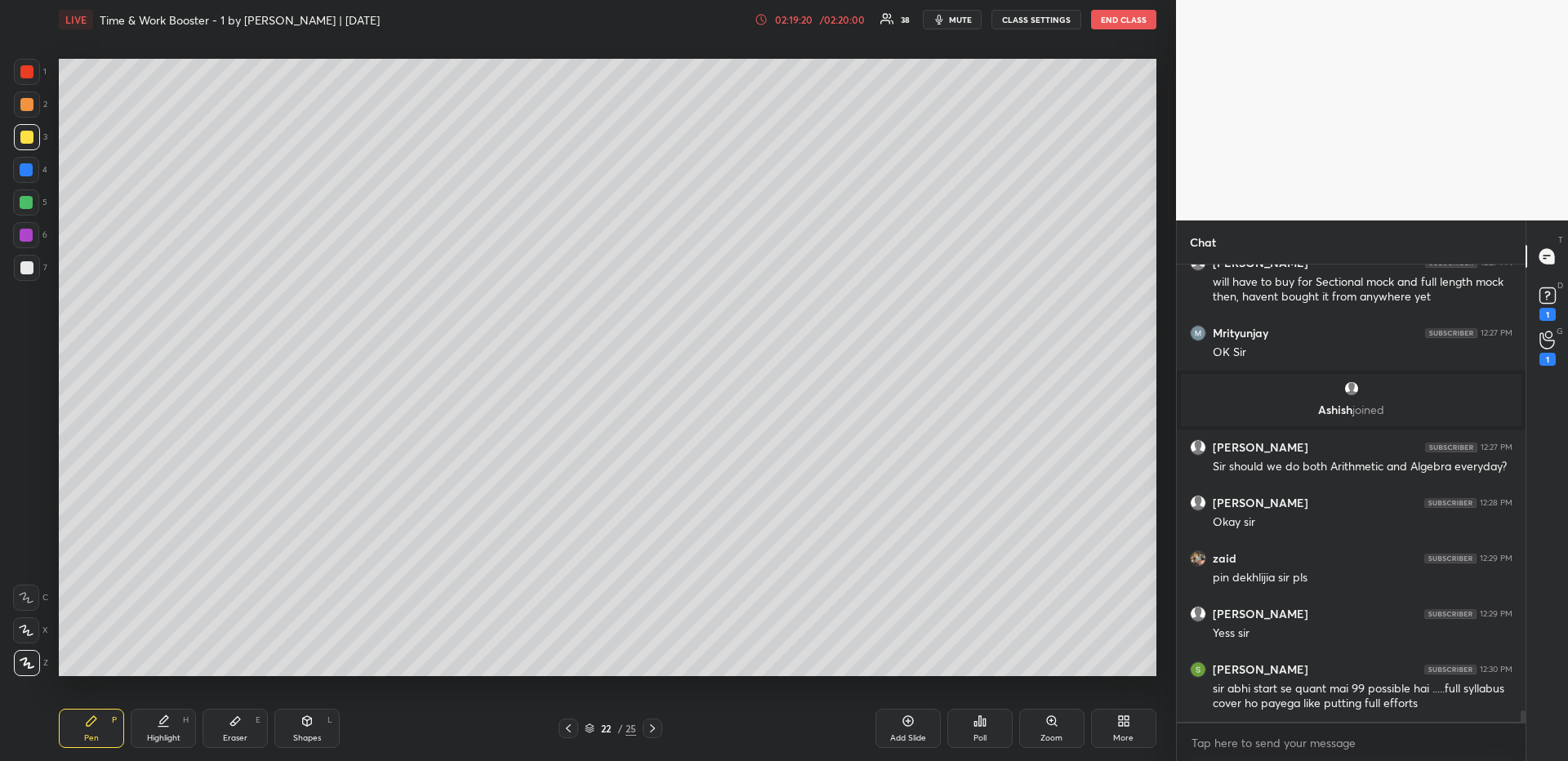
drag, startPoint x: 29, startPoint y: 64, endPoint x: 29, endPoint y: 76, distance: 12.0
click at [30, 65] on div at bounding box center [26, 71] width 13 height 13
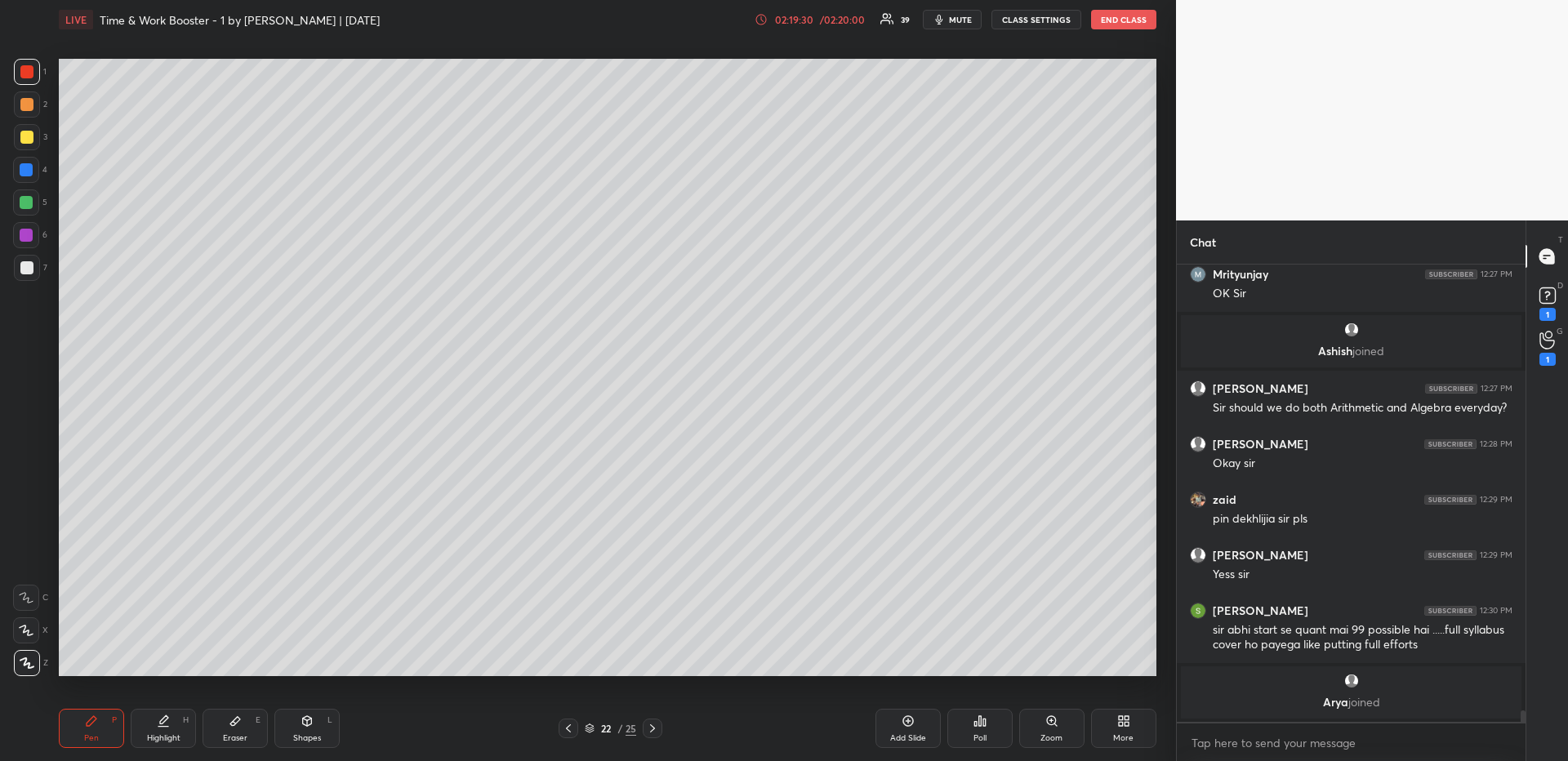
click at [234, 658] on div "Eraser" at bounding box center [235, 739] width 24 height 8
click at [97, 658] on div "Pen P" at bounding box center [91, 729] width 65 height 39
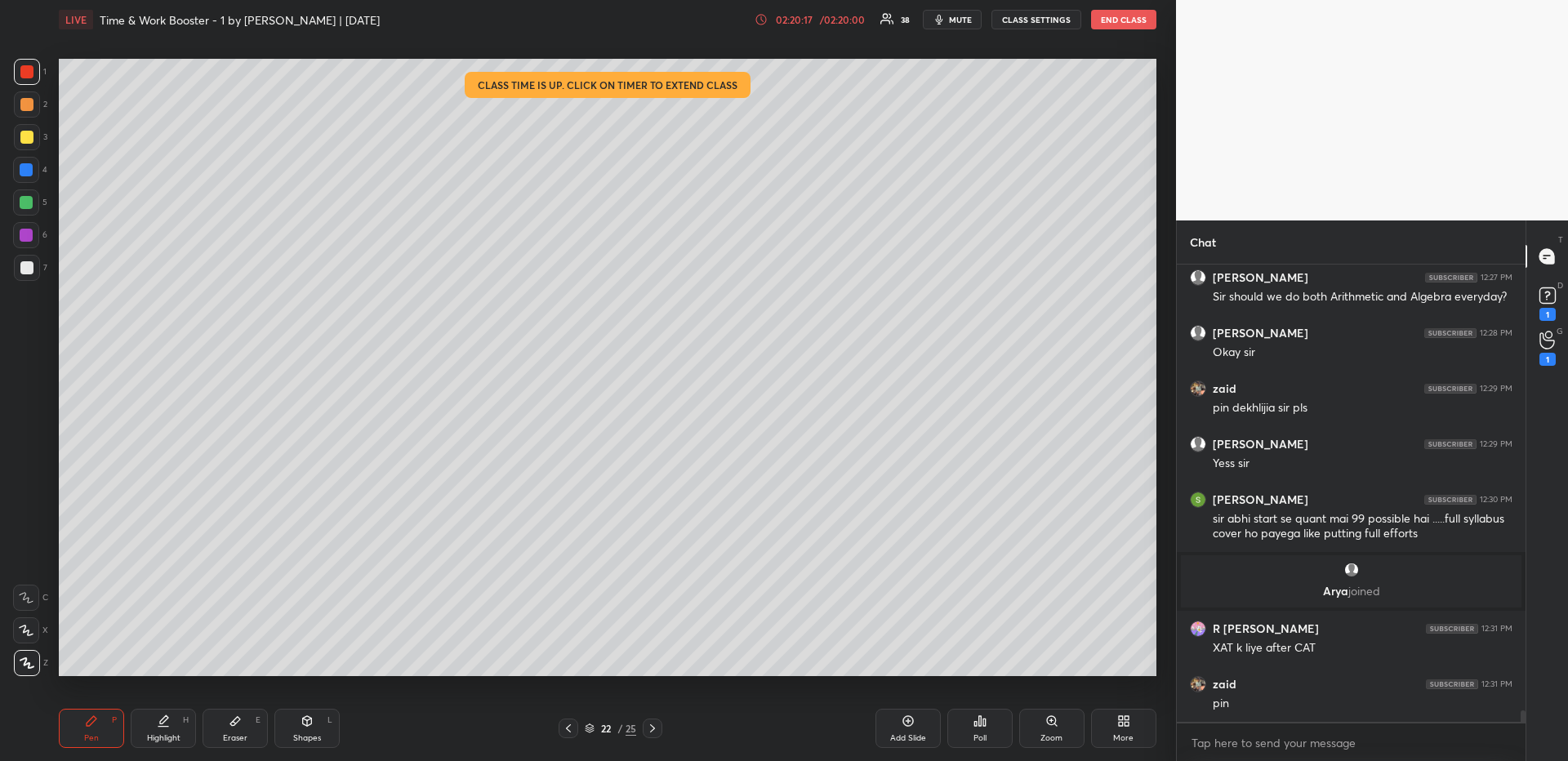
scroll to position [17750, 0]
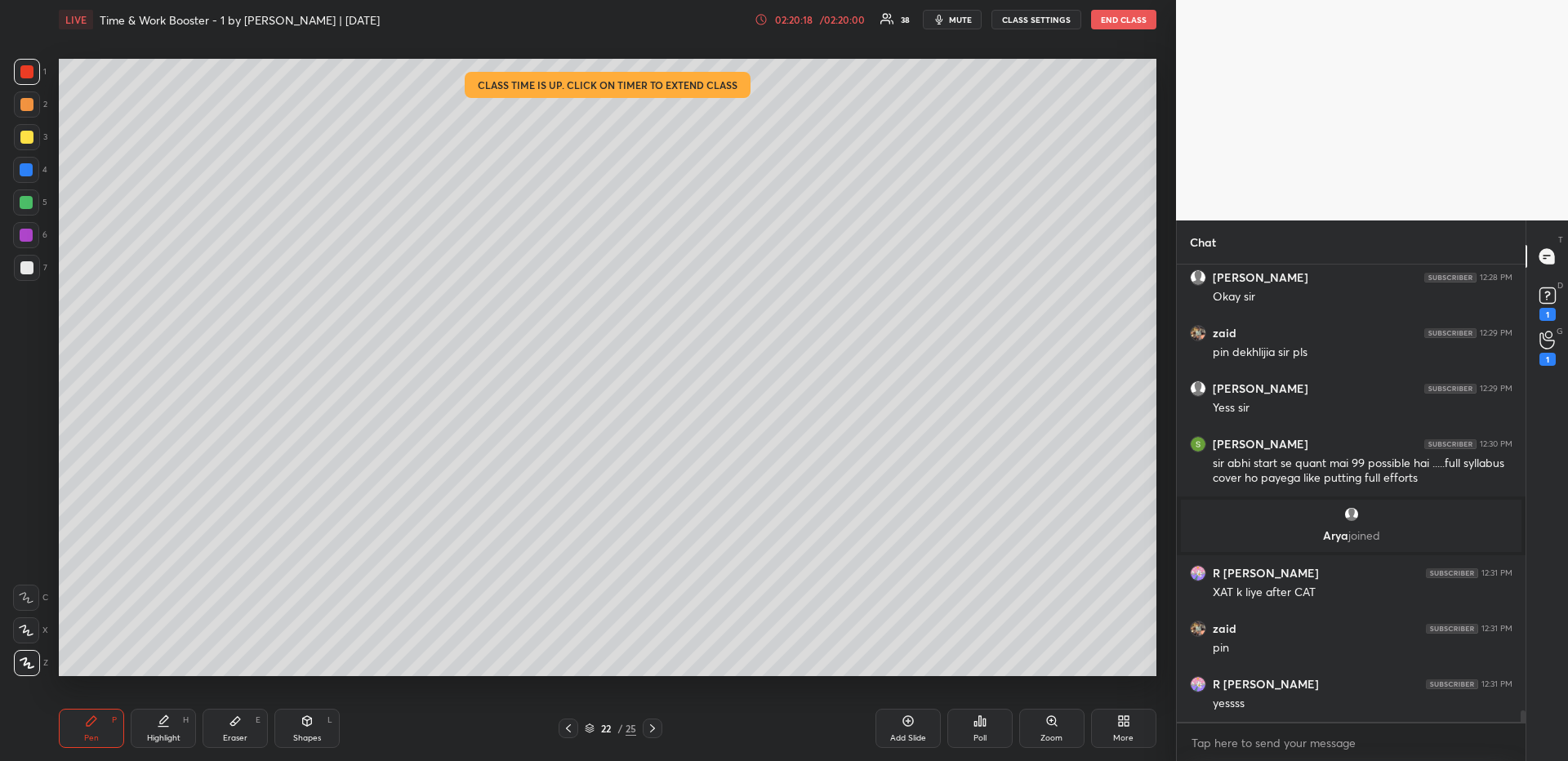
click at [1221, 306] on icon at bounding box center [1547, 295] width 24 height 24
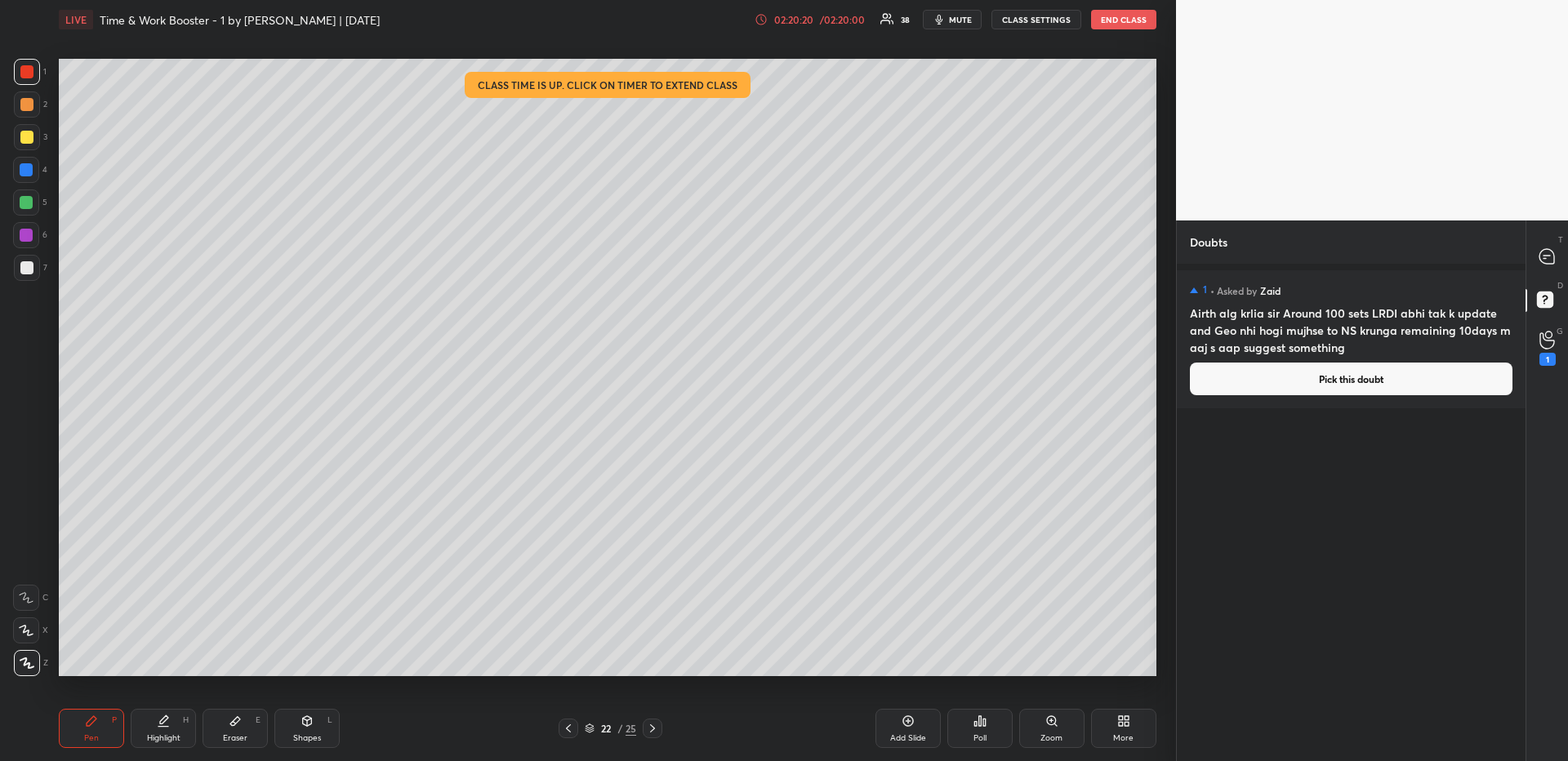
click at [1221, 371] on button "Pick this doubt" at bounding box center [1351, 379] width 323 height 33
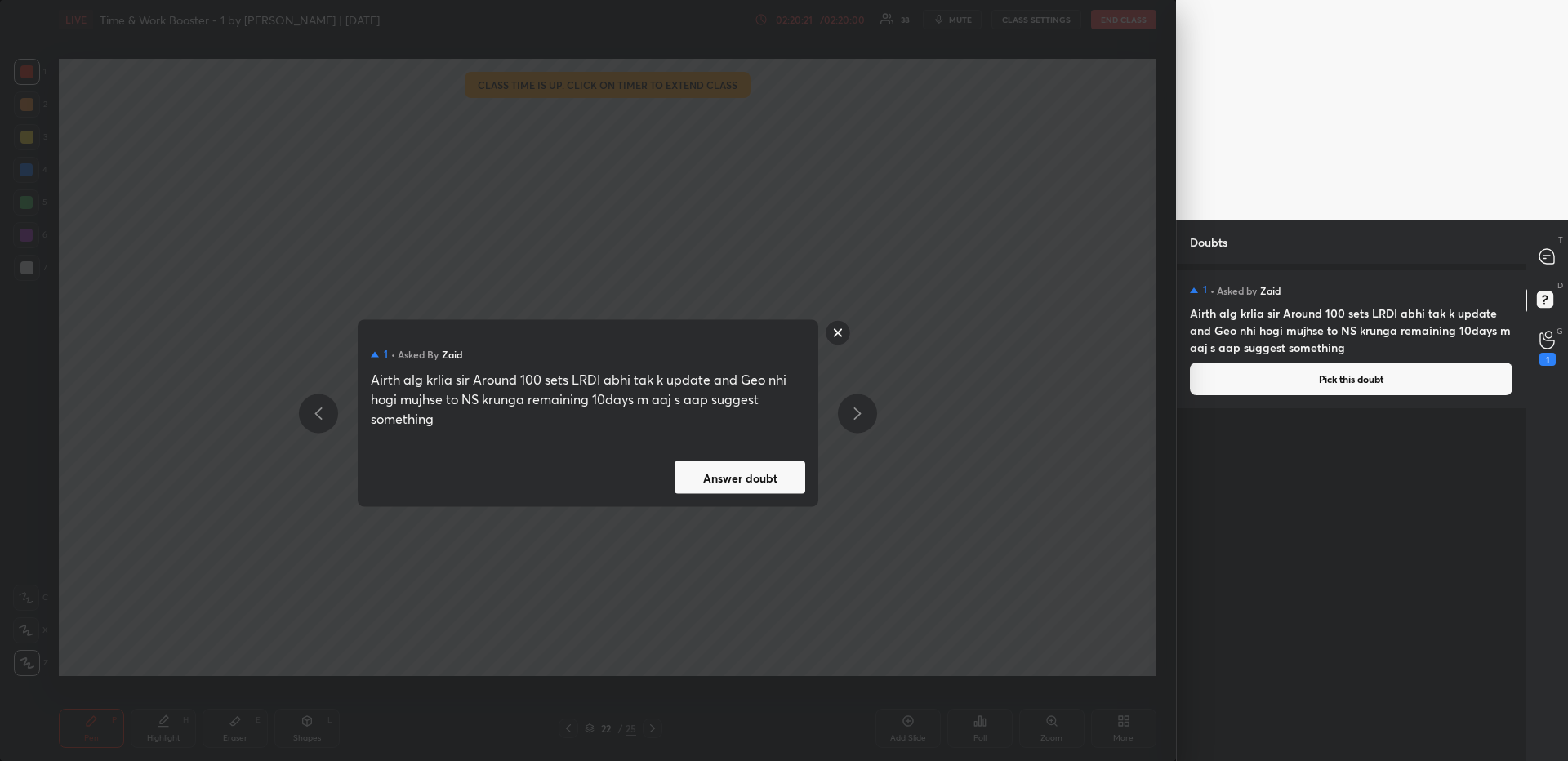
click at [783, 476] on button "Answer doubt" at bounding box center [739, 478] width 131 height 33
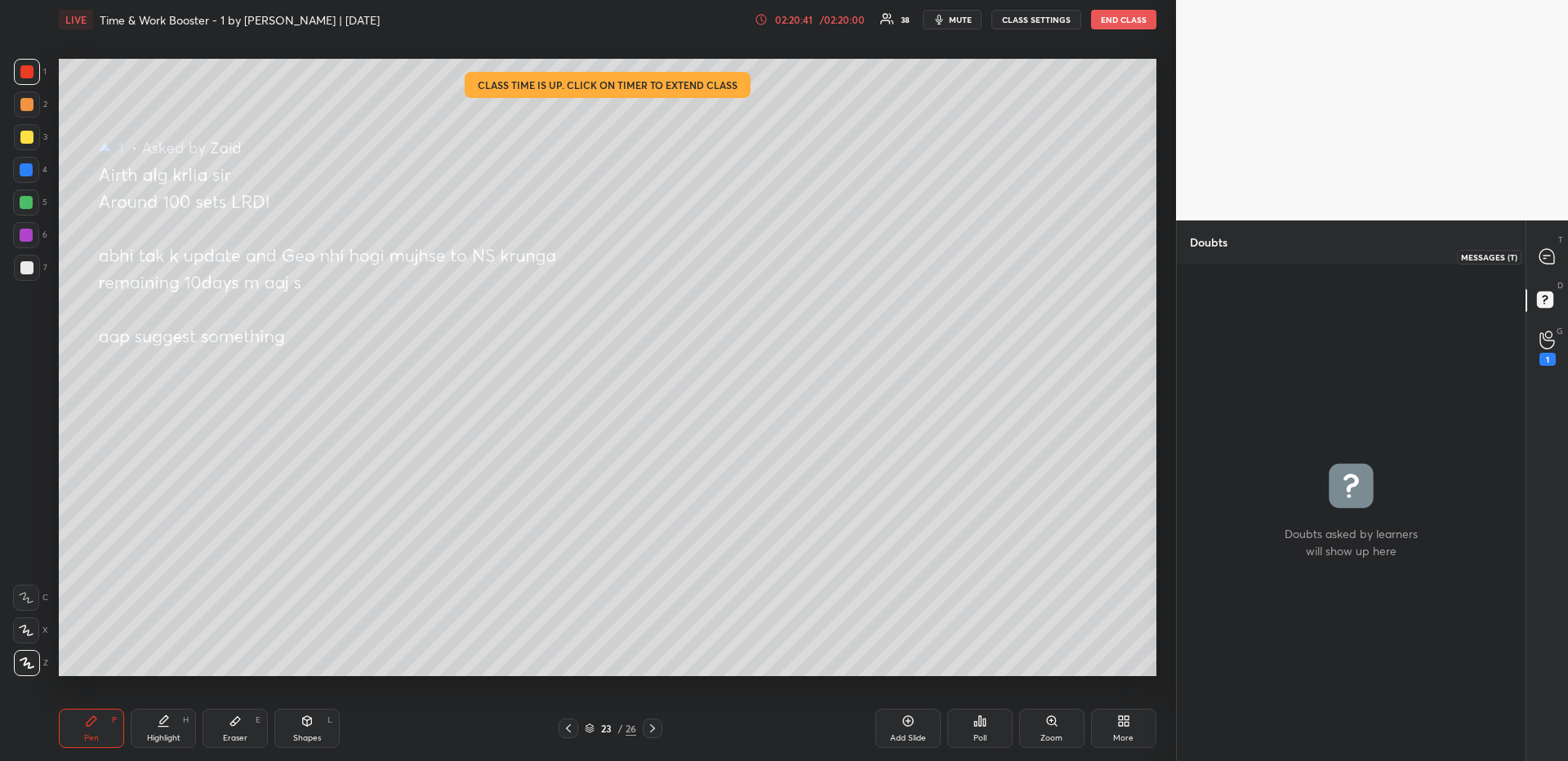
click at [1221, 256] on icon at bounding box center [1547, 256] width 15 height 15
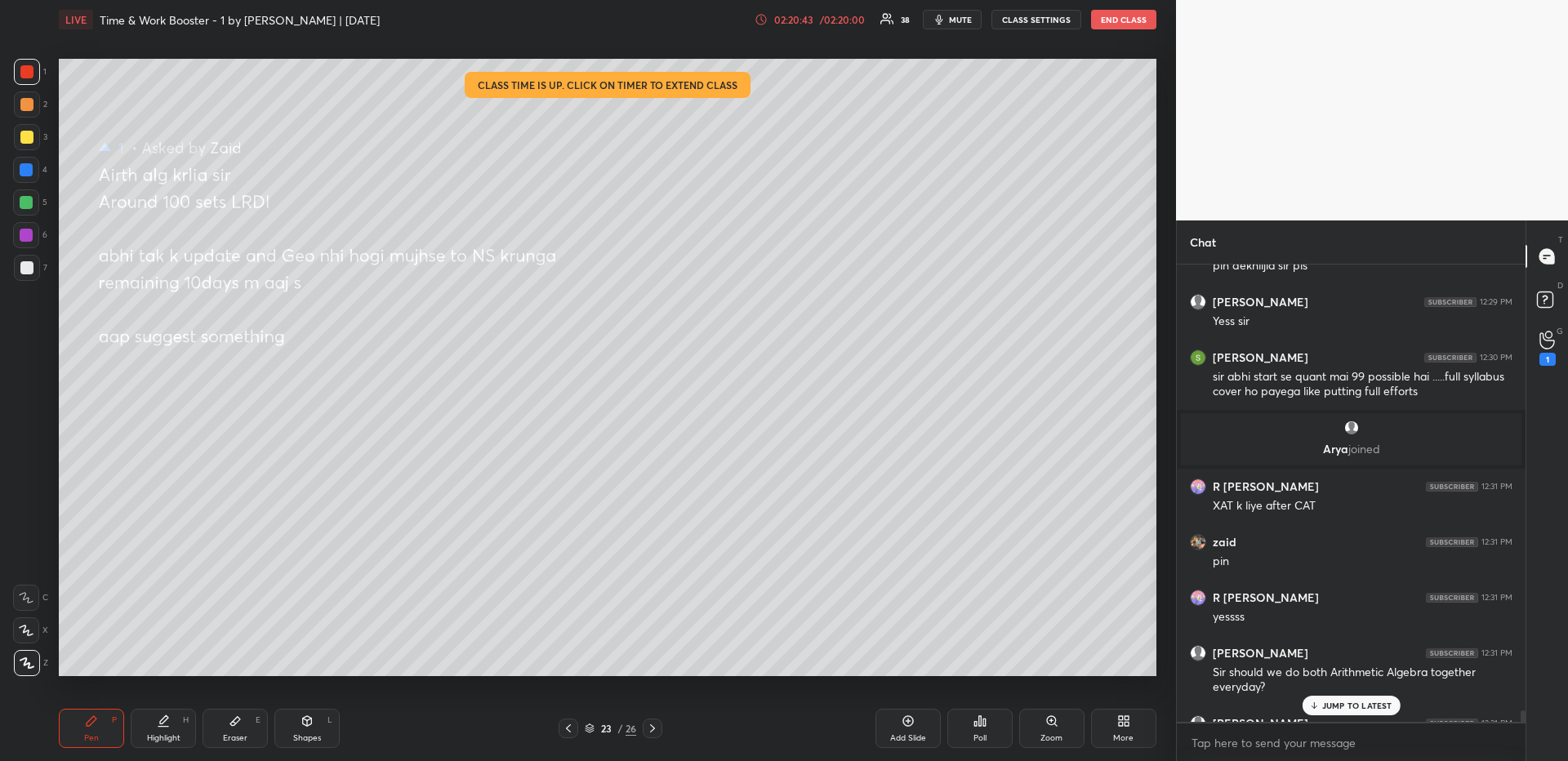
scroll to position [18300, 0]
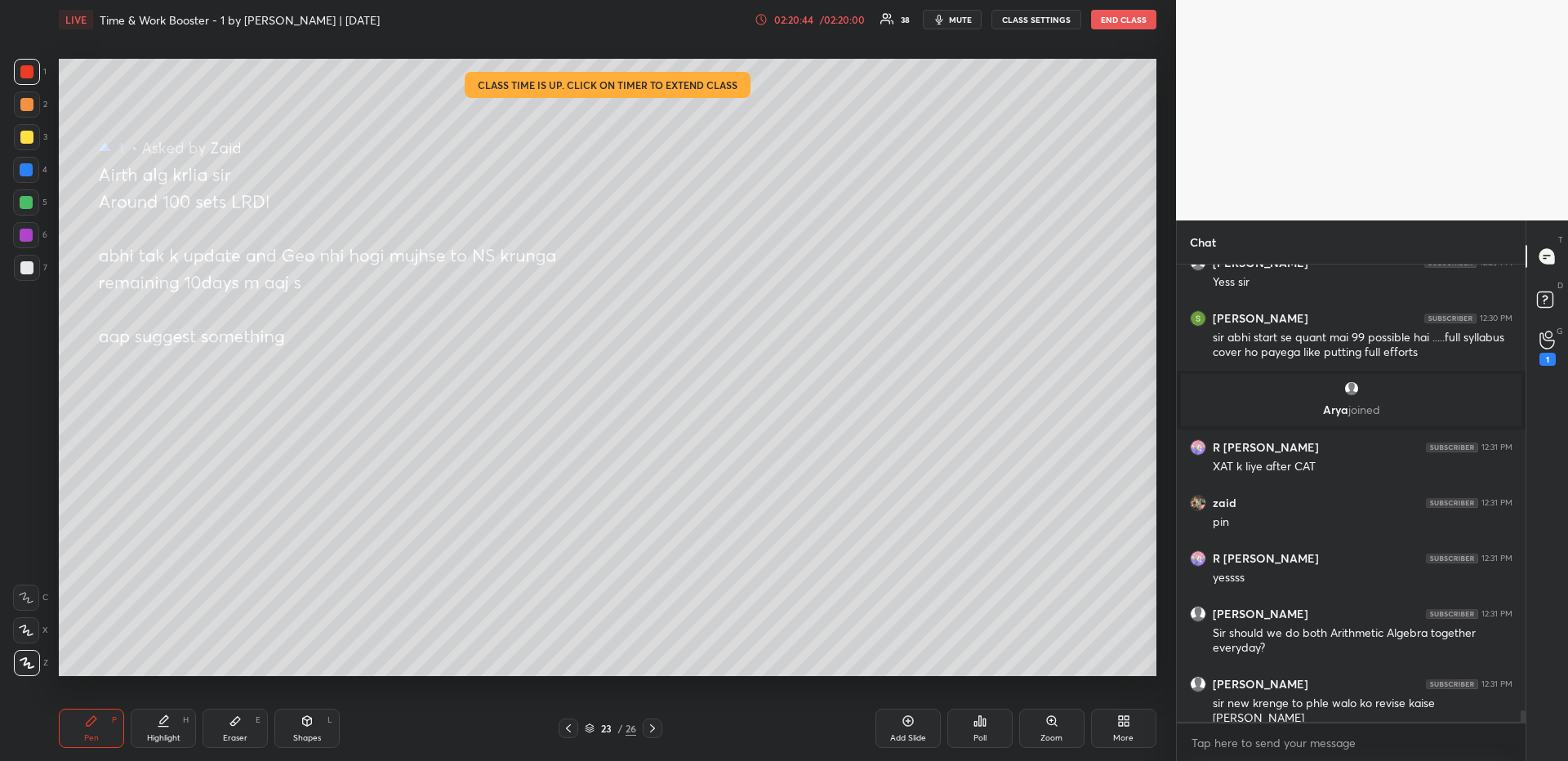
click at [25, 197] on div at bounding box center [25, 202] width 13 height 13
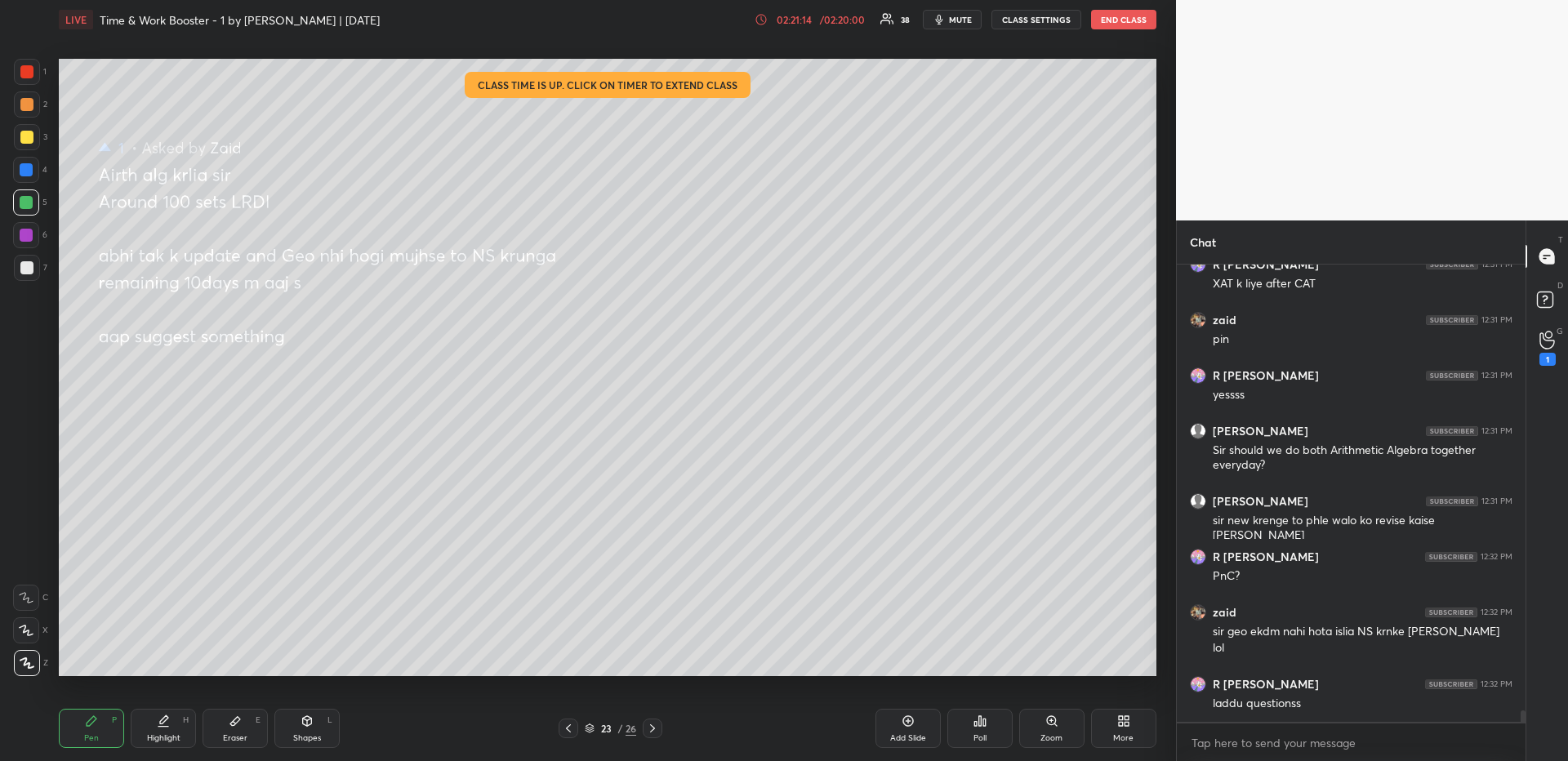
scroll to position [18538, 0]
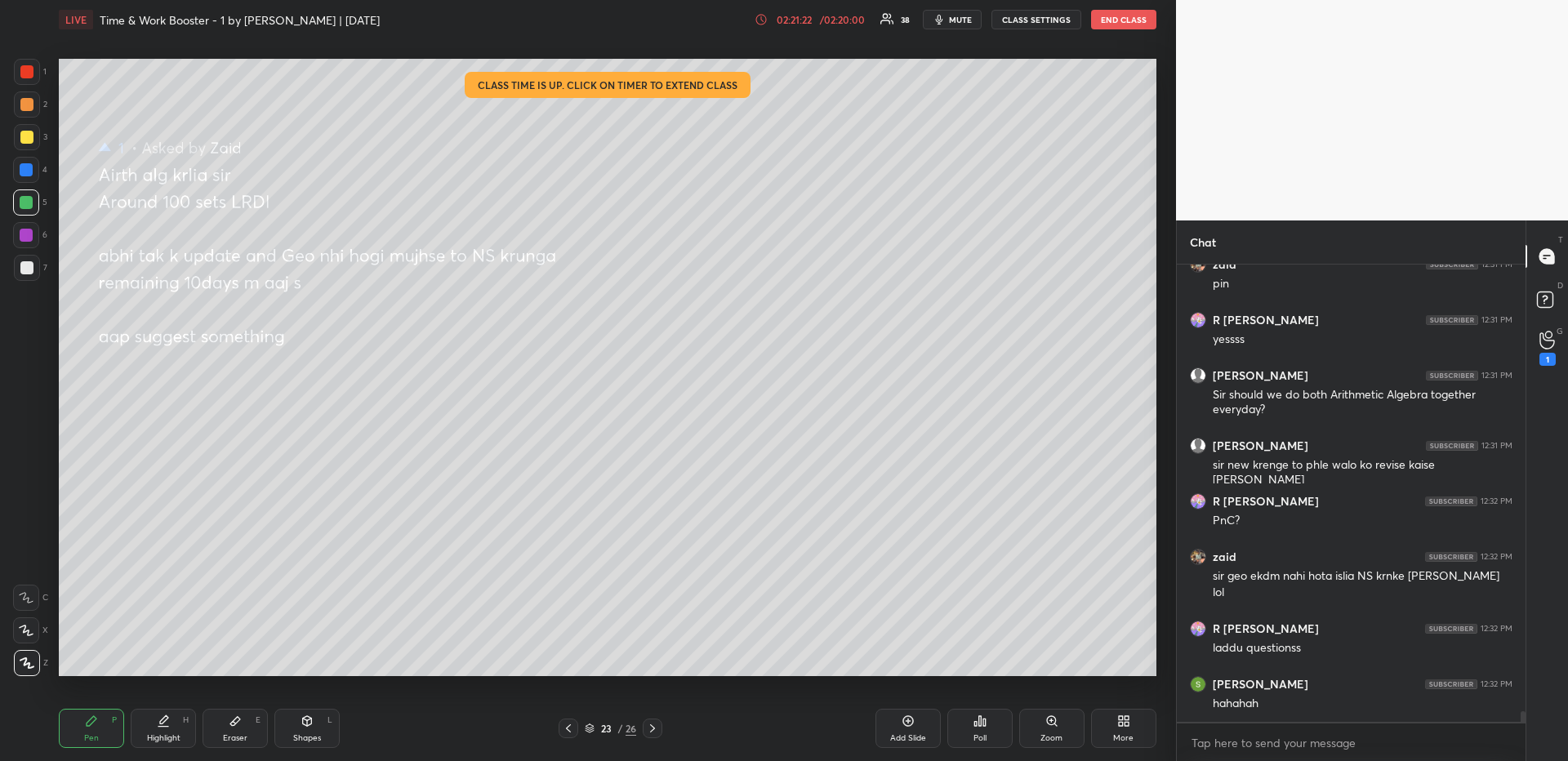
drag, startPoint x: 30, startPoint y: 172, endPoint x: 30, endPoint y: 214, distance: 42.0
click at [30, 172] on div at bounding box center [25, 170] width 13 height 13
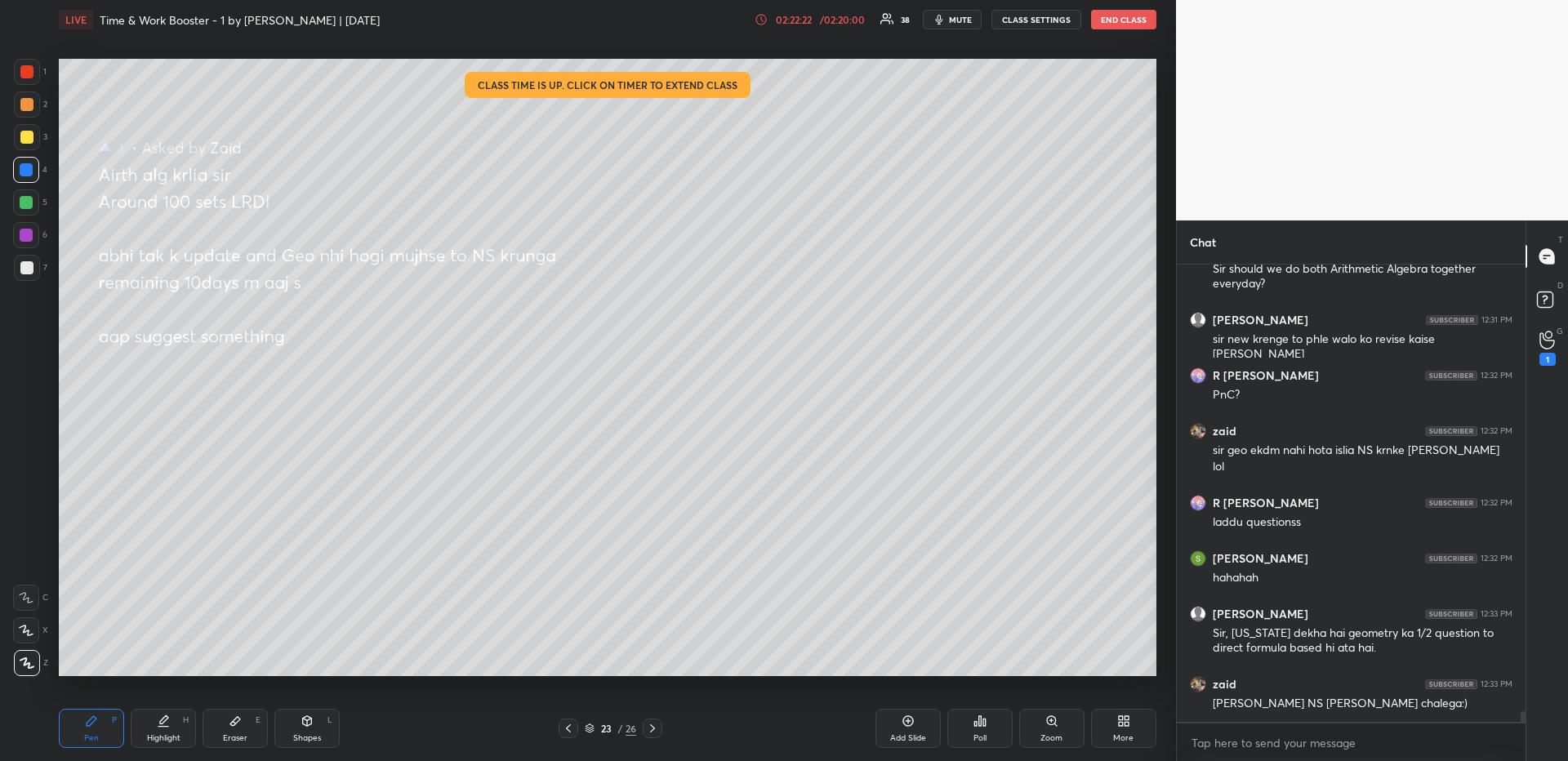
scroll to position [18720, 0]
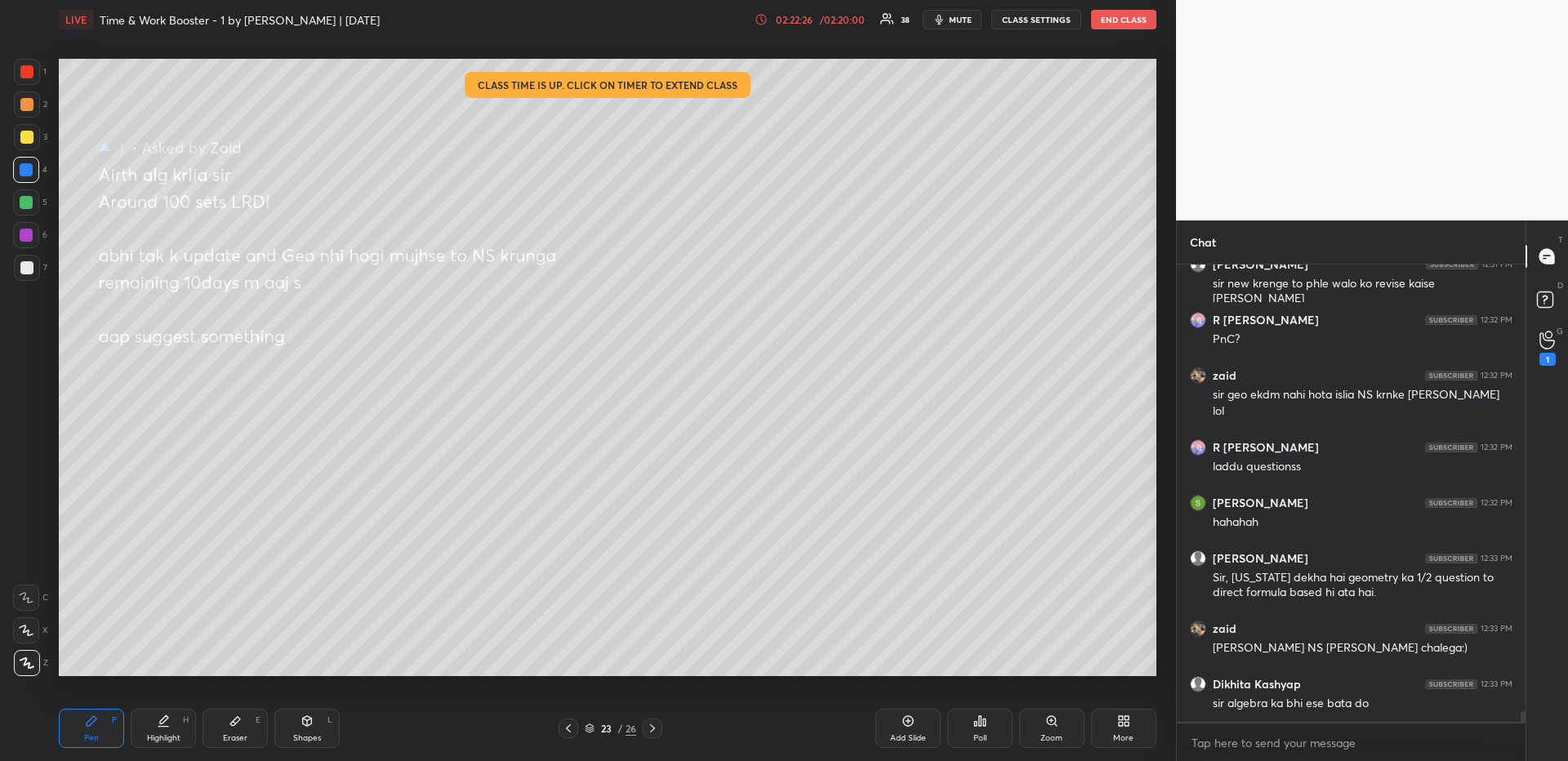
click at [31, 140] on div at bounding box center [26, 137] width 13 height 13
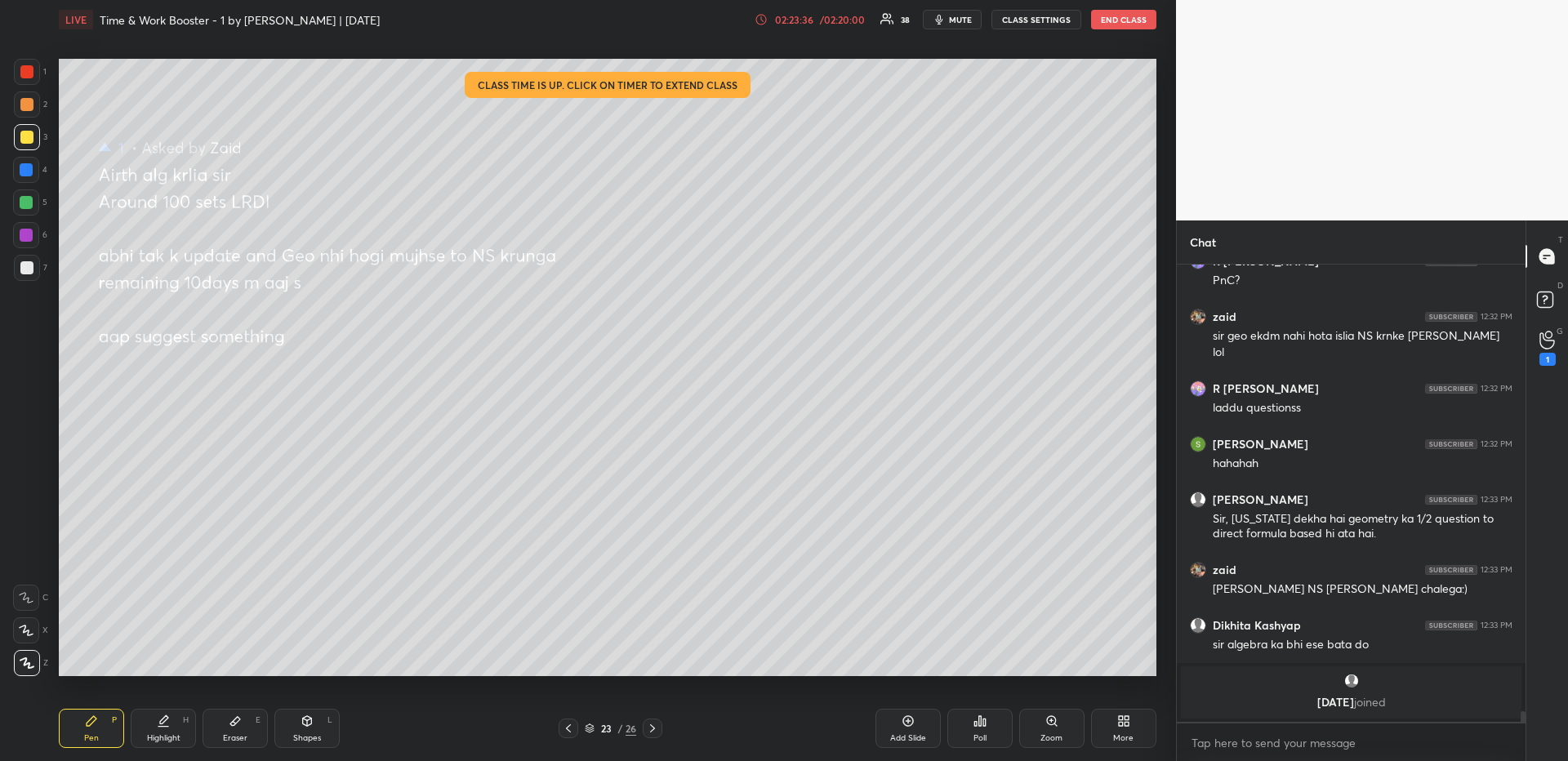
click at [185, 658] on div "Highlight H" at bounding box center [163, 729] width 65 height 39
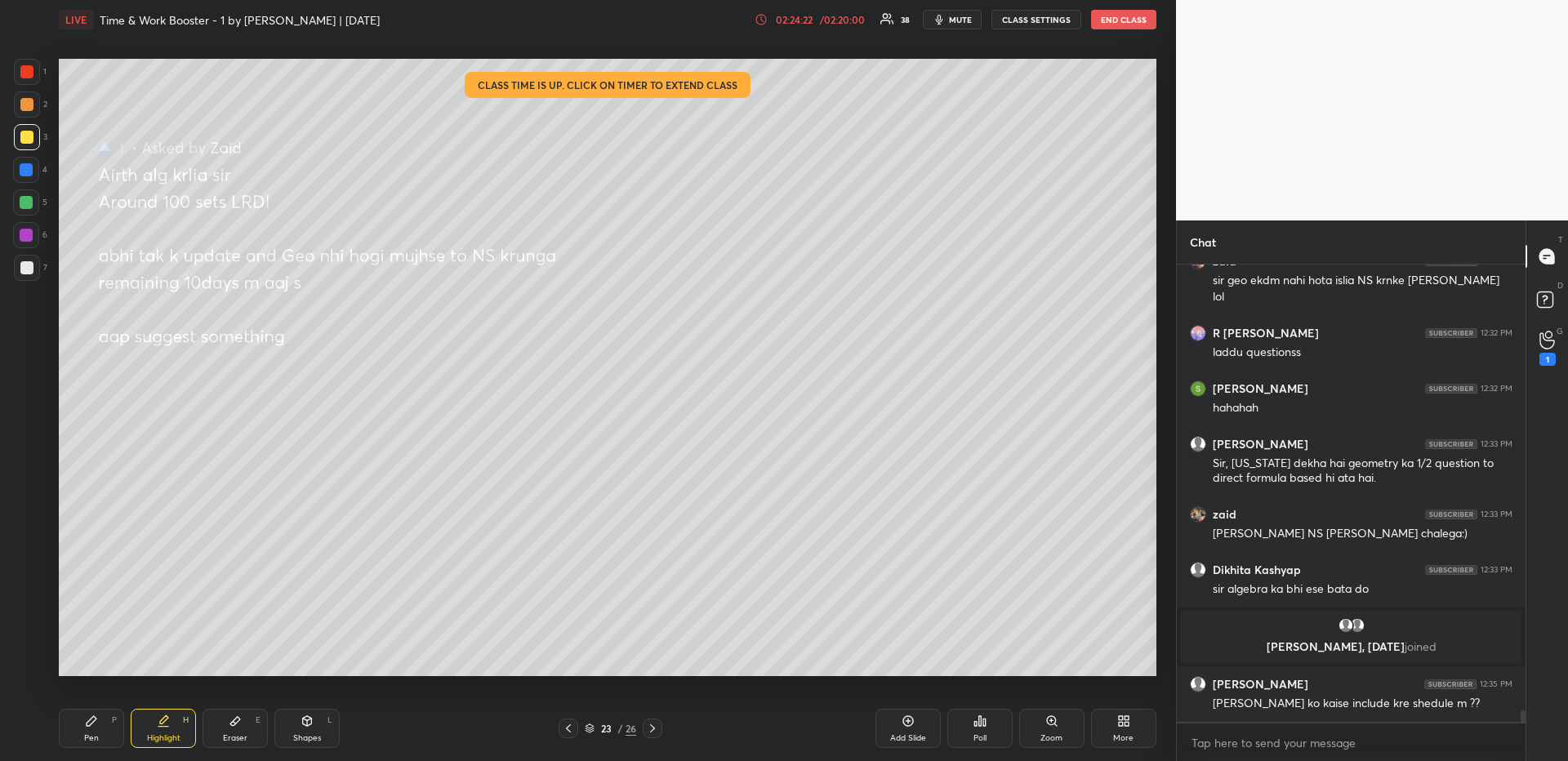
scroll to position [18185, 0]
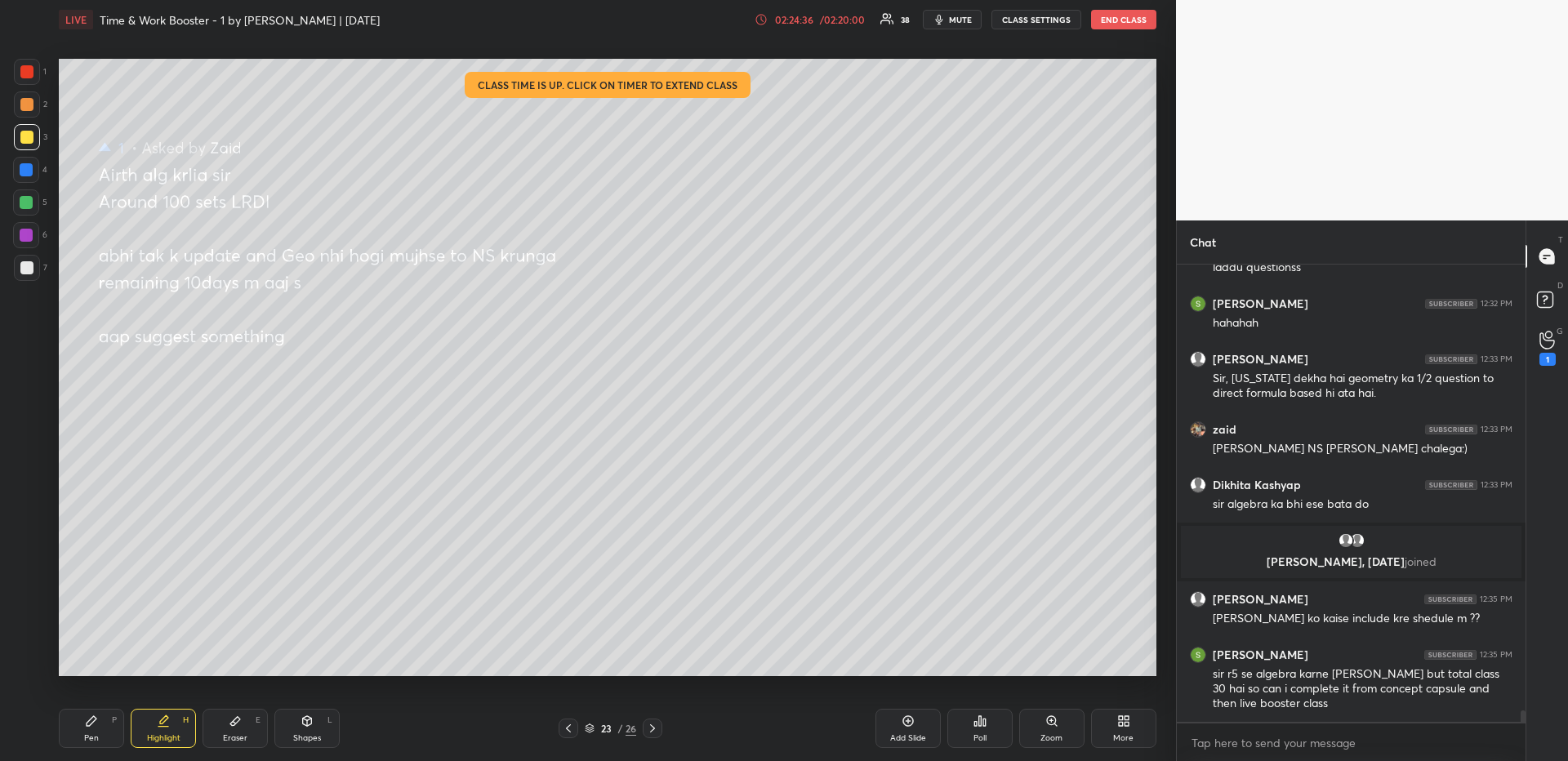
click at [656, 658] on icon at bounding box center [652, 728] width 13 height 13
drag, startPoint x: 575, startPoint y: 727, endPoint x: 678, endPoint y: 719, distance: 103.3
click at [574, 658] on div at bounding box center [568, 729] width 19 height 19
click at [895, 658] on div "Add Slide" at bounding box center [907, 729] width 65 height 39
drag, startPoint x: 106, startPoint y: 720, endPoint x: 111, endPoint y: 679, distance: 41.3
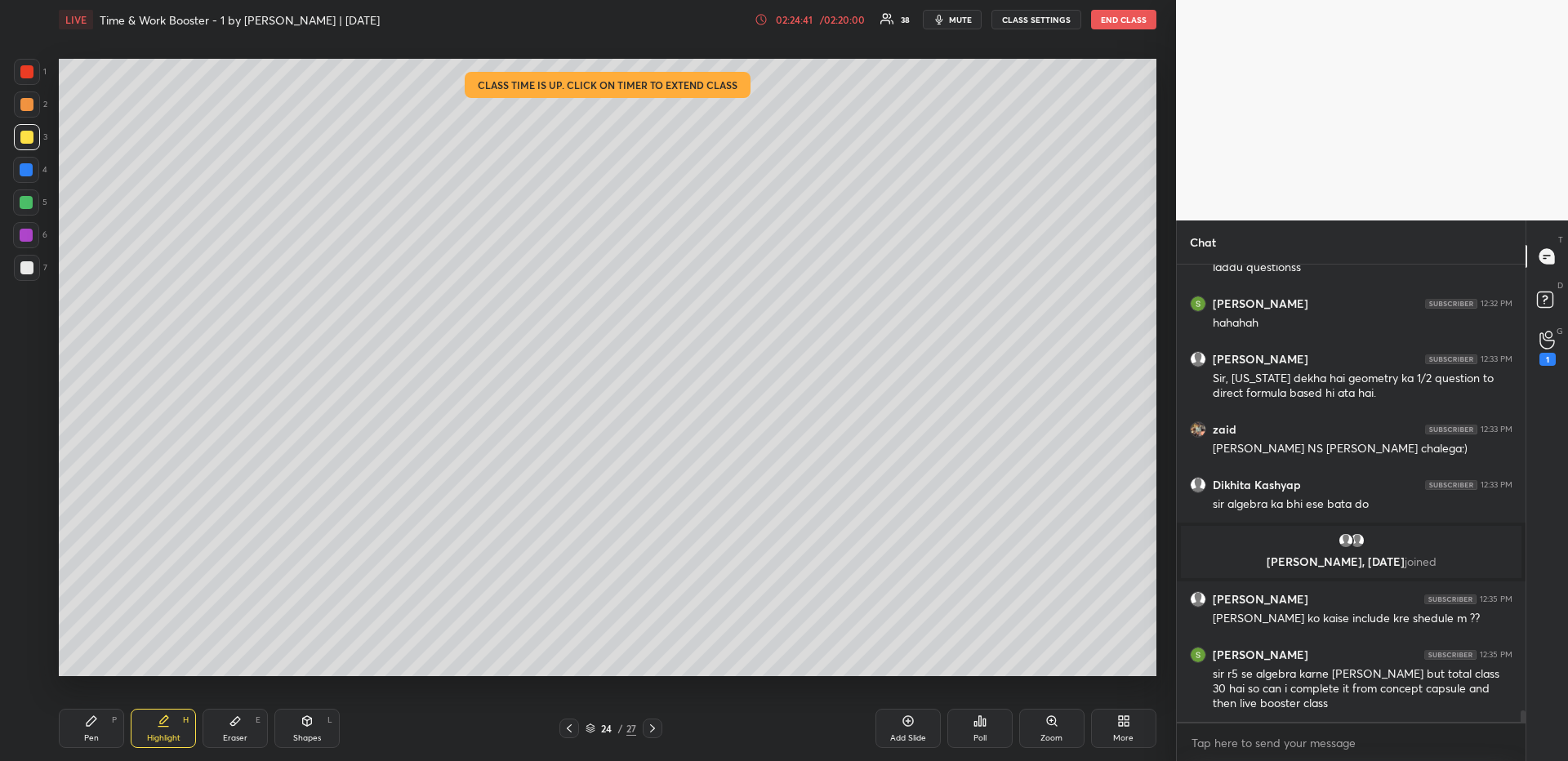
click at [105, 658] on div "Pen P" at bounding box center [91, 729] width 65 height 39
click at [32, 164] on div at bounding box center [25, 170] width 26 height 26
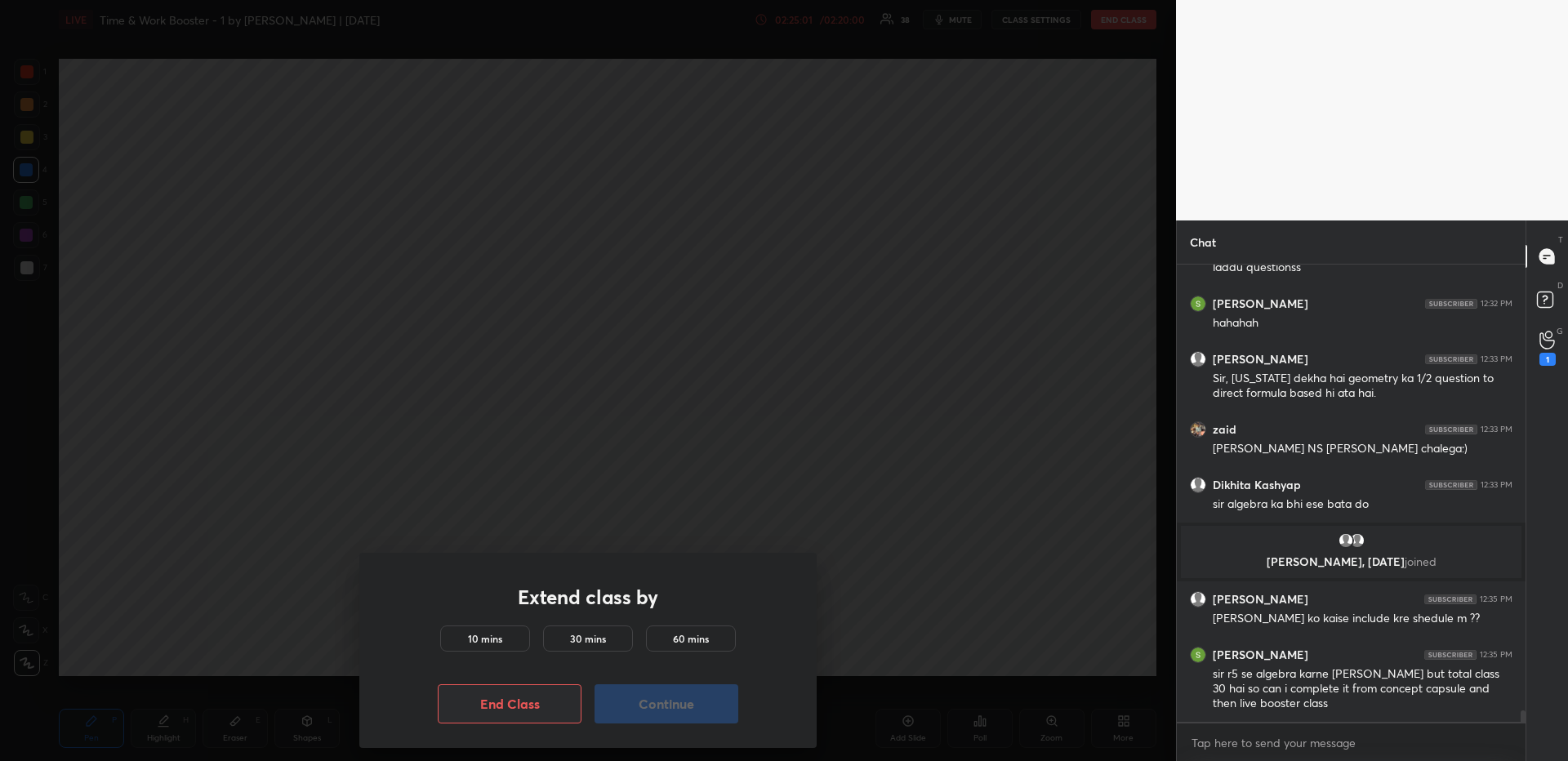
click at [476, 365] on body "1 2 3 4 5 6 7 R O A L C X Z Erase all C X Z LIVE Time & Work Booster - 1 by [PE…" at bounding box center [784, 380] width 1568 height 761
click at [700, 658] on div "Extend class by 10 mins 30 mins 60 mins End Class Continue" at bounding box center [588, 650] width 457 height 195
click at [694, 658] on button "Continue" at bounding box center [667, 704] width 143 height 39
drag, startPoint x: 495, startPoint y: 635, endPoint x: 512, endPoint y: 644, distance: 19.2
click at [496, 635] on h5 "10 mins" at bounding box center [485, 638] width 34 height 15
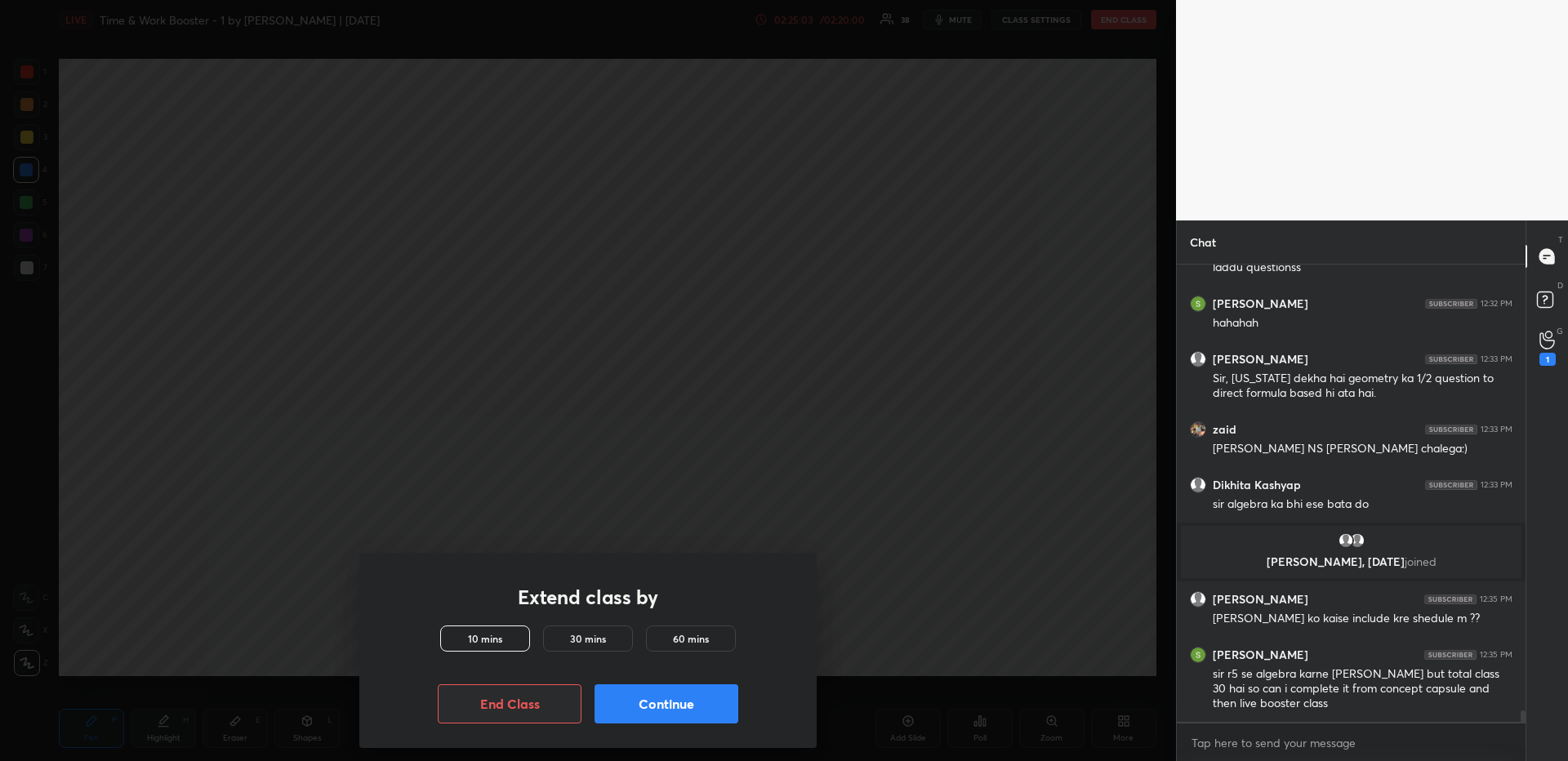
click at [651, 658] on button "Continue" at bounding box center [667, 704] width 143 height 39
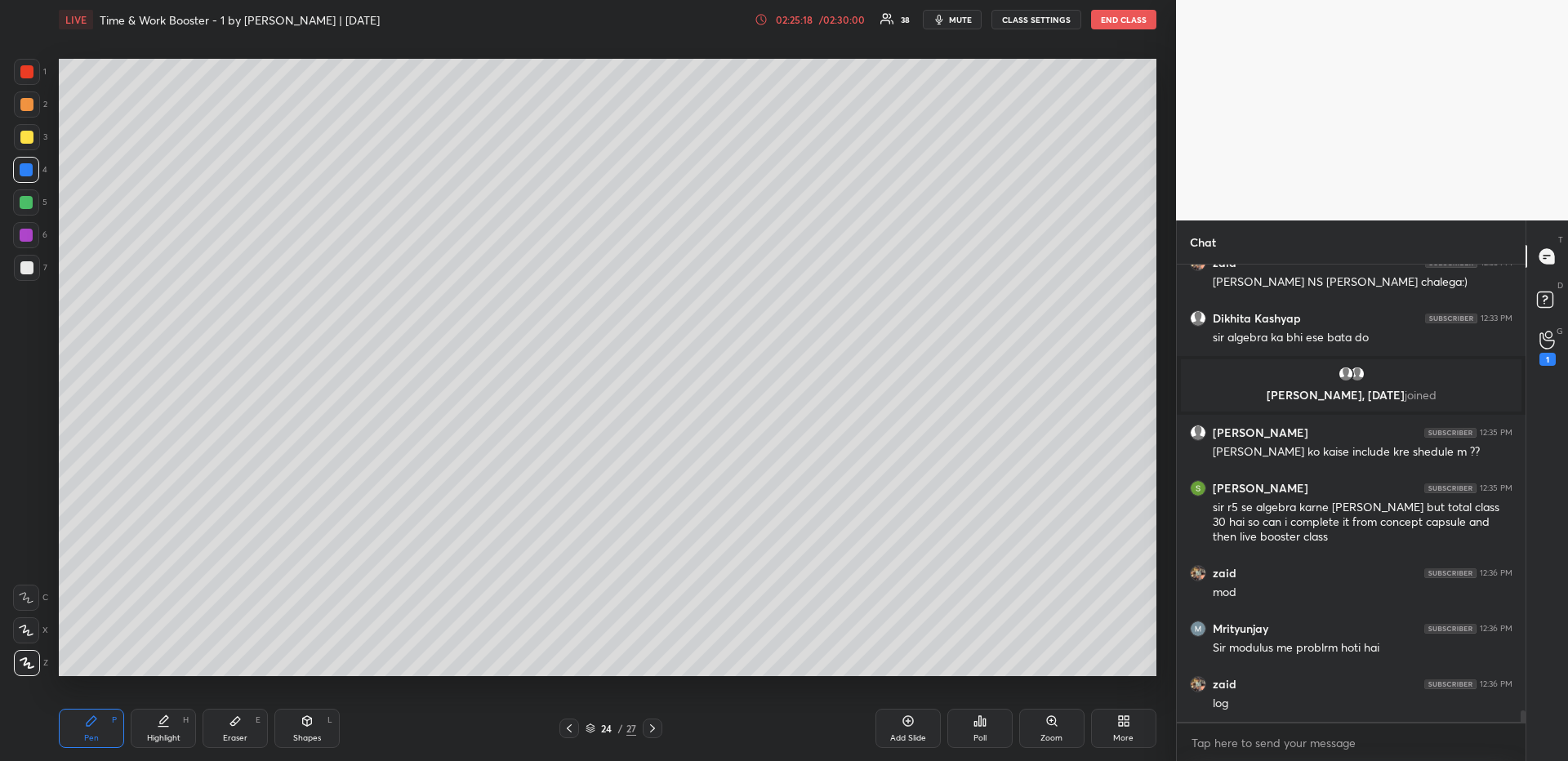
scroll to position [18407, 0]
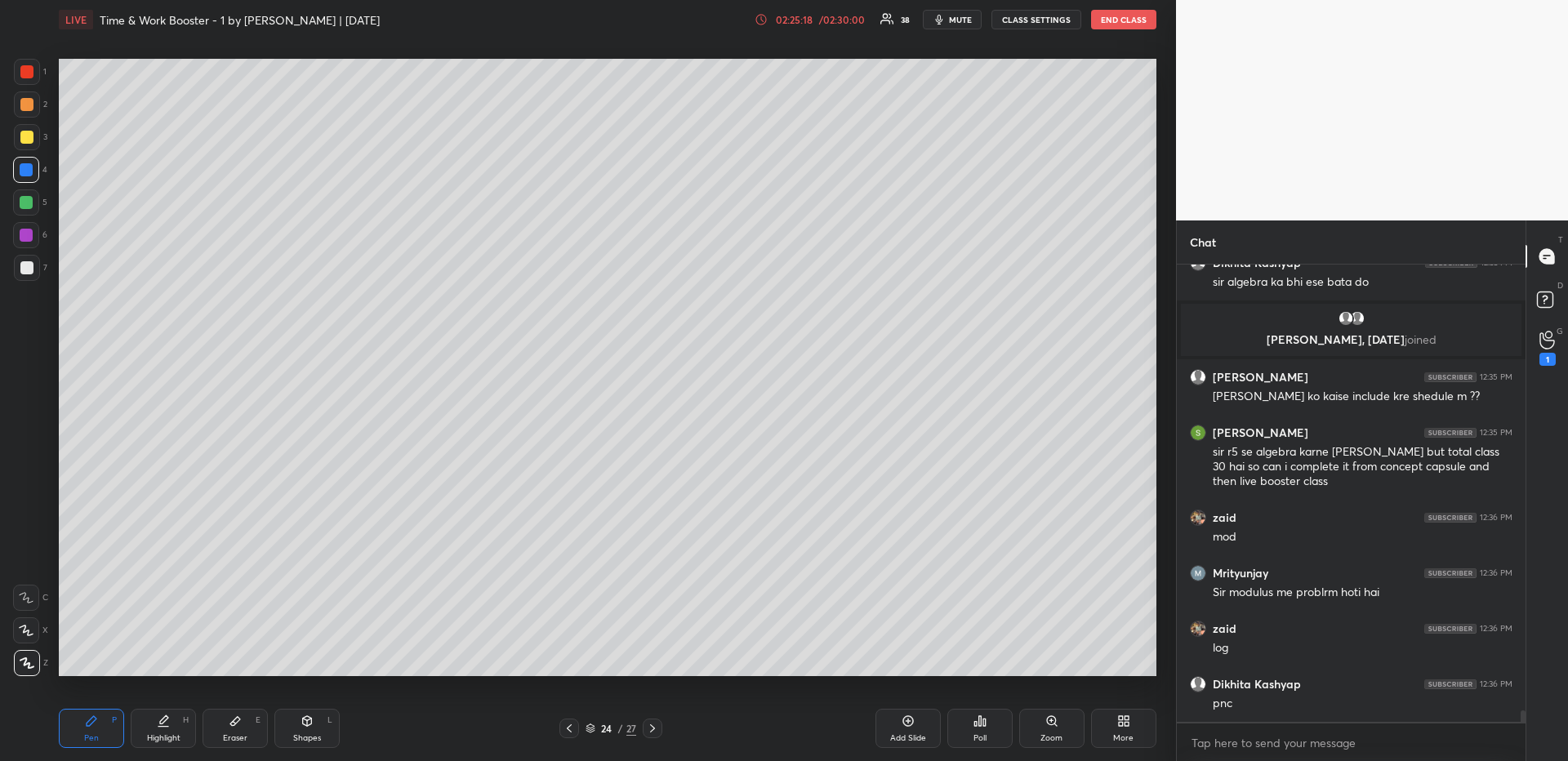
drag, startPoint x: 29, startPoint y: 104, endPoint x: 19, endPoint y: 111, distance: 12.2
click at [24, 103] on div at bounding box center [26, 104] width 13 height 13
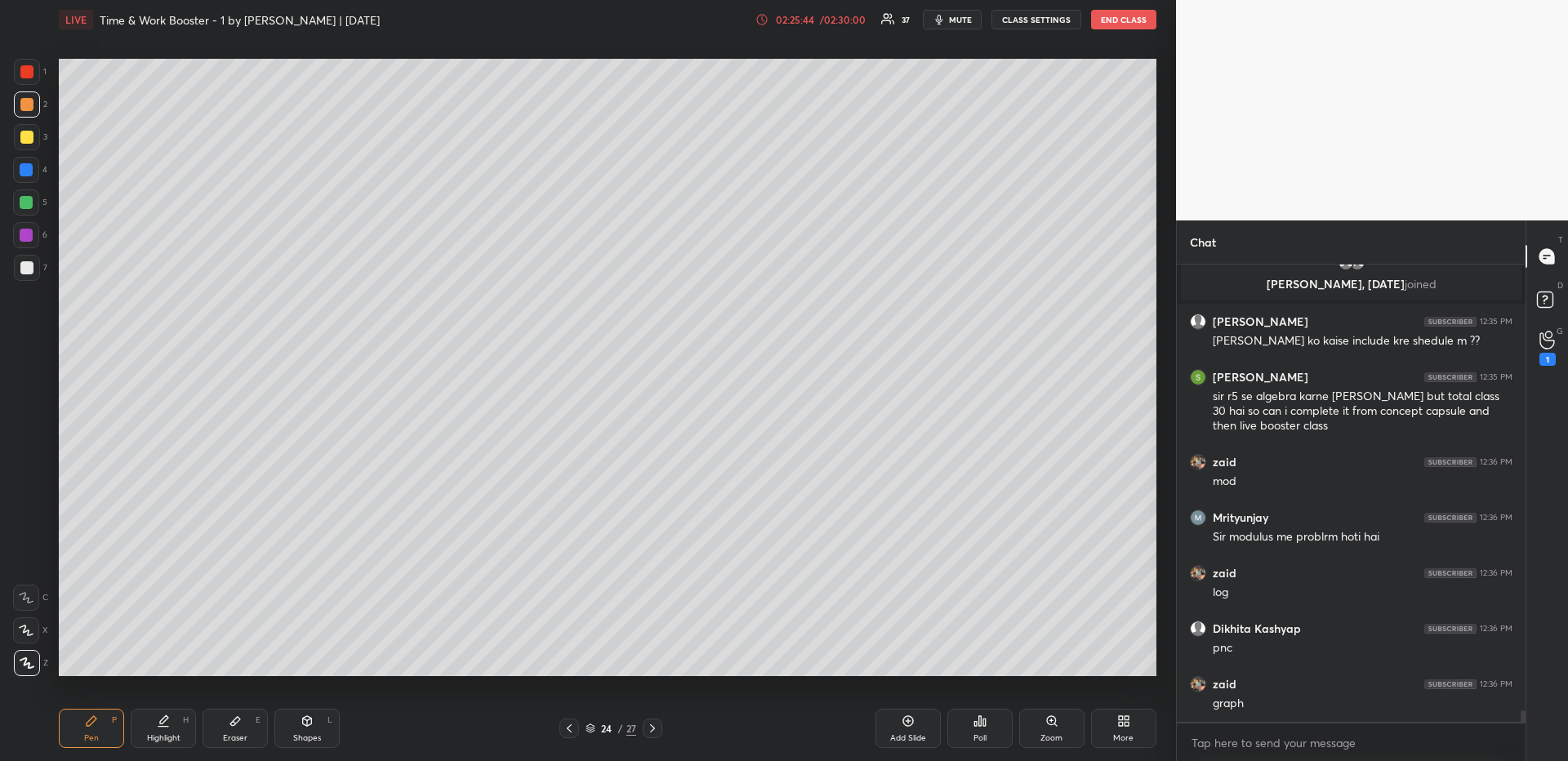
click at [33, 131] on div at bounding box center [26, 137] width 26 height 26
click at [25, 171] on div at bounding box center [25, 170] width 13 height 13
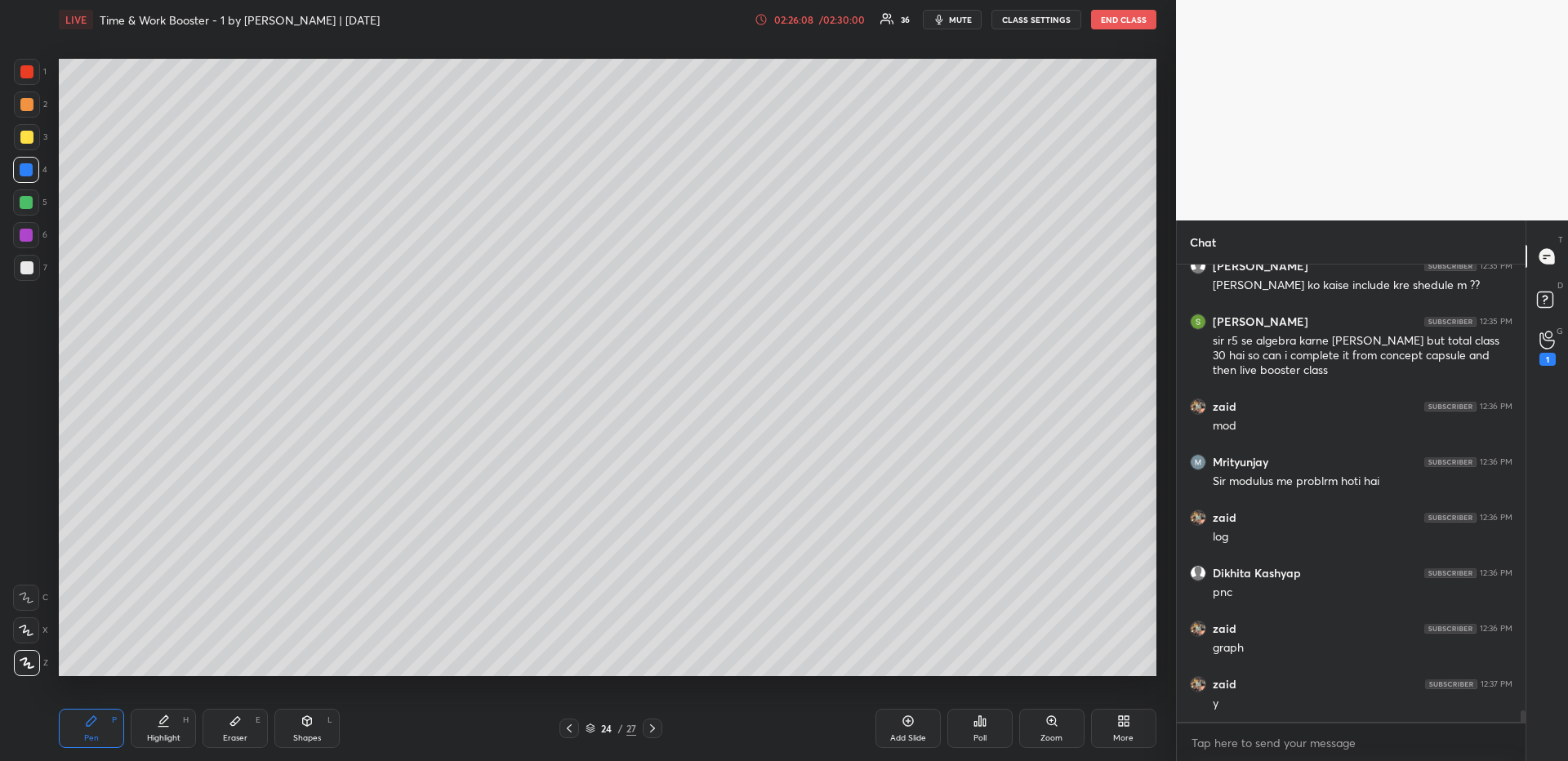
drag, startPoint x: 25, startPoint y: 99, endPoint x: 47, endPoint y: 117, distance: 28.4
click at [26, 100] on div at bounding box center [26, 104] width 13 height 13
click at [560, 658] on div at bounding box center [569, 729] width 19 height 19
click at [652, 658] on icon at bounding box center [652, 728] width 13 height 13
click at [29, 66] on div at bounding box center [26, 71] width 13 height 13
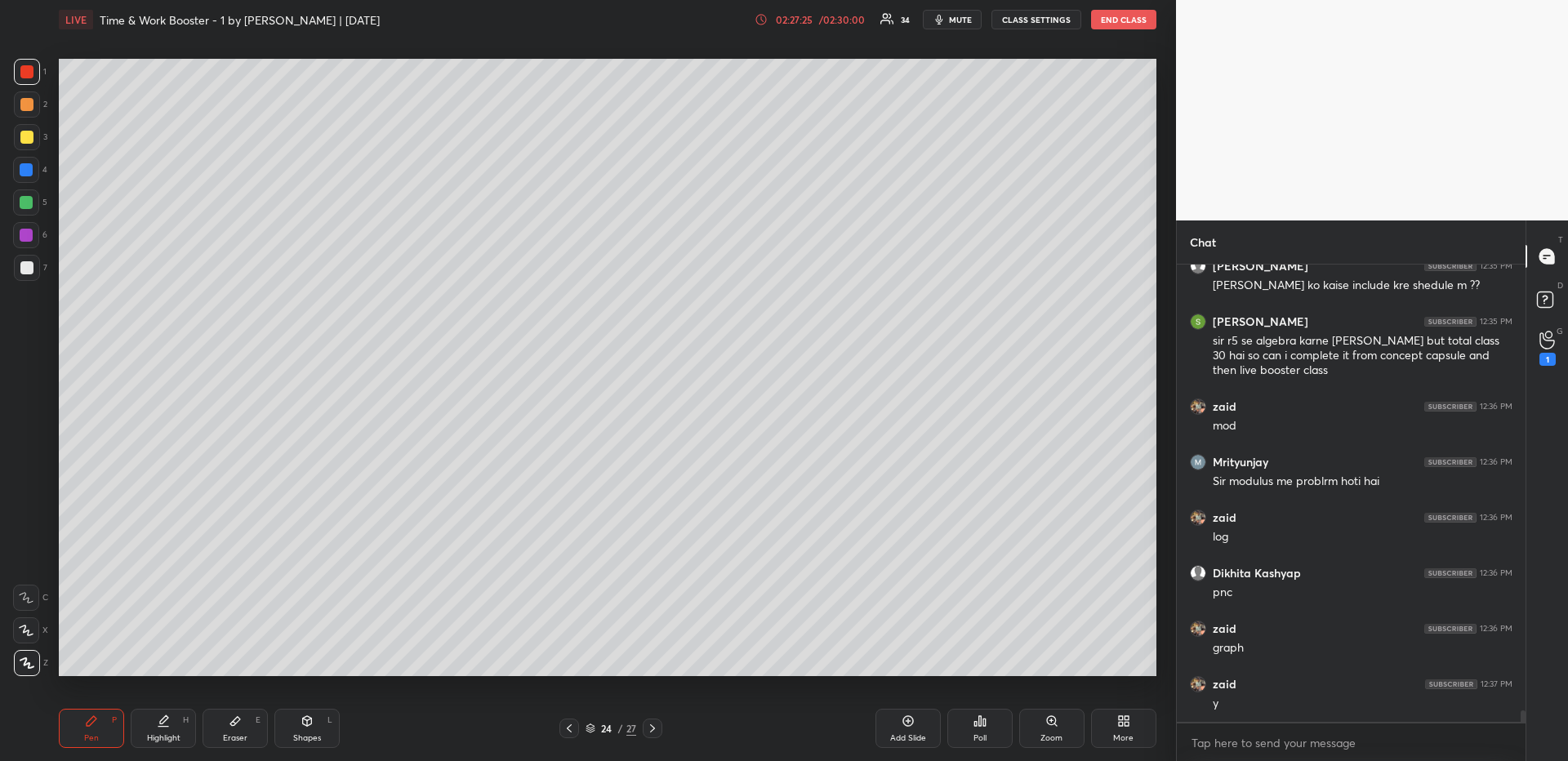
click at [185, 658] on div "Pen P Highlight H Eraser E Shapes L 24 / 27 Add Slide Poll Zoom More" at bounding box center [608, 728] width 1098 height 65
drag, startPoint x: 179, startPoint y: 730, endPoint x: 190, endPoint y: 708, distance: 24.6
click at [178, 658] on div "Highlight H" at bounding box center [163, 729] width 65 height 39
drag, startPoint x: 577, startPoint y: 729, endPoint x: 573, endPoint y: 718, distance: 11.7
click at [576, 658] on div at bounding box center [569, 729] width 19 height 19
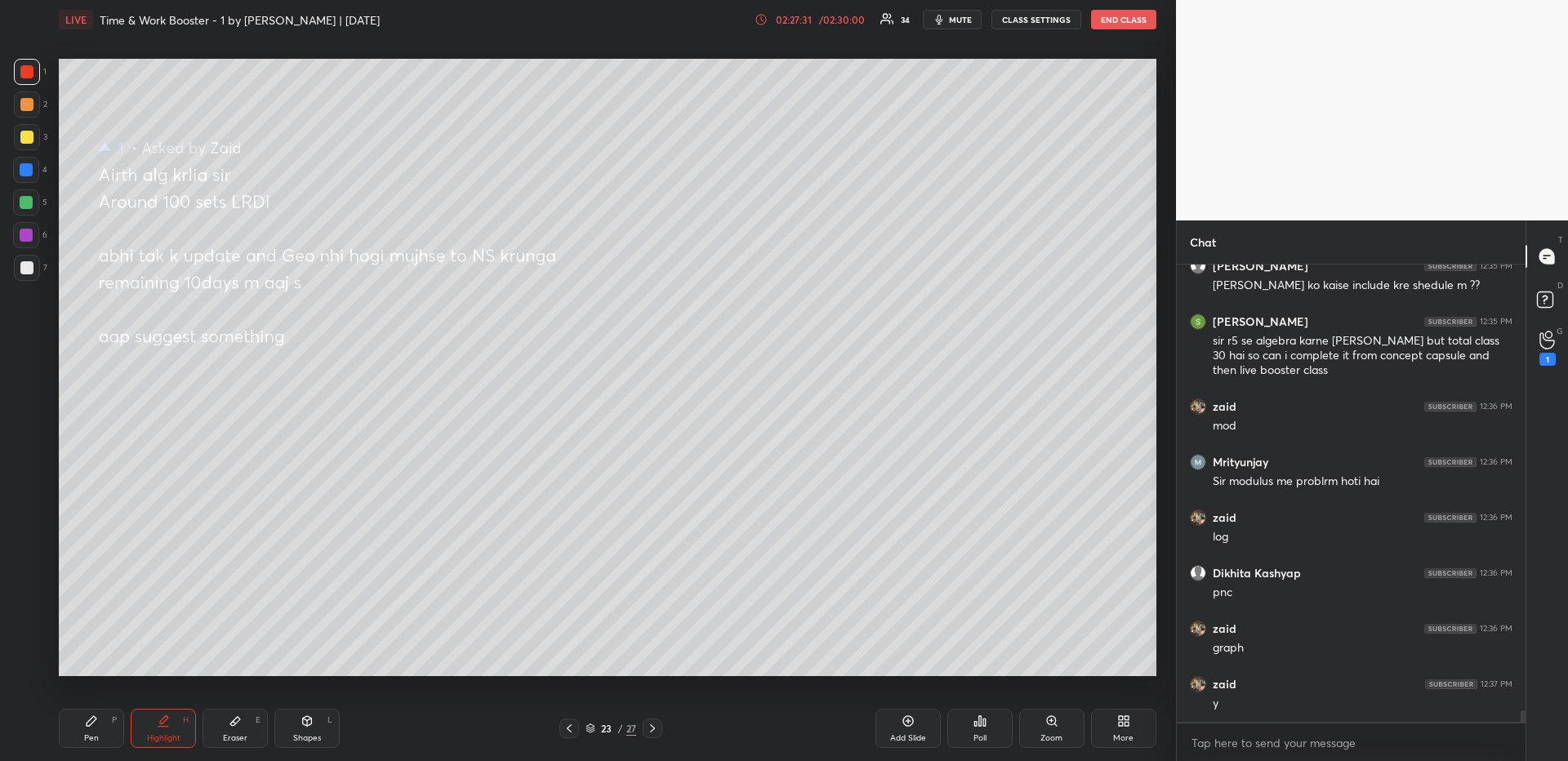
click at [649, 658] on div at bounding box center [652, 729] width 19 height 19
click at [569, 658] on icon at bounding box center [569, 728] width 13 height 13
drag, startPoint x: 96, startPoint y: 732, endPoint x: 97, endPoint y: 692, distance: 40.0
click at [92, 658] on div "Pen" at bounding box center [91, 739] width 15 height 8
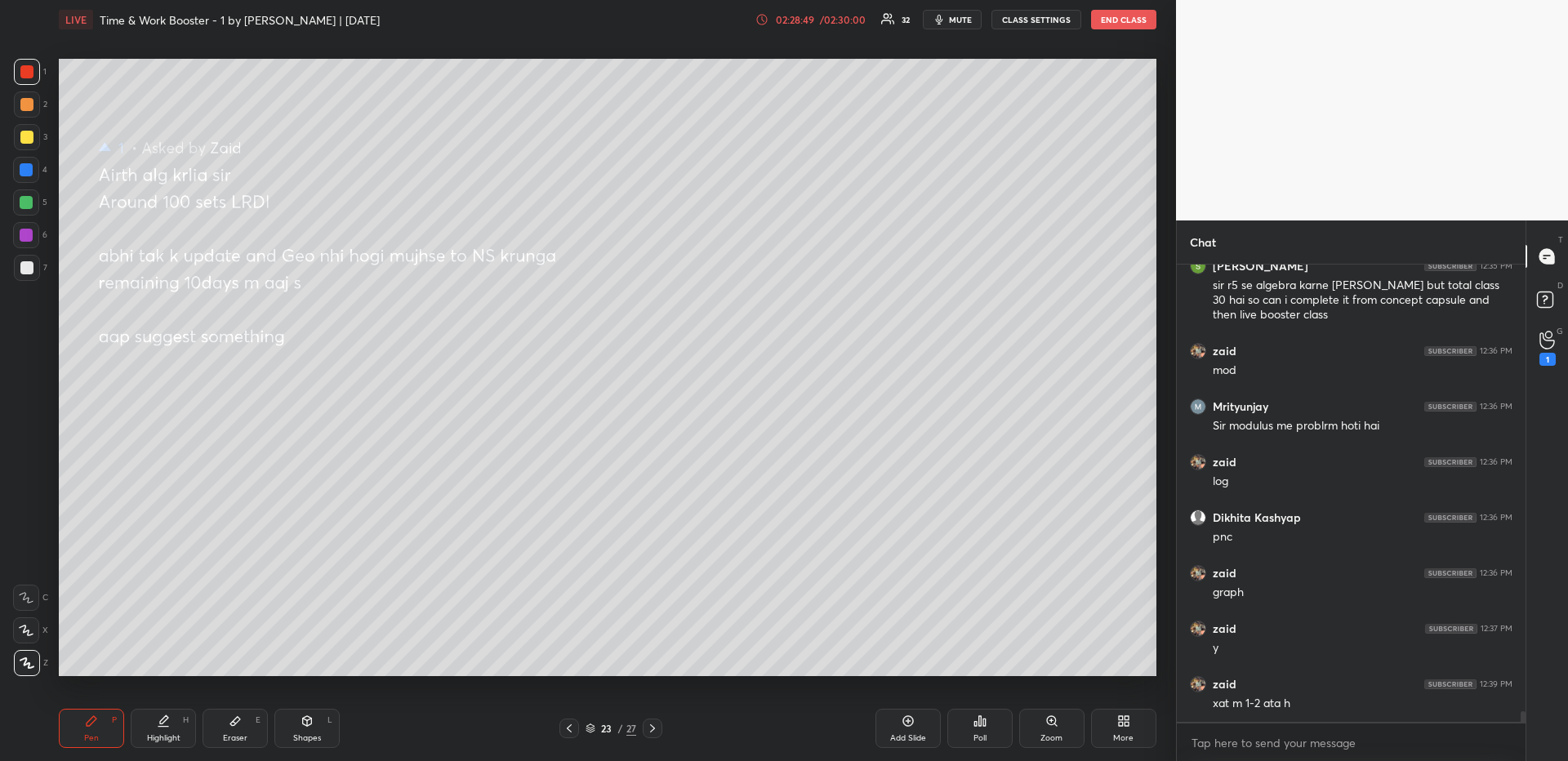
click at [655, 658] on icon at bounding box center [652, 728] width 13 height 13
click at [157, 658] on icon at bounding box center [163, 720] width 13 height 13
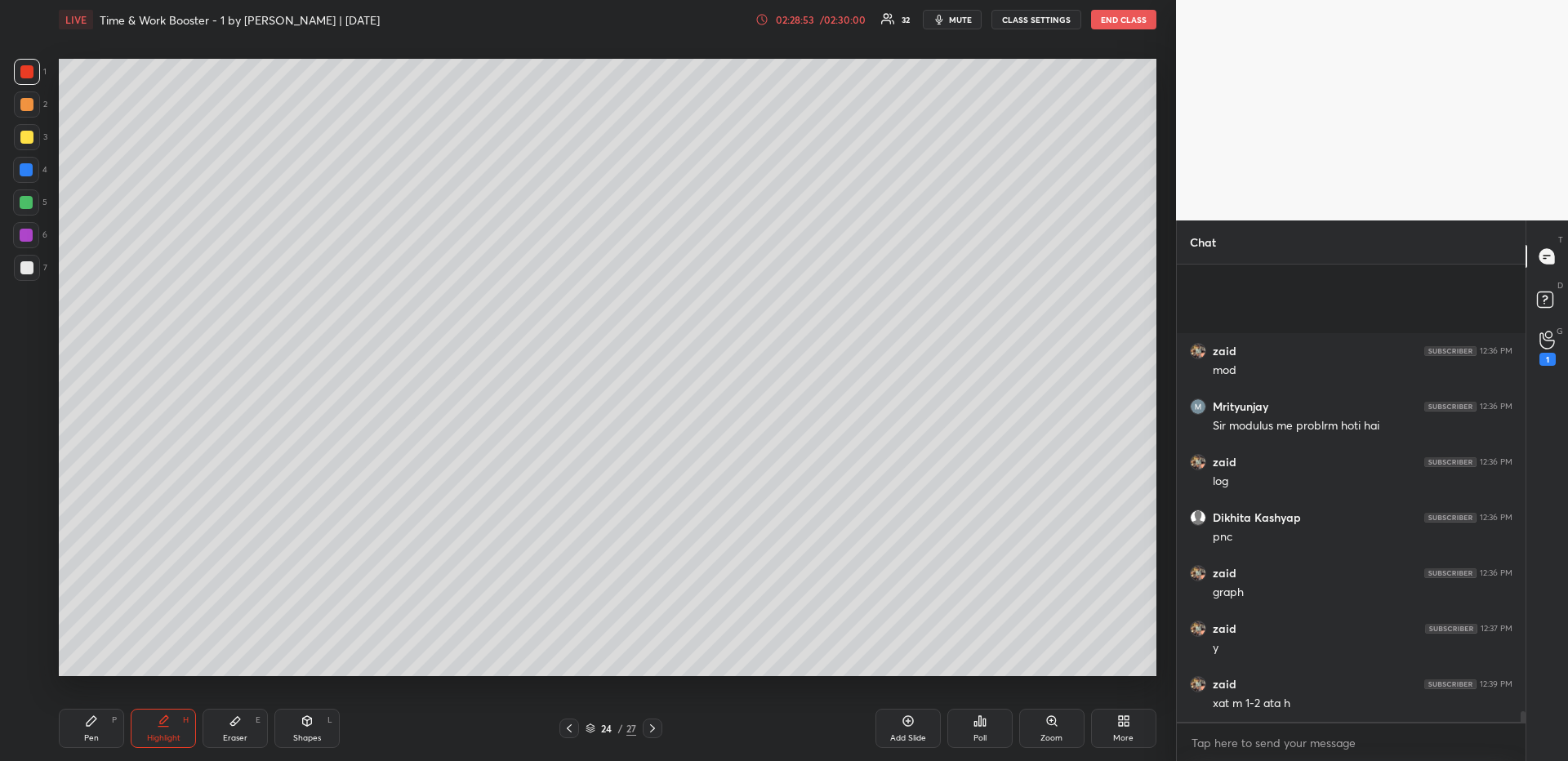
scroll to position [18703, 0]
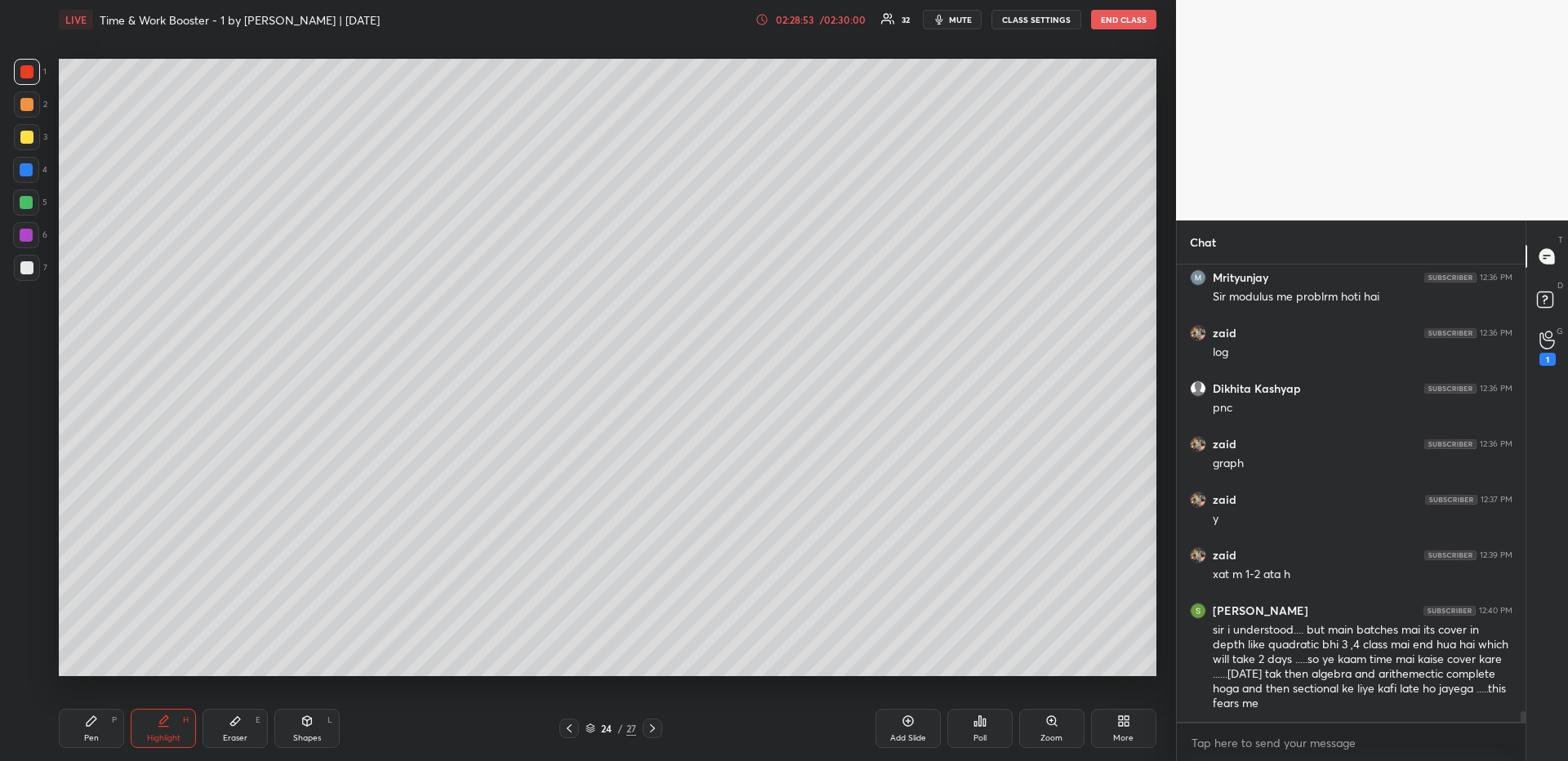
click at [566, 658] on icon at bounding box center [569, 728] width 13 height 13
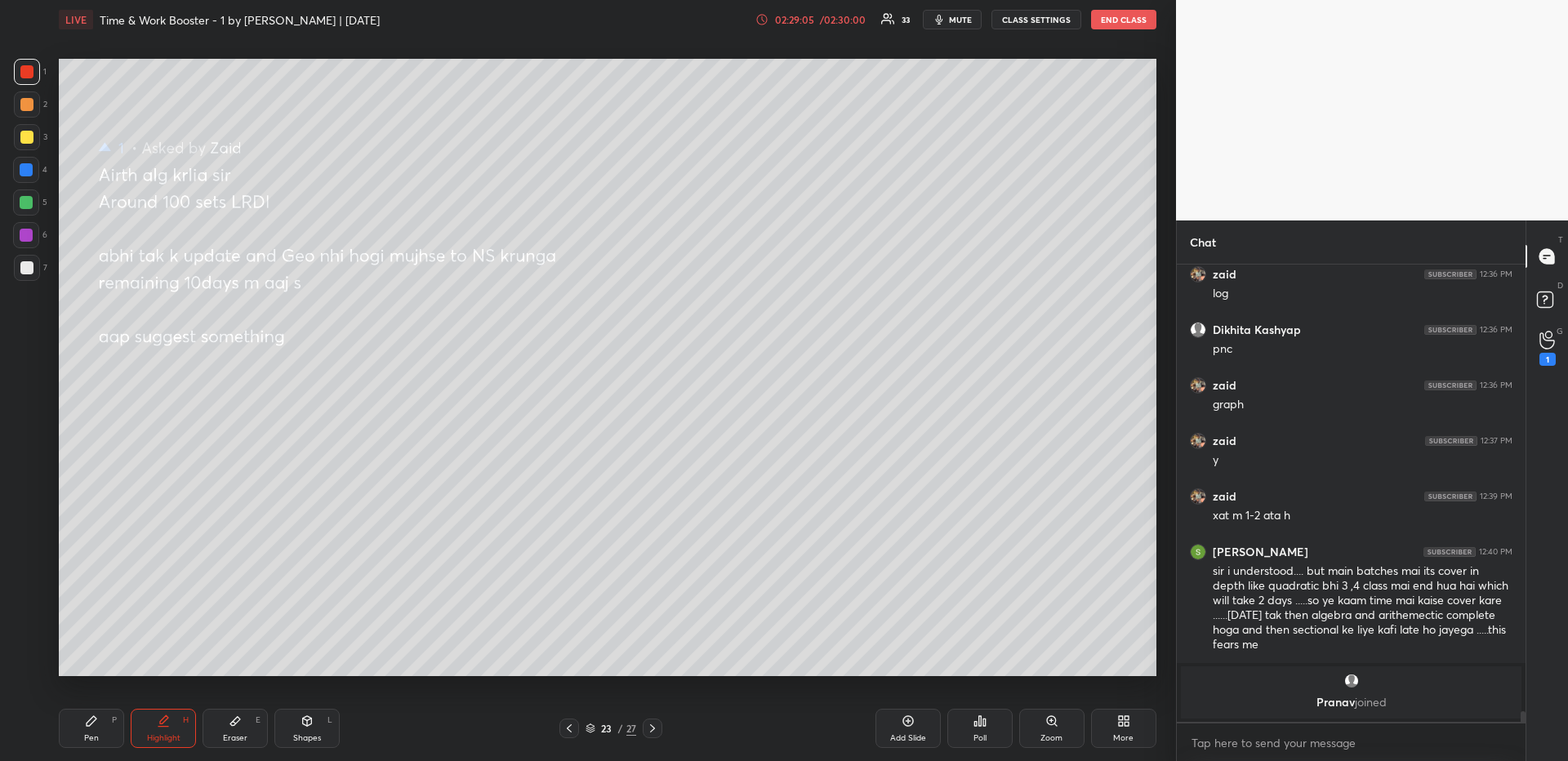
click at [652, 658] on icon at bounding box center [652, 728] width 13 height 13
click at [655, 658] on icon at bounding box center [652, 728] width 13 height 13
click at [657, 658] on icon at bounding box center [652, 728] width 13 height 13
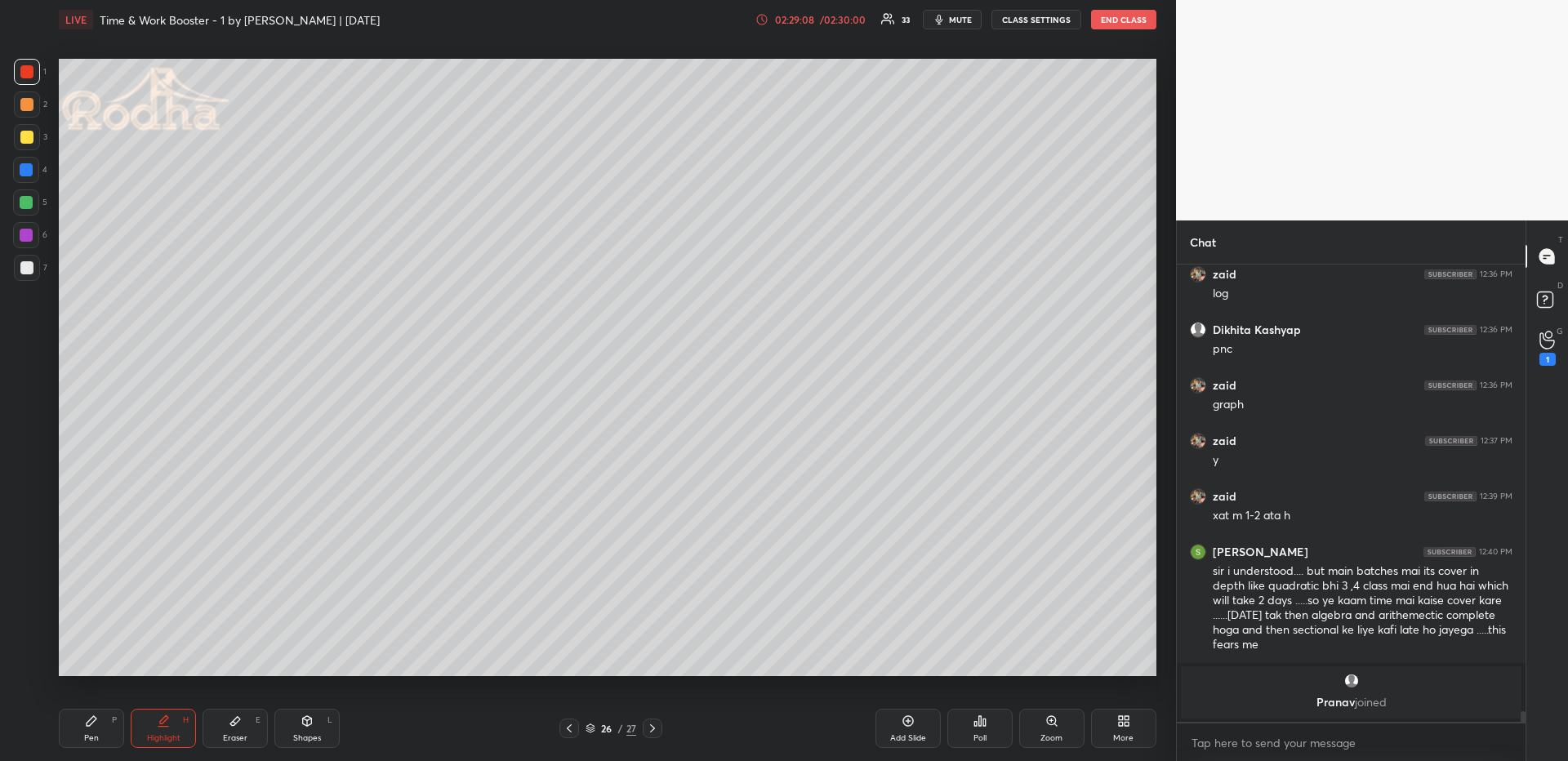
click at [76, 658] on div "Pen P" at bounding box center [91, 729] width 65 height 39
drag, startPoint x: 32, startPoint y: 133, endPoint x: 30, endPoint y: 155, distance: 22.1
click at [32, 134] on div at bounding box center [26, 137] width 26 height 26
click at [27, 169] on div at bounding box center [25, 170] width 13 height 13
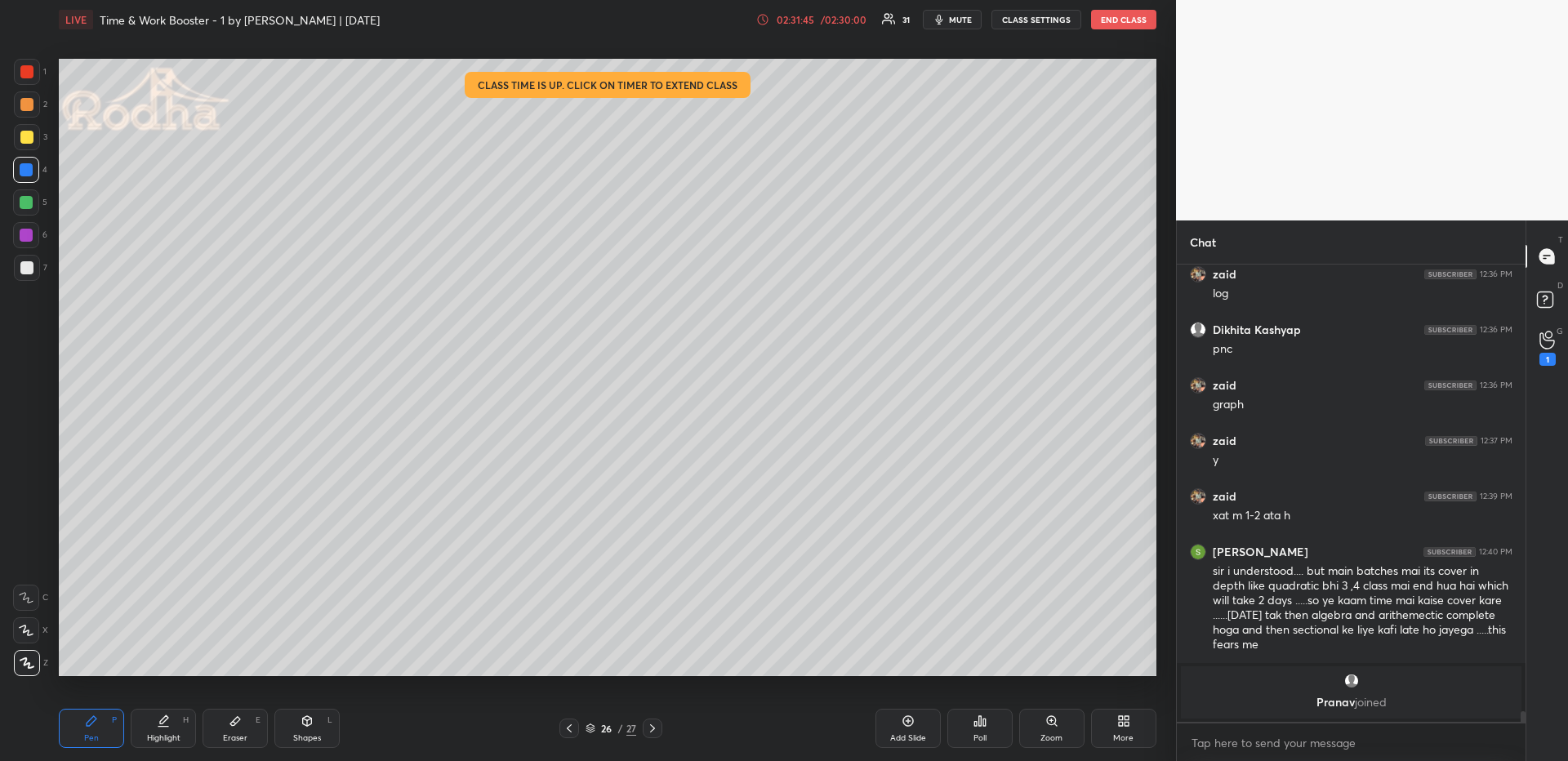
drag, startPoint x: 657, startPoint y: 728, endPoint x: 668, endPoint y: 716, distance: 16.3
click at [657, 658] on icon at bounding box center [652, 728] width 13 height 13
click at [32, 105] on div at bounding box center [26, 104] width 13 height 13
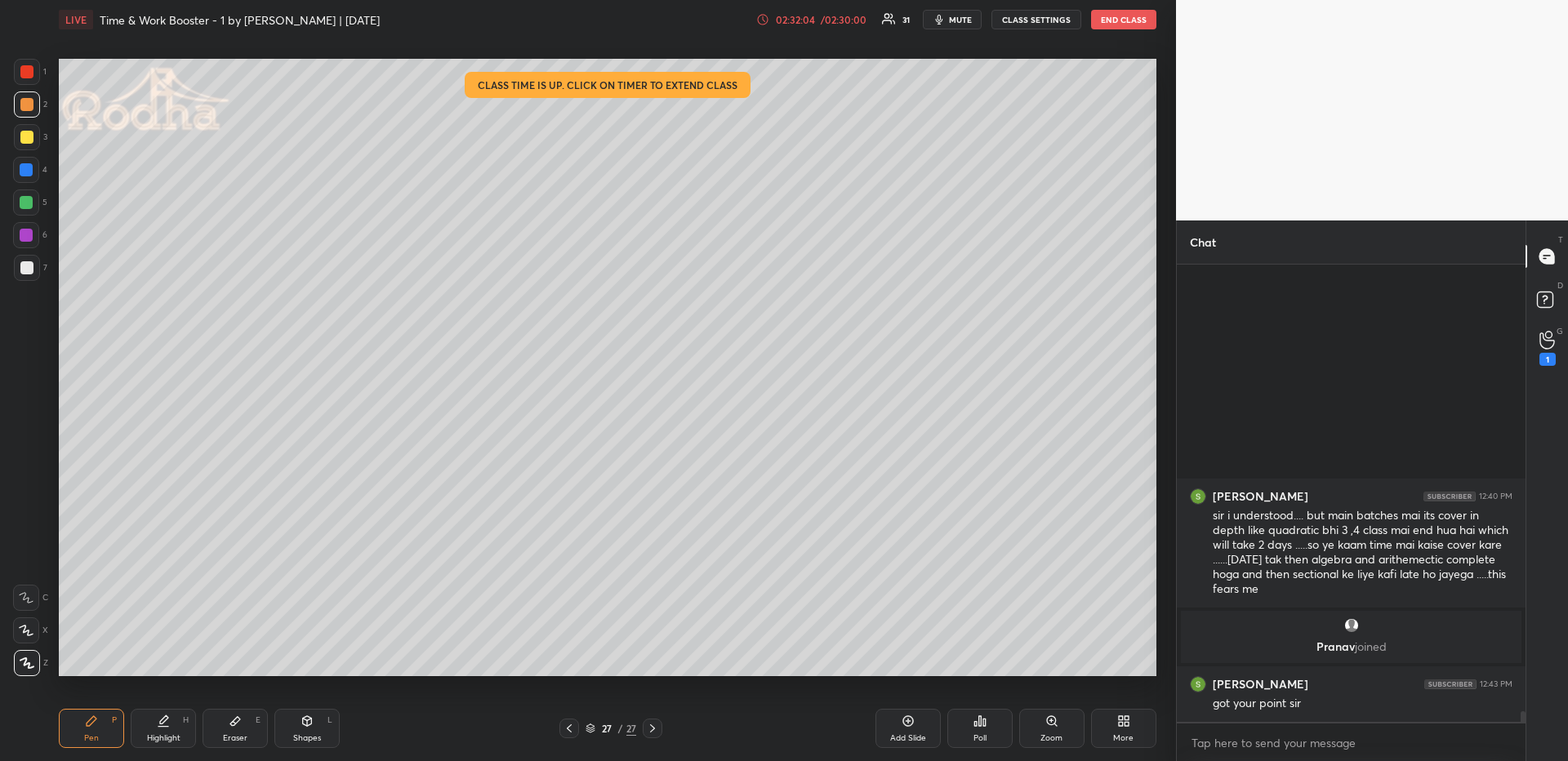
scroll to position [18620, 0]
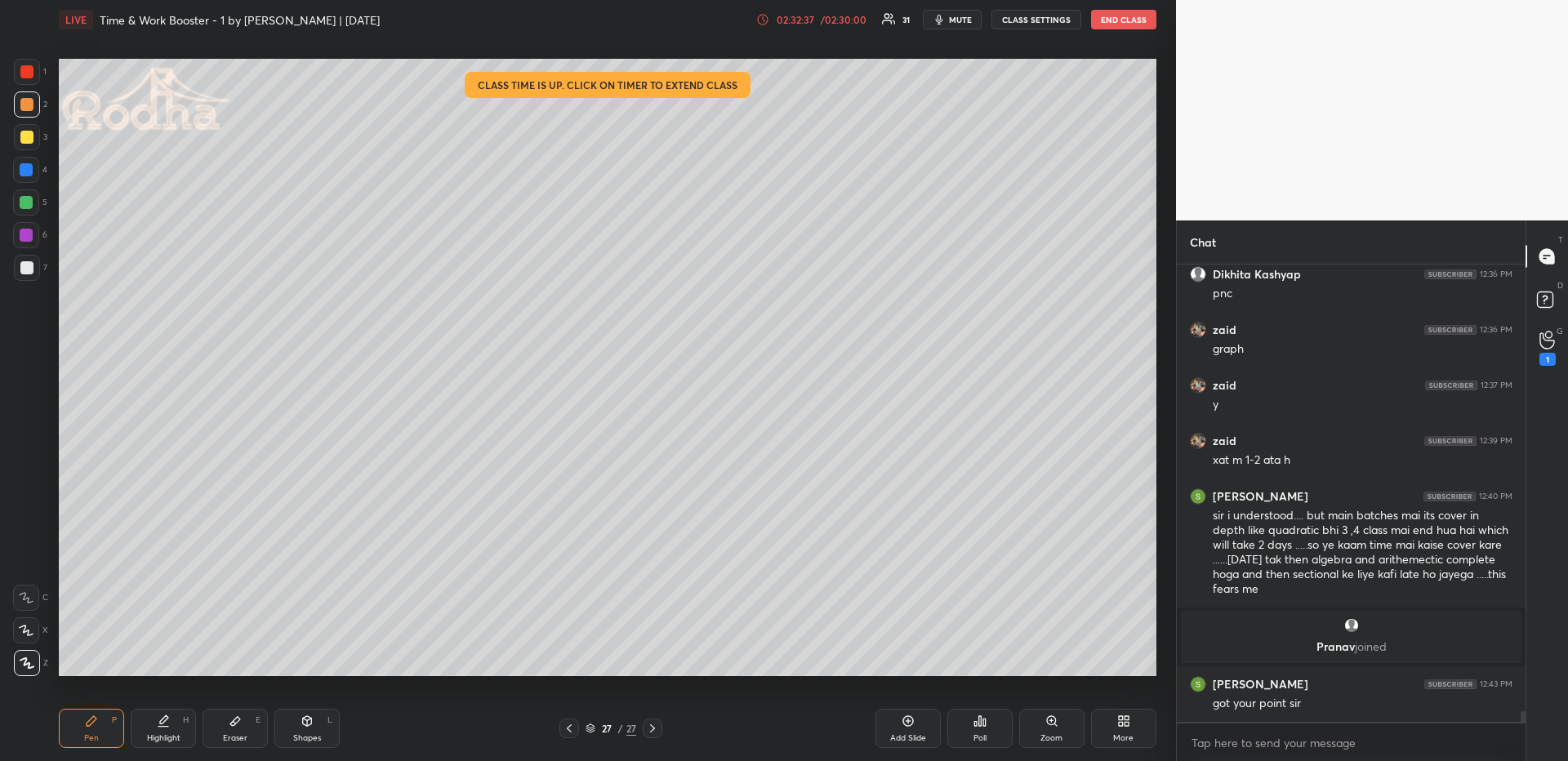
click at [1221, 168] on video at bounding box center [1372, 111] width 392 height 221
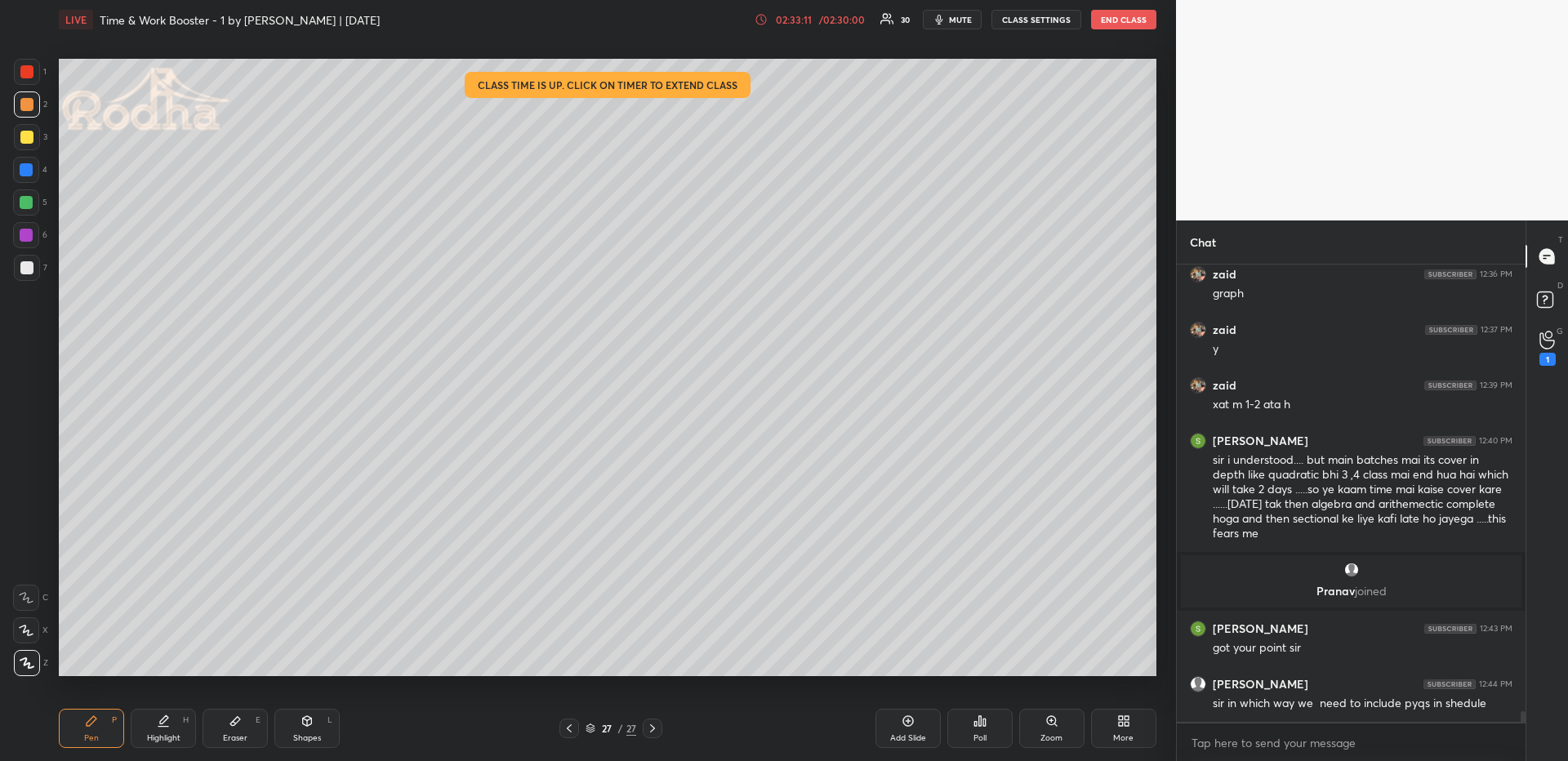
click at [34, 134] on div at bounding box center [26, 137] width 26 height 26
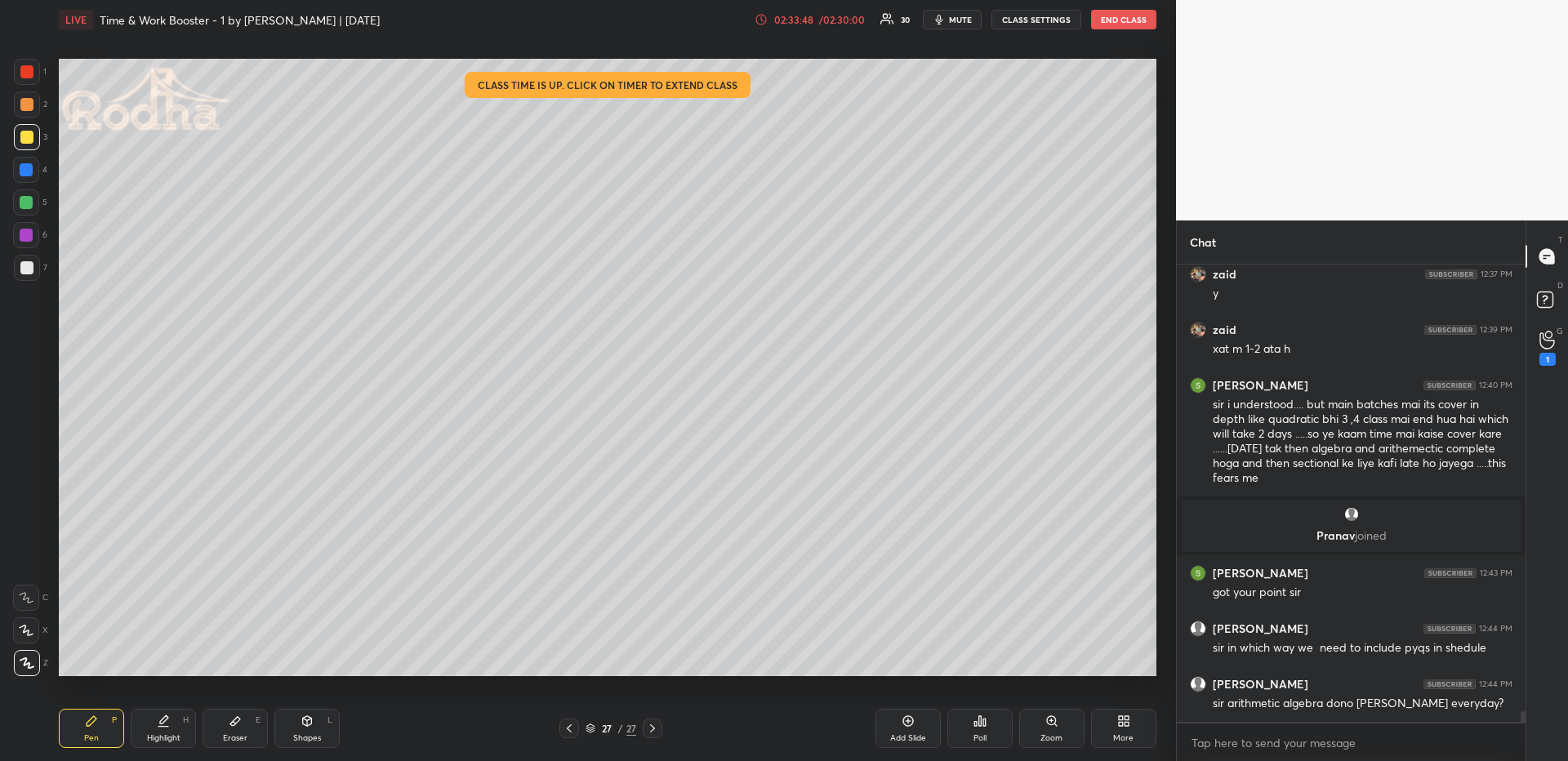
scroll to position [18801, 0]
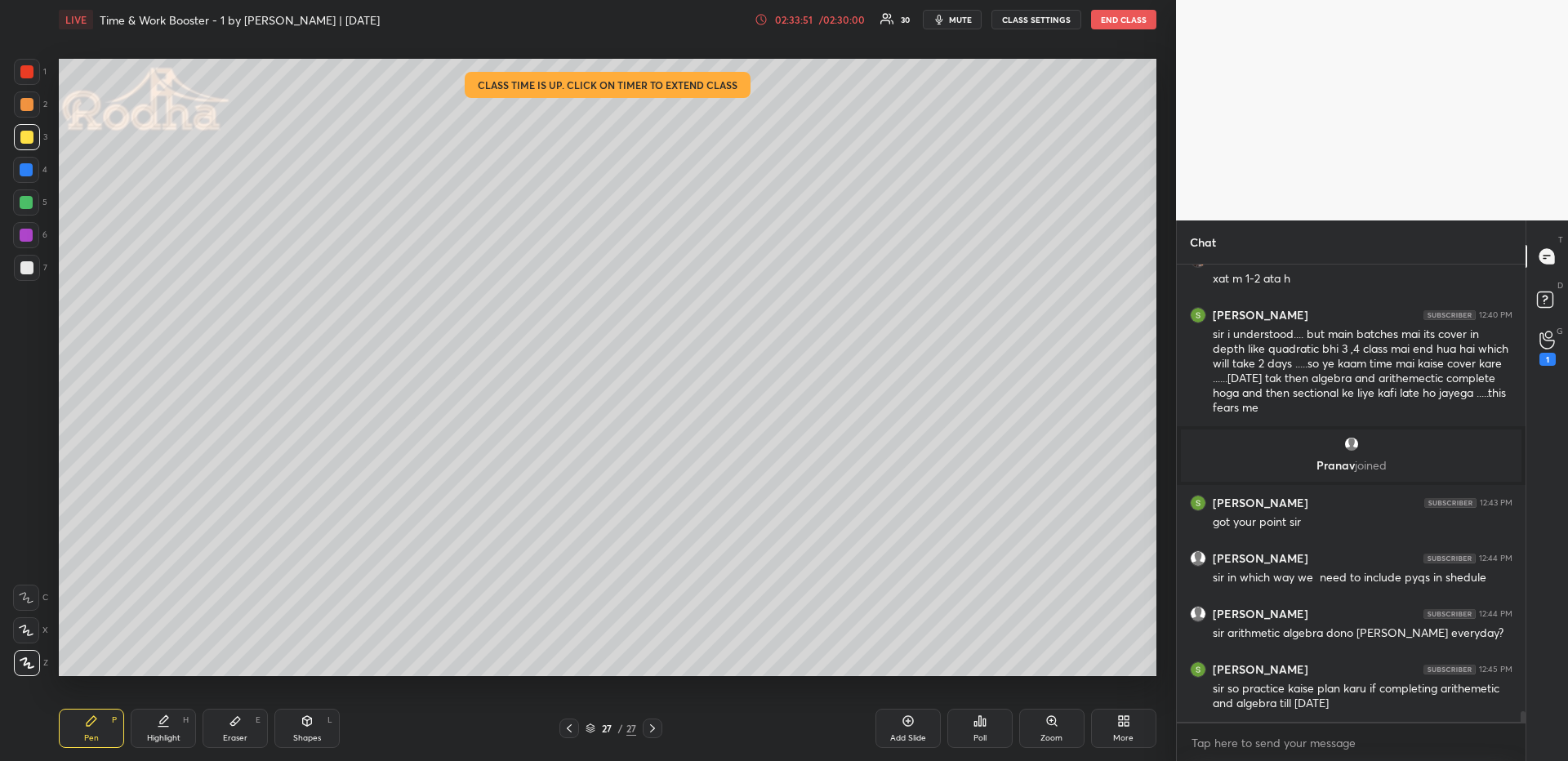
drag, startPoint x: 904, startPoint y: 722, endPoint x: 903, endPoint y: 708, distance: 14.0
click at [904, 658] on icon at bounding box center [907, 720] width 13 height 13
click at [33, 167] on div at bounding box center [25, 170] width 26 height 26
click at [27, 205] on div at bounding box center [25, 202] width 13 height 13
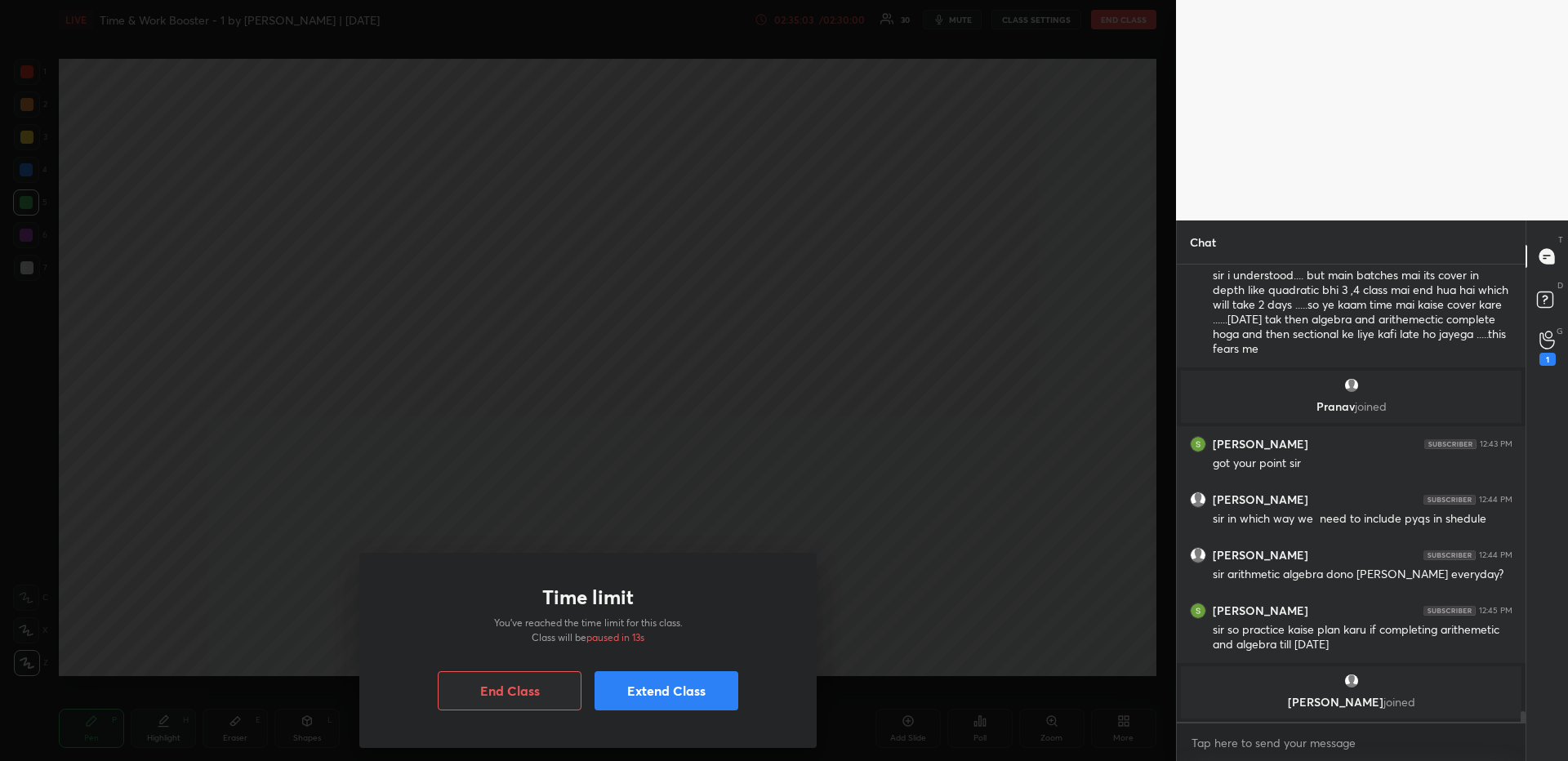
drag, startPoint x: 626, startPoint y: 698, endPoint x: 615, endPoint y: 681, distance: 20.2
click at [626, 658] on button "Extend Class" at bounding box center [667, 691] width 143 height 39
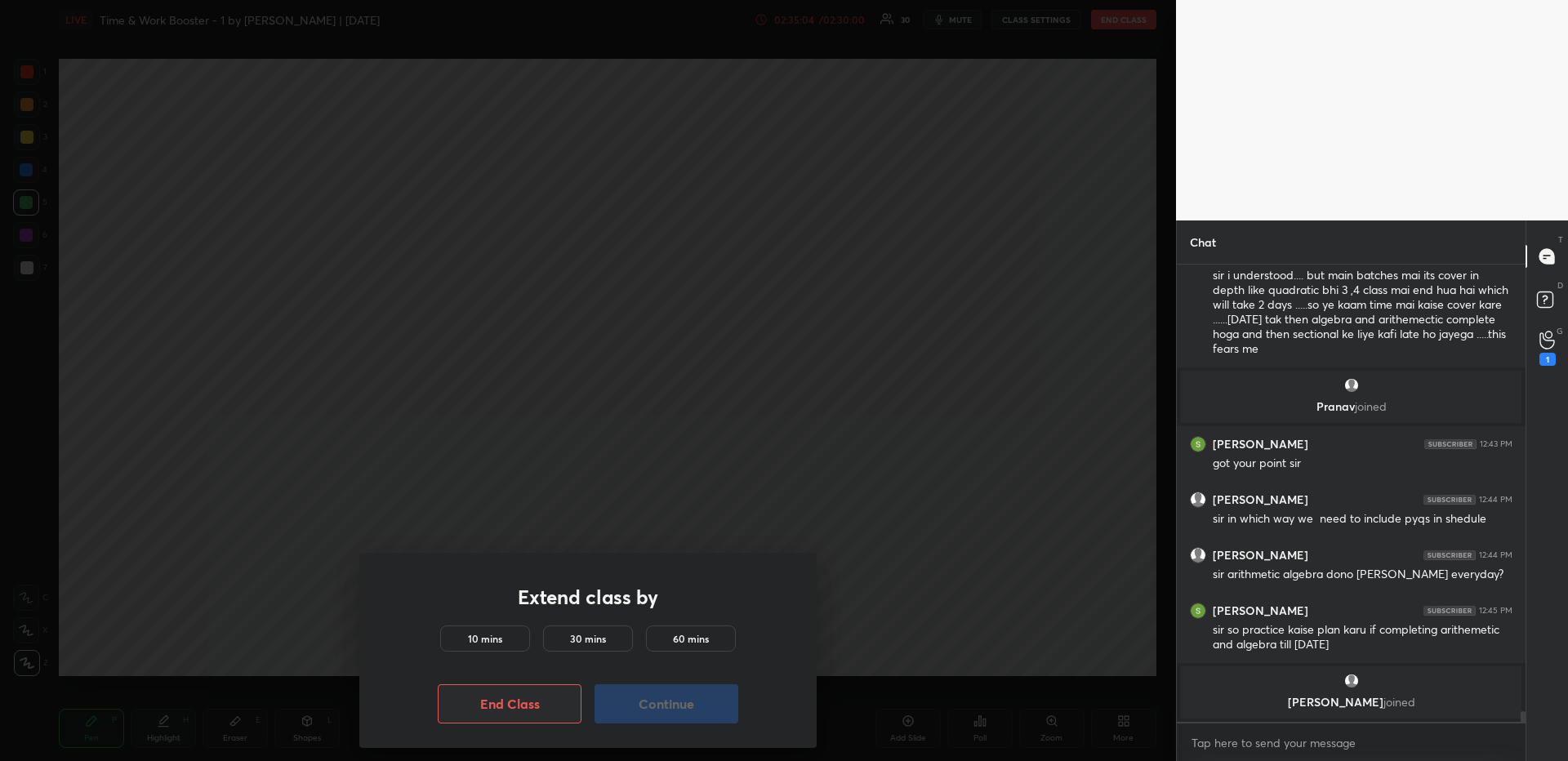
click at [501, 637] on h5 "10 mins" at bounding box center [485, 638] width 34 height 15
click at [704, 658] on button "Continue" at bounding box center [667, 704] width 143 height 39
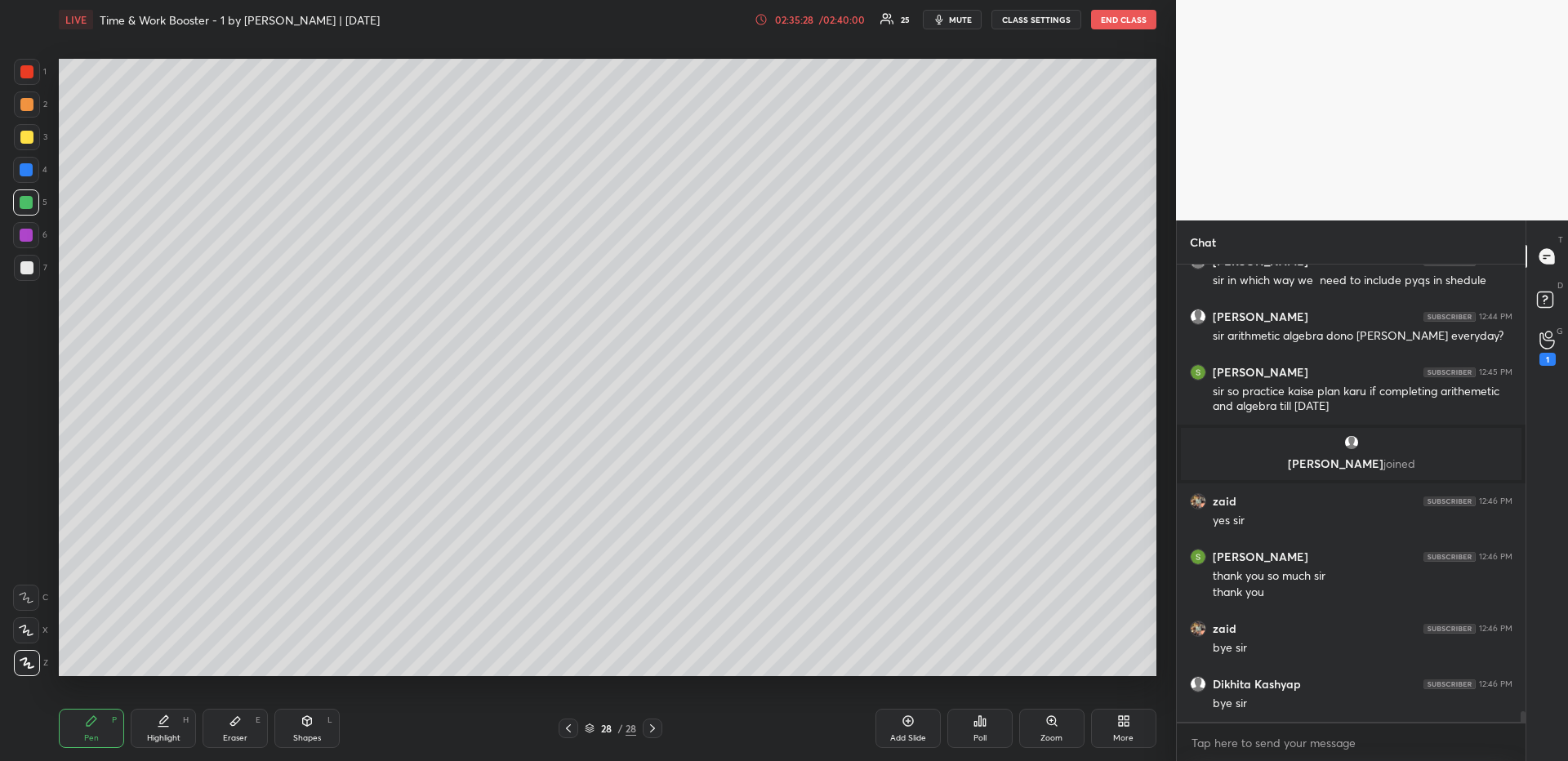
scroll to position [19035, 0]
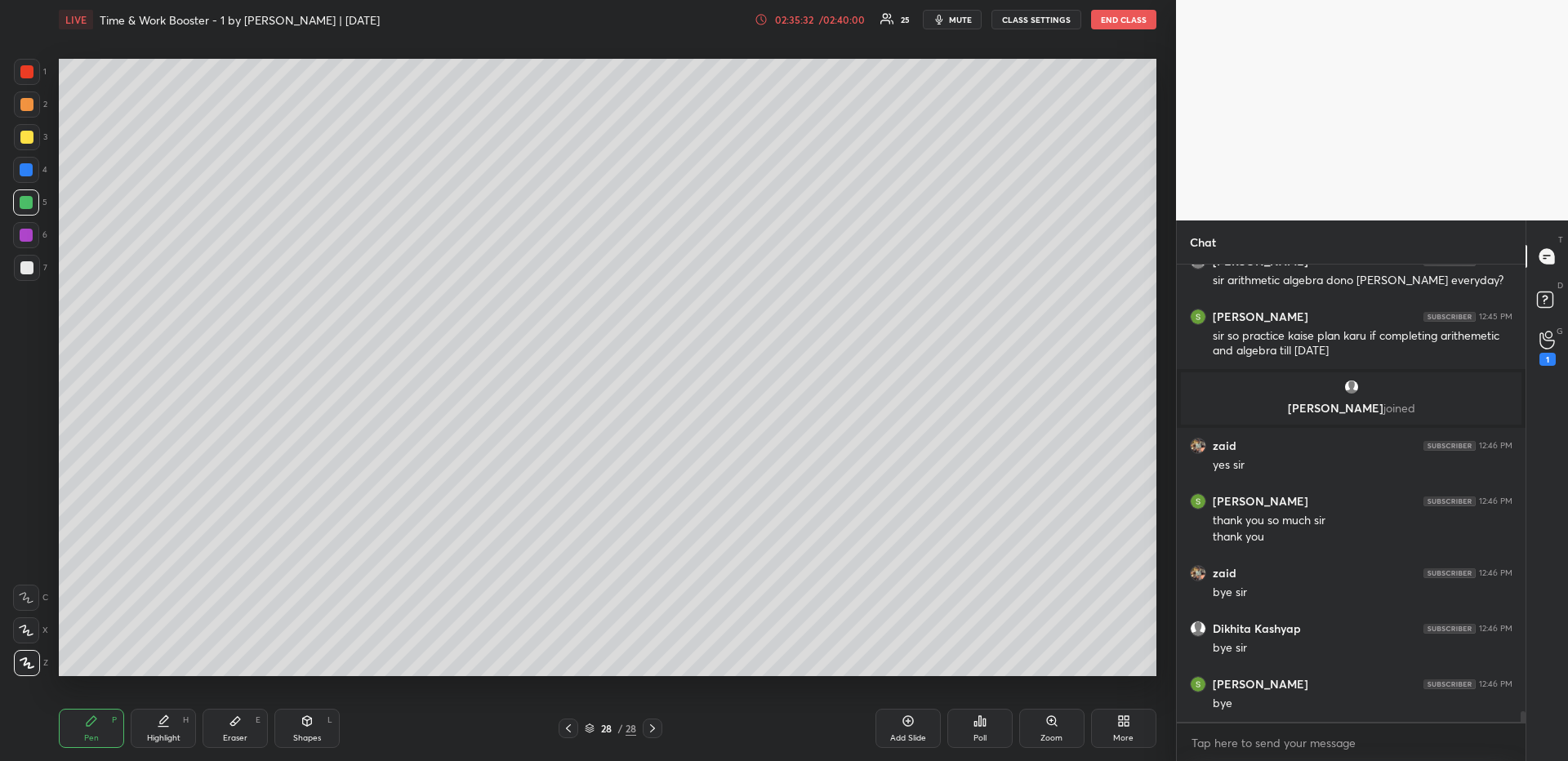
click at [1119, 18] on button "END CLASS" at bounding box center [1123, 19] width 65 height 19
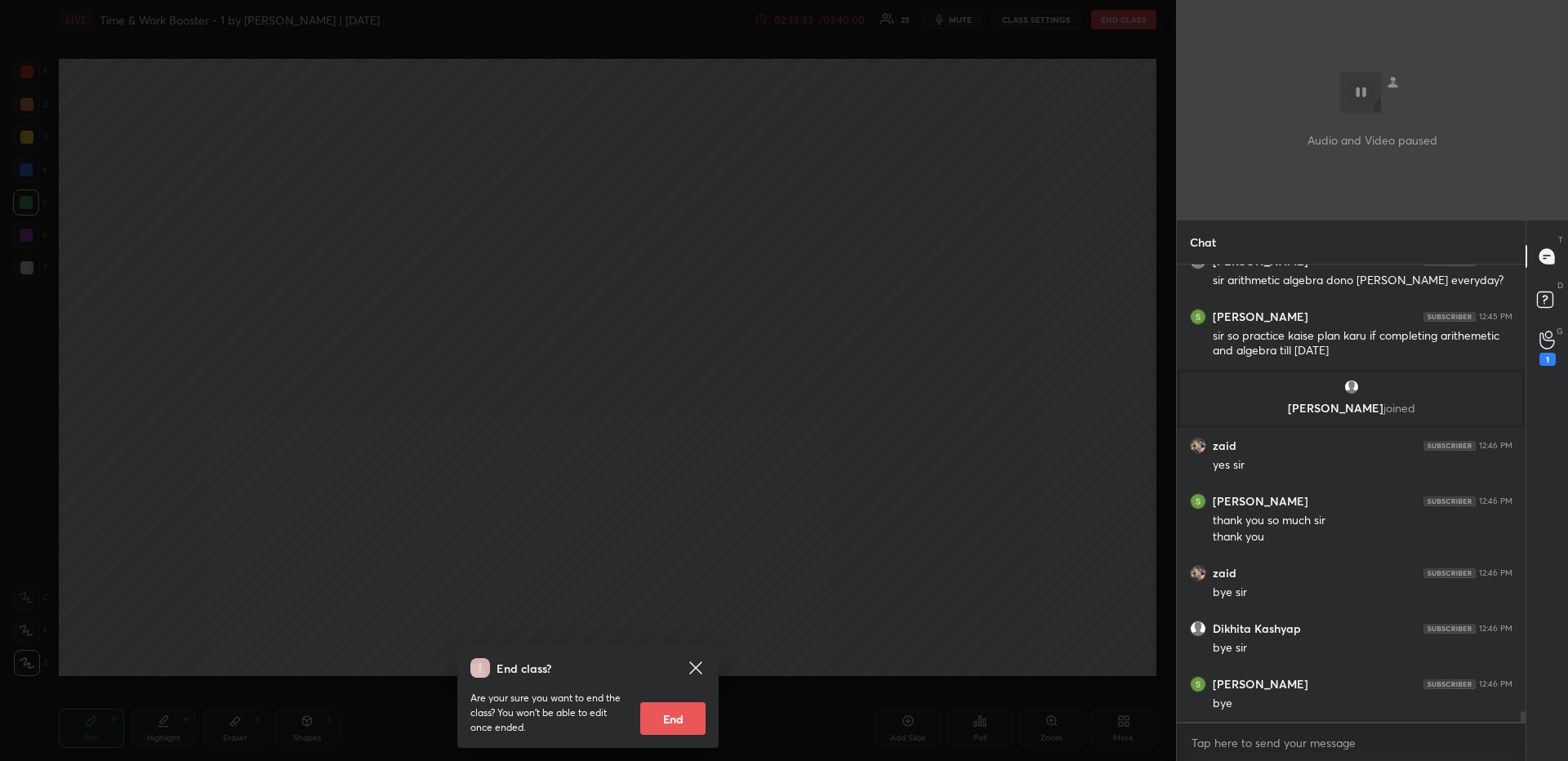
click at [683, 658] on button "End" at bounding box center [673, 719] width 65 height 33
type textarea "x"
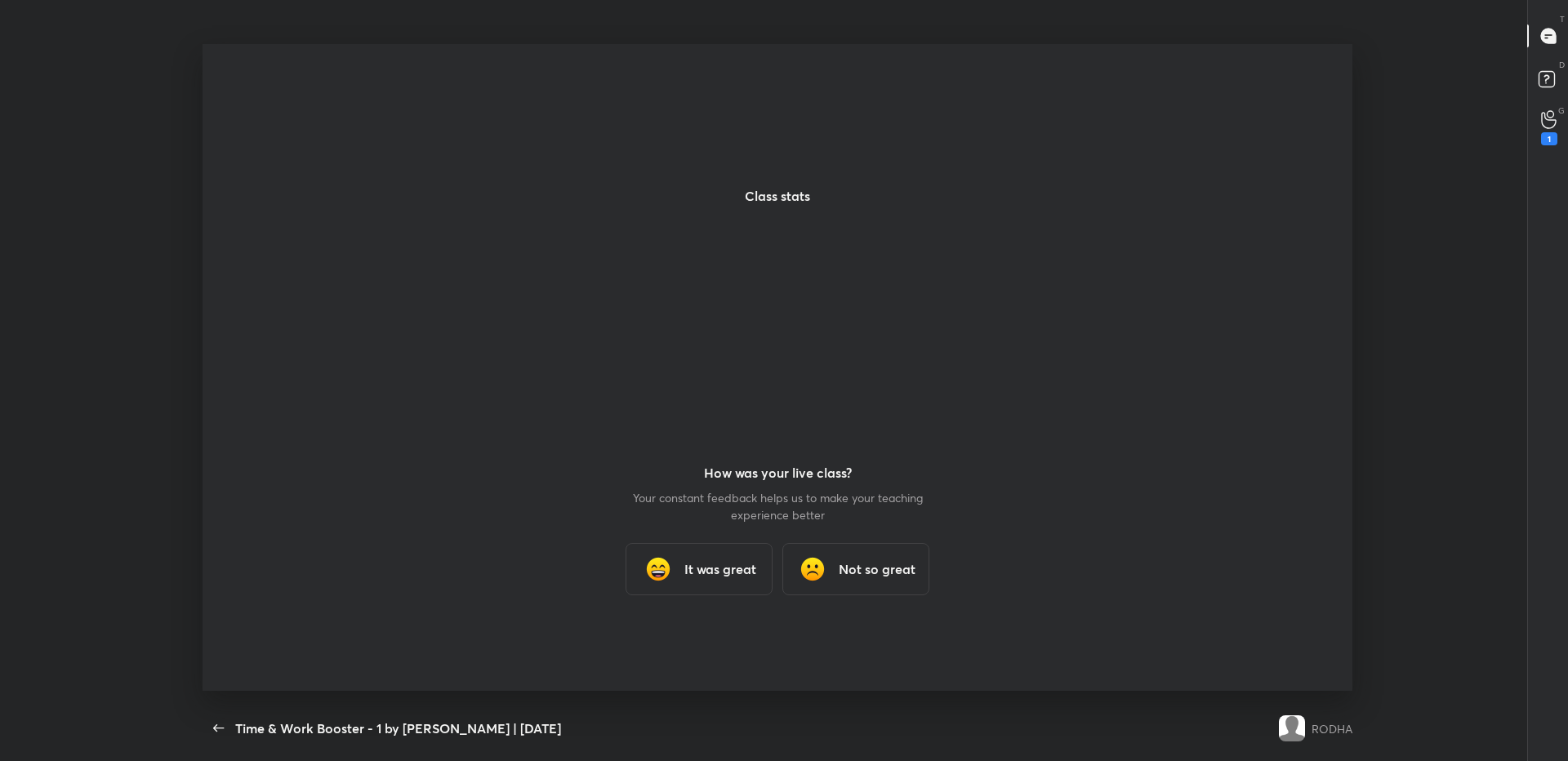
scroll to position [0, 0]
click at [747, 589] on div "It was great" at bounding box center [700, 572] width 147 height 52
